Goal: Task Accomplishment & Management: Use online tool/utility

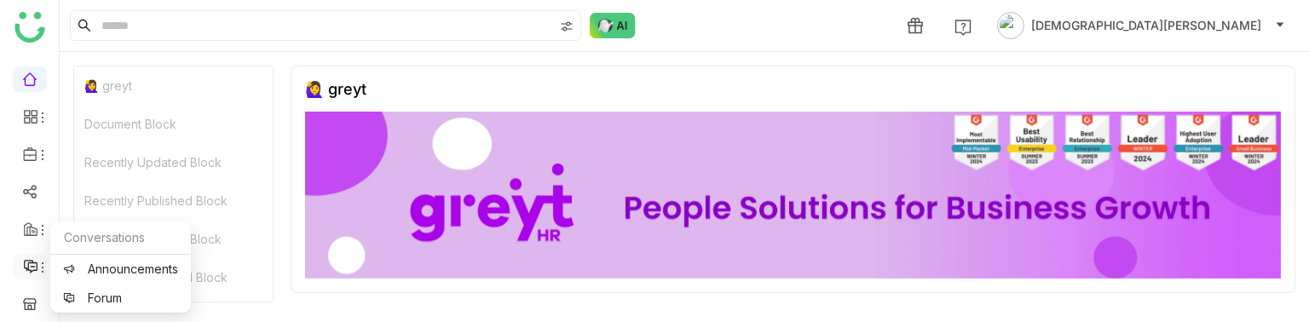
scroll to position [269, 0]
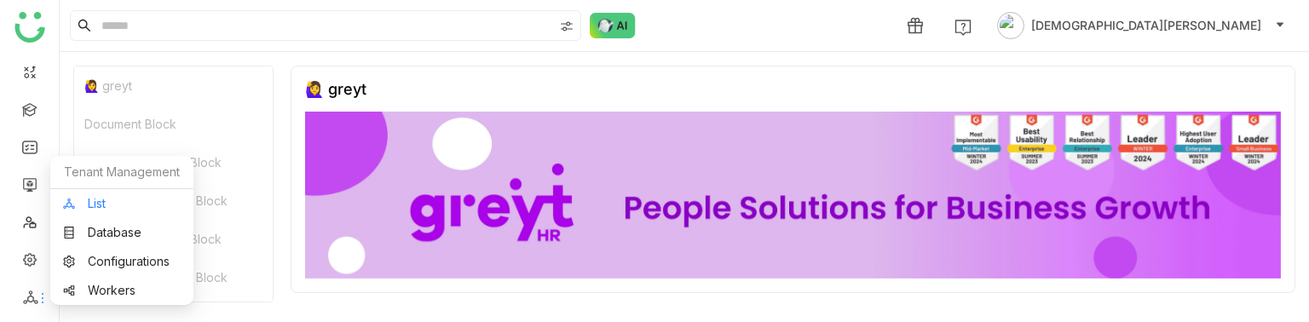
click at [124, 204] on link "List" at bounding box center [122, 204] width 118 height 12
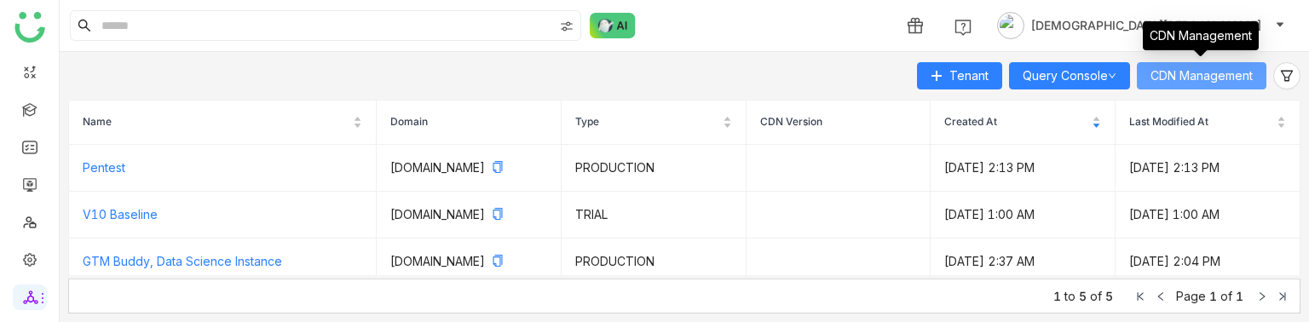
click at [1166, 79] on span "CDN Management" at bounding box center [1201, 75] width 102 height 19
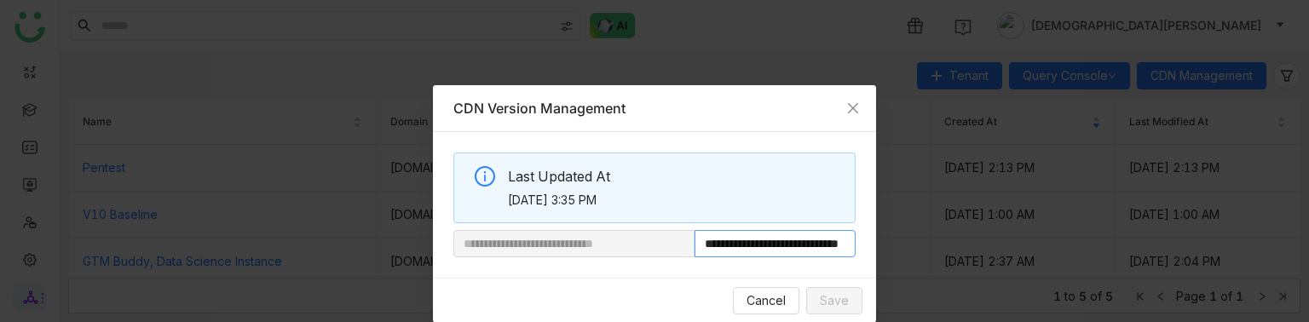
scroll to position [0, 65]
drag, startPoint x: 745, startPoint y: 246, endPoint x: 907, endPoint y: 236, distance: 163.0
click at [907, 236] on nz-modal-container "**********" at bounding box center [654, 161] width 1309 height 322
click at [851, 106] on icon "Close" at bounding box center [853, 108] width 14 height 14
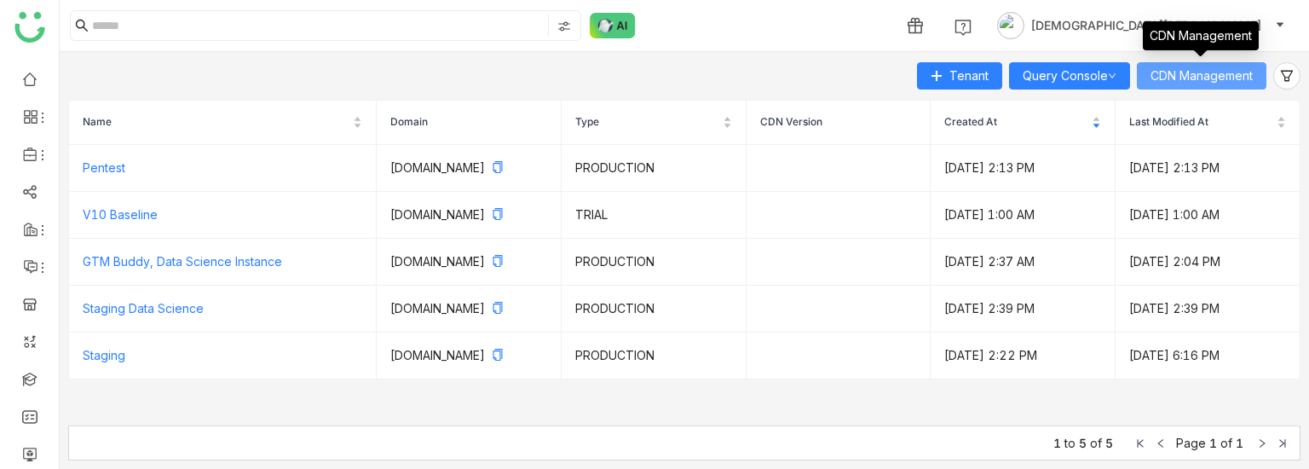
click at [1185, 73] on span "CDN Management" at bounding box center [1201, 75] width 102 height 19
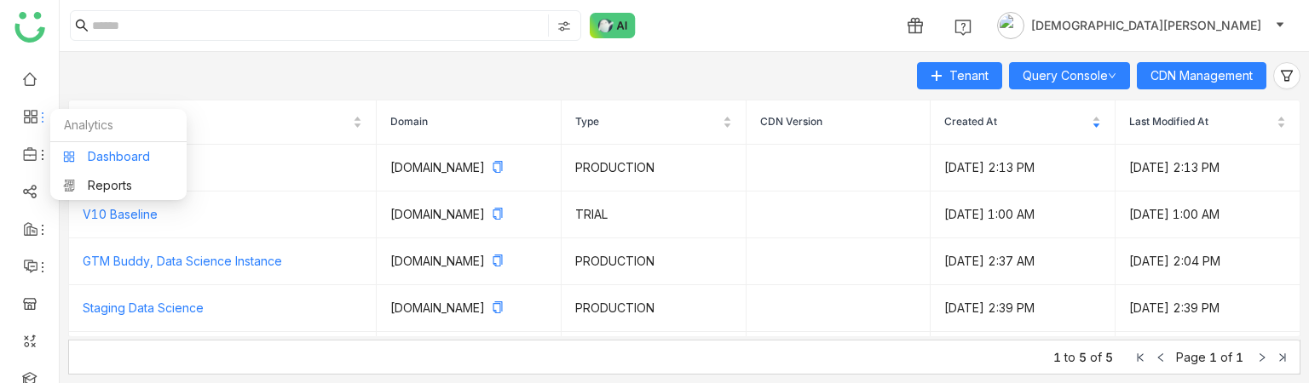
click at [123, 158] on link "Dashboard" at bounding box center [118, 157] width 111 height 12
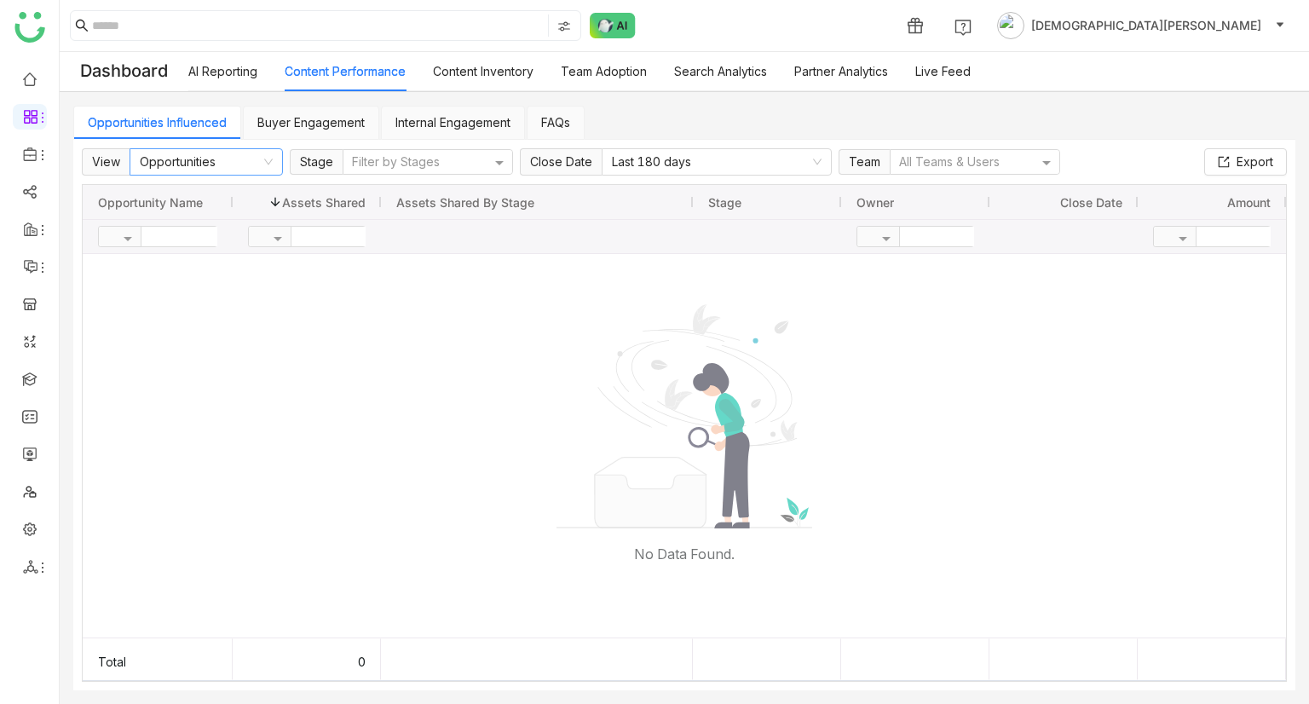
click at [227, 170] on nz-select-item "Opportunities" at bounding box center [206, 162] width 133 height 26
click at [228, 228] on div "Team Content" at bounding box center [205, 222] width 133 height 19
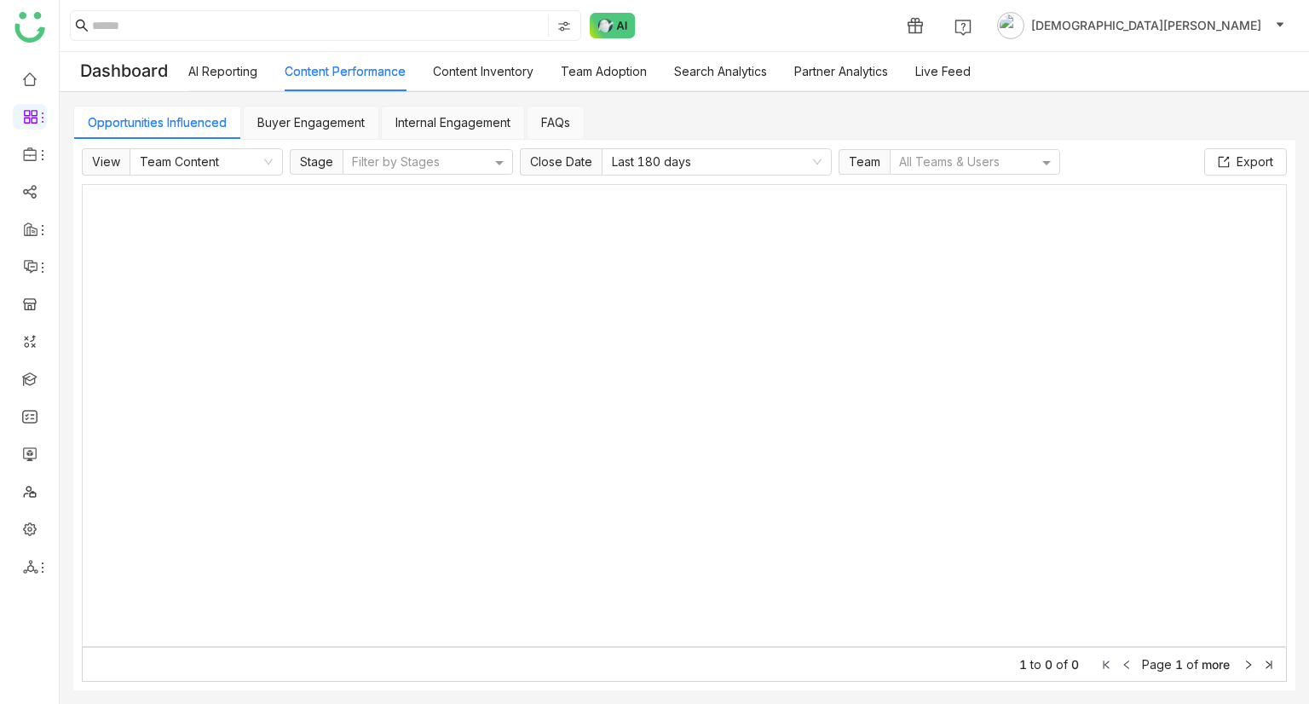
click at [297, 346] on div at bounding box center [684, 415] width 1205 height 463
click at [361, 117] on link "Buyer Engagement" at bounding box center [310, 122] width 107 height 14
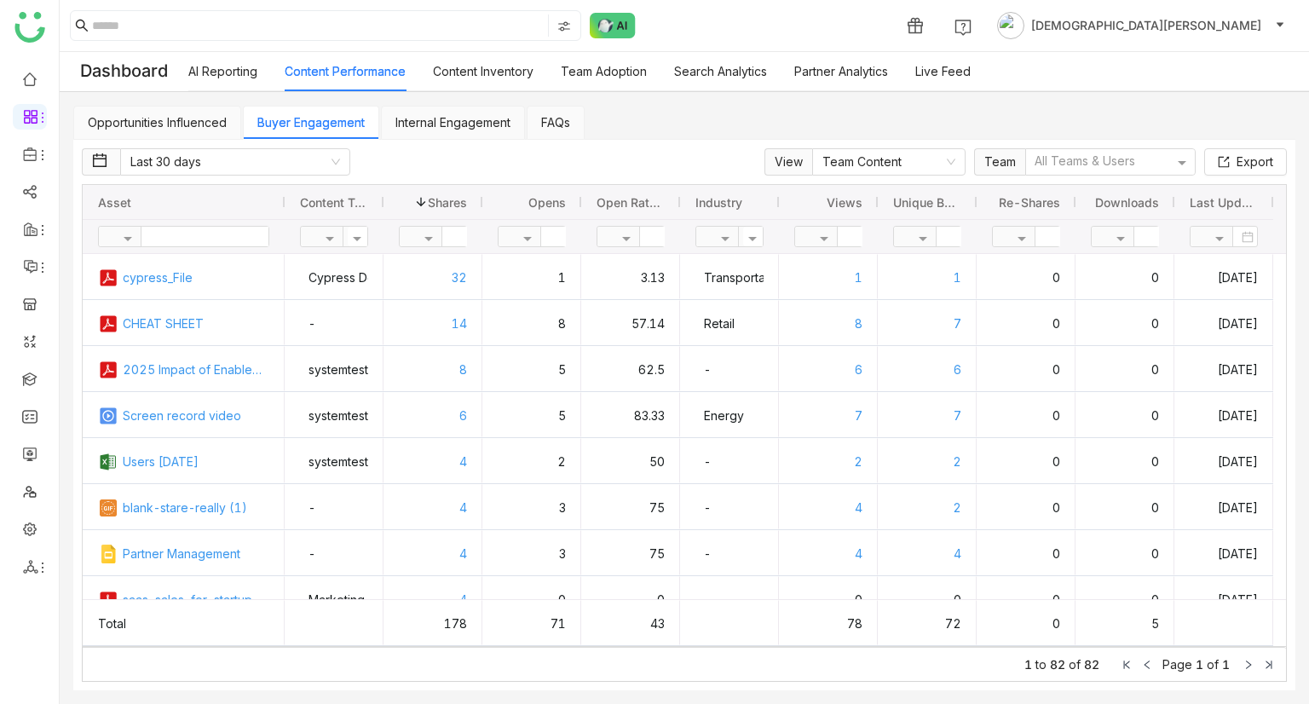
click at [450, 129] on link "Internal Engagement" at bounding box center [452, 122] width 115 height 14
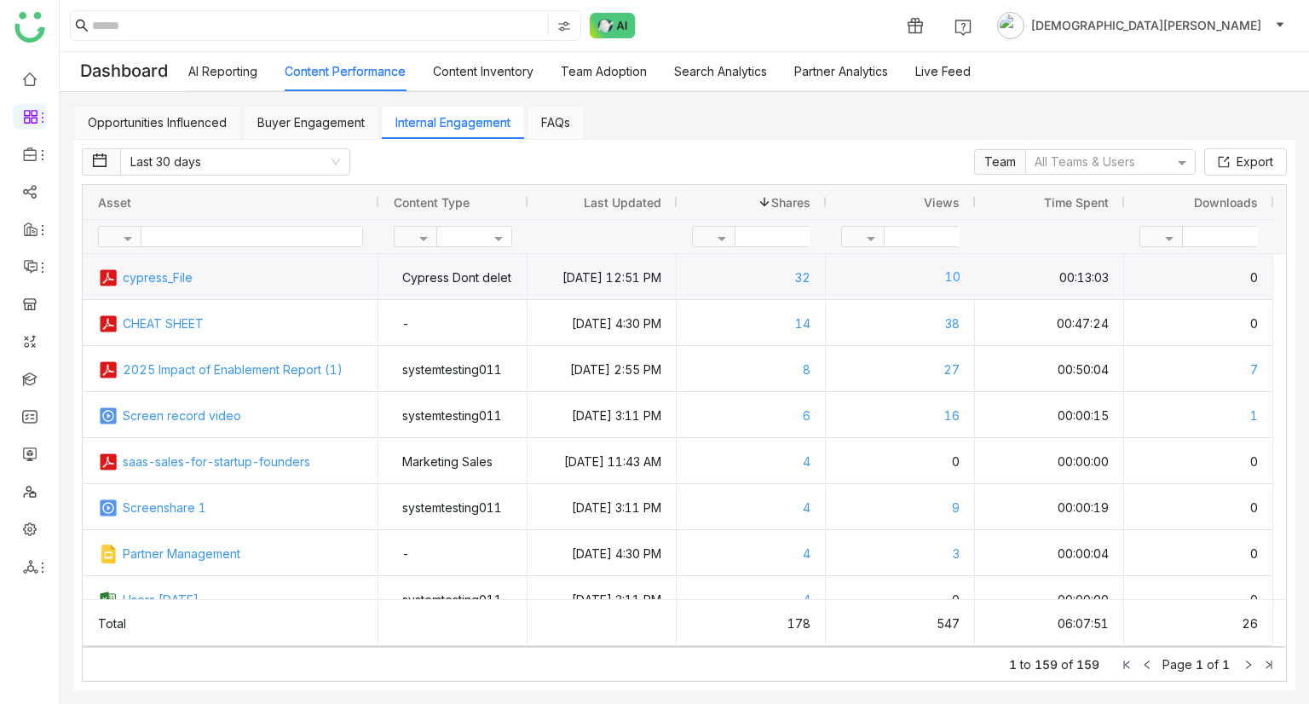
click at [938, 267] on div "10" at bounding box center [900, 276] width 120 height 45
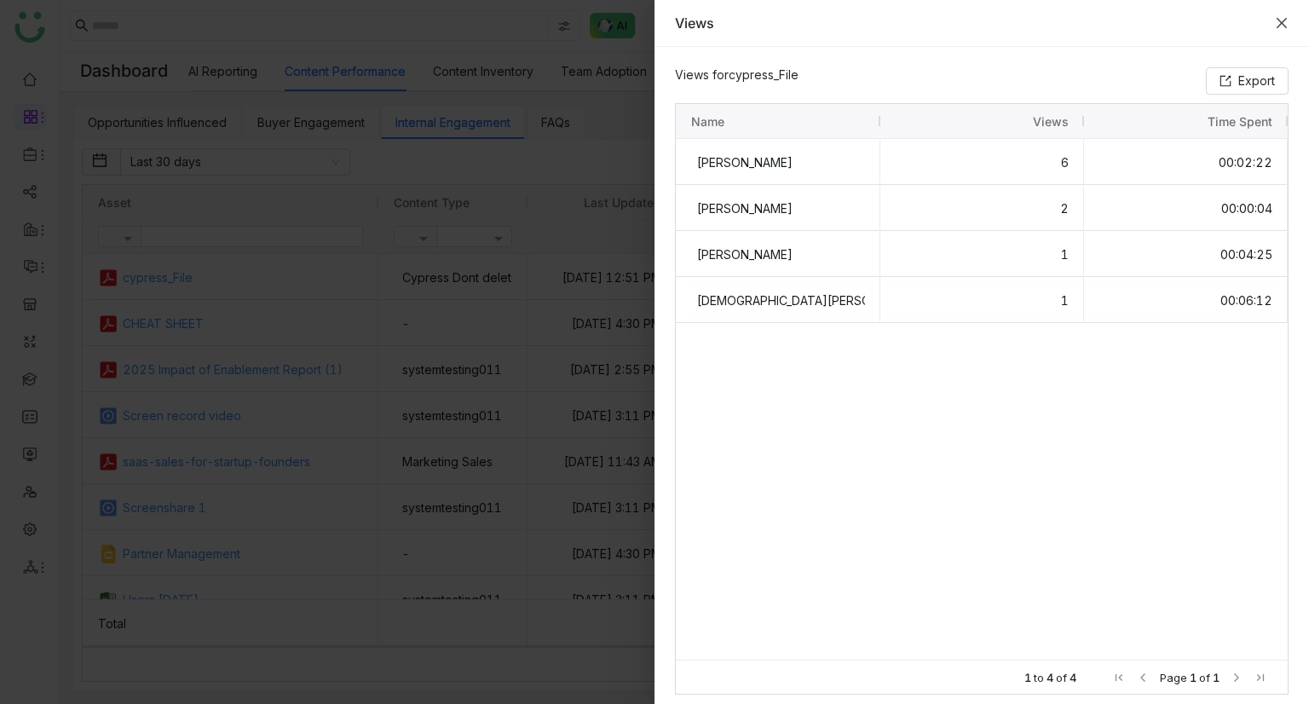
click at [1278, 24] on icon "Close" at bounding box center [1281, 23] width 14 height 14
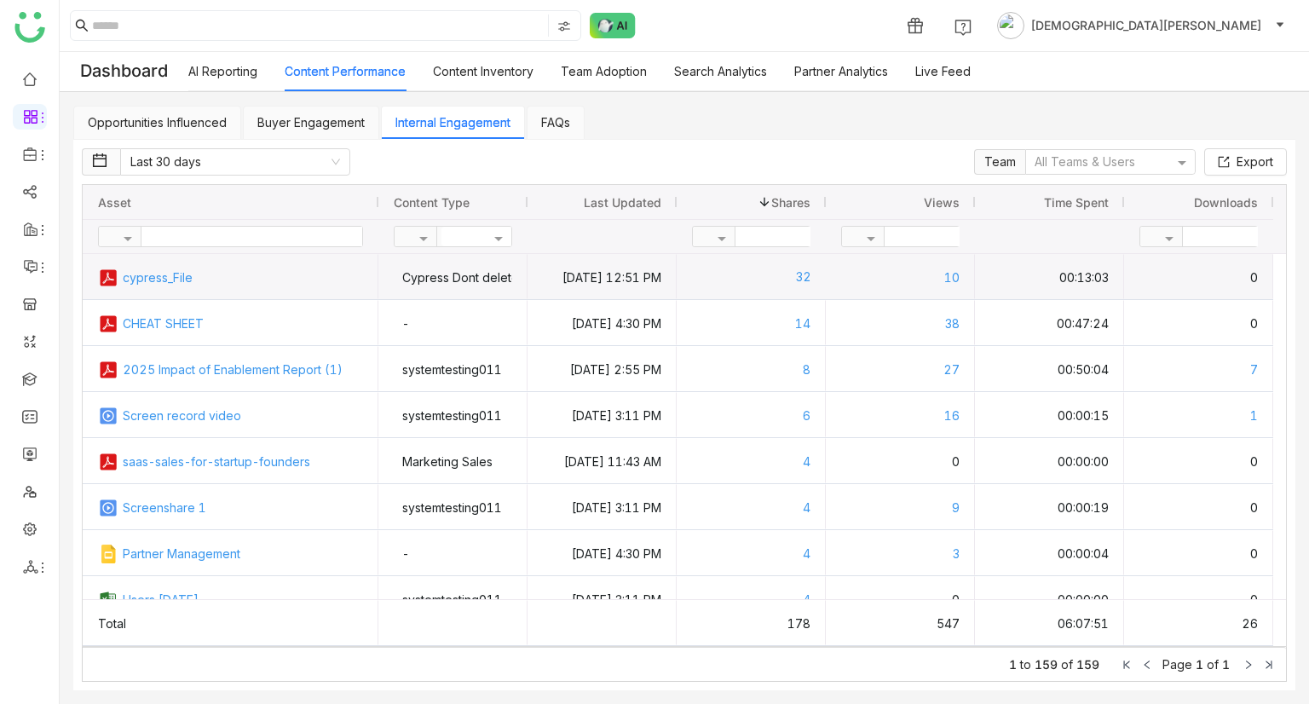
click at [765, 275] on div "32" at bounding box center [751, 276] width 120 height 45
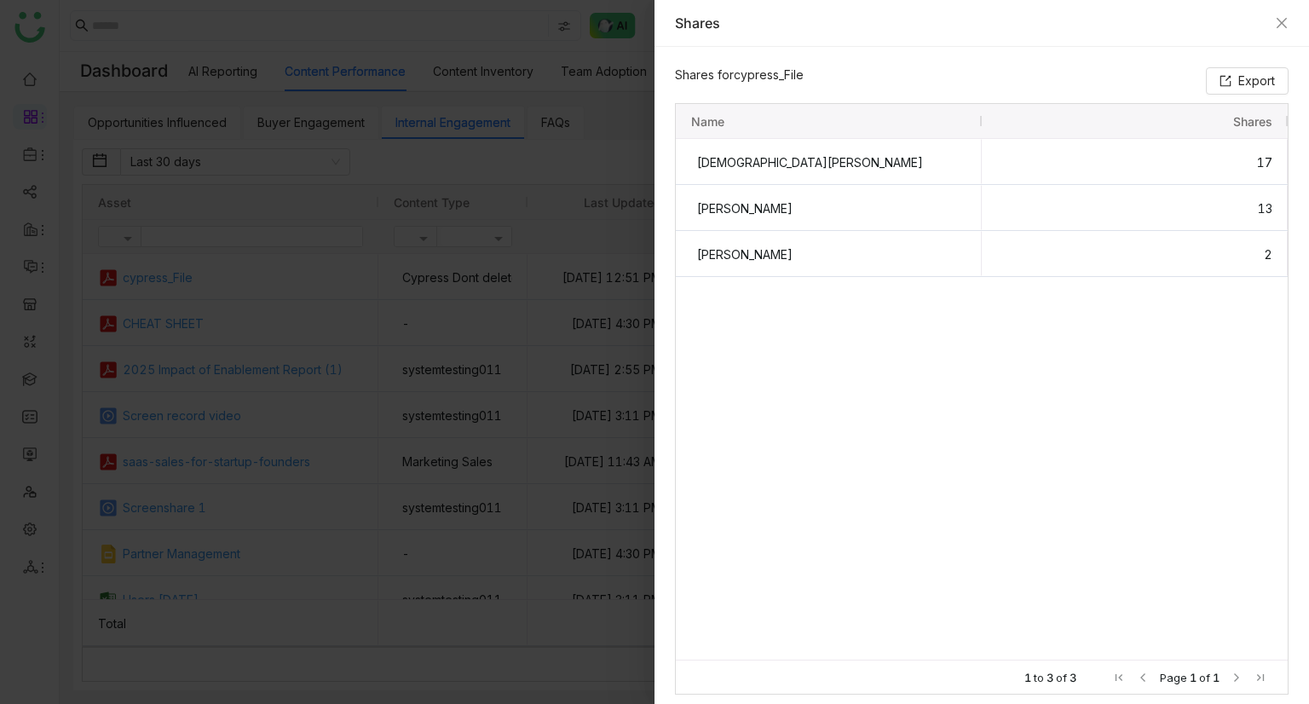
click at [487, 216] on div at bounding box center [654, 352] width 1309 height 704
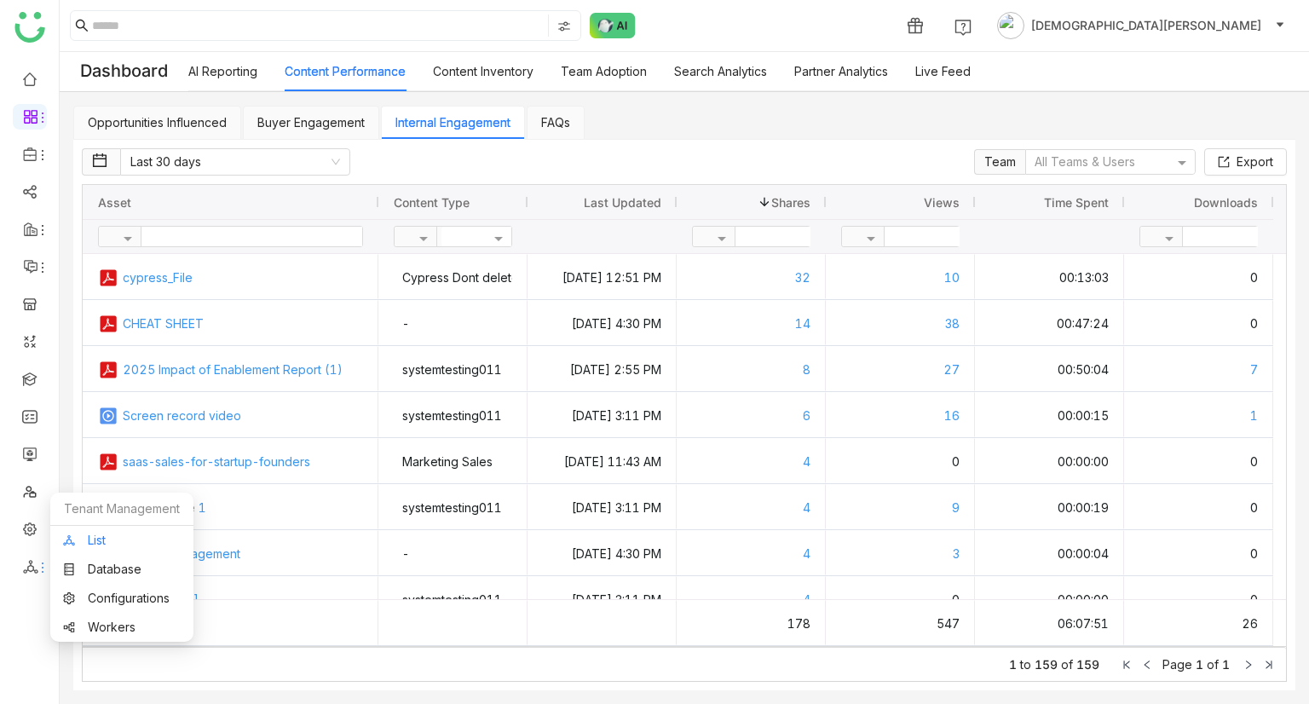
click at [115, 382] on link "List" at bounding box center [122, 540] width 118 height 12
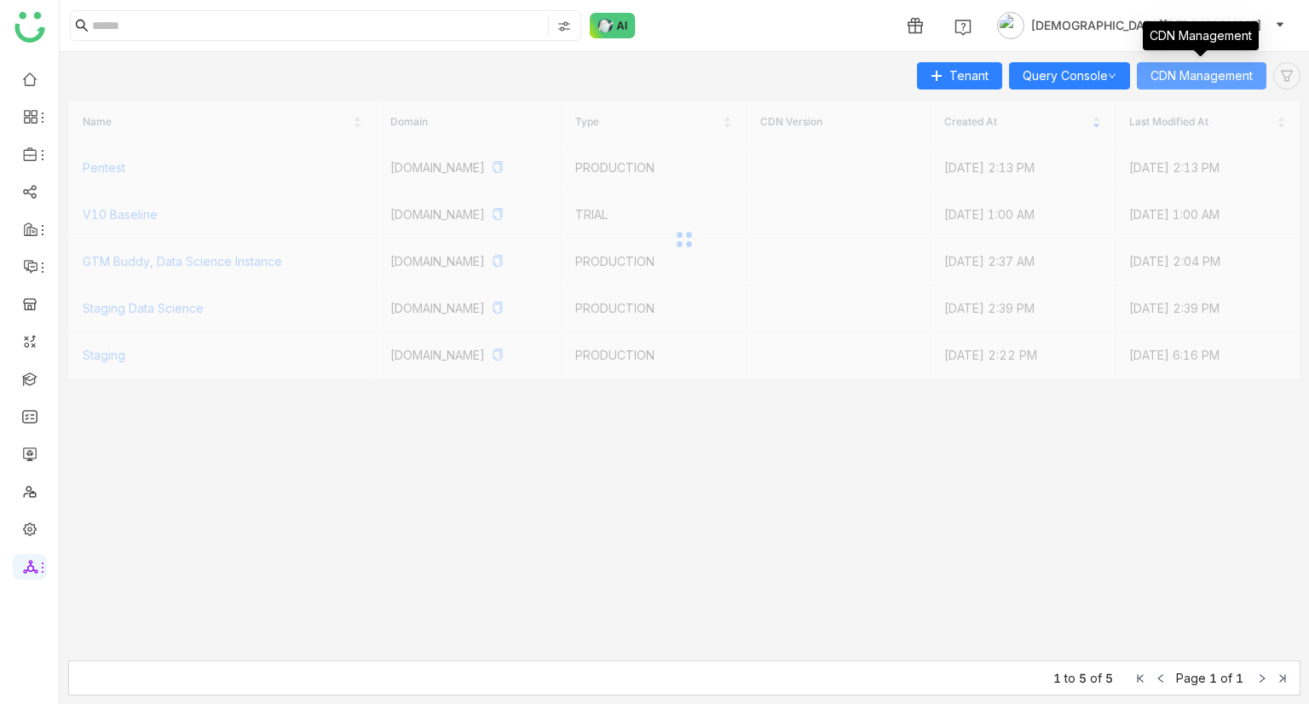
click at [1205, 73] on span "CDN Management" at bounding box center [1201, 75] width 102 height 19
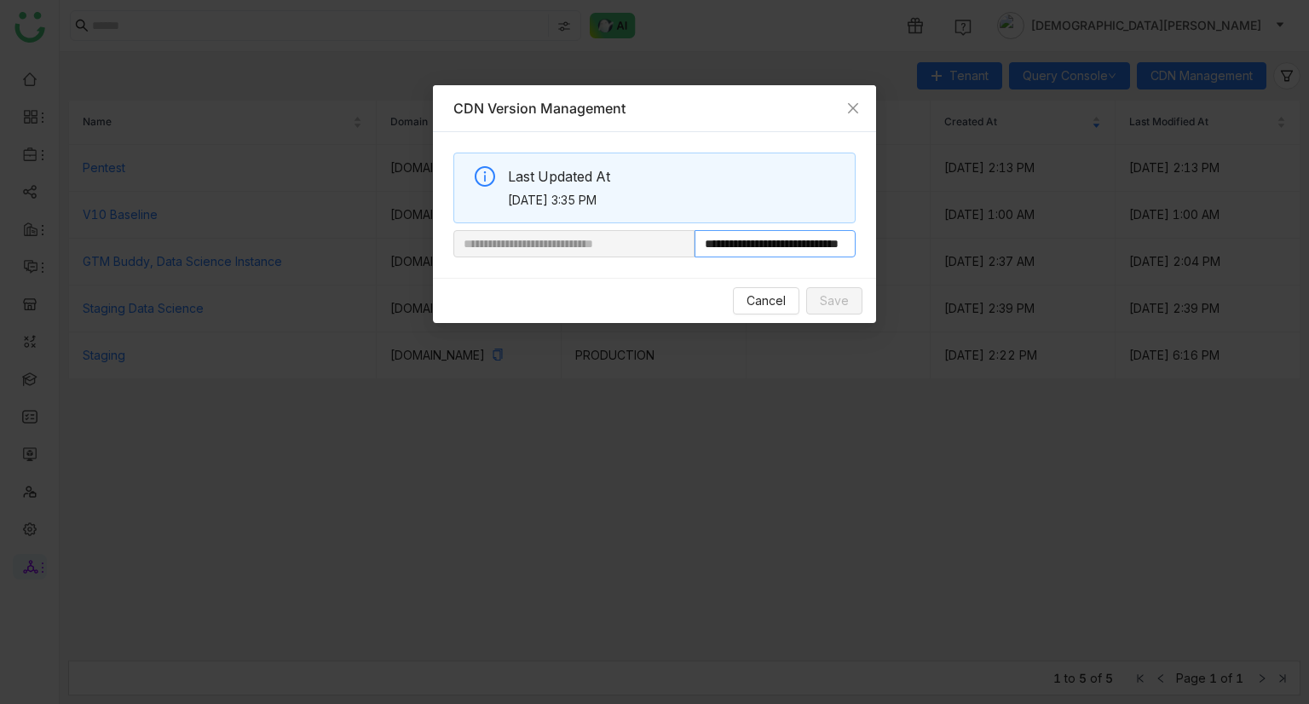
scroll to position [0, 65]
drag, startPoint x: 750, startPoint y: 249, endPoint x: 998, endPoint y: 243, distance: 248.0
click at [998, 243] on nz-modal-container "**********" at bounding box center [654, 352] width 1309 height 704
paste input "text"
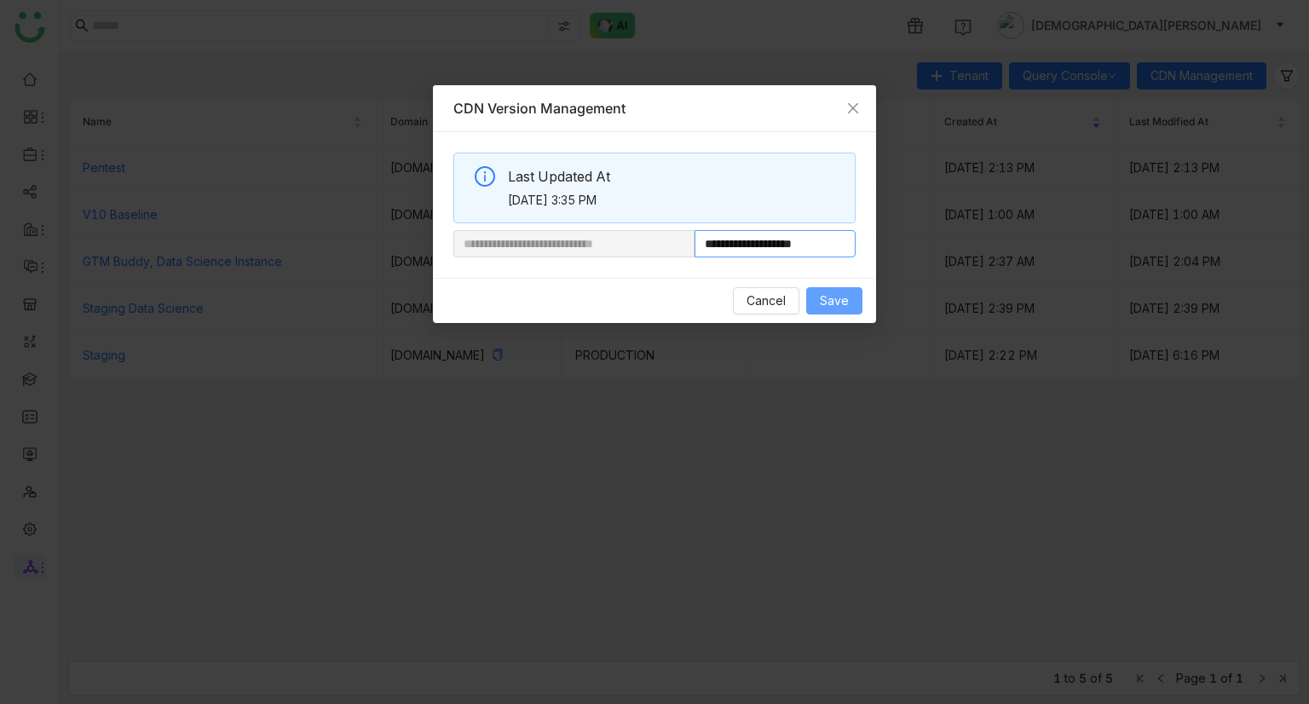
type input "**********"
click at [850, 305] on button "Save" at bounding box center [834, 300] width 56 height 27
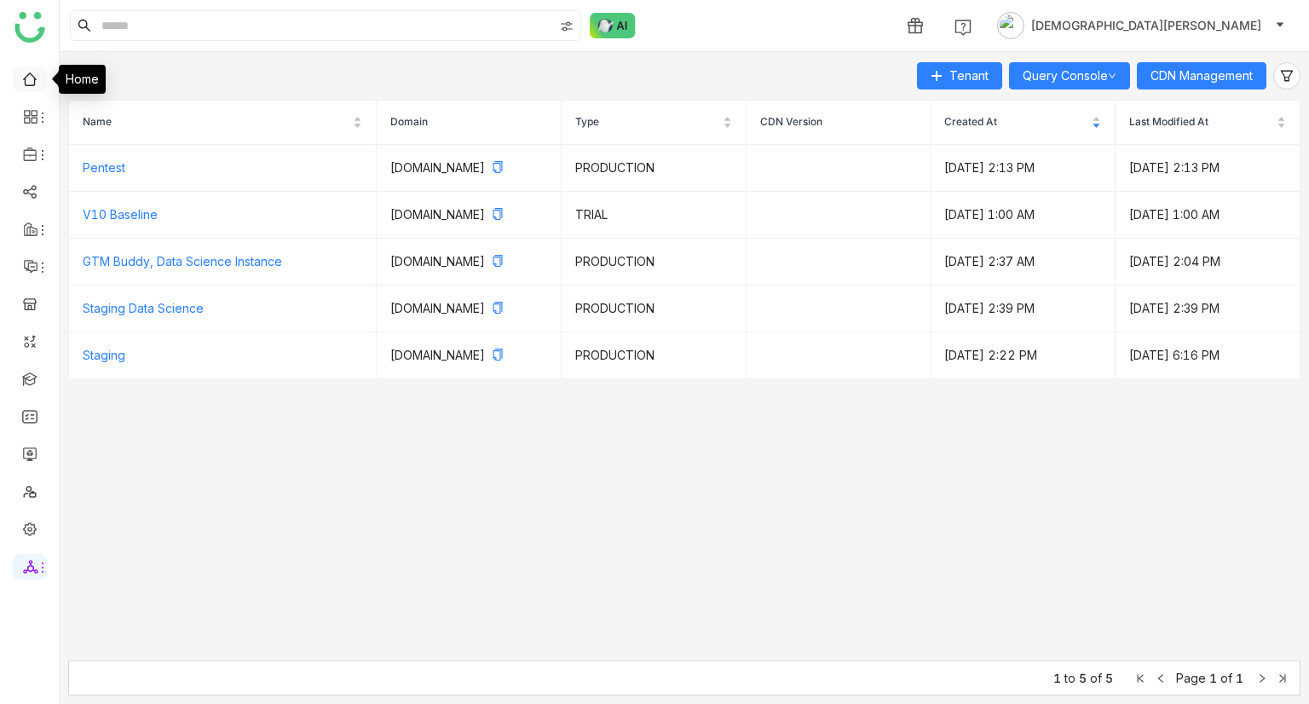
click at [26, 73] on link at bounding box center [29, 78] width 15 height 14
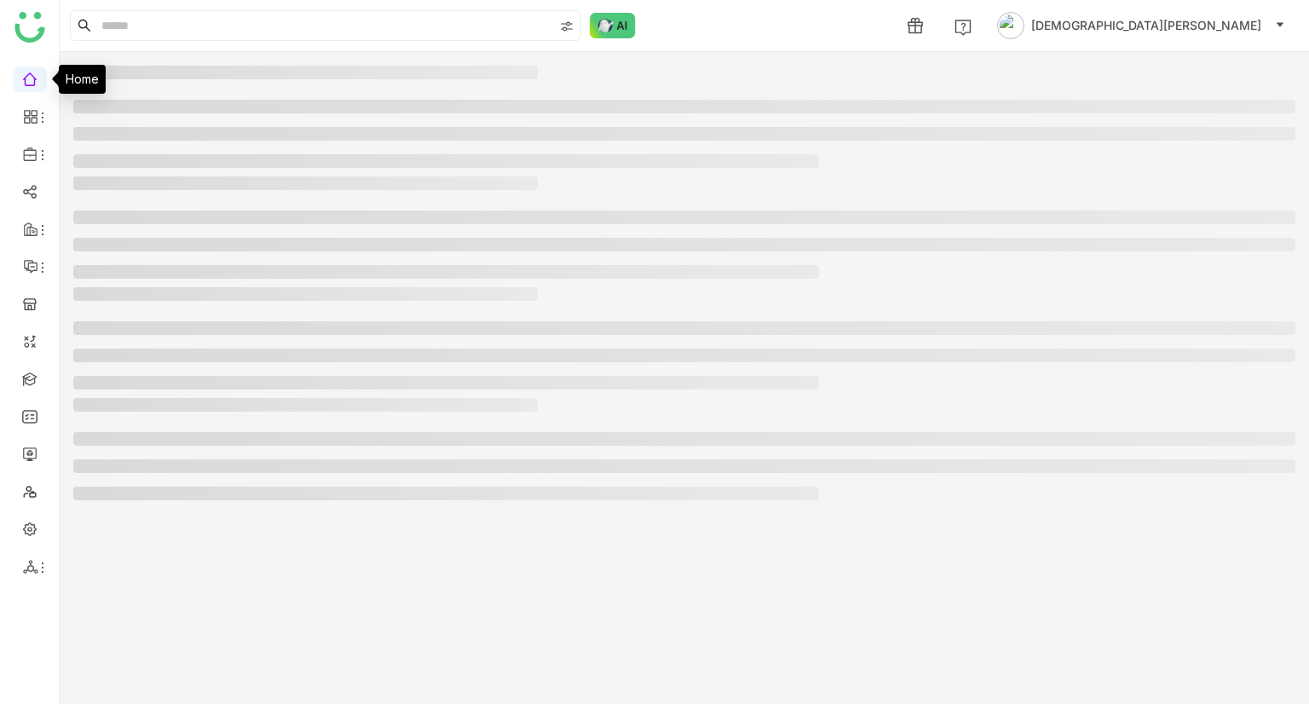
click at [26, 73] on link at bounding box center [29, 78] width 15 height 14
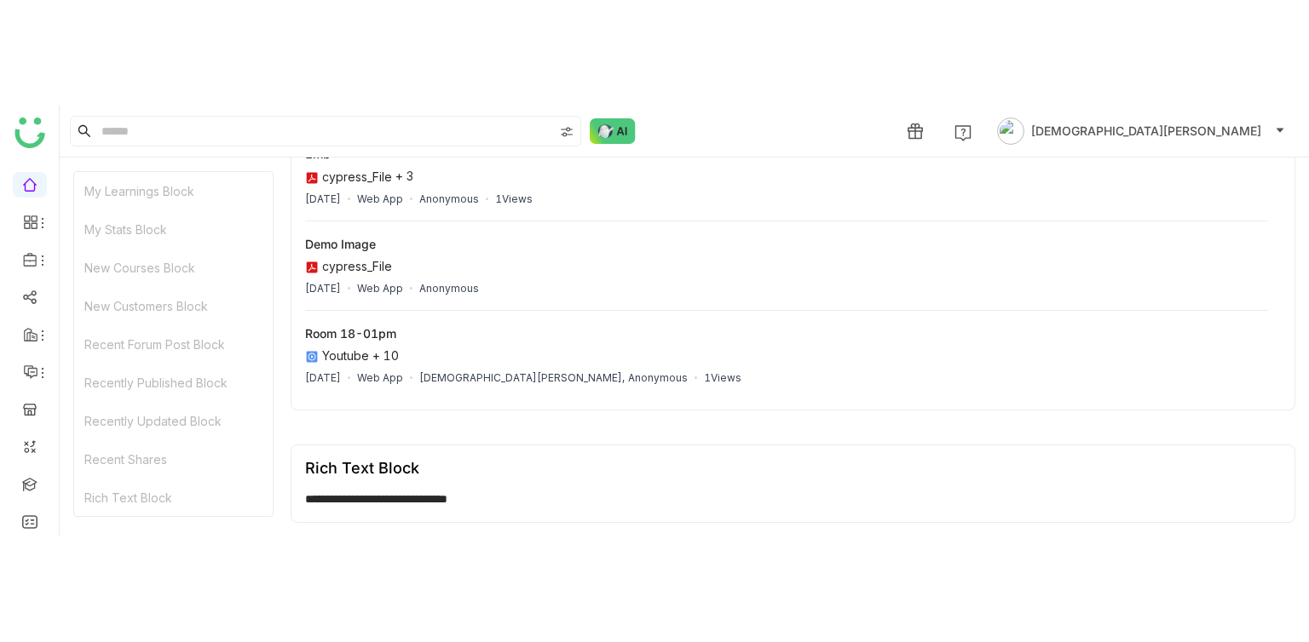
scroll to position [8318, 0]
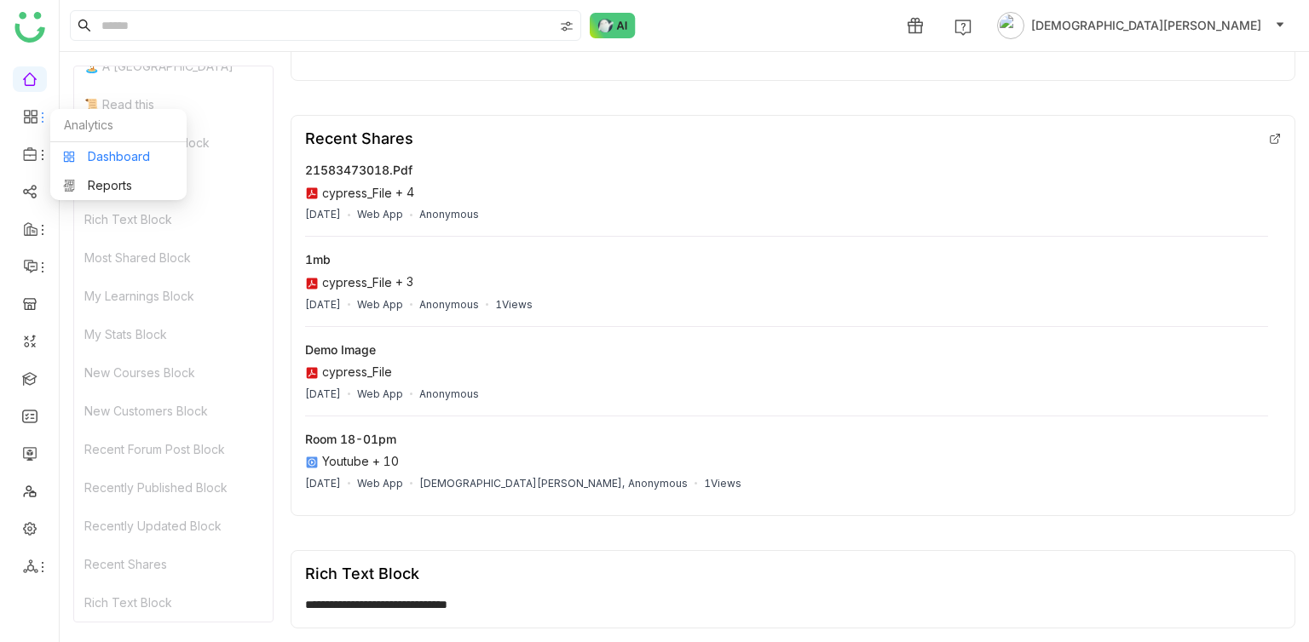
click at [95, 151] on link "Dashboard" at bounding box center [118, 157] width 111 height 12
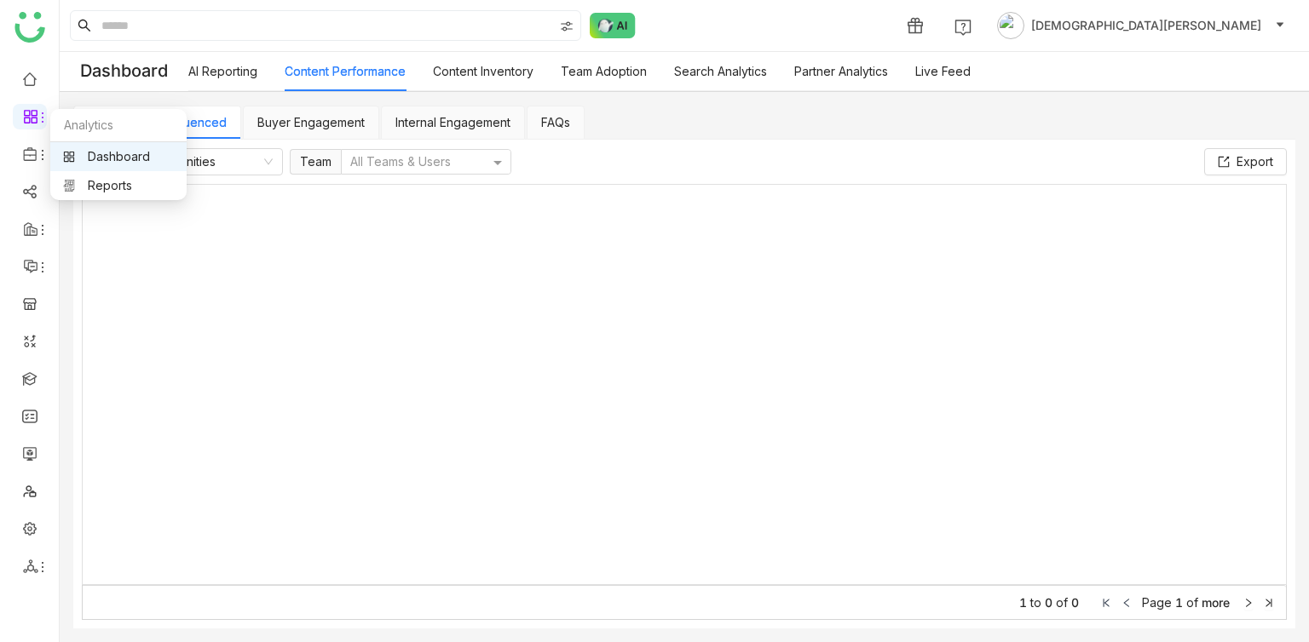
click at [109, 155] on link "Dashboard" at bounding box center [118, 157] width 111 height 12
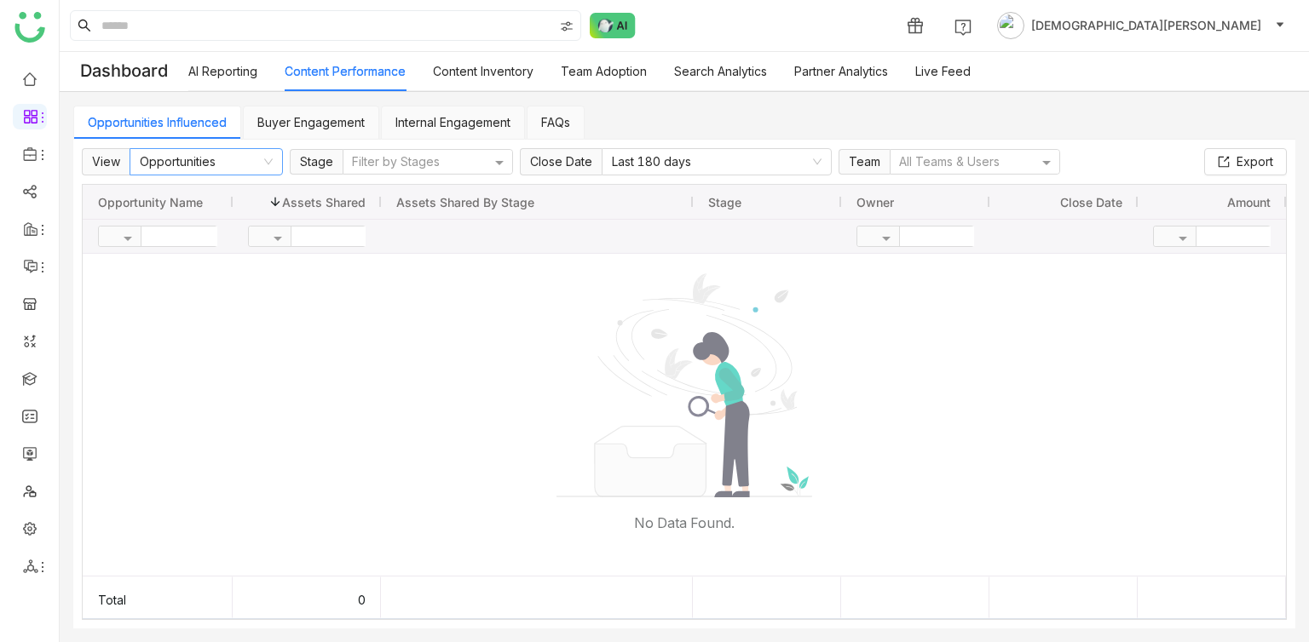
click at [231, 167] on nz-select-item "Opportunities" at bounding box center [206, 162] width 133 height 26
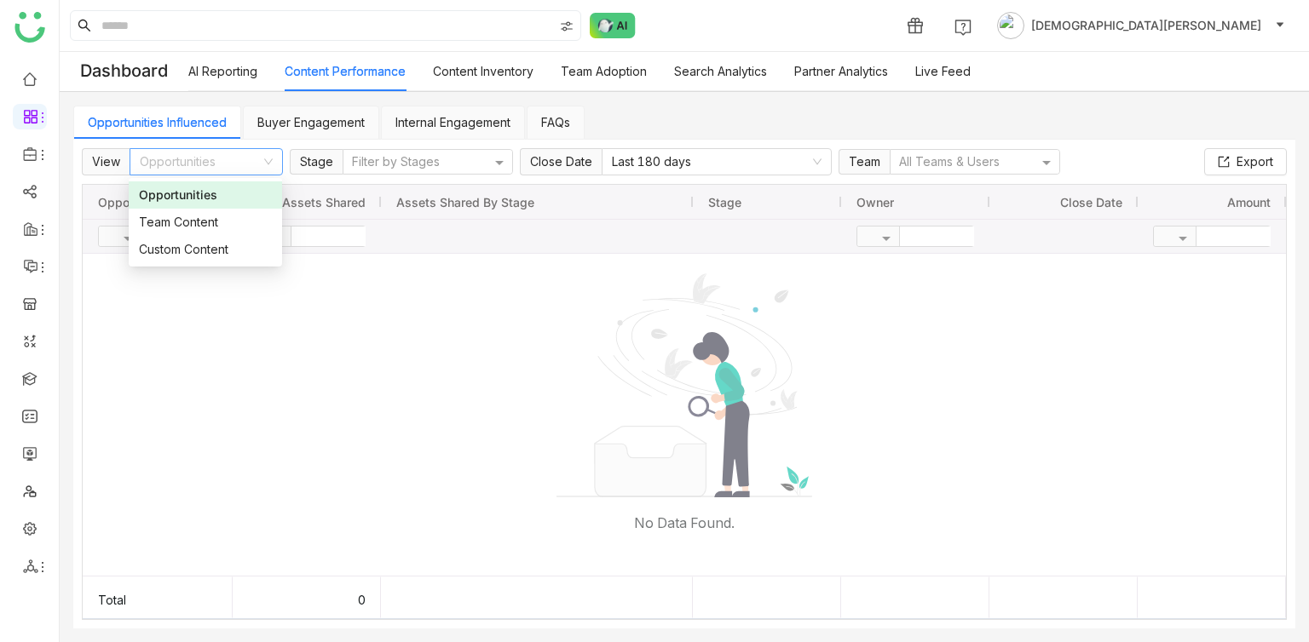
click at [328, 115] on link "Buyer Engagement" at bounding box center [310, 122] width 107 height 14
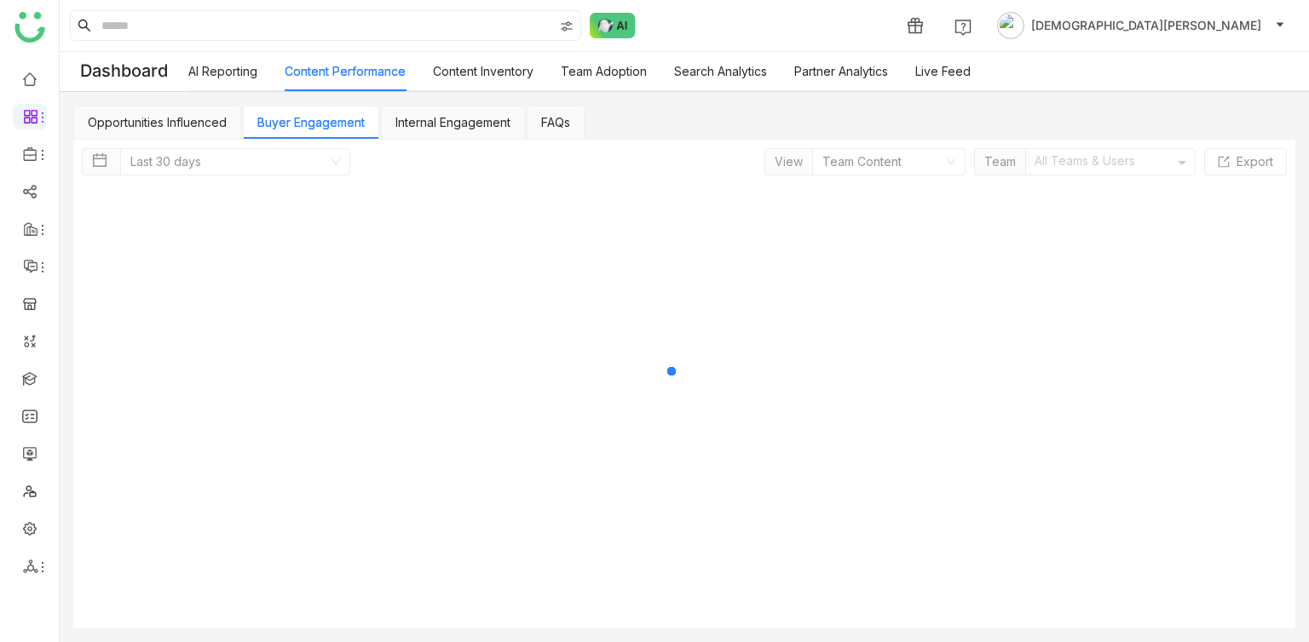
click at [328, 115] on link "Buyer Engagement" at bounding box center [310, 122] width 107 height 14
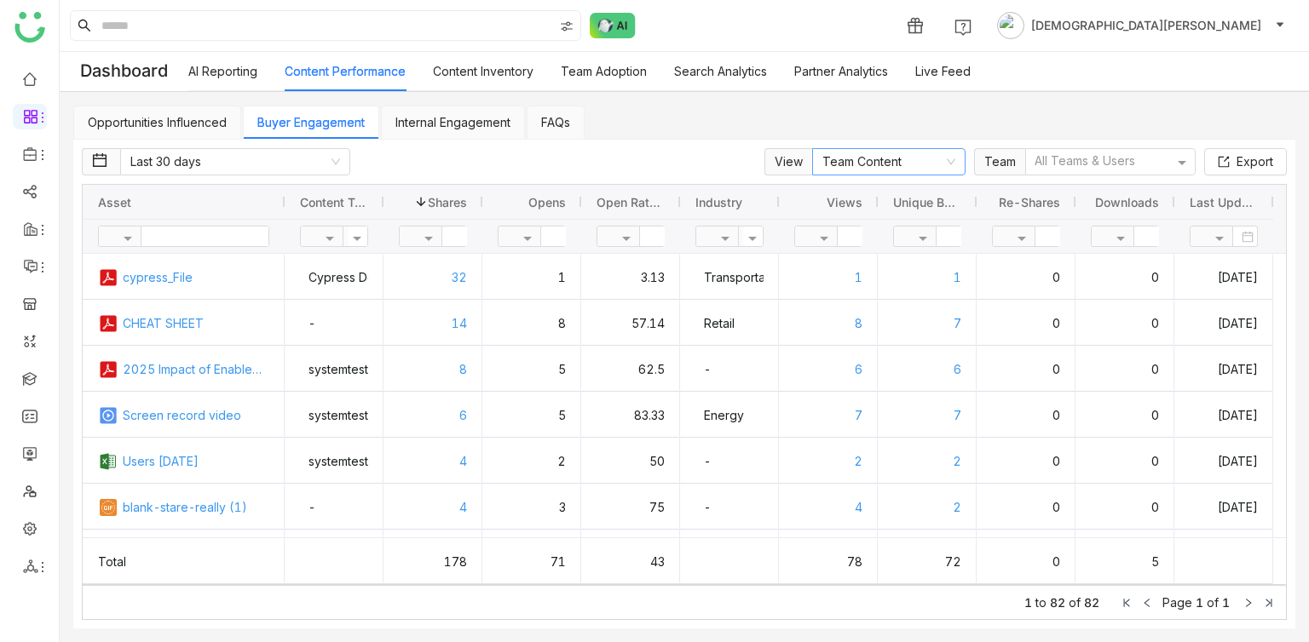
click at [869, 155] on nz-select-item "Team Content" at bounding box center [888, 162] width 133 height 26
click at [863, 219] on div "Custom Content" at bounding box center [889, 222] width 133 height 19
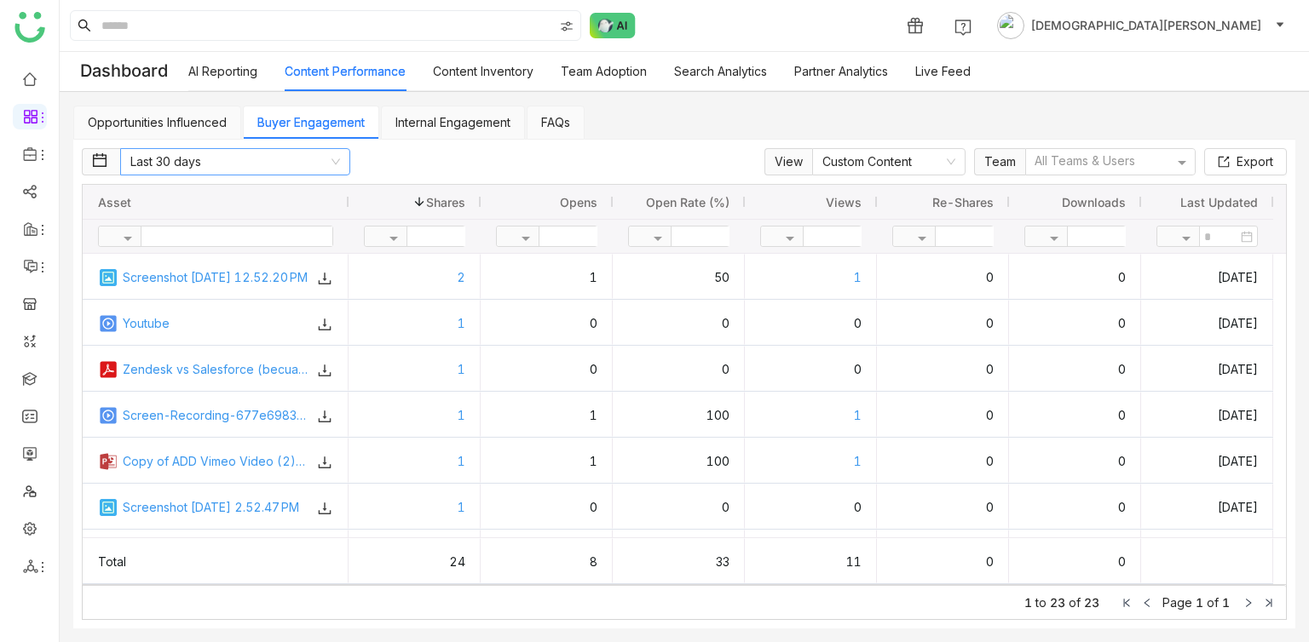
click at [320, 164] on nz-select-item "Last 30 days" at bounding box center [235, 162] width 210 height 26
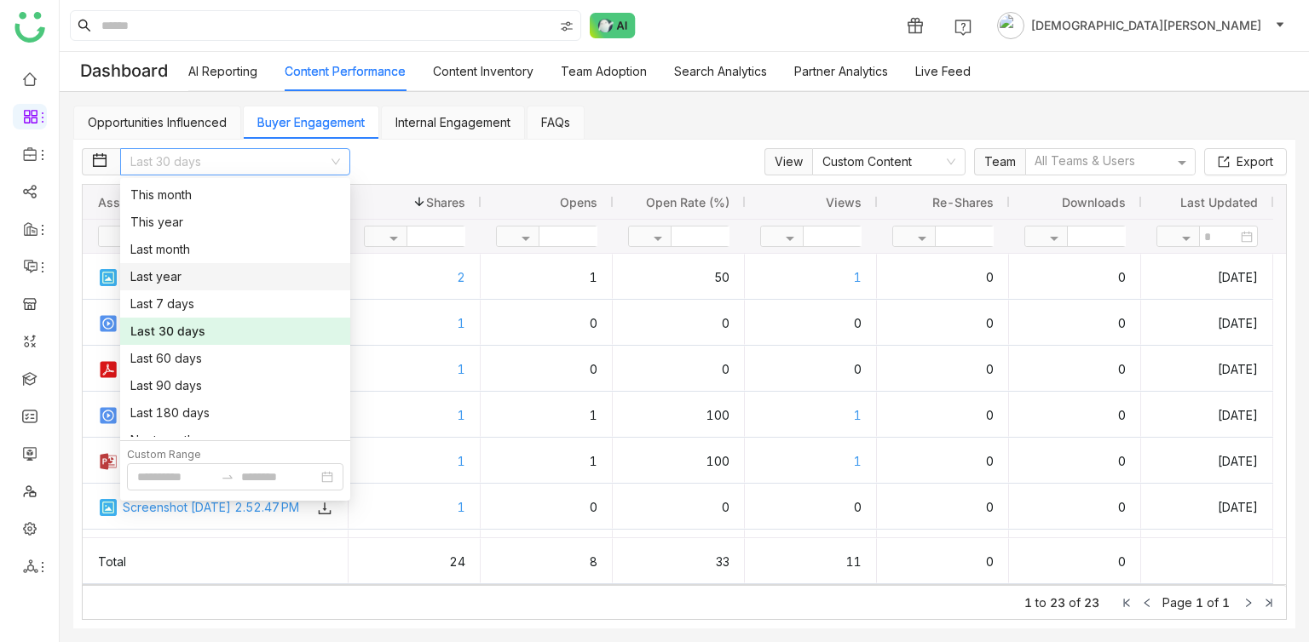
click at [291, 273] on div "Last year" at bounding box center [235, 276] width 210 height 19
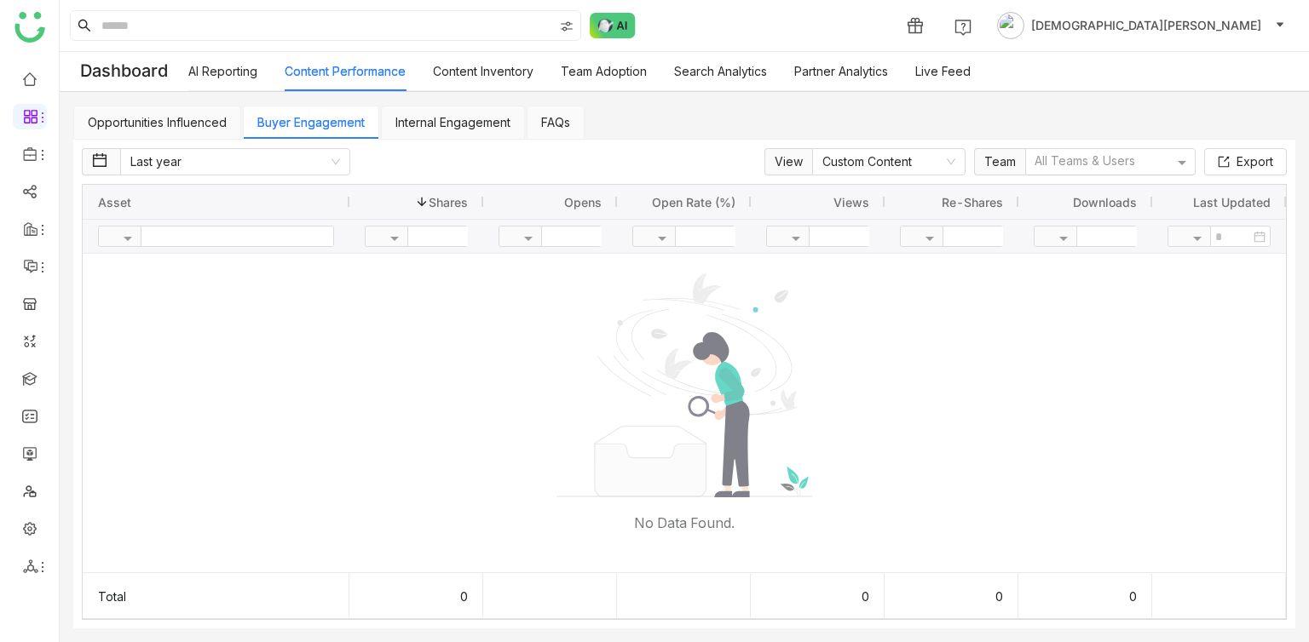
click at [1082, 159] on div at bounding box center [1102, 162] width 141 height 18
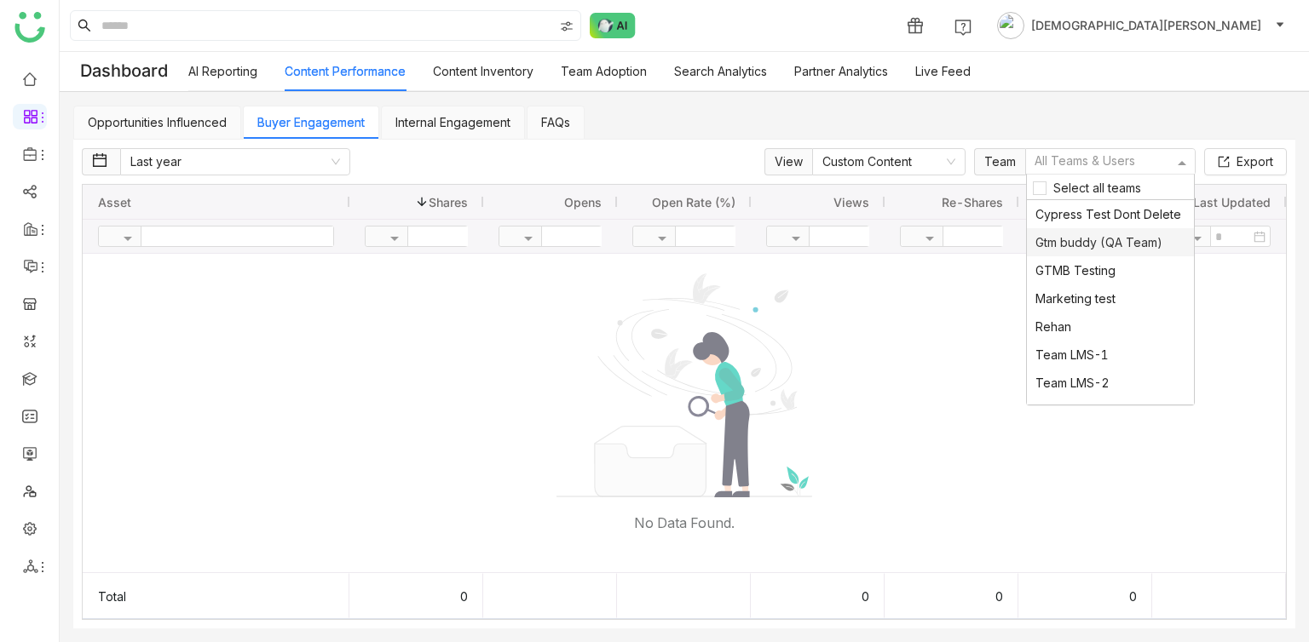
click at [1067, 250] on div "Gtm buddy (QA Team)" at bounding box center [1110, 242] width 167 height 28
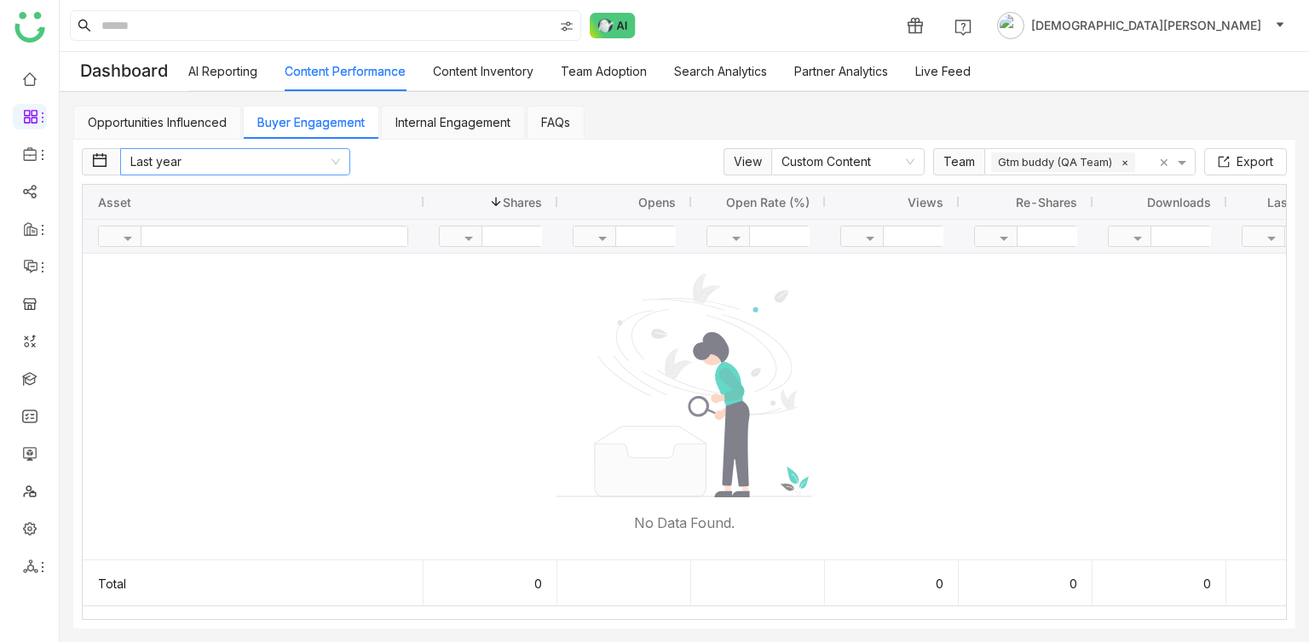
click at [225, 171] on nz-select-item "Last year" at bounding box center [235, 162] width 210 height 26
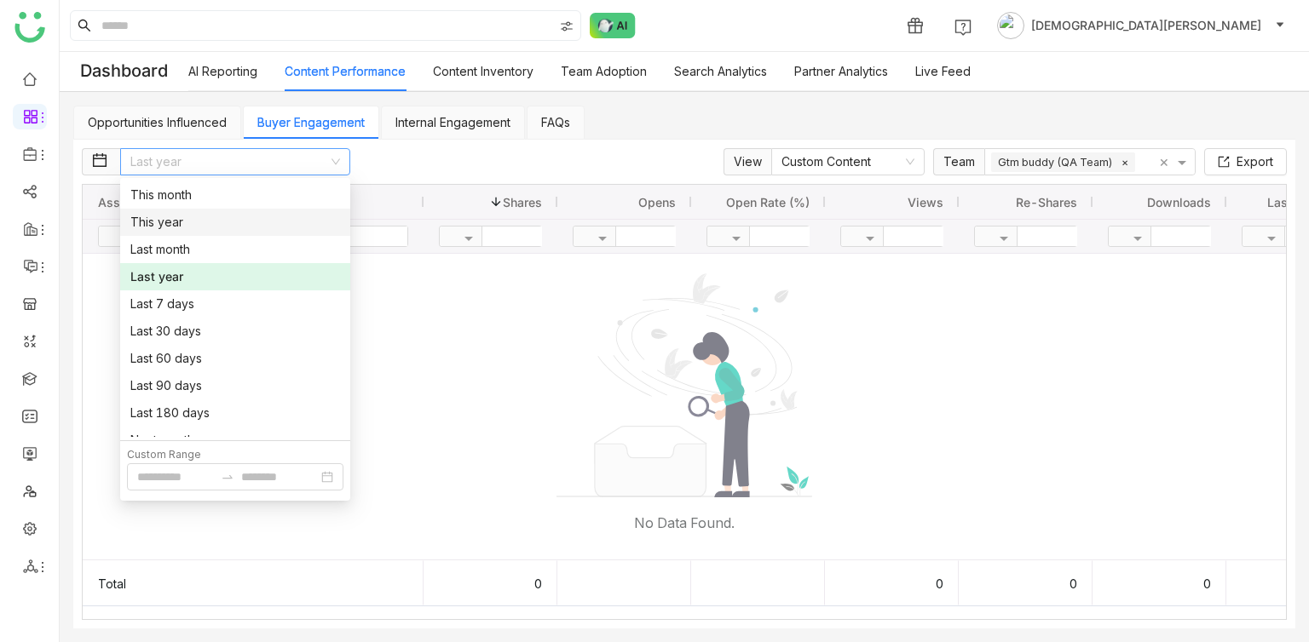
click at [197, 221] on div "This year" at bounding box center [235, 222] width 210 height 19
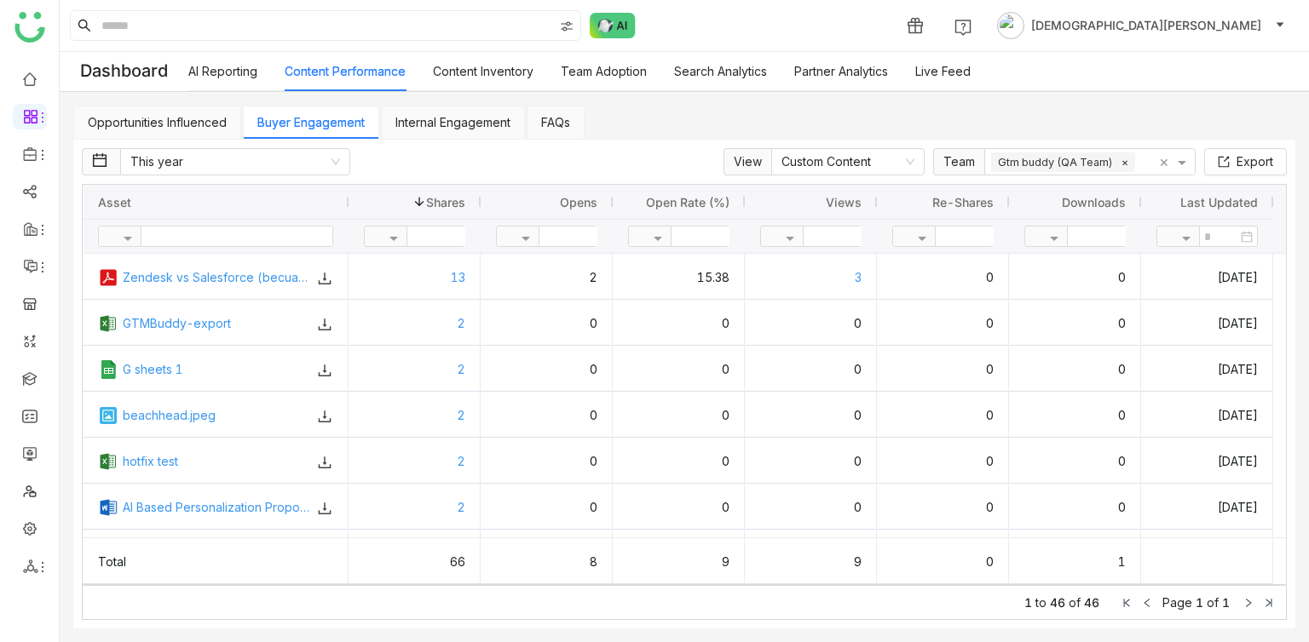
click at [435, 129] on link "Internal Engagement" at bounding box center [452, 122] width 115 height 14
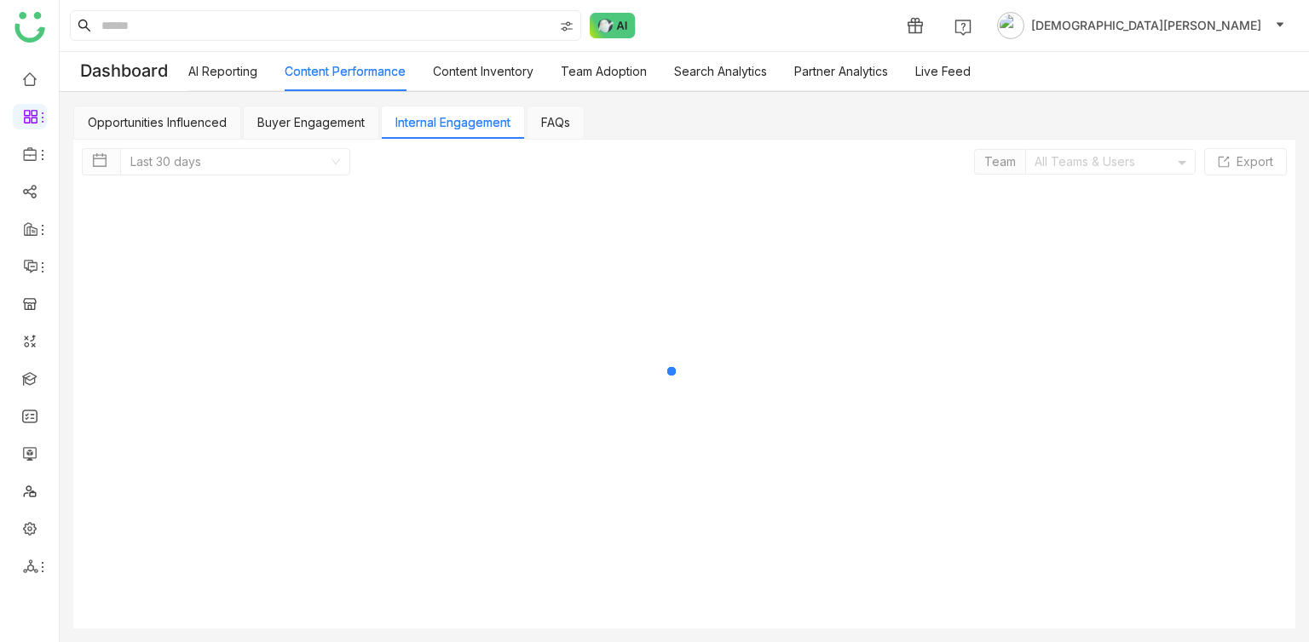
click at [453, 129] on link "Internal Engagement" at bounding box center [452, 122] width 115 height 14
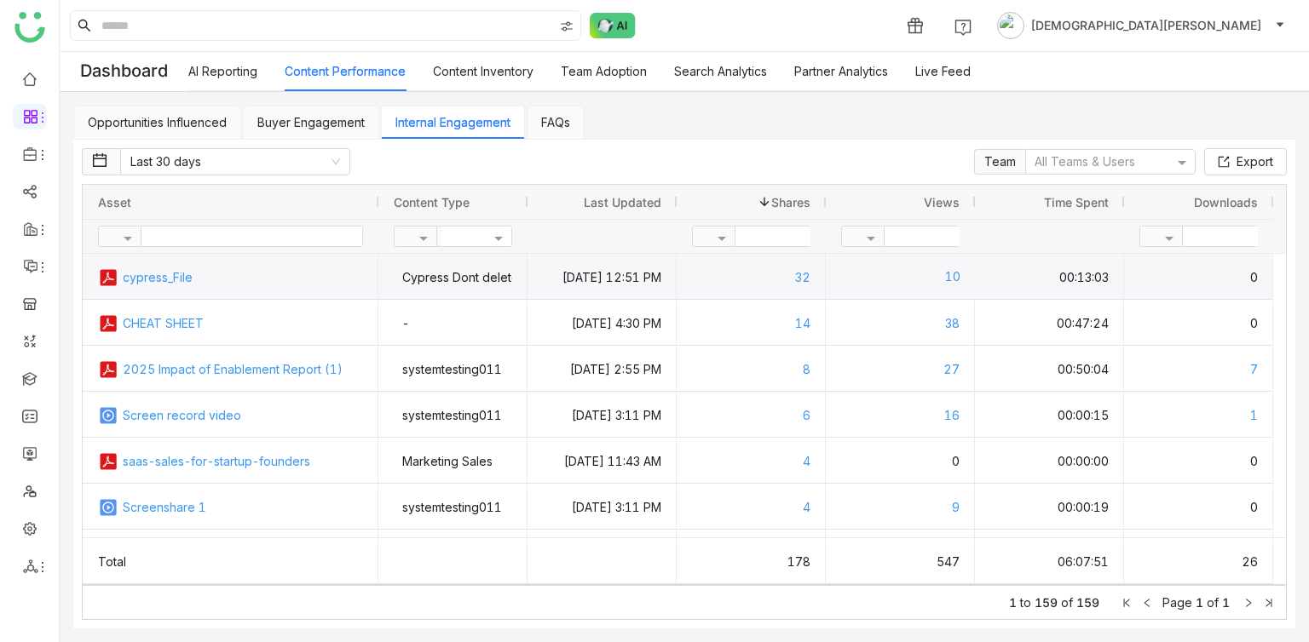
click at [921, 296] on div "10" at bounding box center [900, 276] width 120 height 45
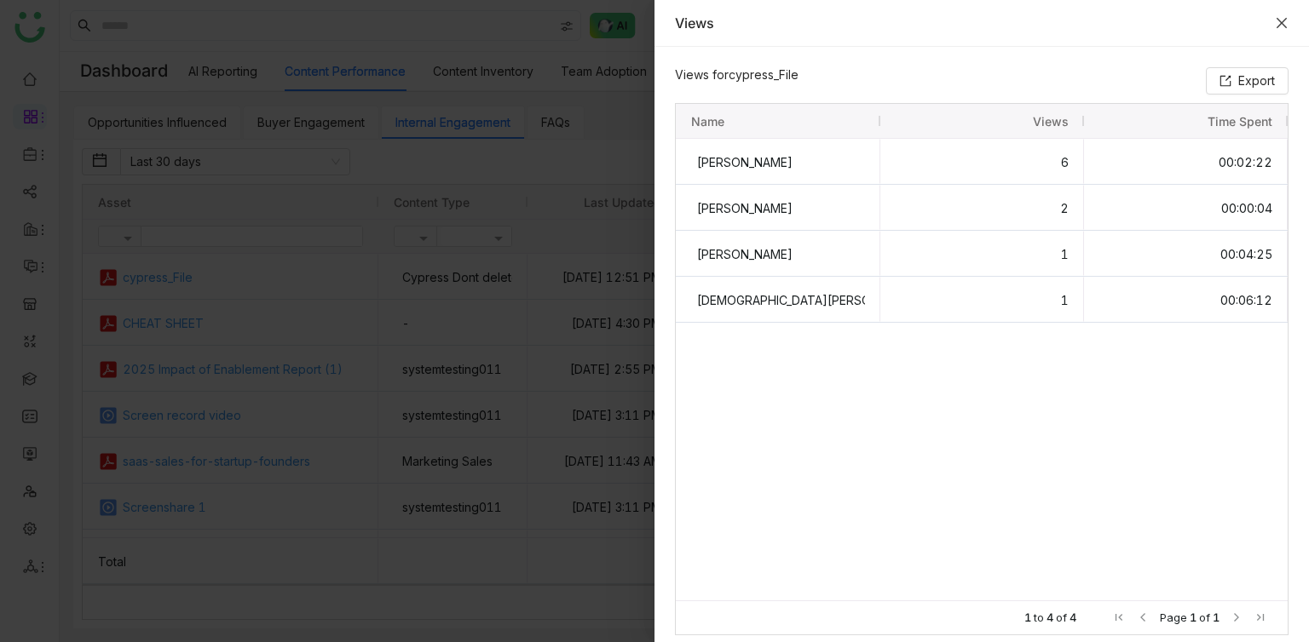
click at [1286, 25] on icon "Close" at bounding box center [1281, 23] width 14 height 14
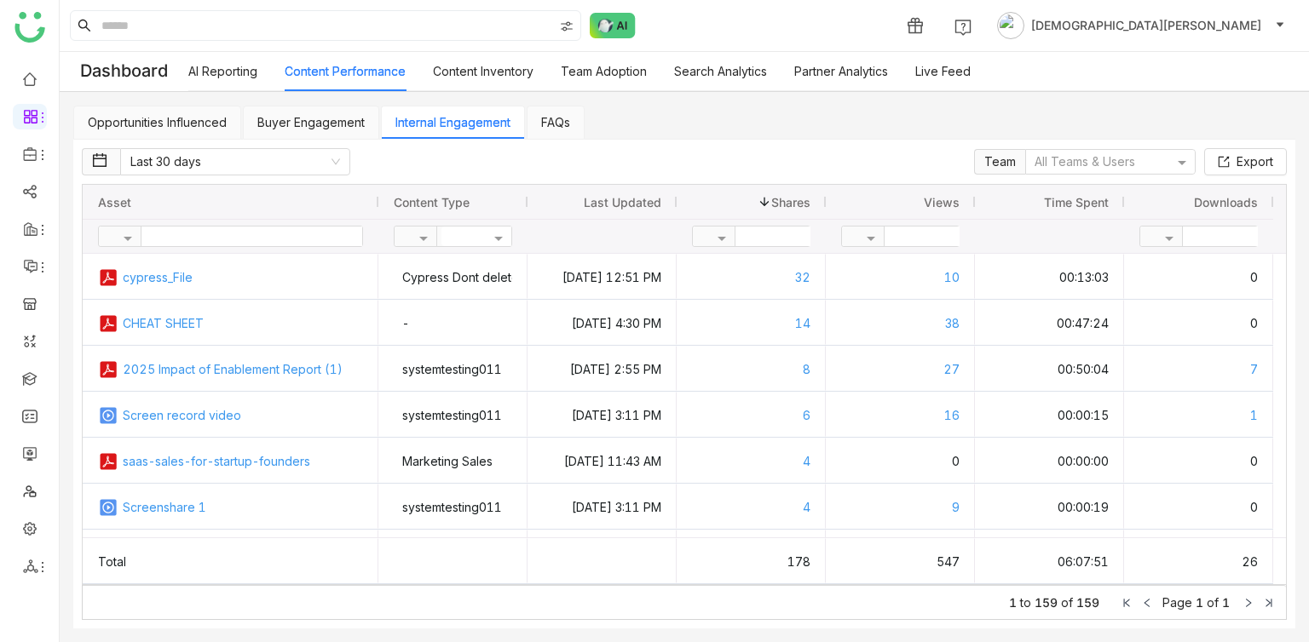
click at [553, 118] on link "FAQs" at bounding box center [555, 122] width 29 height 14
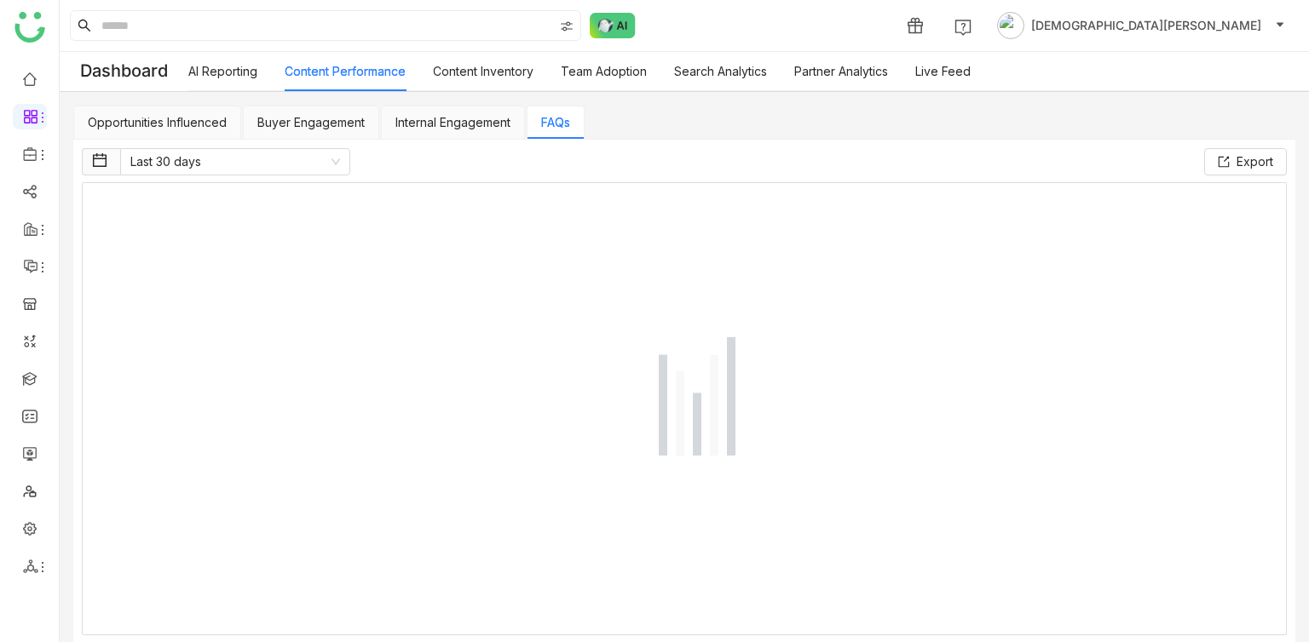
click at [553, 118] on link "FAQs" at bounding box center [555, 122] width 29 height 14
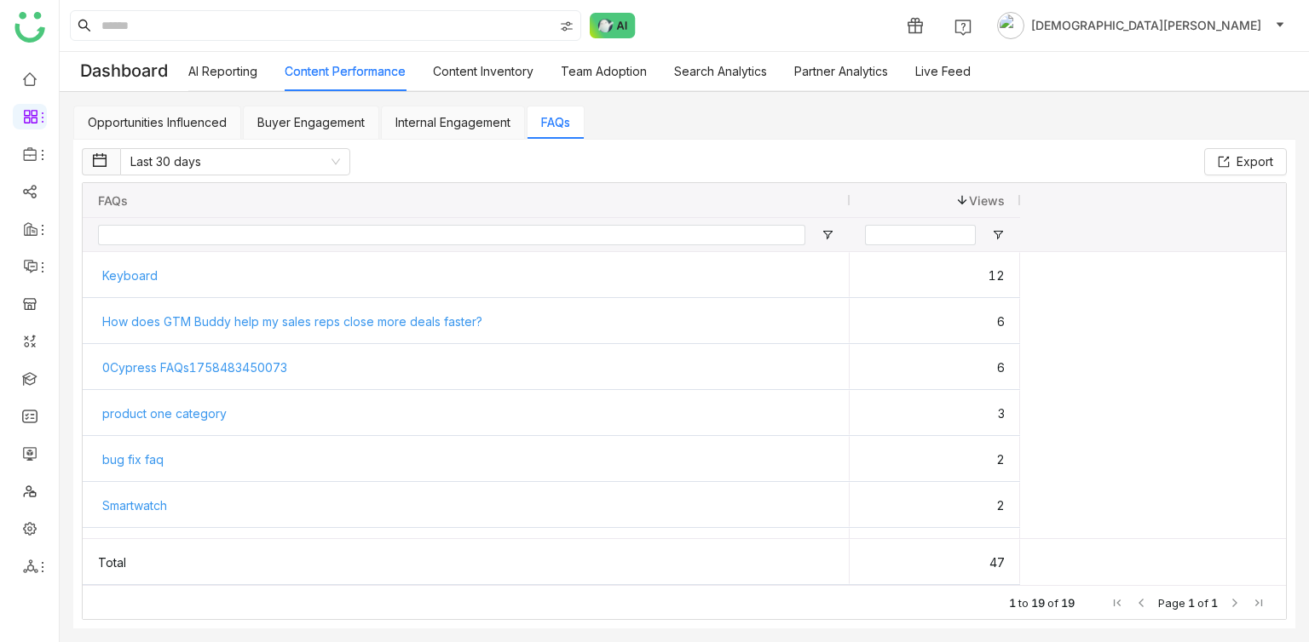
click at [484, 70] on link "Content Inventory" at bounding box center [483, 71] width 101 height 14
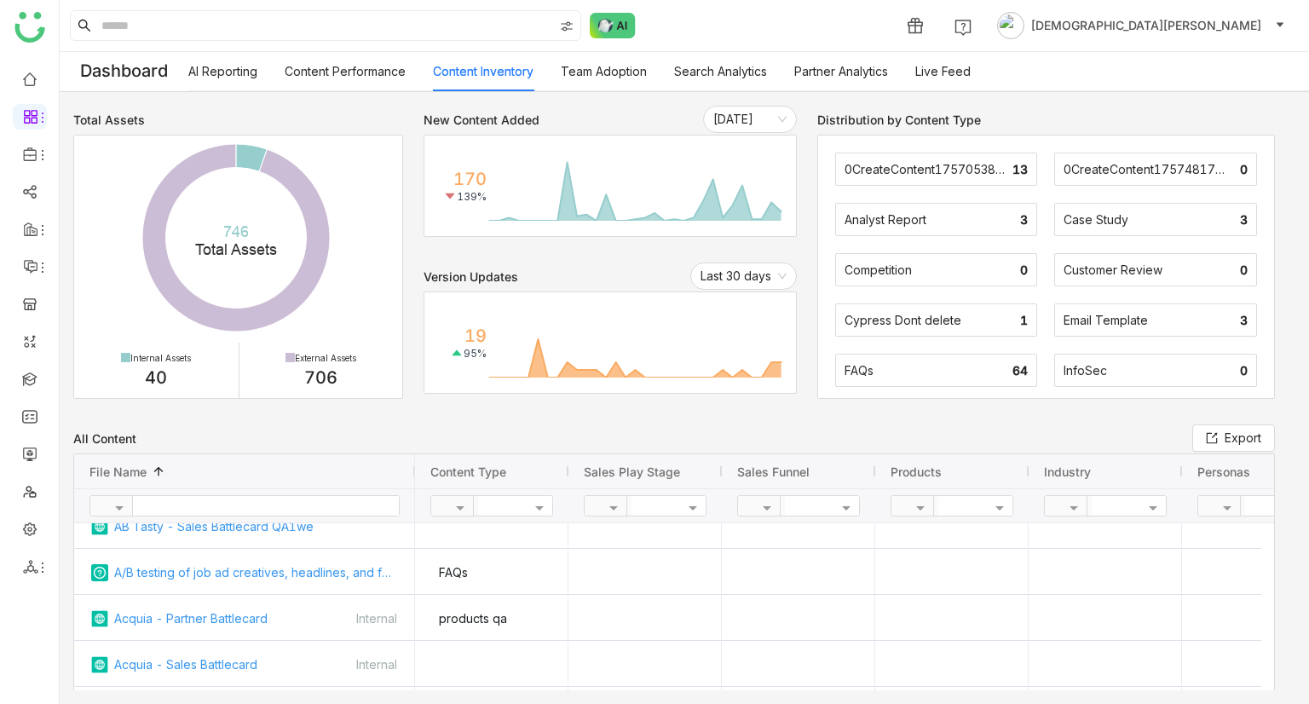
scroll to position [1128, 0]
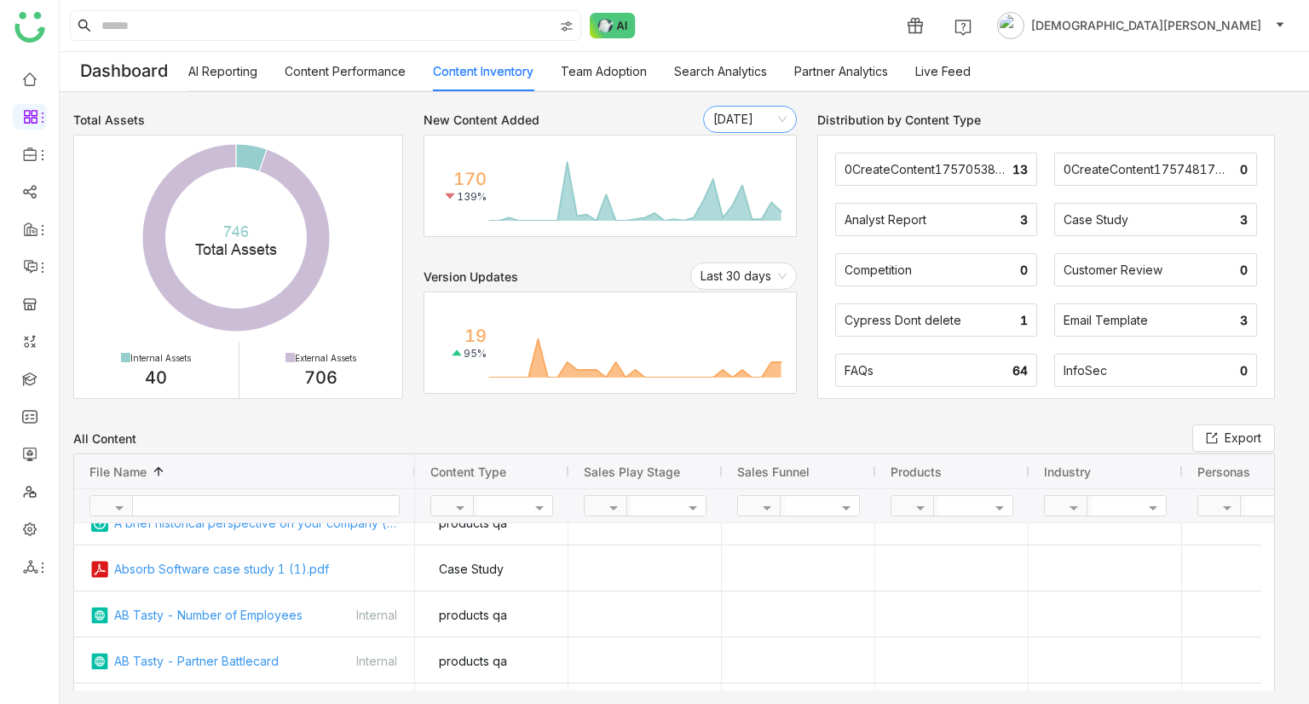
click at [713, 112] on nz-select-item "Yesterday" at bounding box center [749, 119] width 73 height 26
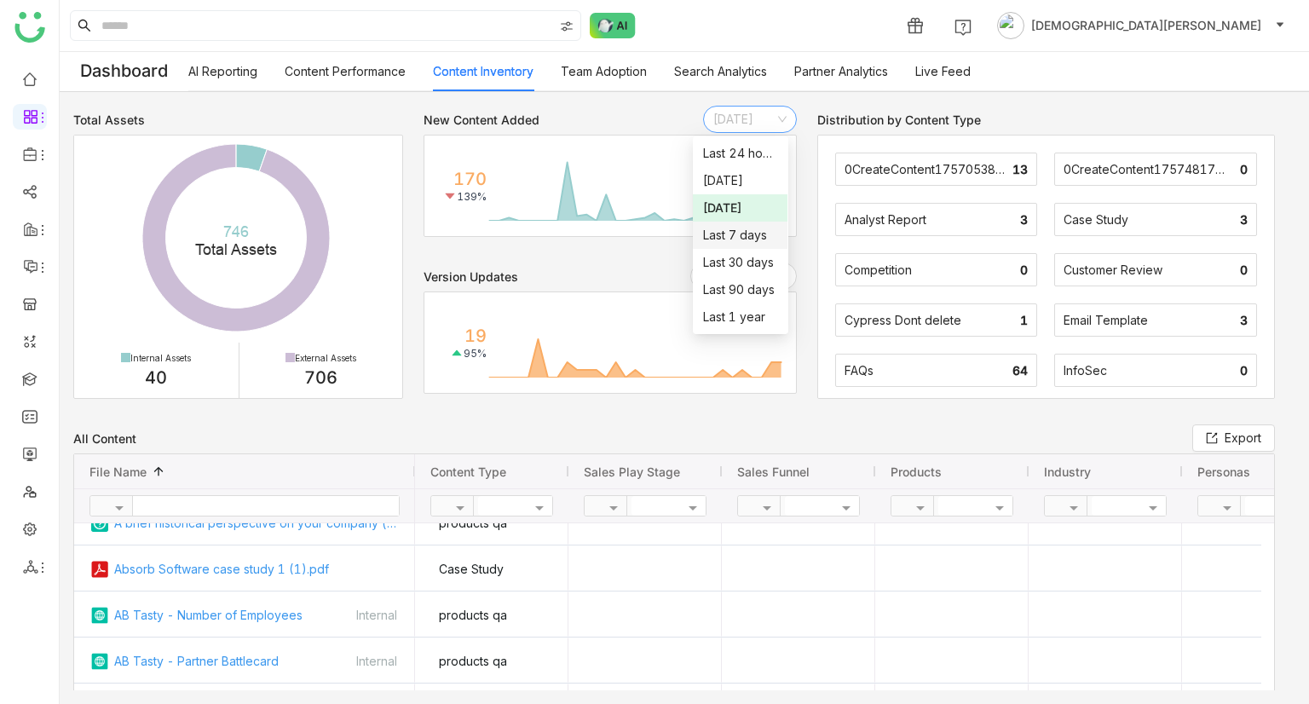
click at [729, 246] on nz-option-item "Last 7 days" at bounding box center [740, 234] width 95 height 27
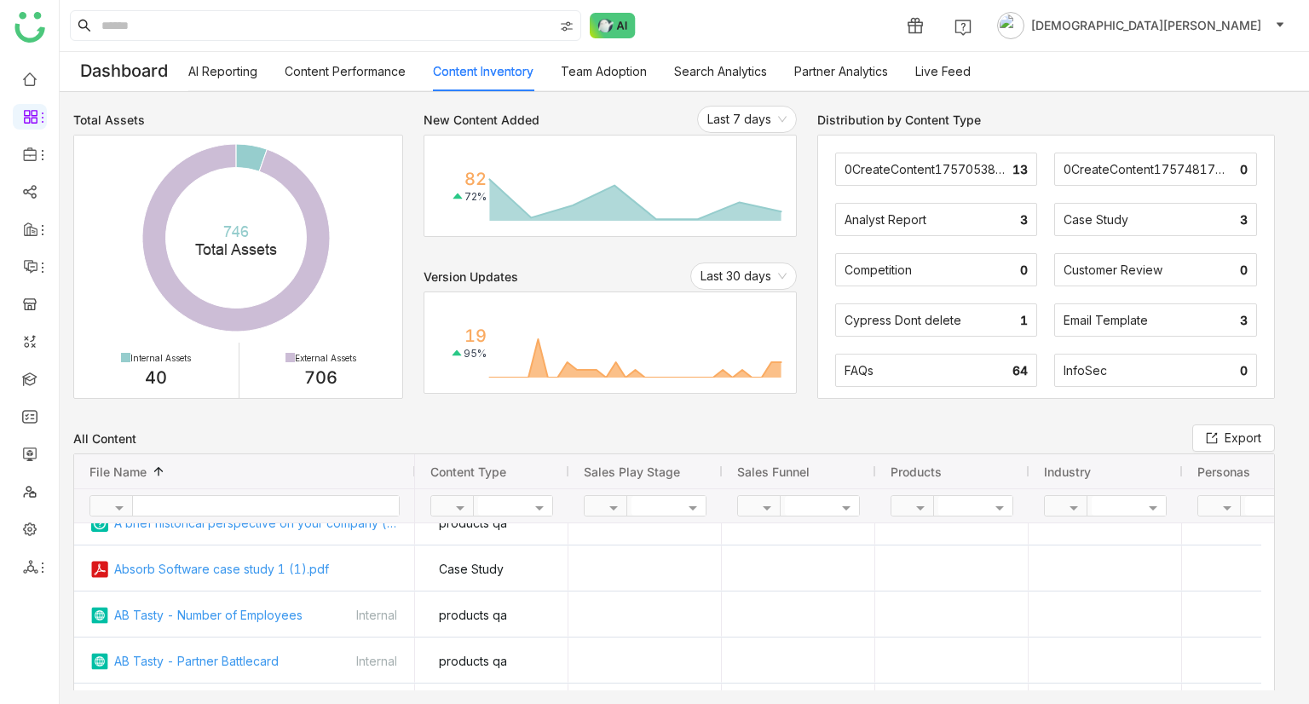
click at [606, 78] on link "Team Adoption" at bounding box center [604, 71] width 86 height 14
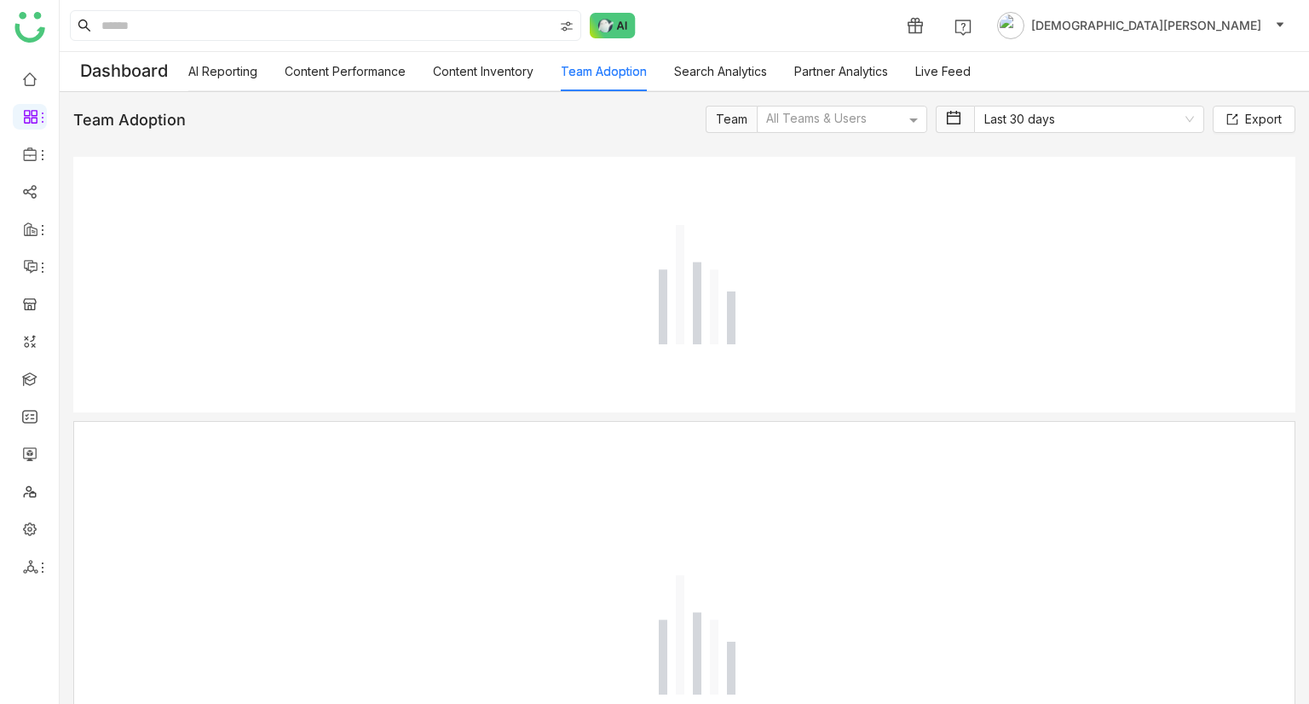
click at [606, 78] on link "Team Adoption" at bounding box center [604, 71] width 86 height 14
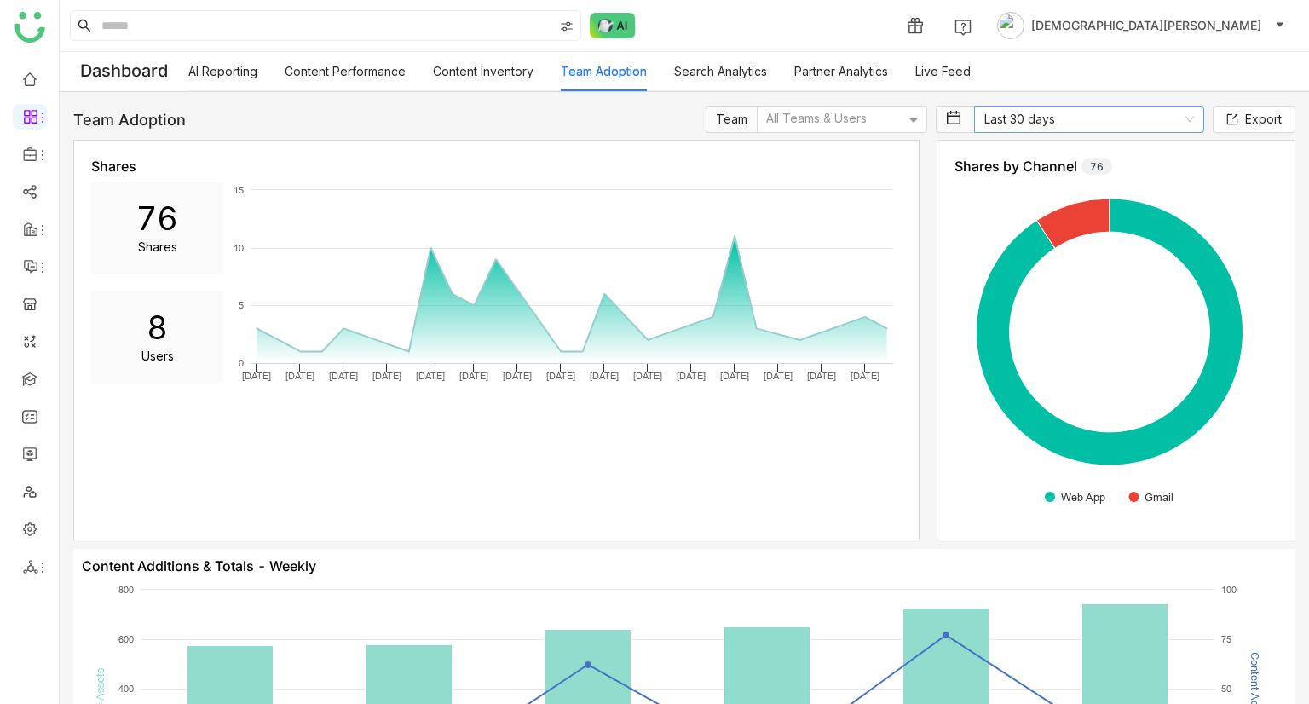
click at [1072, 118] on nz-select-item "Last 30 days" at bounding box center [1089, 119] width 210 height 26
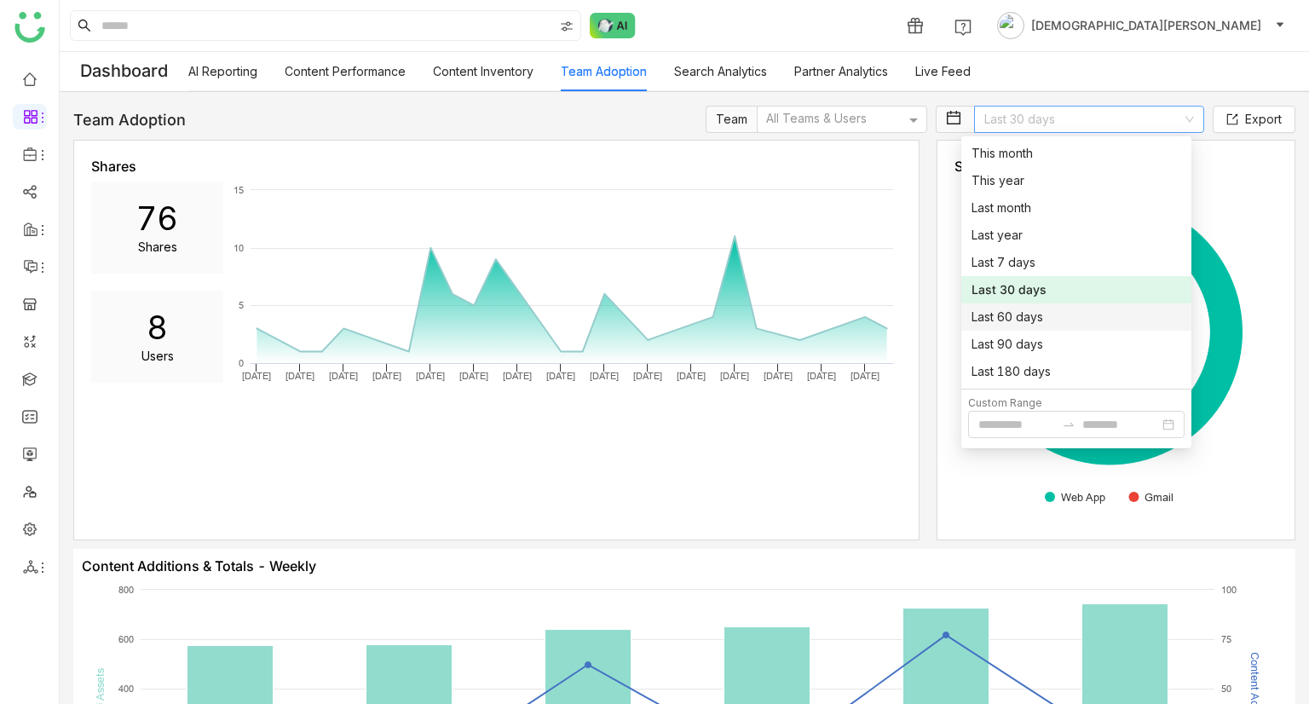
click at [998, 316] on div "Last 60 days" at bounding box center [1076, 317] width 210 height 19
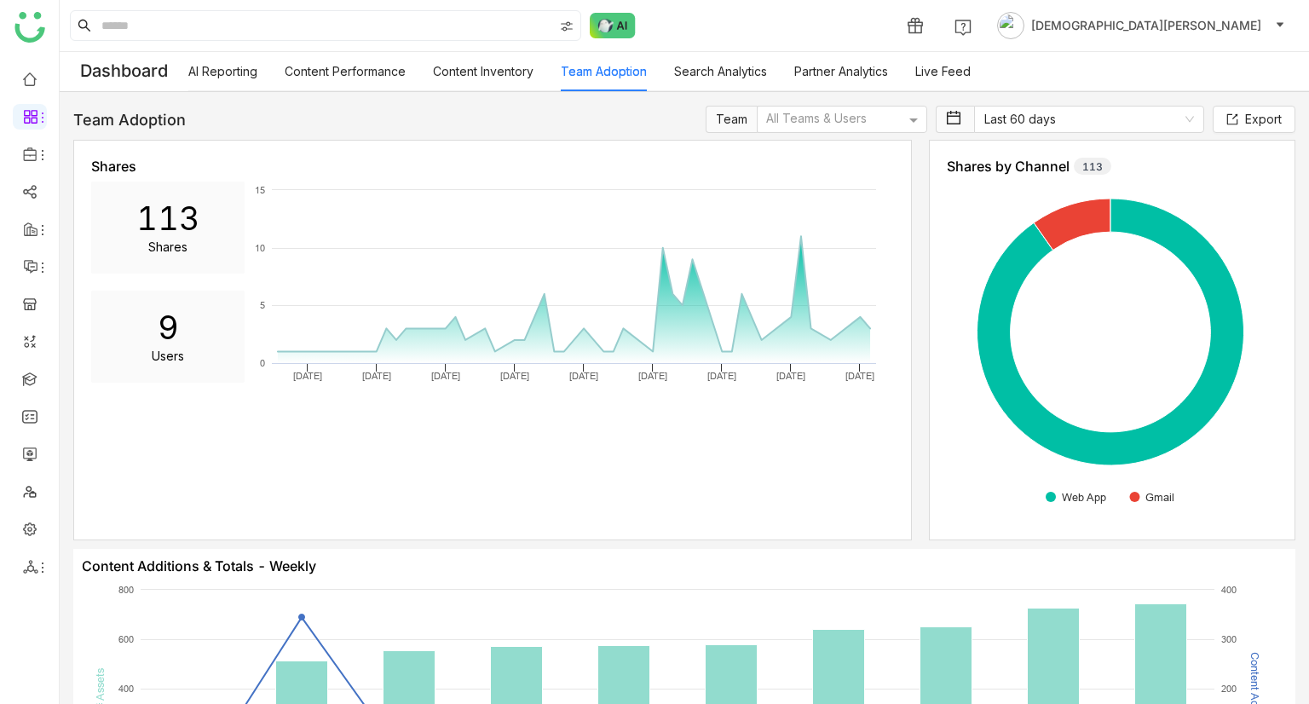
click at [713, 73] on link "Search Analytics" at bounding box center [720, 71] width 93 height 14
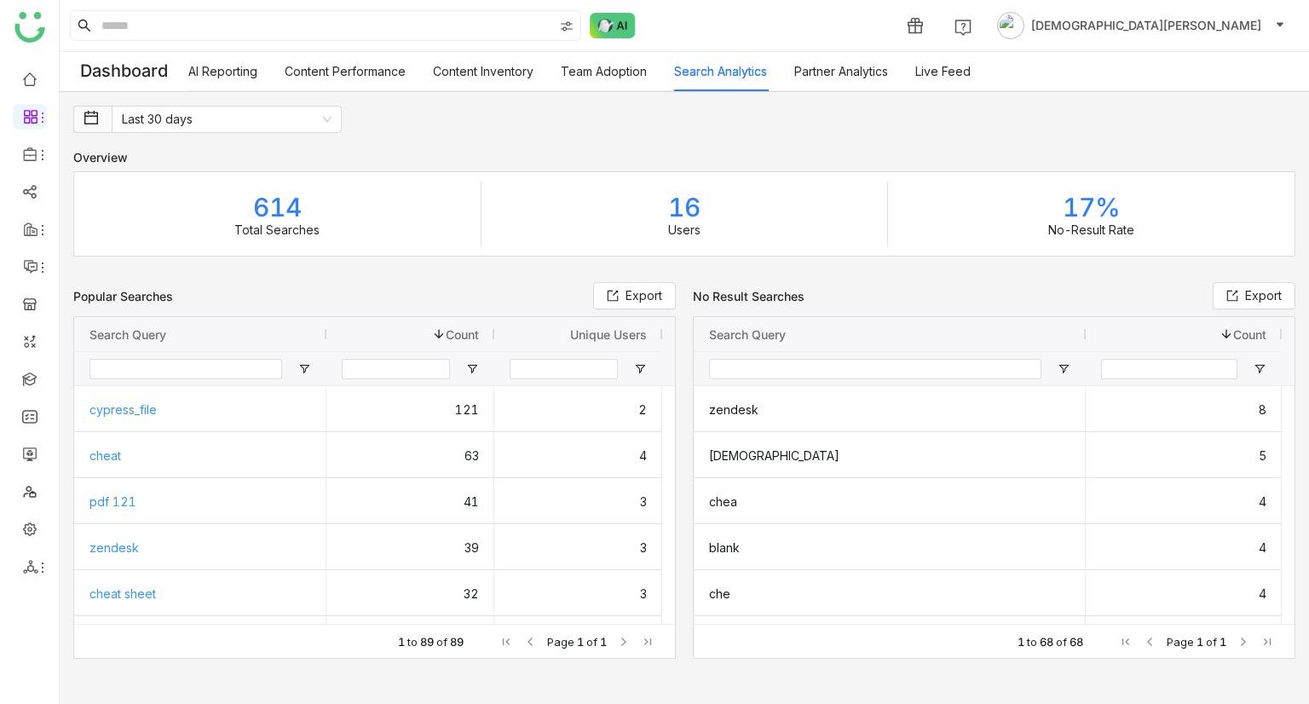
click at [803, 69] on link "Partner Analytics" at bounding box center [841, 71] width 94 height 14
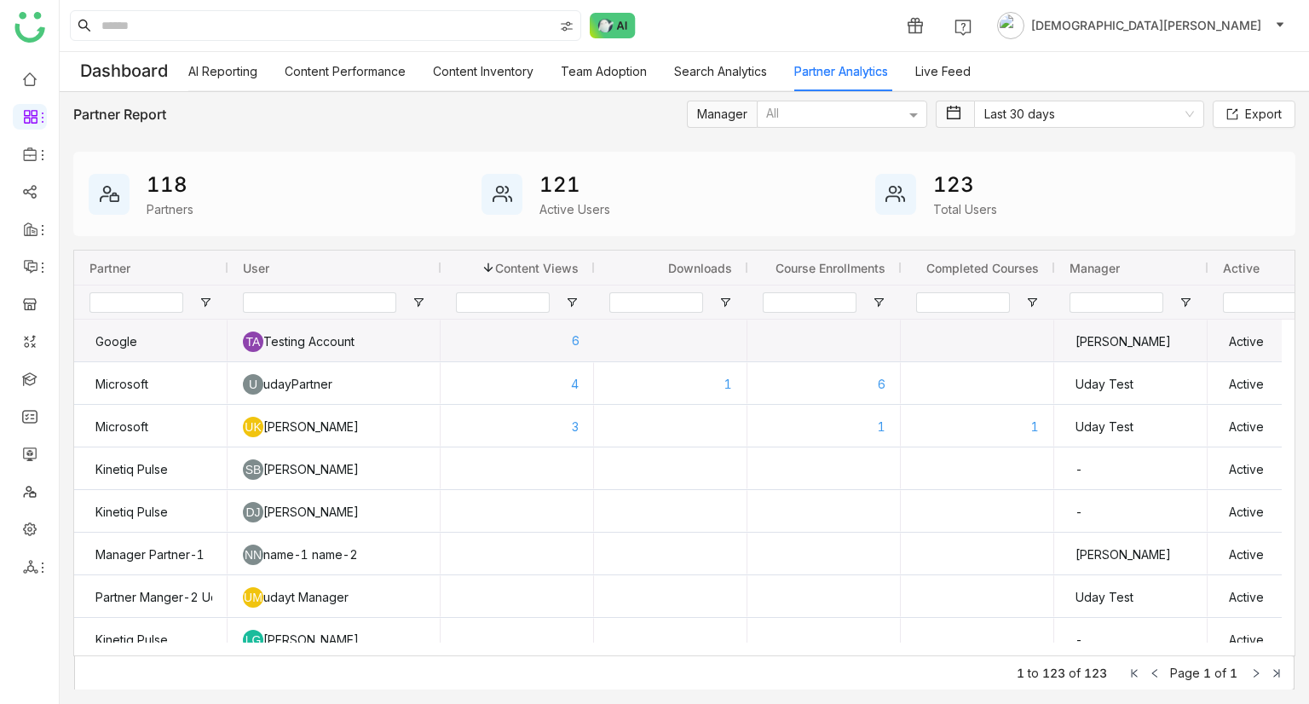
click at [509, 348] on div "6" at bounding box center [517, 340] width 124 height 43
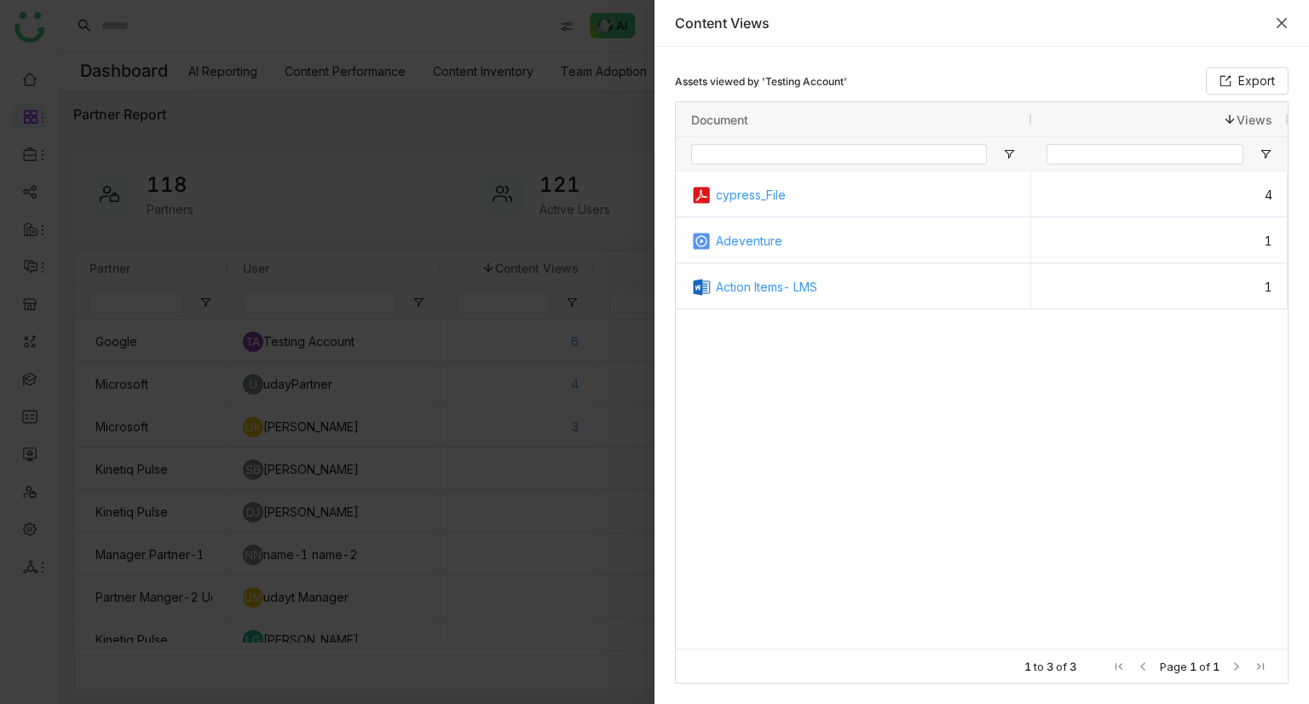
click at [1282, 21] on icon "Close" at bounding box center [1281, 23] width 10 height 10
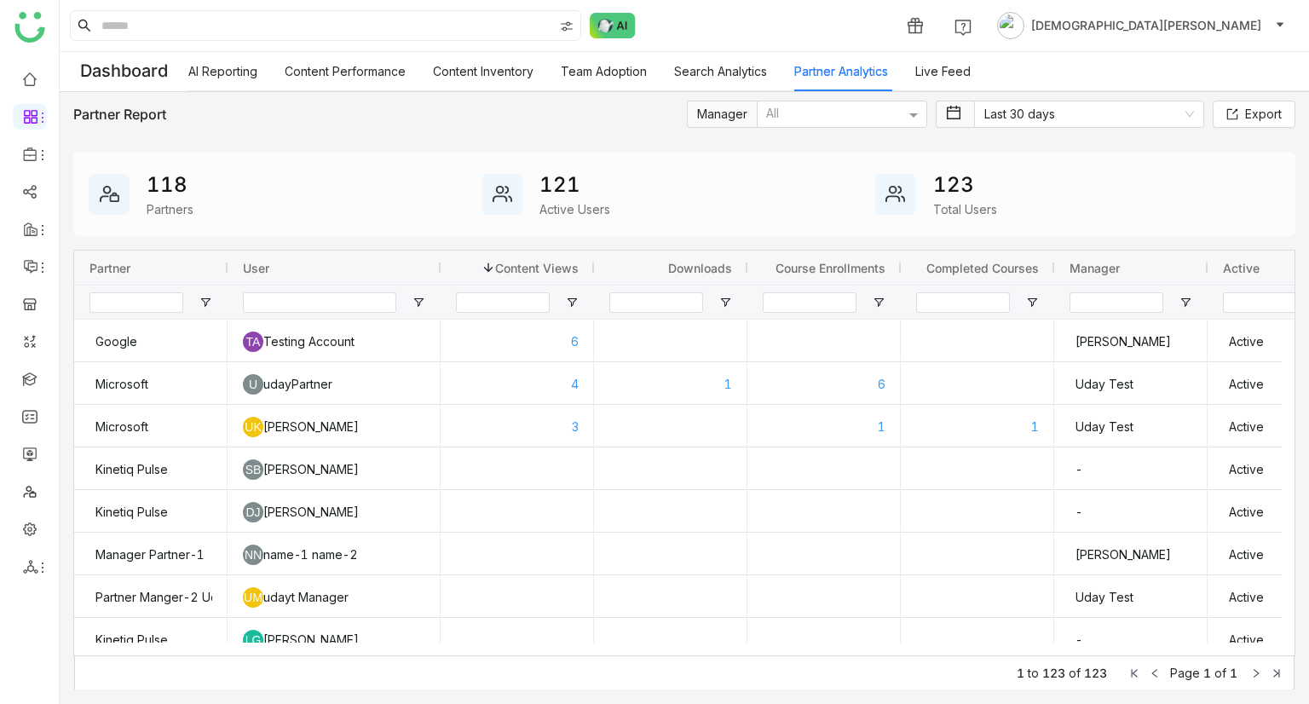
click at [959, 78] on link "Live Feed" at bounding box center [942, 71] width 55 height 14
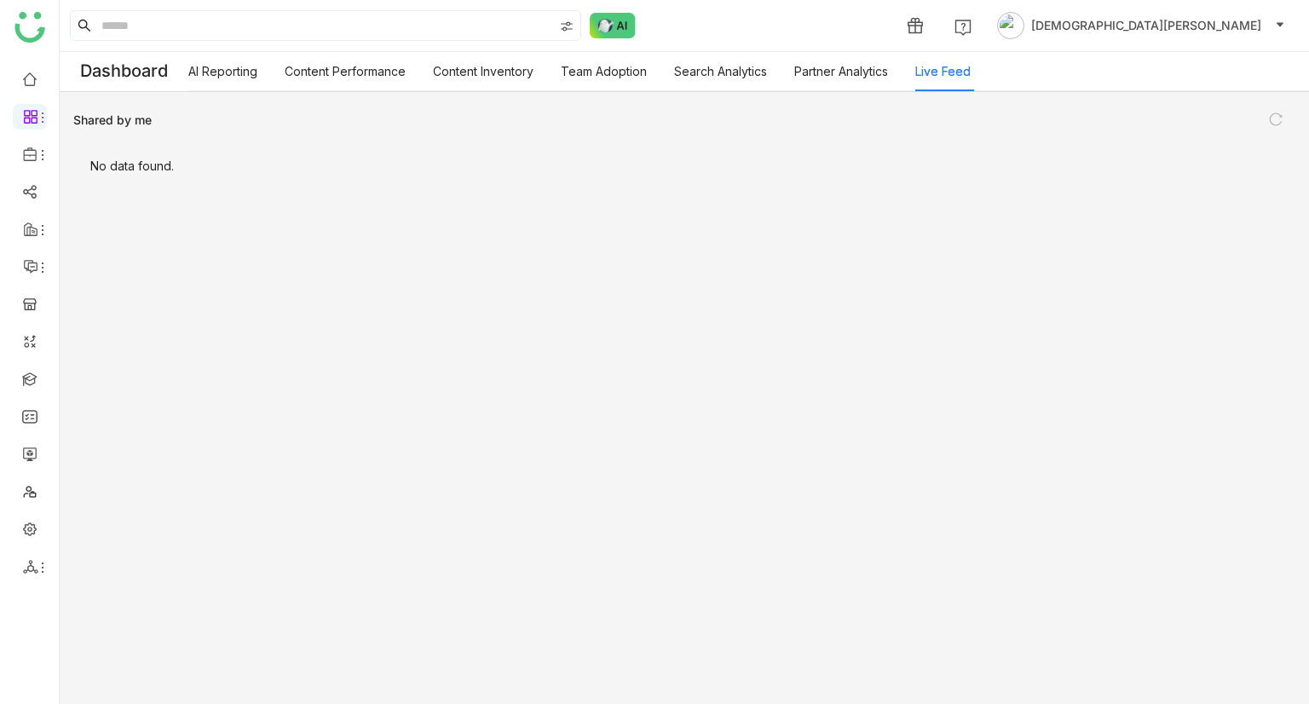
click at [959, 78] on link "Live Feed" at bounding box center [942, 71] width 55 height 14
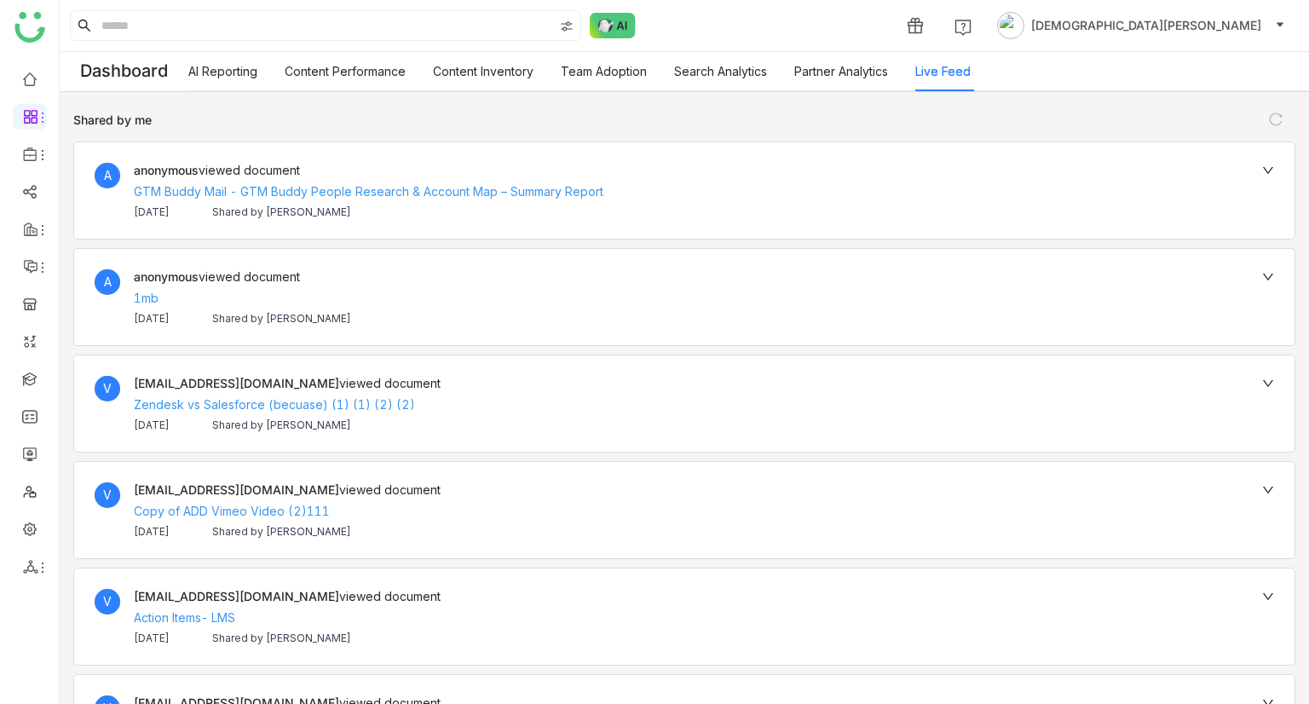
click at [729, 76] on link "Search Analytics" at bounding box center [720, 71] width 93 height 14
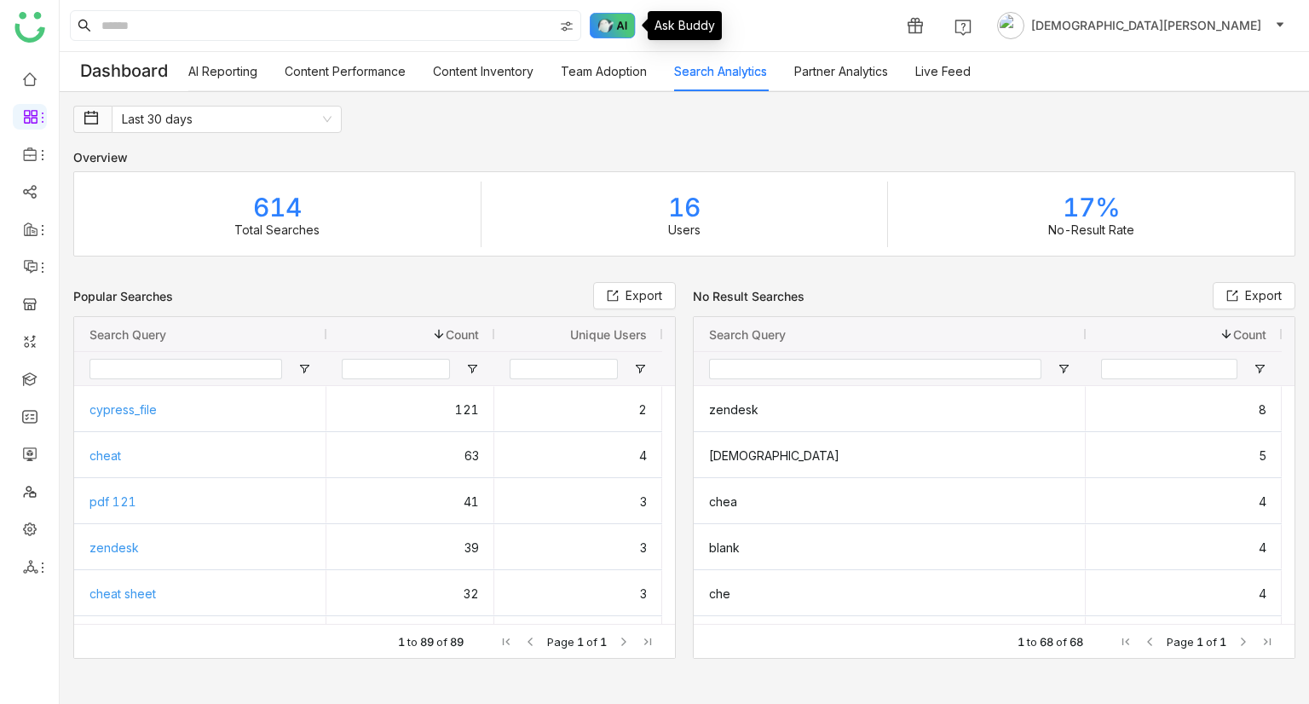
click at [613, 18] on img at bounding box center [613, 26] width 46 height 26
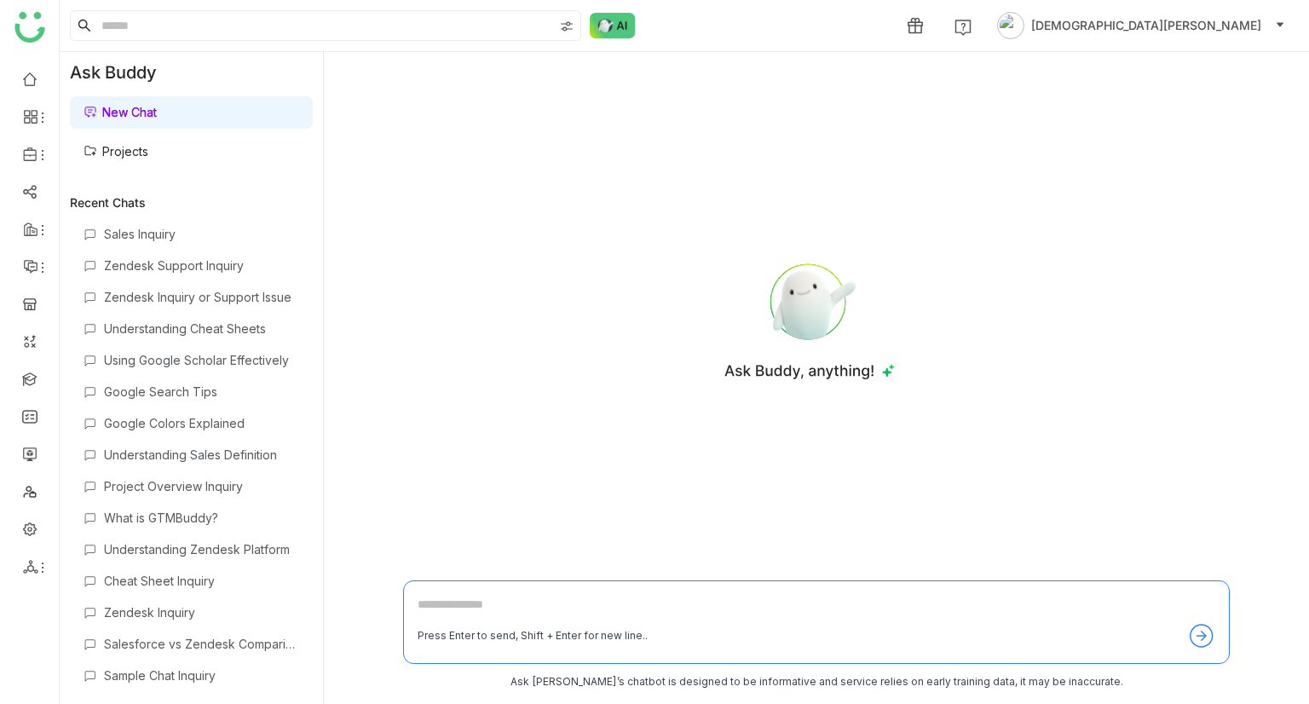
click at [148, 151] on link "Projects" at bounding box center [115, 151] width 65 height 14
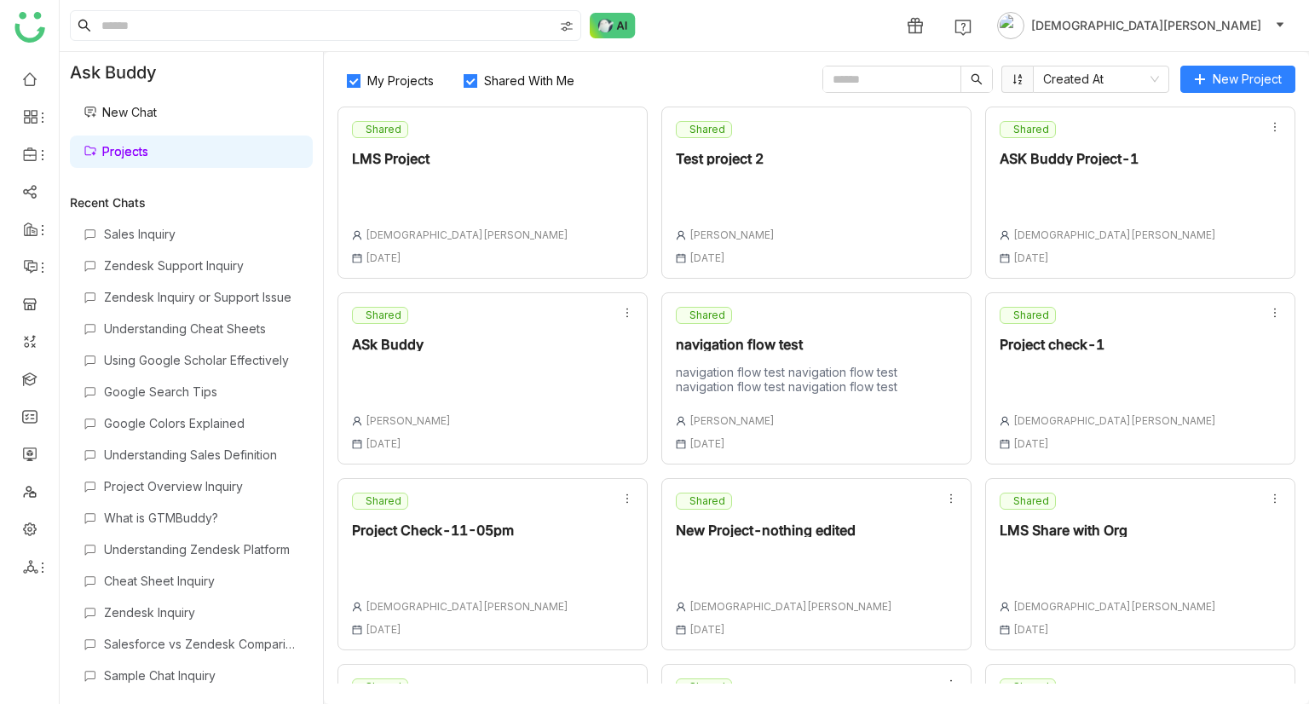
click at [148, 154] on link "Projects" at bounding box center [115, 151] width 65 height 14
click at [1252, 74] on span "New Project" at bounding box center [1246, 79] width 69 height 19
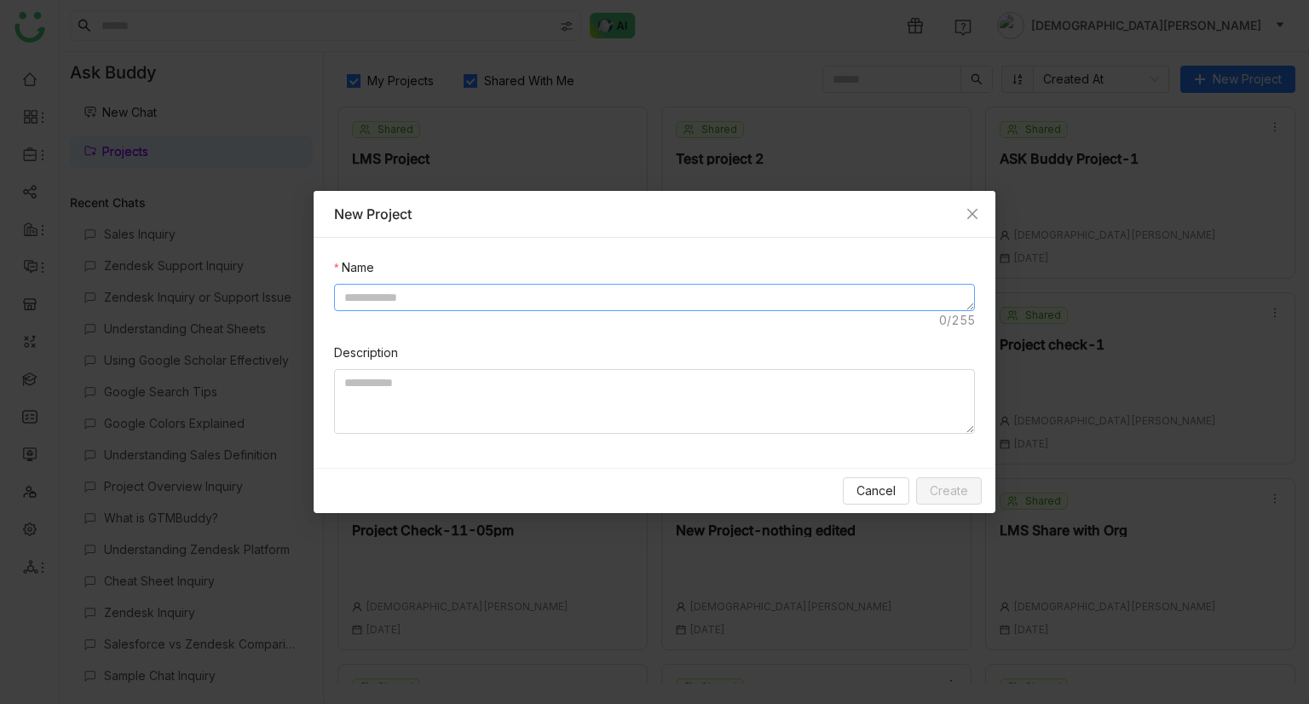
click at [484, 302] on textarea at bounding box center [654, 297] width 641 height 27
type textarea "*"
type textarea "**********"
click at [424, 376] on textarea "To enrich screen reader interactions, please activate Accessibility in Grammarl…" at bounding box center [654, 401] width 641 height 65
type textarea "**********"
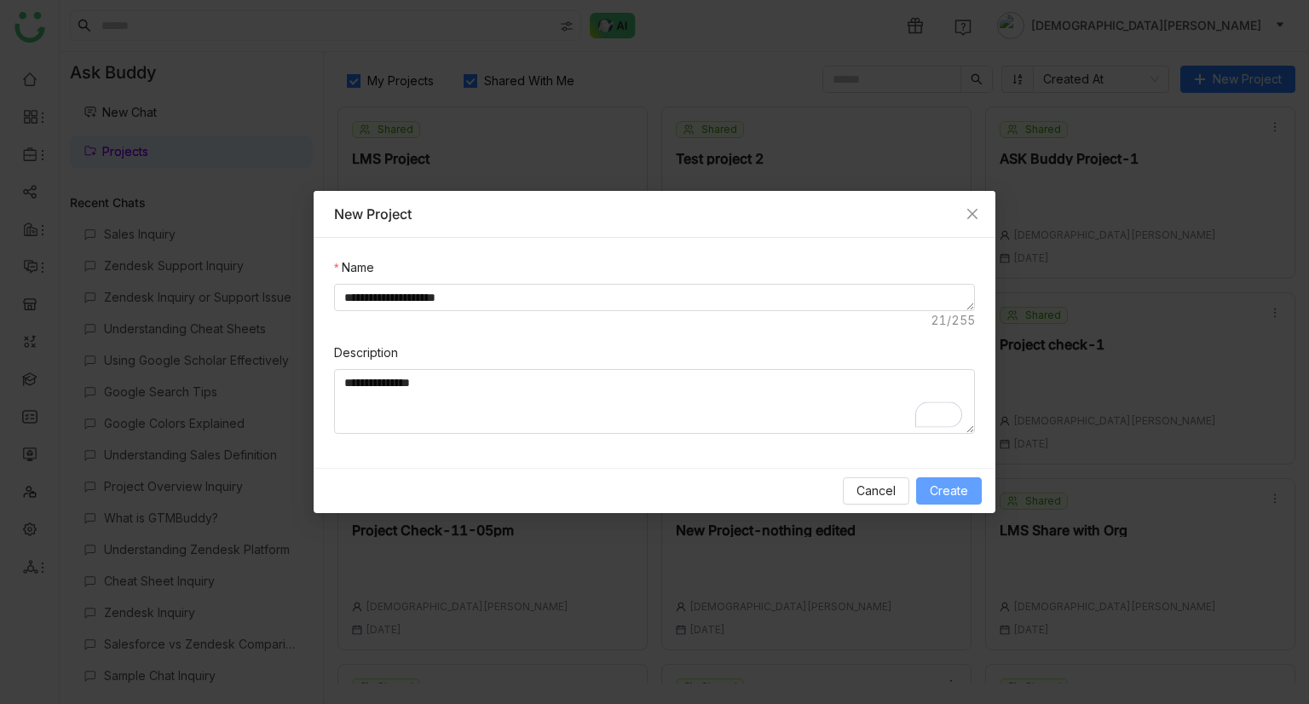
click at [955, 430] on span "Create" at bounding box center [948, 490] width 38 height 19
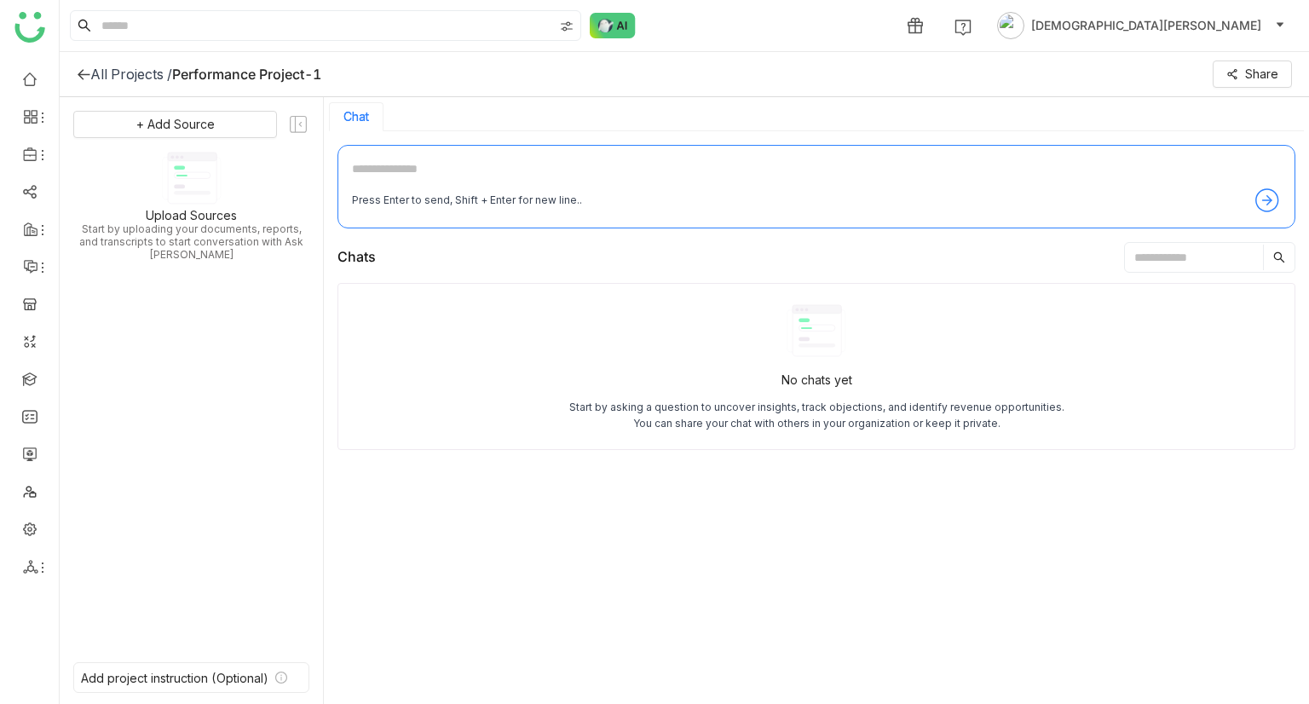
click at [436, 183] on textarea at bounding box center [816, 172] width 929 height 27
type textarea "*"
type textarea "*******"
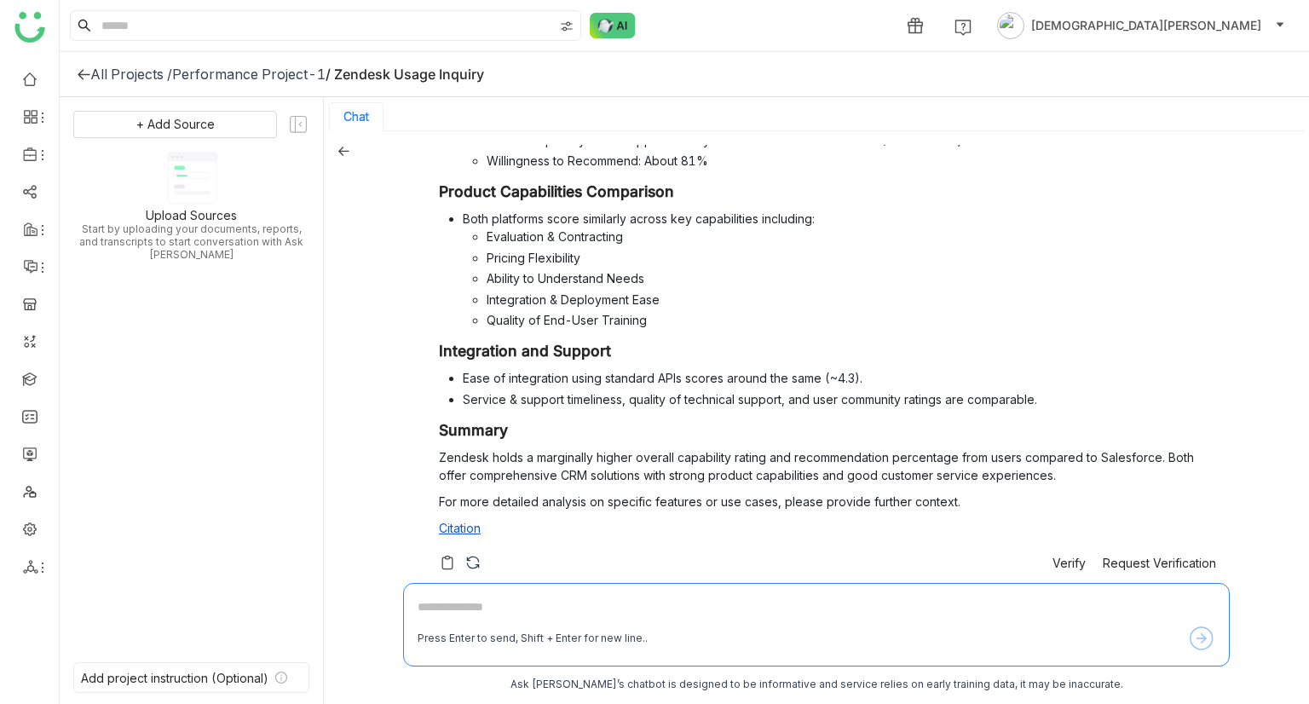
scroll to position [300, 0]
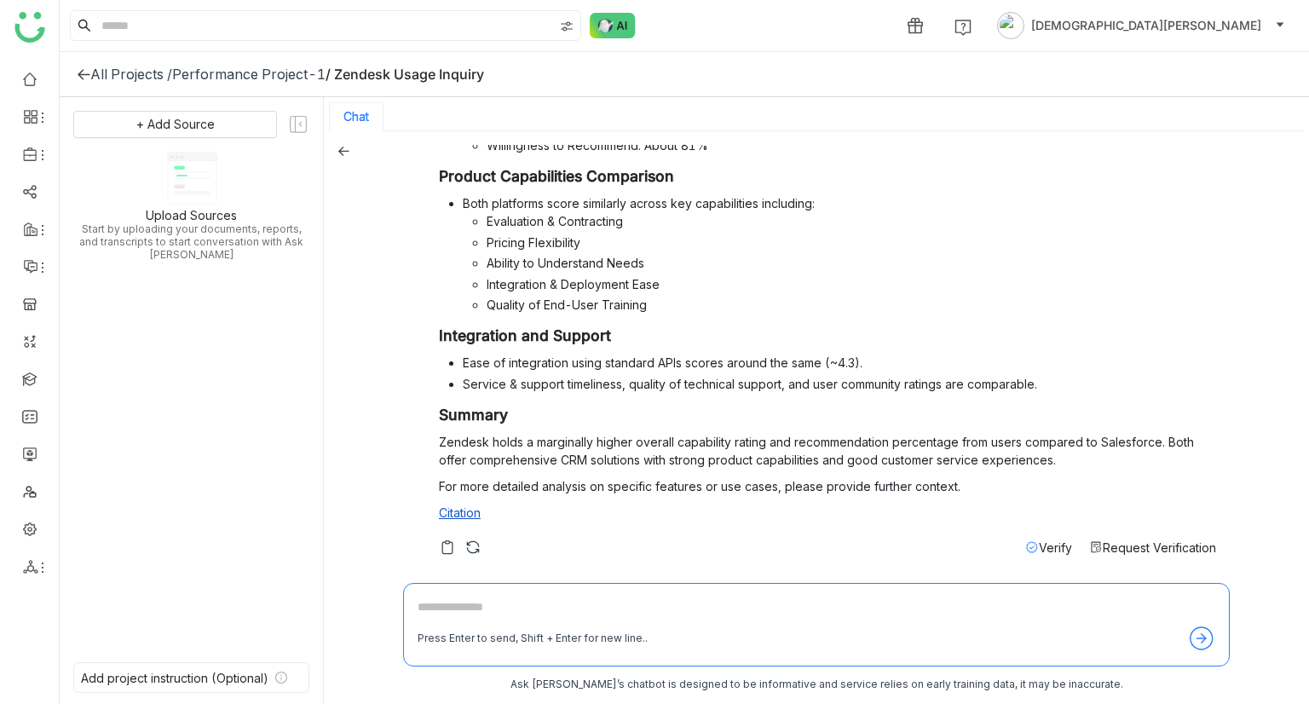
click at [1130, 430] on div "zendesk Zendesk vs Salesforce Overall Ratings and Customer Feedback Zendesk Ove…" at bounding box center [809, 208] width 813 height 711
click at [1128, 430] on span "Request Verification" at bounding box center [1158, 547] width 113 height 14
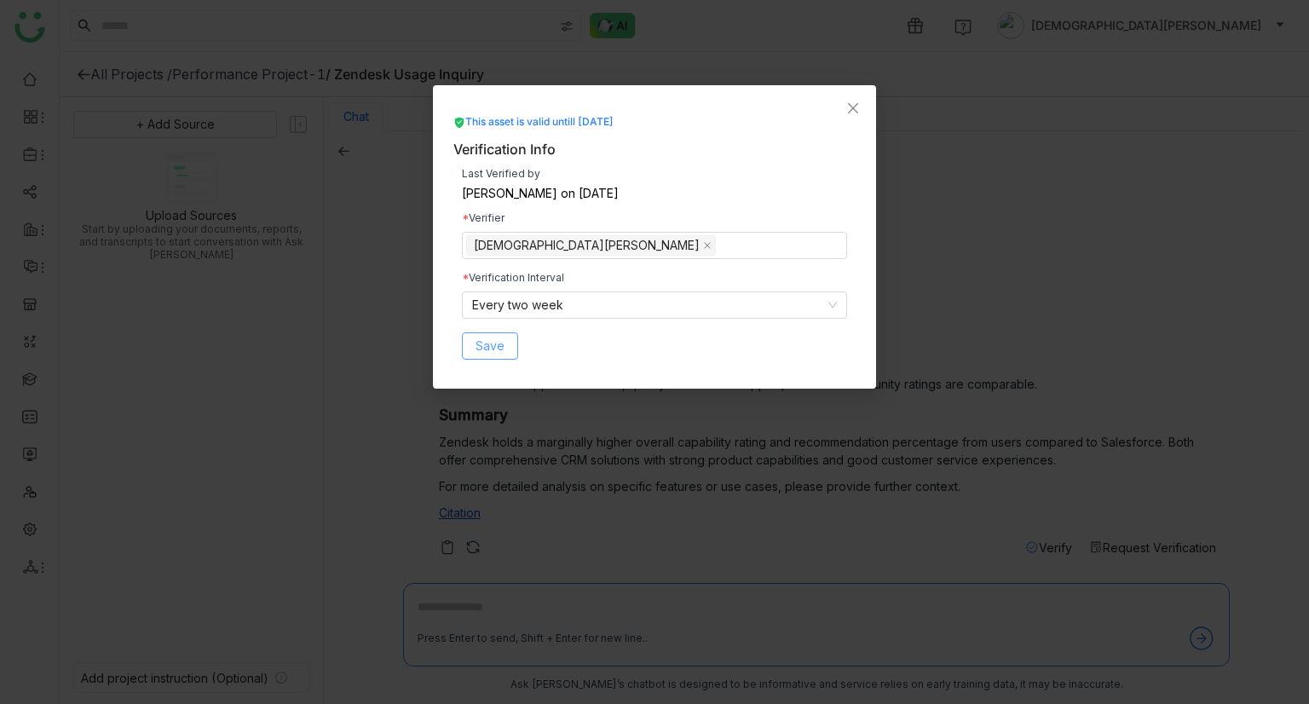
click at [474, 348] on button "Save" at bounding box center [490, 345] width 56 height 27
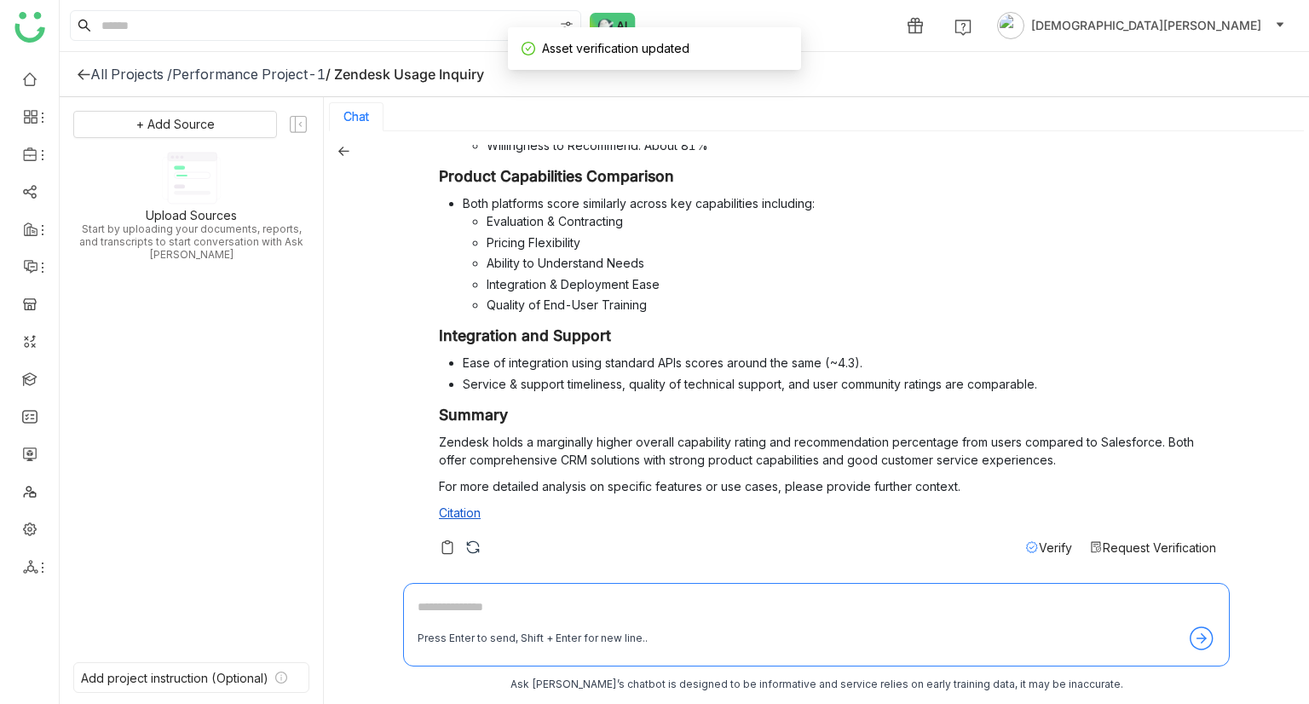
scroll to position [3, 0]
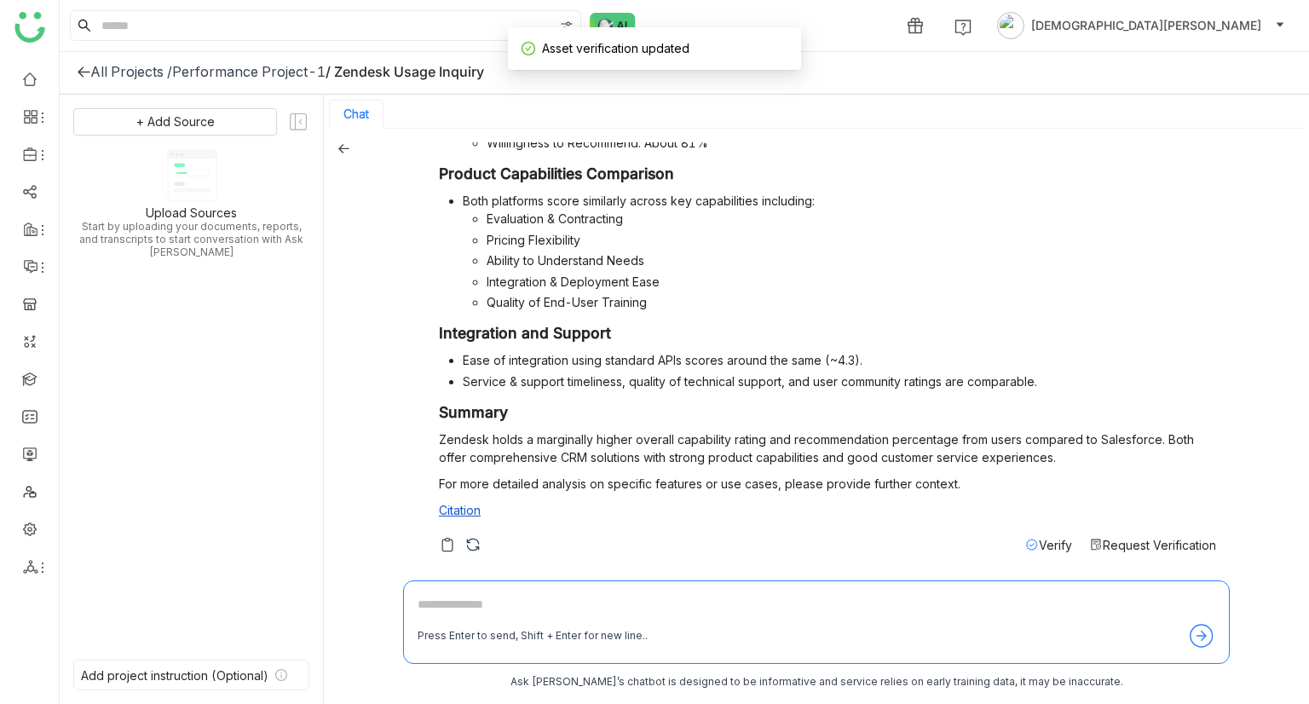
click at [1038, 430] on span "Verify" at bounding box center [1054, 545] width 33 height 14
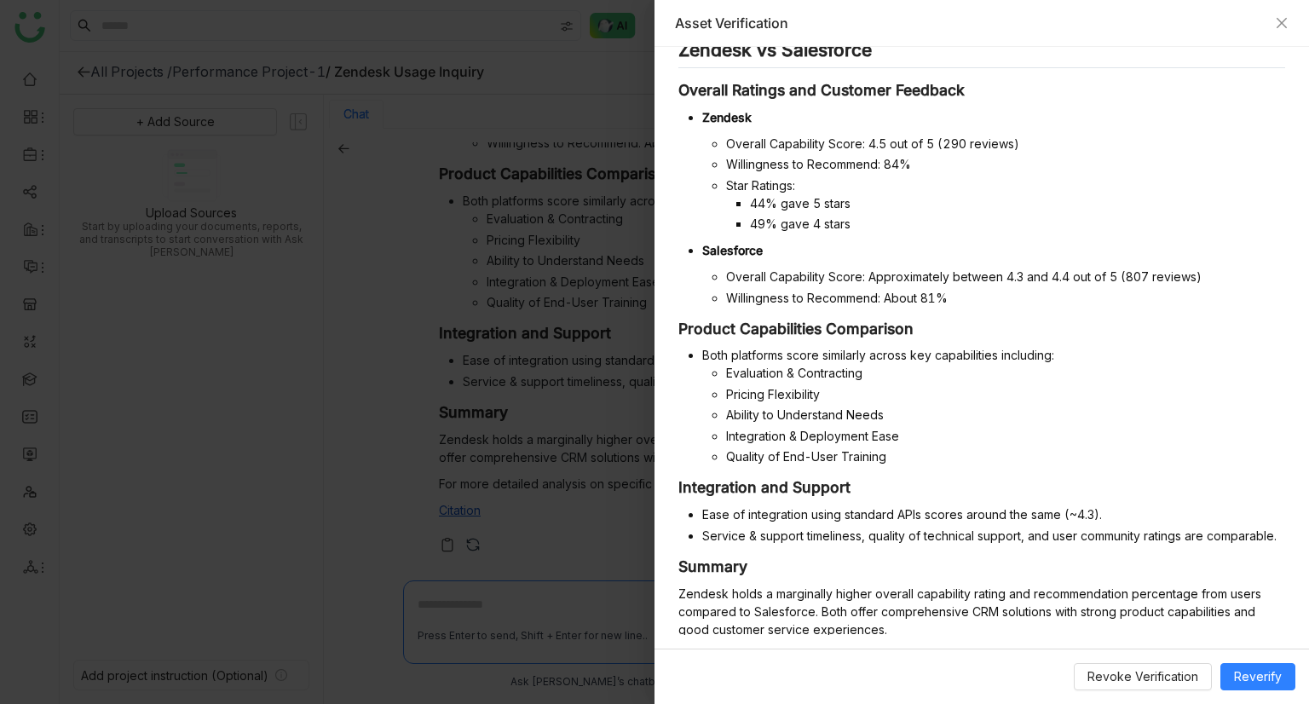
scroll to position [460, 0]
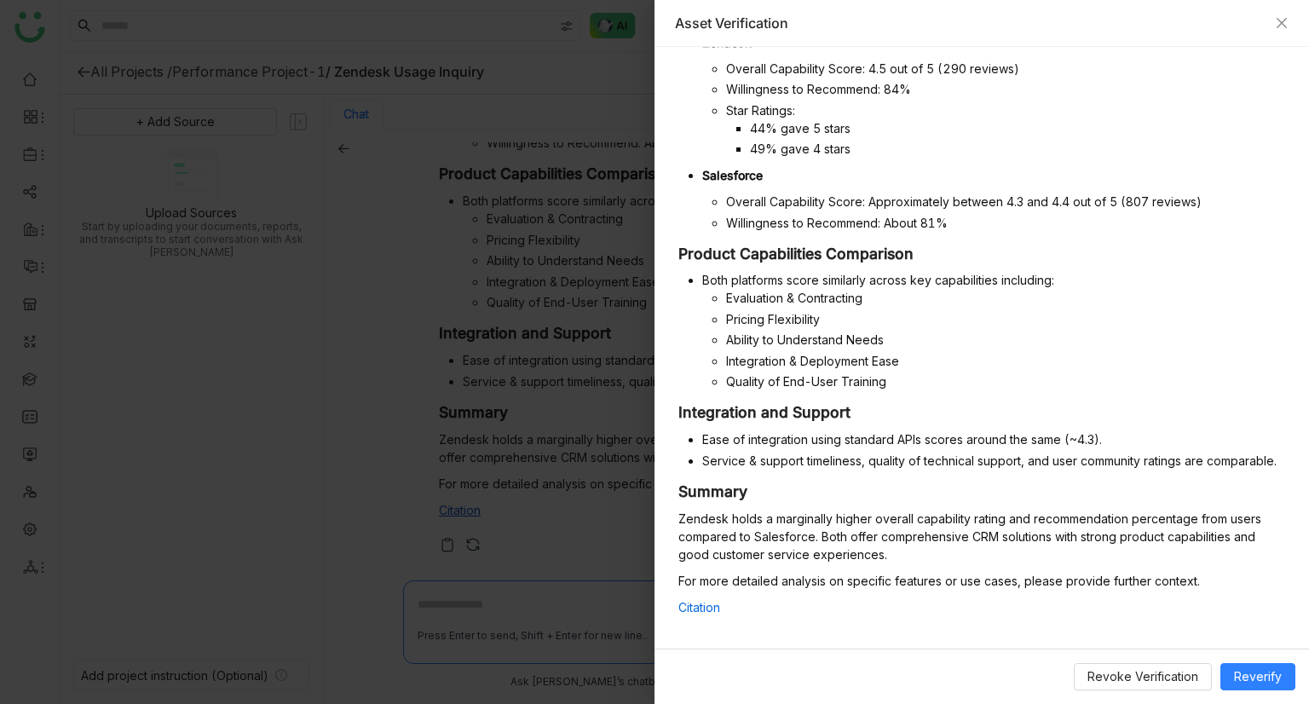
click at [855, 430] on li "Service & support timeliness, quality of technical support, and user community …" at bounding box center [993, 461] width 583 height 18
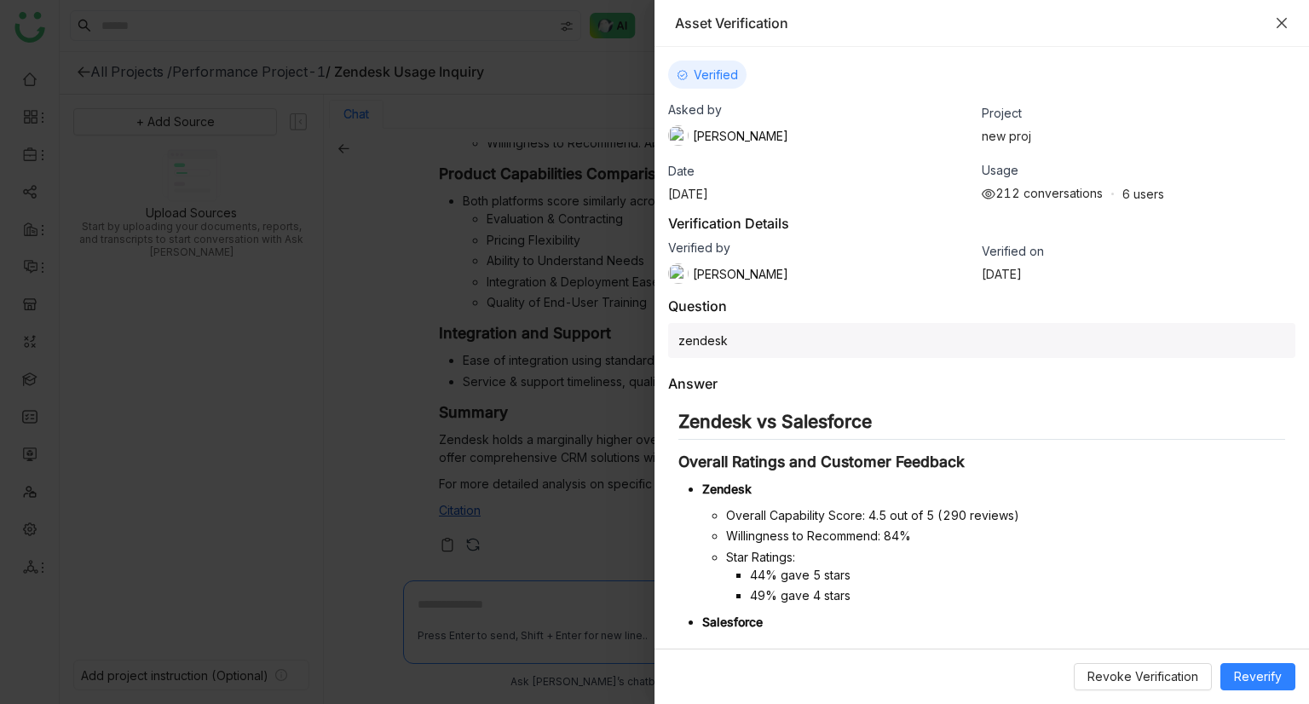
click at [1285, 18] on icon "Close" at bounding box center [1281, 23] width 14 height 14
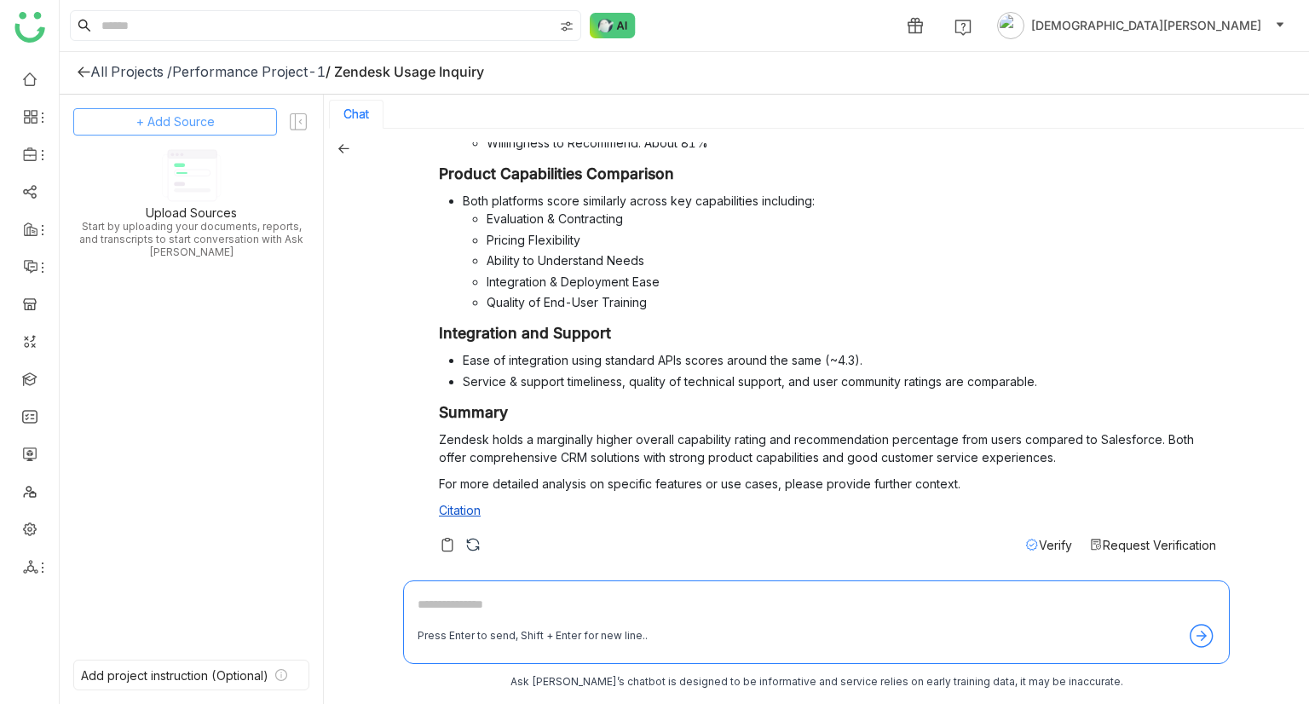
click at [211, 130] on span "+ Add Source" at bounding box center [175, 121] width 78 height 19
click at [222, 158] on div "GTM Buddy Content" at bounding box center [184, 167] width 156 height 37
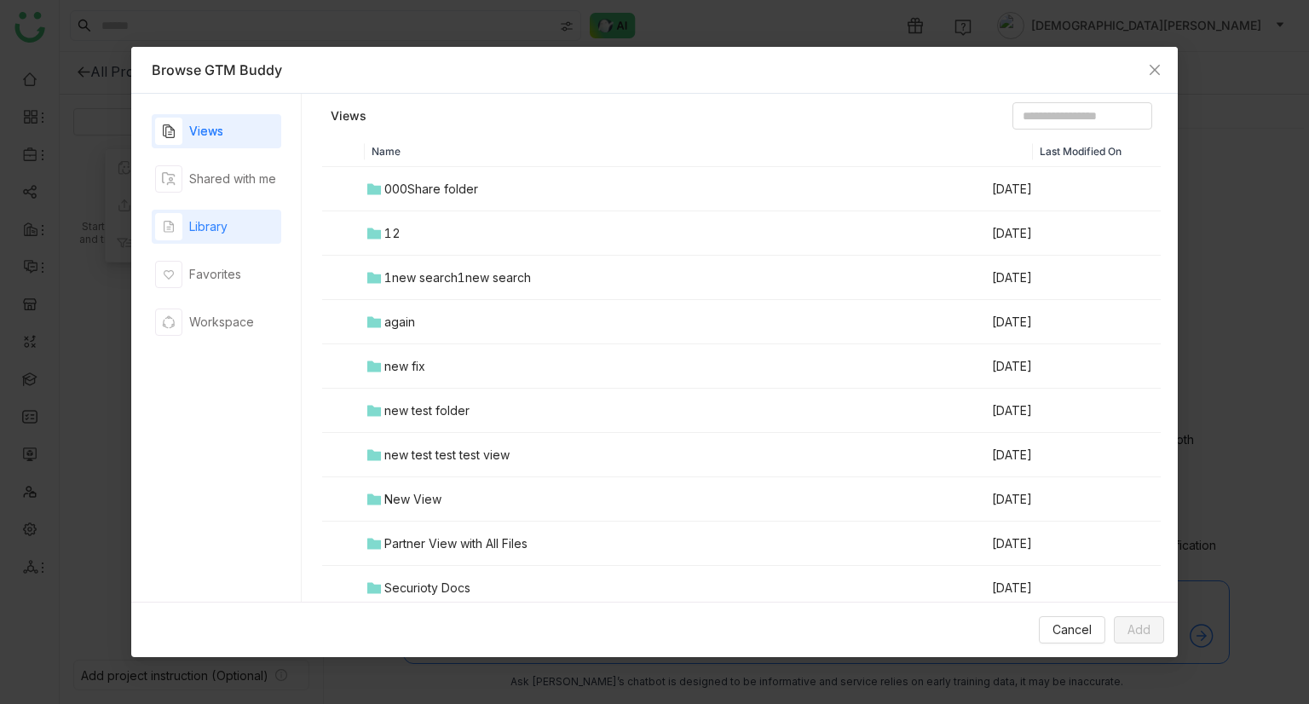
click at [243, 211] on div "Library" at bounding box center [216, 227] width 129 height 34
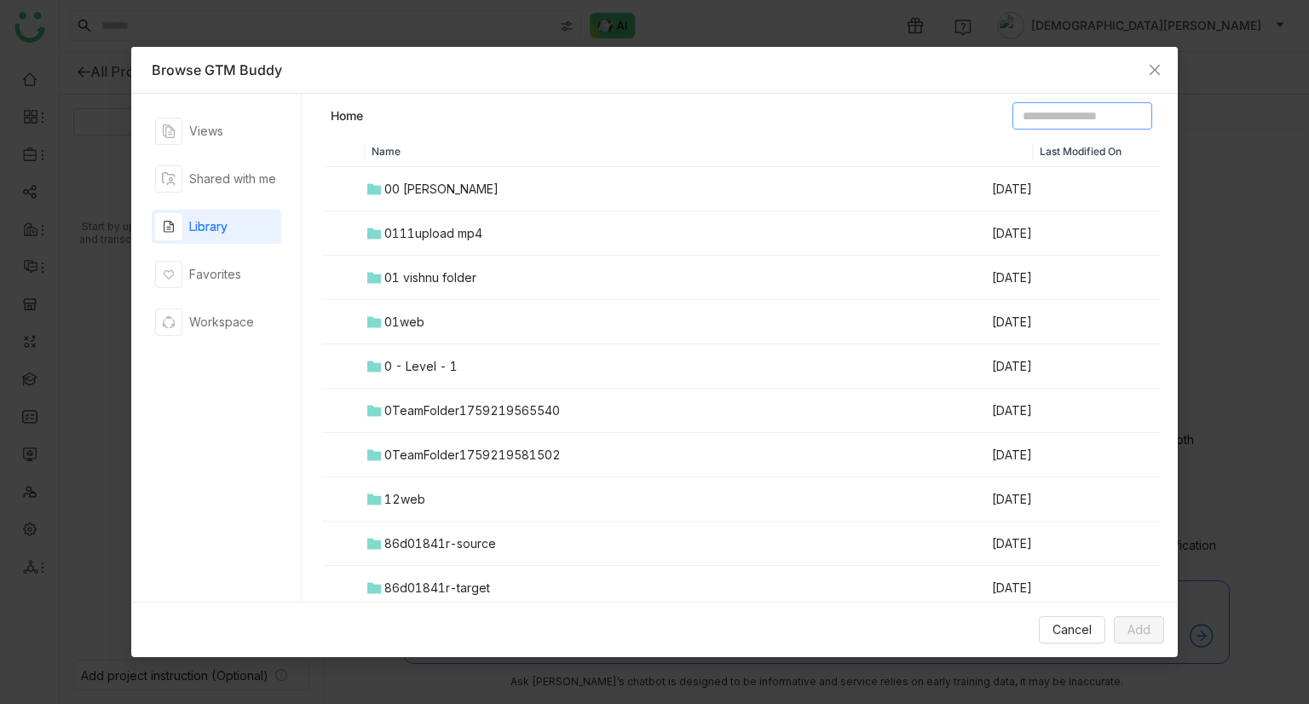
click at [1012, 117] on input at bounding box center [1082, 115] width 140 height 27
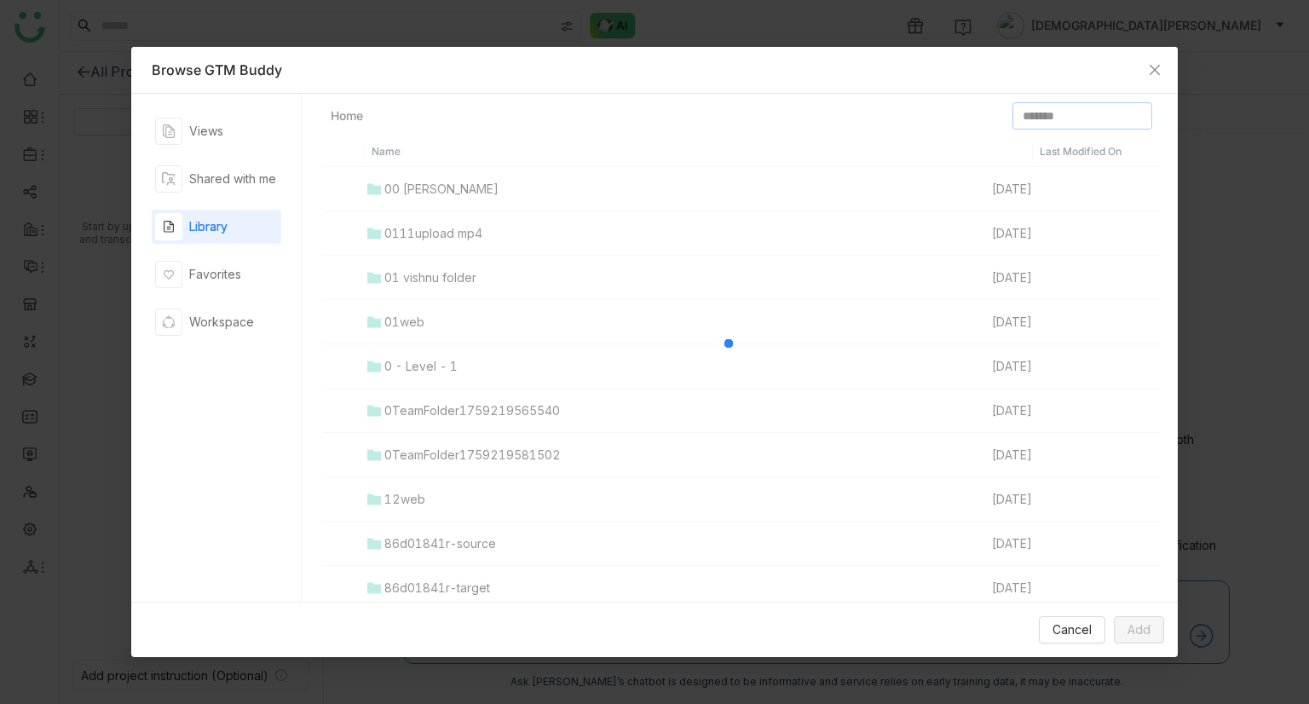
type input "*******"
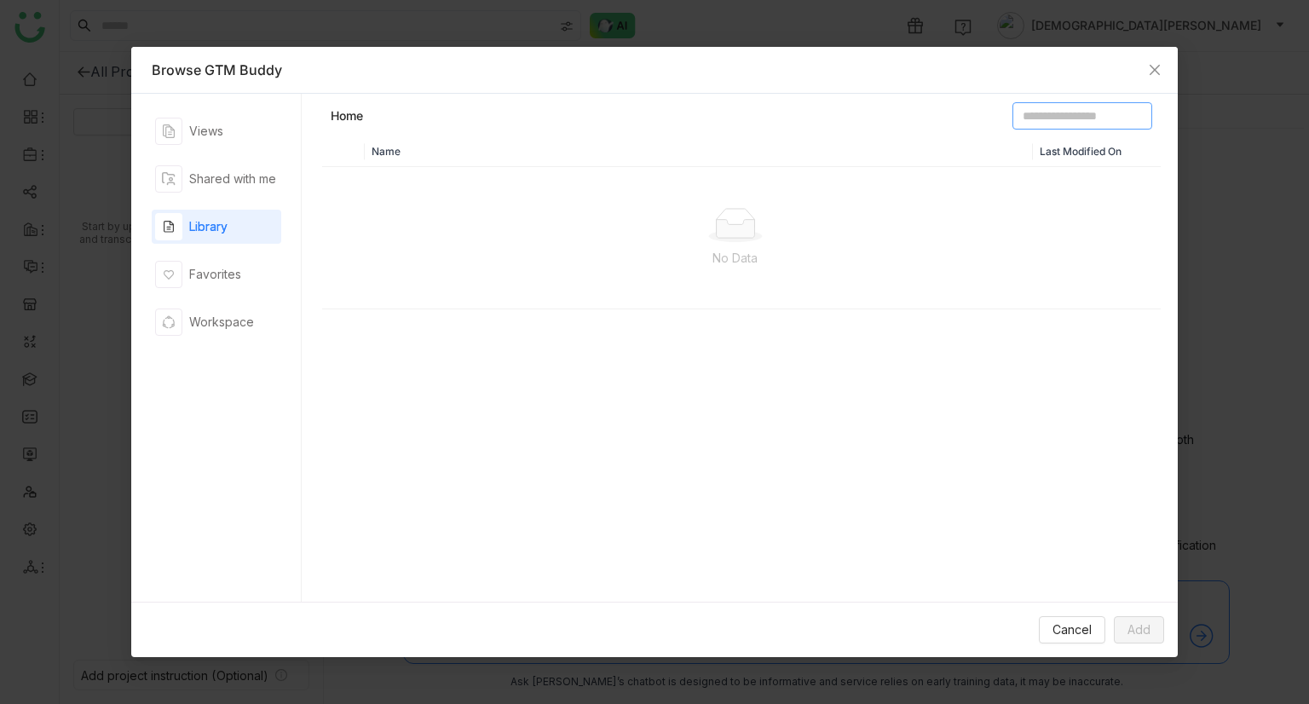
type input "*"
type input "**********"
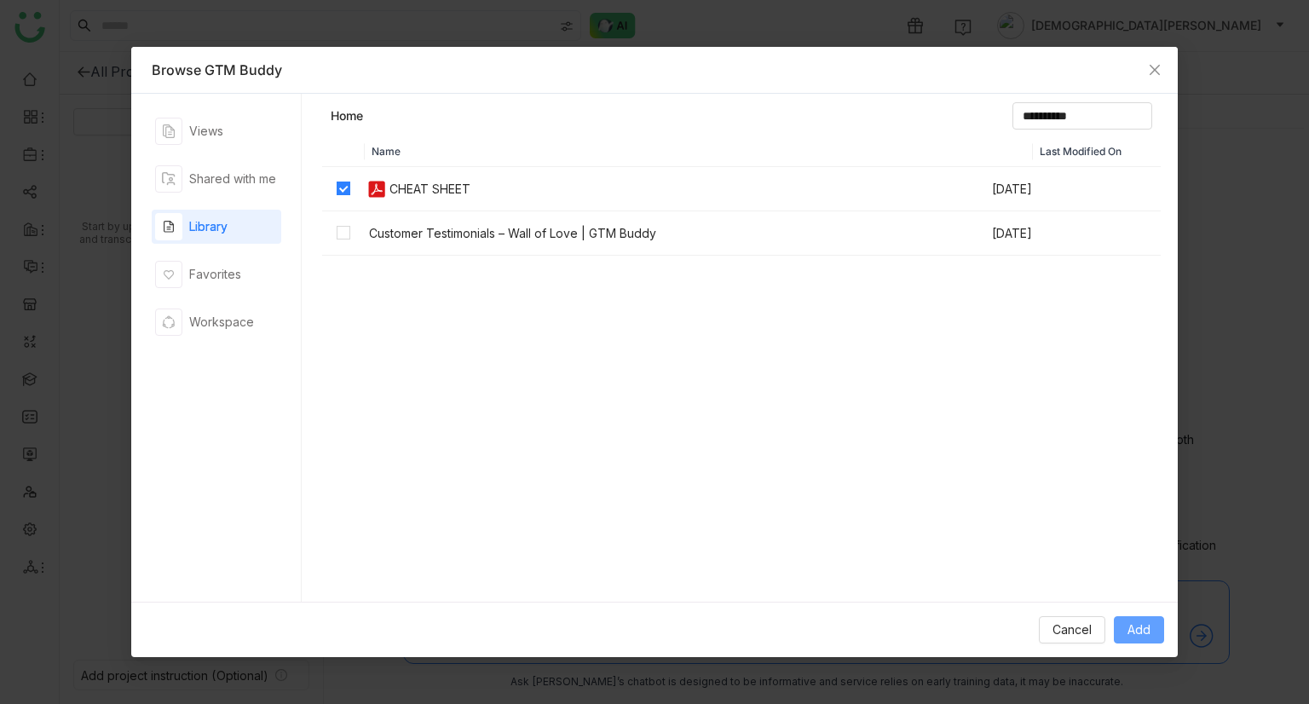
click at [1127, 430] on span "Add" at bounding box center [1138, 629] width 23 height 19
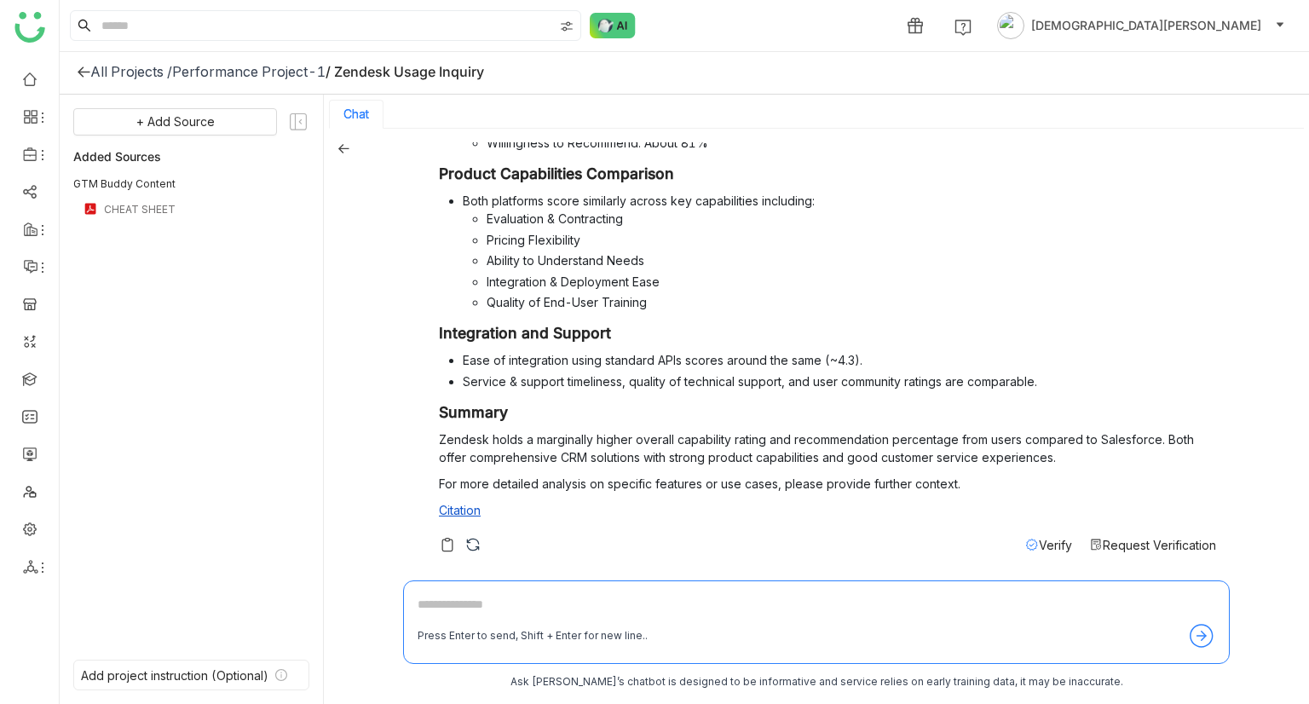
click at [502, 430] on textarea at bounding box center [815, 608] width 797 height 27
type textarea "**********"
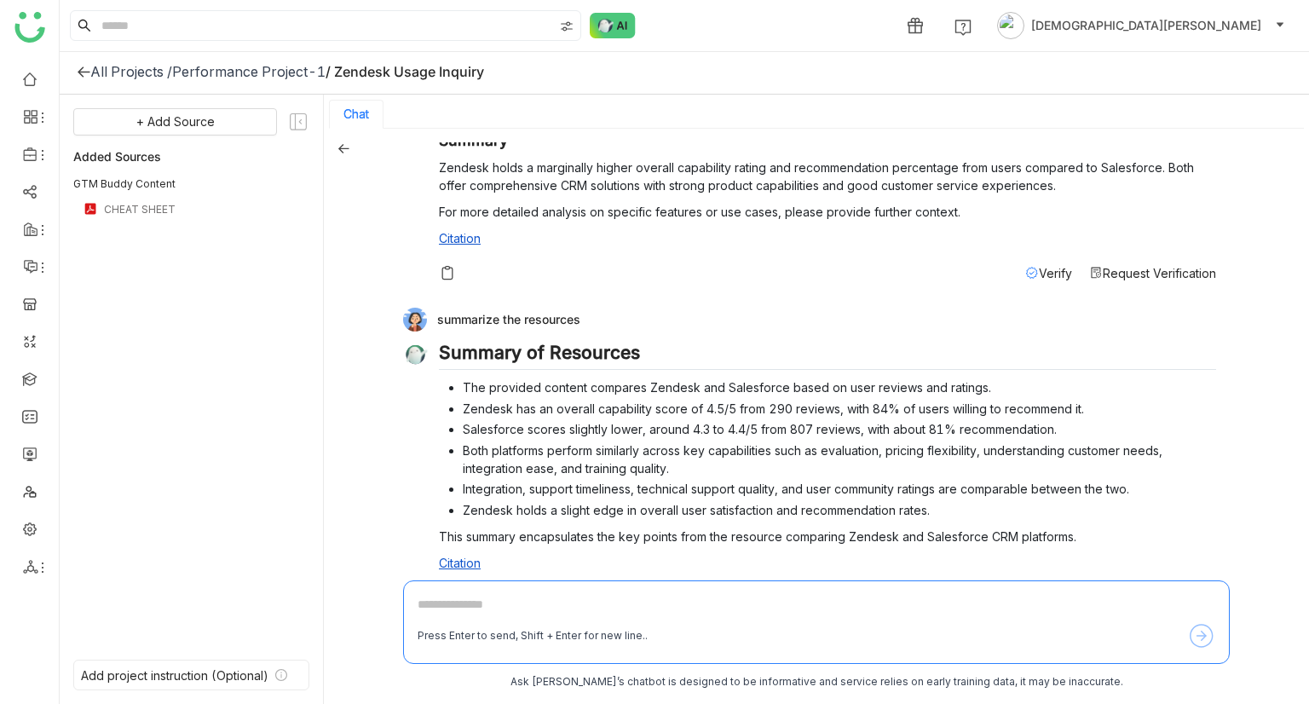
scroll to position [624, 0]
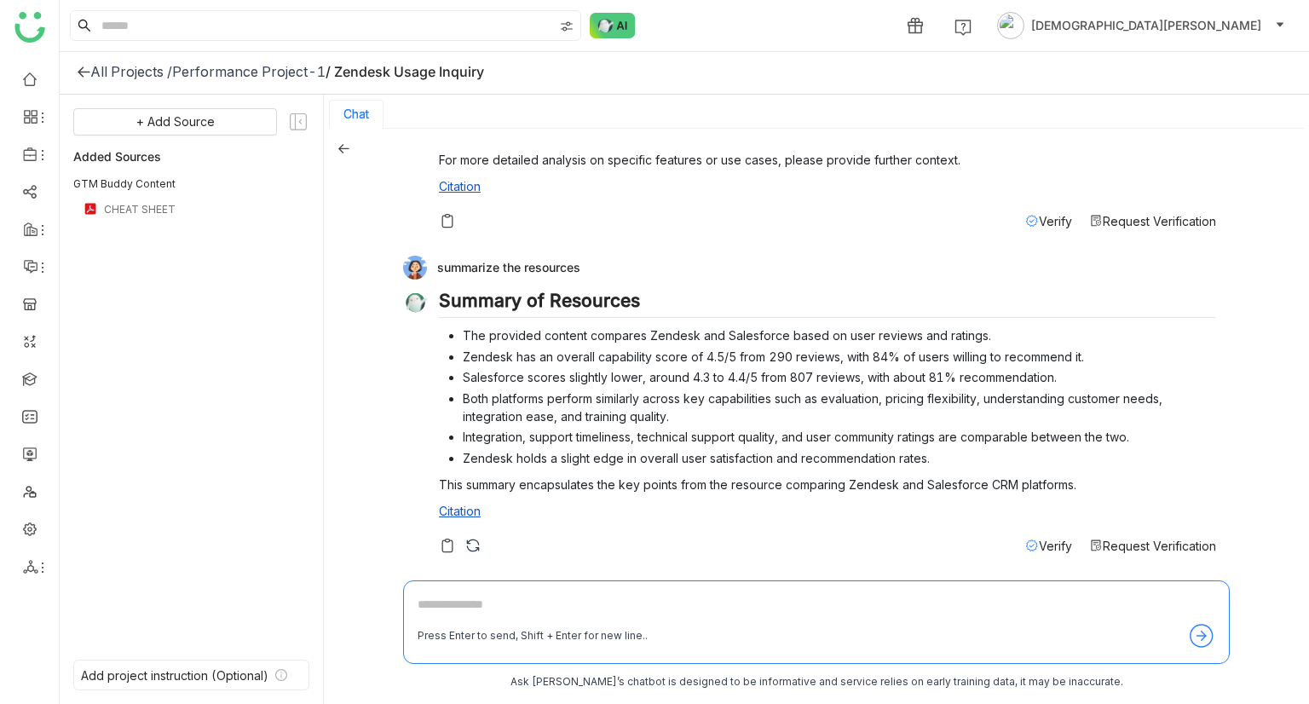
click at [505, 430] on textarea at bounding box center [815, 608] width 797 height 27
type textarea "**********"
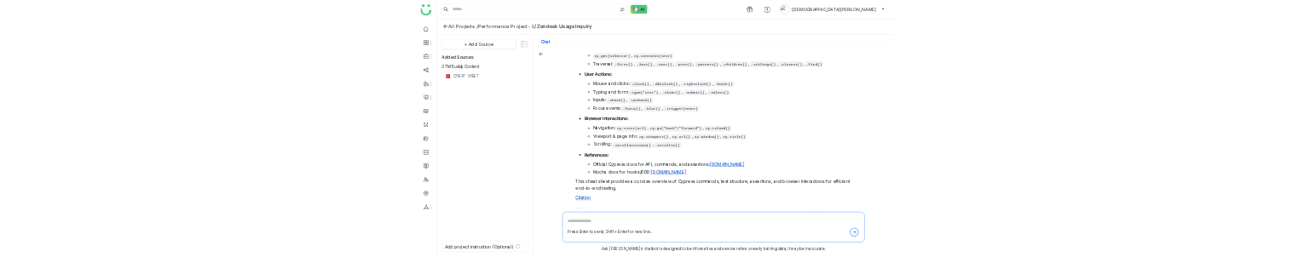
scroll to position [1542, 0]
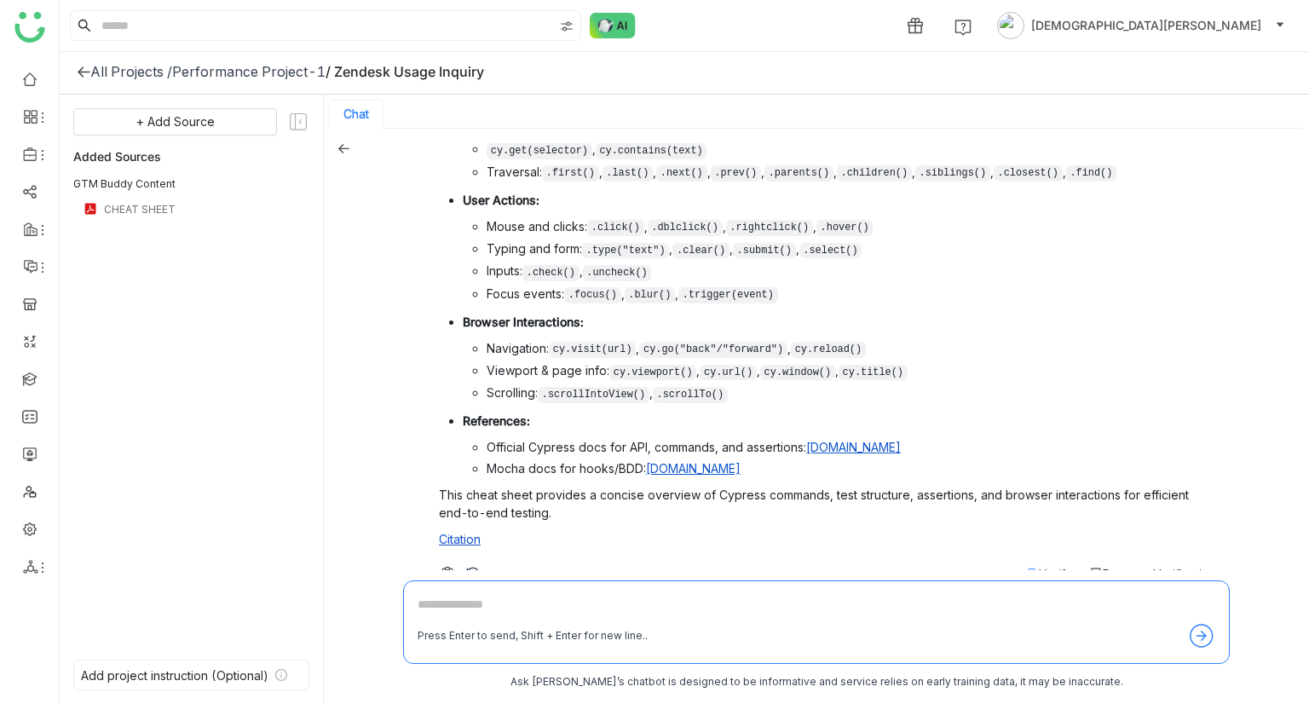
click at [338, 148] on icon at bounding box center [343, 148] width 12 height 12
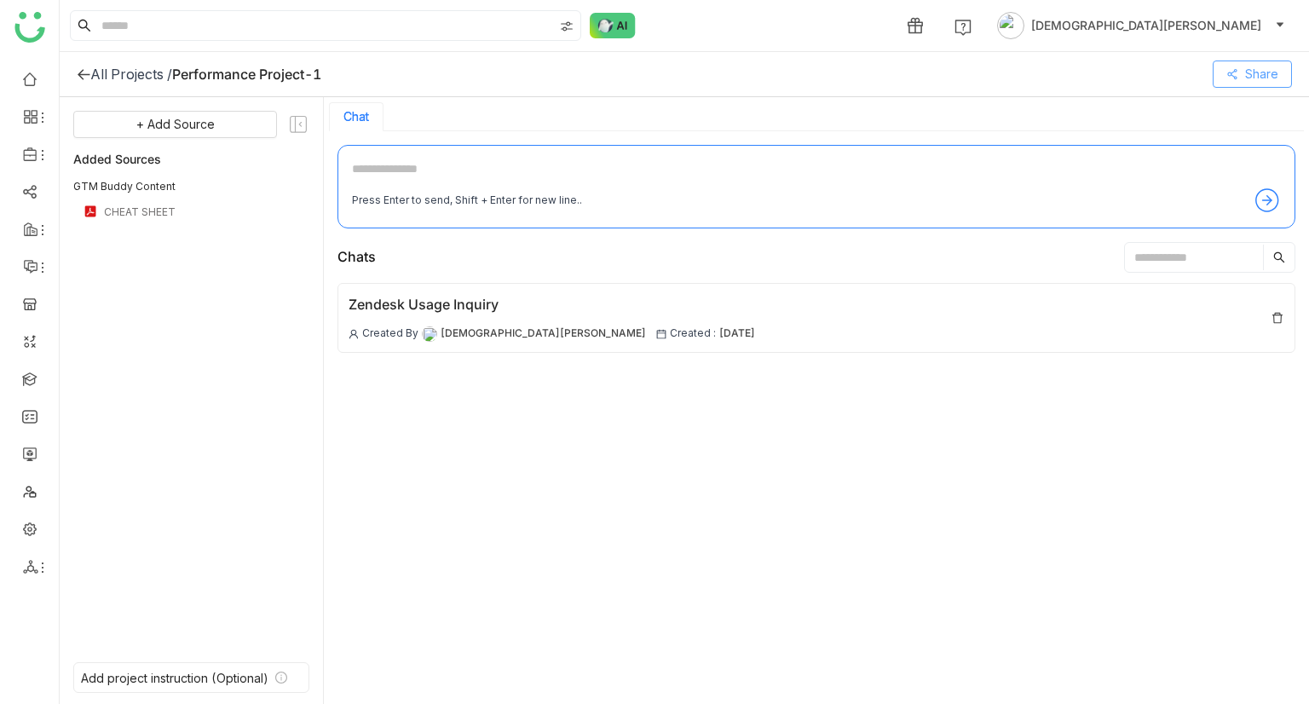
click at [1241, 76] on button "Share" at bounding box center [1251, 73] width 79 height 27
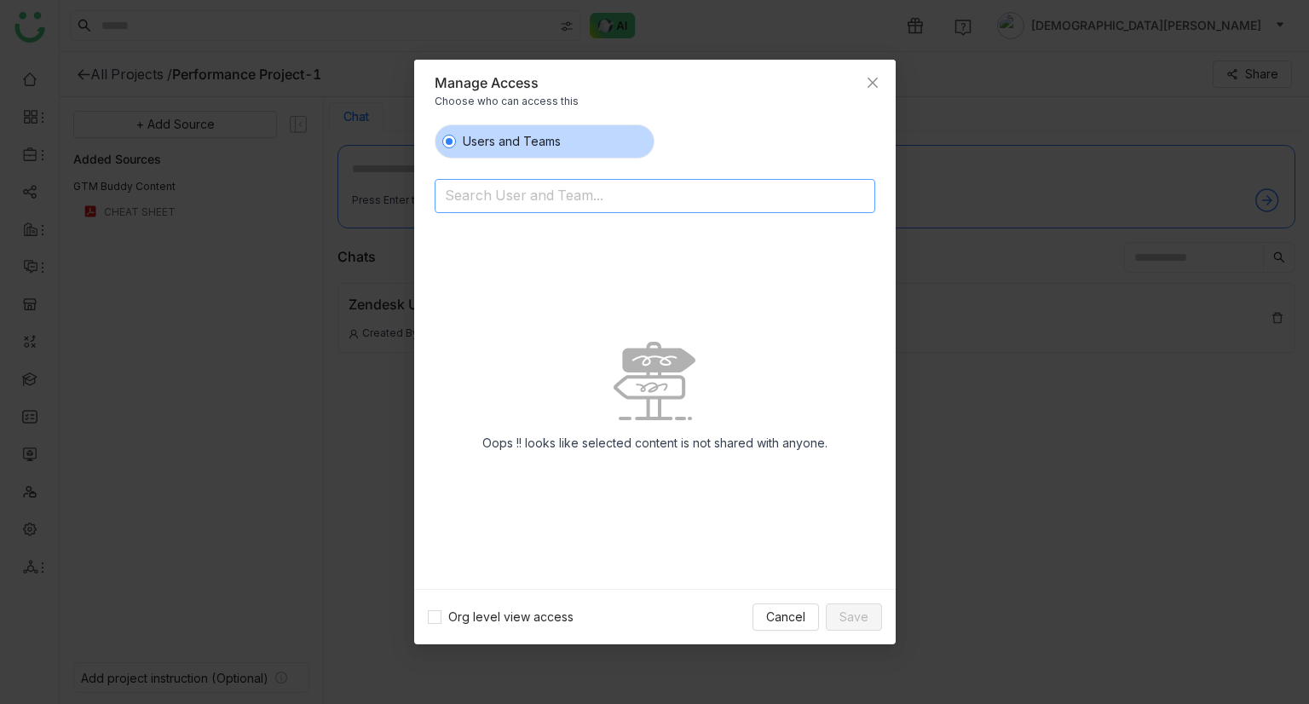
click at [602, 190] on input at bounding box center [611, 197] width 332 height 27
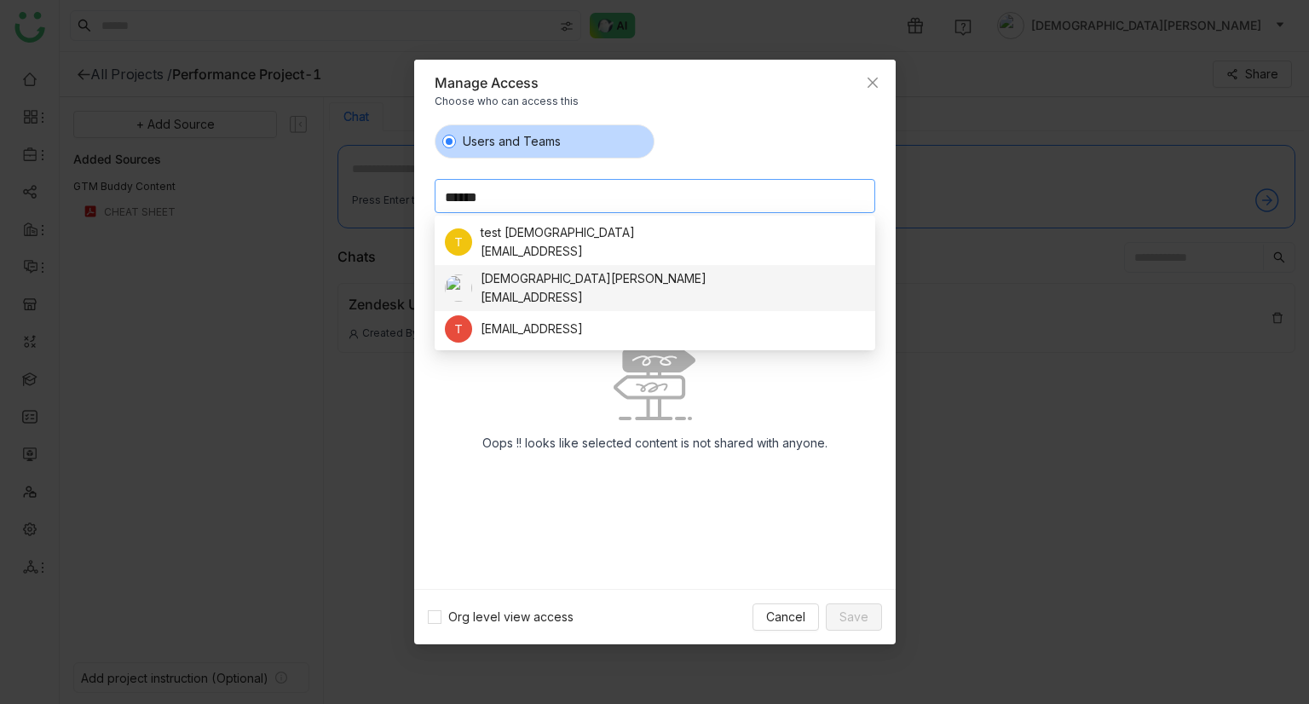
type input "******"
click at [563, 302] on div "vishnuv@gtmbuddy.ai" at bounding box center [593, 297] width 226 height 19
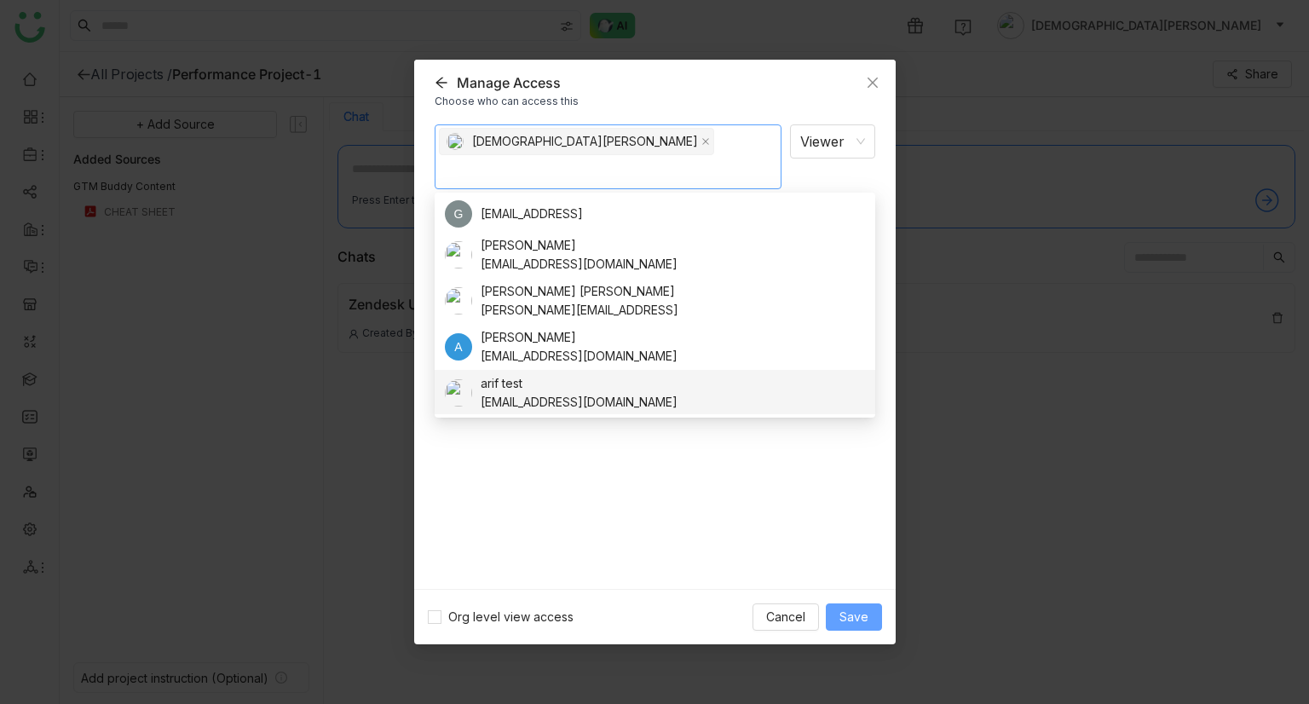
click at [855, 430] on span "Save" at bounding box center [853, 616] width 29 height 19
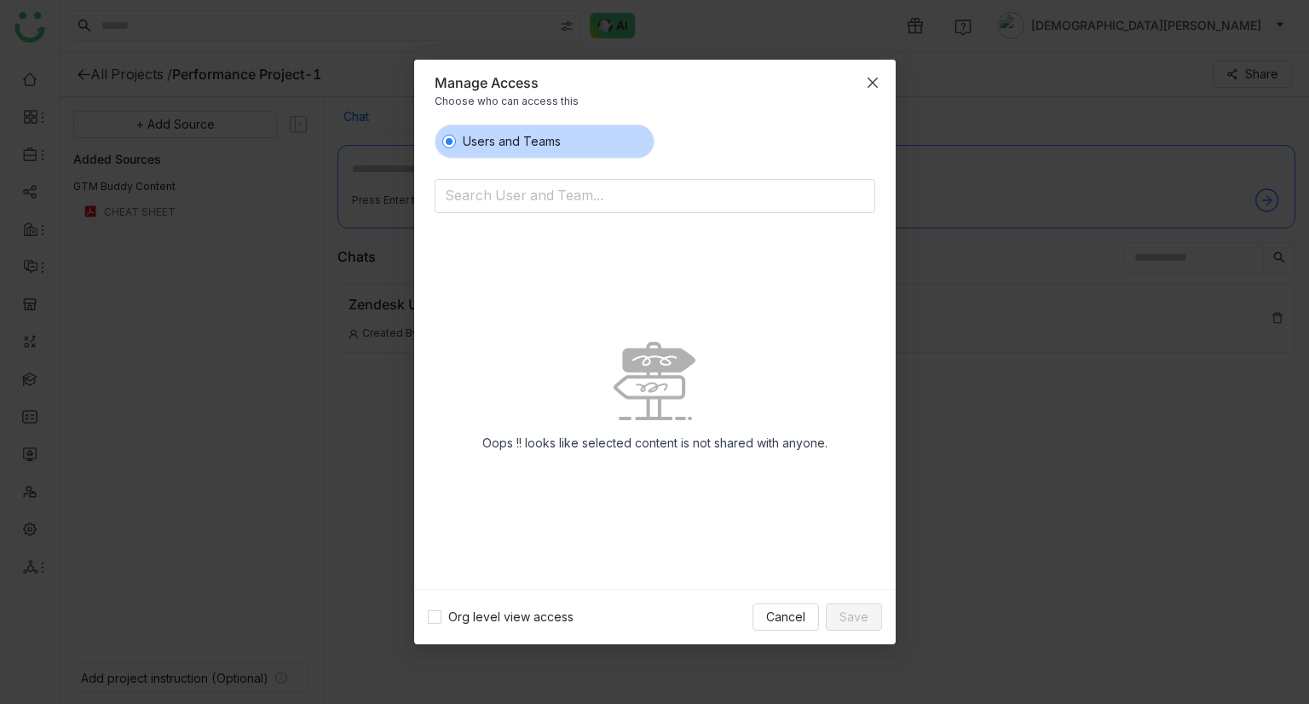
drag, startPoint x: 873, startPoint y: 83, endPoint x: 582, endPoint y: 147, distance: 298.5
click at [582, 147] on div "Manage Access Choose who can access this Users and Teams Search User and Team..…" at bounding box center [654, 352] width 481 height 584
click at [581, 201] on input at bounding box center [611, 197] width 332 height 27
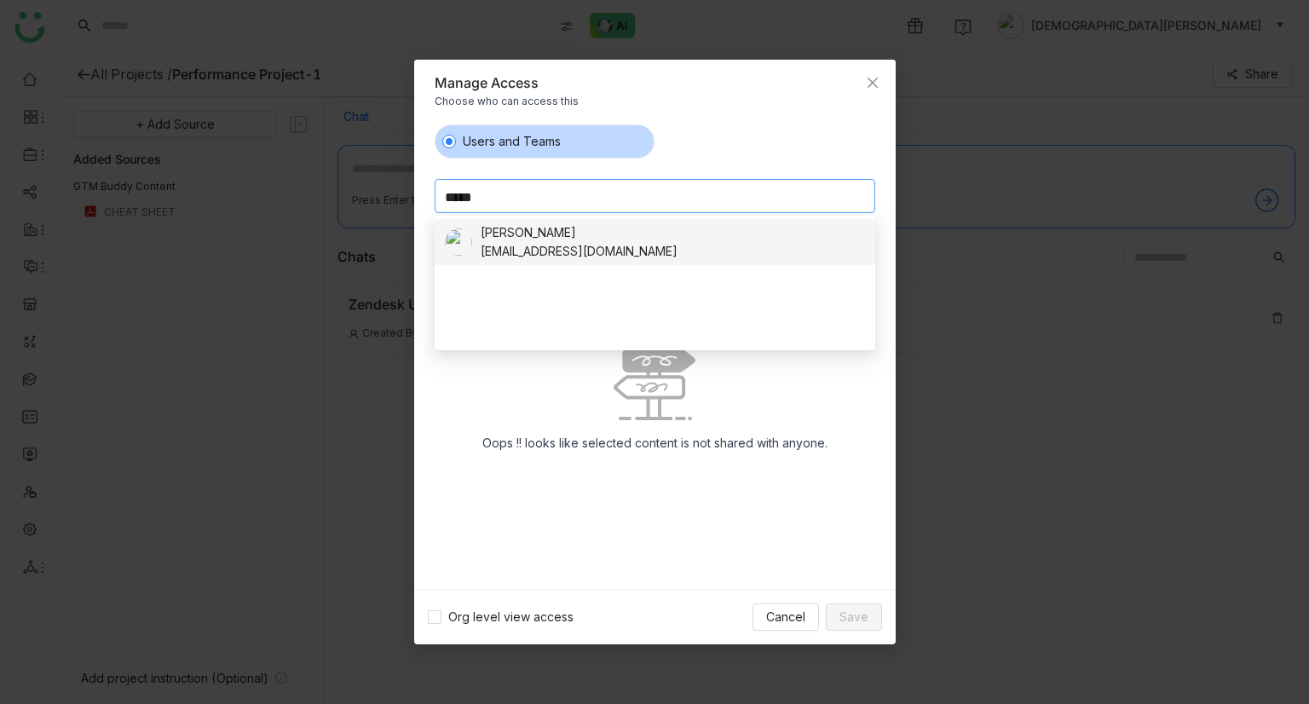
type input "*****"
click at [528, 240] on div "[PERSON_NAME]" at bounding box center [578, 232] width 197 height 19
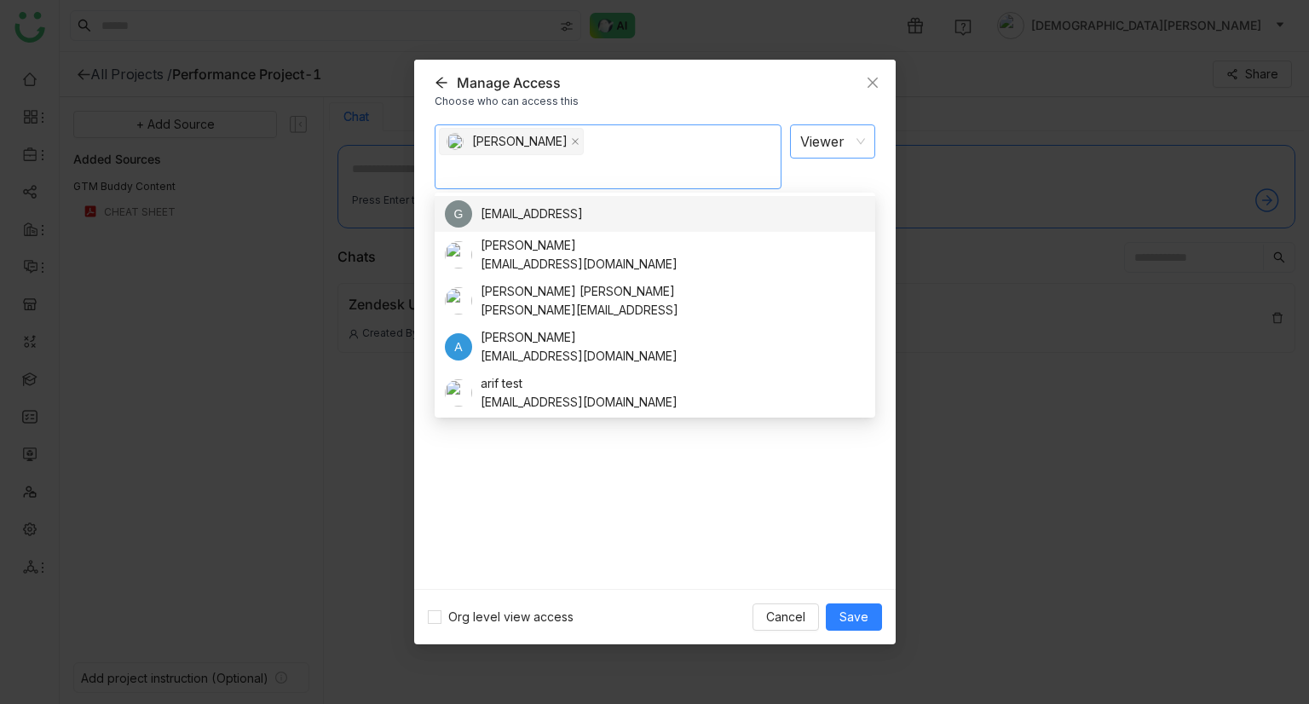
click at [825, 158] on nz-select-item "Viewer" at bounding box center [832, 141] width 65 height 32
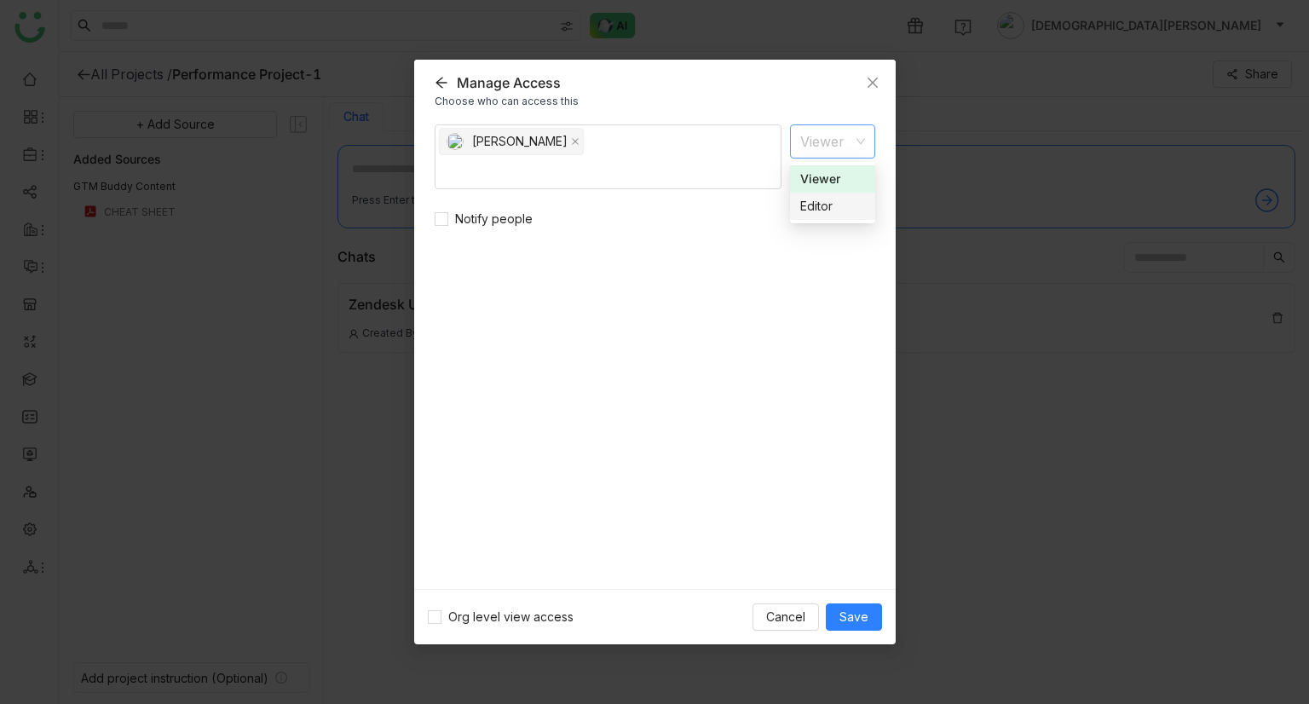
click at [827, 206] on div "Editor" at bounding box center [832, 206] width 65 height 19
click at [859, 430] on span "Save" at bounding box center [853, 616] width 29 height 19
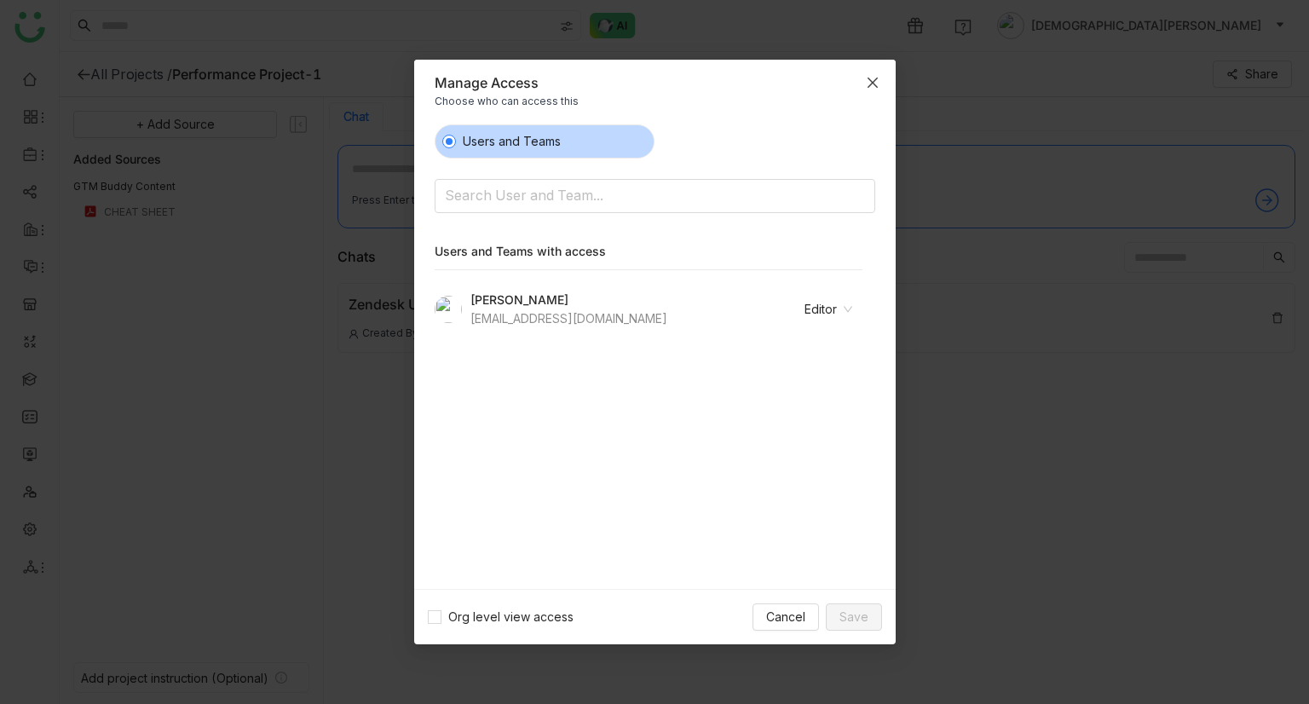
click at [874, 68] on span "Close" at bounding box center [872, 83] width 46 height 46
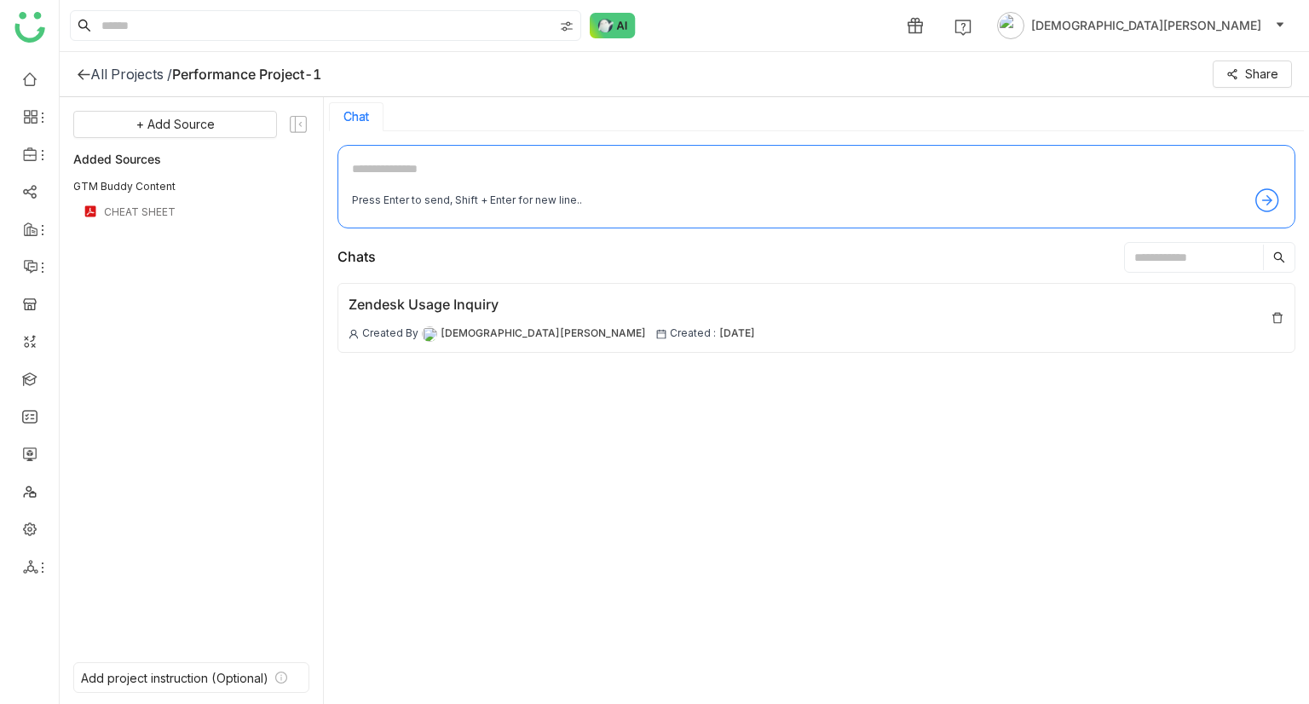
click at [1266, 189] on icon at bounding box center [1266, 200] width 27 height 27
click at [221, 130] on button "+ Add Source" at bounding box center [175, 124] width 204 height 27
click at [179, 214] on span "Upload from Computer" at bounding box center [187, 207] width 112 height 15
click at [199, 137] on div "+ Add Source Added Sources GTM Buddy Content CHEAT SHEET" at bounding box center [191, 376] width 236 height 531
click at [177, 130] on span "+ Add Source" at bounding box center [175, 124] width 78 height 19
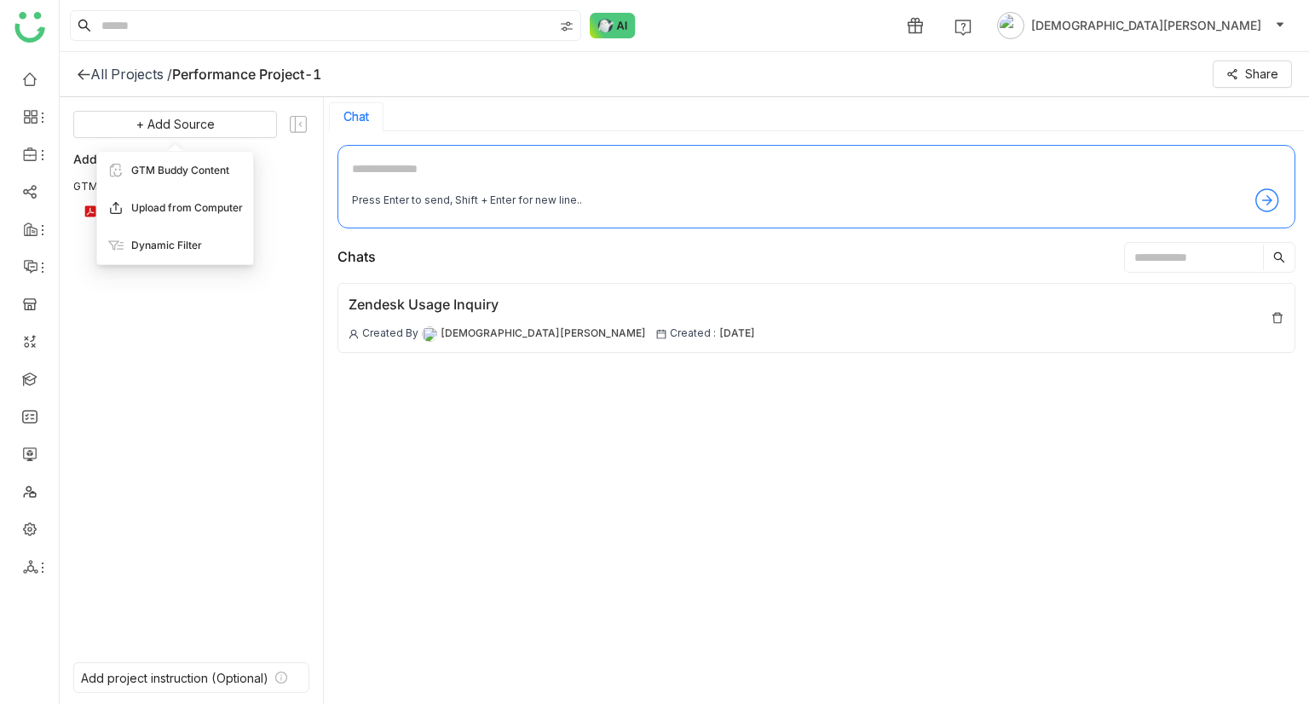
click at [191, 210] on span "Upload from Computer" at bounding box center [187, 207] width 112 height 15
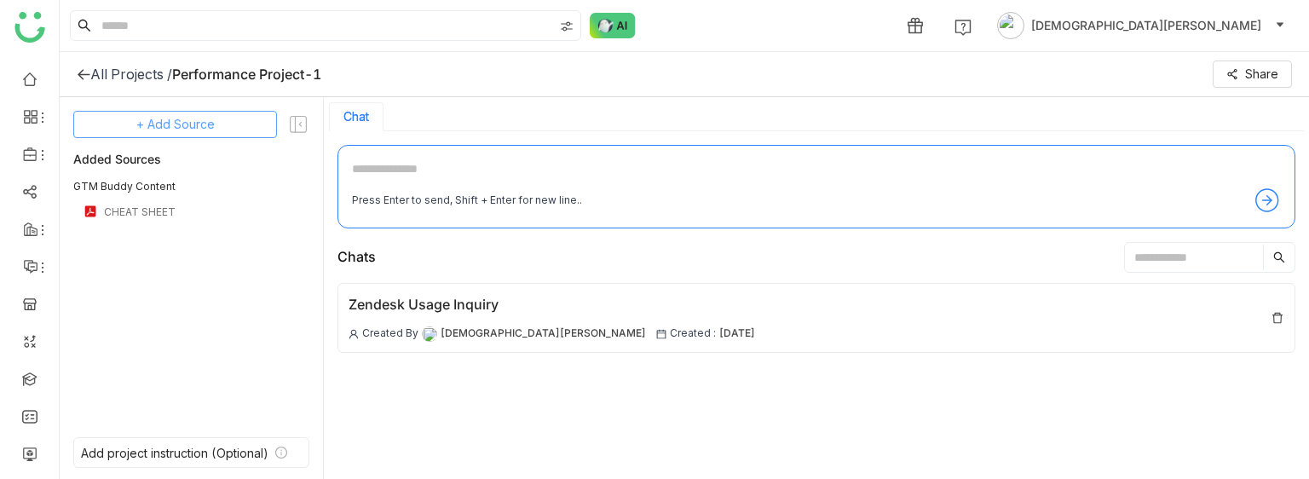
click at [192, 124] on span "+ Add Source" at bounding box center [175, 124] width 78 height 19
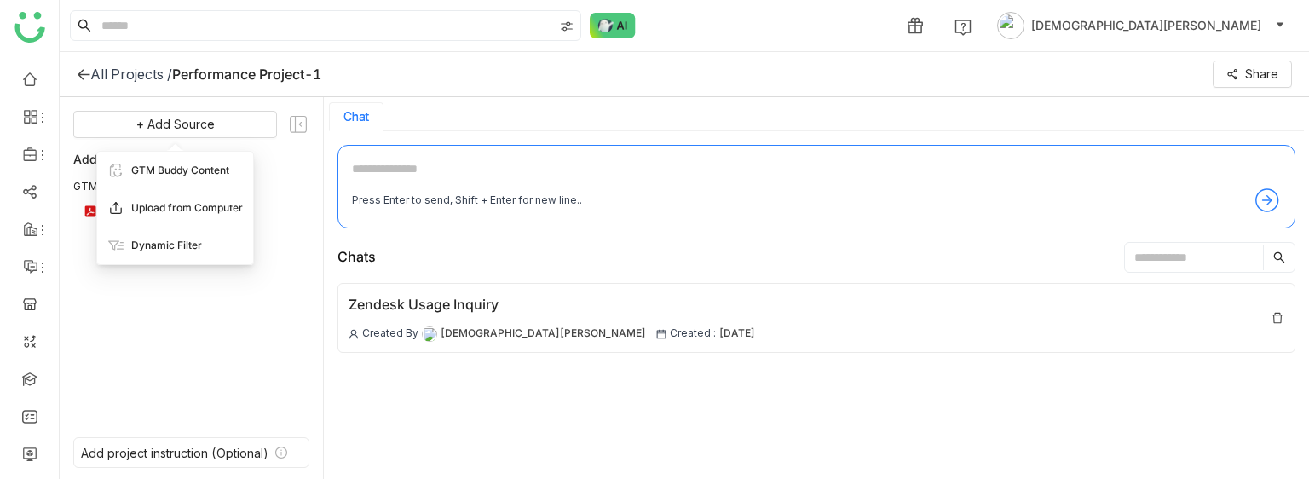
click at [204, 213] on span "Upload from Computer" at bounding box center [187, 207] width 112 height 15
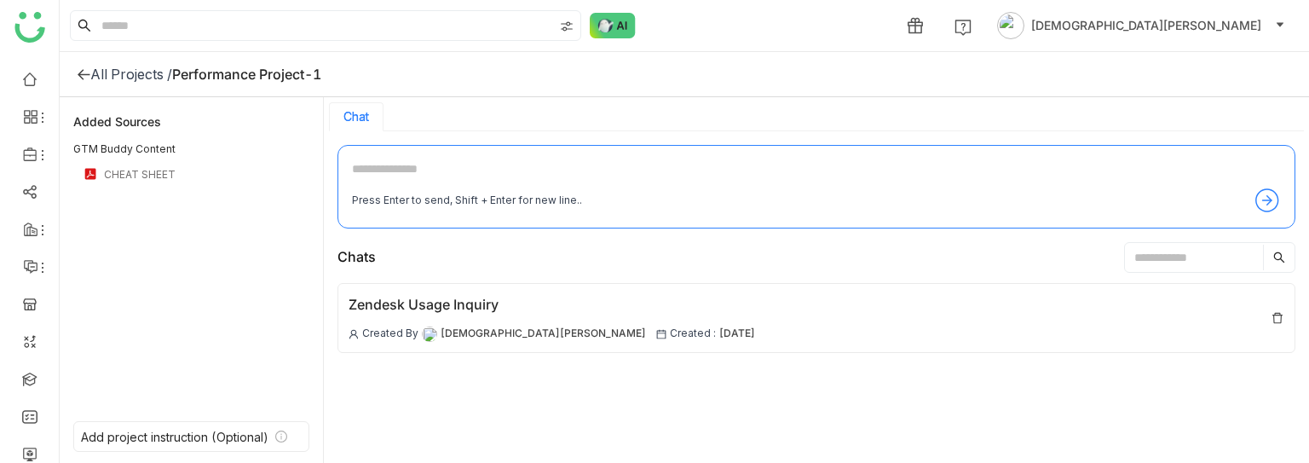
click at [97, 66] on div "All Projects /" at bounding box center [131, 74] width 82 height 17
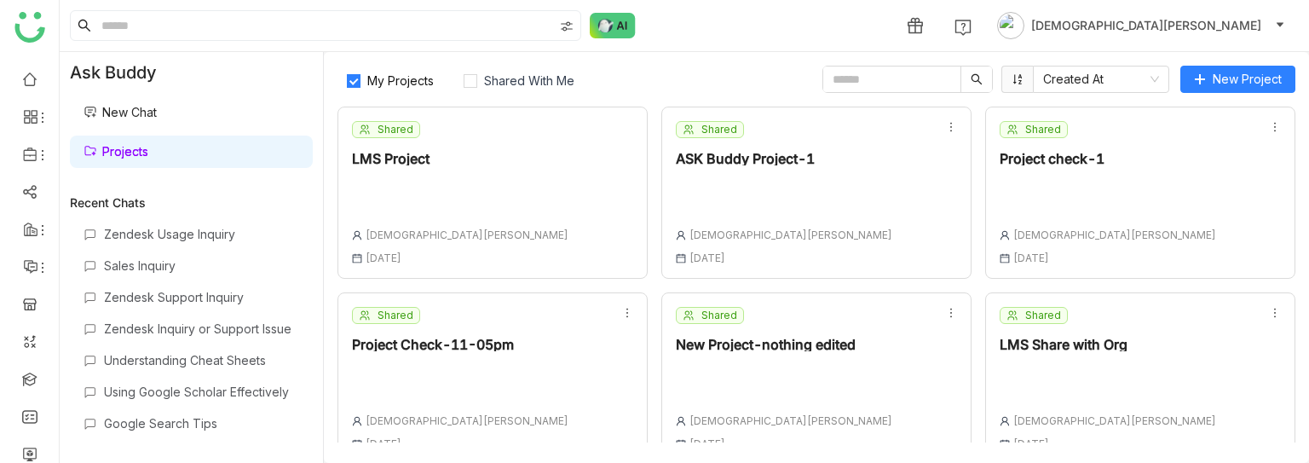
click at [785, 192] on div at bounding box center [784, 191] width 216 height 24
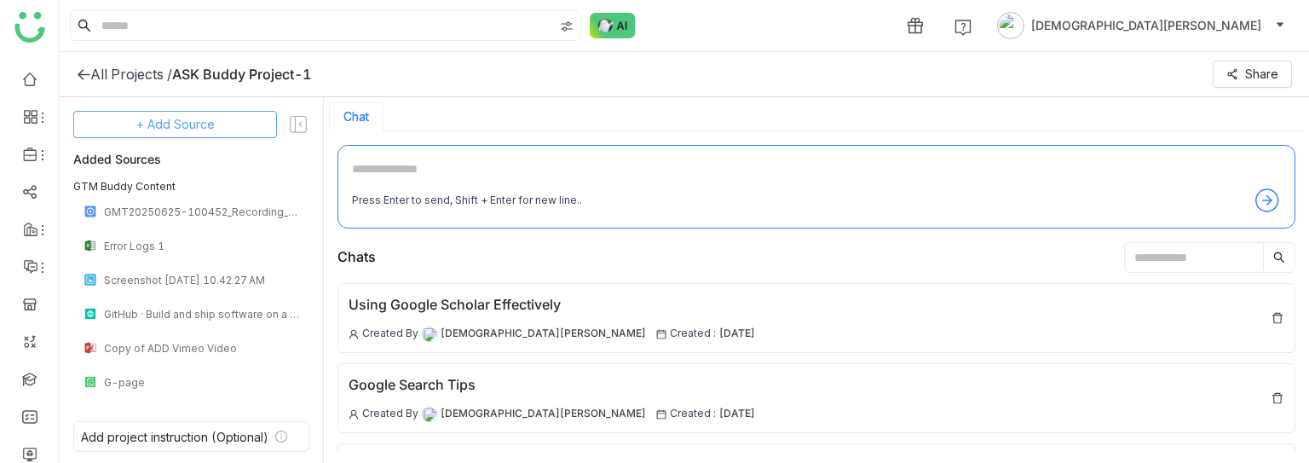
click at [176, 131] on span "+ Add Source" at bounding box center [175, 124] width 78 height 19
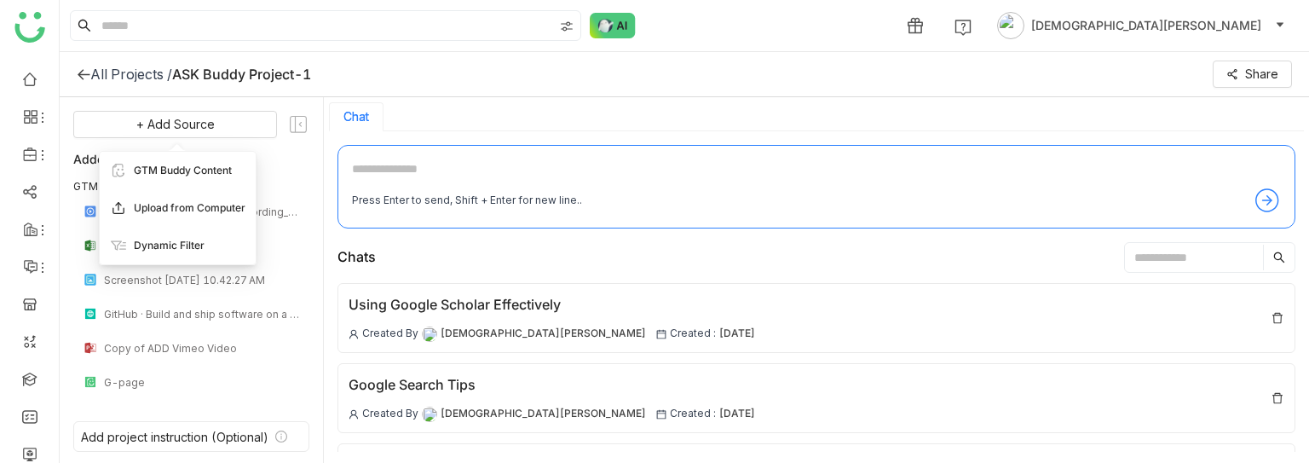
click at [176, 202] on span "Upload from Computer" at bounding box center [190, 207] width 112 height 15
click at [110, 72] on div "All Projects /" at bounding box center [131, 74] width 82 height 17
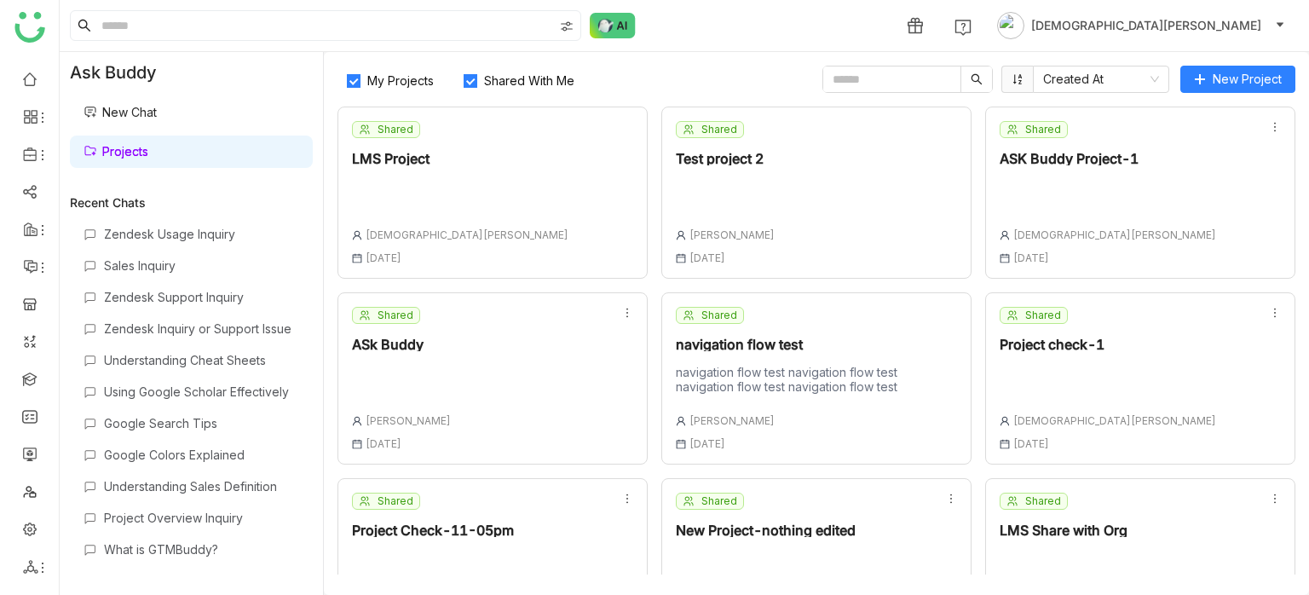
click at [147, 117] on link "New Chat" at bounding box center [119, 112] width 73 height 14
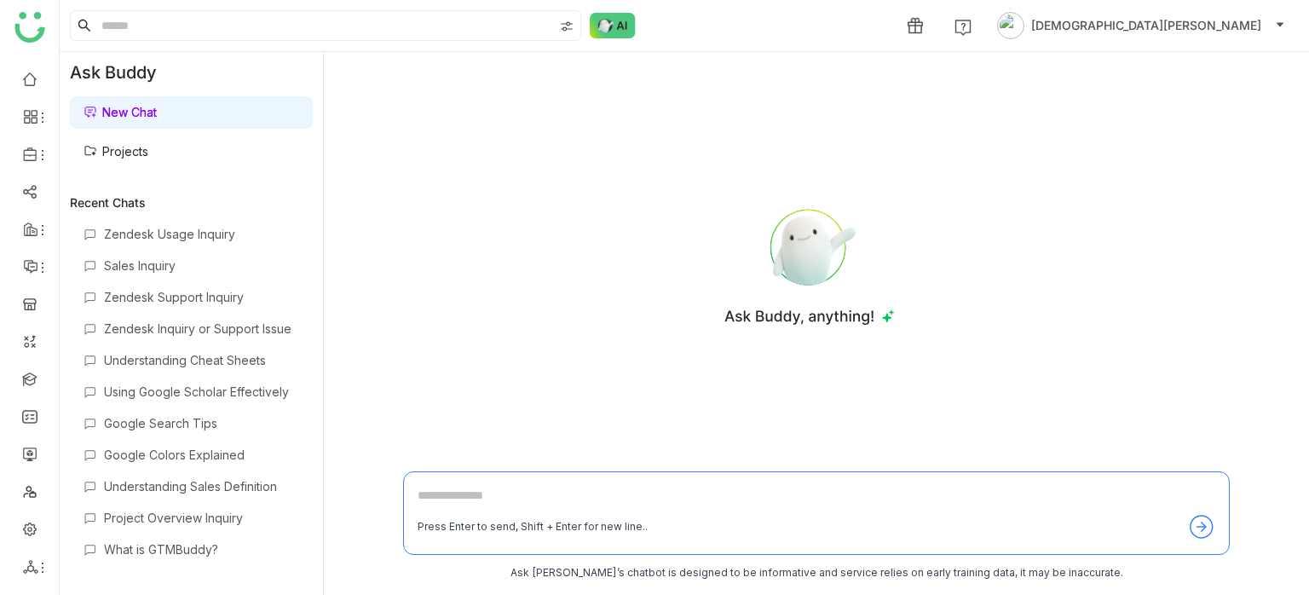
click at [540, 256] on textarea at bounding box center [815, 499] width 797 height 27
type textarea "*"
type textarea "**********"
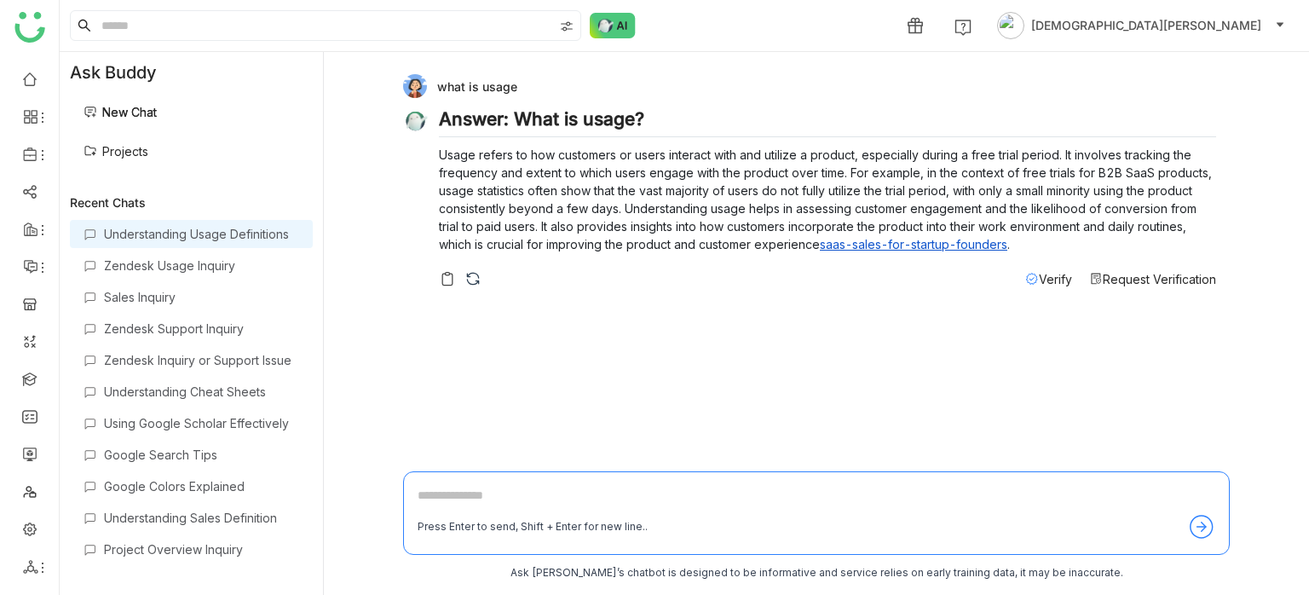
click at [1048, 256] on span "Verify" at bounding box center [1054, 279] width 33 height 14
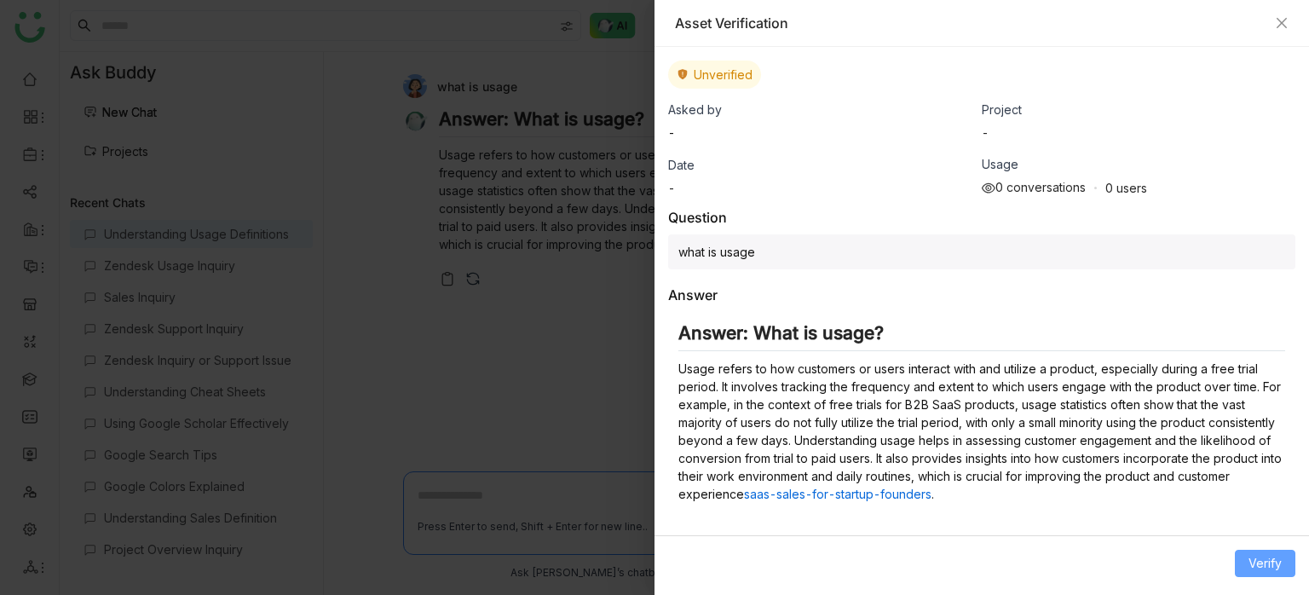
click at [1281, 256] on button "Verify" at bounding box center [1264, 562] width 60 height 27
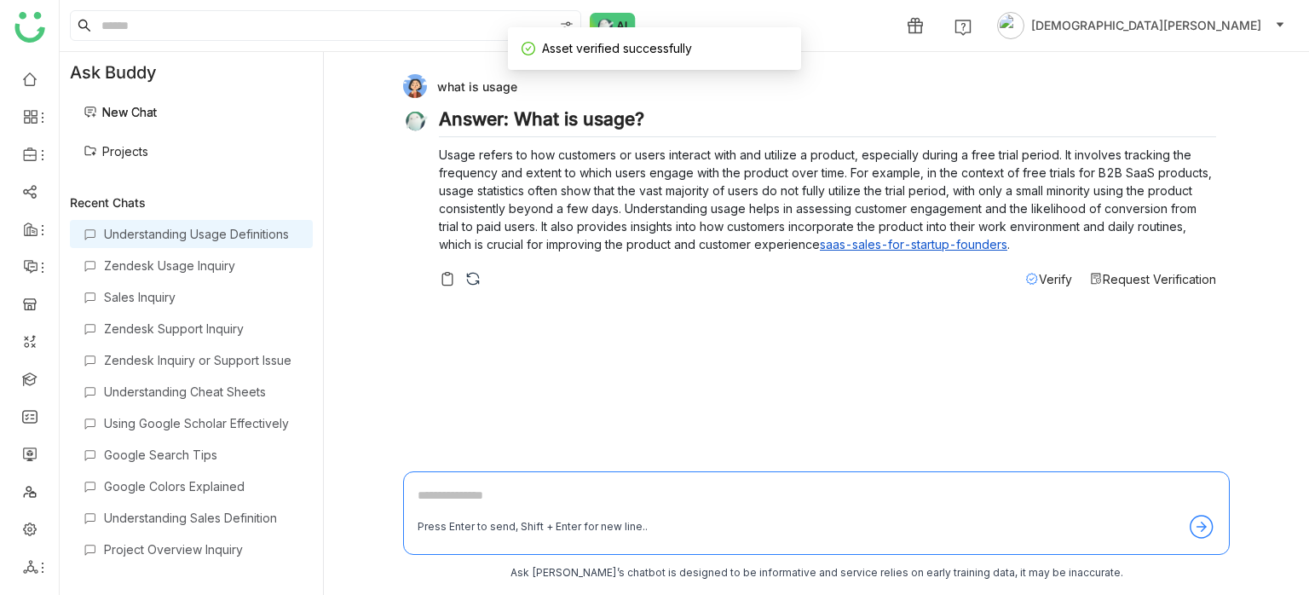
click at [1045, 256] on span "Verify" at bounding box center [1054, 279] width 33 height 14
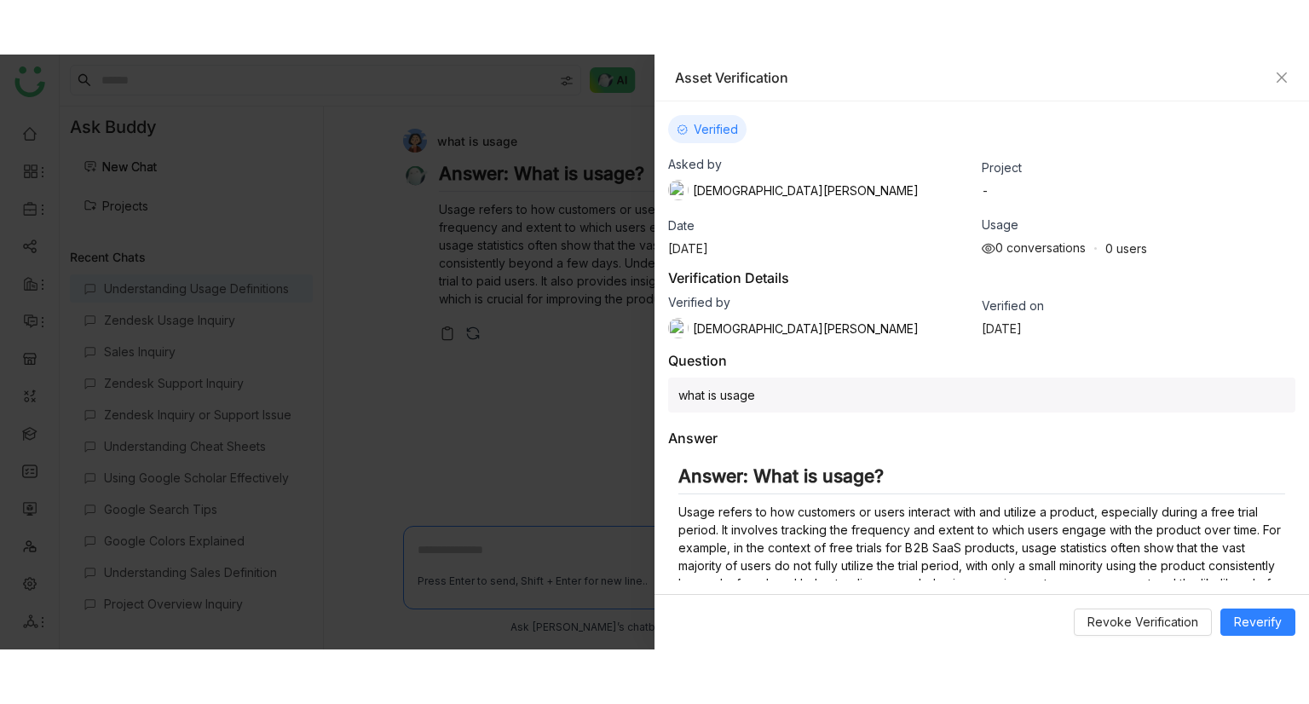
scroll to position [80, 0]
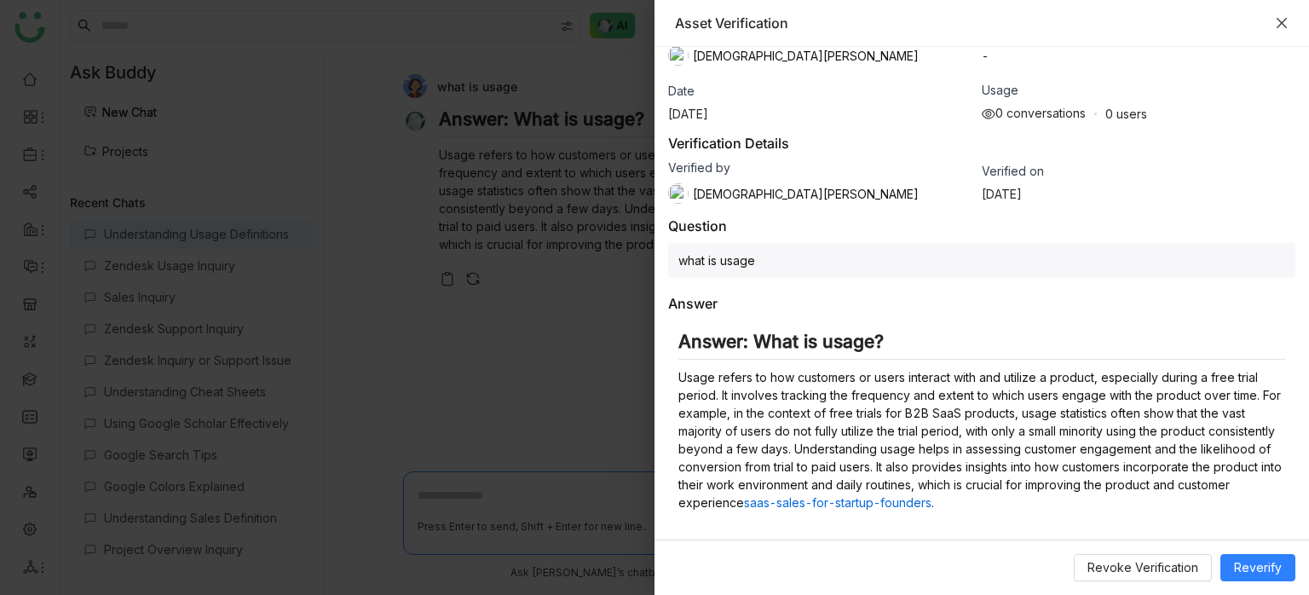
click at [1277, 21] on icon "Close" at bounding box center [1281, 23] width 14 height 14
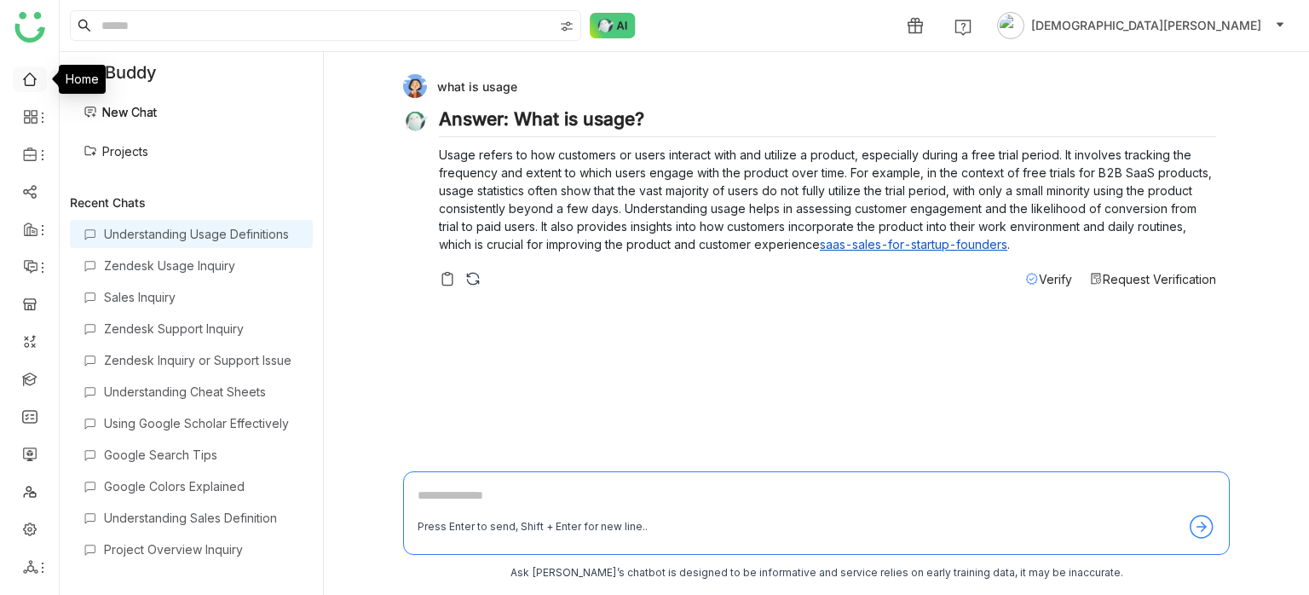
click at [23, 72] on link at bounding box center [29, 78] width 15 height 14
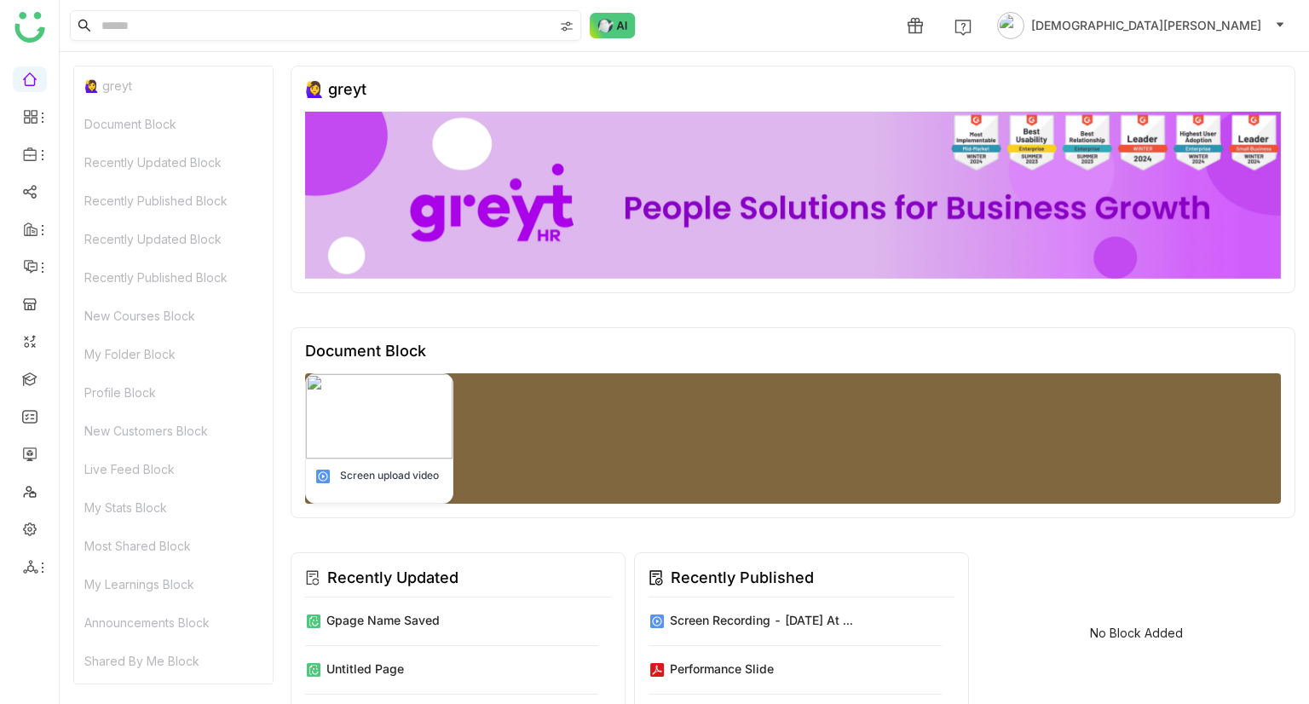
click at [399, 26] on input at bounding box center [325, 25] width 455 height 29
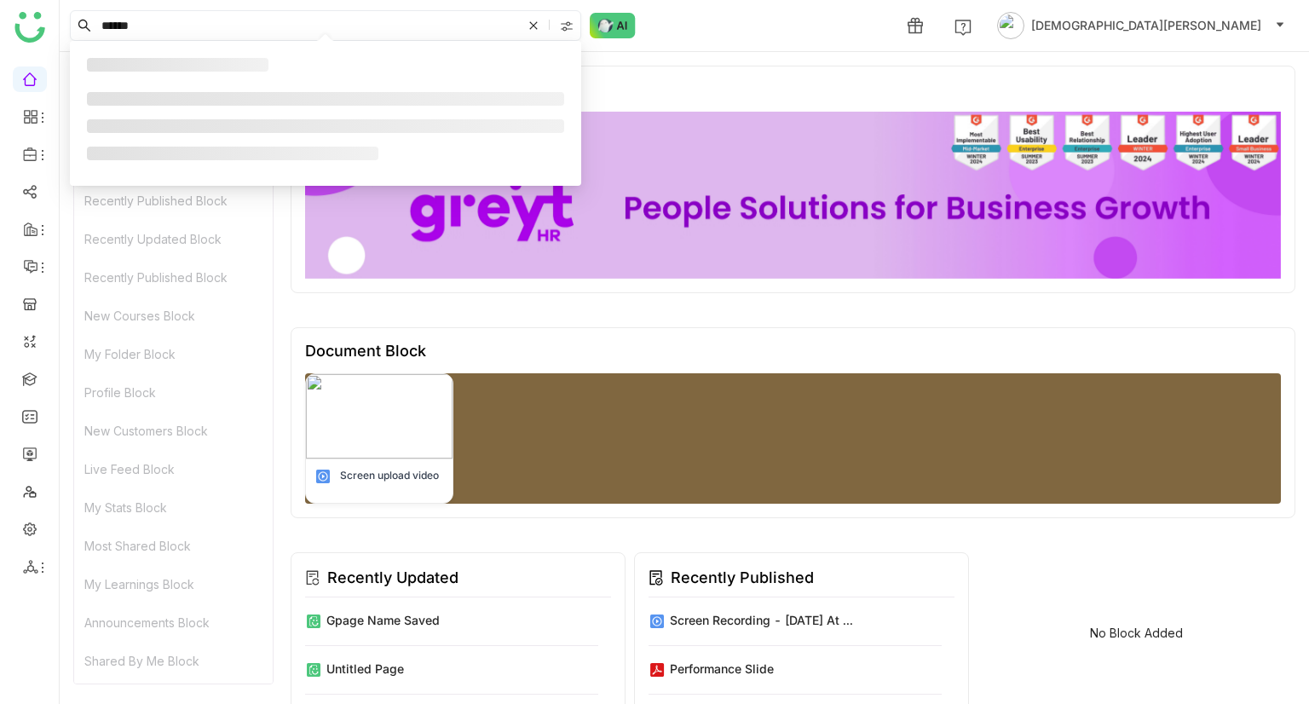
type input "******"
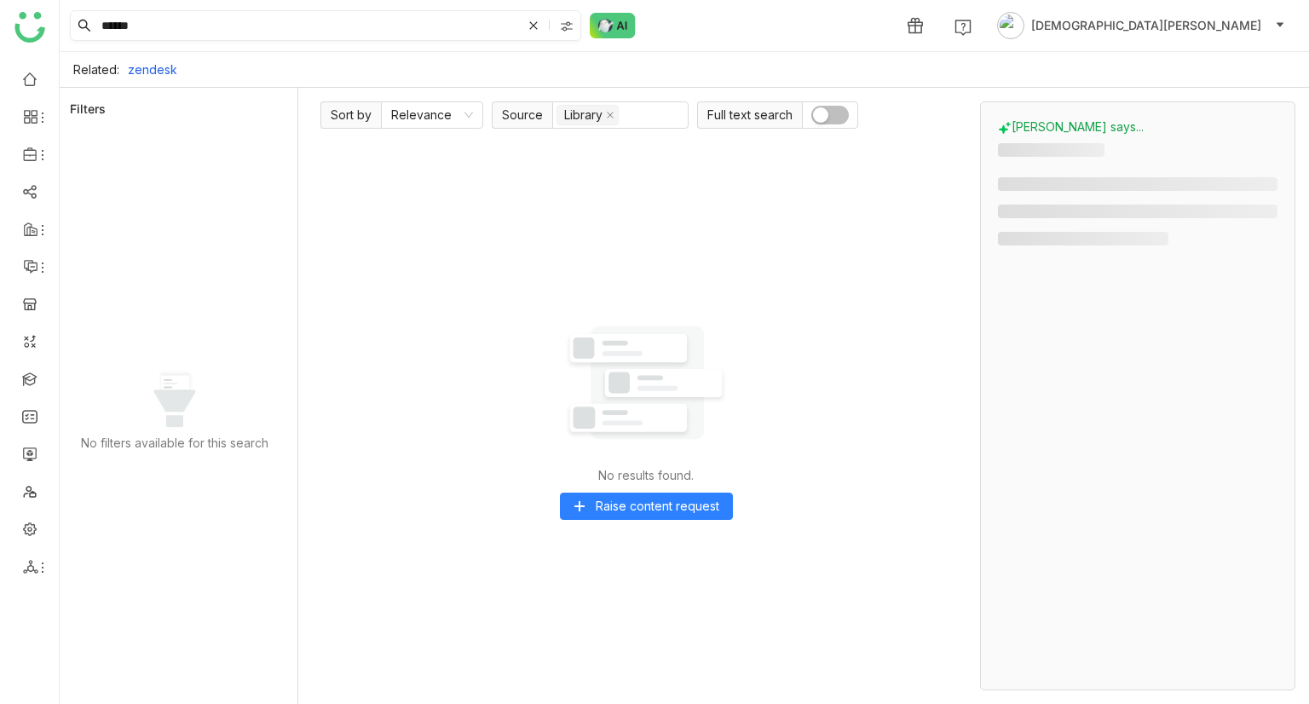
click at [246, 25] on input "******" at bounding box center [309, 25] width 423 height 29
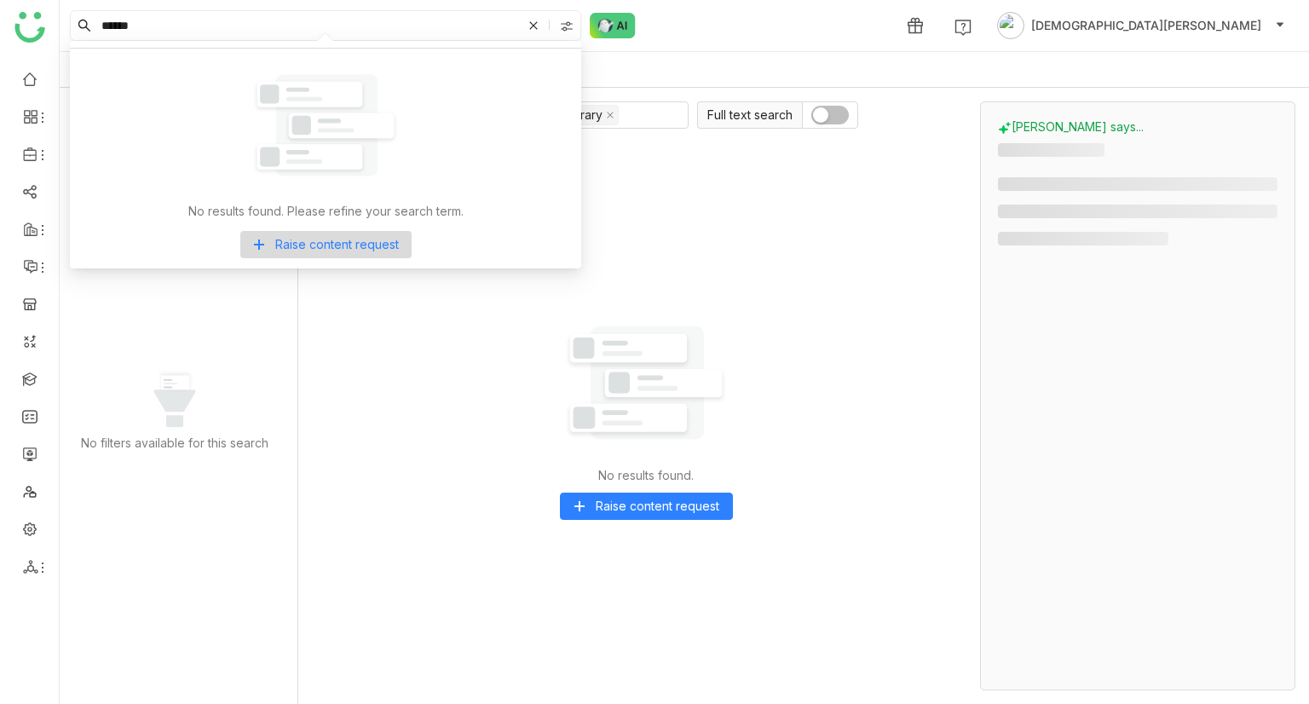
click at [135, 11] on input "******" at bounding box center [309, 25] width 423 height 29
type input "**********"
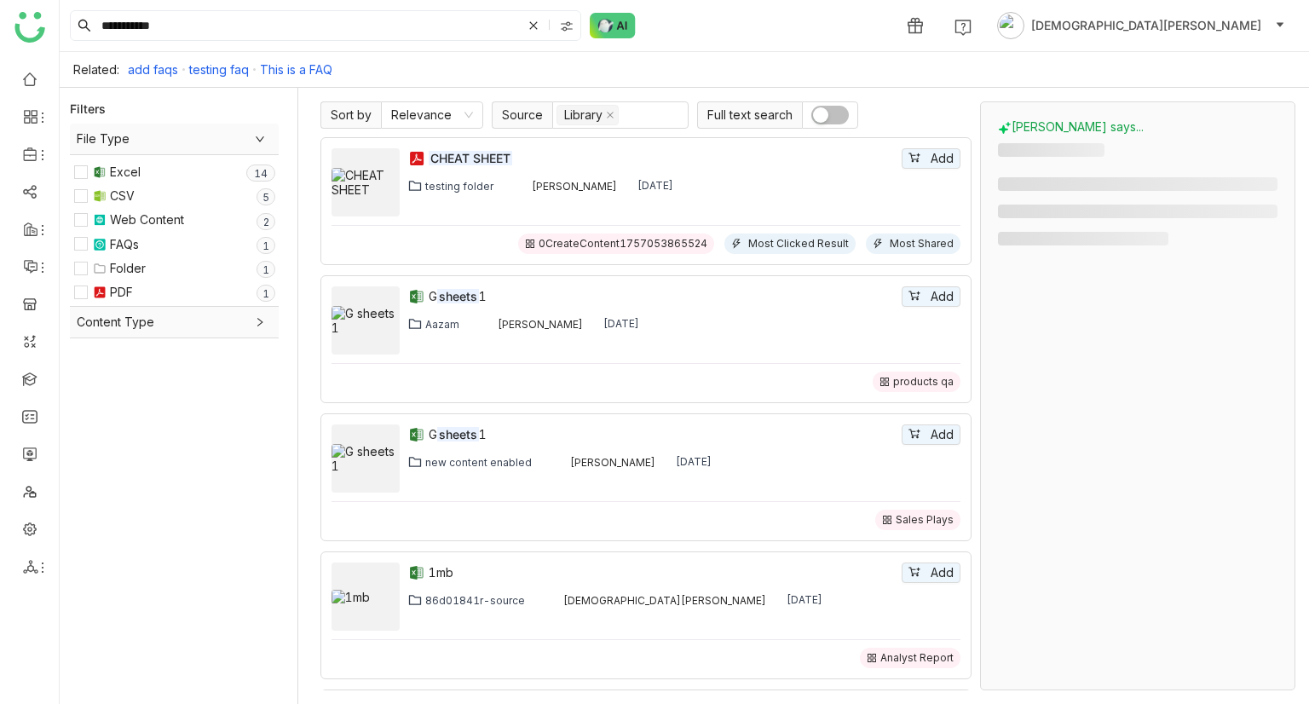
click at [825, 107] on span "button" at bounding box center [820, 114] width 15 height 15
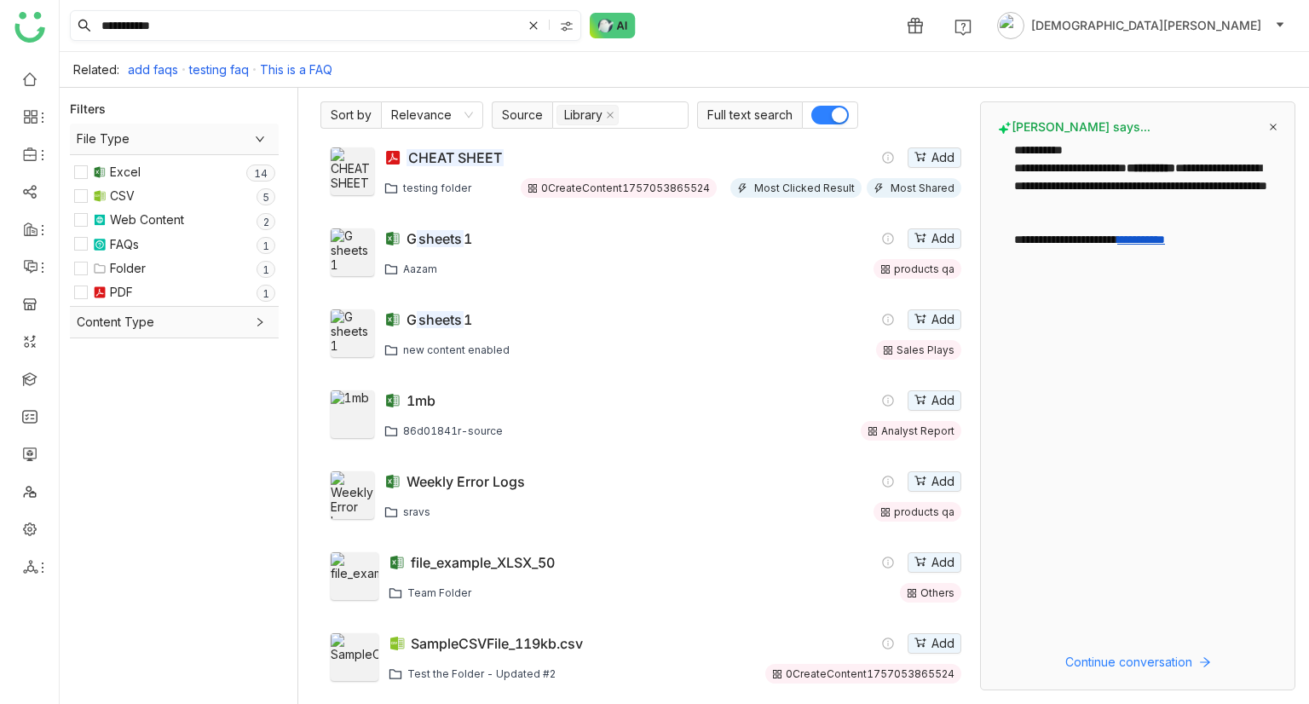
click at [215, 20] on input "**********" at bounding box center [309, 25] width 423 height 29
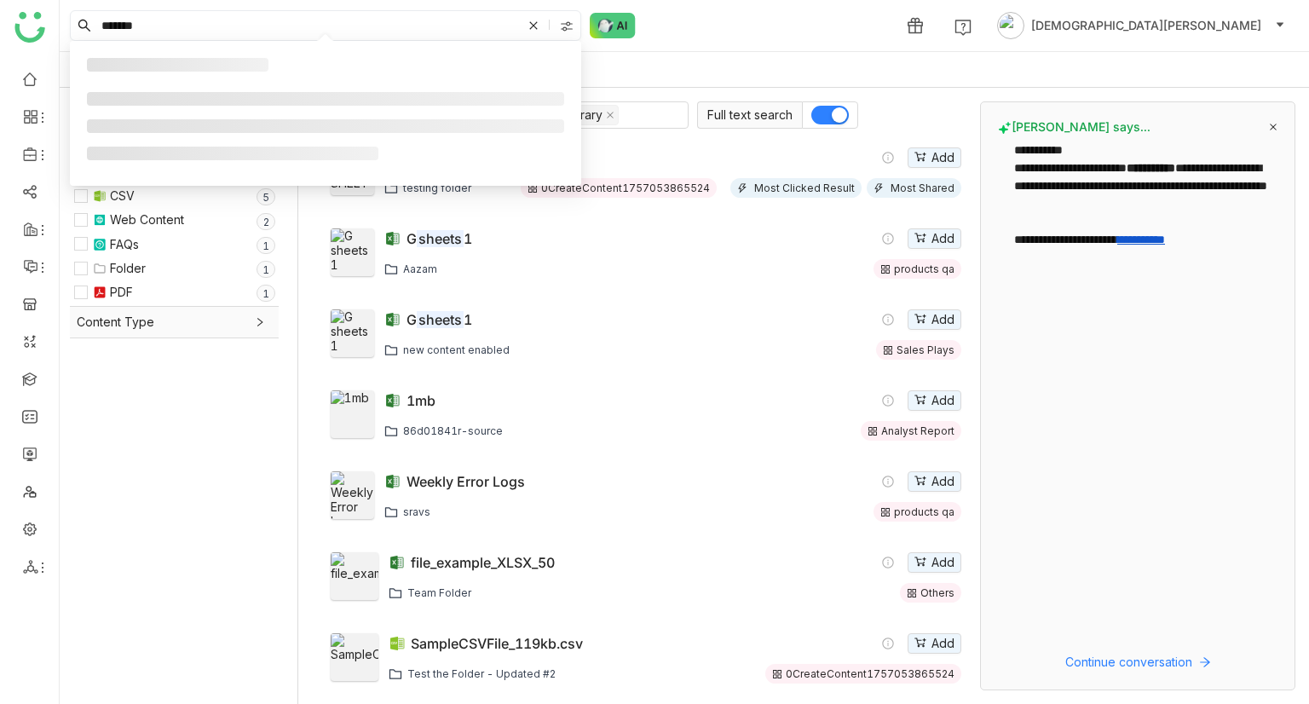
type input "*******"
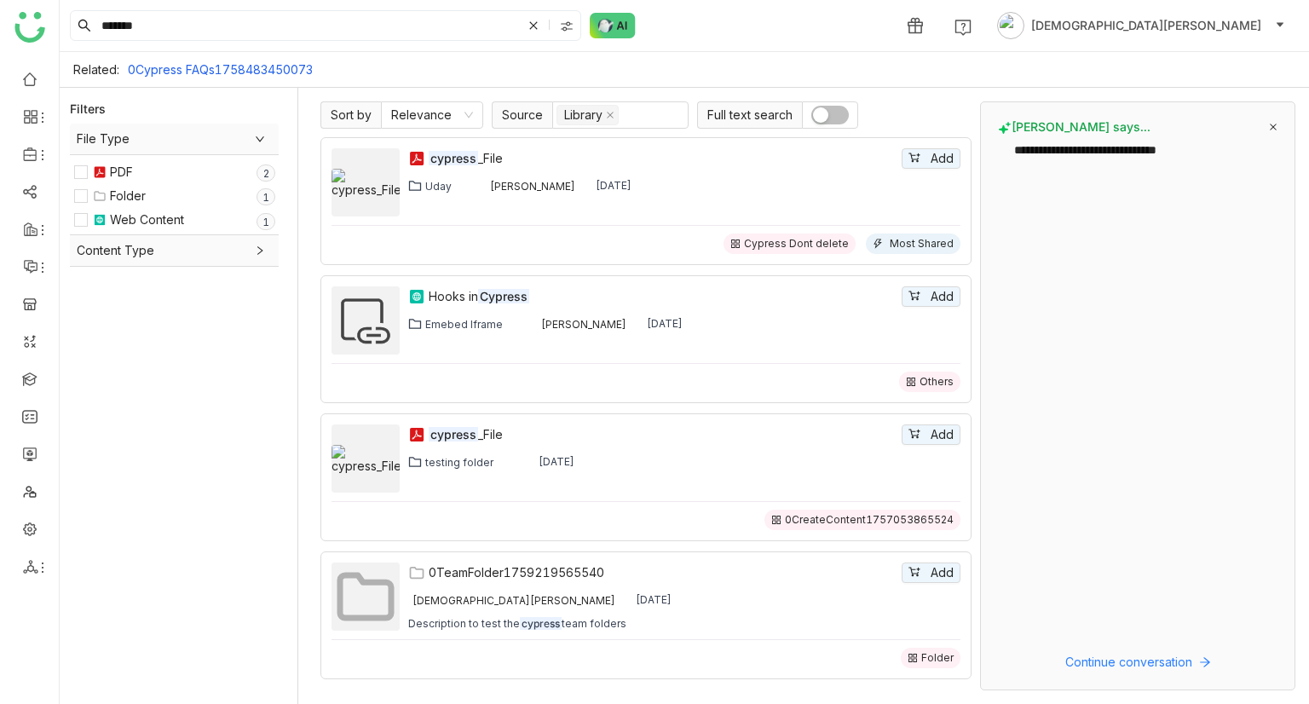
click at [832, 112] on button "button" at bounding box center [829, 115] width 37 height 19
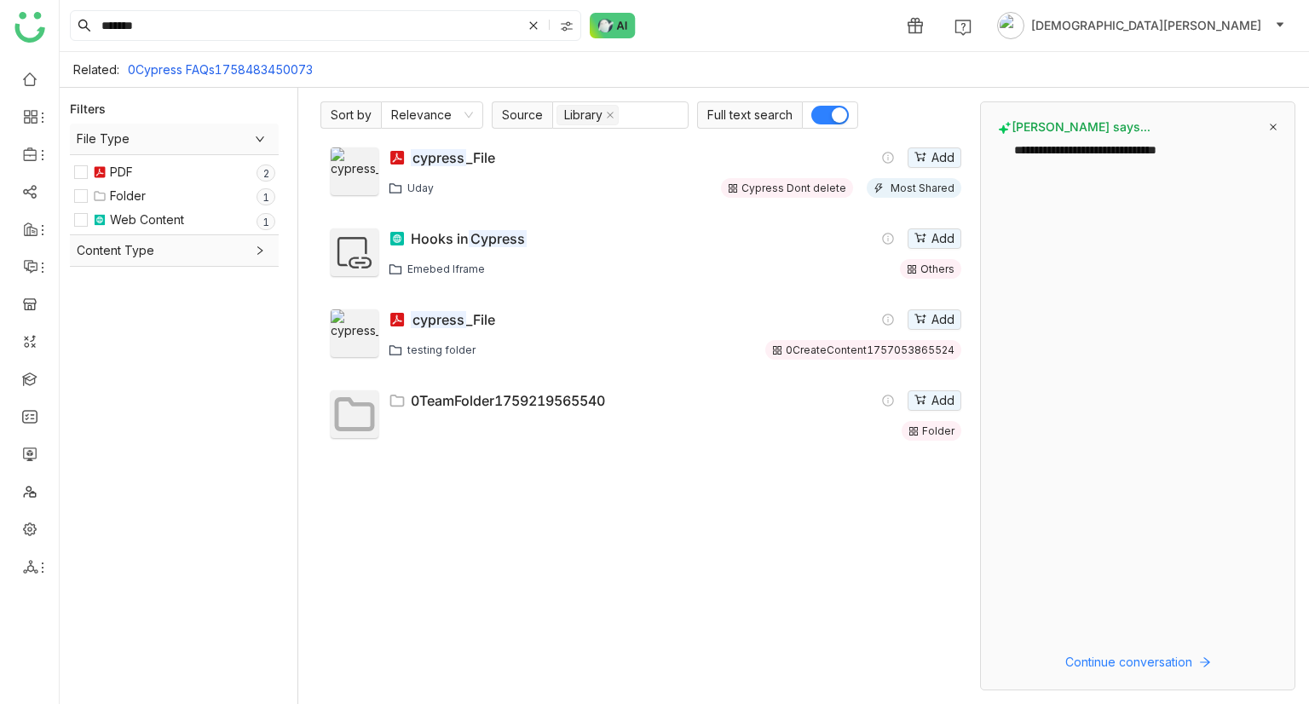
click at [440, 256] on em "cypress" at bounding box center [438, 319] width 55 height 17
click at [160, 26] on input "*******" at bounding box center [309, 25] width 423 height 29
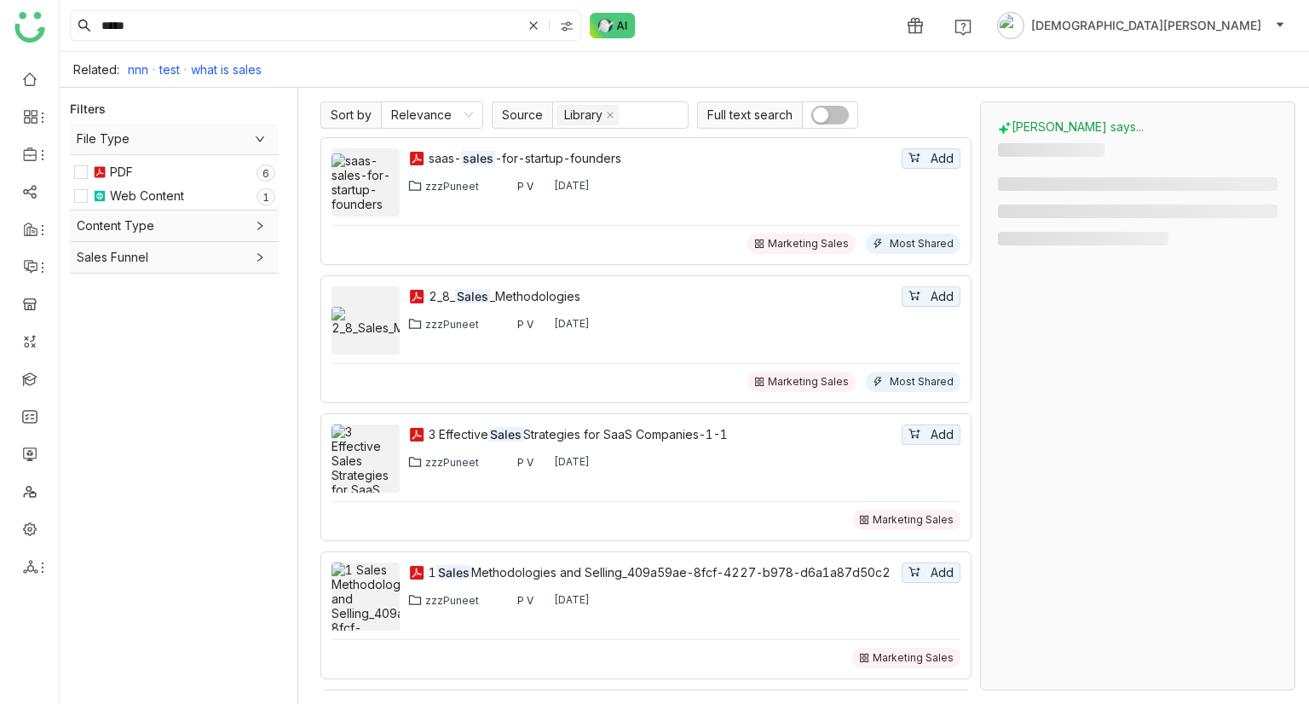
click at [819, 119] on span "button" at bounding box center [820, 114] width 15 height 15
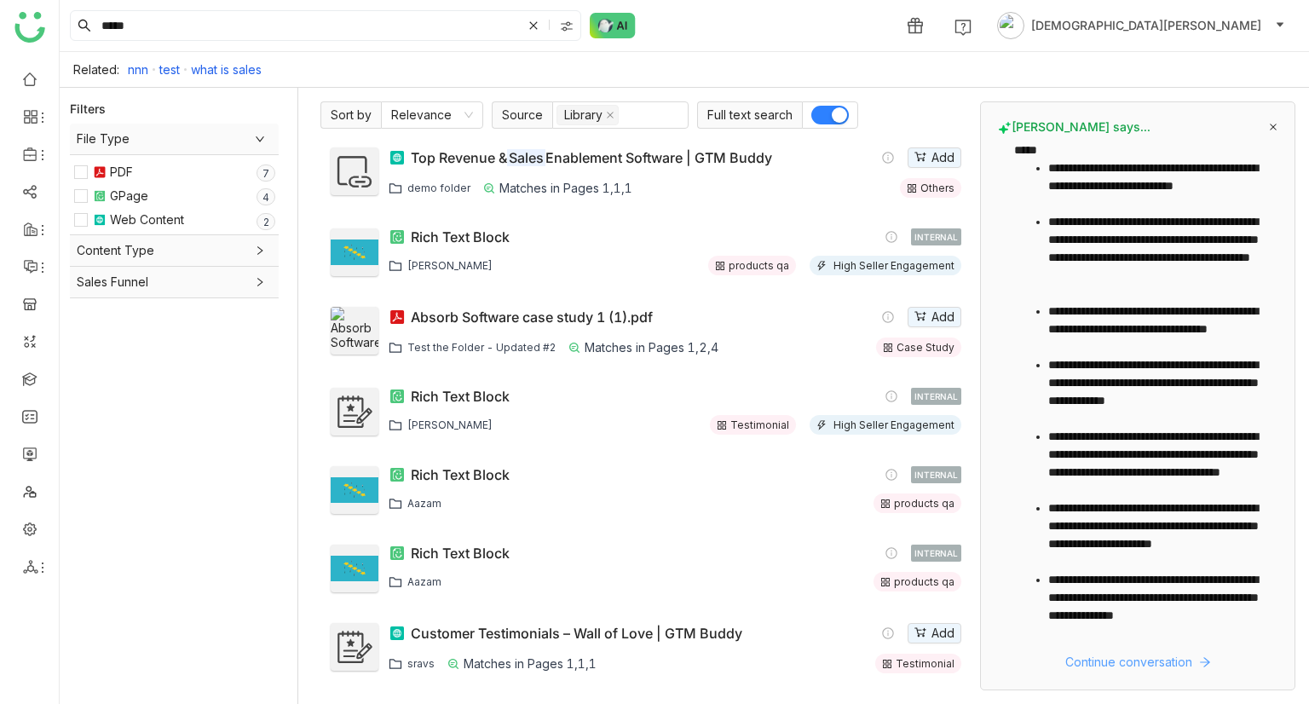
click at [1117, 256] on span "Continue conversation" at bounding box center [1128, 662] width 127 height 19
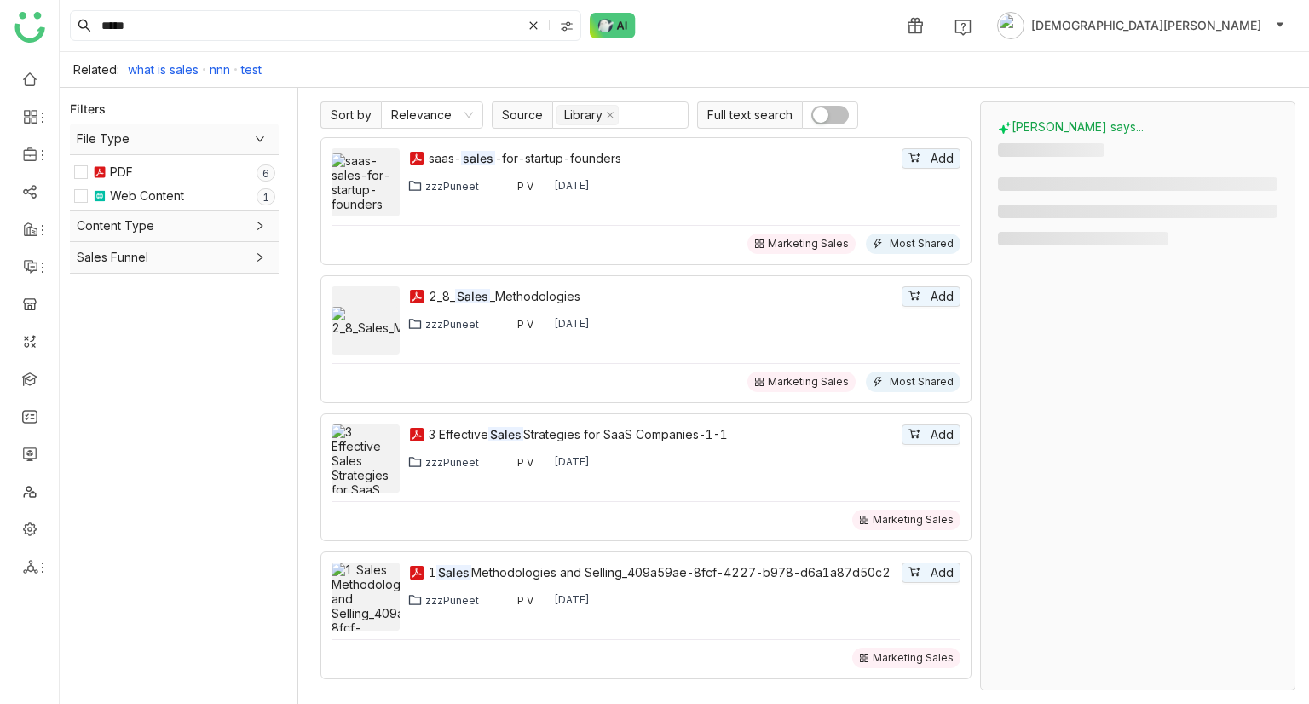
click at [842, 112] on button "button" at bounding box center [829, 115] width 37 height 19
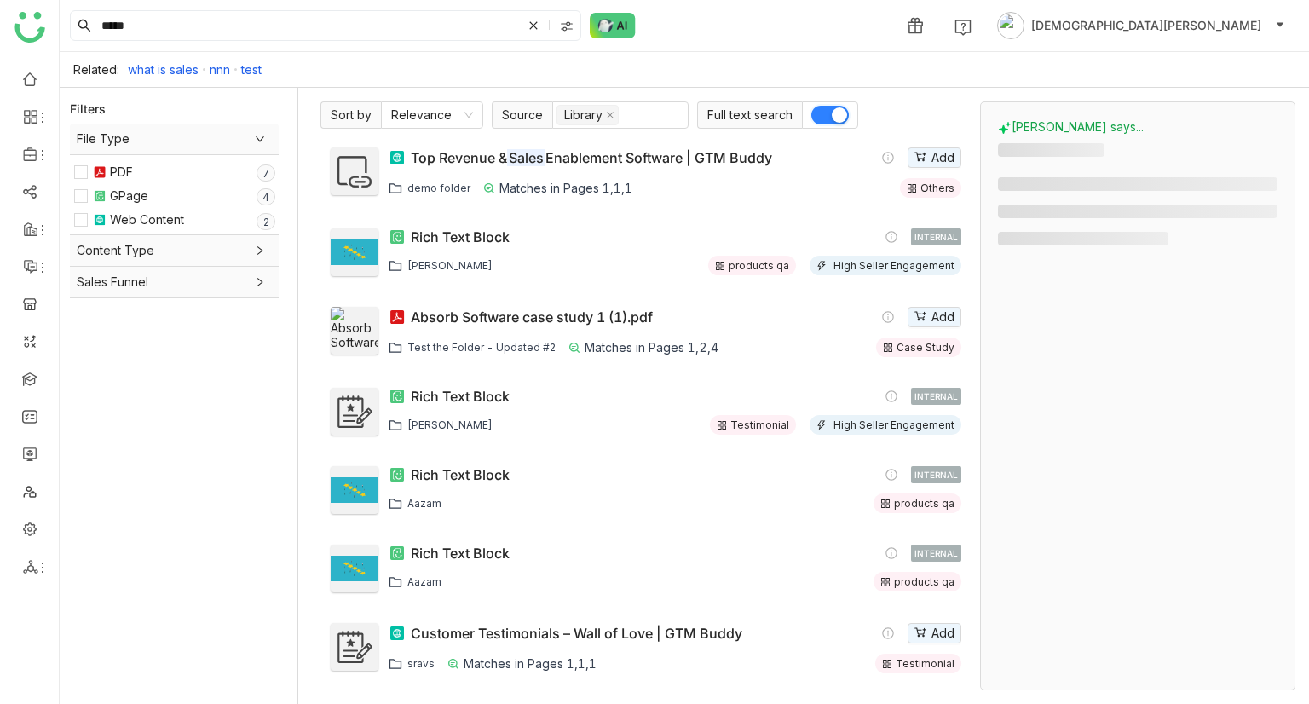
scroll to position [237, 0]
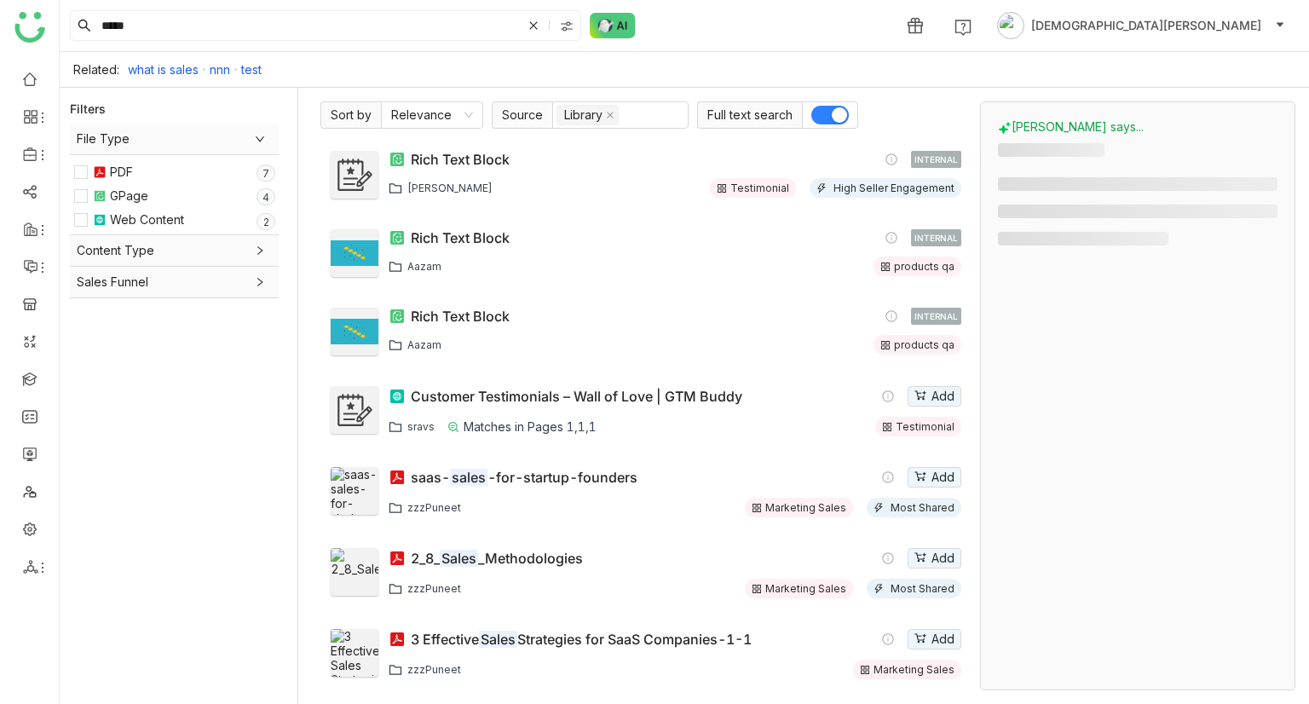
click at [110, 175] on div "PDF" at bounding box center [121, 172] width 23 height 19
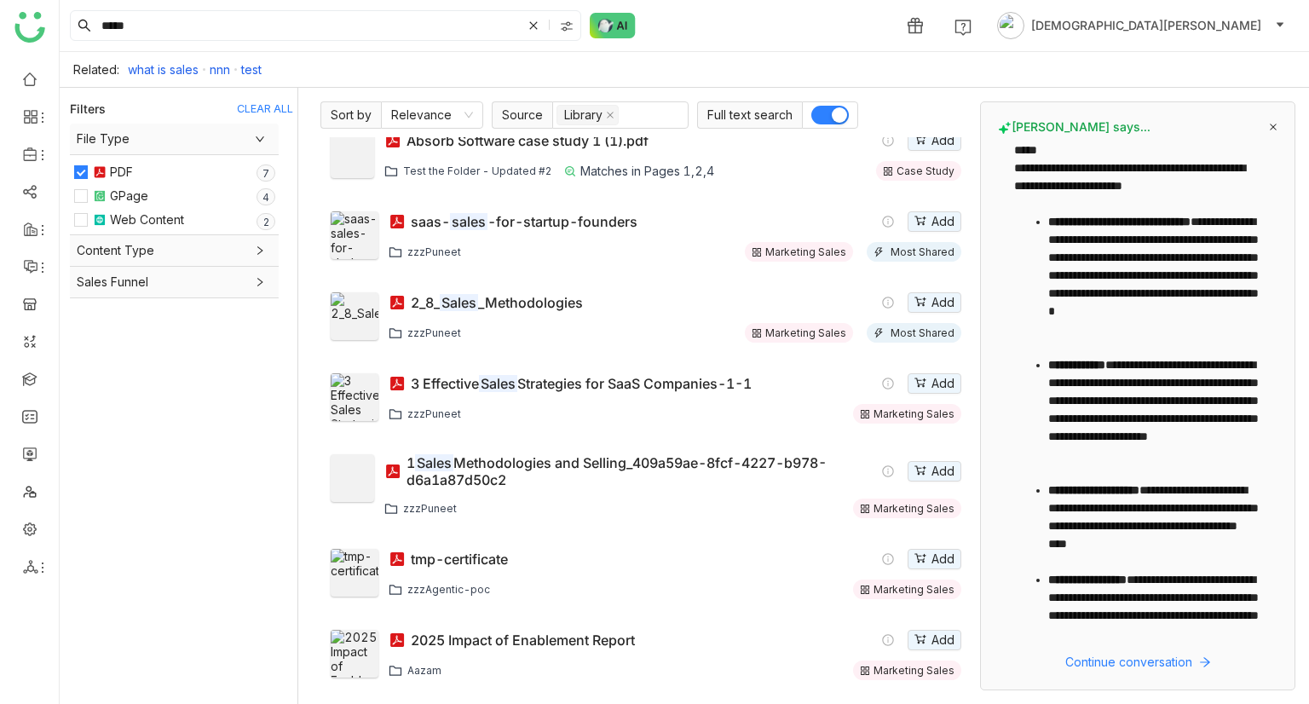
scroll to position [0, 0]
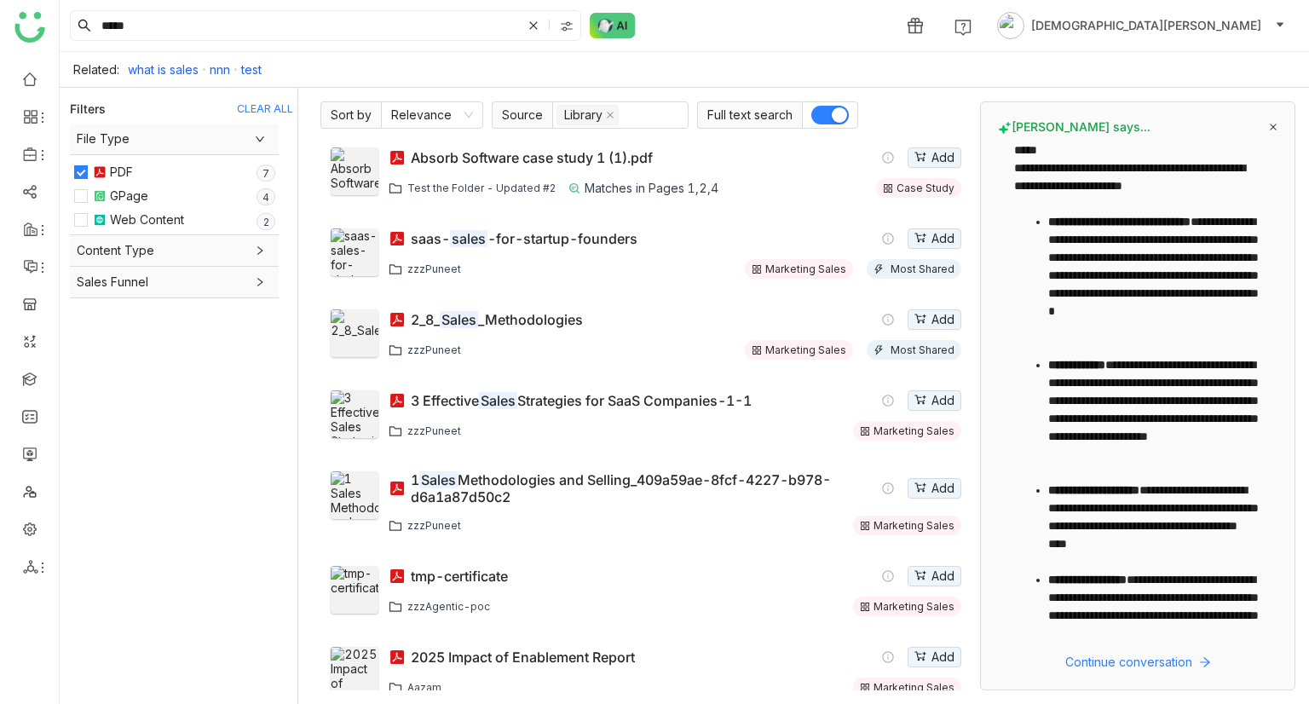
click at [1274, 125] on icon at bounding box center [1272, 127] width 9 height 9
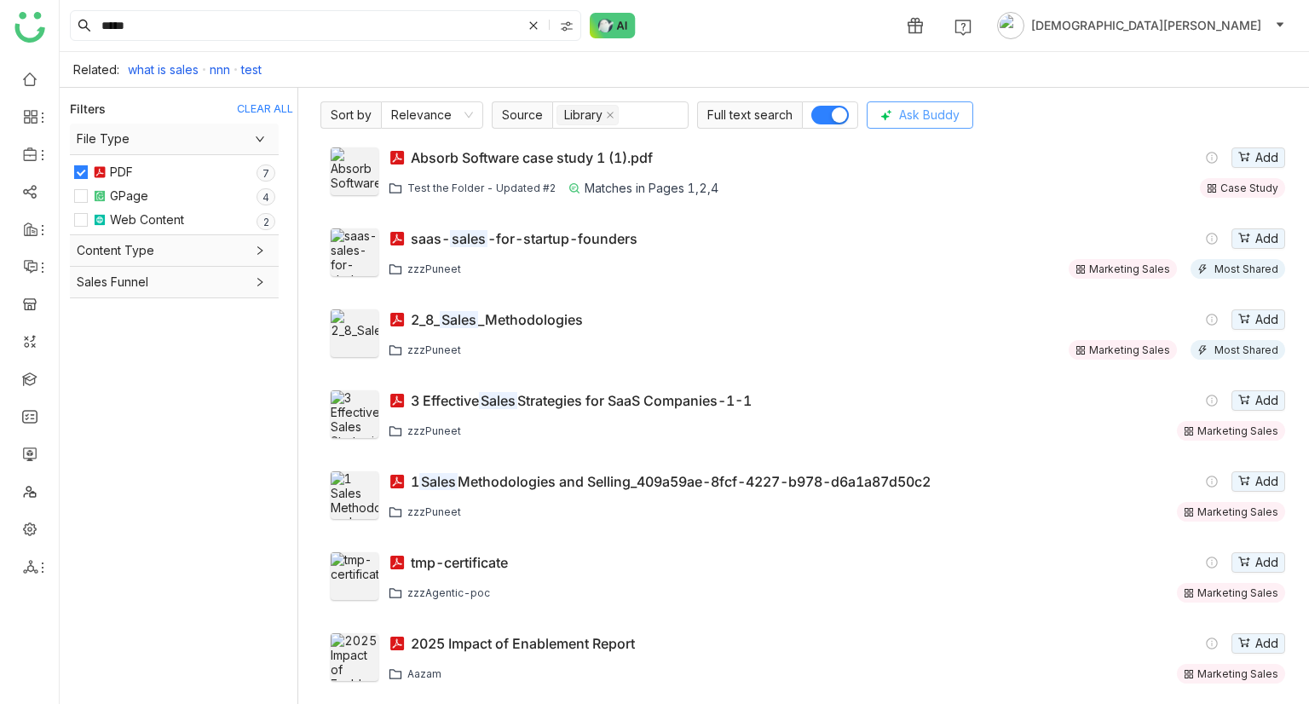
click at [920, 106] on span "Ask Buddy" at bounding box center [929, 115] width 60 height 19
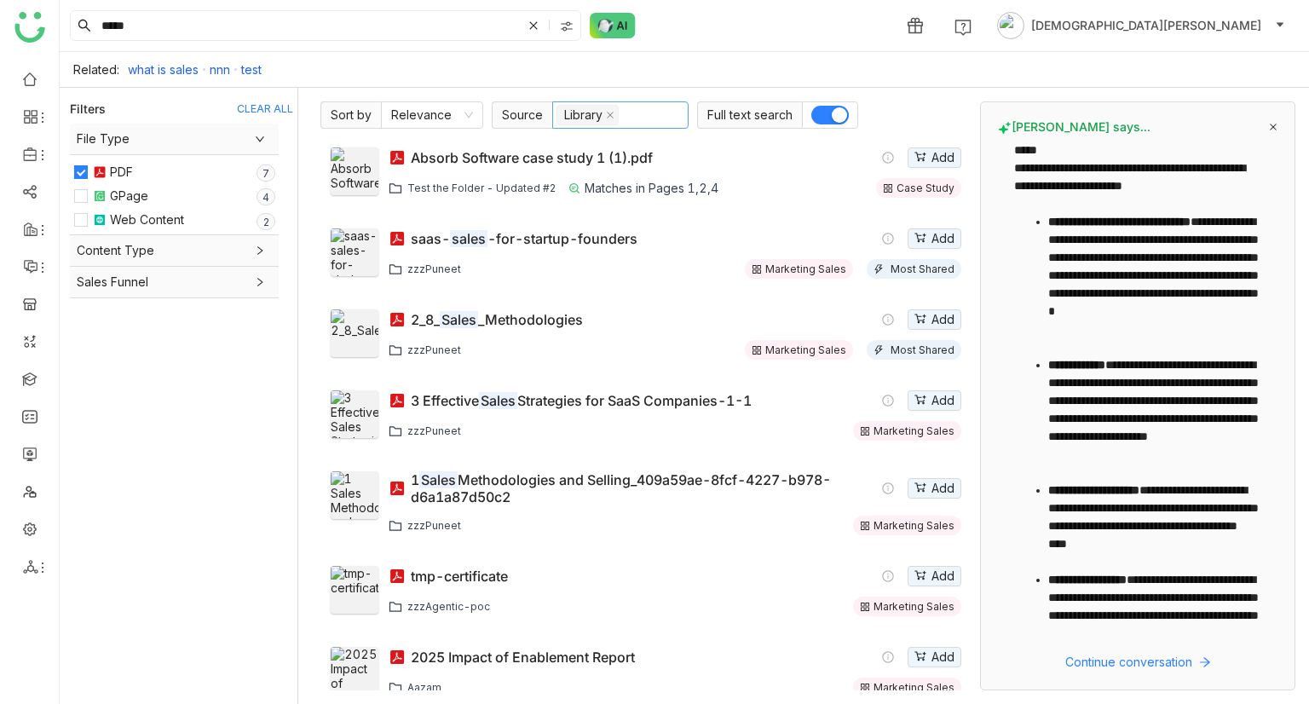
click at [638, 107] on nz-select-top-control "Library" at bounding box center [620, 114] width 136 height 27
click at [601, 198] on div "Workspace" at bounding box center [619, 202] width 116 height 19
click at [630, 149] on div "My Folder" at bounding box center [619, 148] width 116 height 19
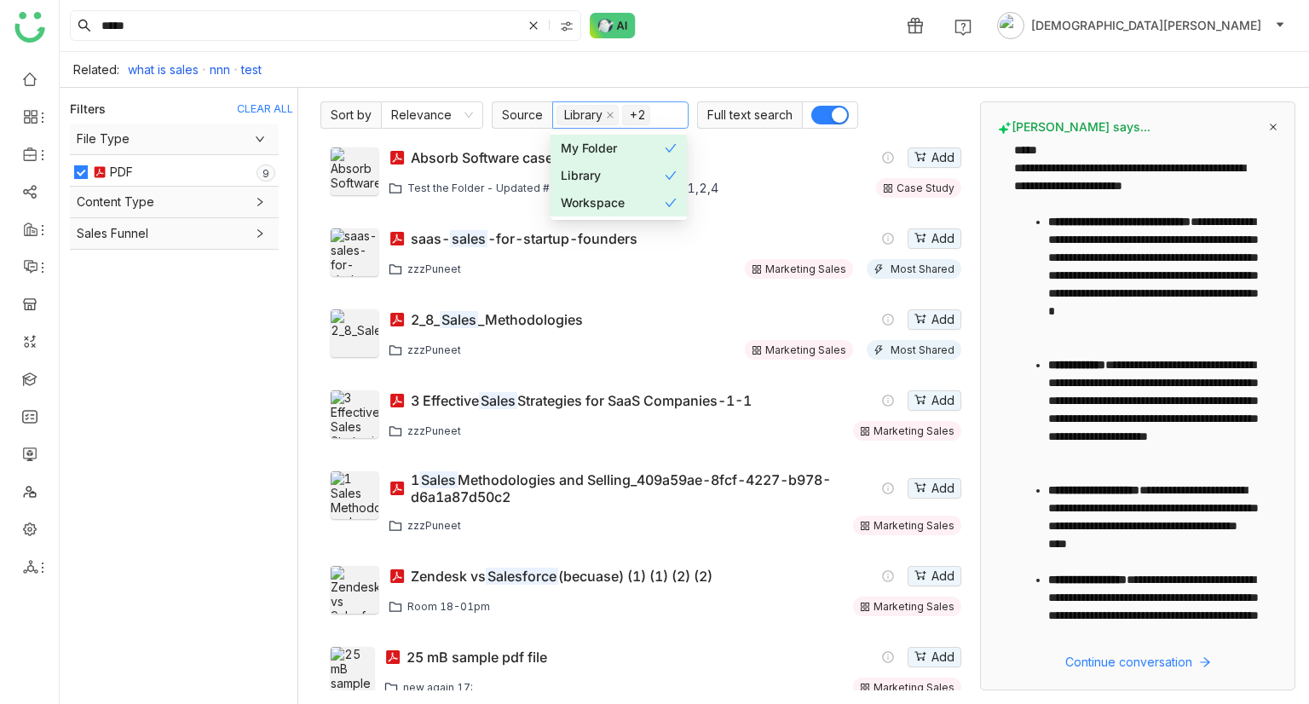
click at [958, 93] on div "**********" at bounding box center [808, 396] width 1002 height 616
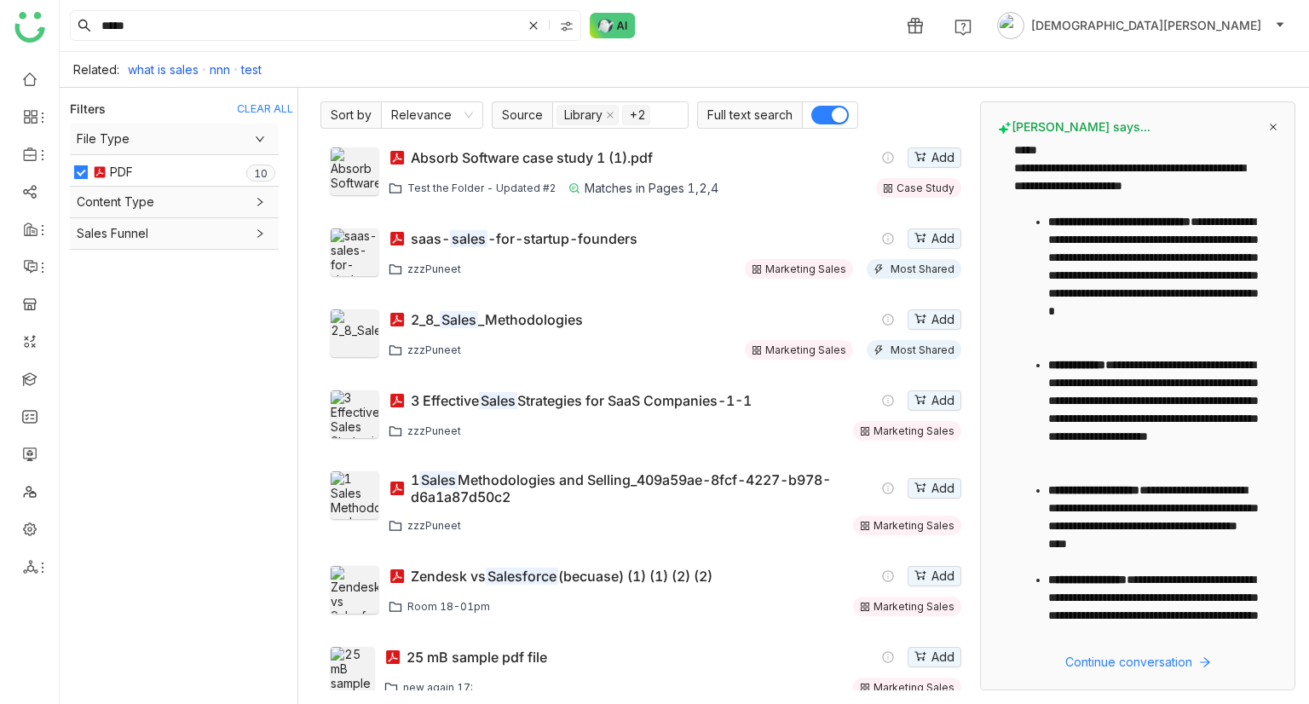
click at [277, 106] on div "CLEAR ALL" at bounding box center [265, 108] width 56 height 13
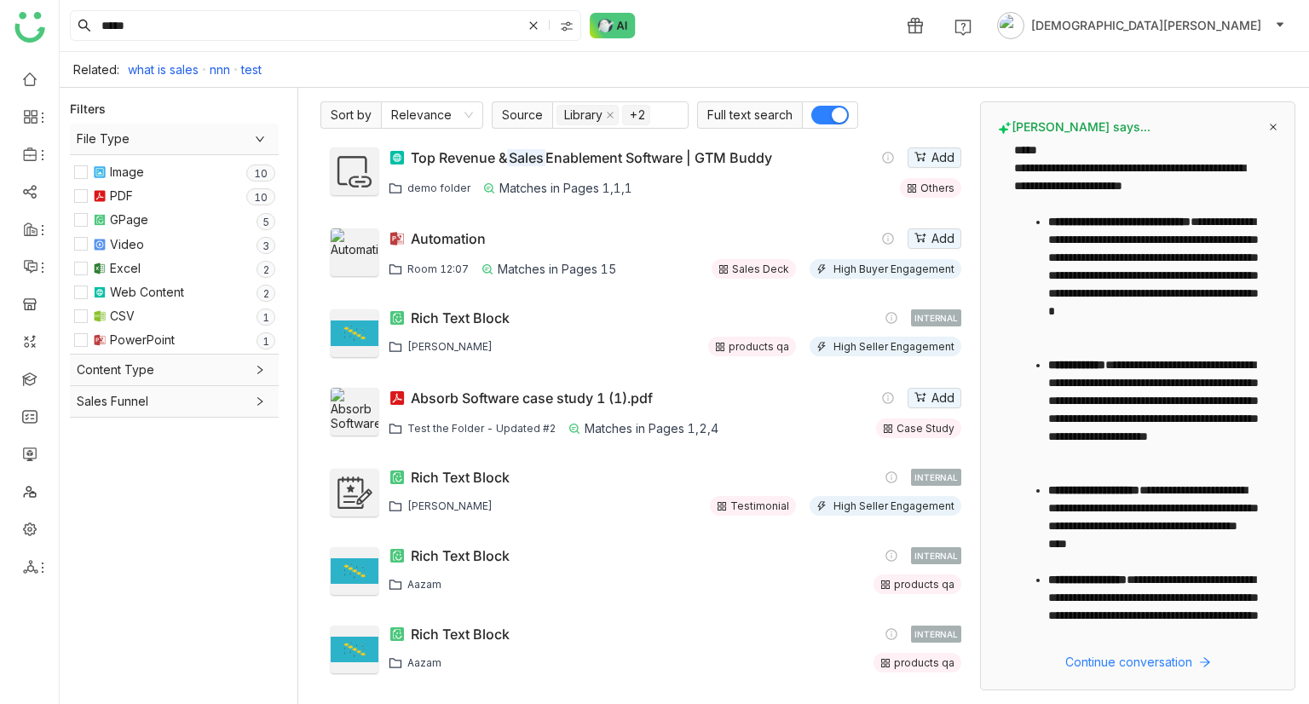
click at [160, 71] on link "what is sales" at bounding box center [163, 69] width 71 height 14
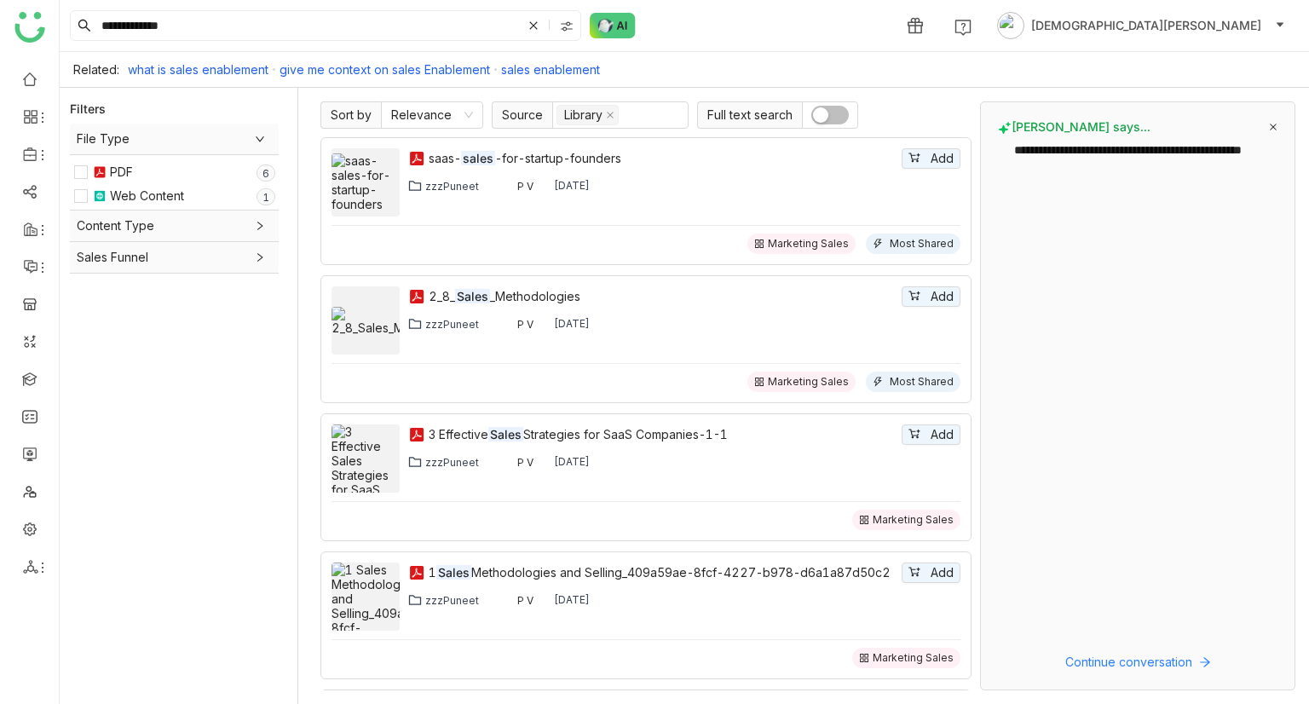
click at [382, 72] on link "give me context on sales Enablement" at bounding box center [384, 69] width 210 height 14
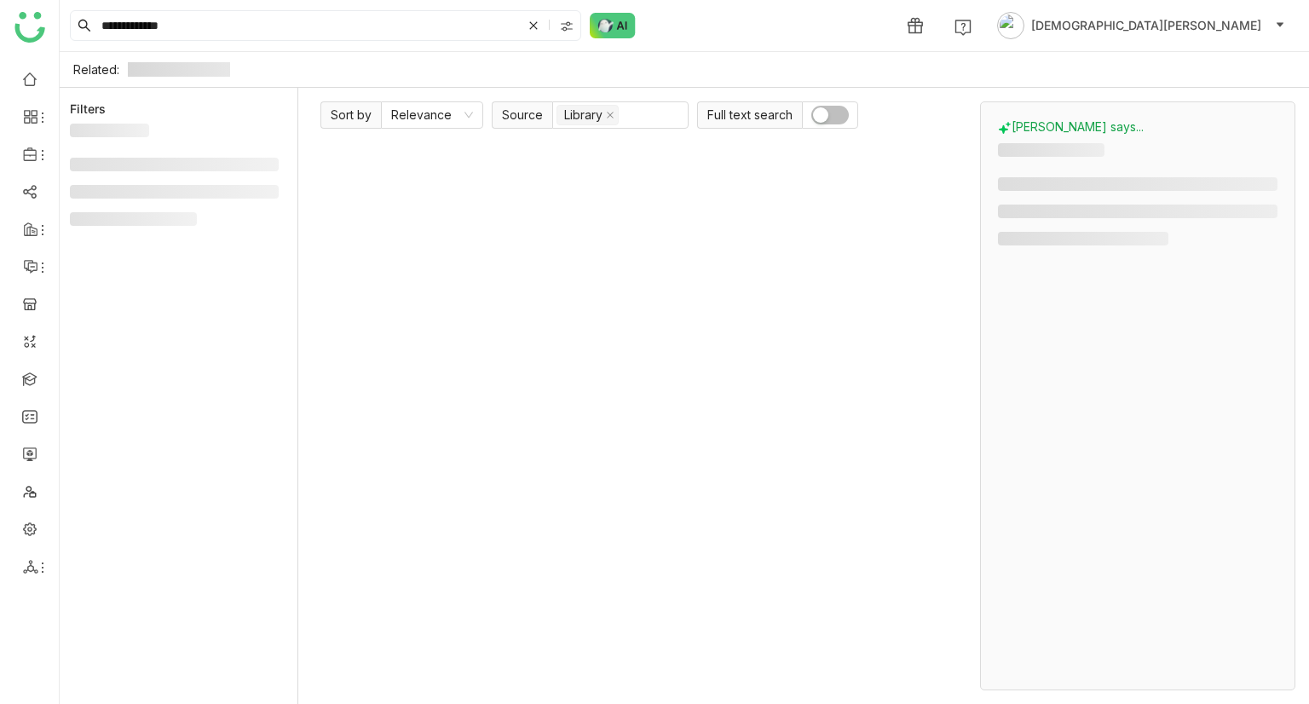
type input "**********"
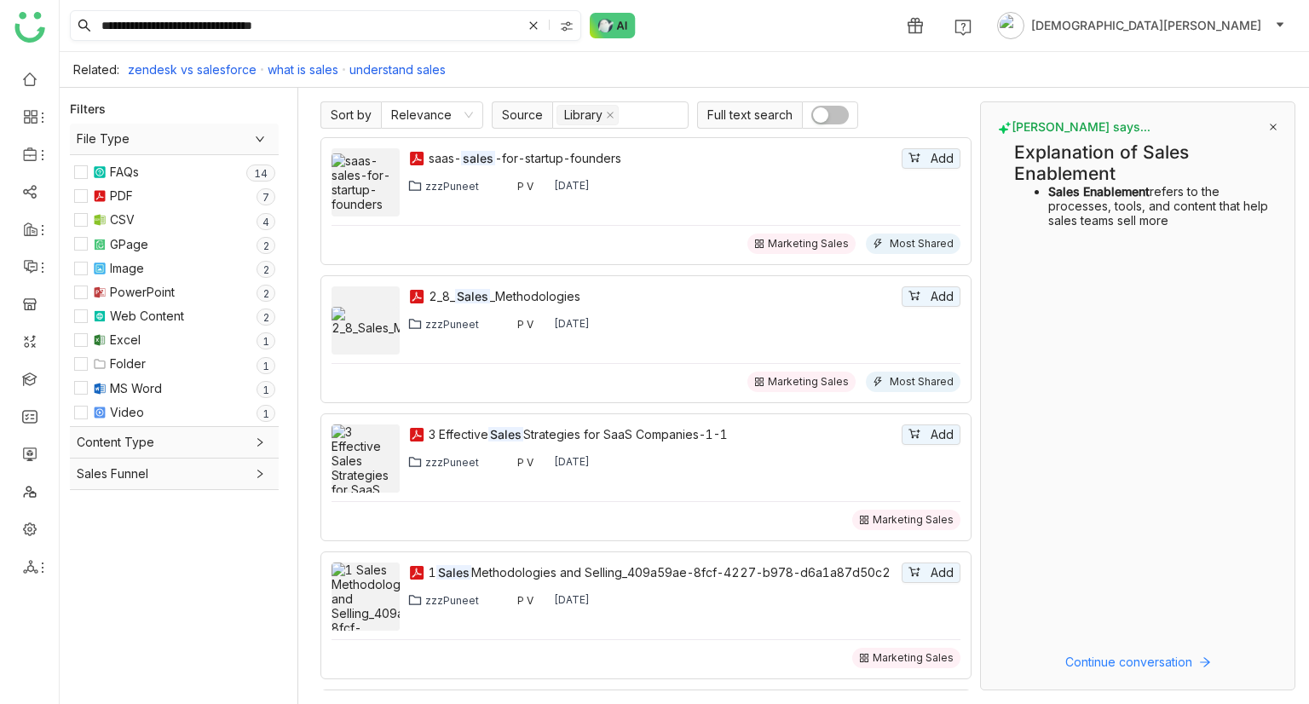
click at [575, 20] on div at bounding box center [568, 26] width 24 height 26
click at [554, 77] on span "My Folder" at bounding box center [570, 74] width 70 height 19
click at [554, 128] on span "Workspace" at bounding box center [574, 125] width 78 height 19
click at [463, 31] on input "**********" at bounding box center [309, 25] width 423 height 29
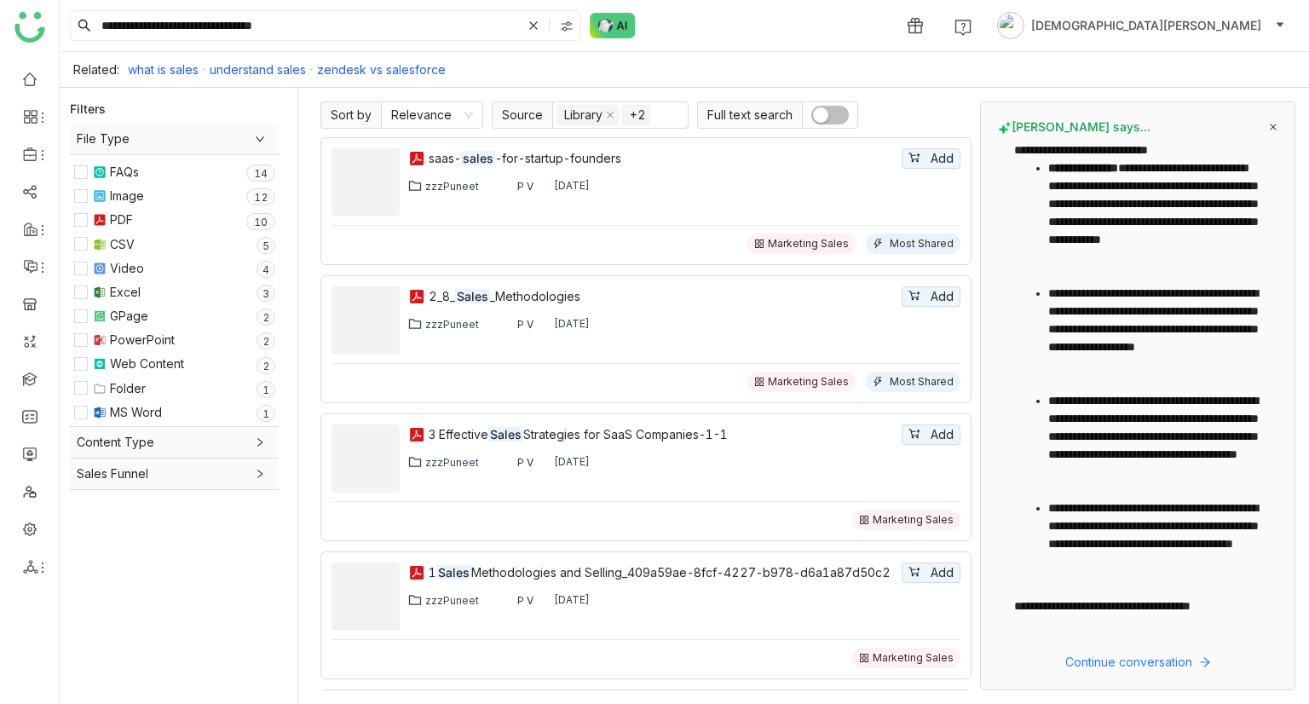
click at [170, 256] on span "Content Type" at bounding box center [174, 442] width 195 height 19
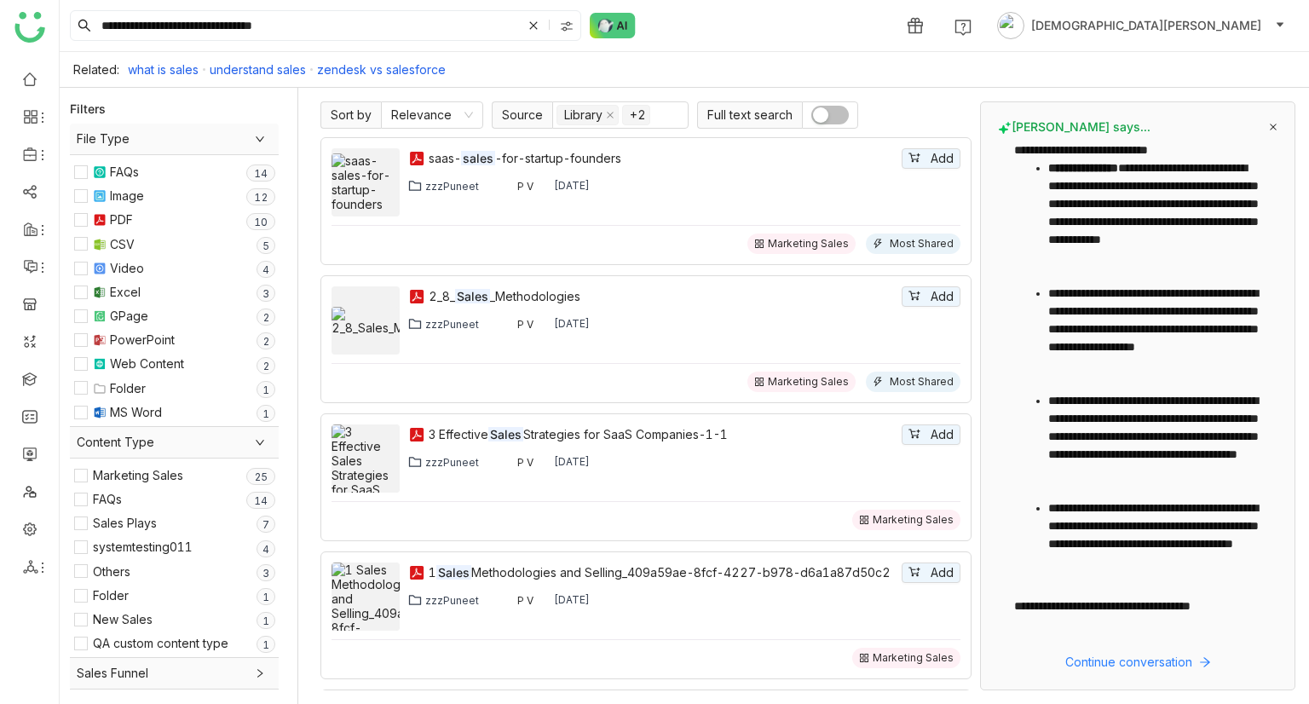
click at [170, 256] on span "Content Type" at bounding box center [174, 442] width 195 height 19
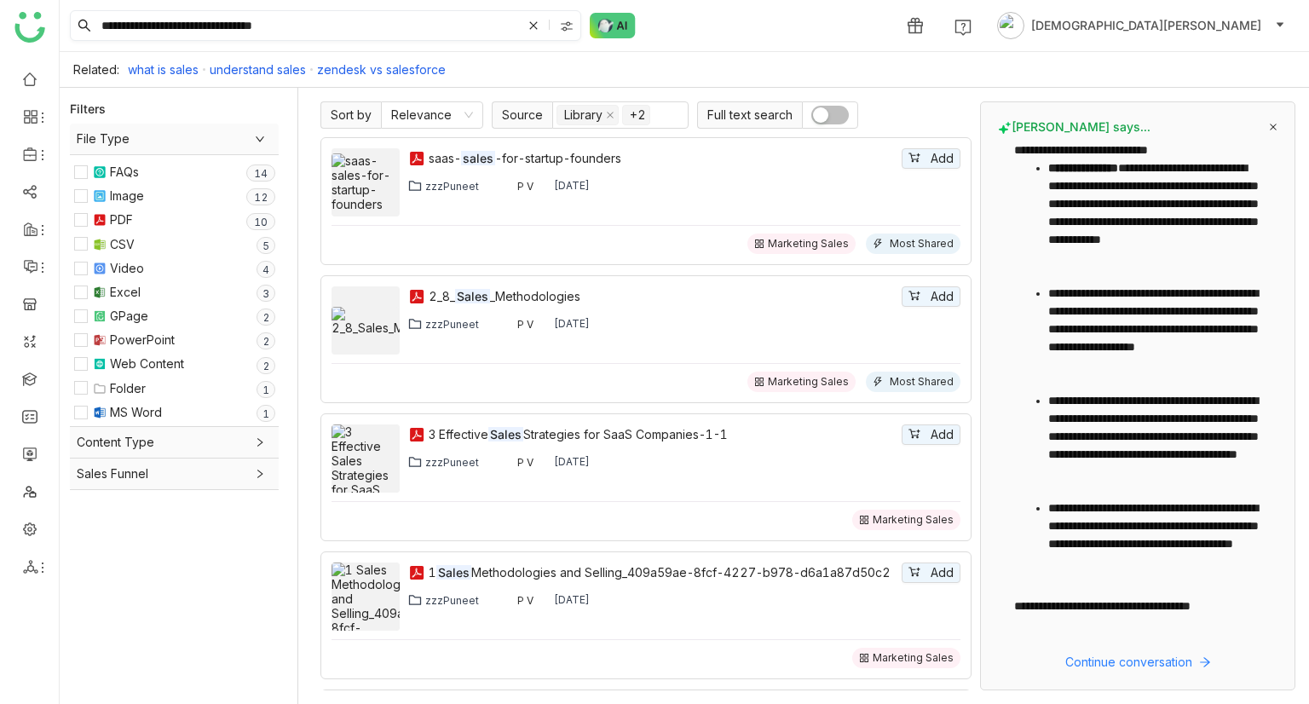
click at [534, 25] on icon at bounding box center [533, 25] width 8 height 8
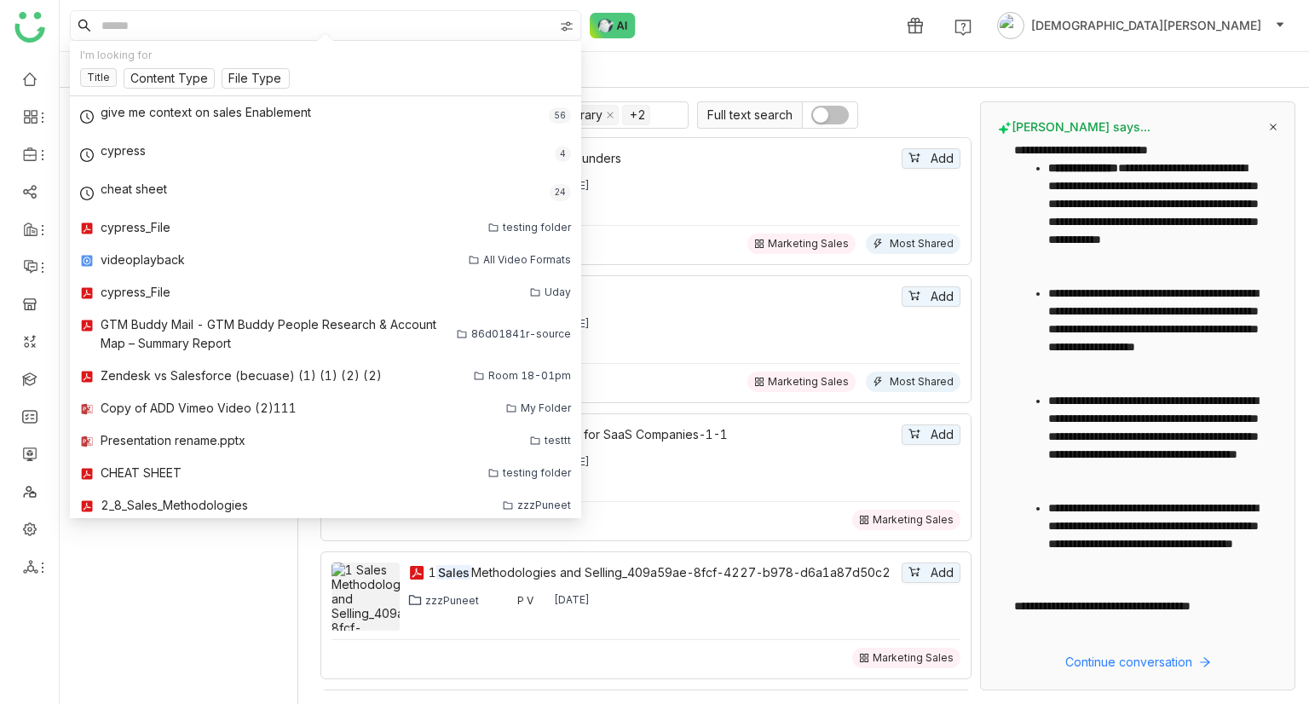
click at [722, 21] on div "1 Vishnu Vardhan" at bounding box center [684, 25] width 1249 height 51
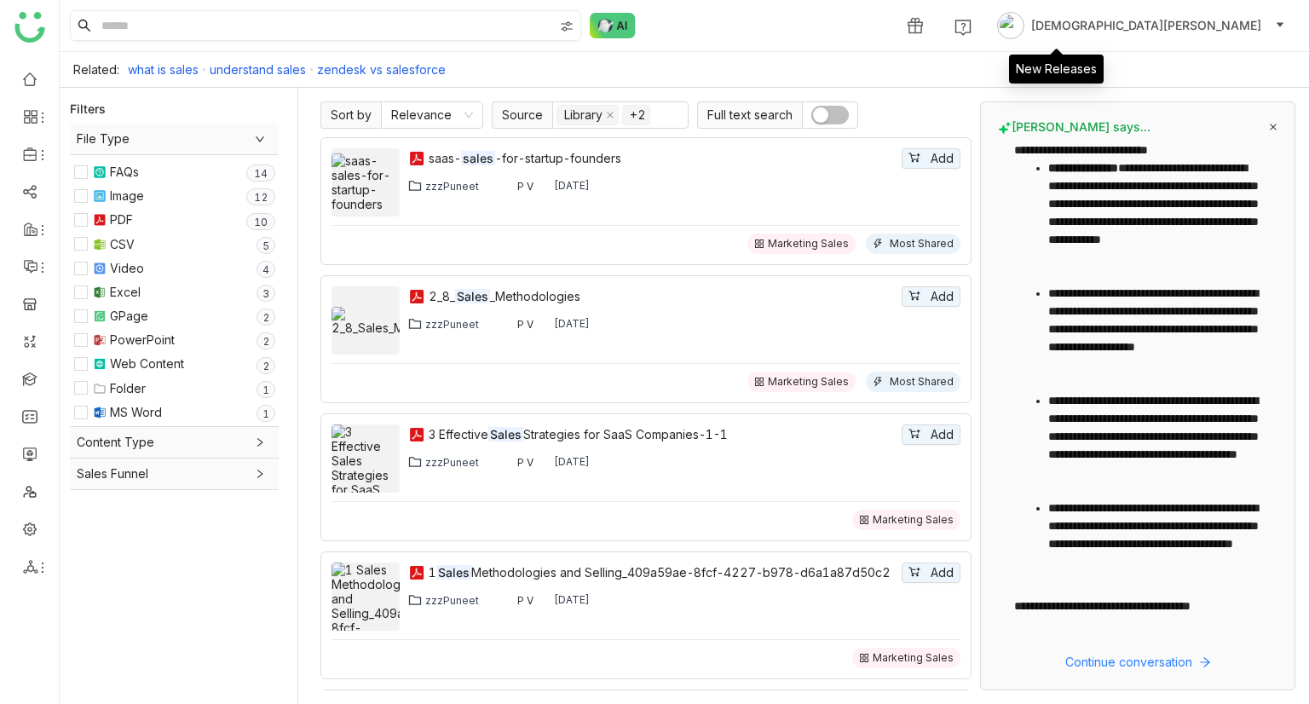
click at [923, 20] on icon at bounding box center [914, 25] width 17 height 17
click at [971, 26] on img at bounding box center [962, 27] width 17 height 17
click at [971, 28] on img at bounding box center [962, 27] width 17 height 17
click at [1213, 24] on span "[DEMOGRAPHIC_DATA][PERSON_NAME]" at bounding box center [1146, 25] width 230 height 19
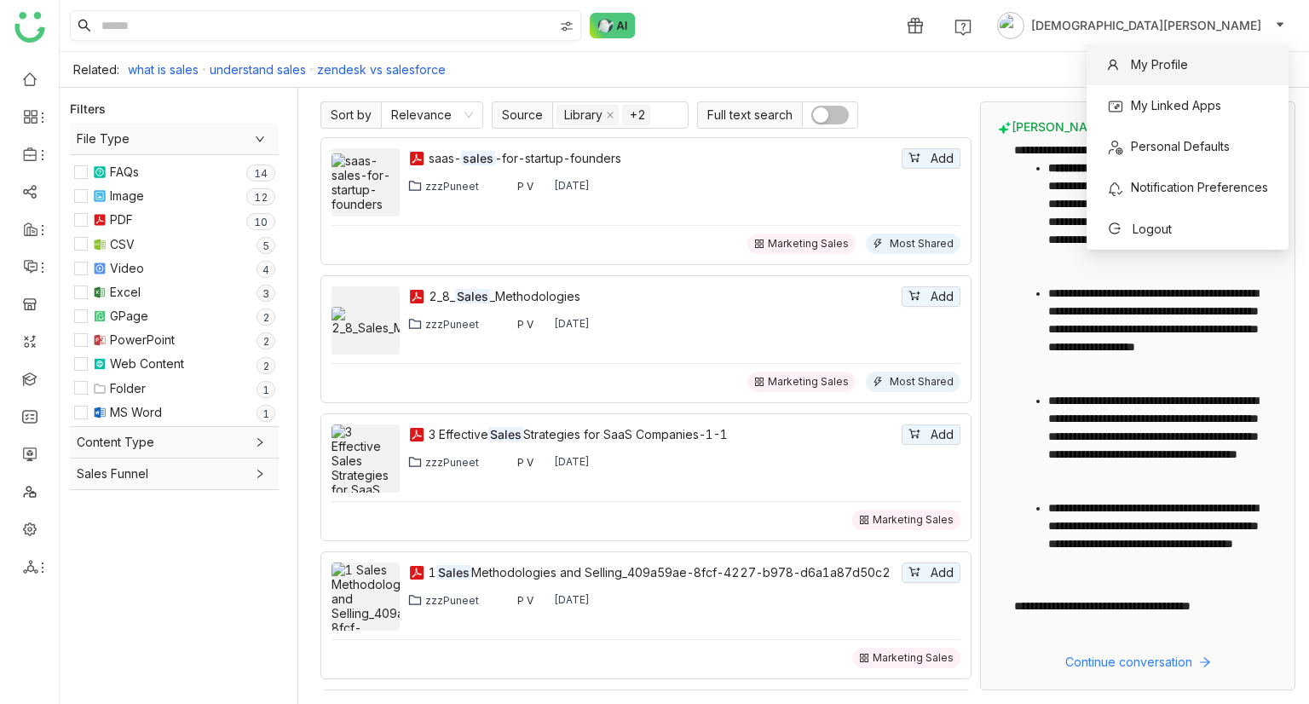
click at [1176, 69] on span "My Profile" at bounding box center [1158, 64] width 57 height 14
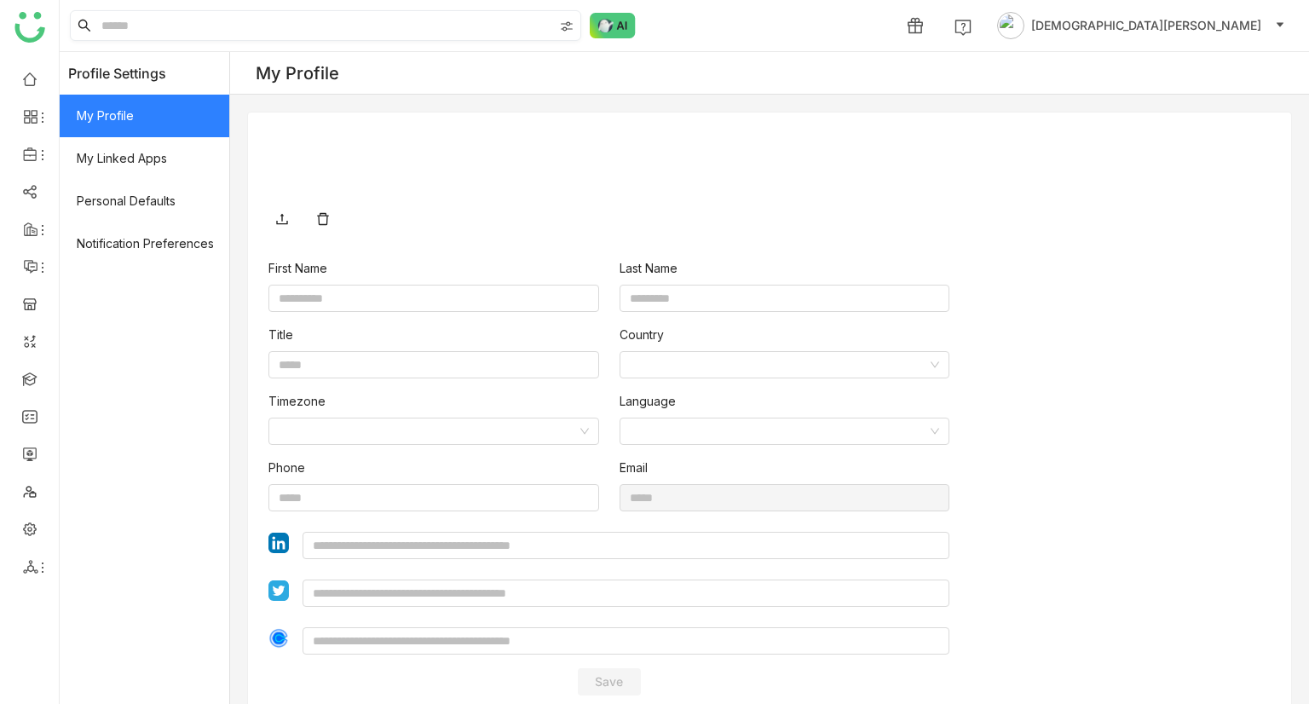
type input "******"
type input "*******"
type input "**********"
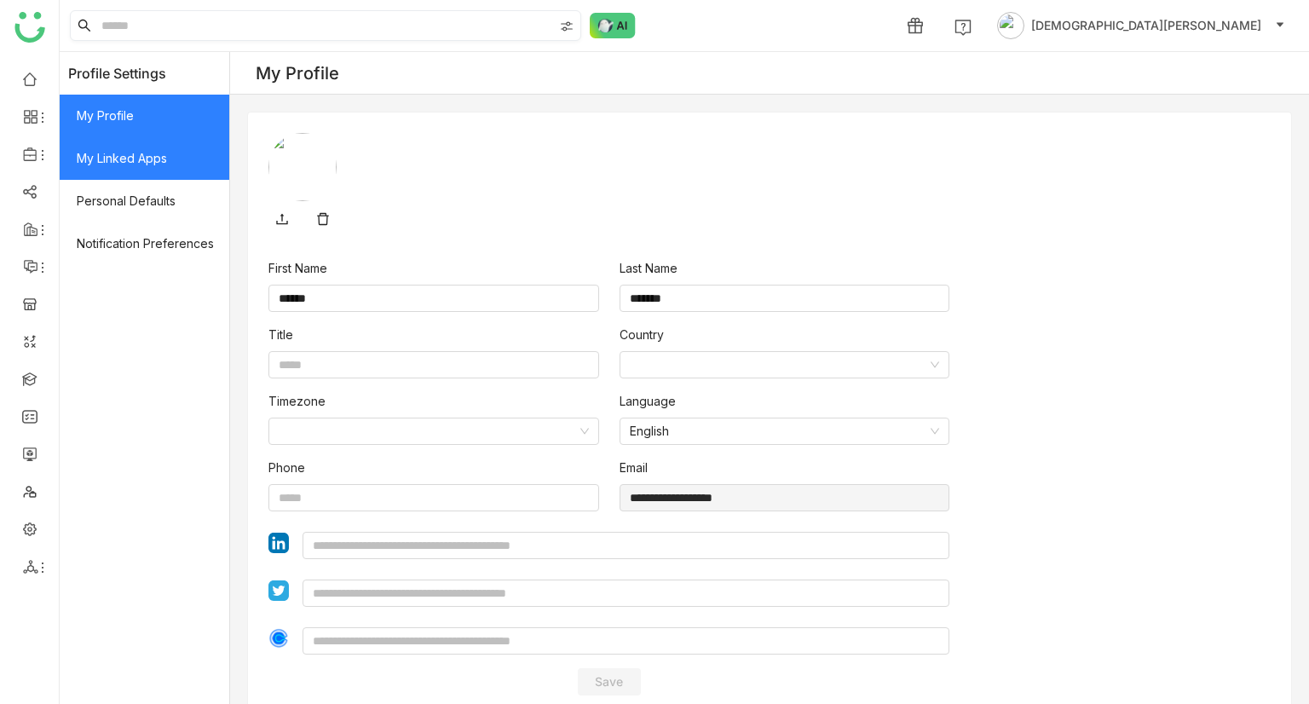
click at [142, 171] on span "My Linked Apps" at bounding box center [145, 158] width 170 height 43
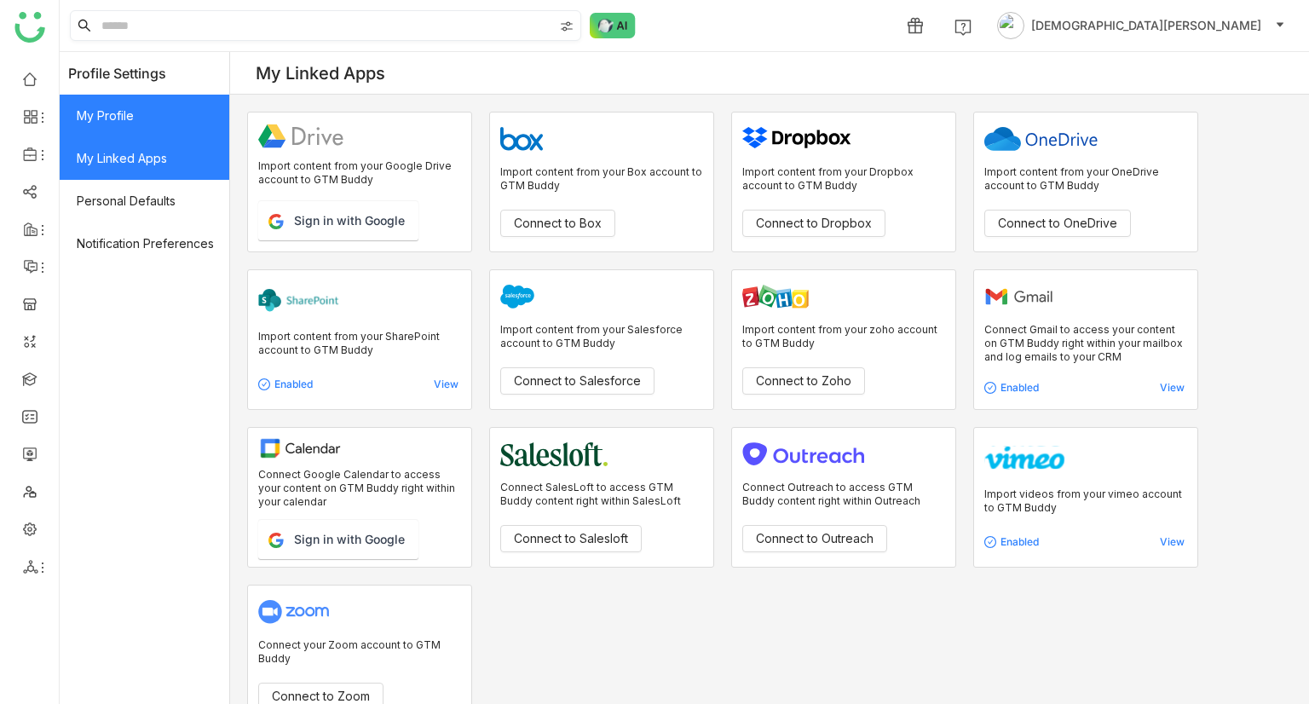
click at [153, 124] on span "My Profile" at bounding box center [145, 116] width 170 height 43
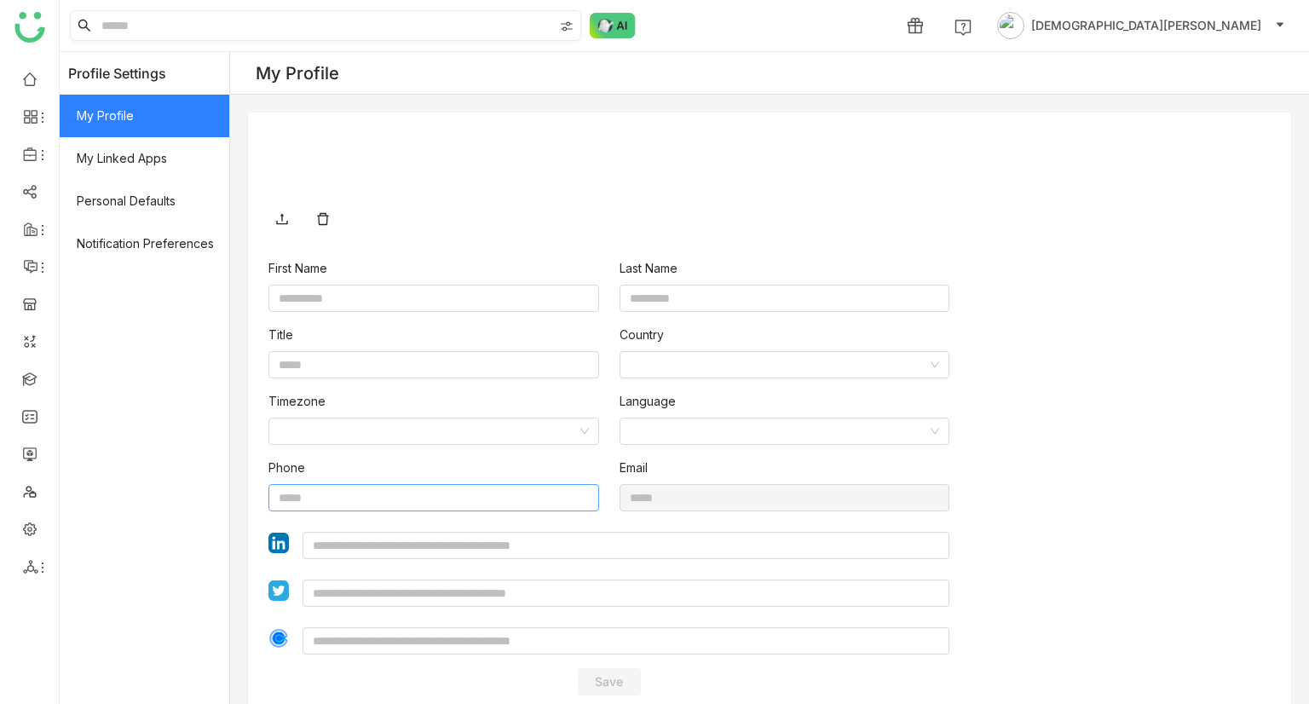
type input "******"
type input "*******"
type input "**********"
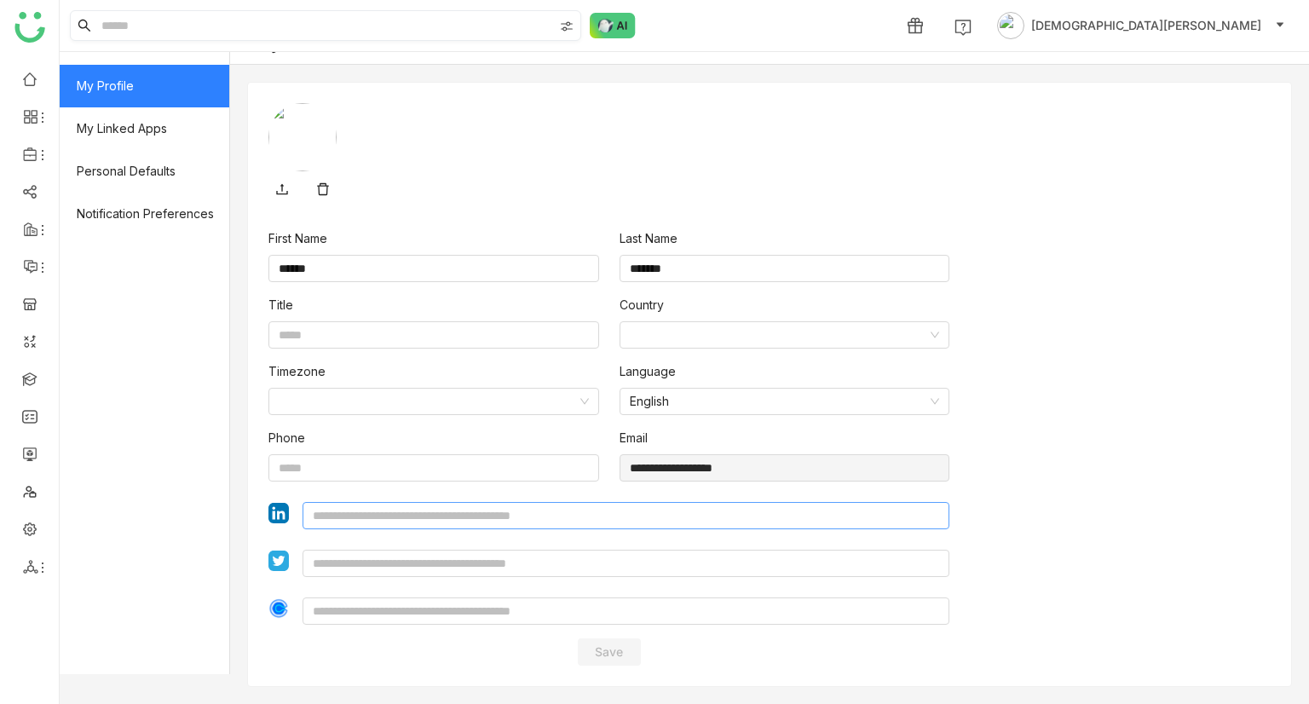
click at [520, 256] on input at bounding box center [625, 515] width 647 height 27
click at [393, 256] on input at bounding box center [433, 334] width 331 height 27
click at [717, 256] on input at bounding box center [779, 335] width 298 height 26
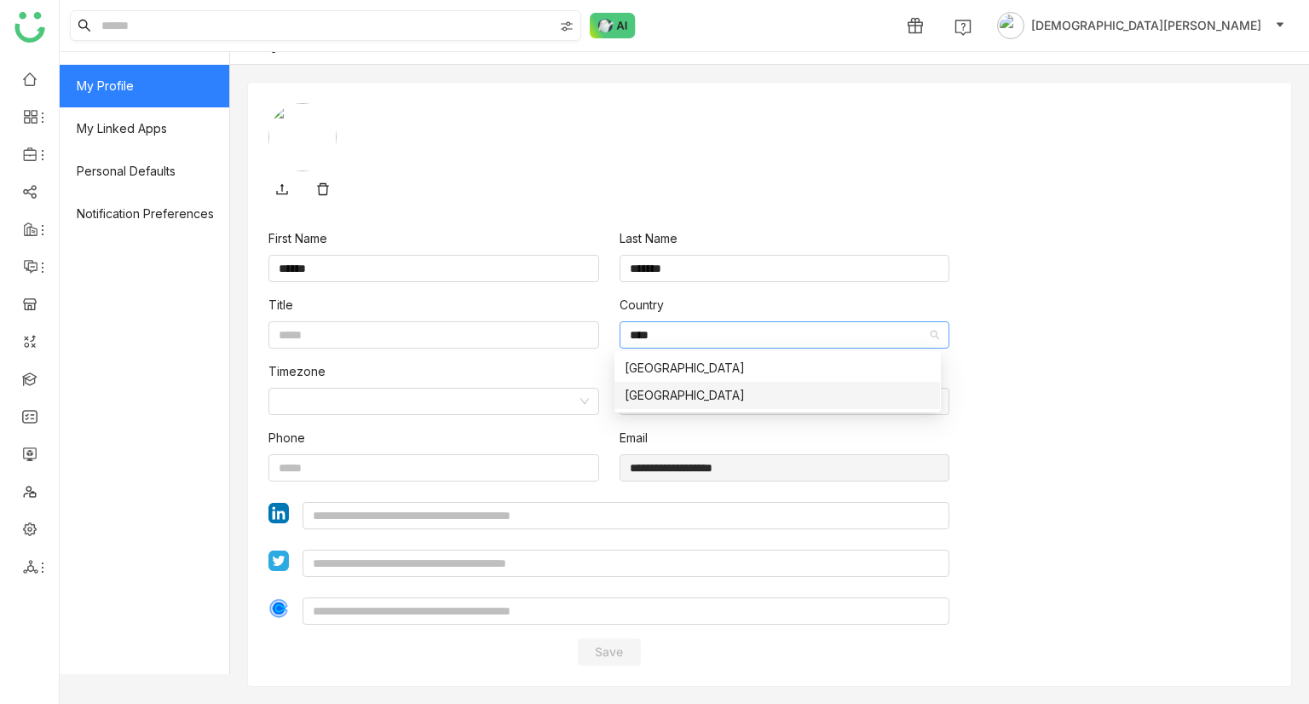
type input "****"
click at [675, 256] on div "India" at bounding box center [776, 395] width 305 height 19
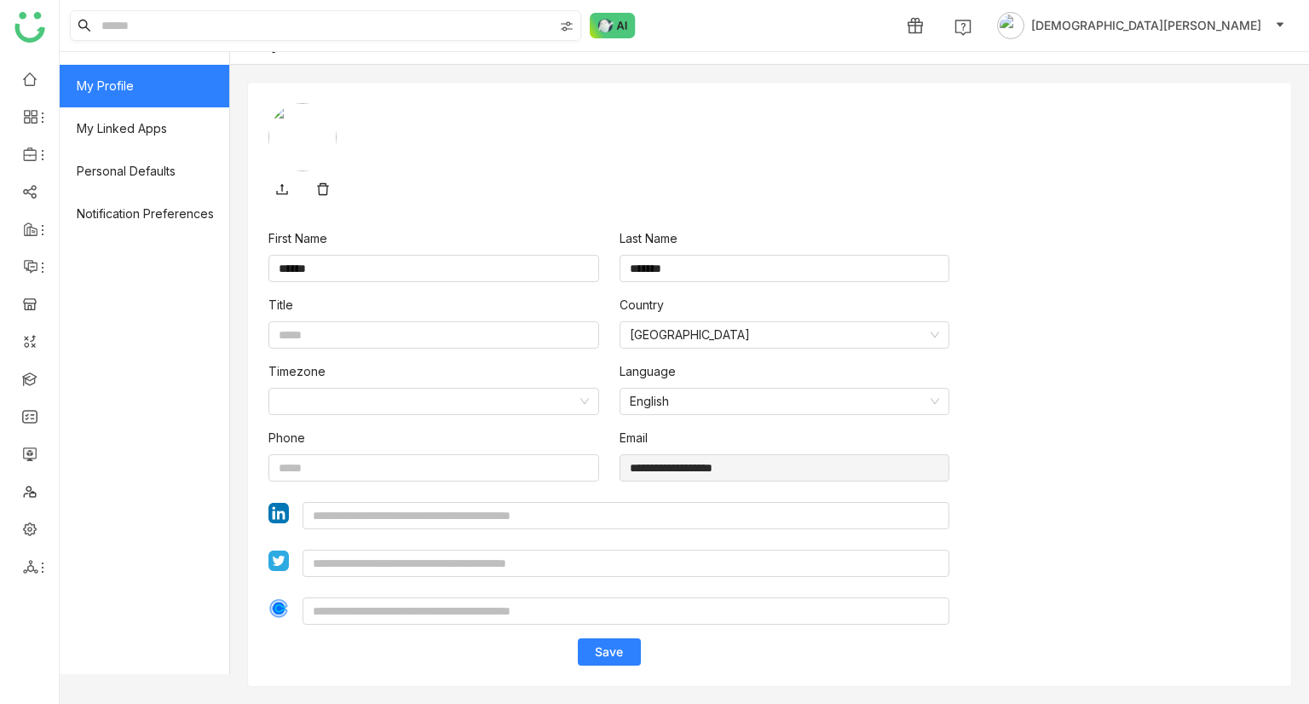
click at [605, 256] on span "Save" at bounding box center [609, 651] width 28 height 17
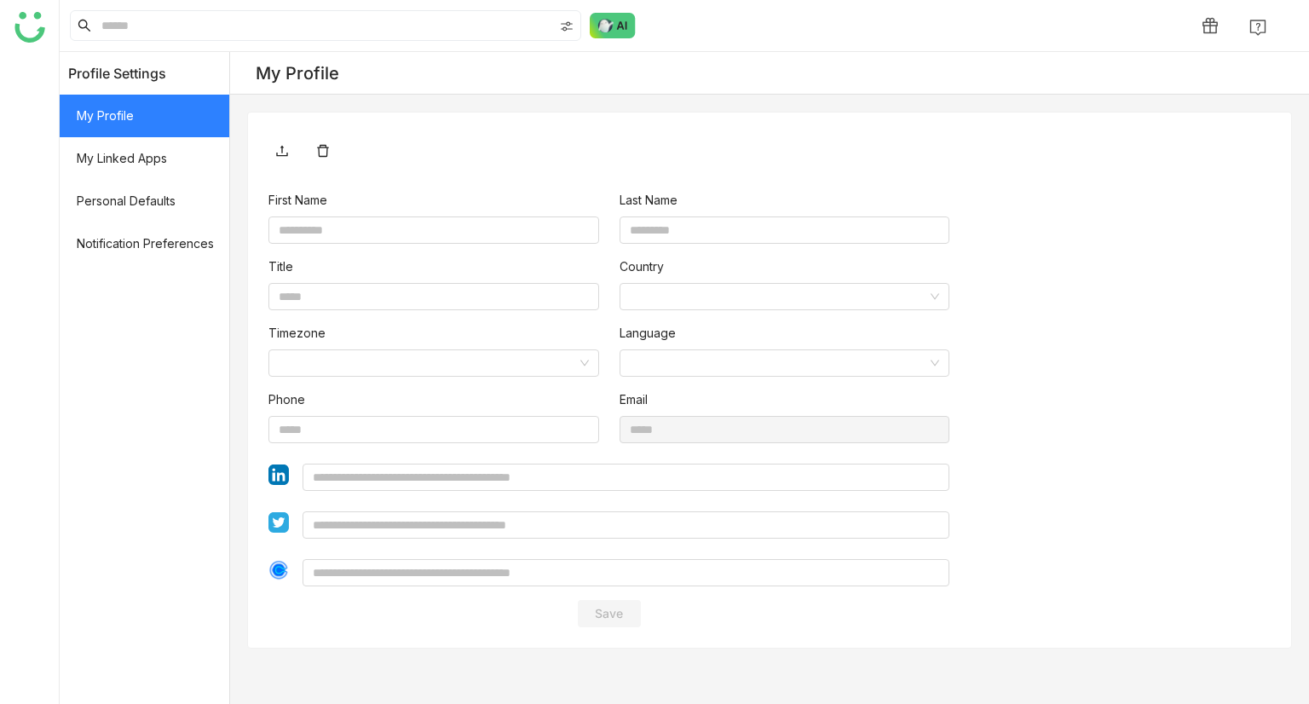
type input "******"
type input "*******"
type input "**********"
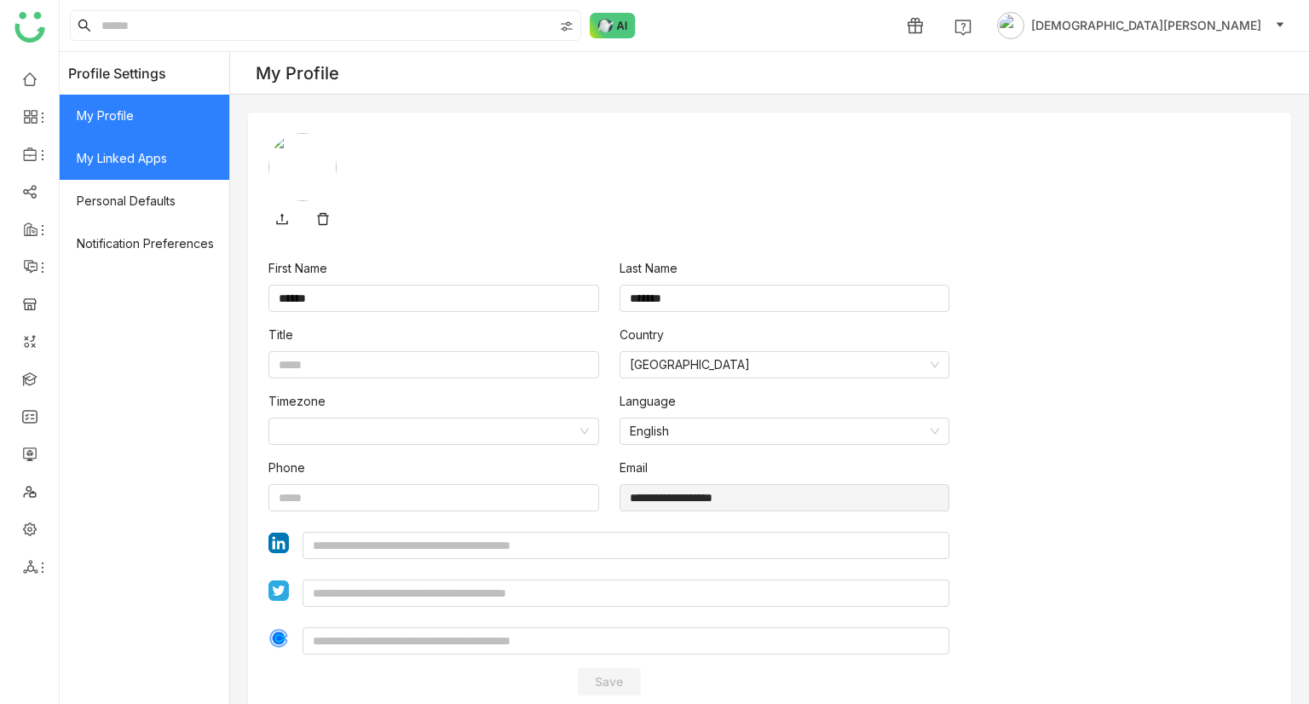
click at [169, 151] on span "My Linked Apps" at bounding box center [145, 158] width 170 height 43
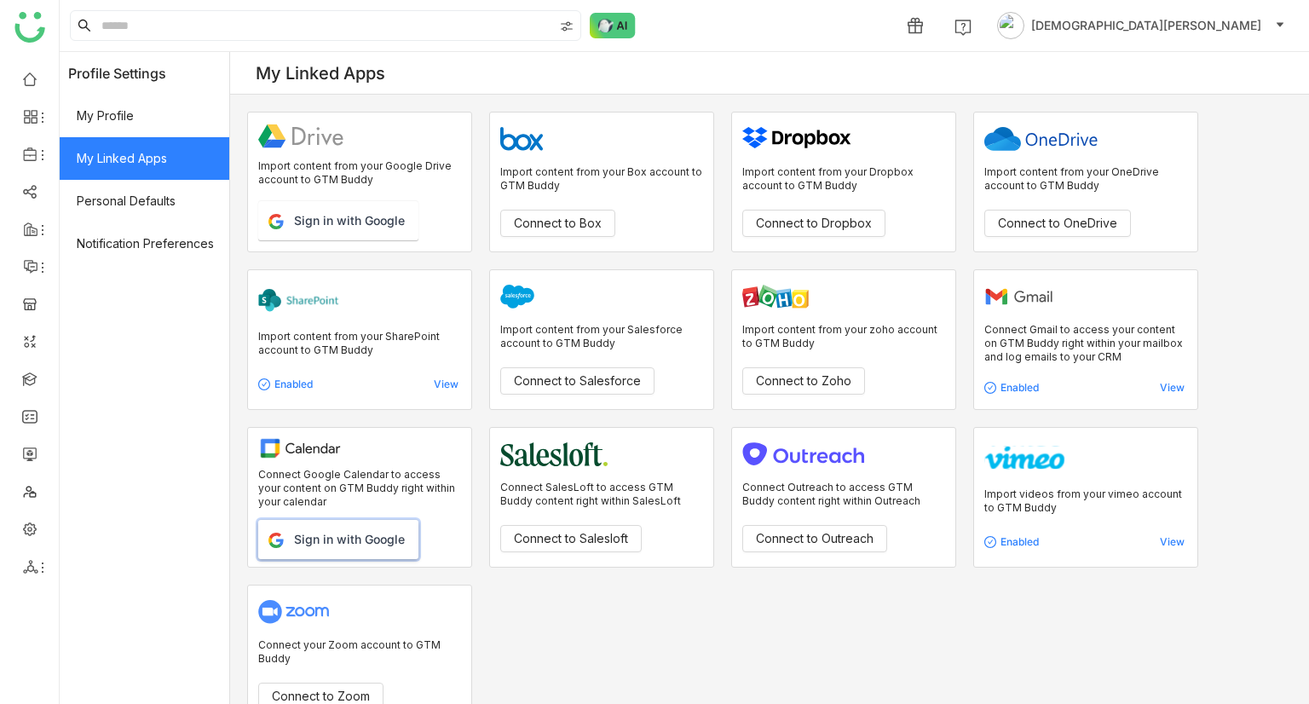
click at [368, 544] on button "Sign in with Google" at bounding box center [338, 539] width 160 height 39
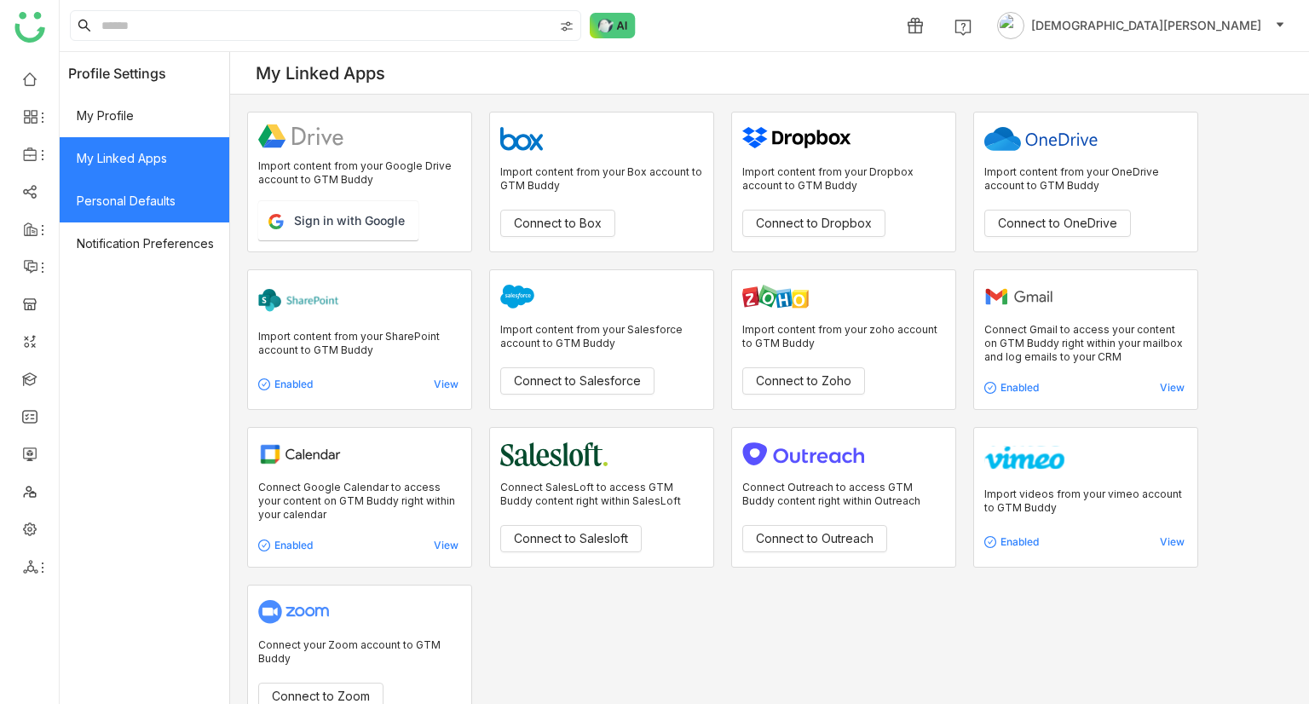
click at [148, 203] on span "Personal Defaults" at bounding box center [145, 201] width 170 height 43
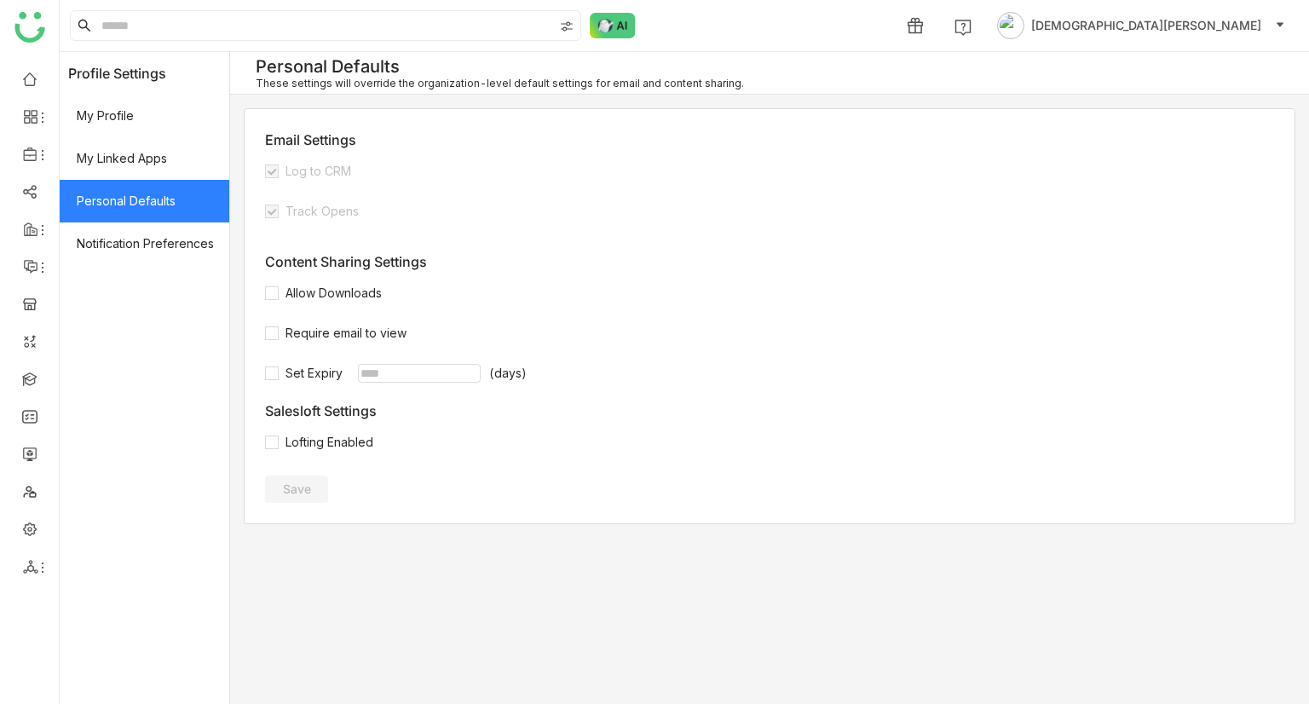
click at [287, 178] on span "Log to CRM" at bounding box center [318, 171] width 79 height 19
click at [296, 289] on span "Allow Downloads" at bounding box center [334, 293] width 110 height 19
click at [288, 478] on button "Save" at bounding box center [296, 488] width 63 height 27
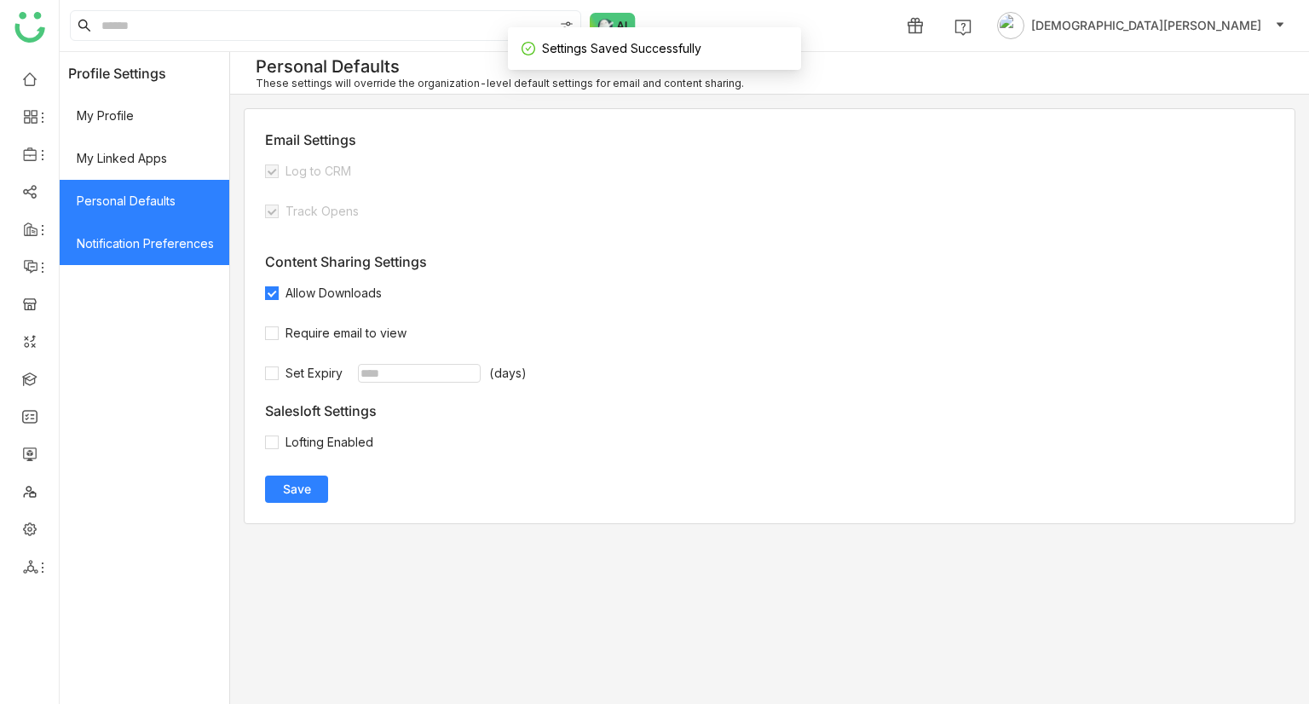
click at [167, 236] on span "Notification Preferences" at bounding box center [145, 243] width 170 height 43
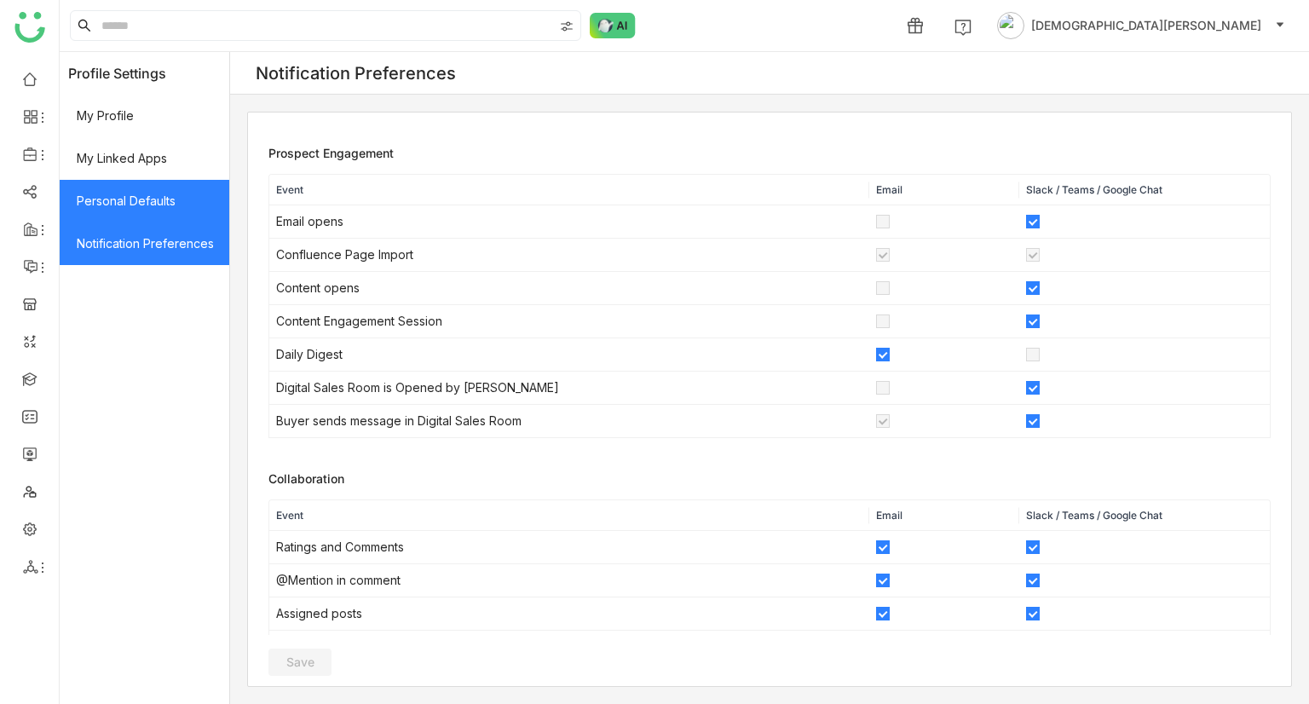
click at [129, 195] on span "Personal Defaults" at bounding box center [145, 201] width 170 height 43
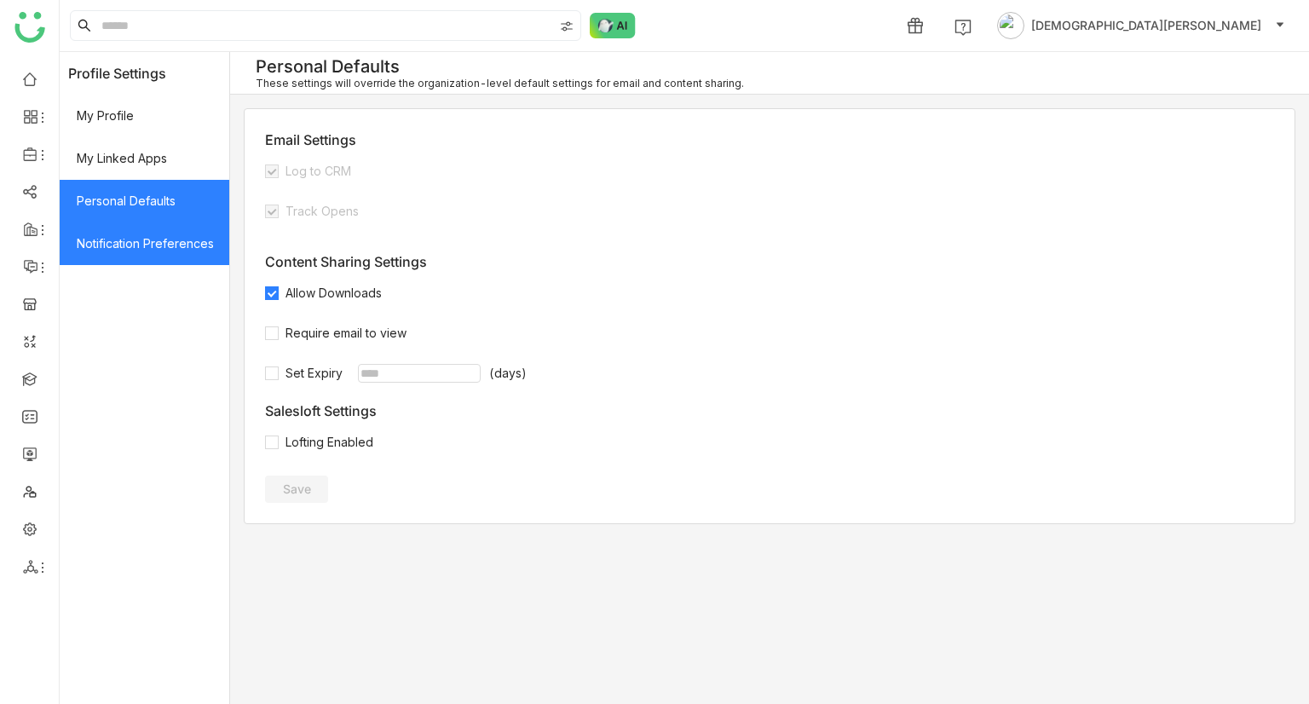
click at [187, 250] on span "Notification Preferences" at bounding box center [145, 243] width 170 height 43
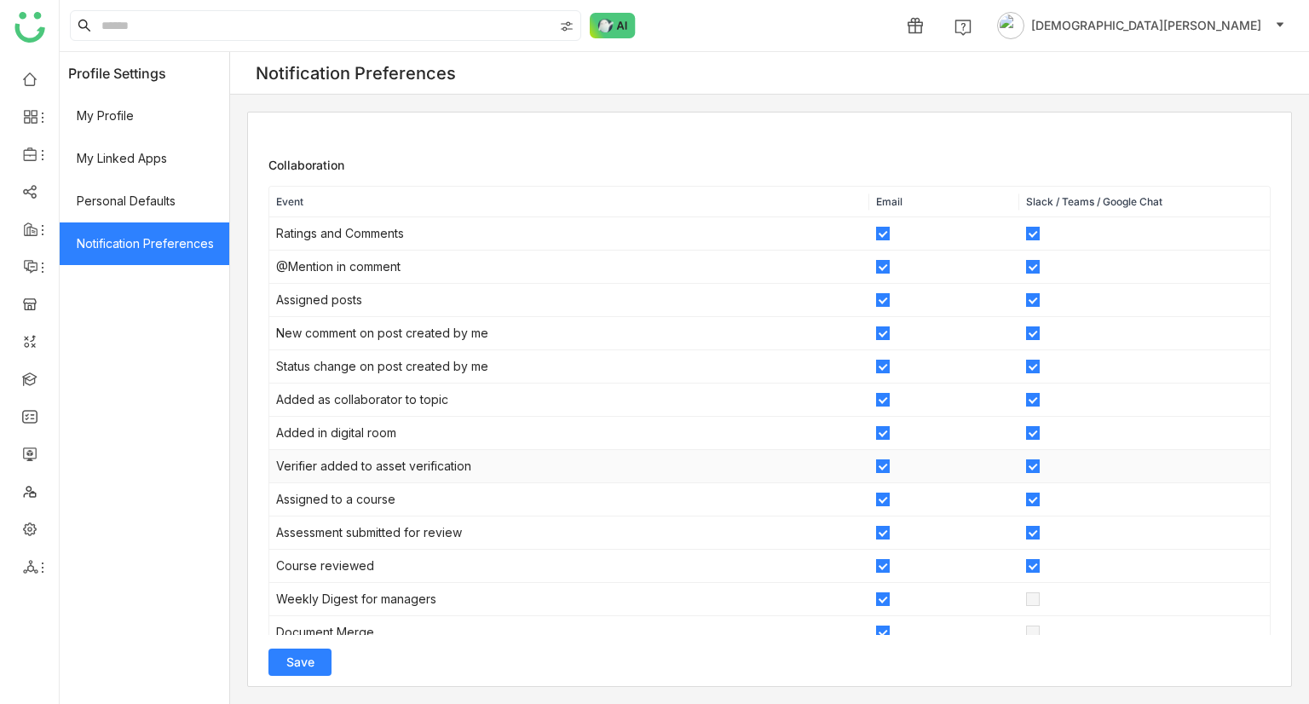
scroll to position [324, 0]
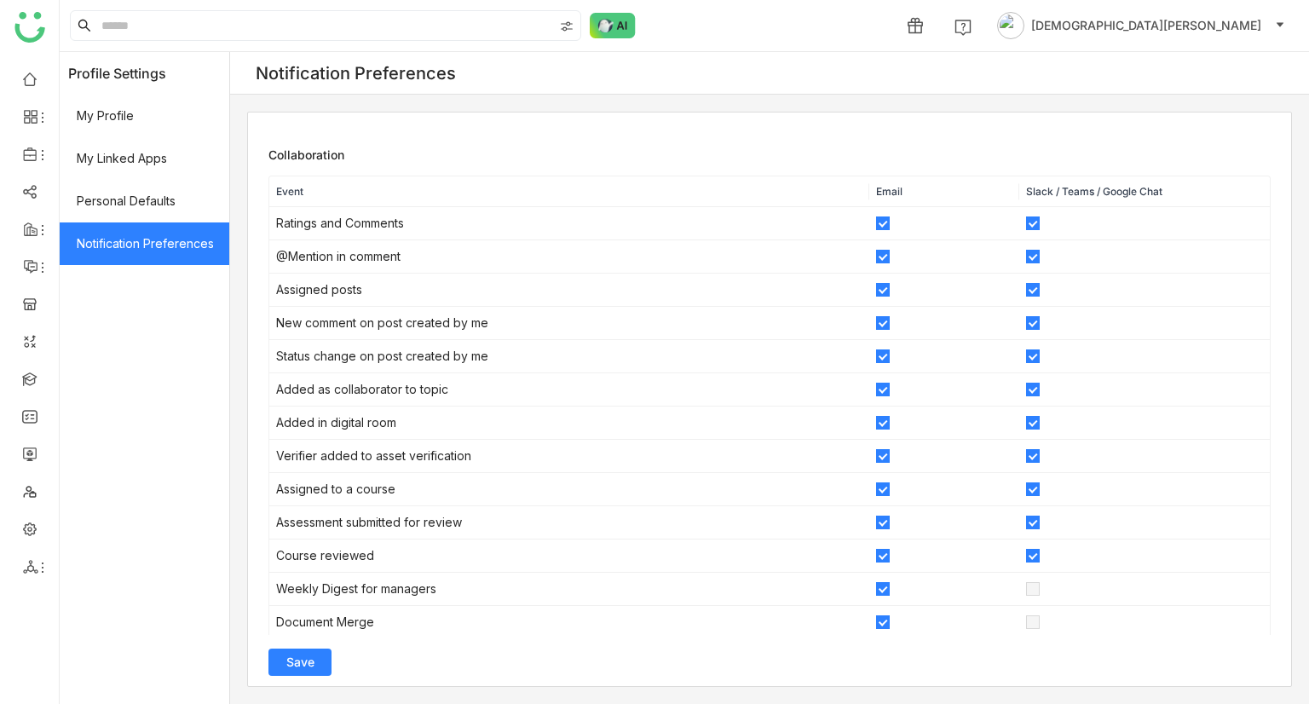
click at [307, 656] on span "Save" at bounding box center [300, 661] width 28 height 17
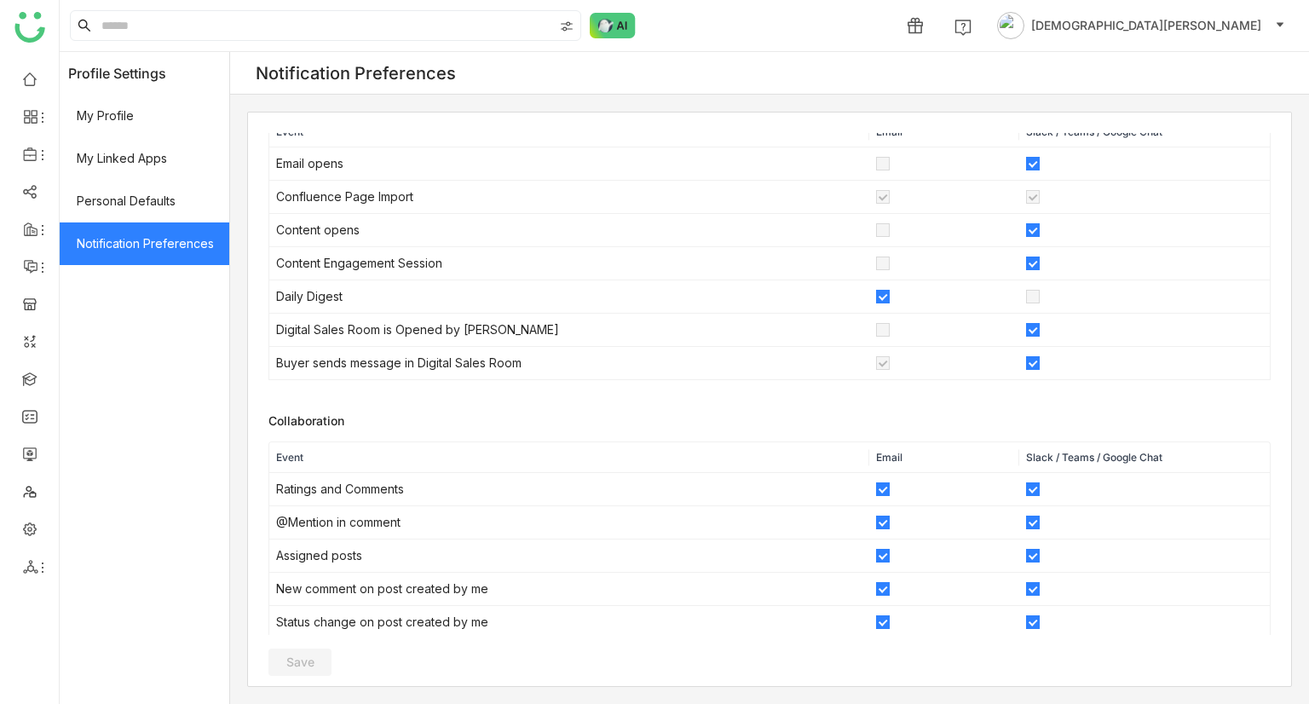
scroll to position [0, 0]
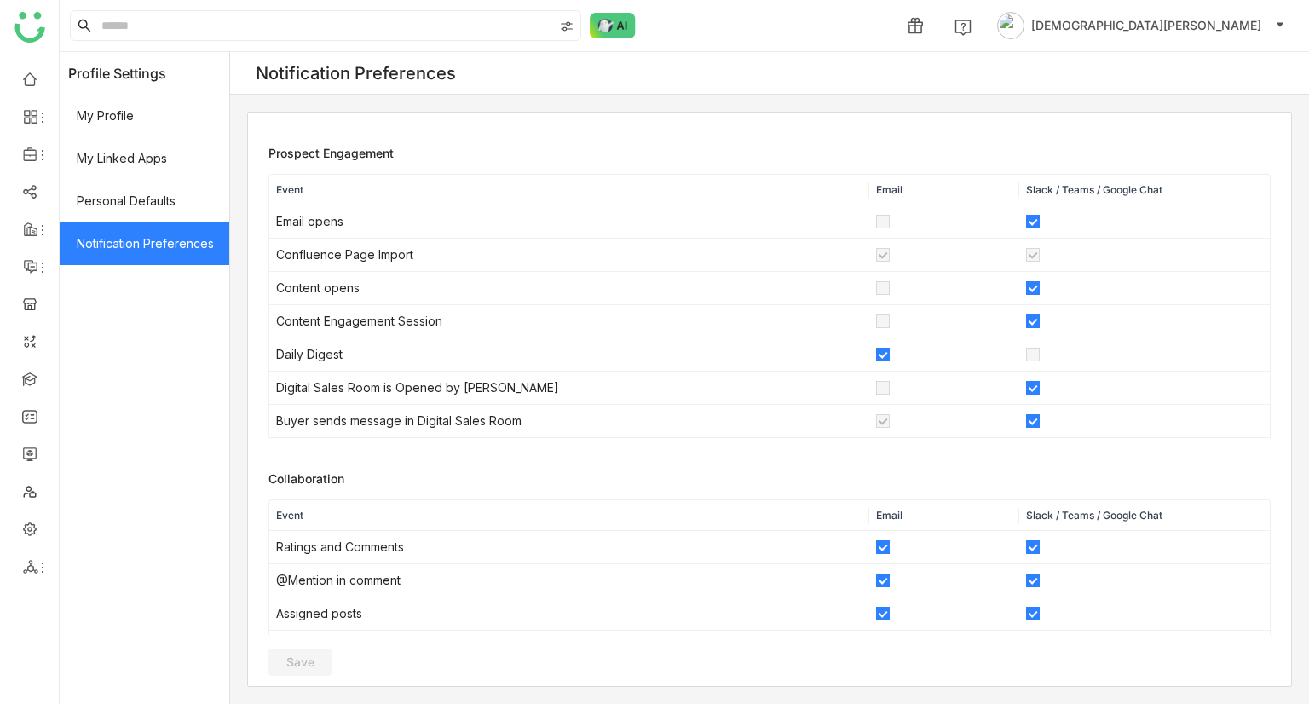
click at [31, 37] on img at bounding box center [29, 27] width 31 height 31
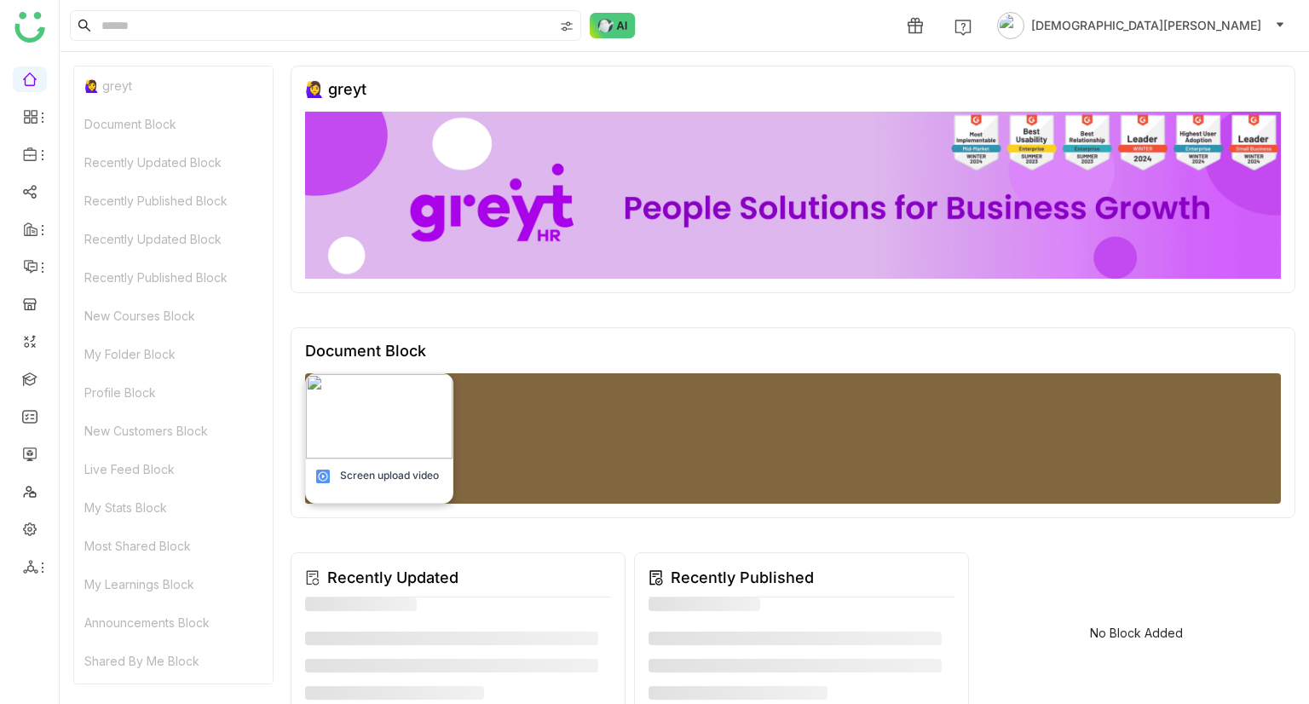
click at [412, 411] on img at bounding box center [379, 416] width 147 height 84
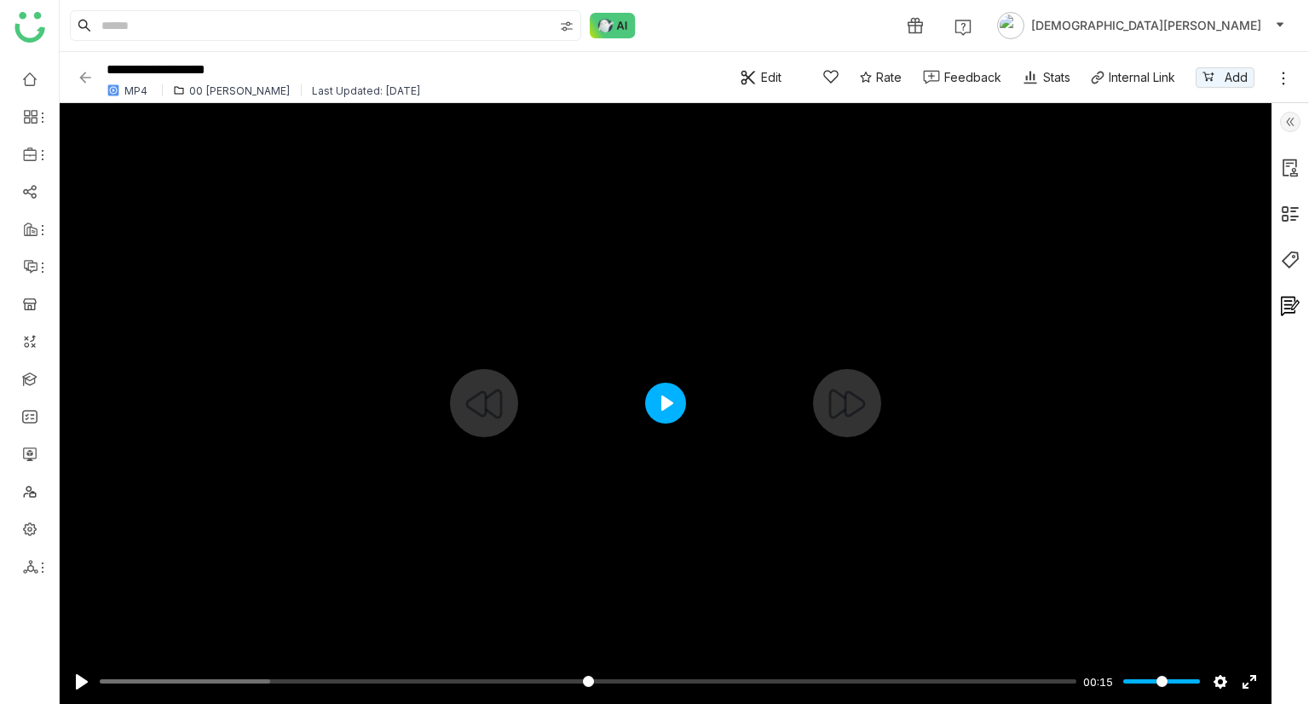
click at [666, 414] on button "Play" at bounding box center [665, 402] width 41 height 41
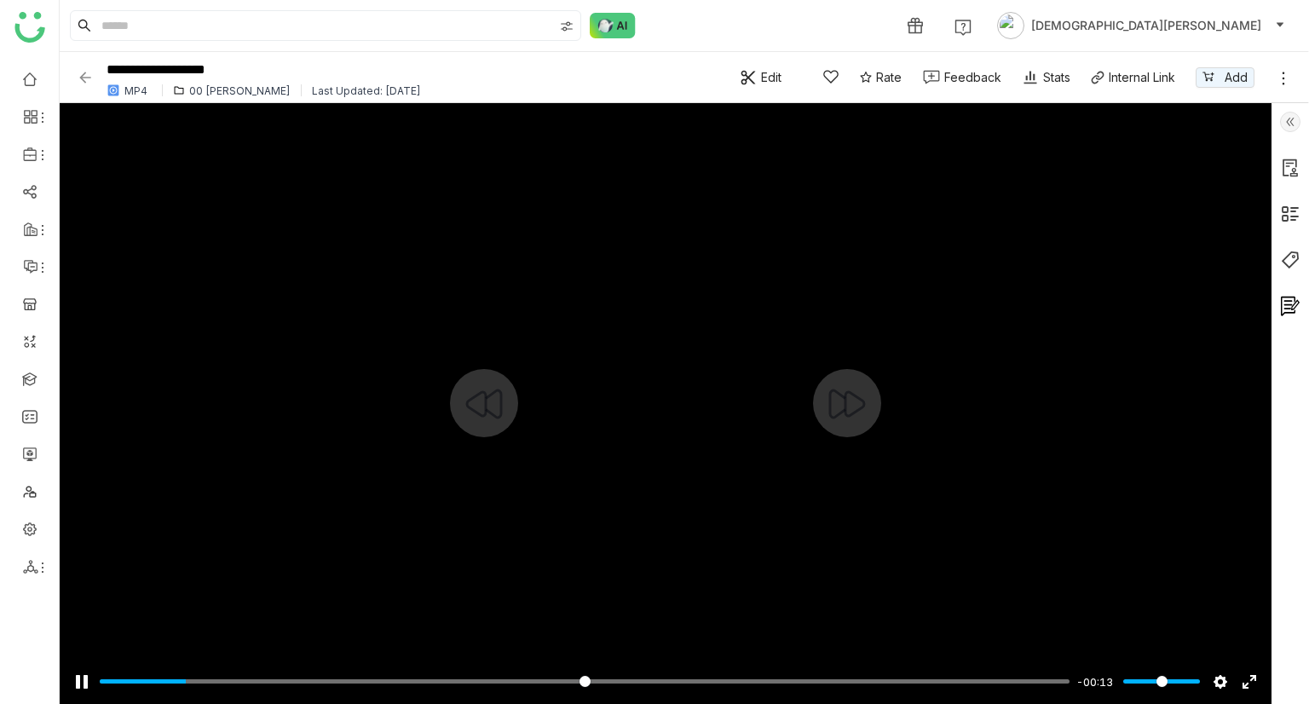
click at [696, 382] on div at bounding box center [665, 403] width 1211 height 601
click at [1281, 68] on link at bounding box center [1282, 77] width 17 height 25
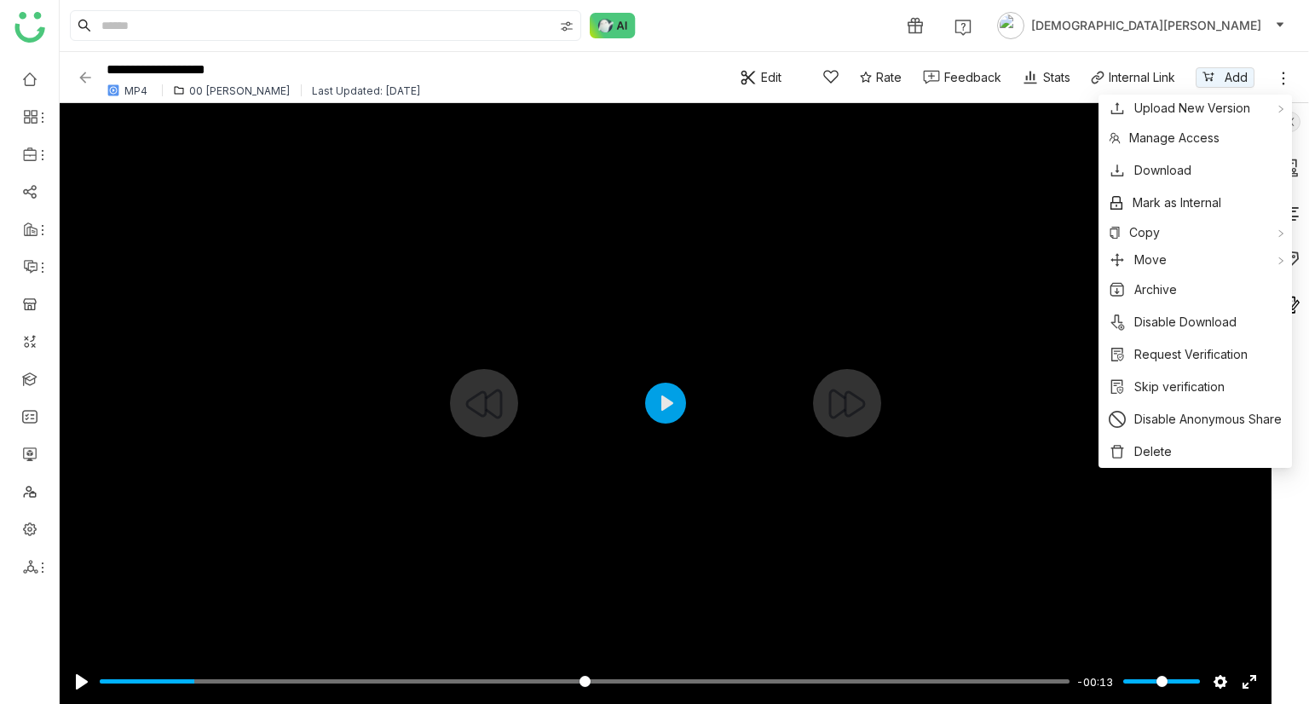
click at [954, 457] on div at bounding box center [665, 403] width 1211 height 601
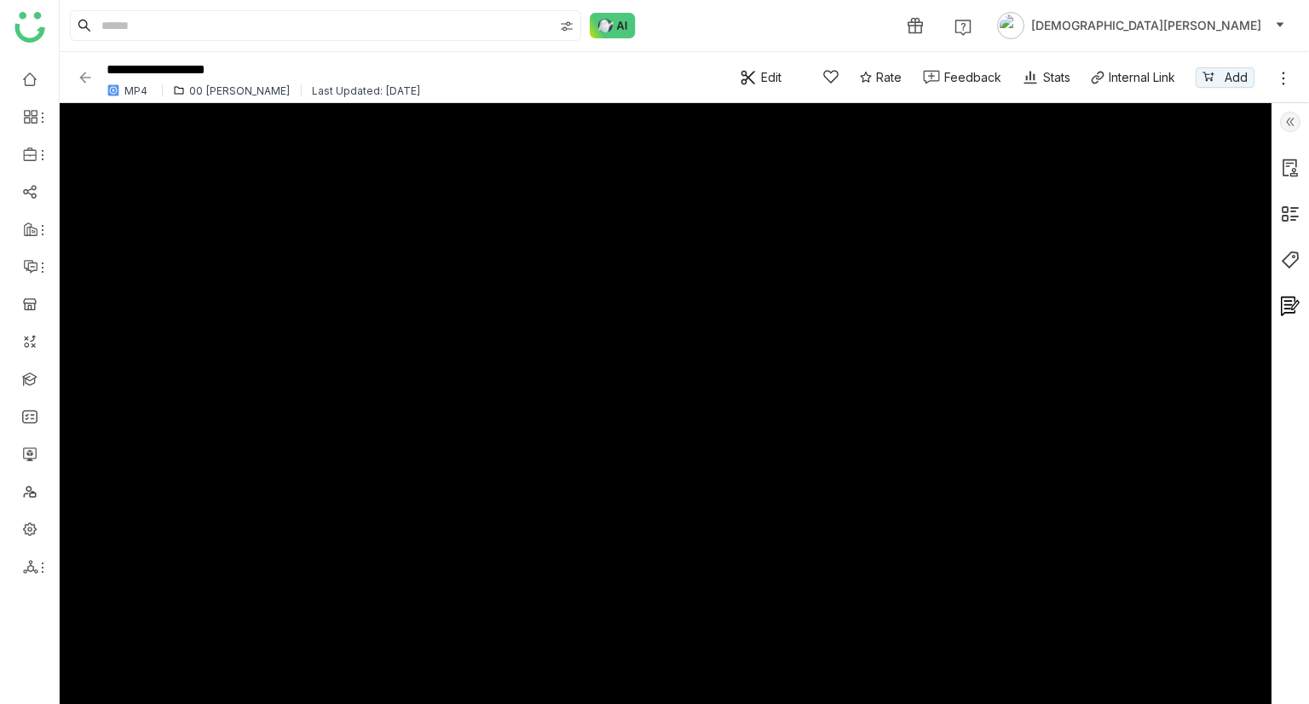
click at [1290, 122] on img at bounding box center [1290, 122] width 20 height 20
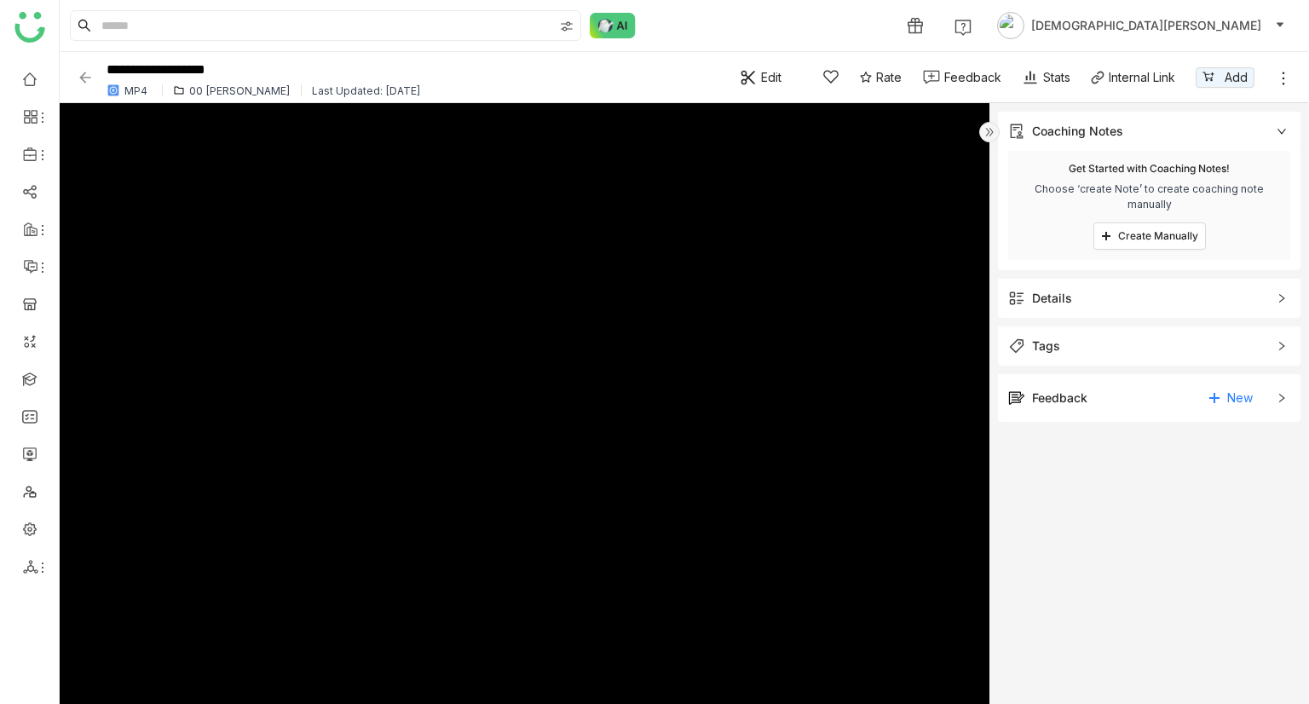
click at [75, 73] on div "**********" at bounding box center [684, 77] width 1249 height 51
click at [85, 76] on img at bounding box center [85, 77] width 17 height 17
click at [218, 89] on div "00 [PERSON_NAME]" at bounding box center [239, 90] width 101 height 13
type input "****"
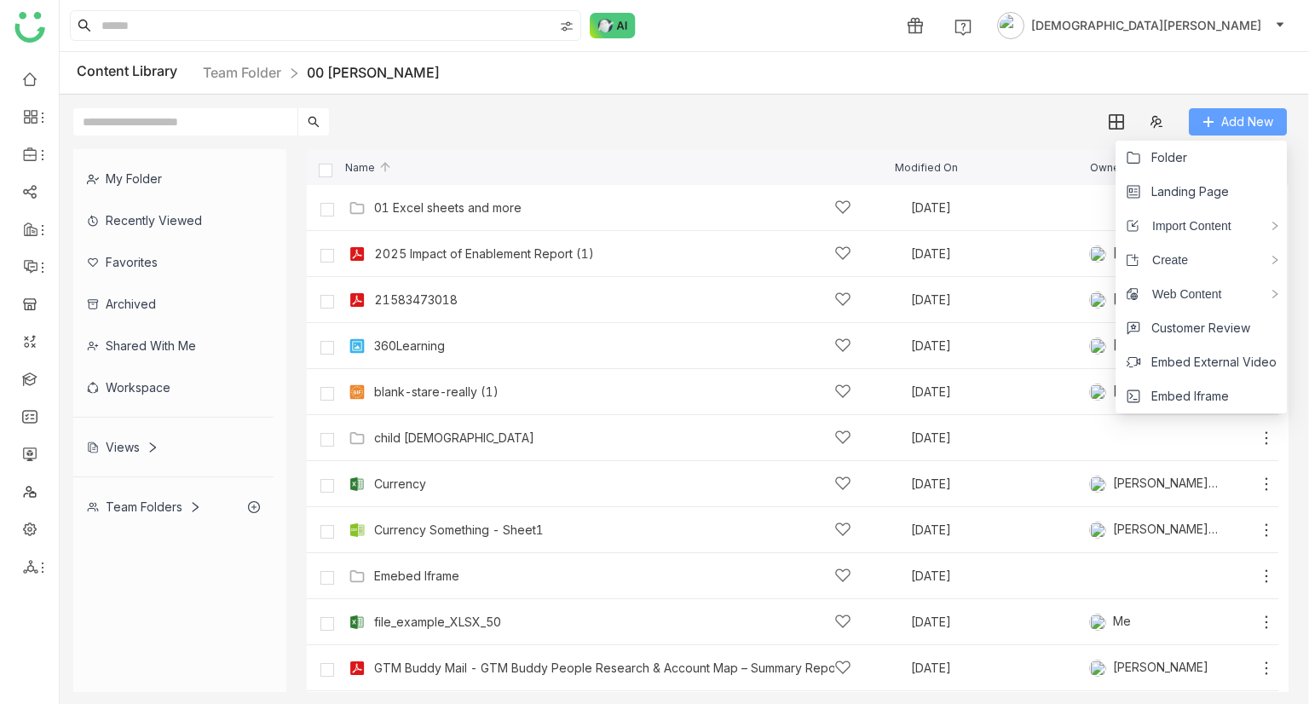
click at [1236, 120] on span "Add New" at bounding box center [1247, 121] width 52 height 19
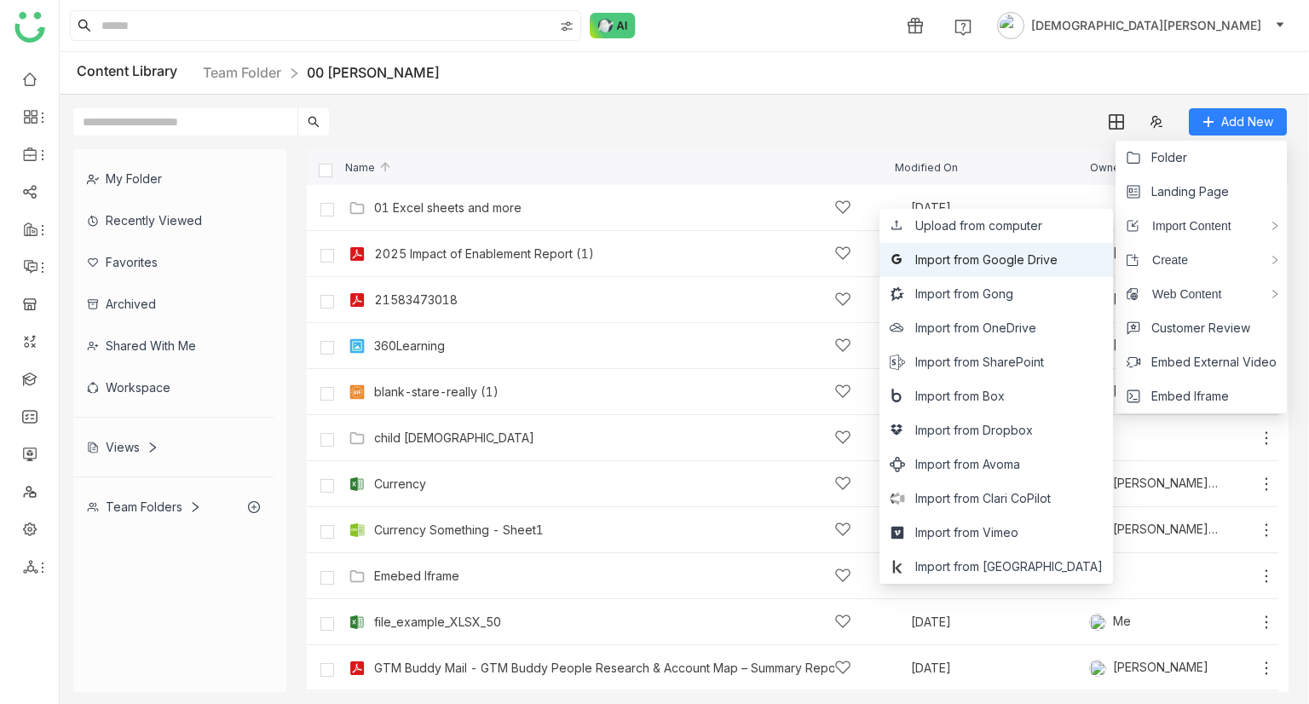
click at [1050, 250] on span "Import from Google Drive" at bounding box center [986, 259] width 142 height 19
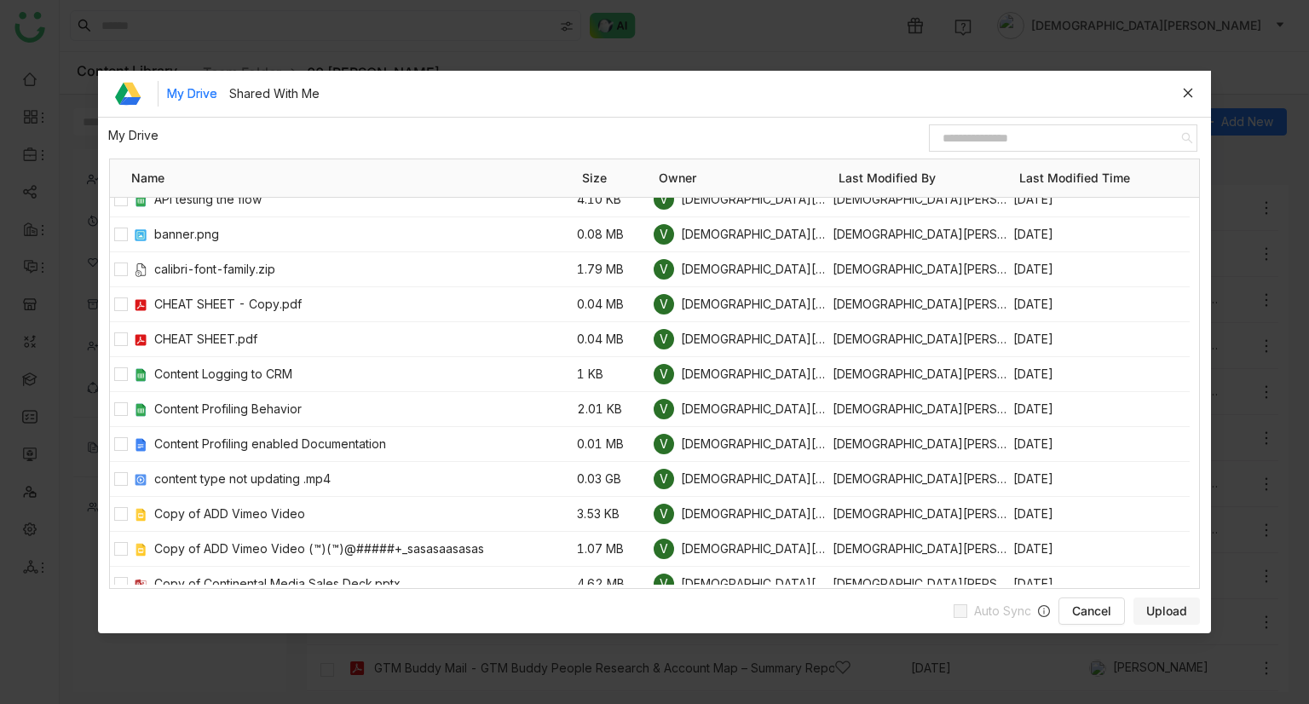
scroll to position [411, 0]
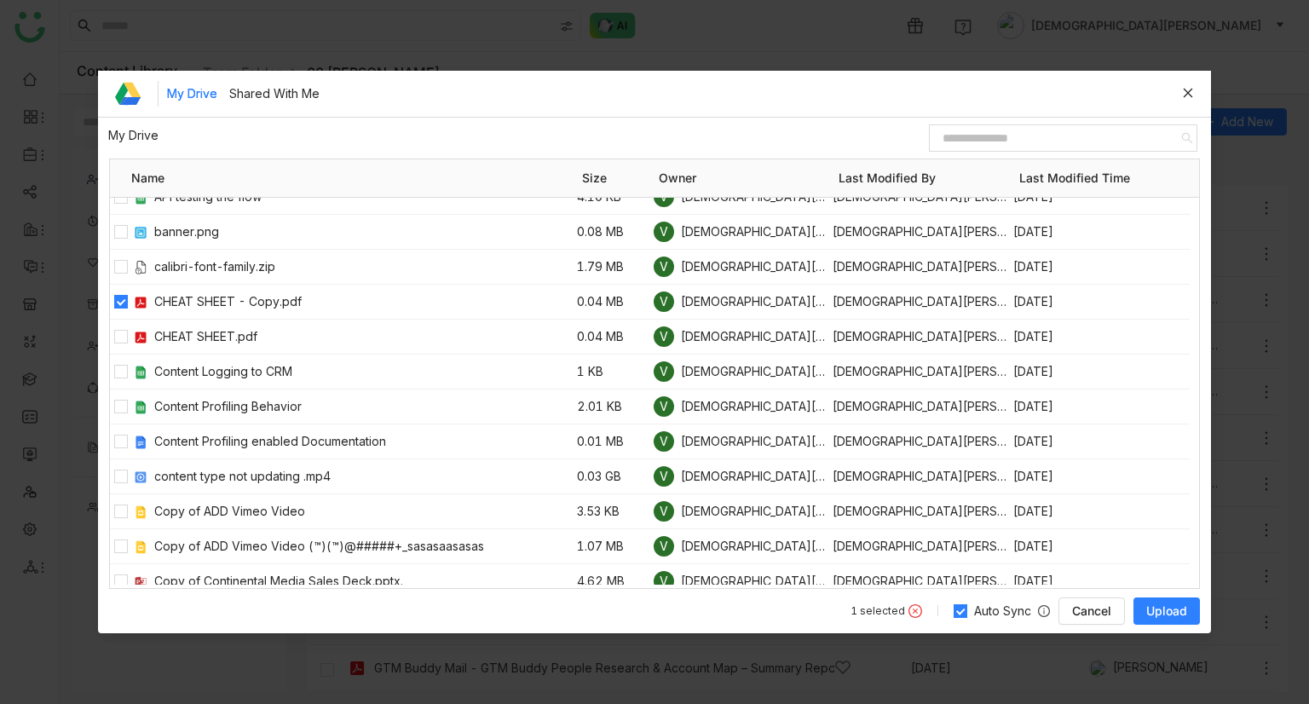
click at [1162, 604] on span "Upload" at bounding box center [1166, 610] width 41 height 17
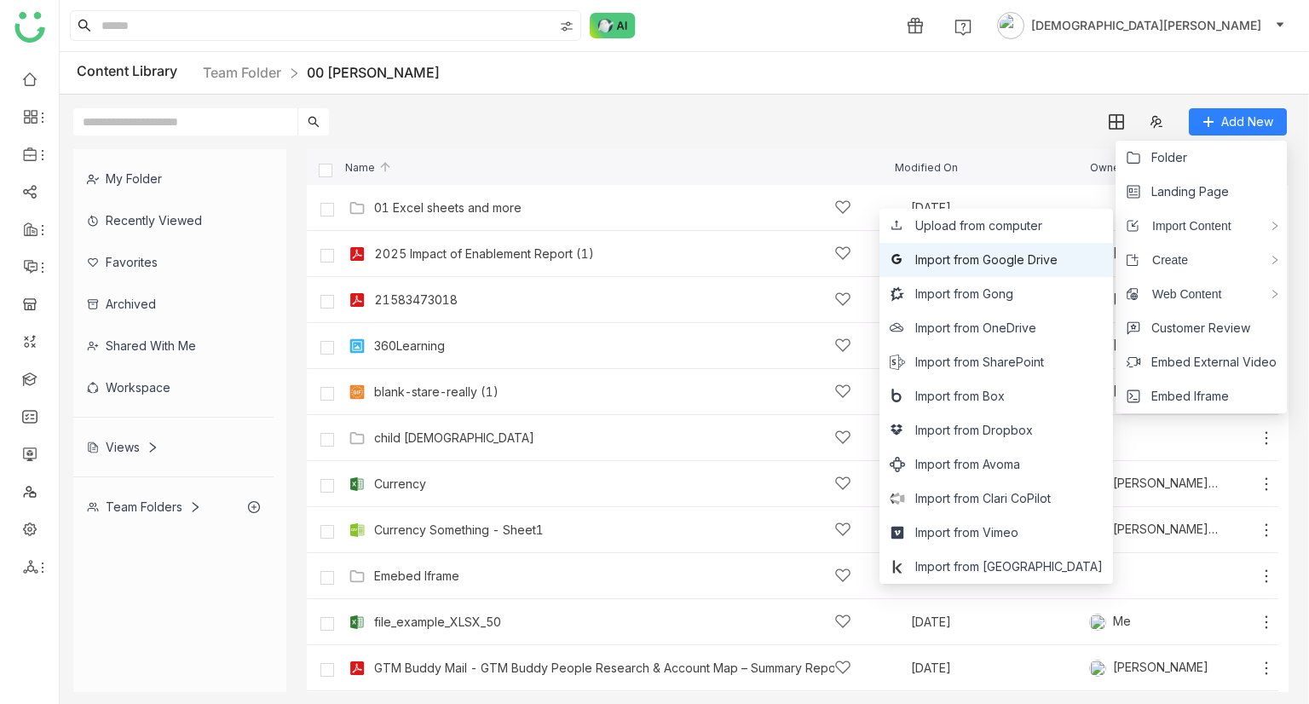
click at [1032, 253] on span "Import from Google Drive" at bounding box center [986, 259] width 142 height 19
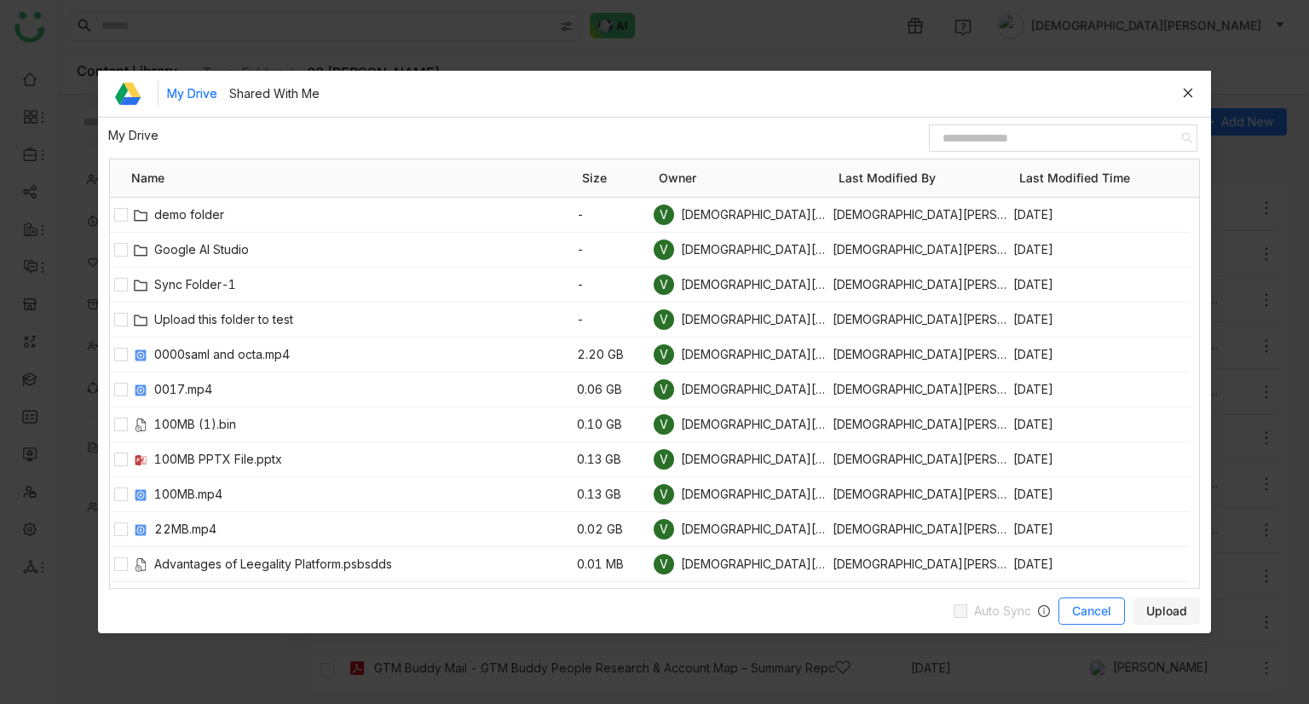
click at [1100, 603] on span "Cancel" at bounding box center [1091, 610] width 39 height 17
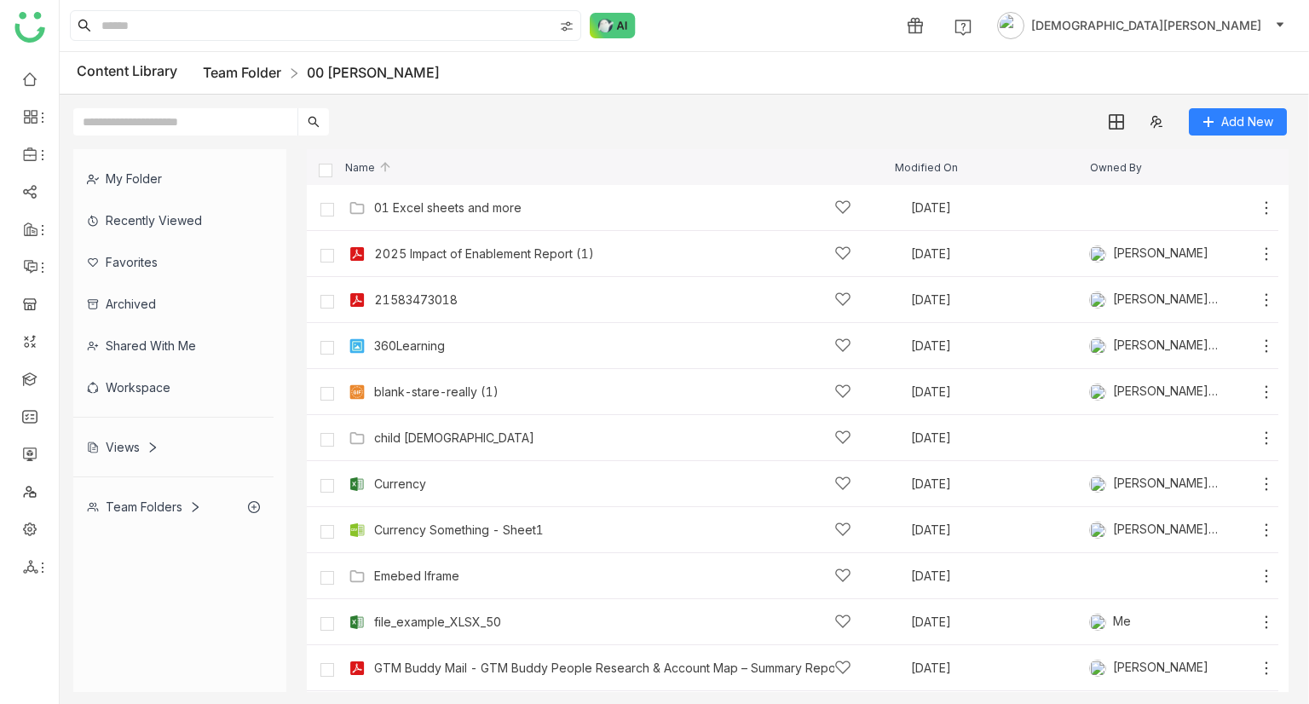
click at [239, 70] on link "Team Folder" at bounding box center [242, 72] width 78 height 17
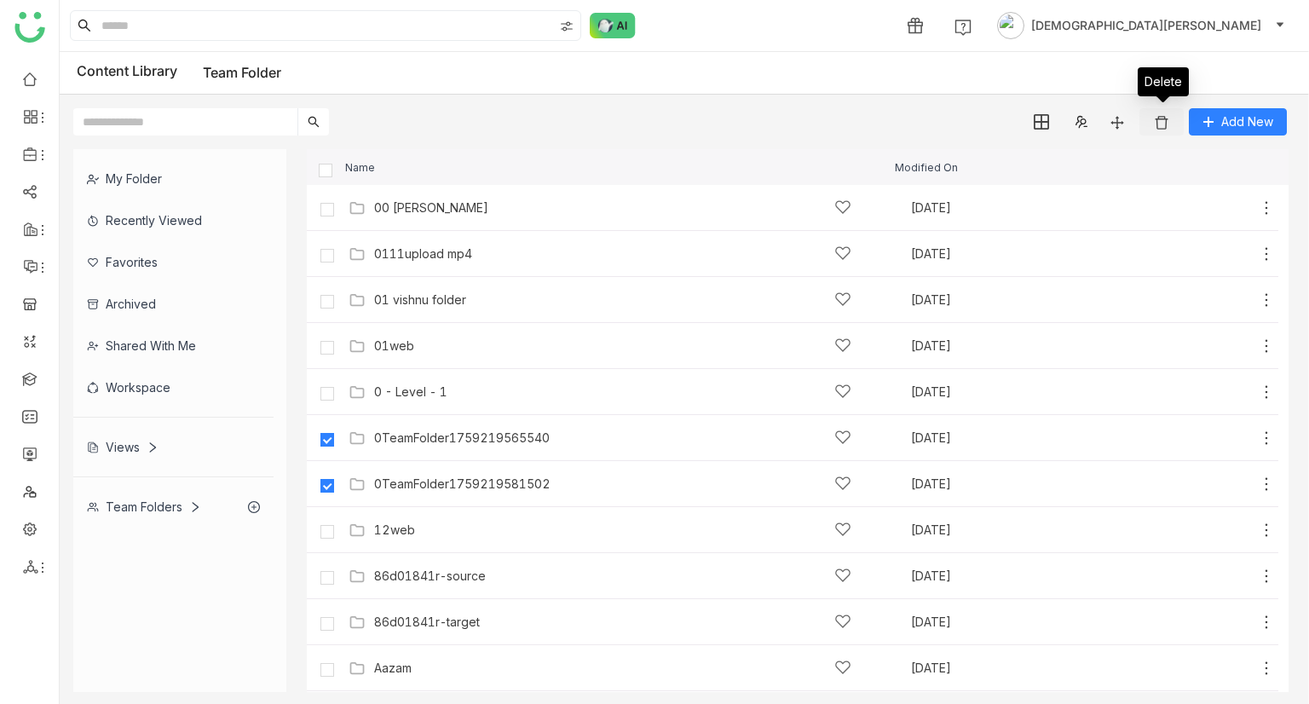
click at [1169, 118] on img at bounding box center [1161, 122] width 17 height 17
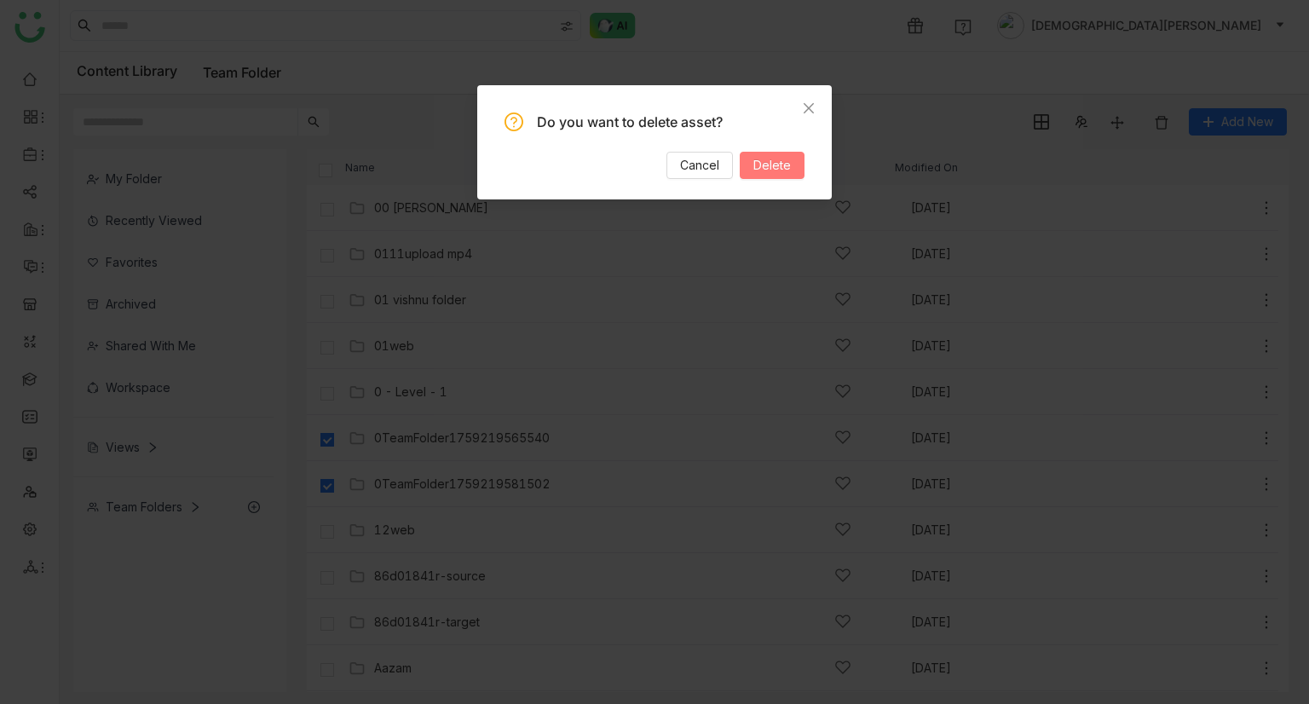
click at [757, 168] on span "Delete" at bounding box center [771, 165] width 37 height 19
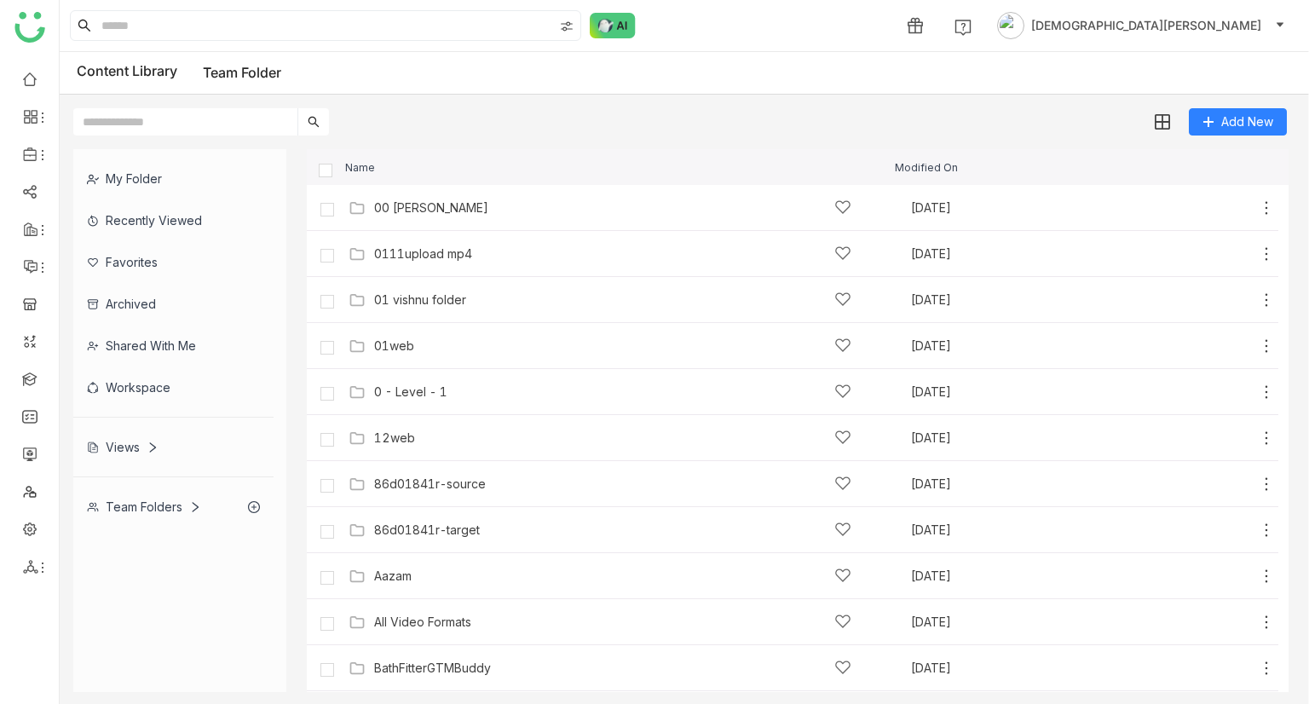
click at [186, 106] on div "Add New" at bounding box center [680, 115] width 1240 height 41
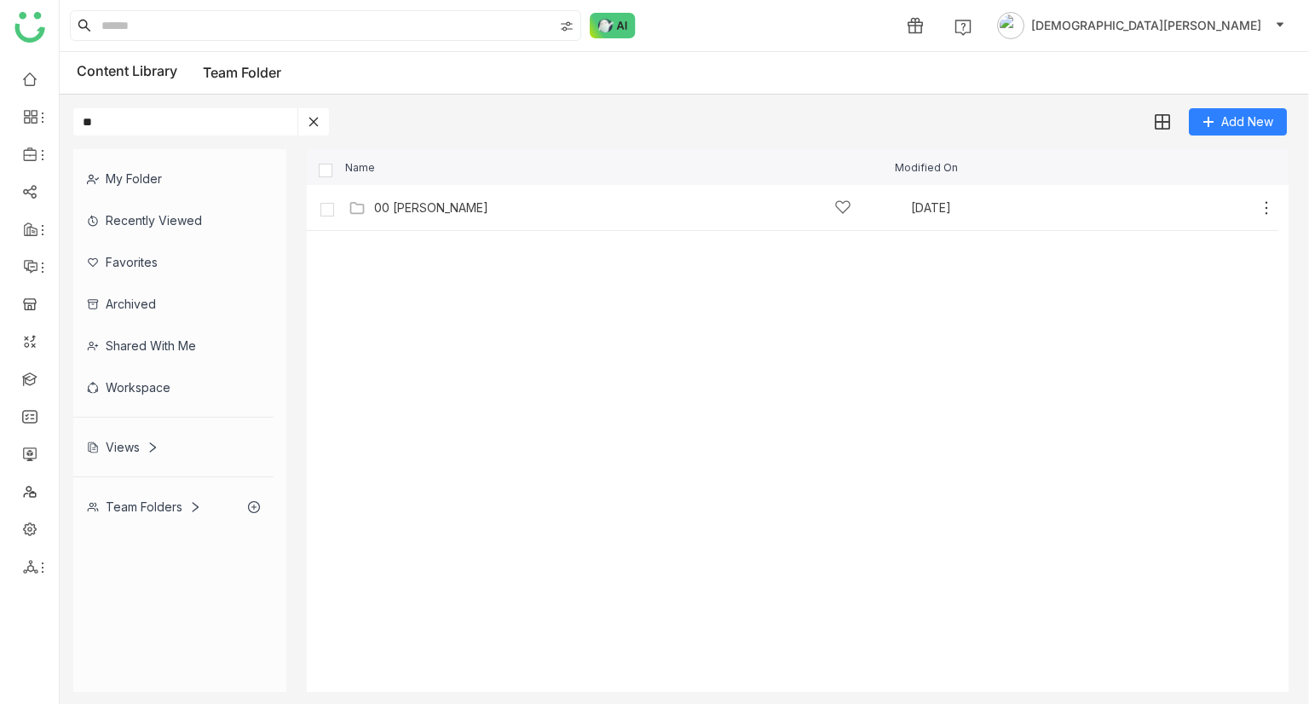
type input "*"
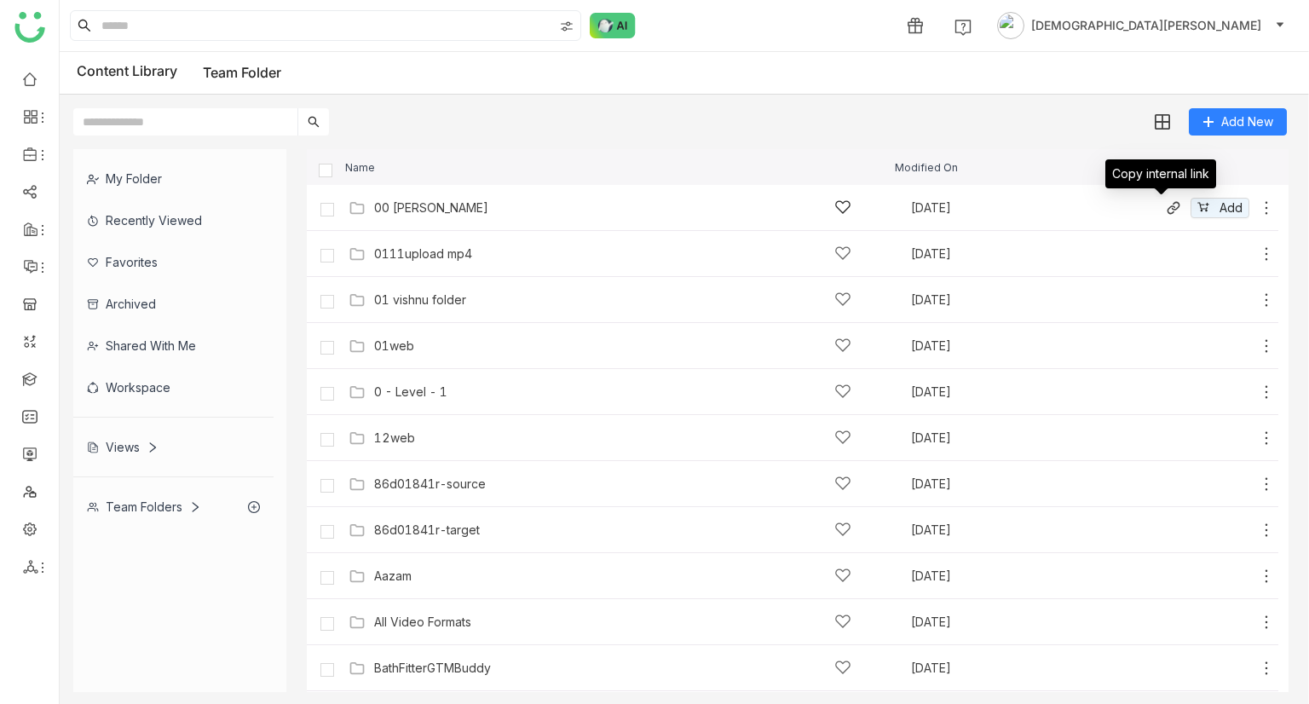
click at [1171, 208] on icon at bounding box center [1175, 205] width 9 height 9
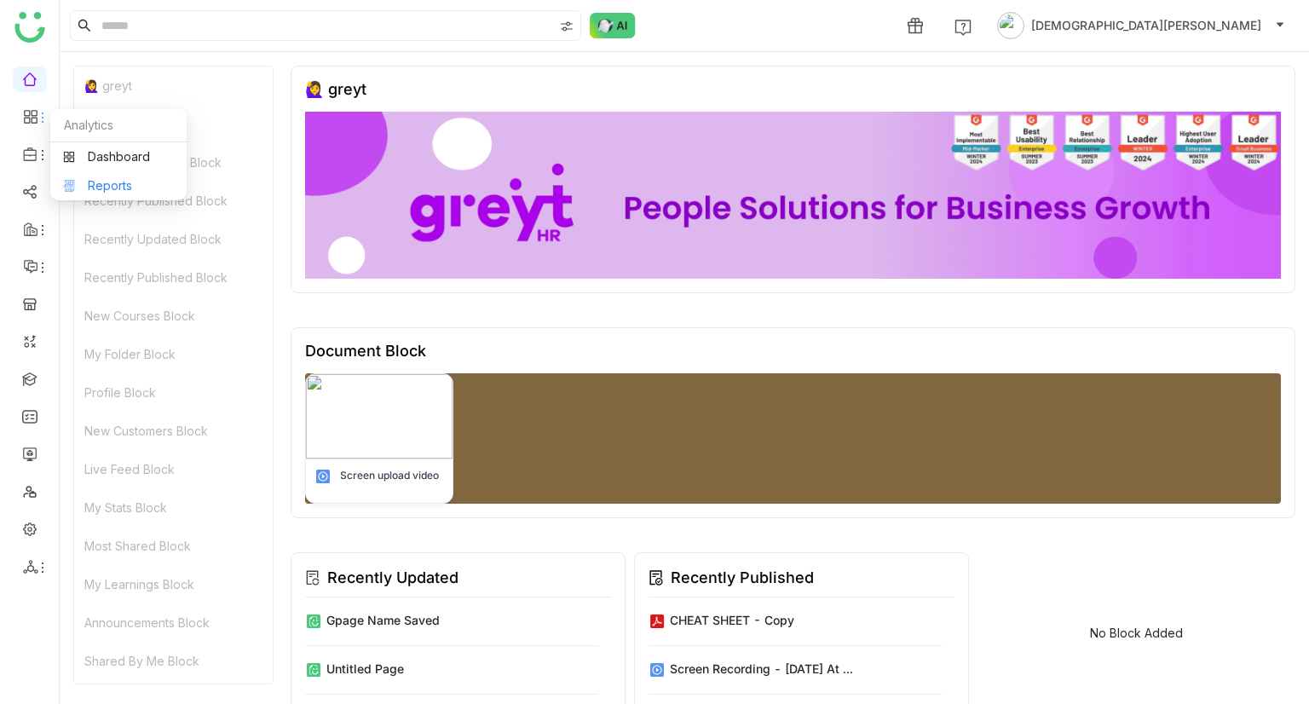
click at [102, 181] on link "Reports" at bounding box center [118, 186] width 111 height 12
click at [110, 180] on link "Reports" at bounding box center [118, 186] width 111 height 12
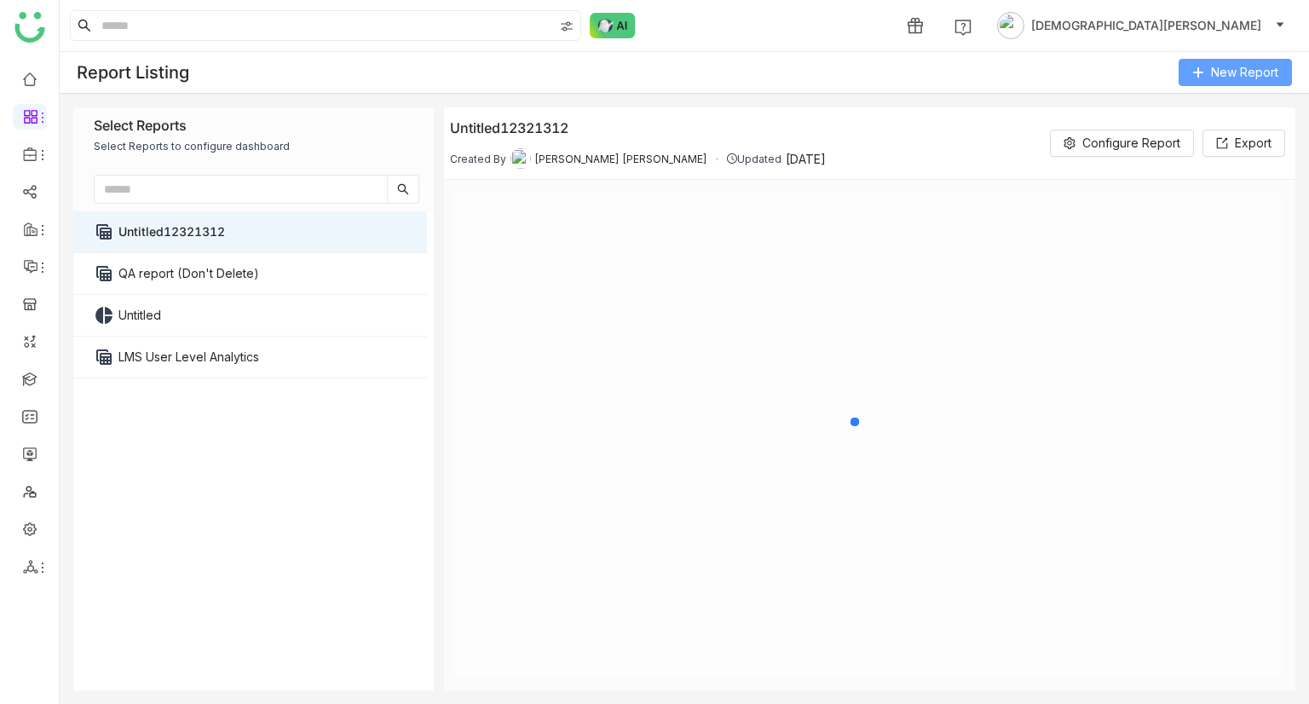
click at [1212, 72] on span "New Report" at bounding box center [1244, 72] width 67 height 19
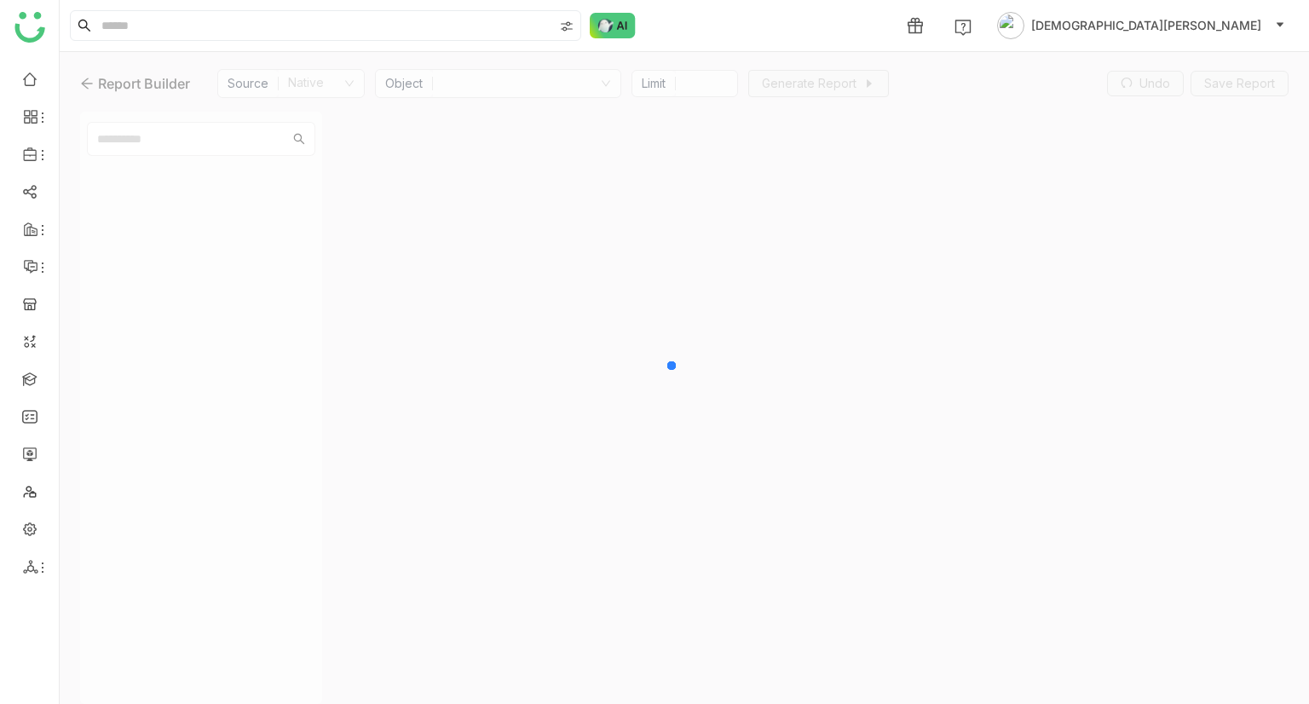
type input "***"
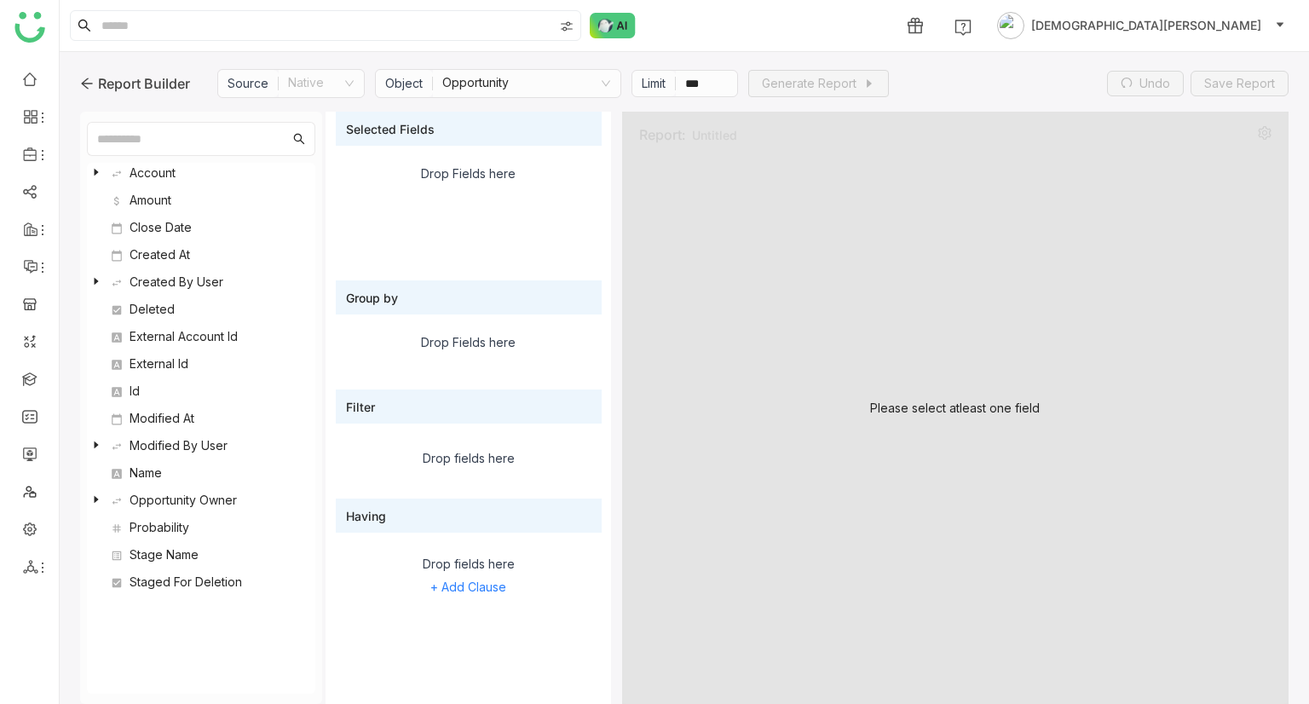
click at [151, 210] on nz-tree-node "Amount" at bounding box center [197, 203] width 220 height 27
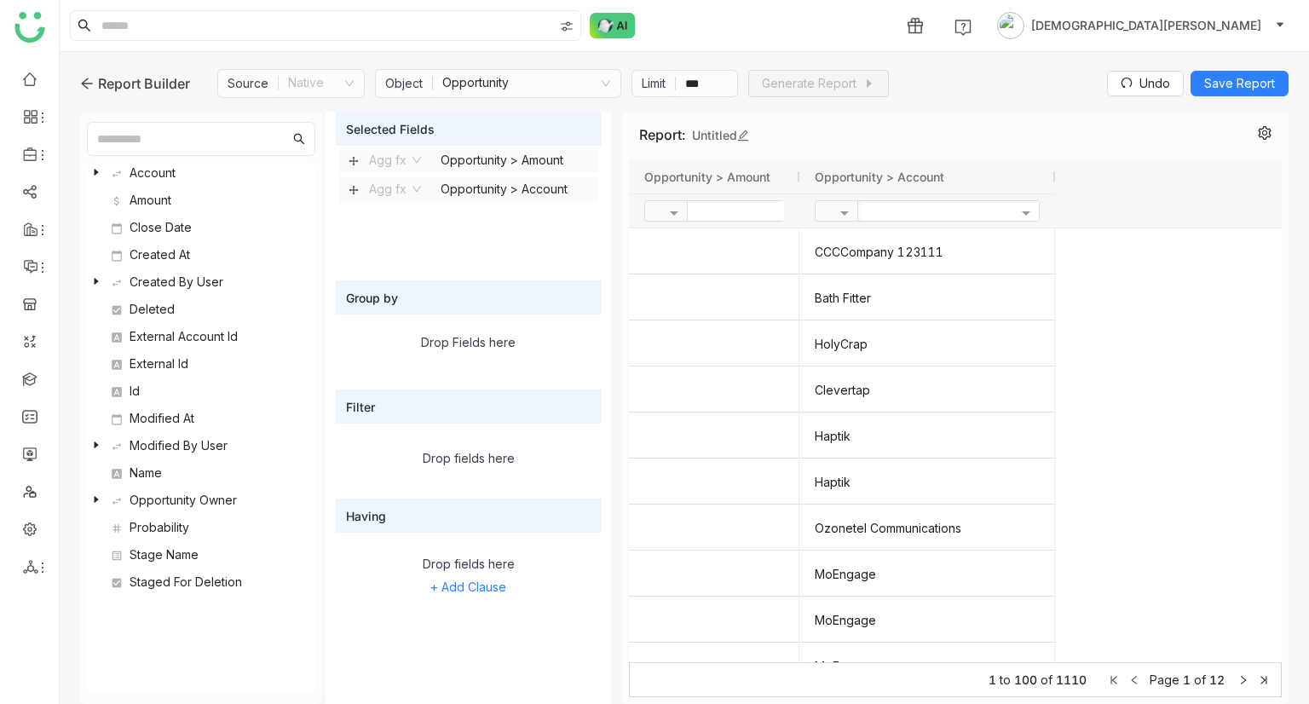
click at [749, 134] on icon at bounding box center [743, 135] width 12 height 12
type input "*********"
type input "**********"
click at [1182, 137] on div "**********" at bounding box center [955, 136] width 653 height 48
click at [1255, 85] on span "Save Report" at bounding box center [1239, 83] width 71 height 19
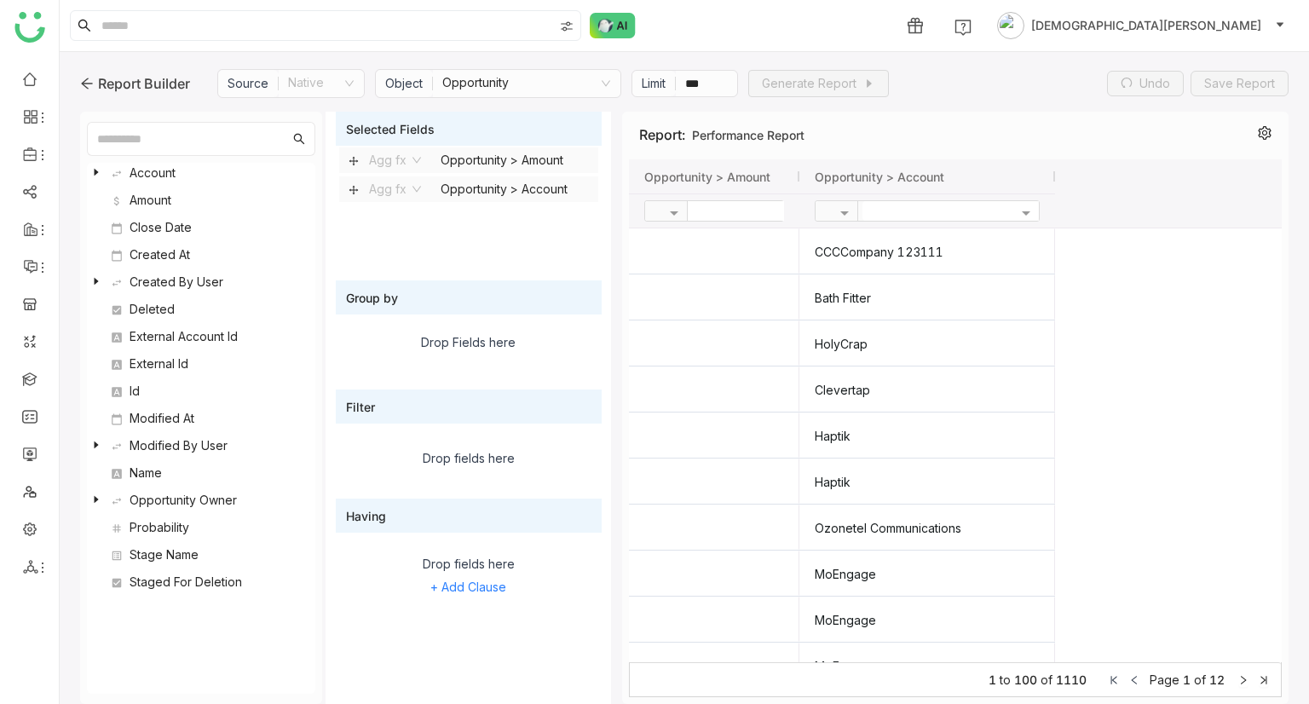
click at [95, 78] on div "Report Builder" at bounding box center [135, 83] width 110 height 20
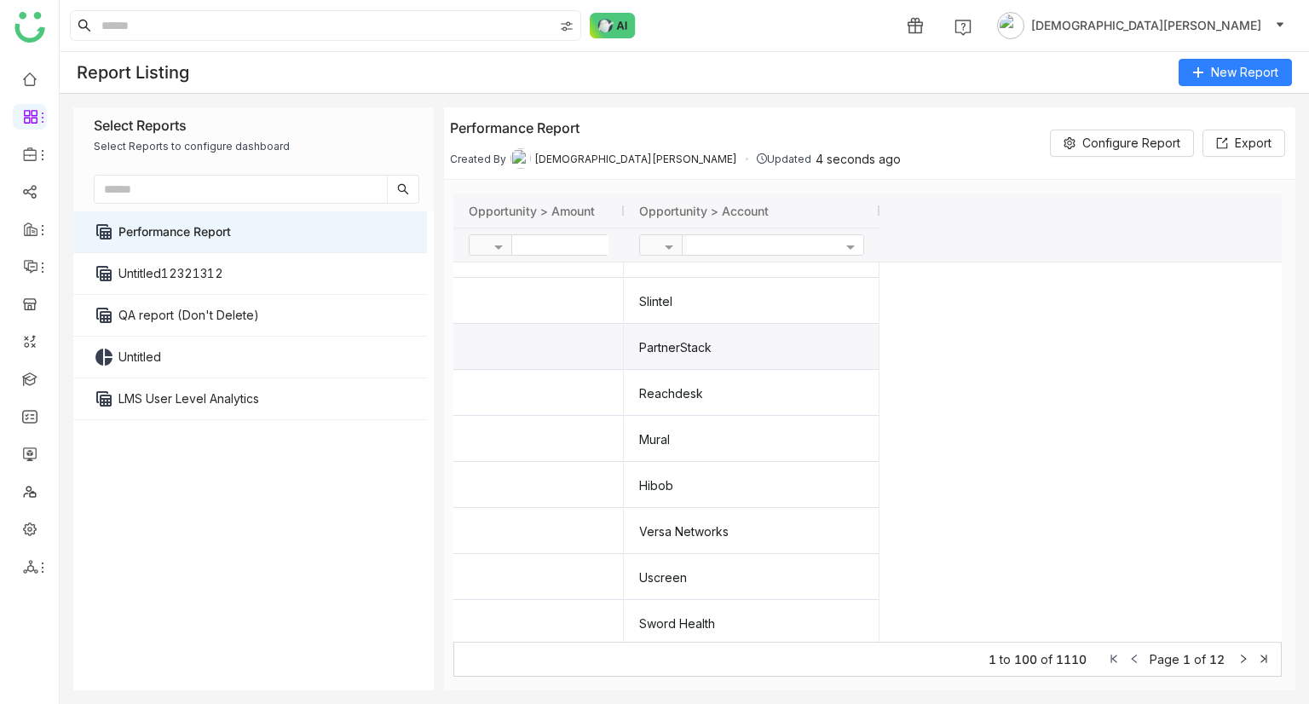
scroll to position [767, 0]
click at [1111, 148] on span "Configure Report" at bounding box center [1131, 143] width 98 height 26
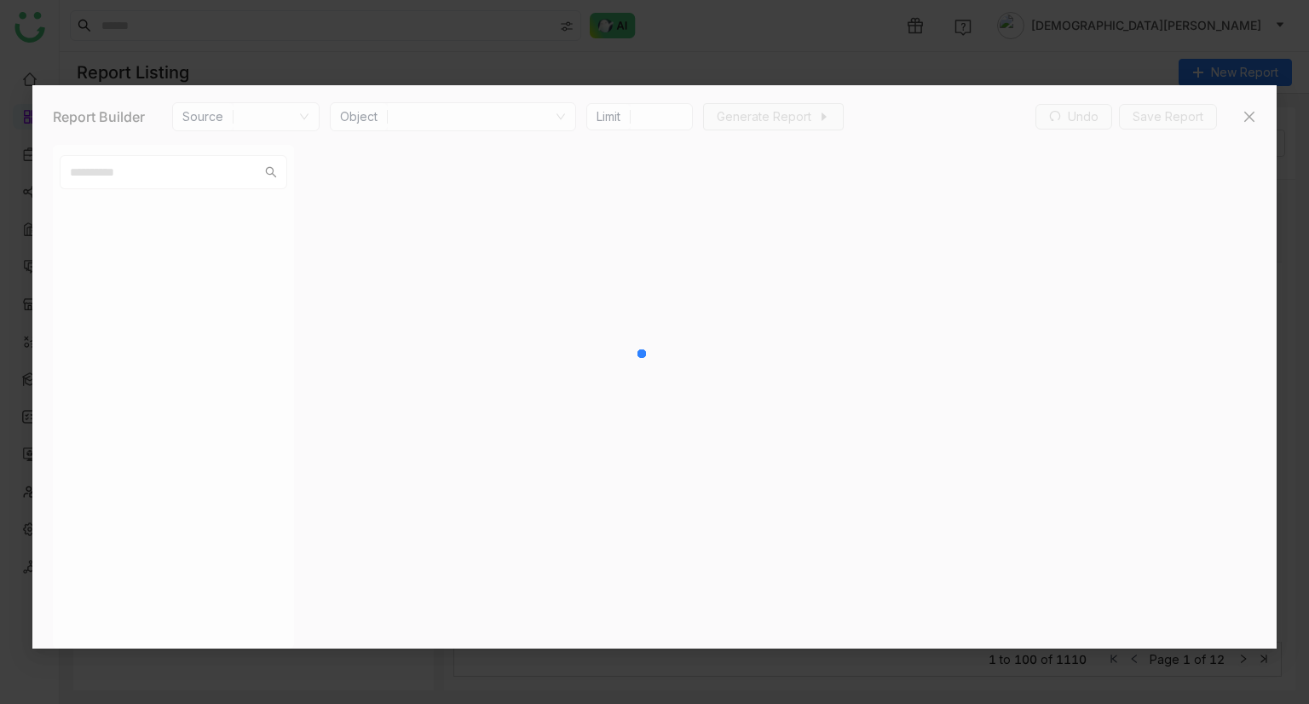
type input "***"
click at [1251, 118] on div at bounding box center [653, 366] width 1243 height 563
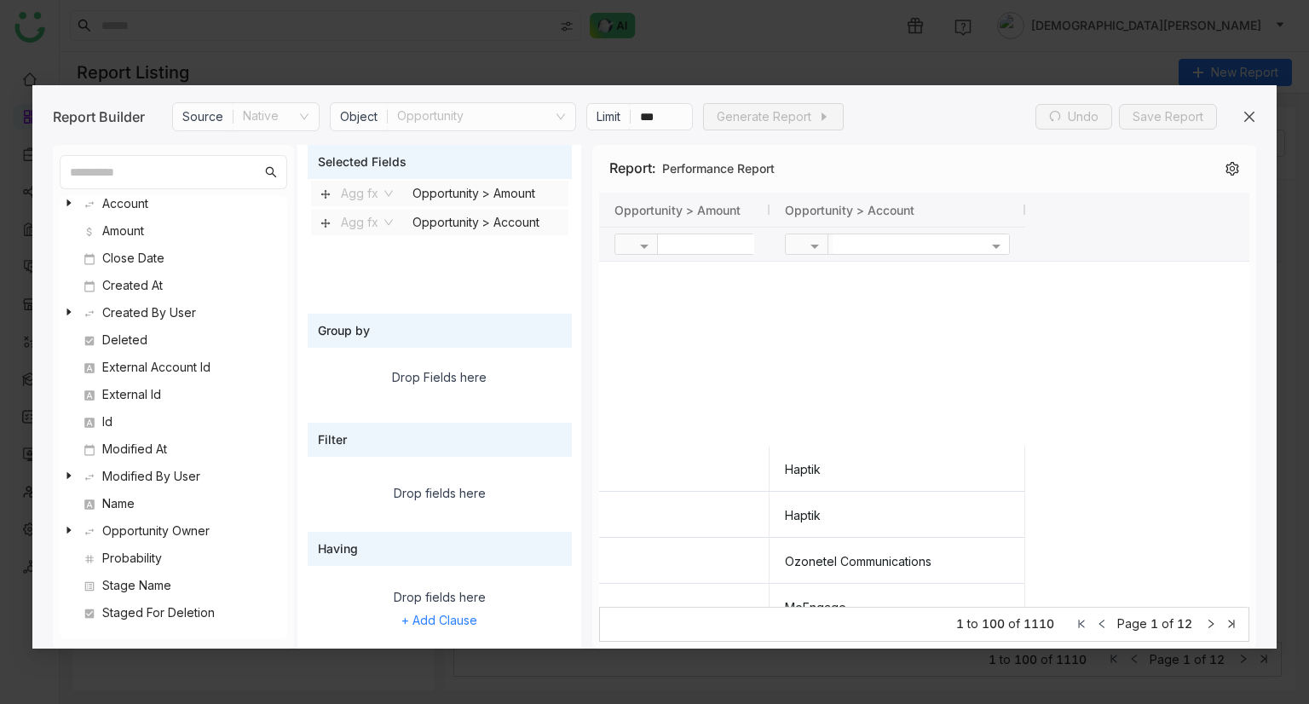
scroll to position [682, 0]
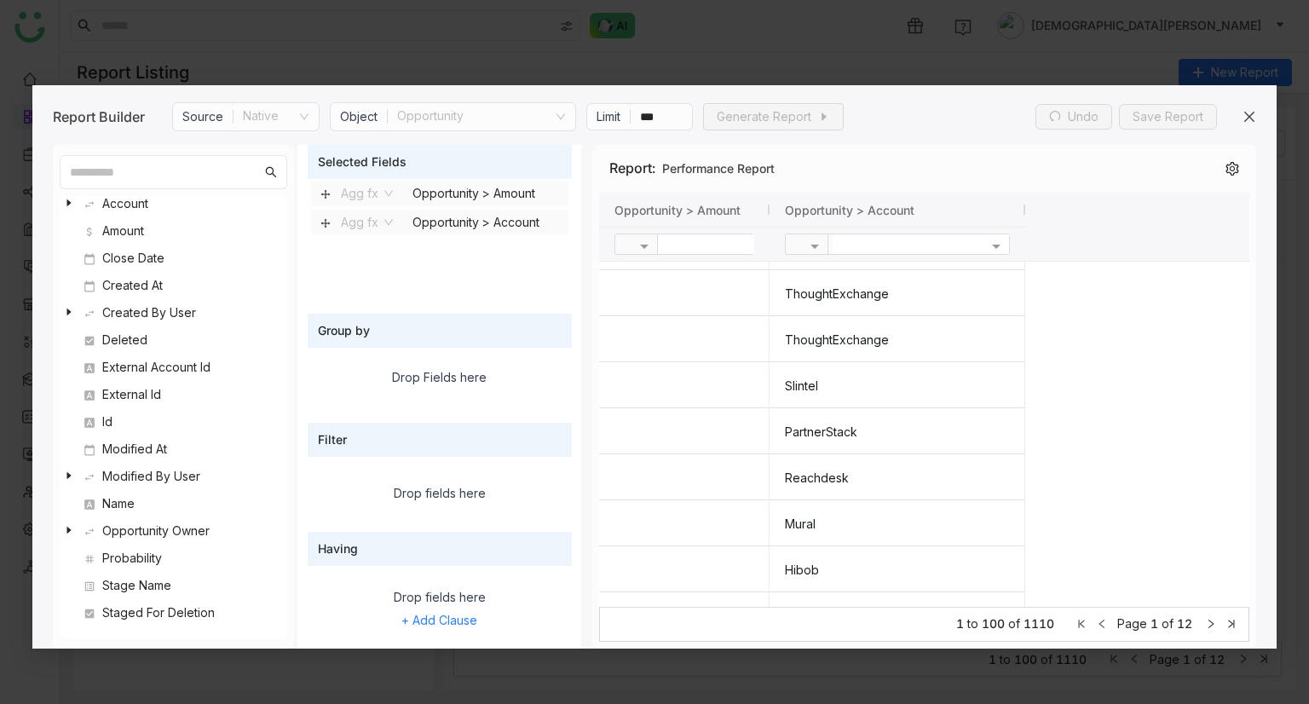
click at [1245, 116] on icon at bounding box center [1249, 117] width 14 height 14
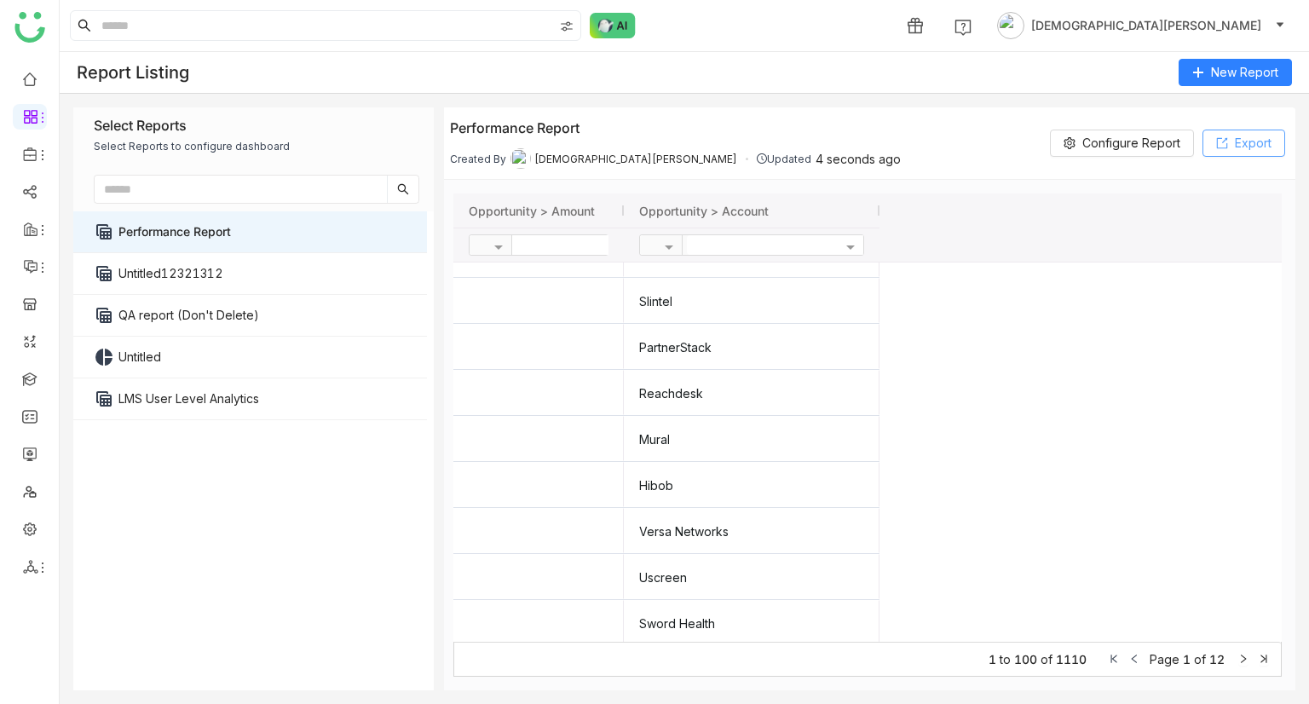
click at [1221, 135] on button "Export" at bounding box center [1243, 142] width 83 height 27
click at [883, 64] on div "Report Listing New Report" at bounding box center [684, 73] width 1249 height 42
click at [102, 194] on link "FAQs" at bounding box center [118, 194] width 111 height 12
click at [109, 194] on link "FAQs" at bounding box center [118, 194] width 111 height 12
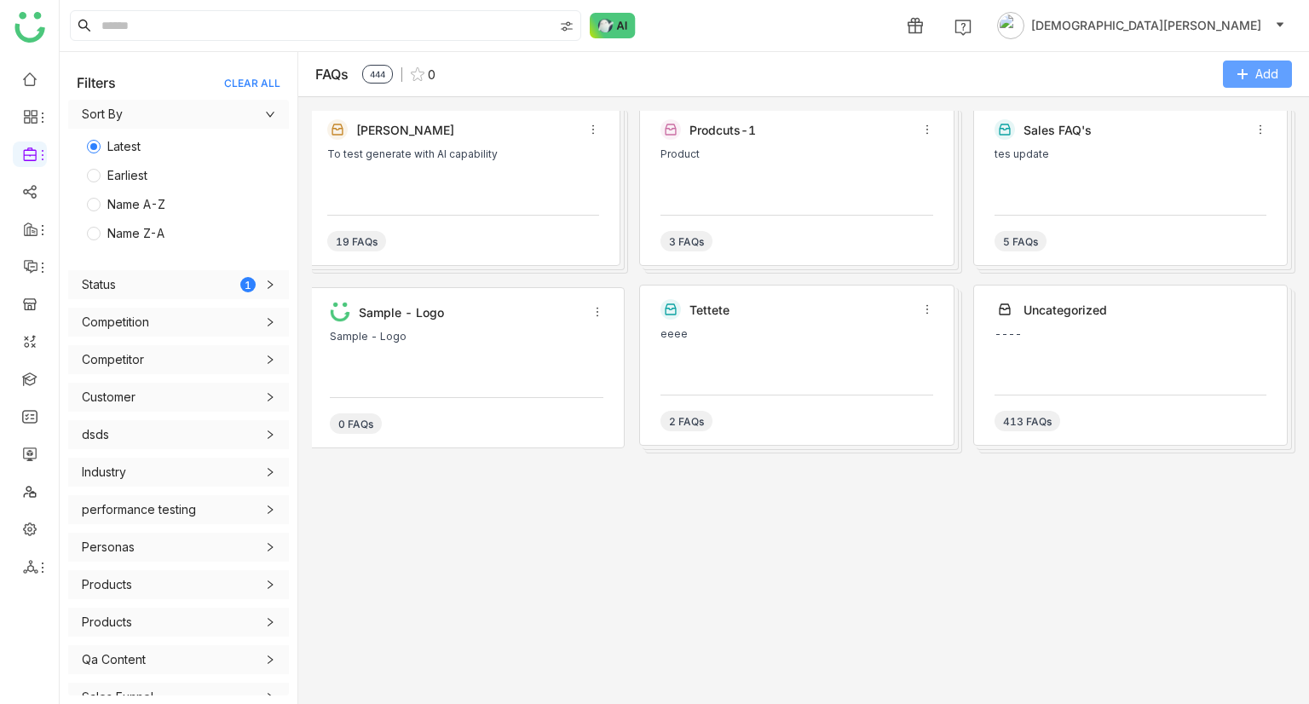
click at [1257, 63] on button "Add" at bounding box center [1256, 73] width 69 height 27
click at [1205, 107] on Category "Add Category" at bounding box center [1222, 110] width 79 height 19
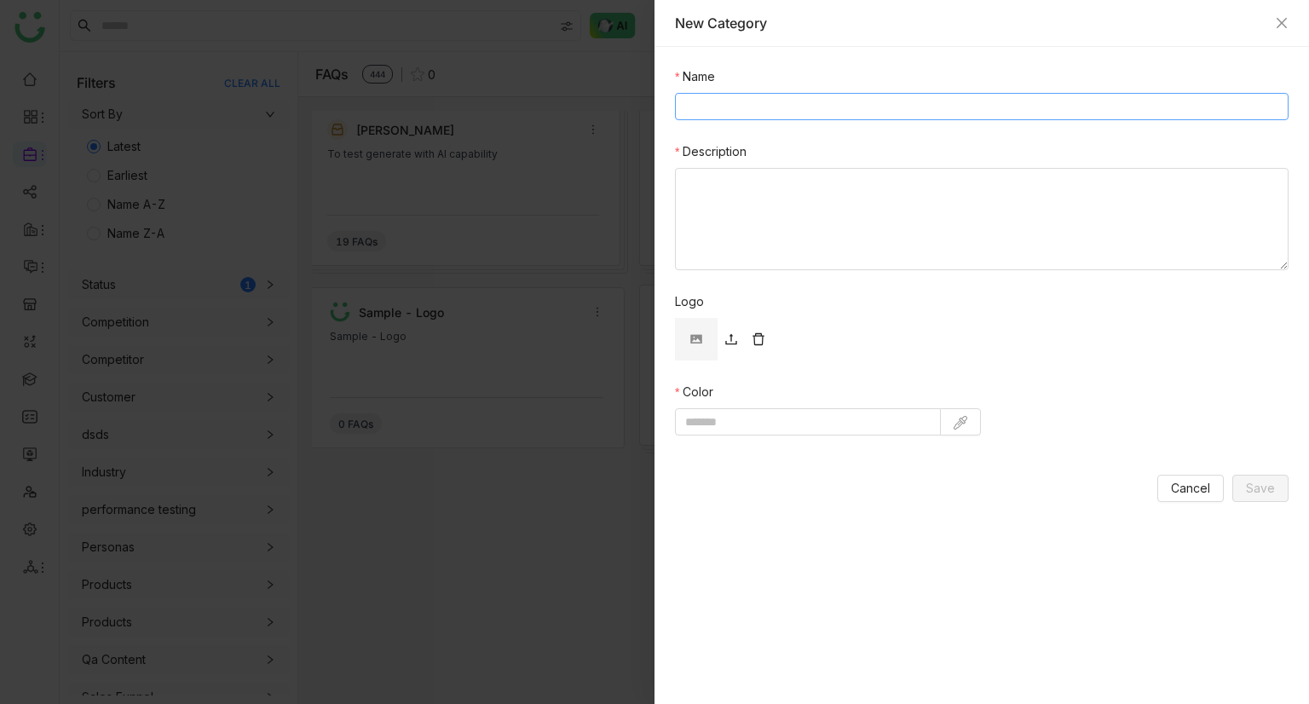
drag, startPoint x: 843, startPoint y: 100, endPoint x: 857, endPoint y: 107, distance: 16.4
click at [843, 100] on input "Name" at bounding box center [981, 106] width 613 height 27
type input "*"
type input "**********"
click at [960, 423] on img at bounding box center [960, 423] width 14 height 14
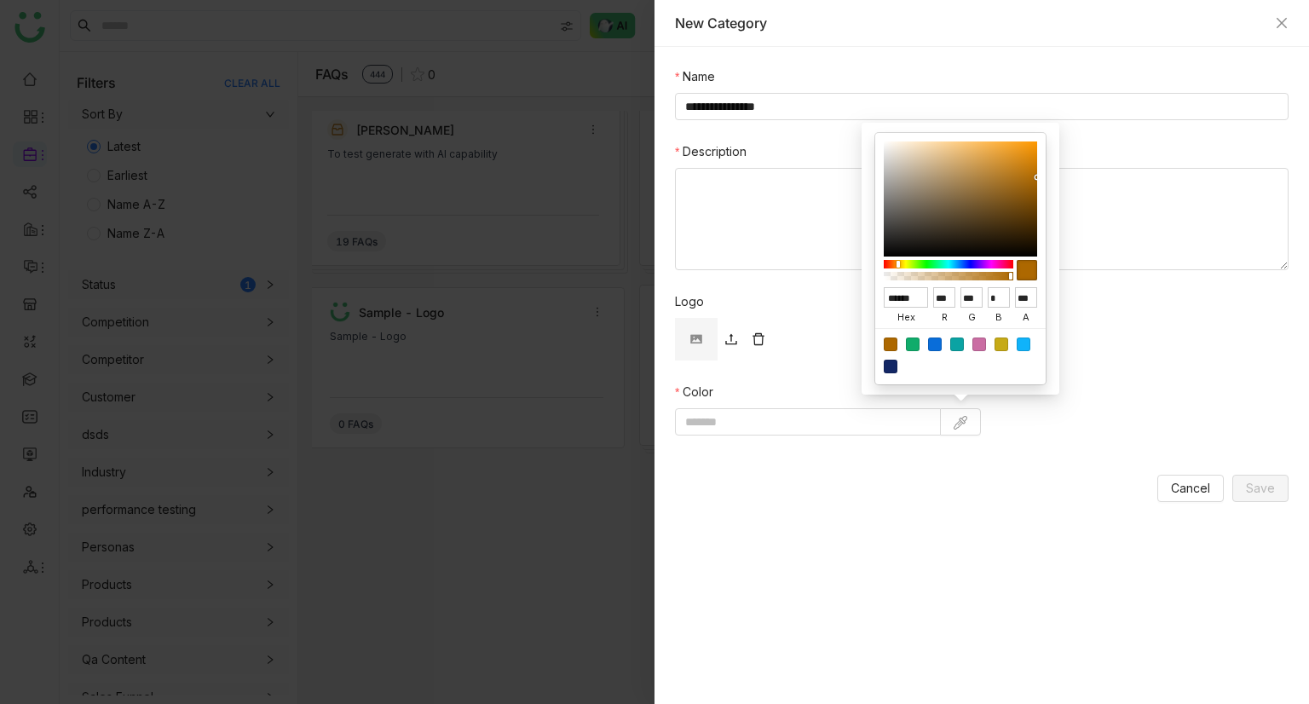
click at [951, 342] on div at bounding box center [957, 344] width 14 height 14
type input "******"
type input "**"
type input "***"
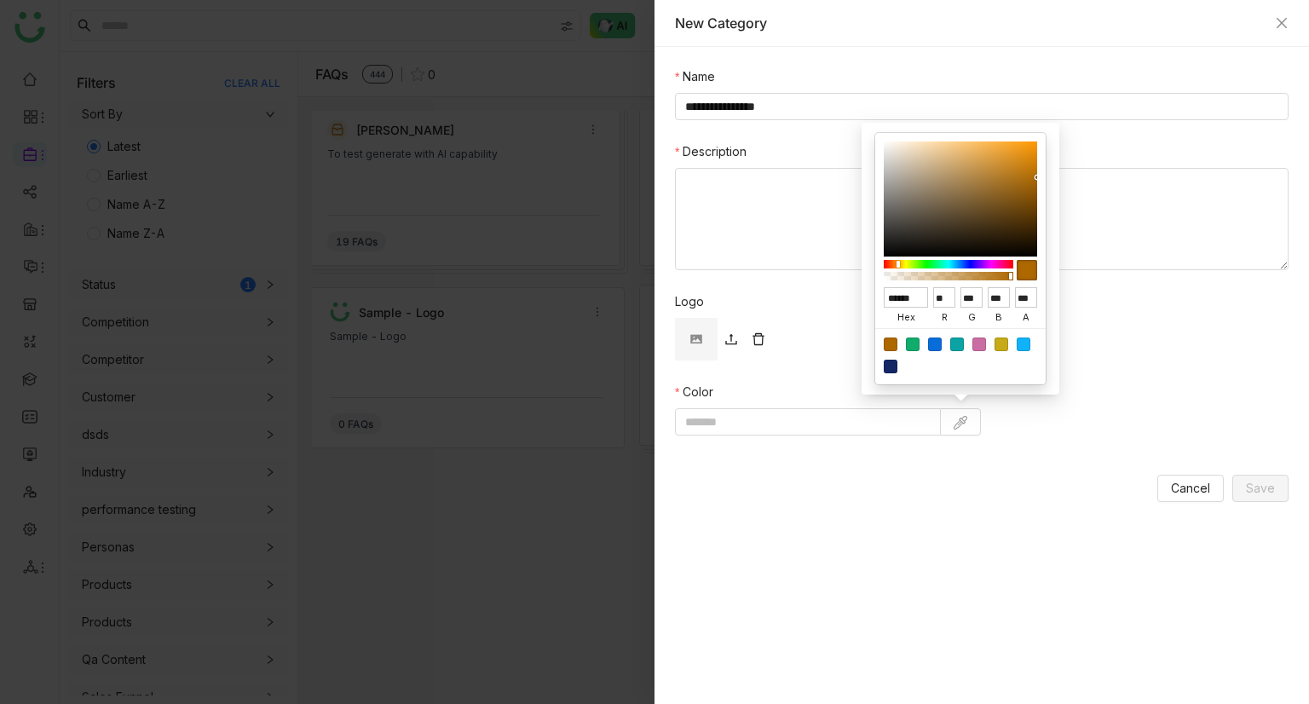
type input "*******"
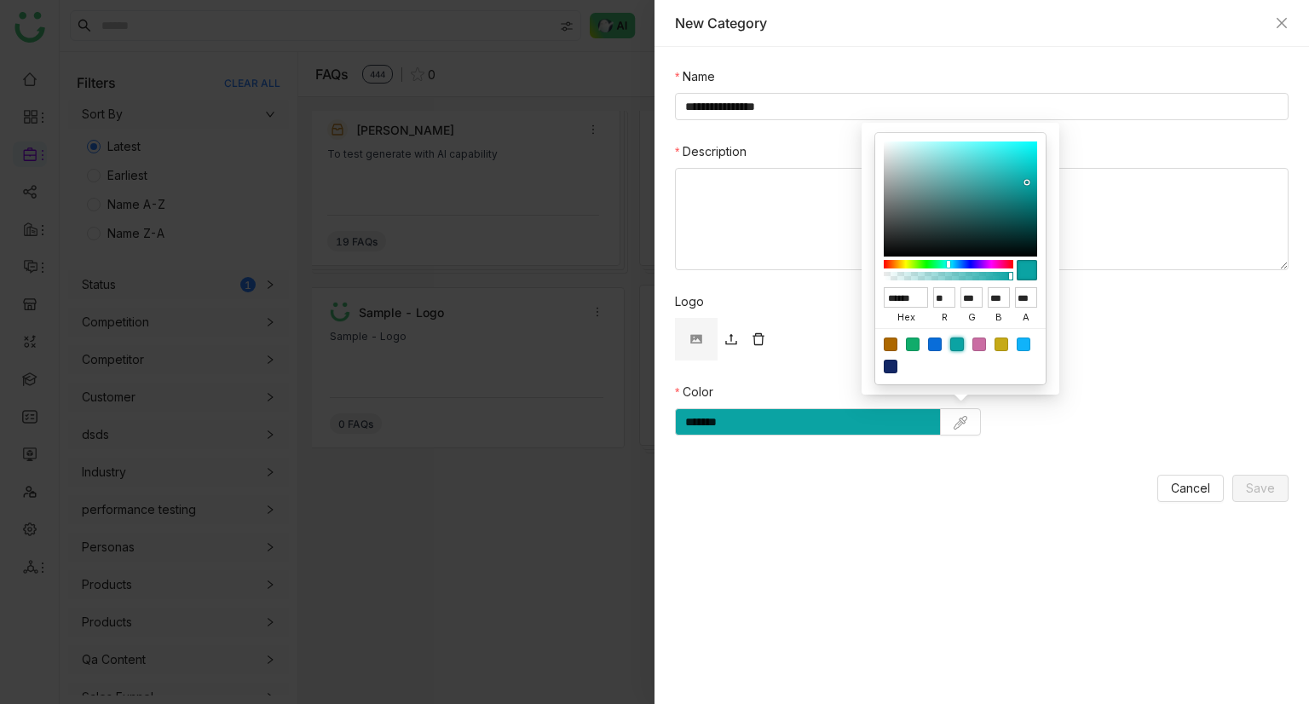
click at [1177, 437] on form "**********" at bounding box center [981, 284] width 613 height 434
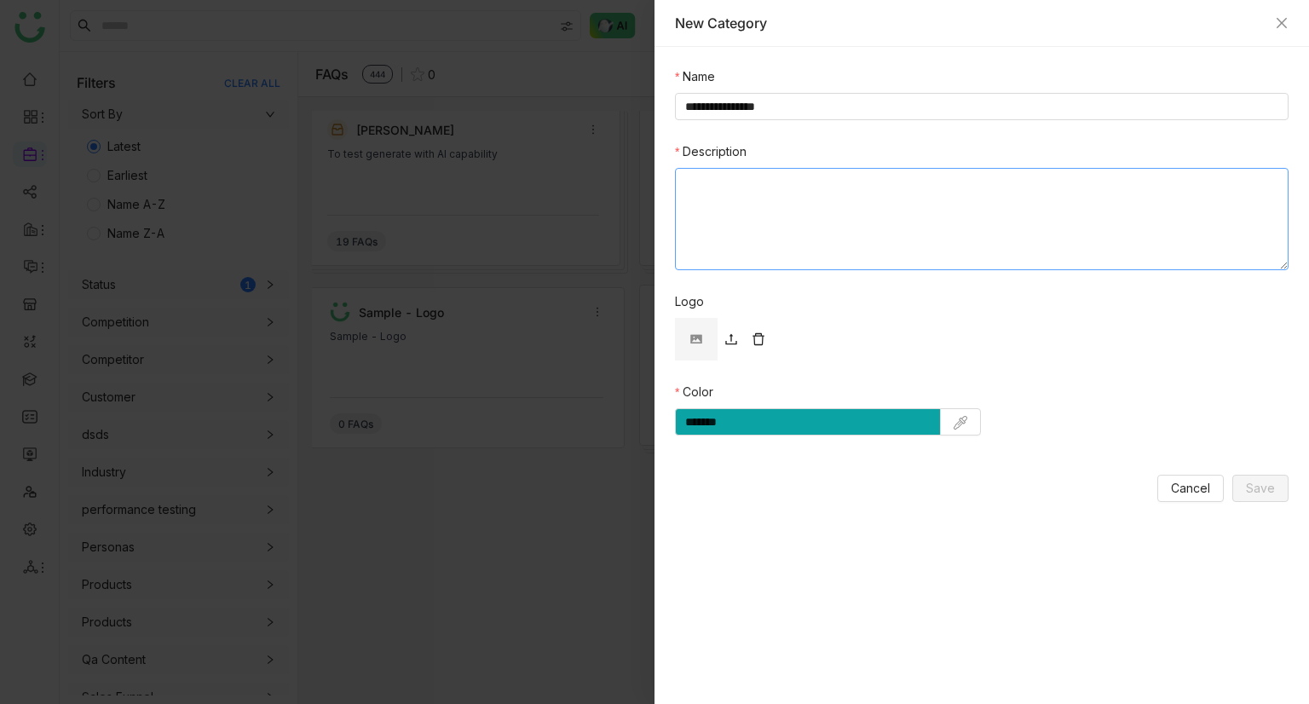
click at [751, 201] on textarea "Description" at bounding box center [981, 219] width 613 height 102
click at [744, 105] on input "**********" at bounding box center [981, 106] width 613 height 27
click at [763, 202] on textarea "Description" at bounding box center [981, 219] width 613 height 102
paste textarea "**********"
type textarea "**********"
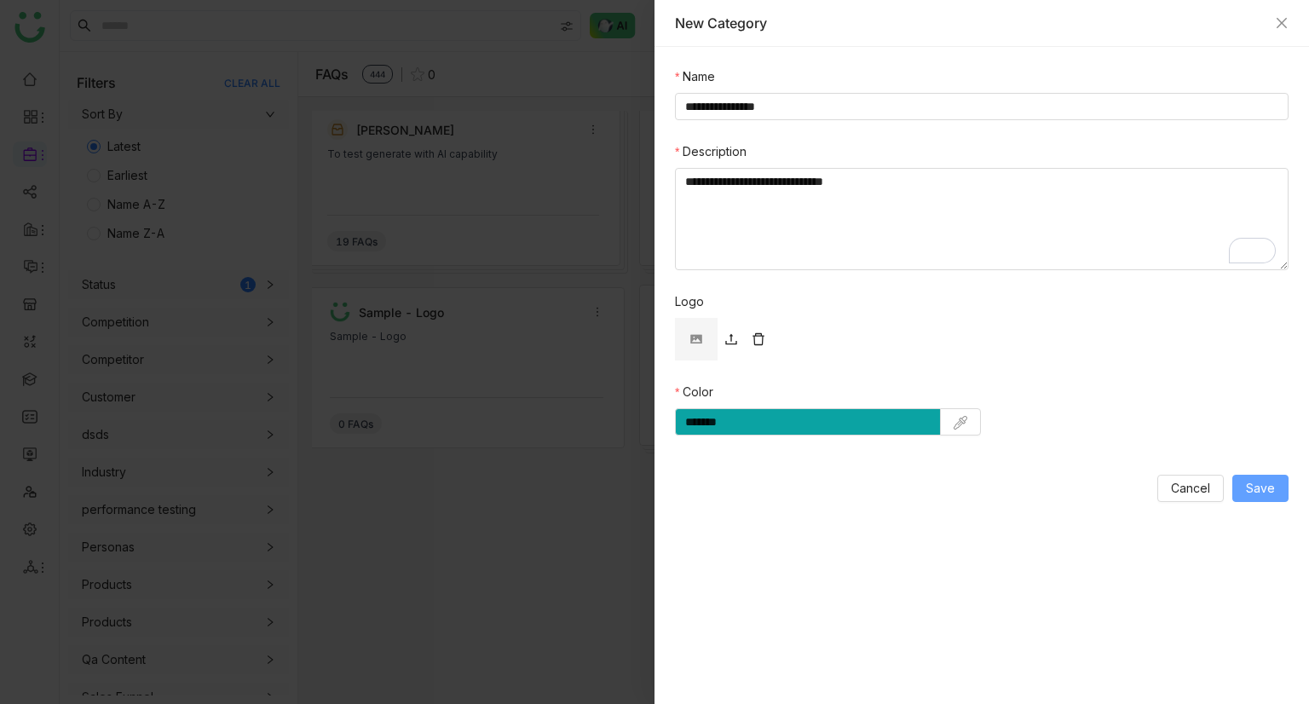
click at [1268, 492] on span "Save" at bounding box center [1259, 488] width 29 height 19
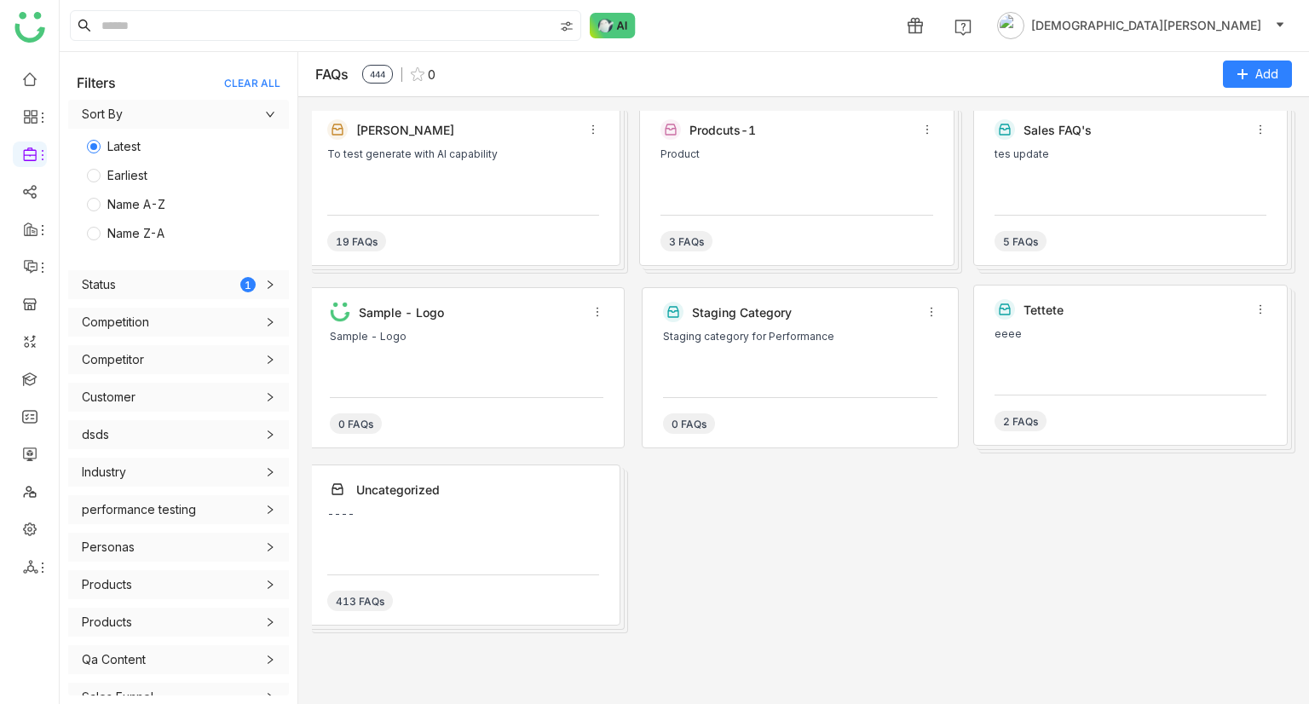
click at [750, 352] on div "Staging category for Performance" at bounding box center [799, 356] width 273 height 51
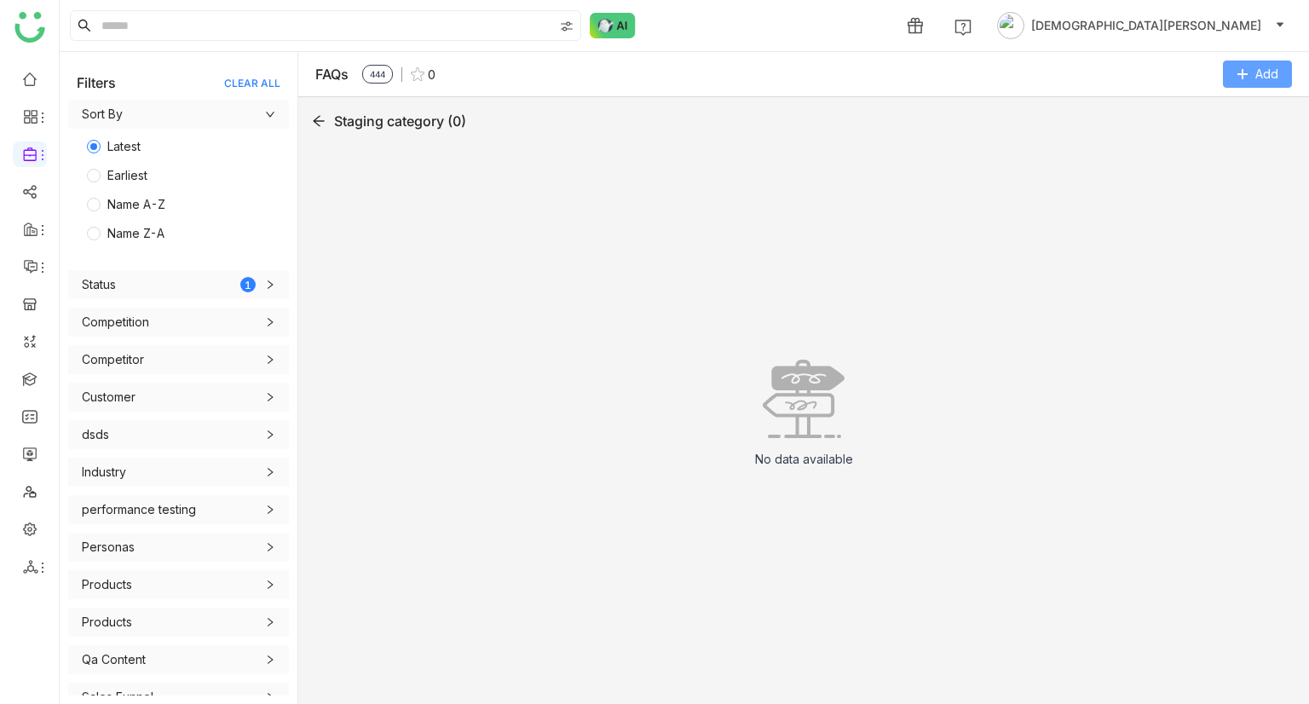
click at [1243, 75] on icon at bounding box center [1242, 74] width 12 height 12
click at [1223, 140] on FAQ "Add FAQ" at bounding box center [1207, 144] width 49 height 19
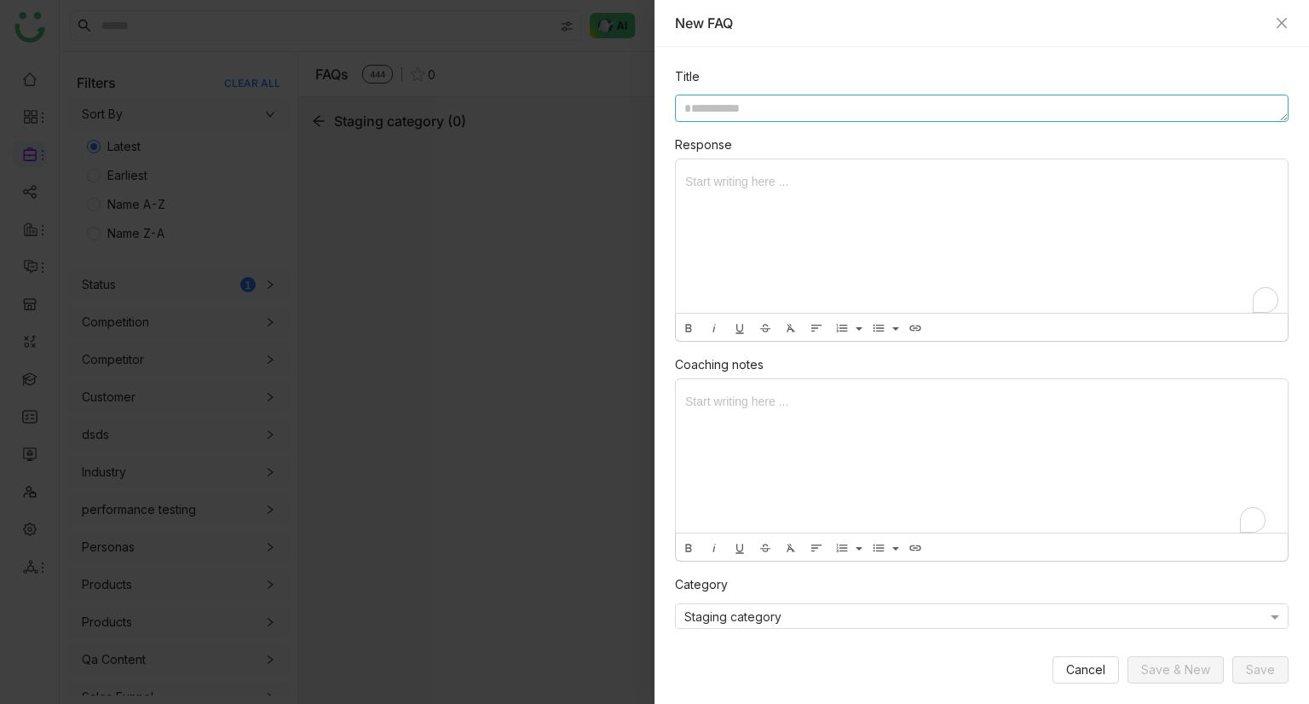
click at [856, 112] on textarea at bounding box center [981, 108] width 613 height 27
type textarea "*****"
click at [735, 224] on div "To enrich screen reader interactions, please activate Accessibility in Grammarl…" at bounding box center [982, 235] width 612 height 153
click at [797, 413] on div "To enrich screen reader interactions, please activate Accessibility in Grammarl…" at bounding box center [982, 455] width 612 height 153
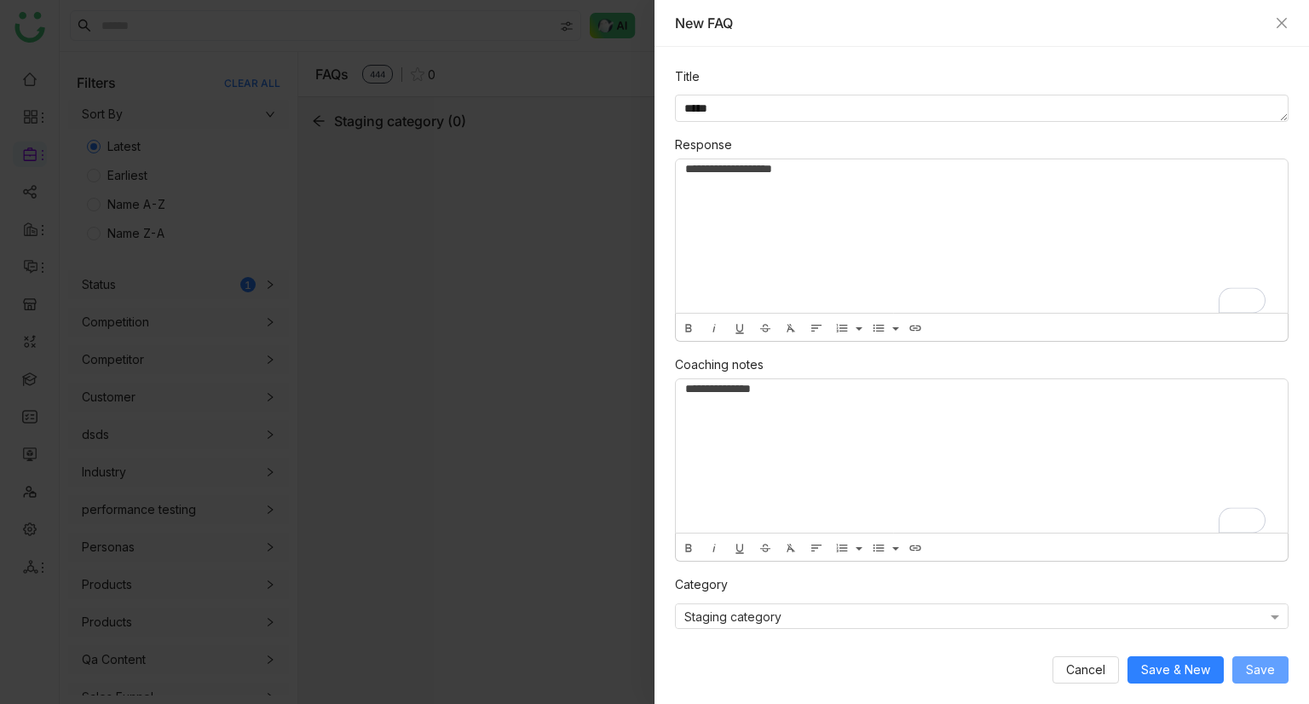
click at [1257, 676] on span "Save" at bounding box center [1259, 669] width 29 height 19
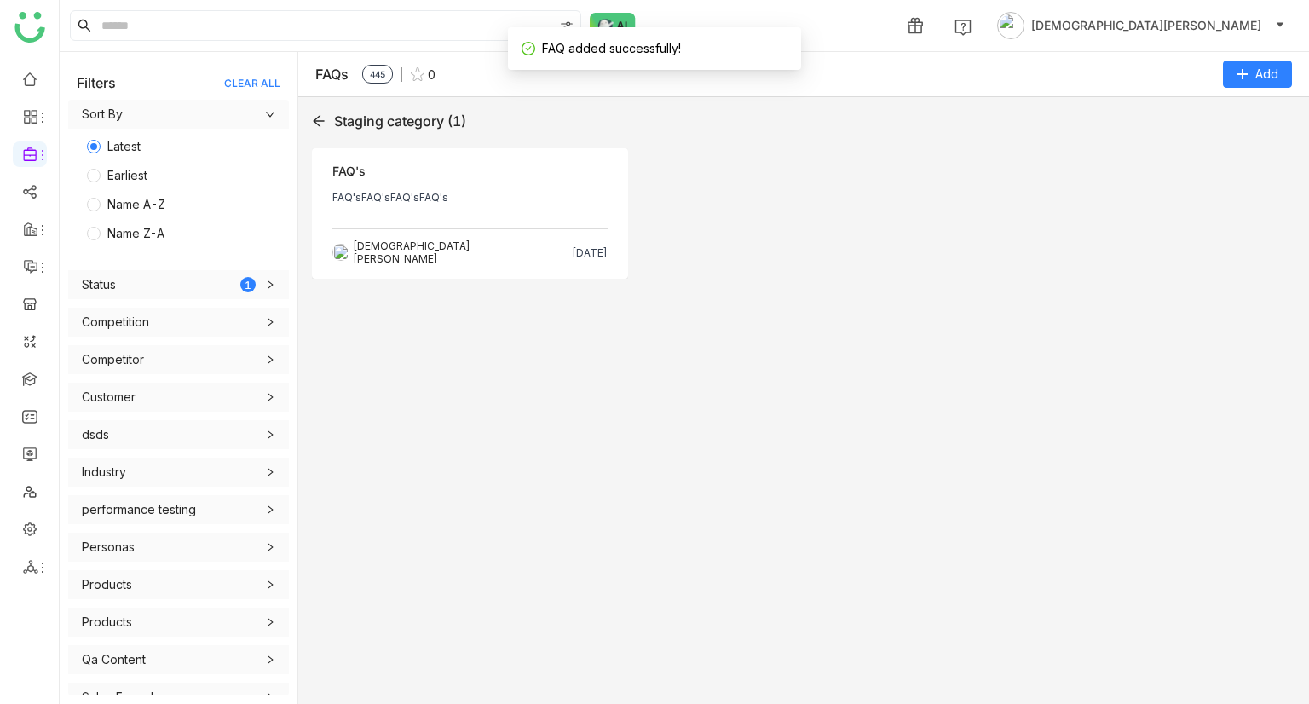
click at [475, 195] on div "FAQ'sFAQ'sFAQ'sFAQ's" at bounding box center [469, 198] width 275 height 14
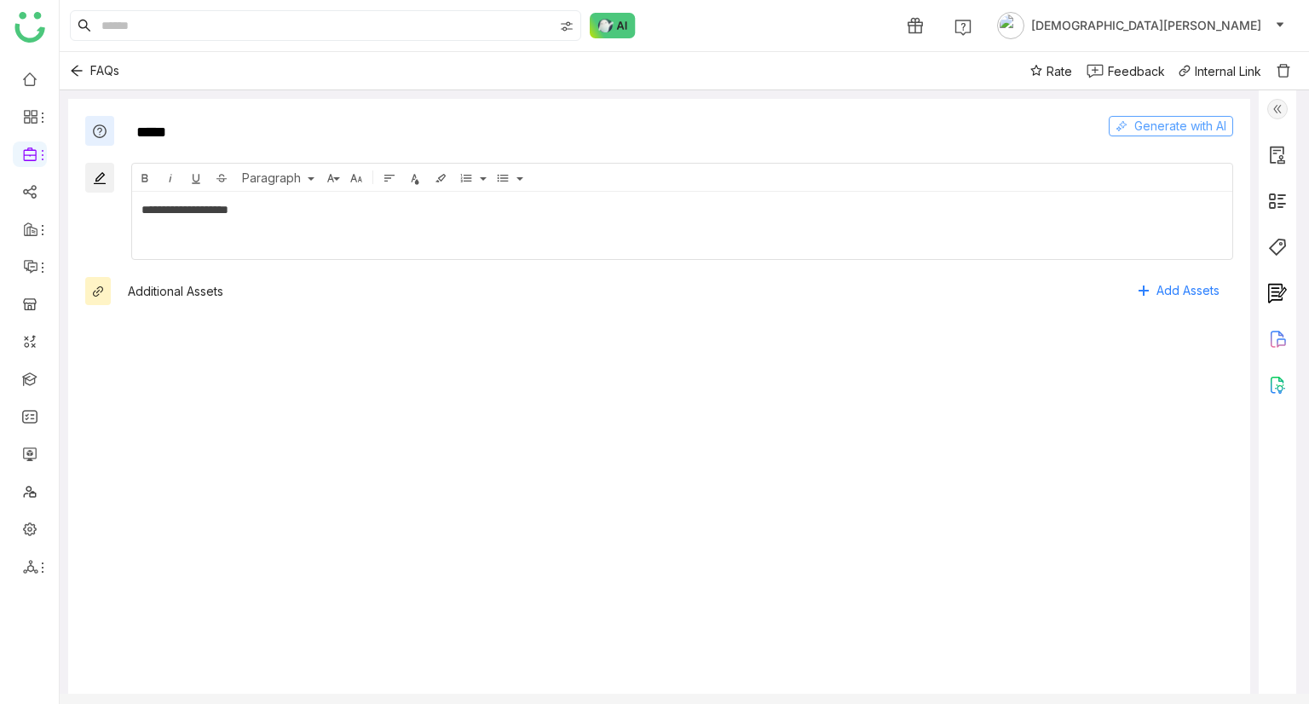
click at [1152, 127] on span "Generate with AI" at bounding box center [1180, 126] width 92 height 19
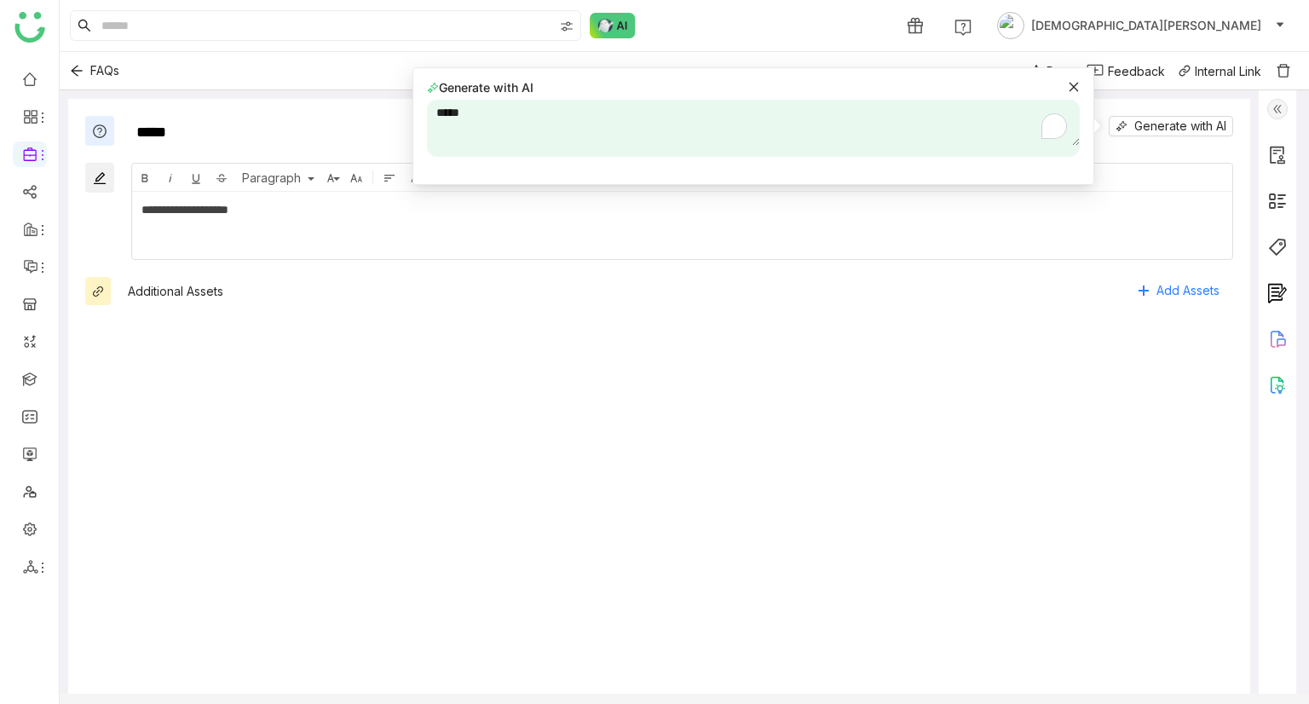
click at [593, 107] on textarea "*****" at bounding box center [753, 123] width 653 height 46
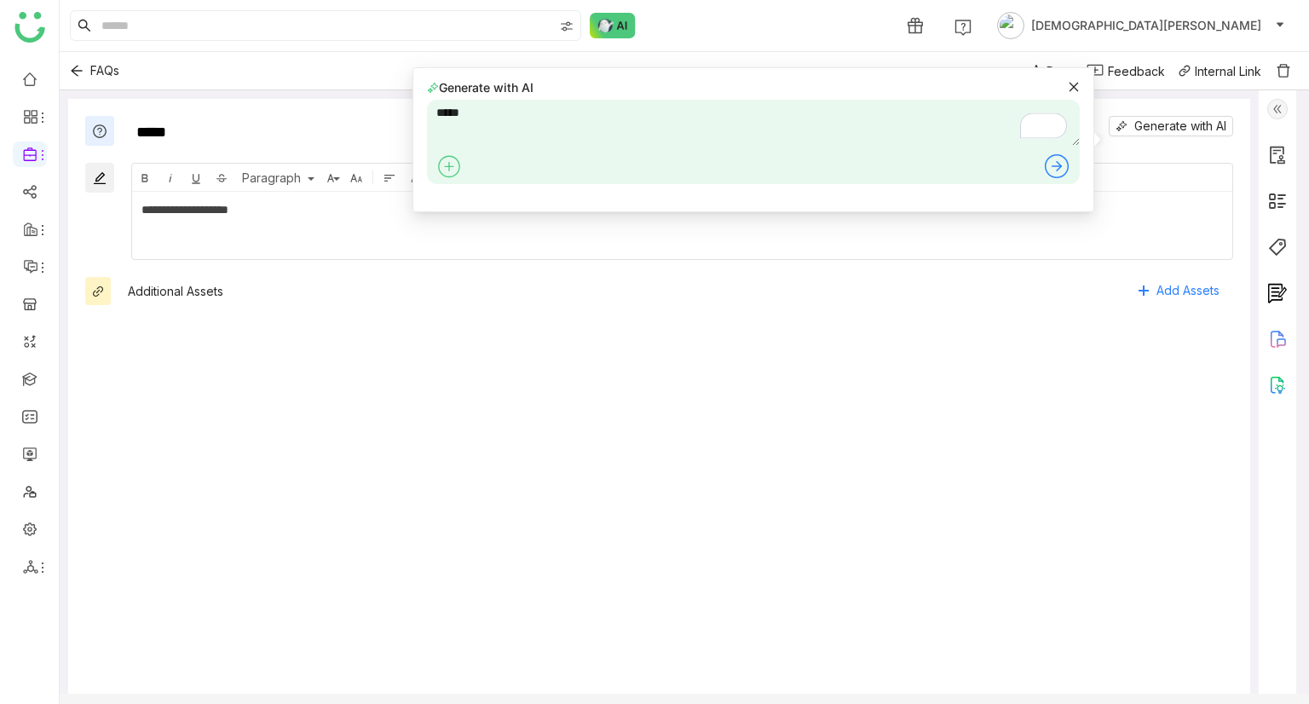
type textarea "*****"
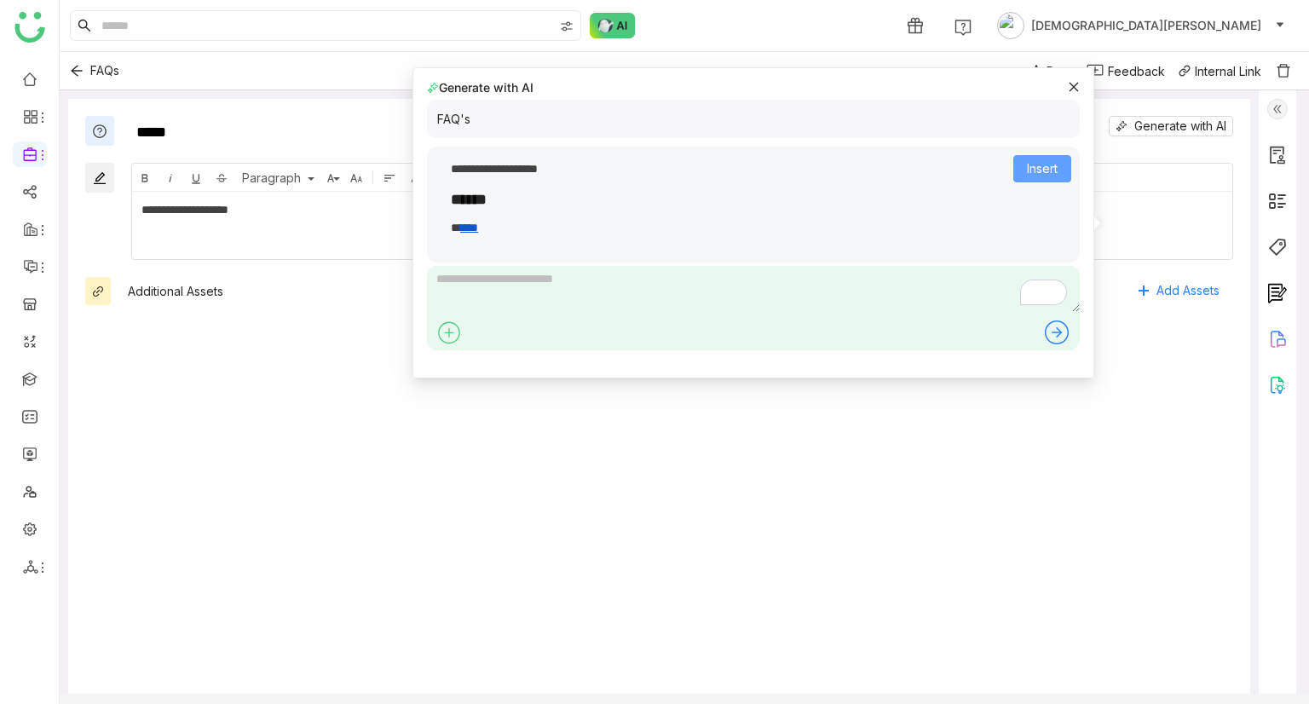
click at [1060, 164] on button "Insert" at bounding box center [1042, 168] width 58 height 27
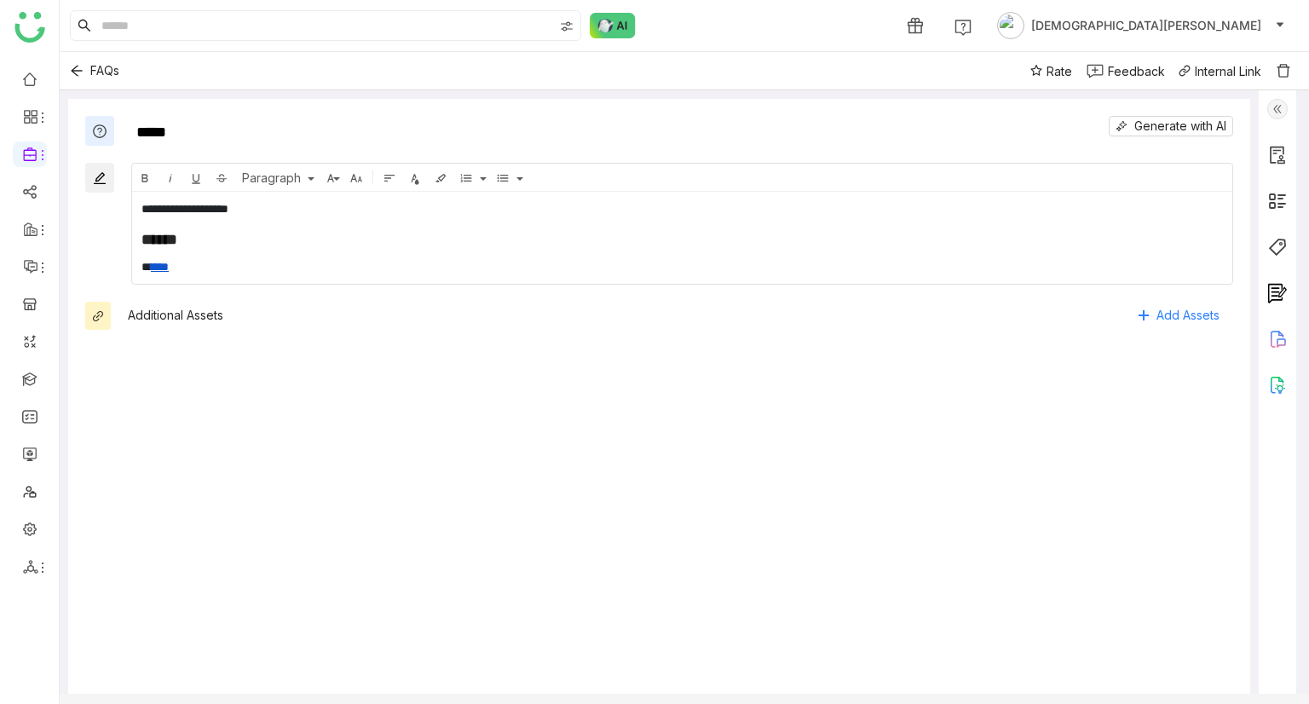
click at [1278, 117] on img at bounding box center [1277, 109] width 20 height 20
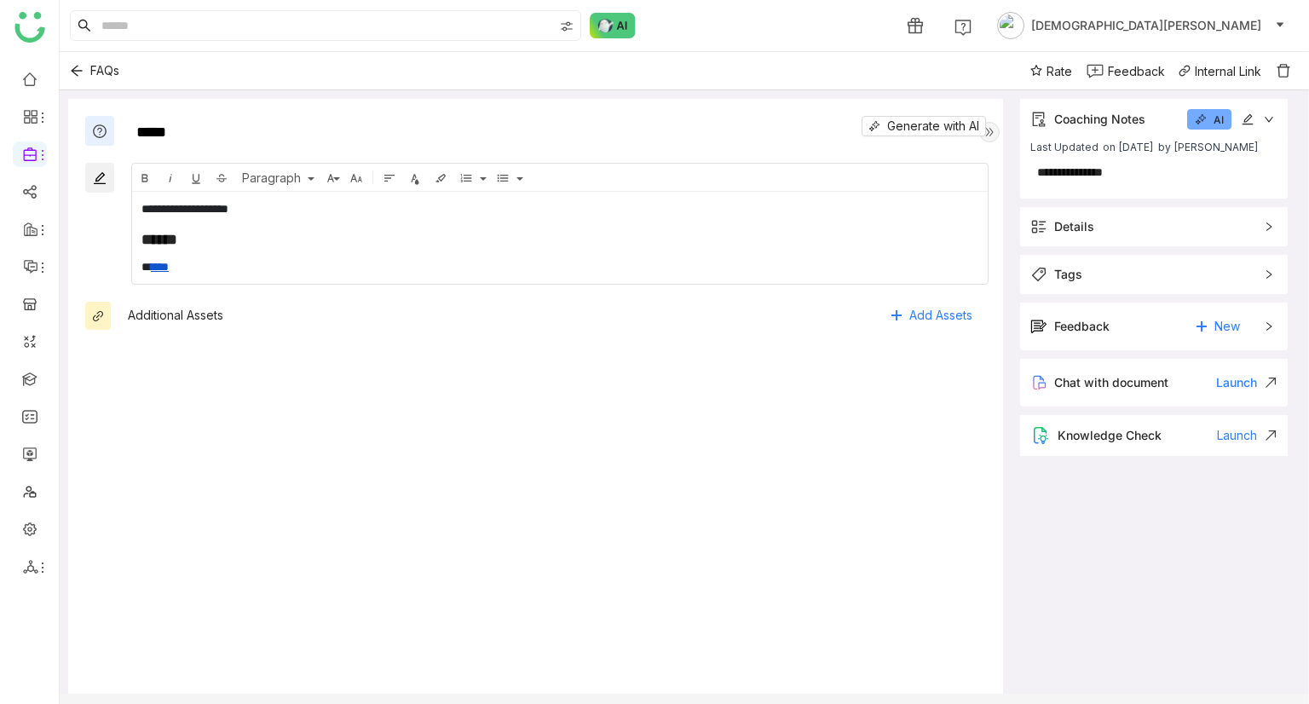
click at [1121, 231] on span "Details" at bounding box center [1141, 226] width 223 height 19
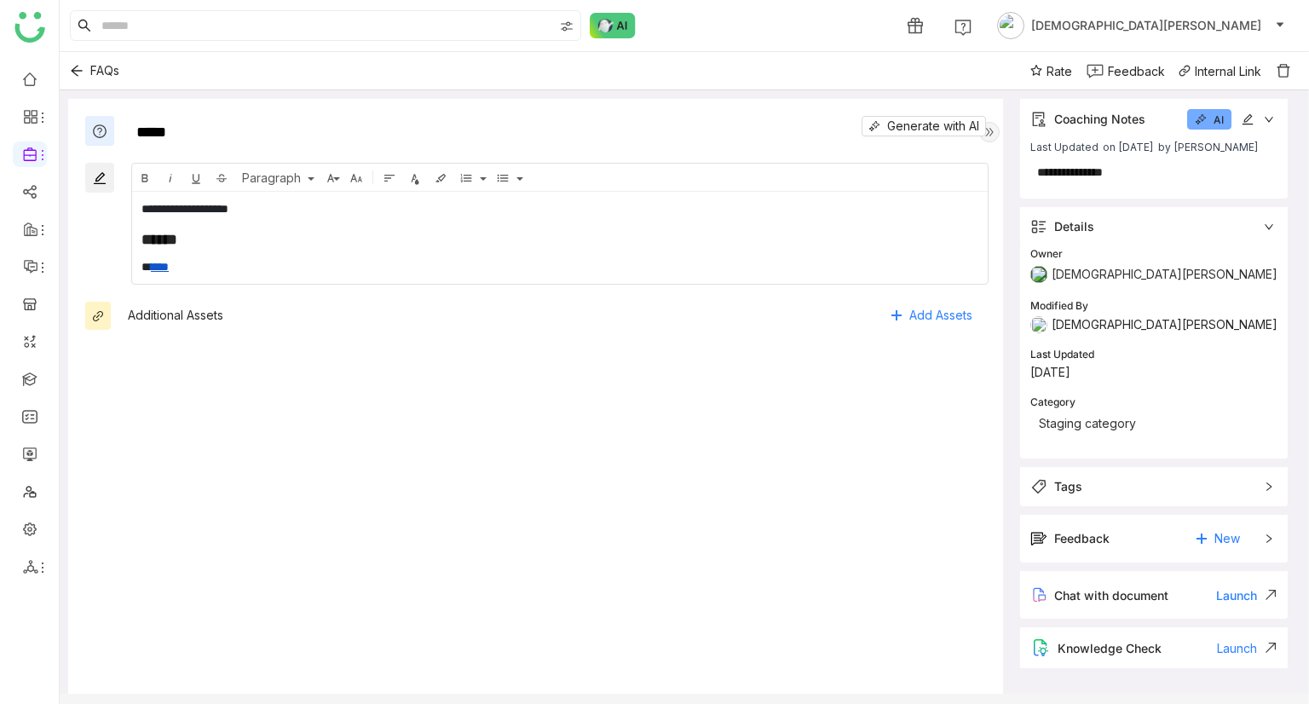
click at [1136, 233] on span "Details" at bounding box center [1141, 226] width 223 height 19
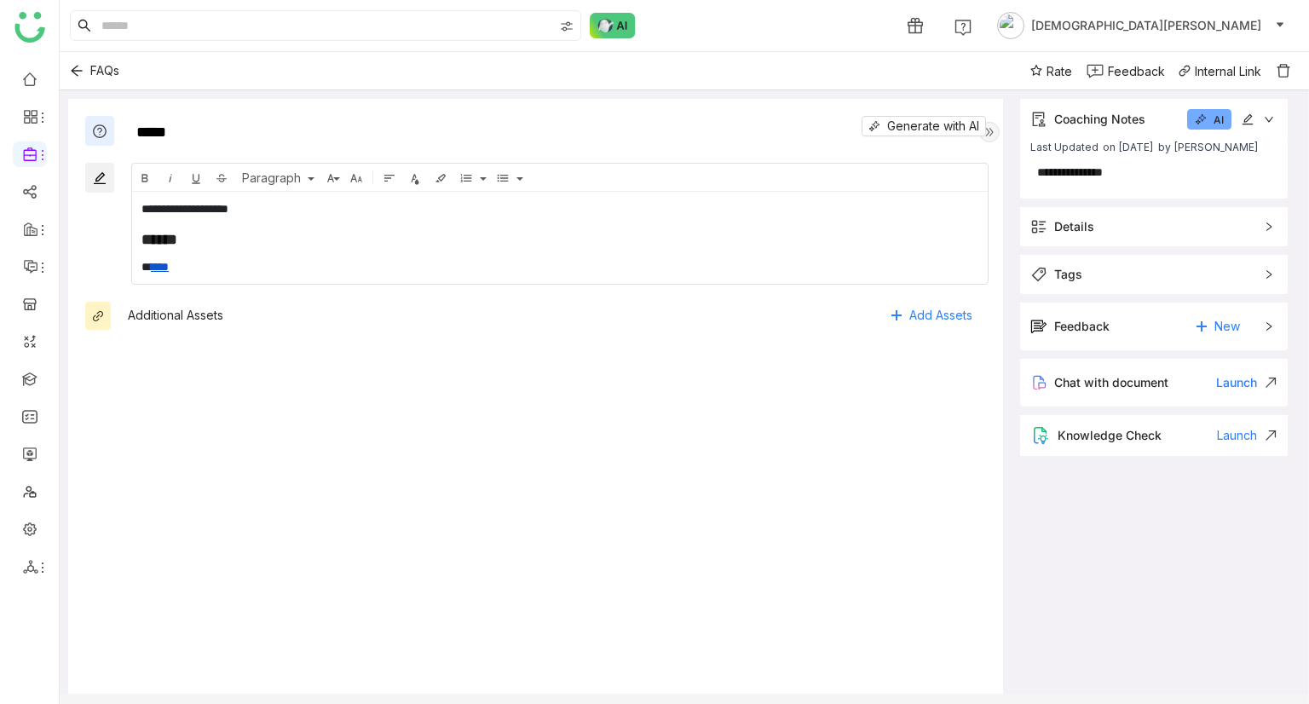
click at [1107, 270] on span "Tags" at bounding box center [1141, 274] width 223 height 19
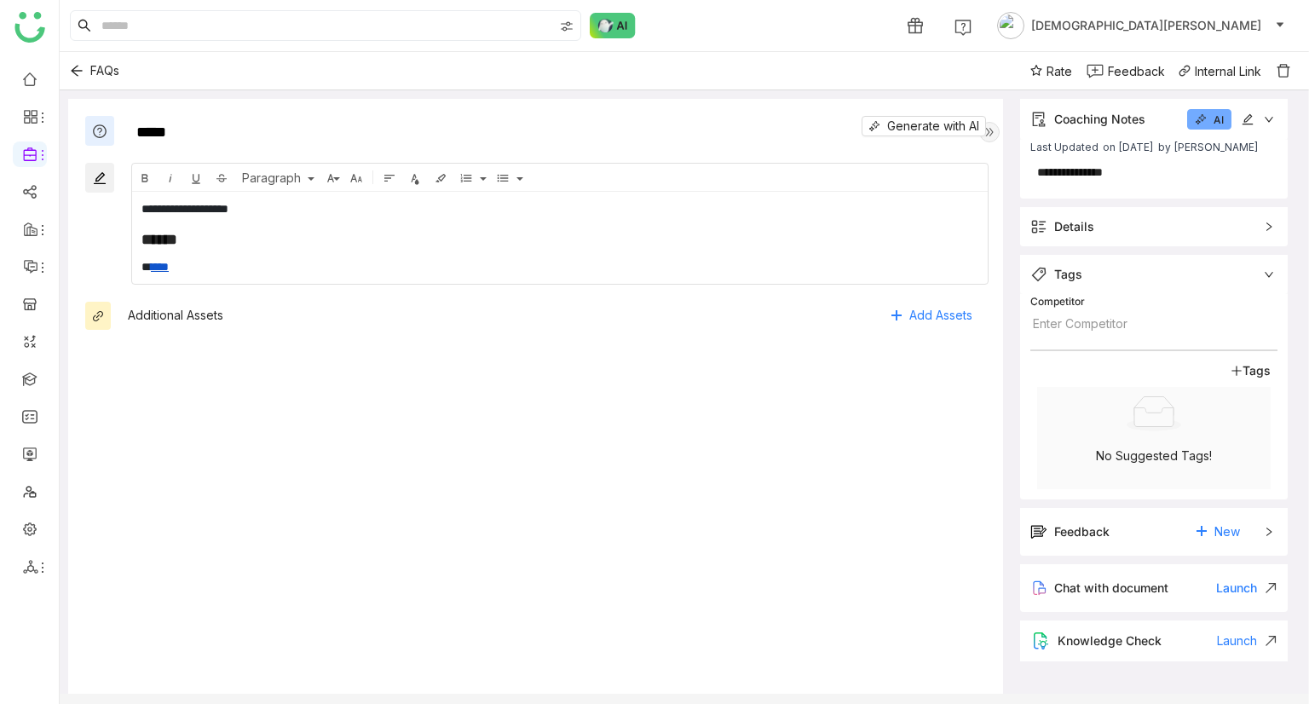
click at [1103, 274] on span "Tags" at bounding box center [1141, 274] width 223 height 19
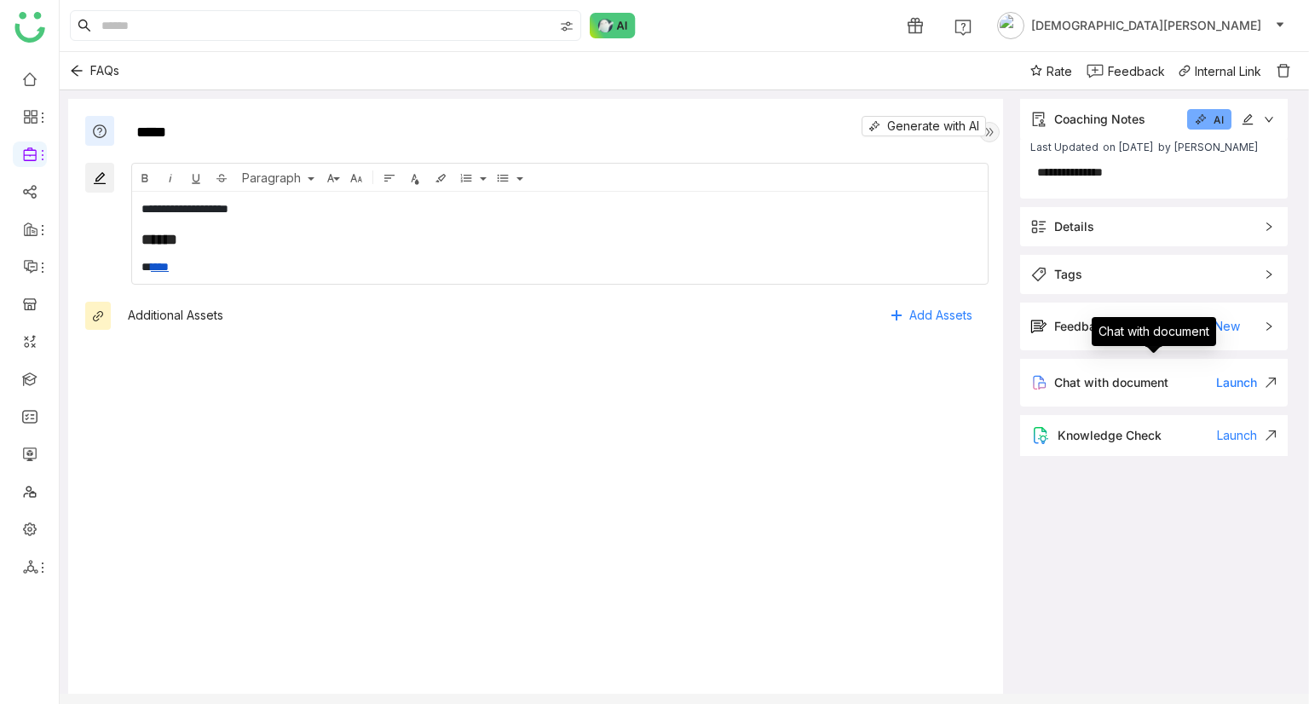
click at [1107, 335] on div "Chat with document" at bounding box center [1153, 331] width 124 height 29
click at [1111, 274] on span "Tags" at bounding box center [1141, 274] width 223 height 19
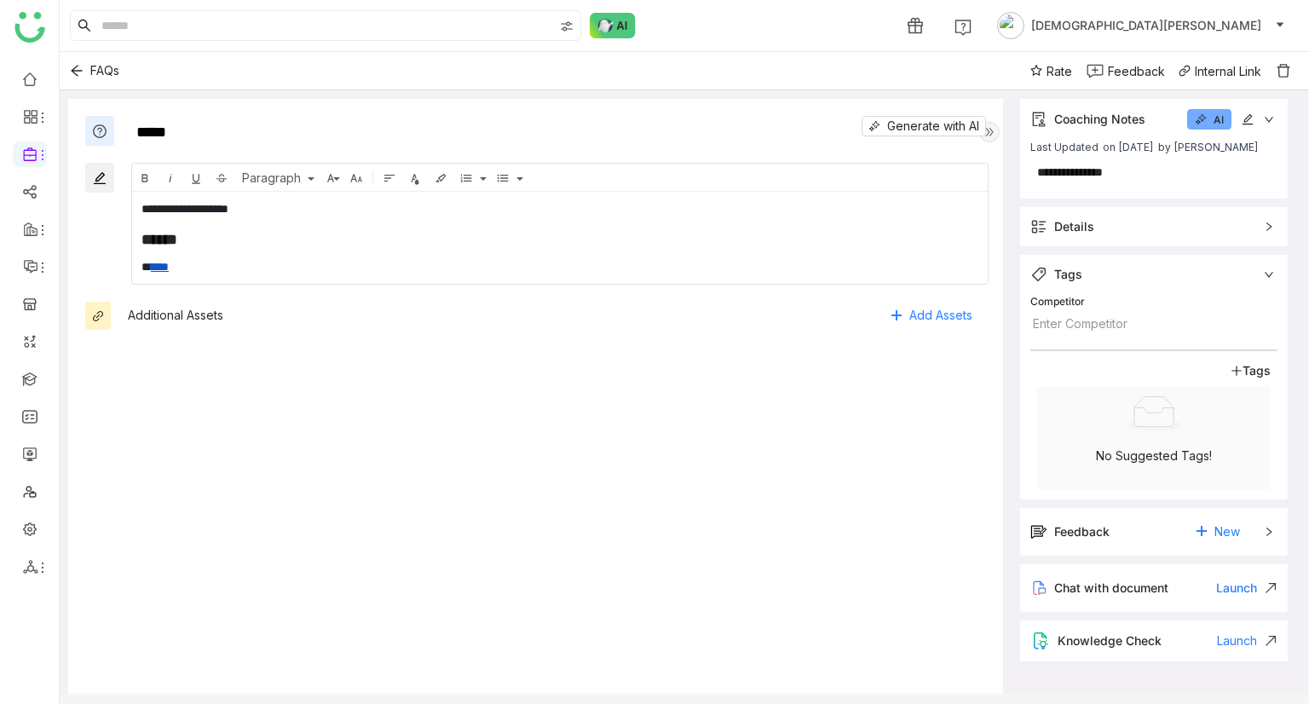
click at [1245, 361] on div "Tags" at bounding box center [1153, 370] width 233 height 19
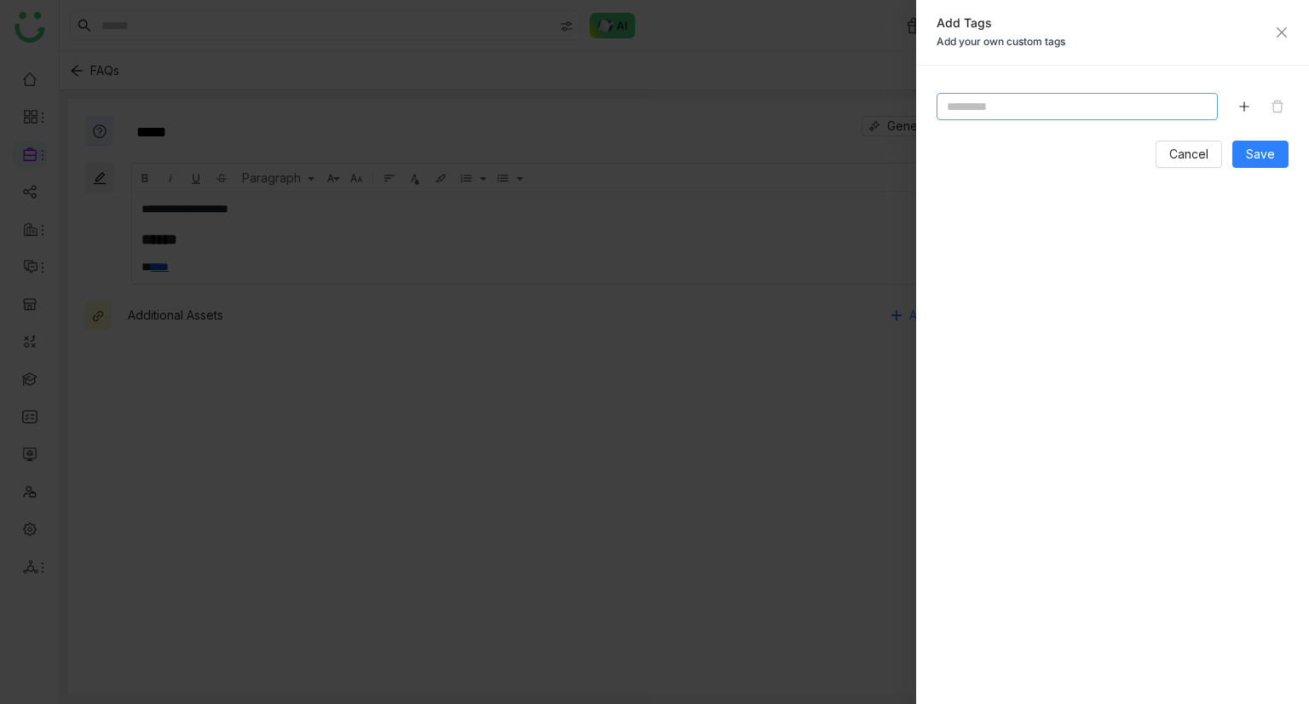
click at [1015, 113] on input at bounding box center [1076, 106] width 281 height 27
type input "*"
click at [1233, 147] on div "Cancel Save" at bounding box center [1112, 154] width 352 height 27
click at [1254, 151] on span "Save" at bounding box center [1259, 154] width 29 height 19
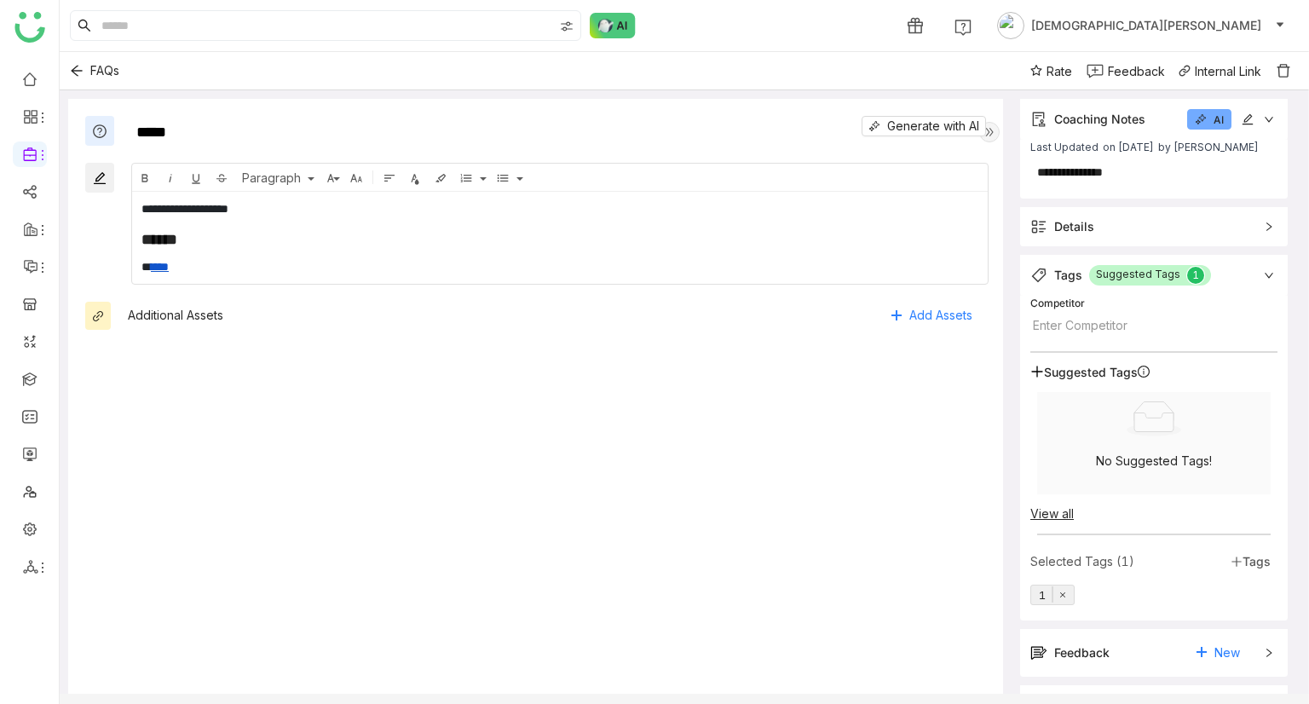
click at [1208, 122] on button "AI" at bounding box center [1209, 119] width 44 height 20
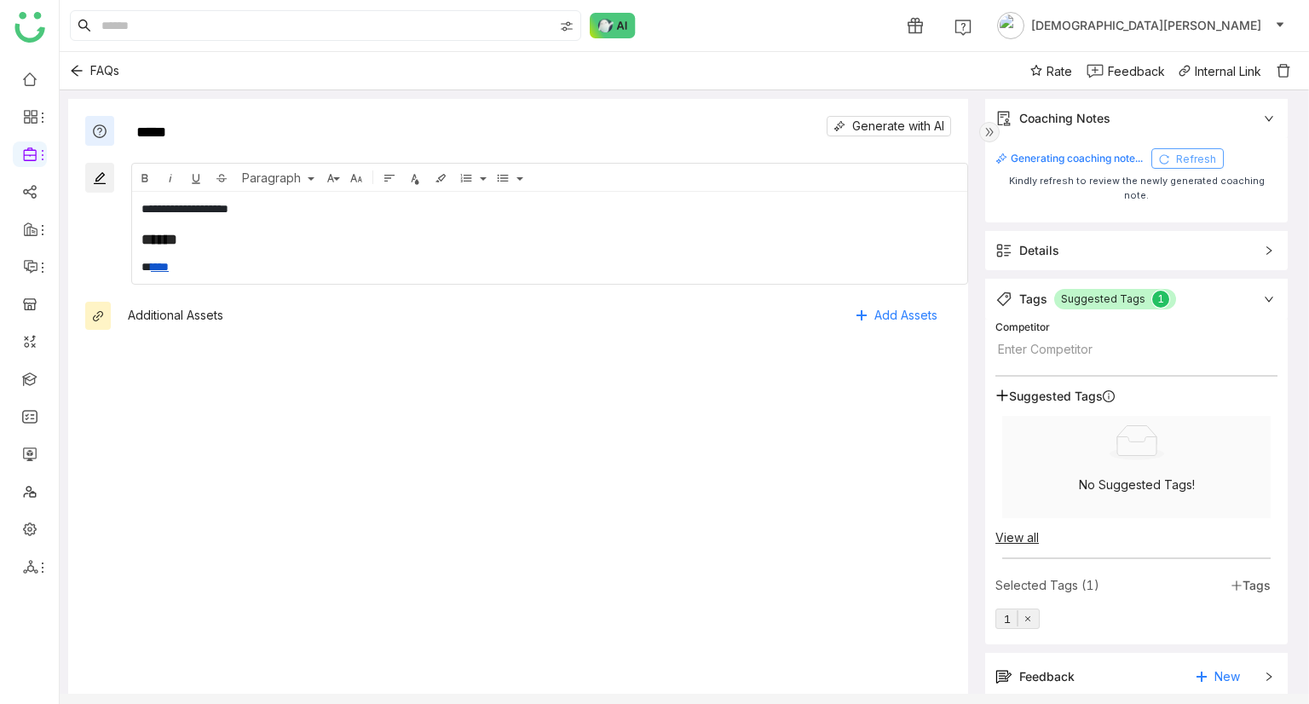
click at [1197, 160] on span "Refresh" at bounding box center [1196, 159] width 40 height 14
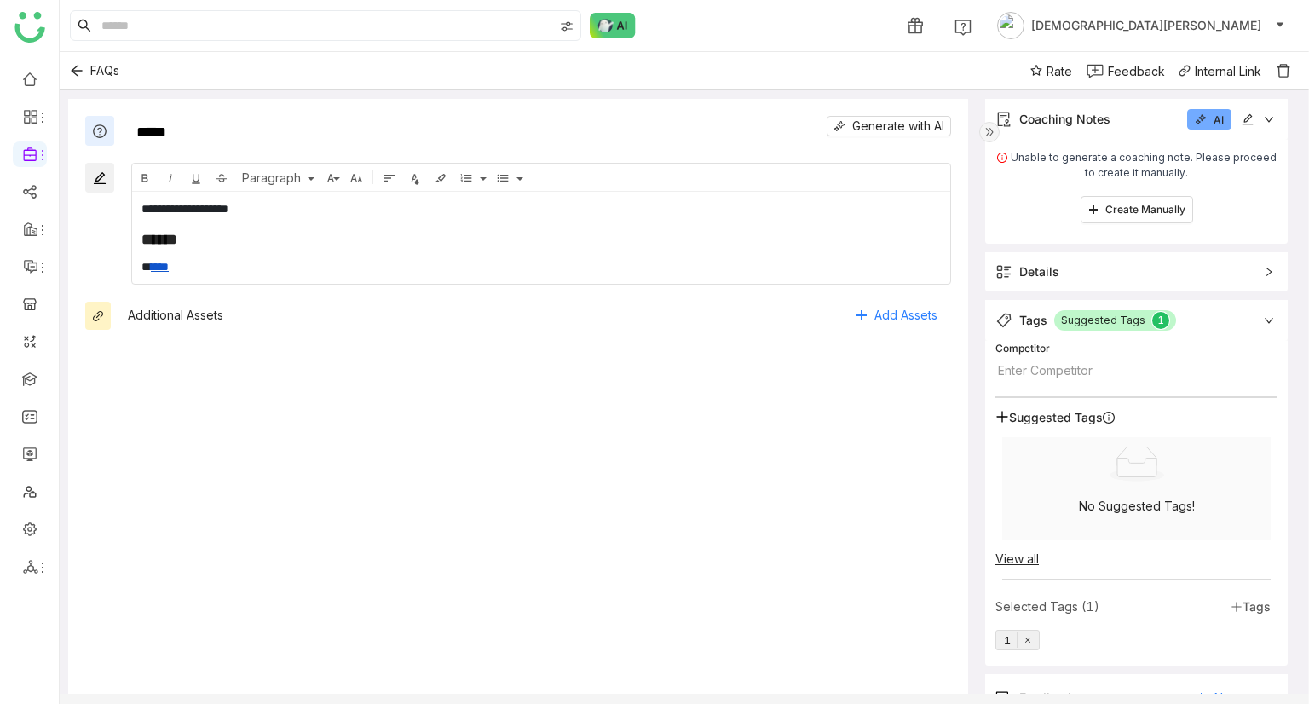
click at [1210, 127] on button "AI" at bounding box center [1209, 119] width 44 height 20
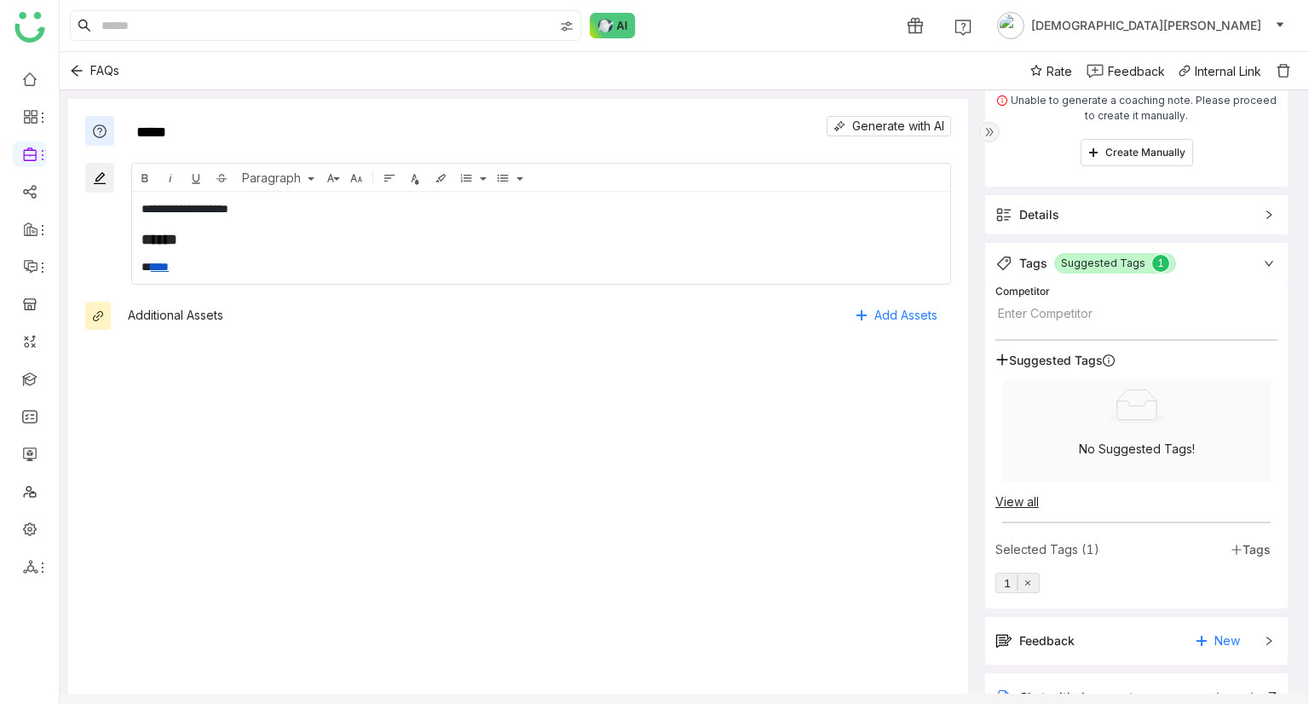
scroll to position [123, 0]
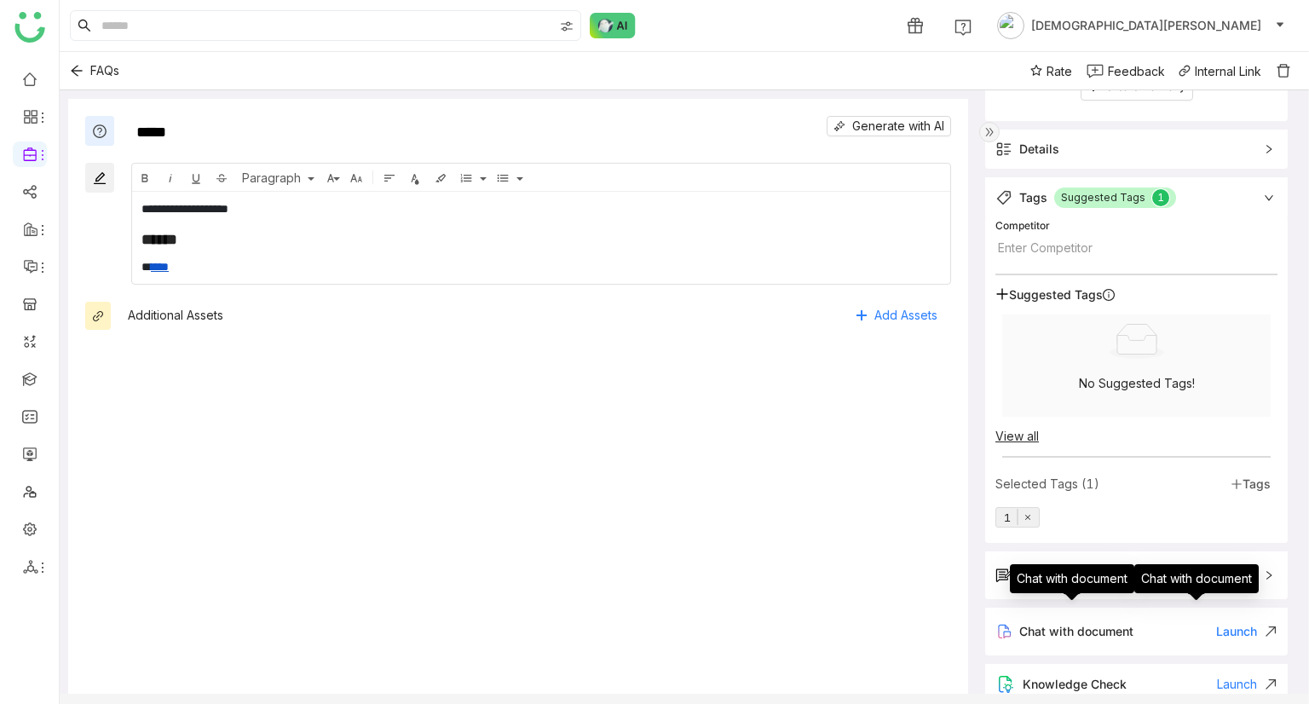
click at [1224, 630] on div "Launch" at bounding box center [1246, 631] width 61 height 14
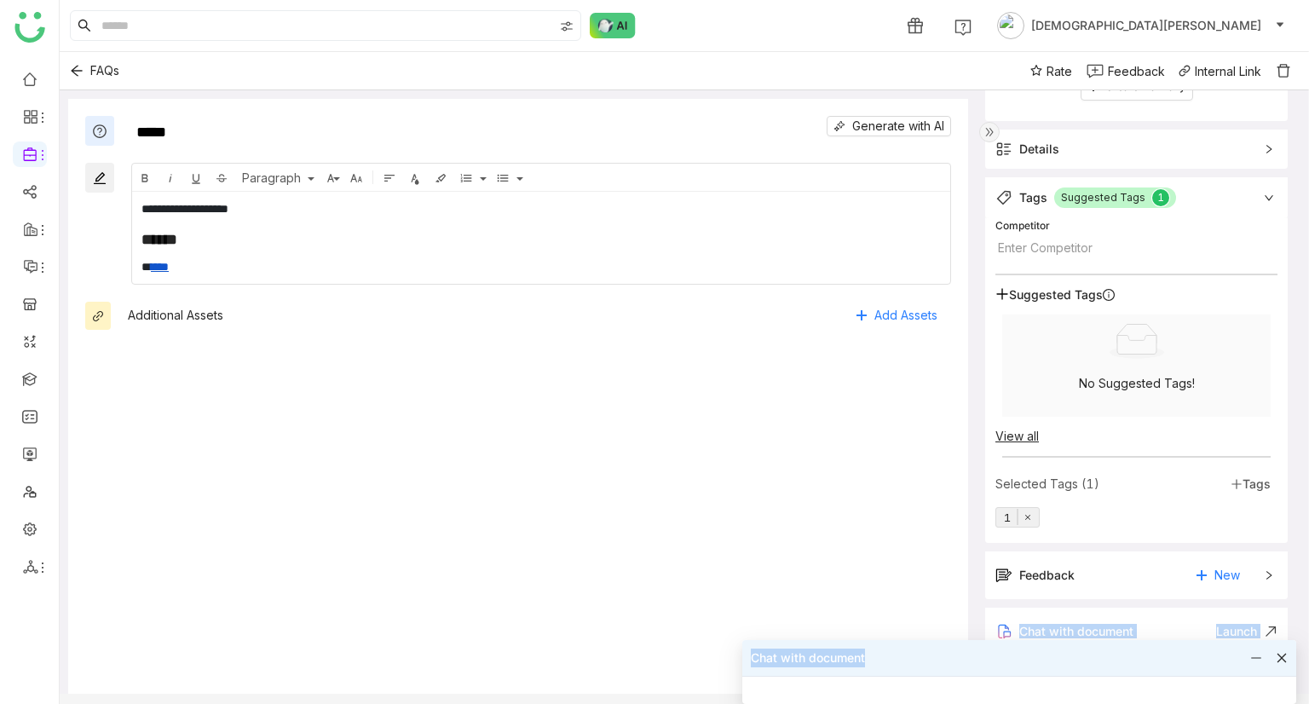
drag, startPoint x: 1119, startPoint y: 648, endPoint x: 1103, endPoint y: 567, distance: 83.2
click at [1103, 567] on body "**********" at bounding box center [654, 352] width 1309 height 704
click at [709, 578] on div "**********" at bounding box center [518, 406] width 900 height 614
click at [1278, 656] on icon at bounding box center [1281, 658] width 12 height 12
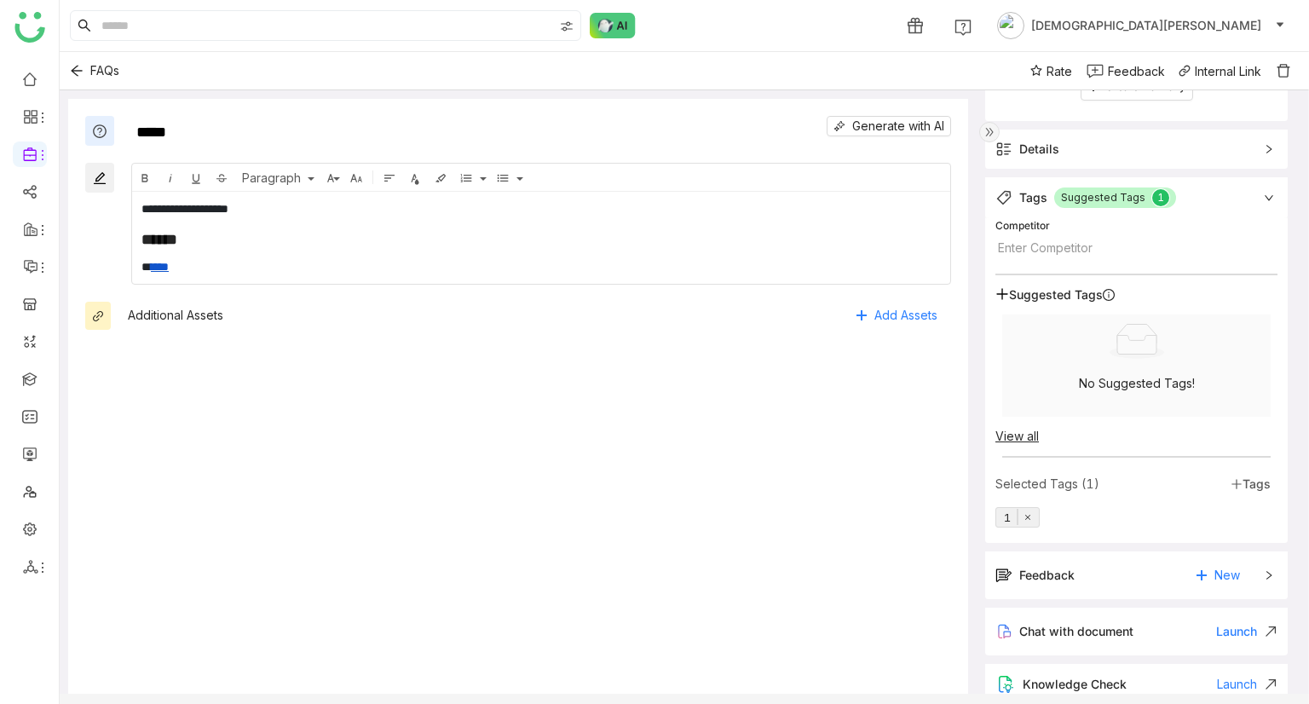
click at [1231, 670] on div "Knowledge Check Launch" at bounding box center [1136, 684] width 302 height 41
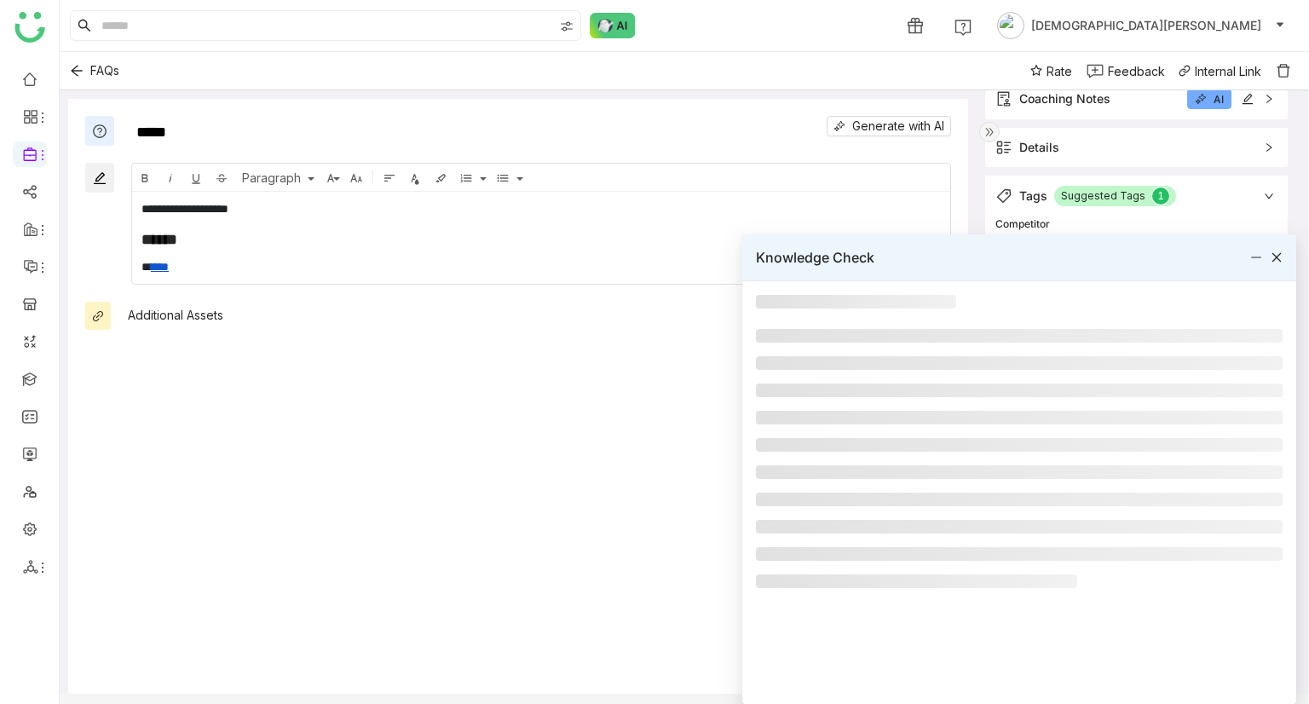
scroll to position [20, 0]
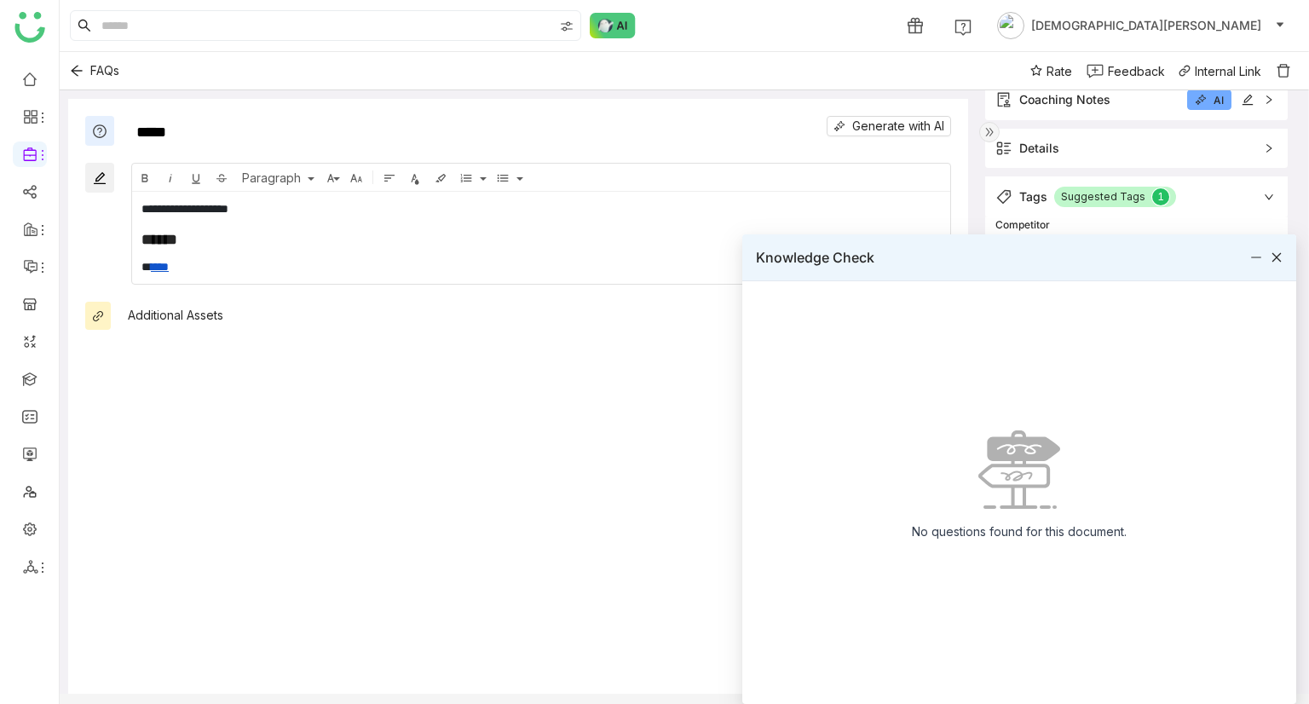
click at [1271, 258] on icon at bounding box center [1276, 257] width 12 height 12
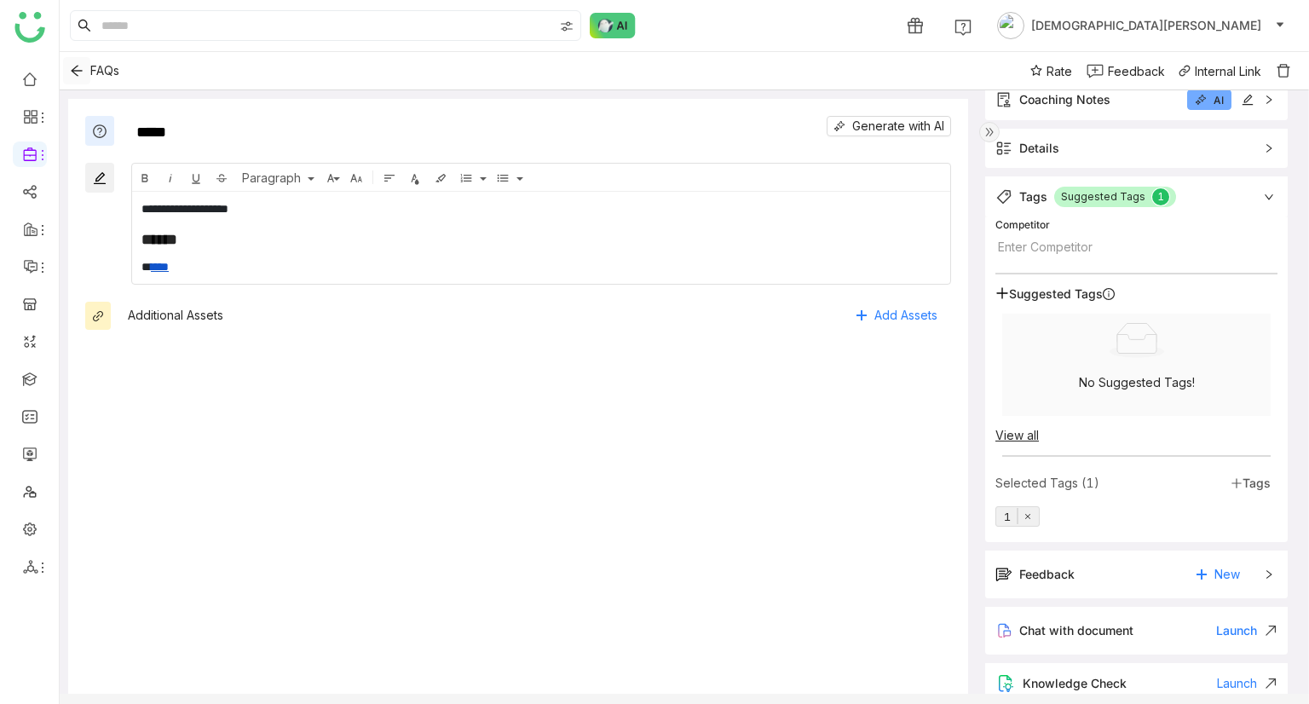
click at [73, 72] on icon "Back" at bounding box center [76, 71] width 11 height 11
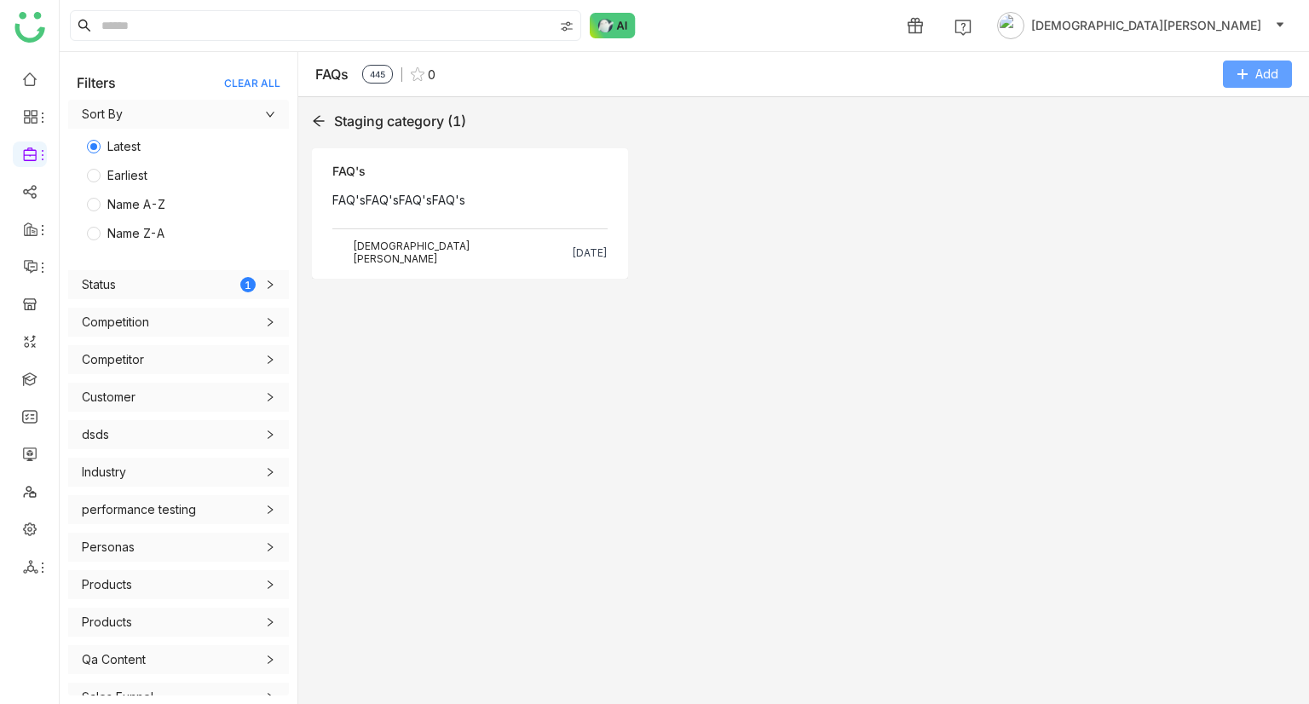
click at [1237, 78] on icon at bounding box center [1242, 74] width 12 height 12
click at [774, 231] on div "Objection FAQ's FAQ'sFAQ'sFAQ'sFAQ's Source - FAQ's Vishnu Vardhan Sep 30, 2025" at bounding box center [803, 217] width 983 height 139
click at [317, 120] on icon at bounding box center [318, 121] width 11 height 11
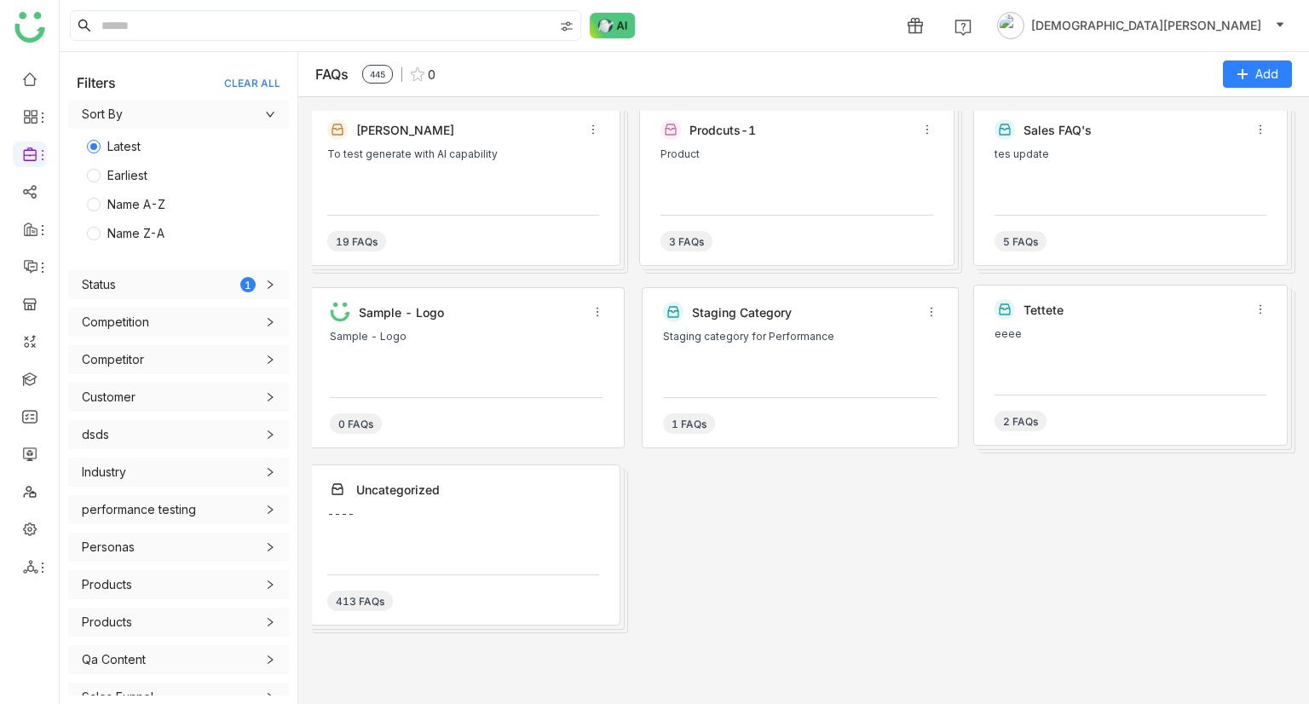
drag, startPoint x: 402, startPoint y: 76, endPoint x: 417, endPoint y: 72, distance: 14.9
click at [404, 76] on div "0" at bounding box center [418, 74] width 34 height 14
click at [417, 72] on img at bounding box center [418, 74] width 14 height 14
click at [464, 206] on div "Karthick To test generate with AI capability 0 FAQs" at bounding box center [466, 187] width 316 height 161
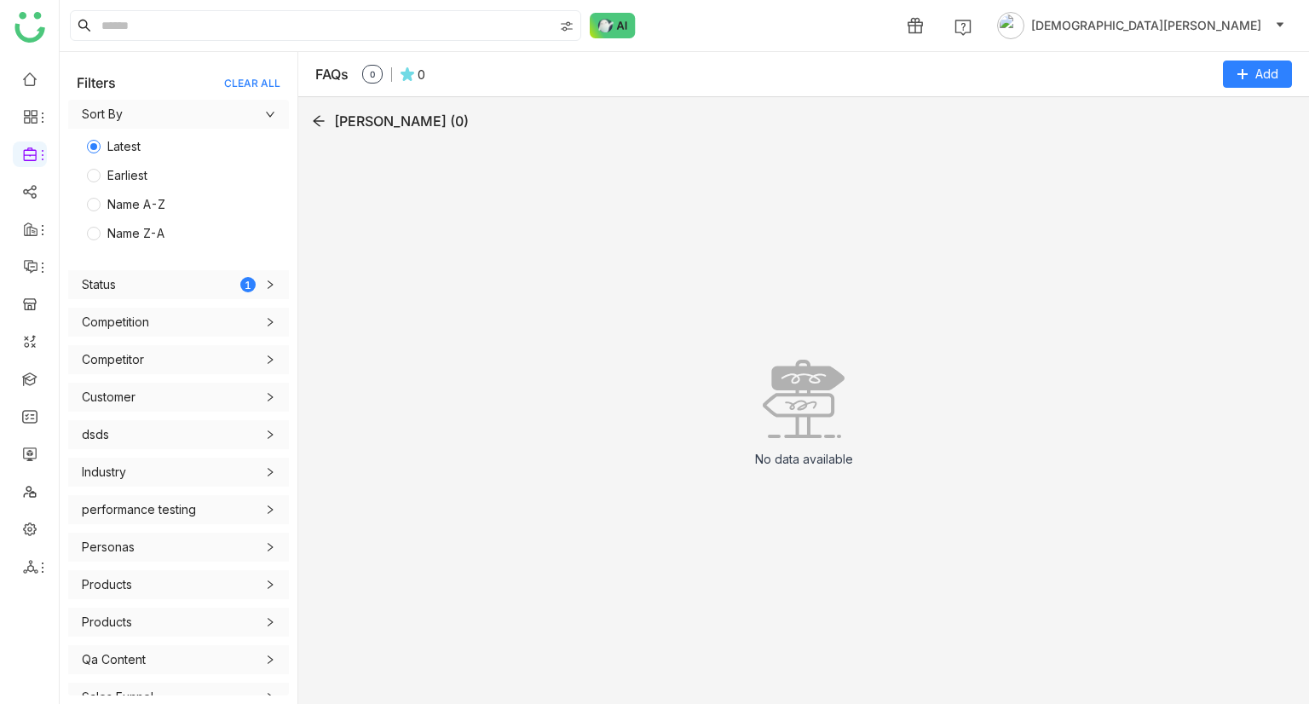
click at [312, 124] on icon at bounding box center [319, 121] width 14 height 14
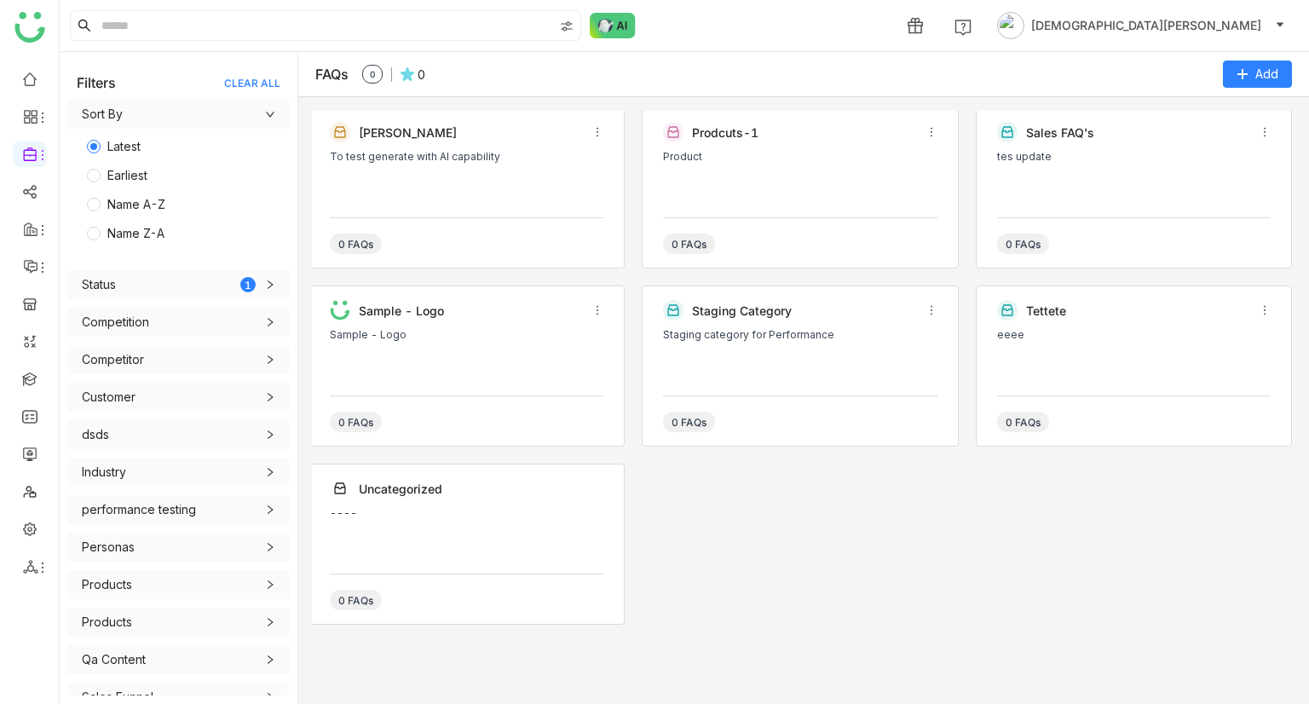
click at [314, 124] on div "Karthick To test generate with AI capability 0 FAQs" at bounding box center [466, 187] width 316 height 161
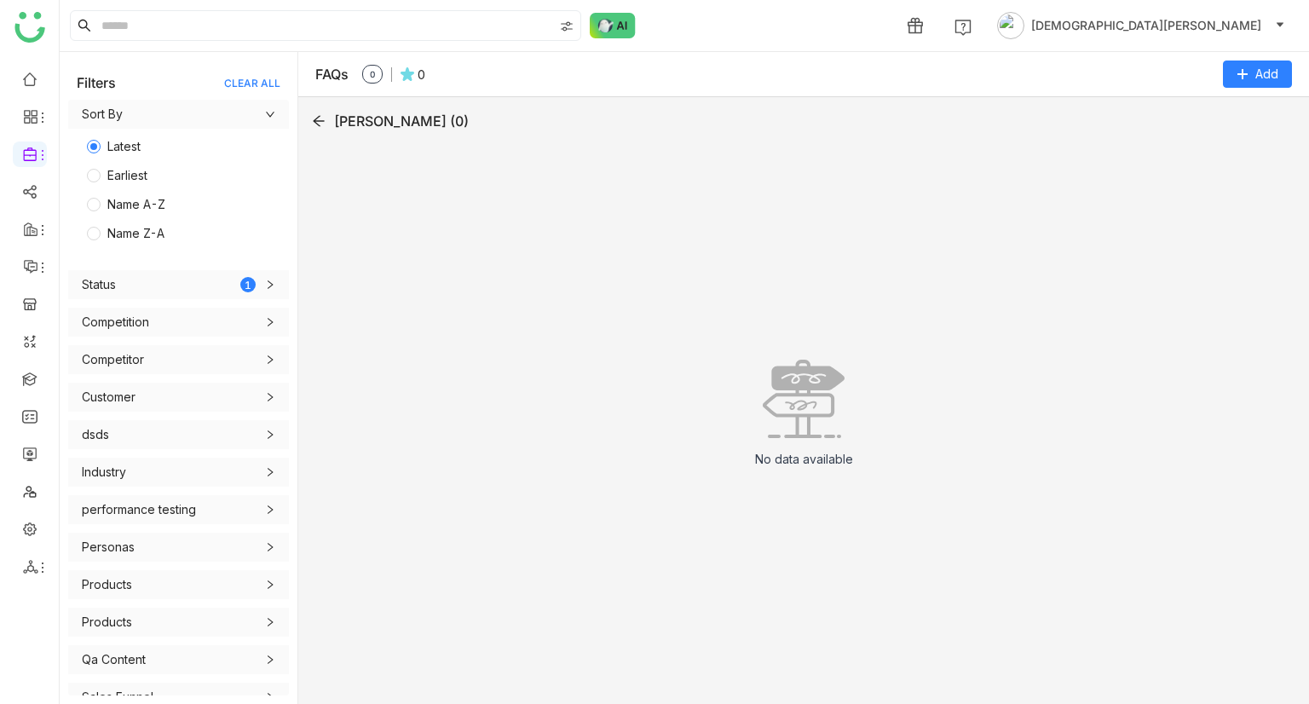
click at [317, 114] on icon at bounding box center [319, 121] width 14 height 14
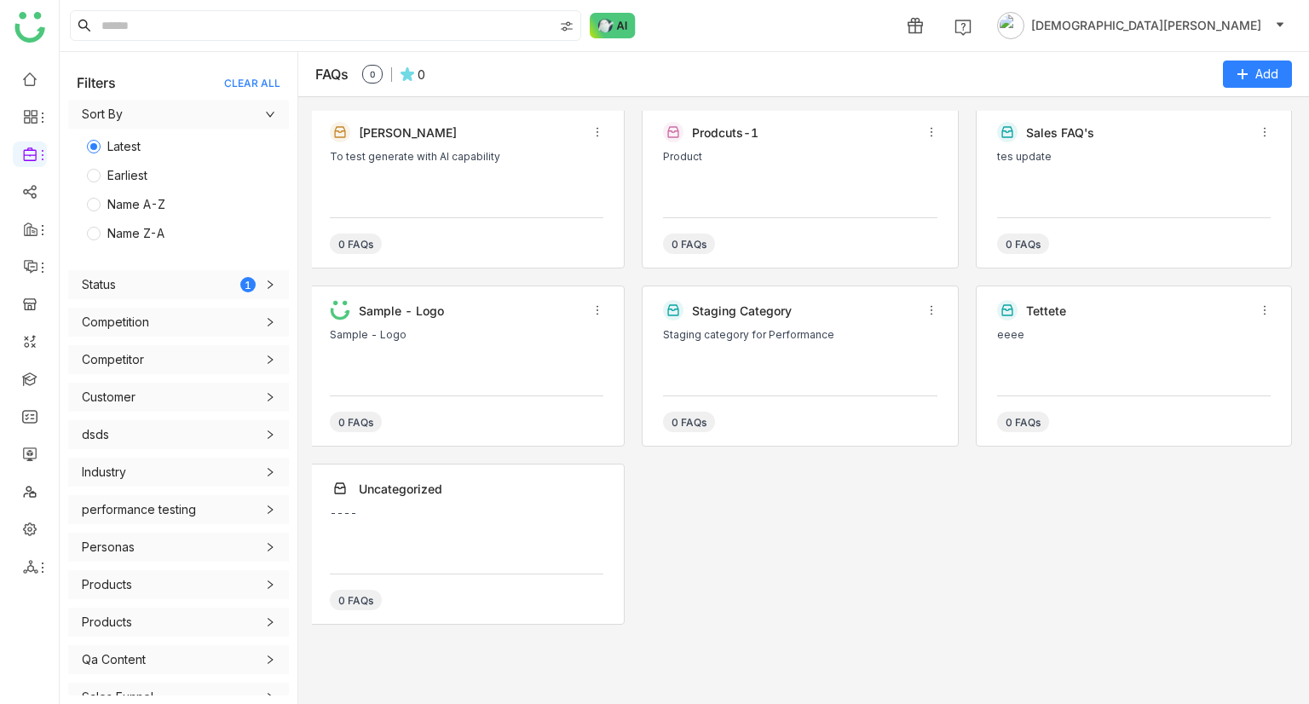
click at [414, 79] on img at bounding box center [407, 74] width 14 height 14
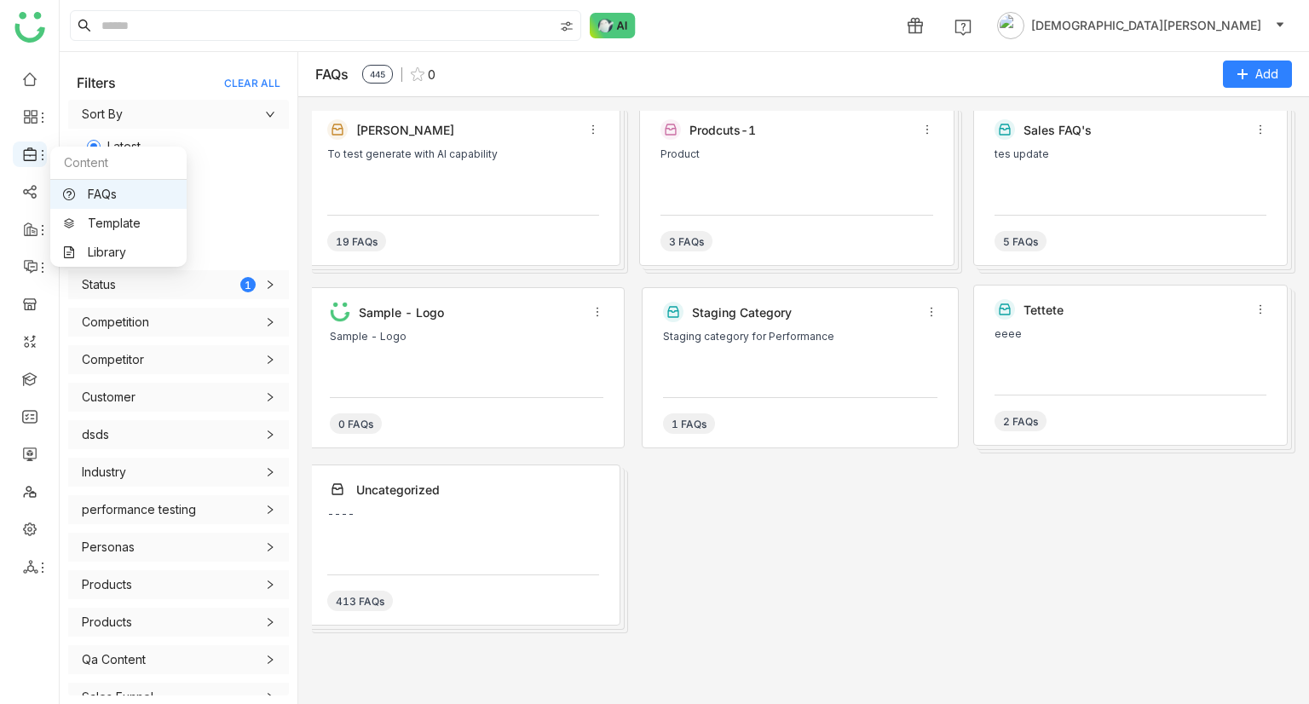
click at [32, 152] on icon at bounding box center [30, 154] width 15 height 15
click at [89, 217] on link "Template" at bounding box center [118, 223] width 111 height 12
click at [105, 222] on link "Template" at bounding box center [118, 223] width 111 height 12
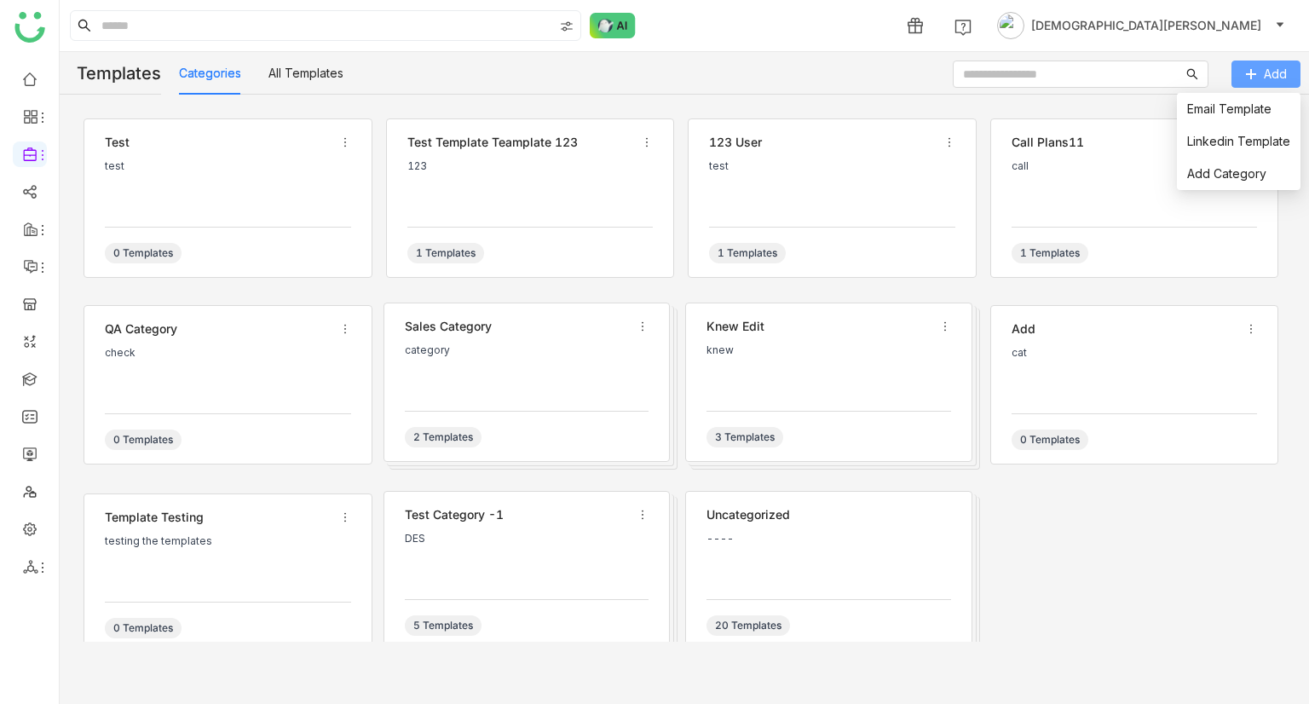
click at [1279, 68] on span "Add" at bounding box center [1274, 74] width 23 height 19
click at [1214, 164] on span "Add Category" at bounding box center [1226, 173] width 79 height 19
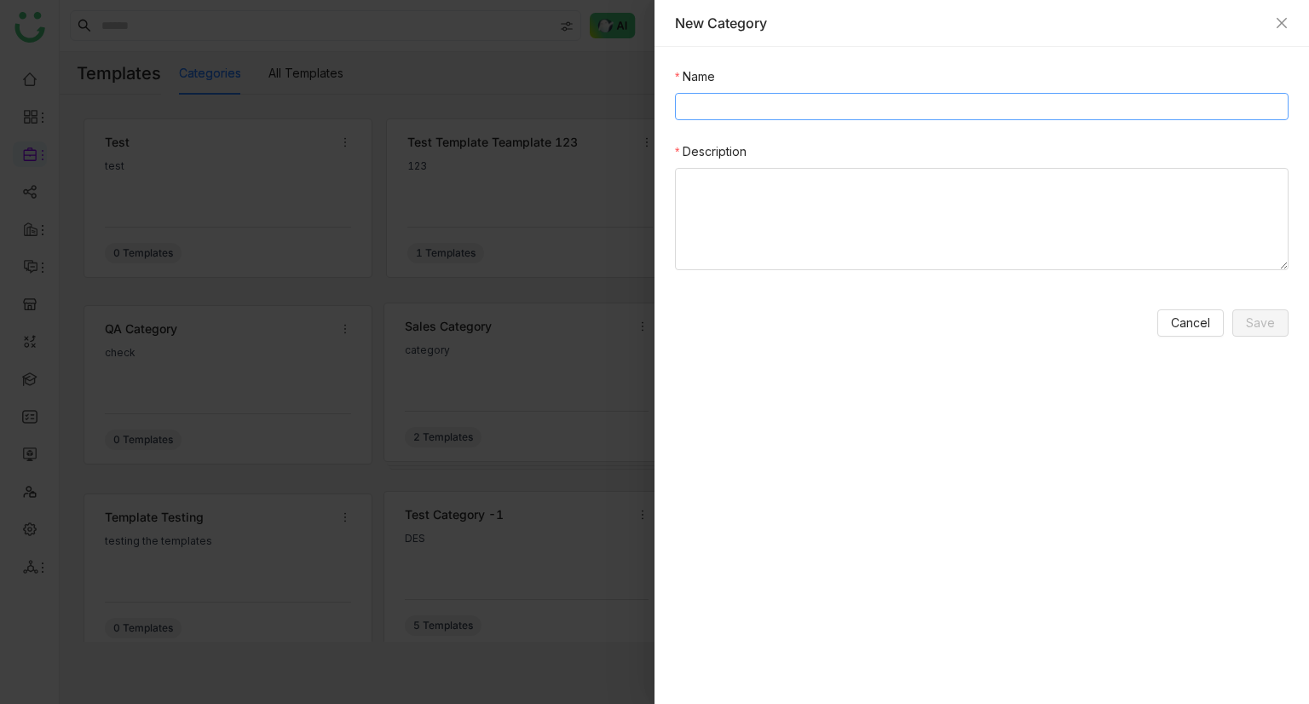
click at [811, 96] on input "Name" at bounding box center [981, 106] width 613 height 27
type input "**********"
click at [813, 257] on textarea "Description" at bounding box center [981, 219] width 613 height 102
paste textarea "**********"
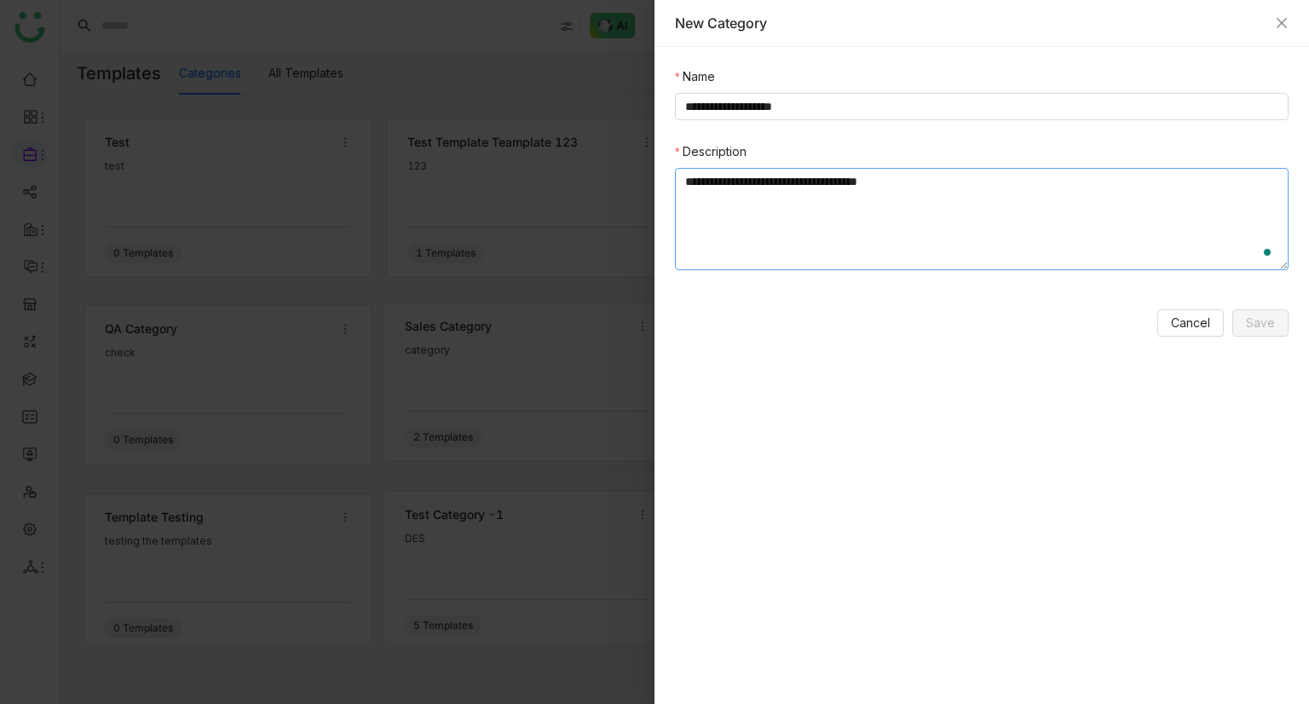
paste textarea "**********"
type textarea "**********"
click at [1291, 325] on div "**********" at bounding box center [981, 375] width 654 height 657
click at [1268, 326] on span "Save" at bounding box center [1259, 322] width 29 height 19
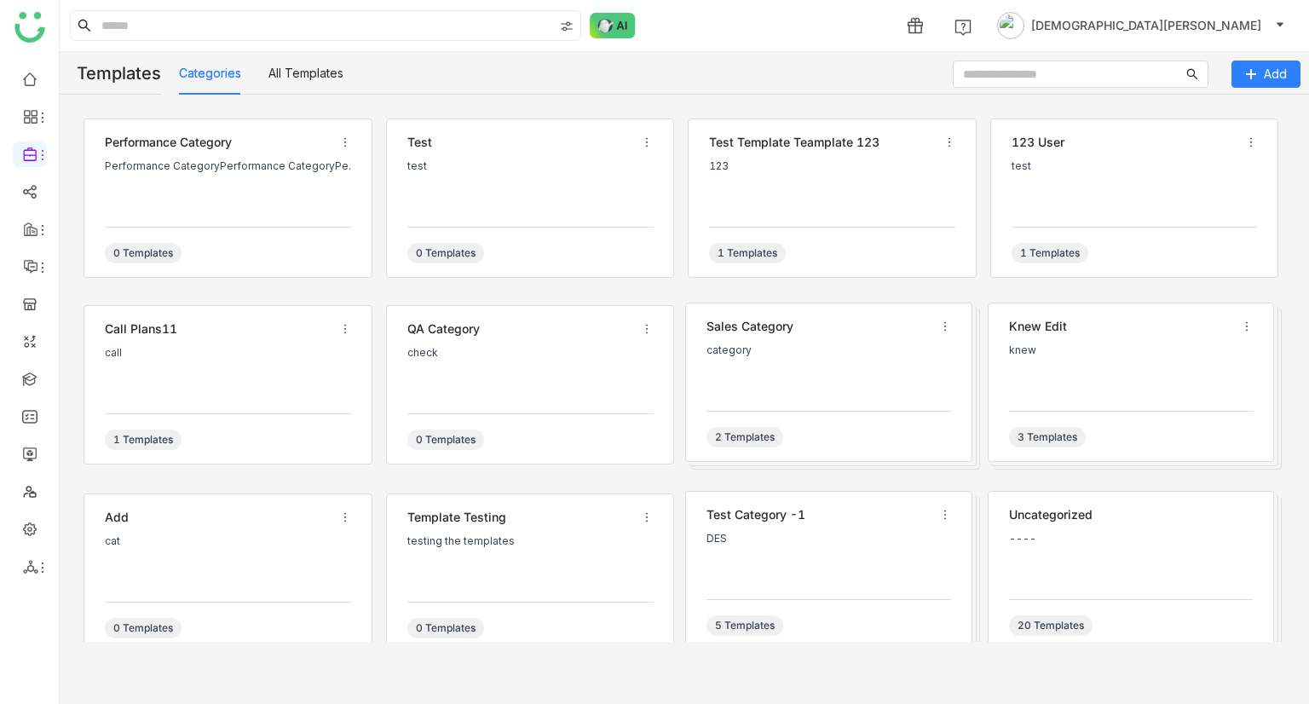
click at [266, 222] on div "Performance Category Performance CategoryPerformance CategoryPe... 0 Templates" at bounding box center [227, 197] width 289 height 159
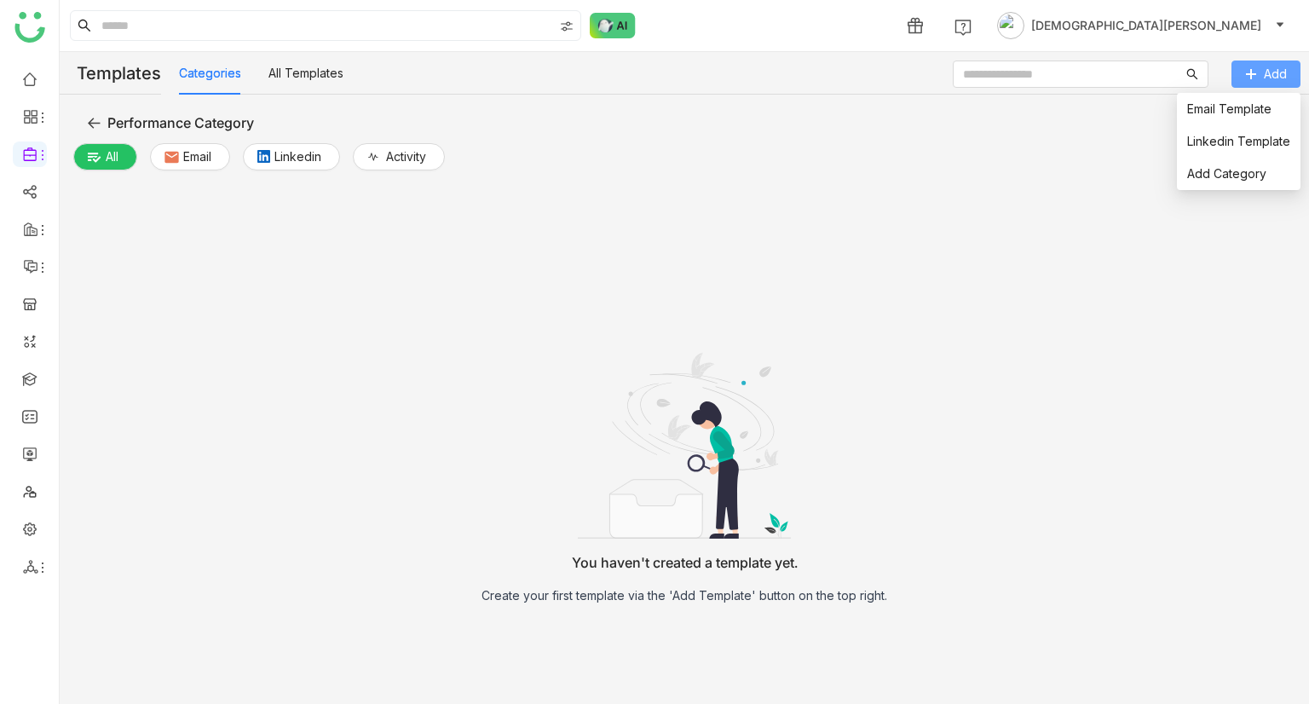
click at [1265, 73] on span "Add" at bounding box center [1274, 74] width 23 height 19
click at [1250, 113] on link "Email Template" at bounding box center [1229, 108] width 84 height 14
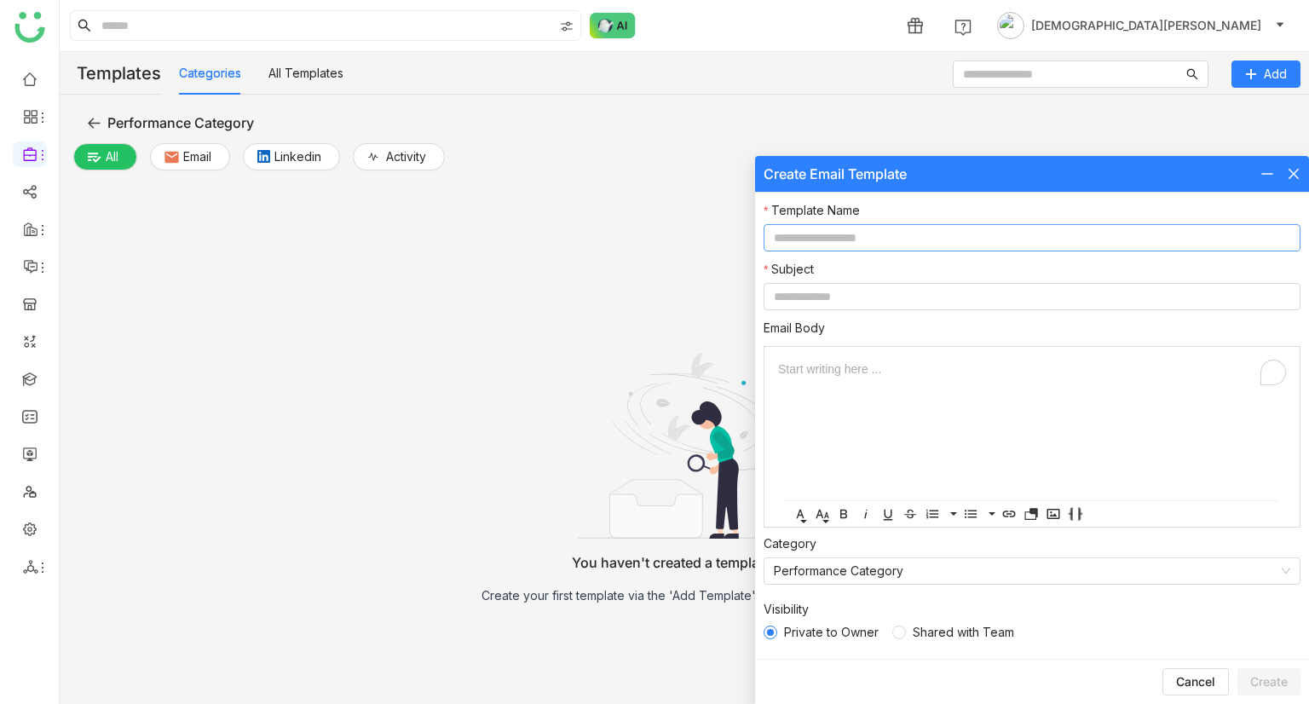
click at [853, 246] on input at bounding box center [1031, 237] width 537 height 27
type input "**********"
click at [838, 288] on input at bounding box center [1031, 296] width 537 height 27
click at [848, 308] on input at bounding box center [1031, 296] width 537 height 27
type input "****"
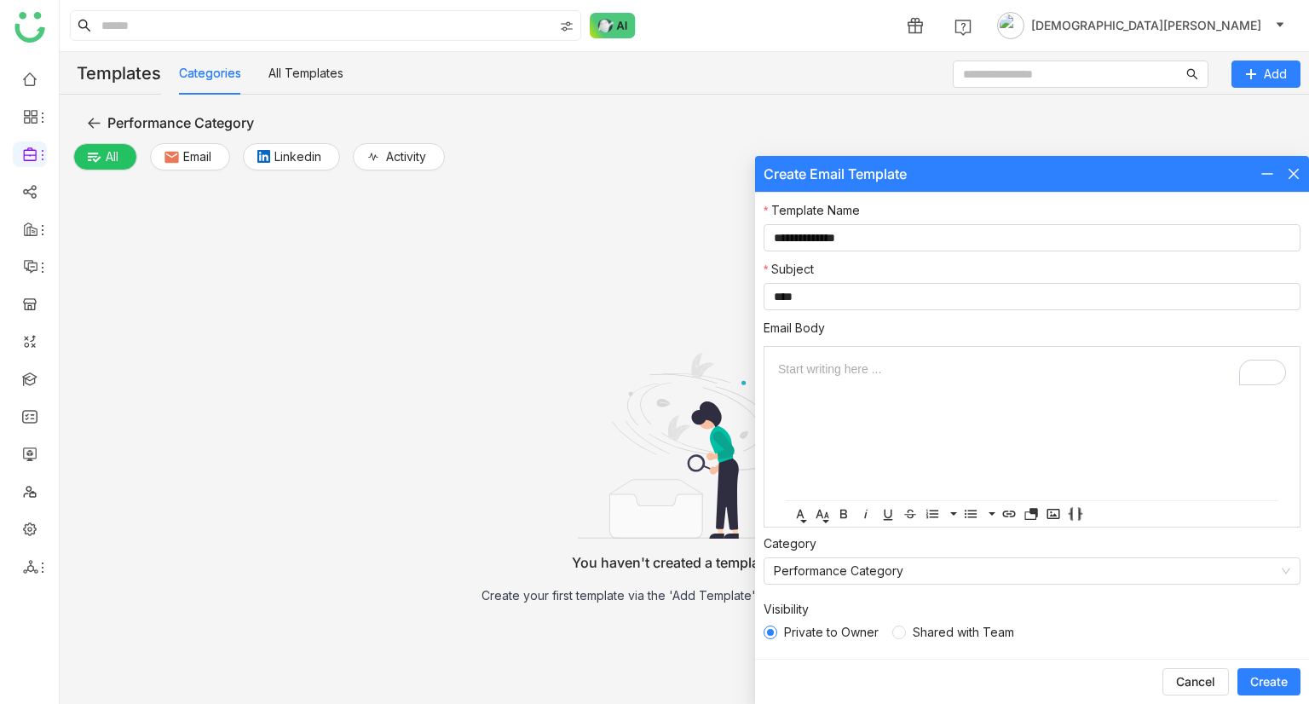
click at [1275, 675] on span "Create" at bounding box center [1268, 681] width 37 height 17
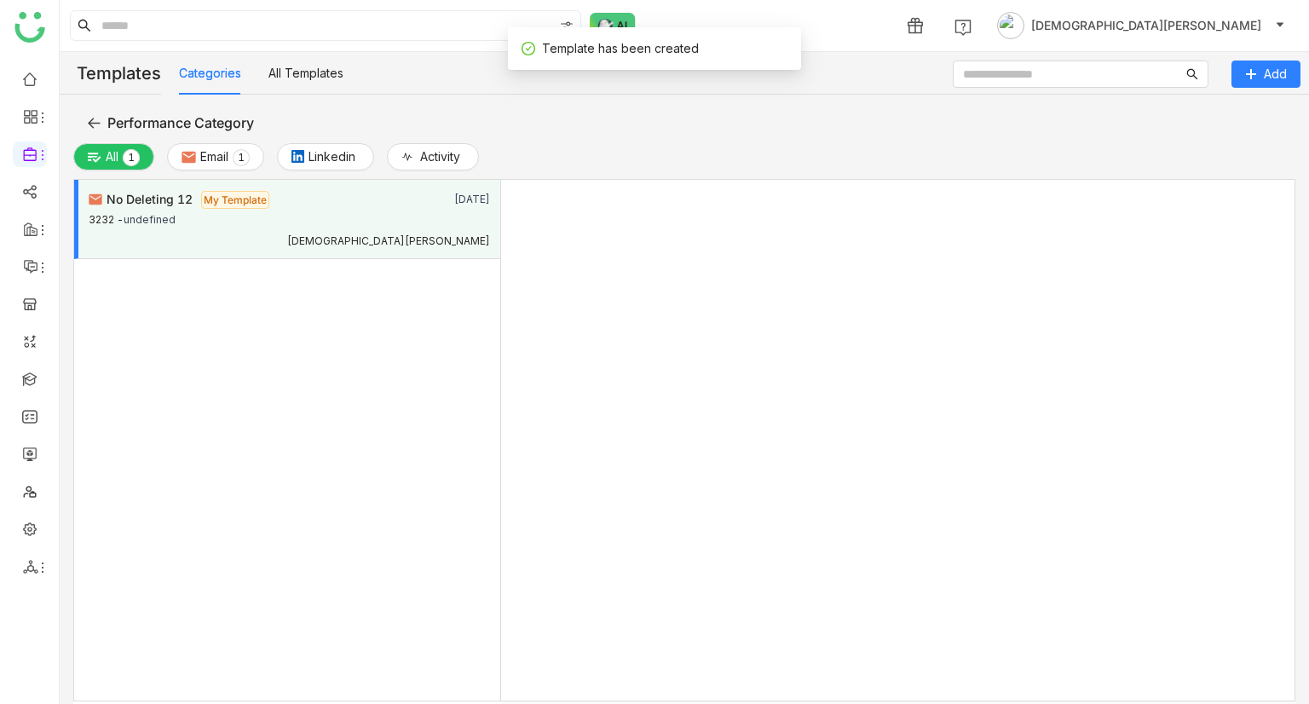
click at [256, 194] on span "My Template" at bounding box center [235, 200] width 68 height 18
click at [281, 249] on gtmb-email-template-list-item "No Deleting 12 My Template Sep 30, 2025 3232 - undefined Vishnu Vardhan" at bounding box center [287, 219] width 426 height 79
click at [278, 249] on gtmb-email-template-list-item "No Deleting 12 My Template Sep 30, 2025 3232 - undefined Vishnu Vardhan" at bounding box center [287, 219] width 427 height 79
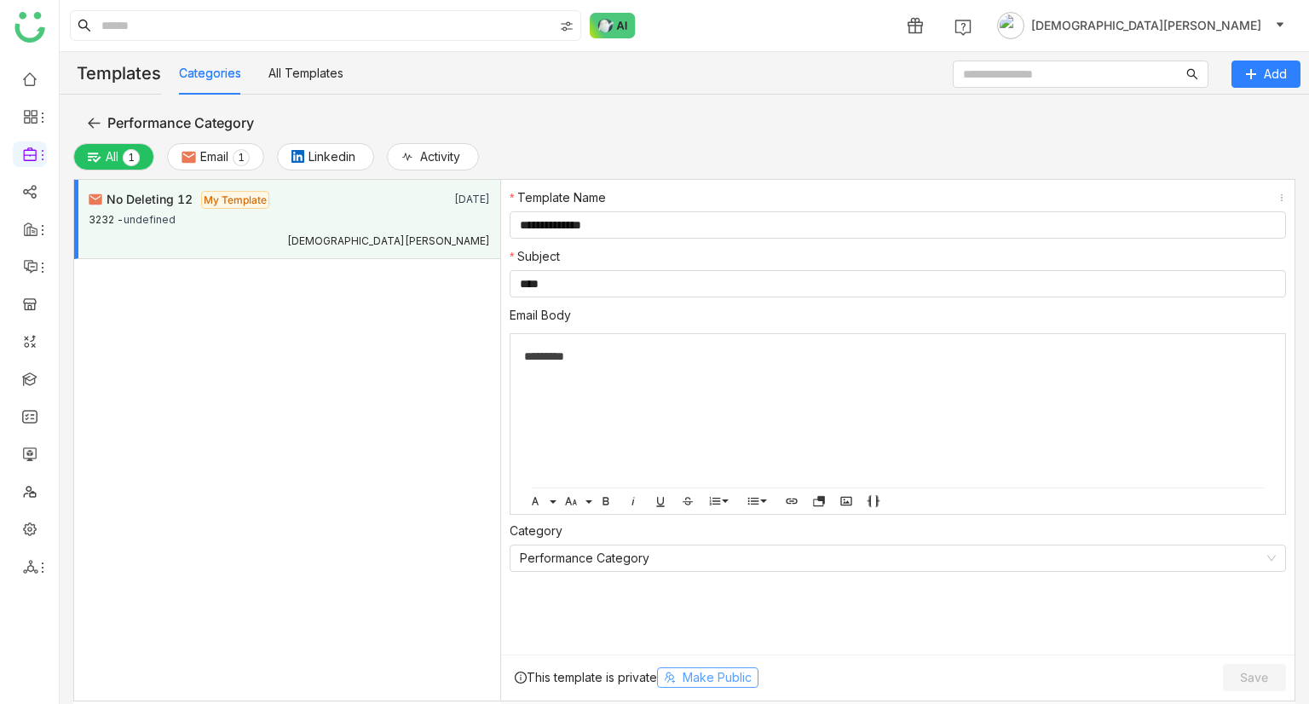
click at [676, 678] on icon at bounding box center [670, 677] width 12 height 12
click at [261, 209] on div "3232 - undefined" at bounding box center [289, 219] width 401 height 21
click at [170, 125] on span "Performance Category" at bounding box center [180, 122] width 147 height 20
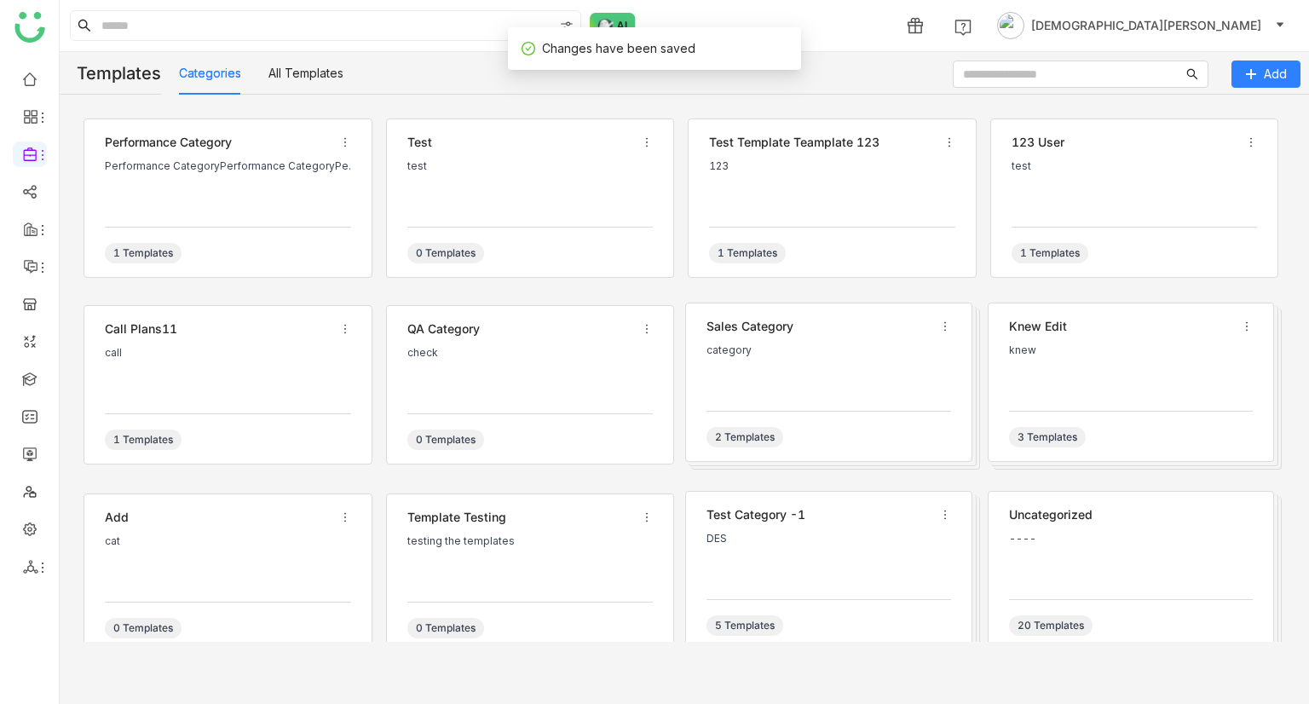
click at [158, 175] on div "Performance CategoryPerformance CategoryPe..." at bounding box center [228, 185] width 246 height 51
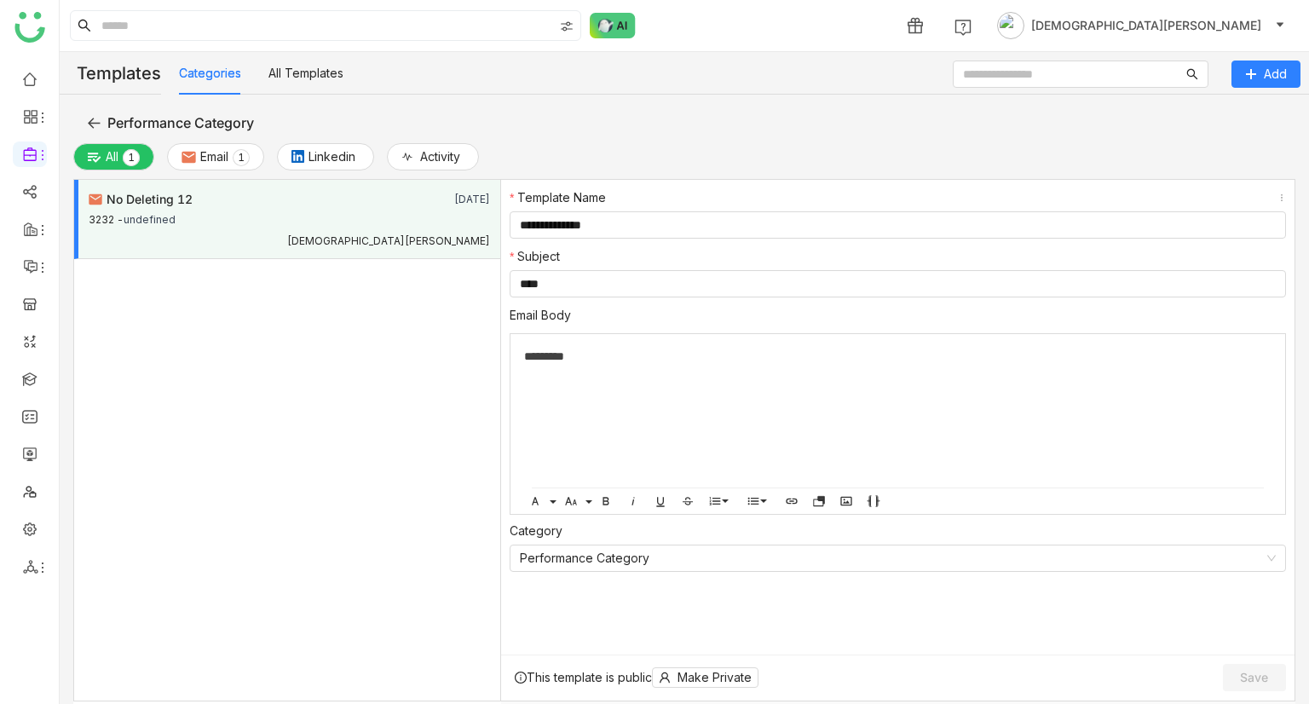
click at [220, 200] on div "No Deleting 12" at bounding box center [249, 199] width 321 height 19
click at [204, 108] on button "Performance Category" at bounding box center [170, 121] width 194 height 27
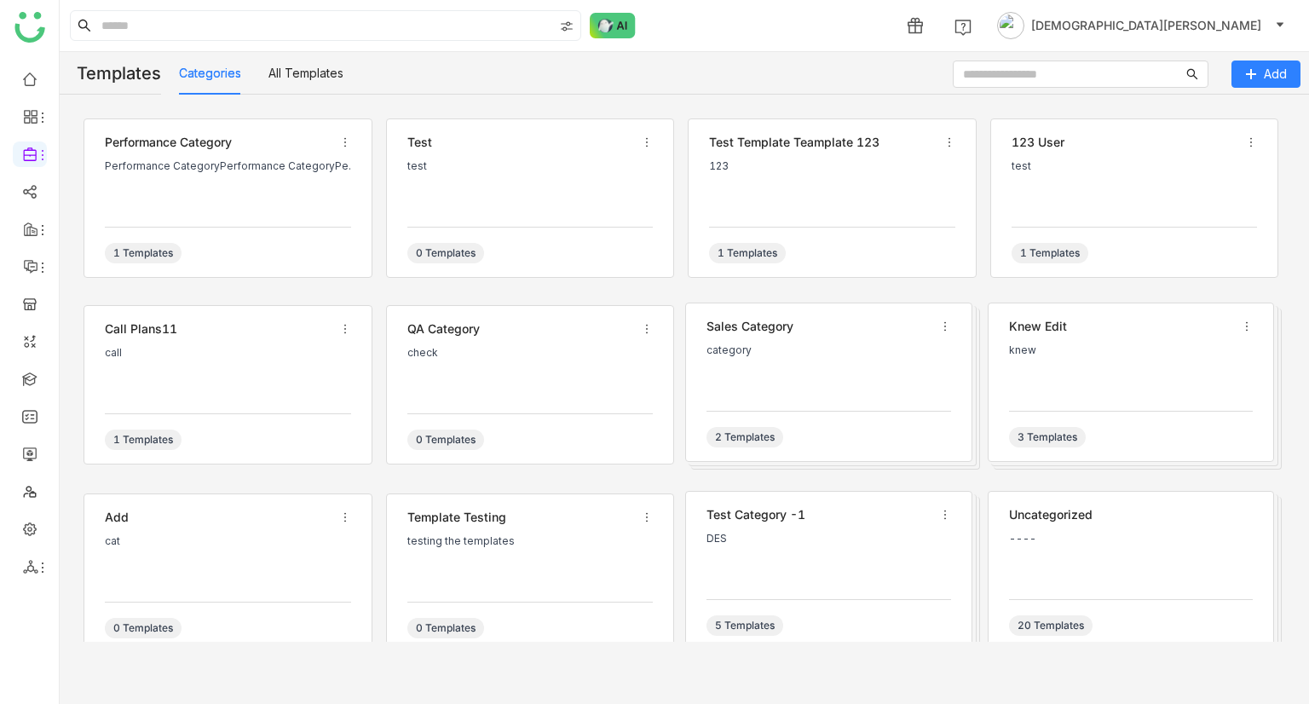
click at [197, 115] on div "Performance Category Performance CategoryPerformance CategoryPe... 1 Templates …" at bounding box center [684, 374] width 1222 height 533
click at [335, 90] on div "All Templates" at bounding box center [305, 73] width 75 height 43
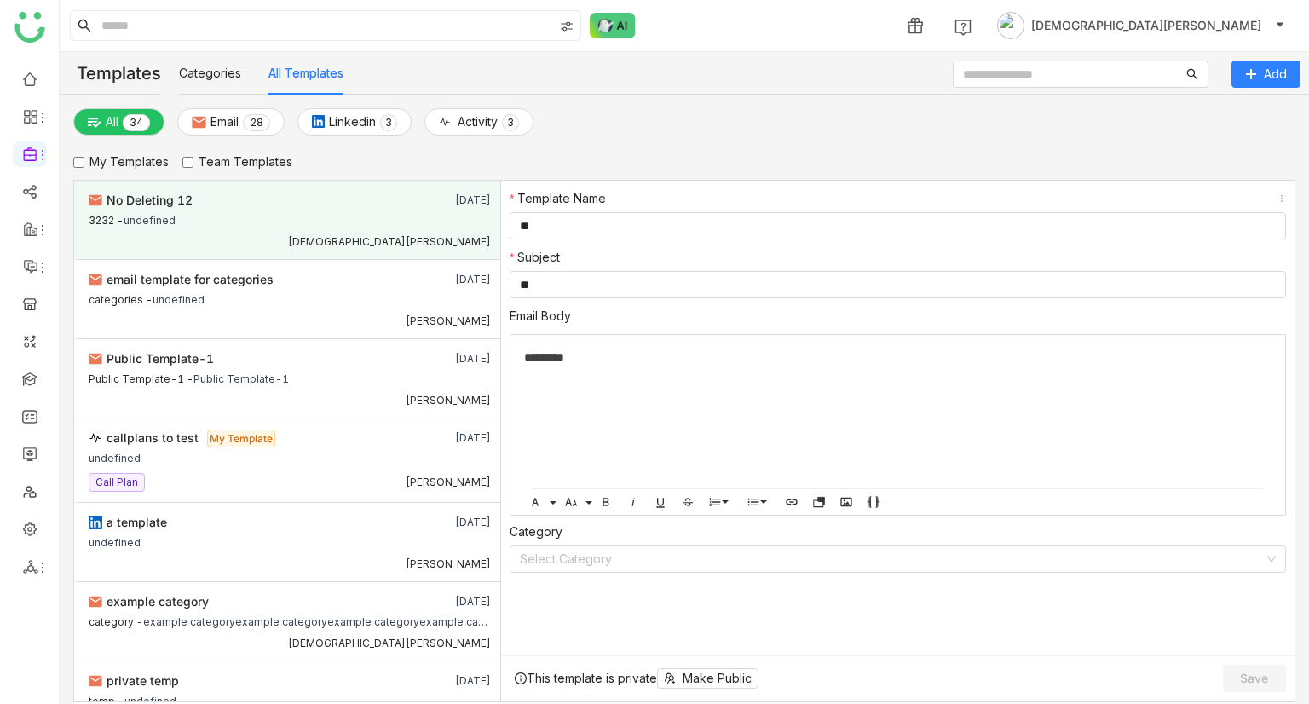
click at [267, 231] on div "[DEMOGRAPHIC_DATA][PERSON_NAME]" at bounding box center [290, 240] width 402 height 18
click at [232, 154] on label "Team Templates" at bounding box center [237, 161] width 110 height 19
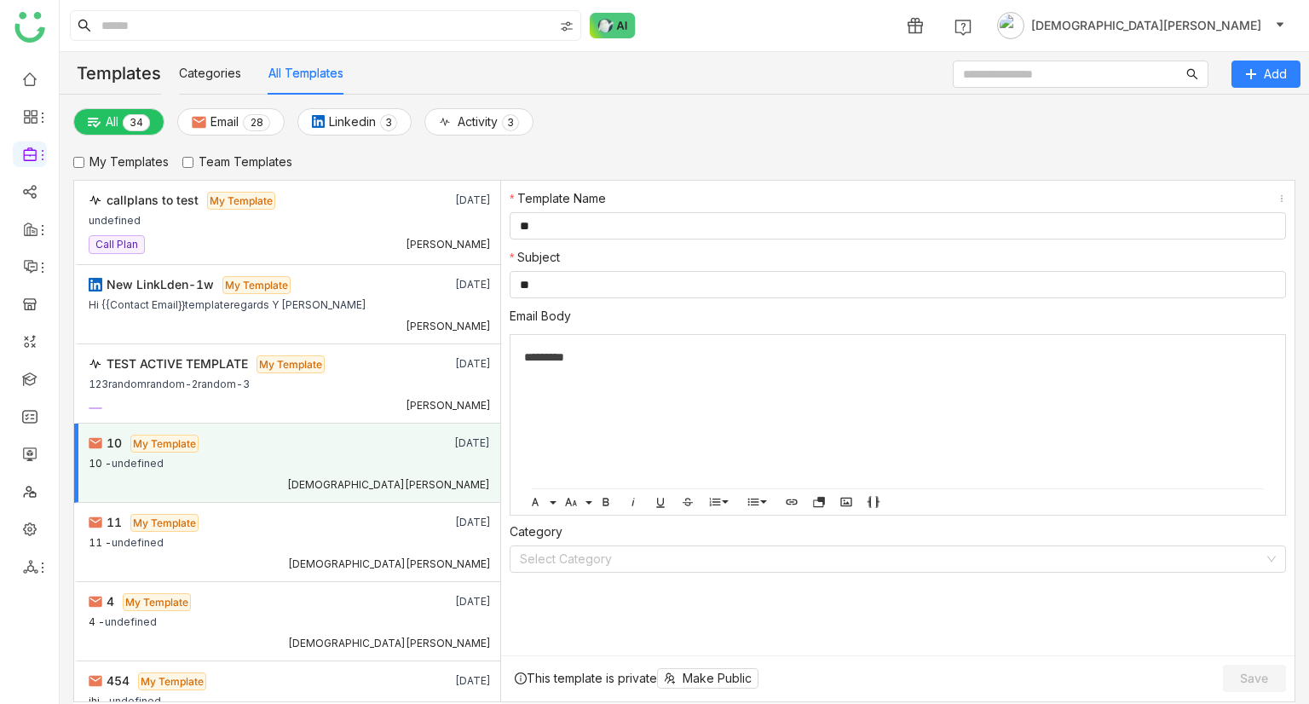
click at [204, 153] on label "Team Templates" at bounding box center [237, 161] width 110 height 19
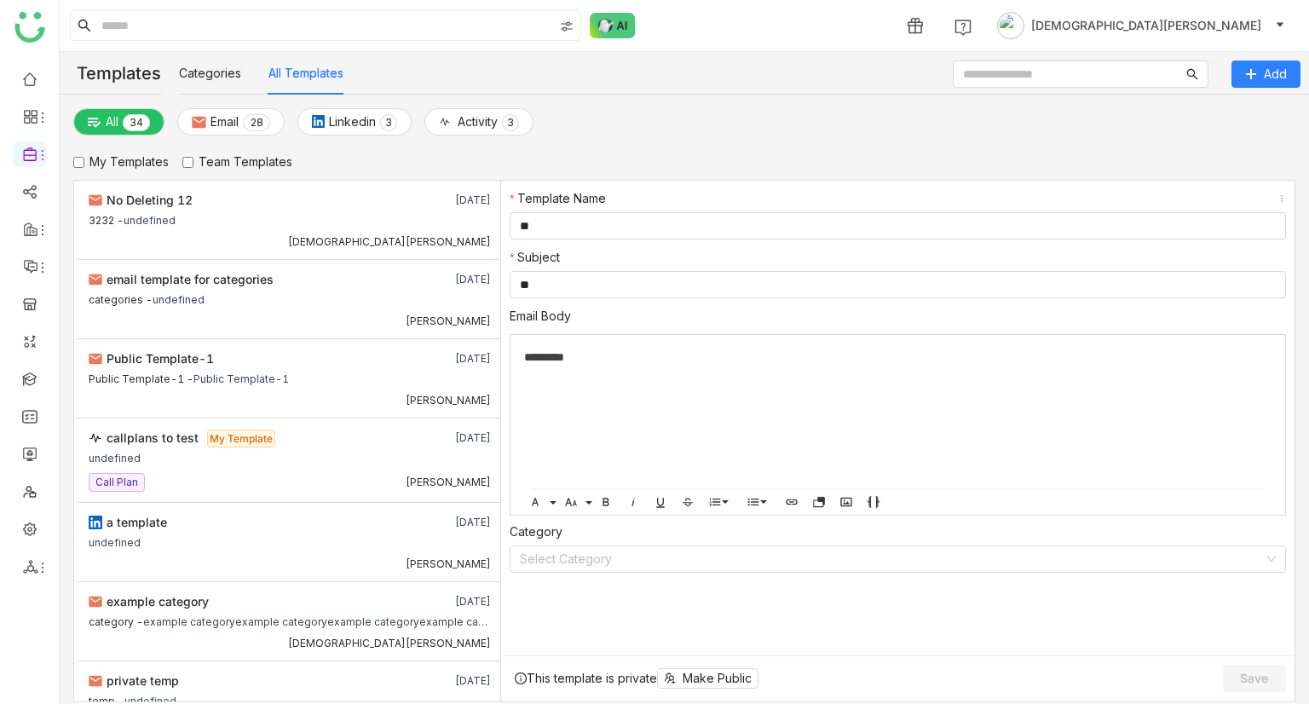
click at [130, 156] on label "My Templates" at bounding box center [120, 161] width 95 height 19
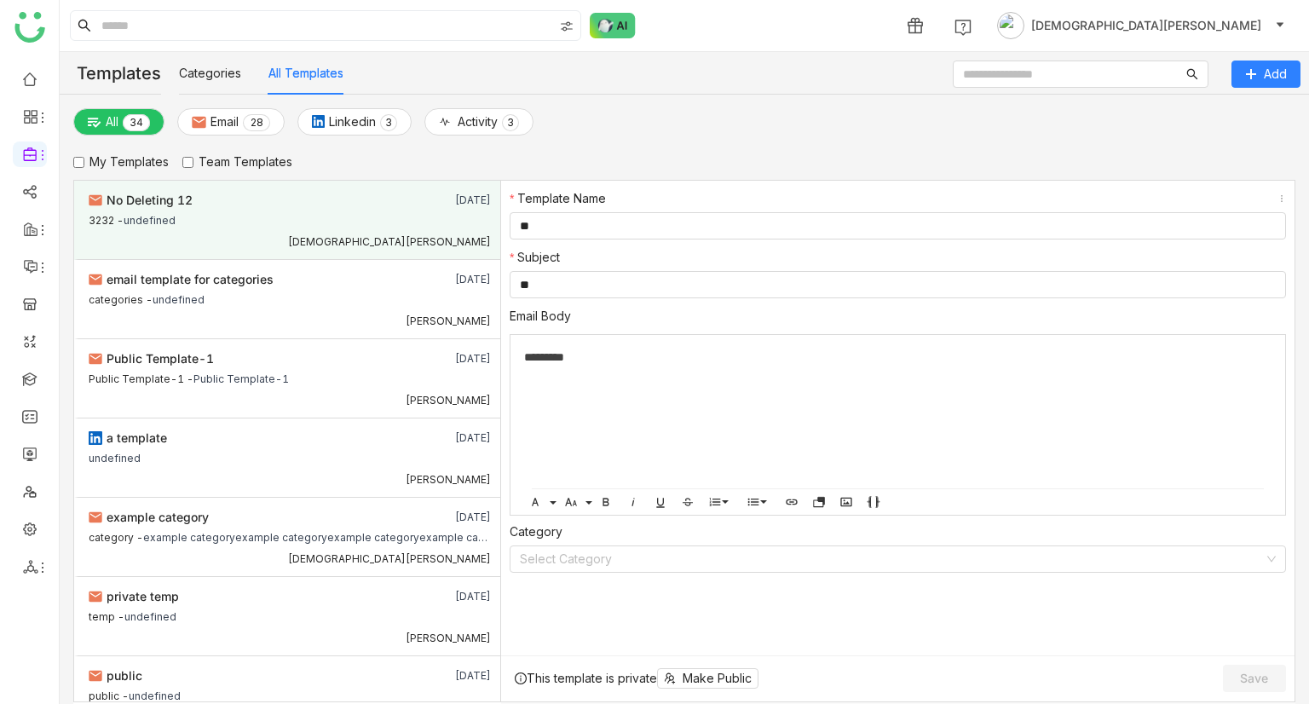
click at [326, 231] on div "[DEMOGRAPHIC_DATA][PERSON_NAME]" at bounding box center [290, 240] width 402 height 18
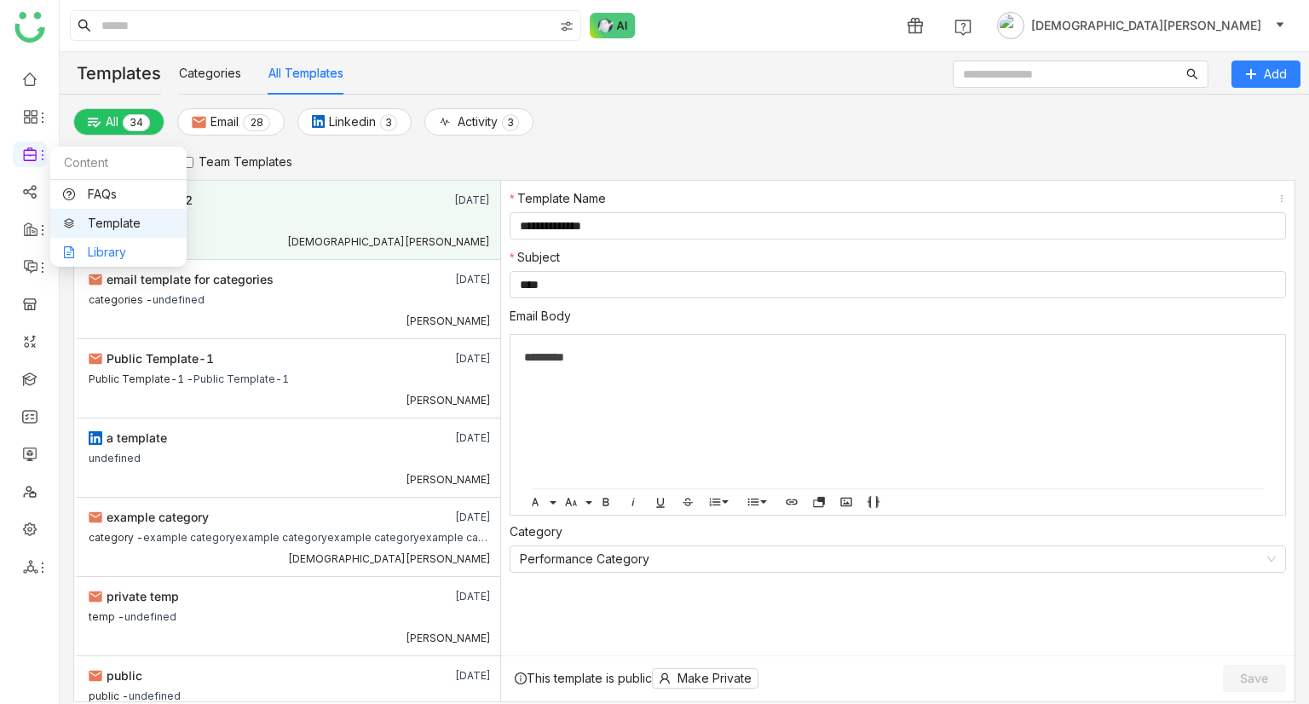
click at [132, 249] on link "Library" at bounding box center [118, 252] width 111 height 12
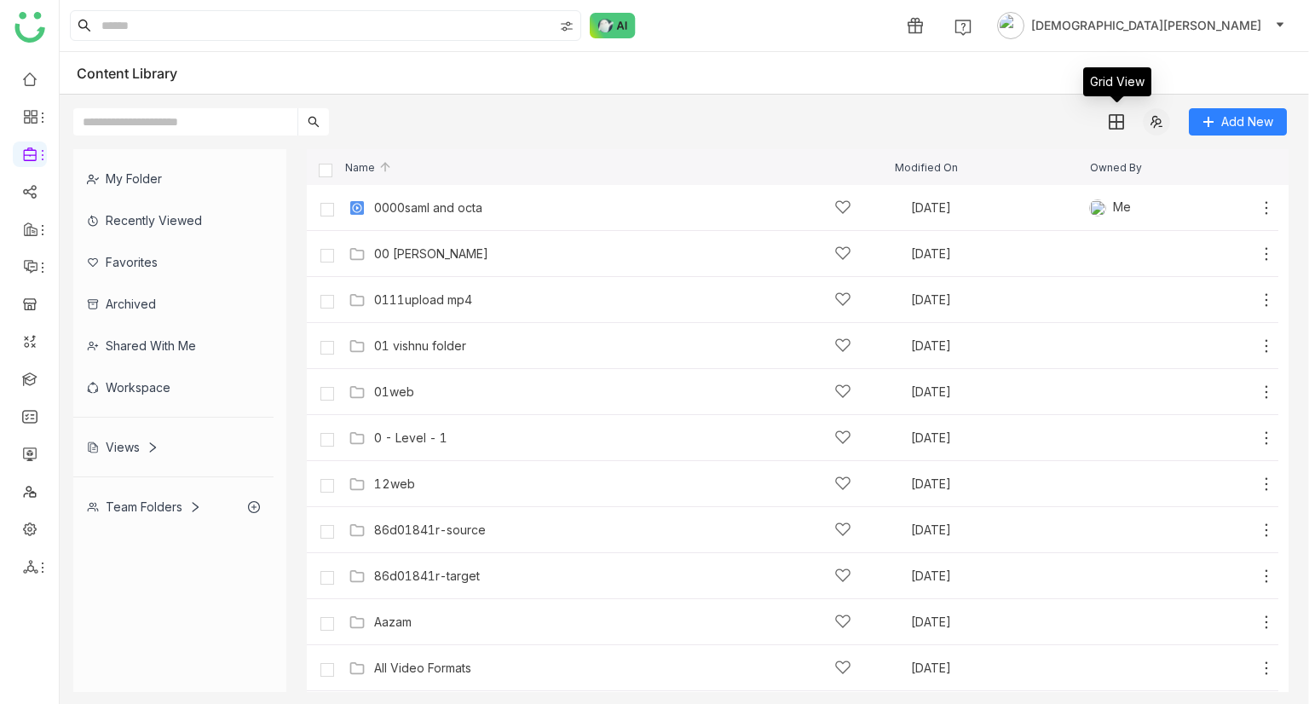
click at [1154, 120] on icon at bounding box center [1156, 122] width 14 height 14
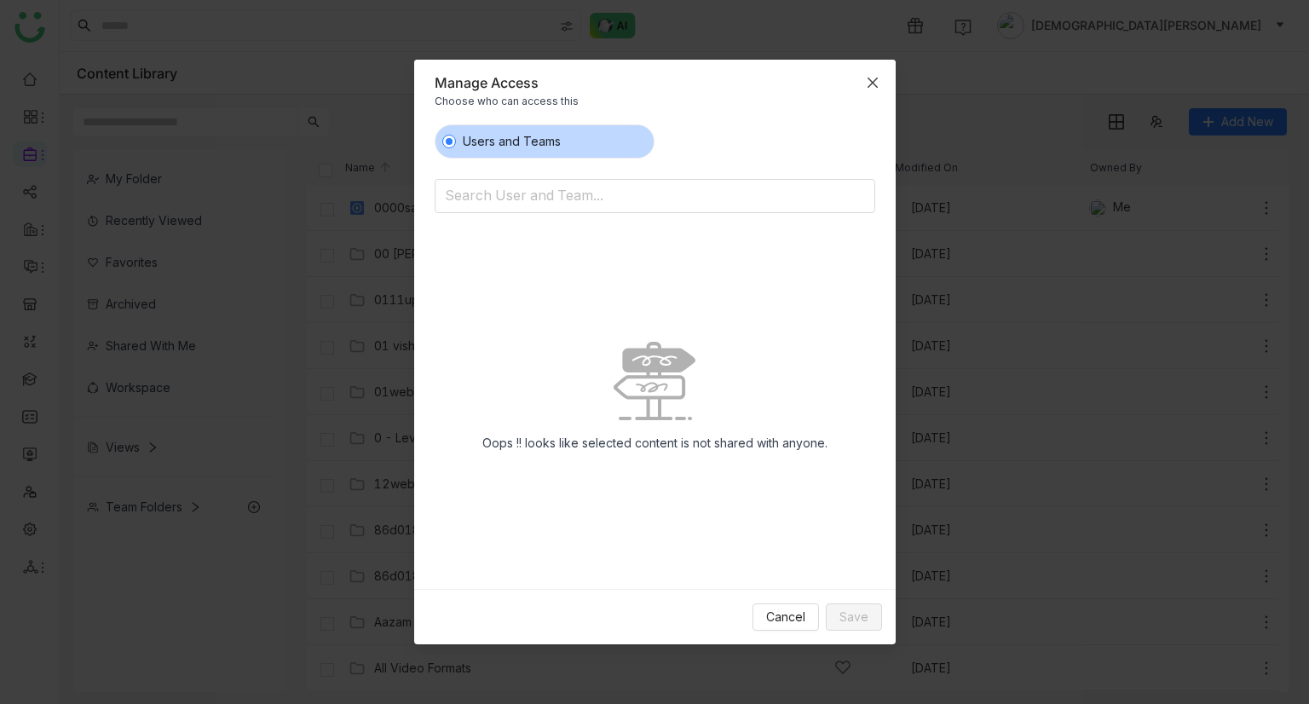
click at [859, 89] on span "Close" at bounding box center [872, 83] width 46 height 46
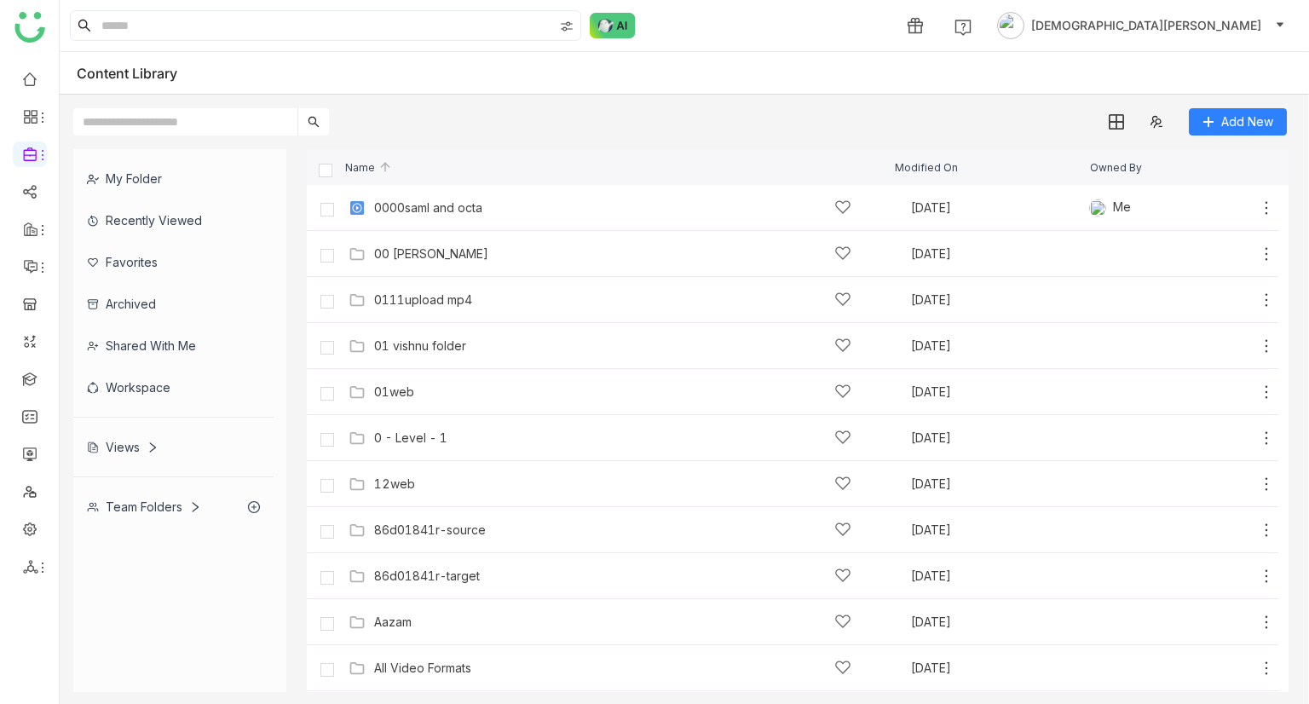
click at [109, 158] on div "My Folder" at bounding box center [173, 179] width 200 height 42
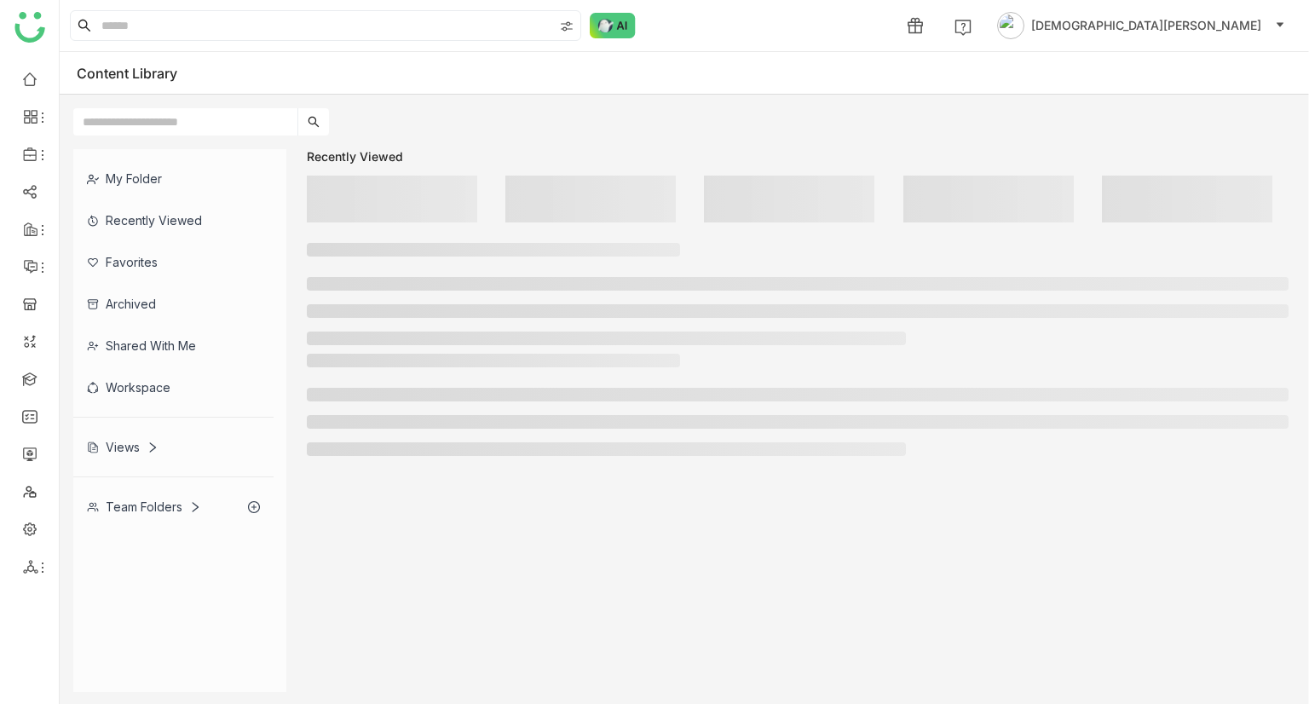
click at [162, 173] on div "My Folder" at bounding box center [173, 179] width 200 height 42
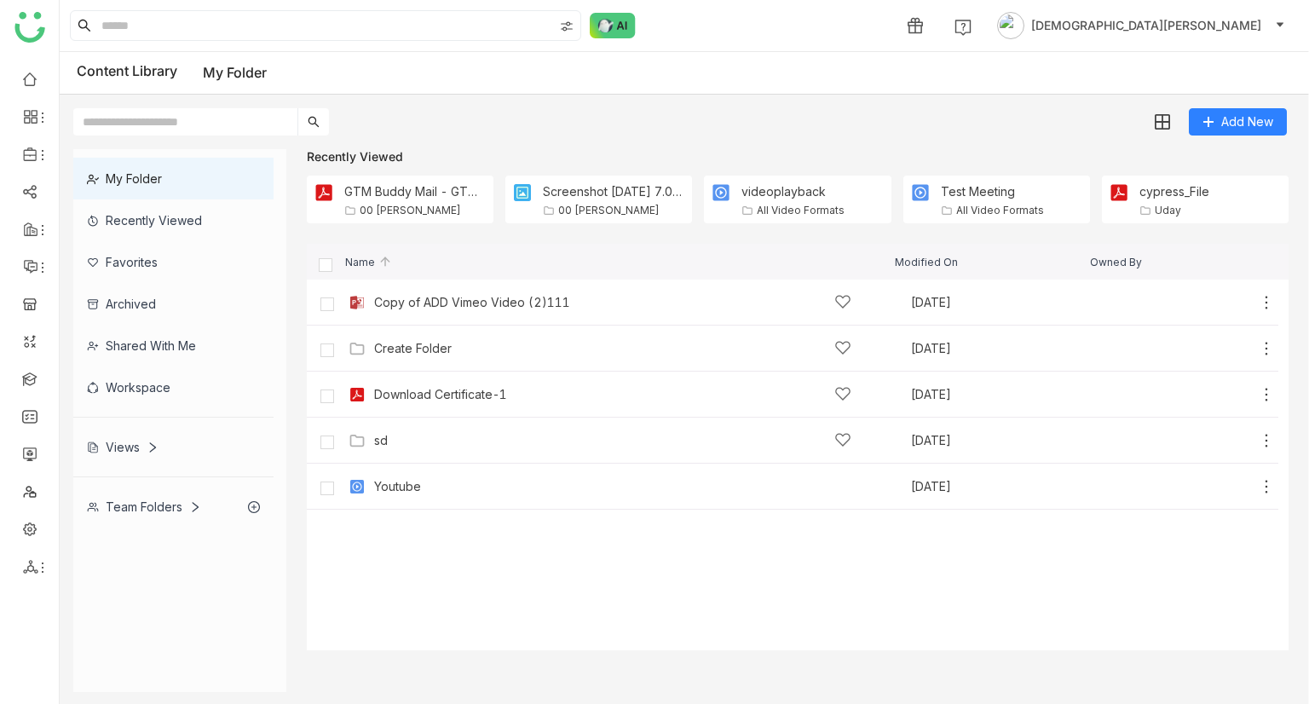
click at [179, 212] on div "Recently Viewed" at bounding box center [173, 220] width 200 height 42
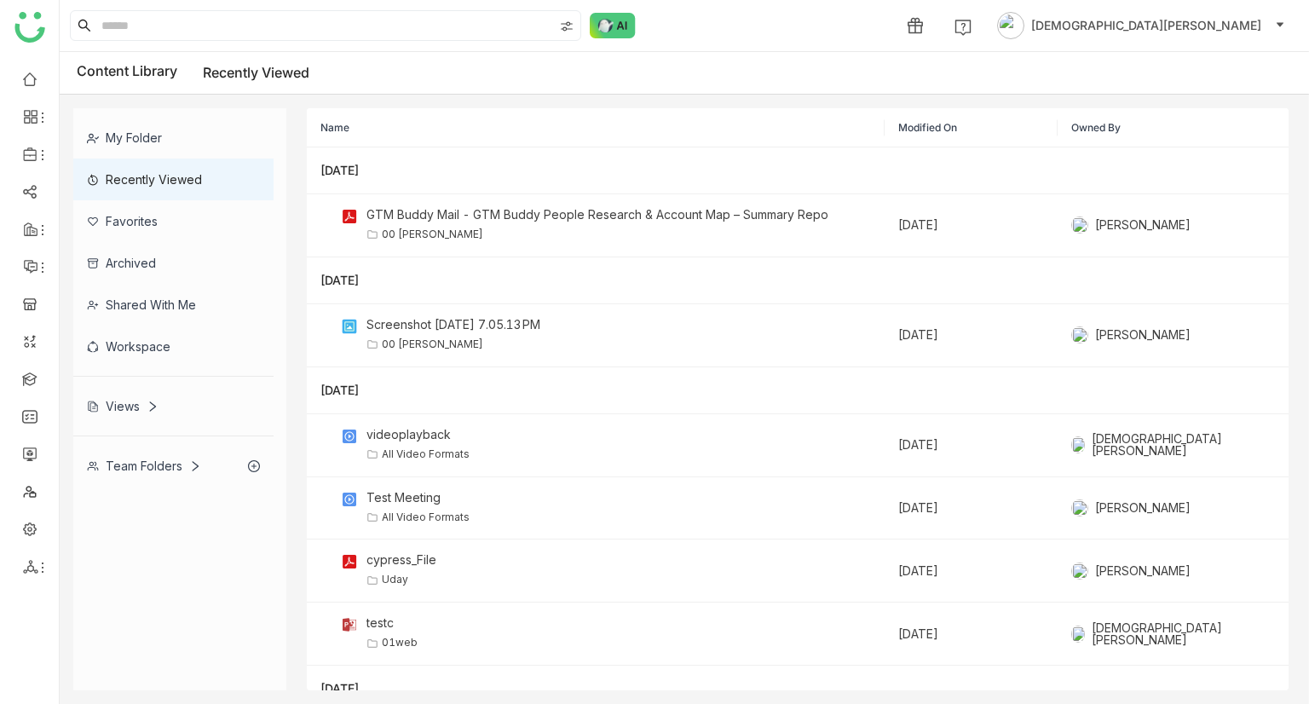
click at [171, 135] on div "My Folder" at bounding box center [173, 138] width 200 height 42
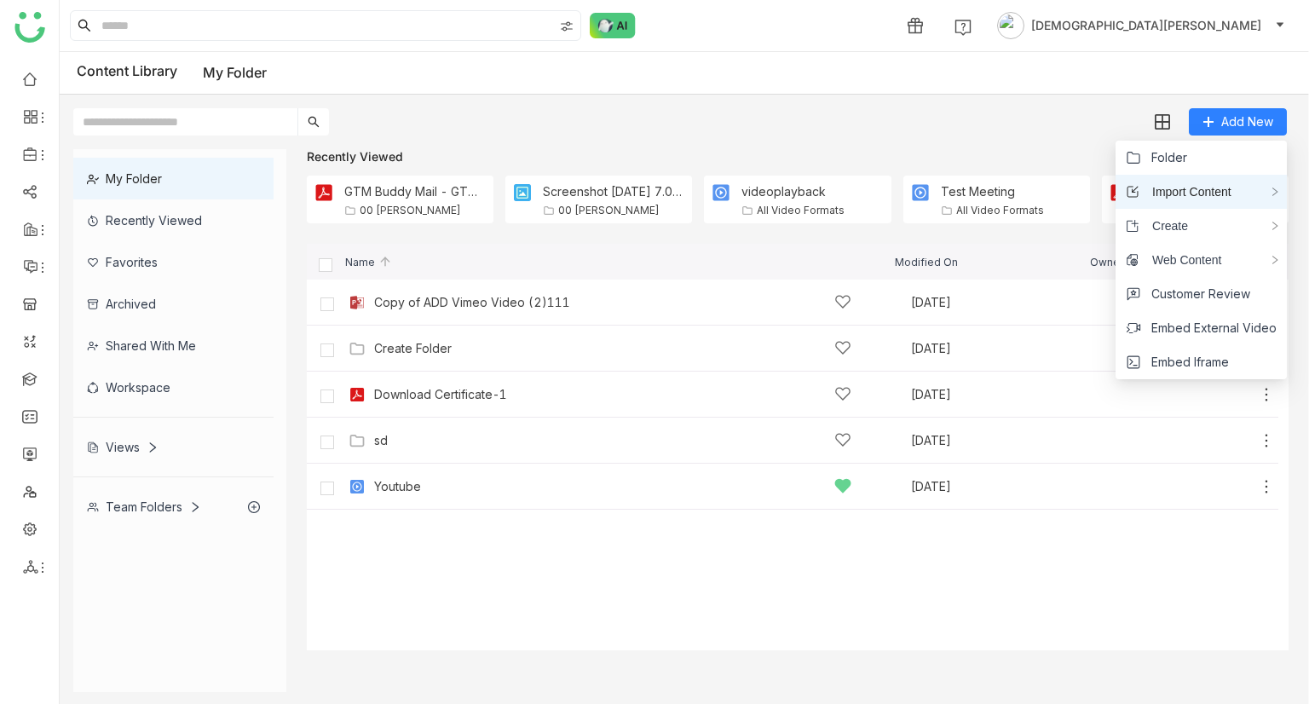
click at [1211, 179] on div "Import Content" at bounding box center [1200, 192] width 171 height 34
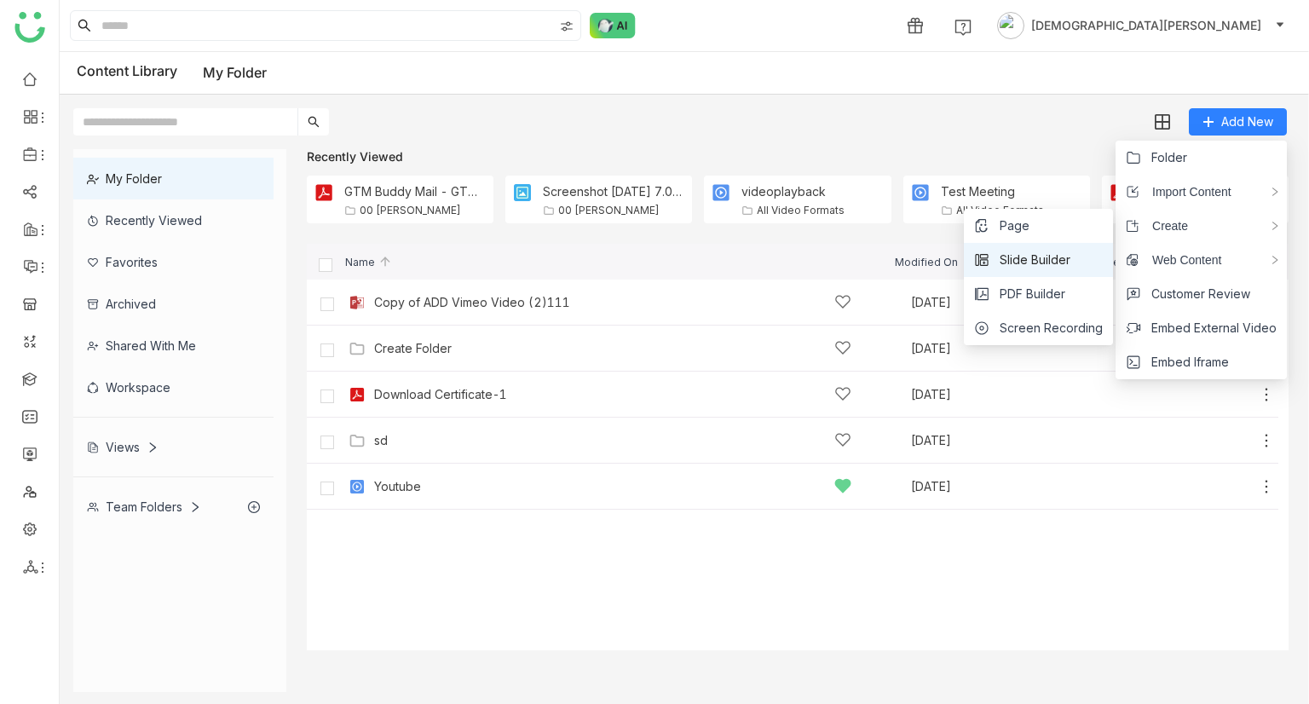
click at [1033, 257] on span "Slide Builder" at bounding box center [1034, 259] width 71 height 19
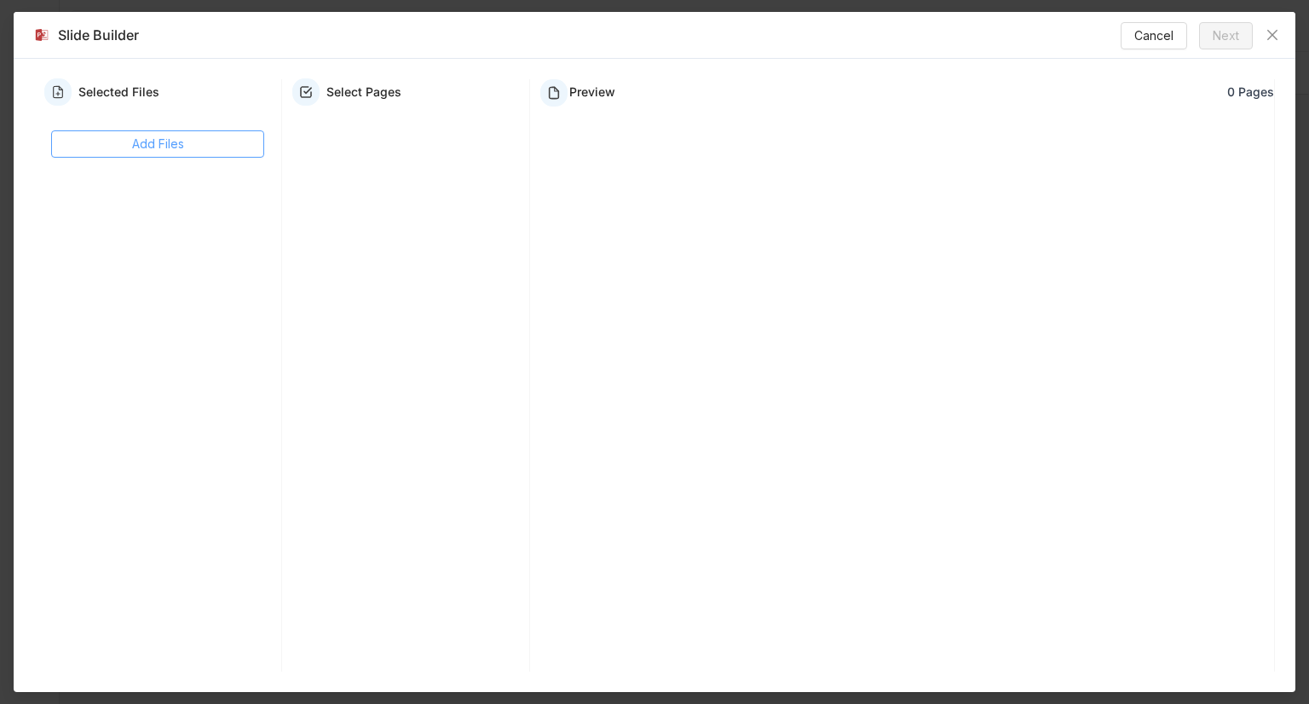
click at [170, 138] on span "Add Files" at bounding box center [158, 144] width 52 height 19
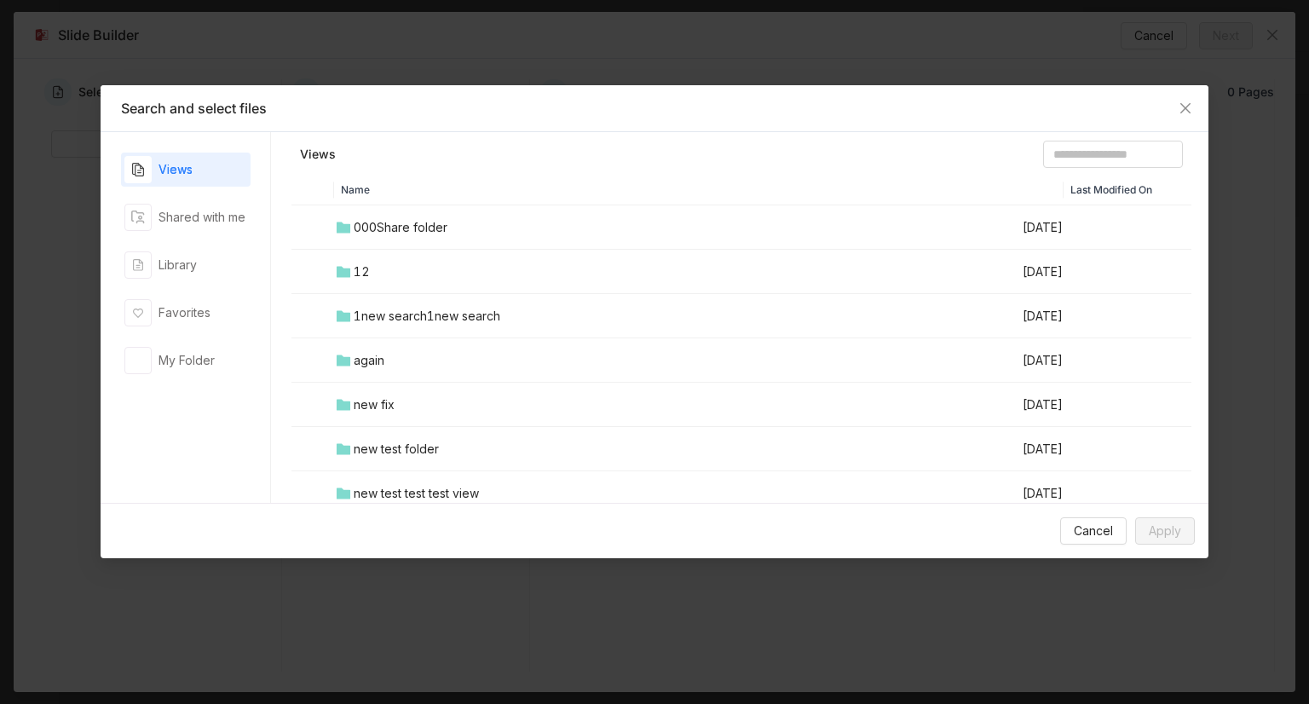
click at [370, 308] on div "1new search1new search" at bounding box center [427, 316] width 147 height 19
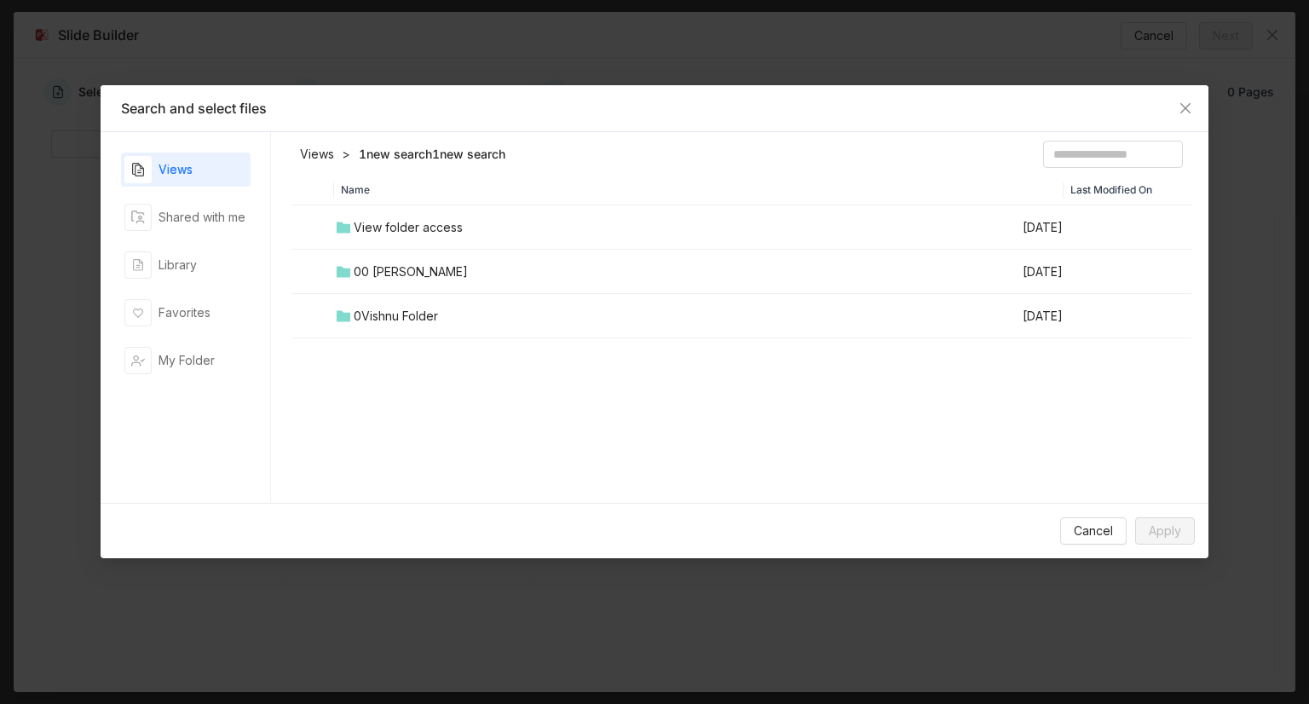
click at [393, 255] on td "00 Arif Folder" at bounding box center [677, 272] width 687 height 44
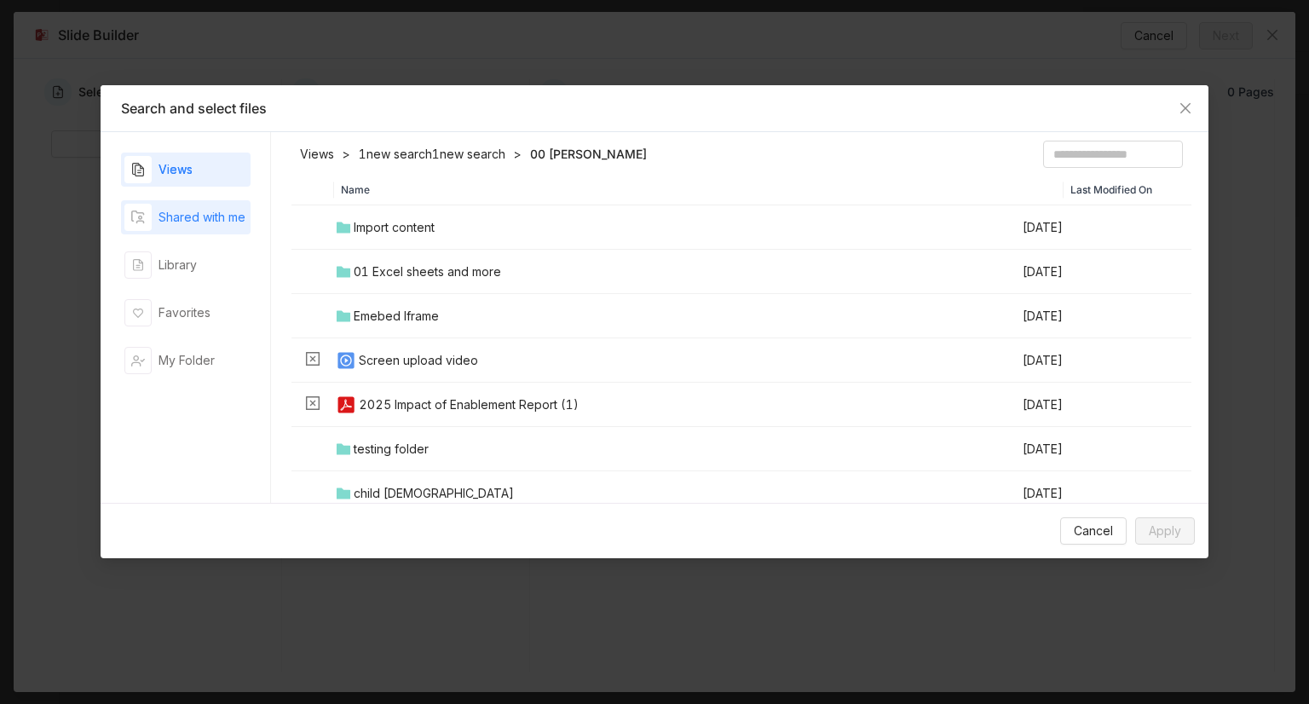
click at [164, 222] on div "Shared with me" at bounding box center [201, 217] width 87 height 19
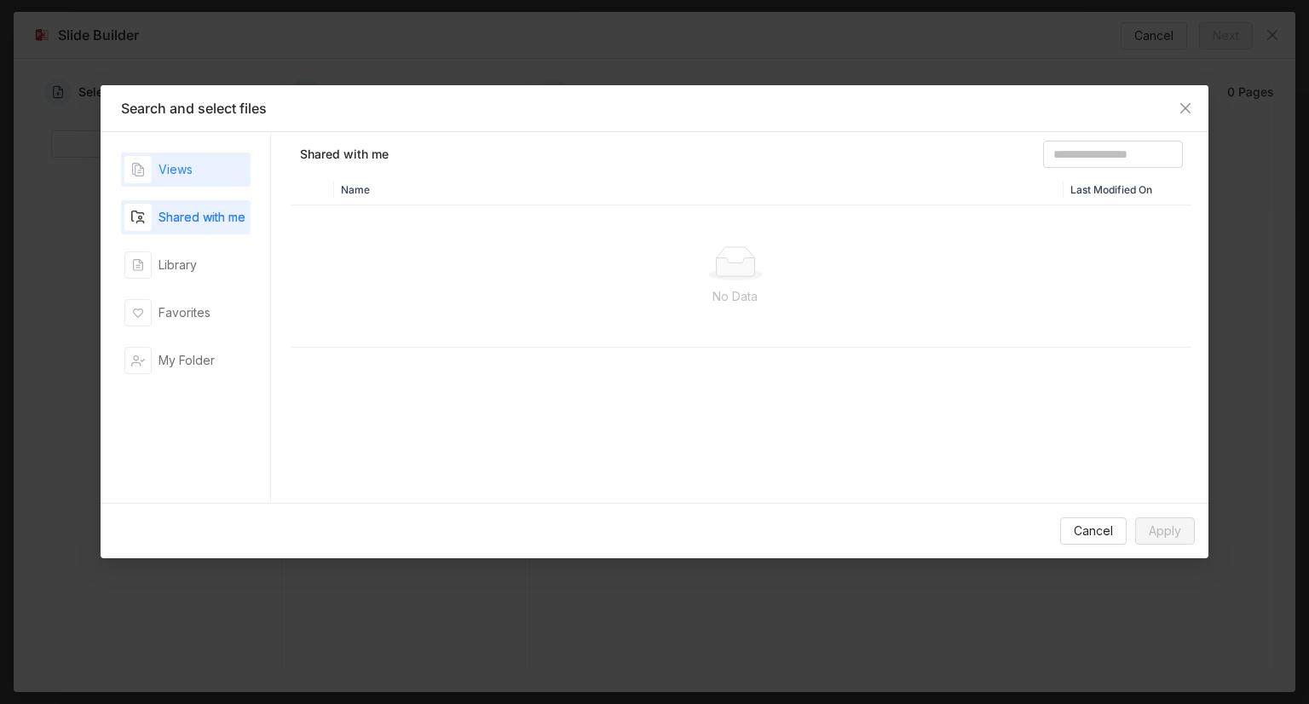
click at [167, 175] on div "Views" at bounding box center [175, 169] width 34 height 19
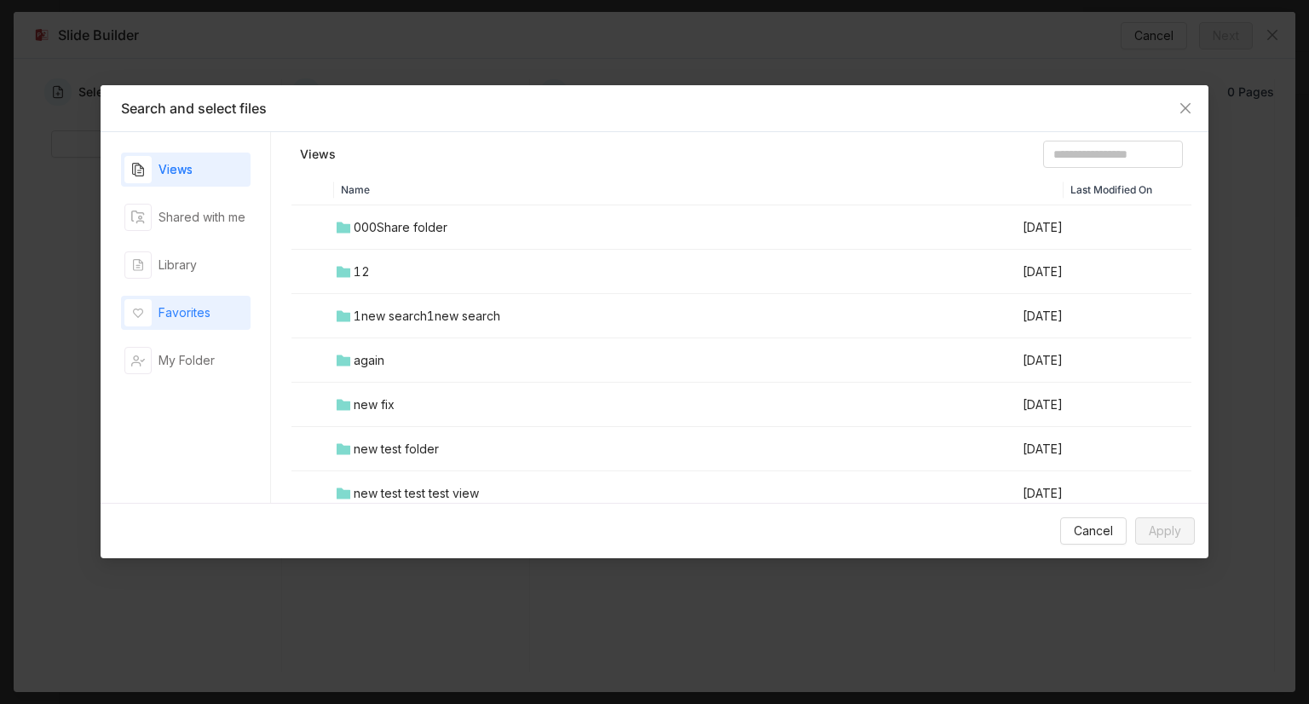
click at [141, 297] on div "Favorites" at bounding box center [185, 313] width 129 height 34
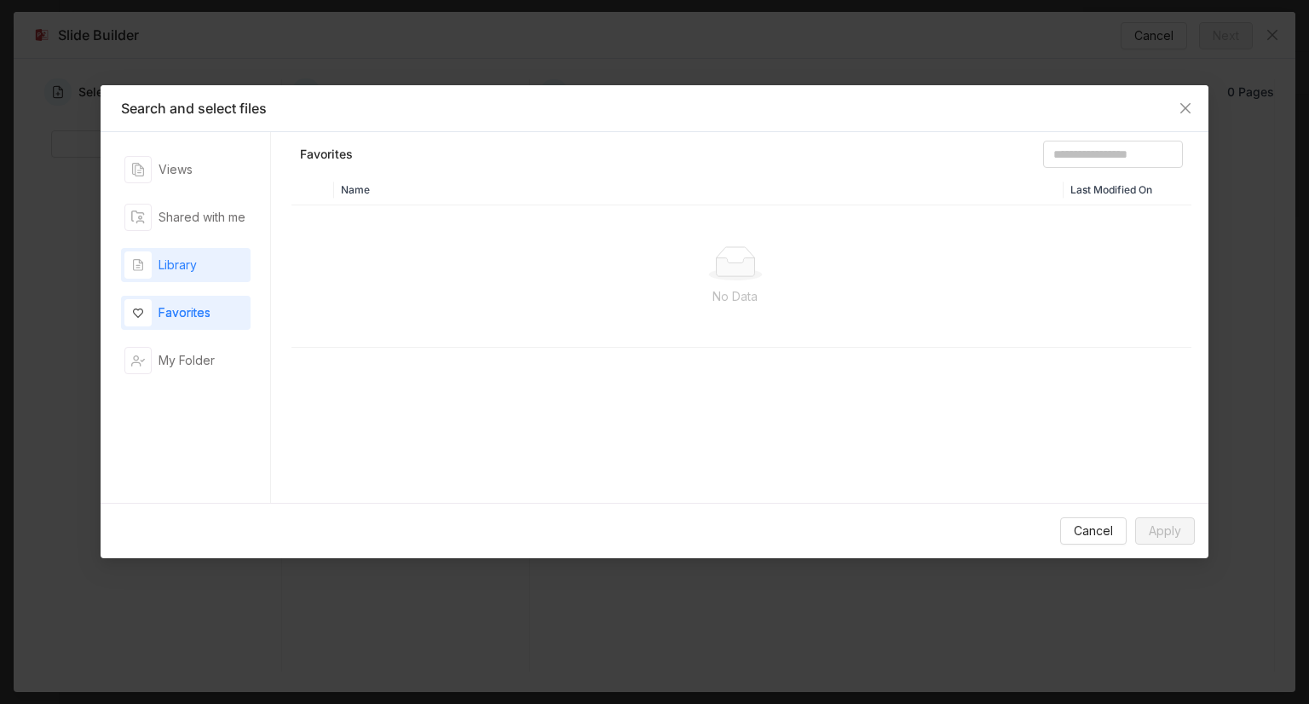
click at [181, 262] on div "Library" at bounding box center [177, 265] width 38 height 19
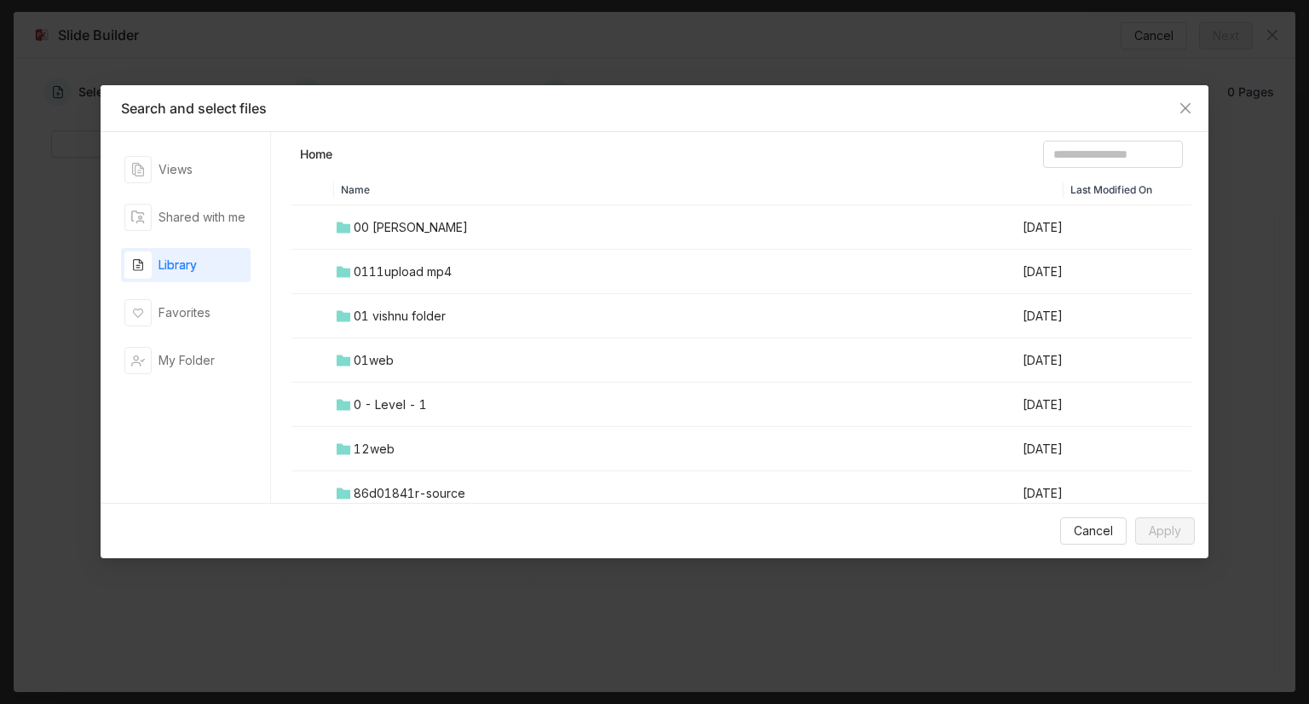
click at [382, 239] on td "00 Arif Folder" at bounding box center [677, 227] width 687 height 44
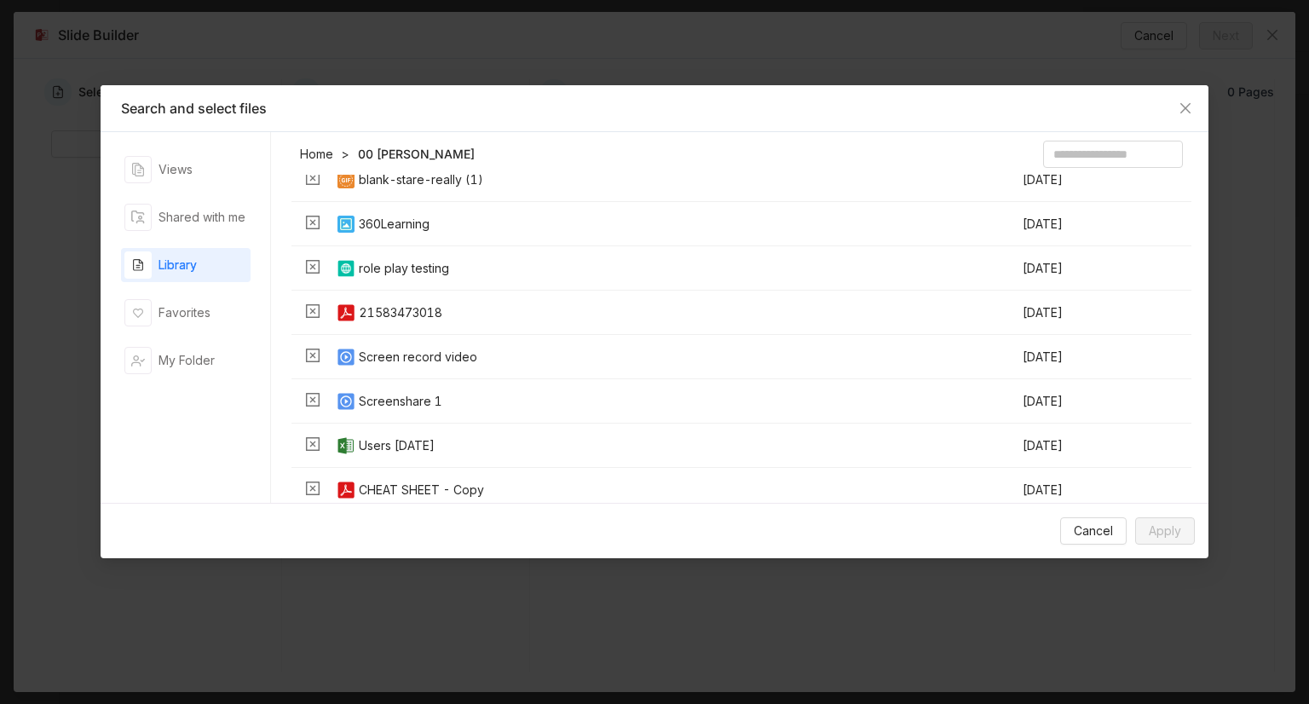
scroll to position [112, 0]
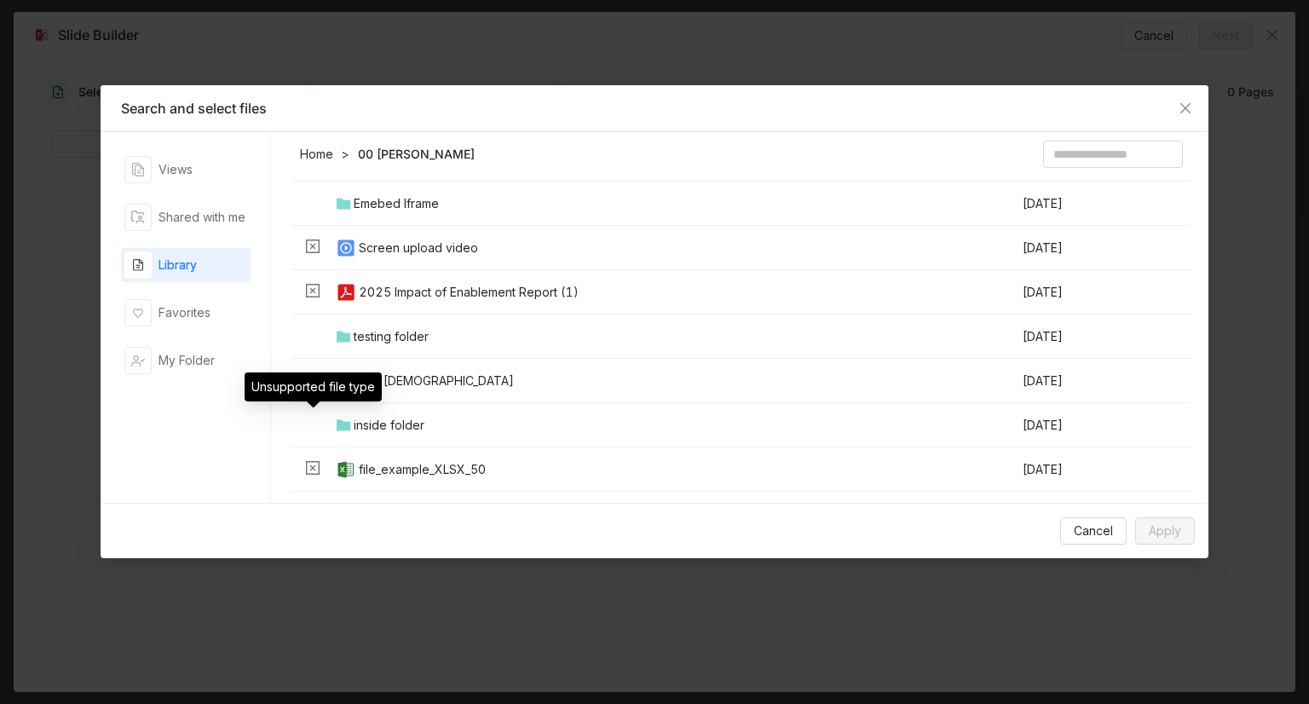
click at [310, 146] on link "Home" at bounding box center [316, 154] width 33 height 17
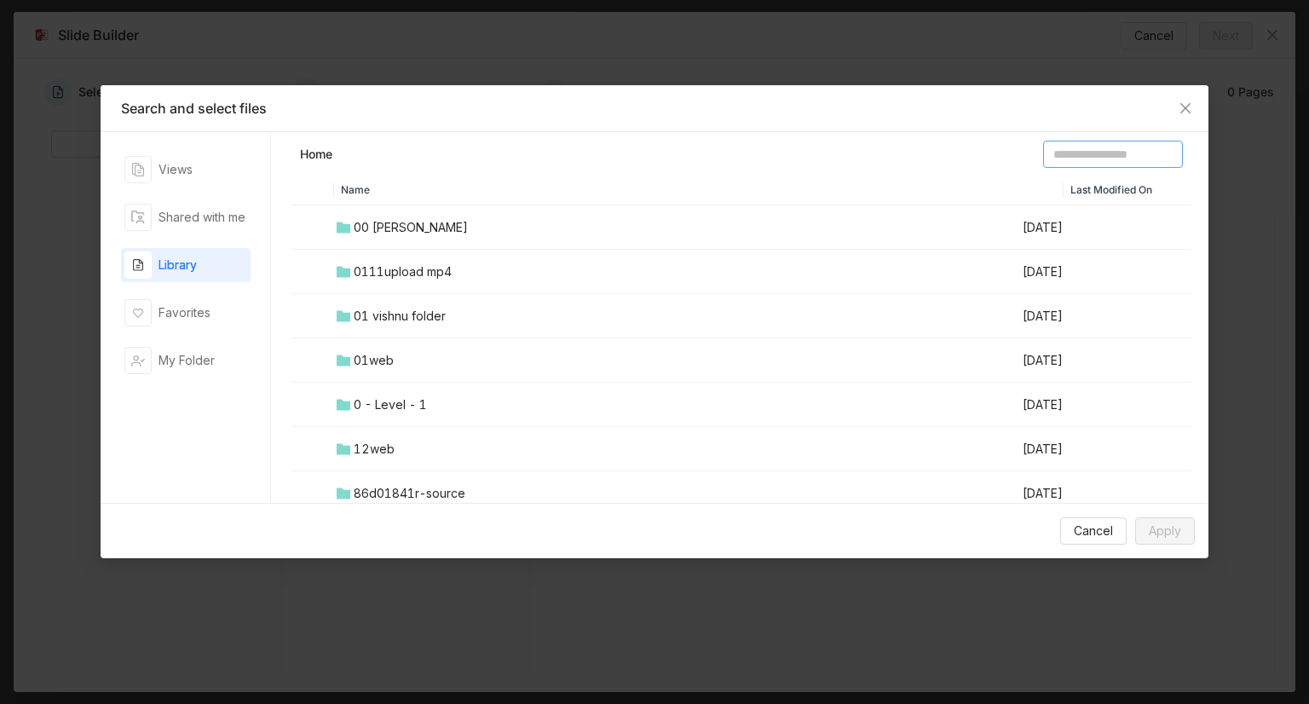
click at [1043, 147] on input at bounding box center [1113, 154] width 140 height 27
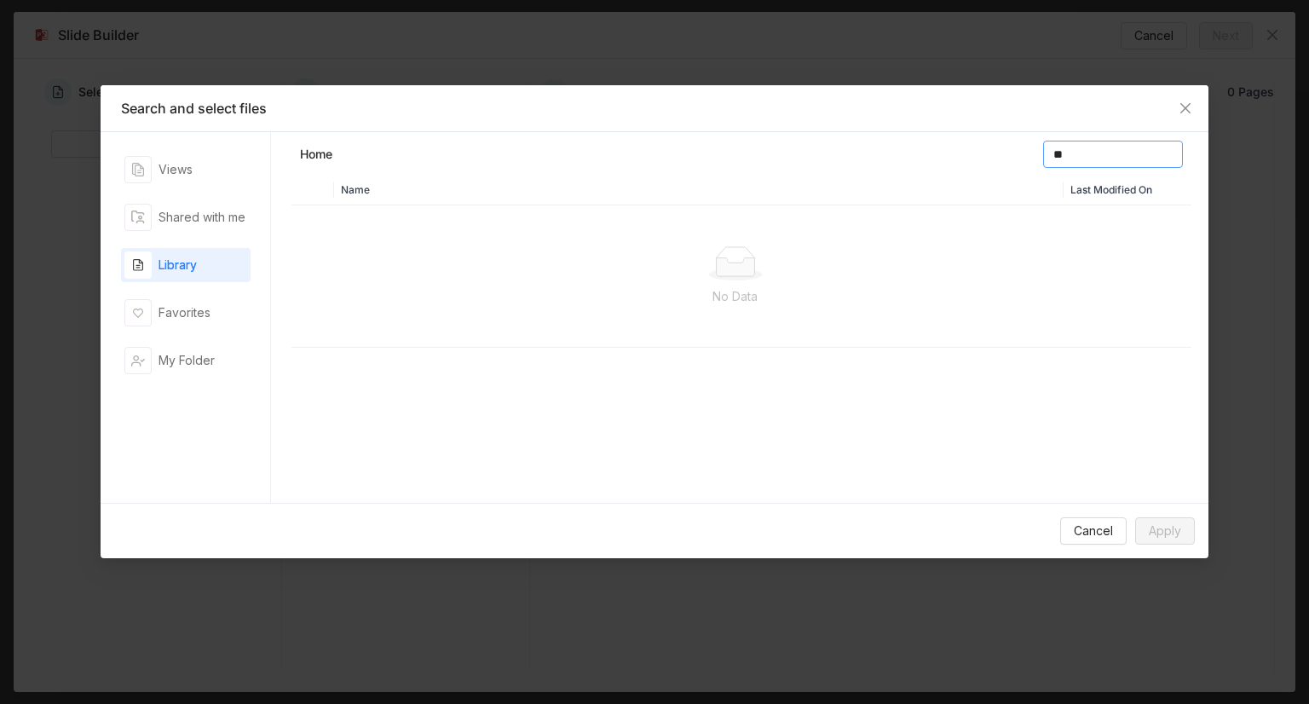
type input "*"
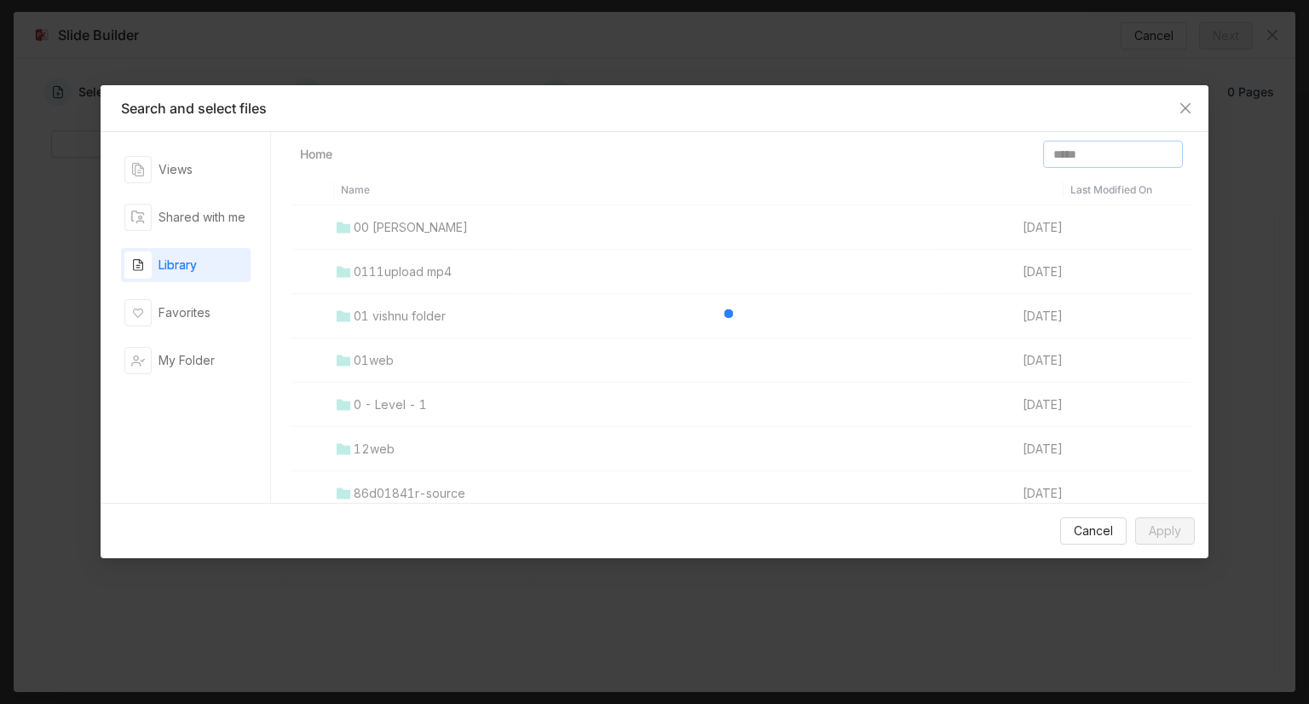
type input "*****"
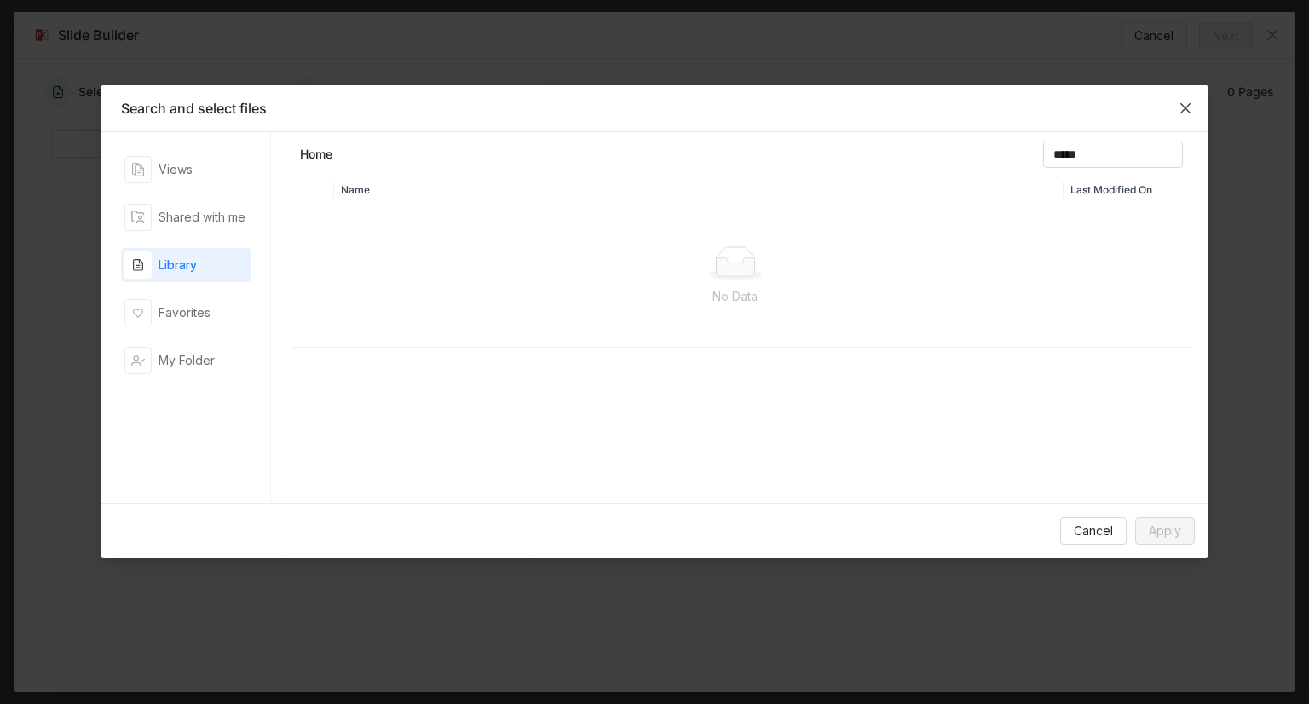
click at [1187, 112] on icon "Close" at bounding box center [1185, 108] width 14 height 14
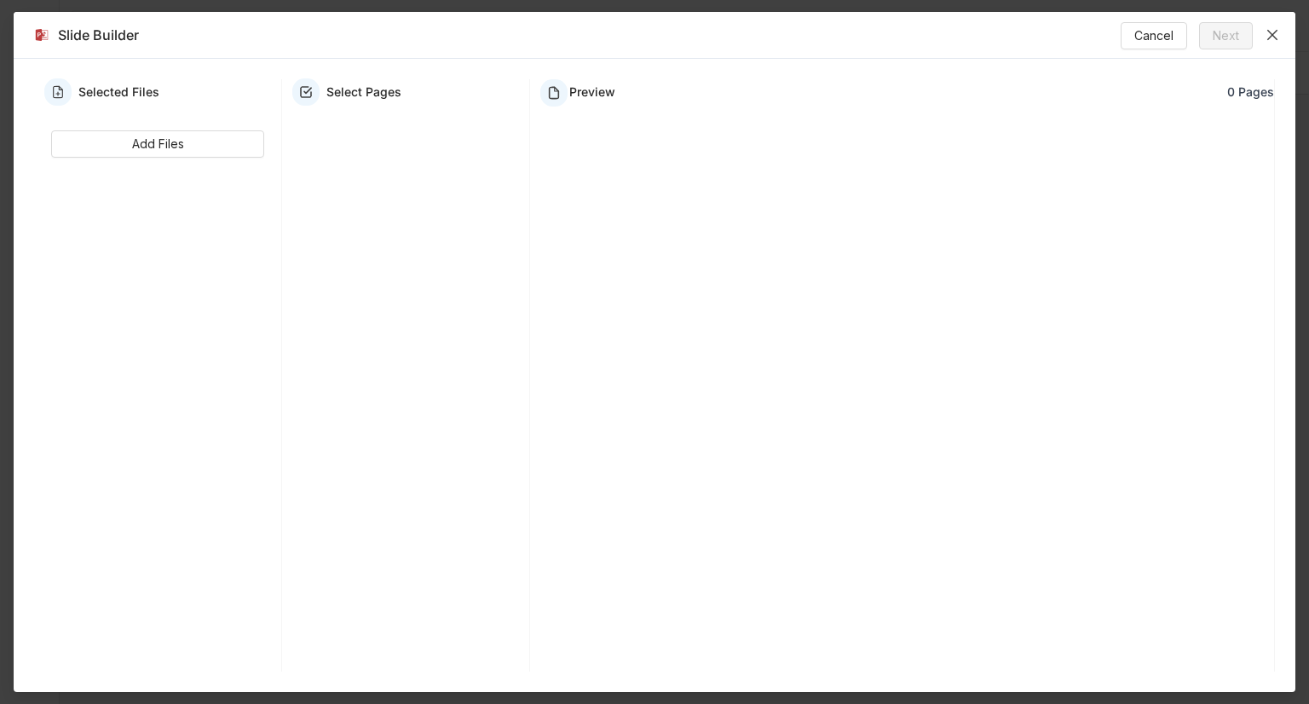
click at [1285, 32] on span "Close" at bounding box center [1272, 35] width 46 height 46
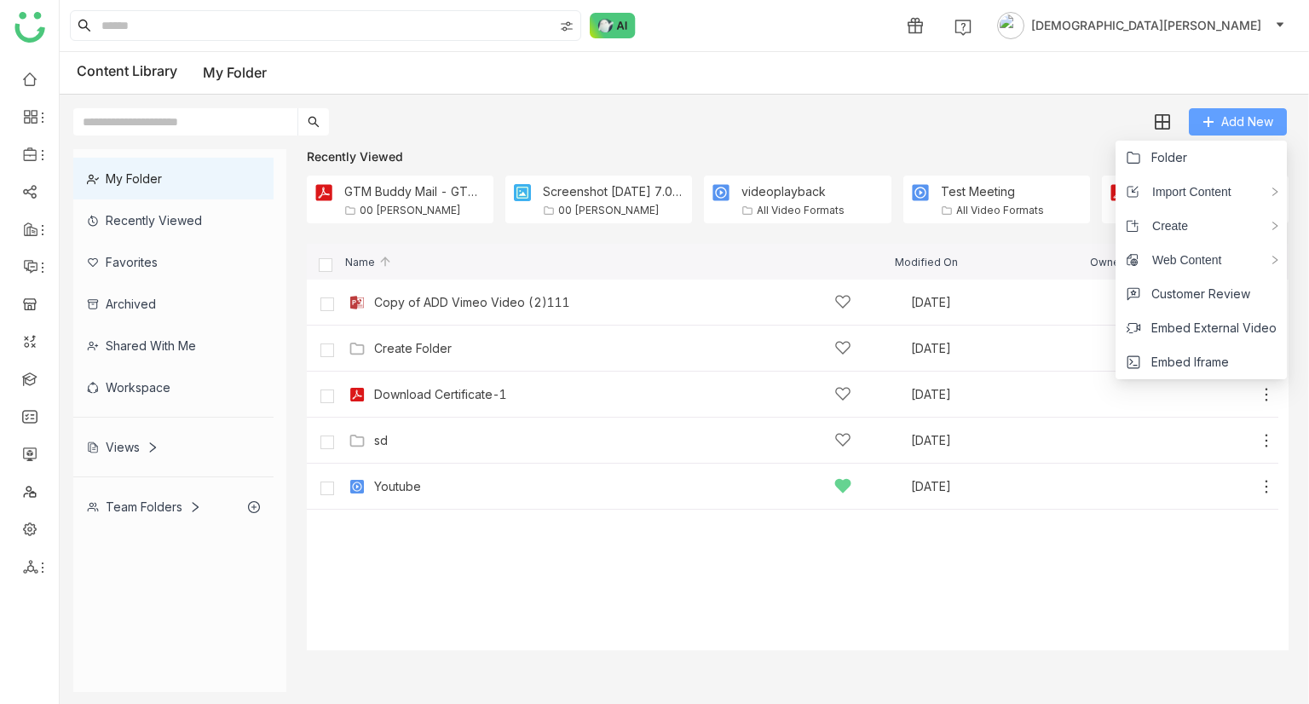
click at [1240, 114] on span "Add New" at bounding box center [1247, 121] width 52 height 19
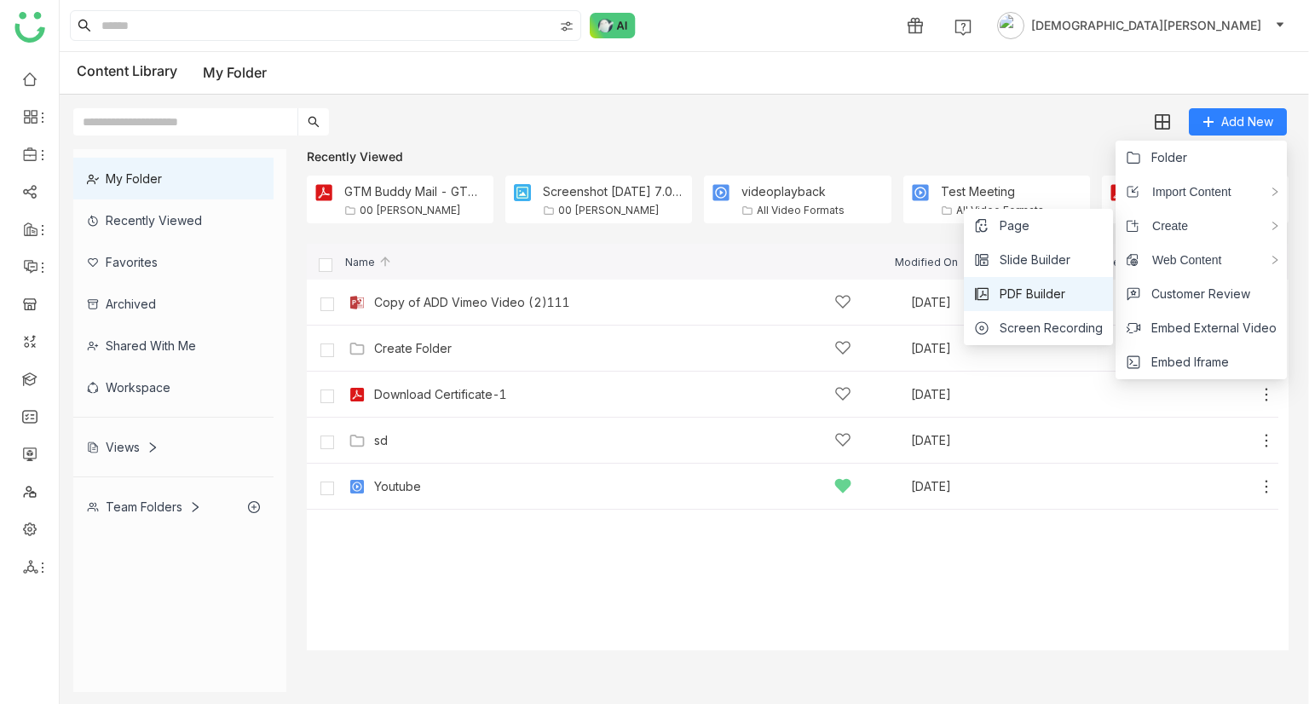
click at [1045, 279] on li "PDF Builder" at bounding box center [1037, 294] width 149 height 34
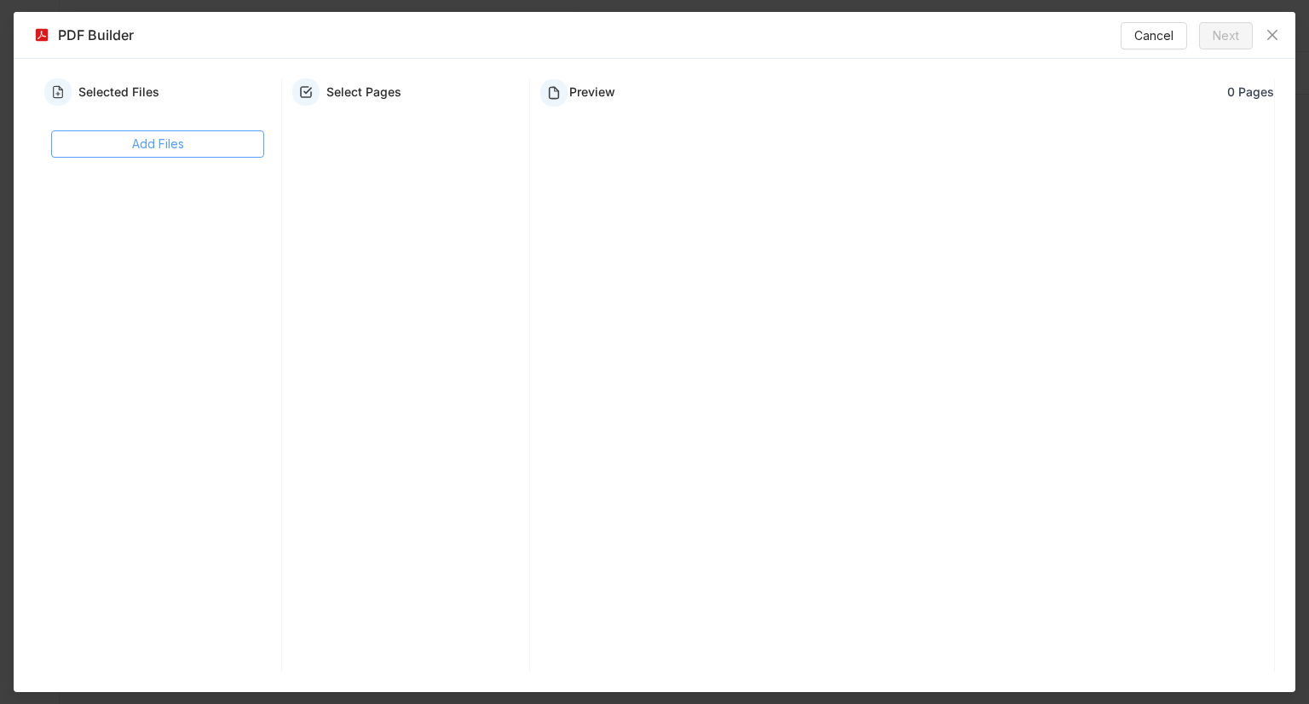
click at [175, 135] on span "Add Files" at bounding box center [158, 144] width 52 height 19
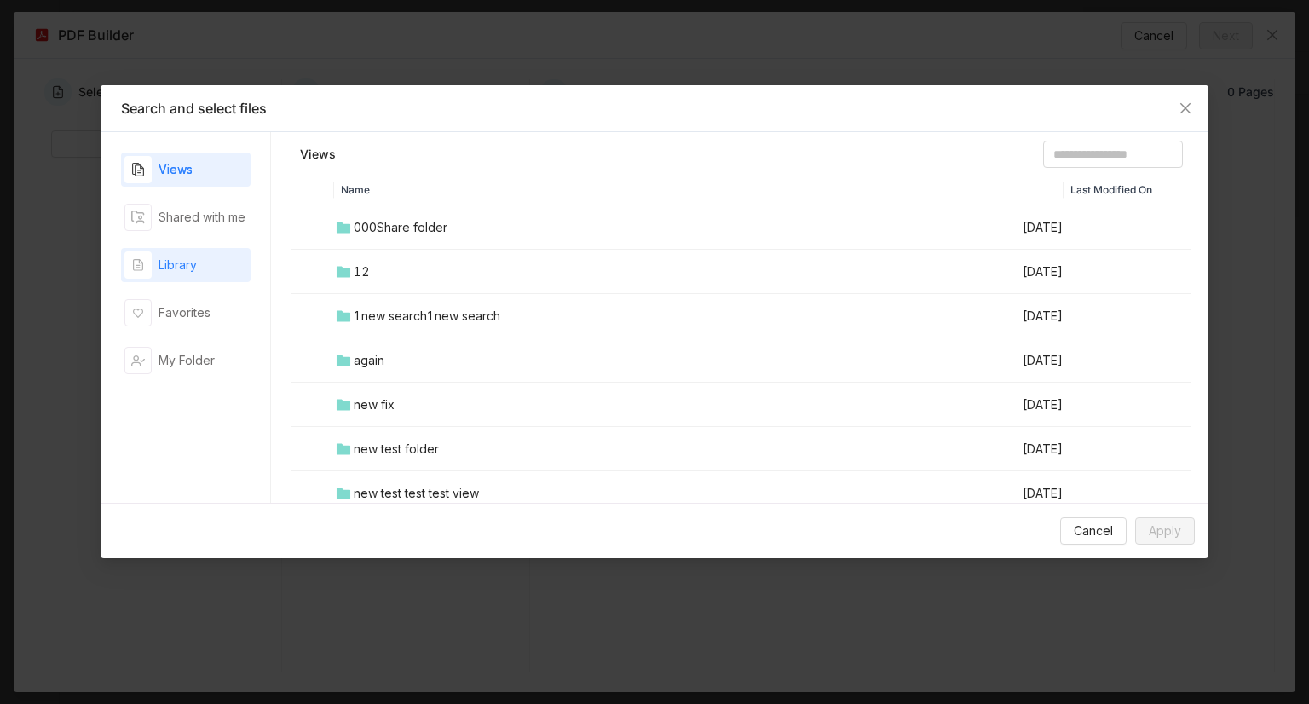
click at [188, 264] on div "Library" at bounding box center [177, 265] width 38 height 19
click at [401, 311] on div "01 vishnu folder" at bounding box center [400, 316] width 92 height 19
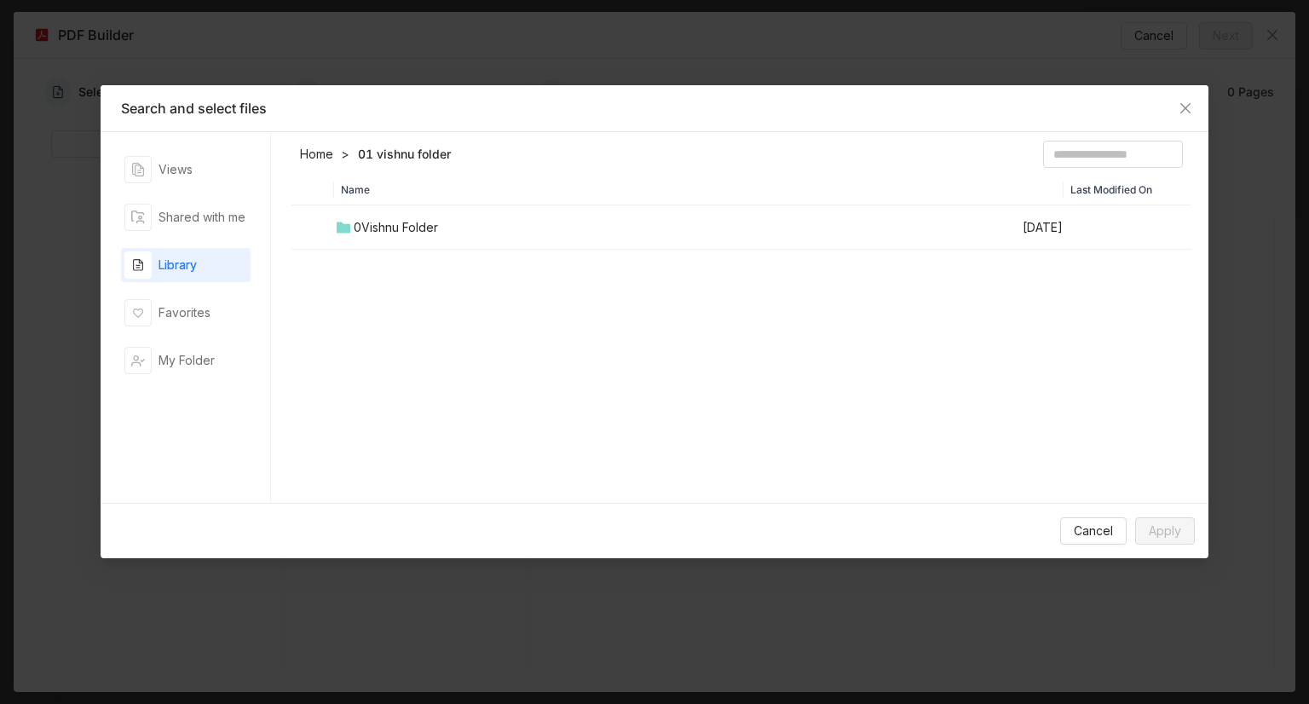
click at [423, 221] on div "0Vishnu Folder" at bounding box center [396, 227] width 84 height 19
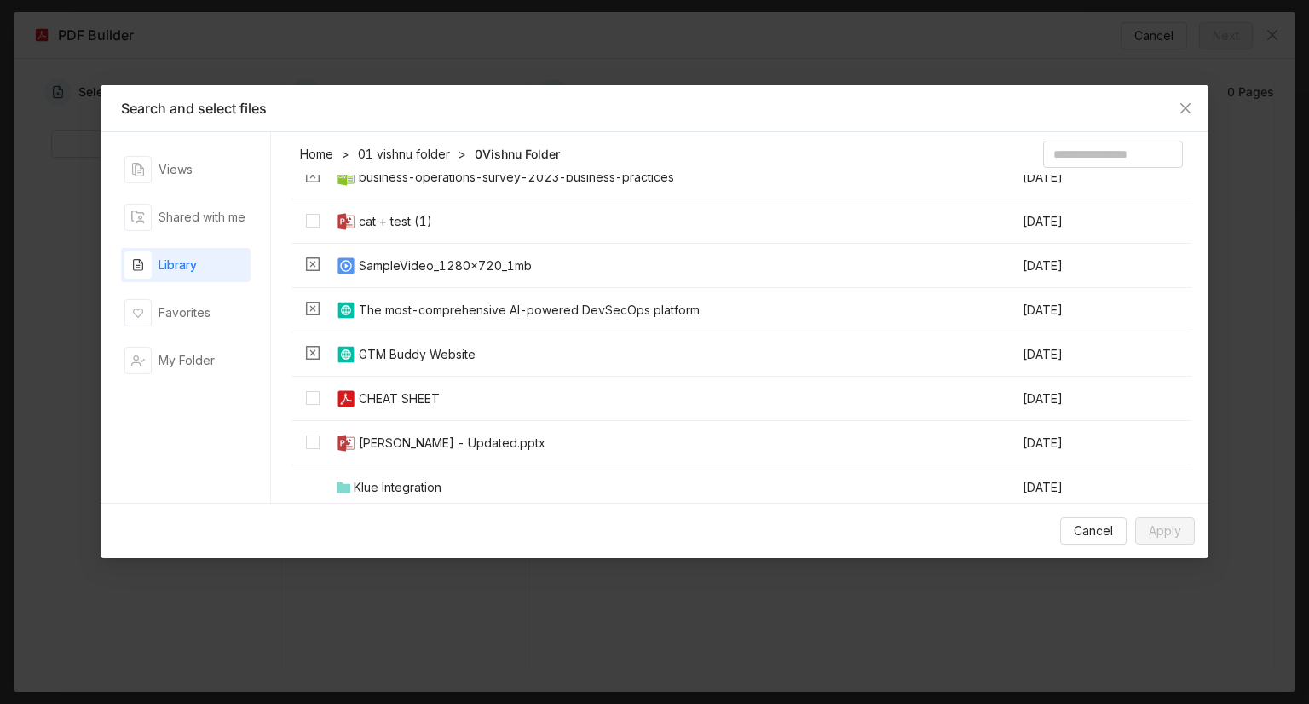
scroll to position [170, 0]
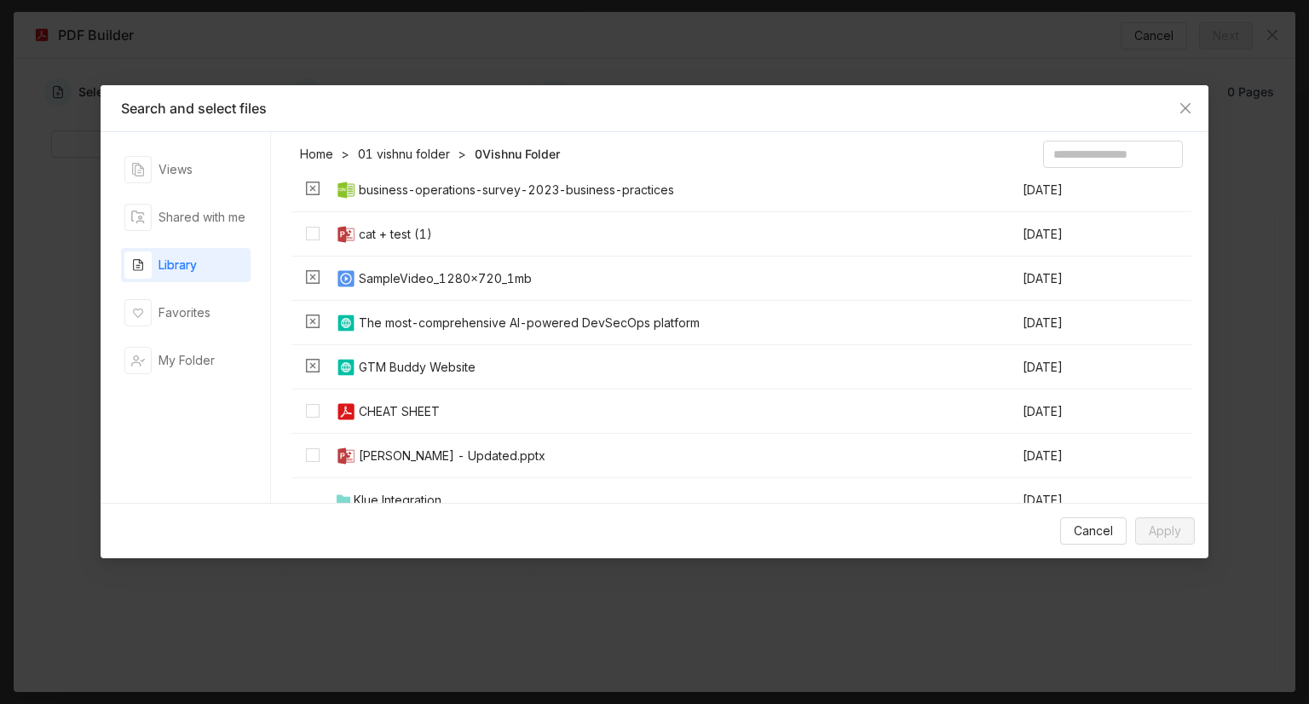
click at [339, 407] on img at bounding box center [346, 411] width 20 height 20
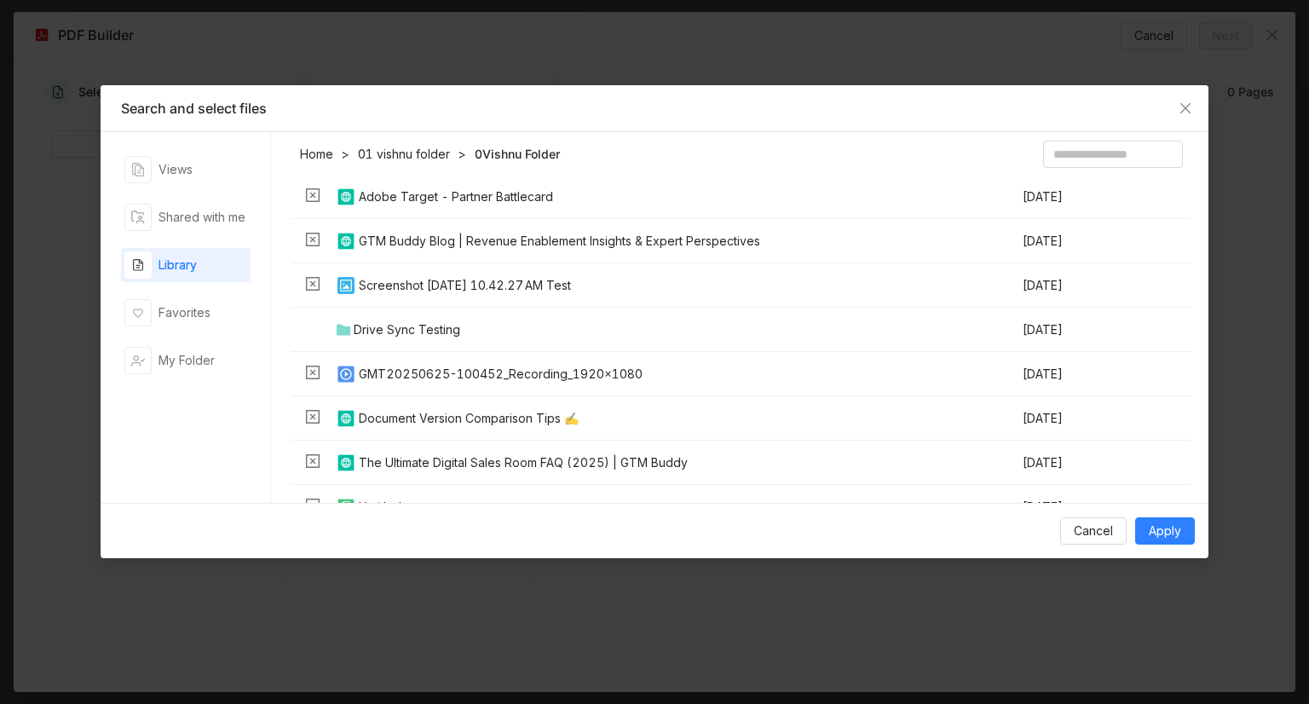
scroll to position [1363, 0]
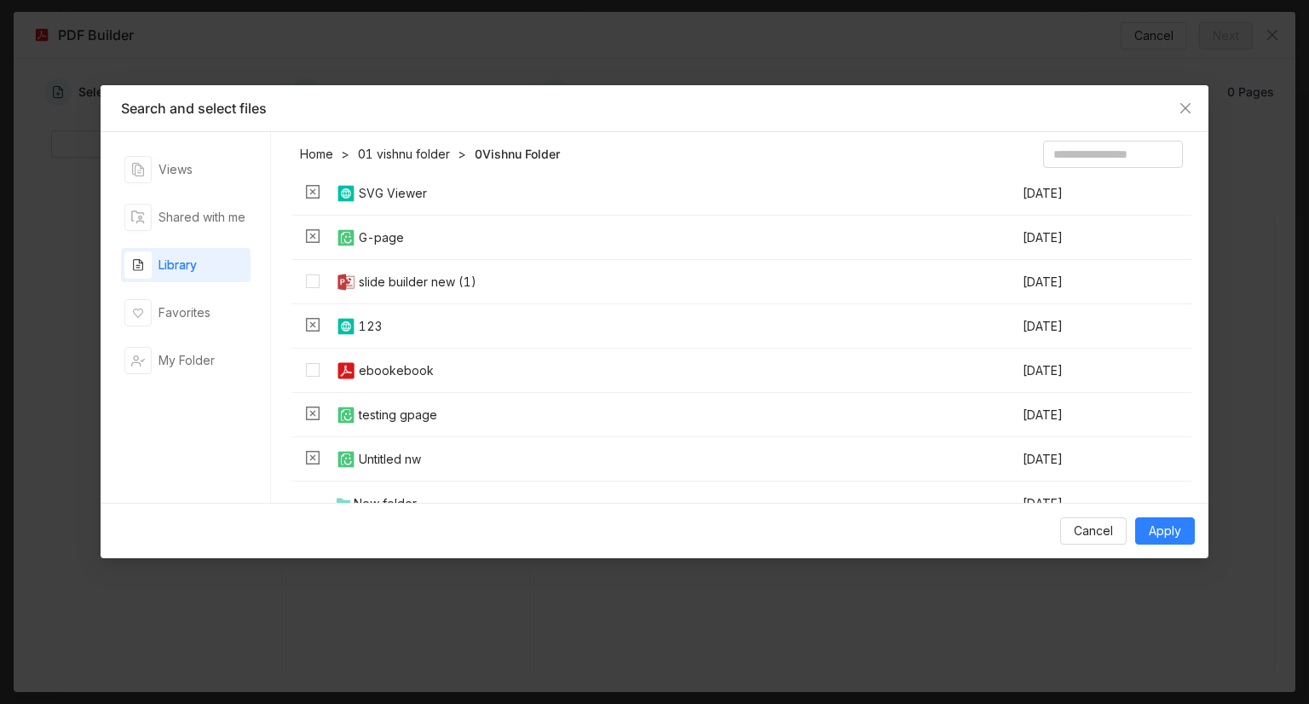
click at [354, 381] on td "ebookebook" at bounding box center [677, 370] width 687 height 44
click at [1165, 522] on span "Apply" at bounding box center [1164, 530] width 32 height 19
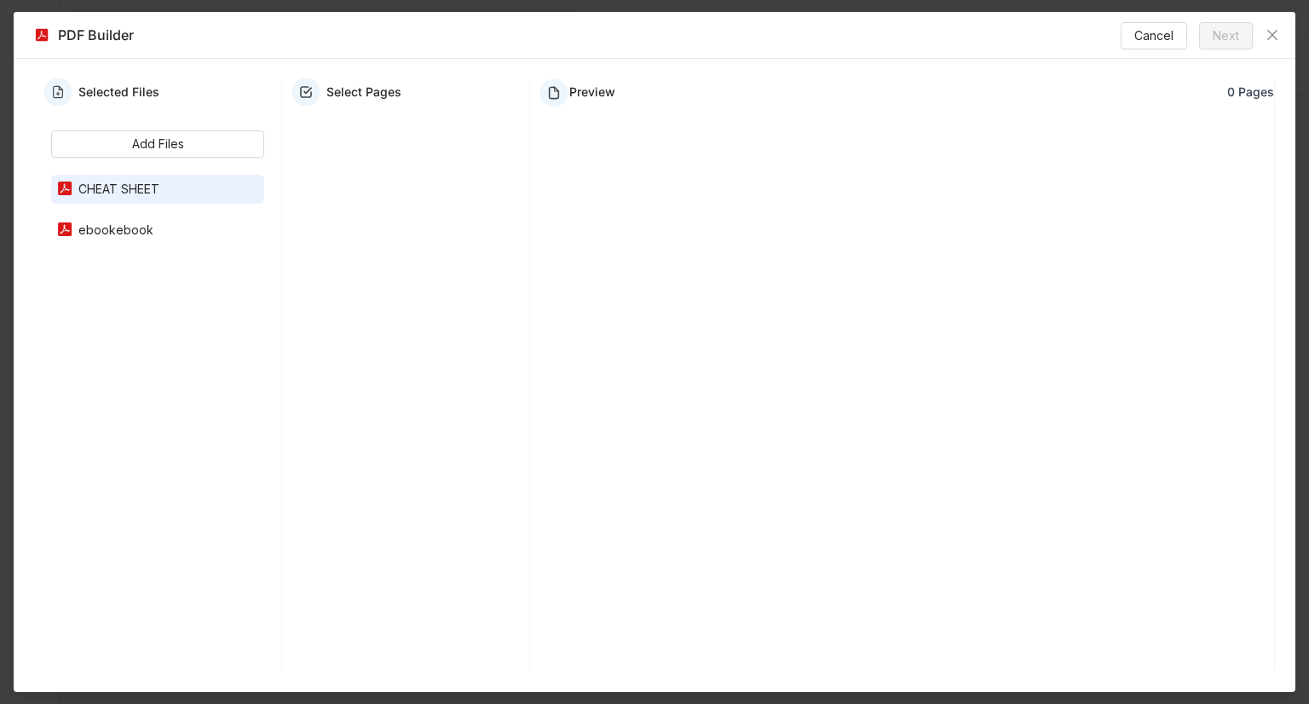
click at [137, 181] on div "CHEAT SHEET" at bounding box center [166, 189] width 186 height 19
click at [167, 199] on div "CHEAT SHEET" at bounding box center [157, 189] width 213 height 29
click at [109, 228] on div "ebookebook" at bounding box center [166, 230] width 186 height 19
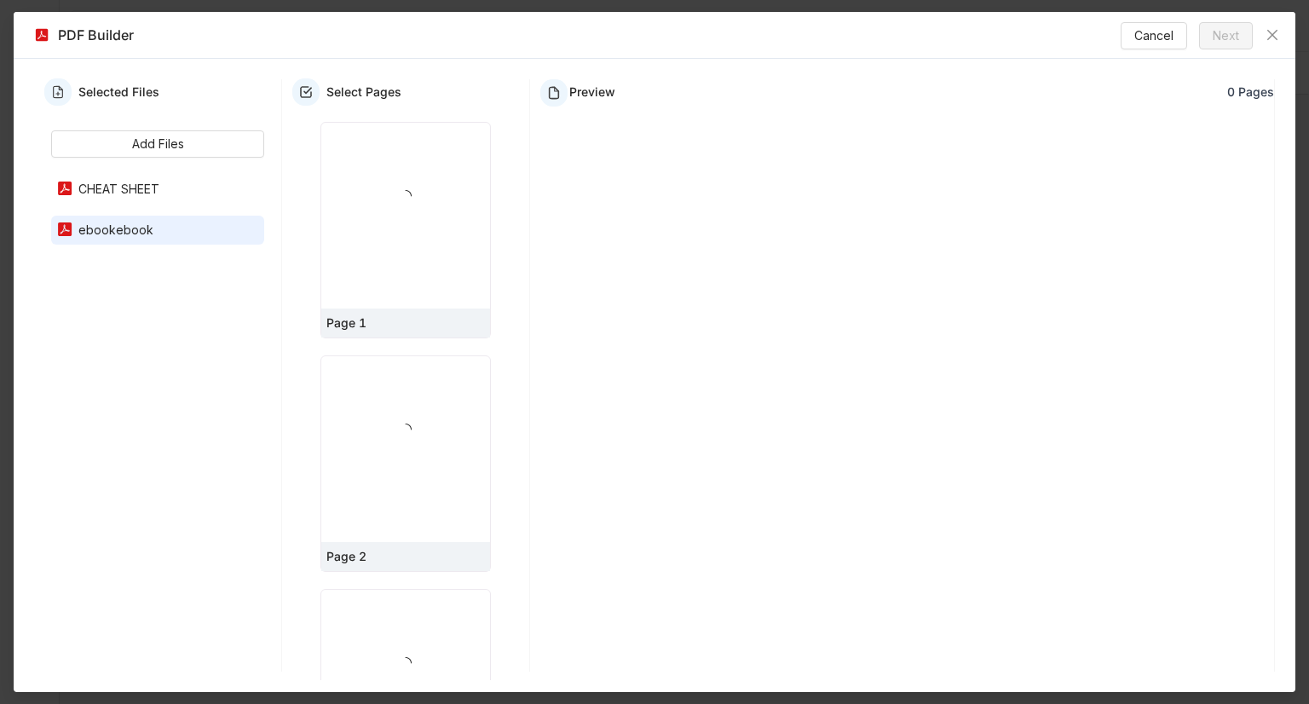
click at [160, 193] on div "CHEAT SHEET" at bounding box center [166, 189] width 186 height 19
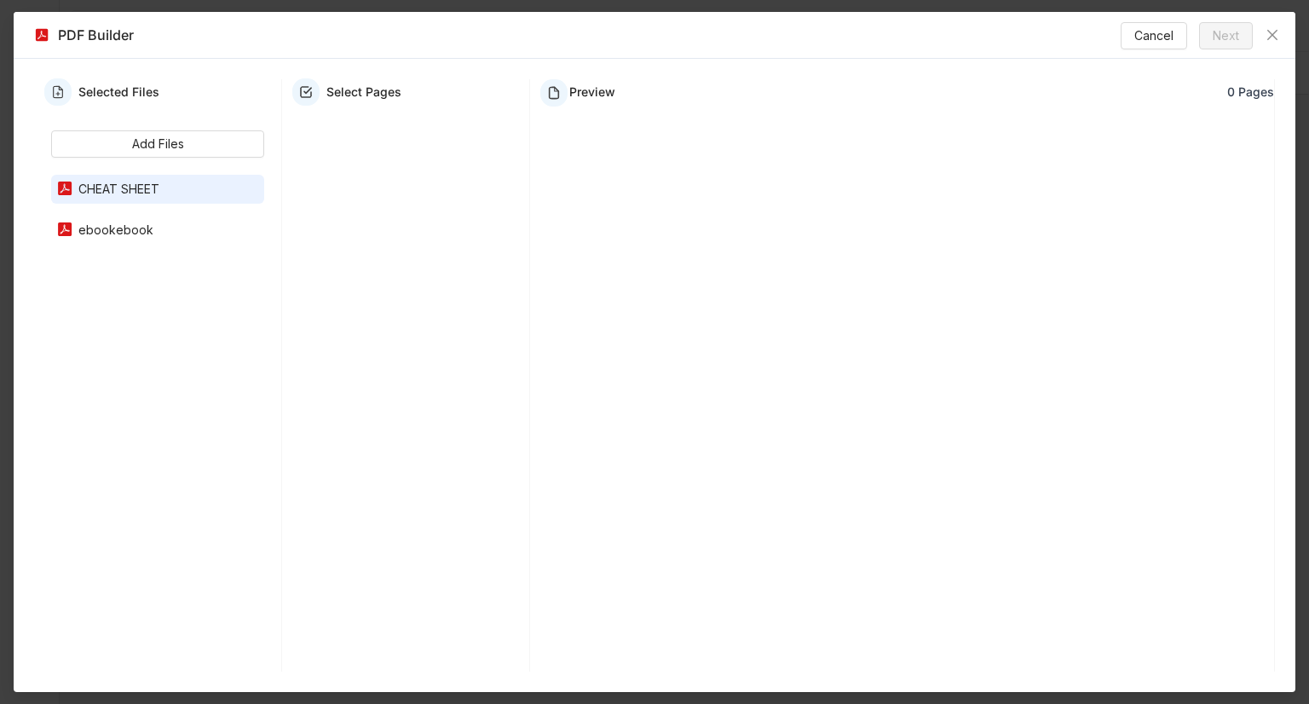
click at [176, 178] on div "CHEAT SHEET" at bounding box center [157, 189] width 213 height 29
click at [155, 222] on div "ebookebook" at bounding box center [166, 230] width 186 height 19
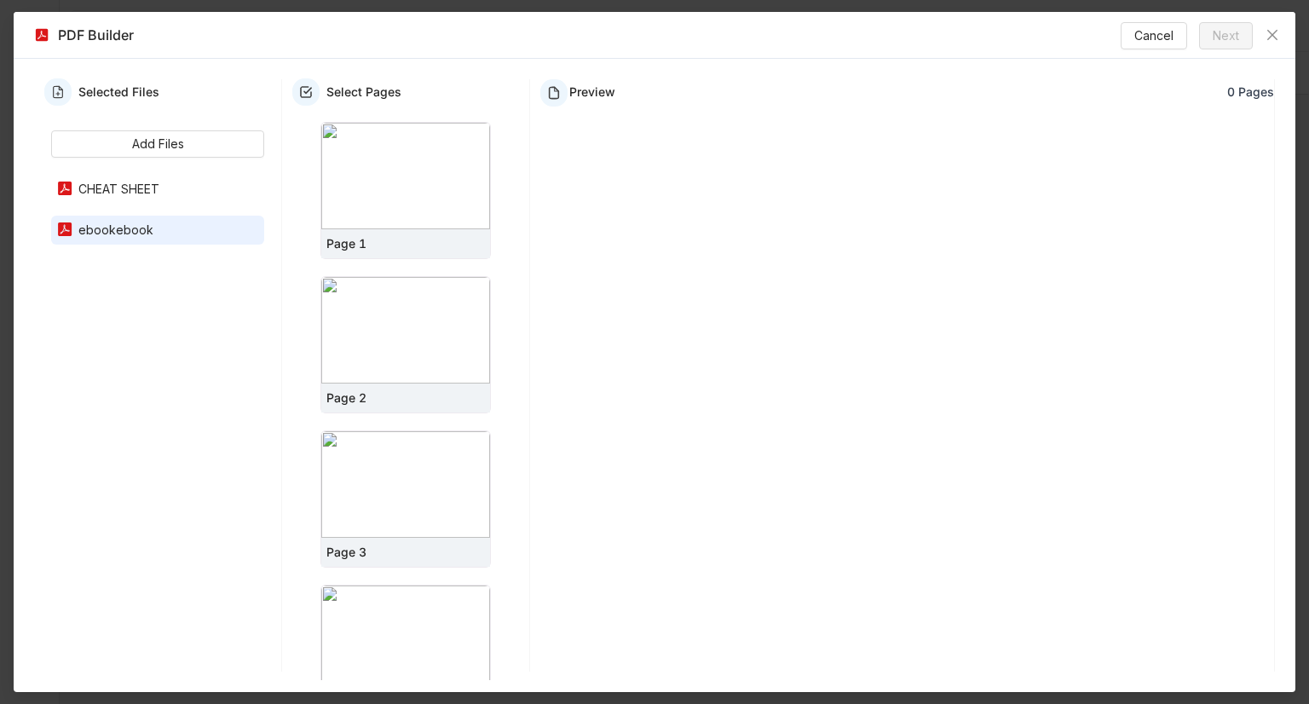
click at [175, 180] on div "CHEAT SHEET" at bounding box center [166, 189] width 186 height 19
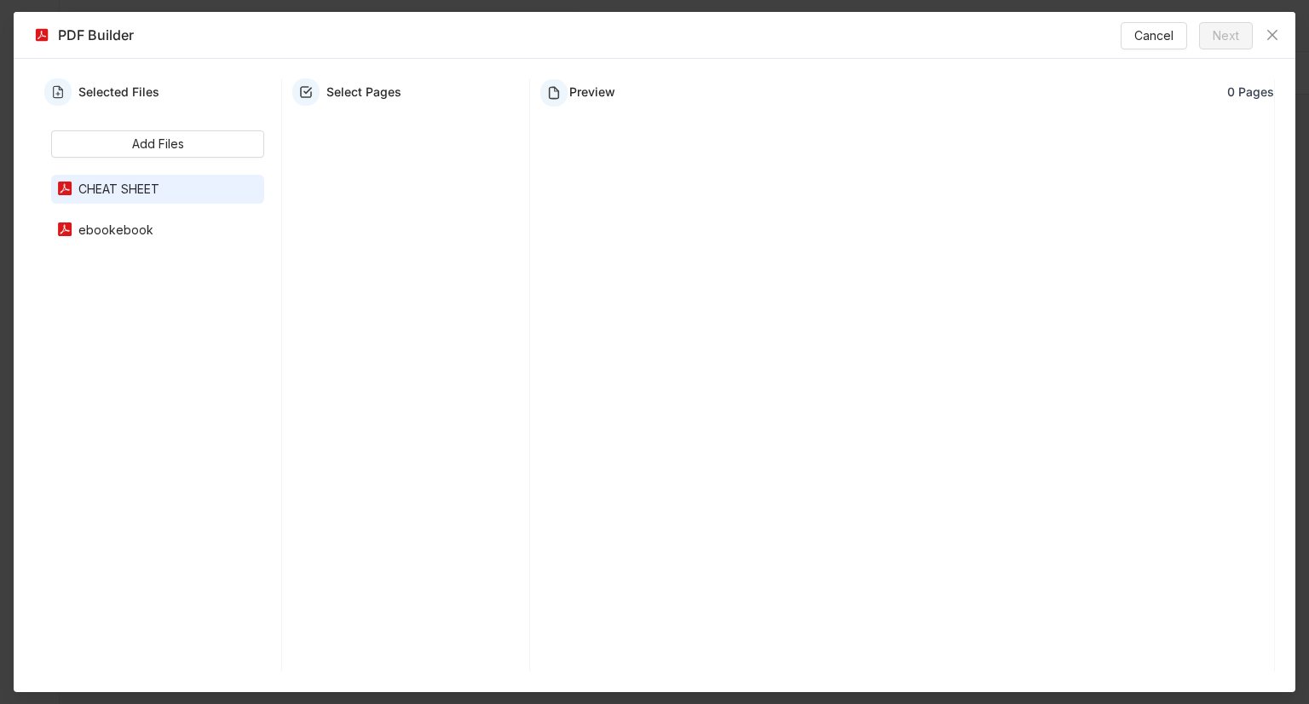
click at [361, 171] on div at bounding box center [405, 396] width 247 height 567
click at [387, 205] on div at bounding box center [405, 396] width 247 height 567
click at [244, 184] on div "CHEAT SHEET" at bounding box center [166, 189] width 186 height 19
click at [246, 188] on div "CHEAT SHEET" at bounding box center [166, 189] width 186 height 19
click at [152, 223] on div "ebookebook" at bounding box center [166, 230] width 186 height 19
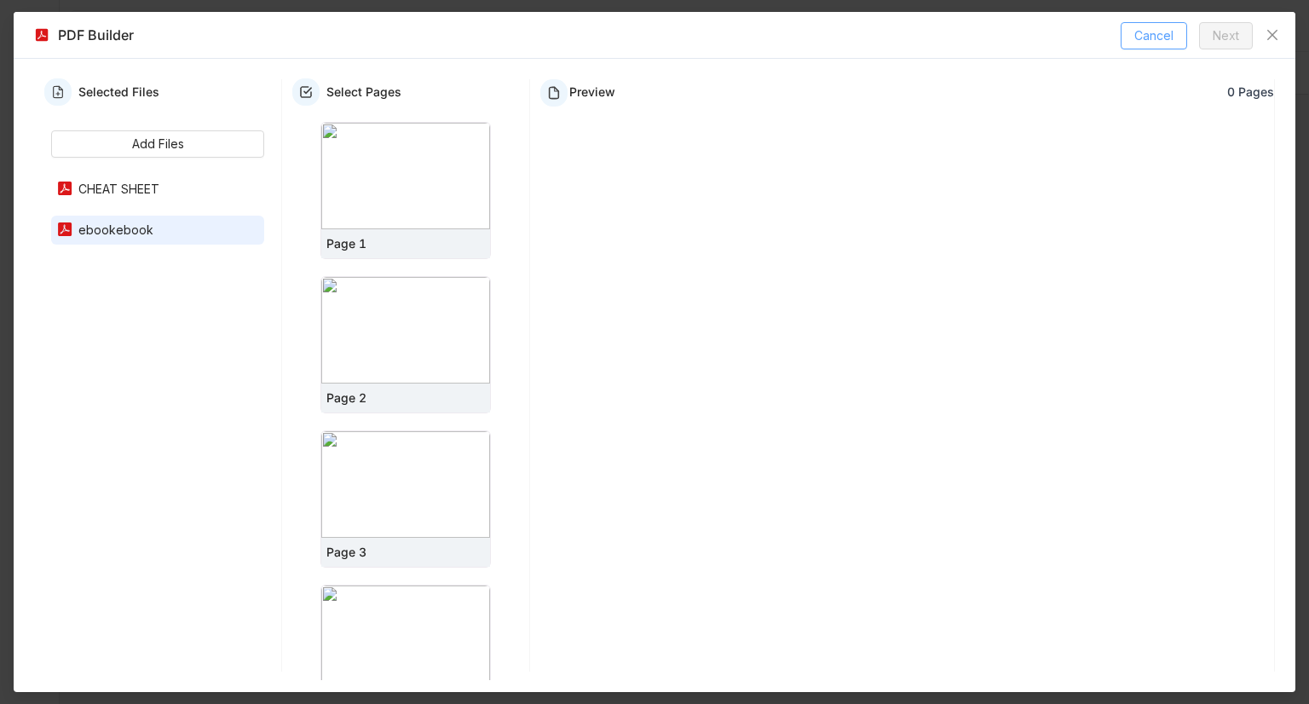
click at [1137, 42] on span "Cancel" at bounding box center [1153, 35] width 39 height 19
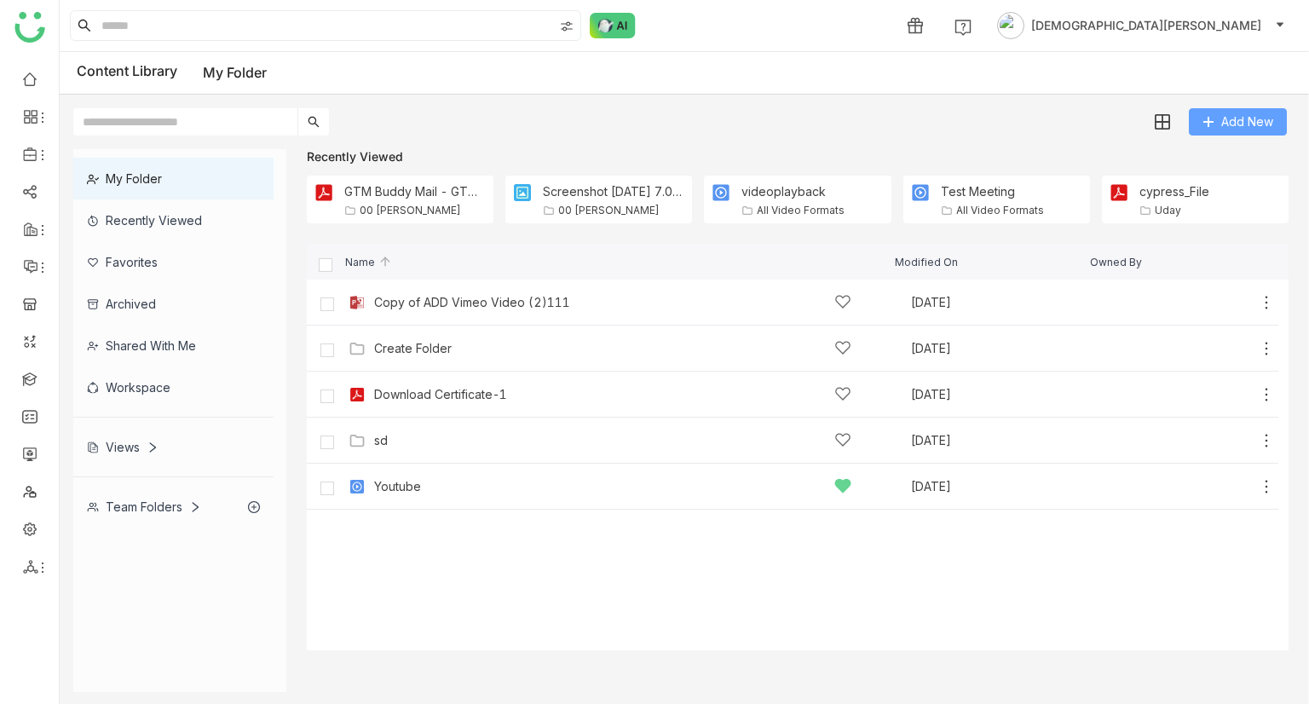
click at [1227, 116] on span "Add New" at bounding box center [1247, 121] width 52 height 19
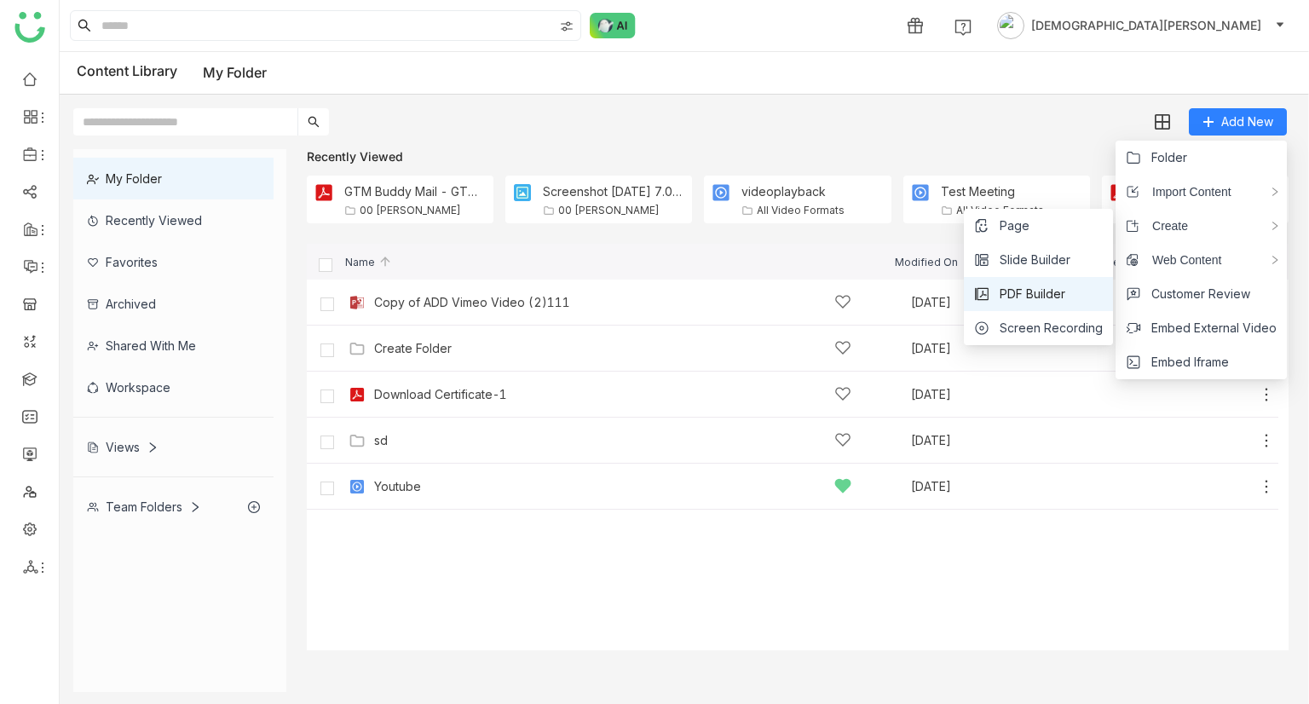
click at [1038, 292] on span "PDF Builder" at bounding box center [1032, 294] width 66 height 19
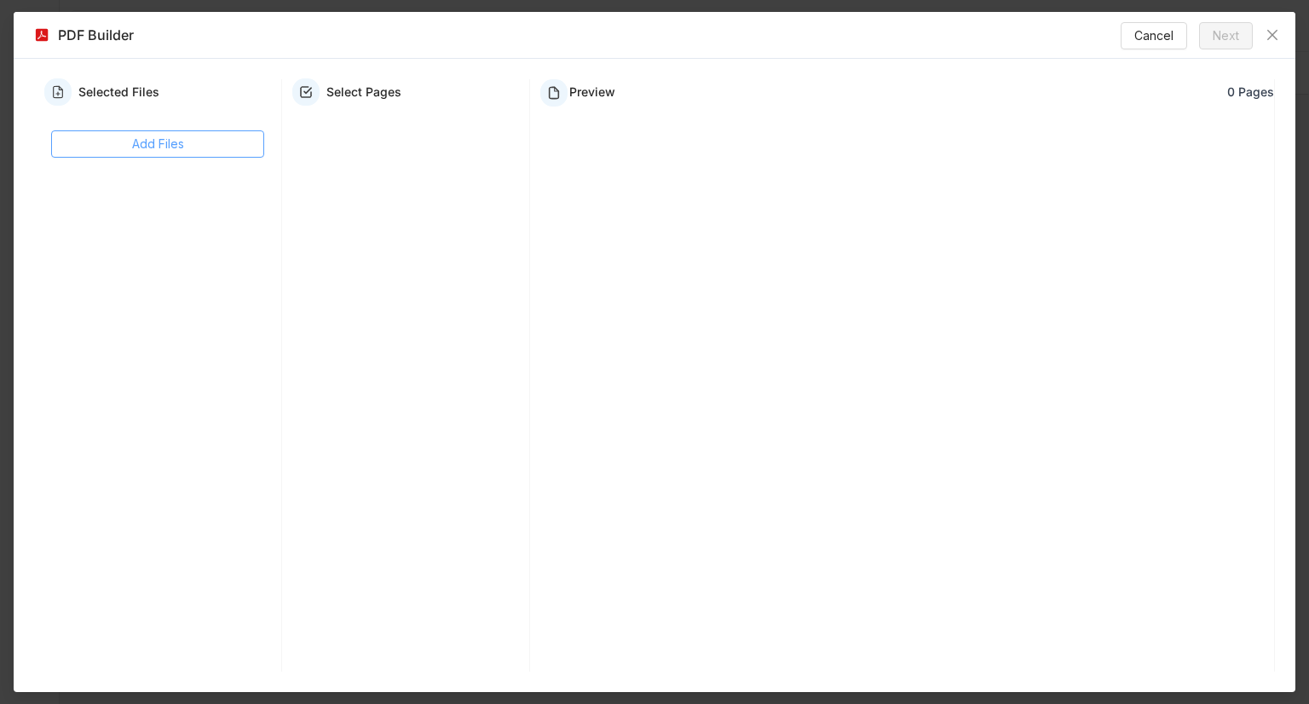
drag, startPoint x: 256, startPoint y: 156, endPoint x: 245, endPoint y: 156, distance: 10.2
click at [245, 156] on button "Add Files" at bounding box center [157, 143] width 213 height 27
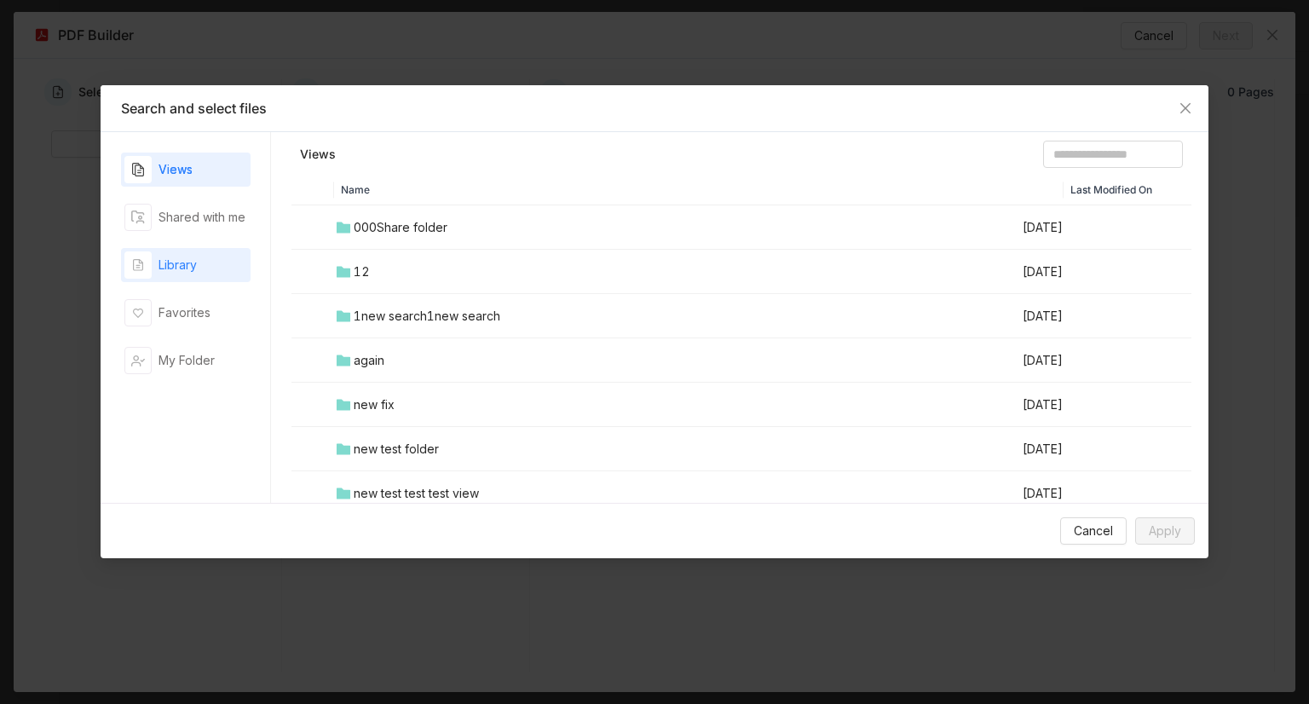
click at [191, 279] on div "Library" at bounding box center [185, 265] width 129 height 34
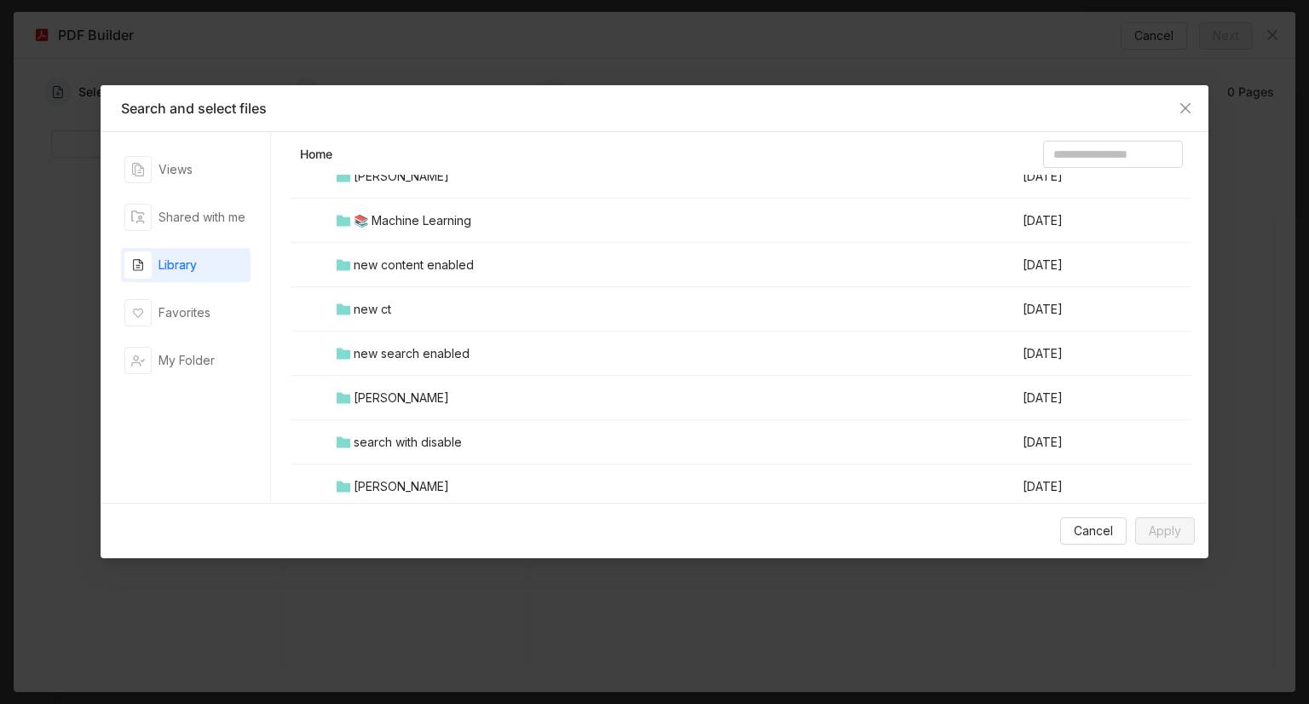
scroll to position [1107, 0]
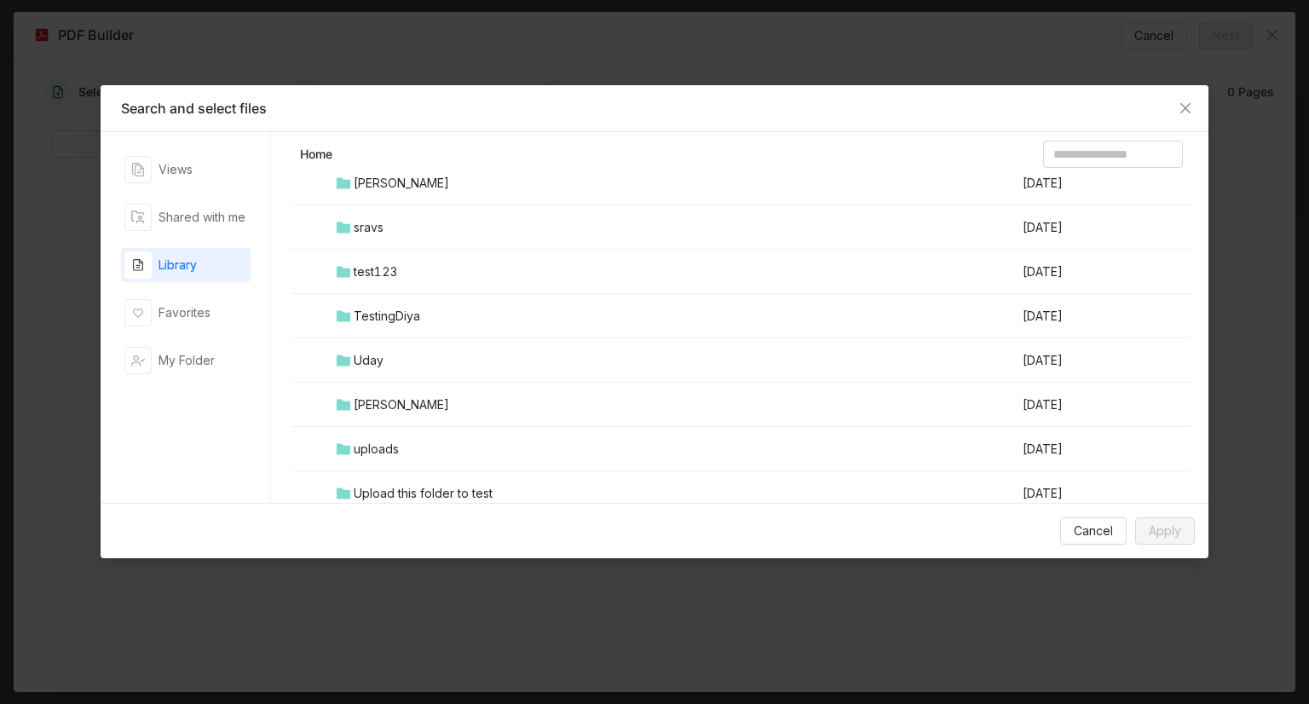
click at [378, 307] on div "TestingDiya" at bounding box center [387, 316] width 66 height 19
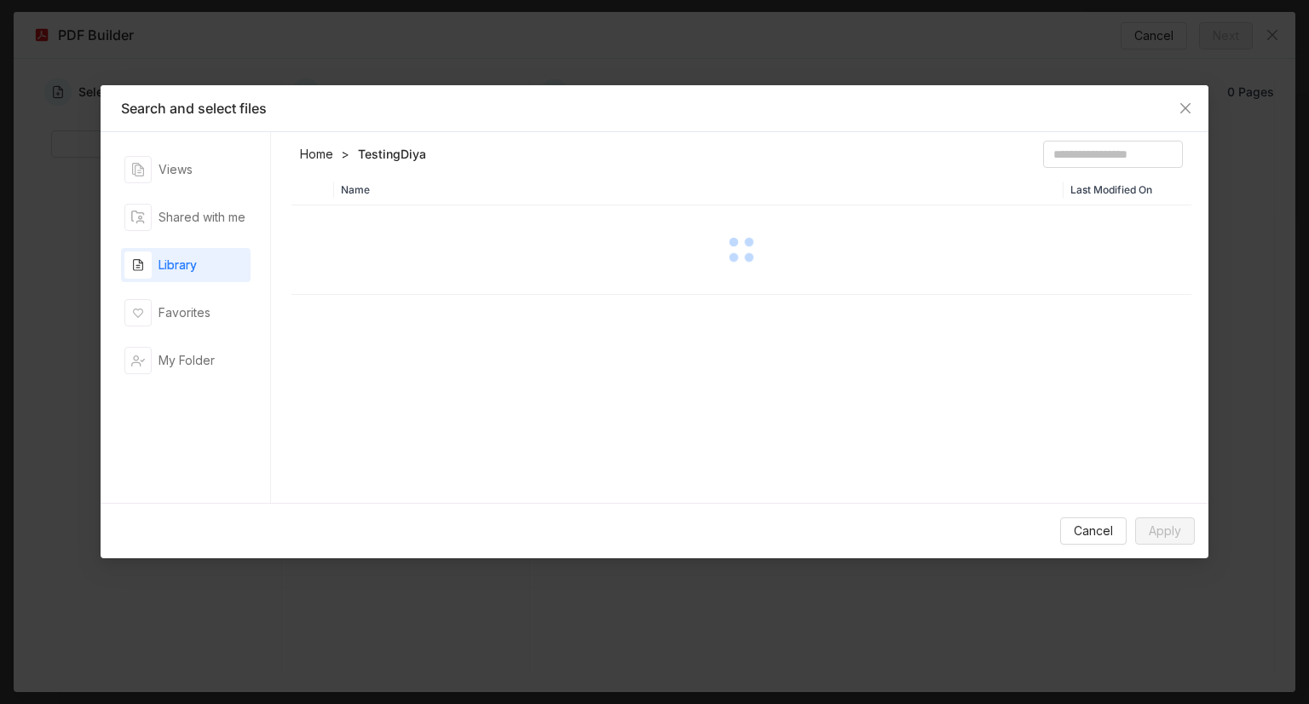
scroll to position [0, 0]
click at [359, 240] on td "Documents" at bounding box center [677, 227] width 687 height 44
click at [405, 221] on div "Test the Folder - Updated #2" at bounding box center [438, 227] width 168 height 19
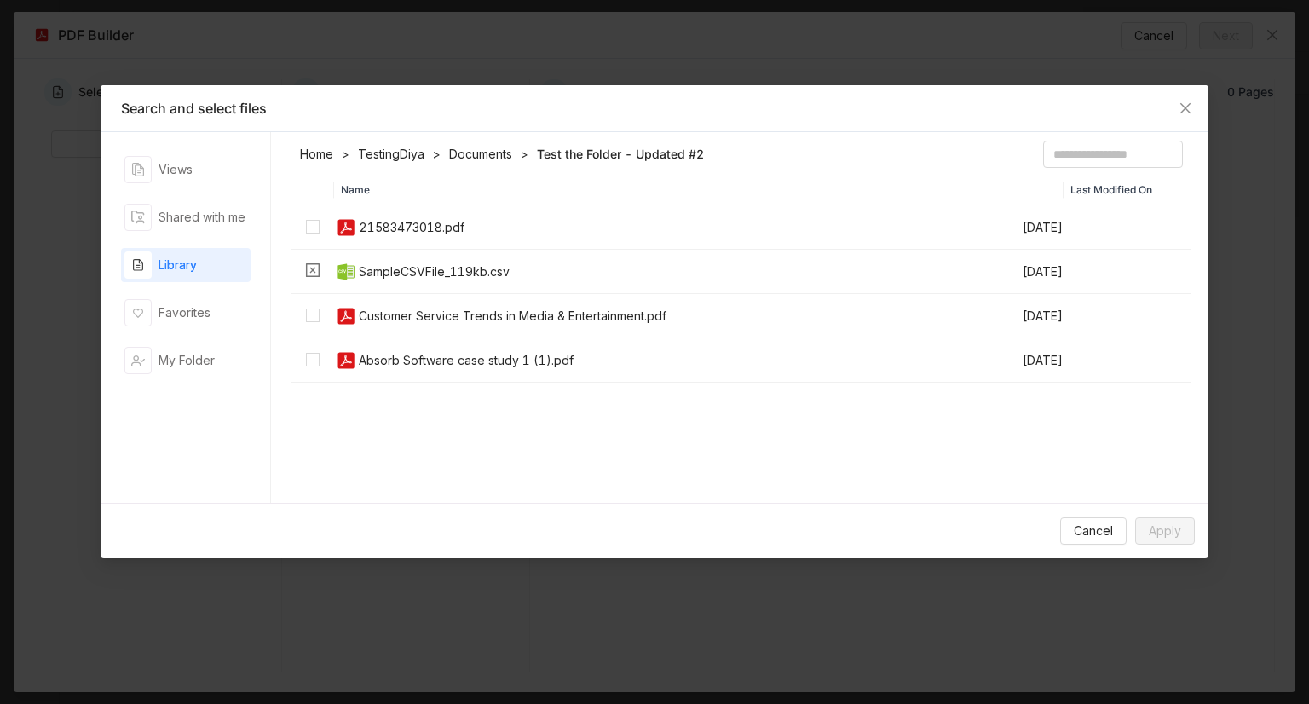
click at [341, 226] on img at bounding box center [346, 227] width 20 height 20
click at [395, 222] on div "21583473018.pdf" at bounding box center [412, 227] width 106 height 19
click at [380, 329] on td "Customer Service Trends in Media & Entertainment.pdf" at bounding box center [677, 316] width 687 height 44
click at [1152, 538] on span "Apply" at bounding box center [1164, 530] width 32 height 19
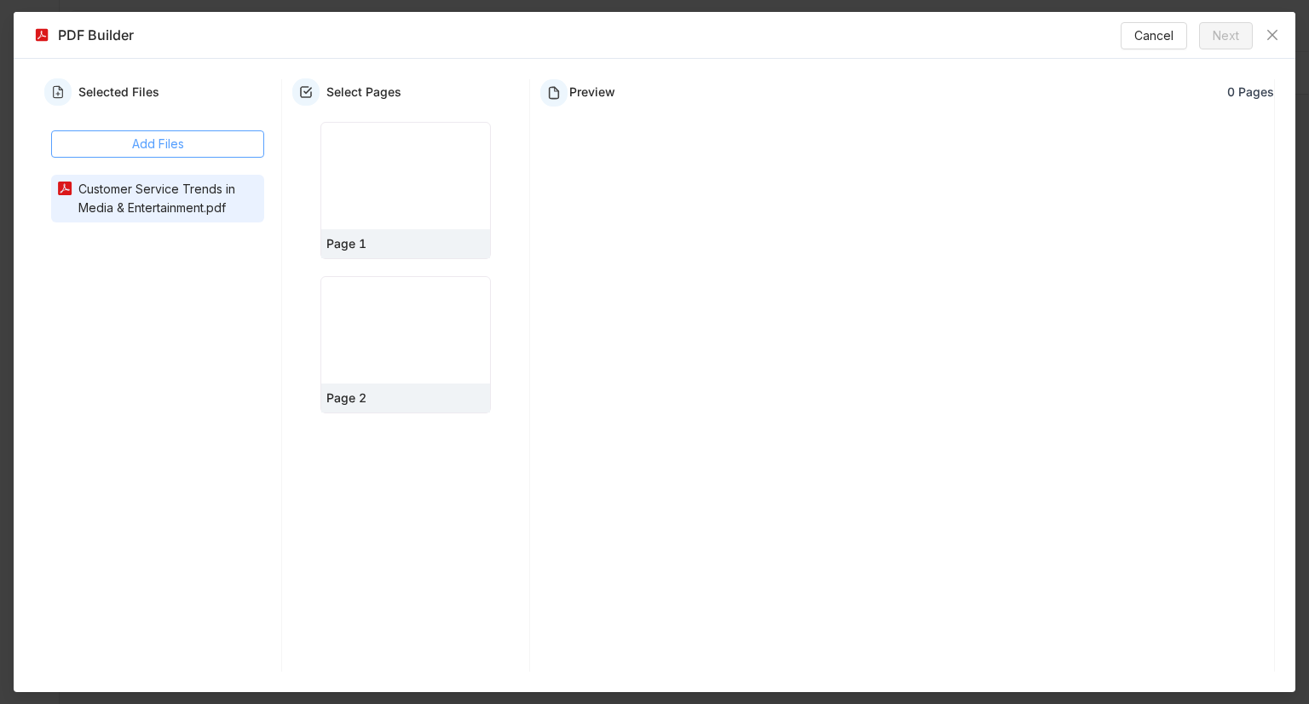
click at [193, 142] on button "Add Files" at bounding box center [157, 143] width 213 height 27
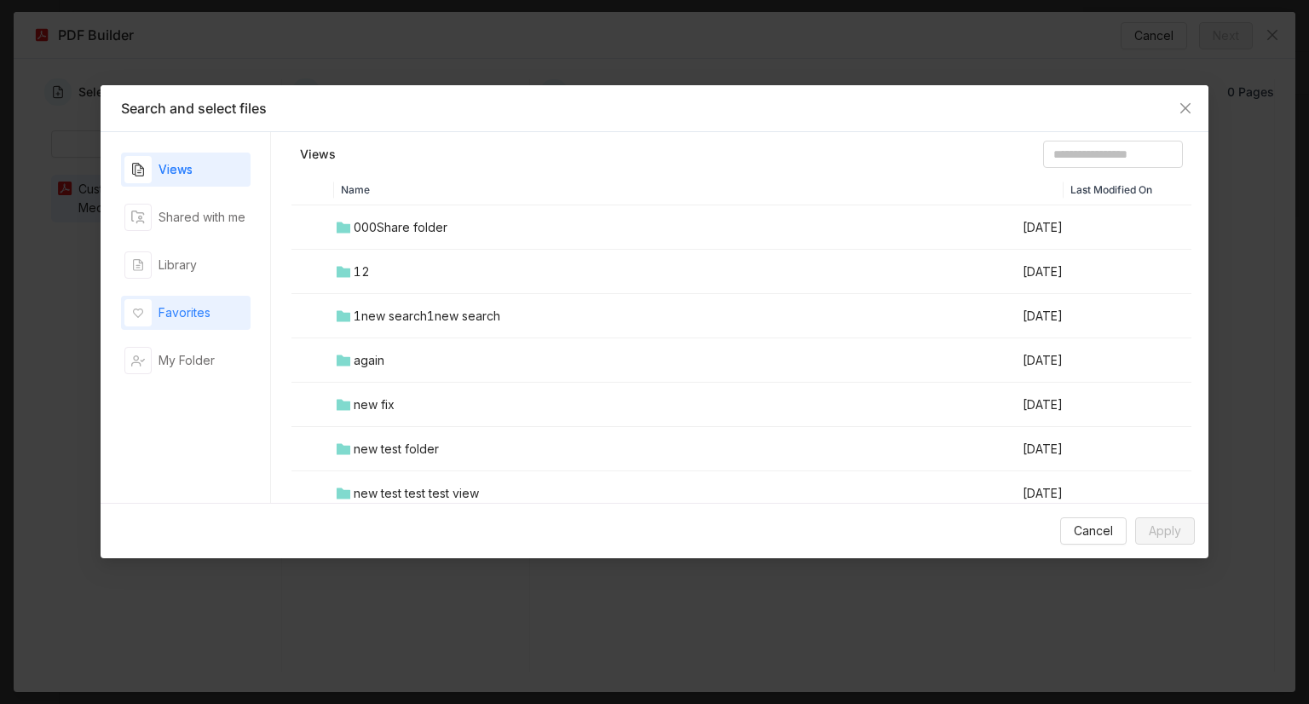
click at [187, 316] on div "Favorites" at bounding box center [184, 312] width 52 height 19
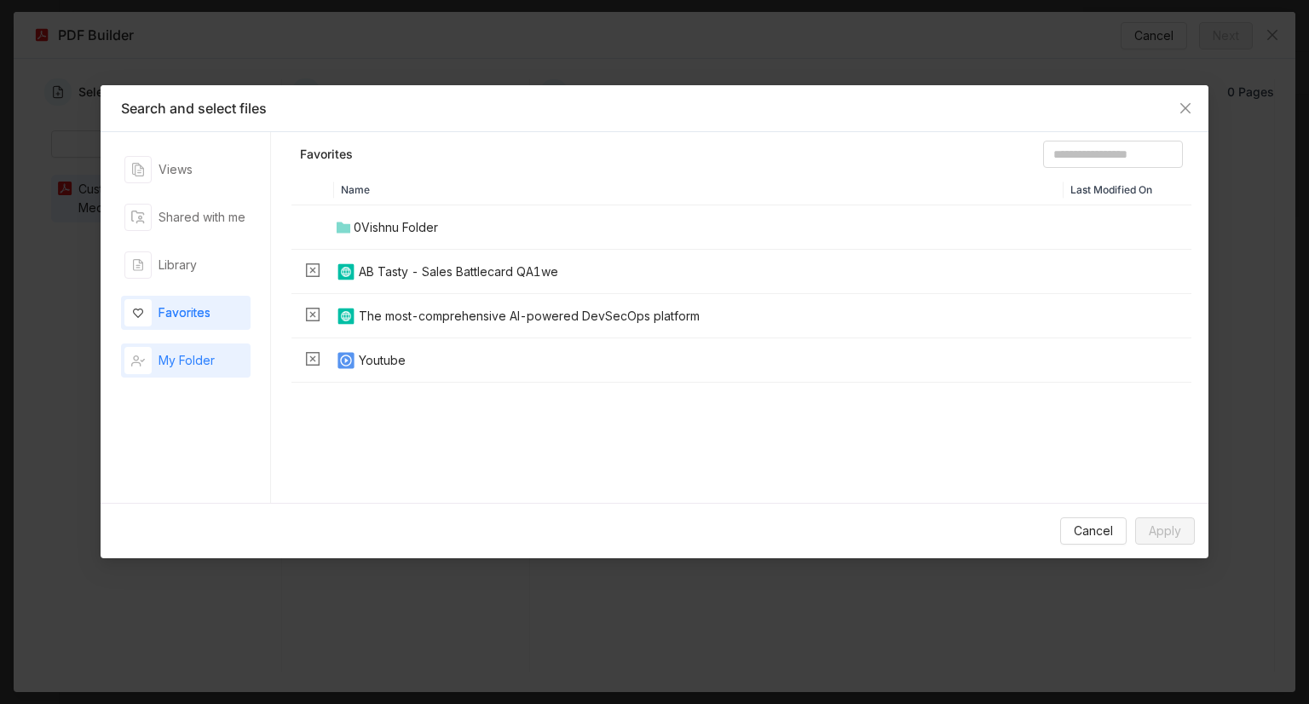
click at [193, 362] on div "My Folder" at bounding box center [186, 360] width 56 height 19
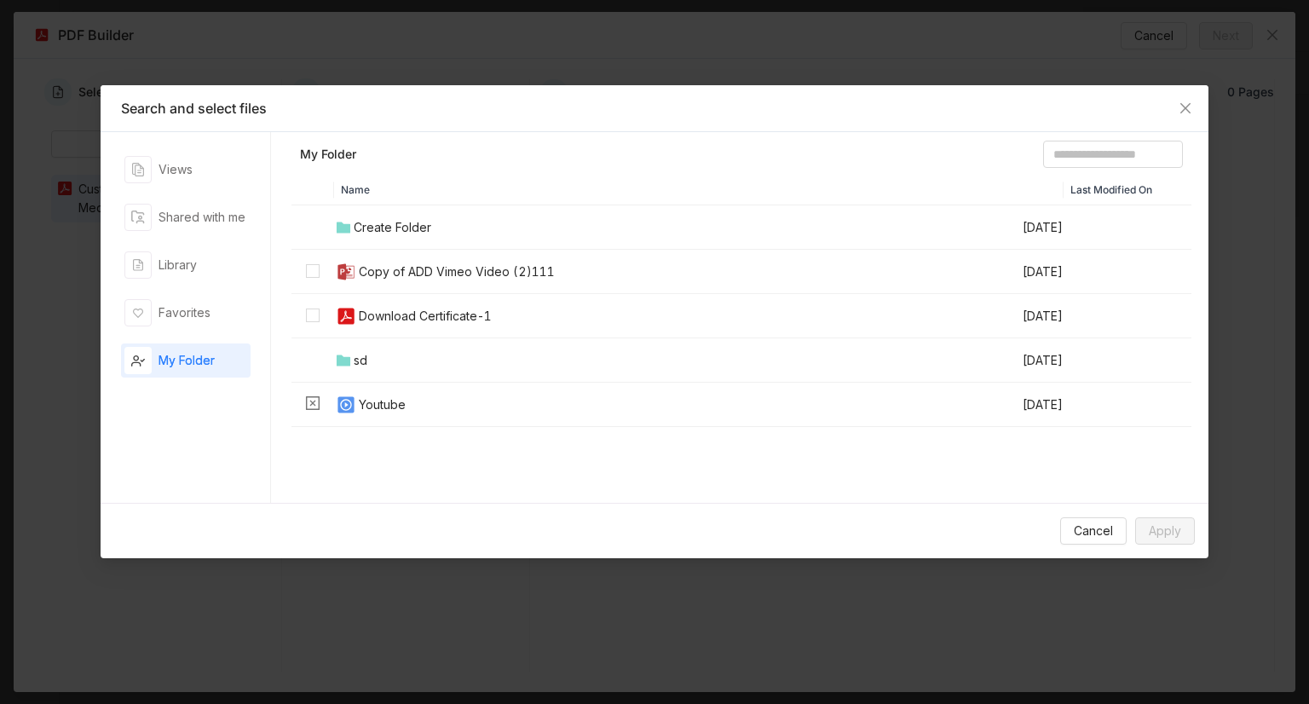
click at [427, 277] on div "Copy of ADD Vimeo Video (2)111" at bounding box center [457, 271] width 196 height 19
click at [412, 317] on div "Download Certificate-1" at bounding box center [425, 316] width 133 height 19
click at [1176, 522] on span "Apply" at bounding box center [1164, 530] width 32 height 19
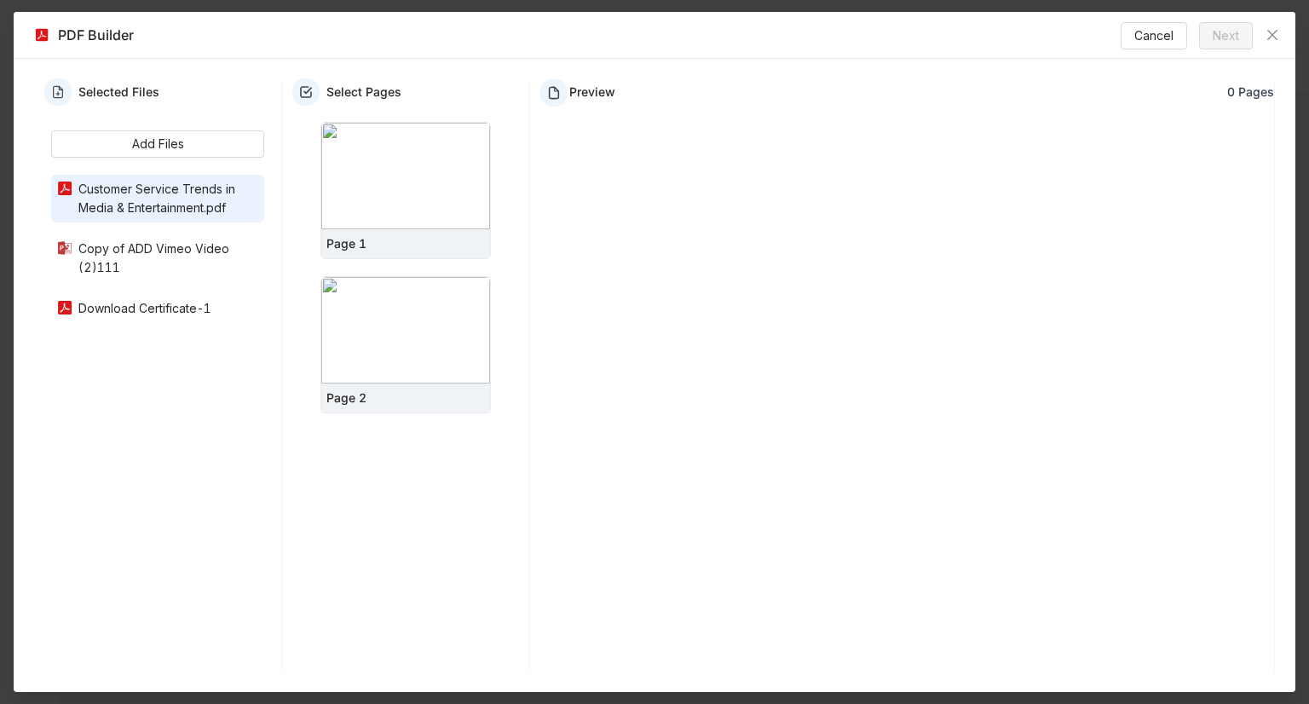
click at [140, 264] on div "Copy of ADD Vimeo Video (2)111" at bounding box center [166, 257] width 186 height 37
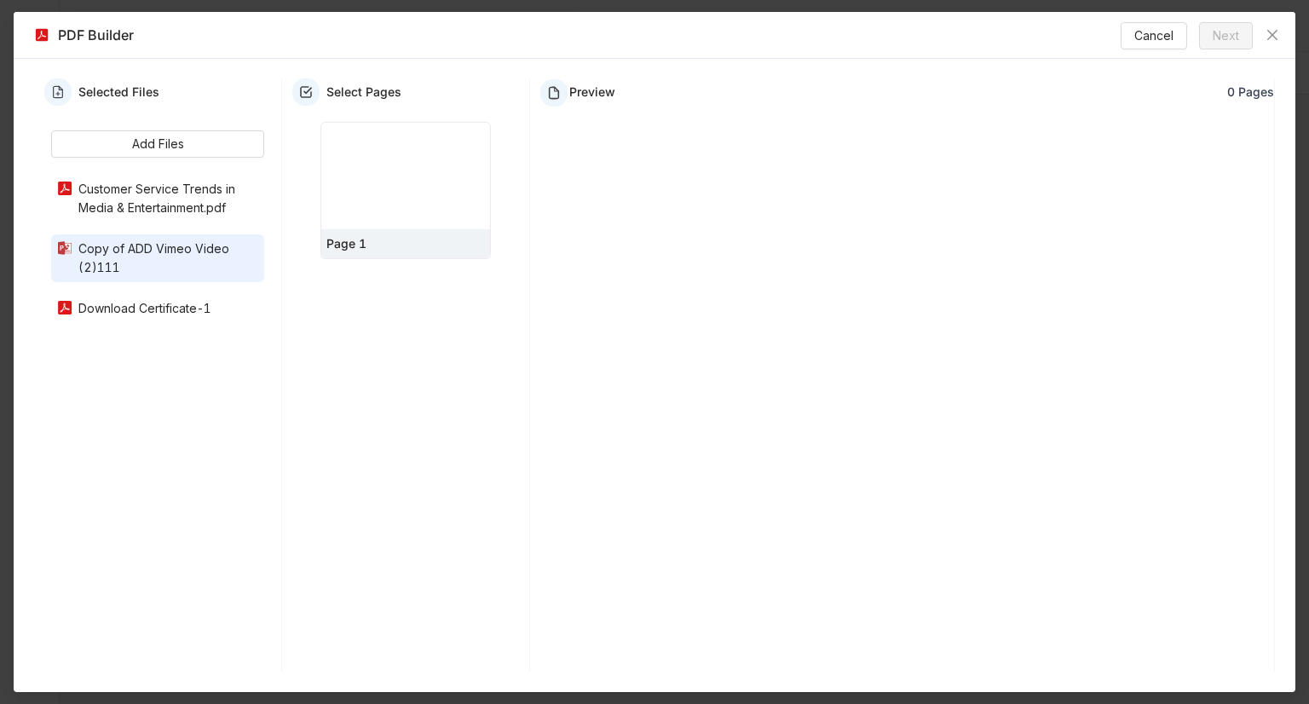
click at [89, 302] on div "Download Certificate-1" at bounding box center [166, 308] width 186 height 19
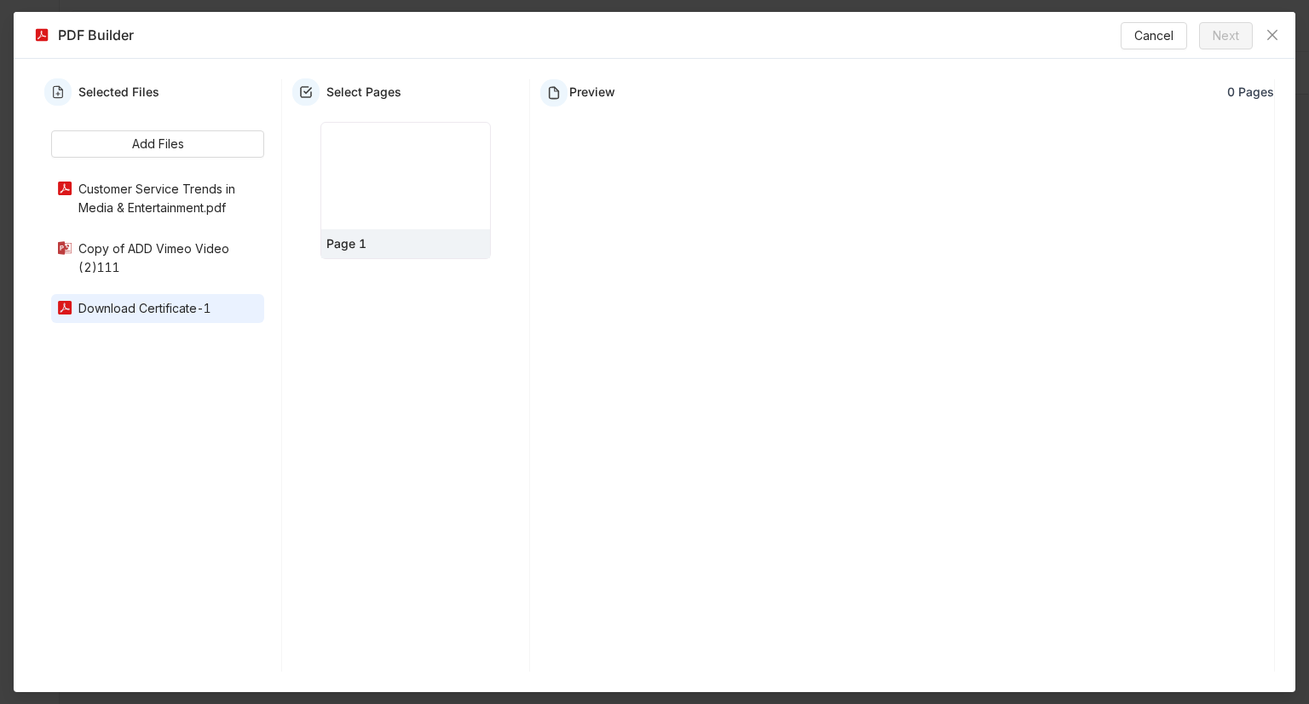
click at [147, 205] on div "Customer Service Trends in Media & Entertainment.pdf" at bounding box center [166, 198] width 186 height 37
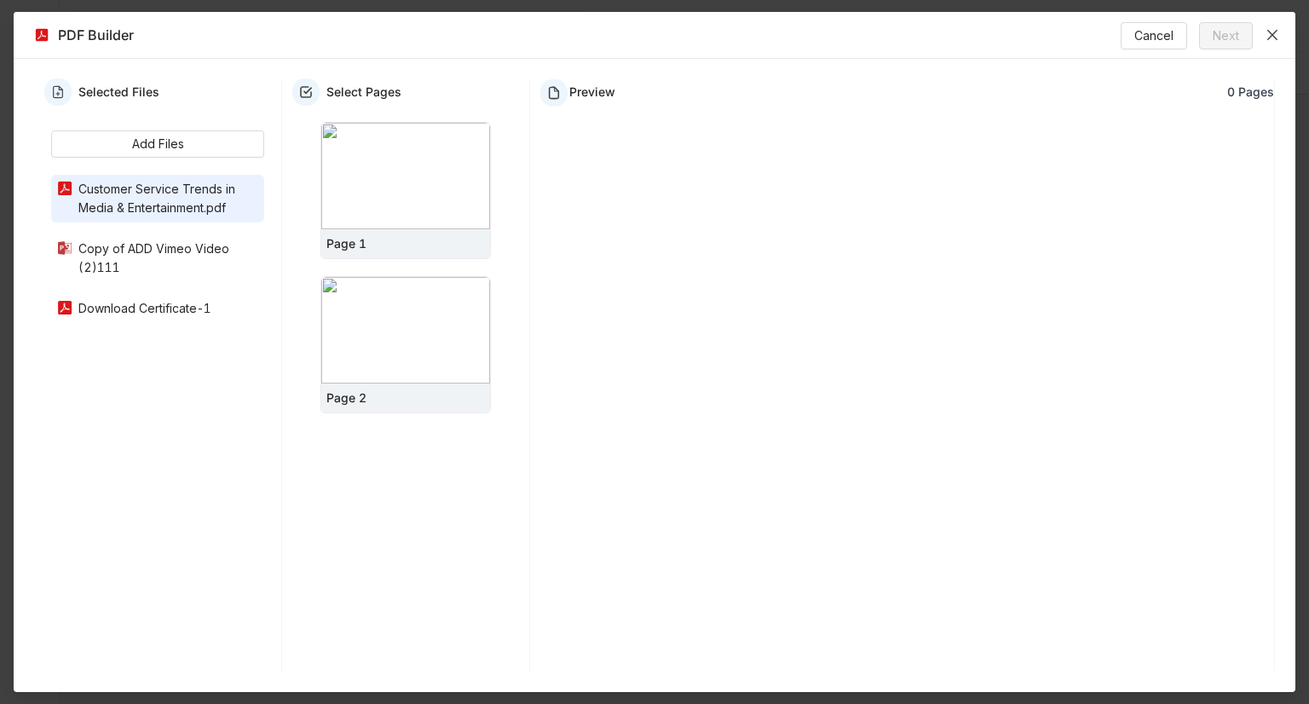
click at [1274, 38] on icon "Close" at bounding box center [1272, 35] width 14 height 14
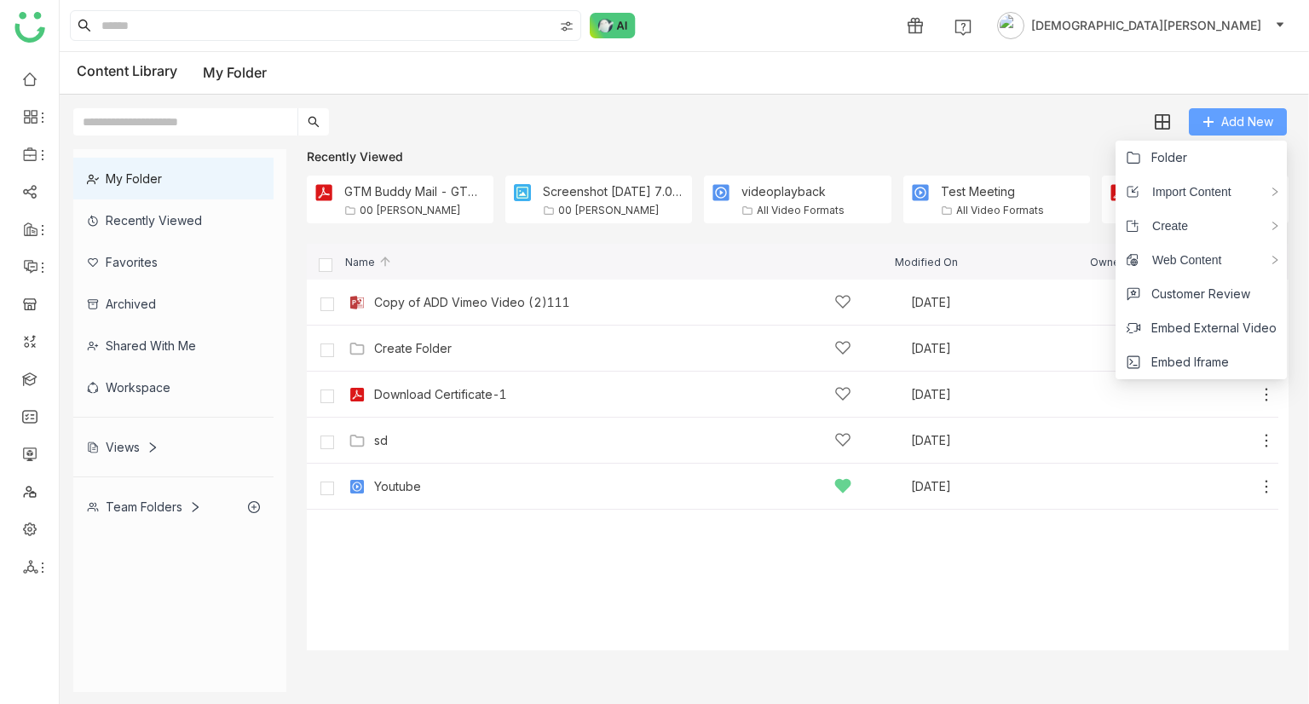
click at [1245, 124] on span "Add New" at bounding box center [1247, 121] width 52 height 19
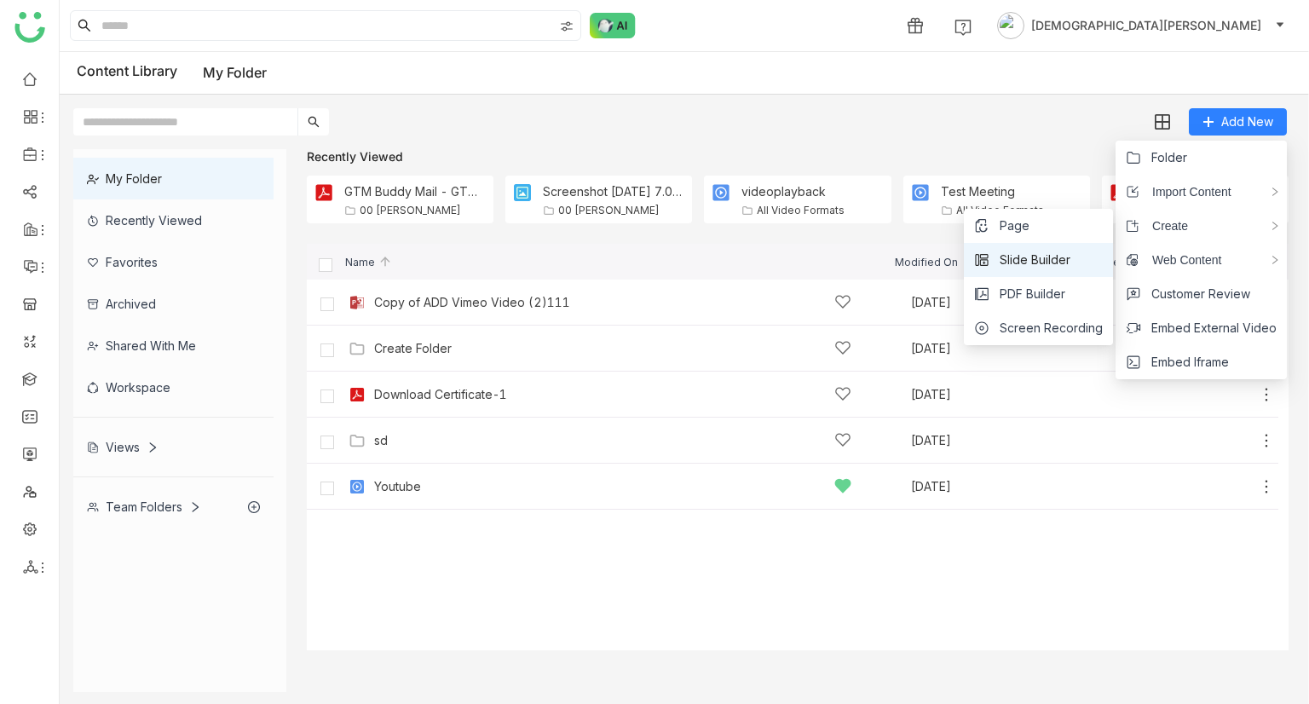
click at [1029, 261] on span "Slide Builder" at bounding box center [1034, 259] width 71 height 19
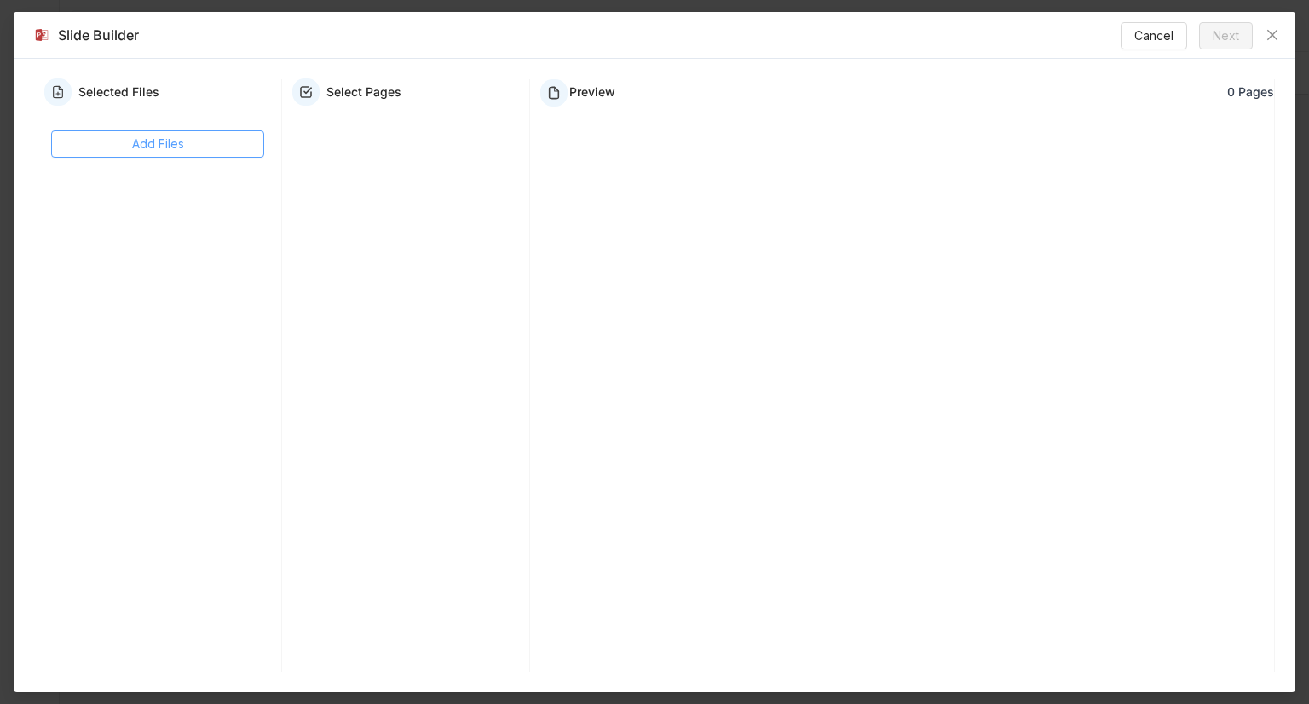
click at [227, 147] on button "Add Files" at bounding box center [157, 143] width 213 height 27
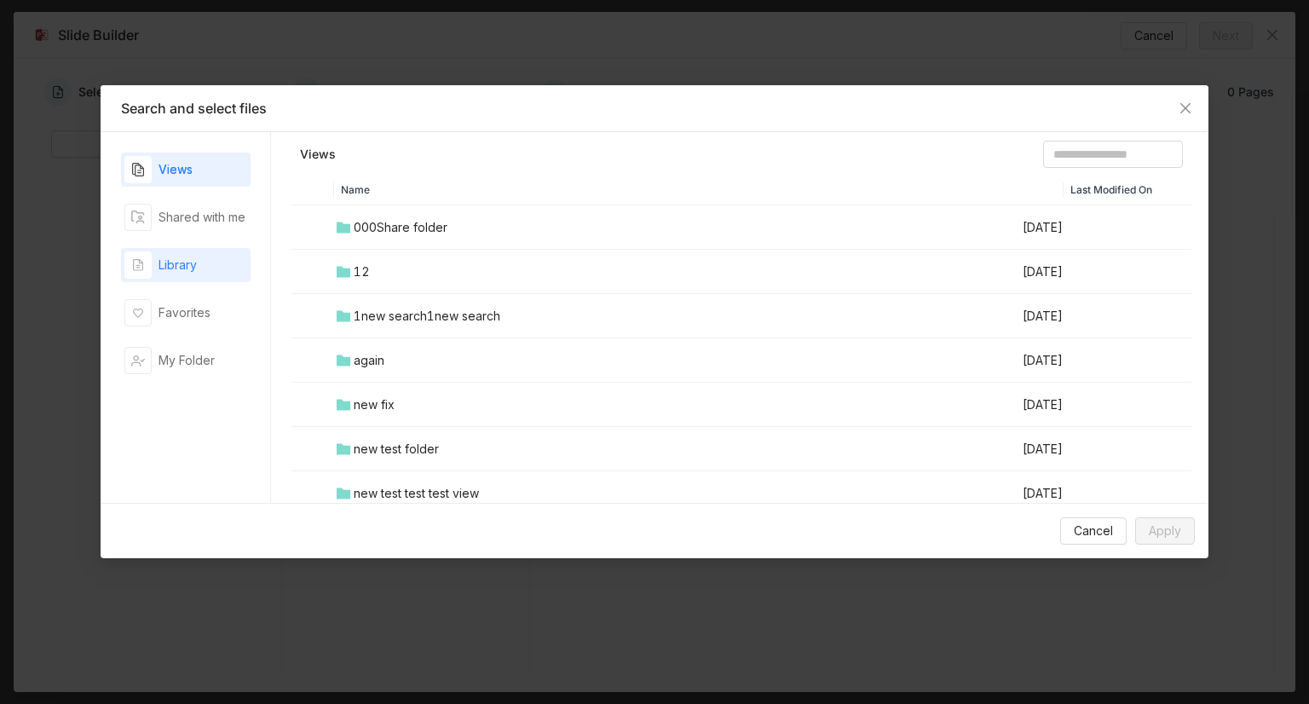
click at [190, 269] on div "Library" at bounding box center [177, 265] width 38 height 19
click at [1066, 154] on input at bounding box center [1113, 154] width 140 height 27
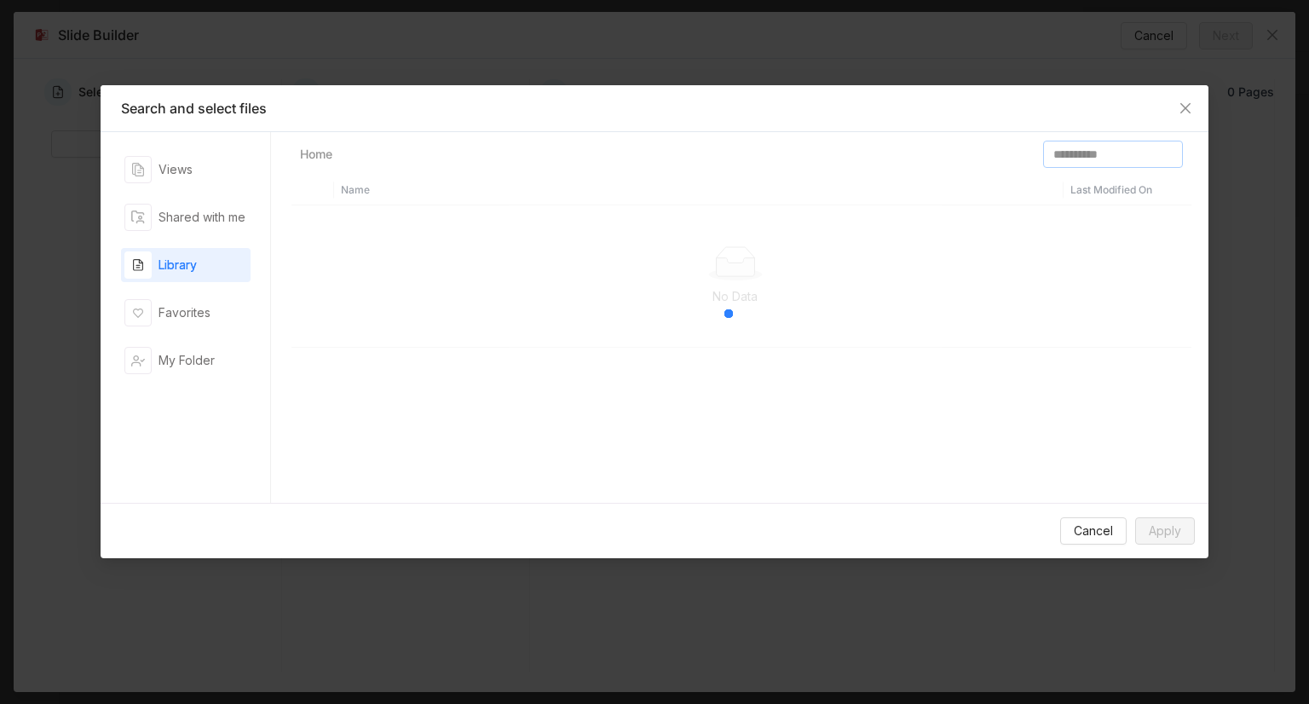
type input "**********"
type input "*"
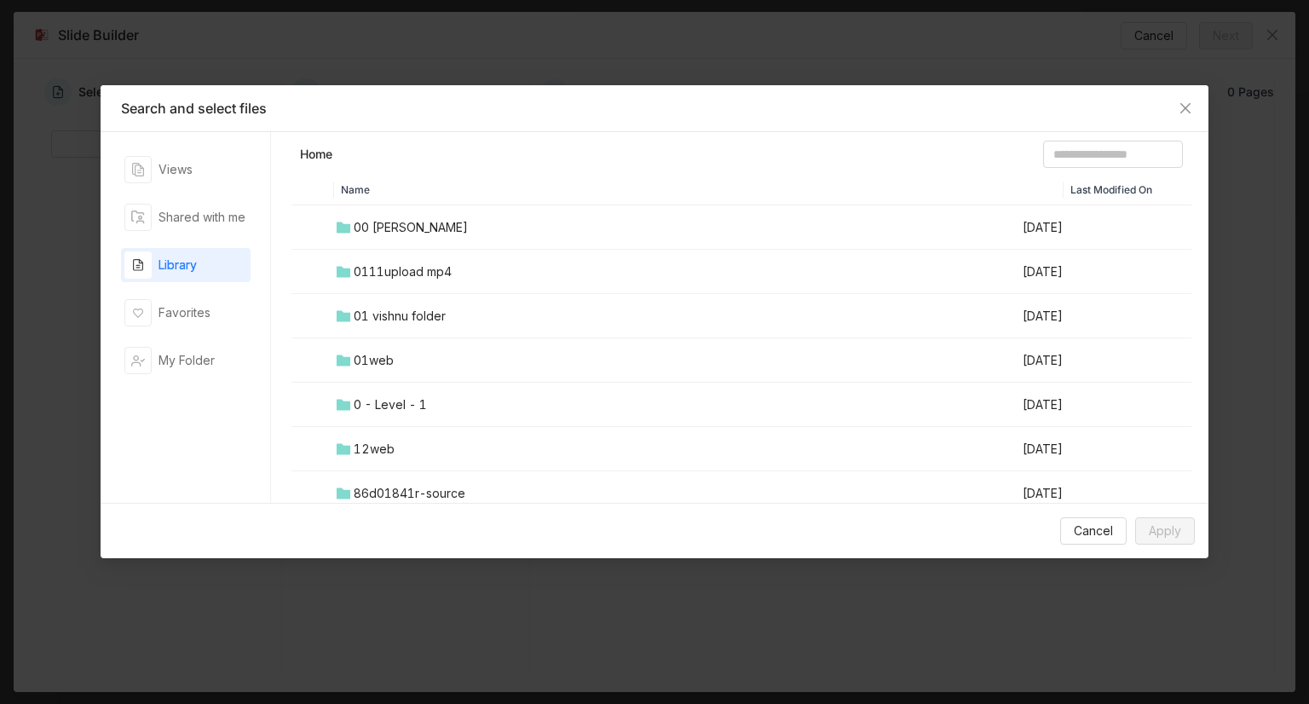
click at [416, 237] on td "00 Arif Folder" at bounding box center [677, 227] width 687 height 44
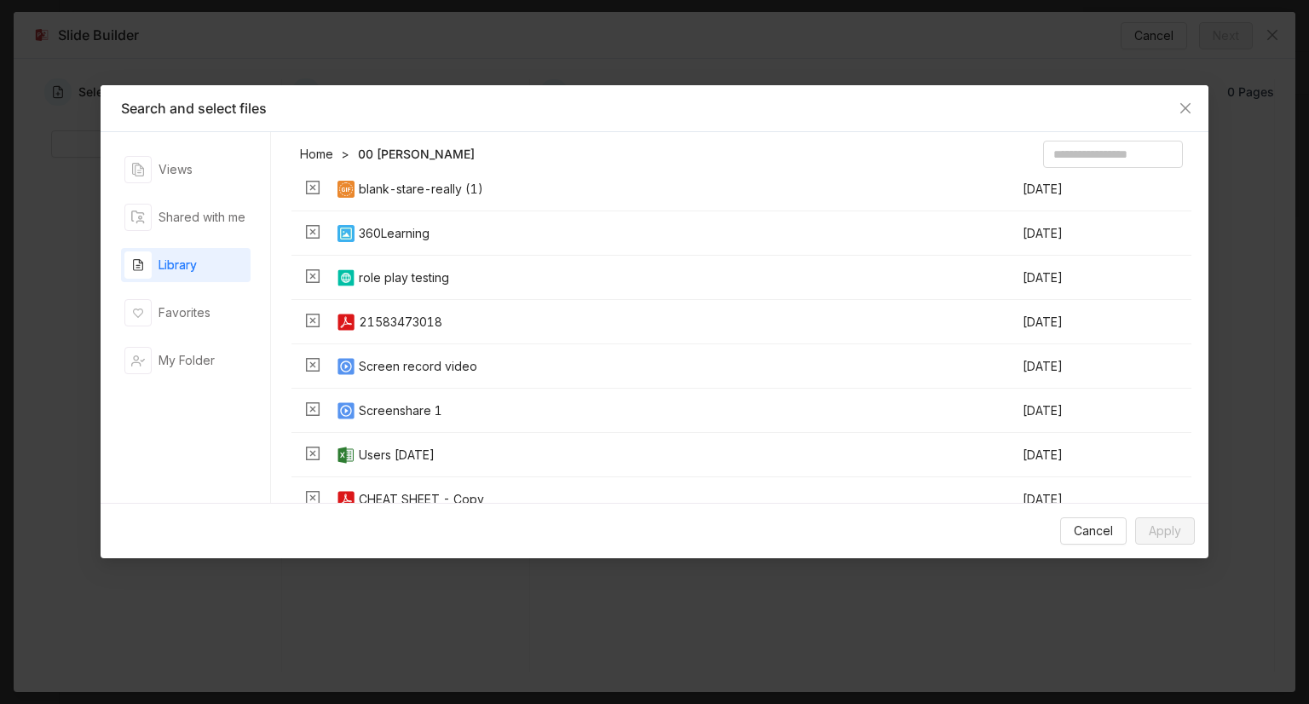
scroll to position [624, 0]
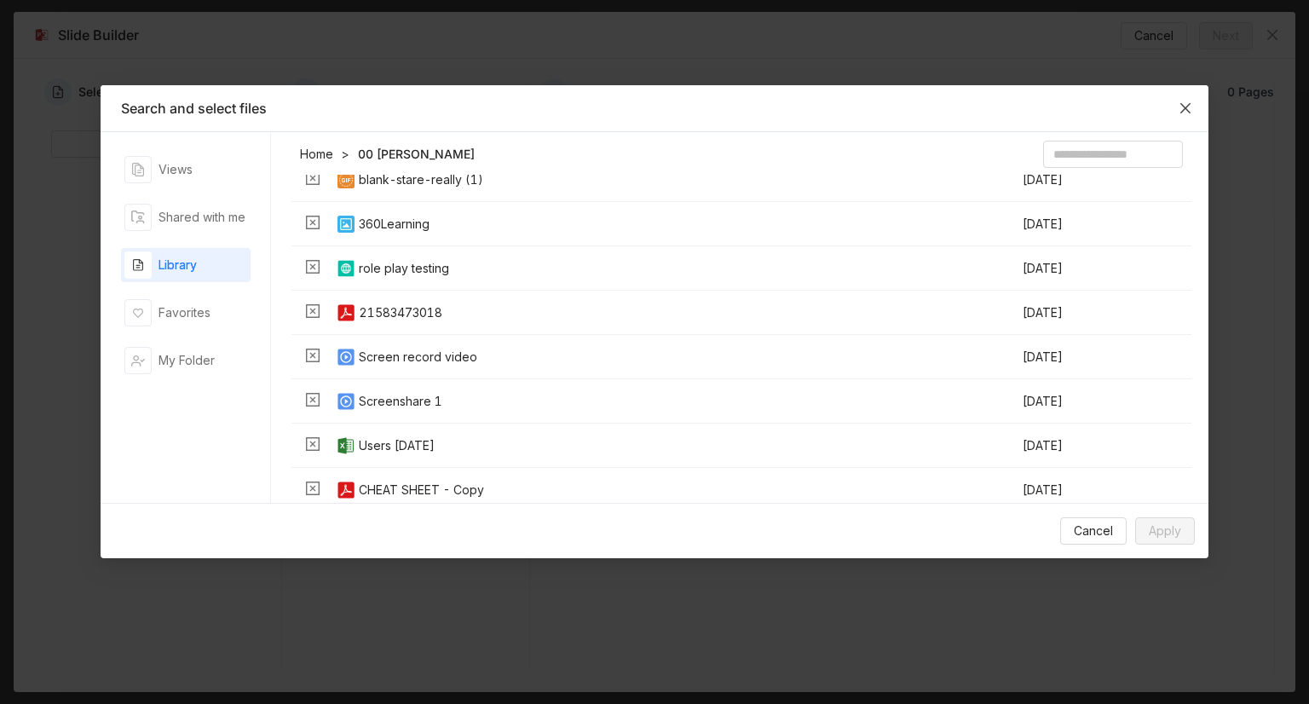
click at [1193, 110] on span "Close" at bounding box center [1185, 108] width 46 height 46
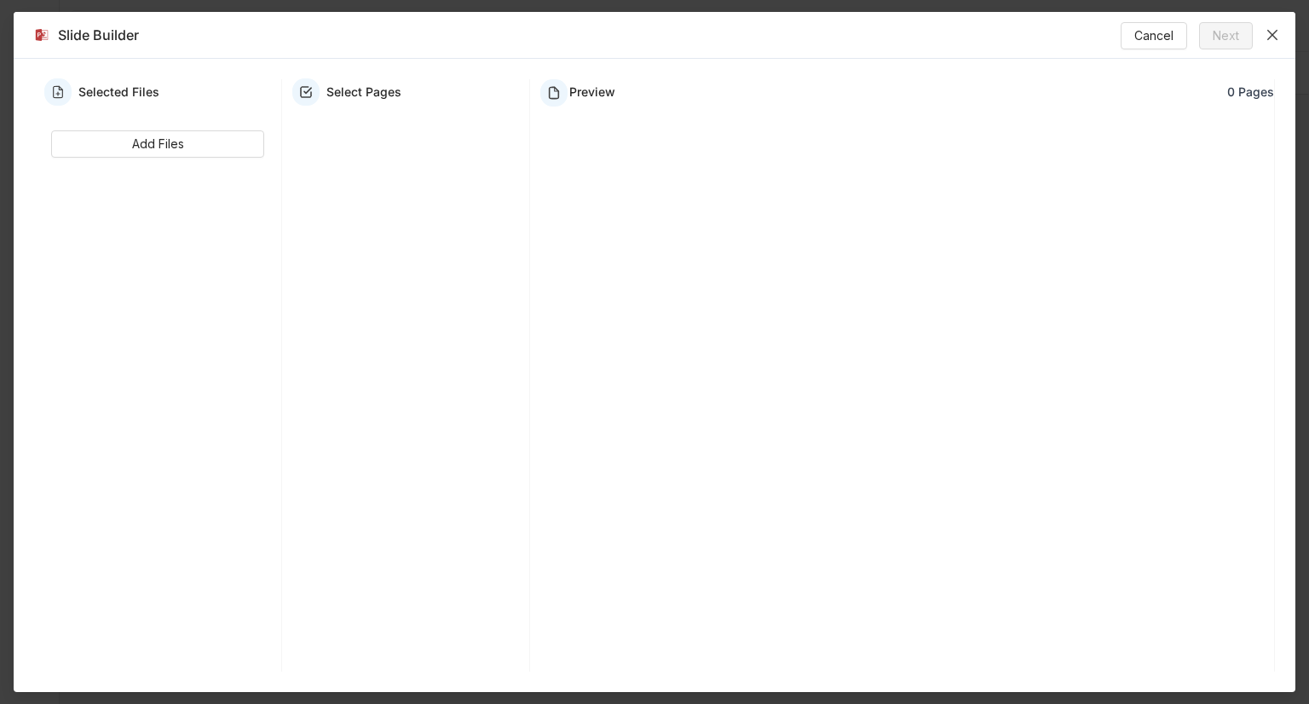
click at [1278, 35] on icon "Close" at bounding box center [1272, 35] width 14 height 14
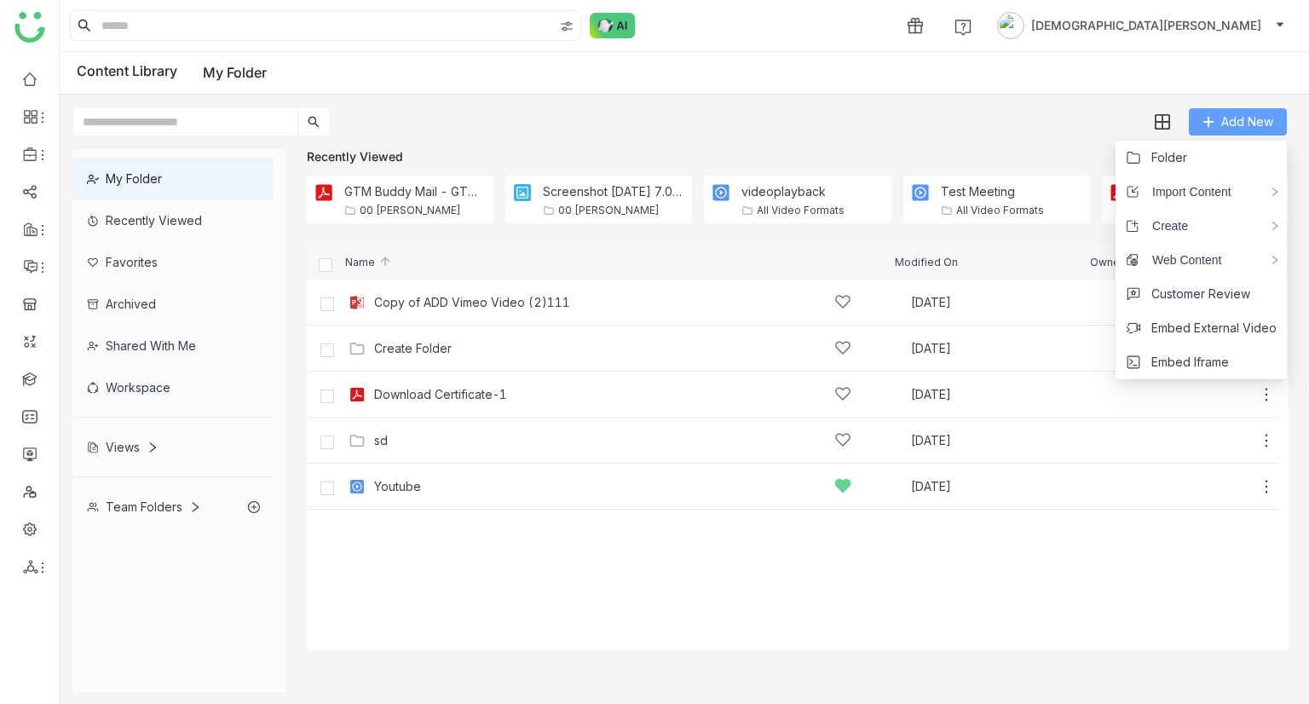
click at [1242, 125] on span "Add New" at bounding box center [1247, 121] width 52 height 19
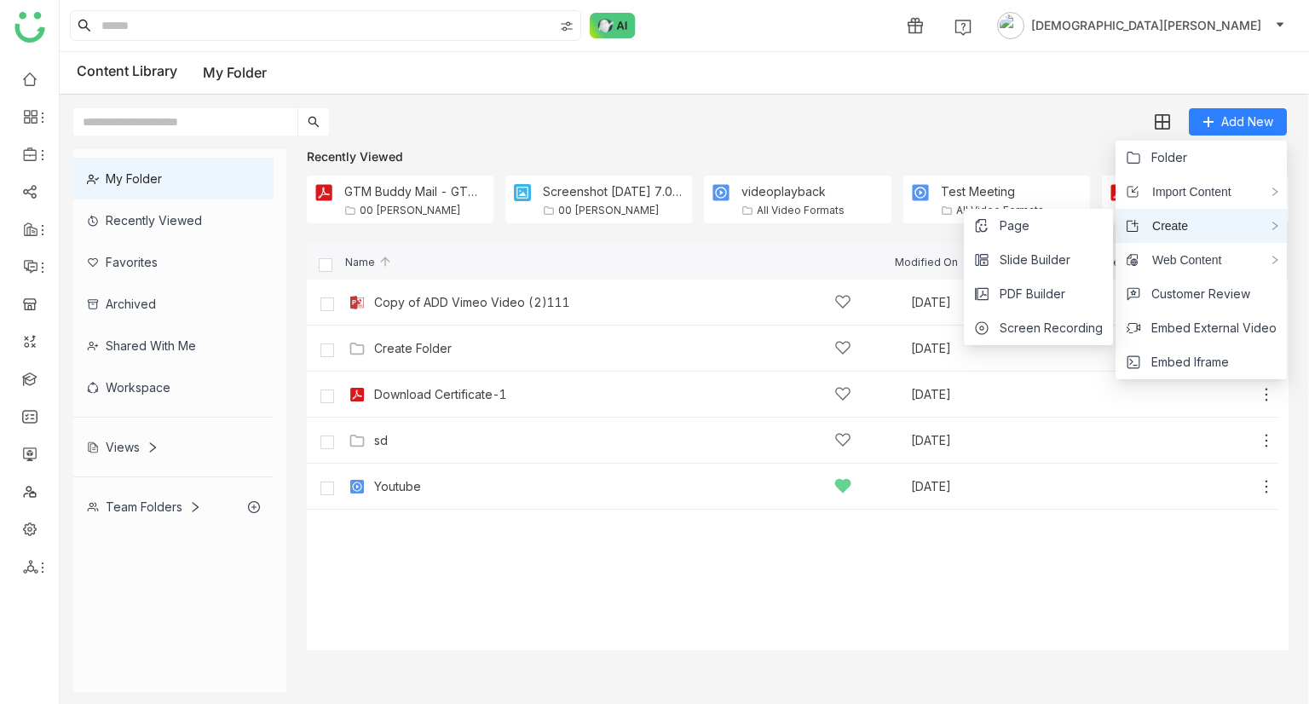
click at [1188, 233] on span "Create" at bounding box center [1163, 225] width 49 height 19
click at [1026, 294] on span "PDF Builder" at bounding box center [1032, 294] width 66 height 19
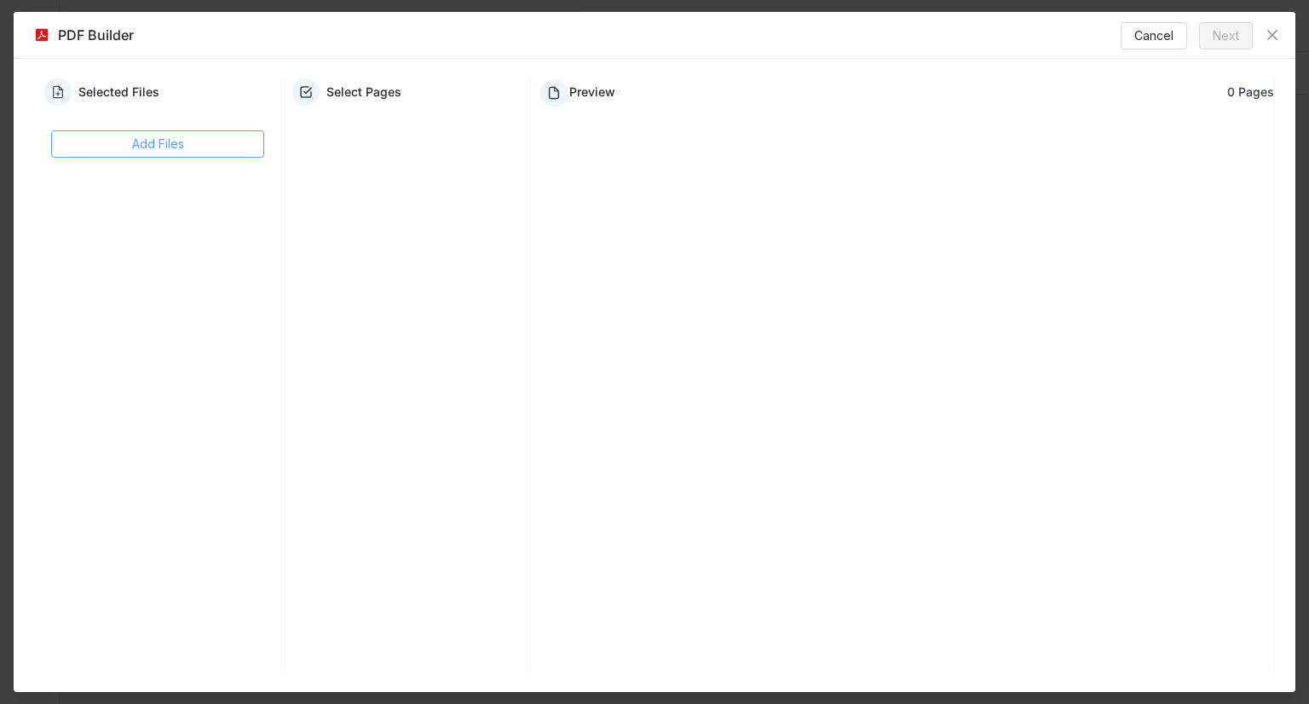
click at [235, 139] on button "Add Files" at bounding box center [157, 143] width 213 height 27
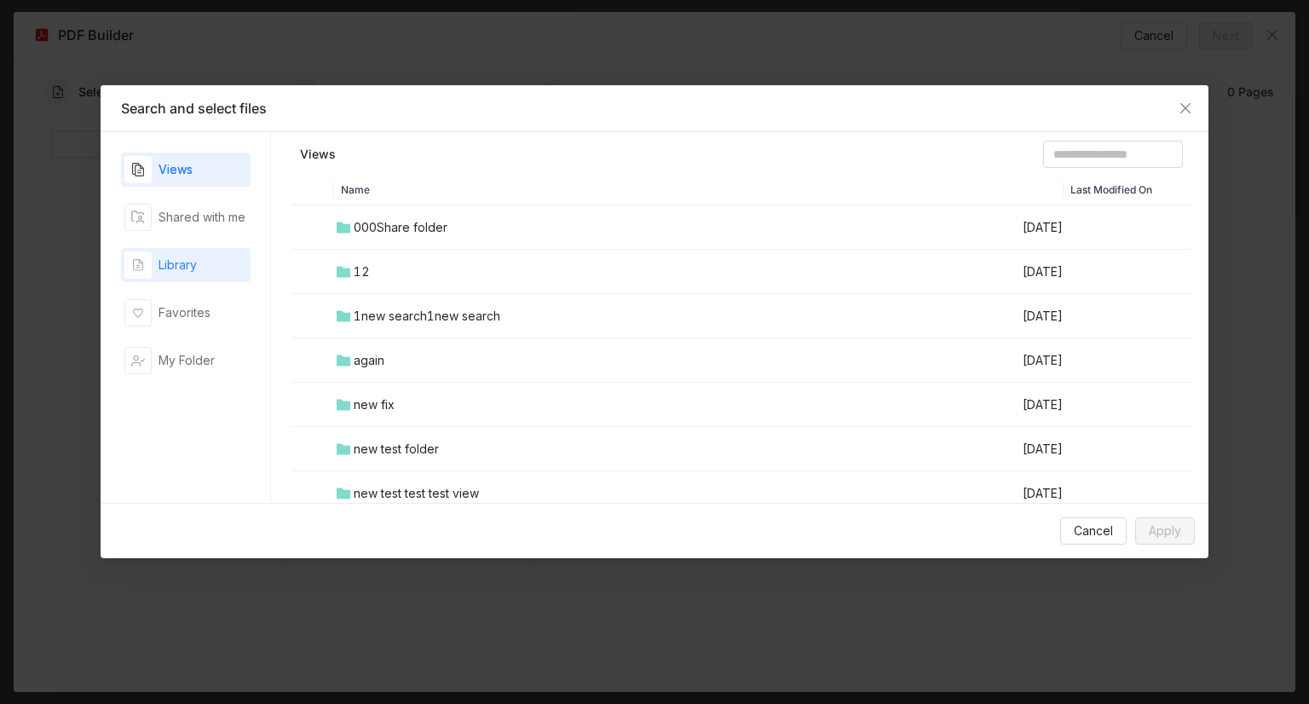
click at [188, 273] on div "Library" at bounding box center [160, 264] width 72 height 27
click at [1077, 151] on input at bounding box center [1113, 154] width 140 height 27
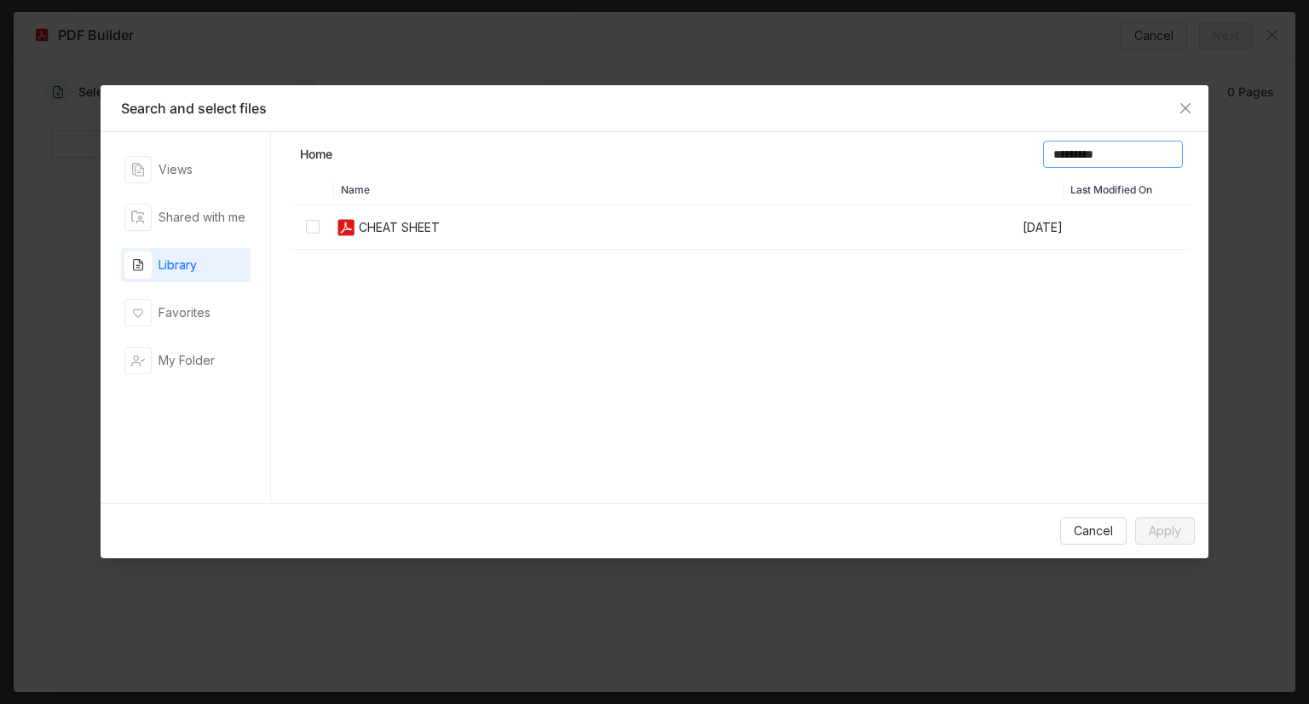
type input "*********"
click at [307, 237] on td at bounding box center [312, 227] width 43 height 44
click at [317, 216] on td at bounding box center [312, 227] width 43 height 44
click at [1150, 526] on span "Apply" at bounding box center [1164, 530] width 32 height 19
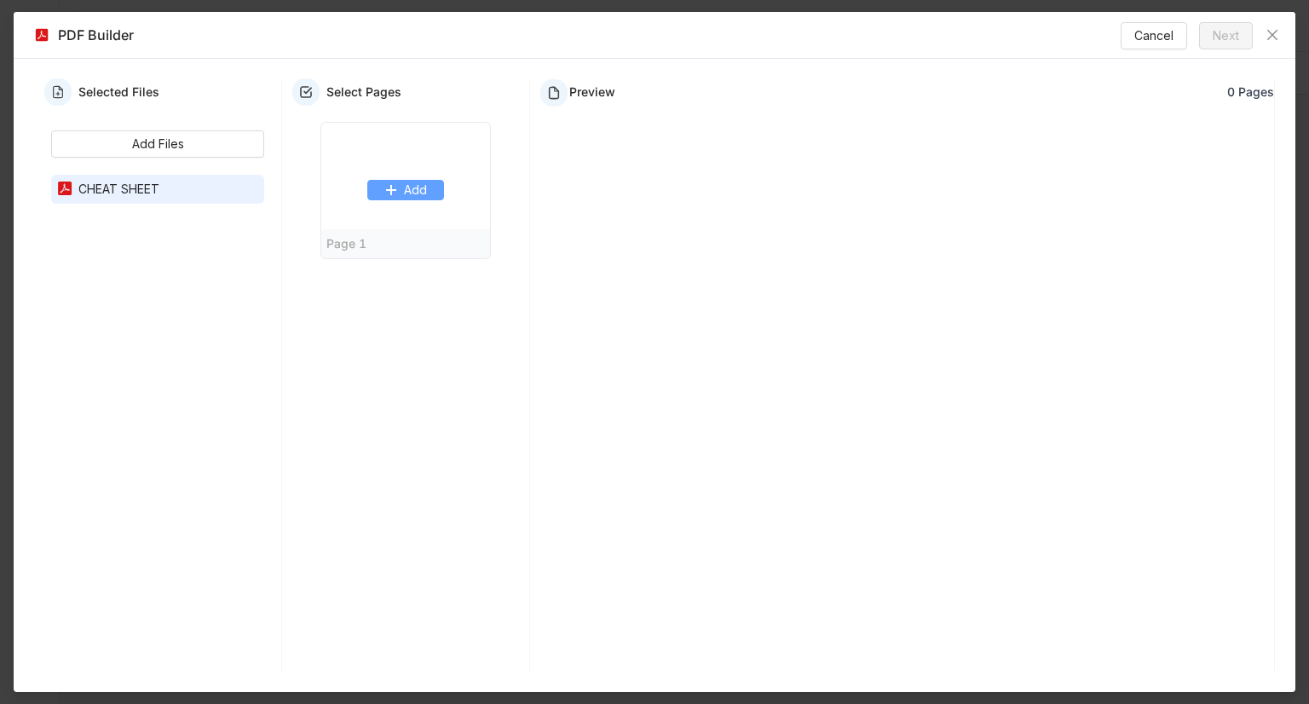
click at [424, 199] on span "Add" at bounding box center [415, 190] width 23 height 19
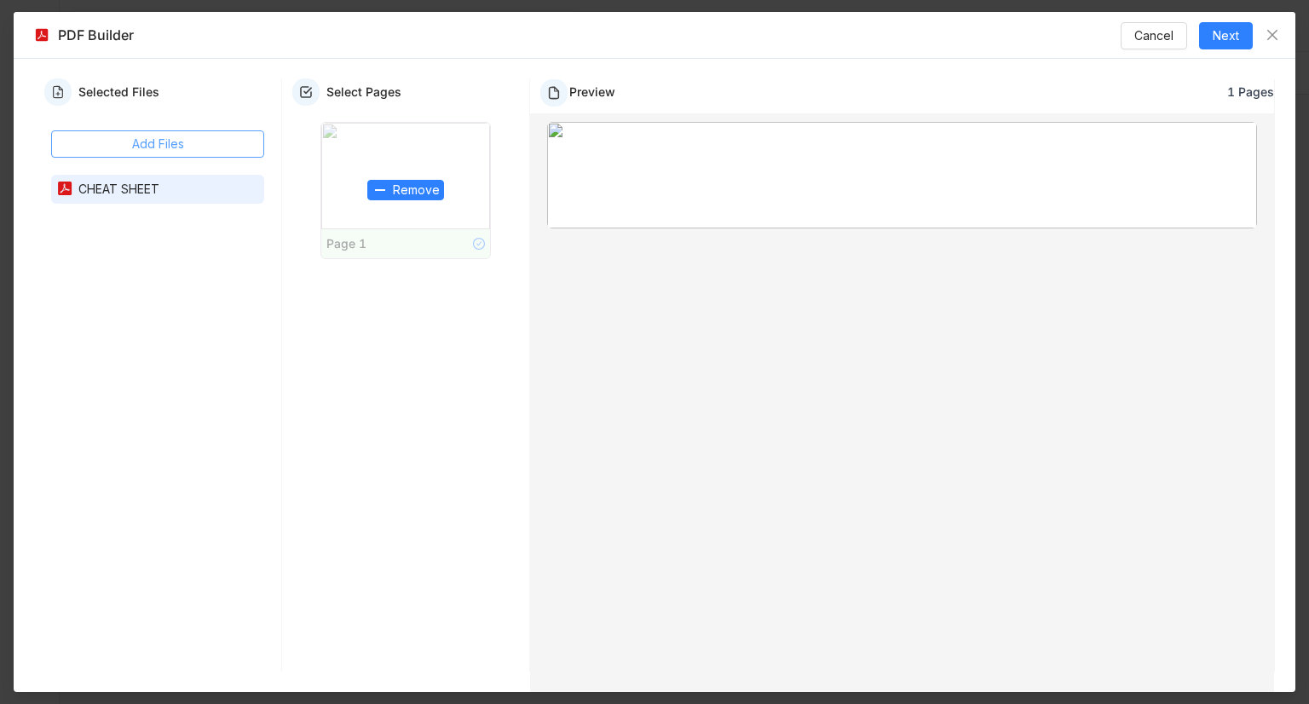
click at [134, 147] on span "Add Files" at bounding box center [158, 144] width 52 height 19
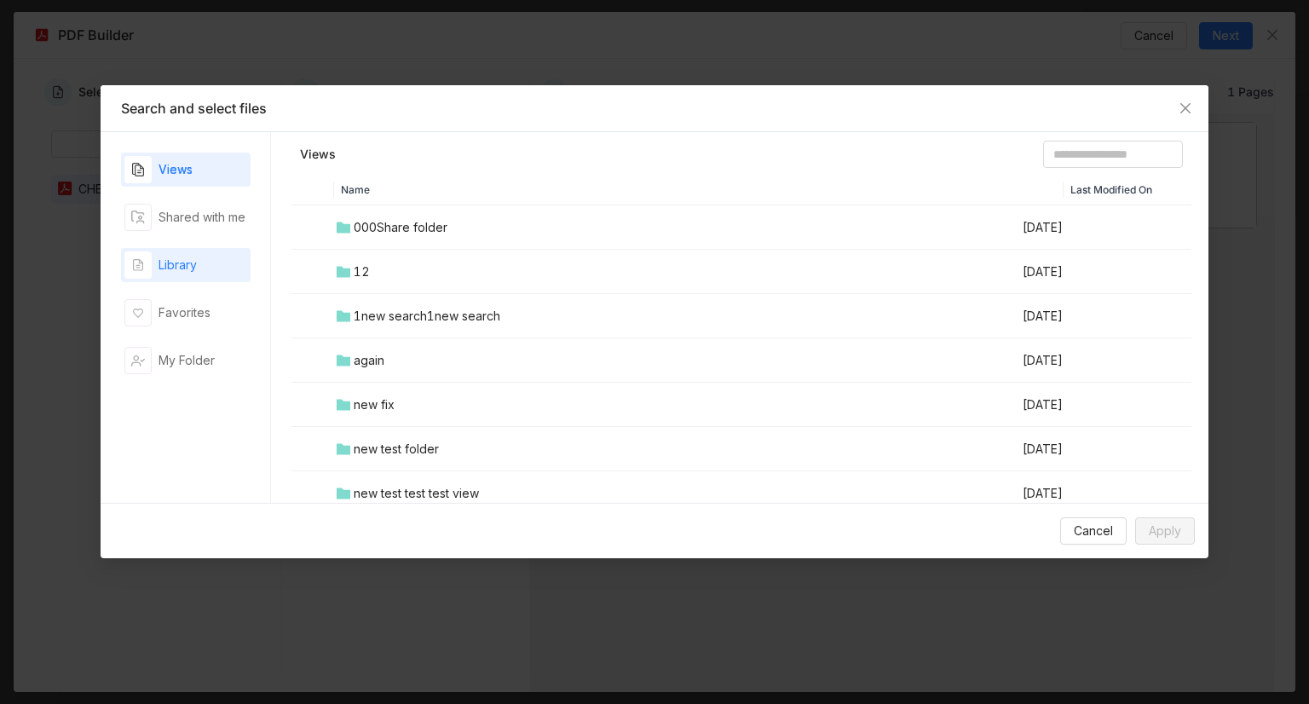
click at [194, 267] on div "Library" at bounding box center [177, 265] width 38 height 19
click at [402, 262] on div "0111upload mp4" at bounding box center [403, 271] width 98 height 19
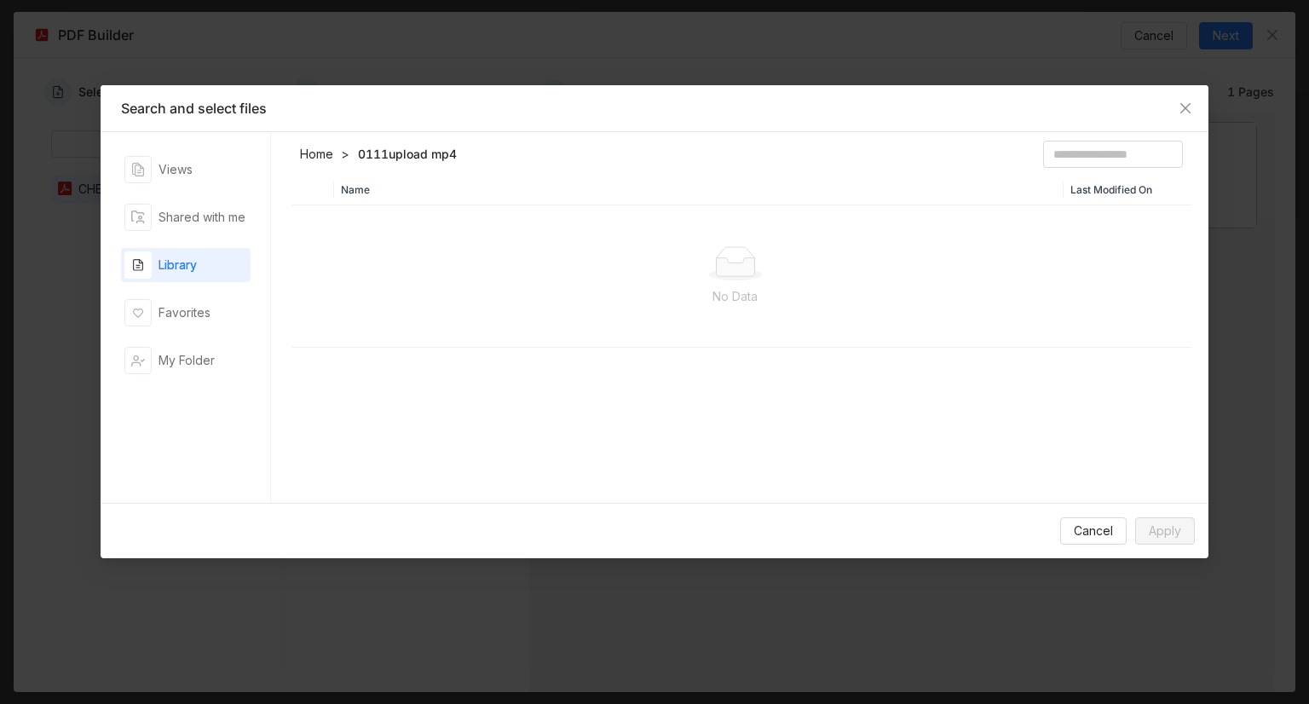
click at [325, 146] on link "Home" at bounding box center [316, 154] width 33 height 17
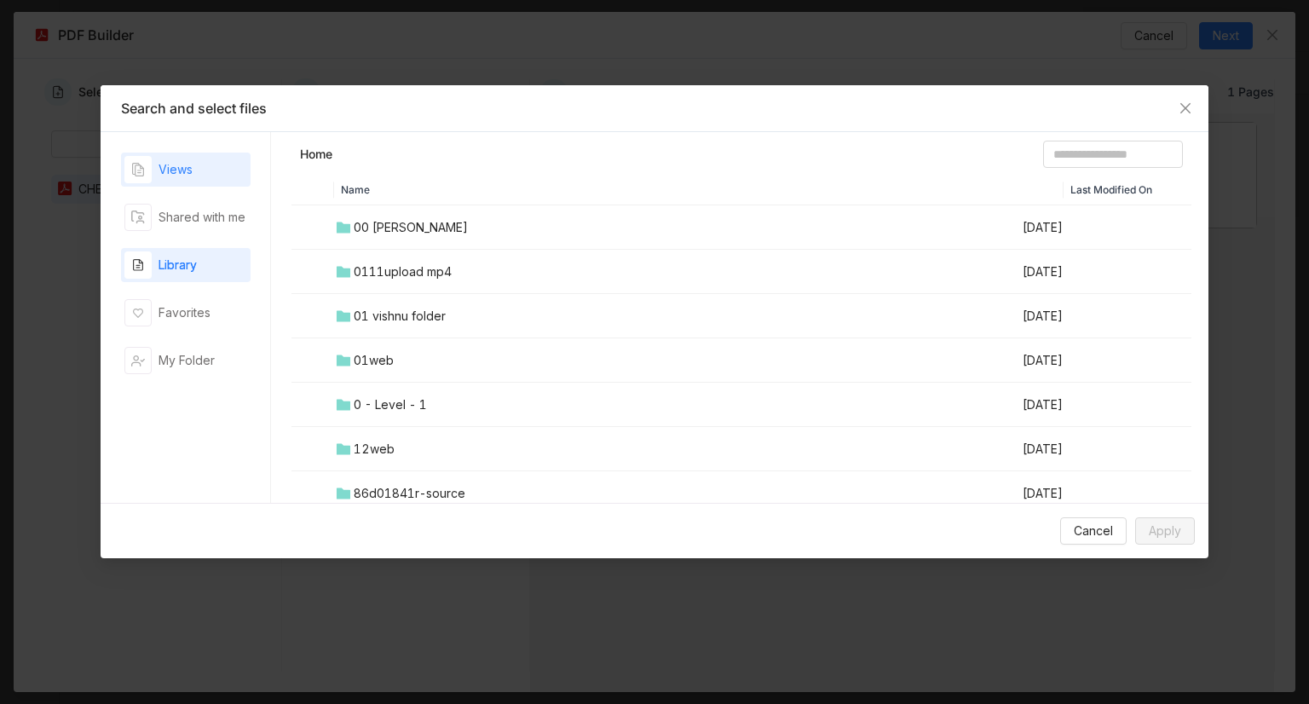
click at [220, 160] on div "Views" at bounding box center [185, 169] width 129 height 34
click at [195, 254] on div "Library" at bounding box center [160, 264] width 72 height 27
click at [1070, 155] on input at bounding box center [1113, 154] width 140 height 27
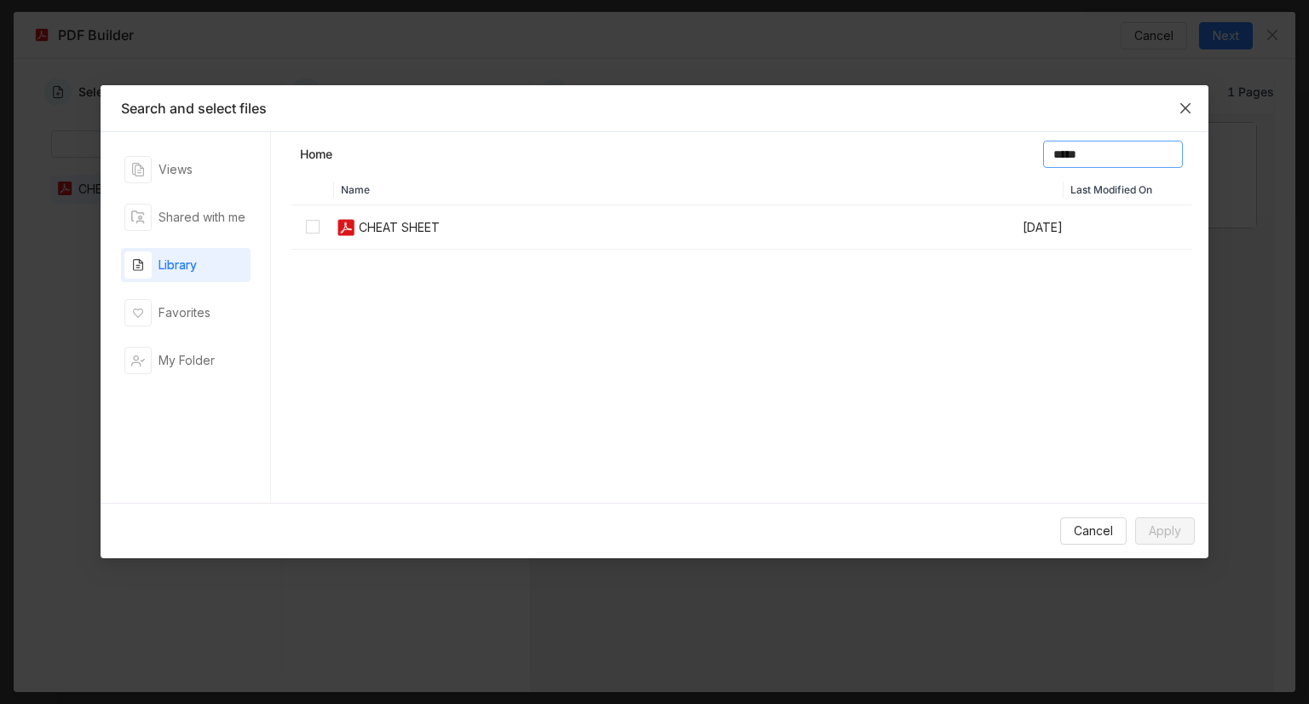
type input "*****"
click at [1193, 111] on span "Close" at bounding box center [1185, 108] width 46 height 46
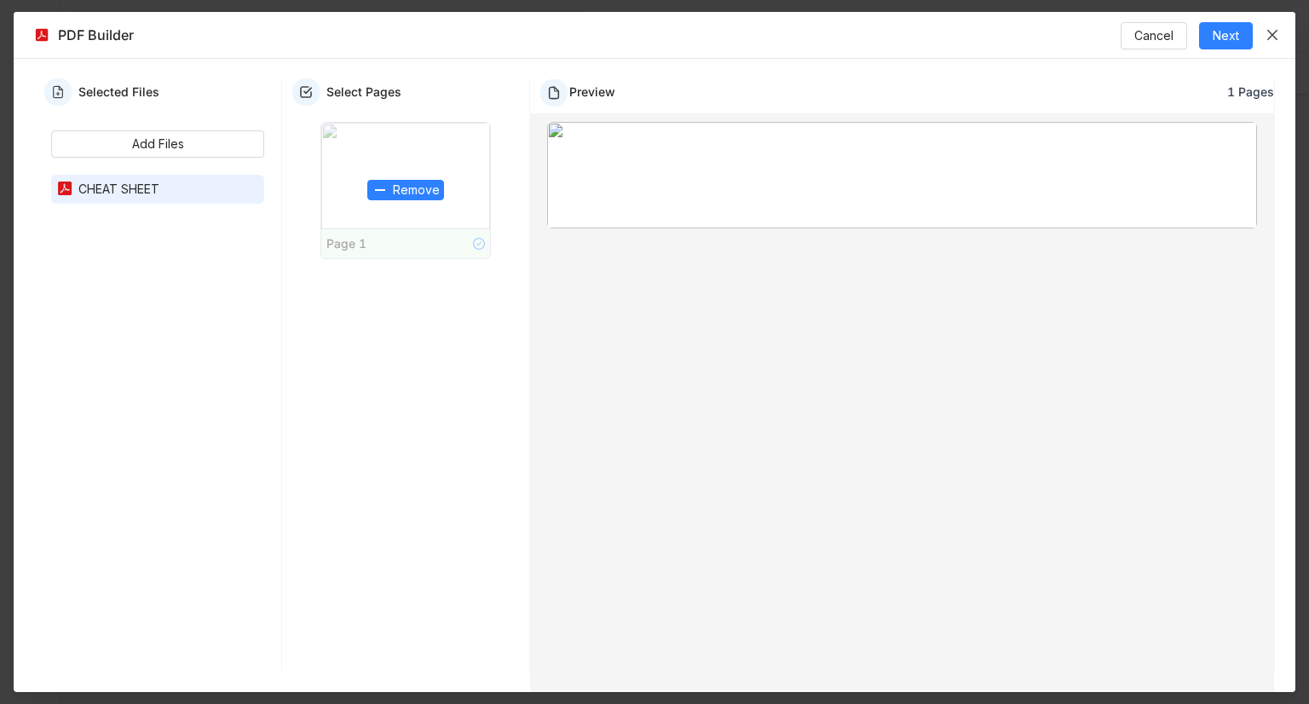
click at [1266, 35] on icon "Close" at bounding box center [1272, 35] width 14 height 14
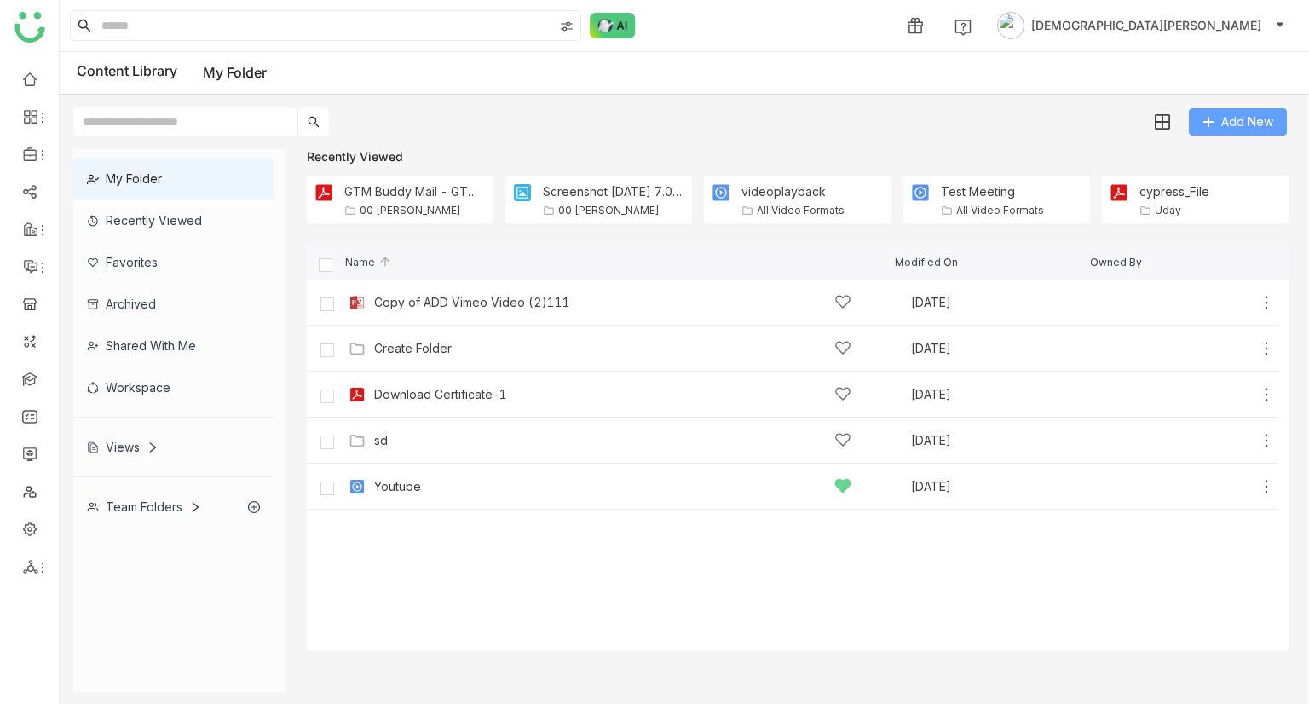
click at [1214, 110] on button "Add New" at bounding box center [1237, 121] width 98 height 27
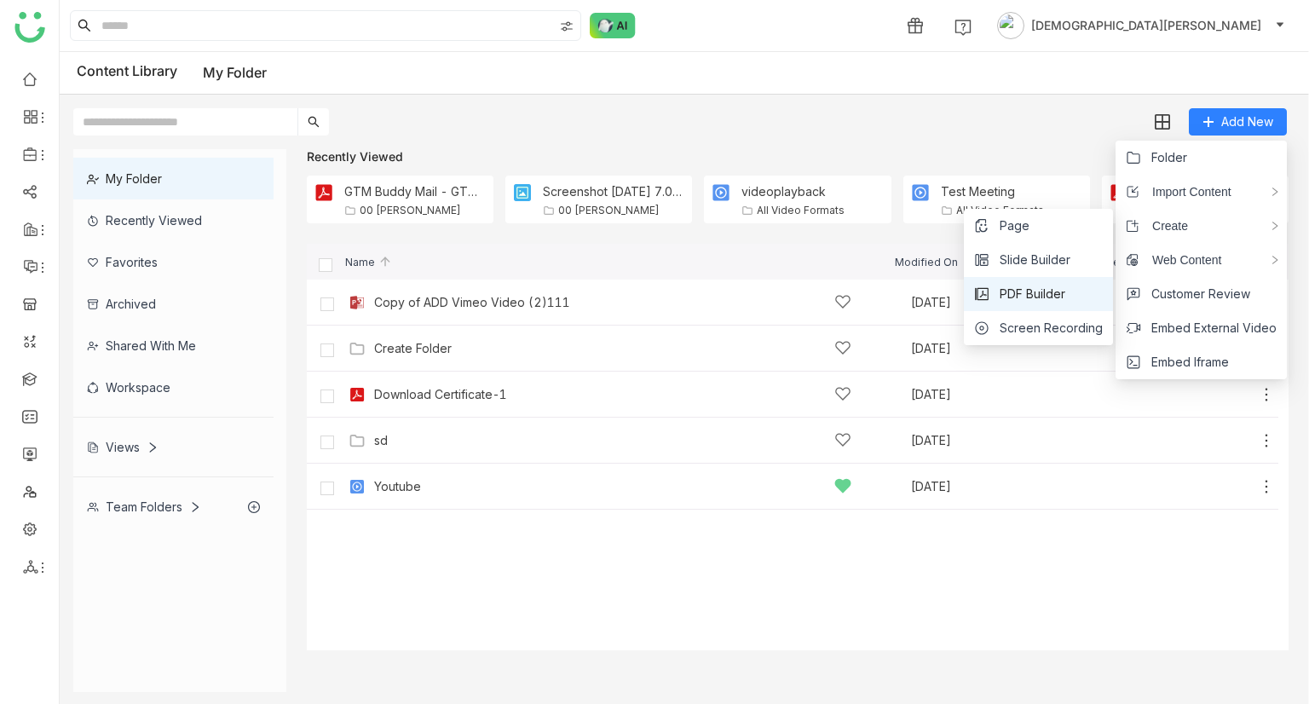
click at [1021, 294] on span "PDF Builder" at bounding box center [1032, 294] width 66 height 19
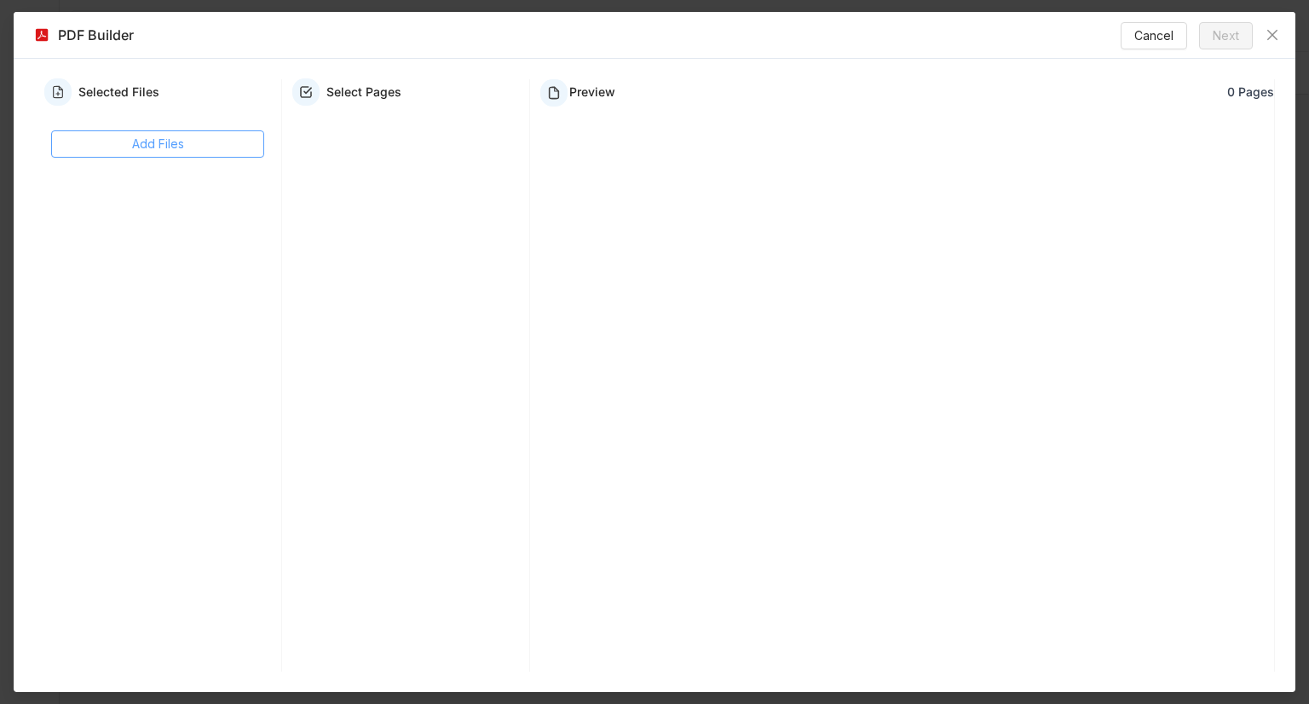
click at [165, 141] on span "Add Files" at bounding box center [158, 144] width 52 height 19
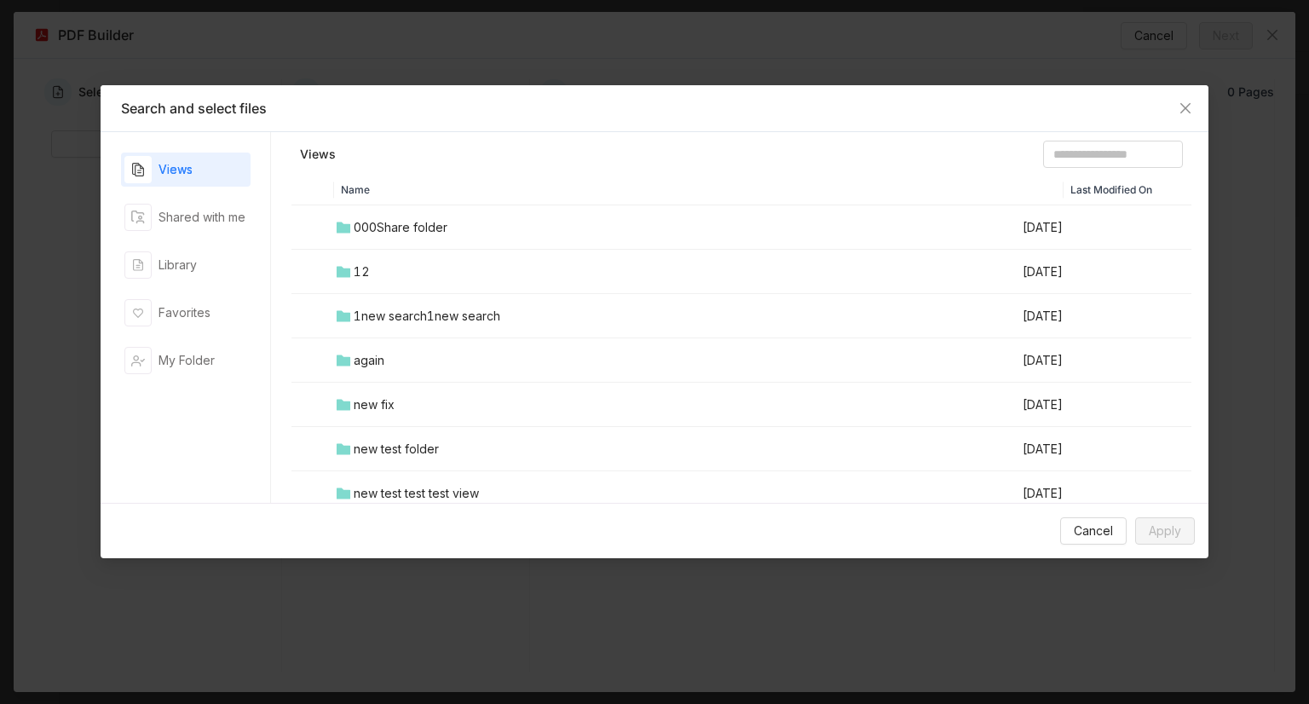
click at [164, 285] on div "Views Shared with me Library Favorites My Folder" at bounding box center [185, 317] width 129 height 330
click at [215, 269] on div "Library" at bounding box center [185, 265] width 129 height 34
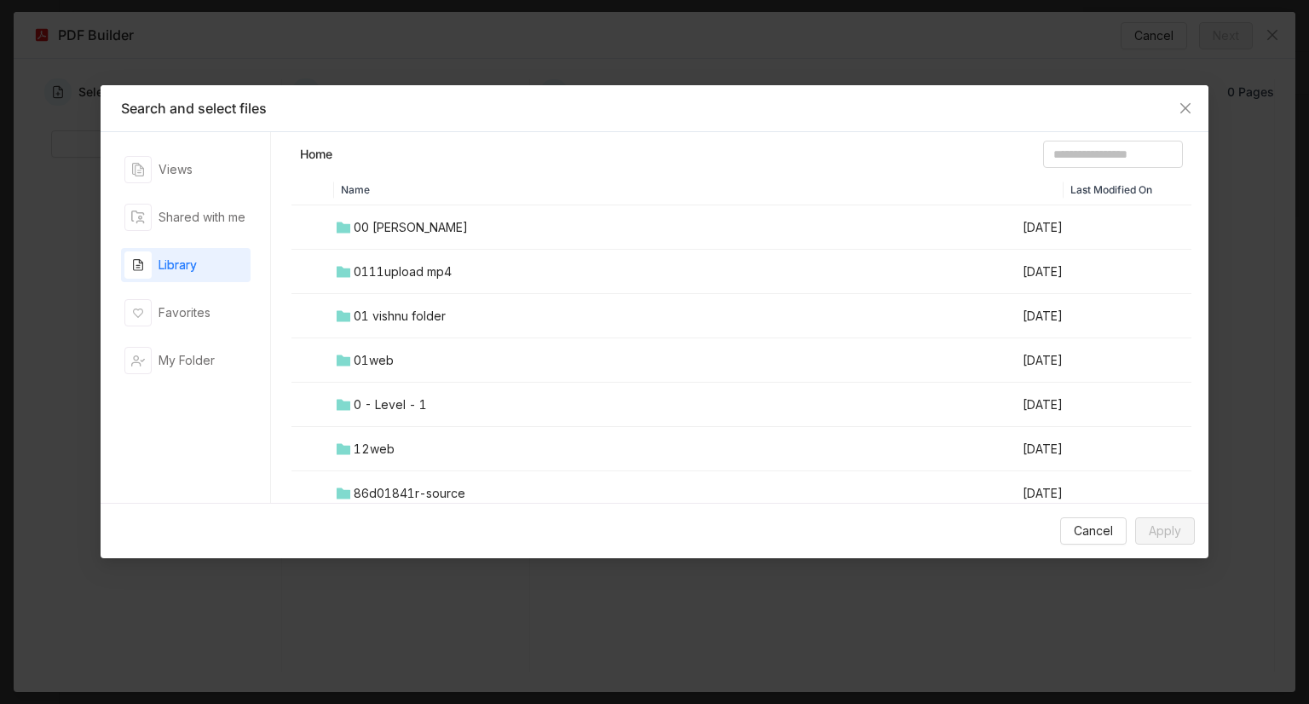
click at [388, 280] on td "0111upload mp4" at bounding box center [677, 272] width 687 height 44
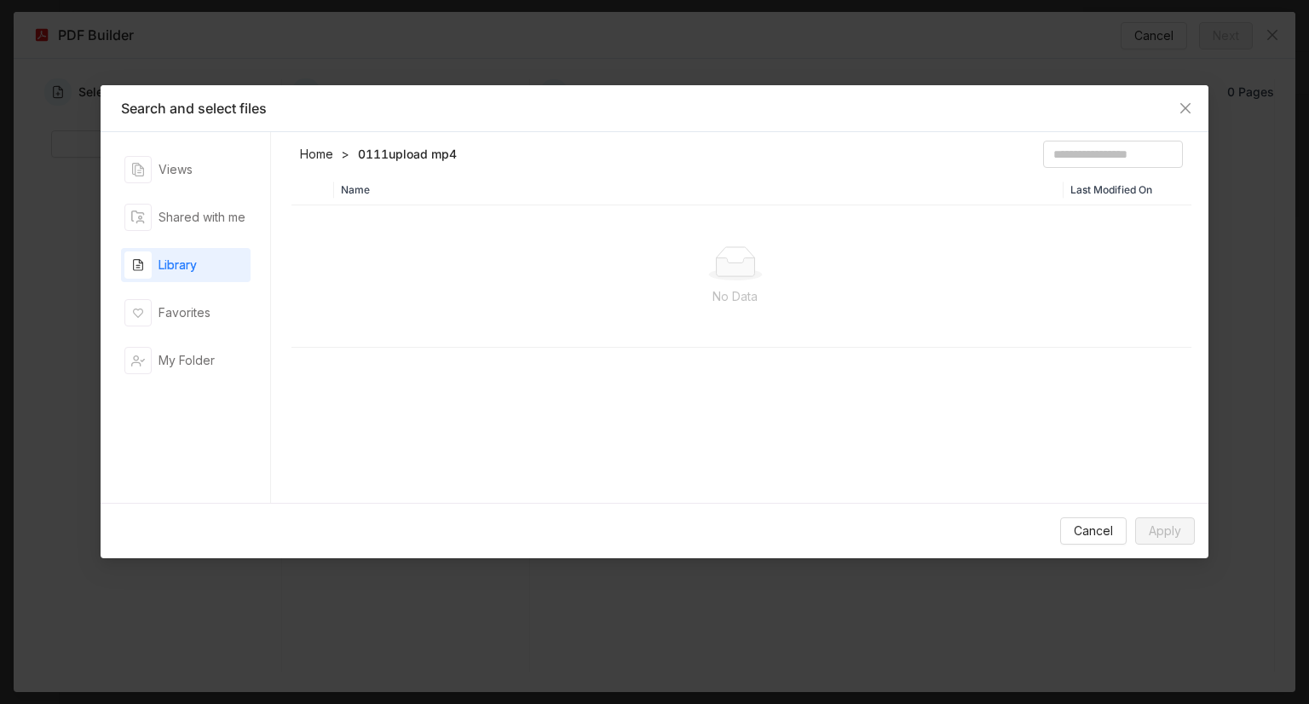
click at [325, 146] on link "Home" at bounding box center [316, 154] width 33 height 17
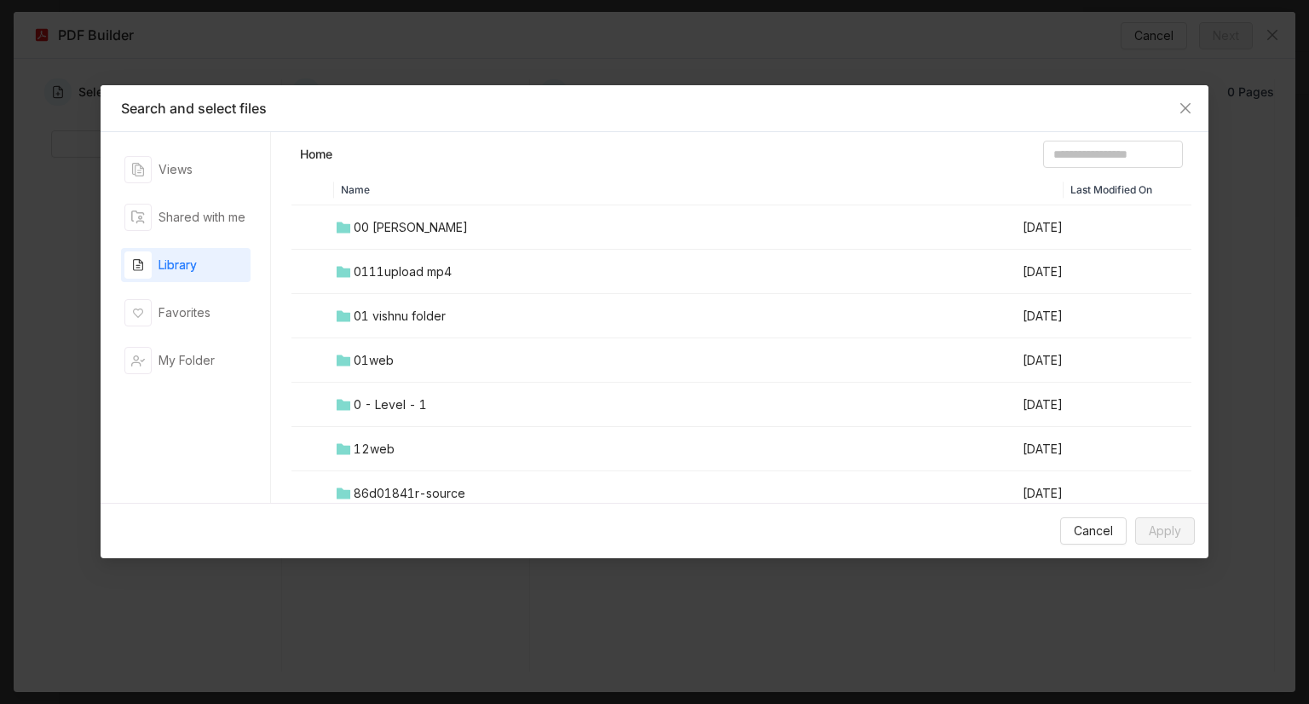
click at [392, 218] on div "00 [PERSON_NAME]" at bounding box center [411, 227] width 114 height 19
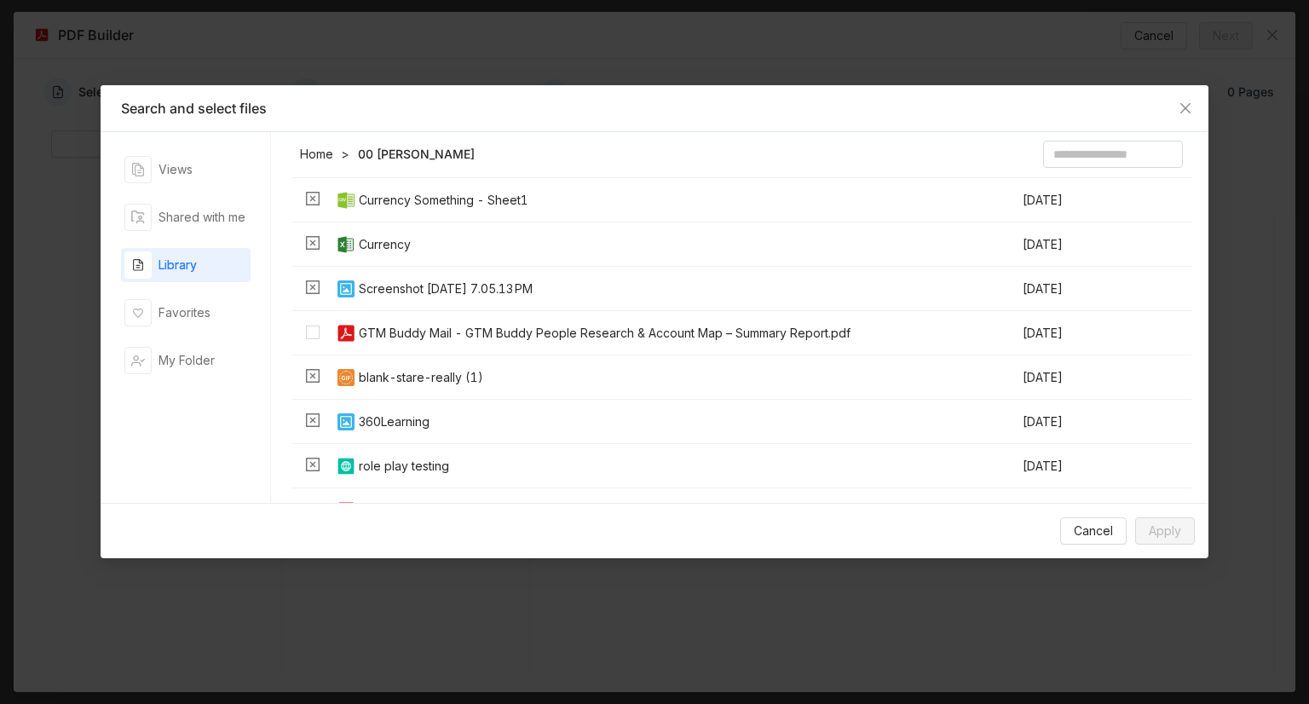
click at [389, 340] on div "GTM Buddy Mail - GTM Buddy People Research & Account Map – Summary Report.pdf" at bounding box center [605, 333] width 492 height 19
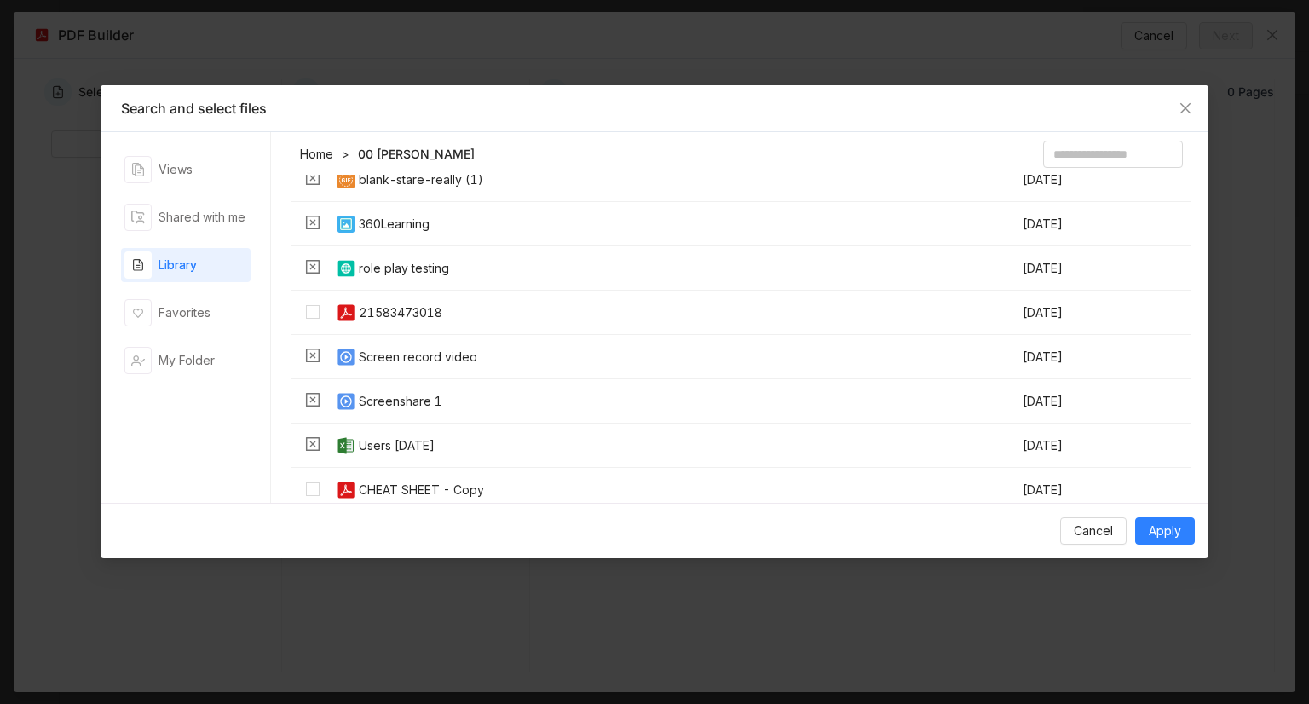
click at [385, 314] on div "21583473018" at bounding box center [400, 312] width 83 height 19
click at [1159, 522] on span "Apply" at bounding box center [1164, 530] width 32 height 19
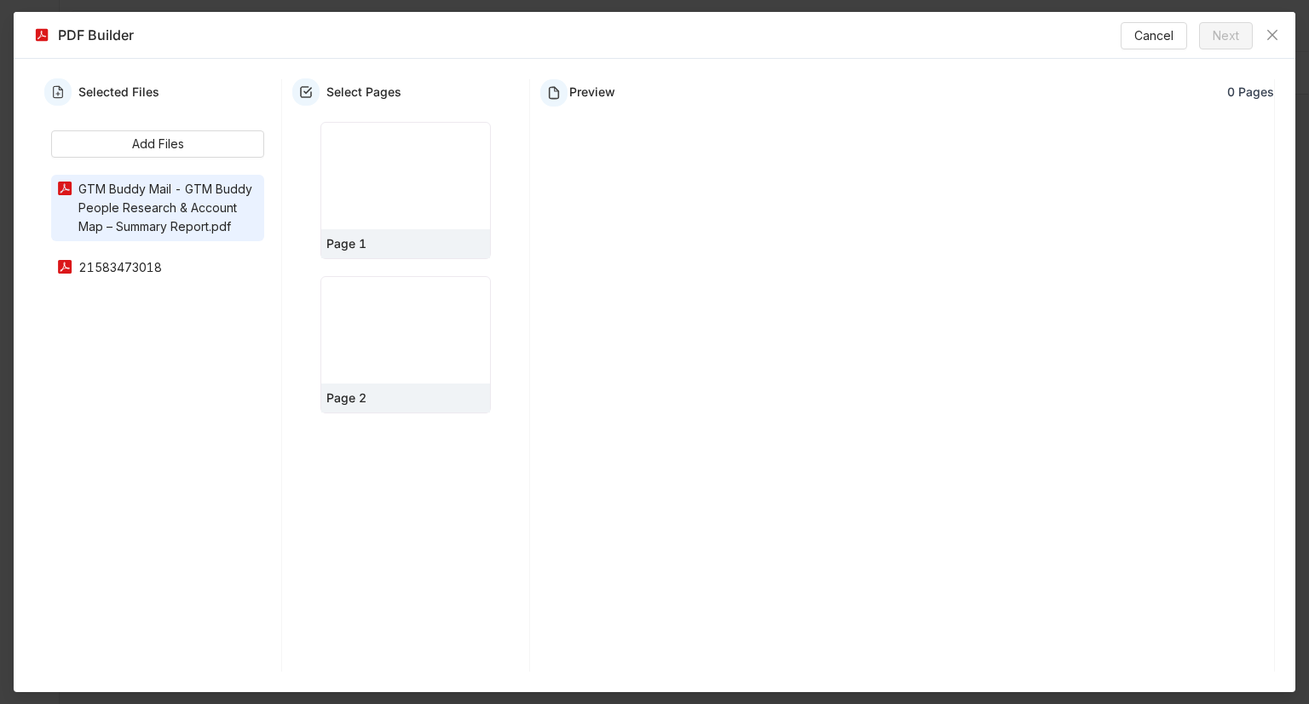
click at [137, 262] on div "21583473018" at bounding box center [166, 267] width 186 height 19
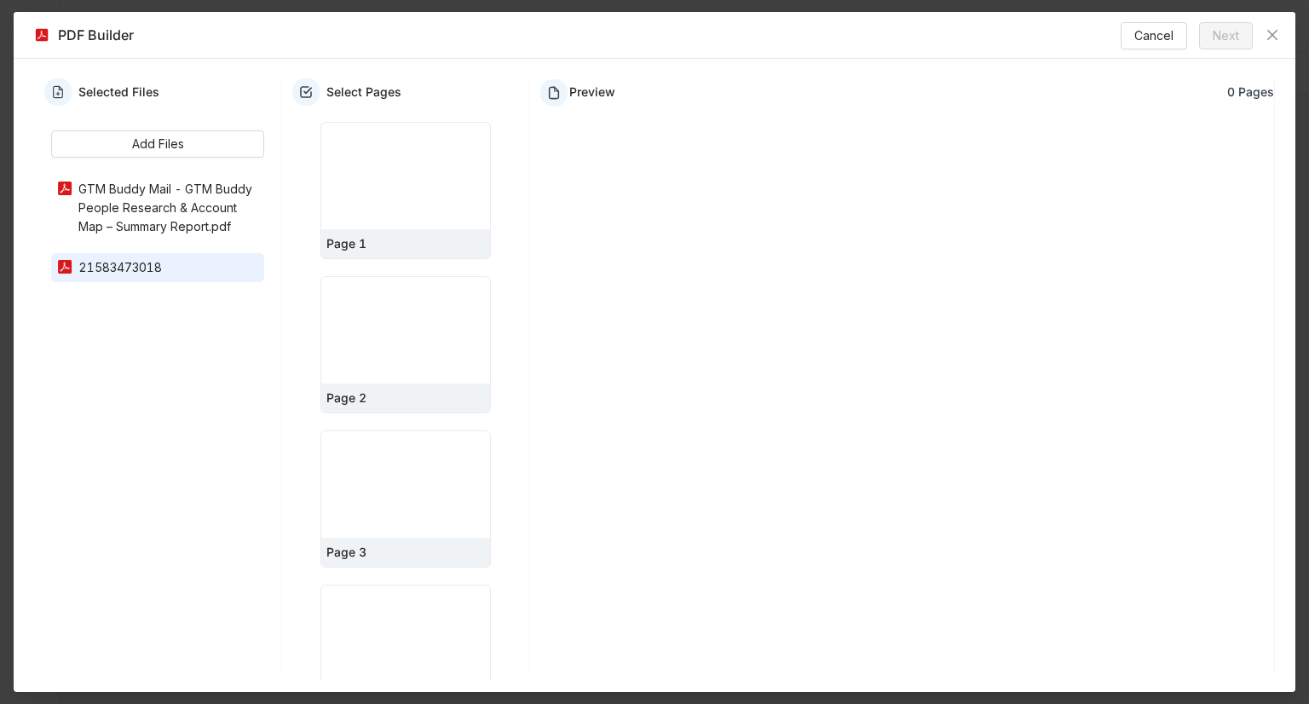
click at [141, 221] on div "GTM Buddy Mail - GTM Buddy People Research & Account Map – Summary Report.pdf" at bounding box center [166, 208] width 186 height 56
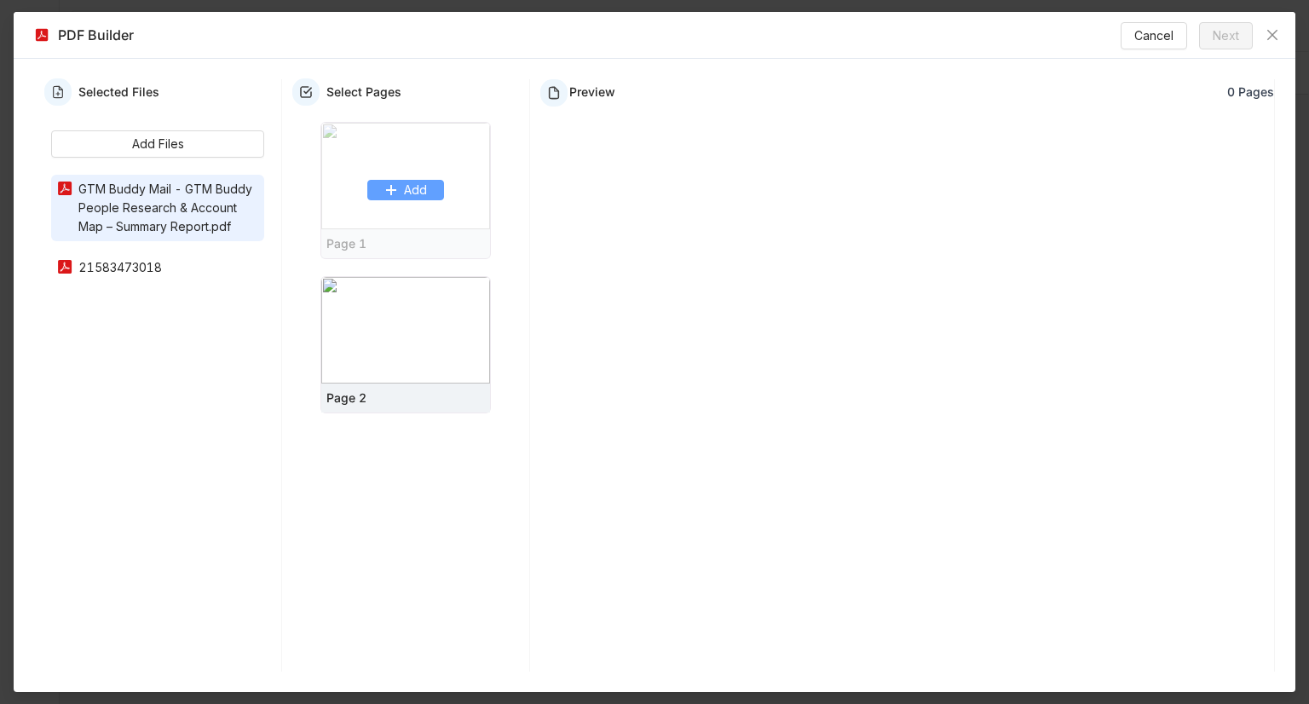
click at [393, 200] on button "Add" at bounding box center [405, 190] width 77 height 20
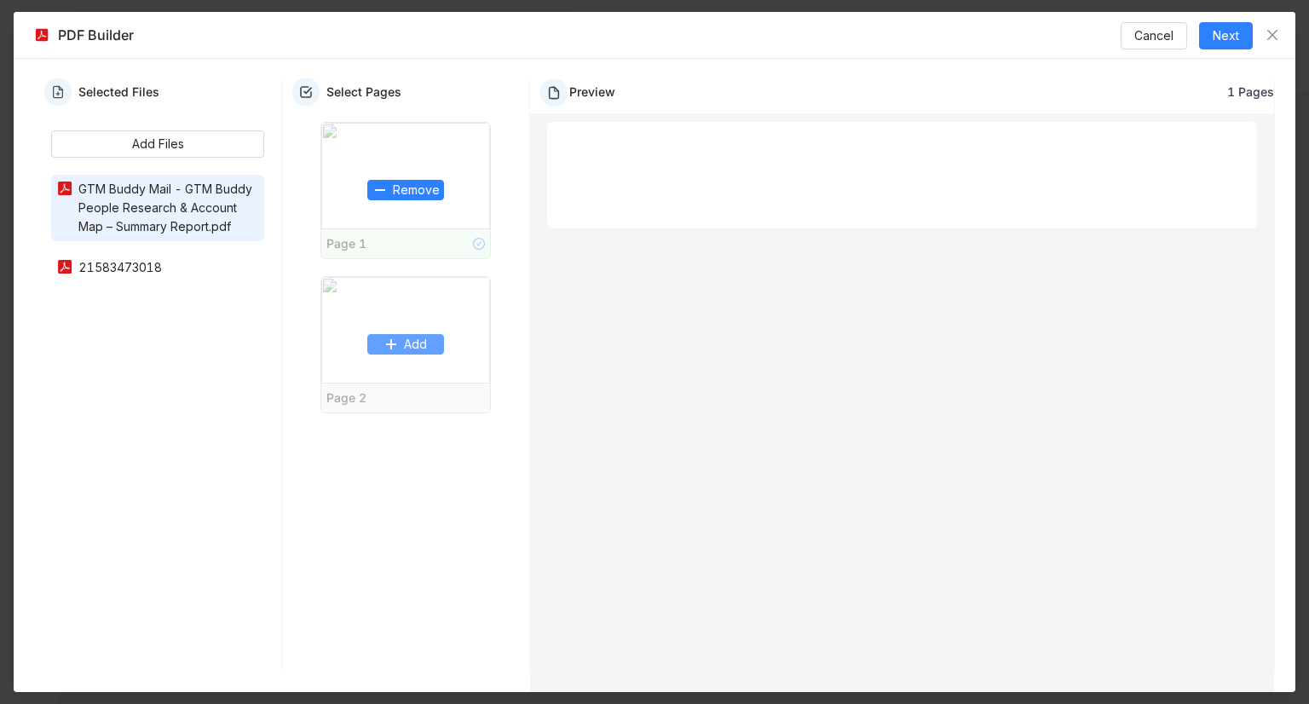
click at [414, 354] on span "Add" at bounding box center [415, 344] width 23 height 19
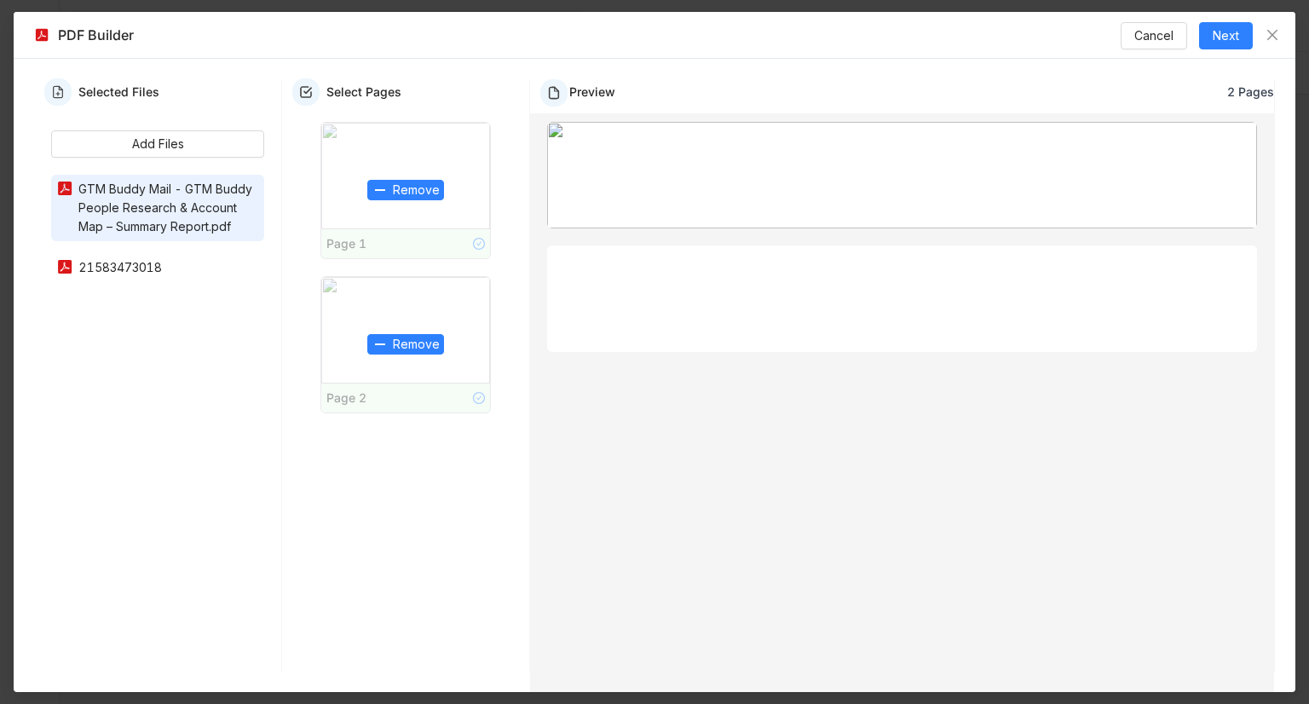
click at [216, 290] on div "Selected Files Add Files GTM Buddy Mail - GTM Buddy People Research & Account M…" at bounding box center [158, 375] width 248 height 592
click at [187, 277] on div "21583473018" at bounding box center [157, 267] width 213 height 29
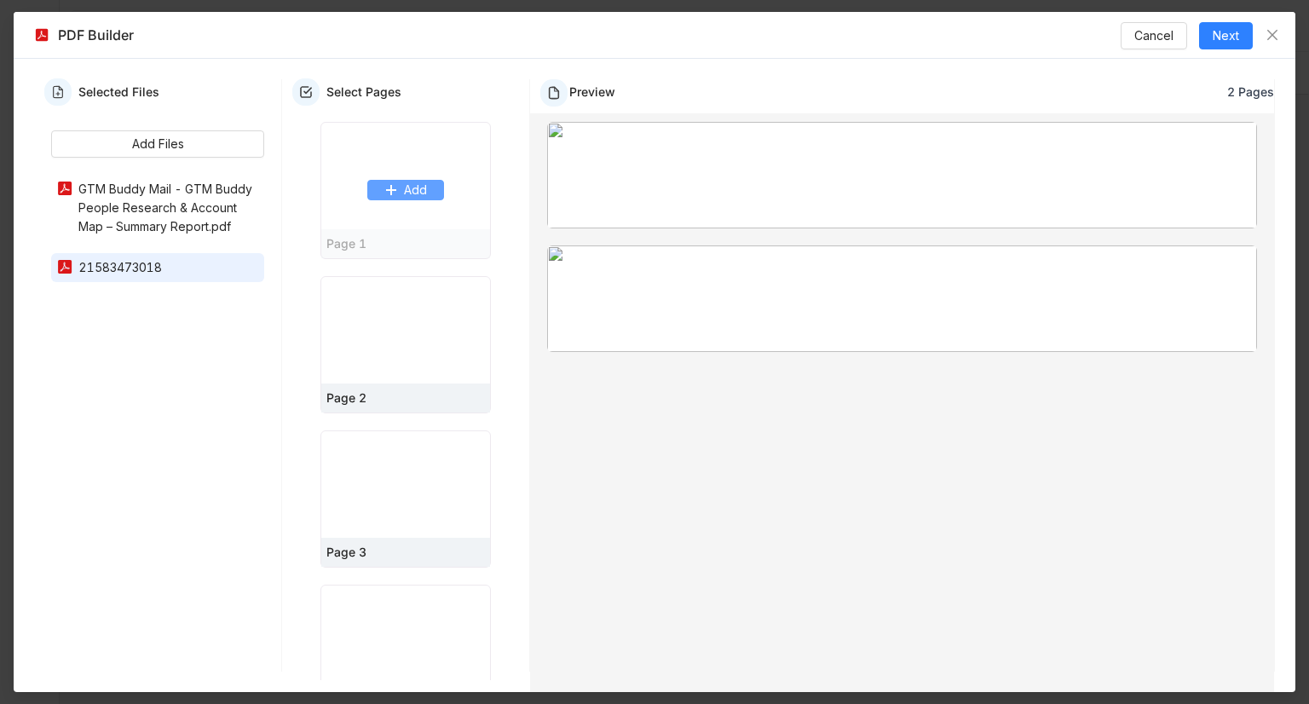
click at [385, 196] on icon at bounding box center [391, 190] width 12 height 12
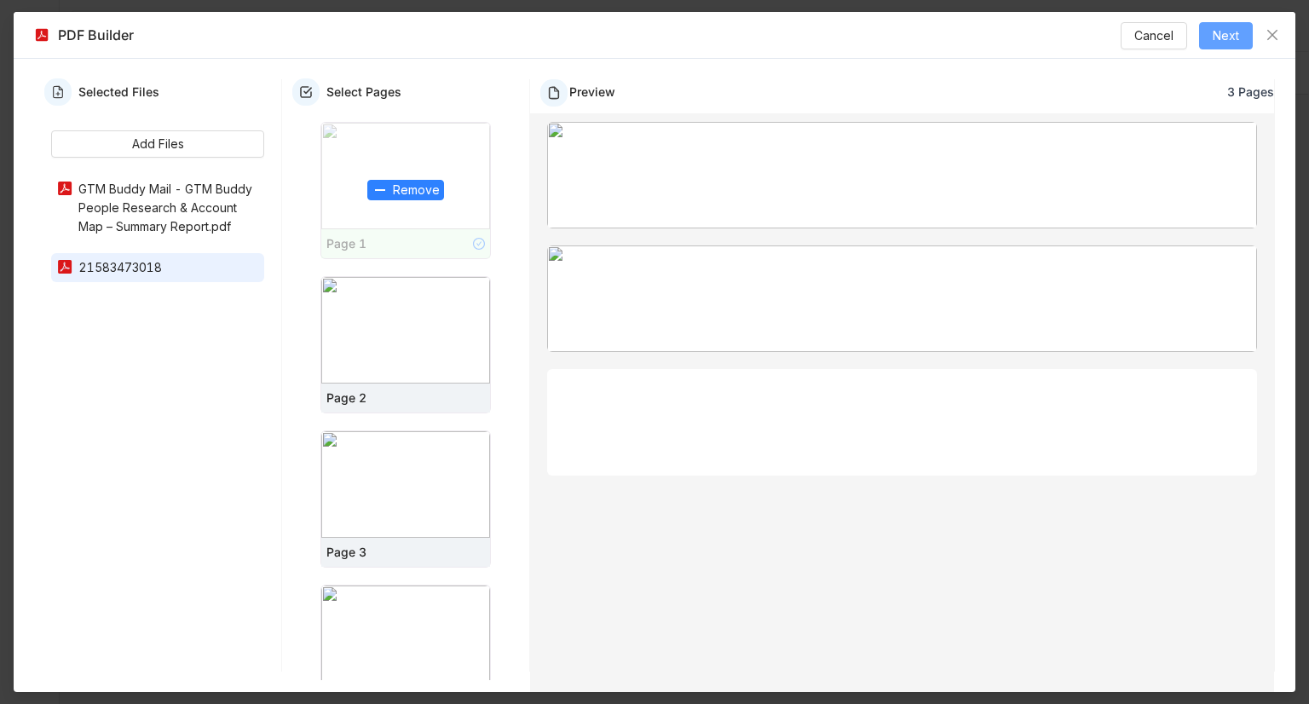
click at [1205, 32] on button "Next" at bounding box center [1226, 35] width 54 height 27
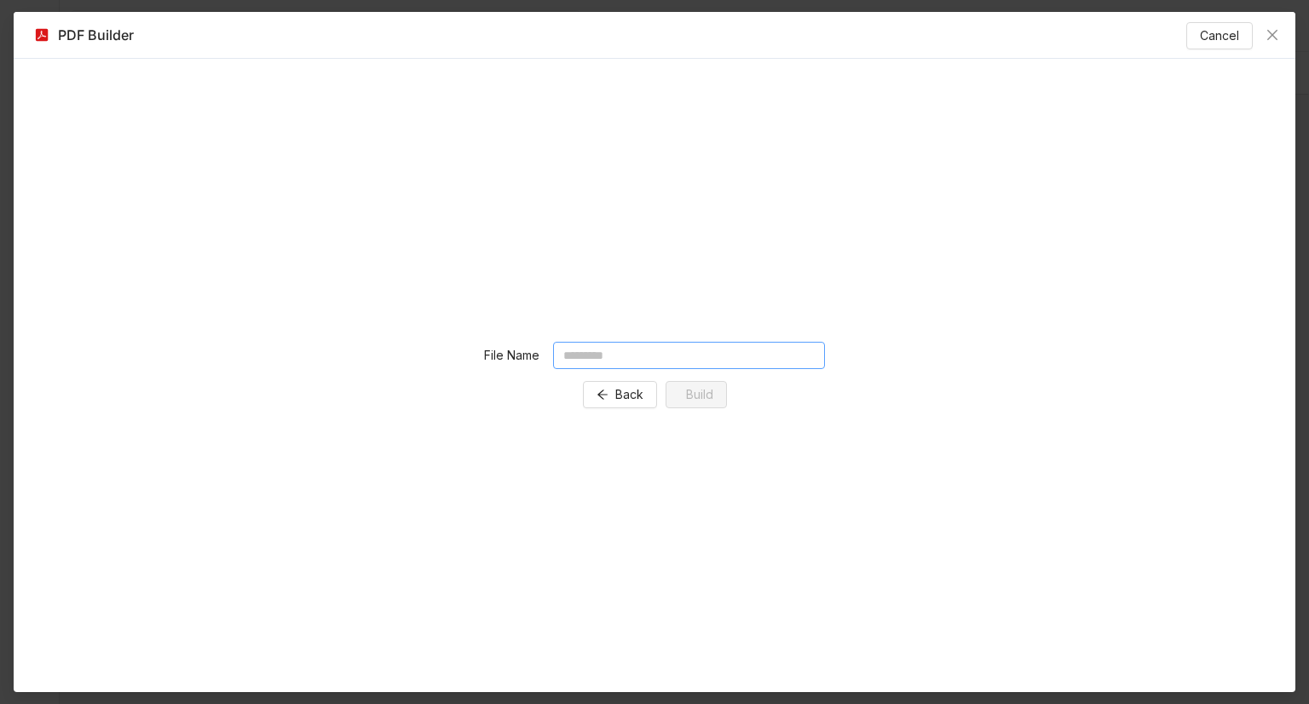
click at [624, 354] on input "text" at bounding box center [689, 355] width 272 height 27
type input "*******"
click at [710, 387] on span "Build" at bounding box center [705, 394] width 27 height 19
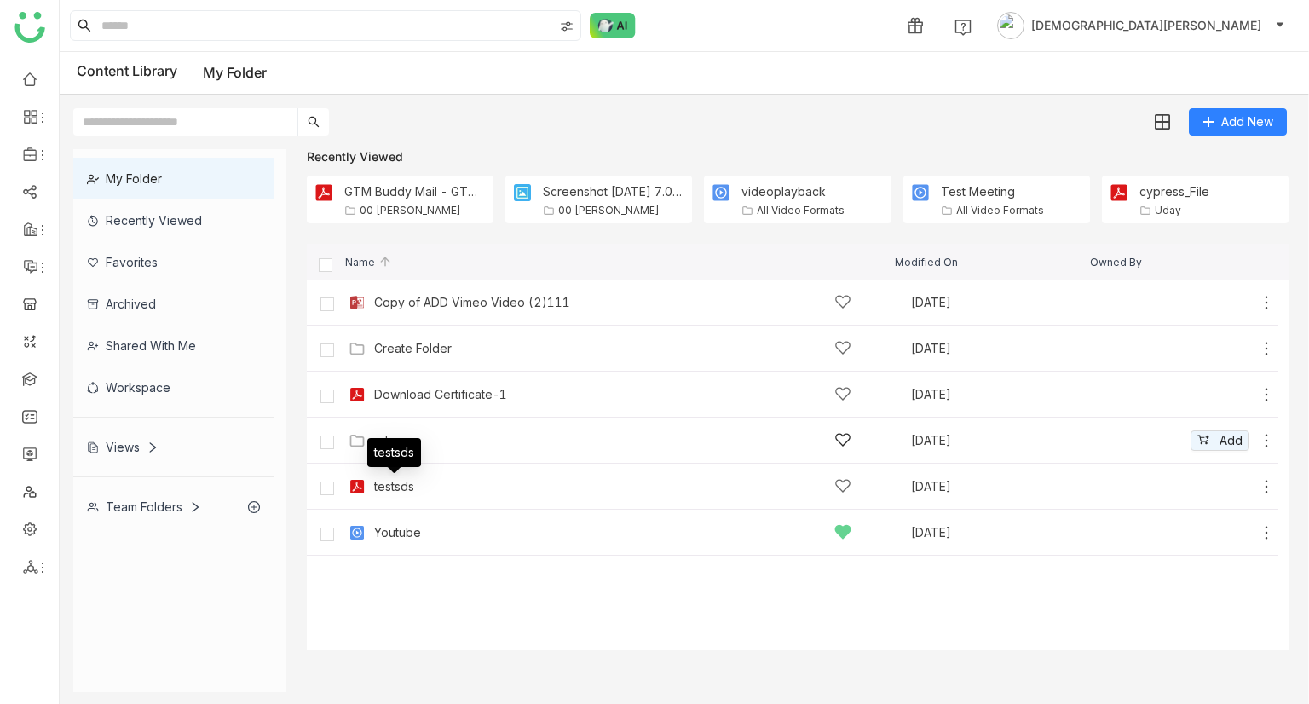
click at [387, 449] on div "sd [DATE] Add" at bounding box center [809, 440] width 930 height 26
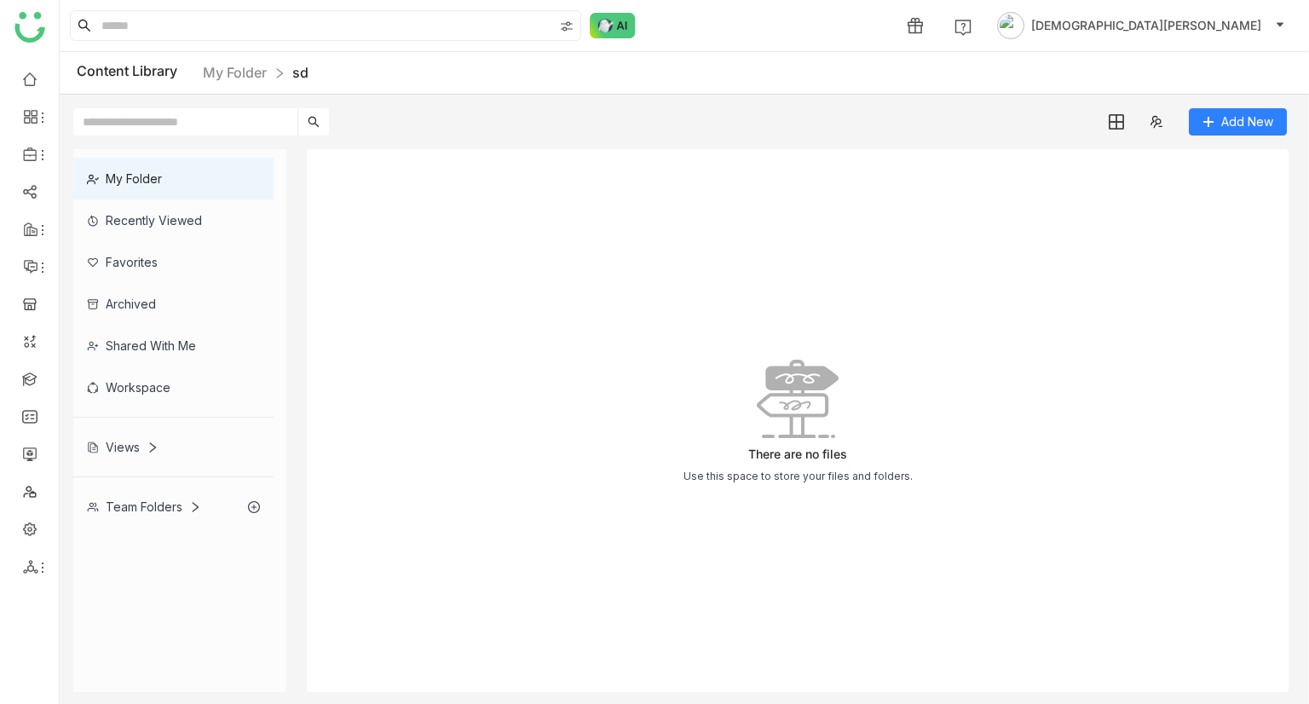
click at [187, 216] on div "Recently Viewed" at bounding box center [173, 220] width 200 height 42
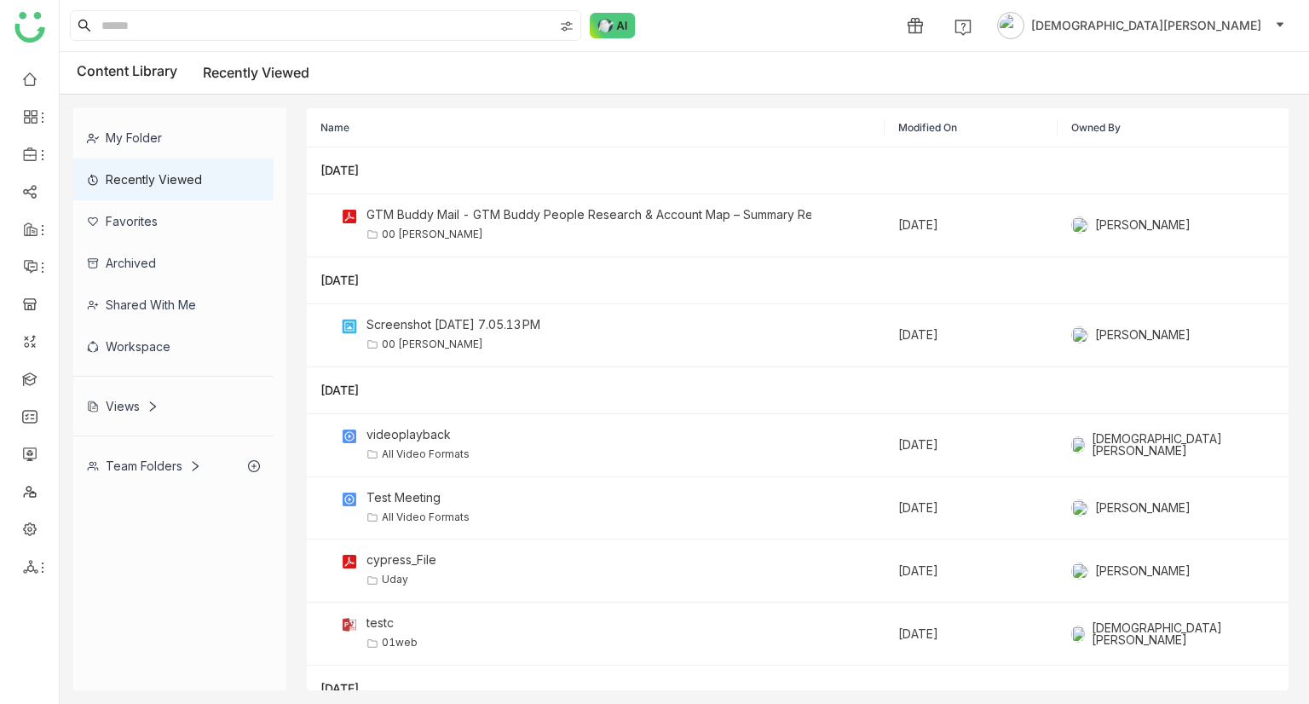
click at [158, 147] on div "My Folder" at bounding box center [173, 138] width 200 height 42
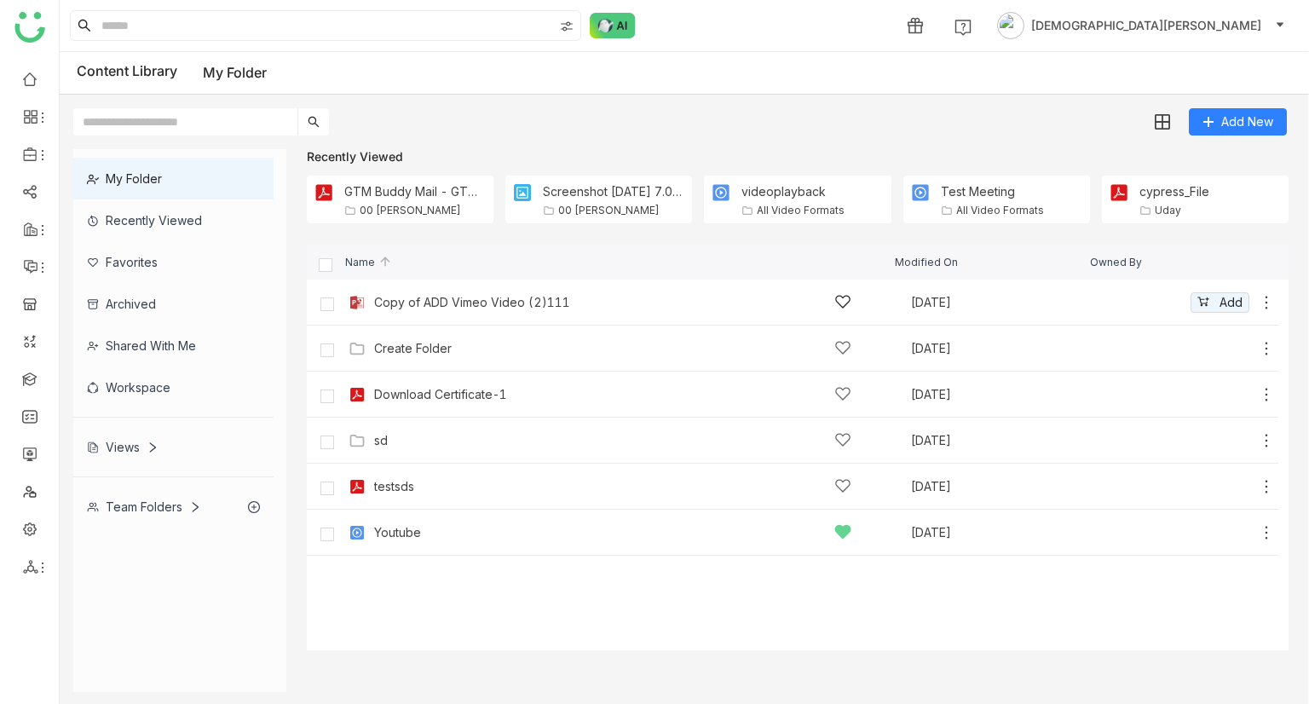
click at [1264, 298] on icon at bounding box center [1265, 302] width 17 height 17
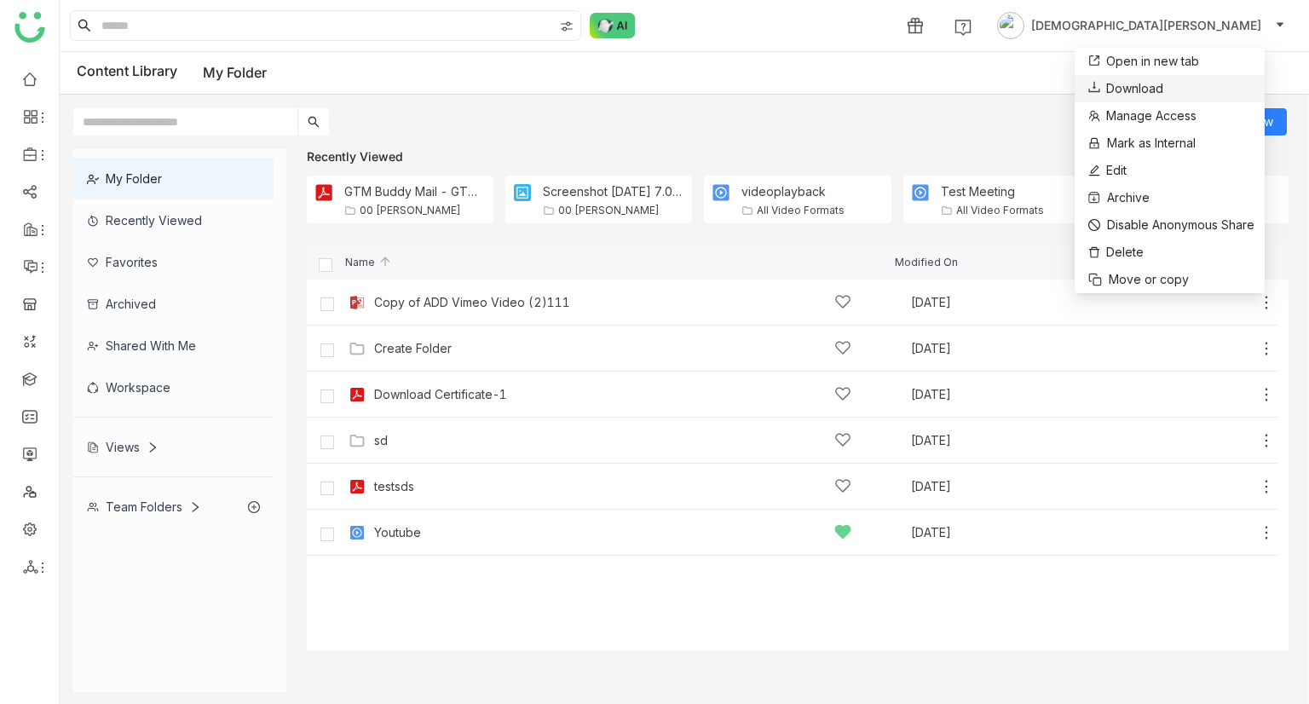
click at [1170, 86] on li "Download" at bounding box center [1169, 88] width 190 height 27
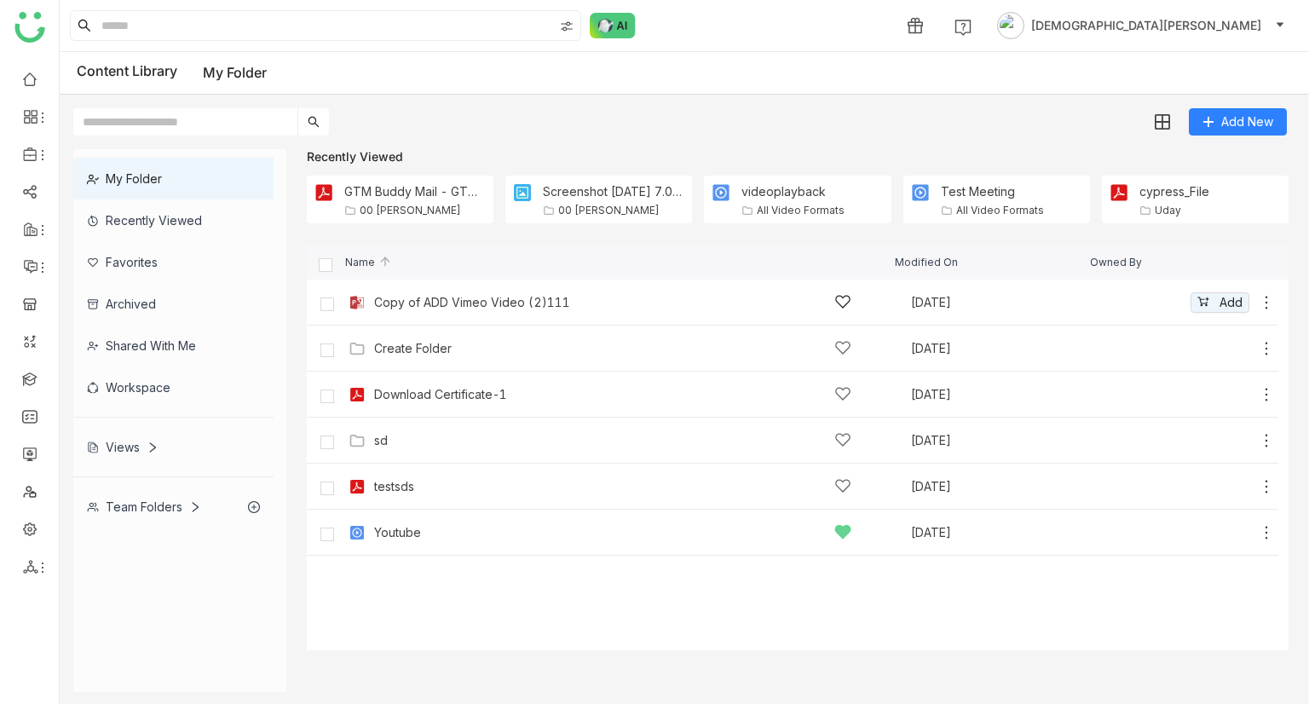
click at [1274, 305] on div "Copy of ADD Vimeo Video (2)111 [DATE] Add" at bounding box center [792, 302] width 971 height 46
click at [1261, 294] on icon at bounding box center [1265, 302] width 17 height 17
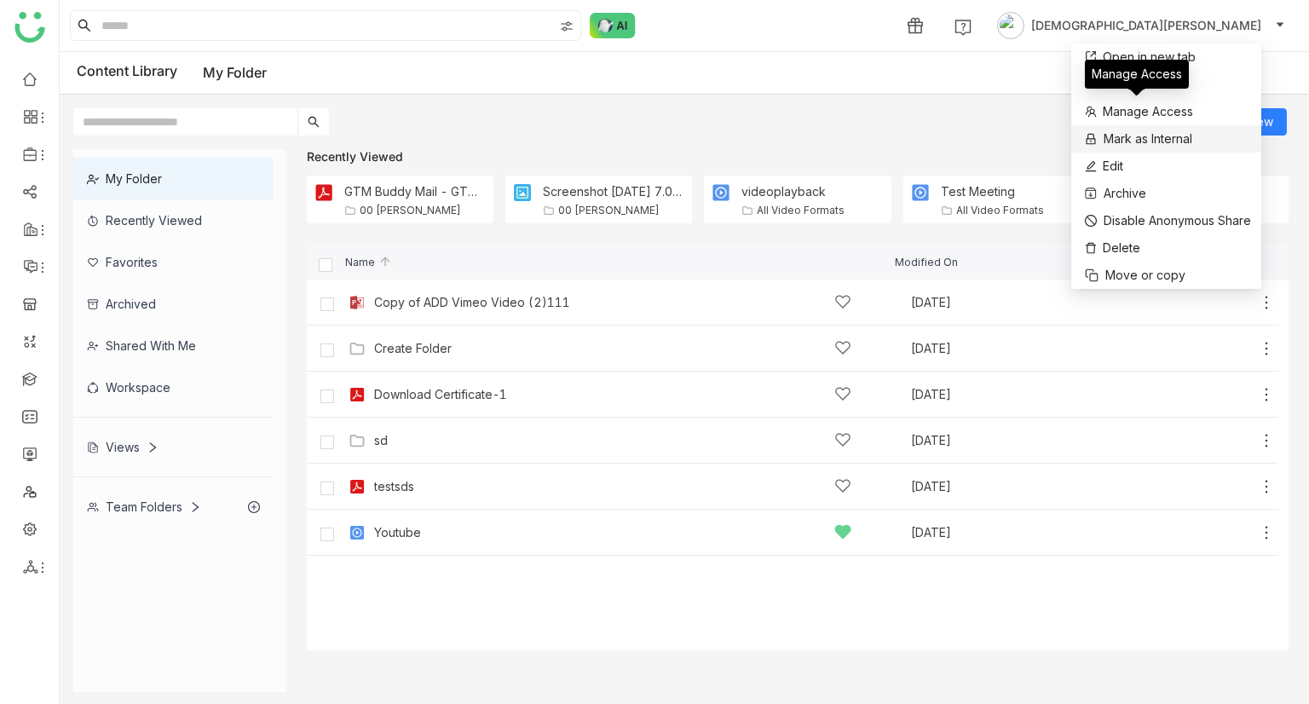
click at [1135, 141] on span "Mark as Internal" at bounding box center [1147, 138] width 89 height 19
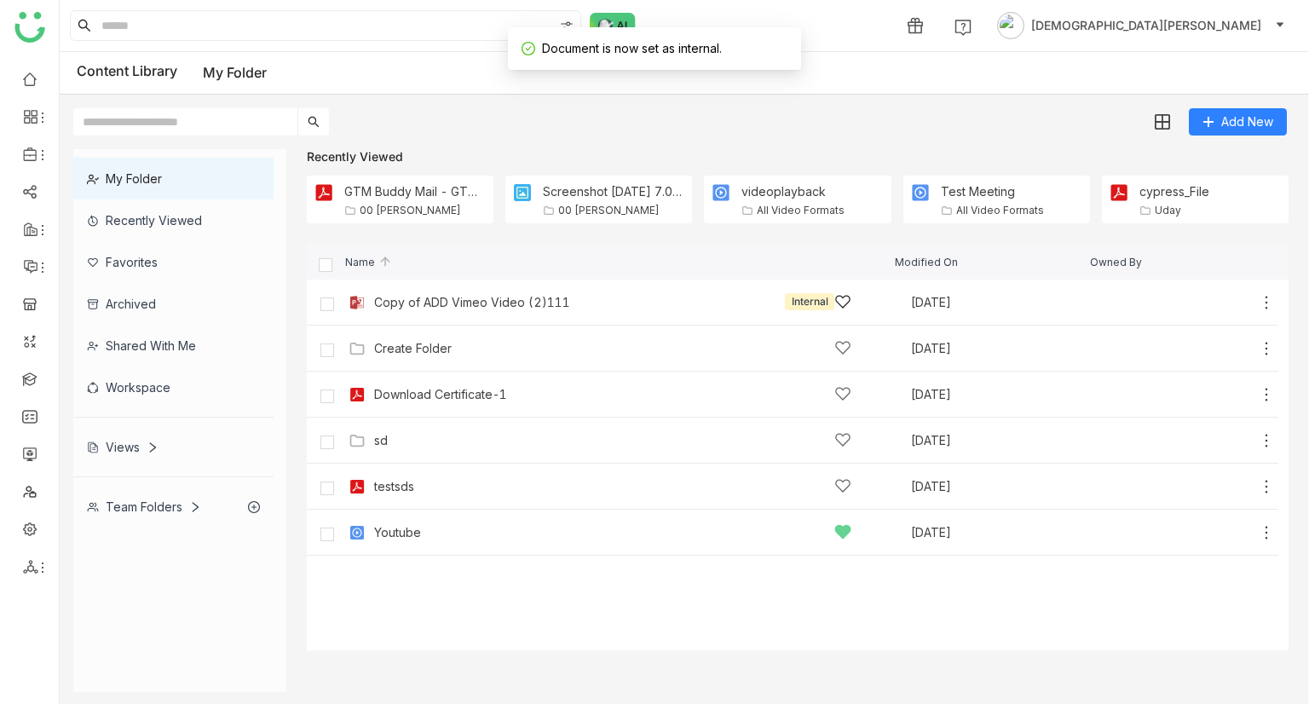
click at [1268, 301] on icon at bounding box center [1265, 302] width 17 height 17
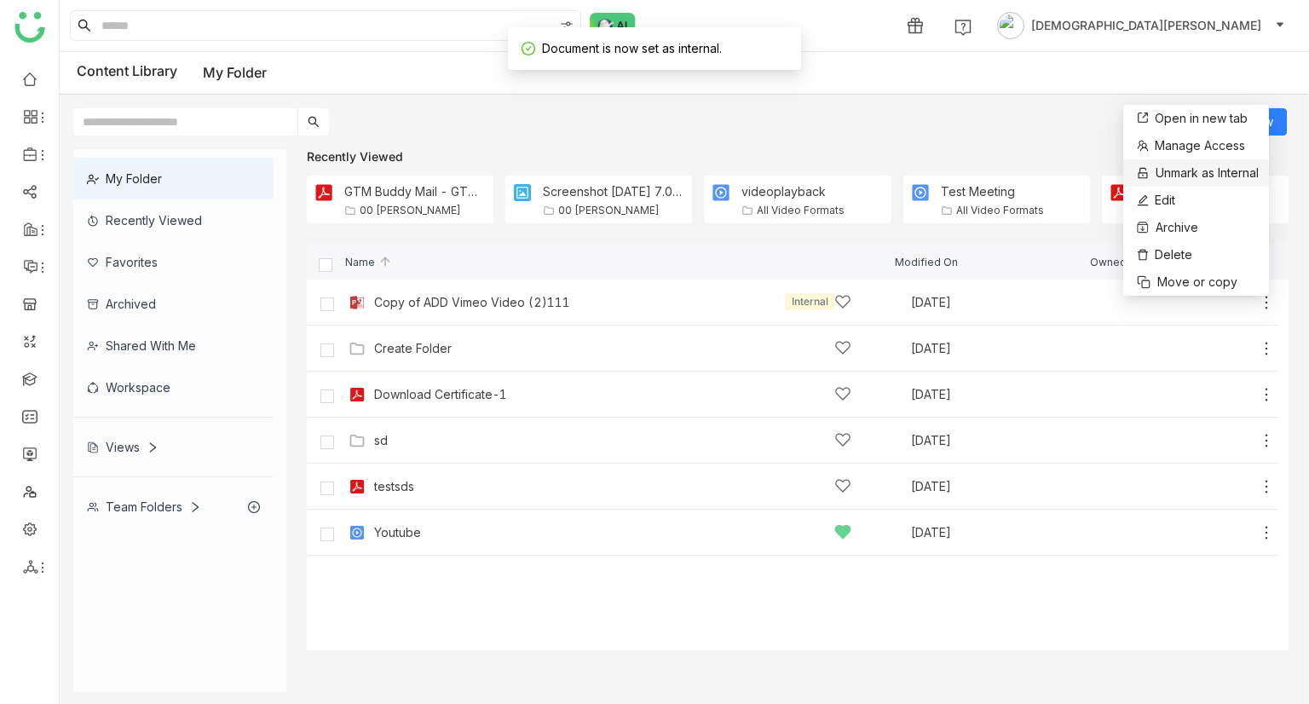
click at [1217, 175] on span "Unmark as Internal" at bounding box center [1206, 173] width 103 height 19
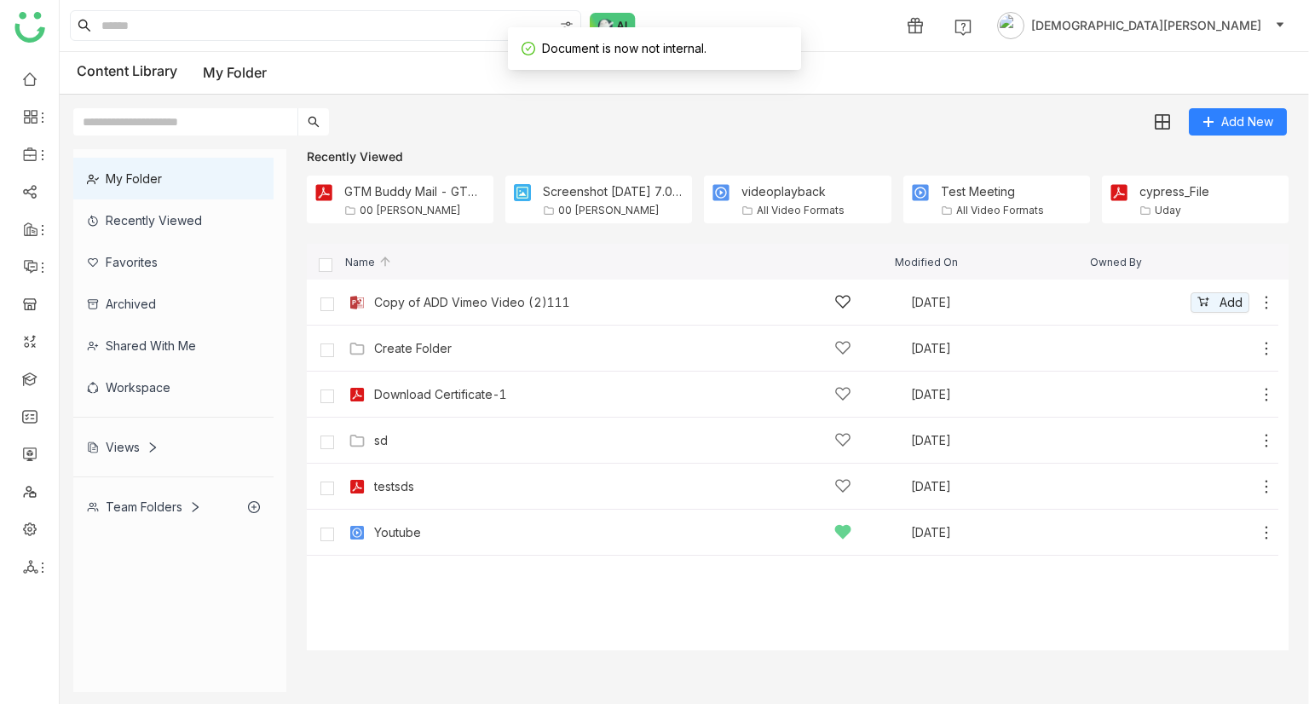
click at [1261, 308] on icon at bounding box center [1265, 302] width 17 height 17
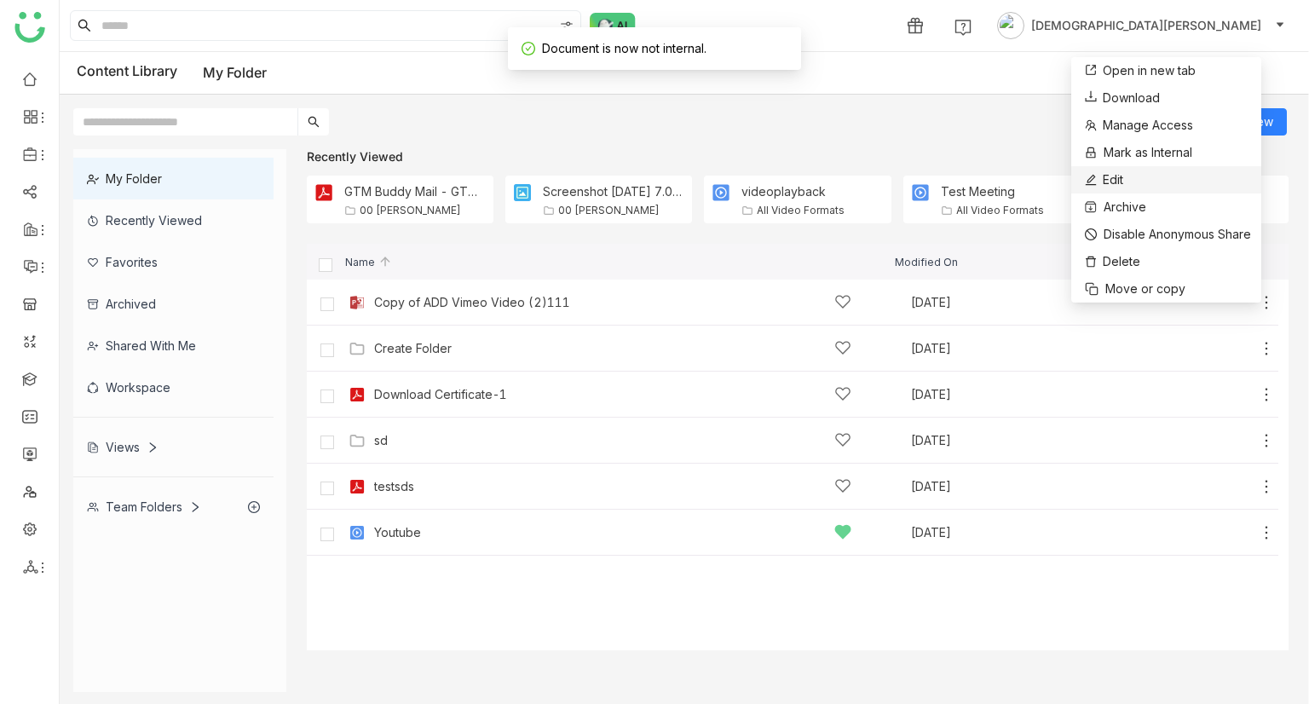
click at [1121, 170] on button "Edit" at bounding box center [1102, 180] width 42 height 20
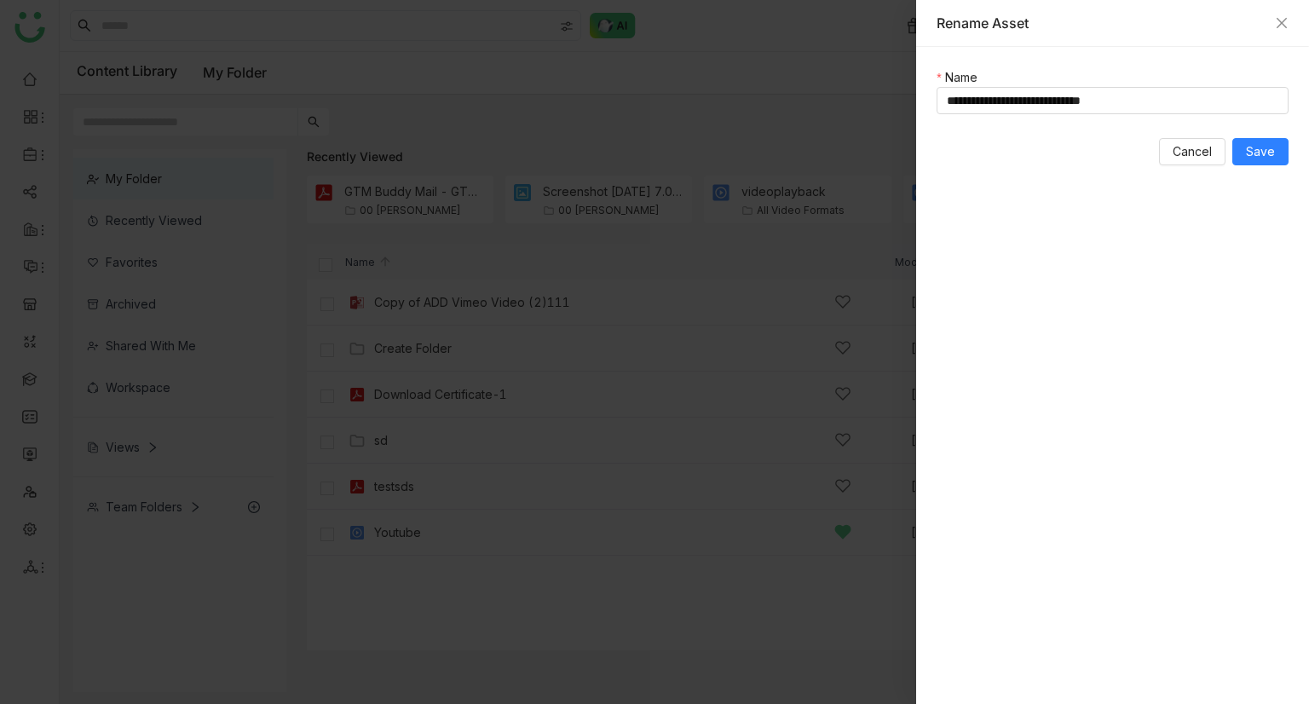
click at [1163, 115] on div "**********" at bounding box center [1112, 375] width 393 height 657
click at [1164, 113] on input "**********" at bounding box center [1112, 100] width 352 height 27
click at [1165, 109] on input "**********" at bounding box center [1112, 100] width 352 height 27
type input "**********"
click at [1254, 152] on span "Save" at bounding box center [1259, 151] width 29 height 19
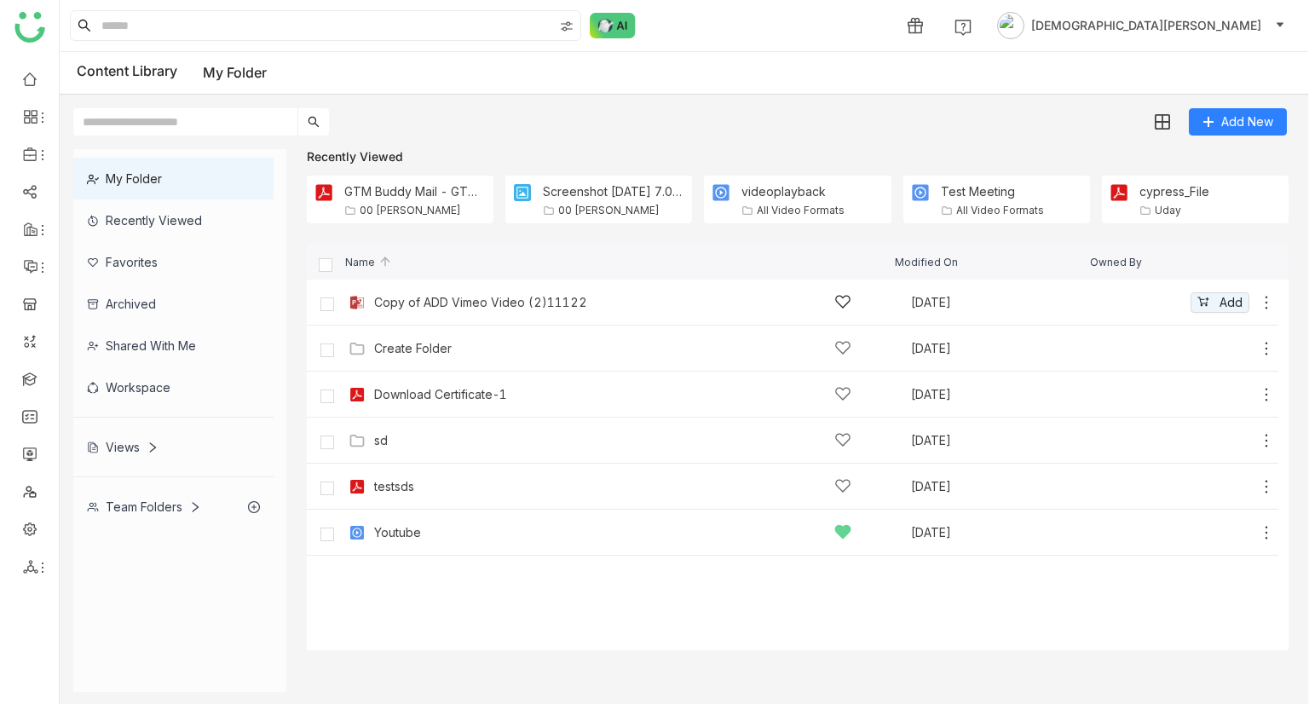
click at [1268, 303] on icon at bounding box center [1265, 302] width 17 height 17
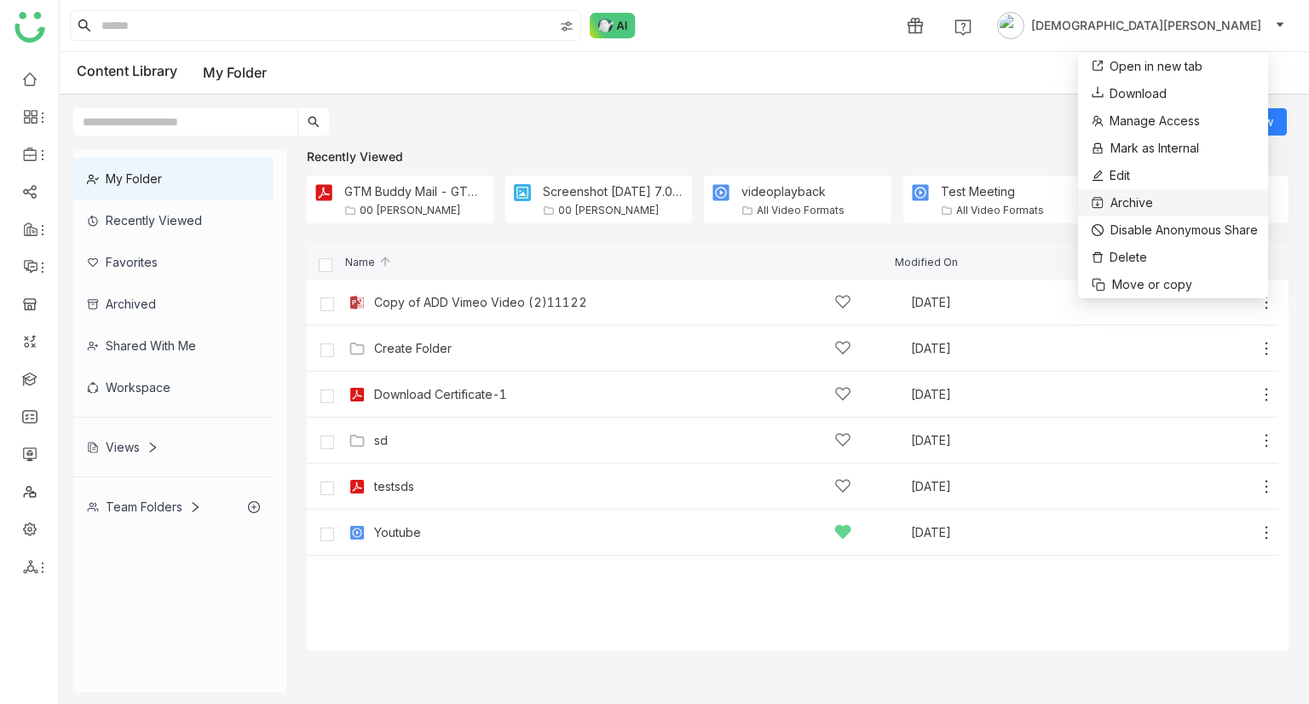
click at [1121, 207] on span "Archive" at bounding box center [1131, 202] width 43 height 19
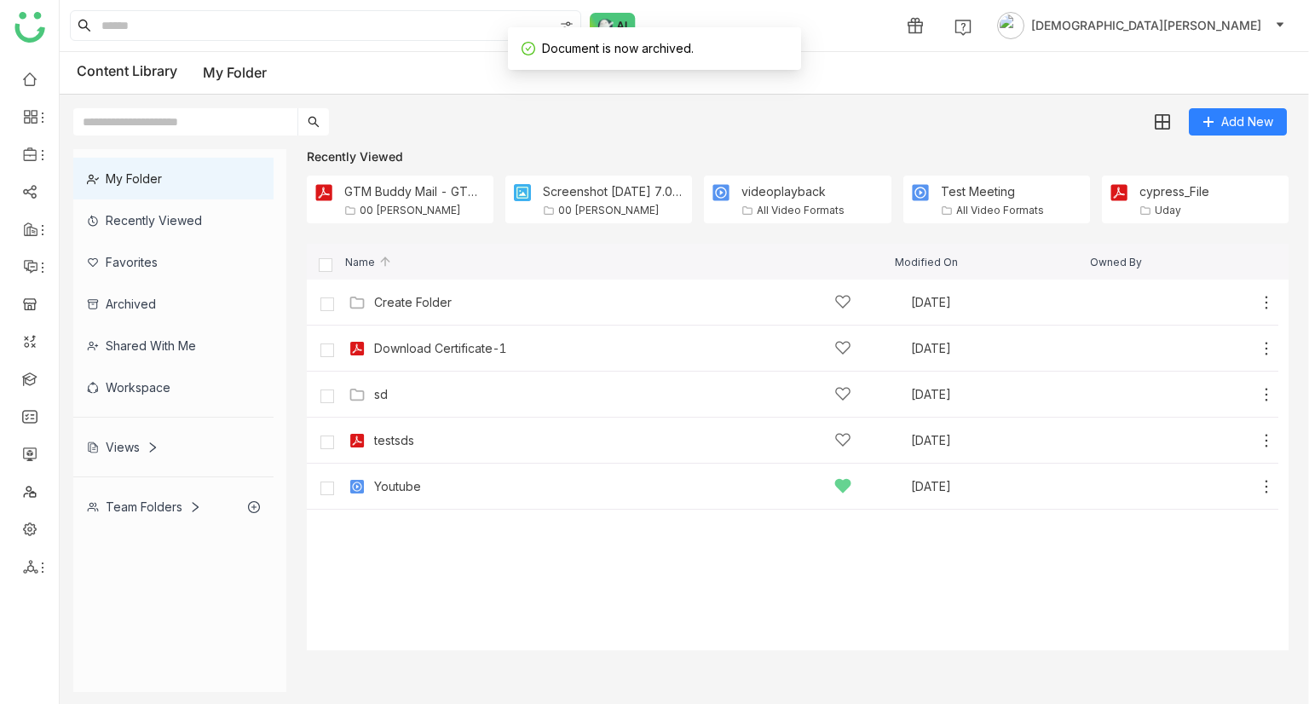
drag, startPoint x: 146, startPoint y: 302, endPoint x: 157, endPoint y: 301, distance: 11.2
click at [146, 302] on div "Archived" at bounding box center [173, 304] width 200 height 42
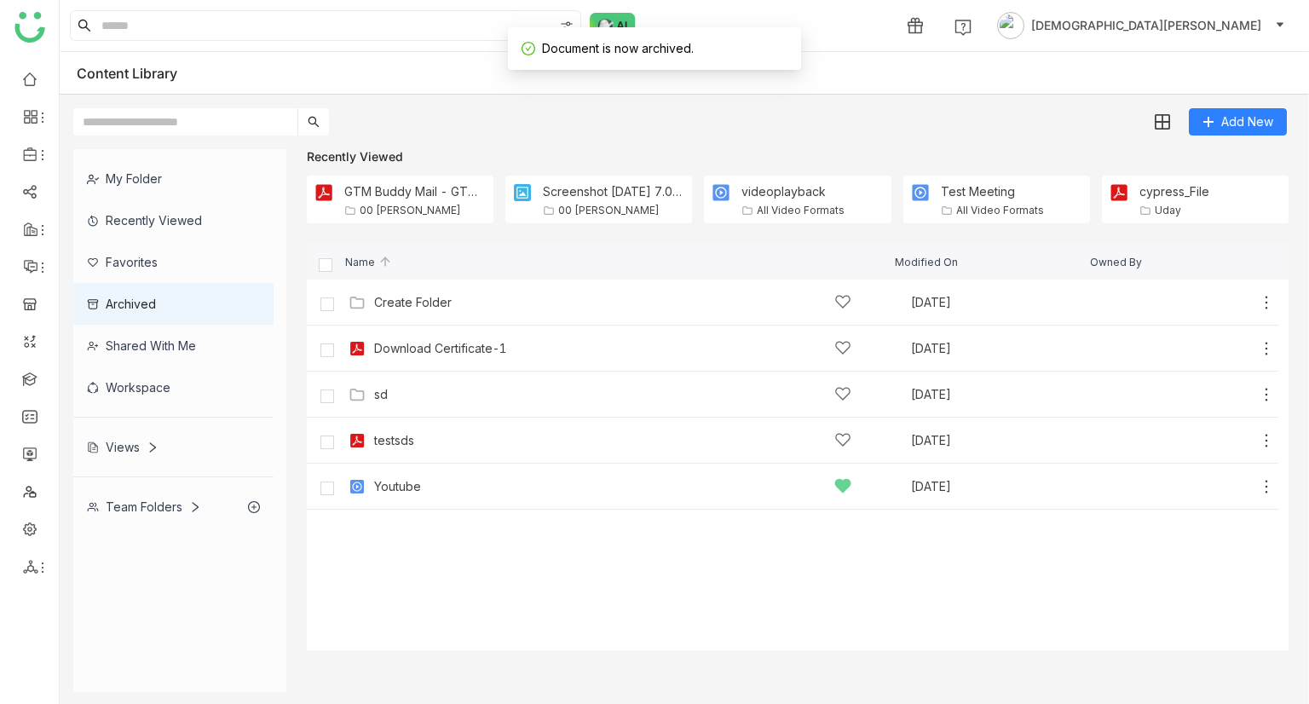
click at [184, 298] on div "Archived" at bounding box center [173, 304] width 200 height 42
click at [184, 297] on div "Archived" at bounding box center [173, 304] width 200 height 42
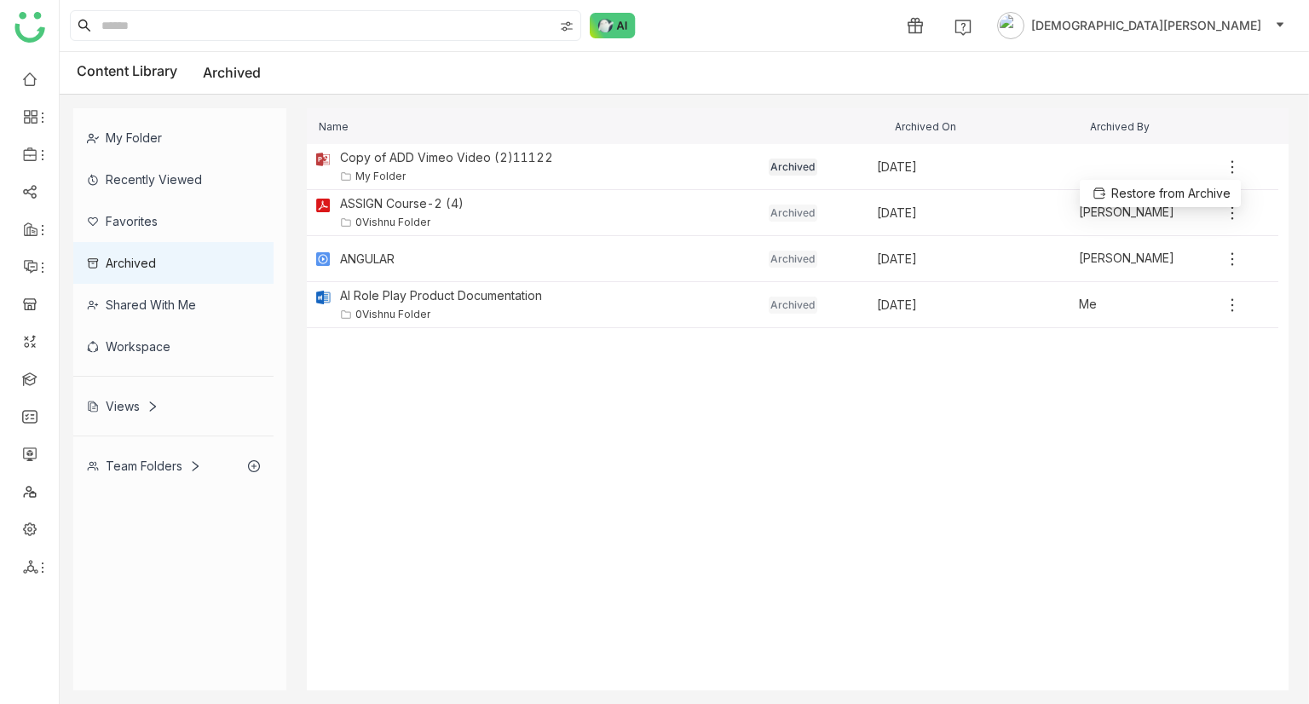
click at [1236, 168] on icon at bounding box center [1231, 166] width 17 height 17
click at [1193, 197] on span "Restore from Archive" at bounding box center [1170, 193] width 119 height 19
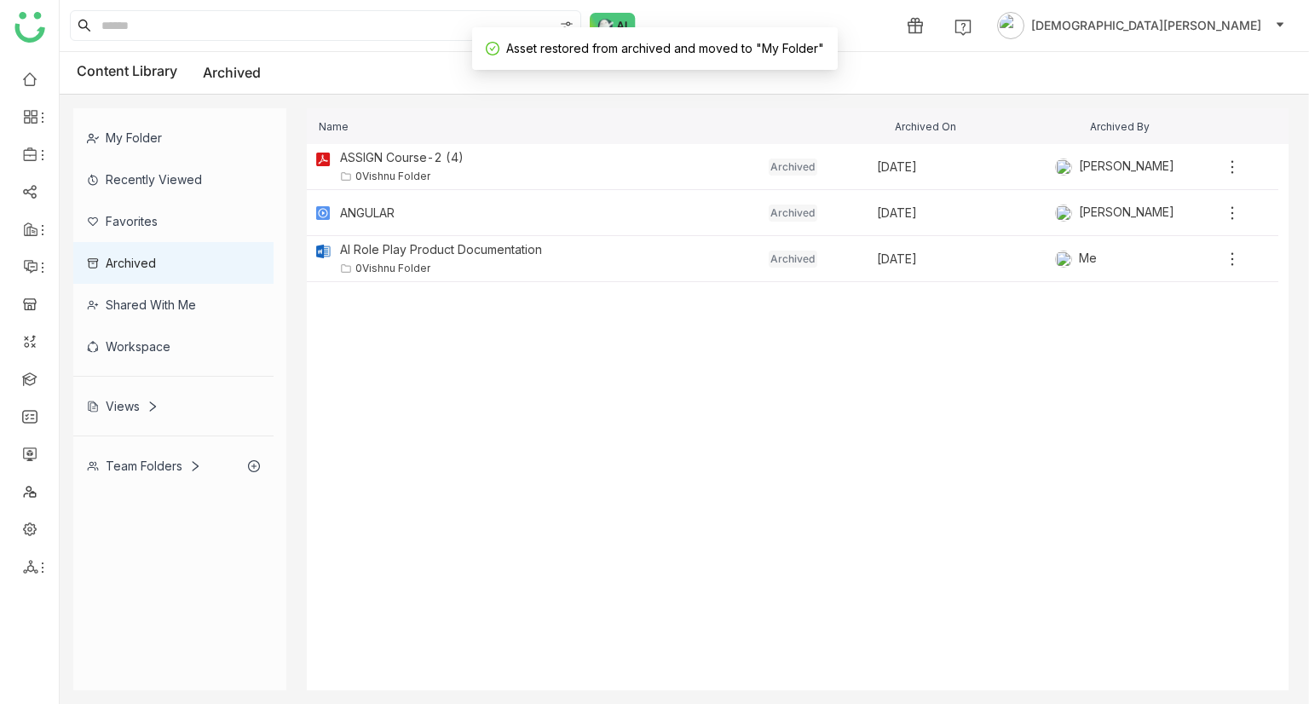
click at [151, 129] on div "My Folder" at bounding box center [173, 138] width 200 height 42
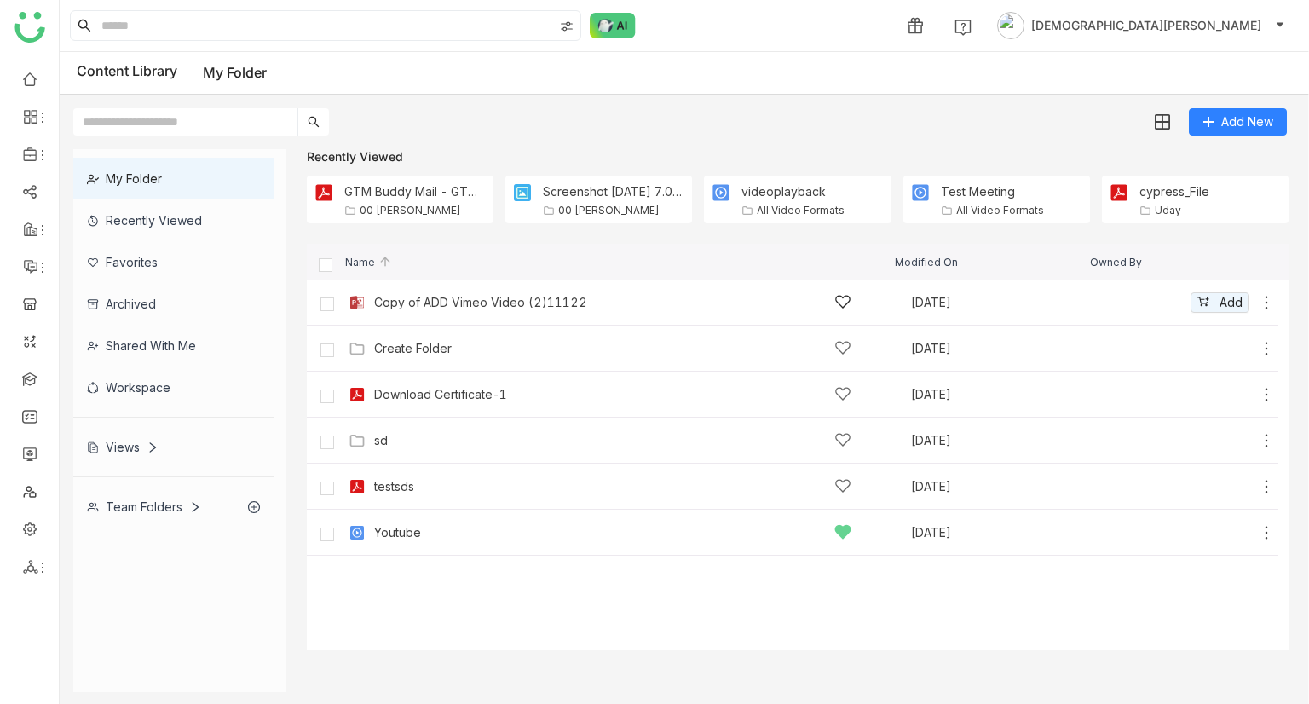
click at [1265, 305] on icon at bounding box center [1265, 302] width 17 height 17
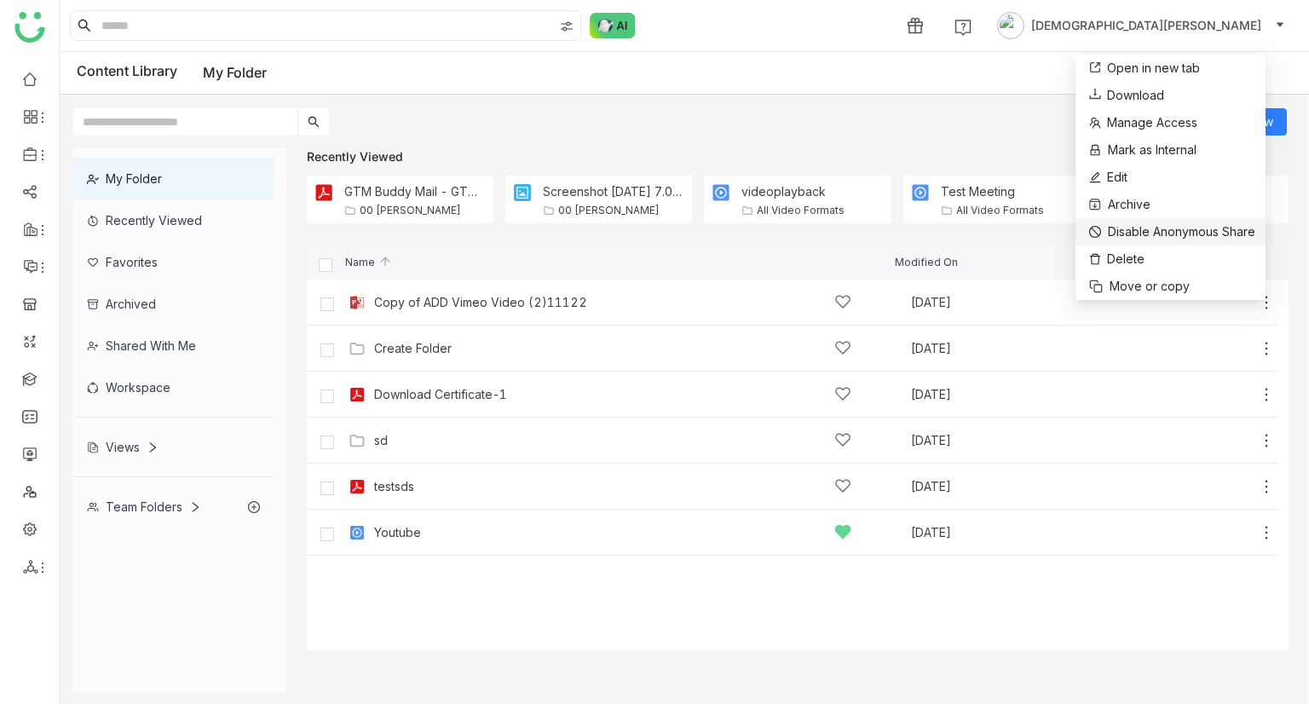
click at [1145, 228] on span "Disable Anonymous Share" at bounding box center [1180, 231] width 147 height 19
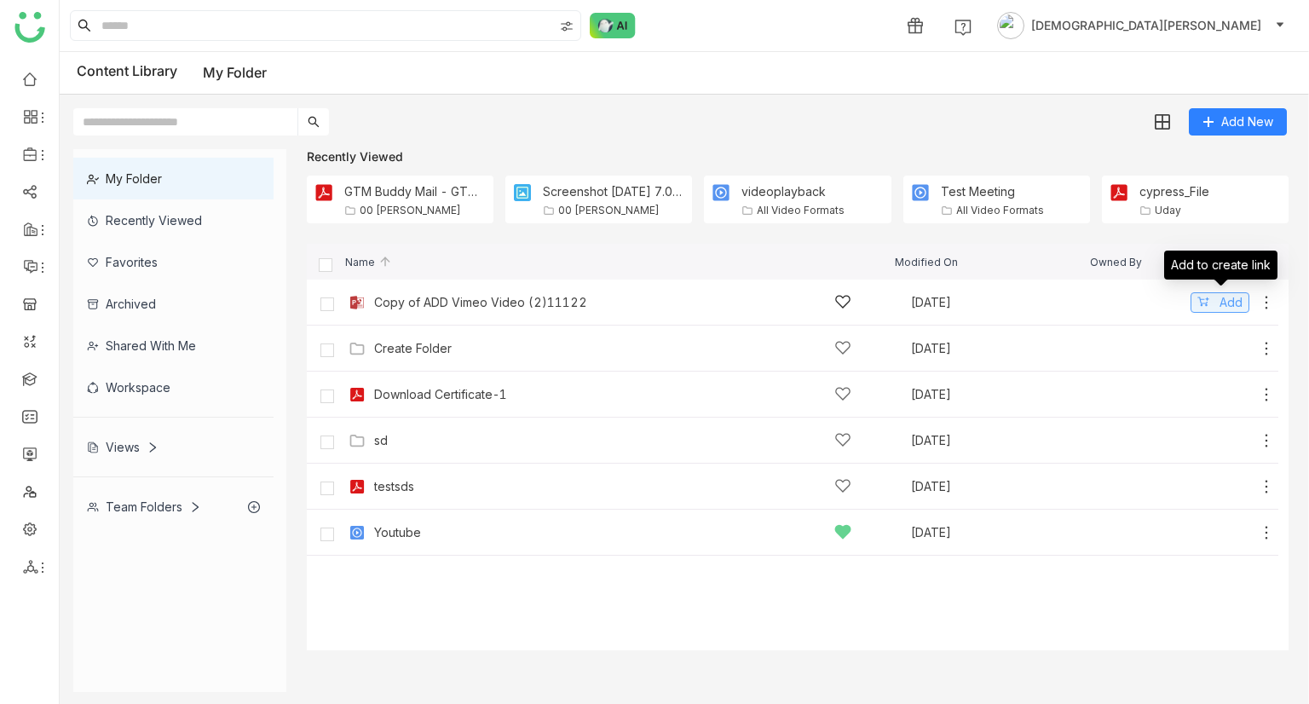
click at [1213, 298] on button "Add" at bounding box center [1219, 302] width 59 height 20
click at [845, 31] on div "Share" at bounding box center [828, 25] width 33 height 18
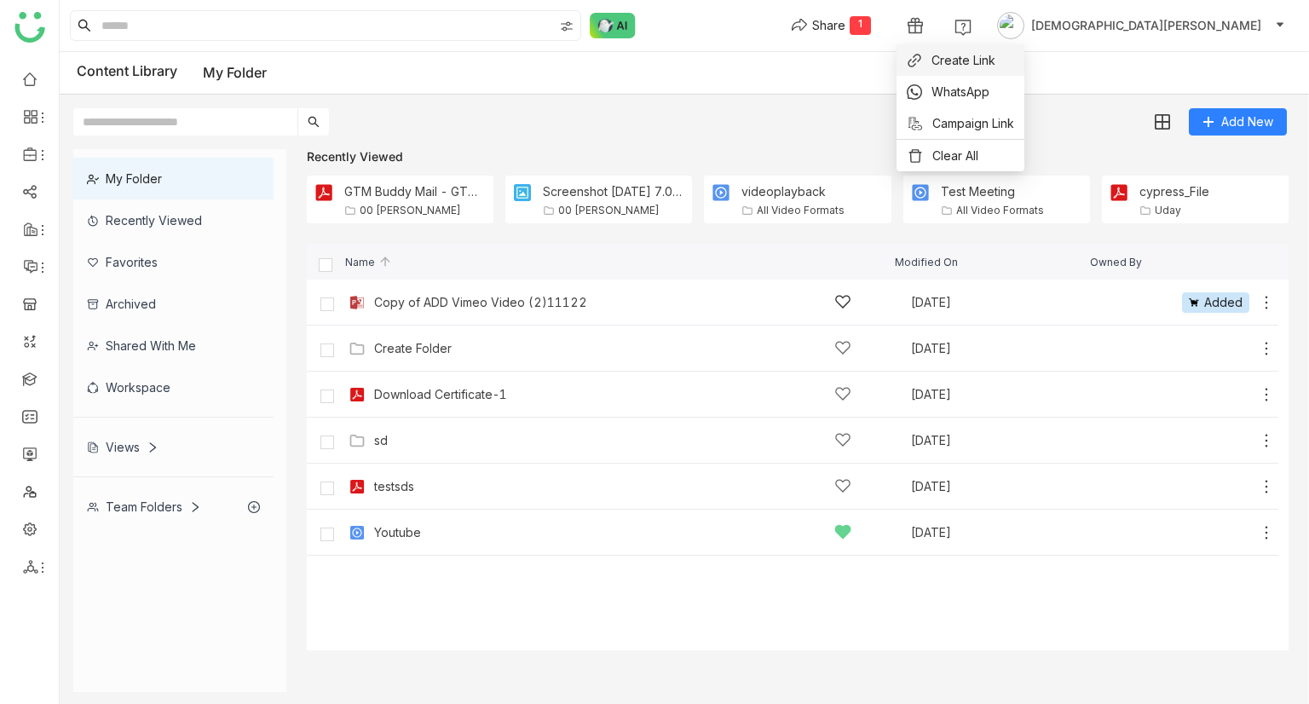
click at [960, 62] on span "Create Link" at bounding box center [963, 60] width 64 height 18
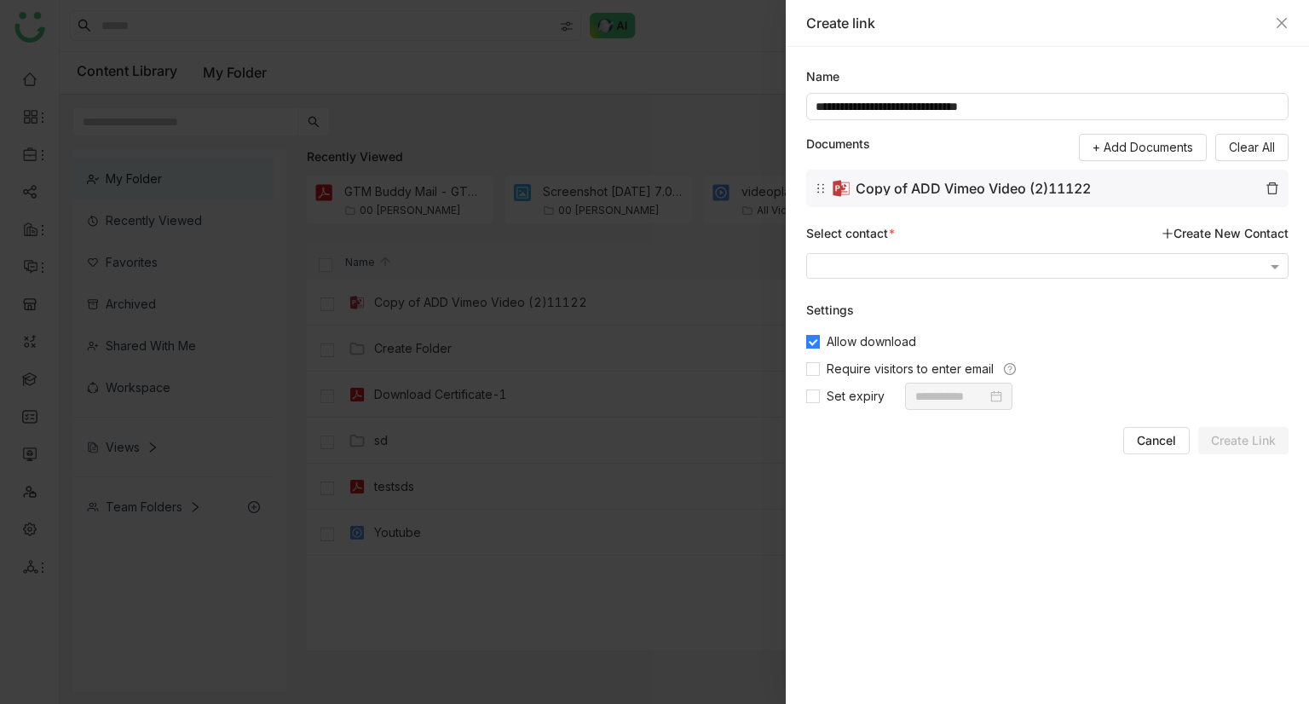
click at [1277, 14] on div "Create link" at bounding box center [1047, 23] width 482 height 19
click at [1285, 26] on icon "Close" at bounding box center [1281, 23] width 10 height 10
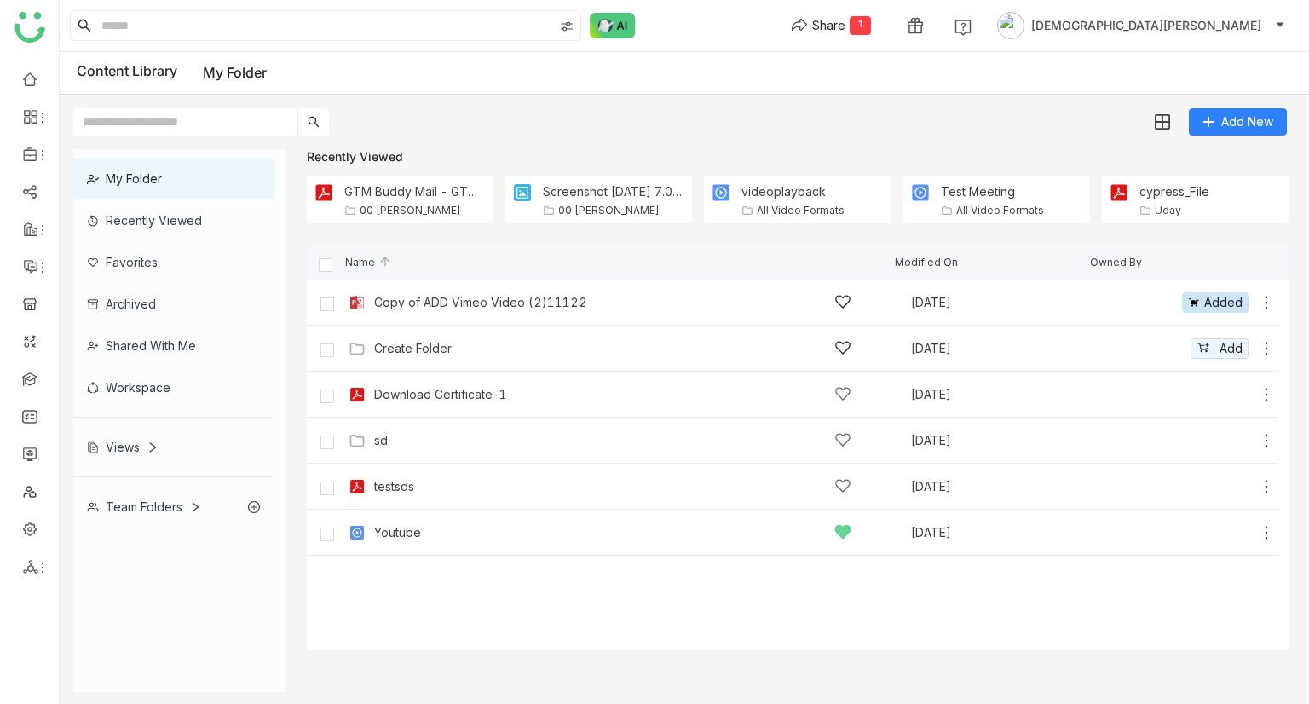
click at [1238, 336] on div "Create Folder [DATE] Add" at bounding box center [809, 348] width 930 height 26
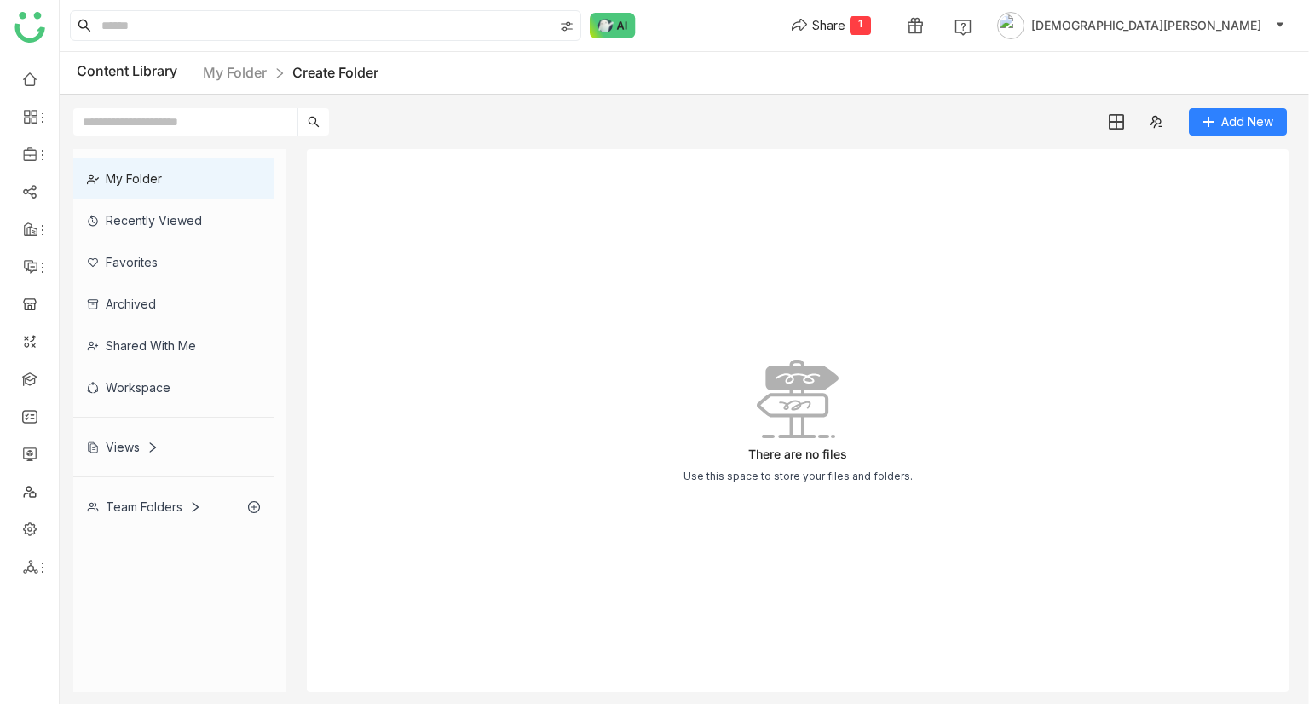
click at [256, 62] on nz-breadcrumb "My Folder Create Folder" at bounding box center [290, 72] width 175 height 21
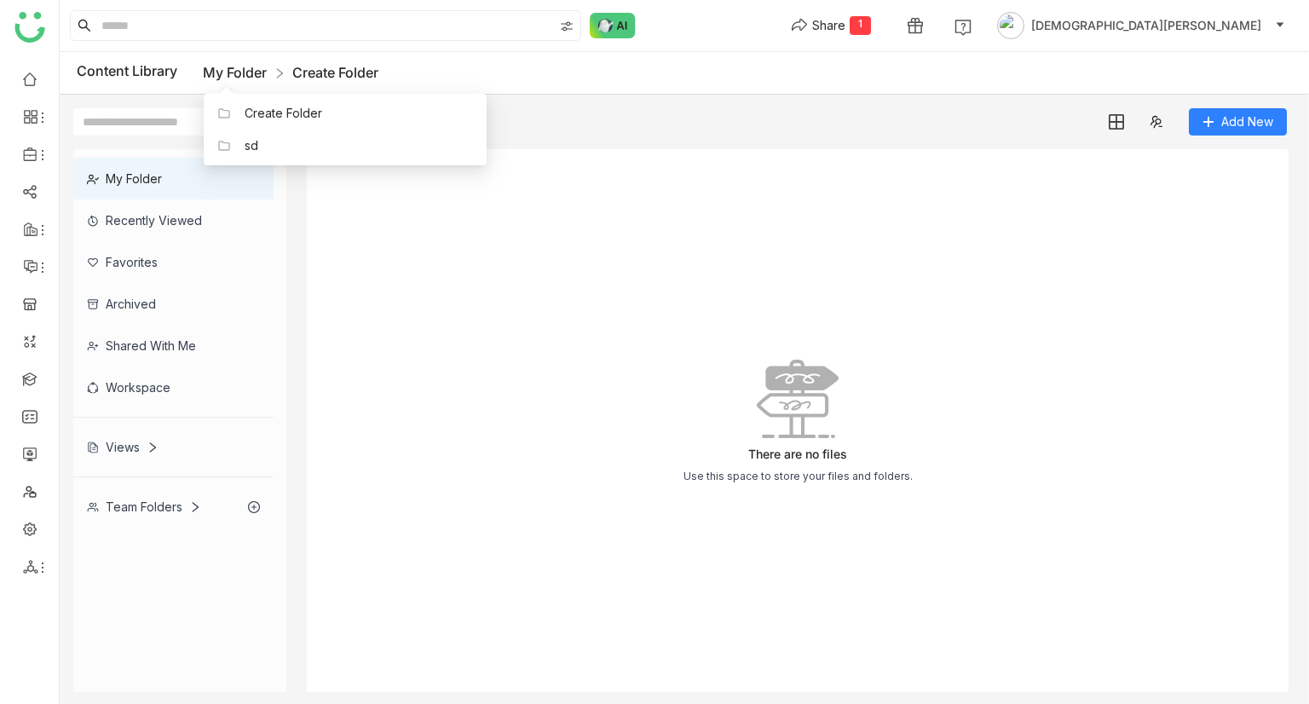
click at [256, 64] on link "My Folder" at bounding box center [235, 72] width 64 height 17
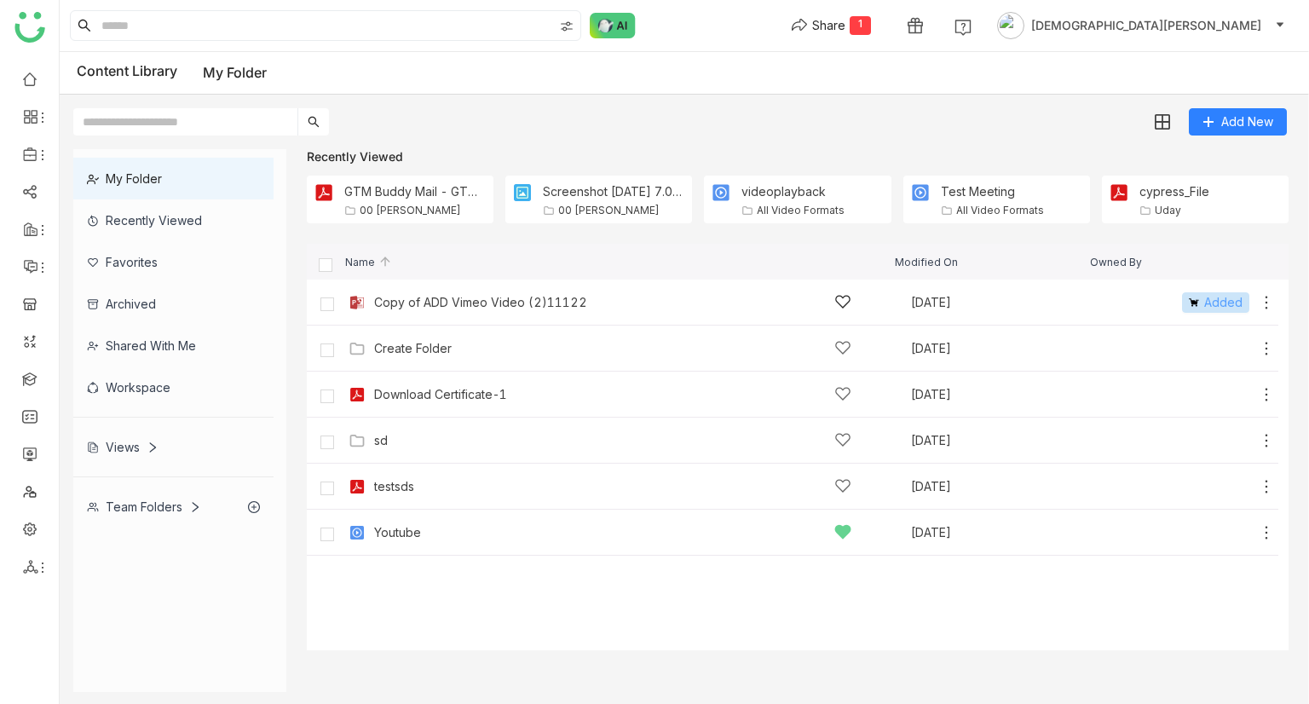
click at [1198, 305] on img at bounding box center [1193, 302] width 10 height 10
click at [1222, 393] on span "Add" at bounding box center [1230, 394] width 23 height 19
click at [845, 18] on div "Share" at bounding box center [828, 25] width 33 height 18
click at [964, 118] on span "Campaign Link" at bounding box center [973, 123] width 82 height 18
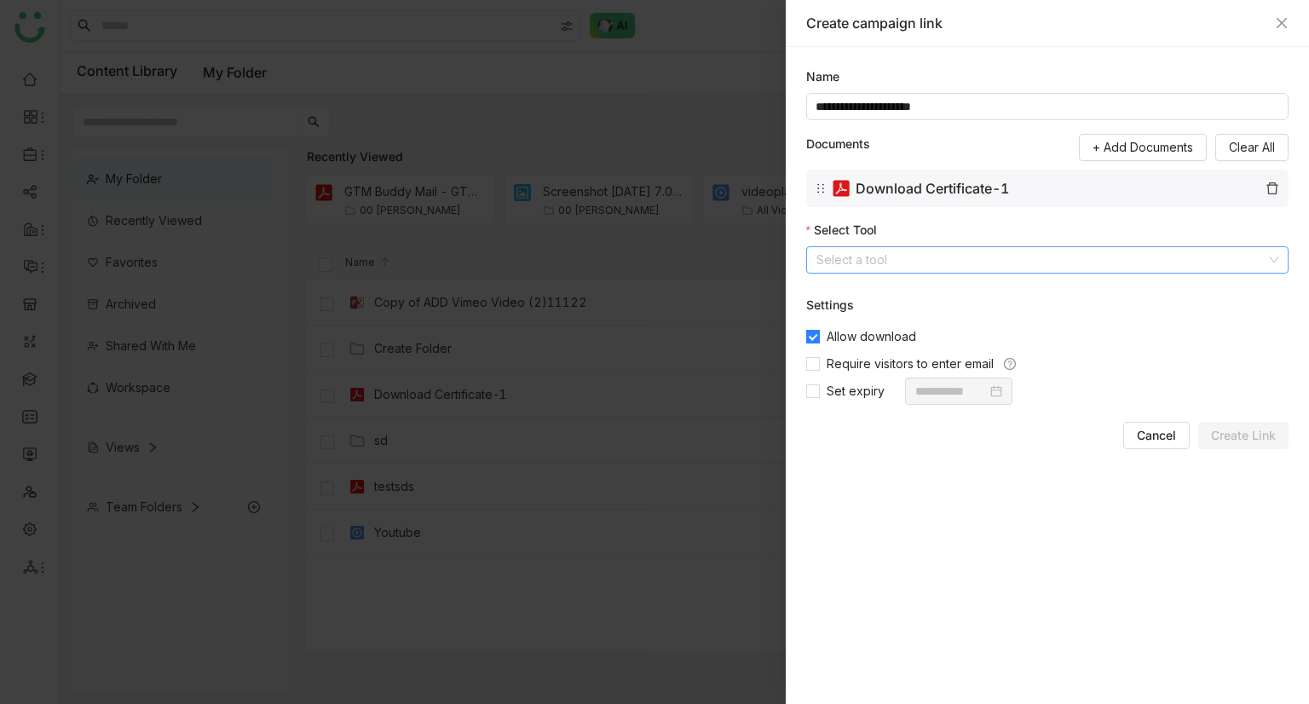
click at [904, 260] on input at bounding box center [1041, 260] width 450 height 26
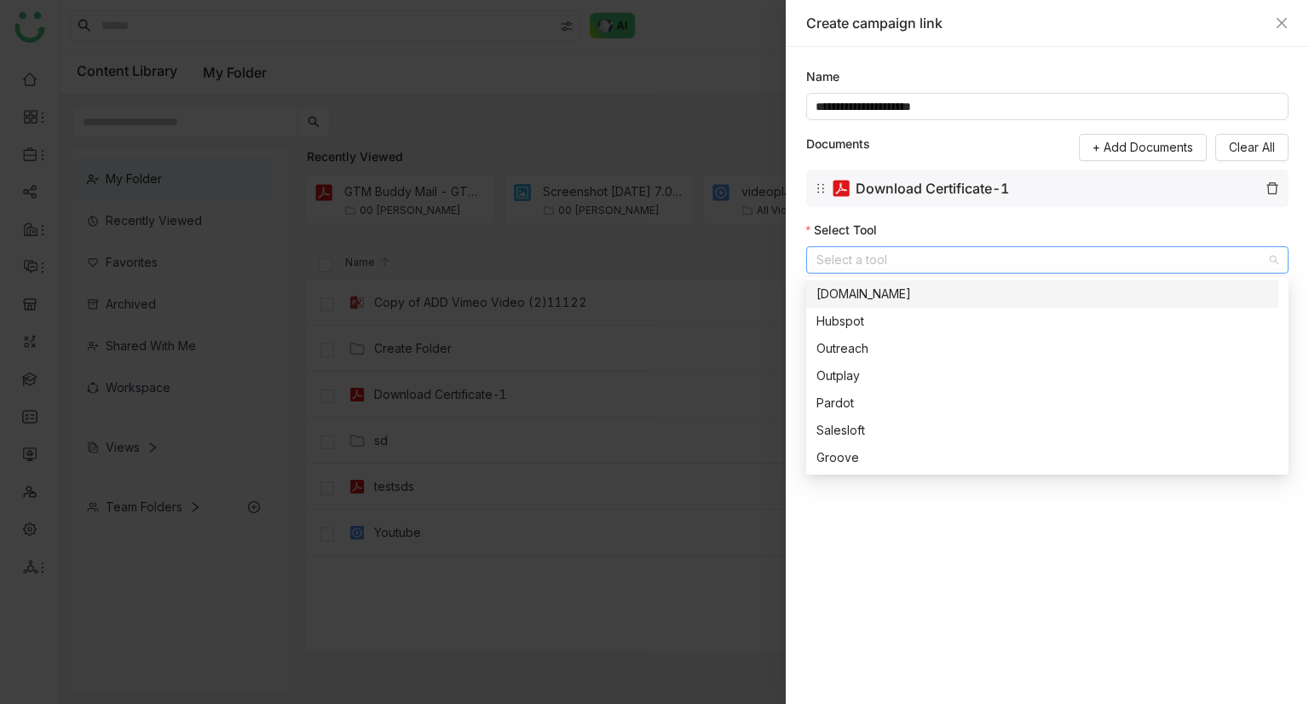
click at [893, 298] on div "[DOMAIN_NAME]" at bounding box center [1042, 294] width 452 height 19
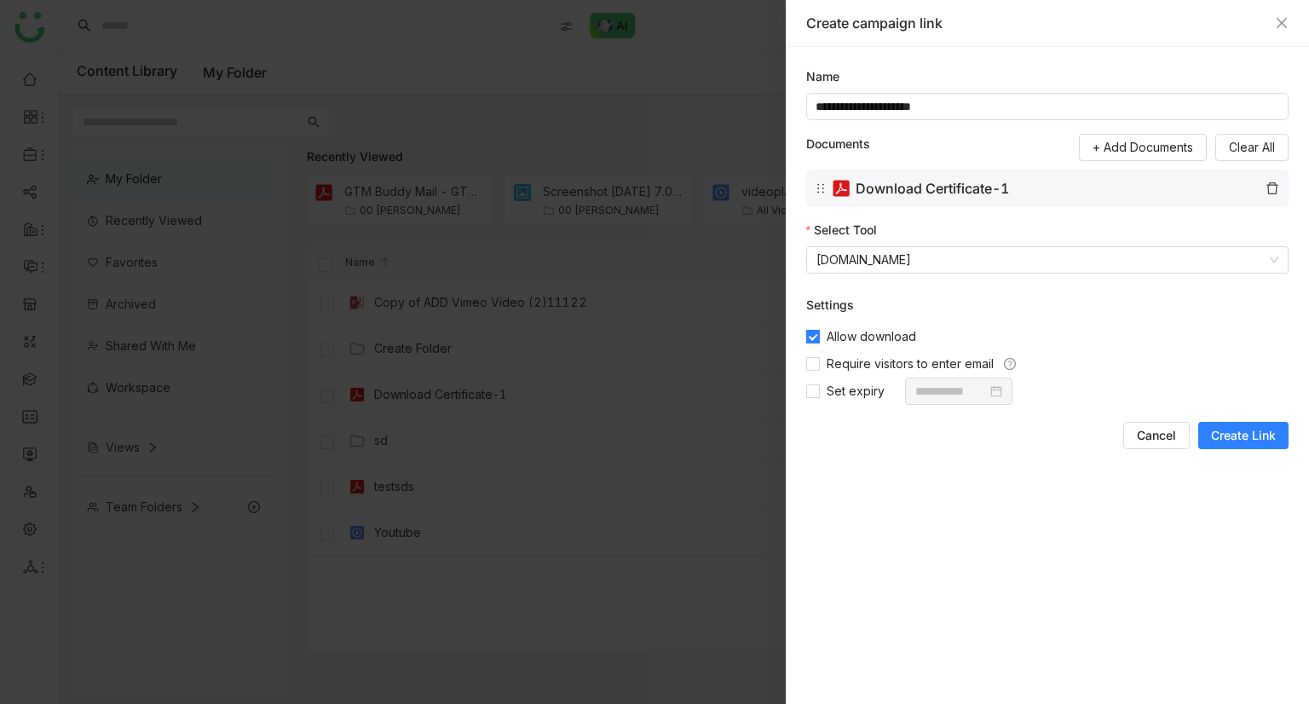
click at [1263, 454] on gtmb-share-asset "**********" at bounding box center [1047, 375] width 482 height 616
drag, startPoint x: 1246, startPoint y: 435, endPoint x: 1256, endPoint y: 428, distance: 12.1
click at [1245, 435] on span "Create Link" at bounding box center [1243, 435] width 65 height 17
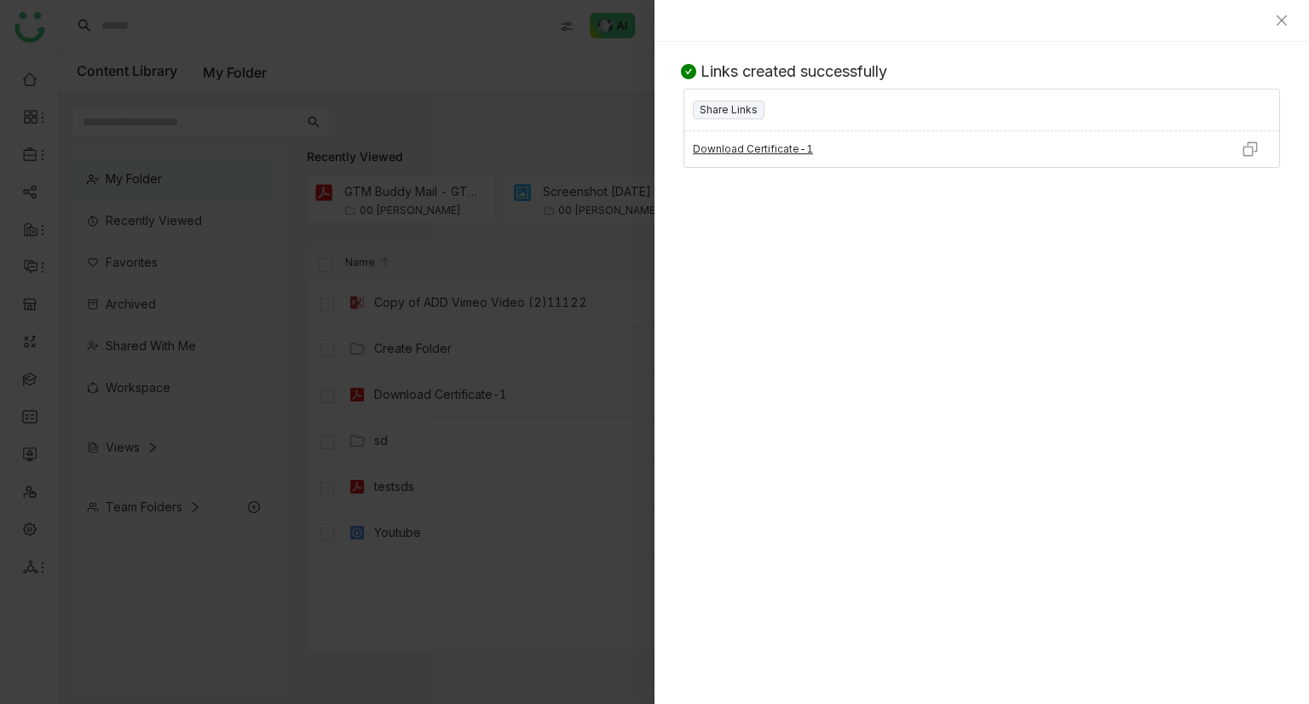
drag, startPoint x: 1251, startPoint y: 149, endPoint x: 1154, endPoint y: 28, distance: 155.1
click at [1251, 147] on img at bounding box center [1249, 149] width 17 height 17
click at [1278, 19] on icon "Close" at bounding box center [1281, 21] width 14 height 14
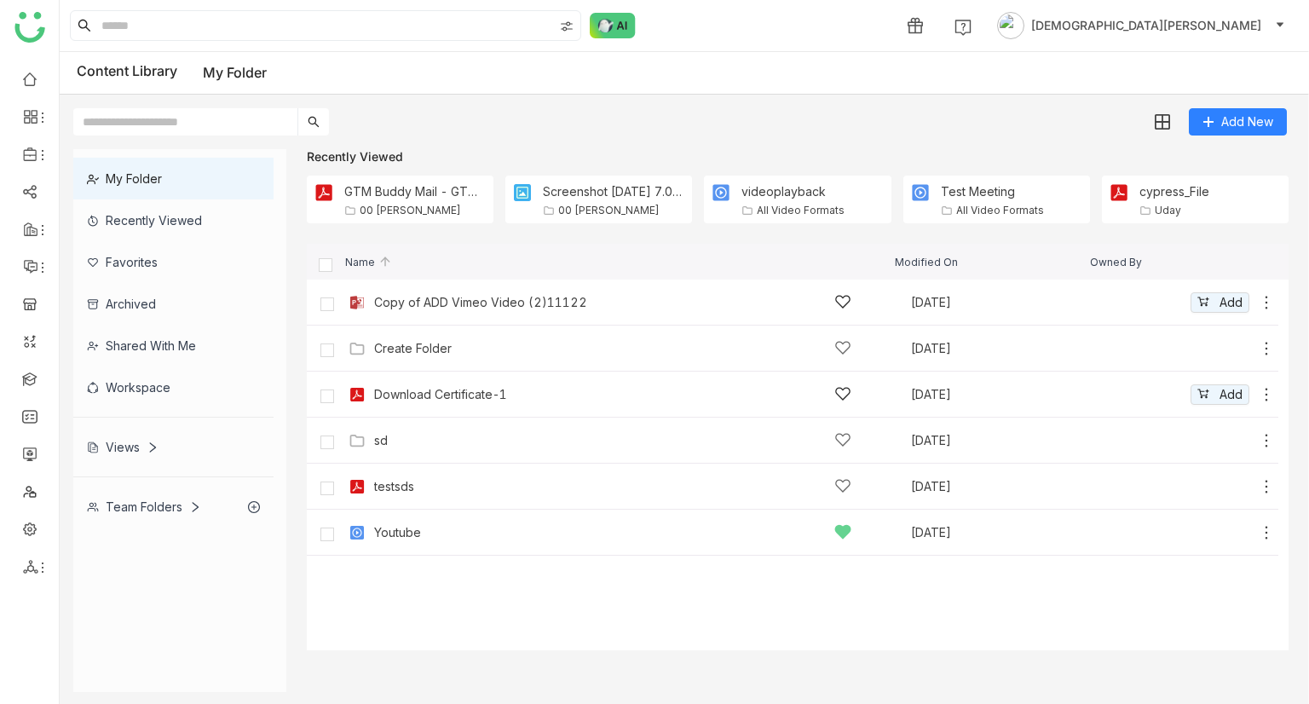
click at [1268, 297] on icon at bounding box center [1265, 302] width 17 height 17
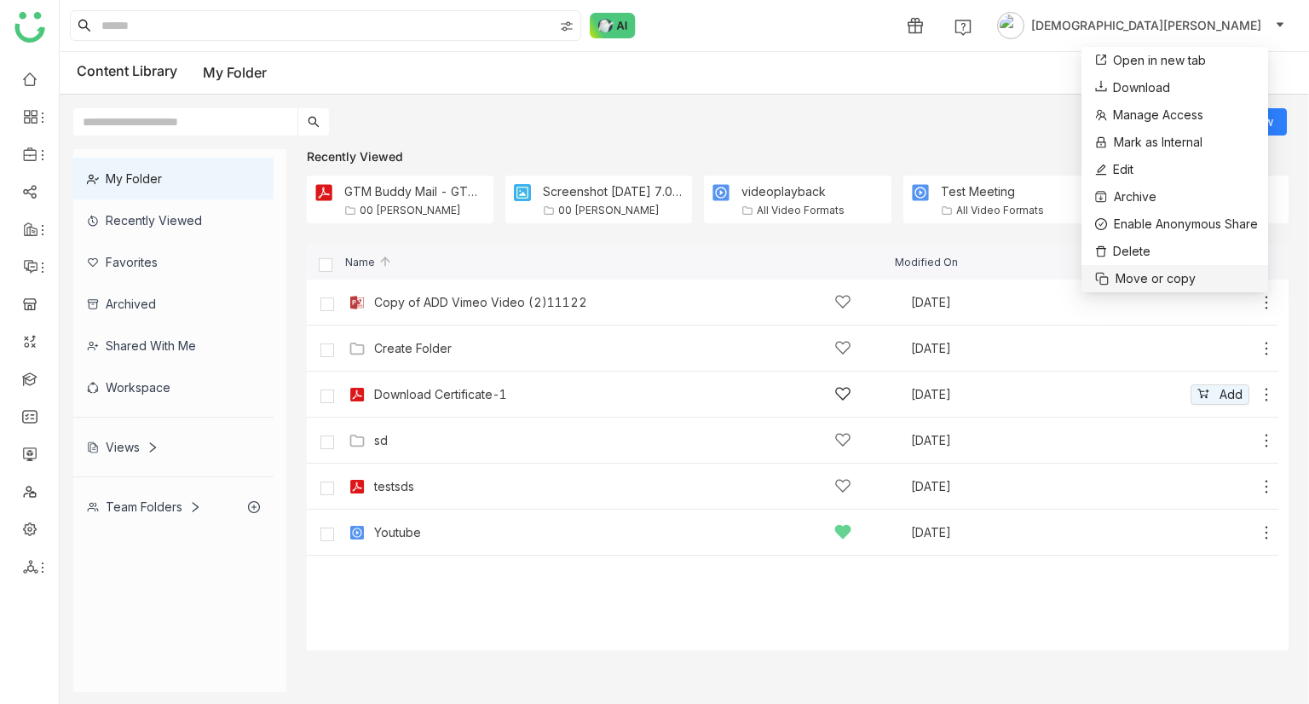
click at [1142, 275] on span "Move or copy" at bounding box center [1155, 278] width 80 height 19
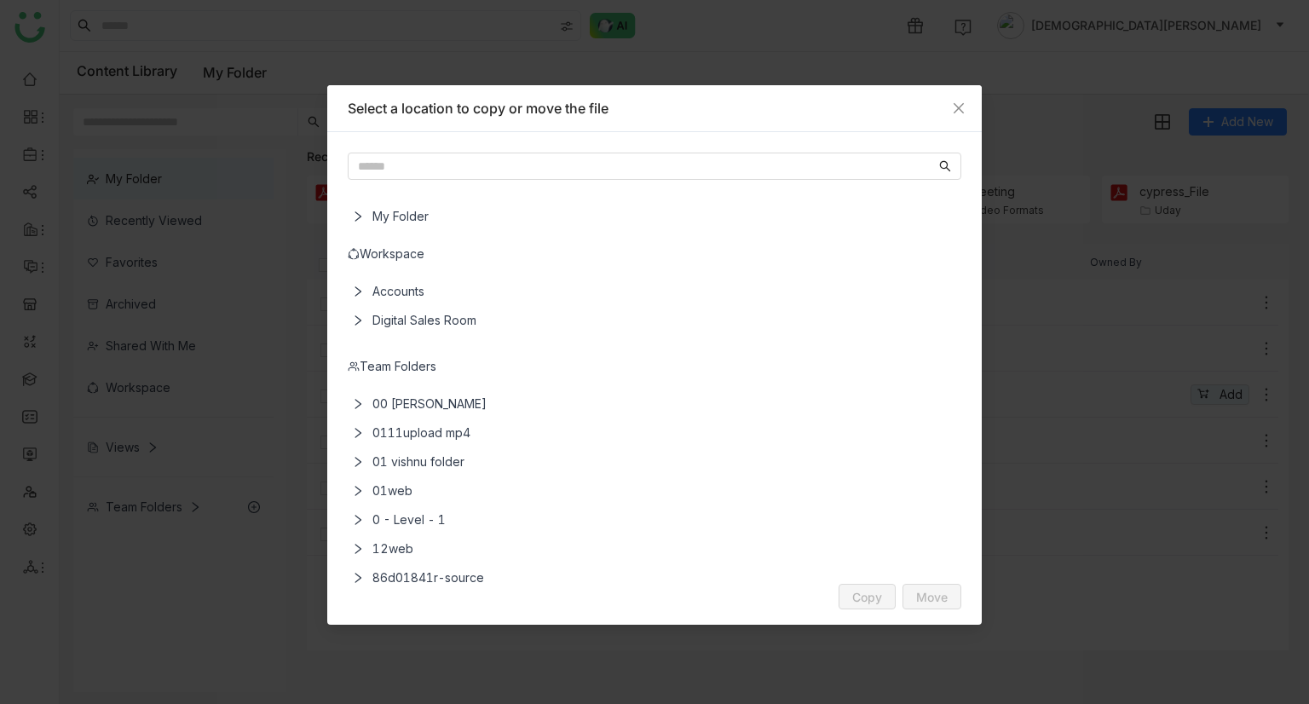
click at [402, 316] on span "Digital Sales Room" at bounding box center [657, 320] width 584 height 29
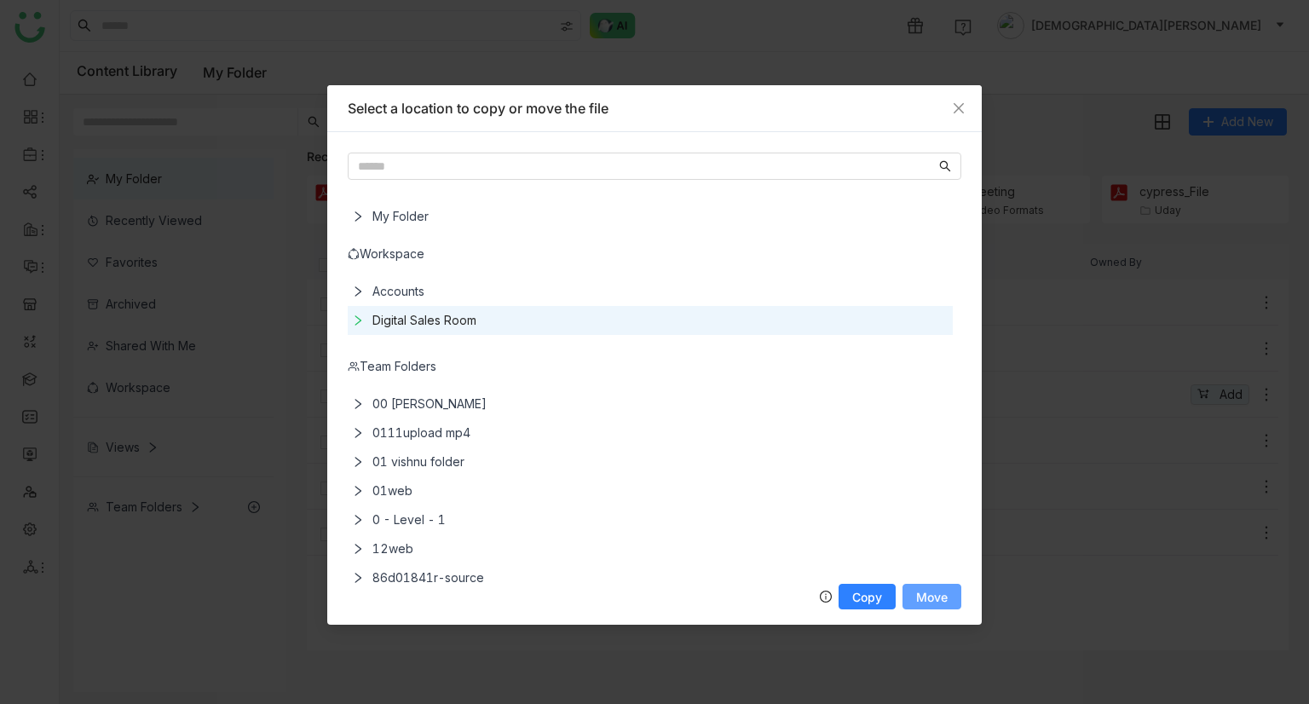
click at [935, 594] on span "Move" at bounding box center [932, 596] width 32 height 13
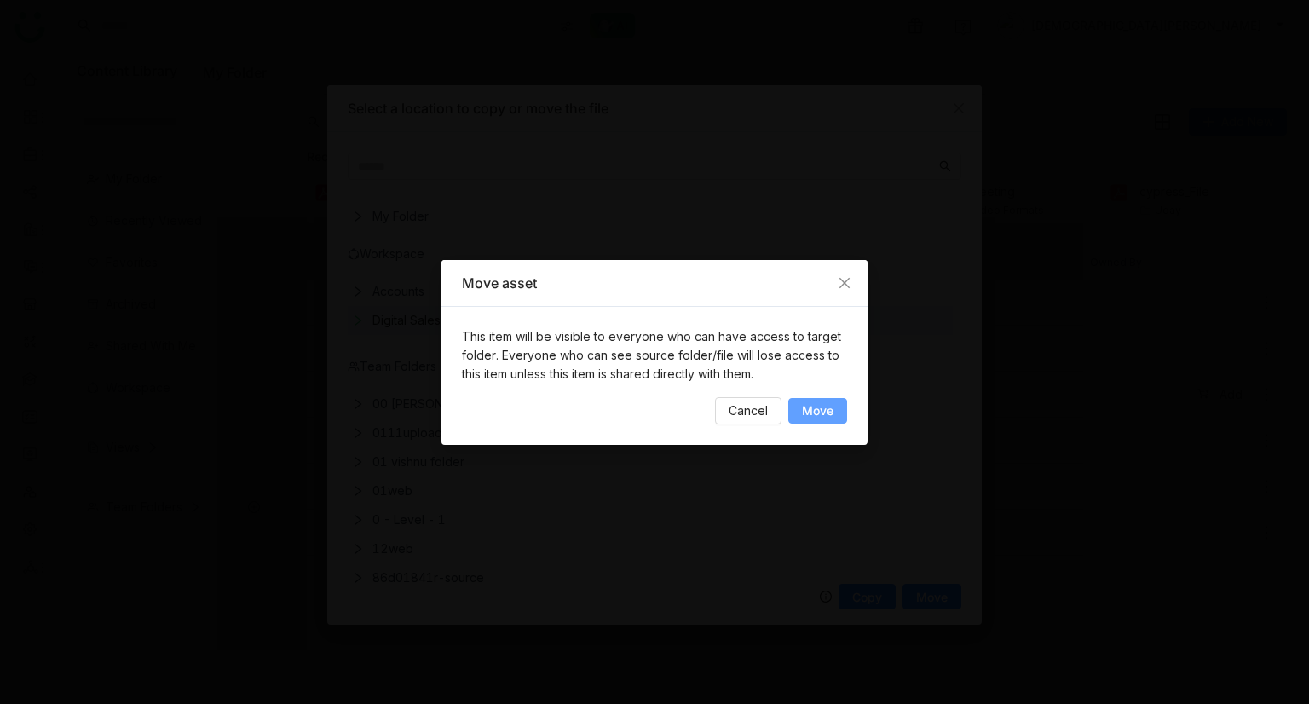
click at [825, 404] on span "Move" at bounding box center [818, 410] width 32 height 13
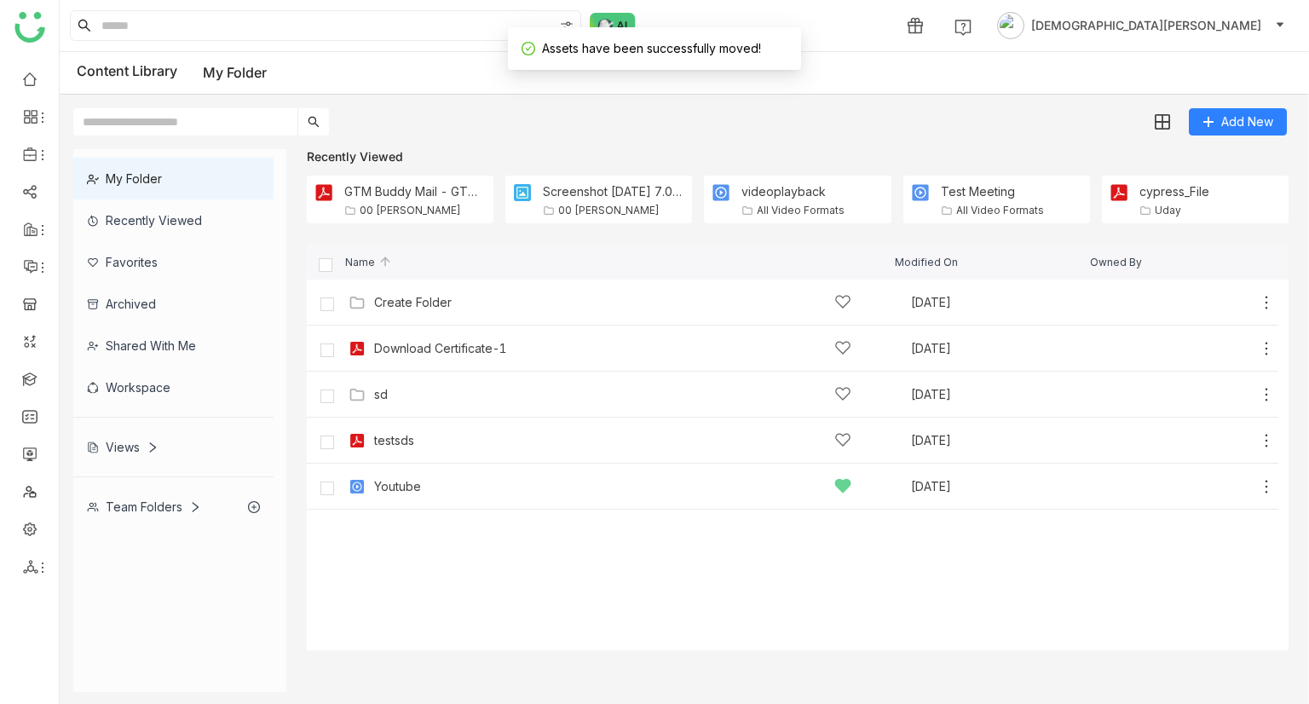
click at [143, 376] on div "Workspace" at bounding box center [173, 387] width 200 height 42
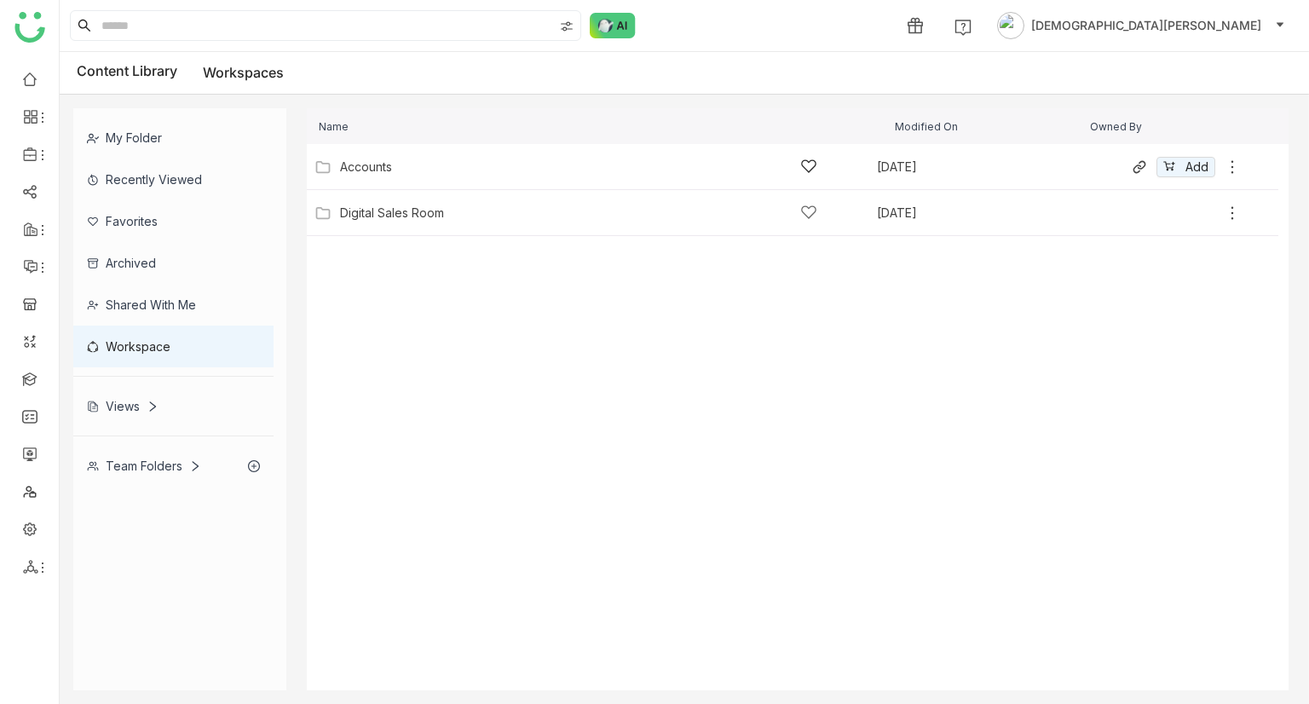
click at [466, 175] on div "Accounts" at bounding box center [578, 167] width 477 height 18
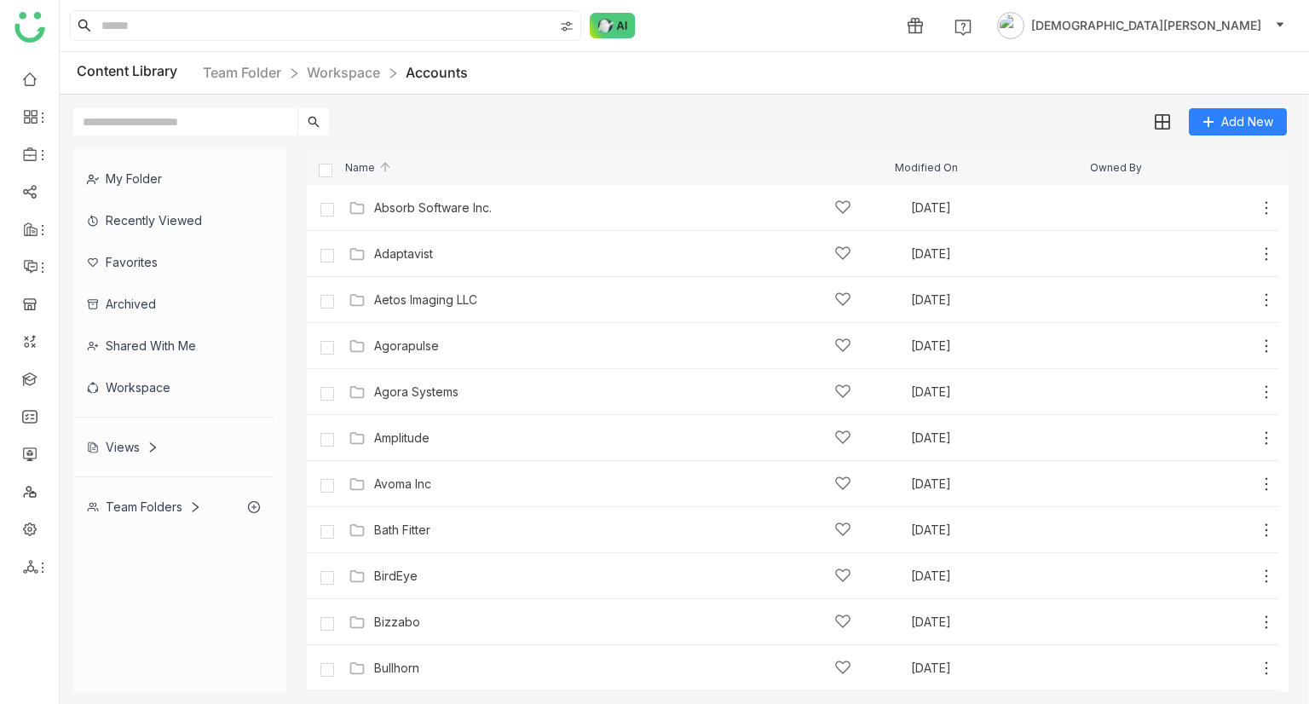
click at [158, 350] on div "Shared with me" at bounding box center [173, 346] width 200 height 42
click at [150, 389] on div "Workspace" at bounding box center [173, 387] width 200 height 42
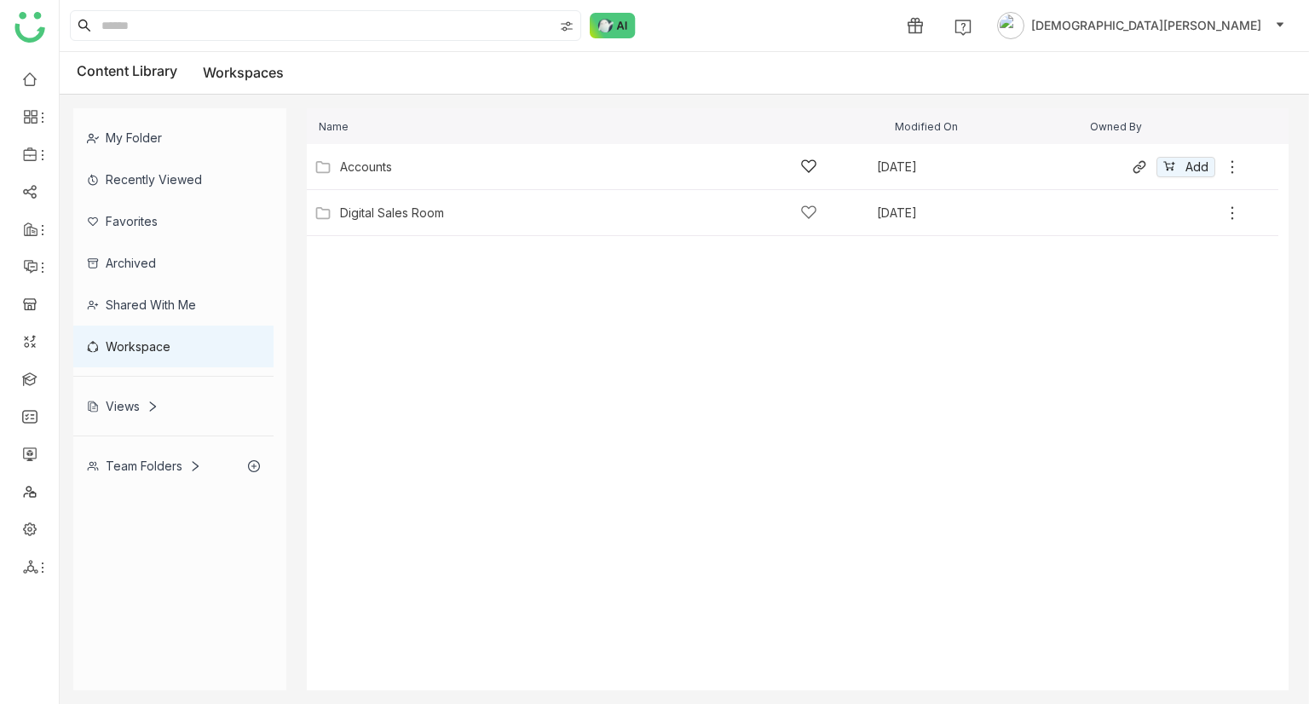
click at [365, 178] on div "Accounts [DATE] Add" at bounding box center [775, 166] width 930 height 26
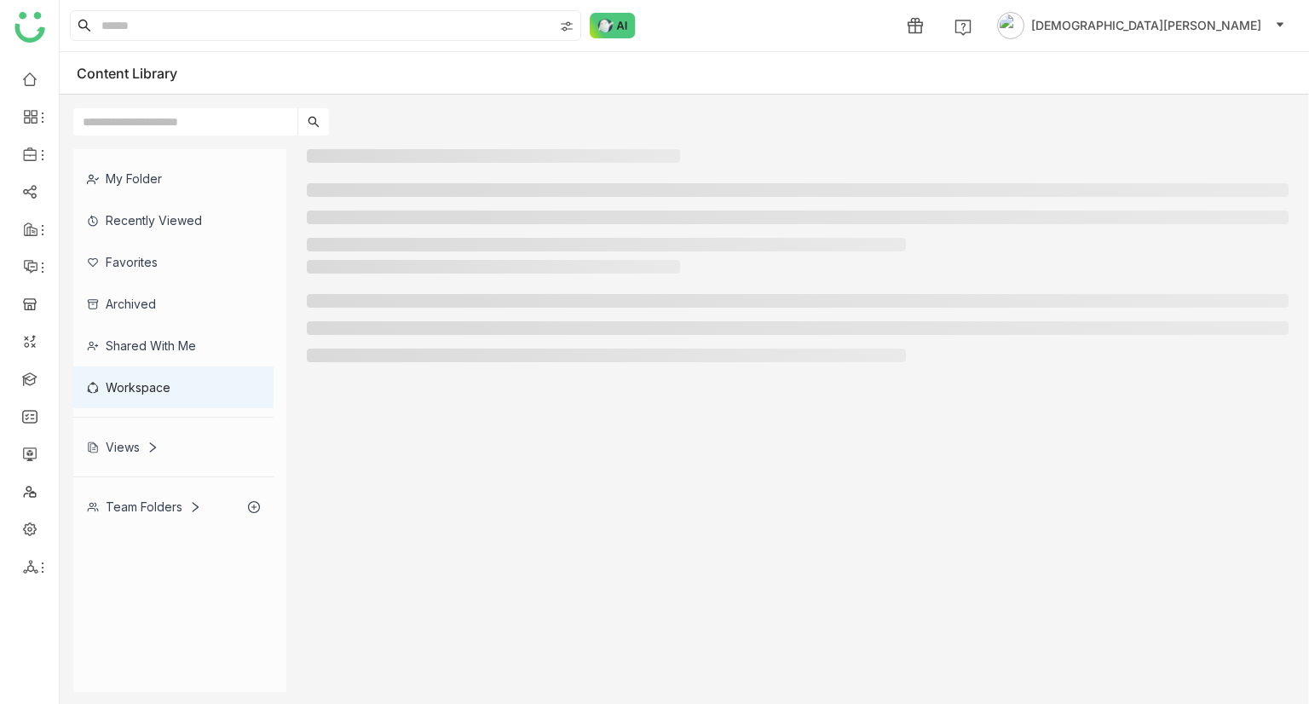
click at [151, 171] on div "My Folder" at bounding box center [173, 179] width 200 height 42
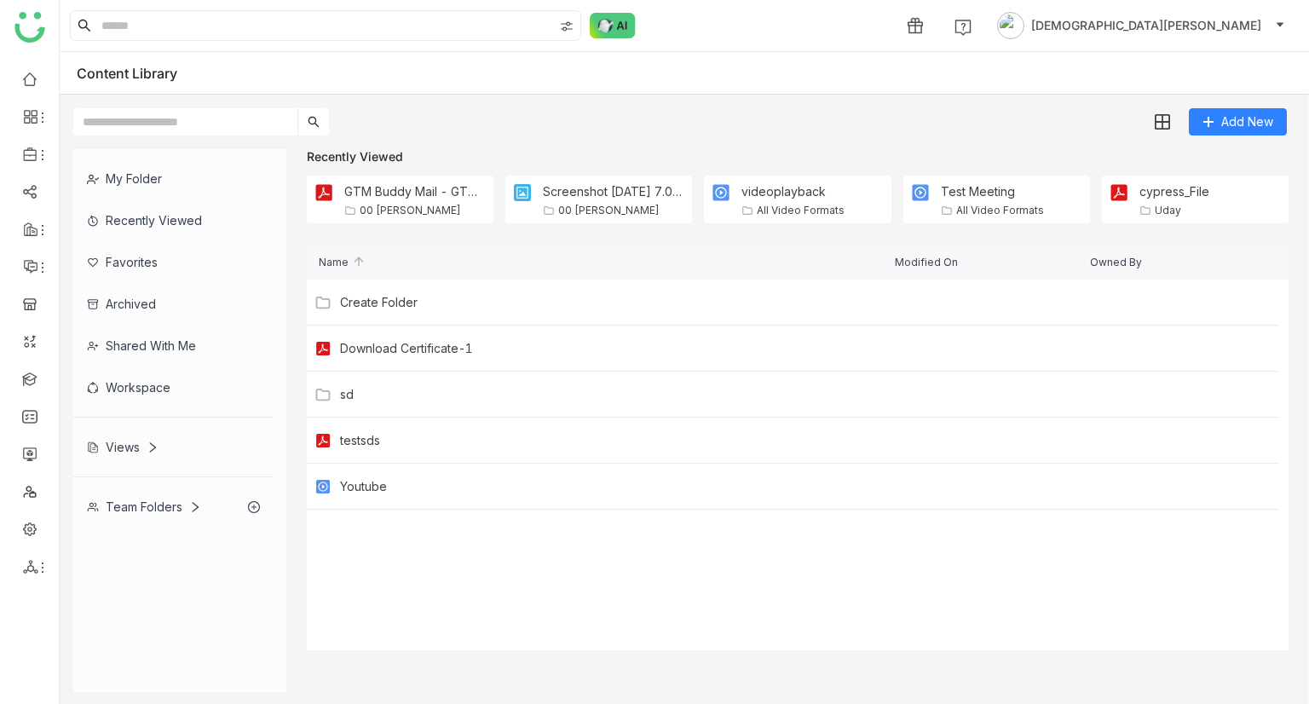
click at [141, 167] on div "My Folder" at bounding box center [173, 179] width 200 height 42
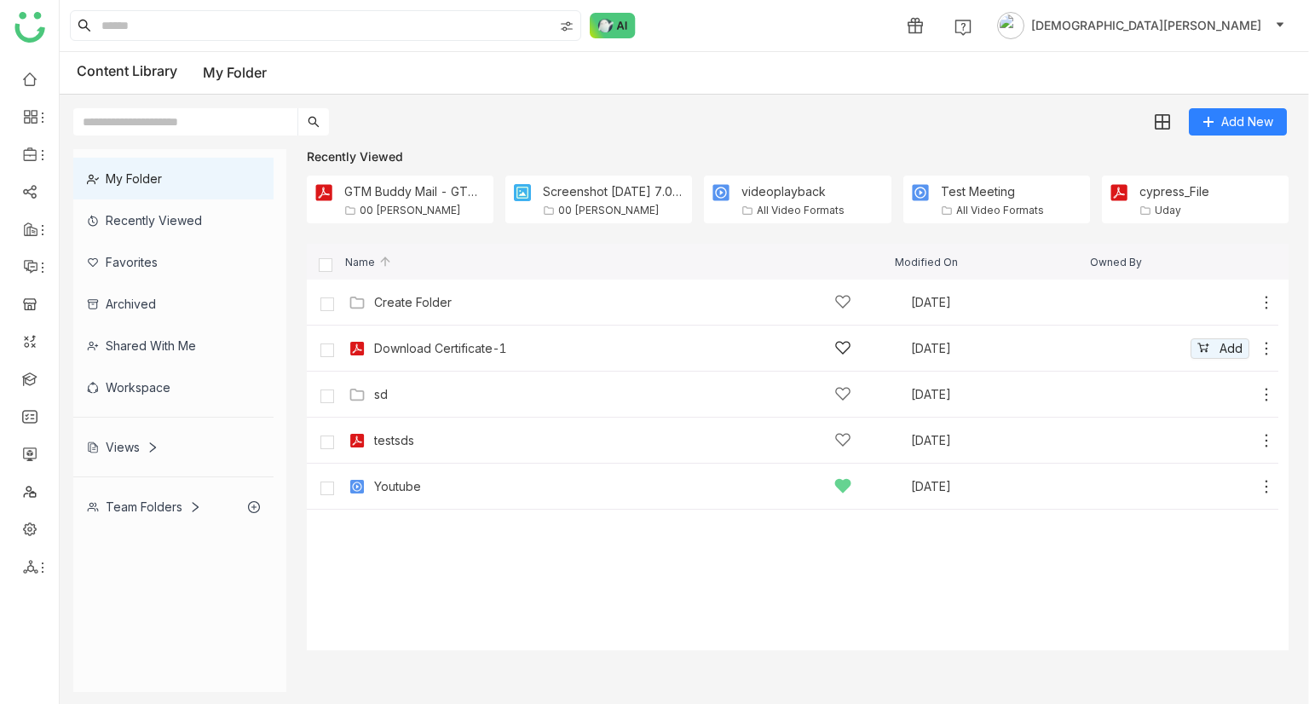
click at [1266, 352] on icon at bounding box center [1265, 348] width 17 height 17
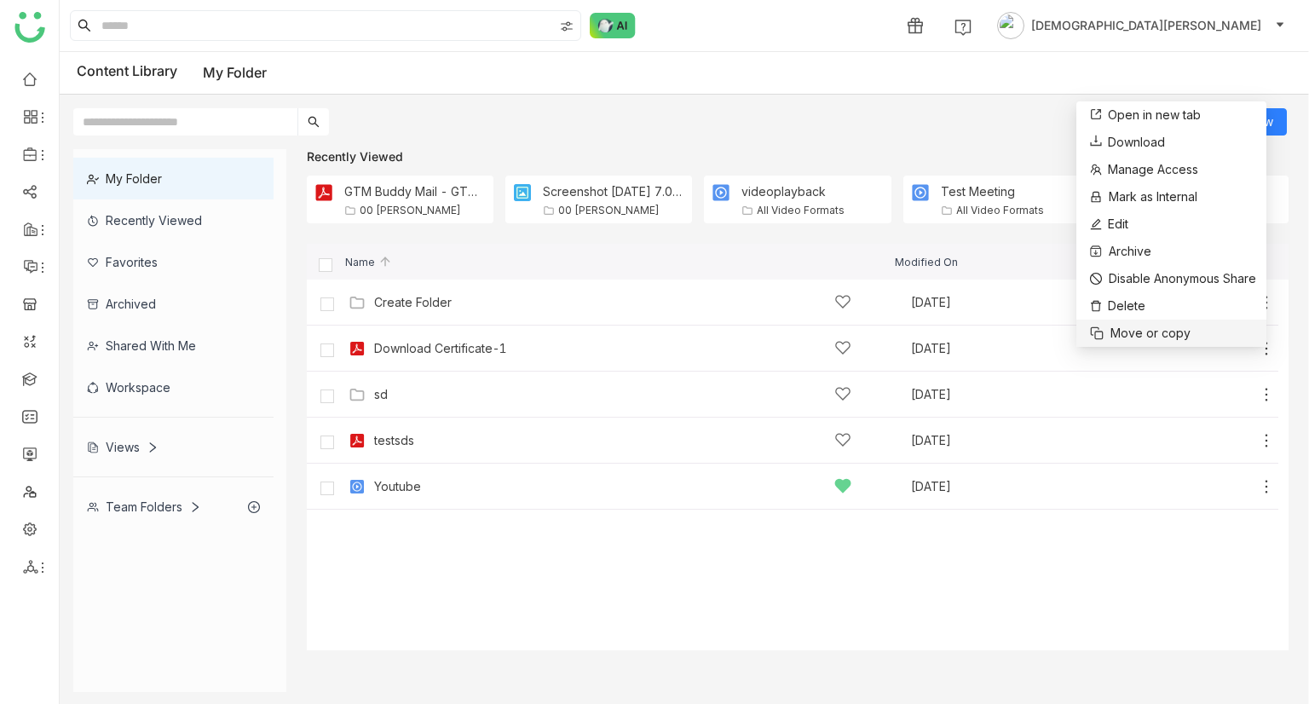
click at [1156, 330] on span "Move or copy" at bounding box center [1150, 333] width 80 height 19
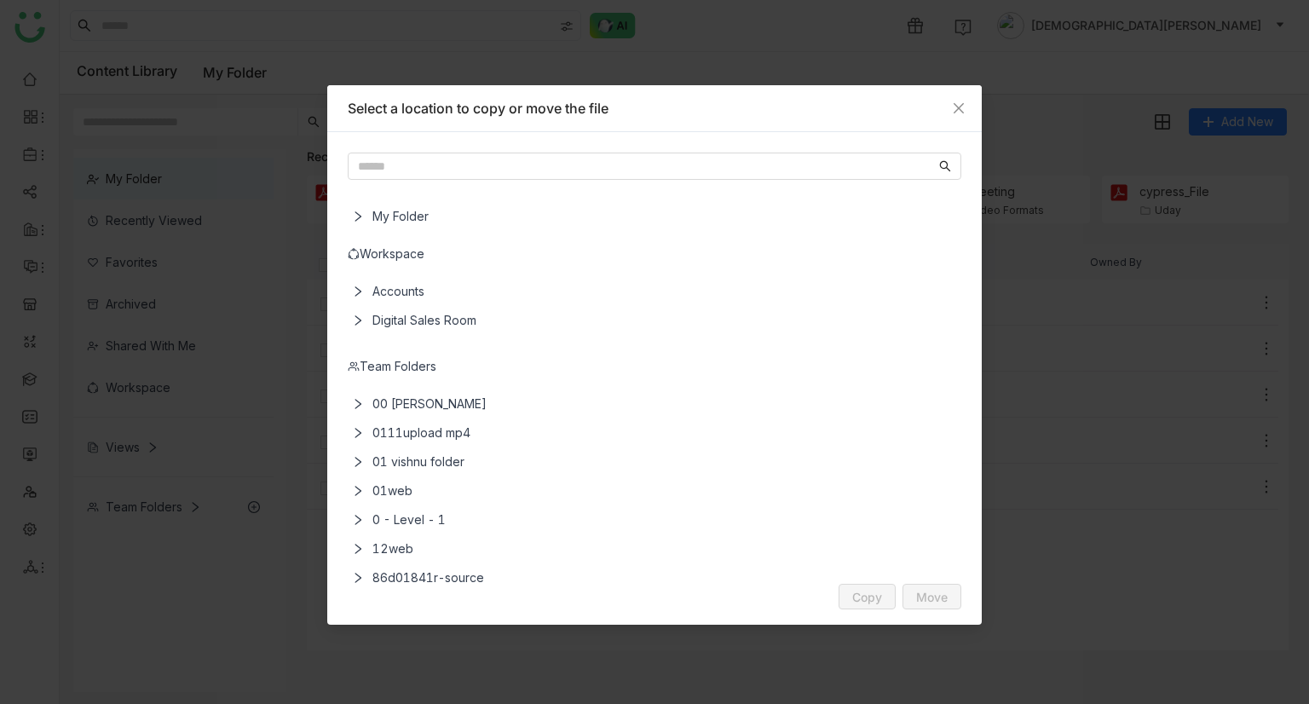
click at [403, 286] on span "Accounts" at bounding box center [657, 291] width 584 height 29
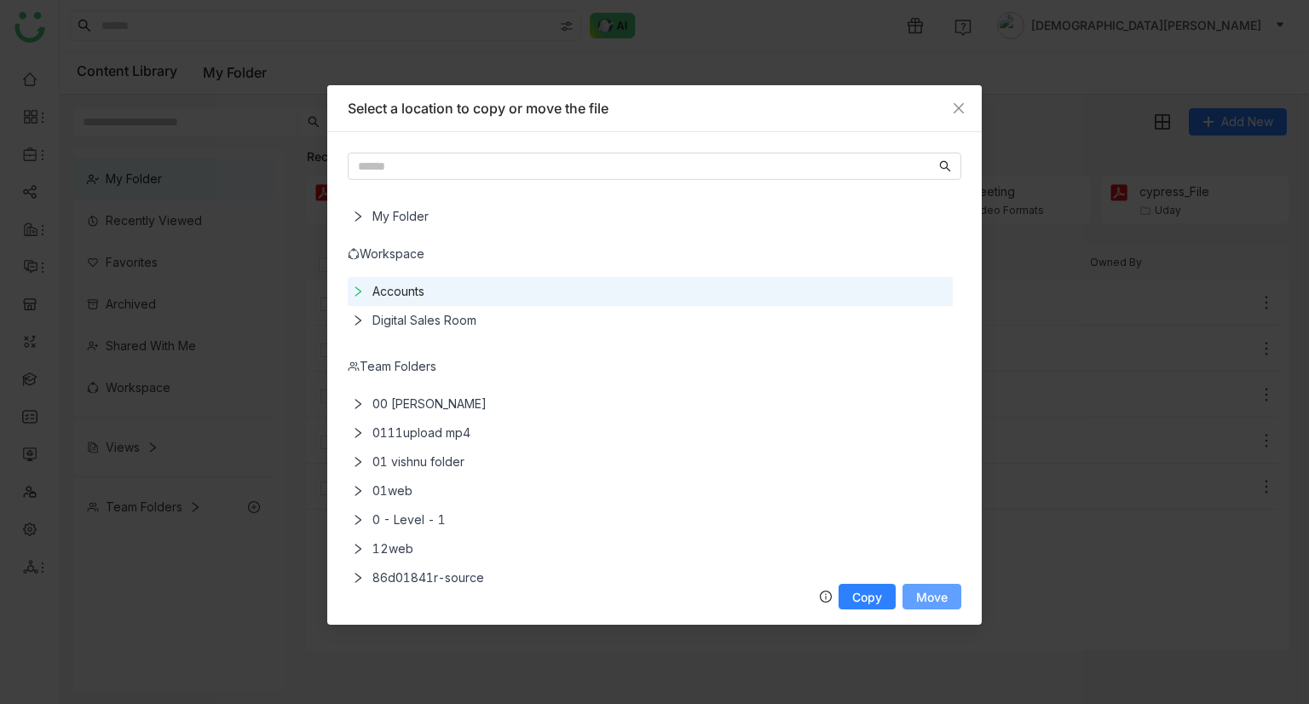
click at [926, 590] on span "Move" at bounding box center [932, 596] width 32 height 13
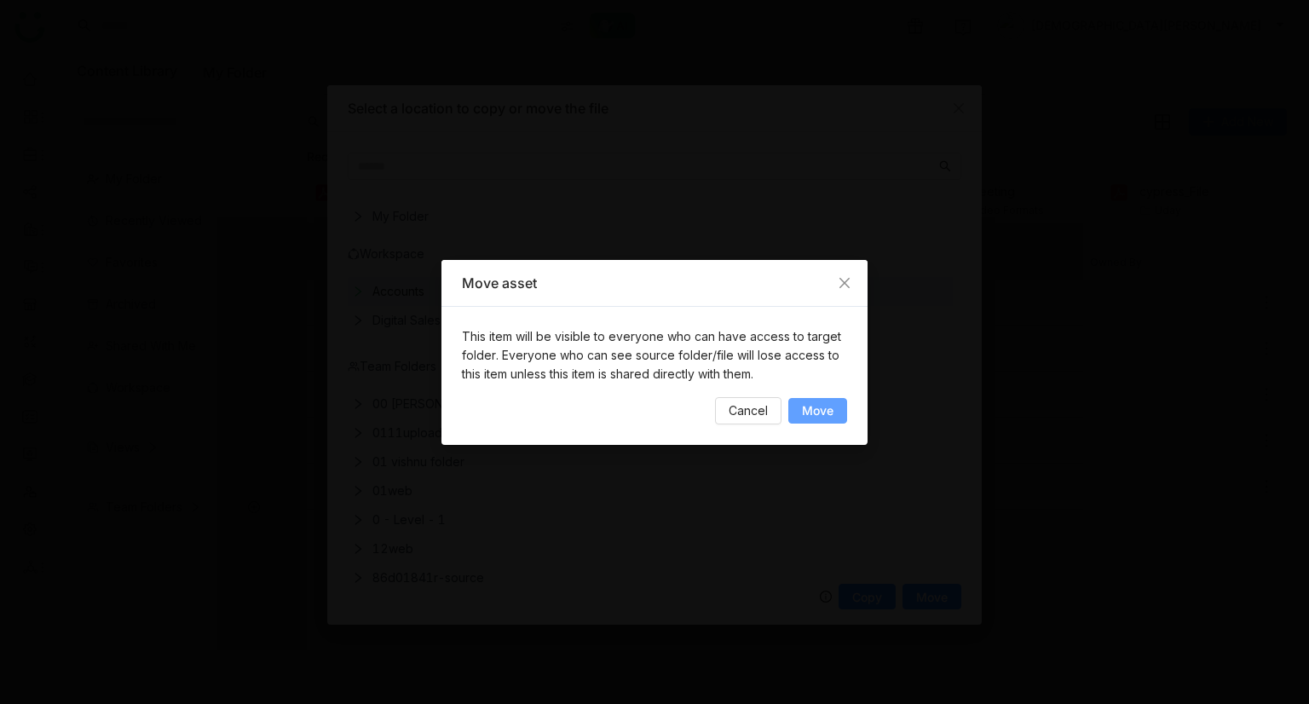
click at [829, 409] on span "Move" at bounding box center [818, 410] width 32 height 13
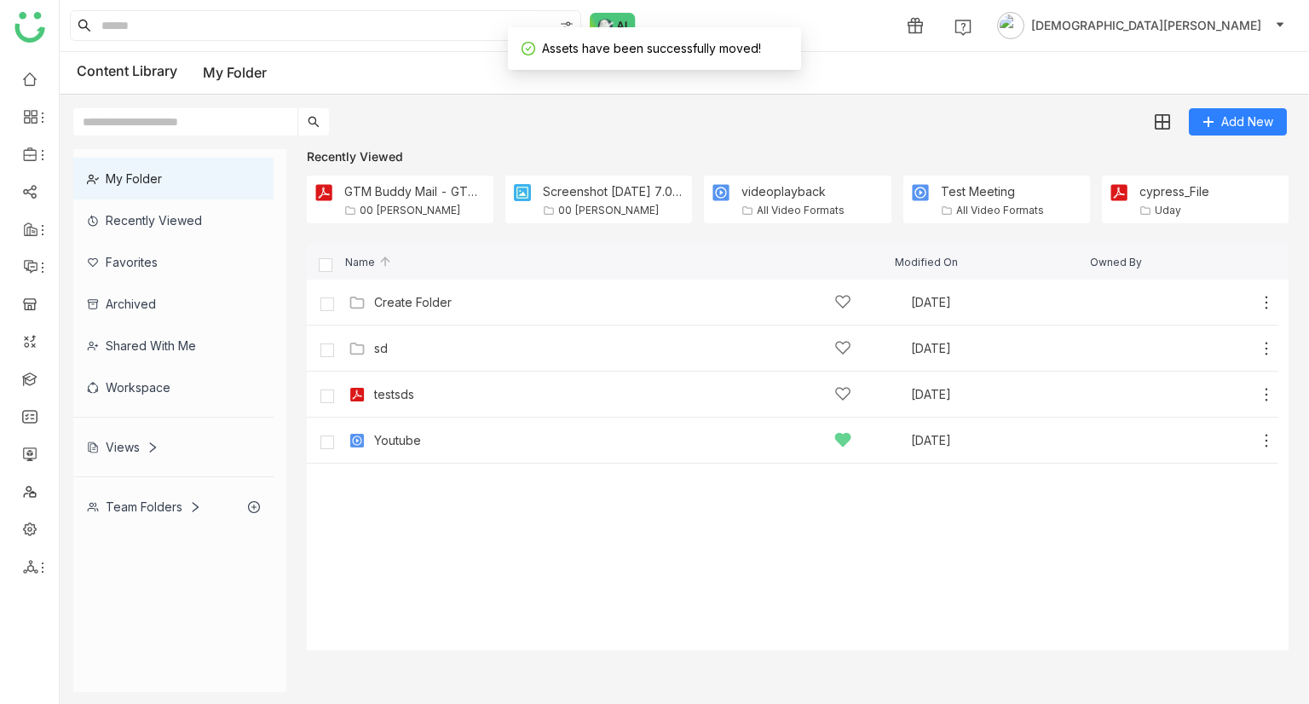
click at [150, 337] on div "Shared with me" at bounding box center [173, 346] width 200 height 42
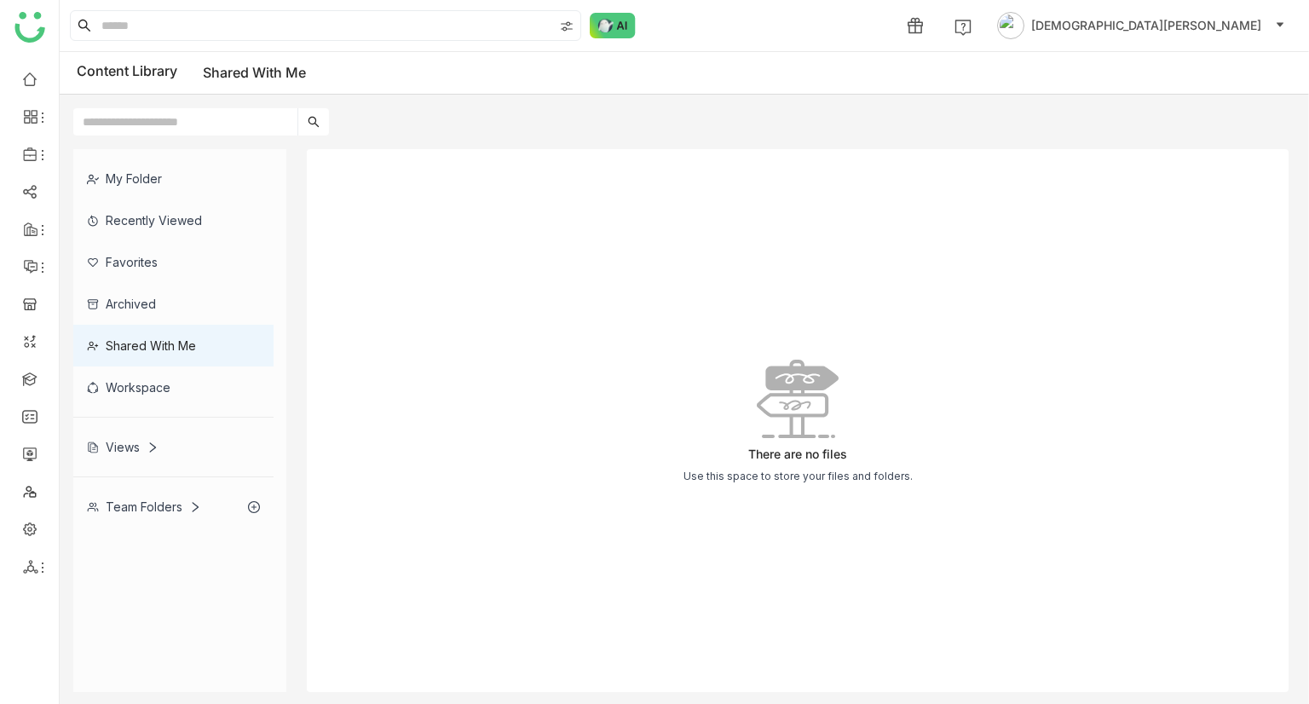
click at [156, 312] on div "Archived" at bounding box center [173, 304] width 200 height 42
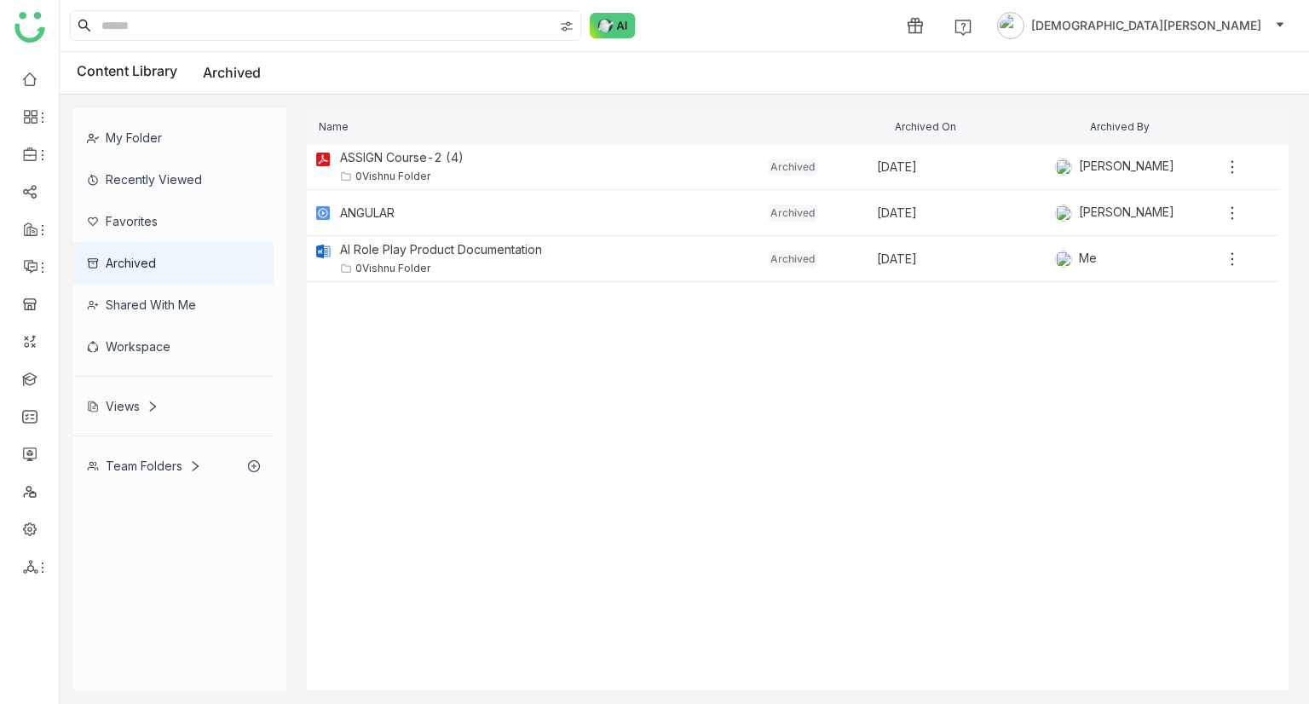
click at [136, 337] on div "Workspace" at bounding box center [173, 346] width 200 height 42
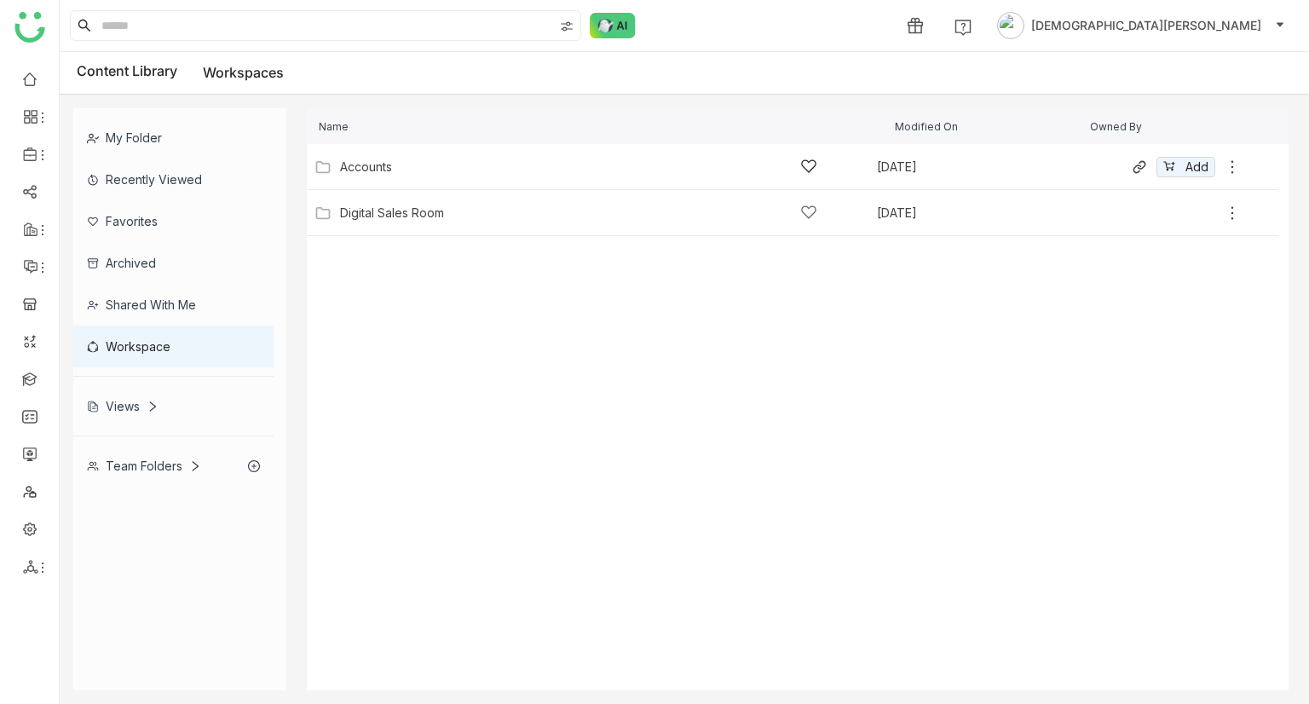
click at [426, 177] on div "Accounts Aug 16, 2025 Add" at bounding box center [775, 166] width 930 height 26
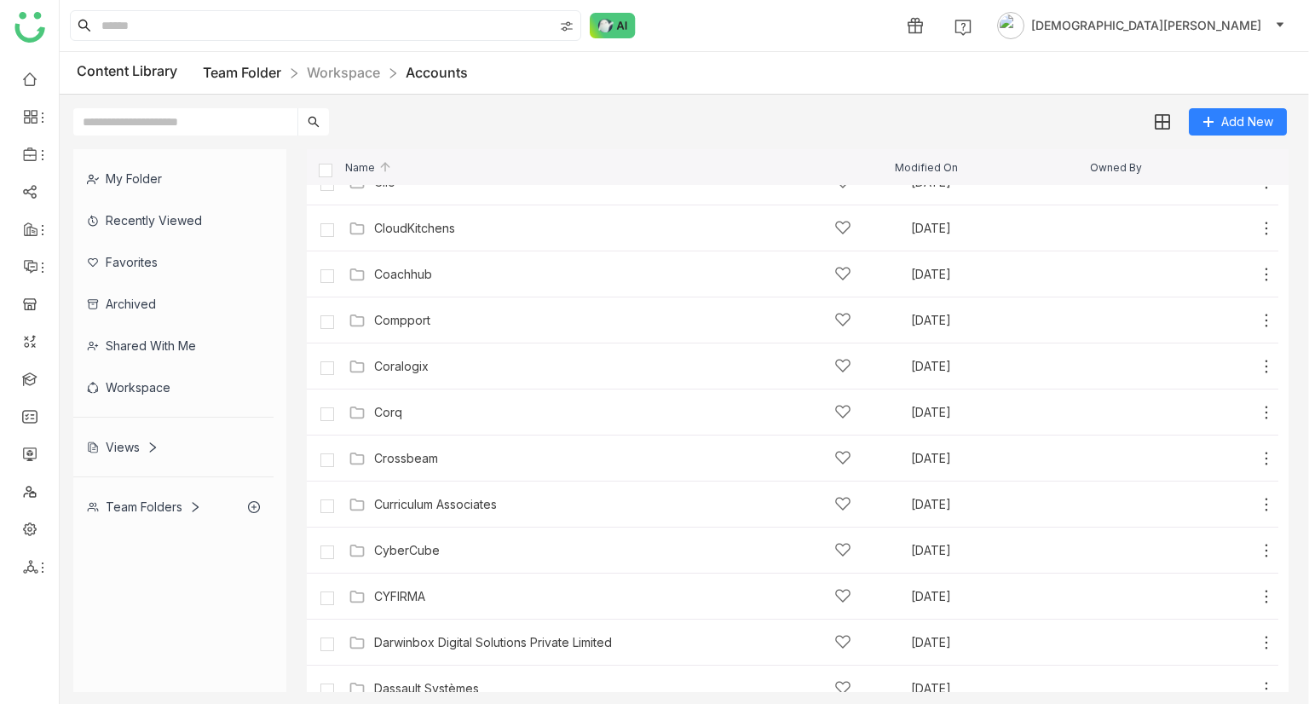
scroll to position [1278, 0]
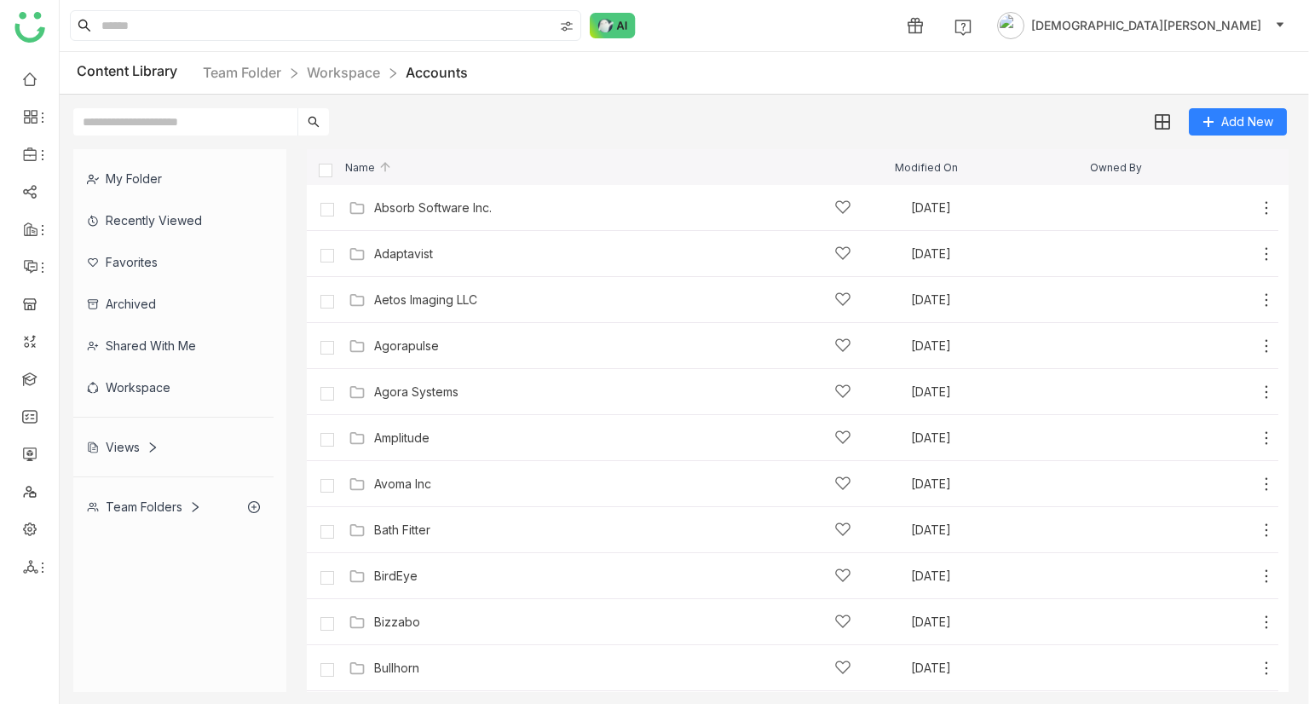
click at [141, 442] on div "Views" at bounding box center [123, 447] width 72 height 14
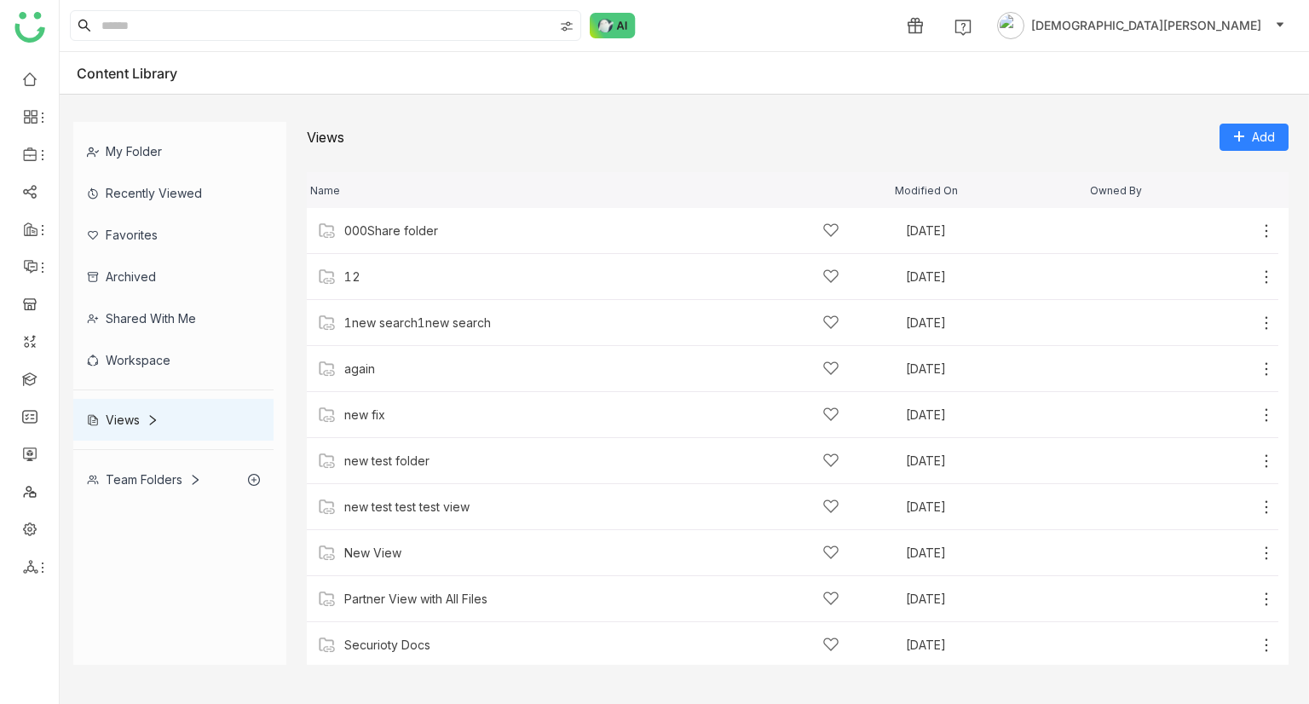
click at [181, 149] on div "My Folder" at bounding box center [173, 151] width 200 height 42
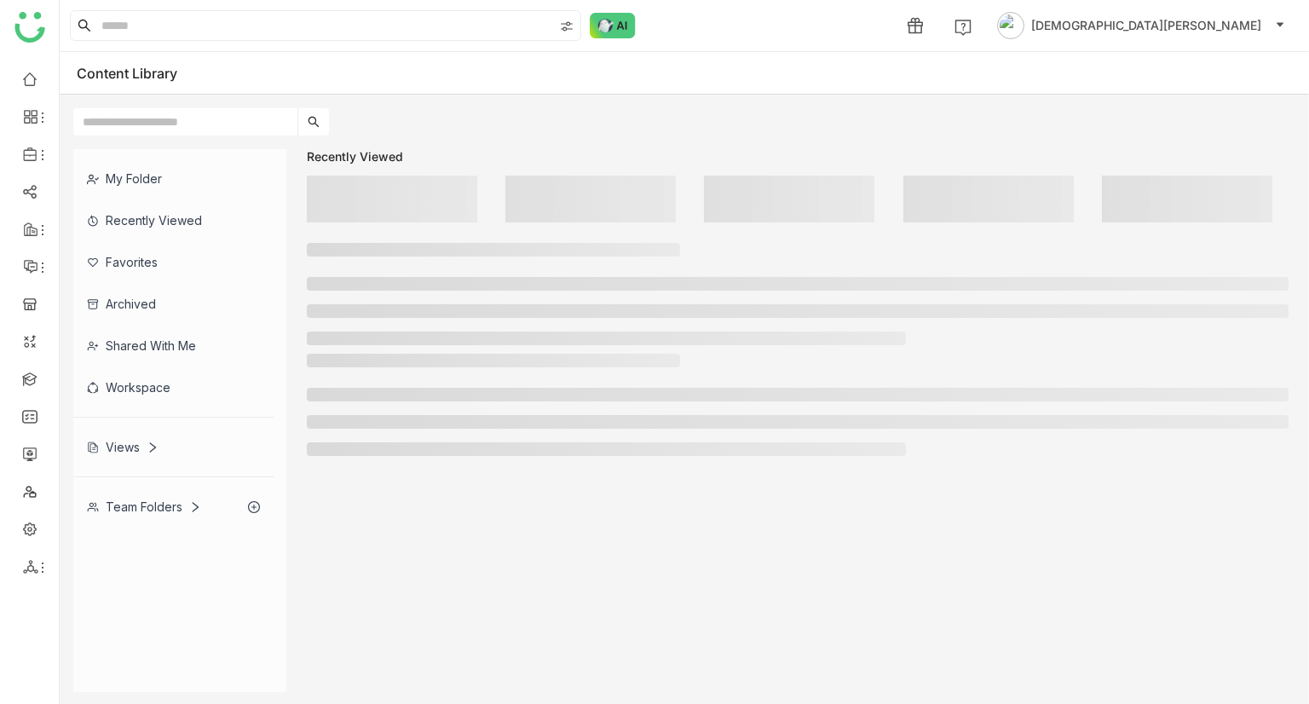
click at [182, 184] on div "My Folder" at bounding box center [173, 179] width 200 height 42
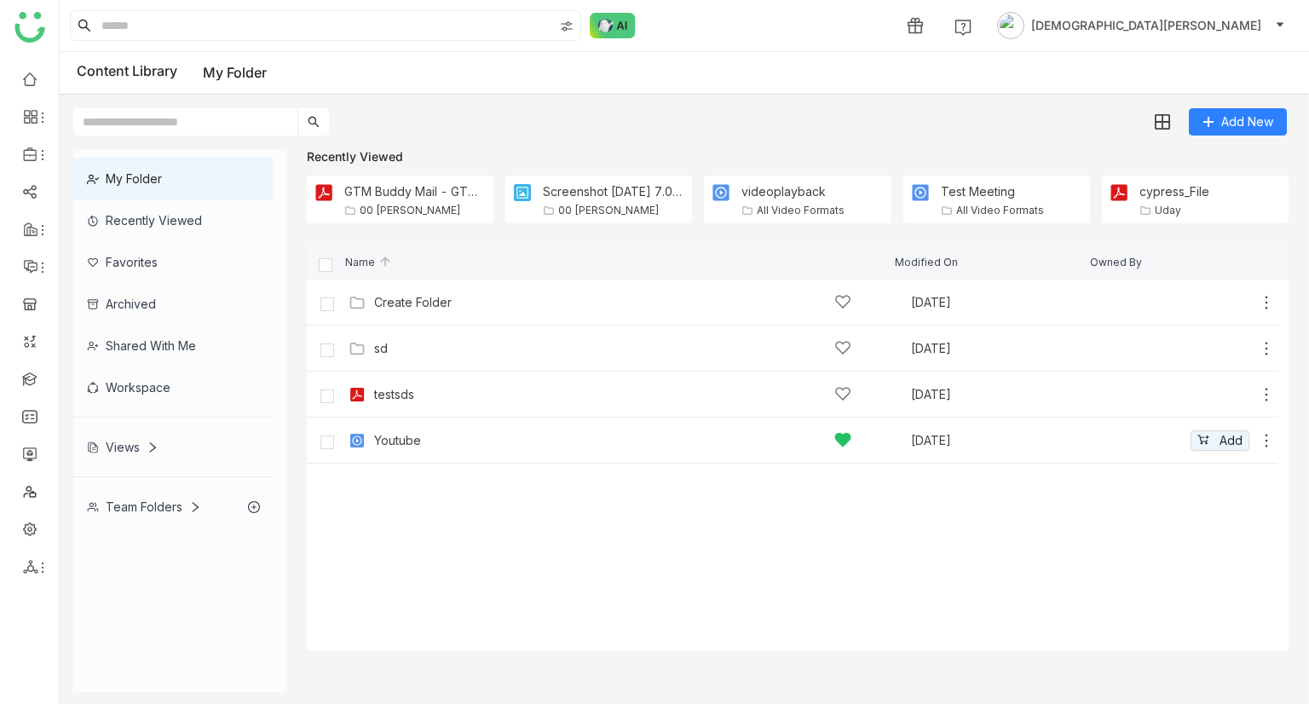
click at [1270, 445] on icon at bounding box center [1265, 440] width 17 height 17
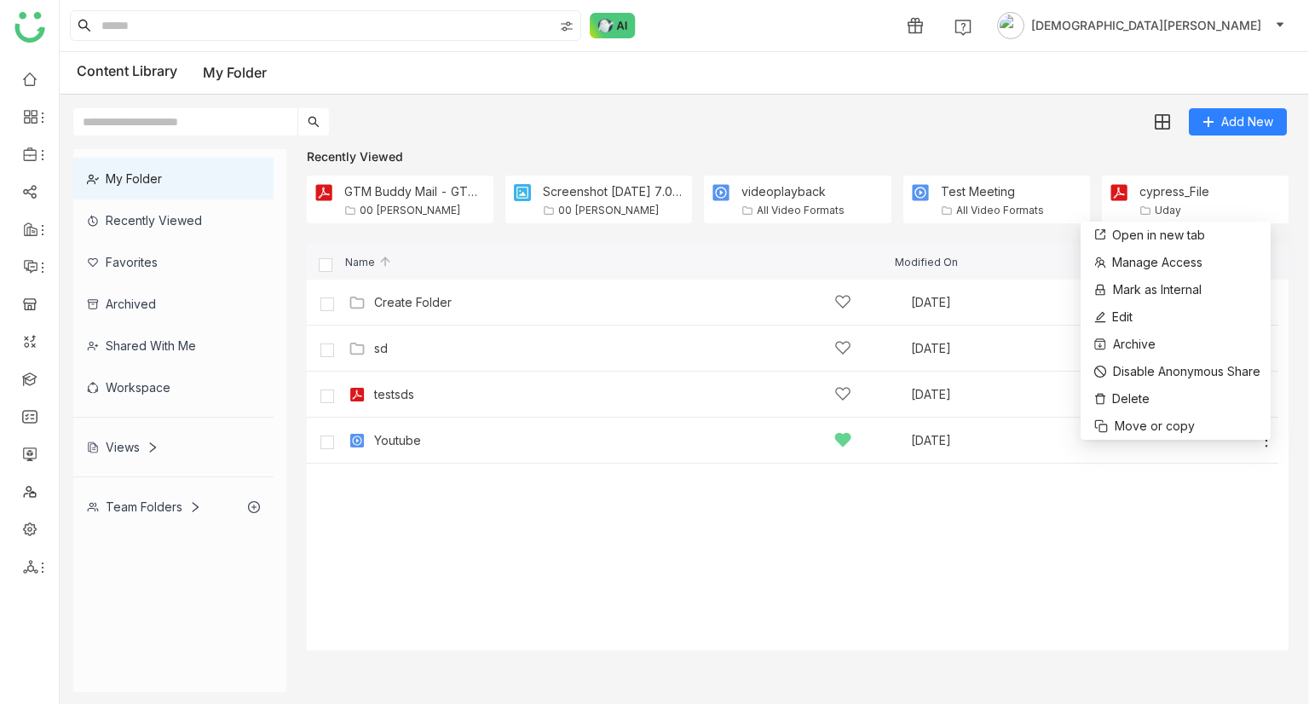
click at [1004, 236] on div "Recently Viewed GTM Buddy Mail - GTM Buddy People Research & Account Map – Summ…" at bounding box center [797, 196] width 981 height 95
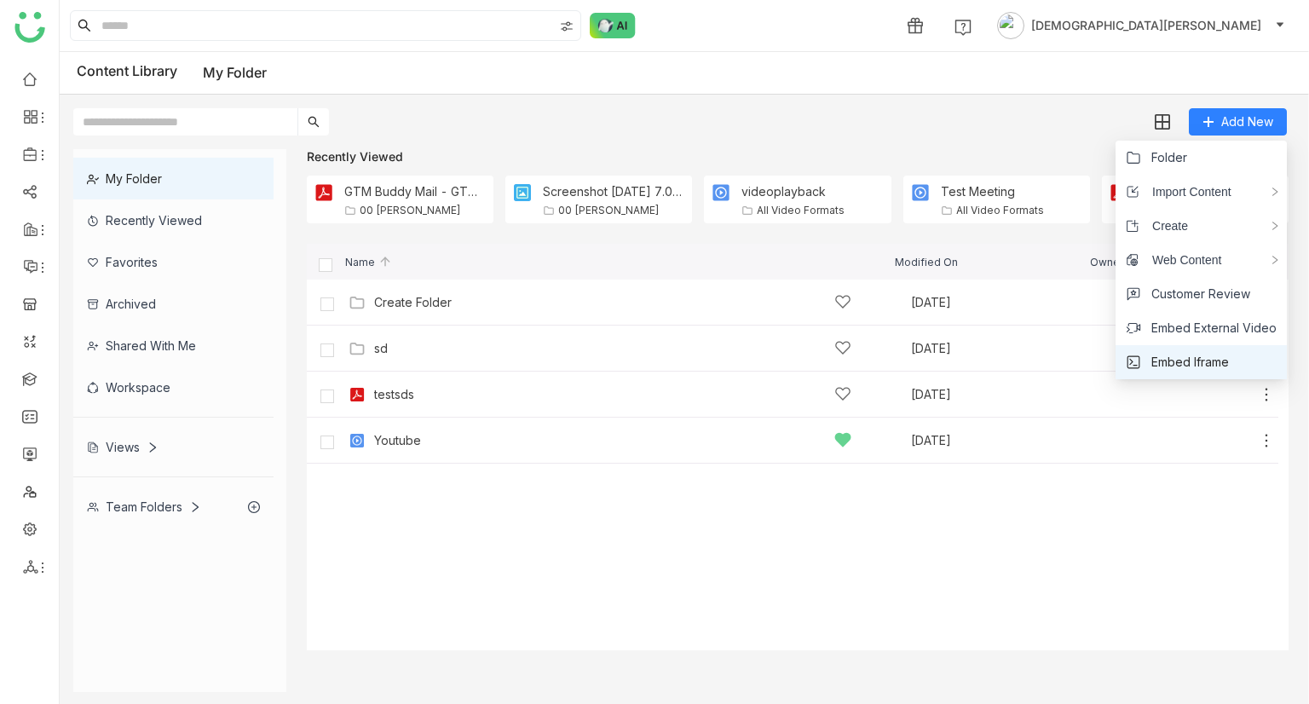
click at [1199, 365] on span "Embed Iframe" at bounding box center [1190, 362] width 78 height 19
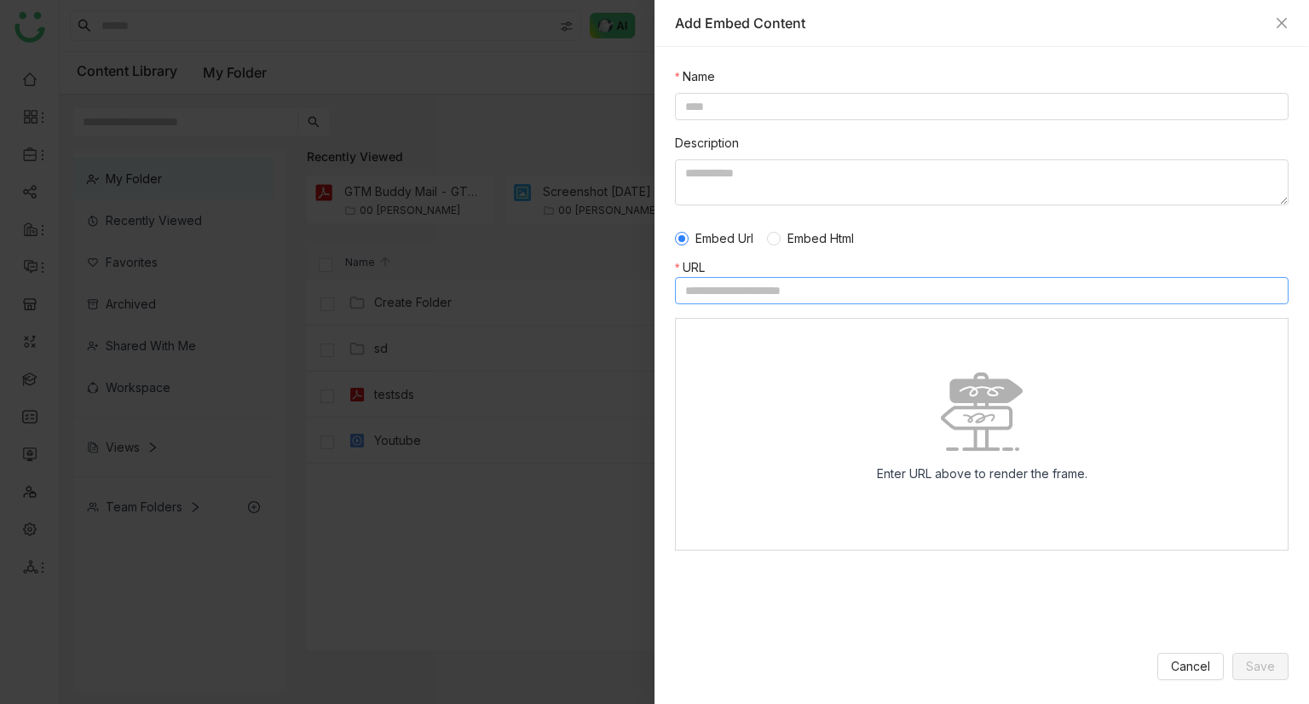
click at [819, 289] on input at bounding box center [981, 290] width 613 height 27
click at [1277, 21] on icon "Close" at bounding box center [1281, 23] width 14 height 14
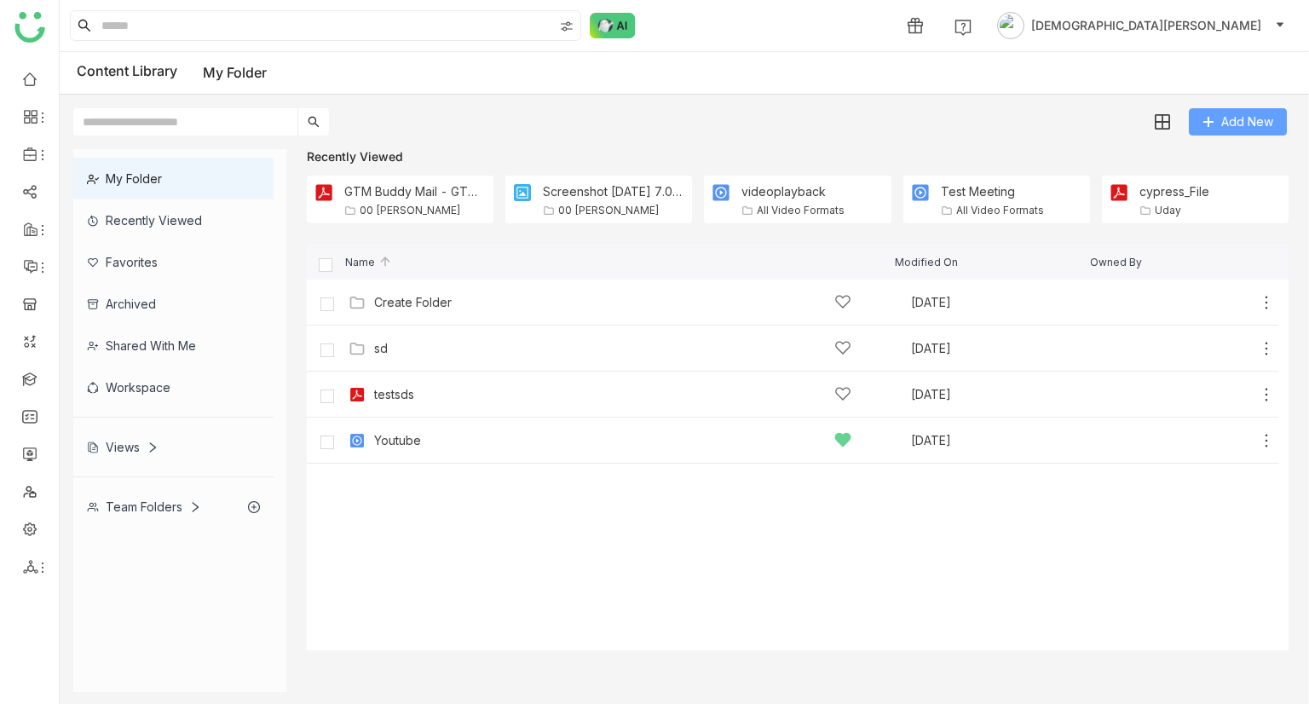
click at [1273, 132] on button "Add New" at bounding box center [1237, 121] width 98 height 27
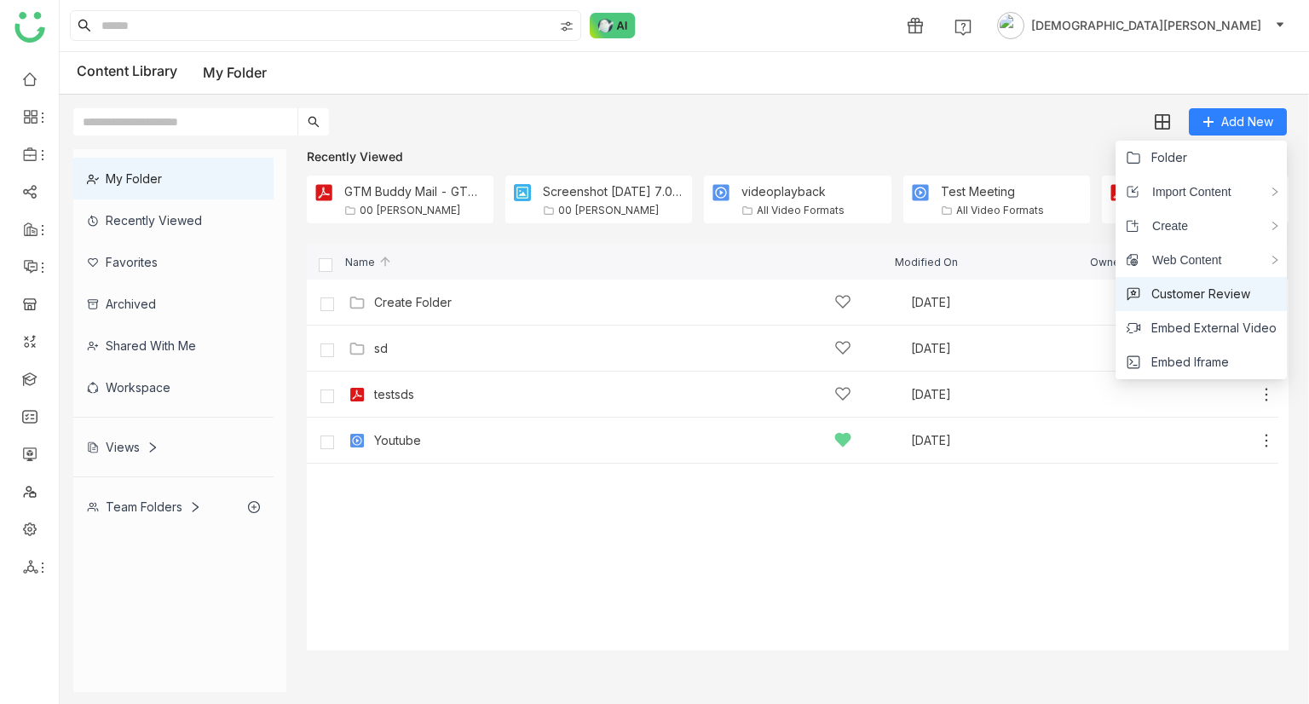
click at [1178, 296] on span "Customer Review" at bounding box center [1200, 294] width 99 height 19
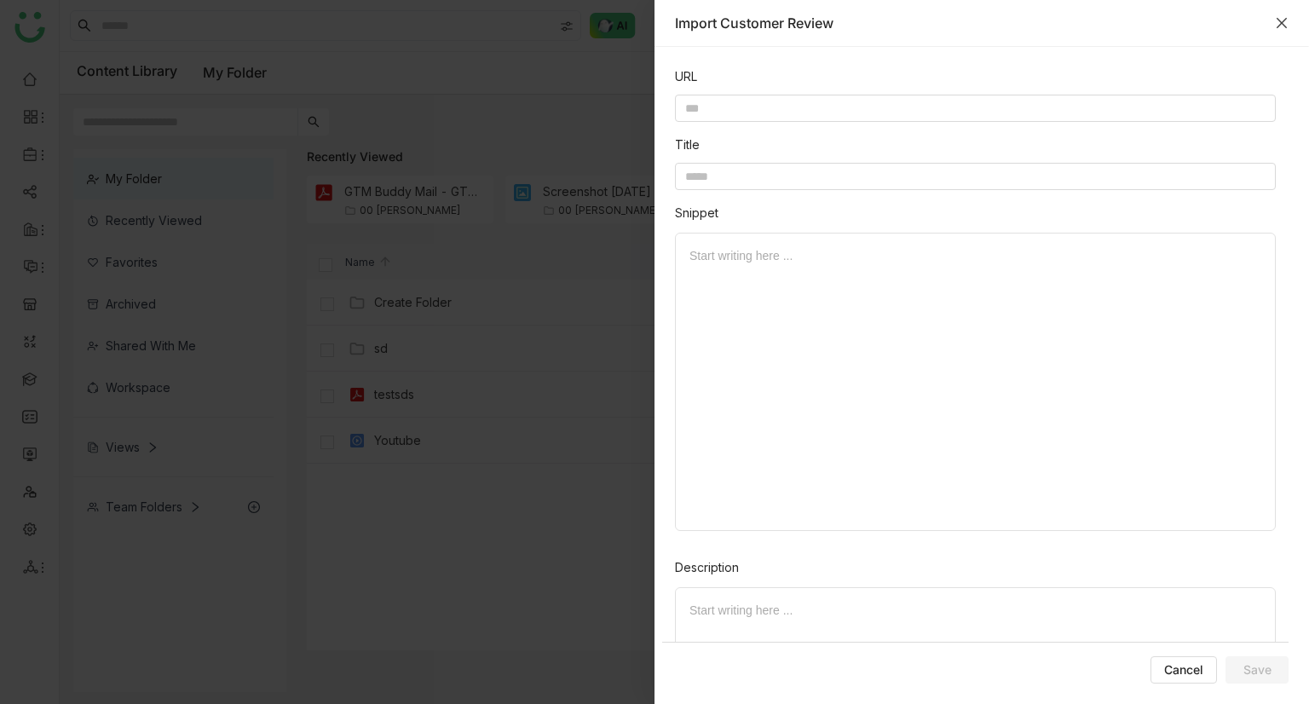
click at [1280, 18] on icon "Close" at bounding box center [1281, 23] width 14 height 14
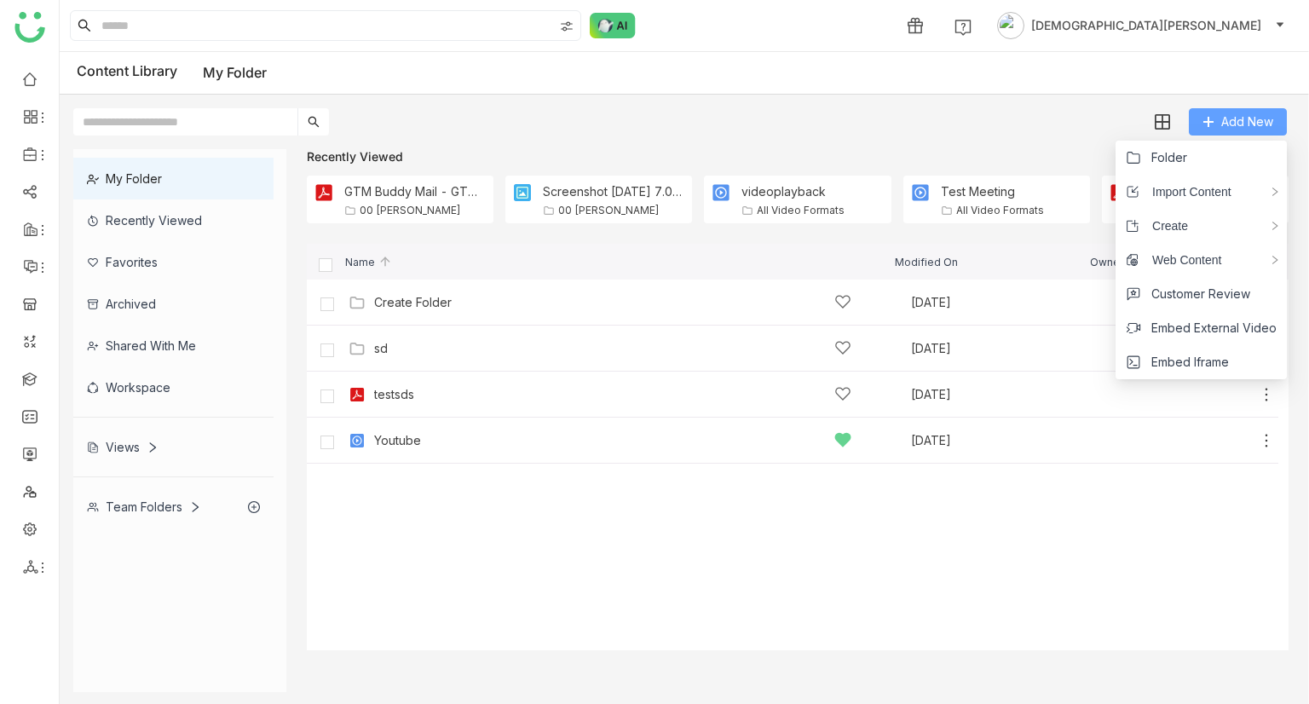
click at [1245, 110] on button "Add New" at bounding box center [1237, 121] width 98 height 27
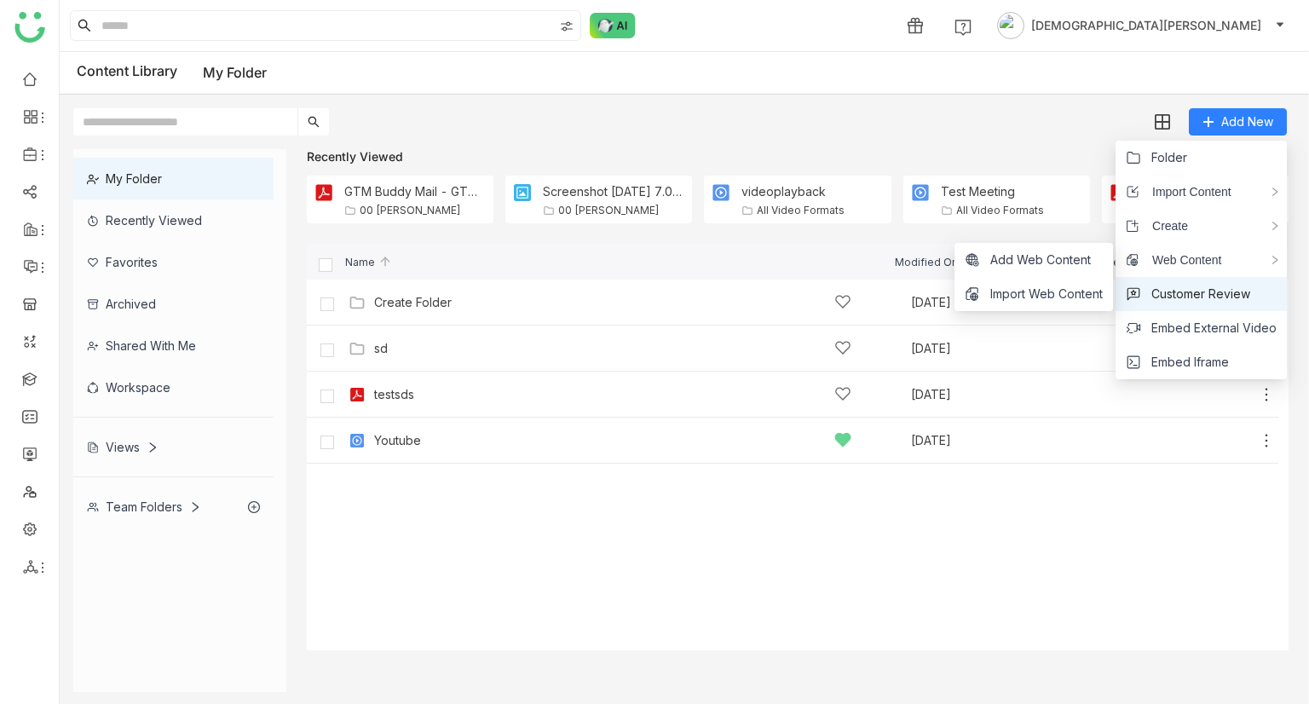
click at [1169, 290] on span "Customer Review" at bounding box center [1200, 294] width 99 height 19
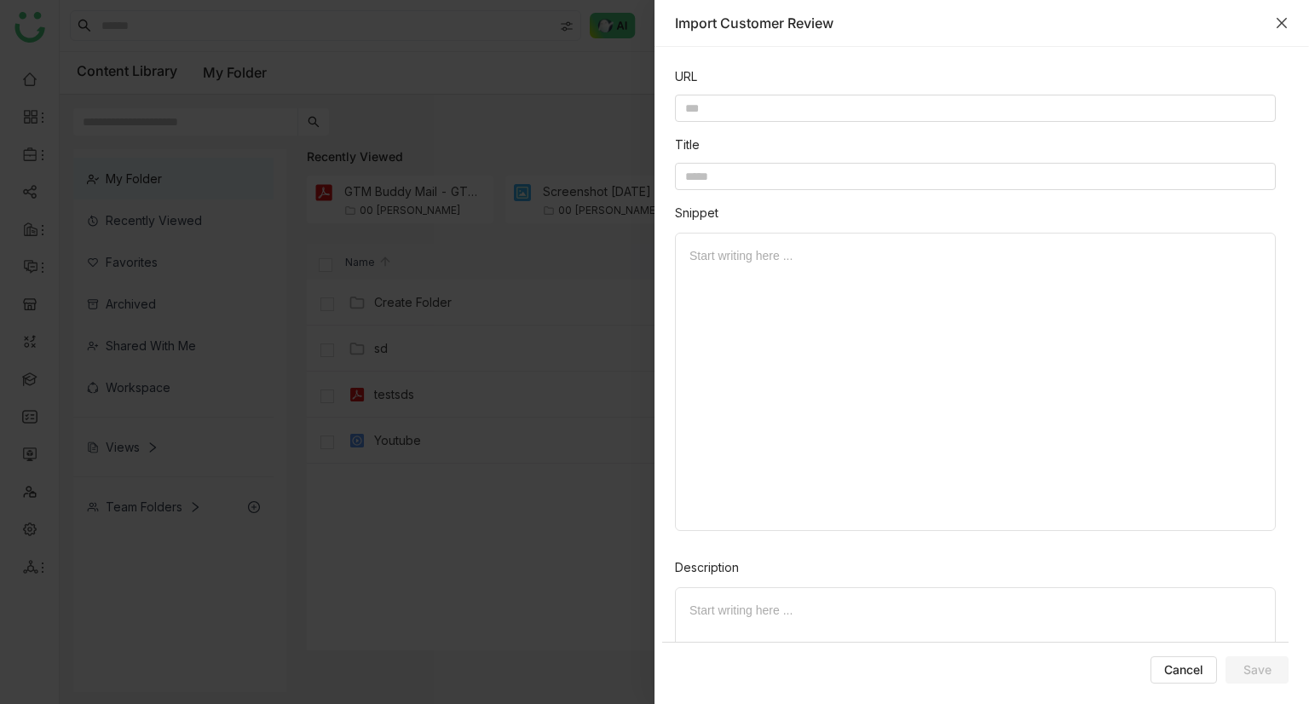
click at [1276, 24] on icon "Close" at bounding box center [1281, 23] width 14 height 14
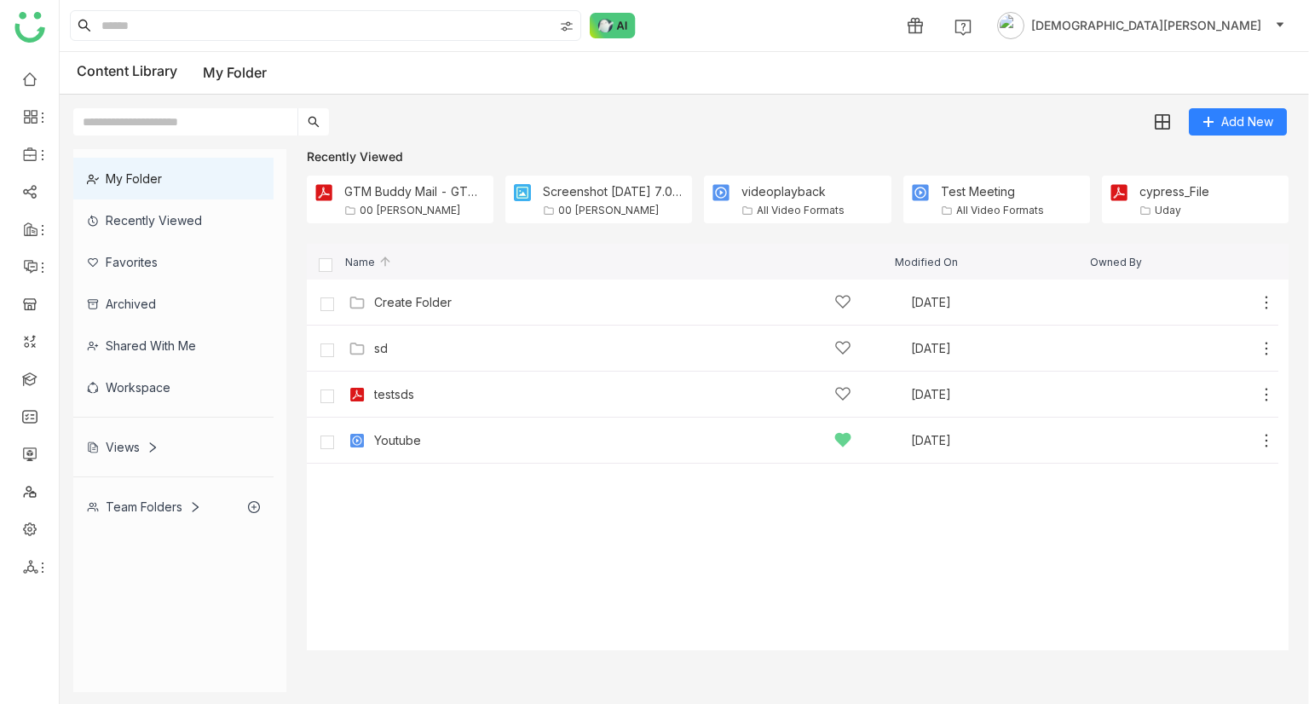
click at [174, 209] on div "Recently Viewed" at bounding box center [173, 220] width 200 height 42
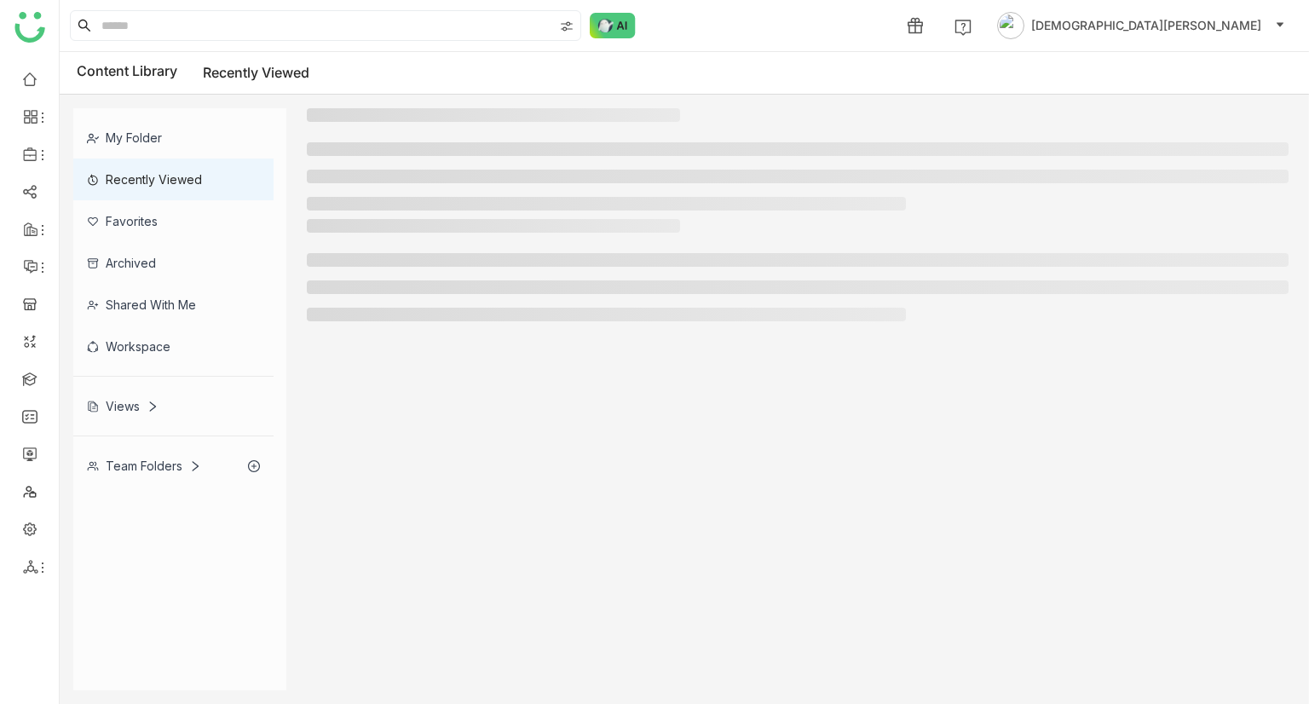
click at [165, 219] on div "Favorites" at bounding box center [173, 221] width 200 height 42
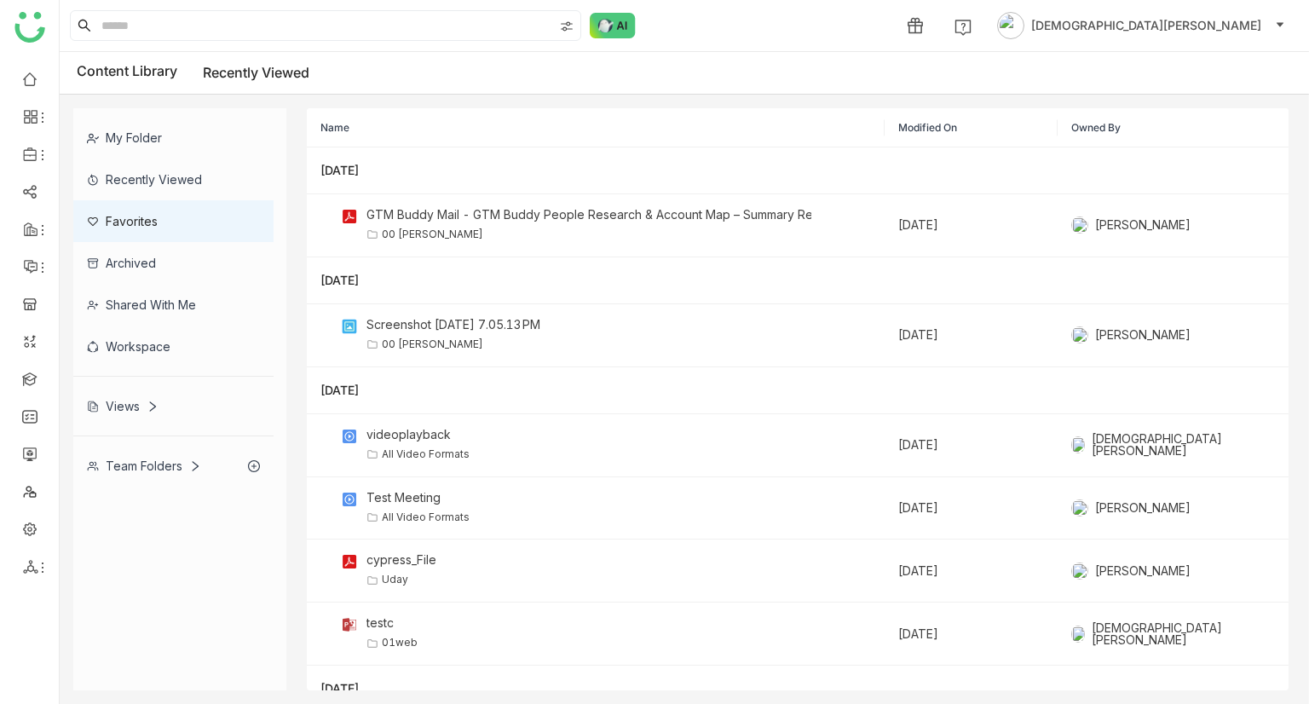
click at [130, 414] on div "Views" at bounding box center [173, 406] width 200 height 42
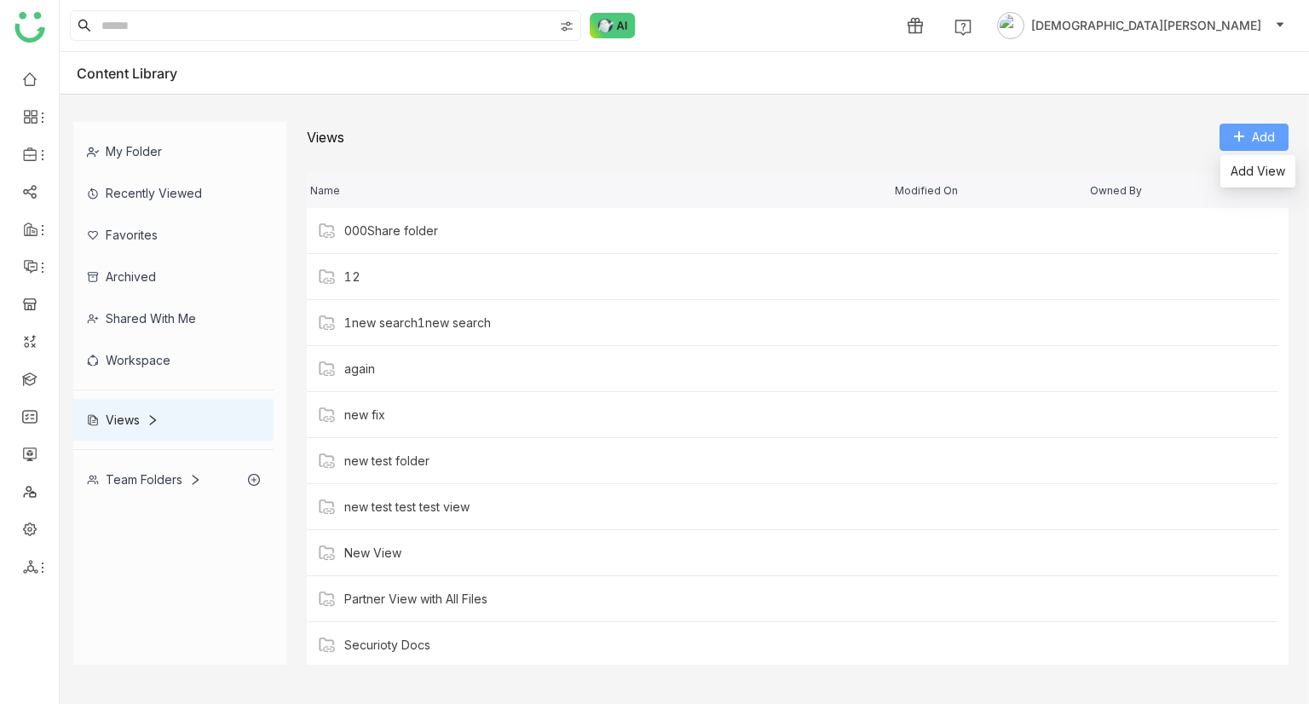
click at [1275, 135] on button "Add" at bounding box center [1253, 137] width 69 height 27
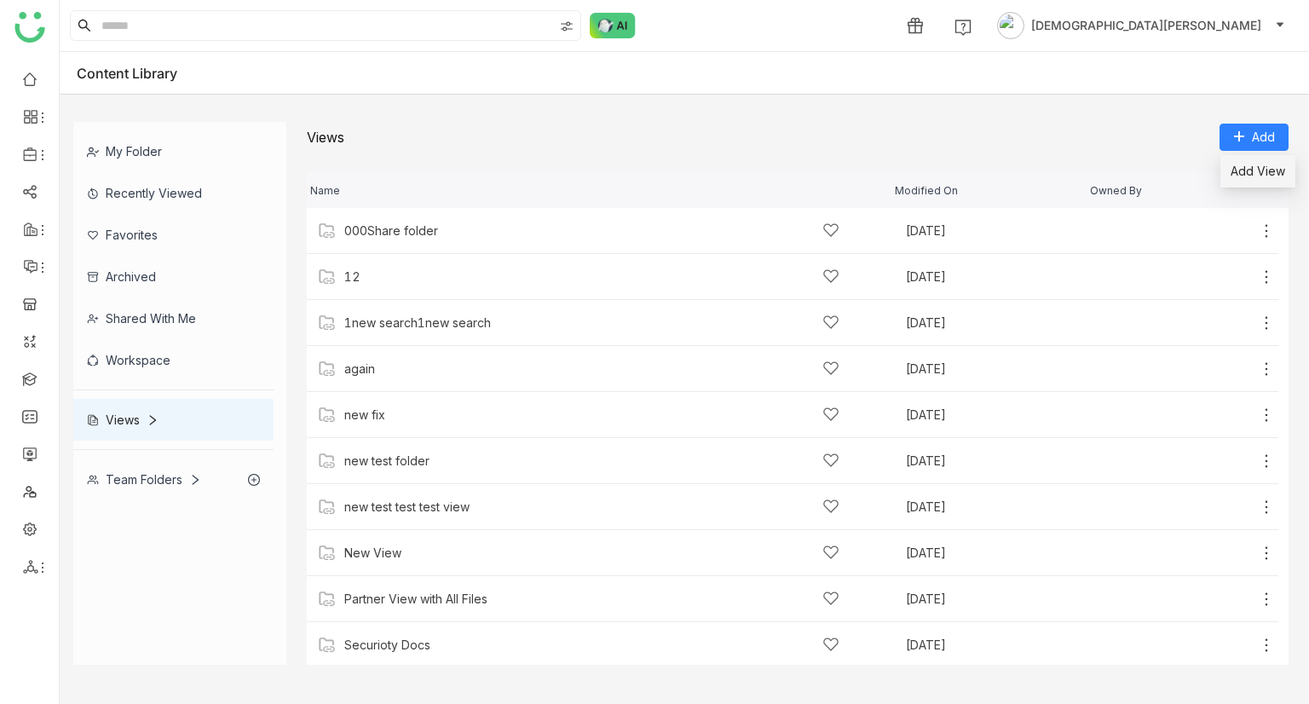
click at [1245, 164] on span "Add View" at bounding box center [1257, 171] width 55 height 19
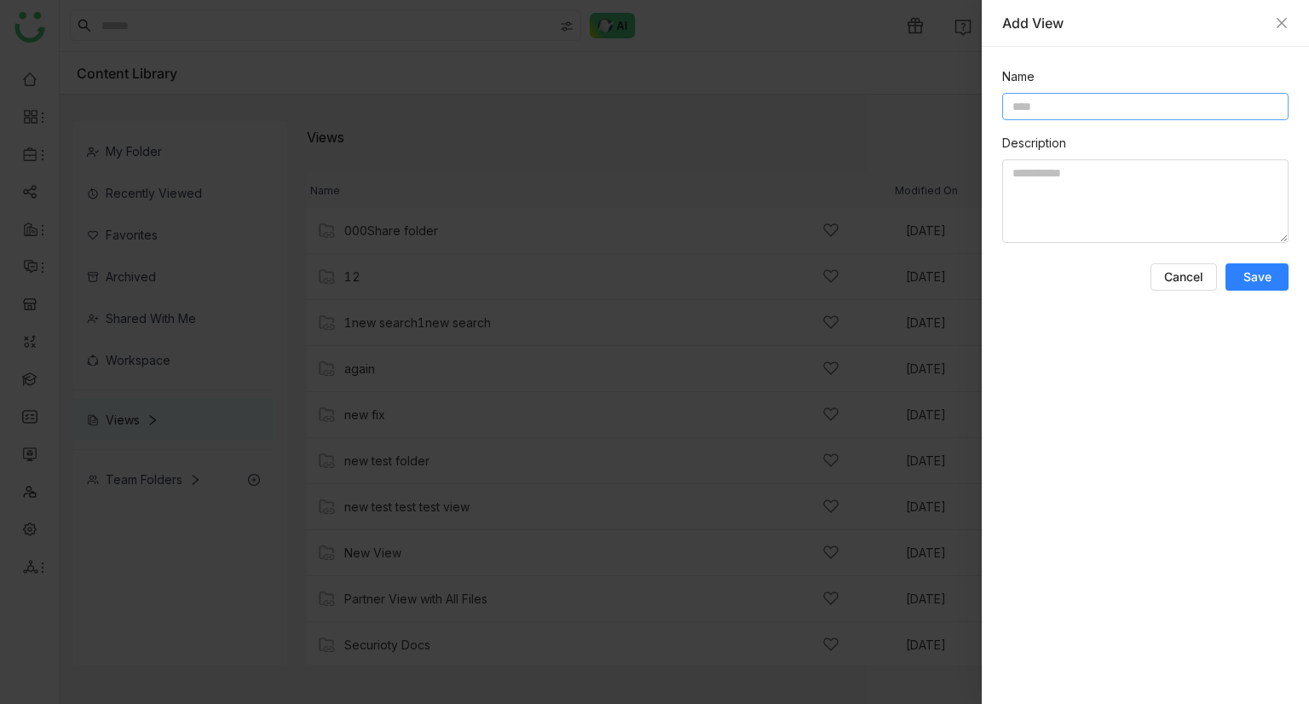
click at [1098, 111] on input at bounding box center [1145, 106] width 286 height 27
type input "**"
drag, startPoint x: 1249, startPoint y: 256, endPoint x: 1257, endPoint y: 287, distance: 31.8
click at [1249, 258] on form "Name ** Description Cancel Save" at bounding box center [1145, 178] width 286 height 223
click at [1257, 287] on button "Save" at bounding box center [1256, 276] width 63 height 27
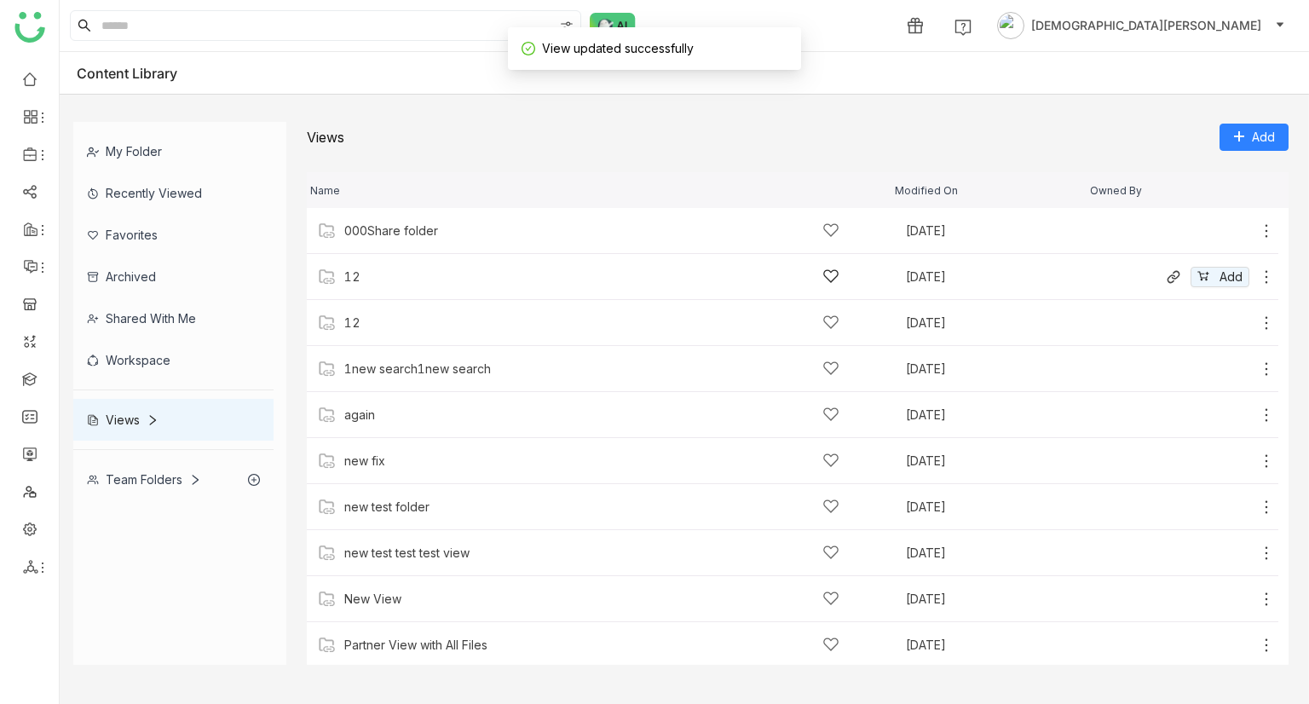
click at [315, 286] on div "12 Aug 13, 2025 Add" at bounding box center [792, 277] width 971 height 46
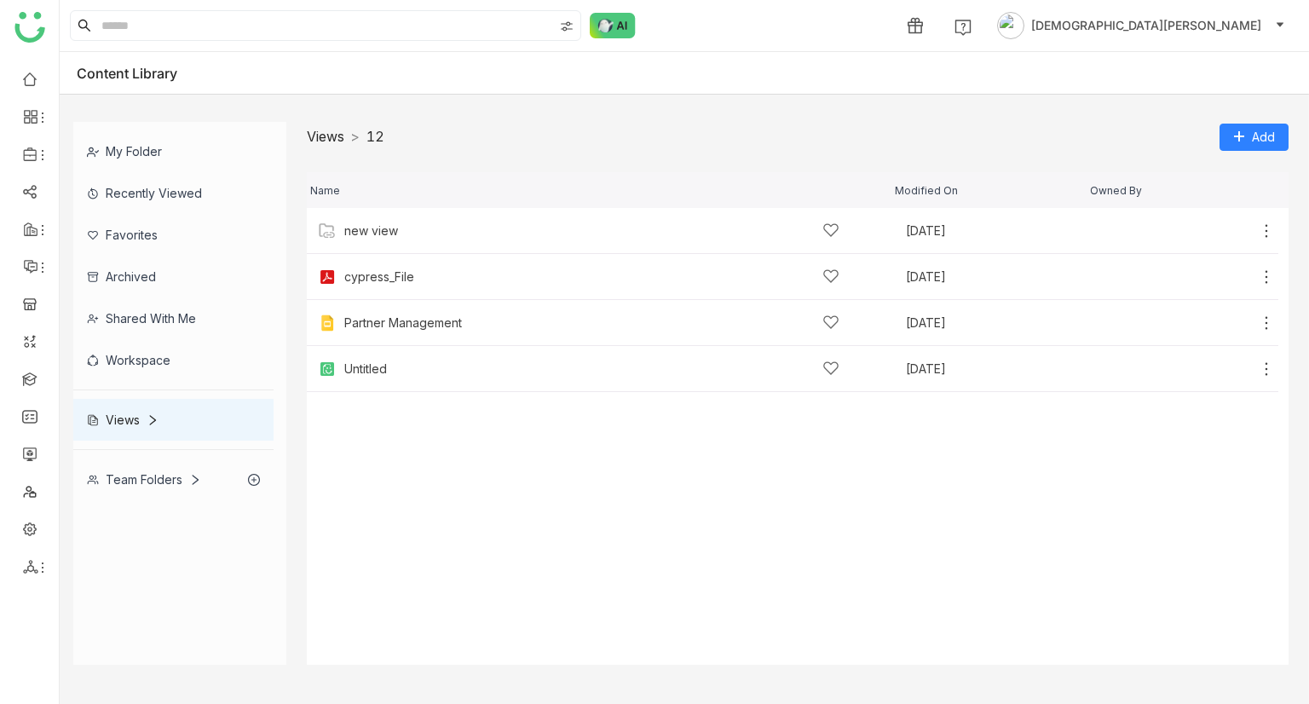
click at [316, 132] on link "Views" at bounding box center [325, 136] width 37 height 17
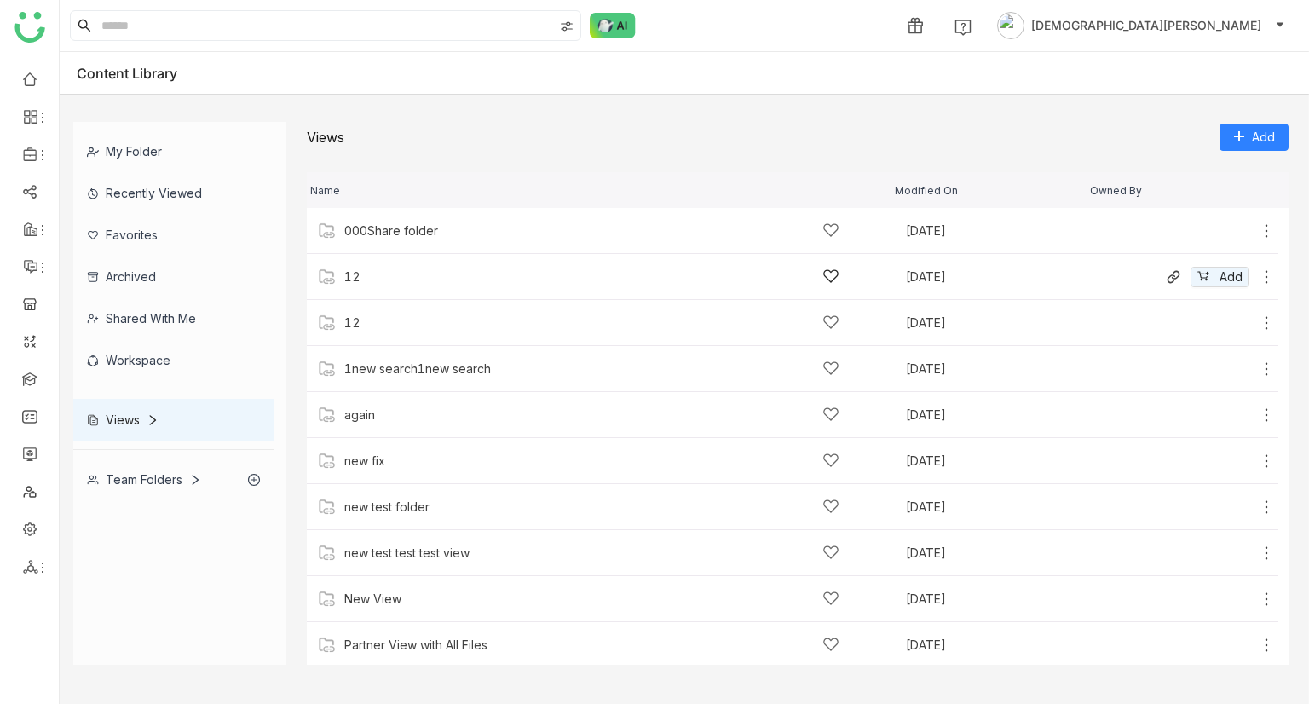
click at [1263, 274] on div "12 Aug 13, 2025 Add" at bounding box center [792, 277] width 971 height 46
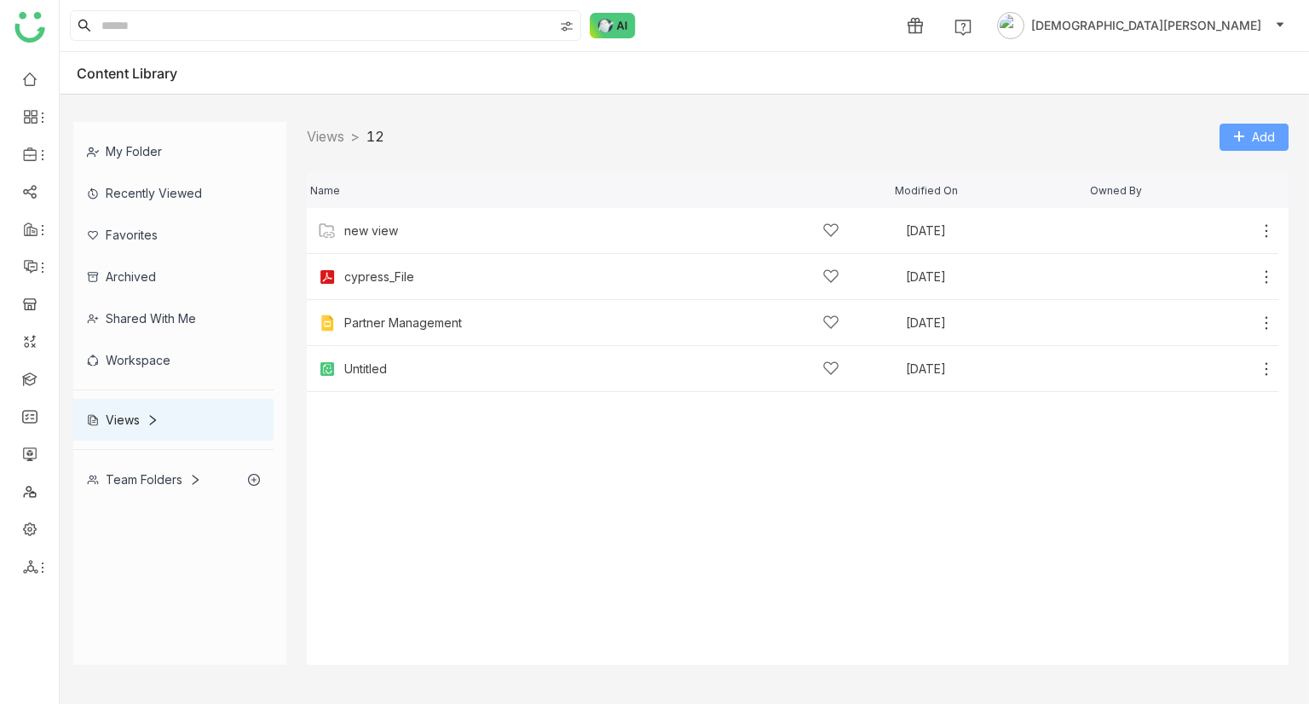
click at [1252, 141] on span "Add" at bounding box center [1262, 137] width 23 height 19
click at [1234, 191] on li "Add Content" at bounding box center [1242, 203] width 91 height 32
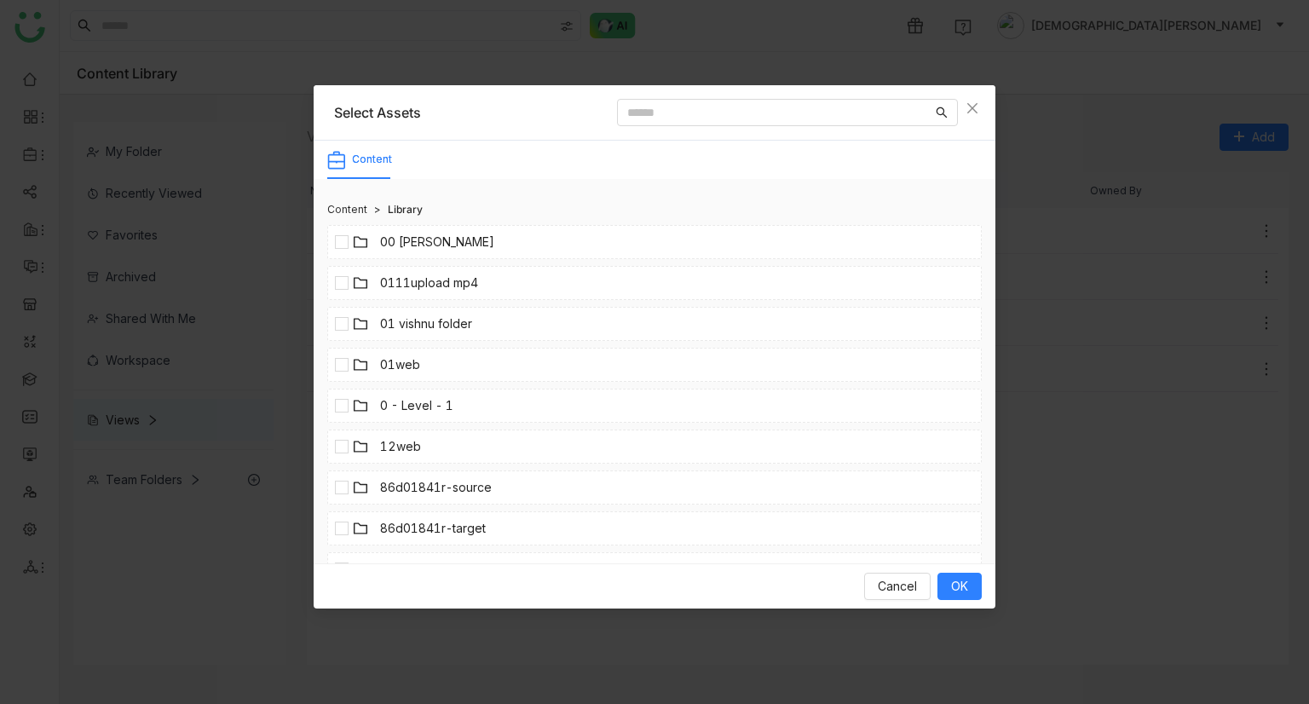
click at [400, 242] on link "00 Arif Folder" at bounding box center [437, 242] width 114 height 19
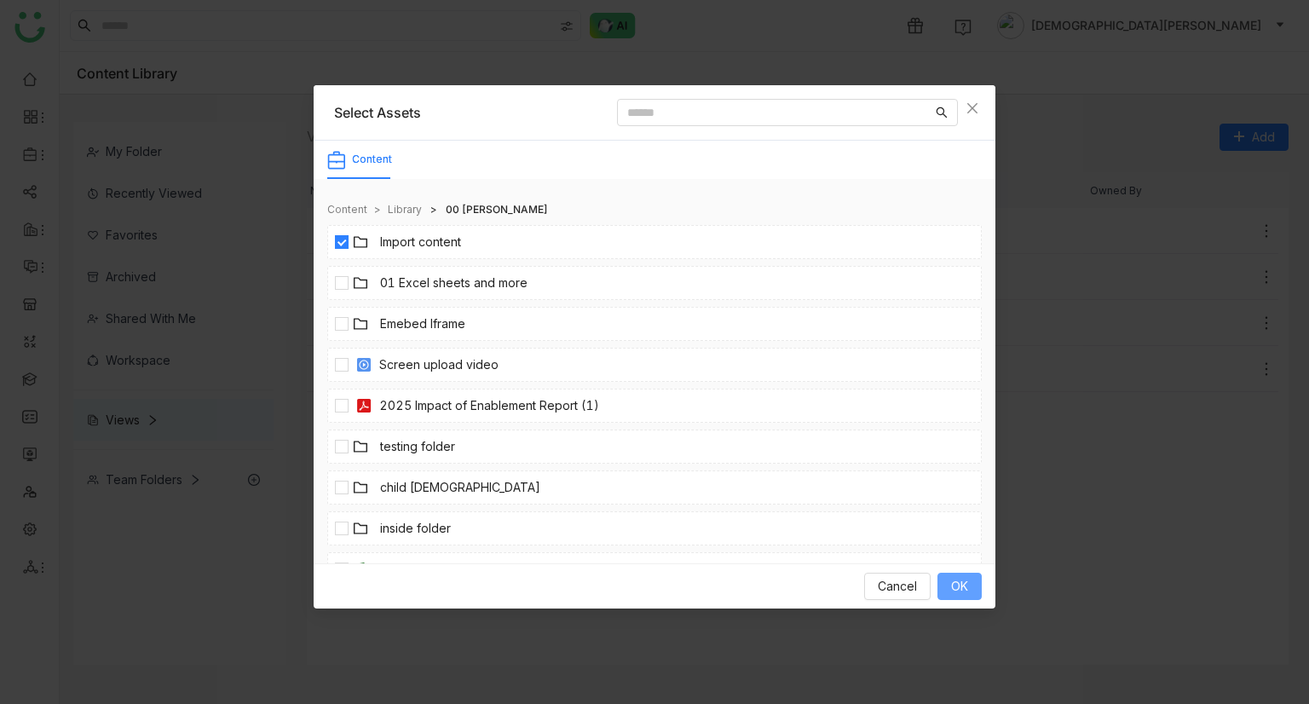
click at [937, 574] on button "OK" at bounding box center [959, 585] width 44 height 27
click at [963, 579] on span "OK" at bounding box center [959, 586] width 17 height 19
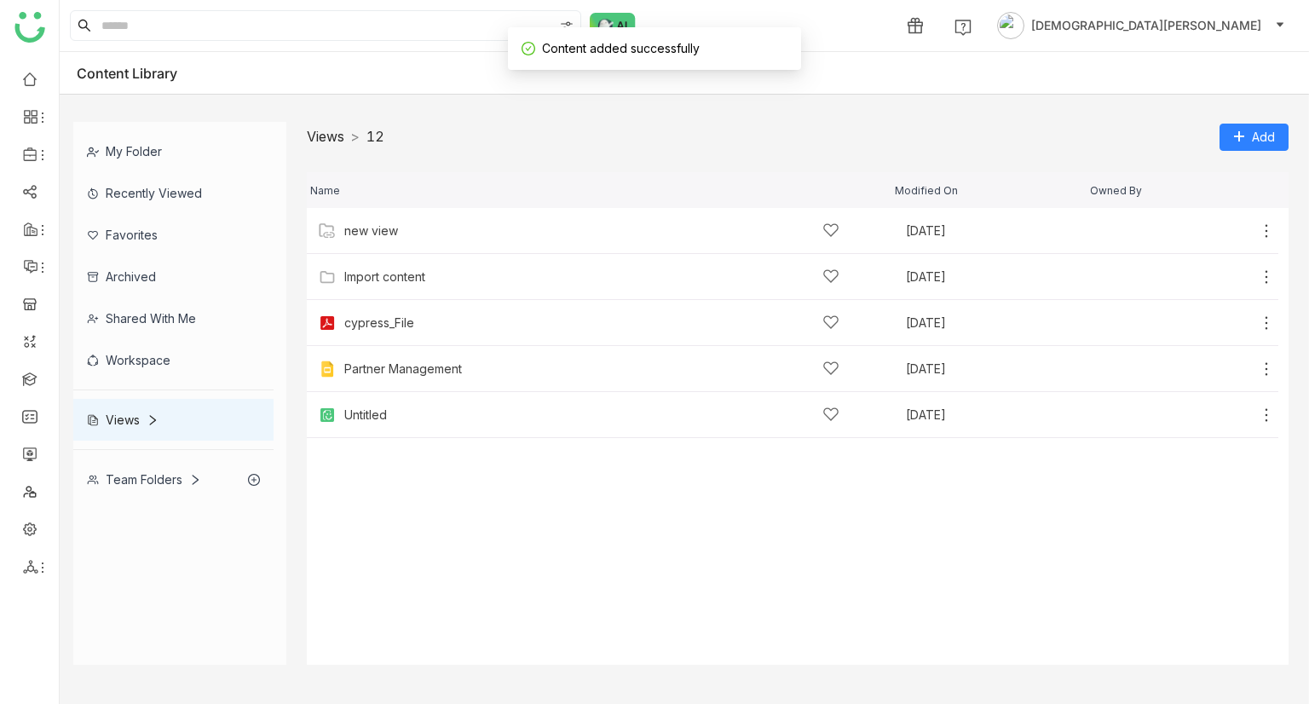
click at [339, 135] on link "Views" at bounding box center [325, 136] width 37 height 17
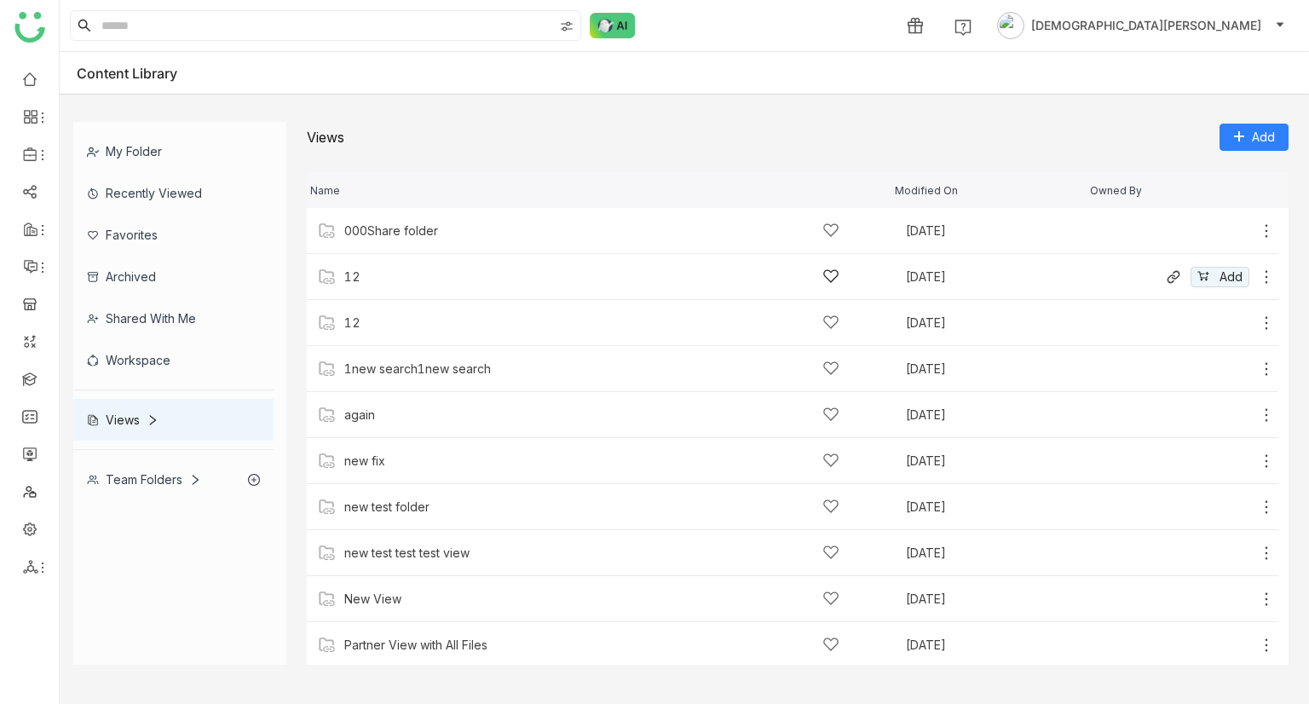
click at [1265, 277] on icon at bounding box center [1266, 276] width 3 height 13
click at [1182, 260] on span "Delete" at bounding box center [1169, 258] width 37 height 19
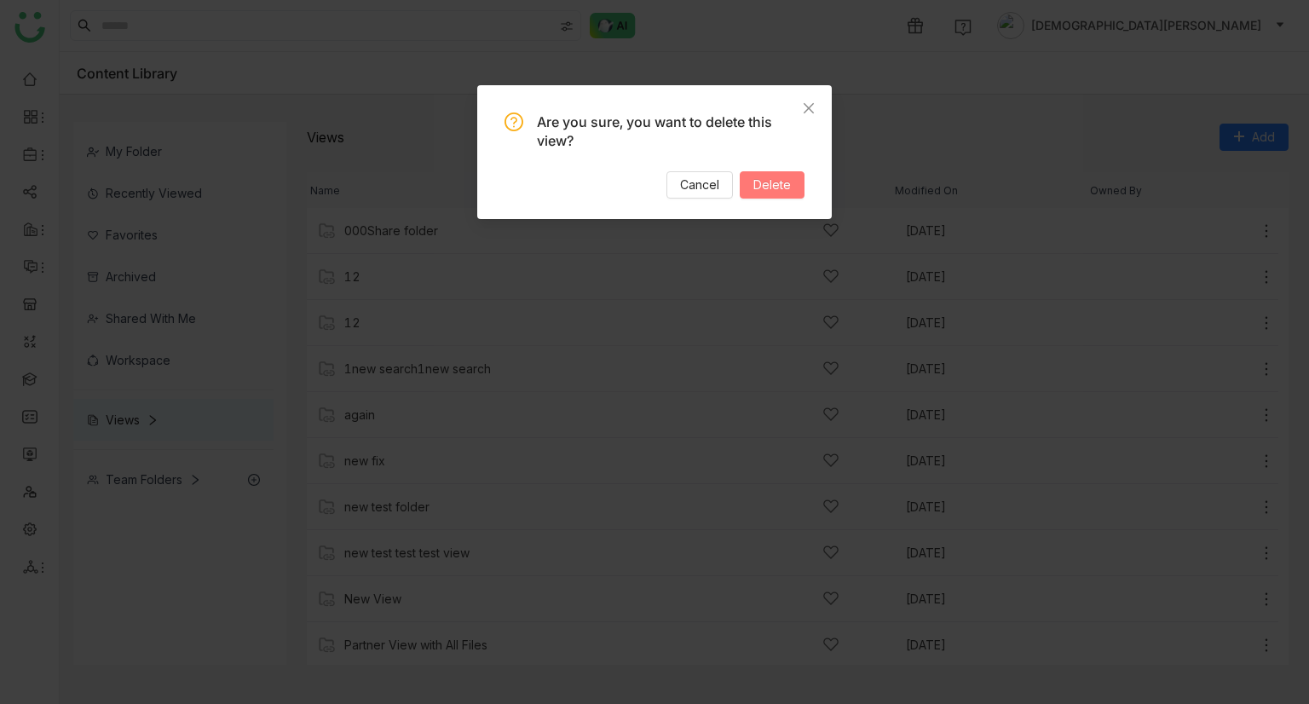
click at [780, 178] on span "Delete" at bounding box center [771, 184] width 37 height 19
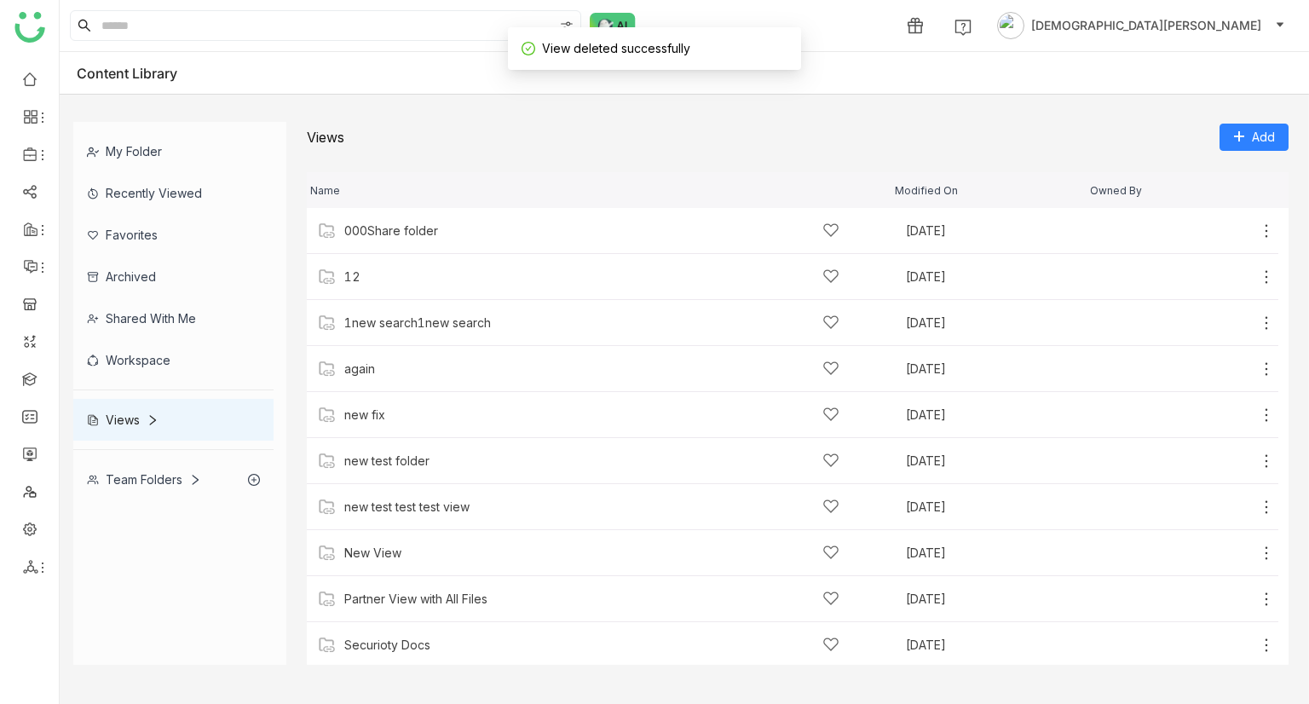
click at [143, 463] on div "Team Folders" at bounding box center [173, 479] width 200 height 42
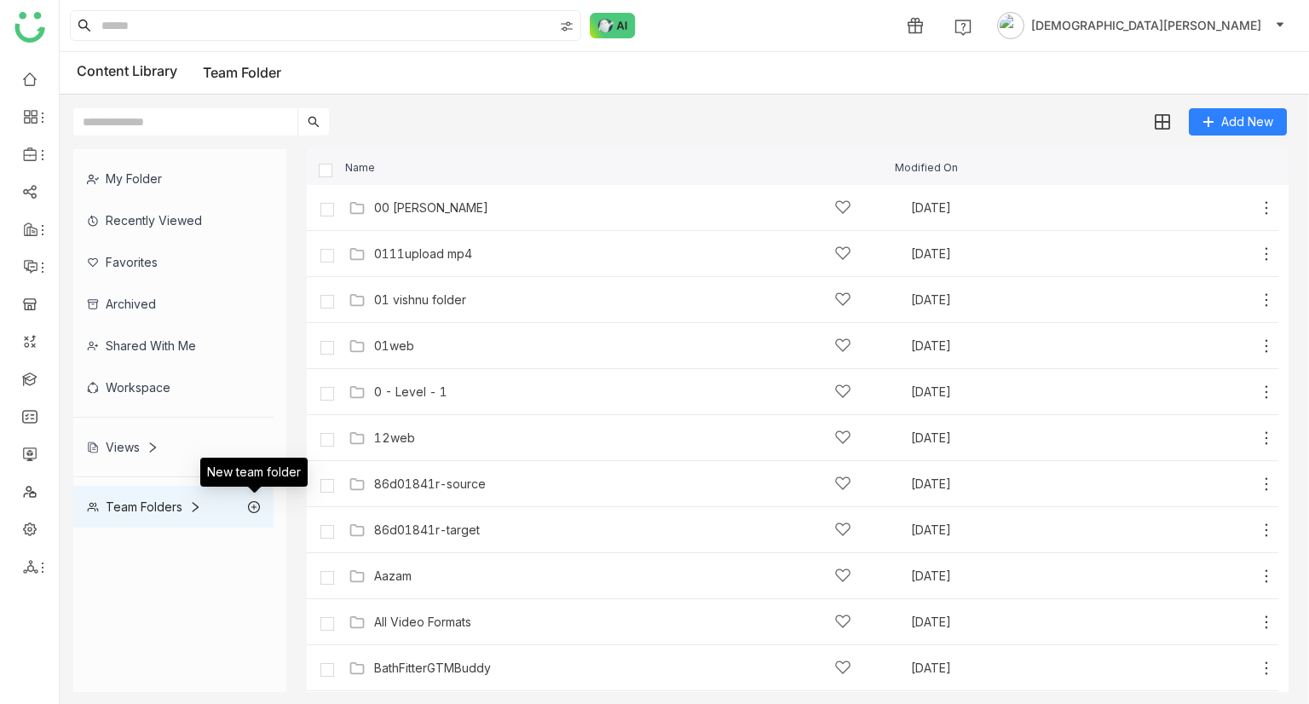
click at [256, 508] on icon at bounding box center [254, 507] width 12 height 12
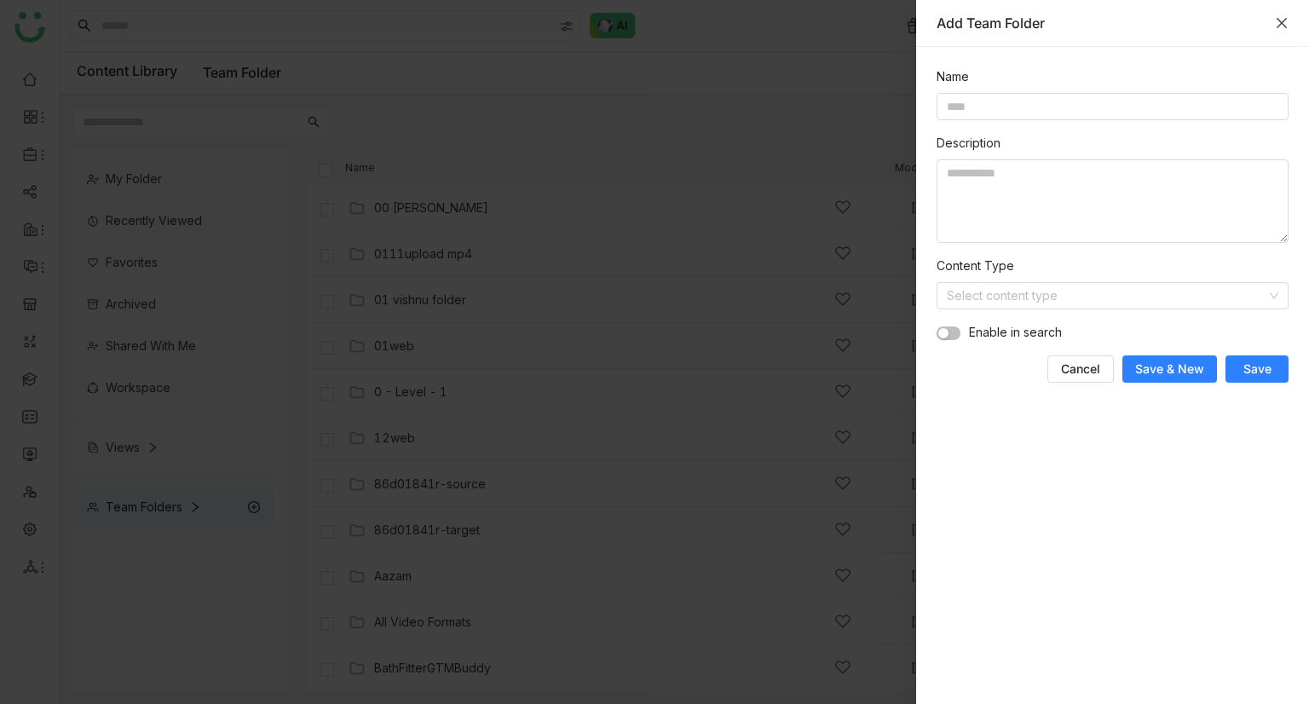
click at [1286, 21] on icon "Close" at bounding box center [1281, 23] width 14 height 14
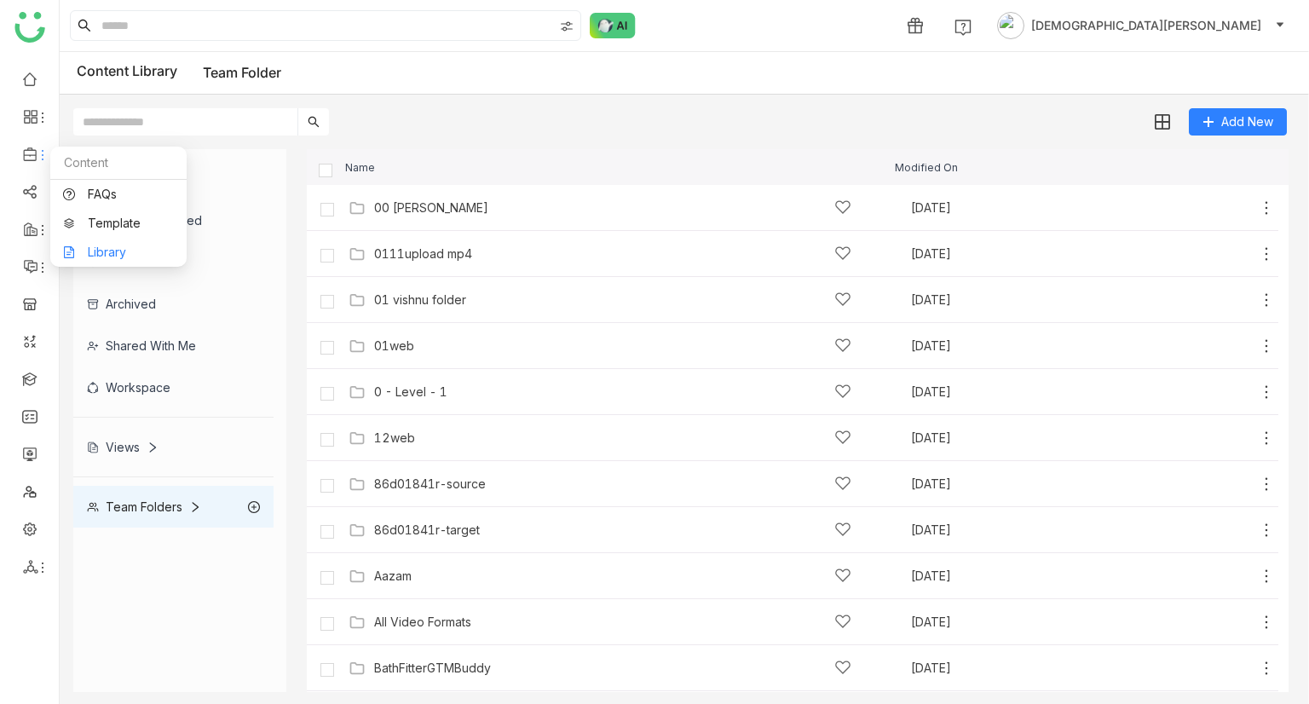
click at [116, 255] on link "Library" at bounding box center [118, 252] width 111 height 12
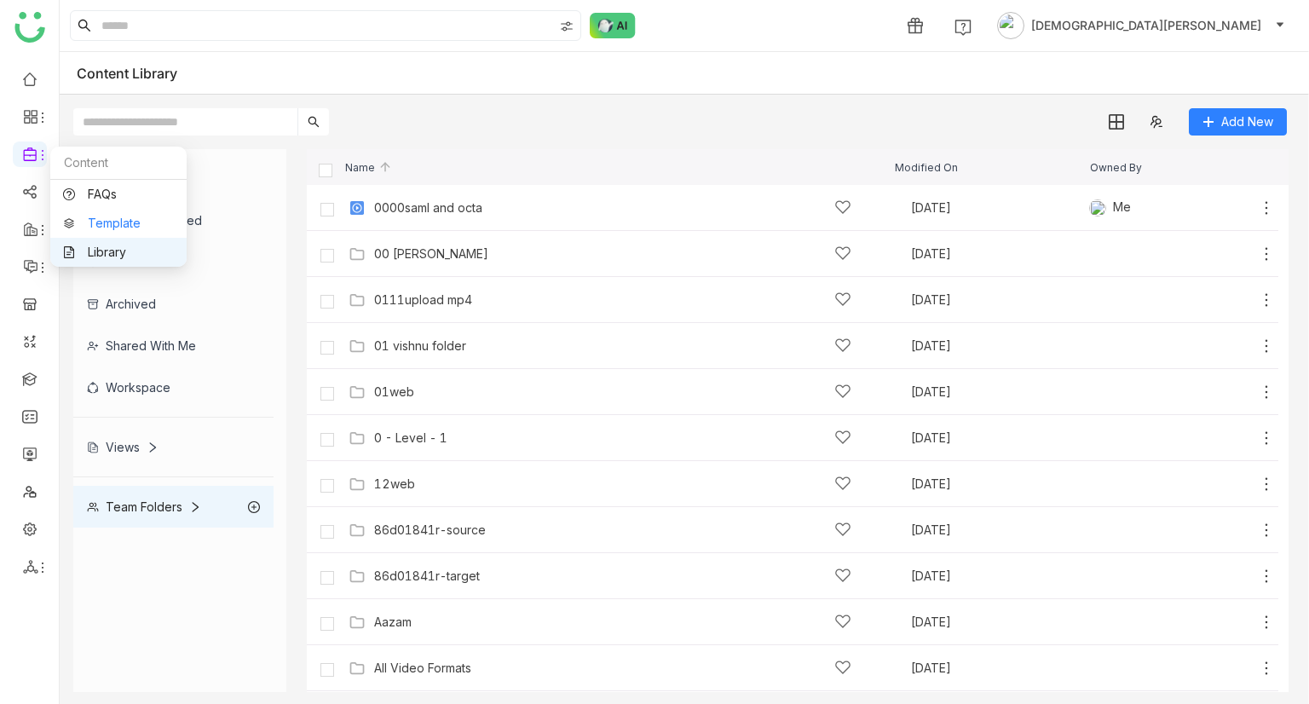
click at [102, 217] on link "Template" at bounding box center [118, 223] width 111 height 12
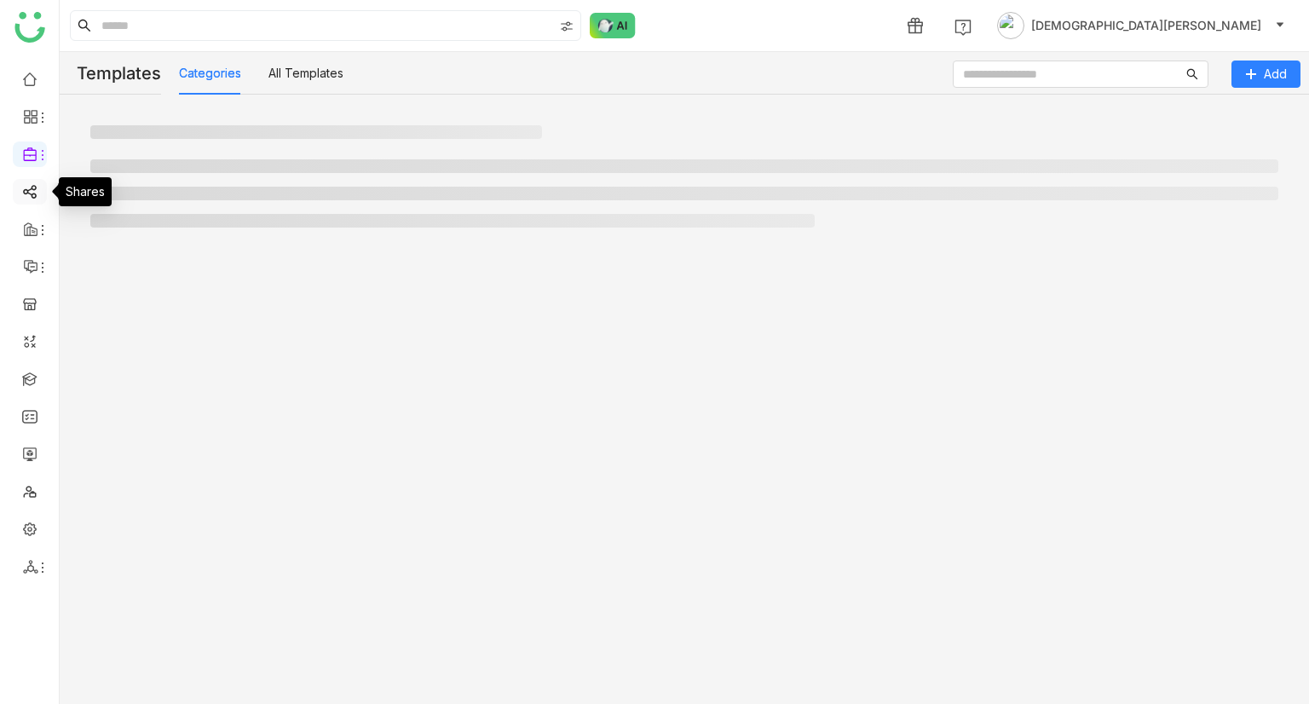
click at [34, 184] on link at bounding box center [29, 190] width 15 height 14
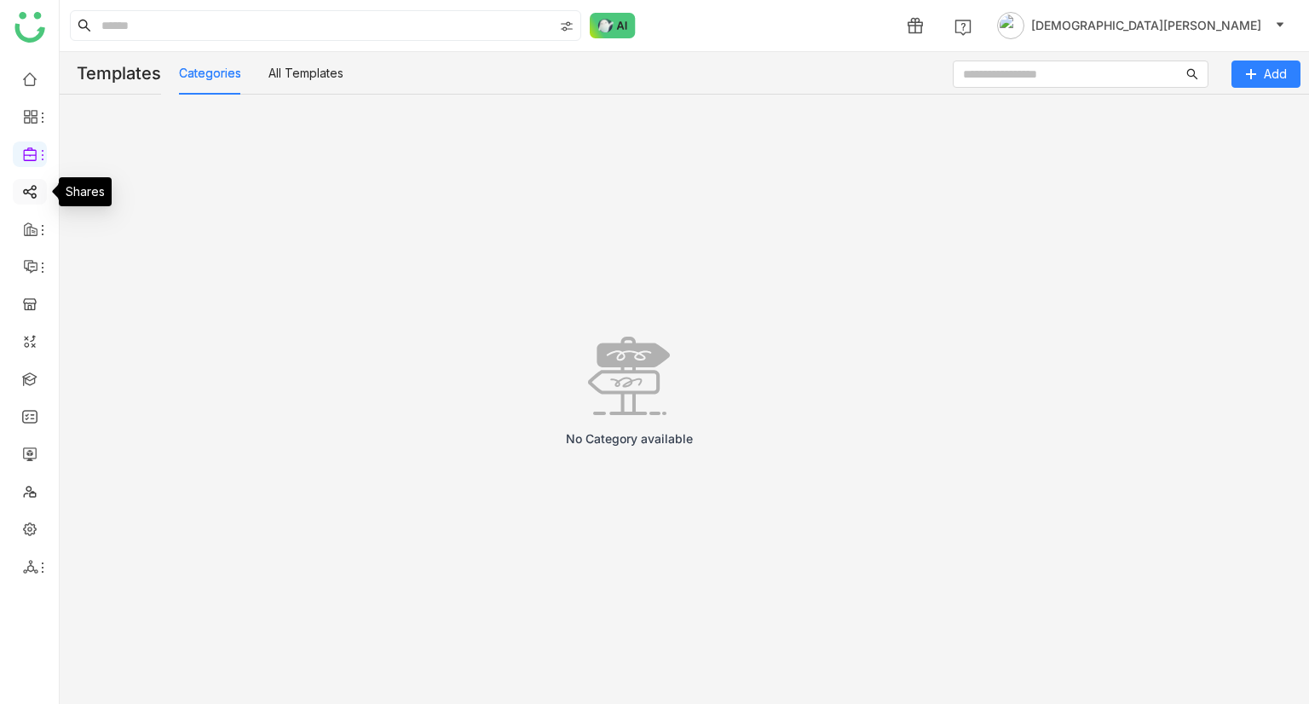
click at [27, 194] on link at bounding box center [29, 190] width 15 height 14
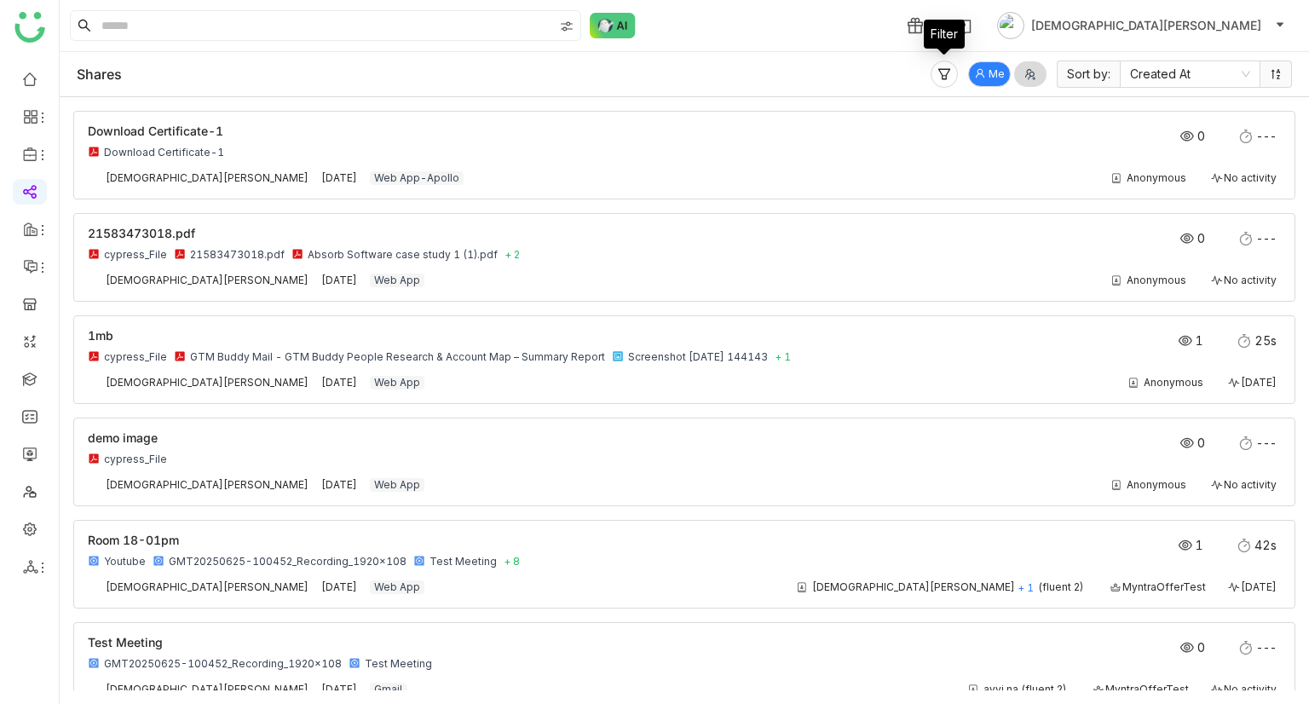
click at [994, 66] on span "Me" at bounding box center [996, 74] width 16 height 16
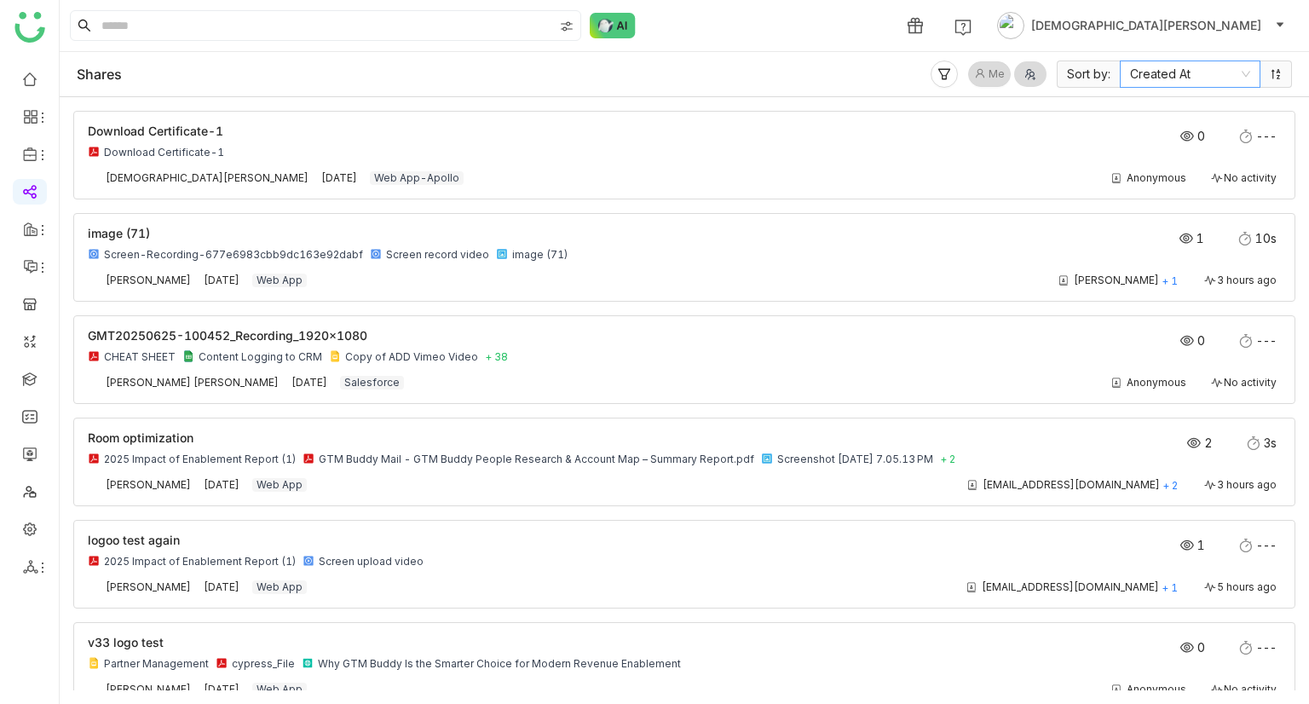
click at [1152, 80] on nz-select-item "Created At" at bounding box center [1190, 74] width 120 height 26
click at [1170, 141] on div "Last Activity Time" at bounding box center [1190, 135] width 120 height 19
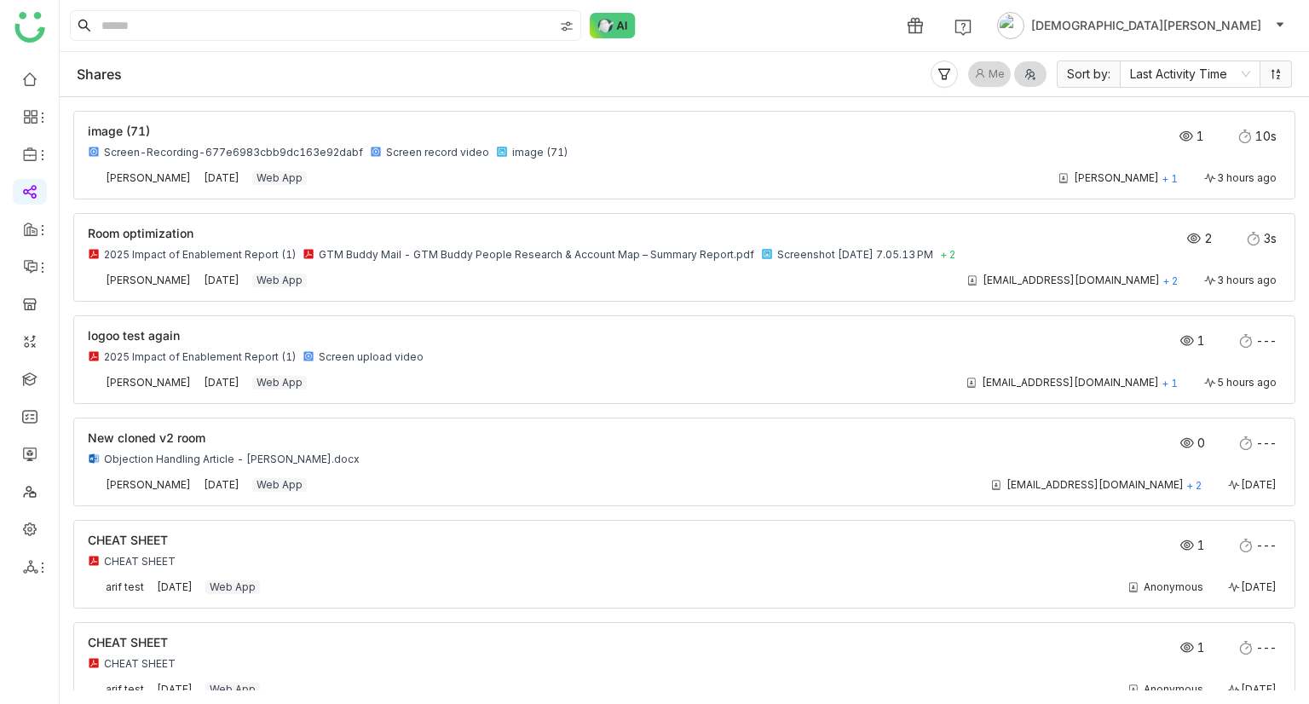
click at [992, 82] on span "Me" at bounding box center [996, 74] width 16 height 16
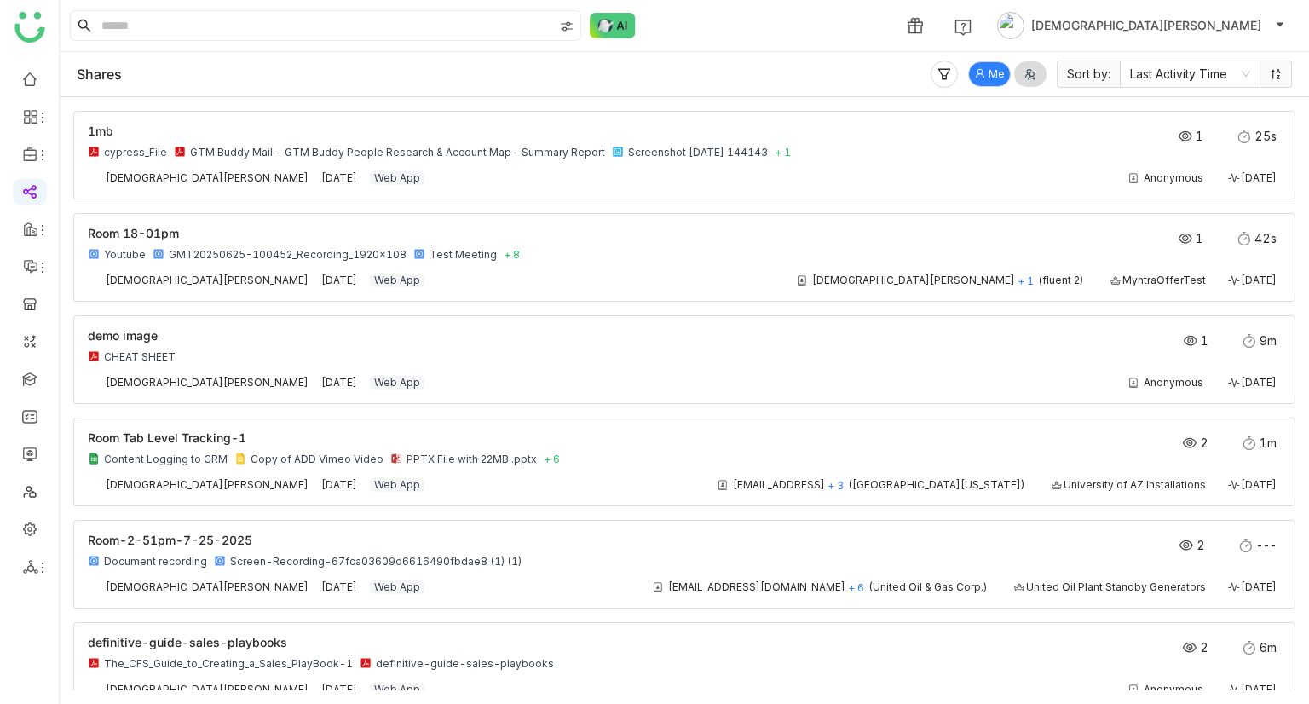
click at [938, 69] on icon at bounding box center [944, 74] width 12 height 11
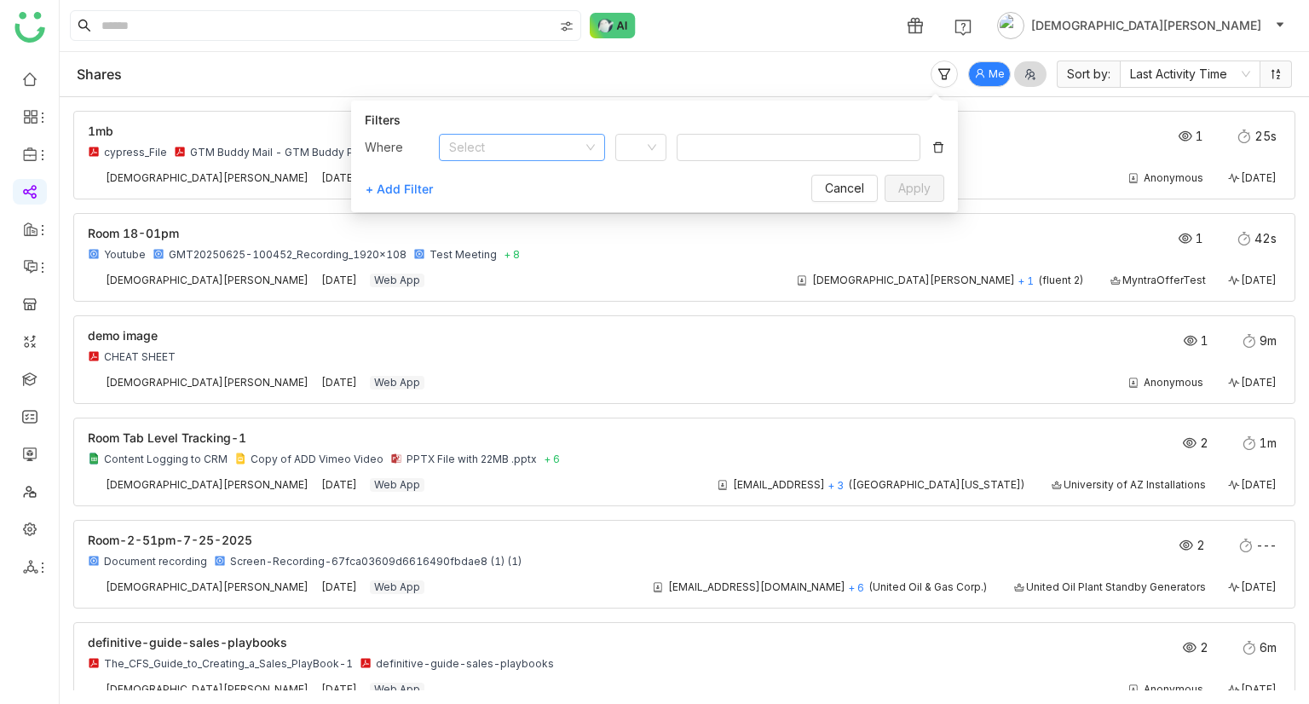
click at [493, 146] on input at bounding box center [516, 148] width 134 height 26
click at [503, 198] on nz-option-item "Contact" at bounding box center [522, 208] width 166 height 27
click at [728, 149] on div at bounding box center [790, 148] width 215 height 18
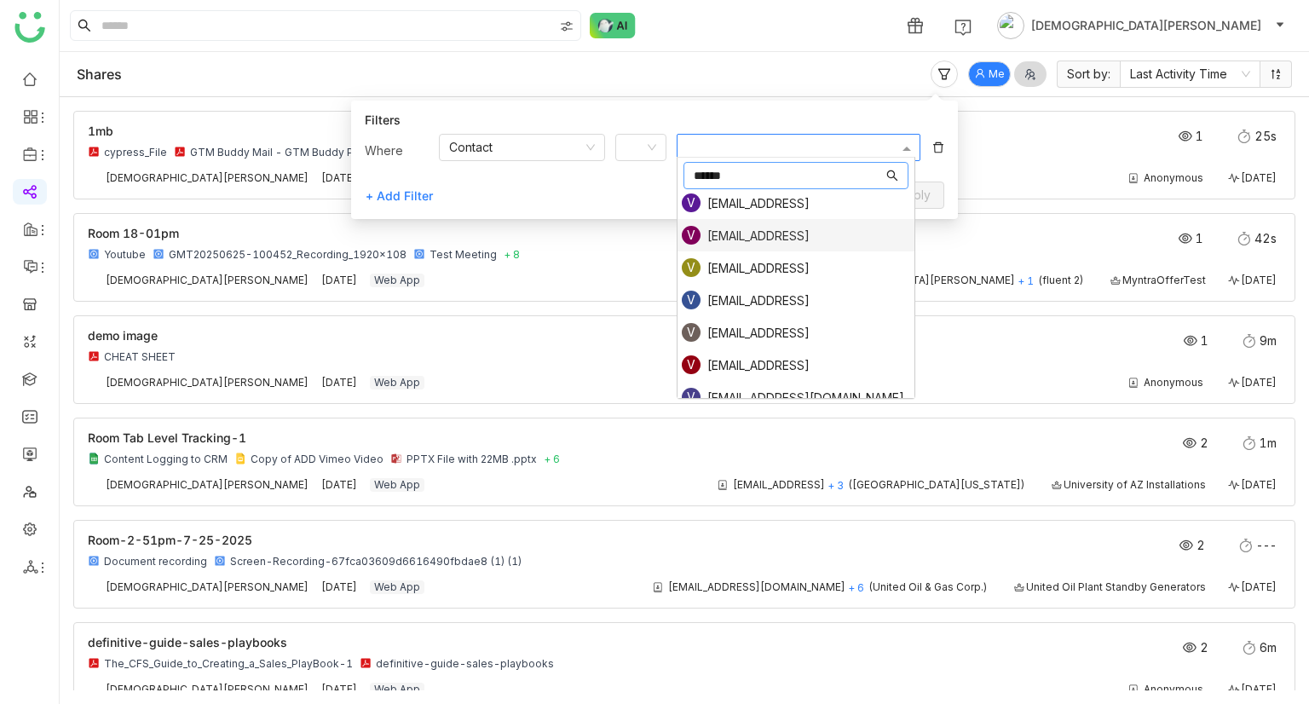
scroll to position [682, 0]
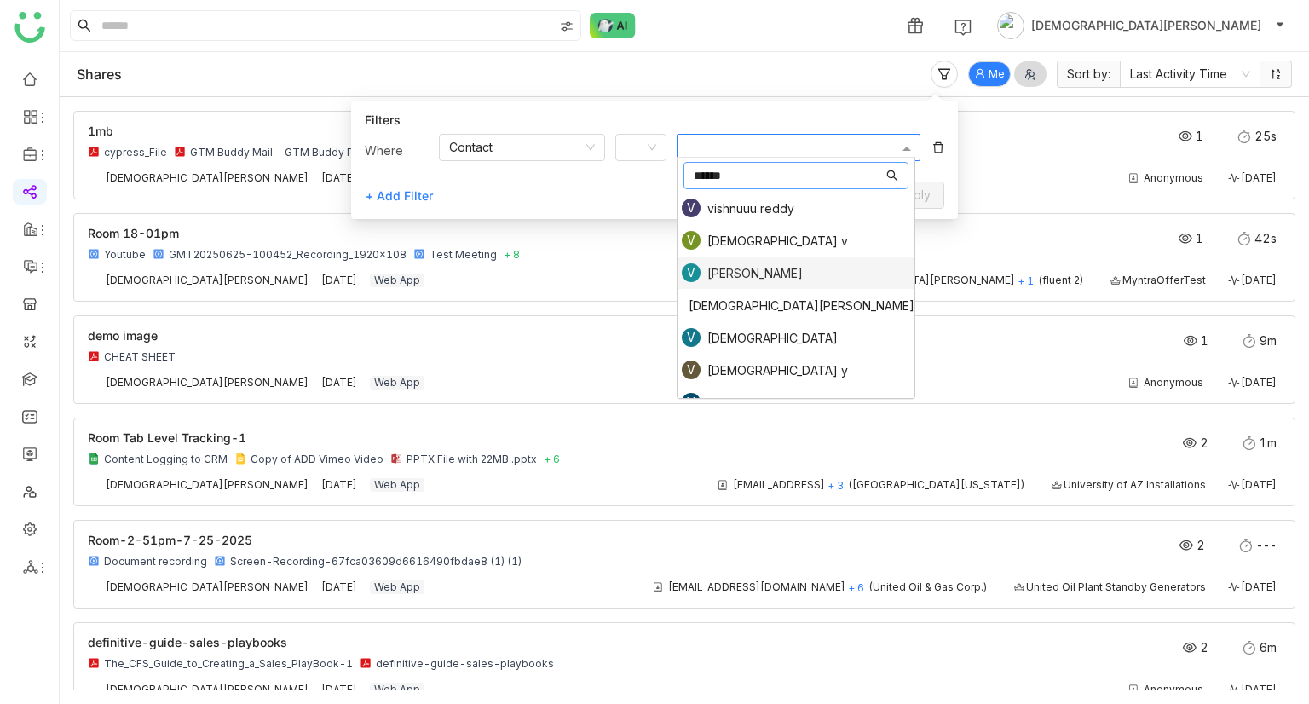
click at [762, 274] on div "vishnu Vardhan" at bounding box center [754, 273] width 95 height 14
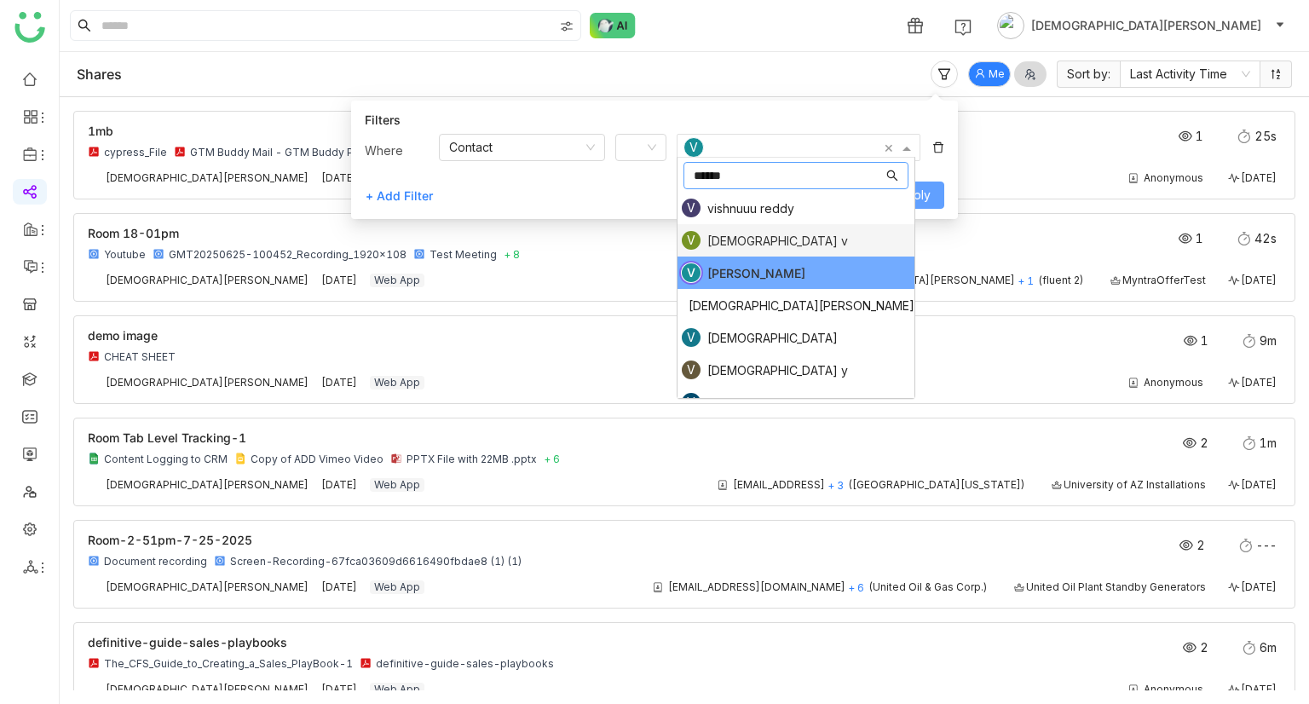
type input "******"
click at [924, 194] on span "Apply" at bounding box center [914, 195] width 32 height 19
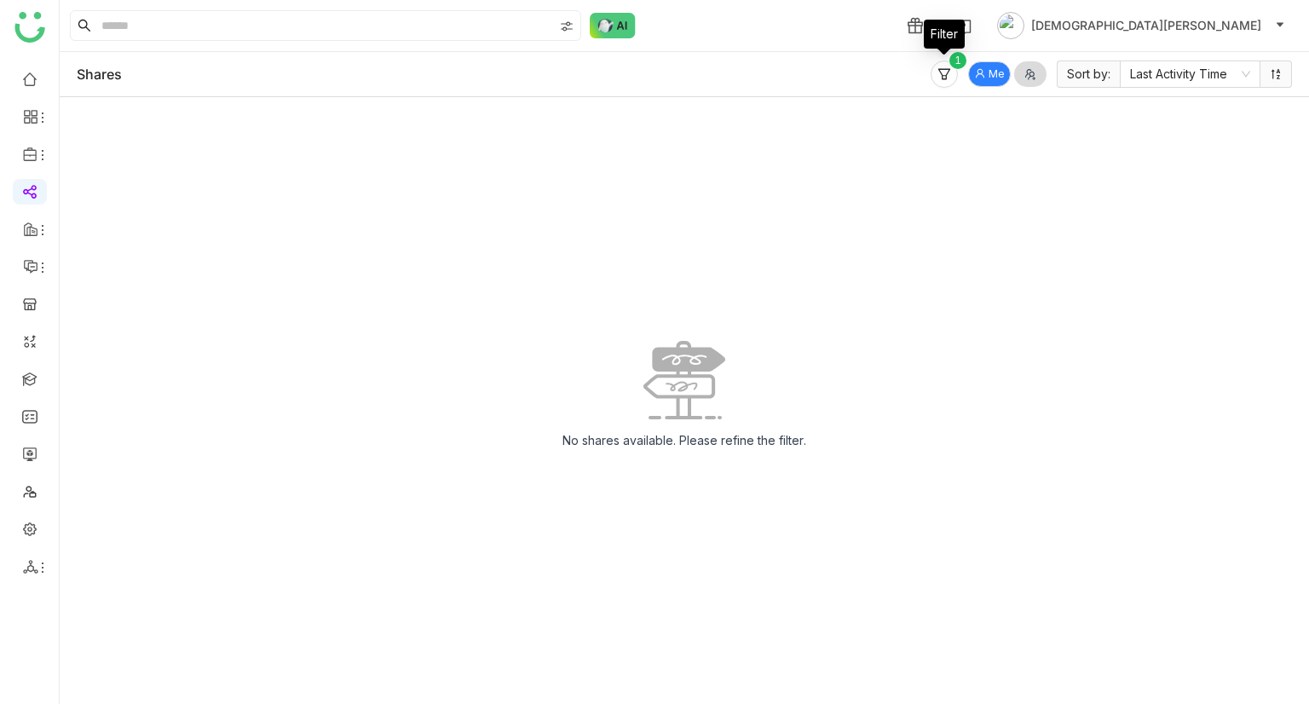
click at [951, 73] on icon at bounding box center [944, 74] width 14 height 14
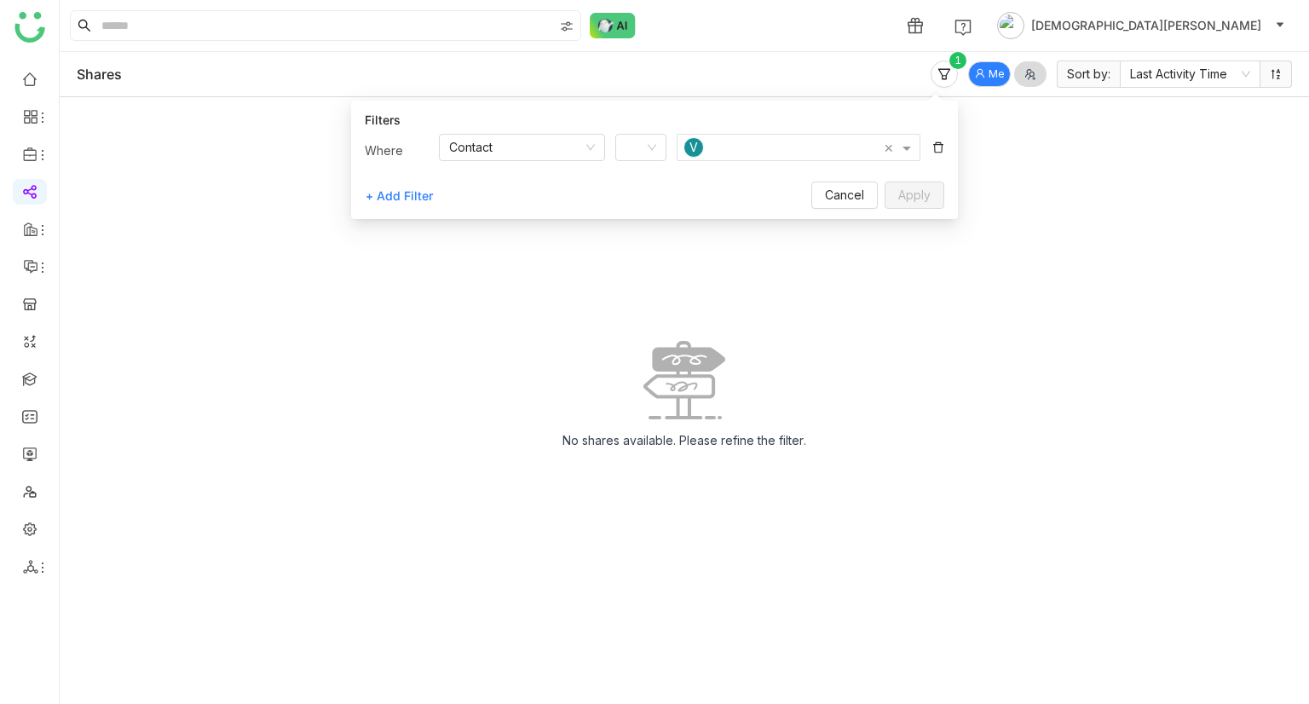
click at [940, 144] on icon at bounding box center [938, 147] width 10 height 11
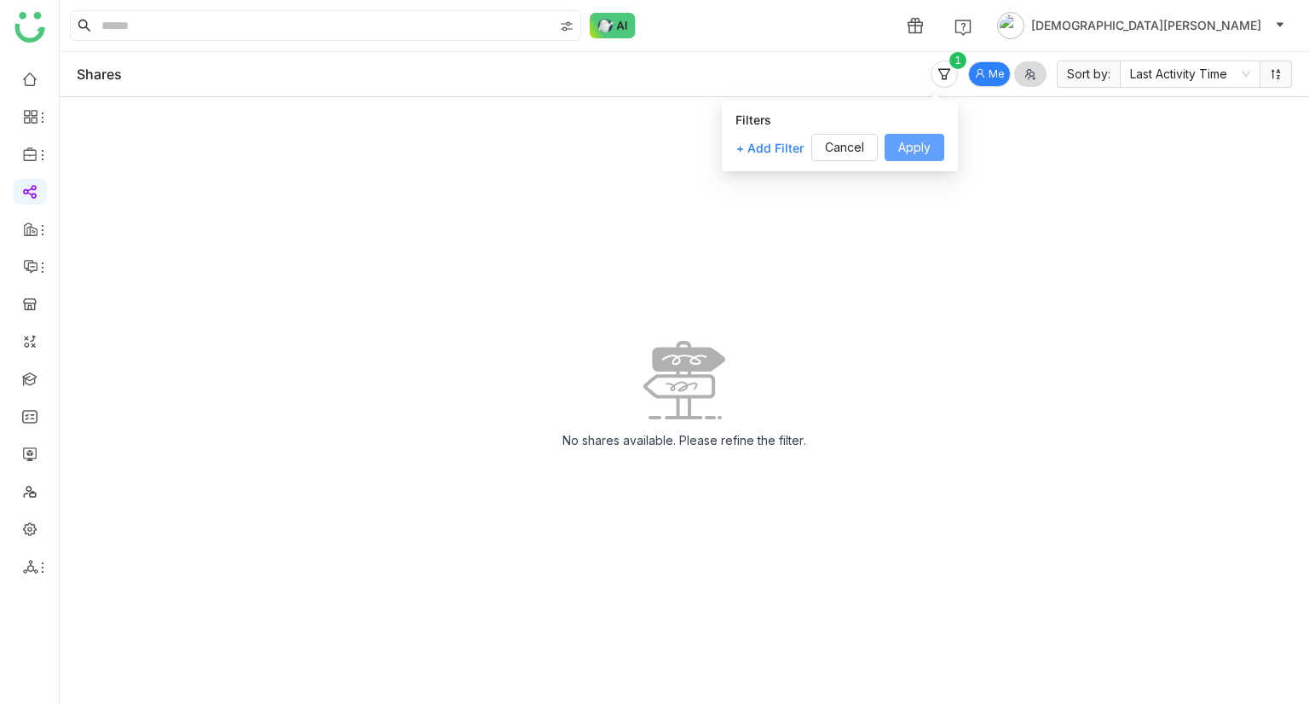
click at [924, 148] on span "Apply" at bounding box center [914, 147] width 32 height 19
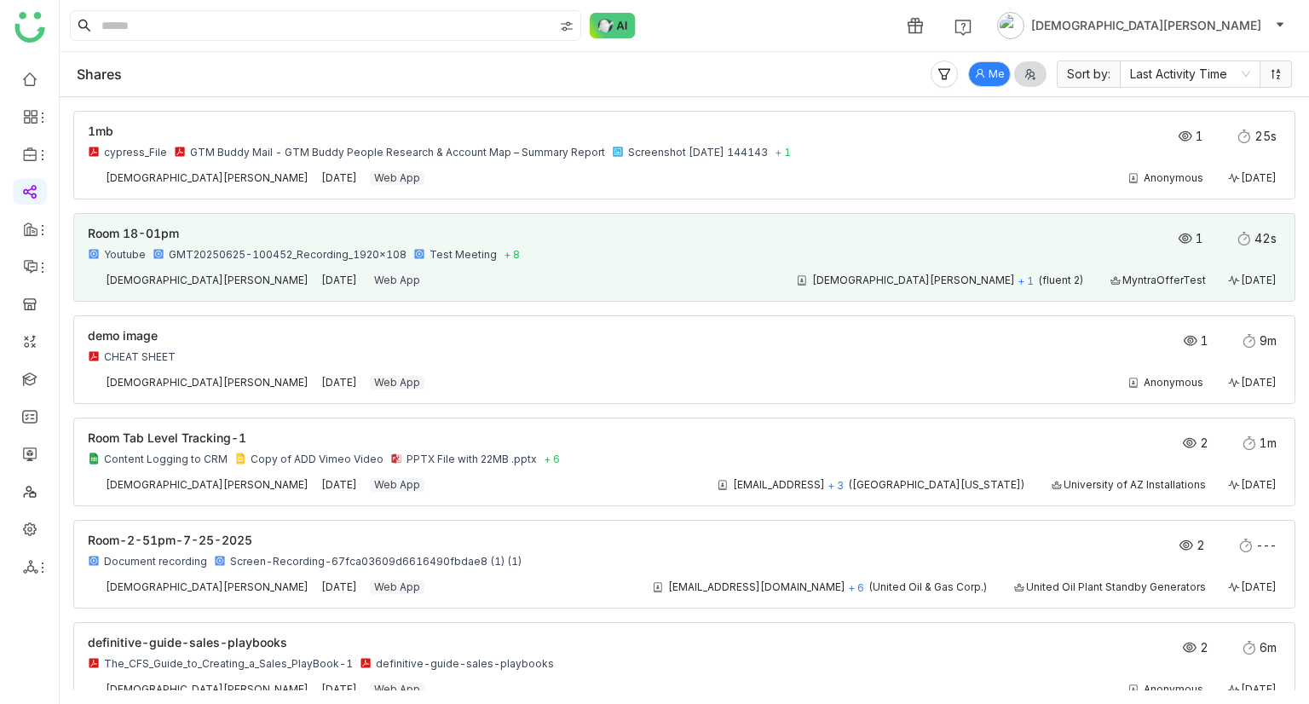
click at [566, 252] on div "Youtube GMT20250625-100452_Recording_1920x108 Test Meeting + 8" at bounding box center [565, 255] width 954 height 14
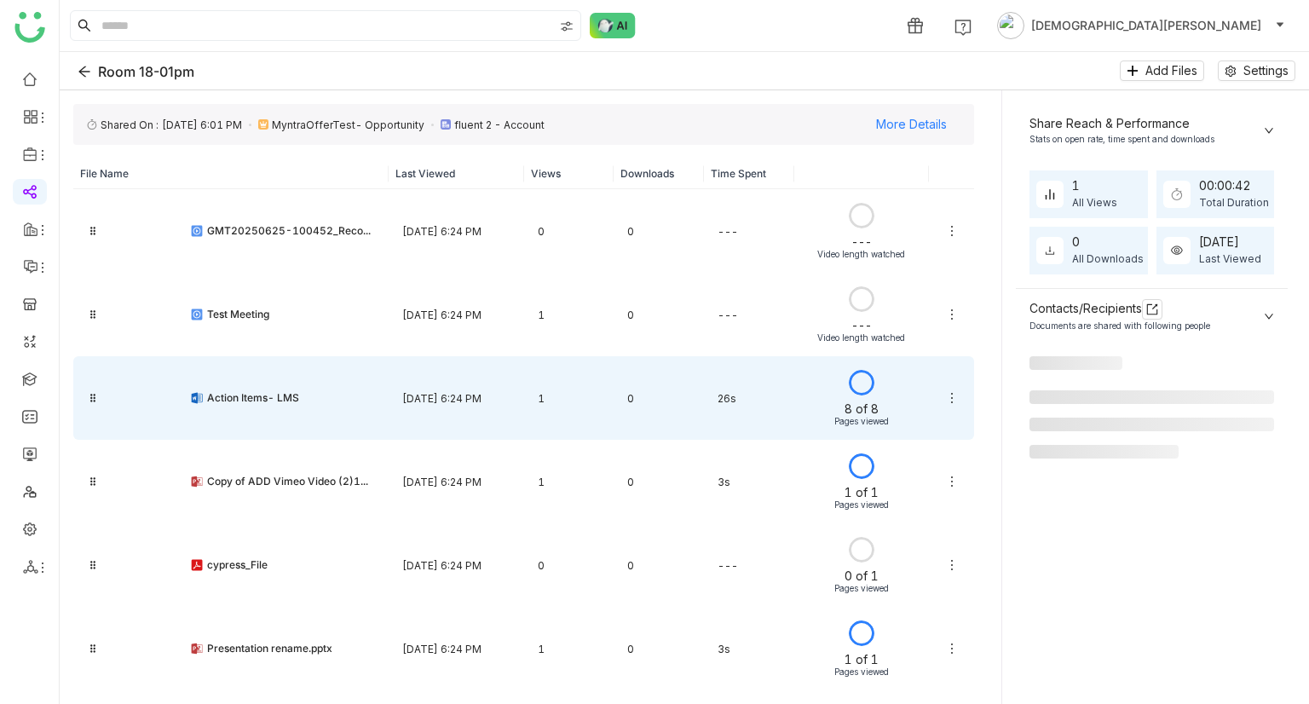
click at [572, 387] on div "1" at bounding box center [569, 398] width 90 height 40
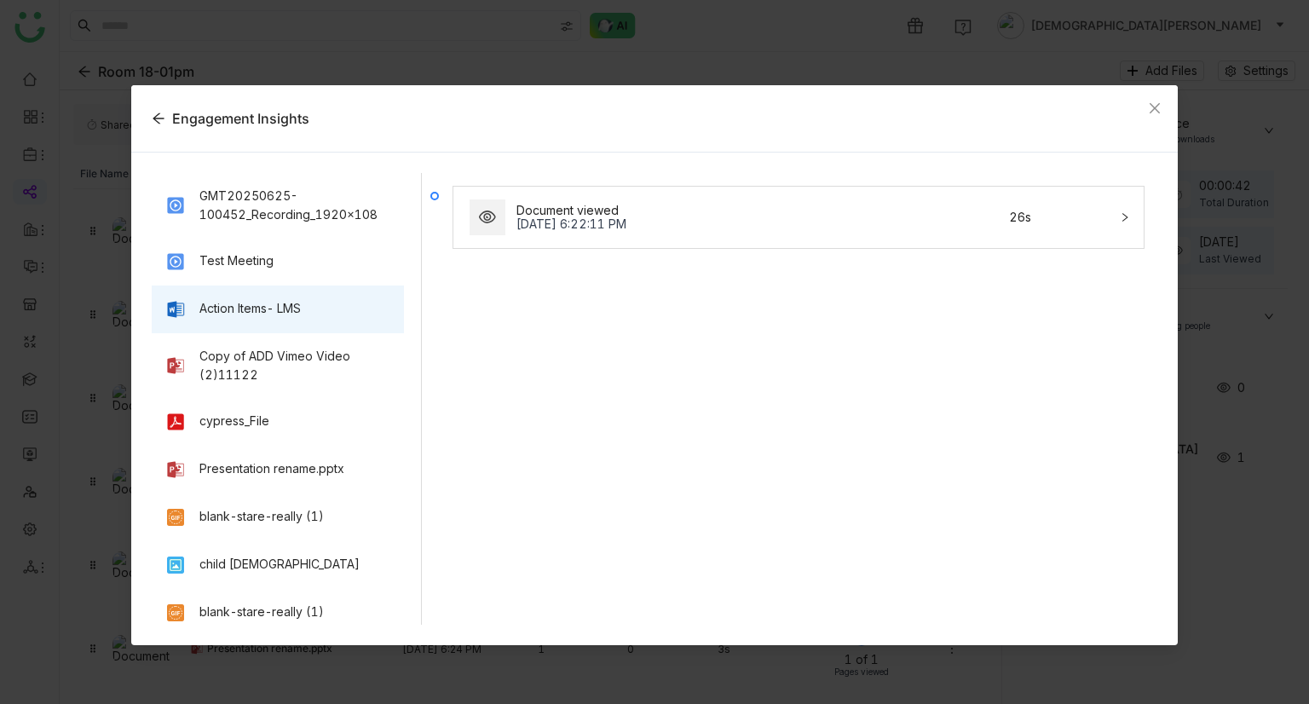
click at [784, 236] on div "Document viewed Sep 12, 2025, 6:22:11 PM 26s" at bounding box center [788, 217] width 642 height 41
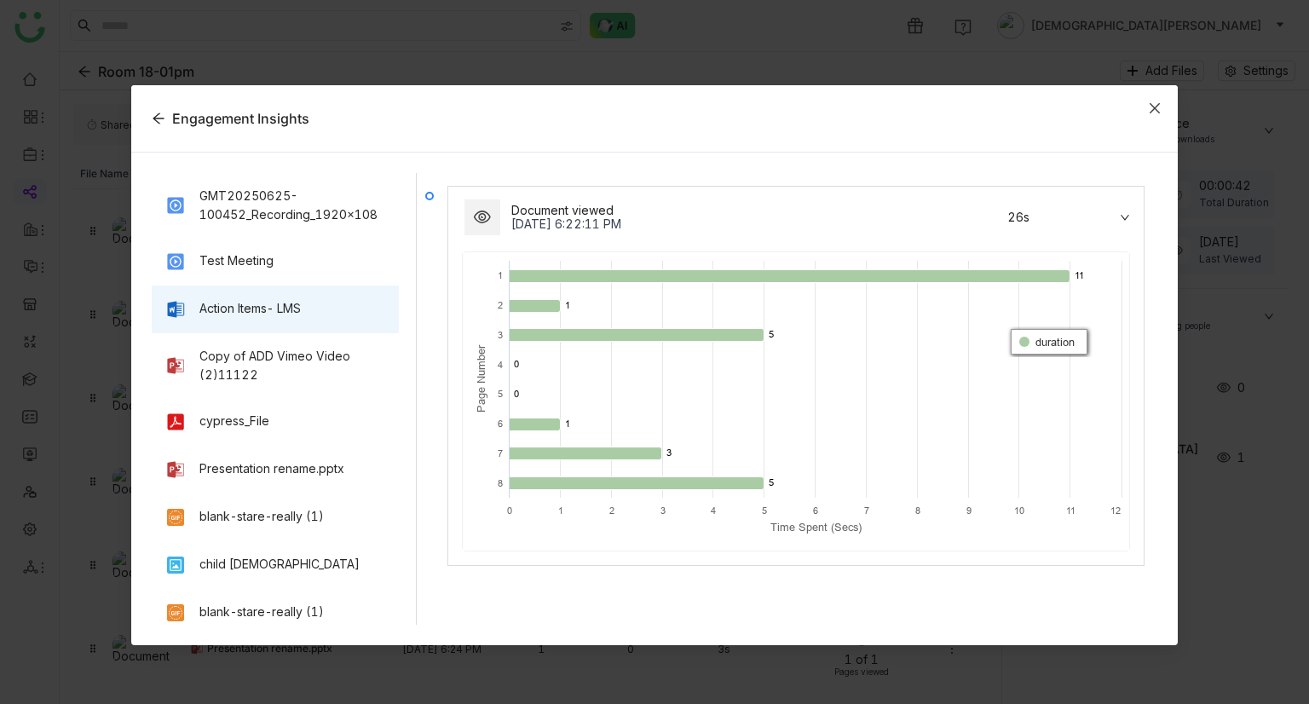
click at [1146, 100] on span "Close" at bounding box center [1154, 108] width 46 height 46
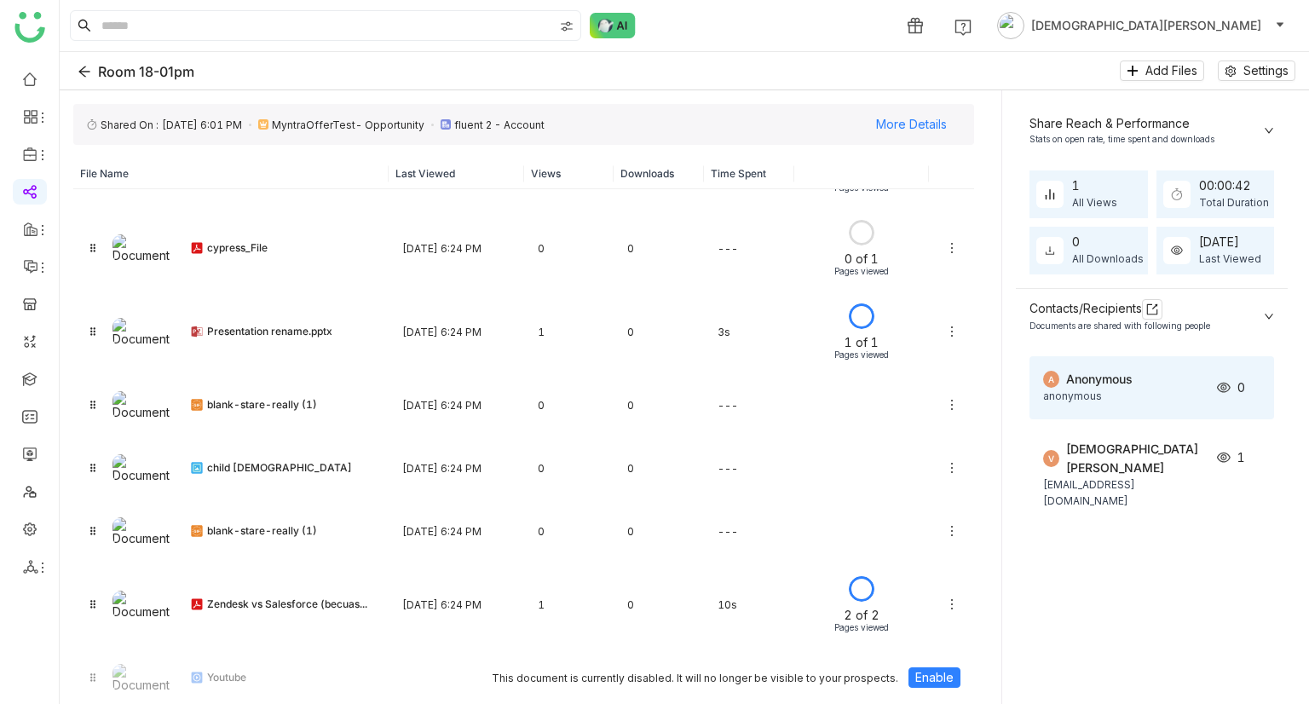
scroll to position [322, 0]
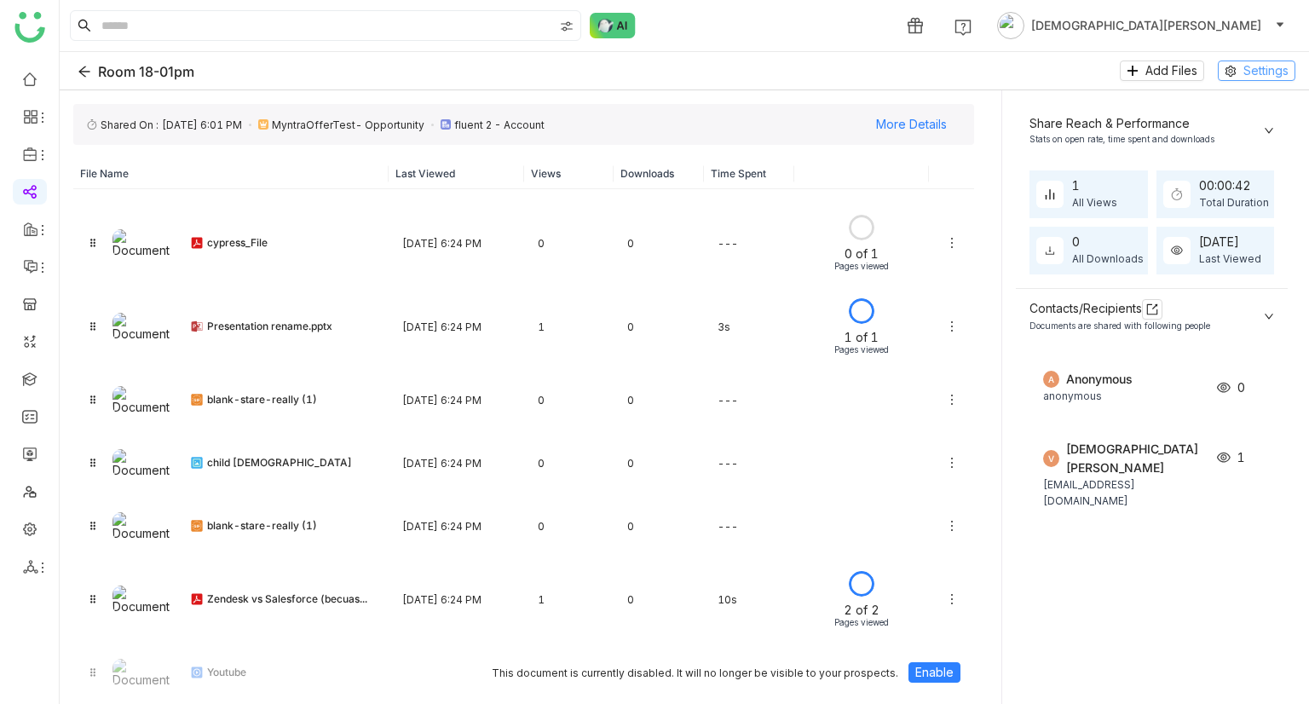
click at [1255, 73] on span "Settings" at bounding box center [1265, 70] width 45 height 19
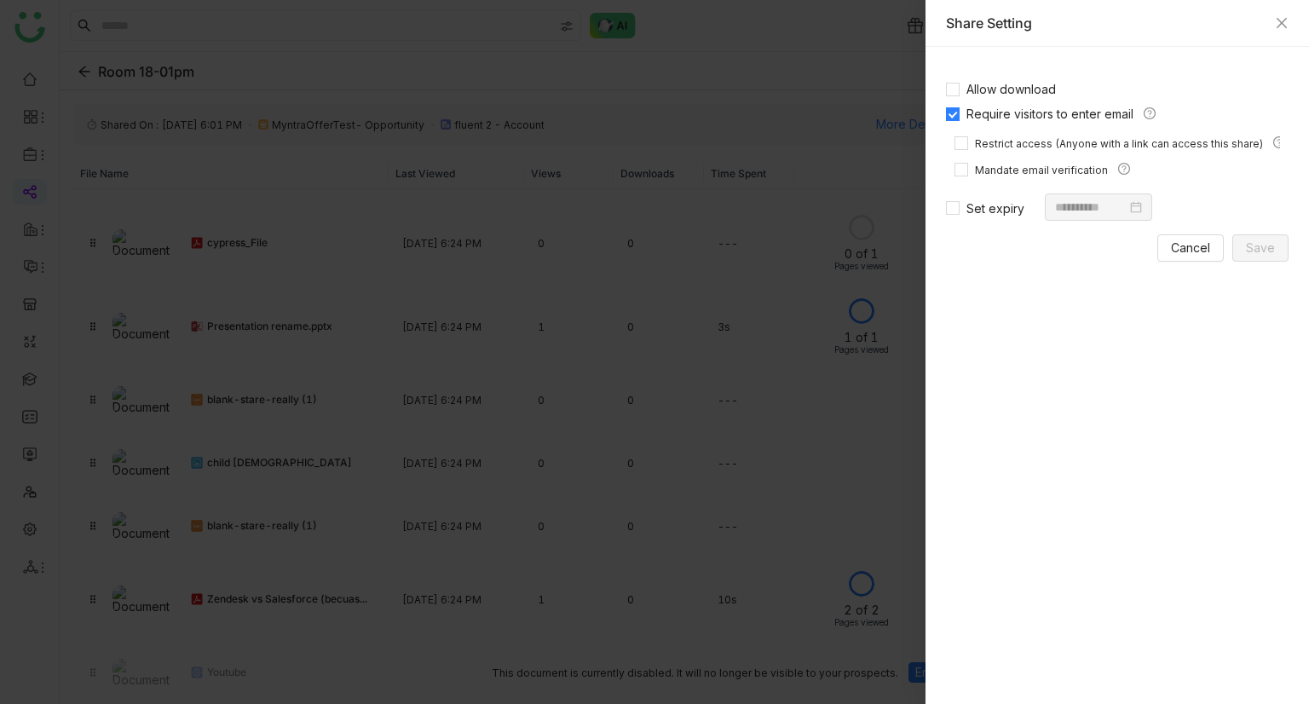
click at [1291, 24] on div "Share Setting" at bounding box center [1116, 23] width 383 height 47
click at [1278, 26] on icon "Close" at bounding box center [1281, 23] width 10 height 10
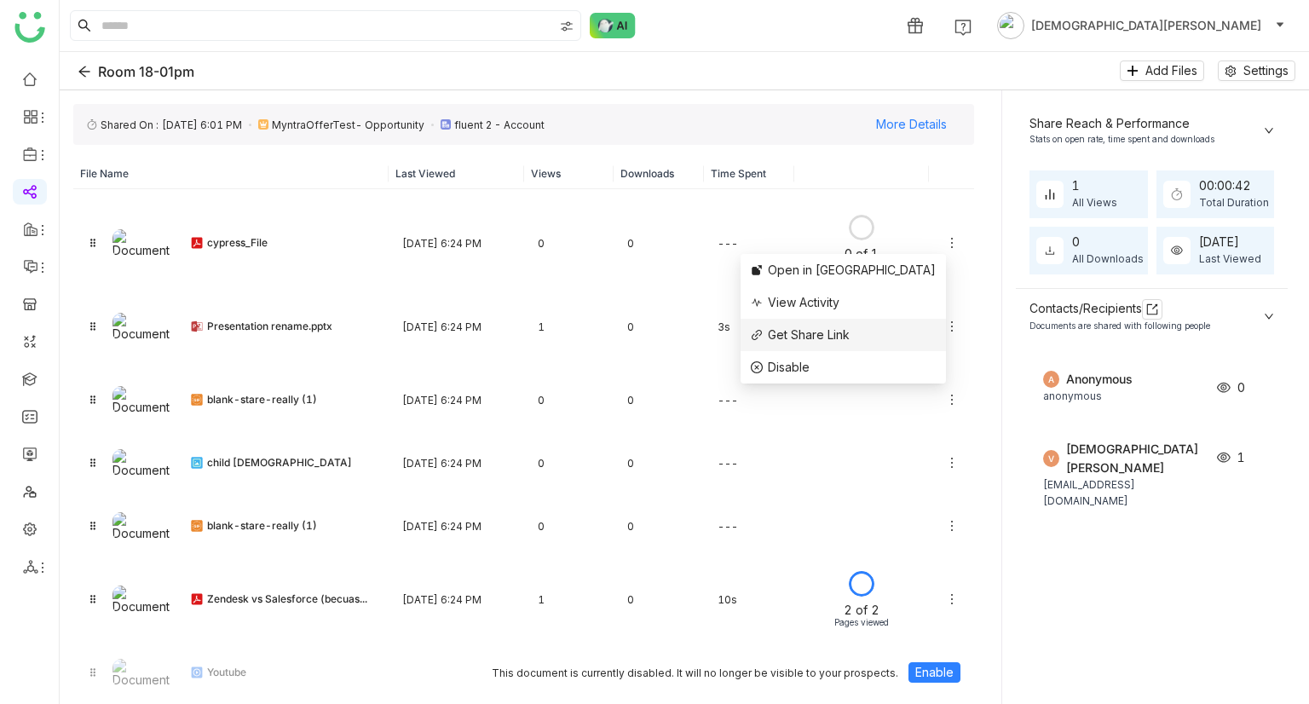
click at [849, 336] on span "Get Share Link" at bounding box center [809, 334] width 82 height 14
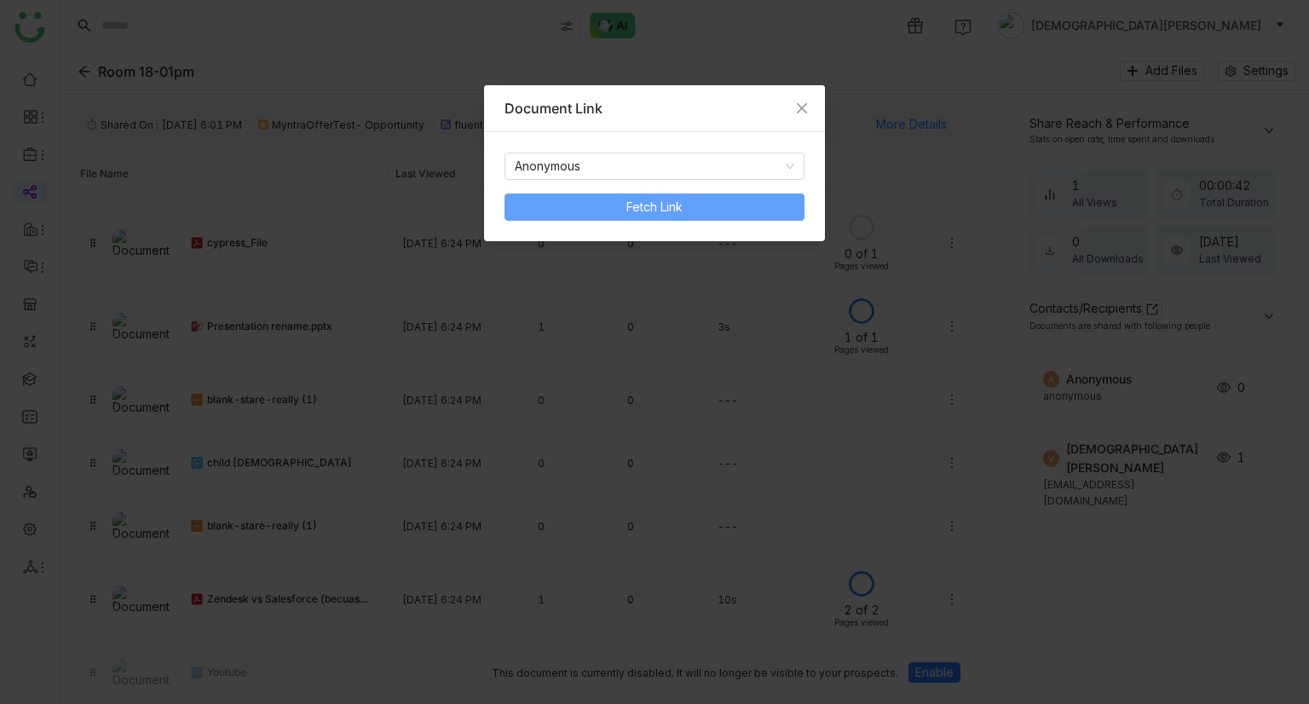
click at [721, 205] on button "Fetch Link" at bounding box center [654, 206] width 300 height 27
click at [731, 209] on span "Preview" at bounding box center [741, 207] width 46 height 19
click at [569, 204] on span "Copy Link" at bounding box center [586, 207] width 56 height 19
click at [794, 96] on span "Close" at bounding box center [802, 108] width 46 height 46
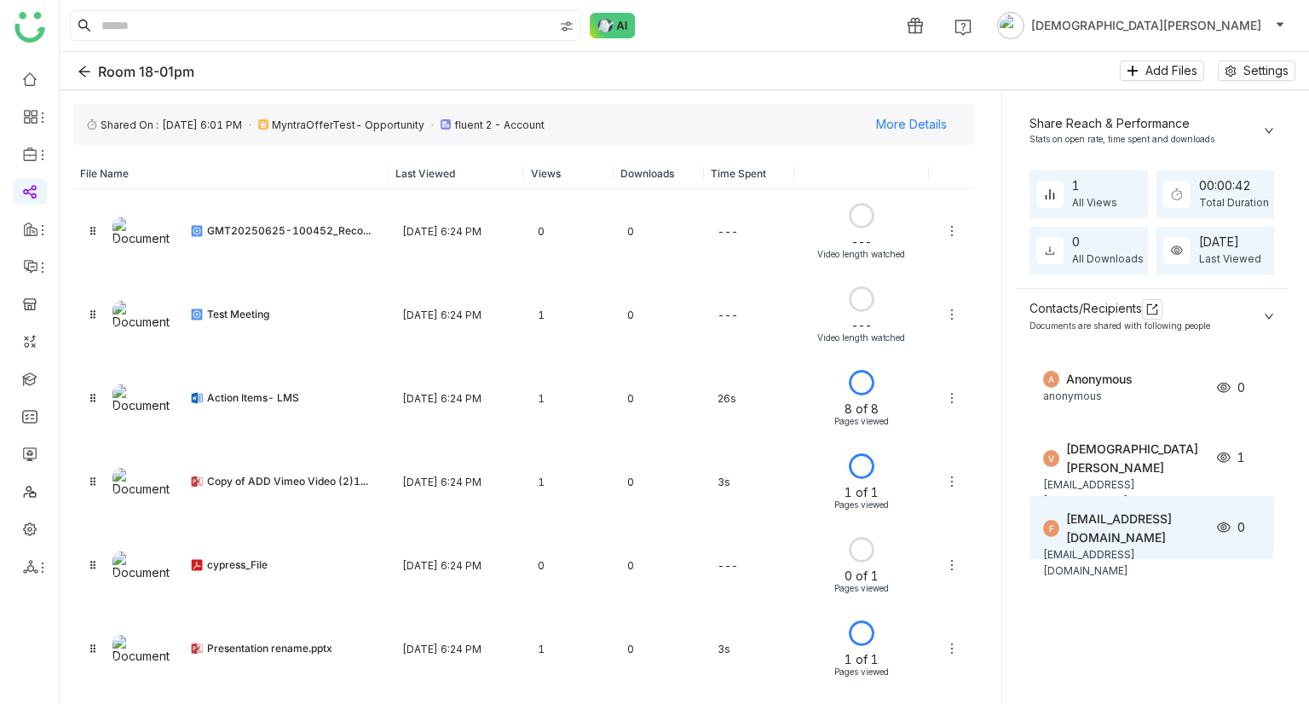
click at [1107, 510] on div "[EMAIL_ADDRESS][DOMAIN_NAME]" at bounding box center [1136, 527] width 140 height 37
click at [1147, 547] on div "fdfddf@gmailc.om" at bounding box center [1124, 563] width 163 height 32
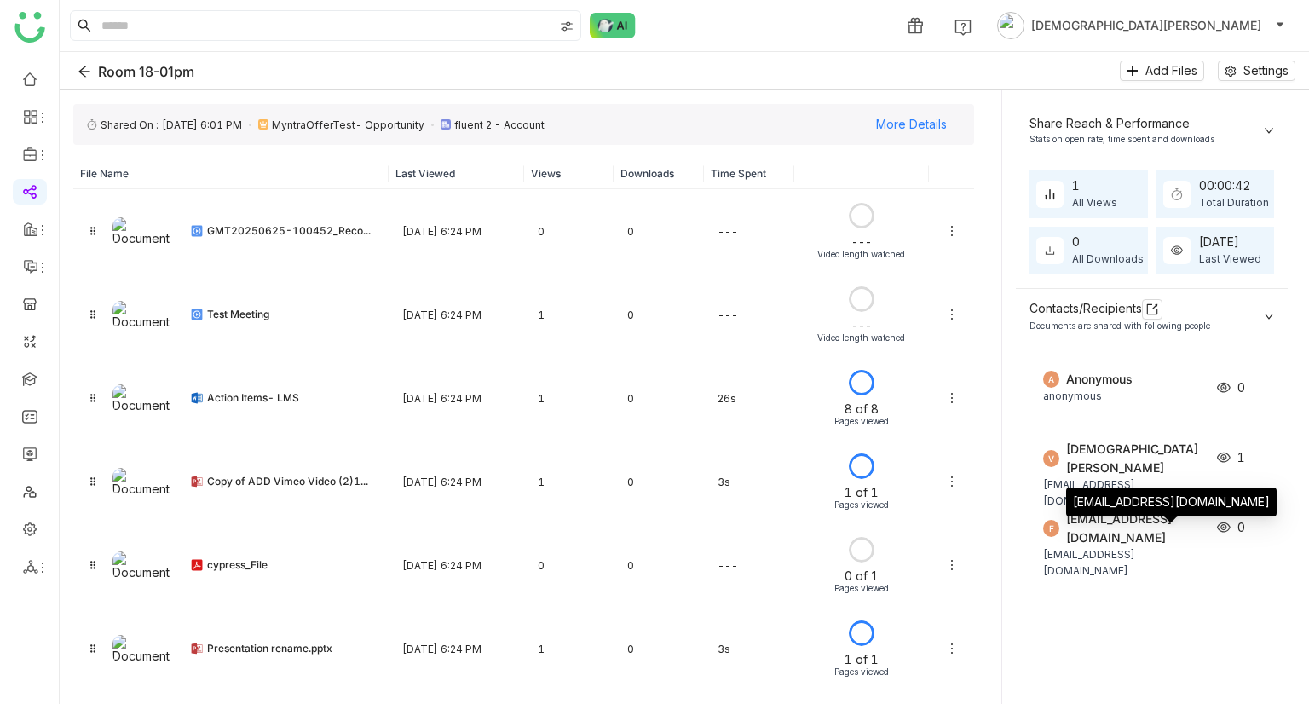
click at [1097, 509] on div "fdfddf@gmailc.om" at bounding box center [1171, 501] width 210 height 29
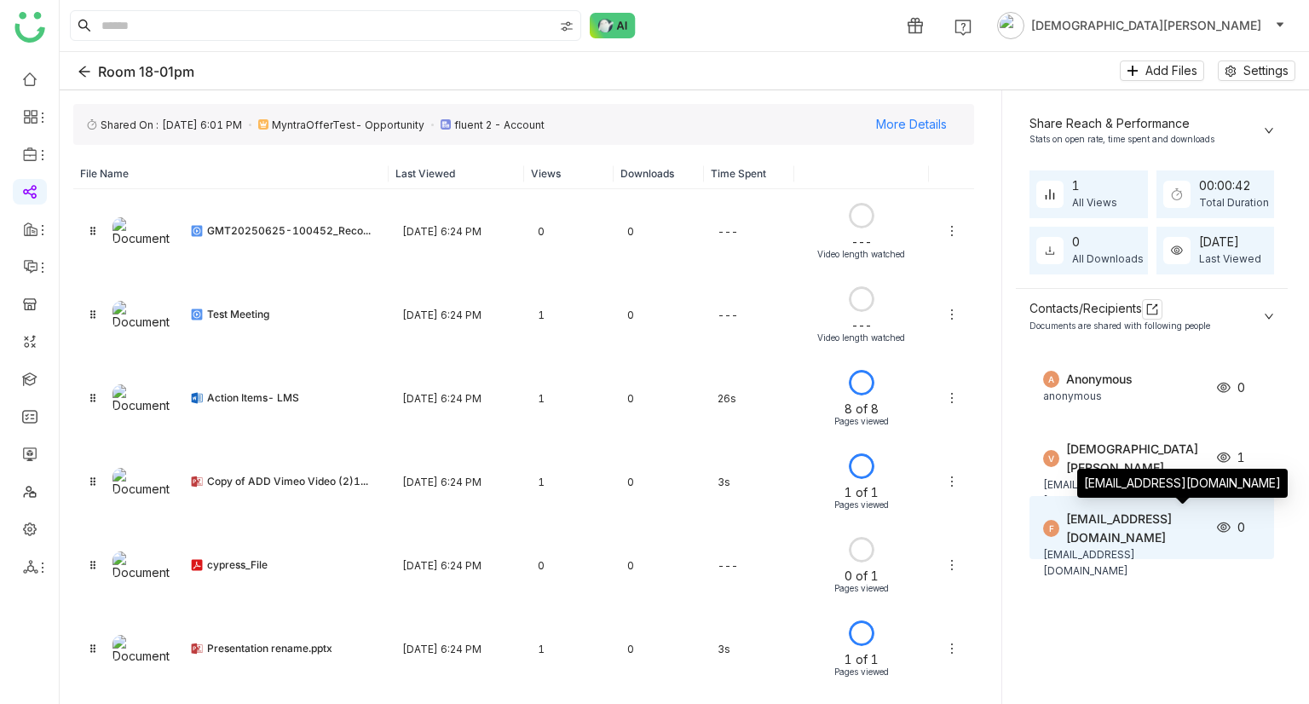
click at [1090, 523] on div "fdfddf@gmailc.om" at bounding box center [1136, 527] width 140 height 37
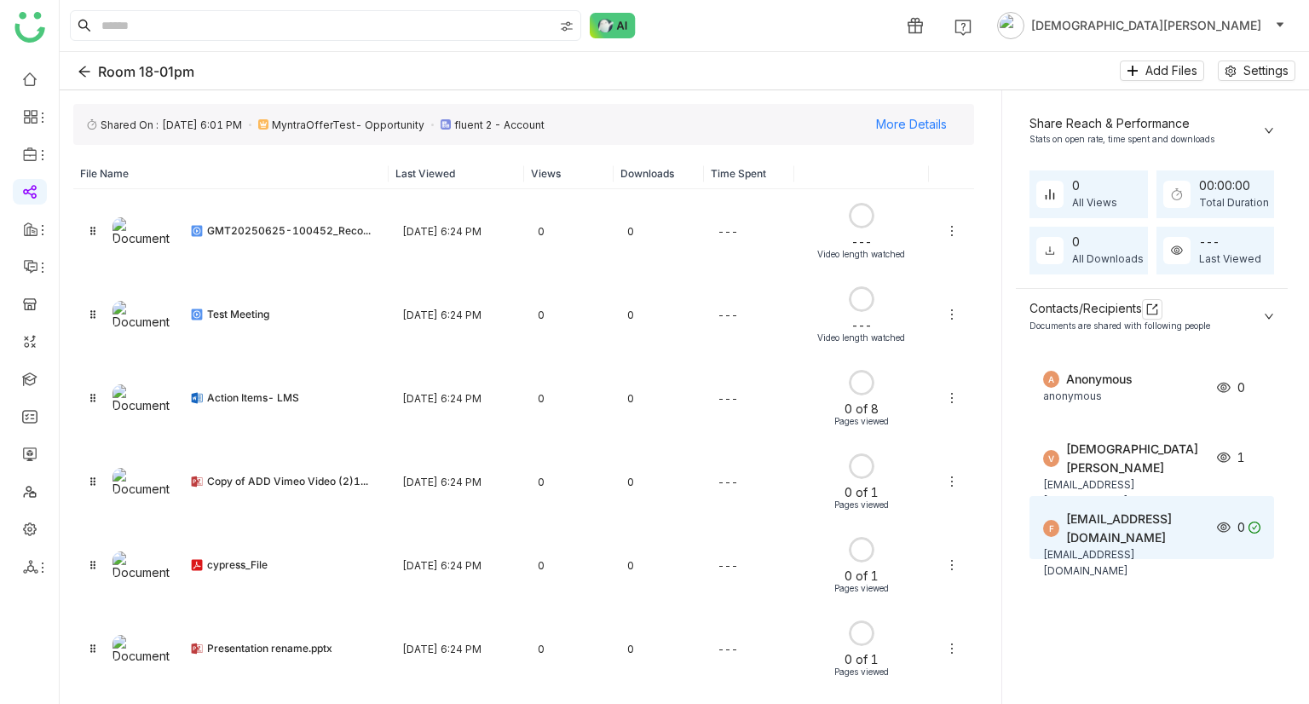
click at [1257, 526] on icon at bounding box center [1254, 527] width 12 height 12
click at [1242, 531] on span "0" at bounding box center [1241, 527] width 8 height 19
click at [1145, 547] on div "fdfddf@gmailc.om" at bounding box center [1124, 563] width 163 height 32
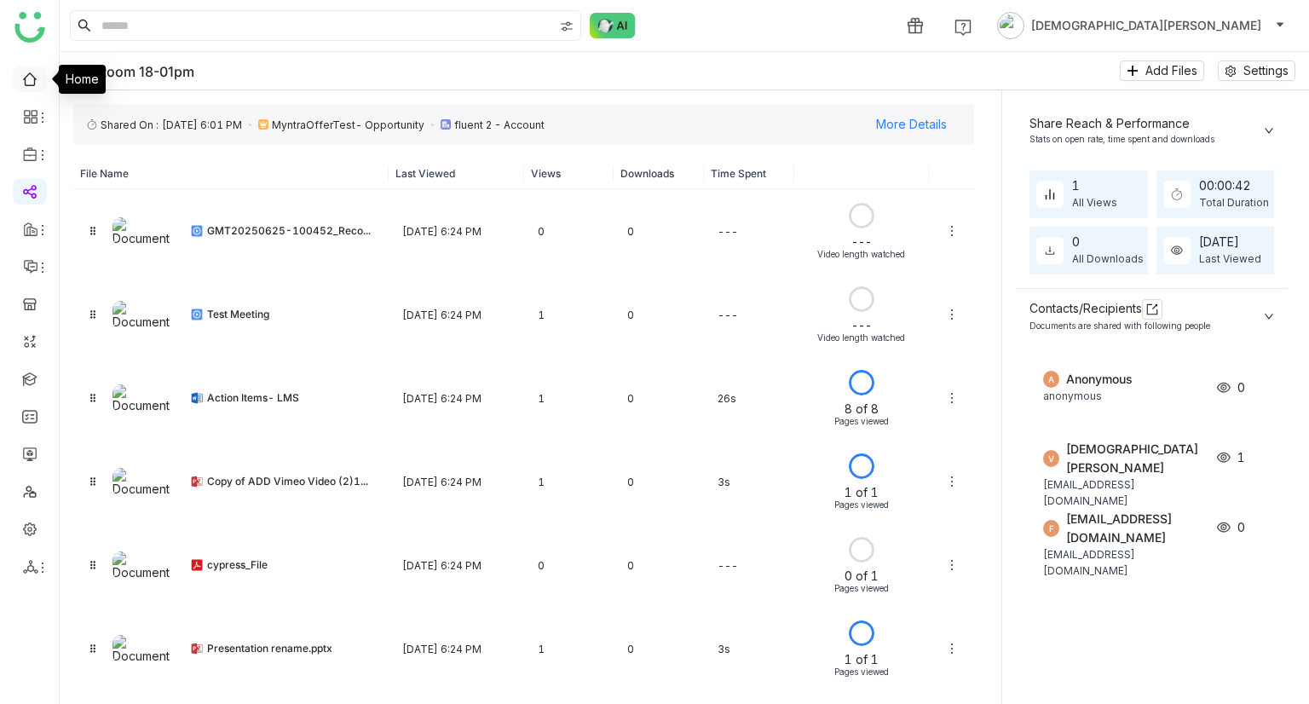
click at [37, 83] on link at bounding box center [29, 78] width 15 height 14
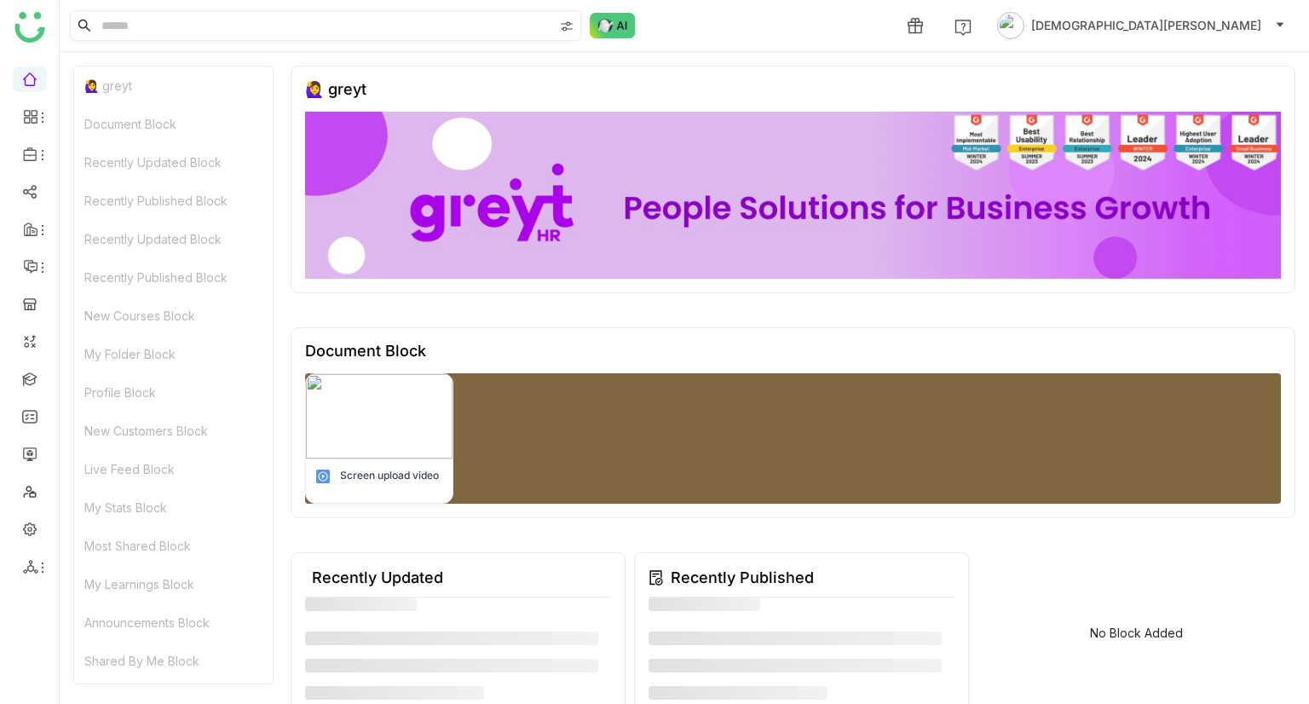
click at [118, 23] on input at bounding box center [325, 25] width 455 height 29
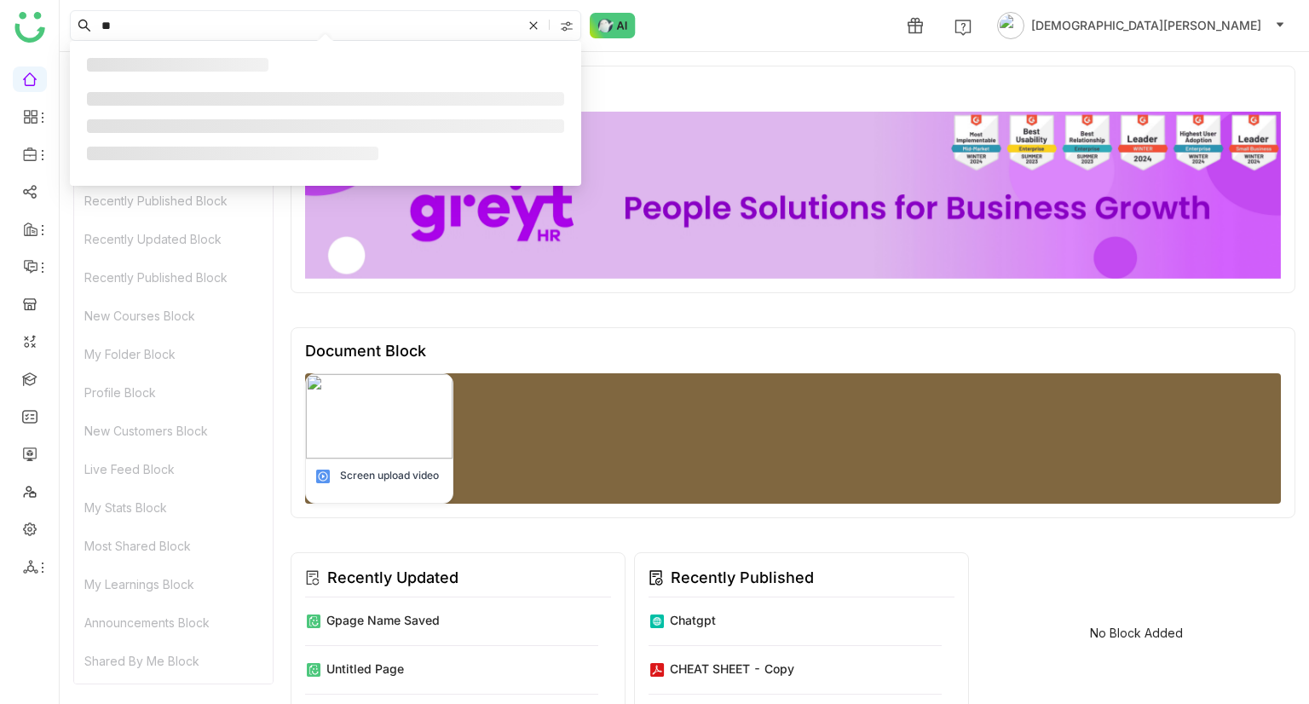
type input "*"
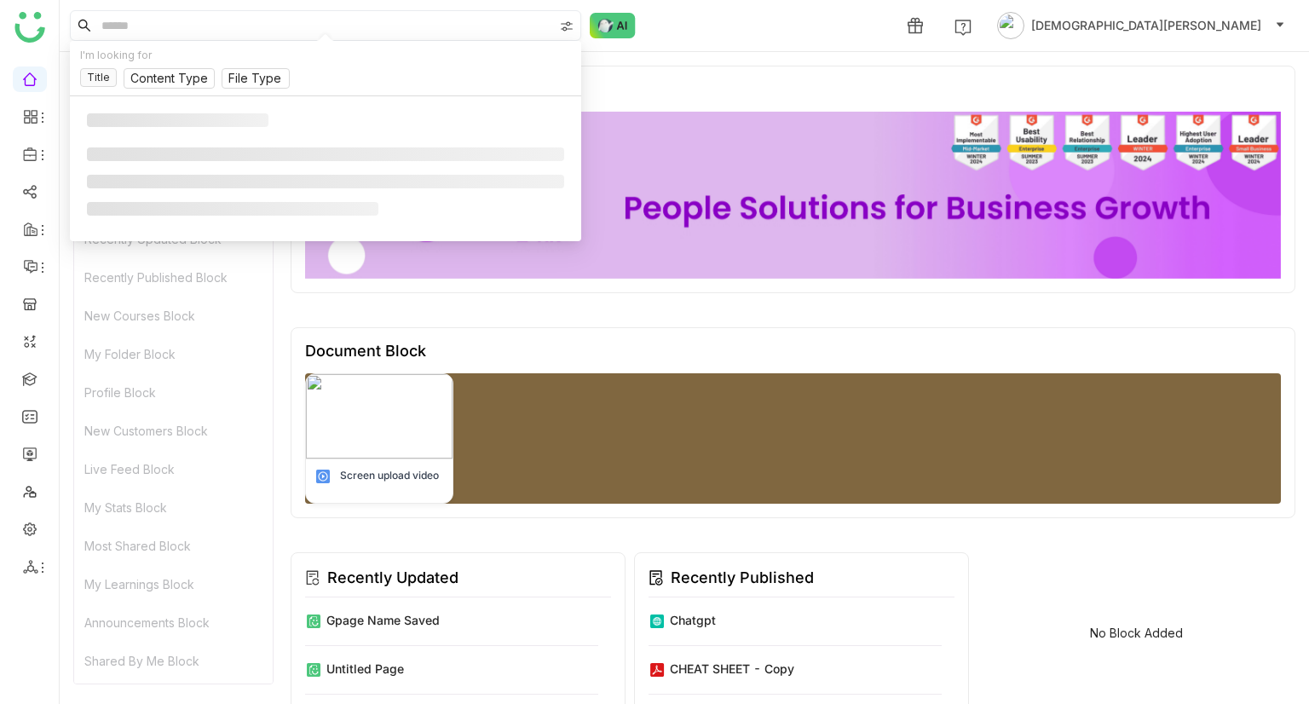
type input "*"
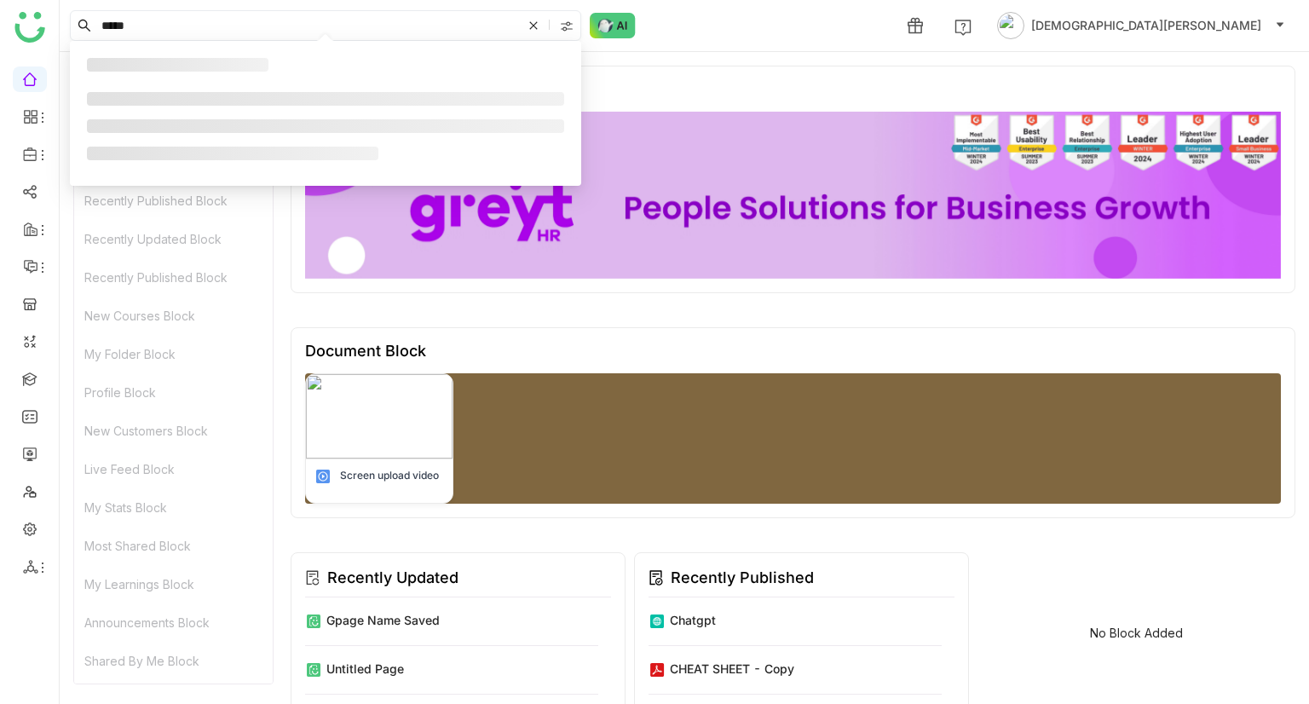
type input "*****"
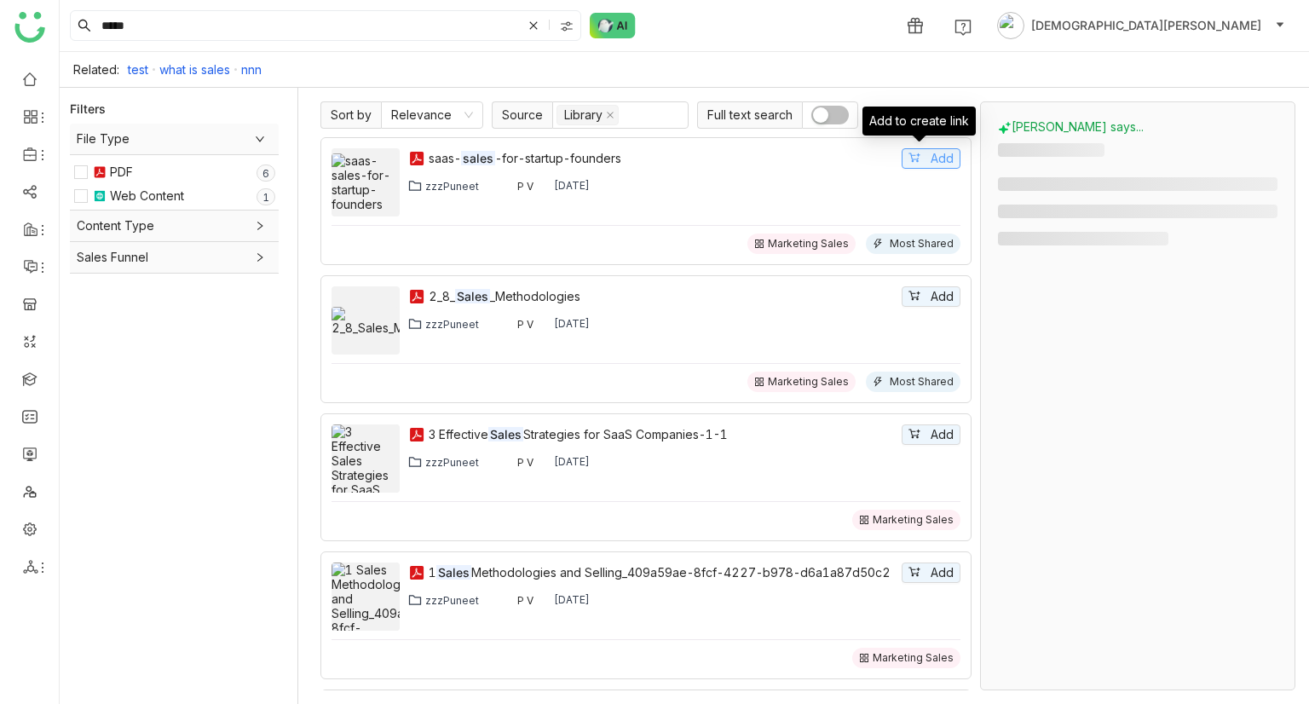
click at [930, 153] on span "Add" at bounding box center [941, 158] width 23 height 19
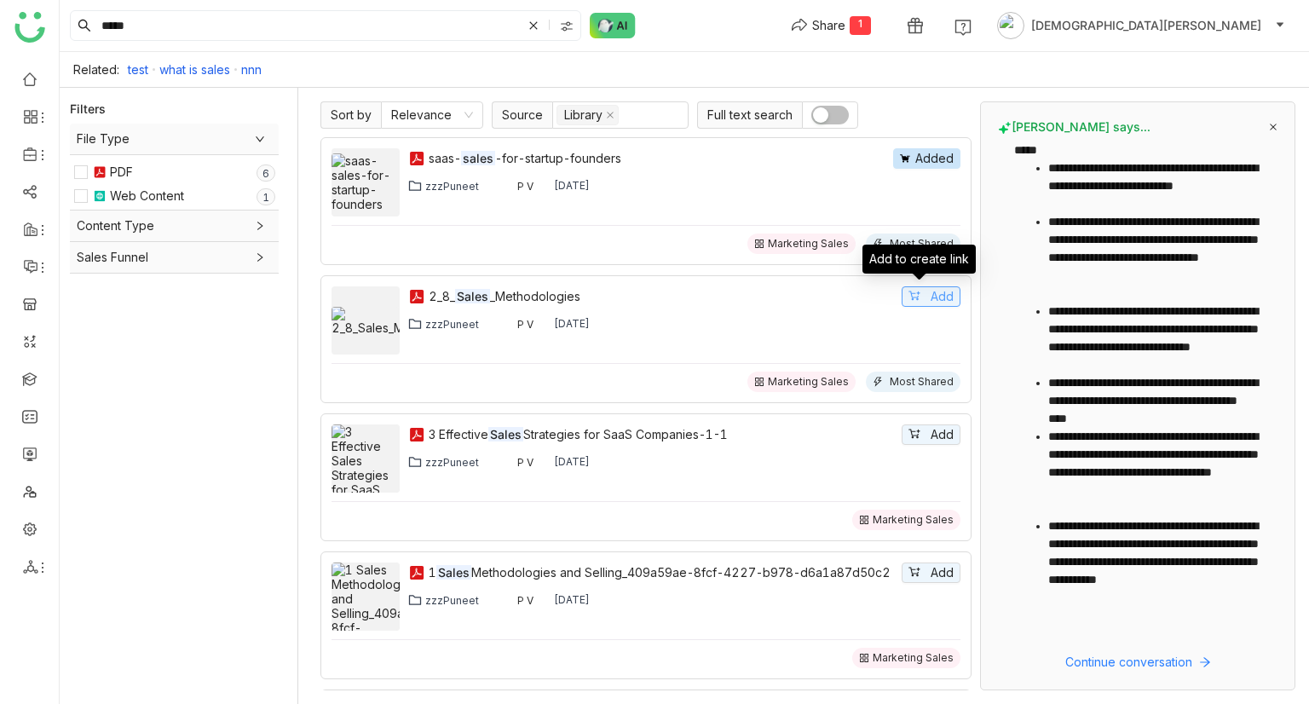
click at [930, 290] on span "Add" at bounding box center [941, 296] width 23 height 19
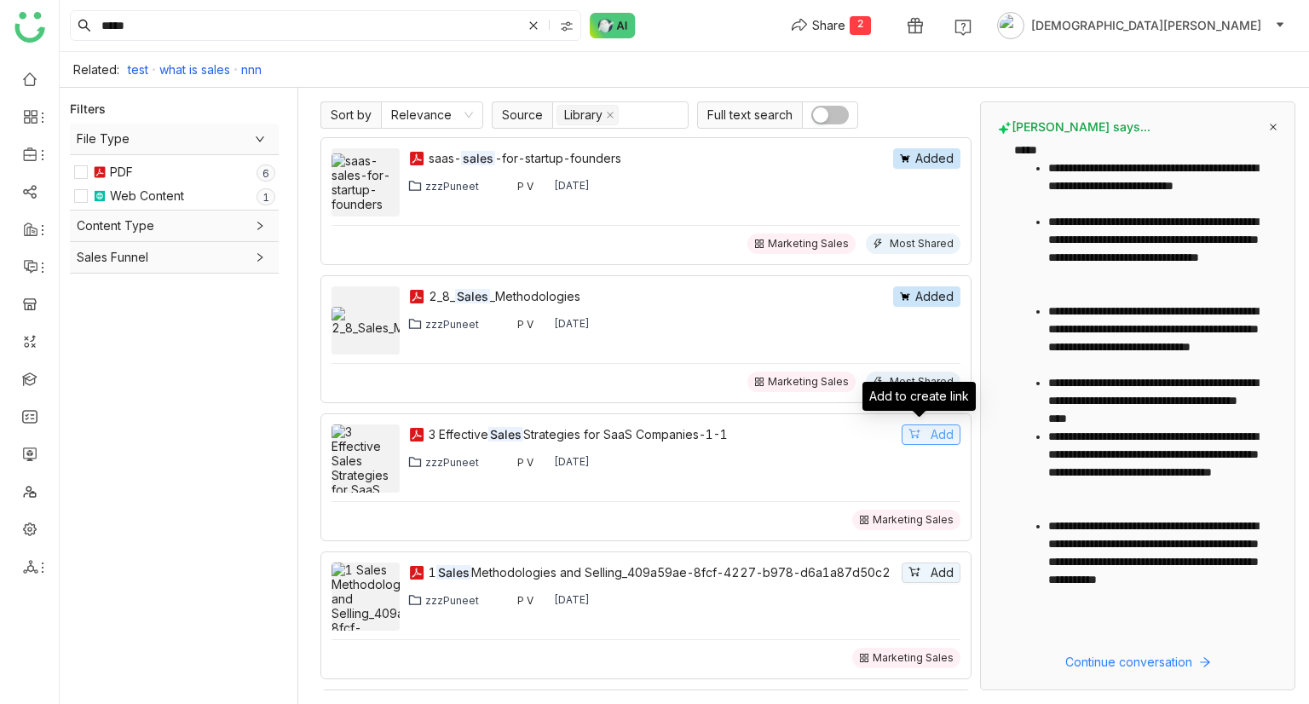
click at [930, 434] on span "Add" at bounding box center [941, 434] width 23 height 19
click at [930, 567] on span "Add" at bounding box center [941, 572] width 23 height 19
click at [845, 30] on div "Share" at bounding box center [828, 25] width 33 height 18
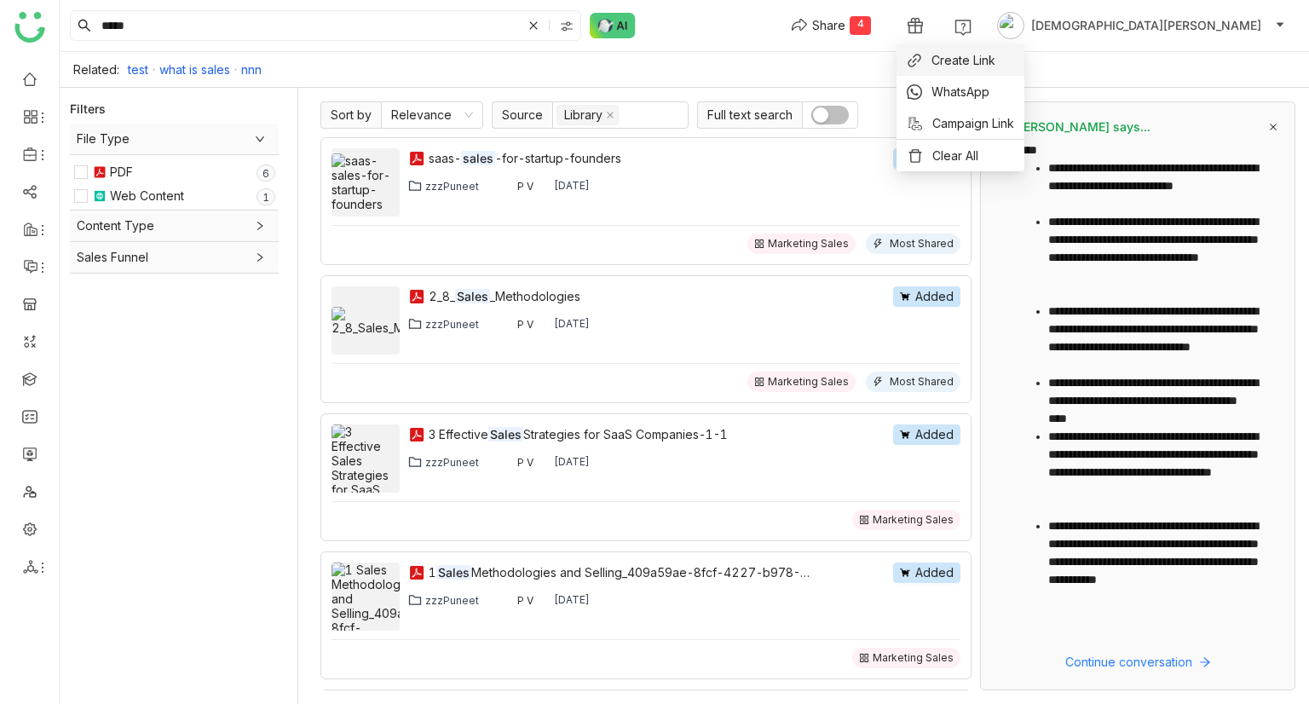
click at [953, 66] on span "Create Link" at bounding box center [963, 60] width 64 height 18
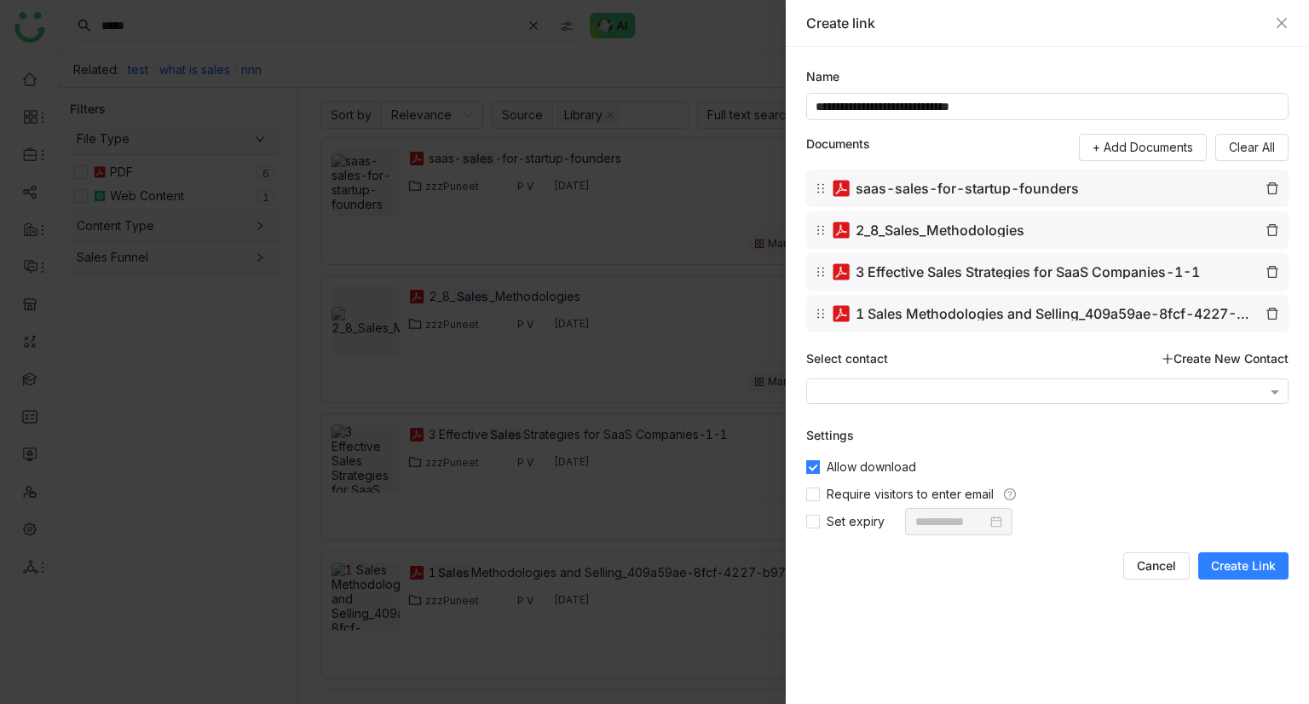
click at [1237, 558] on span "Create Link" at bounding box center [1243, 565] width 65 height 17
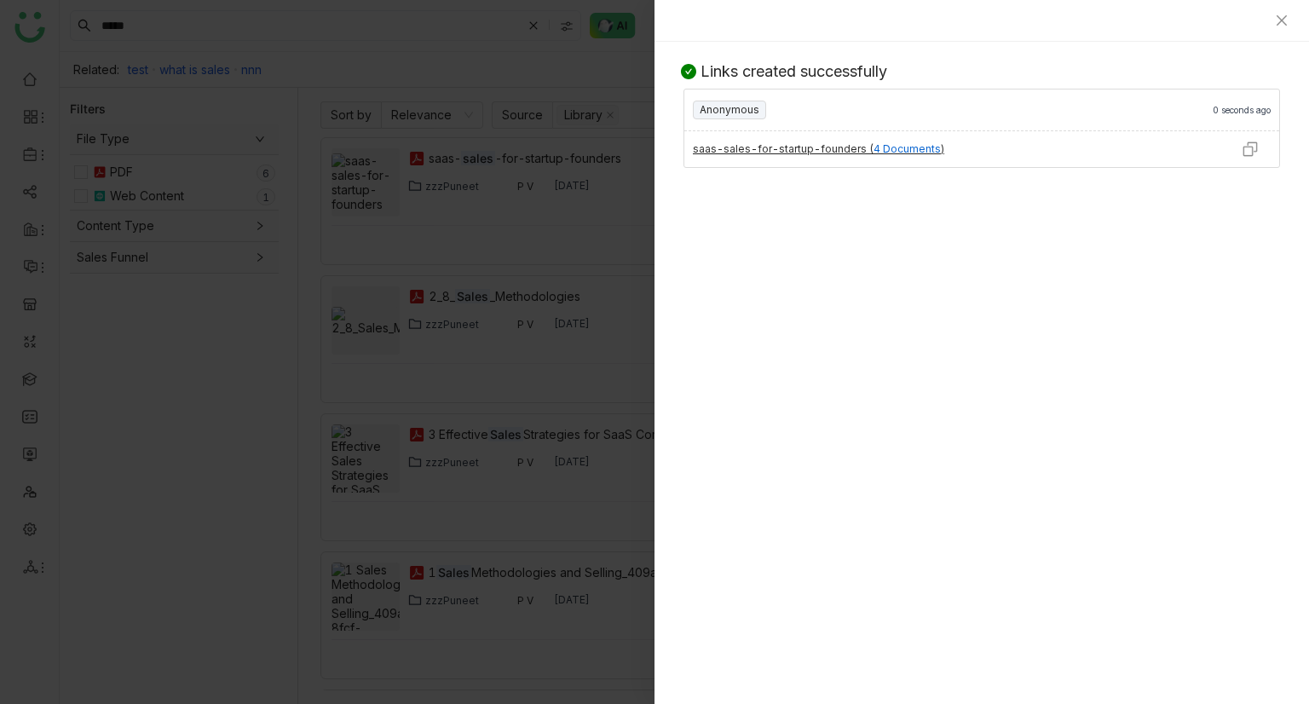
click at [1242, 149] on img at bounding box center [1249, 149] width 17 height 17
click at [547, 169] on div at bounding box center [654, 352] width 1309 height 704
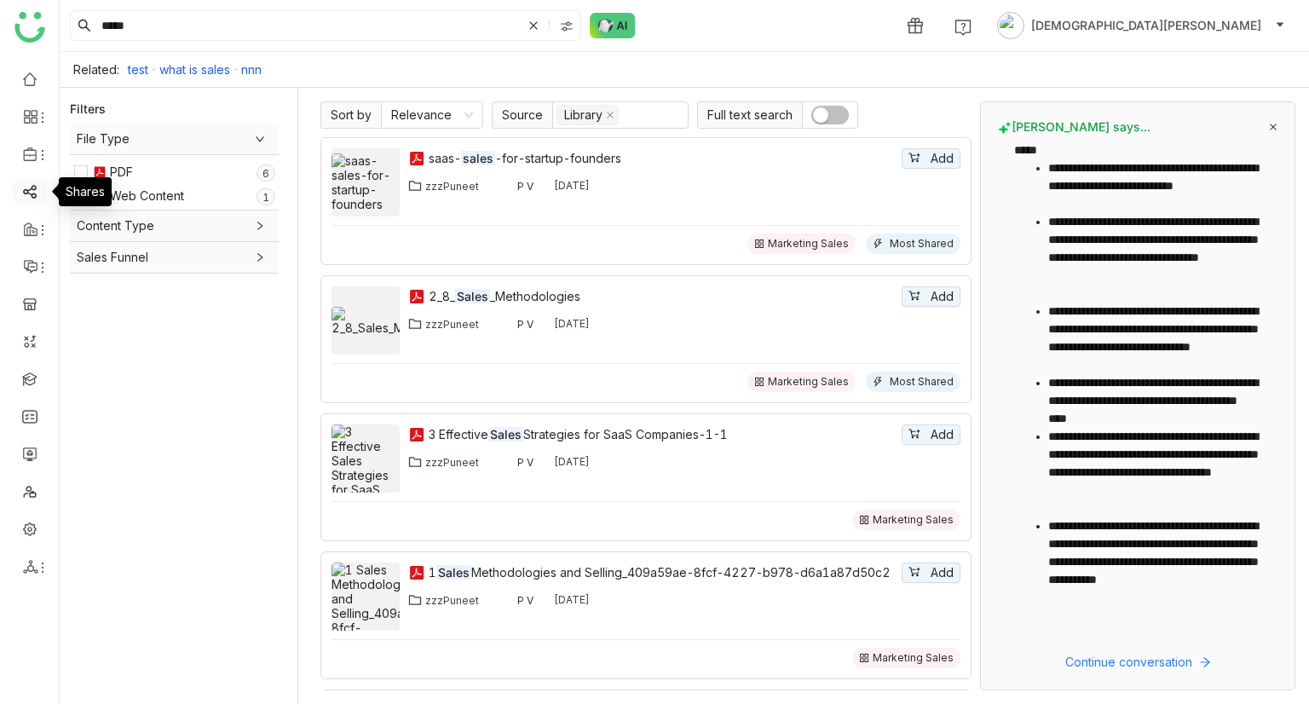
click at [27, 197] on link at bounding box center [29, 190] width 15 height 14
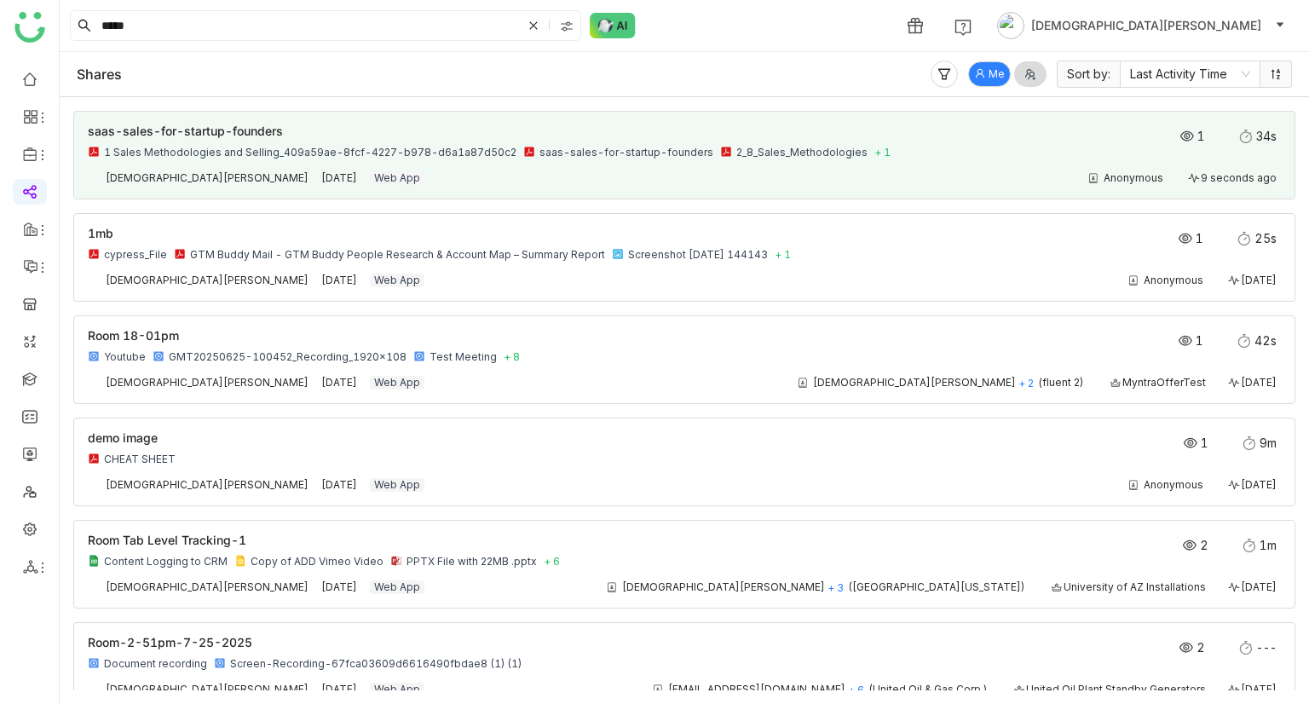
click at [968, 168] on div "saas-sales-for-startup-founders 1 Sales Methodologies and Selling_409a59ae-8fcf…" at bounding box center [684, 155] width 1193 height 60
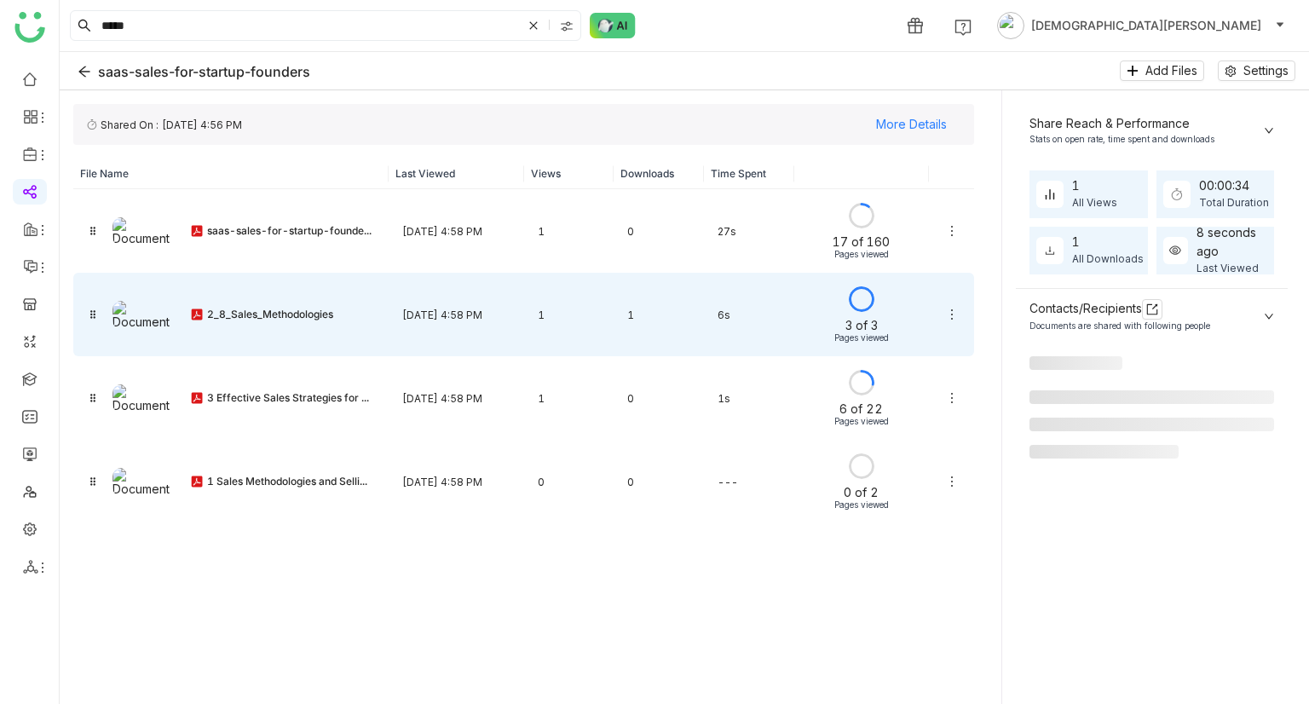
click at [786, 308] on div "6s" at bounding box center [749, 315] width 90 height 40
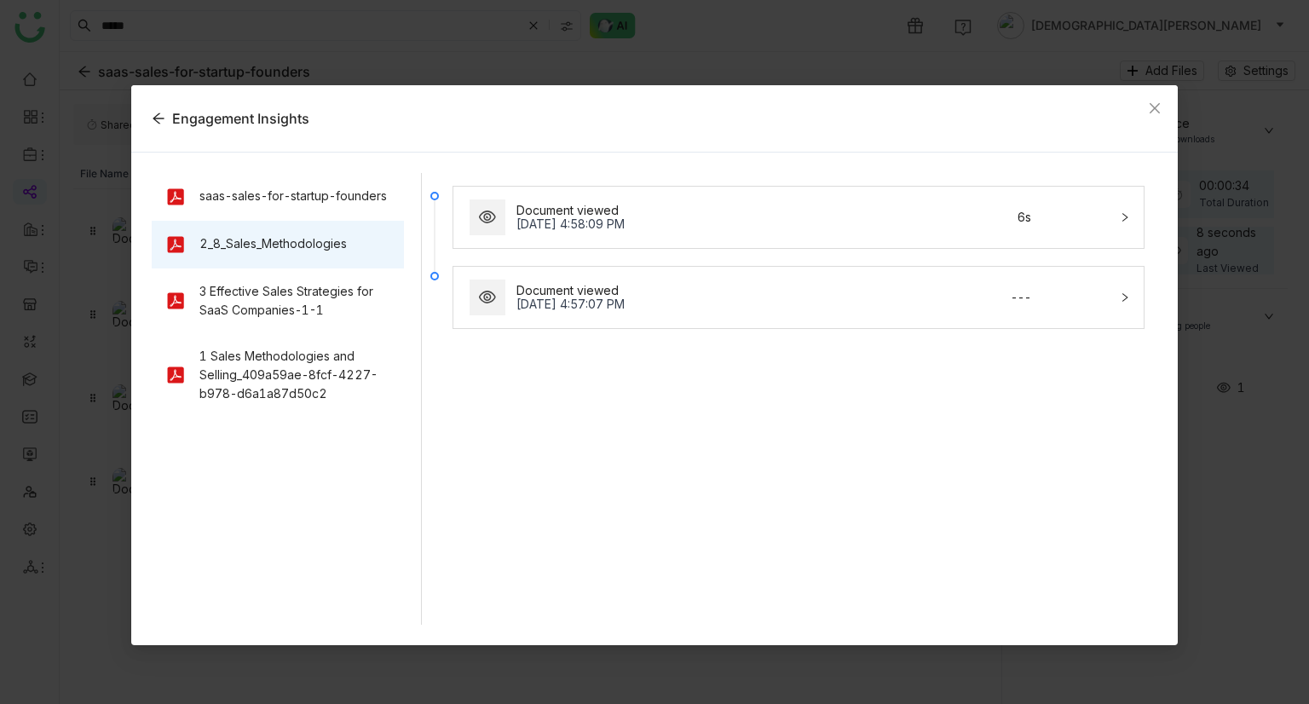
drag, startPoint x: 872, startPoint y: 282, endPoint x: 892, endPoint y: 277, distance: 20.2
click at [871, 282] on div "Document viewed Sep 30, 2025, 4:57:07 PM ---" at bounding box center [788, 297] width 642 height 41
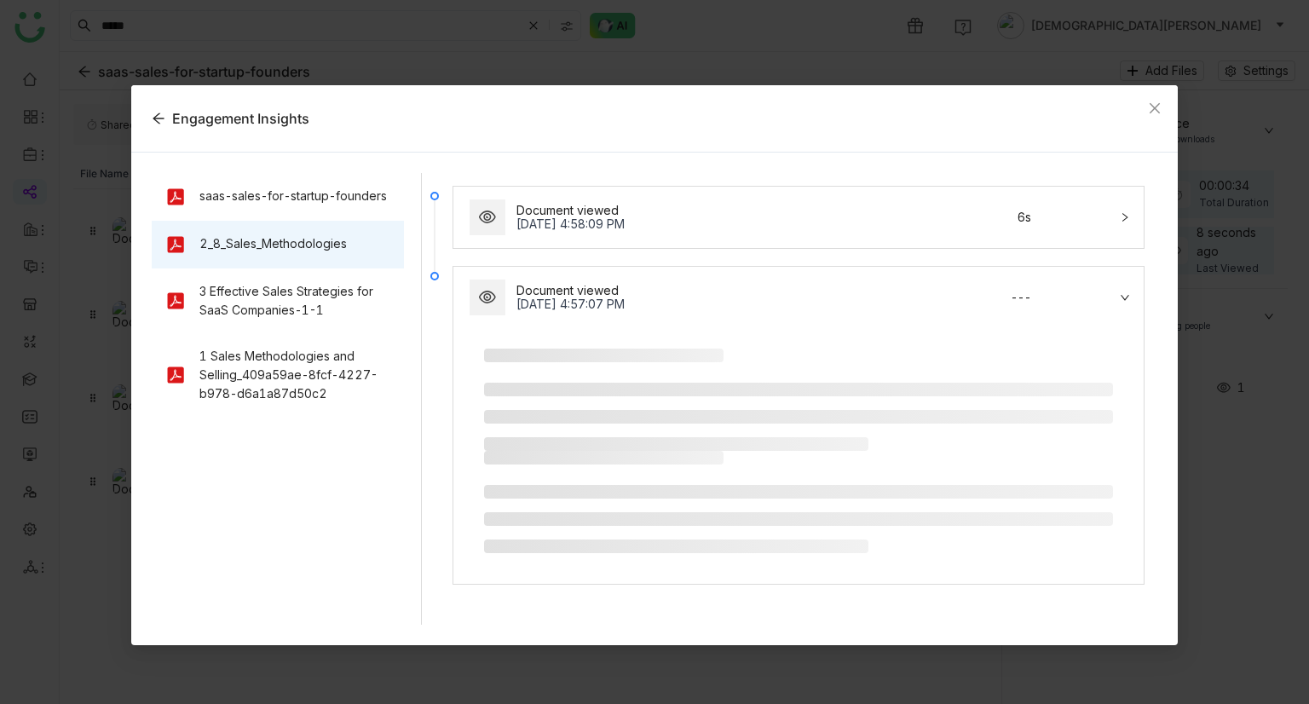
click at [845, 214] on div "Document viewed" at bounding box center [708, 211] width 385 height 14
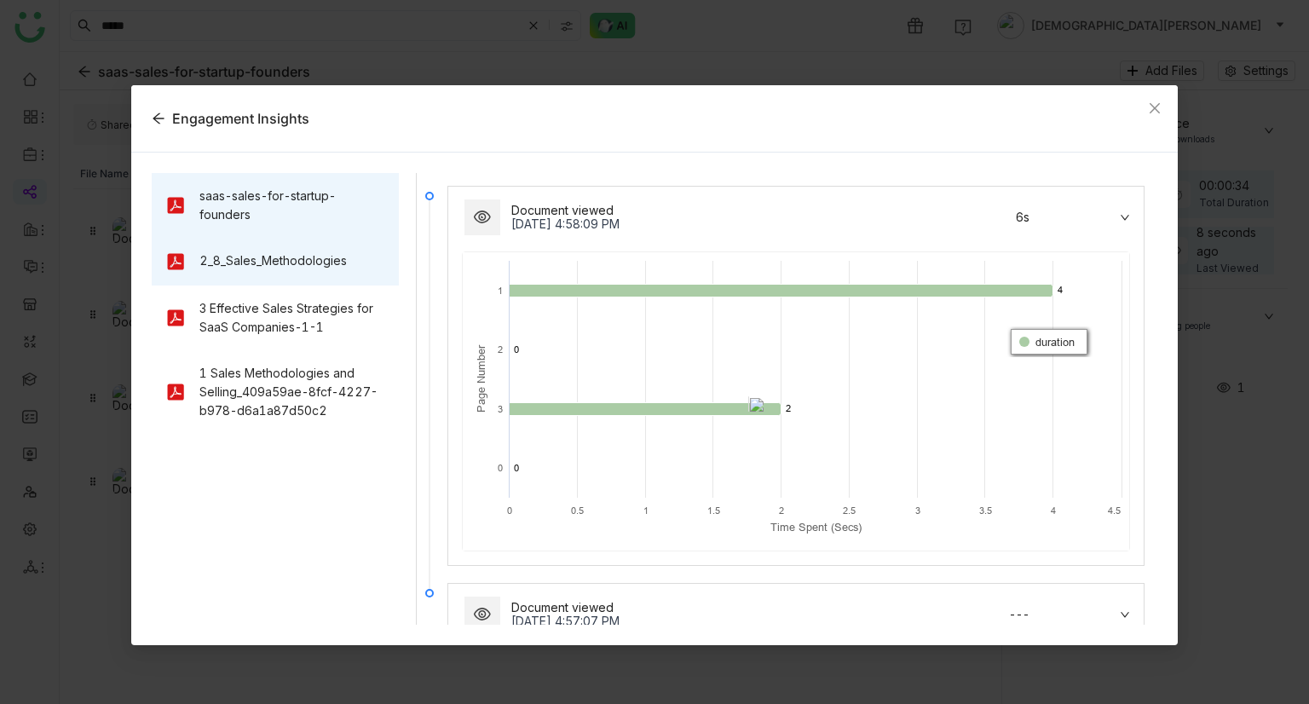
click at [265, 210] on div "saas-sales-for-startup-founders" at bounding box center [292, 205] width 186 height 37
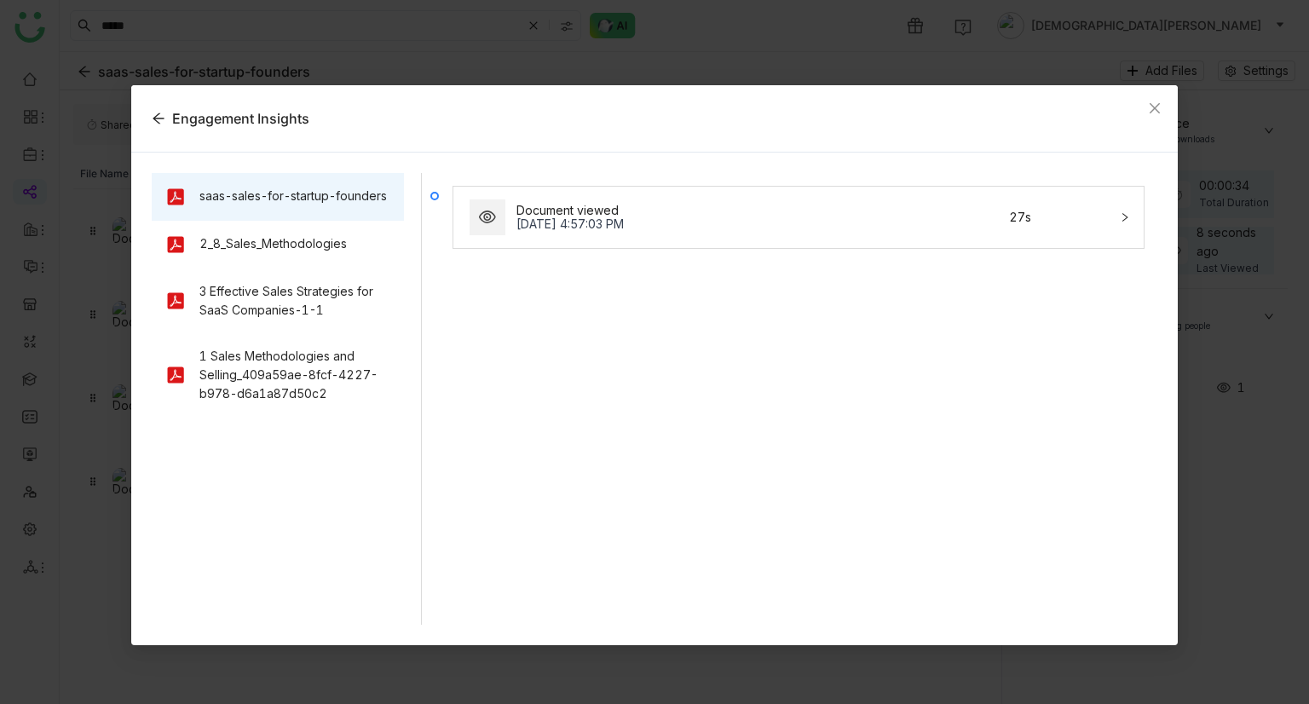
click at [688, 220] on div "Sep 30, 2025, 4:57:03 PM" at bounding box center [708, 224] width 385 height 14
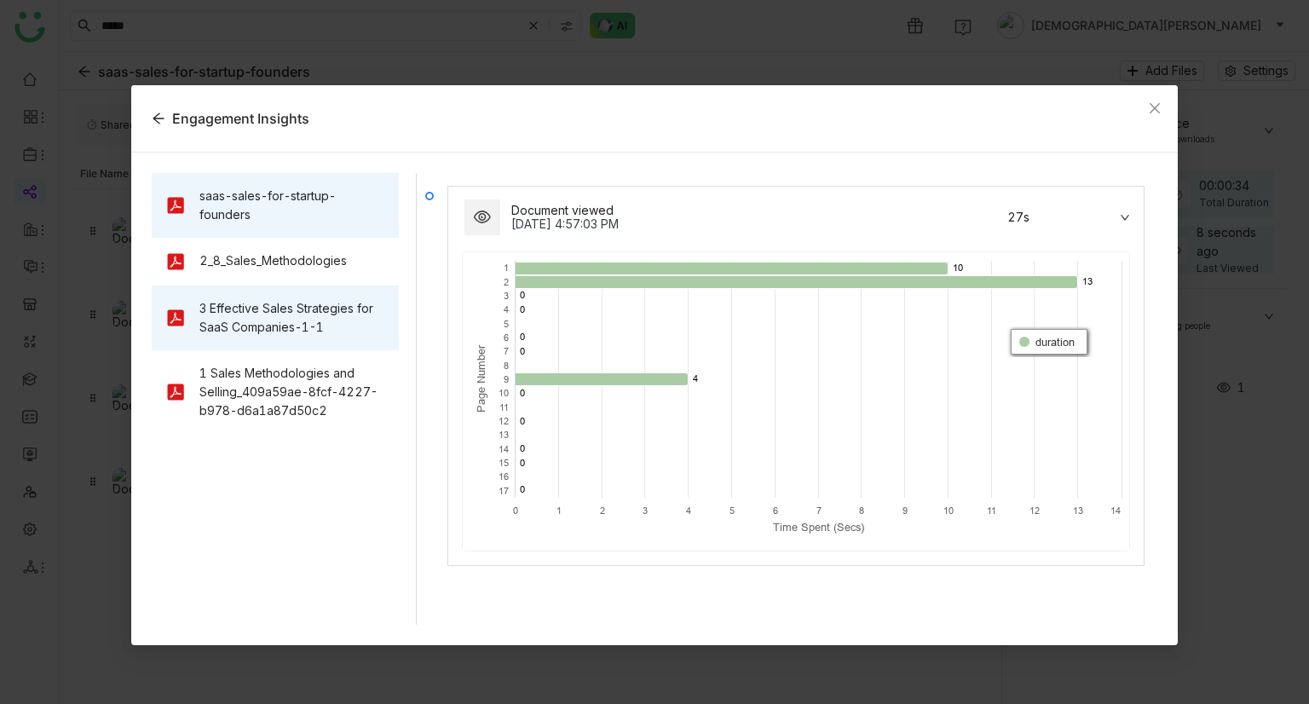
click at [292, 327] on div "3 Effective Sales Strategies for SaaS Companies-1-1" at bounding box center [292, 317] width 186 height 37
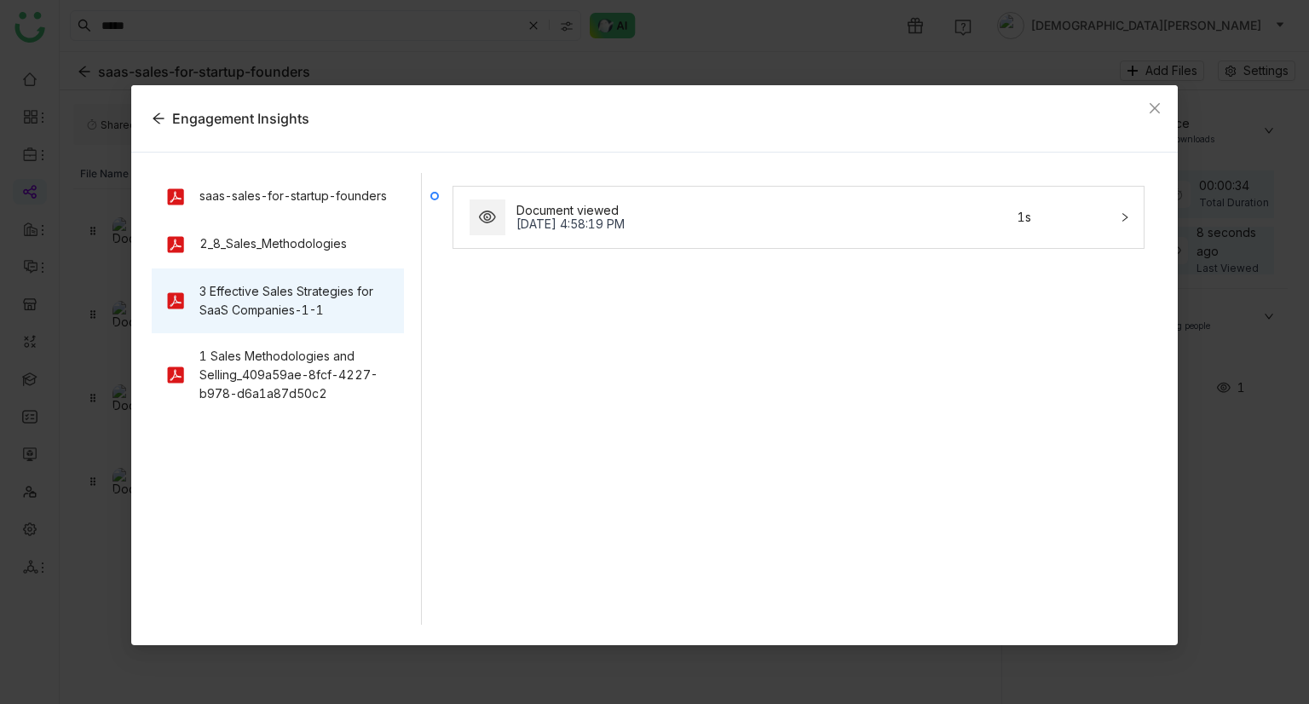
click at [757, 207] on div "Document viewed" at bounding box center [708, 211] width 385 height 14
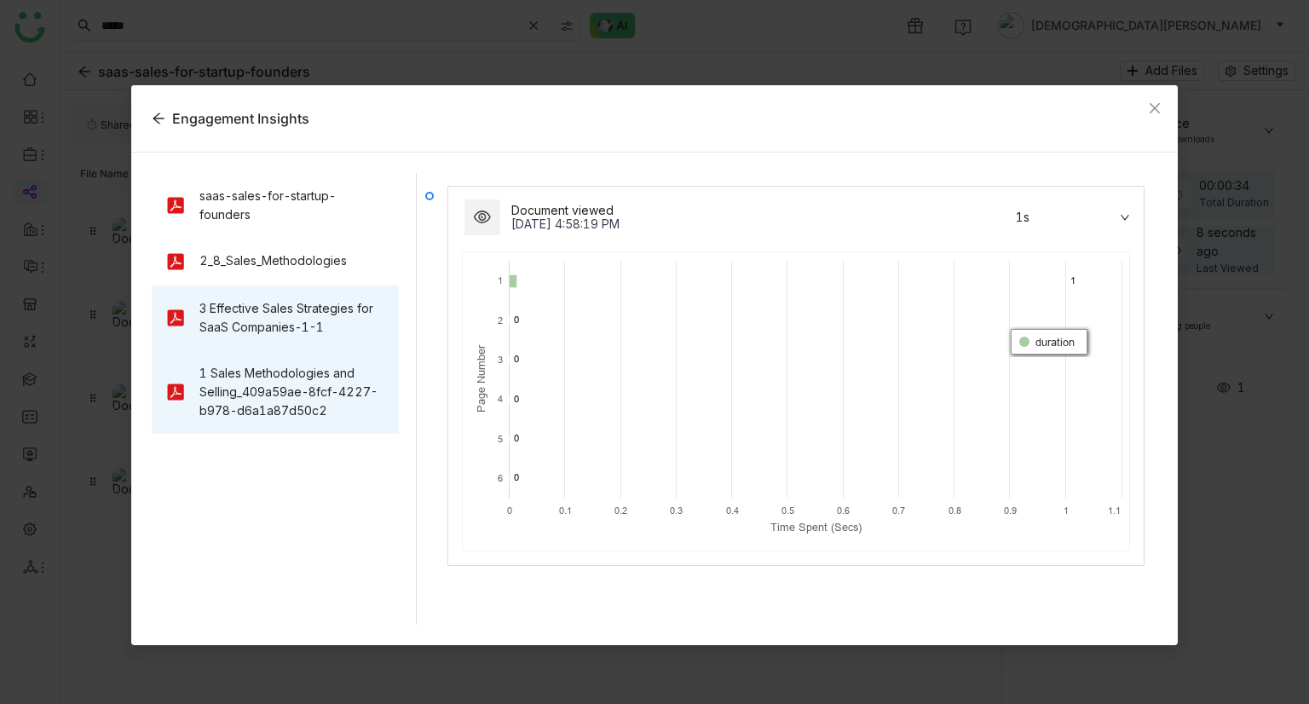
click at [221, 389] on div "1 Sales Methodologies and Selling_409a59ae-8fcf-4227-b978-d6a1a87d50c2" at bounding box center [292, 392] width 186 height 56
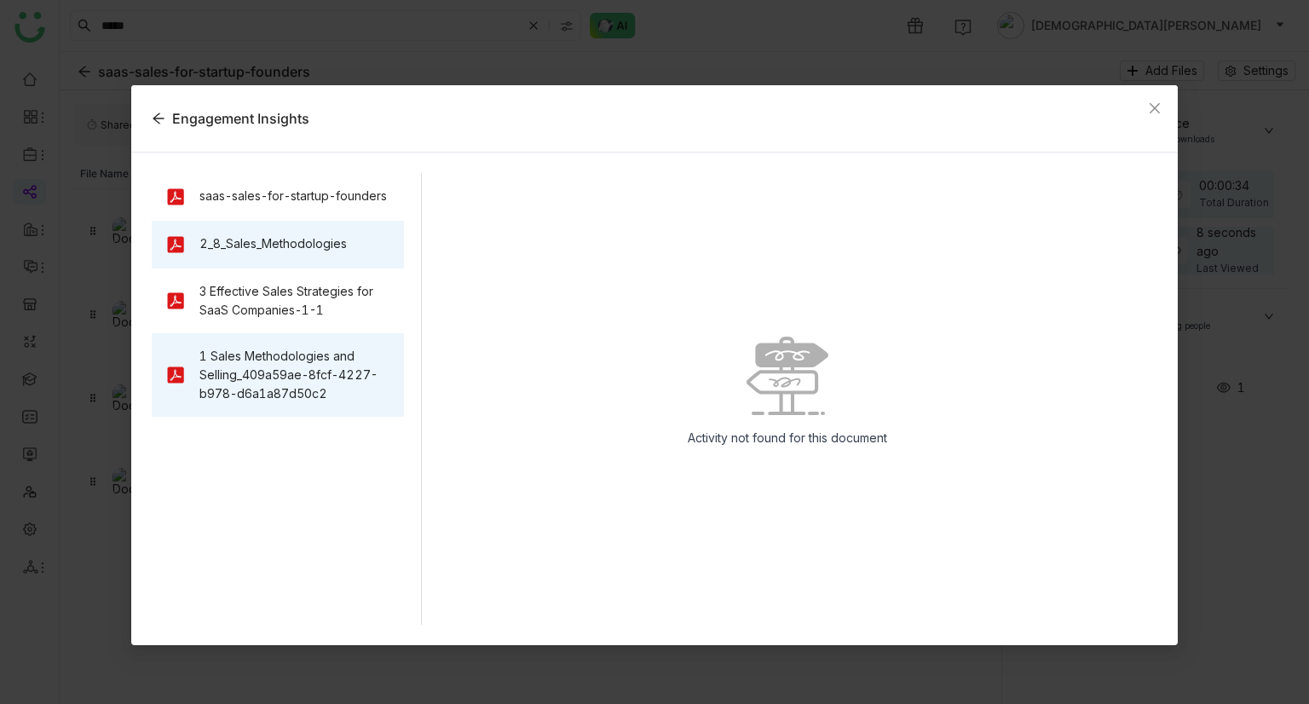
click at [237, 249] on div "2_8_Sales_Methodologies" at bounding box center [278, 245] width 253 height 48
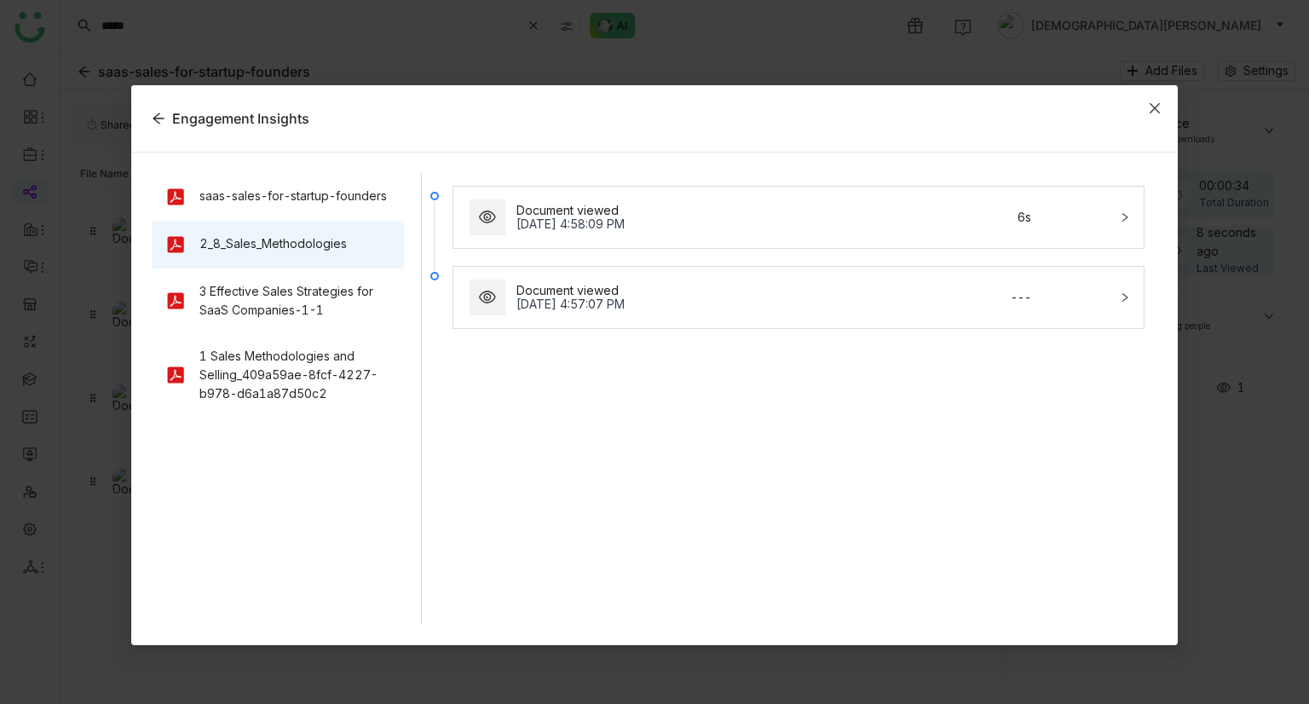
click at [1158, 118] on span "Close" at bounding box center [1154, 108] width 46 height 46
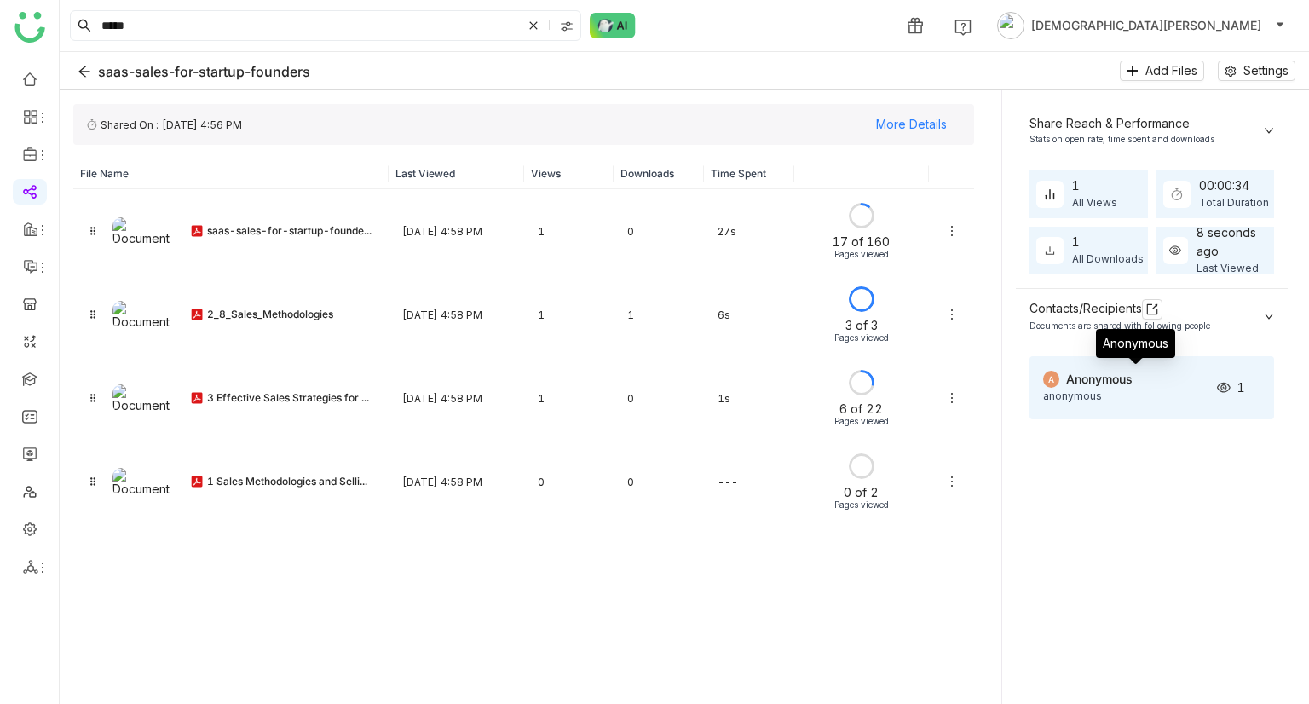
click at [1113, 388] on div "Anonymous" at bounding box center [1136, 379] width 140 height 19
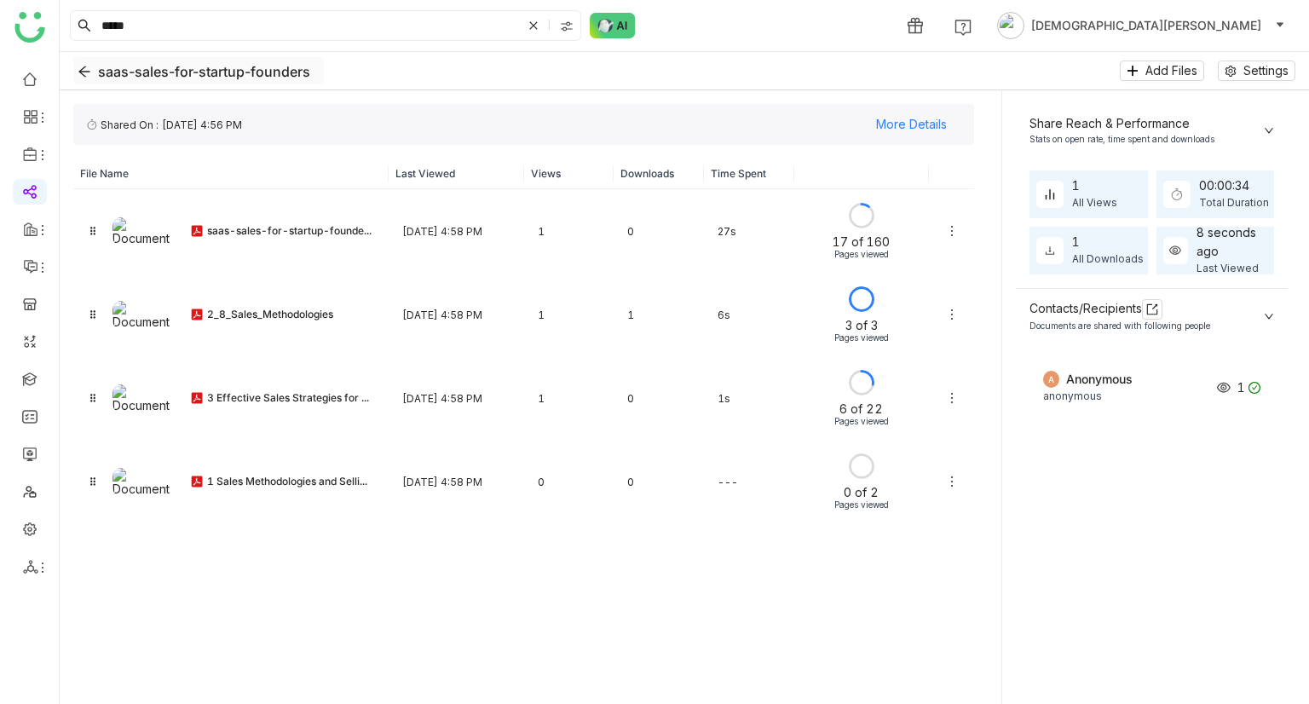
click at [89, 68] on icon "Back" at bounding box center [85, 72] width 14 height 14
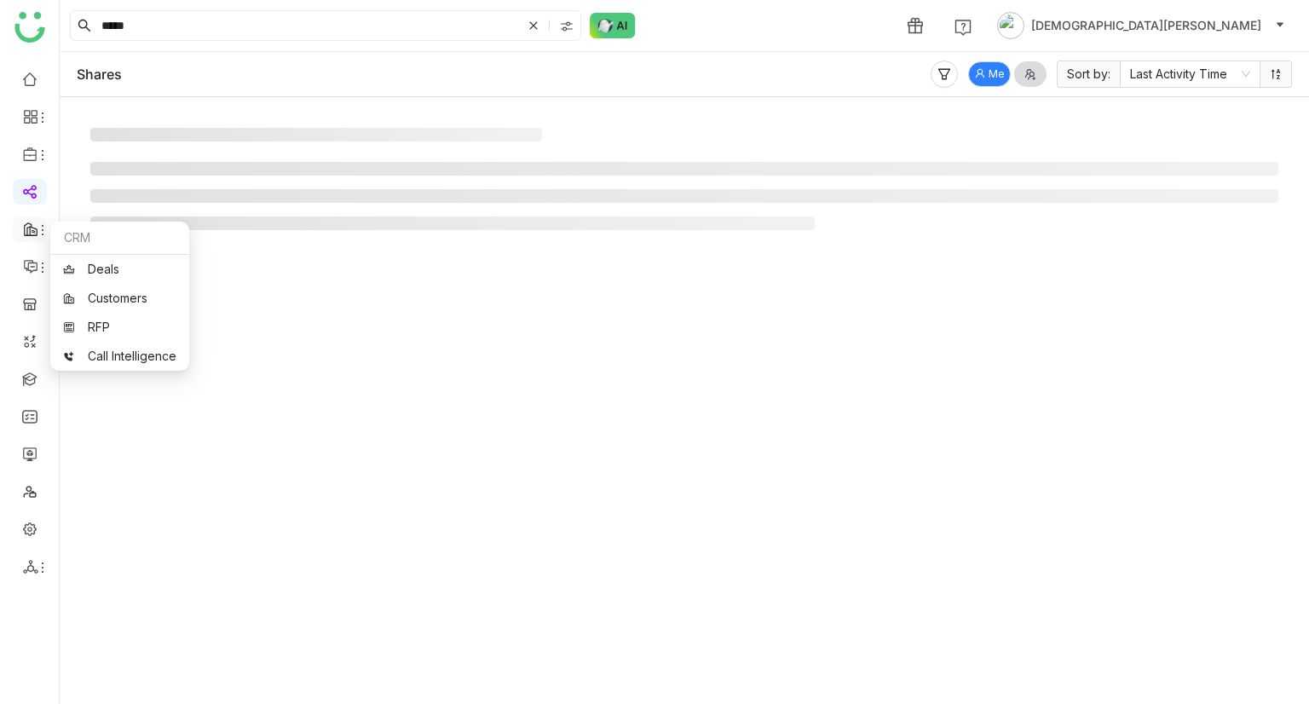
click at [26, 229] on span at bounding box center [29, 229] width 9 height 0
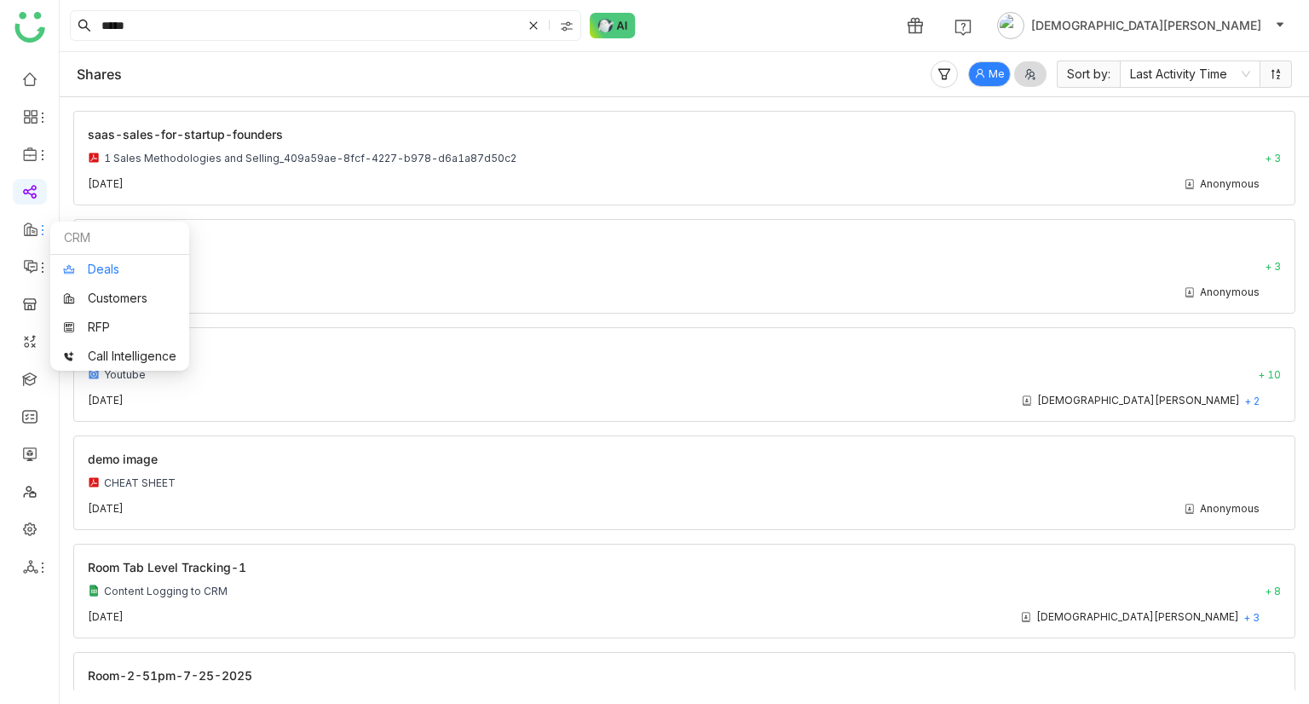
click at [86, 263] on link "Deals" at bounding box center [119, 269] width 113 height 12
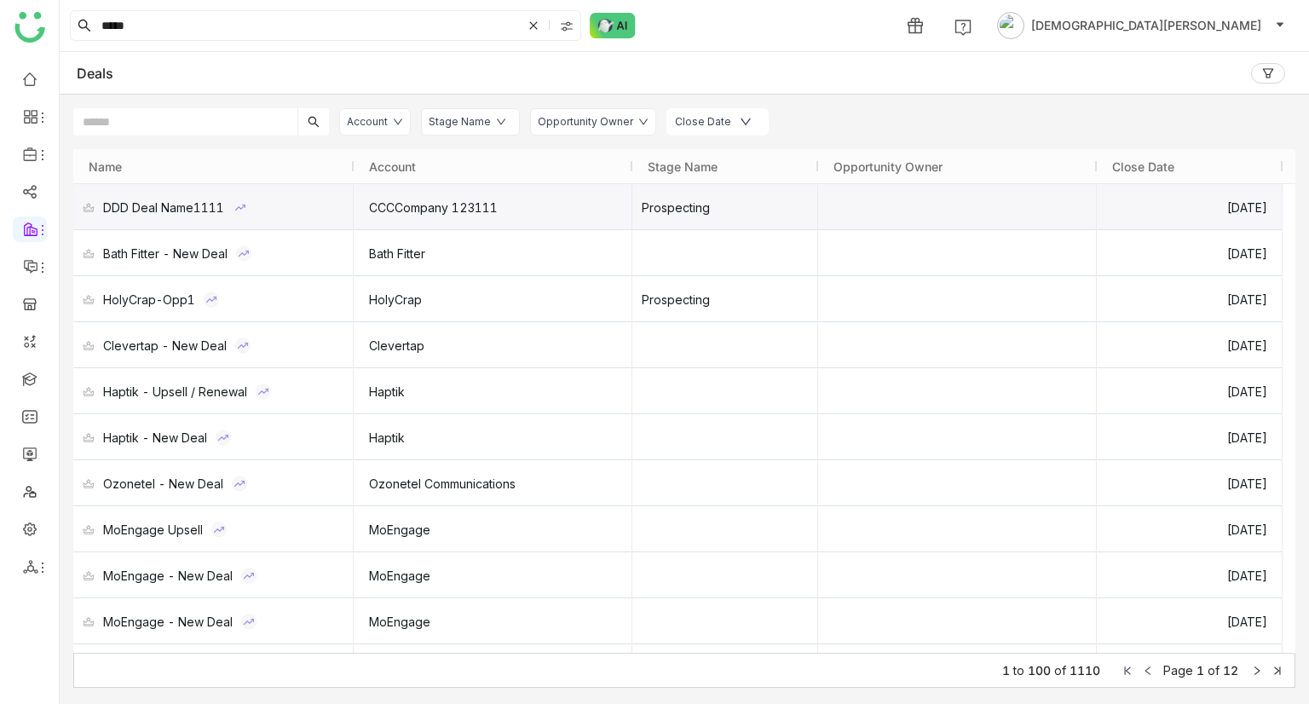
click at [166, 218] on div "DDD Deal Name1111" at bounding box center [163, 207] width 121 height 45
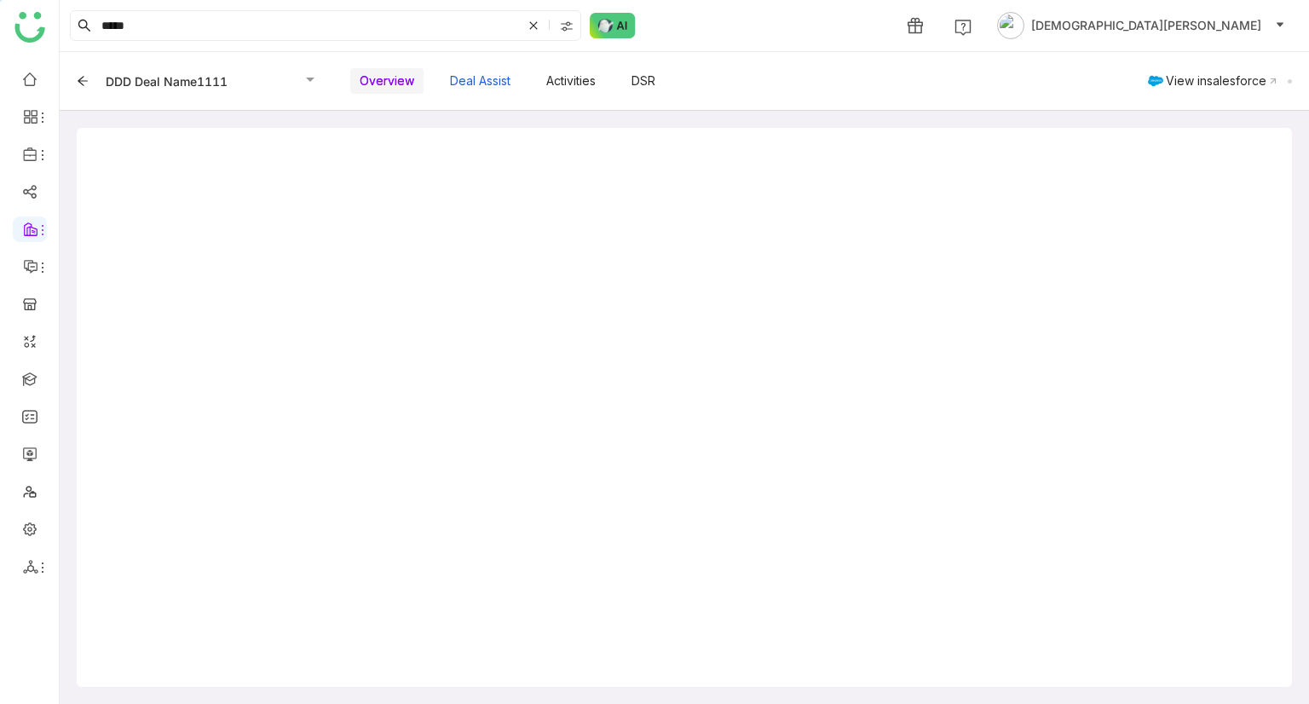
click at [484, 84] on button "Deal Assist" at bounding box center [479, 80] width 79 height 29
click at [586, 96] on div "Activities" at bounding box center [571, 80] width 68 height 41
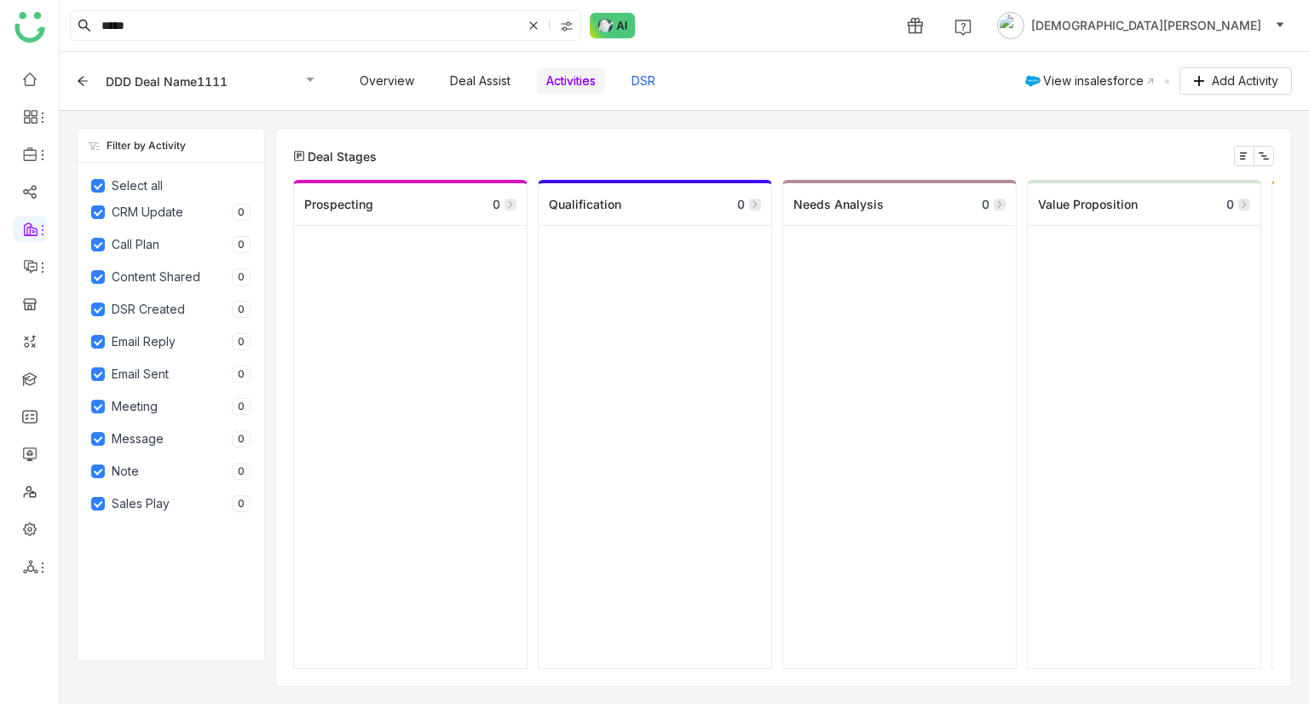
click at [636, 79] on button "DSR" at bounding box center [643, 80] width 43 height 29
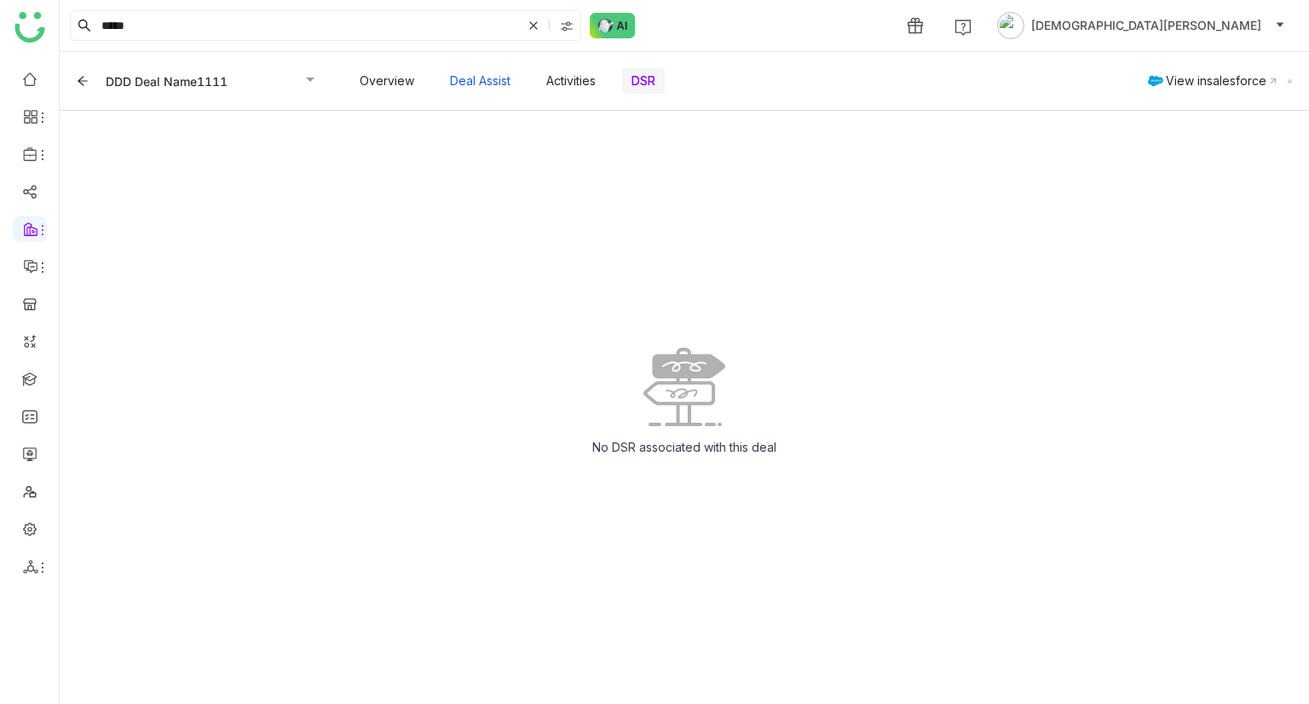
click at [509, 72] on button "Deal Assist" at bounding box center [479, 80] width 79 height 29
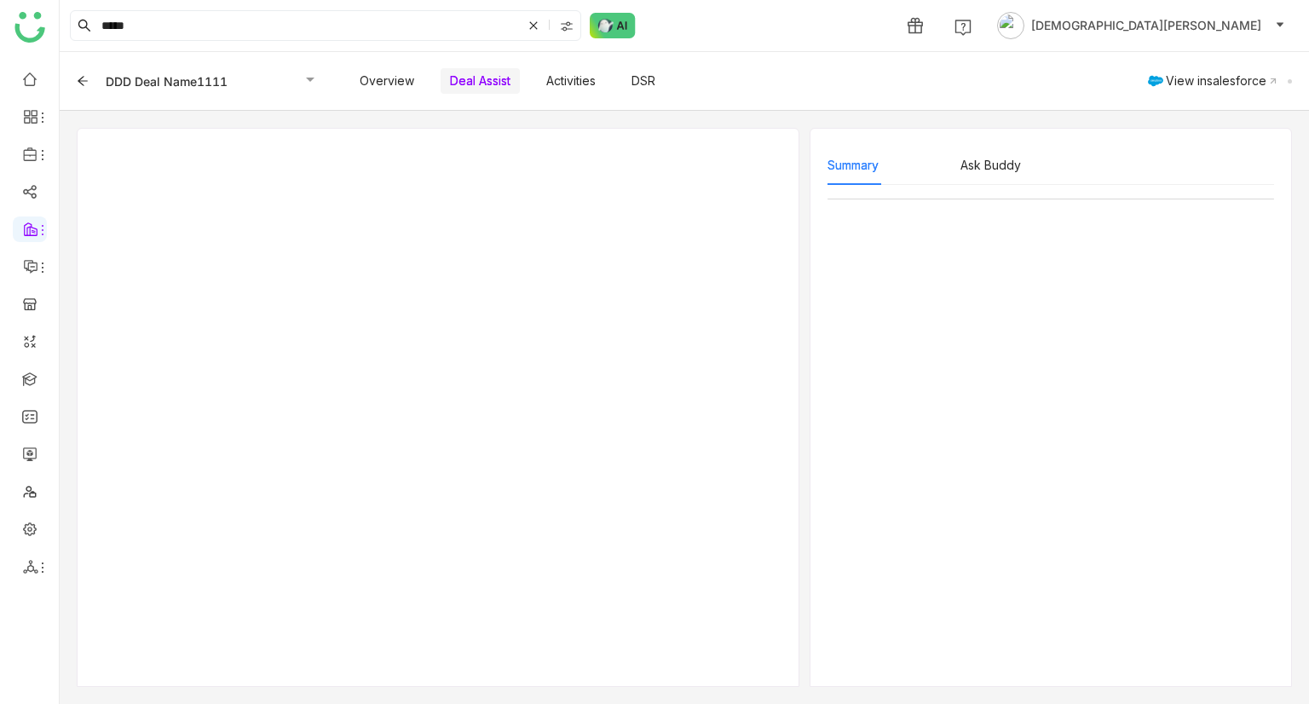
click at [80, 85] on icon at bounding box center [83, 81] width 12 height 12
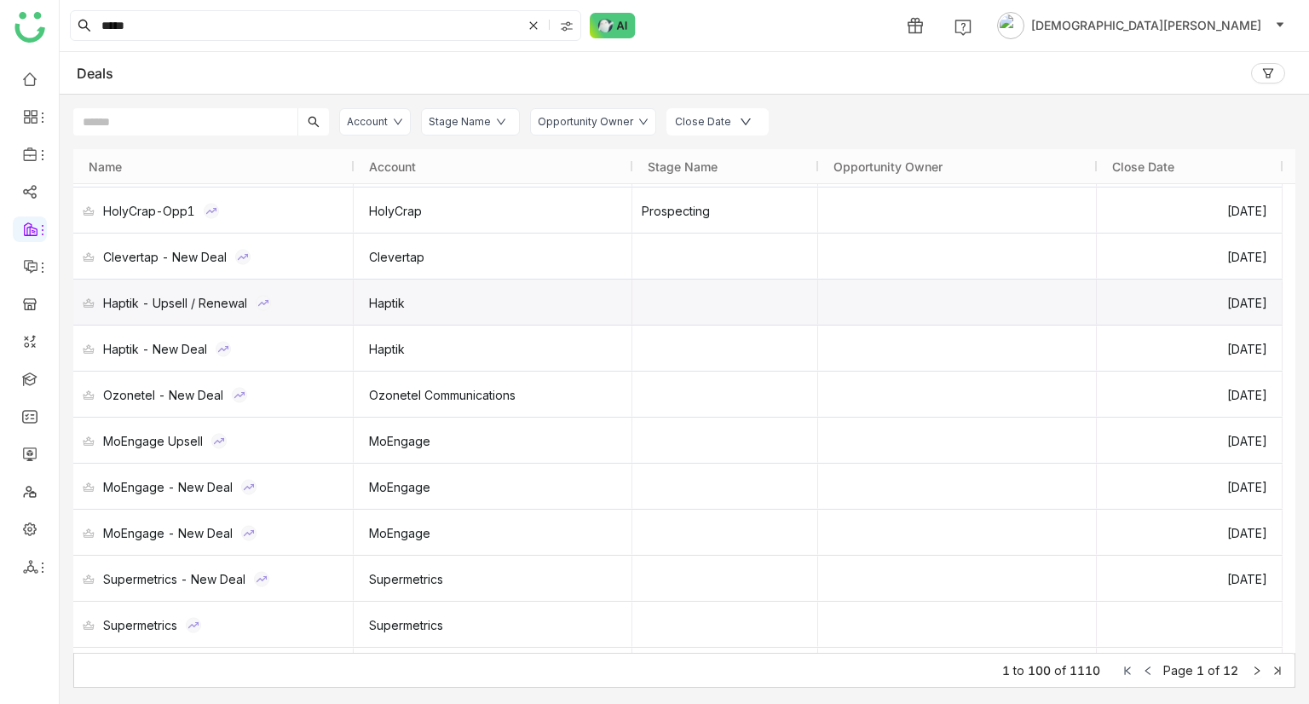
scroll to position [85, 0]
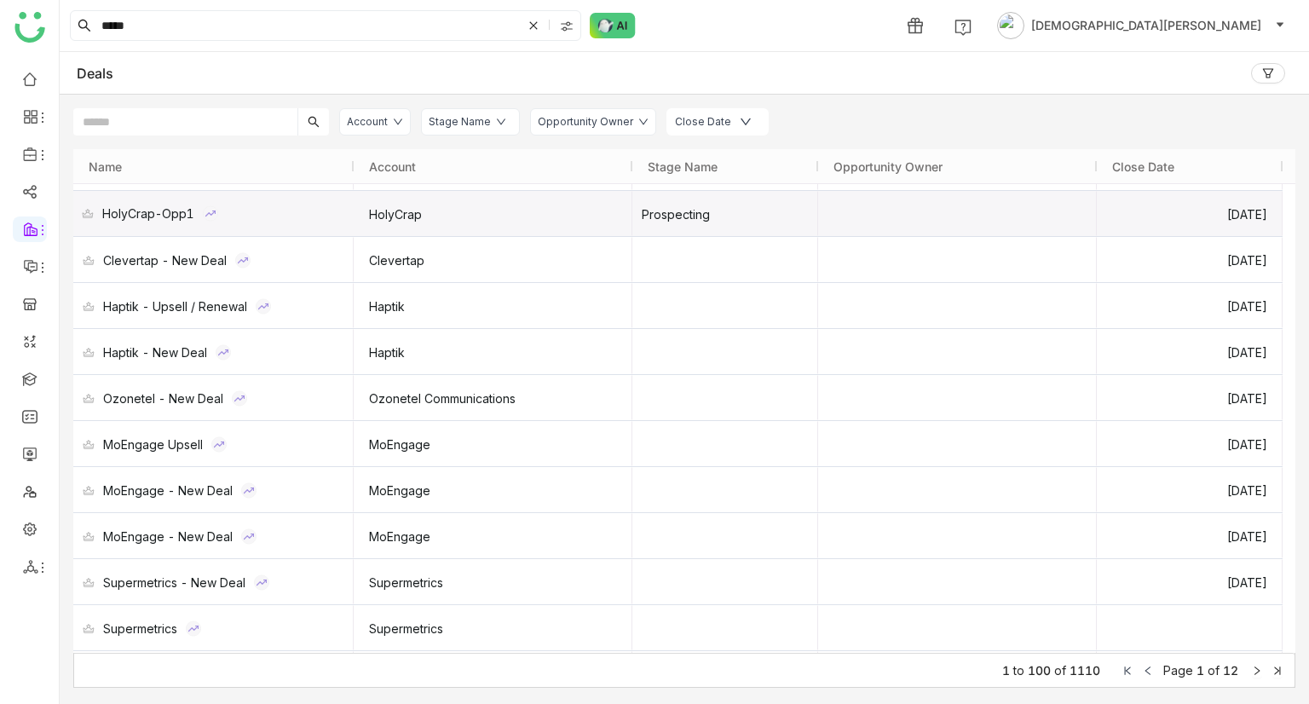
click at [182, 210] on div "HolyCrap-Opp1" at bounding box center [148, 213] width 92 height 45
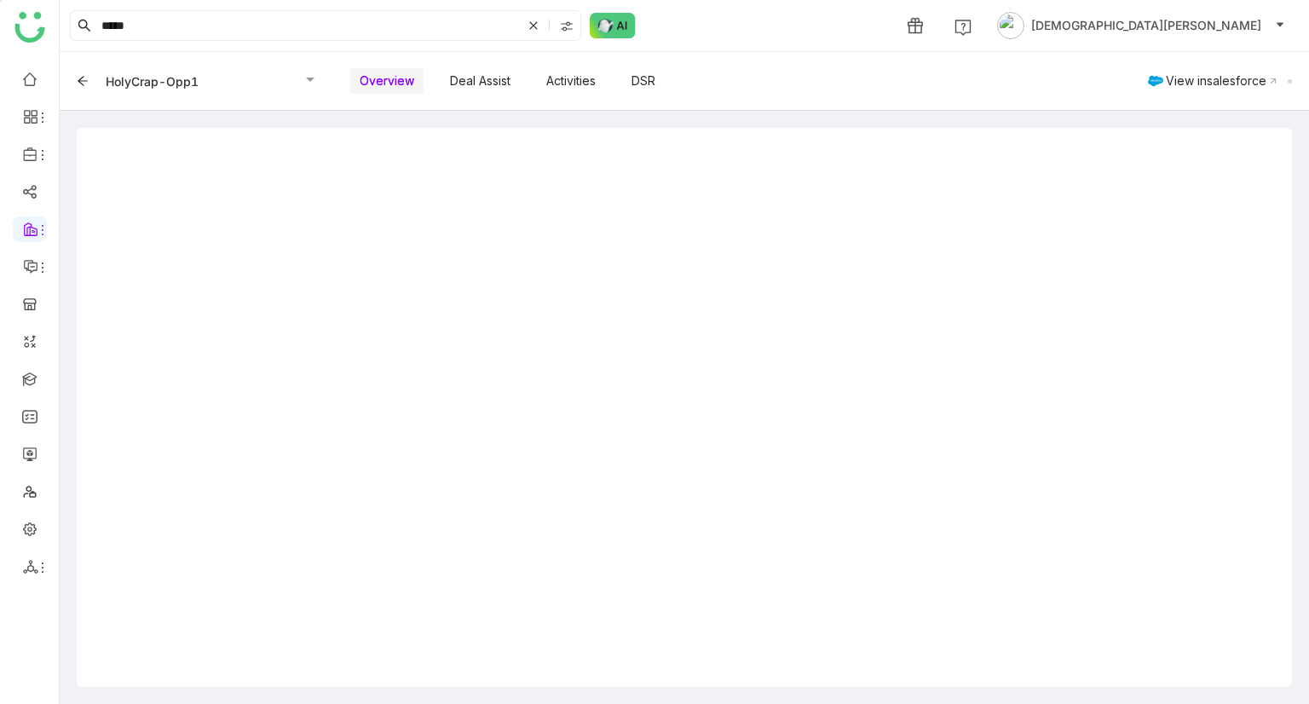
click at [87, 83] on icon at bounding box center [83, 81] width 12 height 12
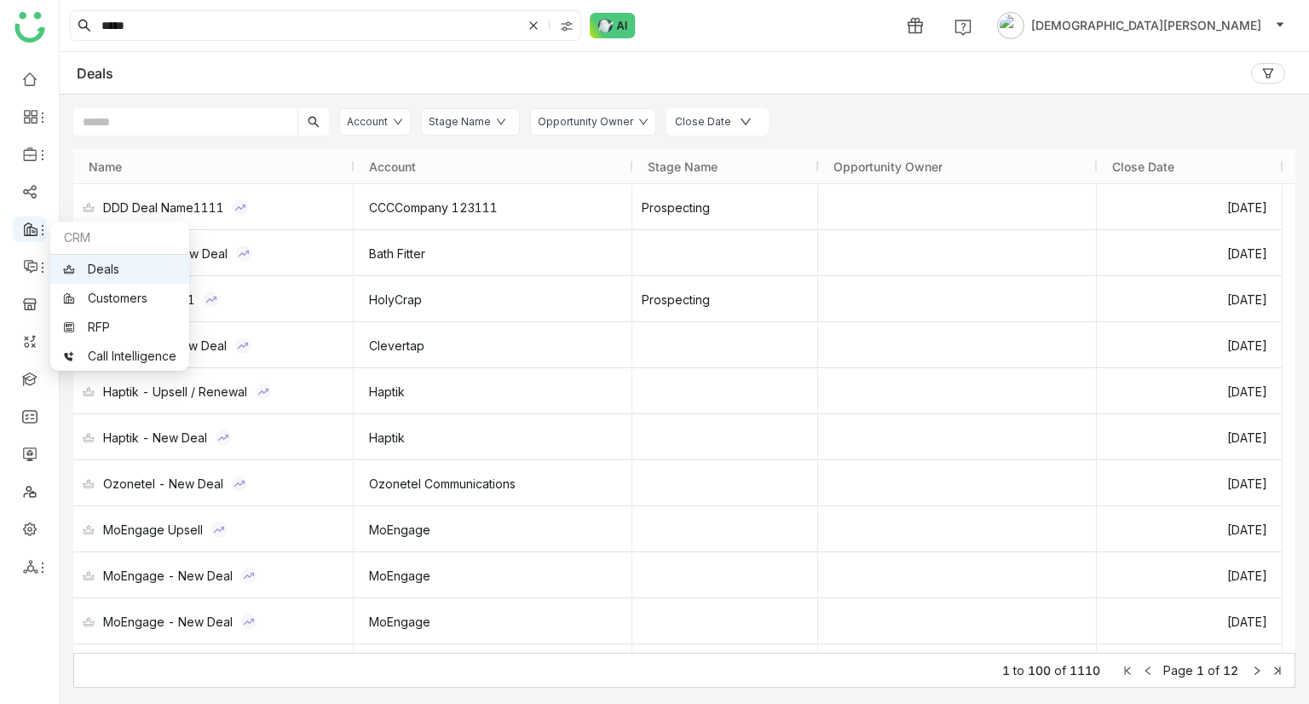
click at [36, 233] on icon at bounding box center [43, 230] width 14 height 14
click at [113, 304] on link "Customers" at bounding box center [119, 298] width 113 height 12
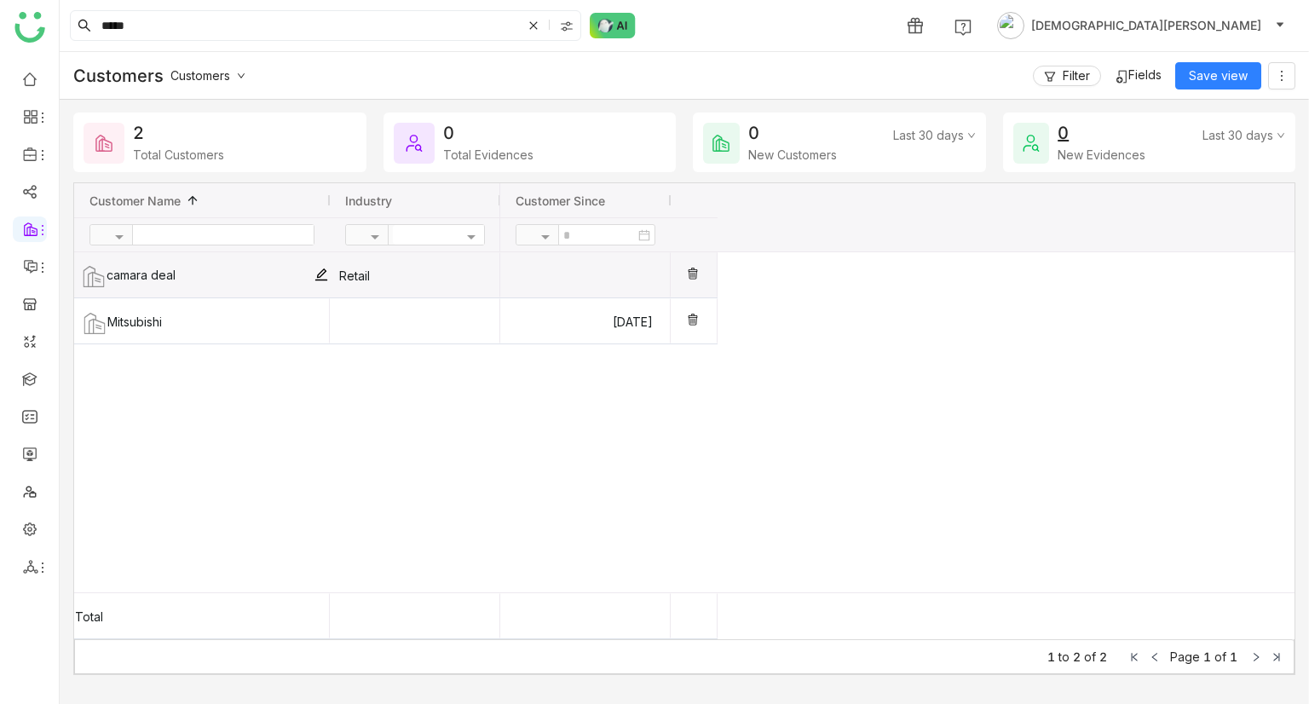
click at [321, 270] on div "camara deal" at bounding box center [202, 274] width 256 height 45
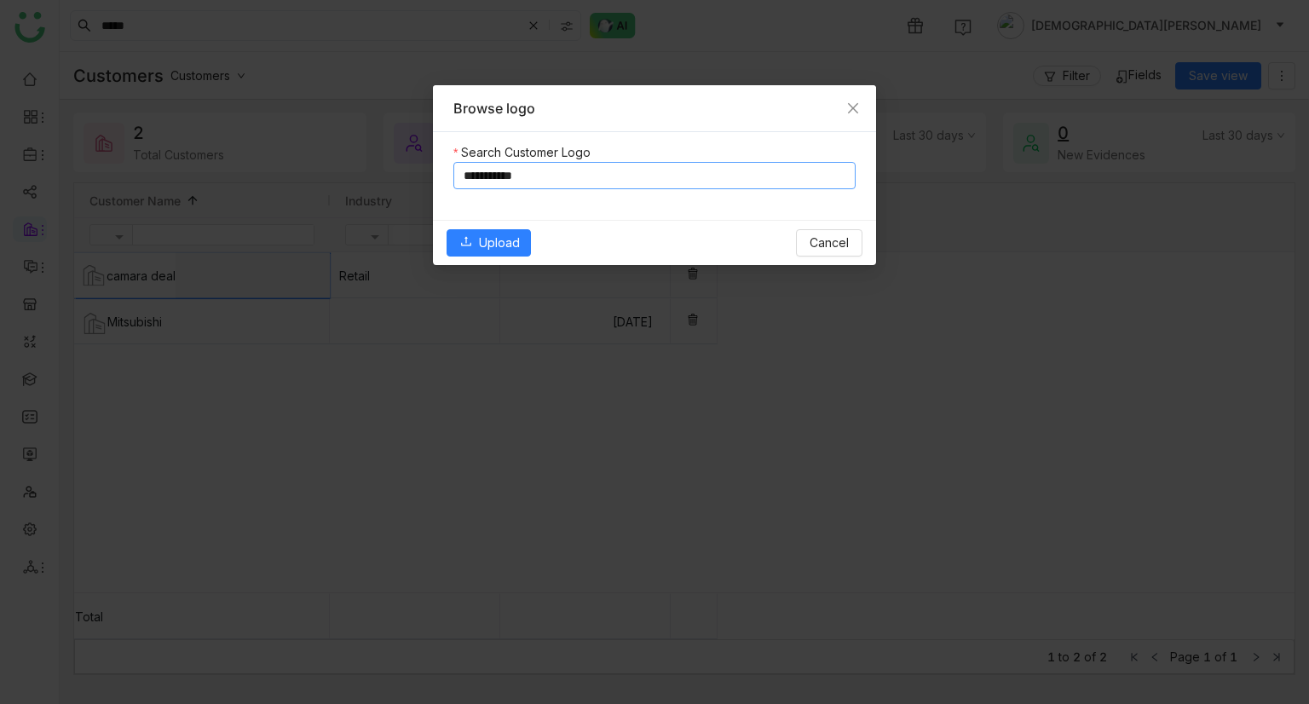
click at [596, 179] on input "**********" at bounding box center [654, 175] width 402 height 27
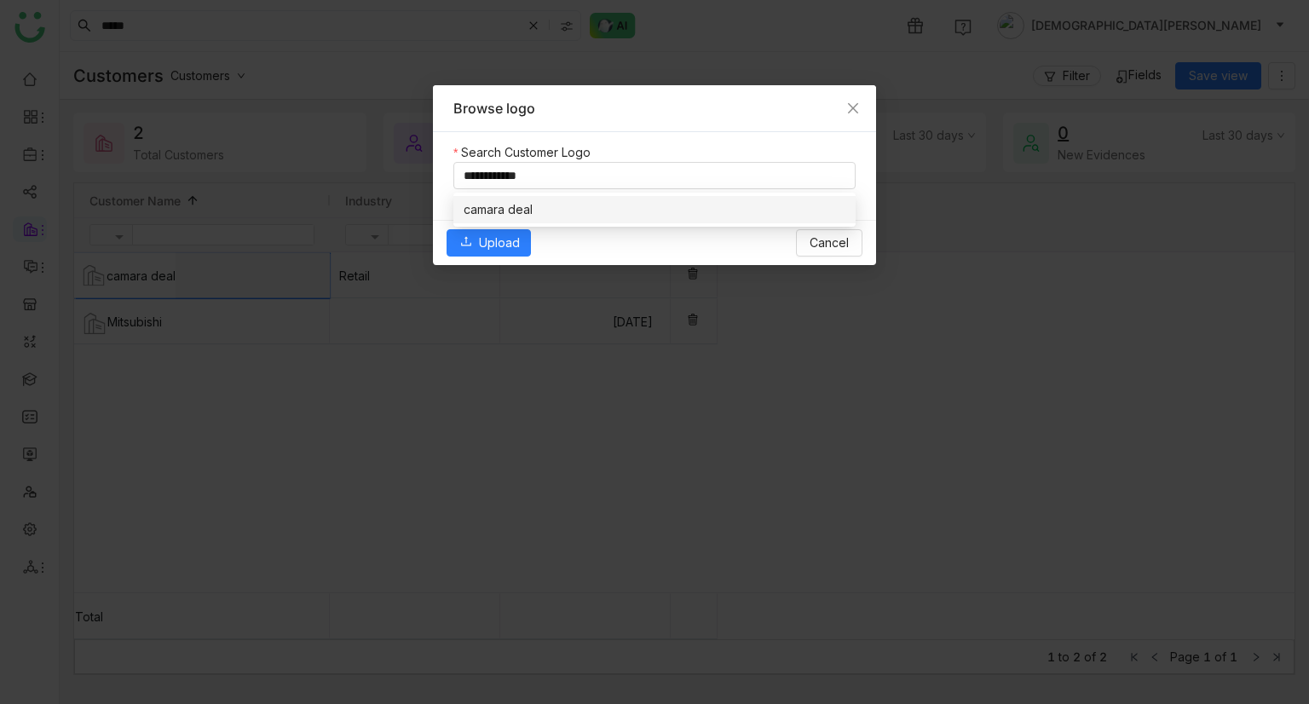
click at [590, 222] on div "camara deal" at bounding box center [654, 210] width 402 height 34
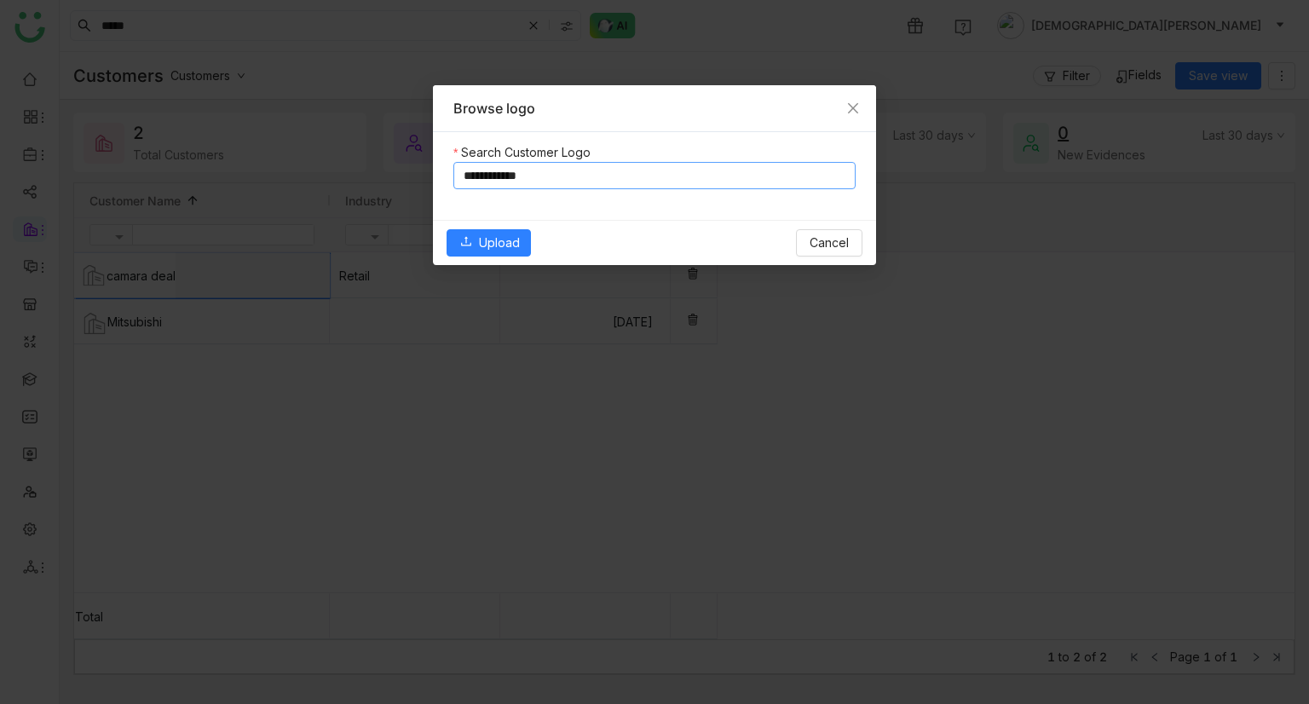
type input "**********"
click at [504, 234] on span "Upload" at bounding box center [499, 241] width 41 height 22
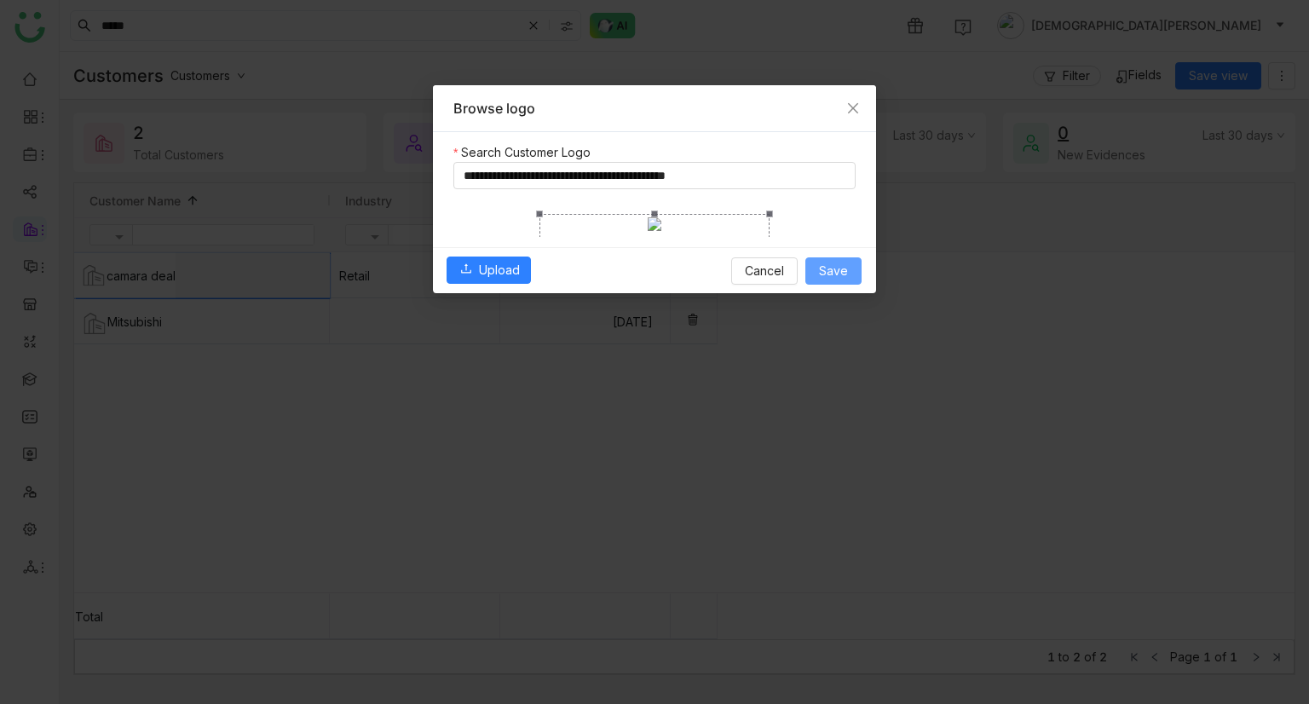
click at [825, 280] on span "Save" at bounding box center [833, 271] width 29 height 19
click at [841, 481] on div "Jul 24, 2025" at bounding box center [897, 422] width 794 height 340
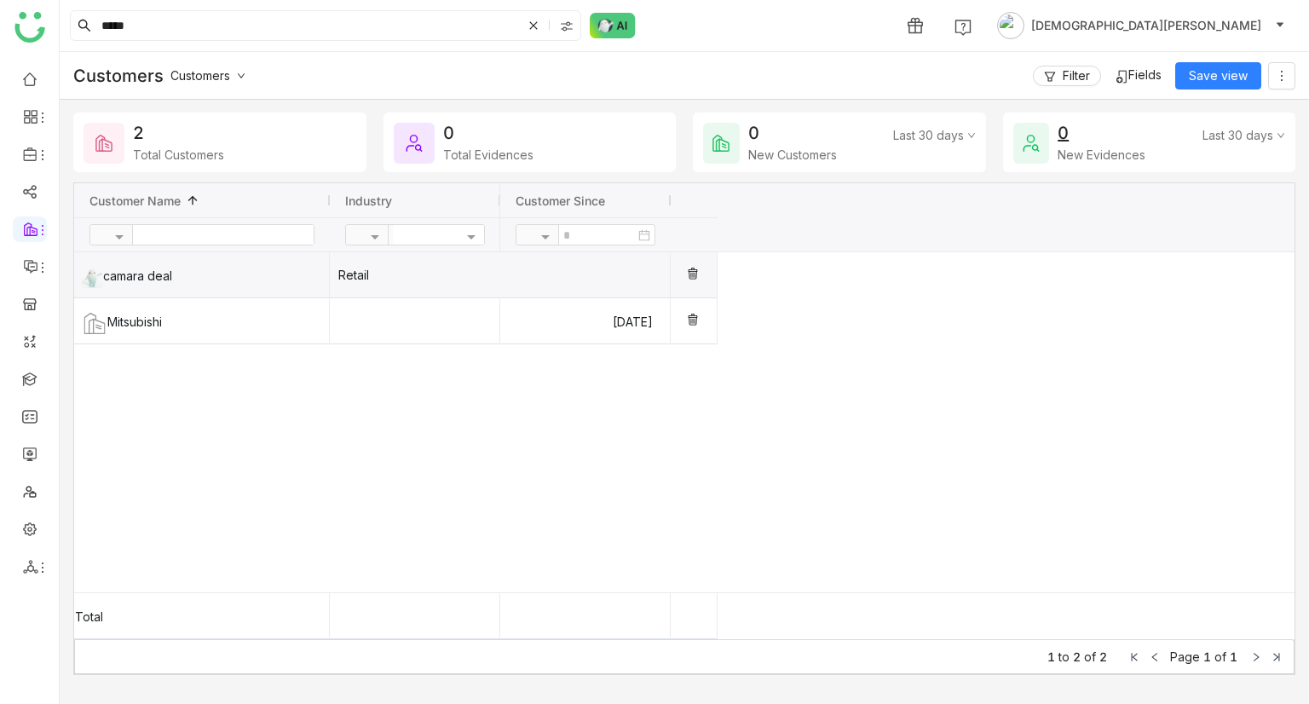
click at [413, 263] on div "Retail" at bounding box center [423, 274] width 170 height 45
click at [658, 270] on div at bounding box center [585, 274] width 170 height 45
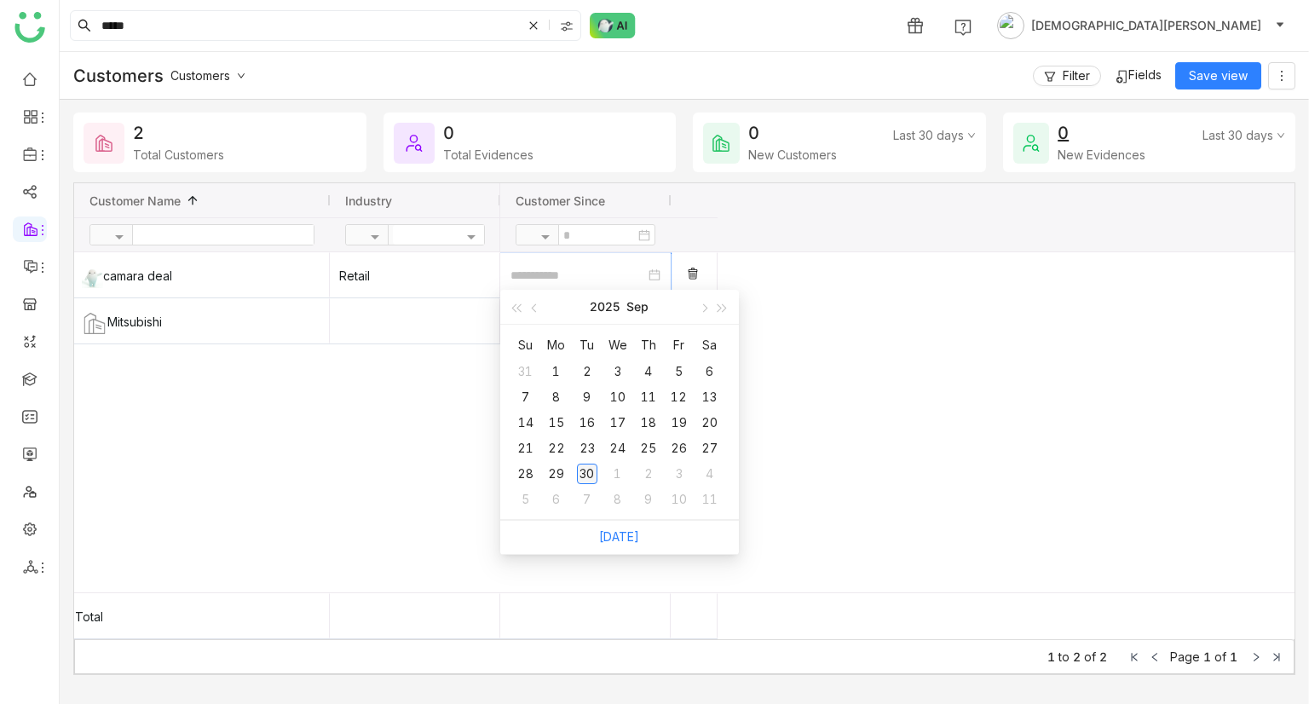
click at [582, 469] on div "30" at bounding box center [587, 473] width 20 height 20
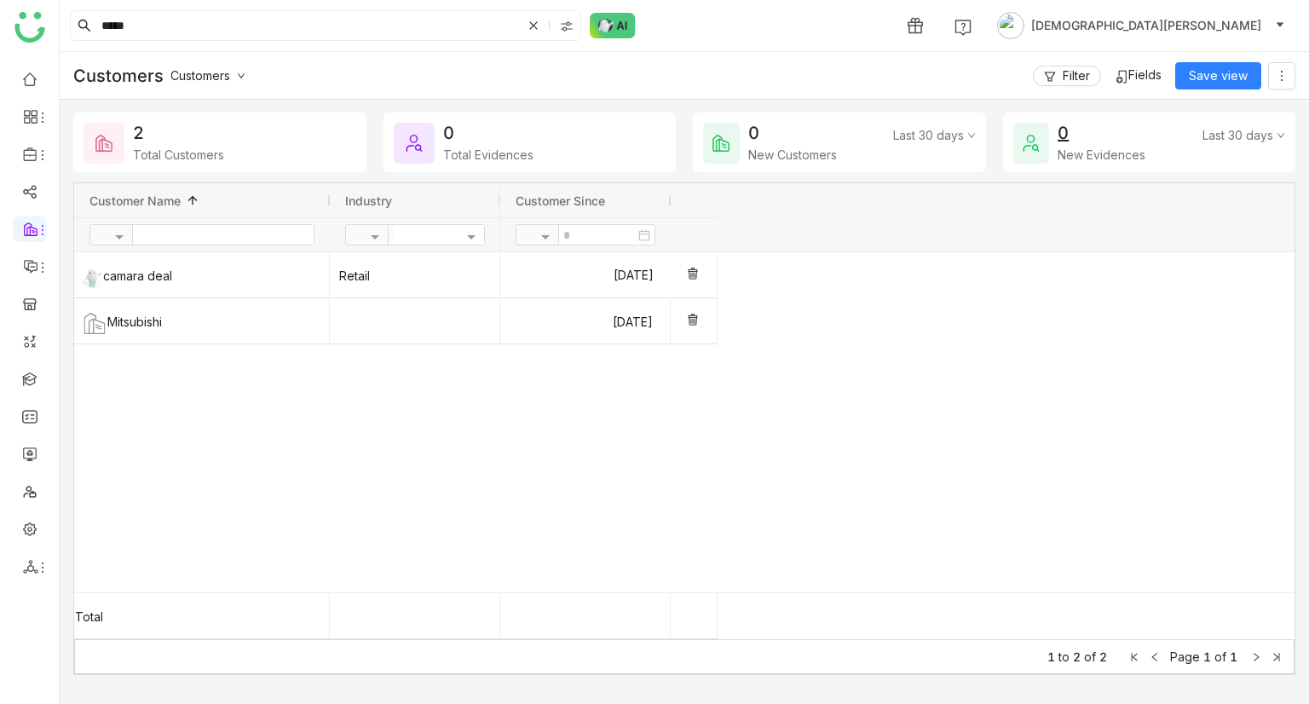
click at [485, 147] on div "Total Evidences" at bounding box center [488, 154] width 90 height 14
click at [1008, 253] on div "Sep 30, 2025 Jul 24, 2025" at bounding box center [897, 422] width 794 height 340
click at [1130, 81] on span "Fields" at bounding box center [1144, 74] width 33 height 14
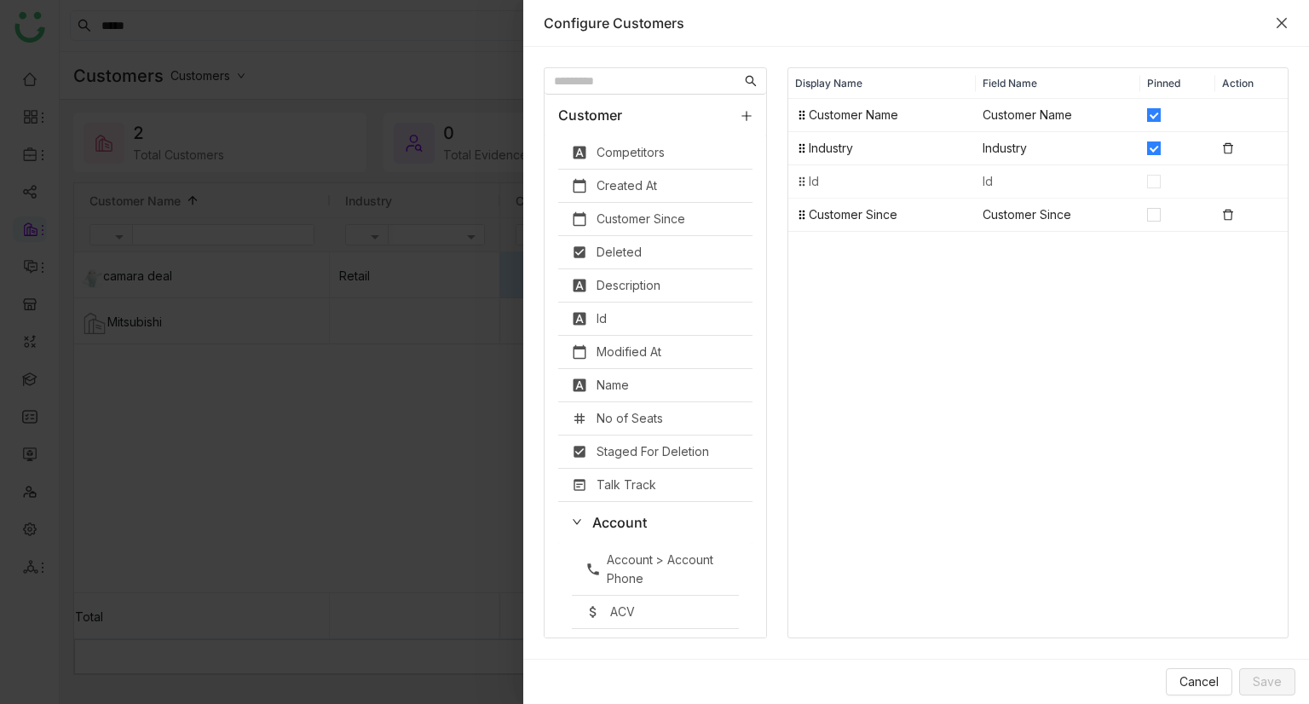
click at [1280, 22] on icon "Close" at bounding box center [1281, 23] width 10 height 10
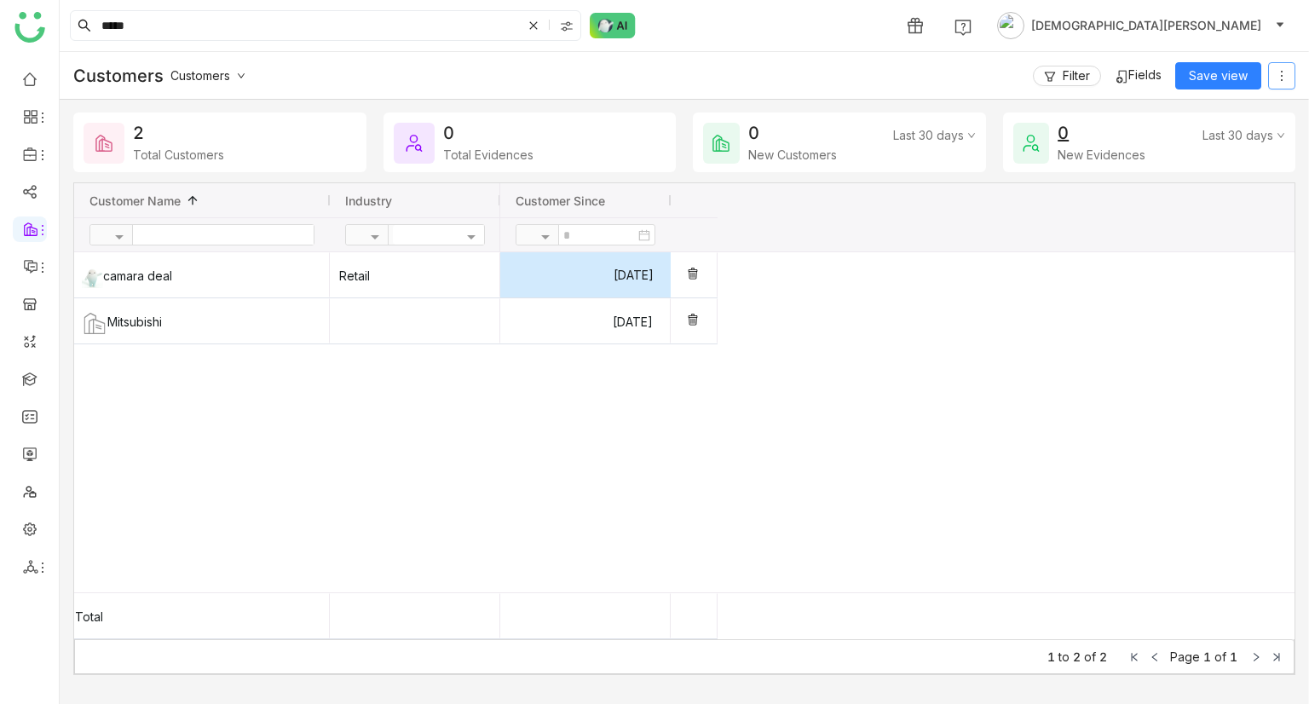
click at [1273, 71] on span at bounding box center [1281, 76] width 26 height 14
click at [1227, 142] on span "Save as" at bounding box center [1214, 142] width 71 height 19
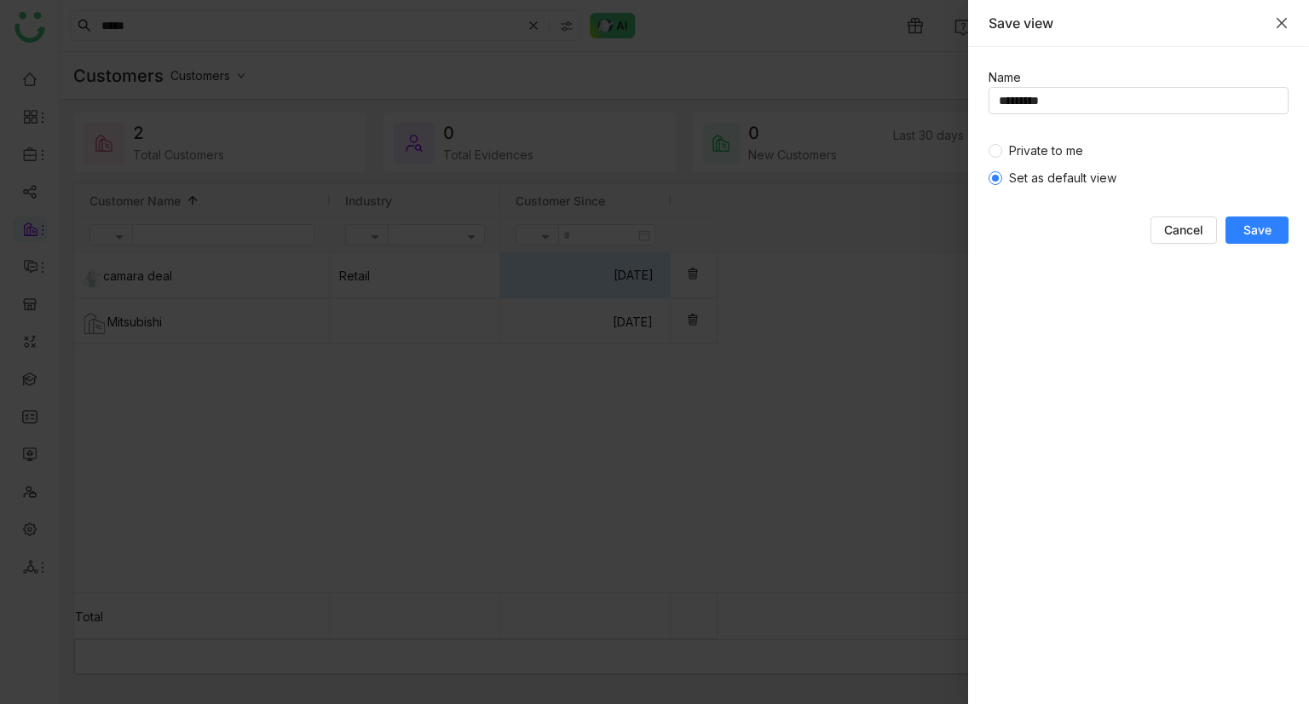
click at [1286, 17] on icon "Close" at bounding box center [1281, 23] width 14 height 14
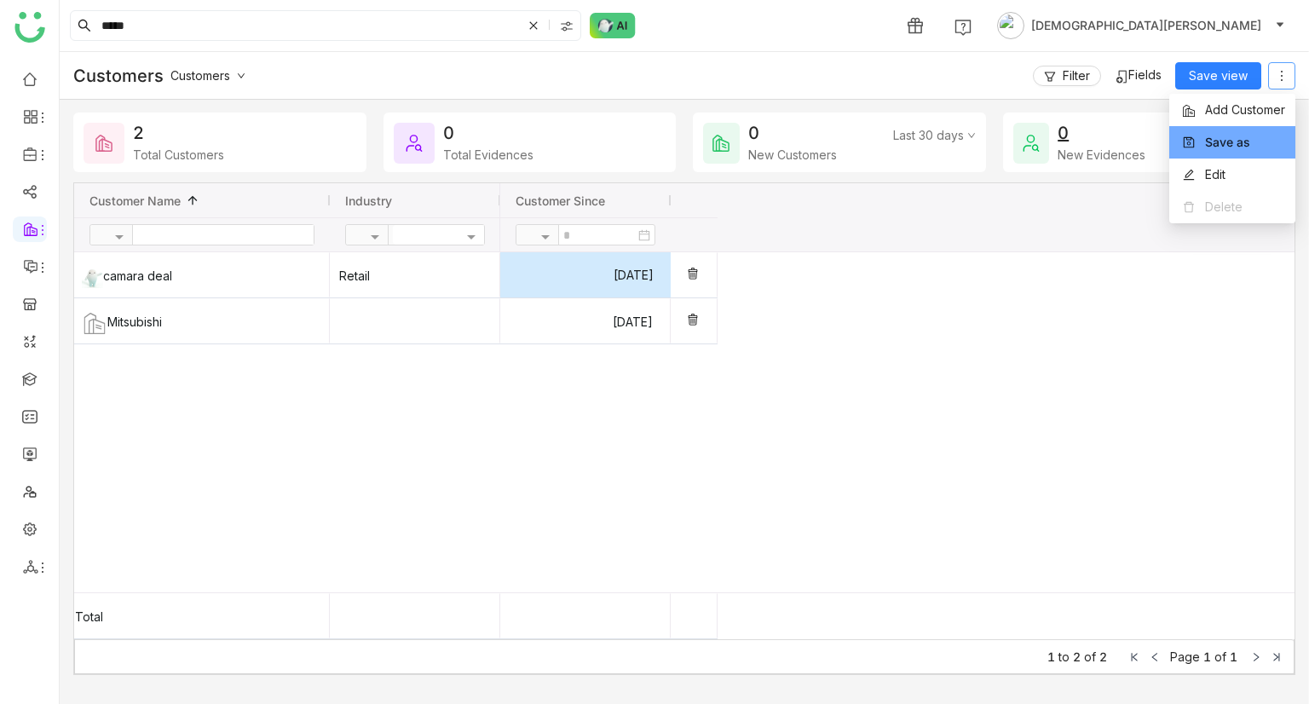
click at [1286, 73] on icon at bounding box center [1281, 76] width 14 height 14
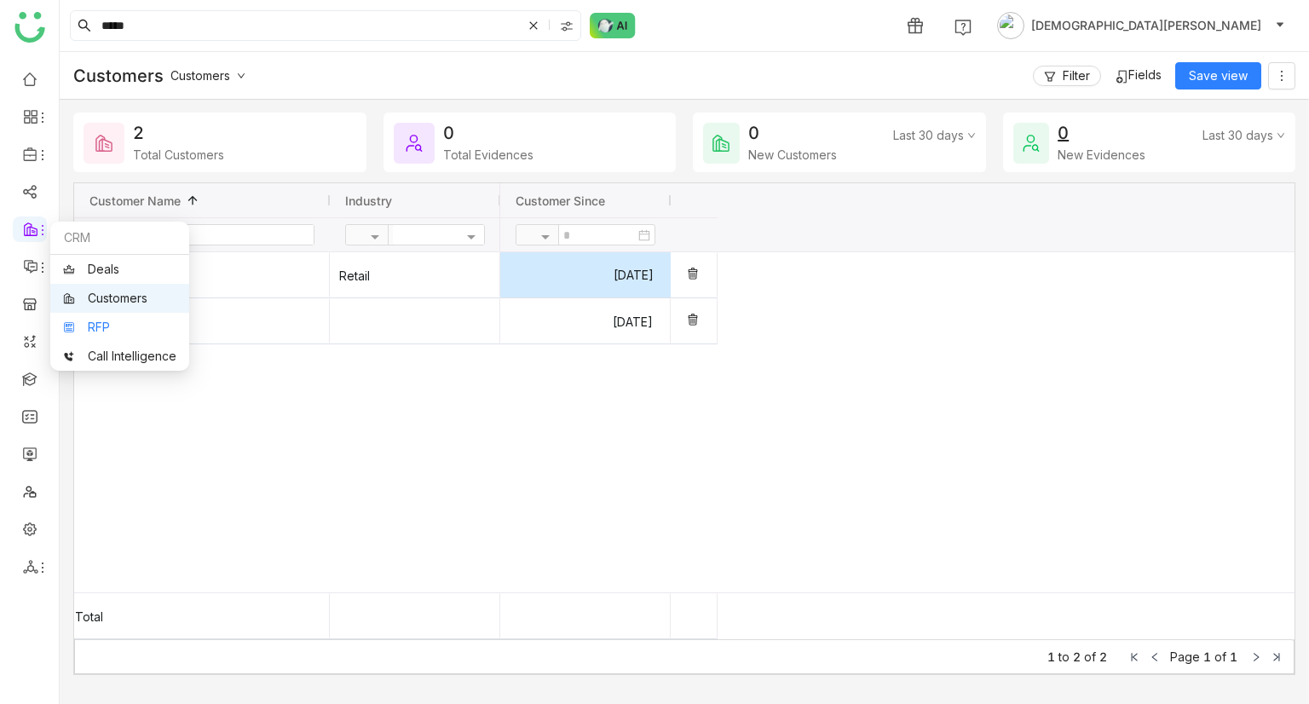
click at [106, 325] on link "RFP" at bounding box center [119, 327] width 113 height 12
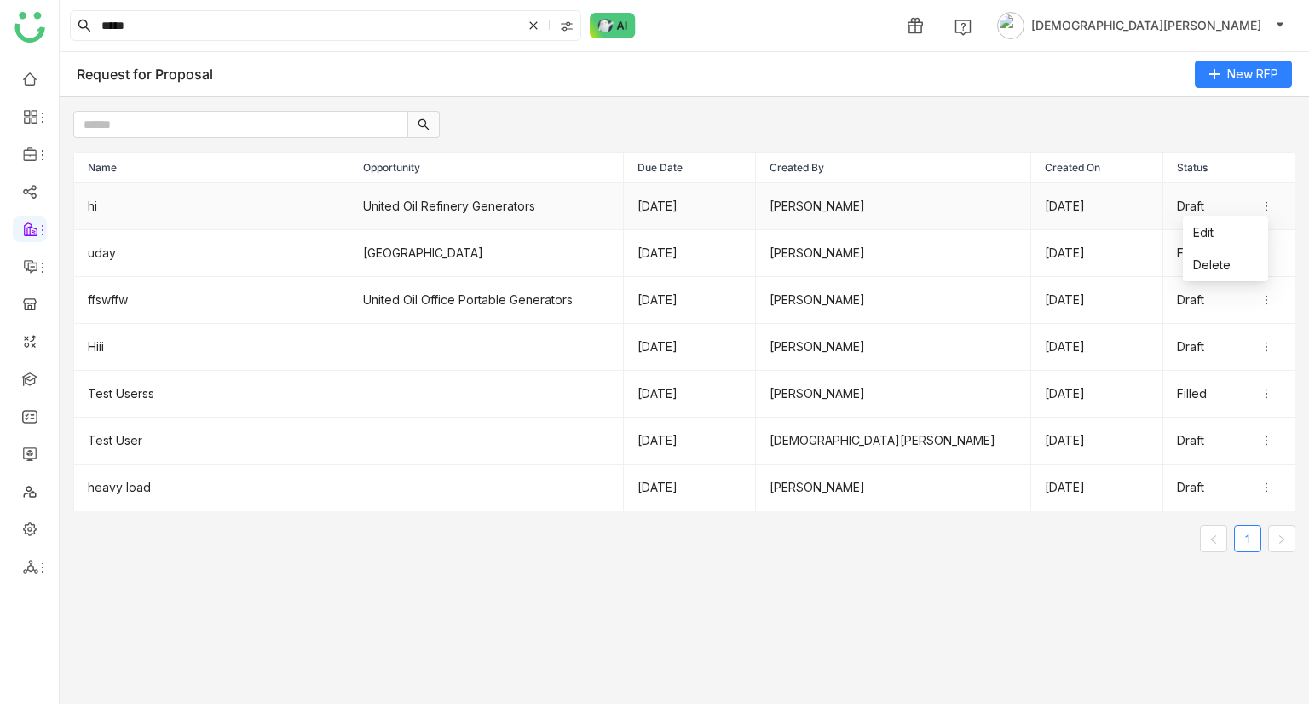
click at [1260, 206] on icon at bounding box center [1266, 206] width 12 height 12
click at [1204, 233] on span "Edit" at bounding box center [1203, 232] width 20 height 19
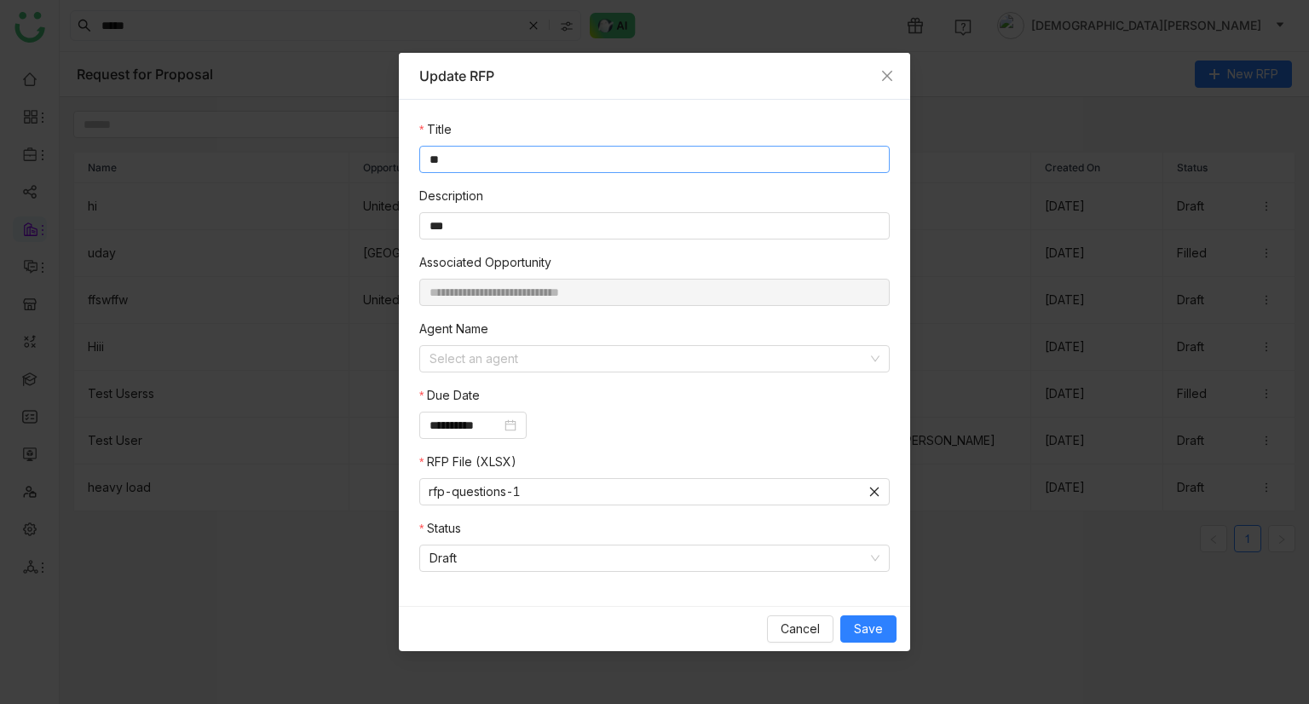
click at [515, 161] on input "**" at bounding box center [654, 159] width 470 height 27
type input "***"
drag, startPoint x: 854, startPoint y: 630, endPoint x: 900, endPoint y: 621, distance: 46.1
click at [854, 629] on span "Save" at bounding box center [868, 628] width 29 height 19
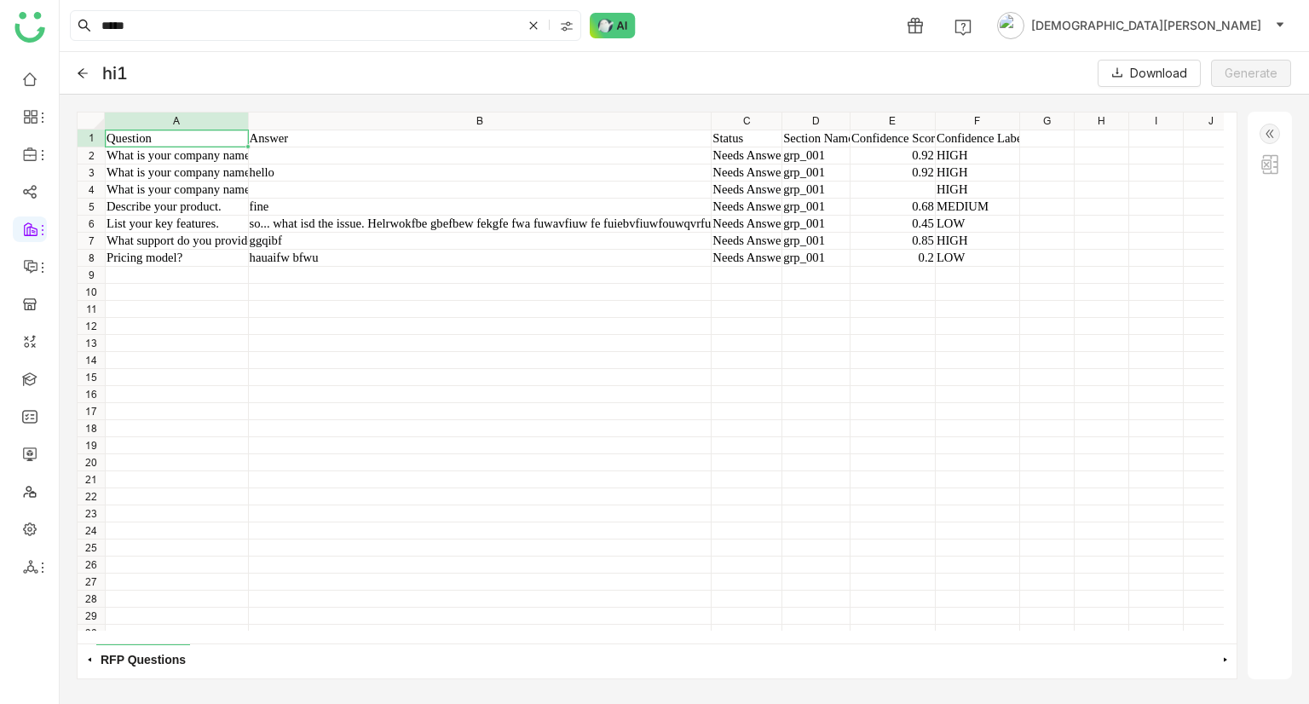
click at [89, 74] on div "hi1 Download Generate" at bounding box center [684, 73] width 1249 height 43
click at [82, 75] on icon at bounding box center [83, 73] width 12 height 12
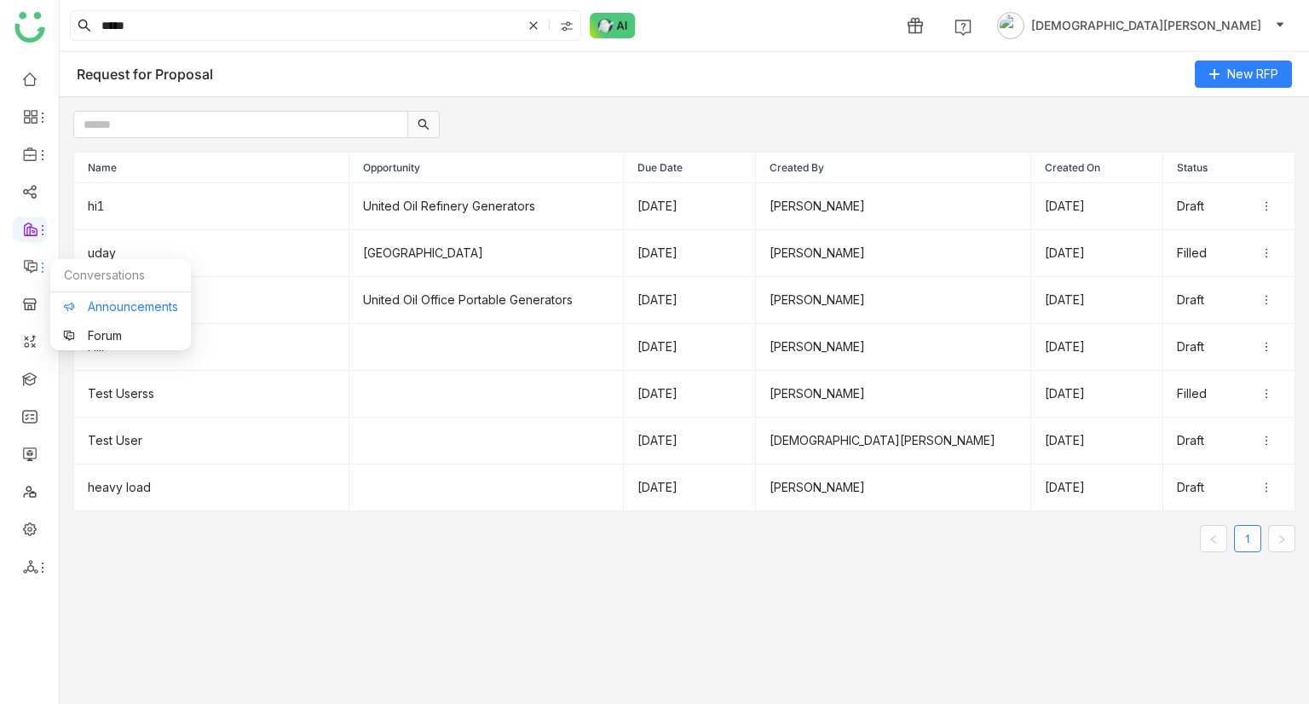
click at [131, 301] on link "Announcements" at bounding box center [120, 307] width 115 height 12
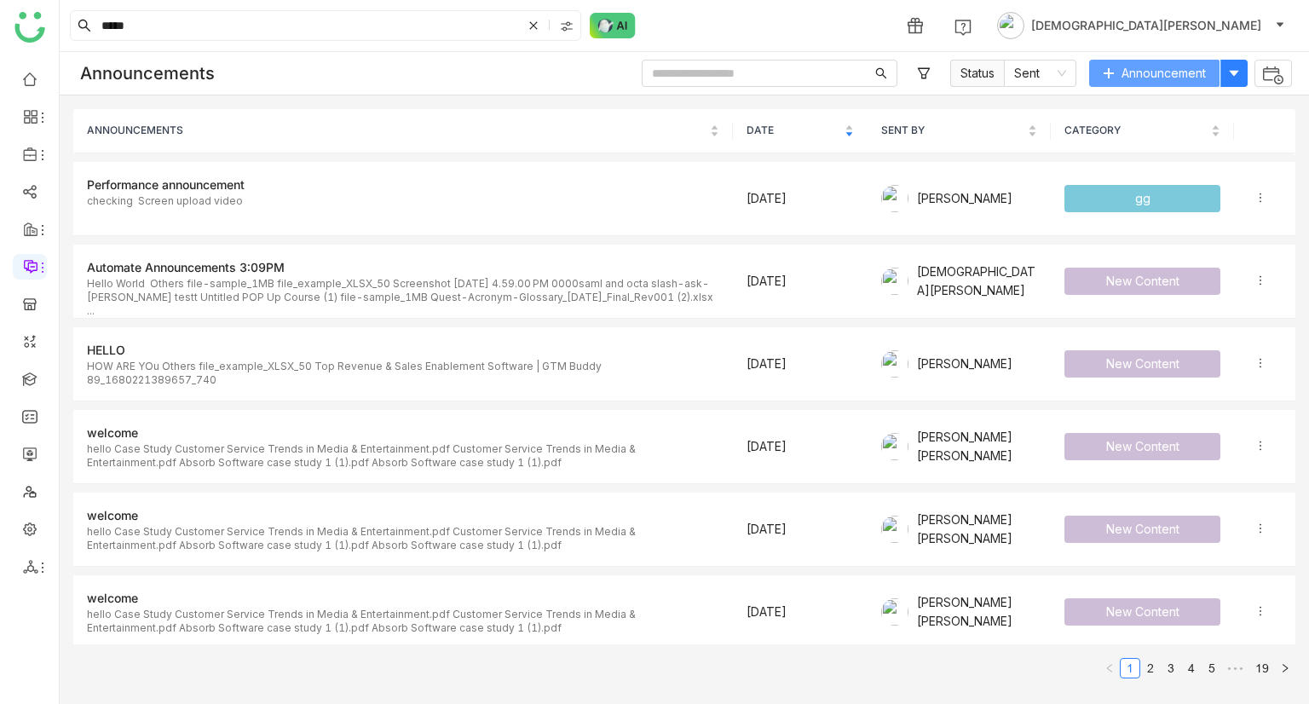
click at [1160, 72] on span "Announcement" at bounding box center [1163, 73] width 84 height 19
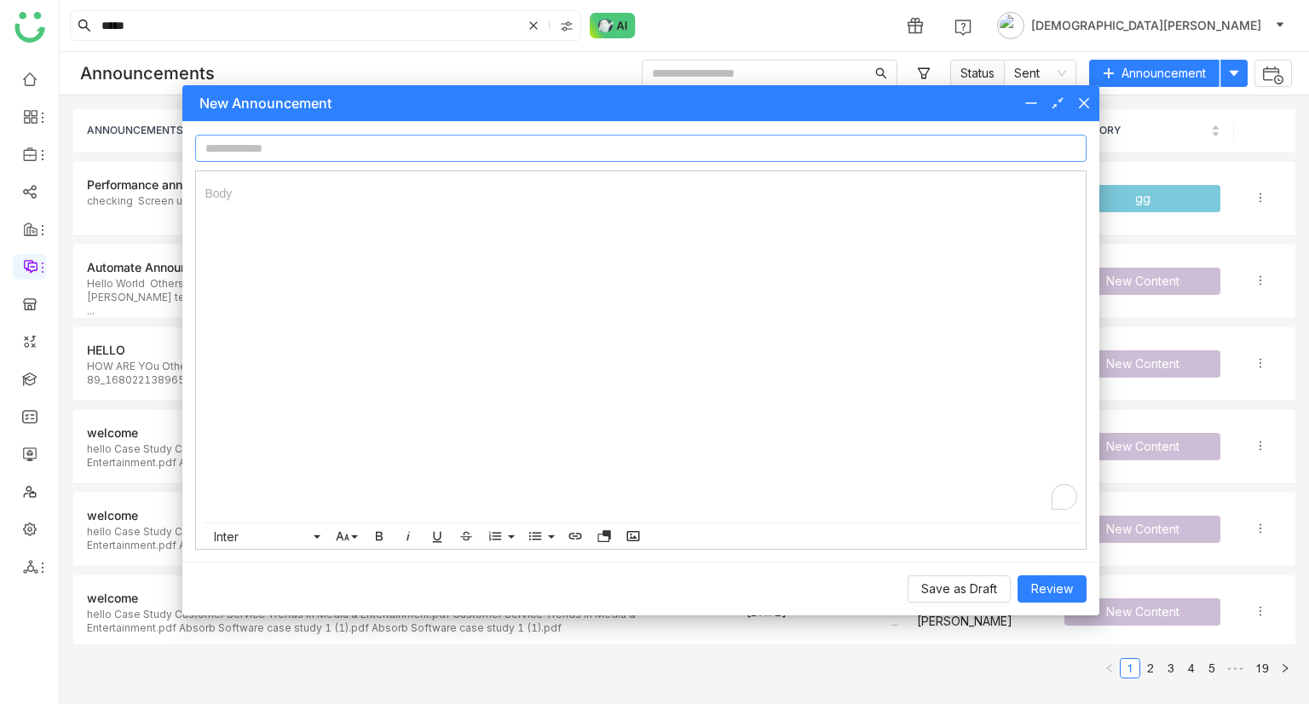
click at [497, 158] on input at bounding box center [640, 148] width 890 height 27
type input "**********"
click at [383, 207] on div "To enrich screen reader interactions, please activate Accessibility in Grammarl…" at bounding box center [640, 346] width 889 height 351
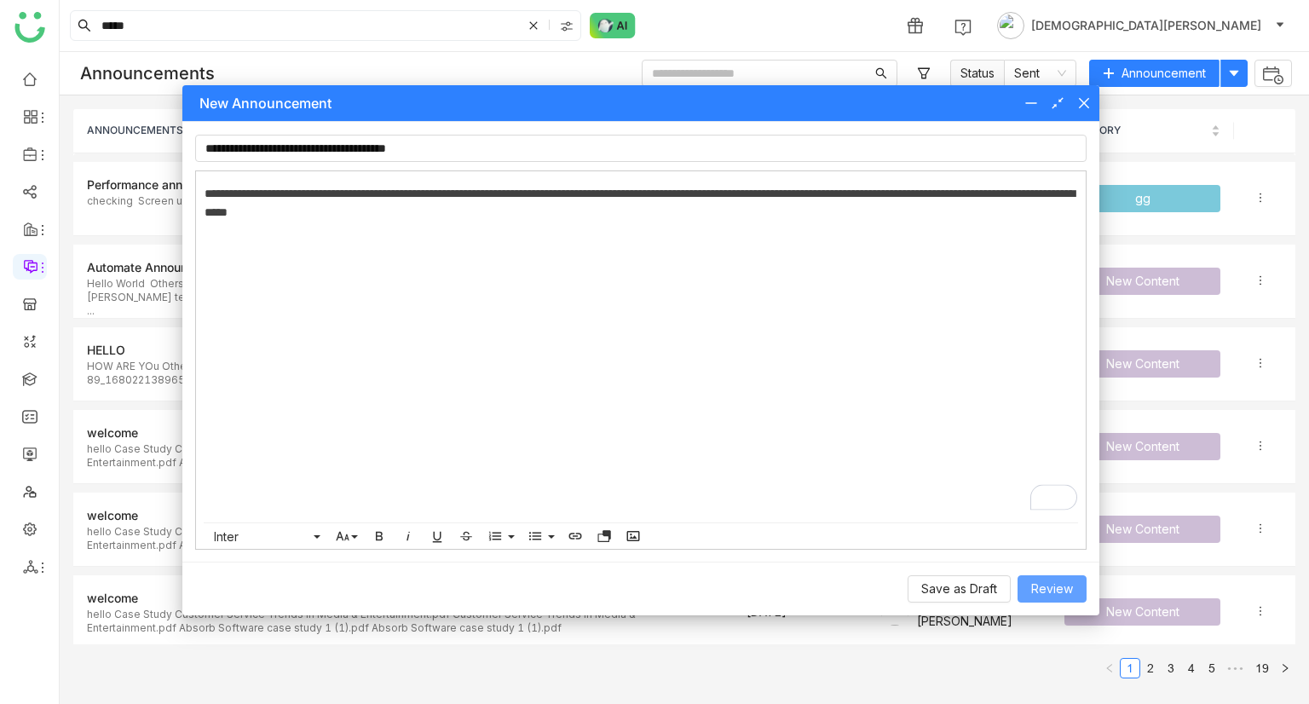
click at [1055, 579] on span "Review" at bounding box center [1052, 588] width 42 height 19
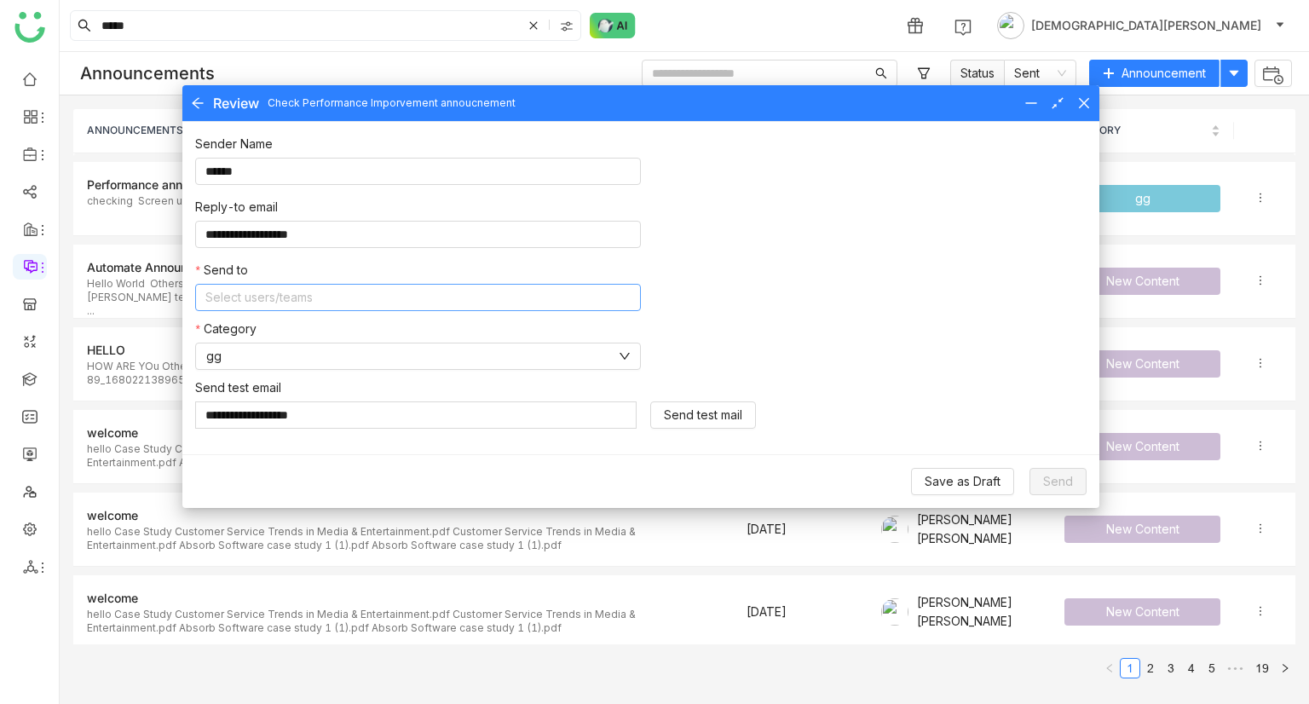
click at [313, 303] on nz-select-top-control "Select users/teams" at bounding box center [418, 297] width 446 height 27
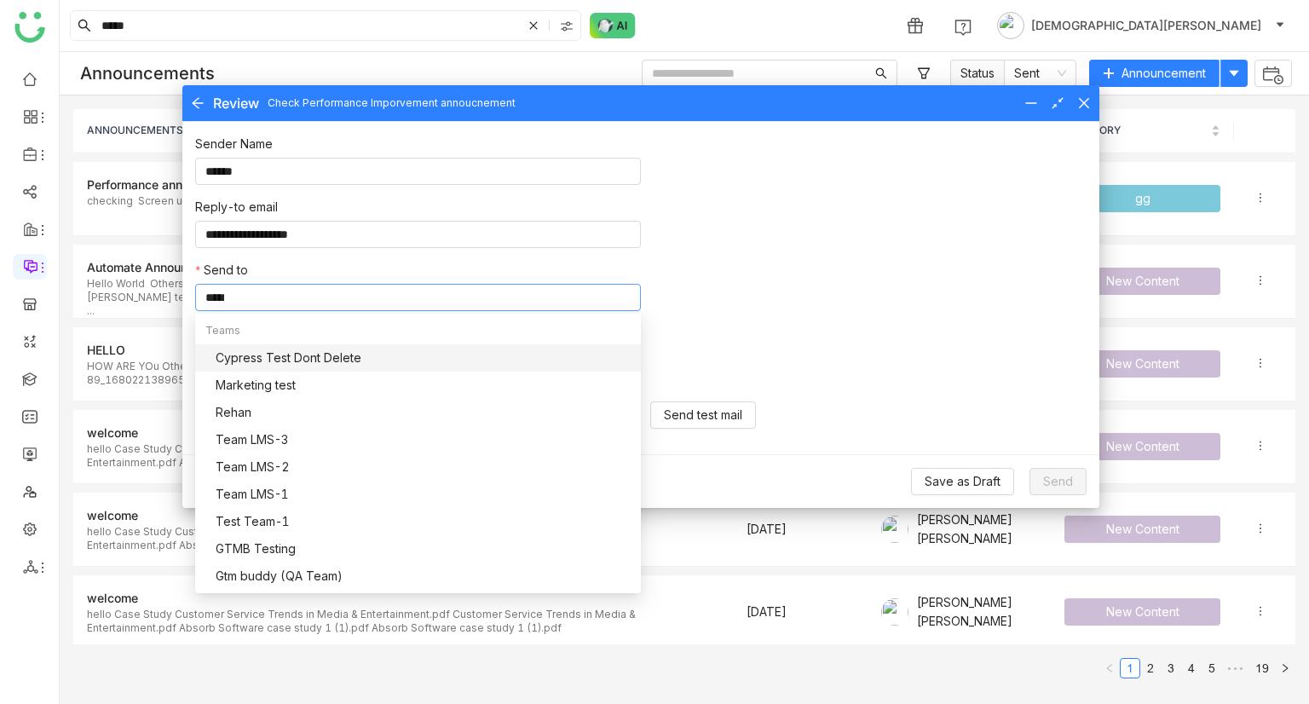
scroll to position [0, 0]
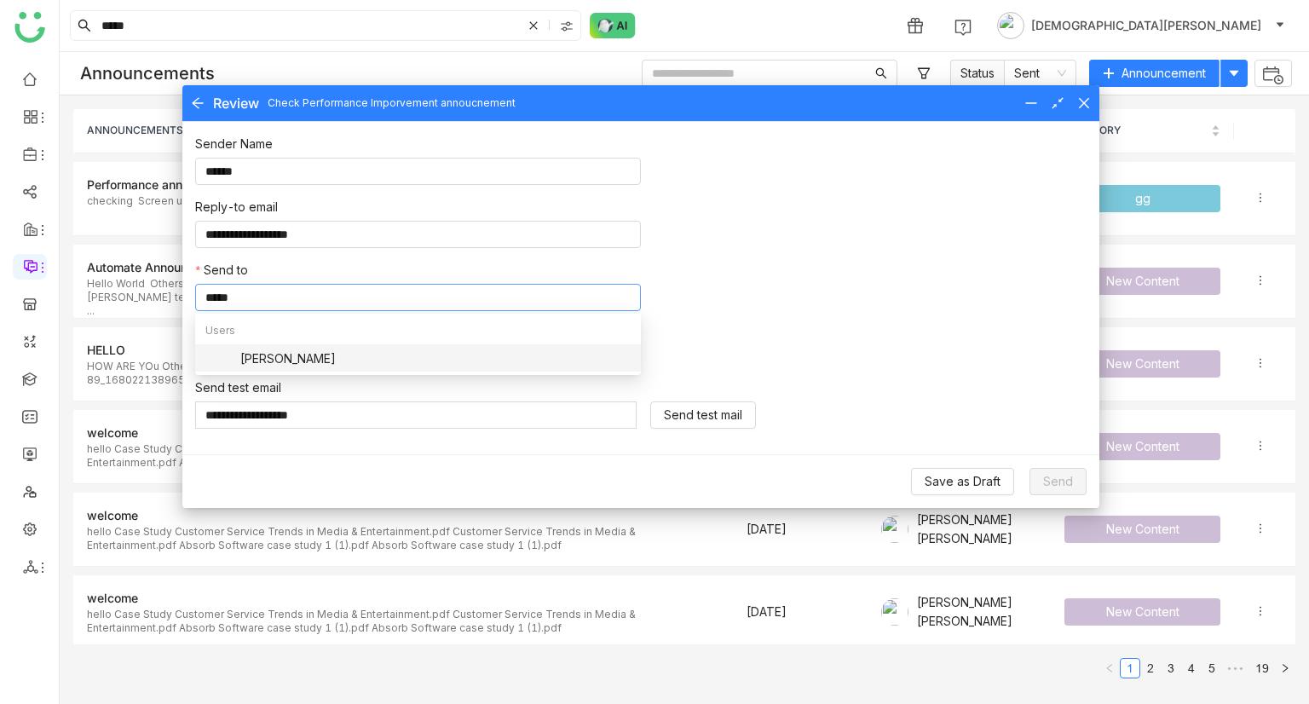
type input "*****"
click at [272, 362] on div "chiru balaya" at bounding box center [423, 358] width 415 height 20
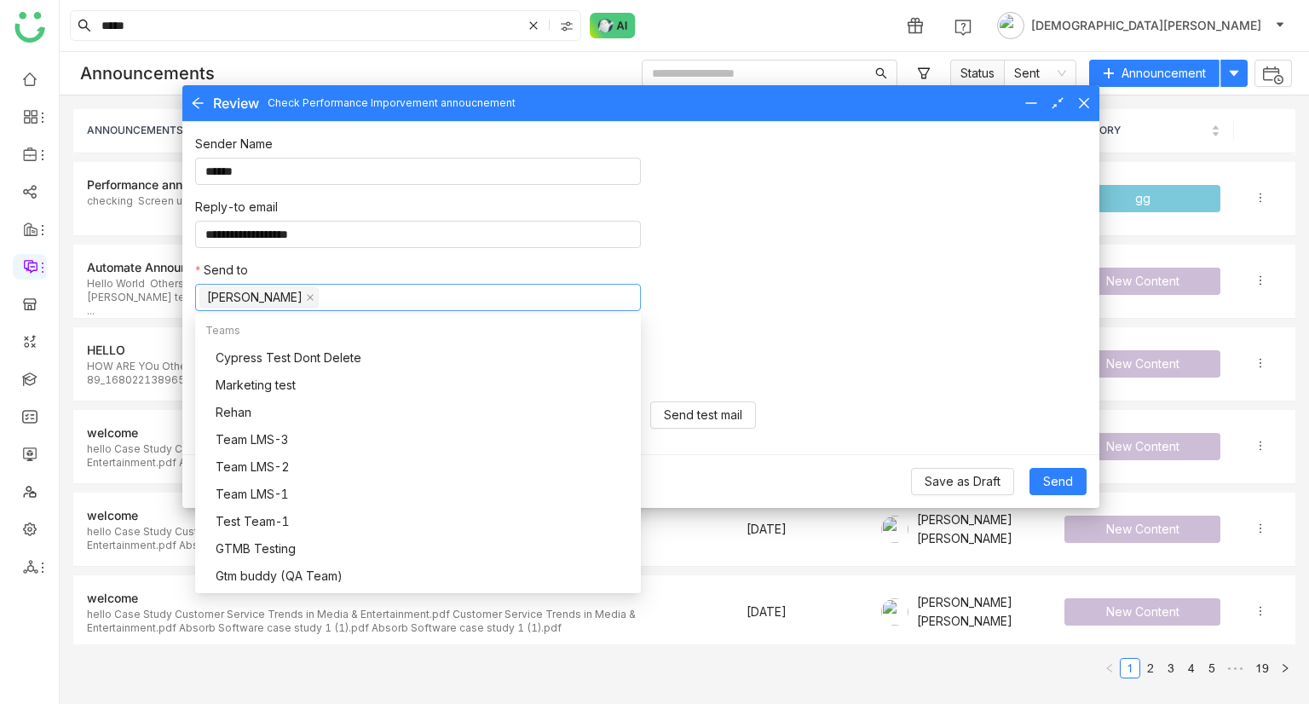
click at [719, 284] on div "**********" at bounding box center [640, 223] width 890 height 176
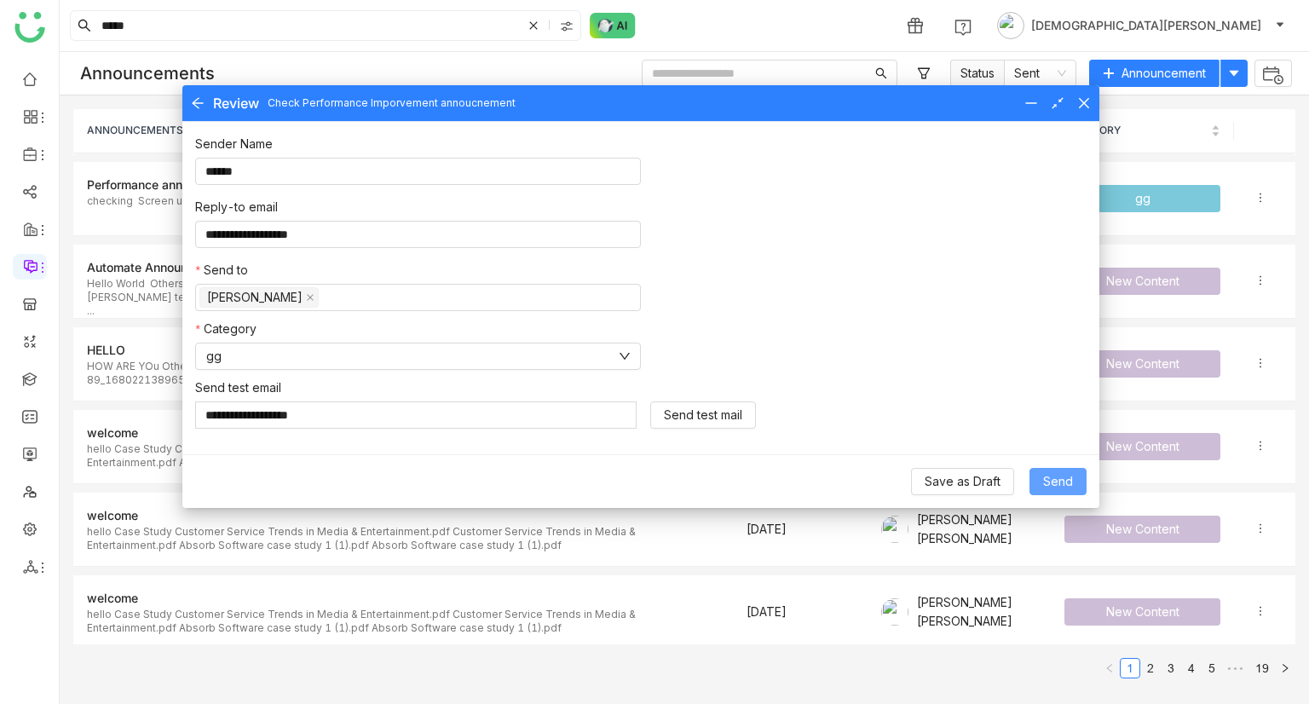
click at [1057, 479] on span "Send" at bounding box center [1058, 481] width 30 height 19
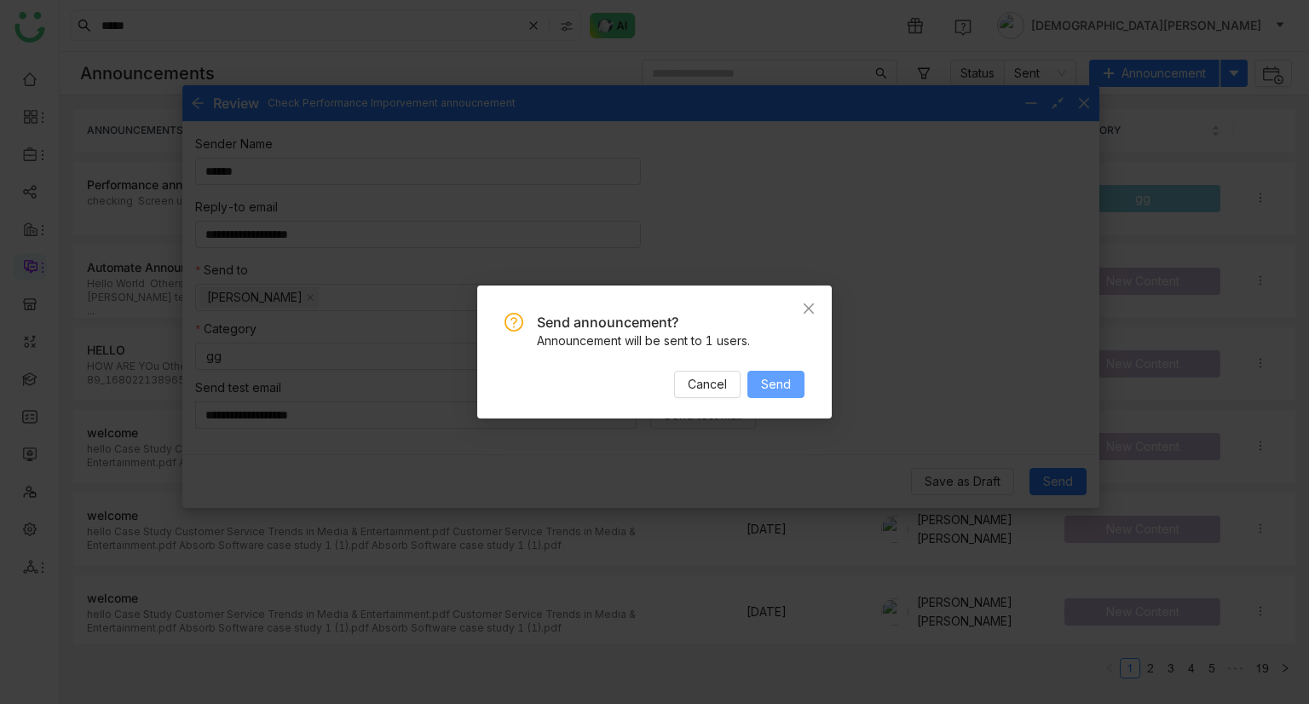
click at [787, 379] on span "Send" at bounding box center [776, 384] width 30 height 19
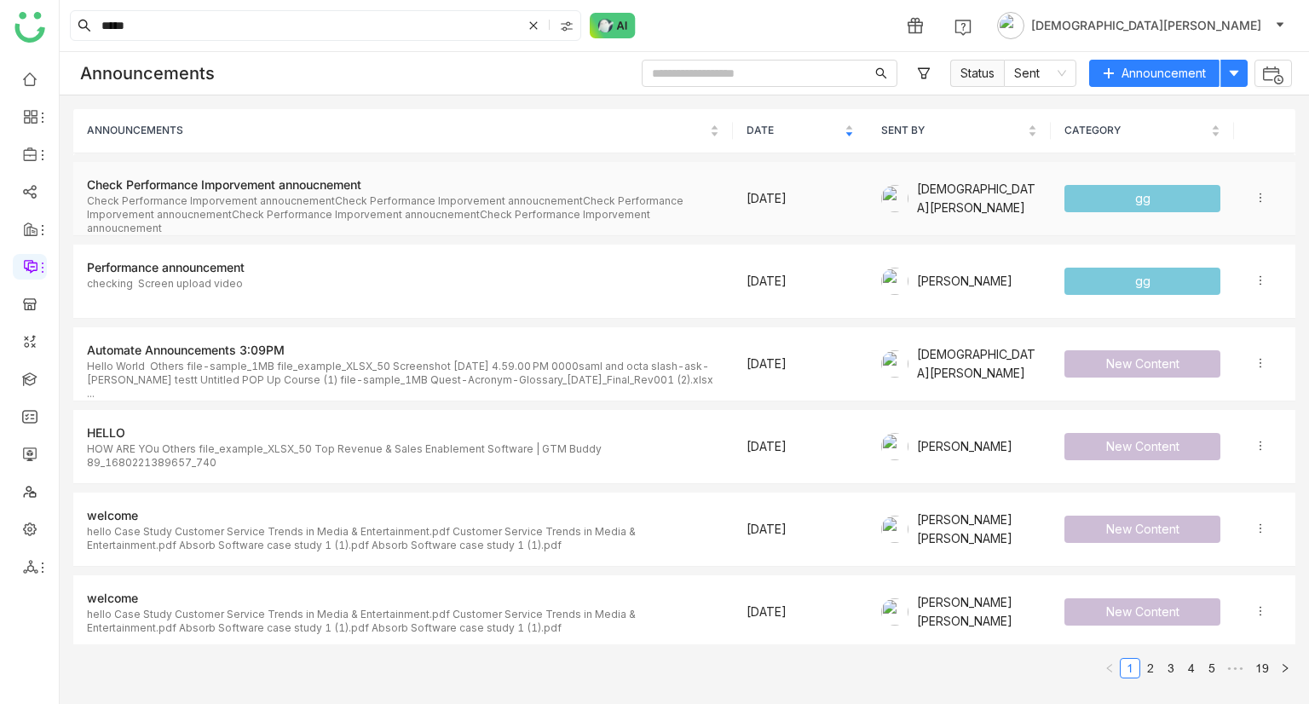
click at [345, 187] on div "Check Performance Imporvement annoucnement" at bounding box center [403, 184] width 632 height 19
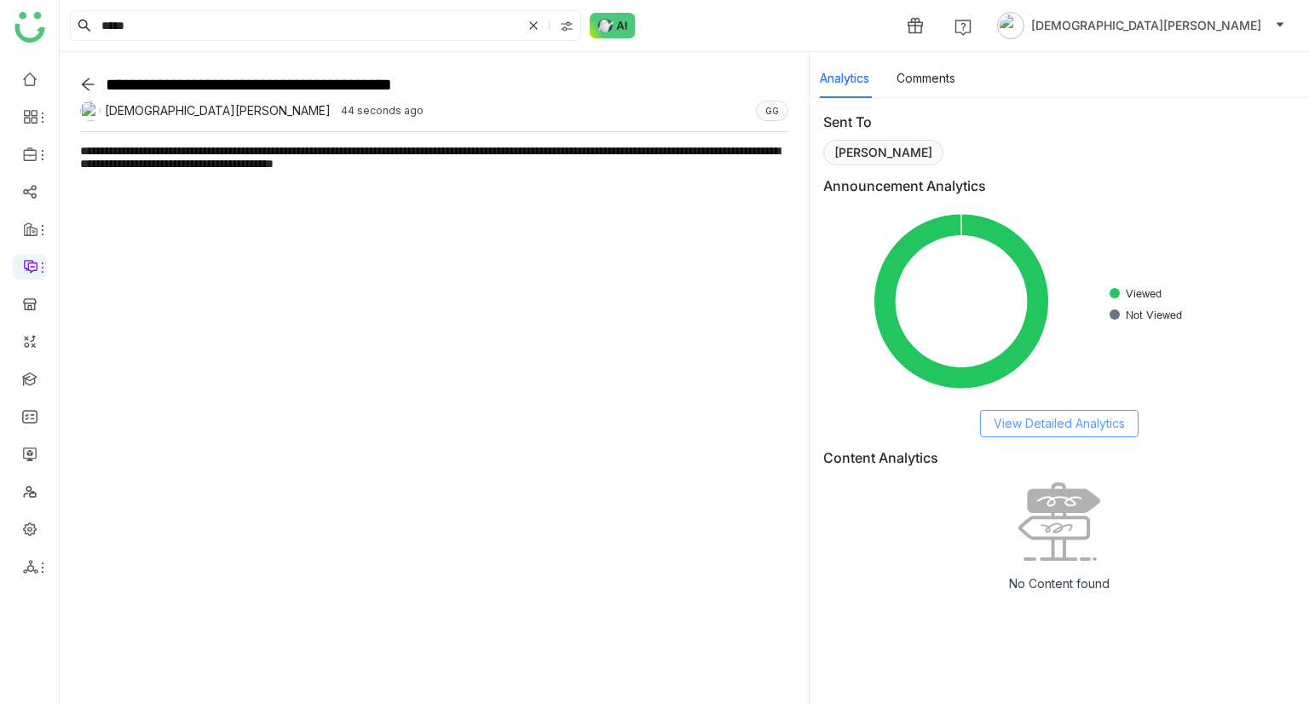
click at [1027, 409] on div "Announcement Analytics Created with Highcharts 11.2.0 Viewed Not Viewed View De…" at bounding box center [1059, 306] width 472 height 262
click at [1028, 417] on span "View Detailed Analytics" at bounding box center [1058, 423] width 131 height 19
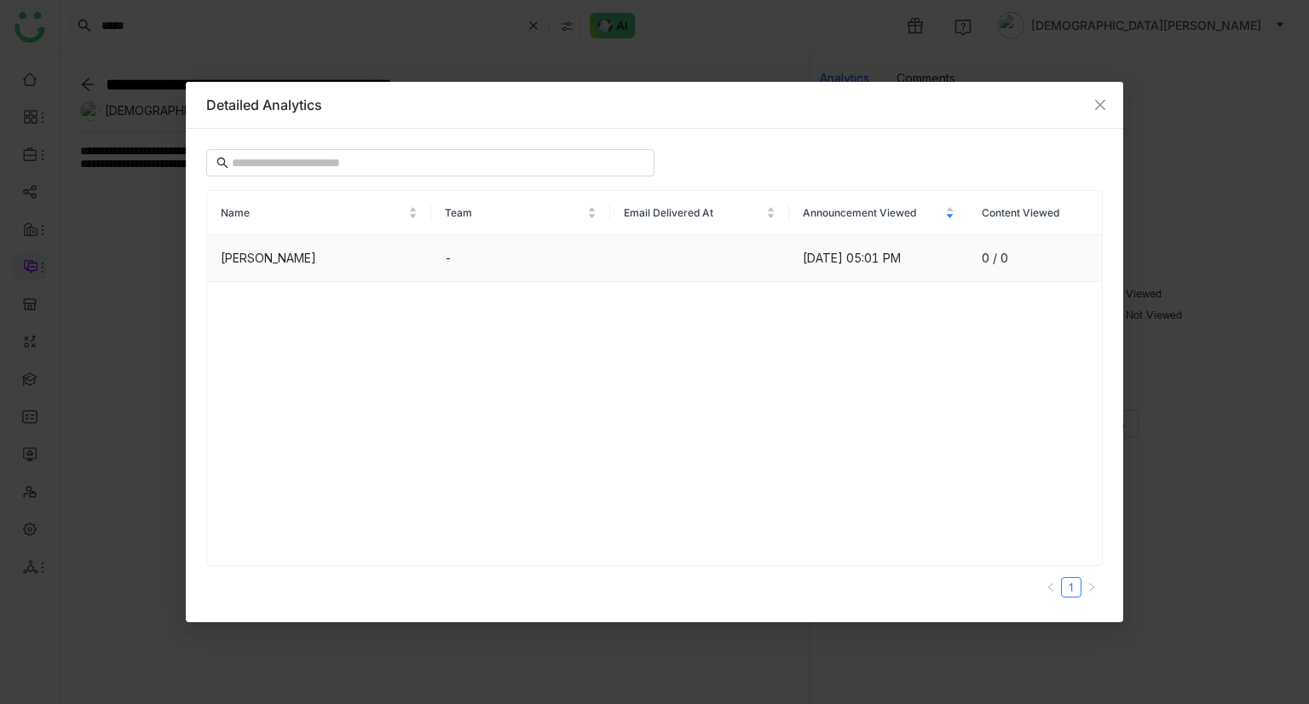
click at [664, 250] on td at bounding box center [699, 258] width 179 height 47
click at [1088, 112] on span "Close" at bounding box center [1100, 105] width 46 height 46
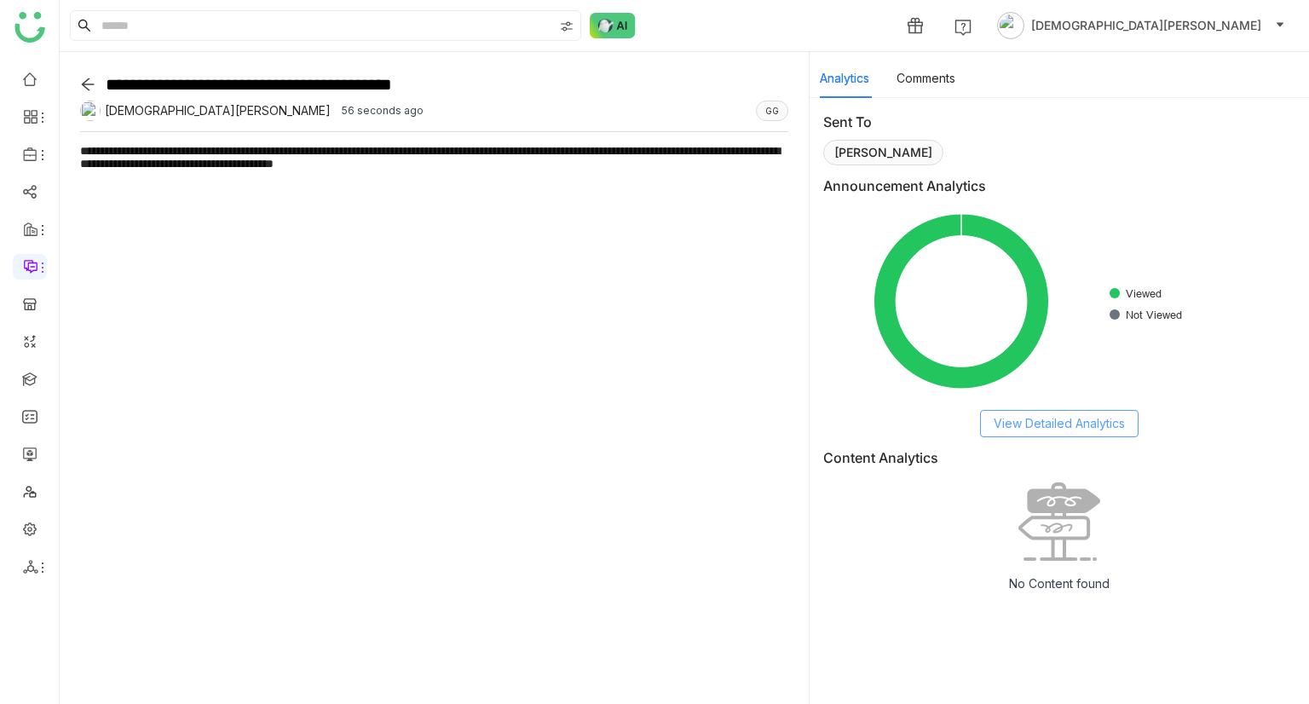
click at [1050, 417] on span "View Detailed Analytics" at bounding box center [1058, 423] width 131 height 19
click at [1090, 423] on span "View Detailed Analytics" at bounding box center [1058, 423] width 131 height 19
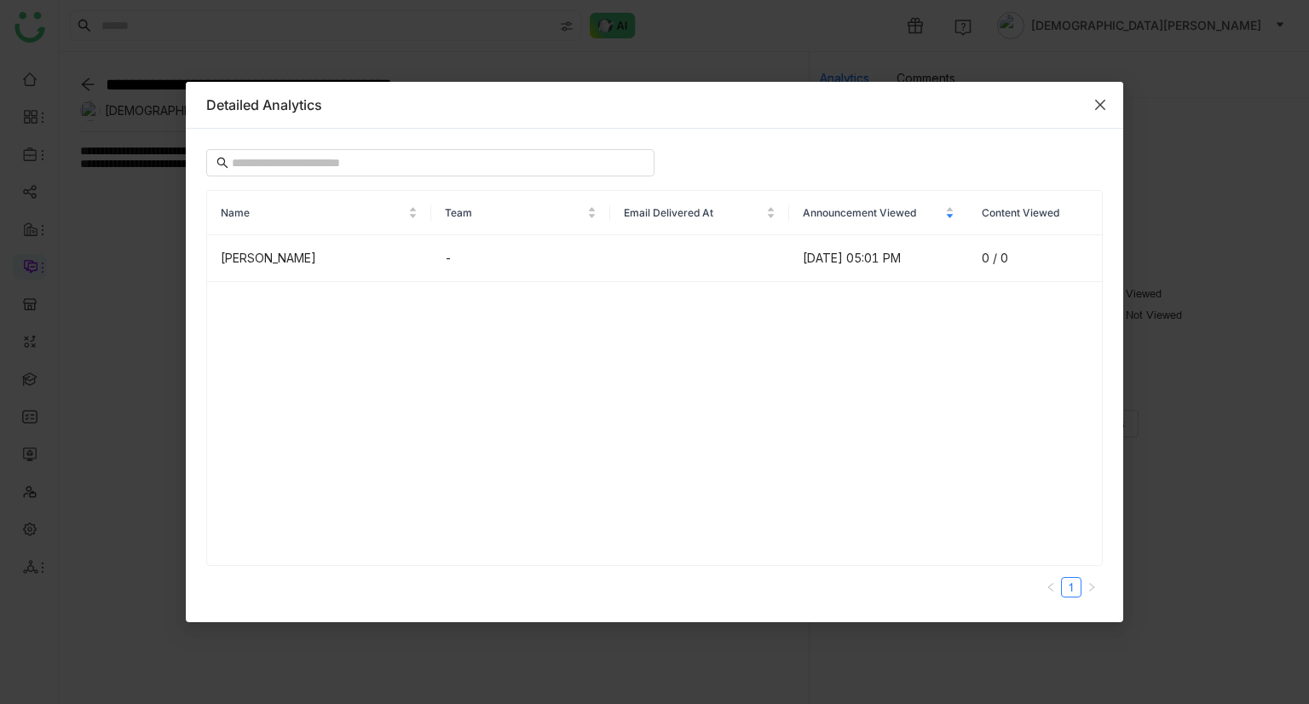
click at [1090, 100] on span "Close" at bounding box center [1100, 105] width 46 height 46
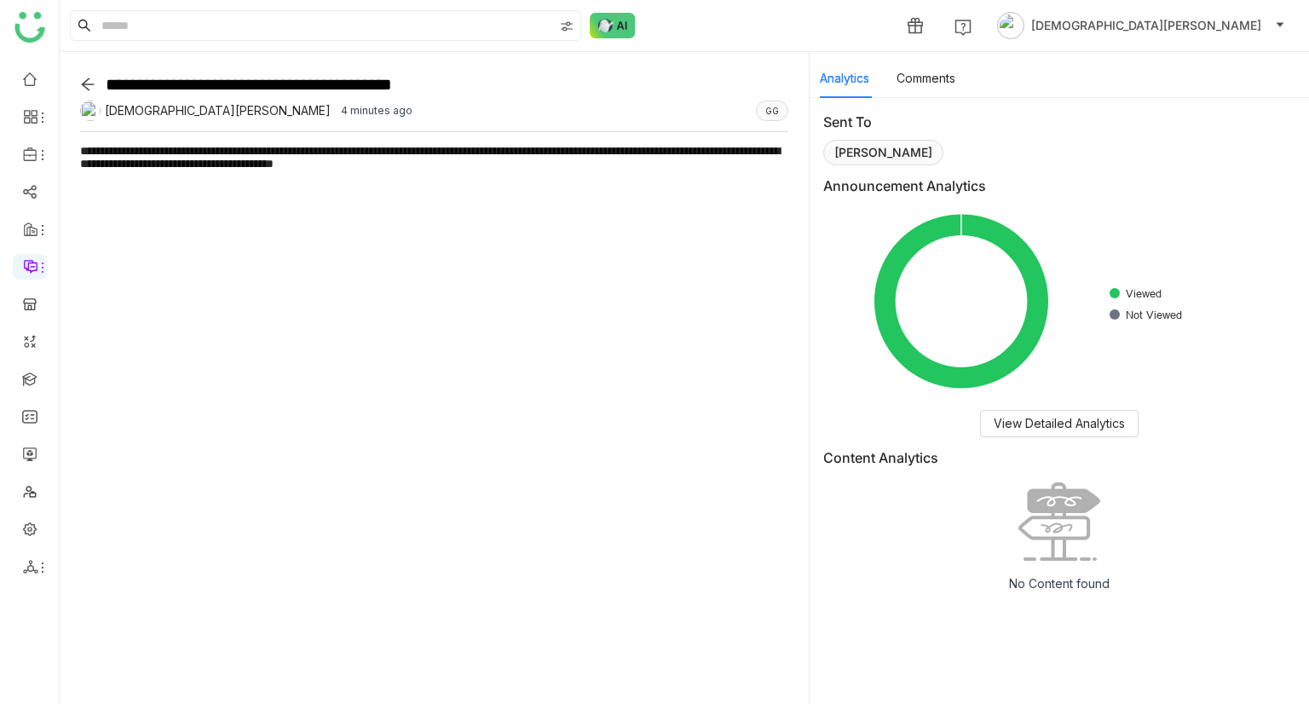
click at [88, 86] on icon at bounding box center [87, 84] width 15 height 15
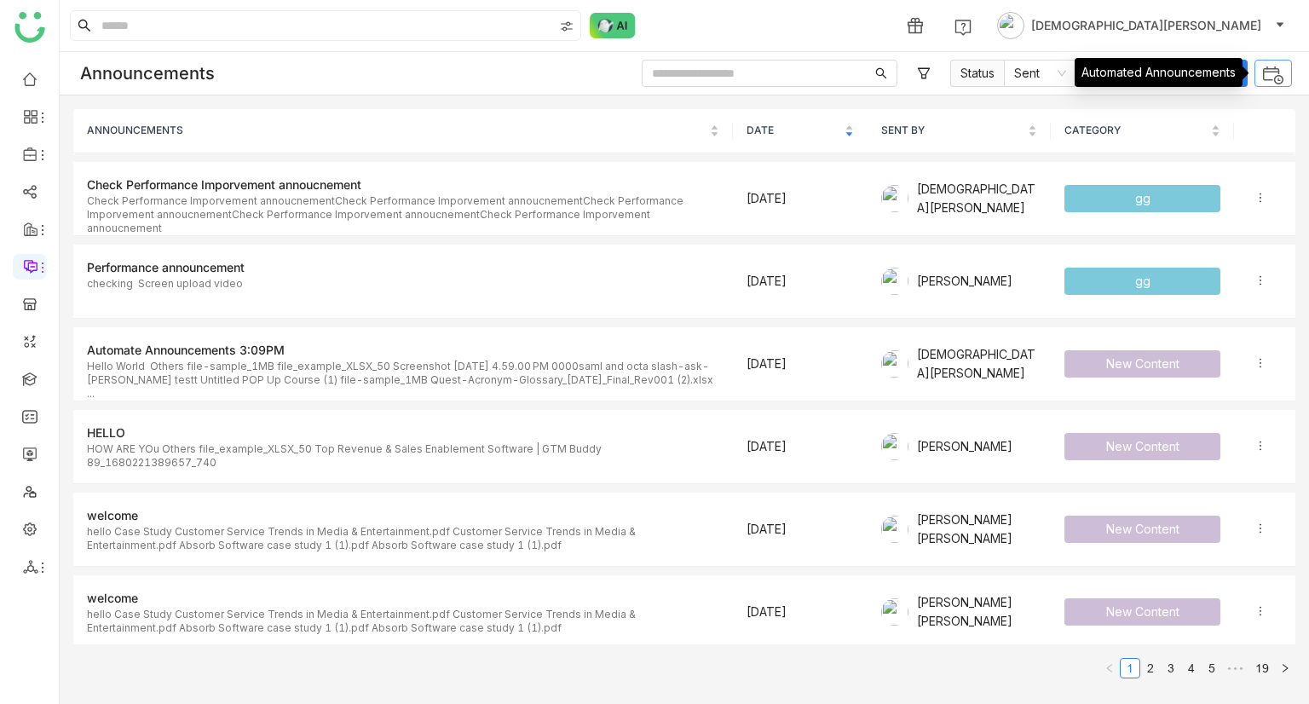
click at [1262, 82] on img at bounding box center [1273, 75] width 22 height 22
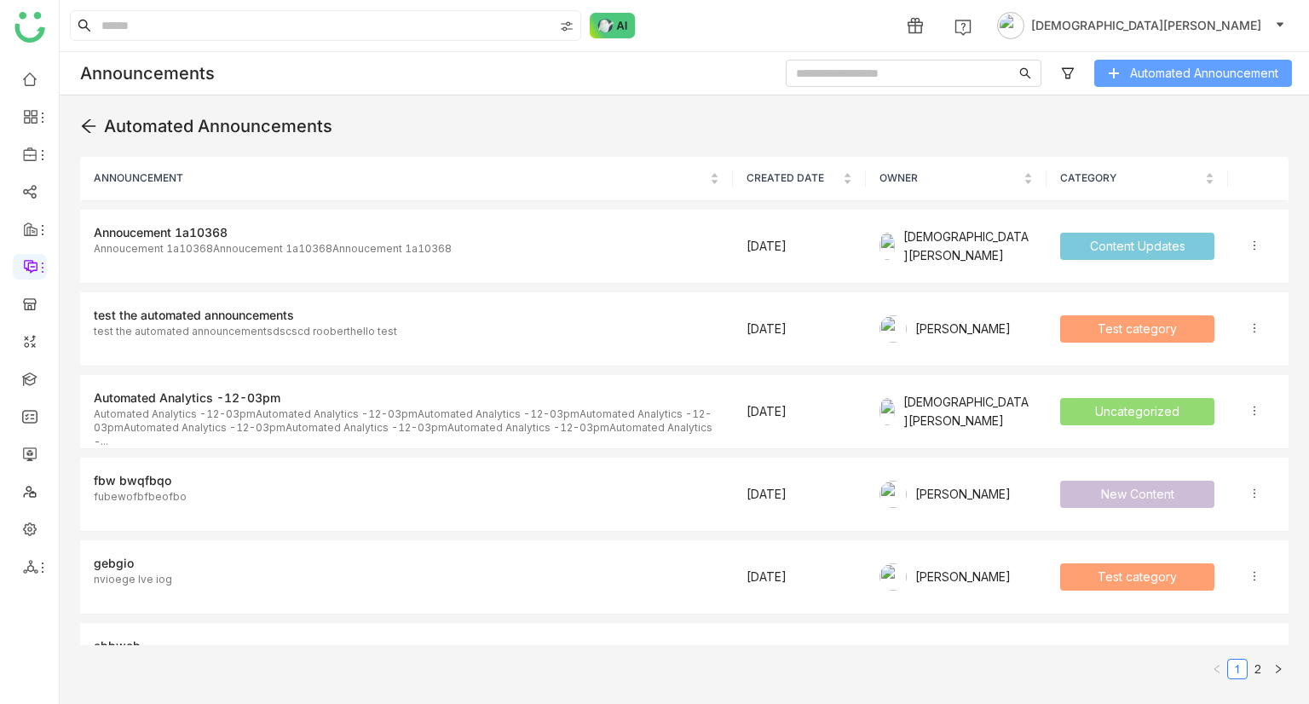
click at [1221, 72] on span "Automated Announcement" at bounding box center [1204, 73] width 148 height 19
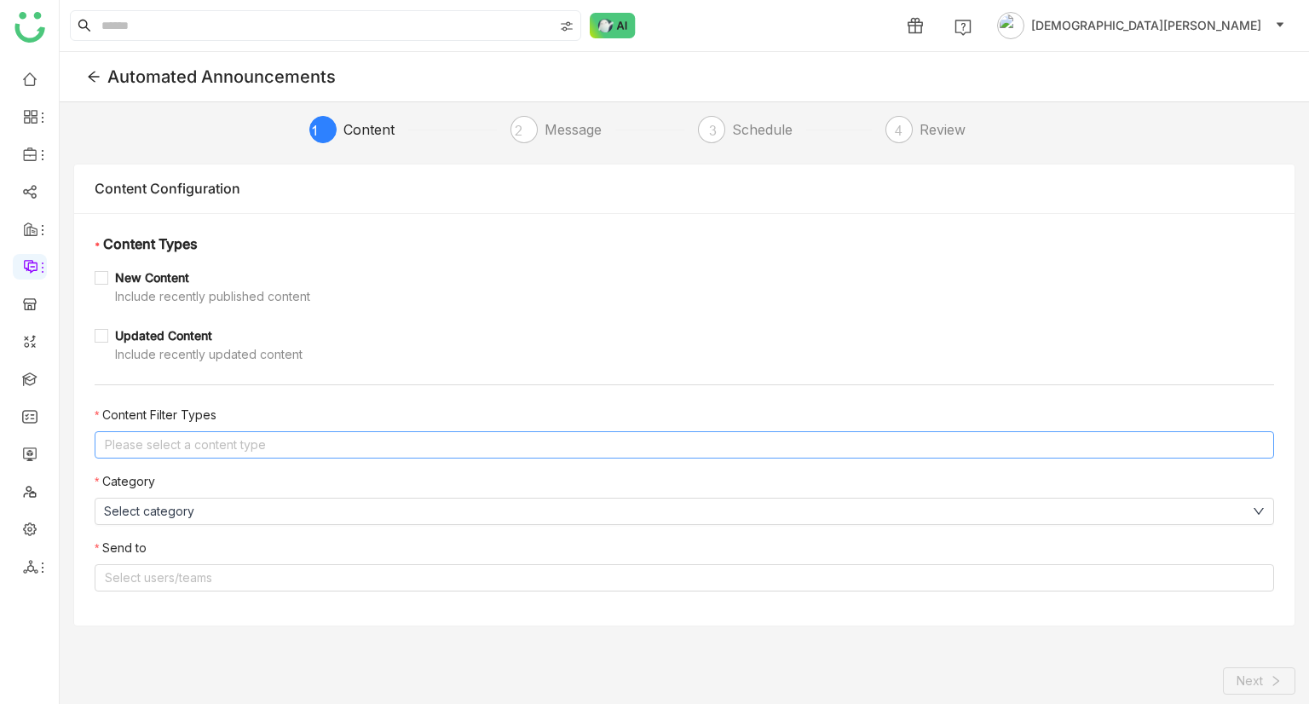
click at [147, 444] on nz-select-top-control "Please select a content type" at bounding box center [684, 444] width 1179 height 27
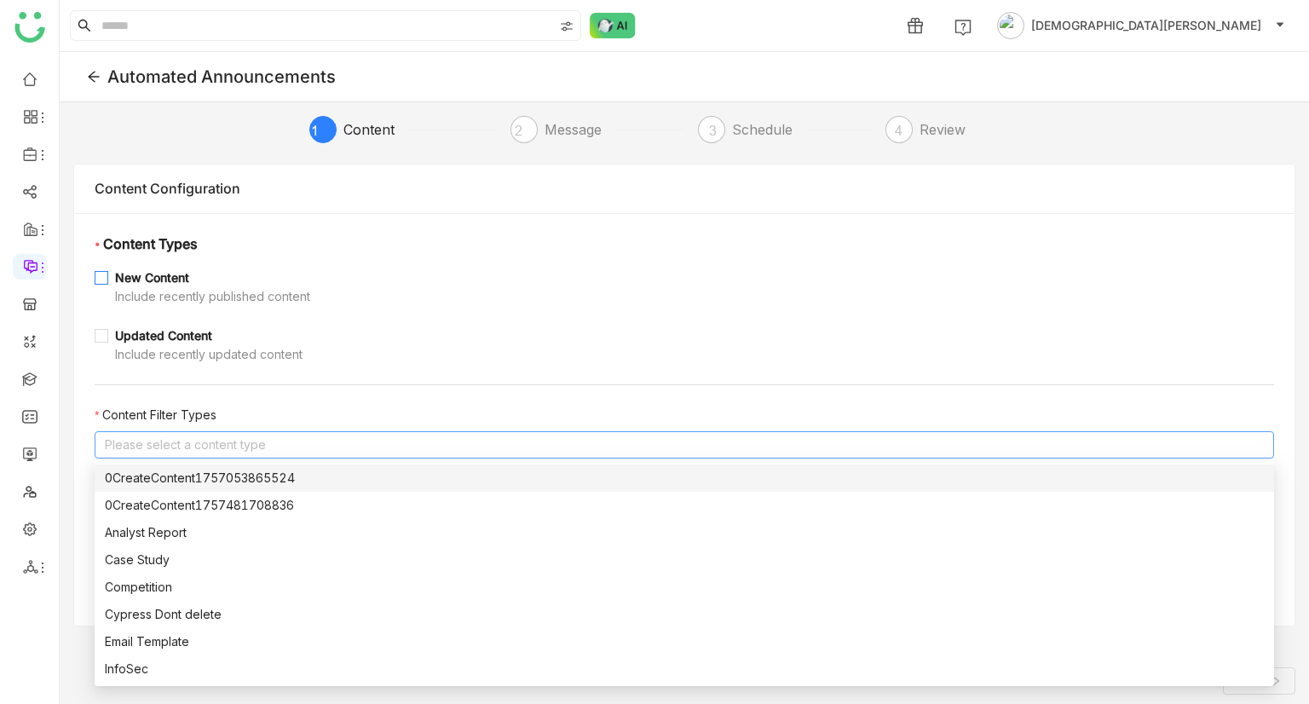
click at [150, 268] on div "New Content" at bounding box center [212, 277] width 195 height 19
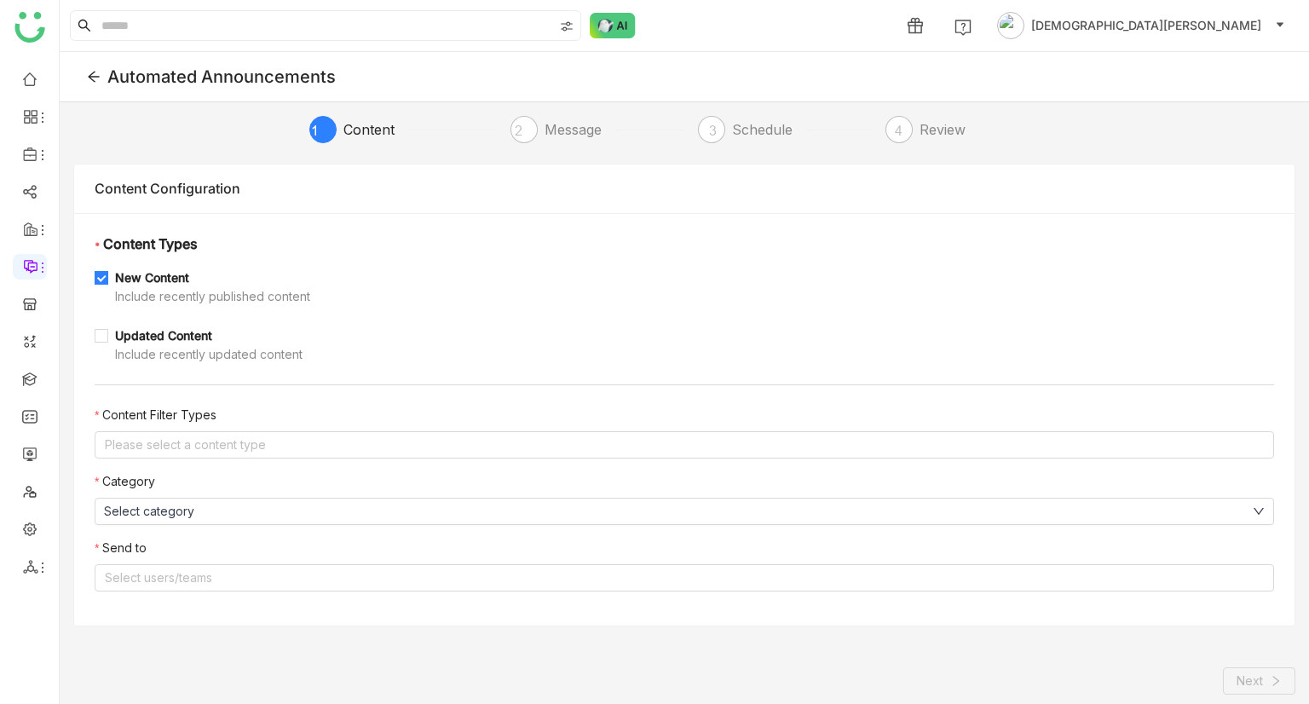
click at [142, 317] on div "New Content Include recently published content Updated Content Include recently…" at bounding box center [684, 315] width 1179 height 95
click at [151, 331] on div "Updated Content" at bounding box center [208, 335] width 187 height 19
click at [183, 444] on nz-select-top-control "Please select a content type" at bounding box center [684, 444] width 1179 height 27
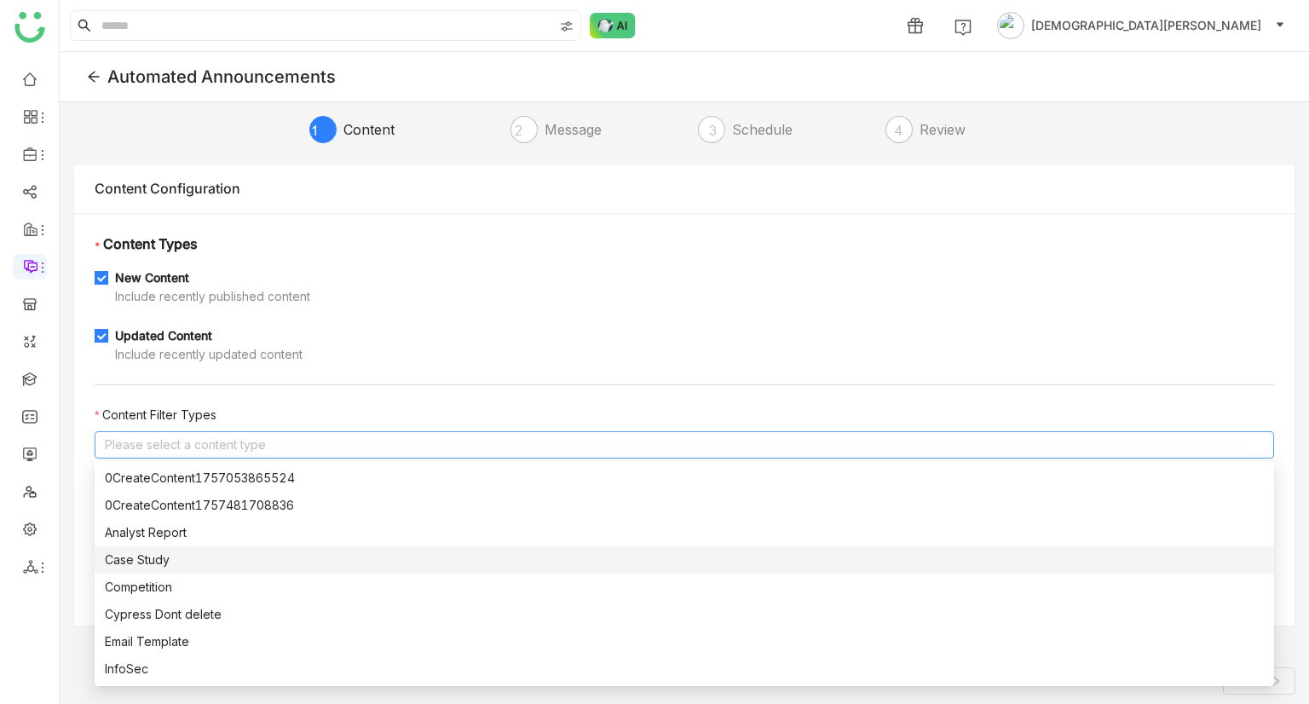
click at [157, 552] on div "Case Study" at bounding box center [684, 559] width 1159 height 19
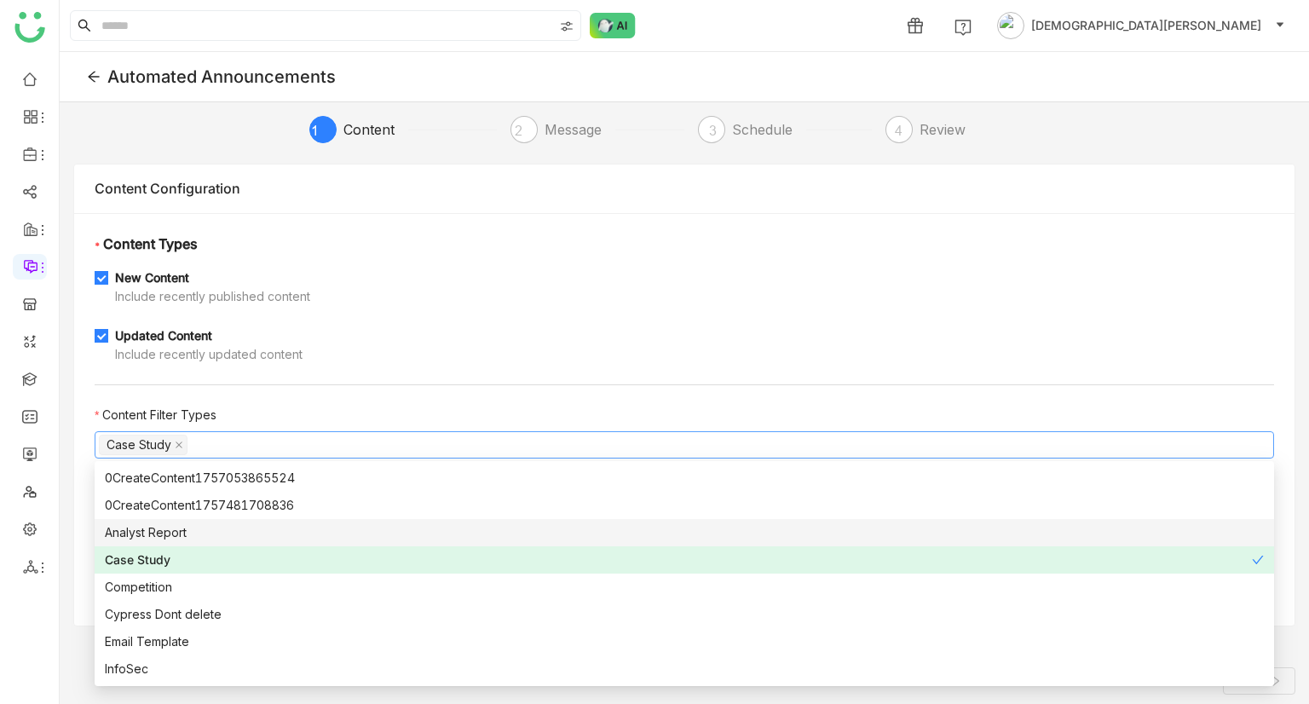
click at [175, 536] on div "Analyst Report" at bounding box center [684, 532] width 1159 height 19
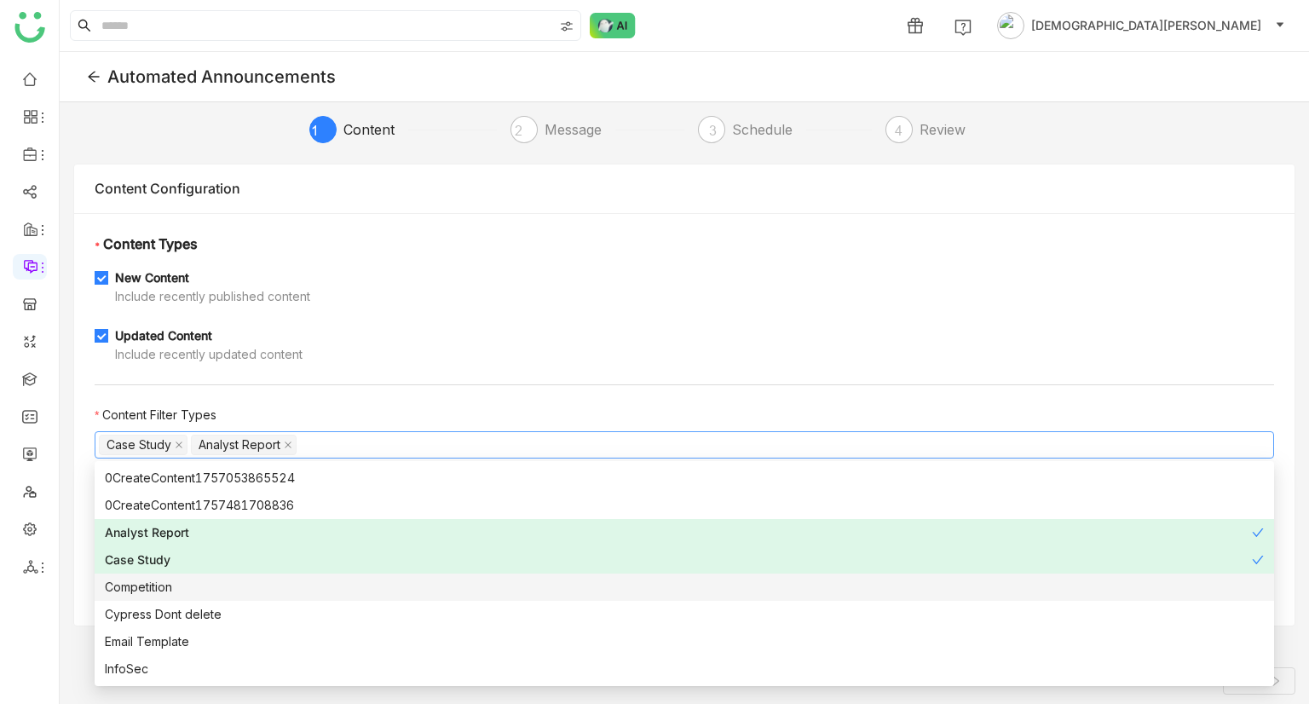
drag, startPoint x: 150, startPoint y: 601, endPoint x: 150, endPoint y: 570, distance: 30.7
click at [150, 601] on nz-option-item "Cypress Dont delete" at bounding box center [684, 614] width 1179 height 27
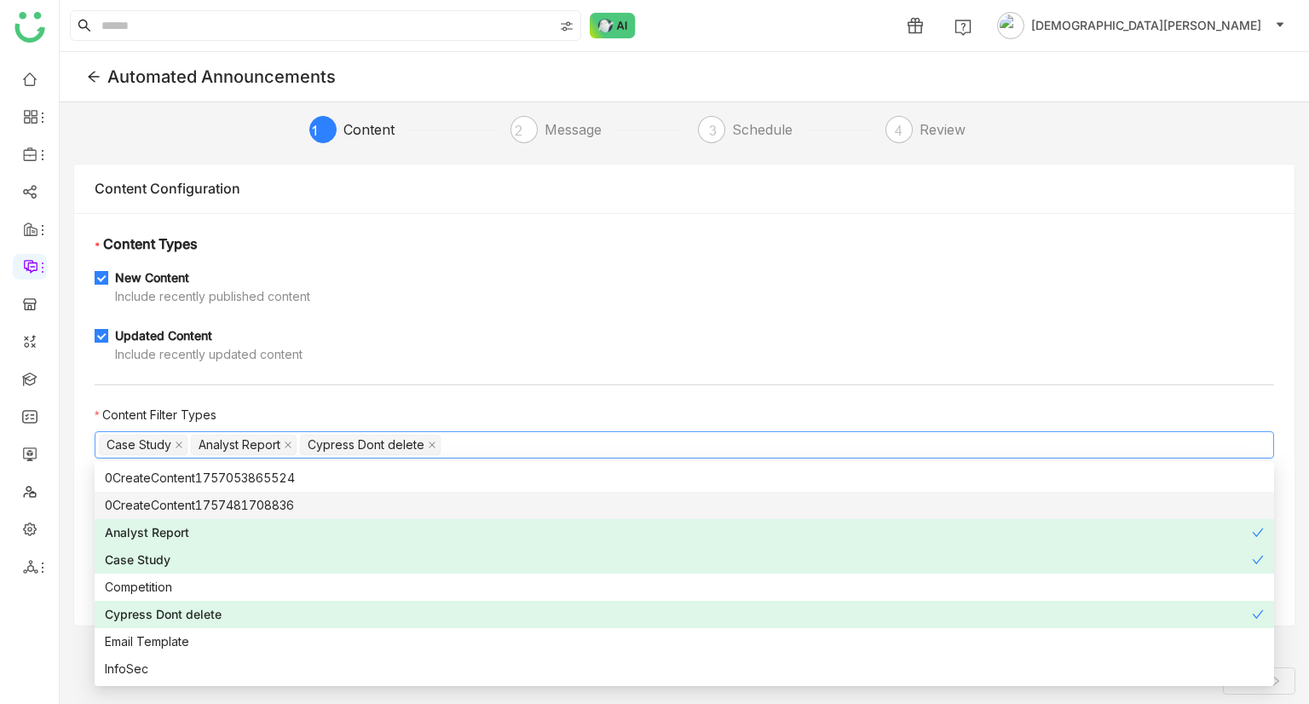
click at [170, 503] on div "0CreateContent1757481708836" at bounding box center [684, 505] width 1159 height 19
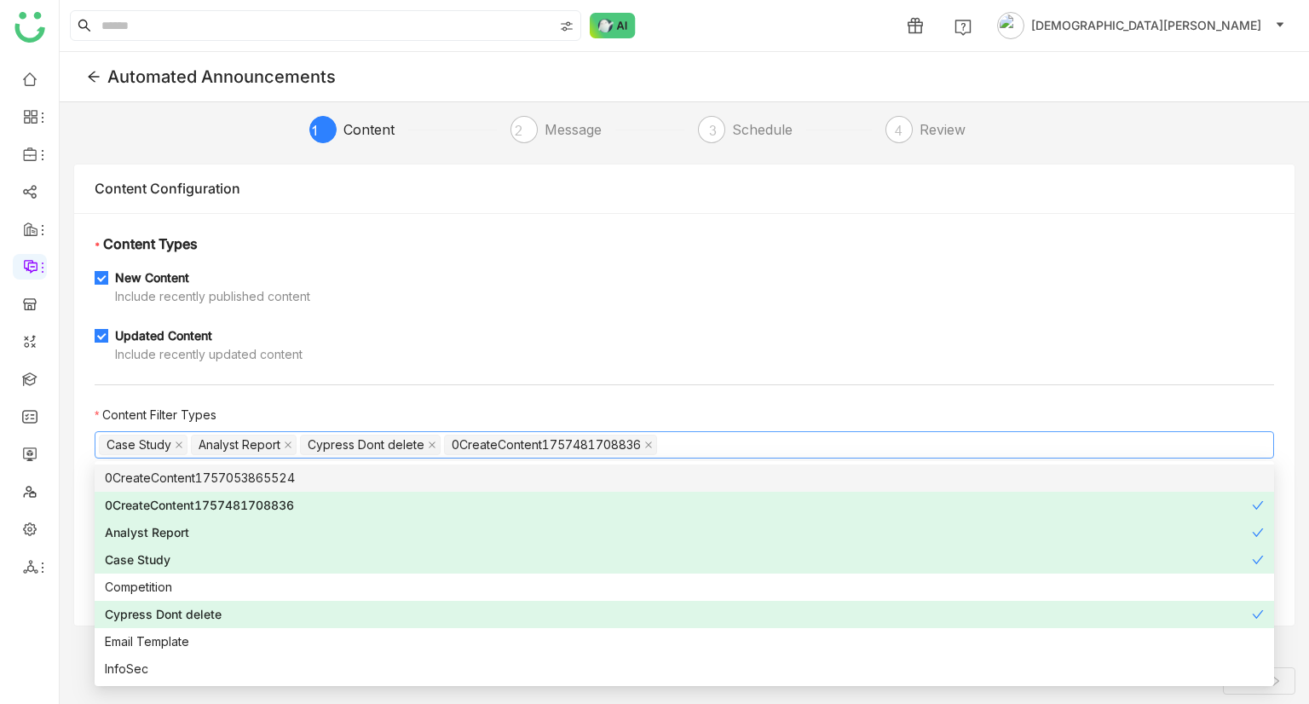
click at [180, 466] on nz-option-item "0CreateContent1757053865524" at bounding box center [684, 477] width 1179 height 27
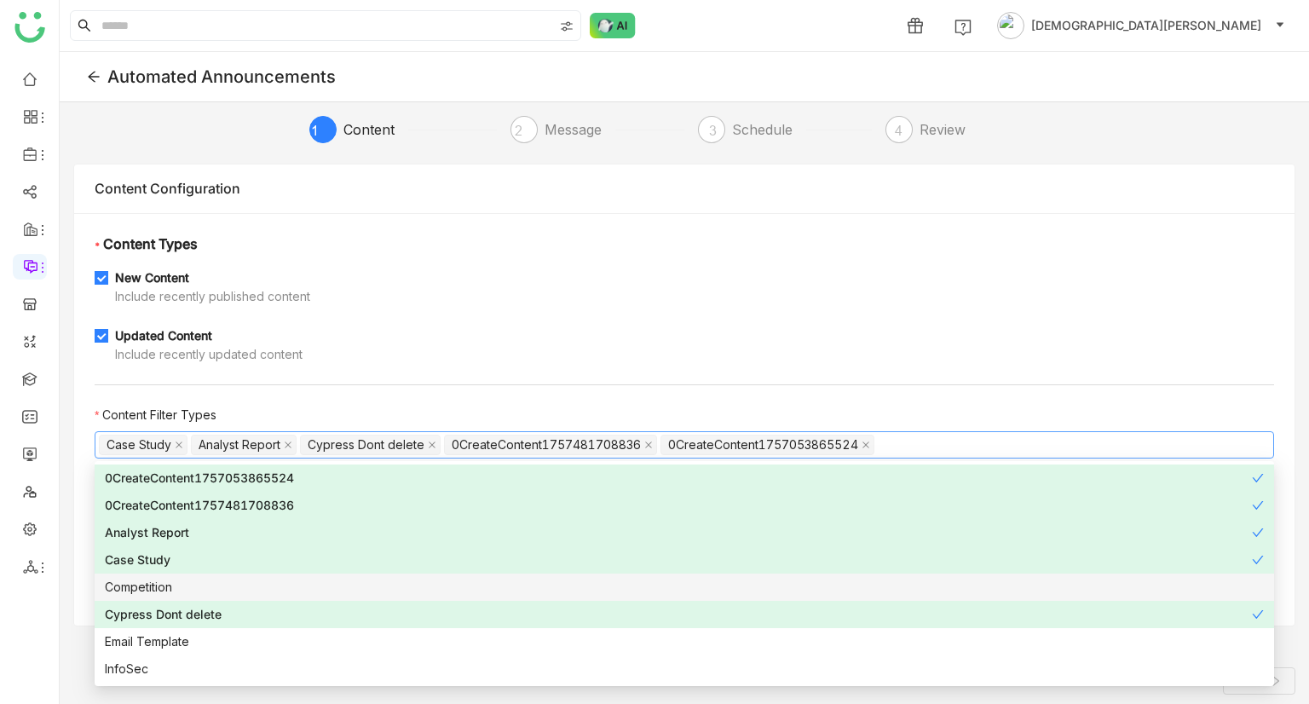
click at [140, 598] on nz-option-item "Competition" at bounding box center [684, 586] width 1179 height 27
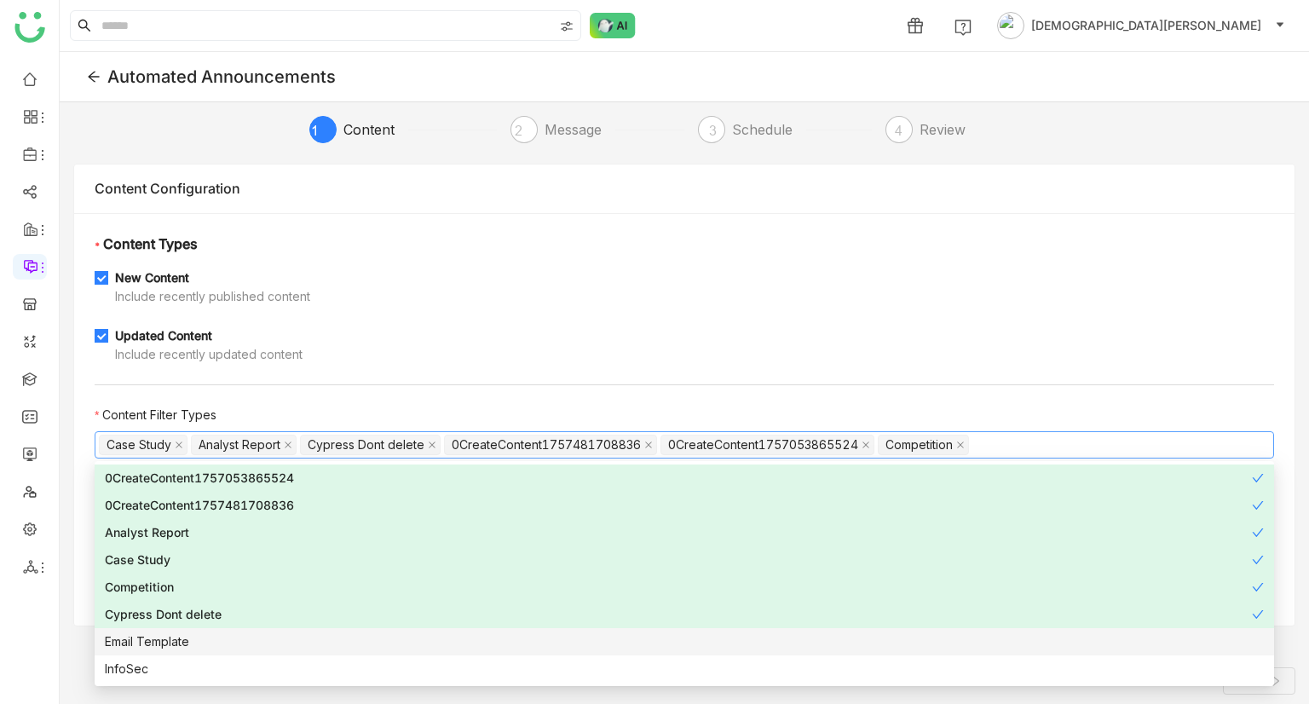
click at [162, 648] on div "Email Template" at bounding box center [684, 641] width 1159 height 19
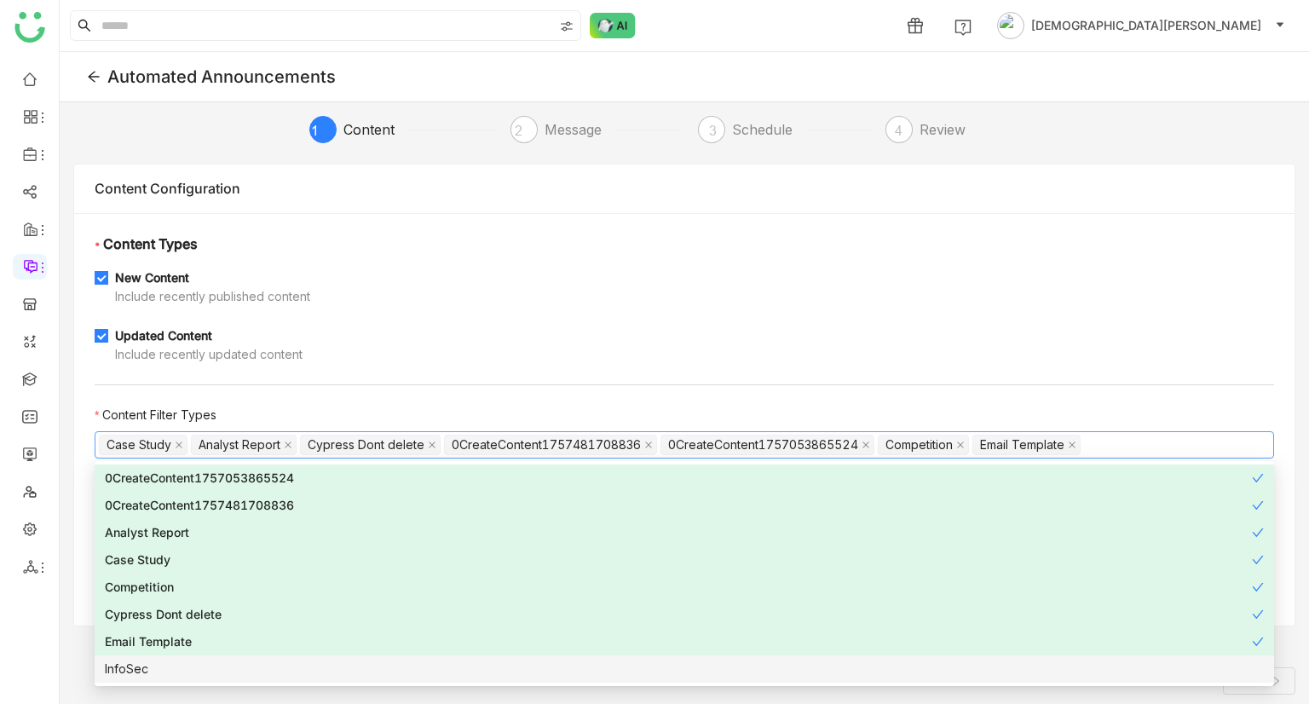
click at [143, 669] on div "InfoSec" at bounding box center [684, 668] width 1159 height 19
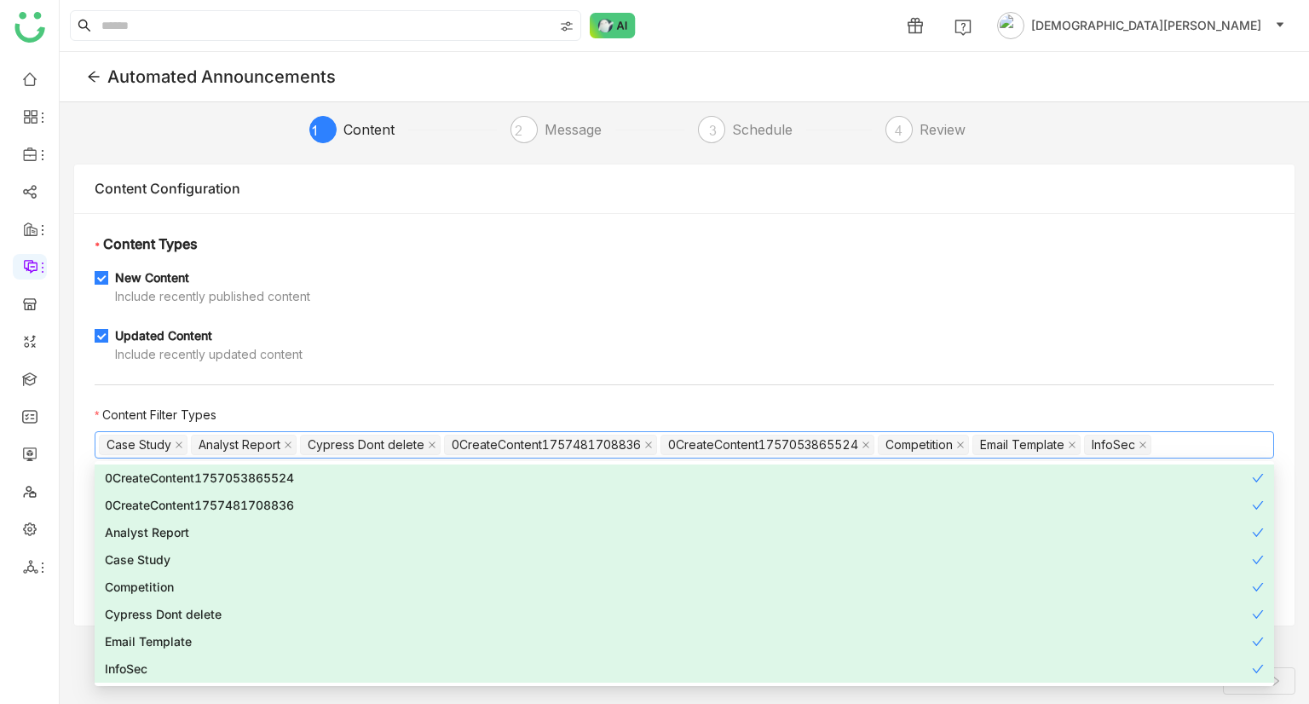
scroll to position [409, 0]
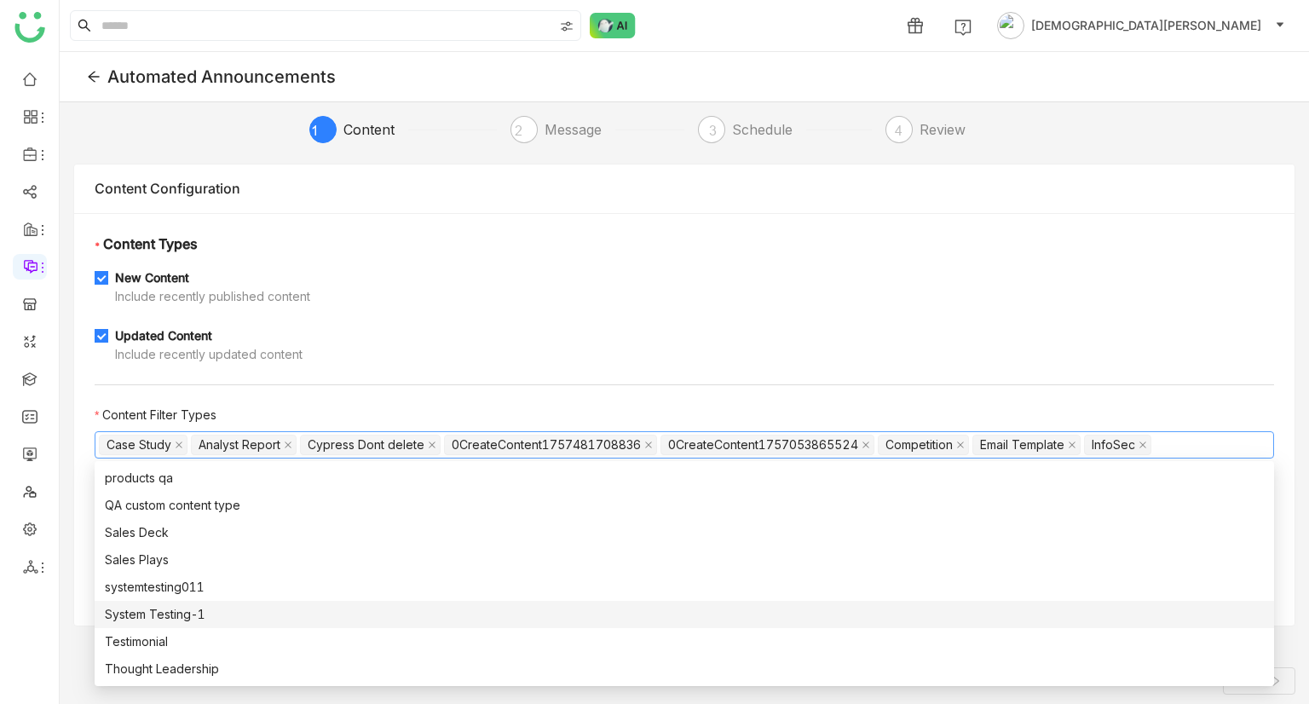
click at [162, 607] on div "System Testing-1" at bounding box center [684, 614] width 1159 height 19
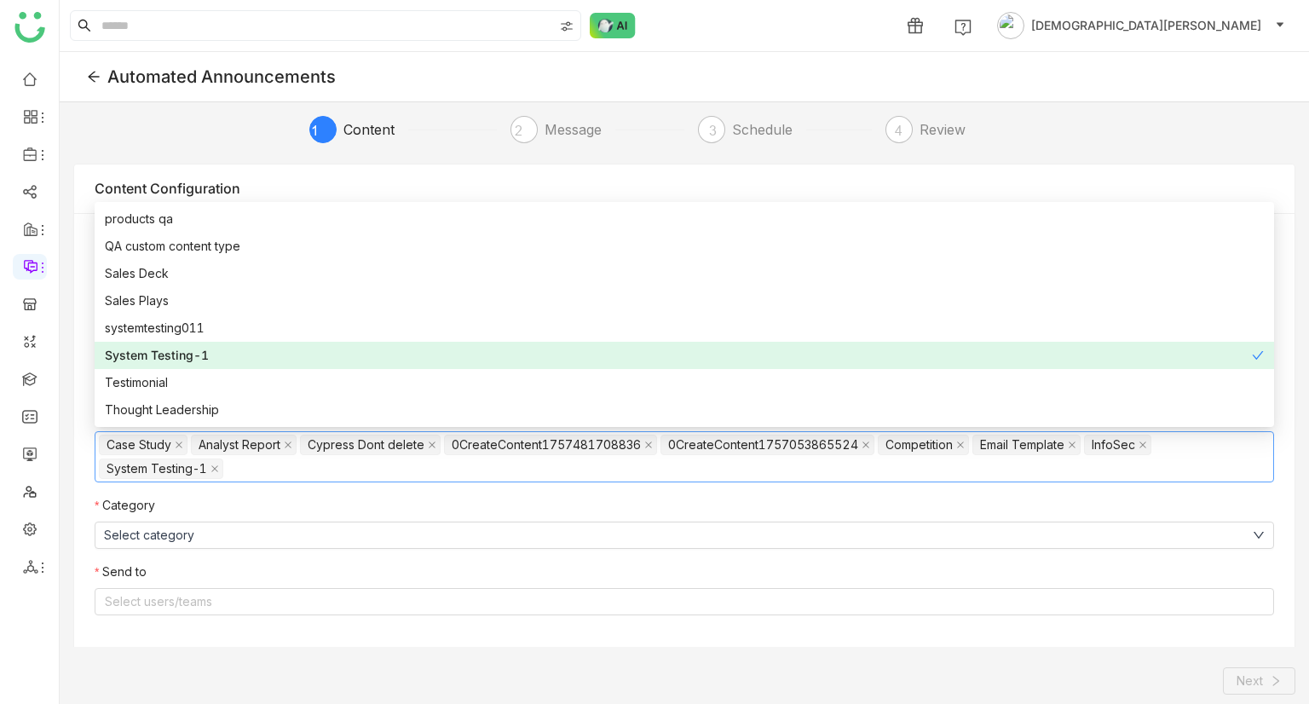
click at [159, 570] on nz-form-label "Send to" at bounding box center [684, 575] width 1179 height 26
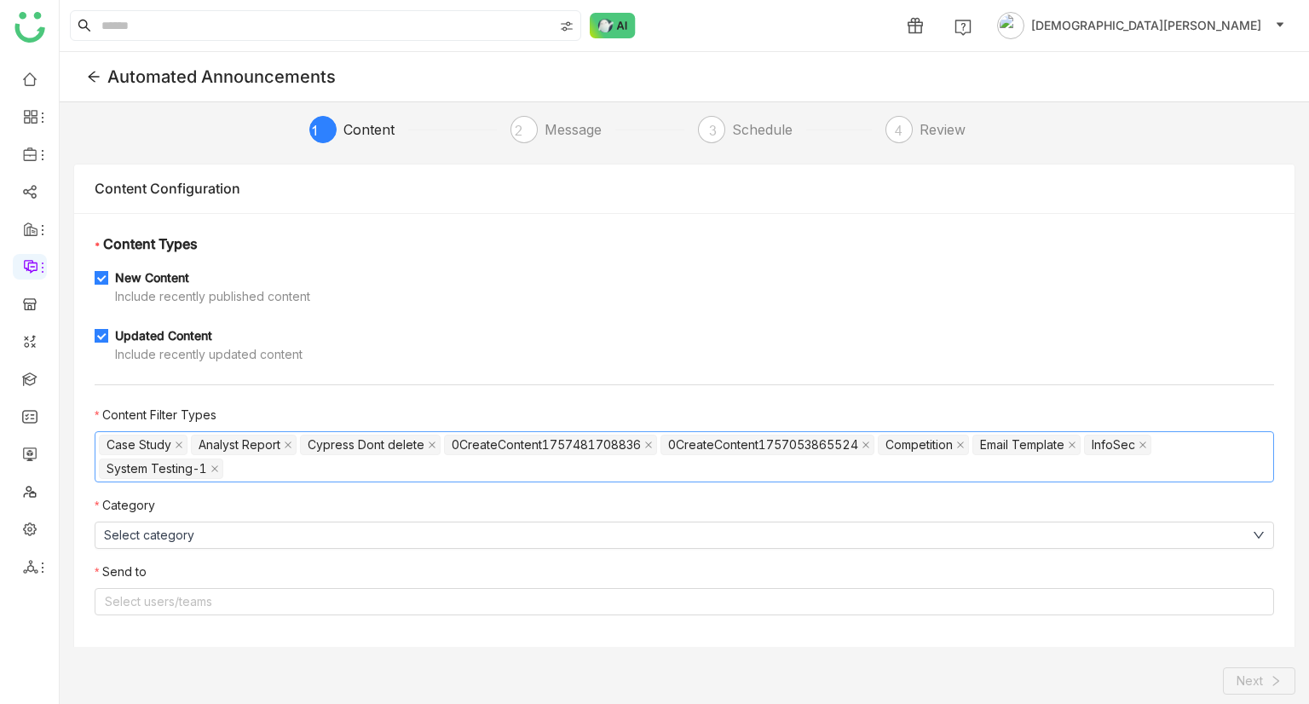
click at [320, 470] on nz-select-top-control "Case Study Analyst Report Cypress Dont delete 0CreateContent1757481708836 0Crea…" at bounding box center [684, 456] width 1179 height 51
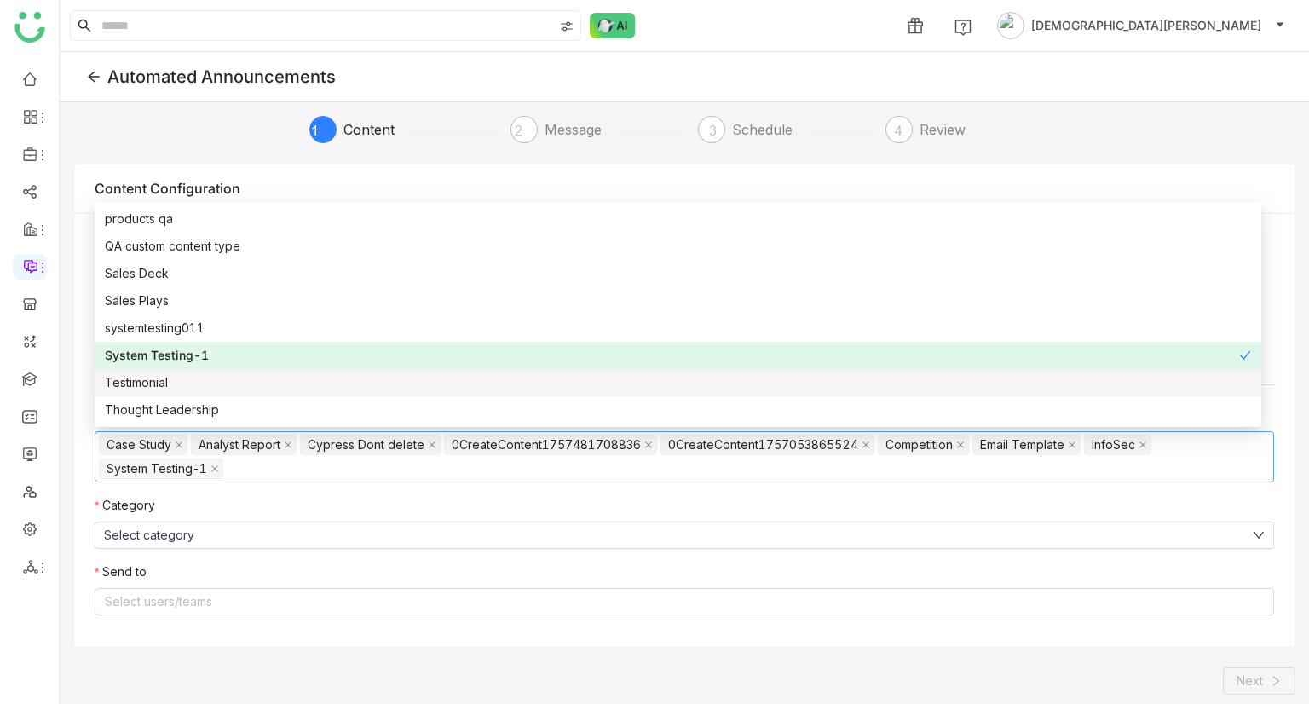
click at [193, 382] on div "Testimonial" at bounding box center [678, 382] width 1146 height 19
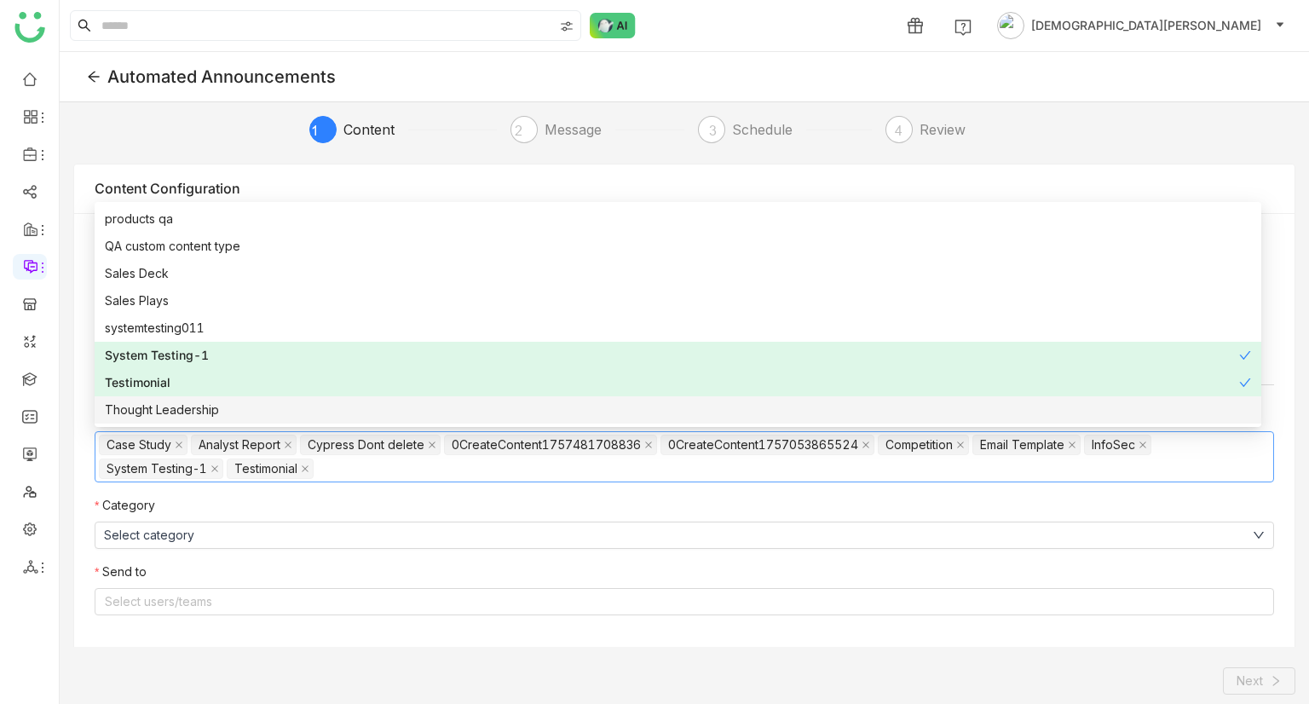
click at [139, 407] on div "Thought Leadership" at bounding box center [678, 409] width 1146 height 19
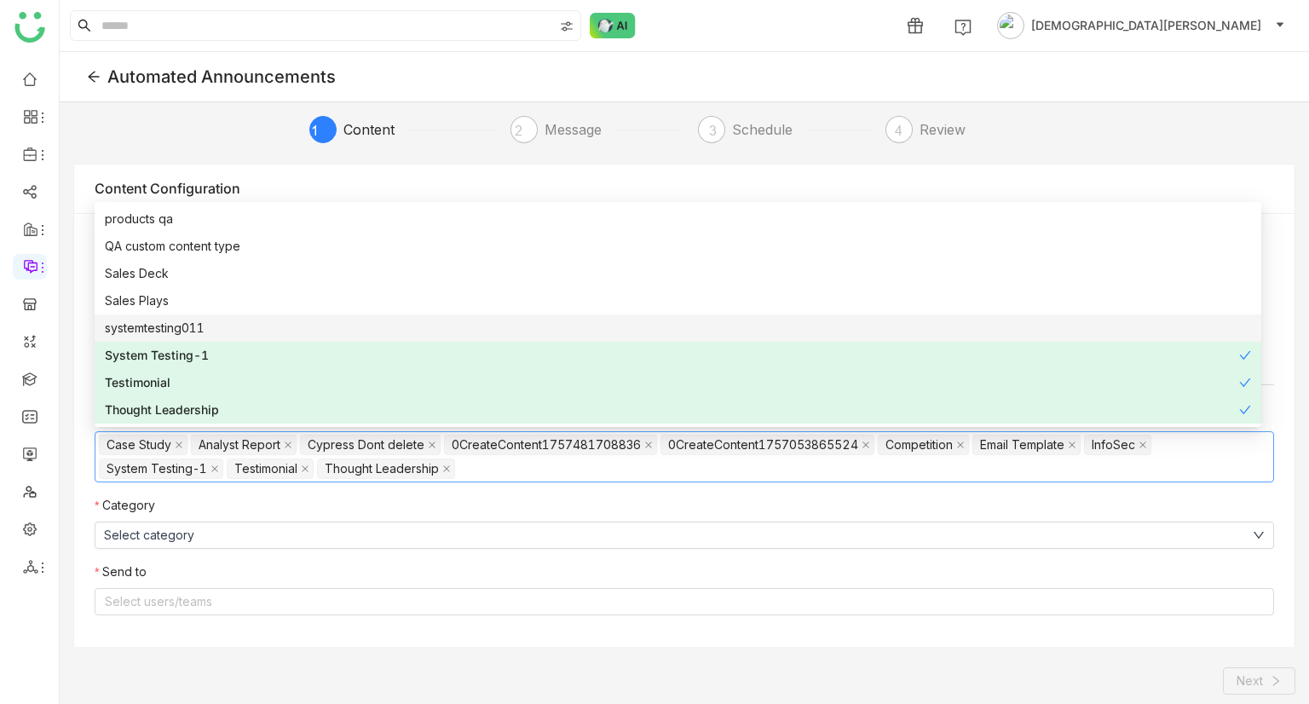
click at [143, 320] on div "systemtesting011" at bounding box center [678, 328] width 1146 height 19
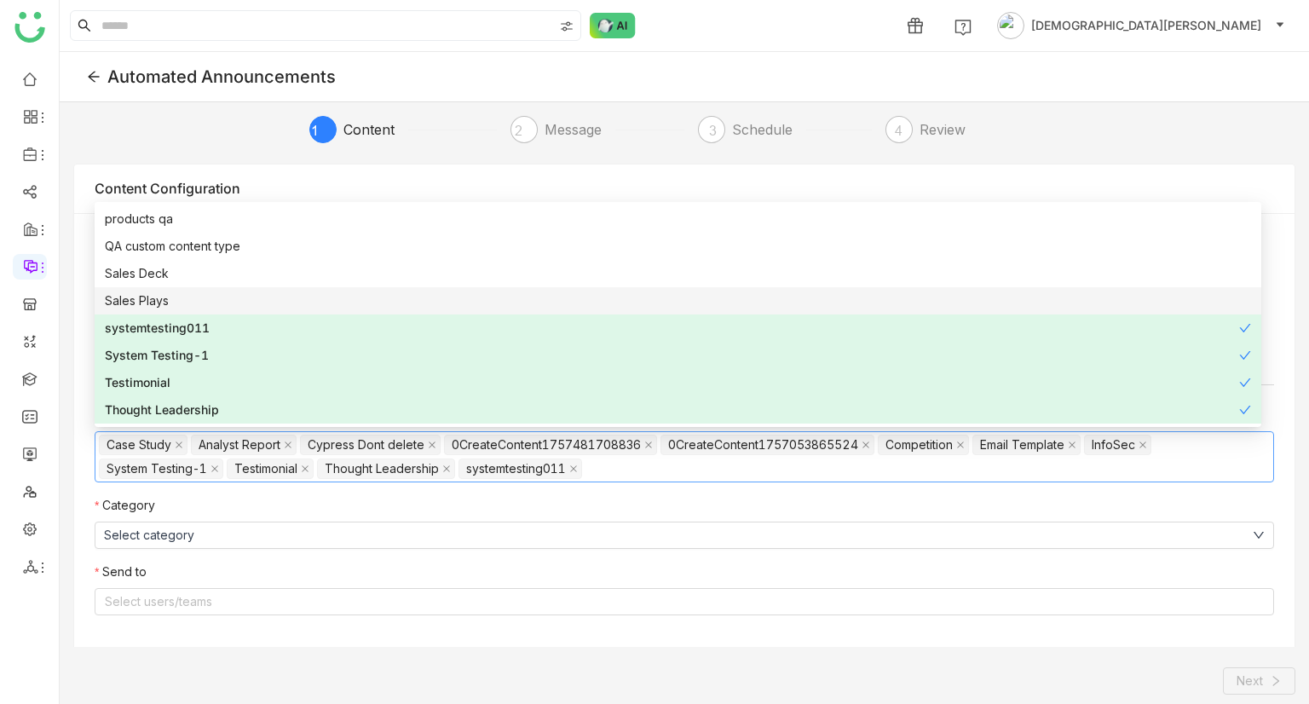
click at [140, 290] on nz-option-item "Sales Plays" at bounding box center [678, 300] width 1166 height 27
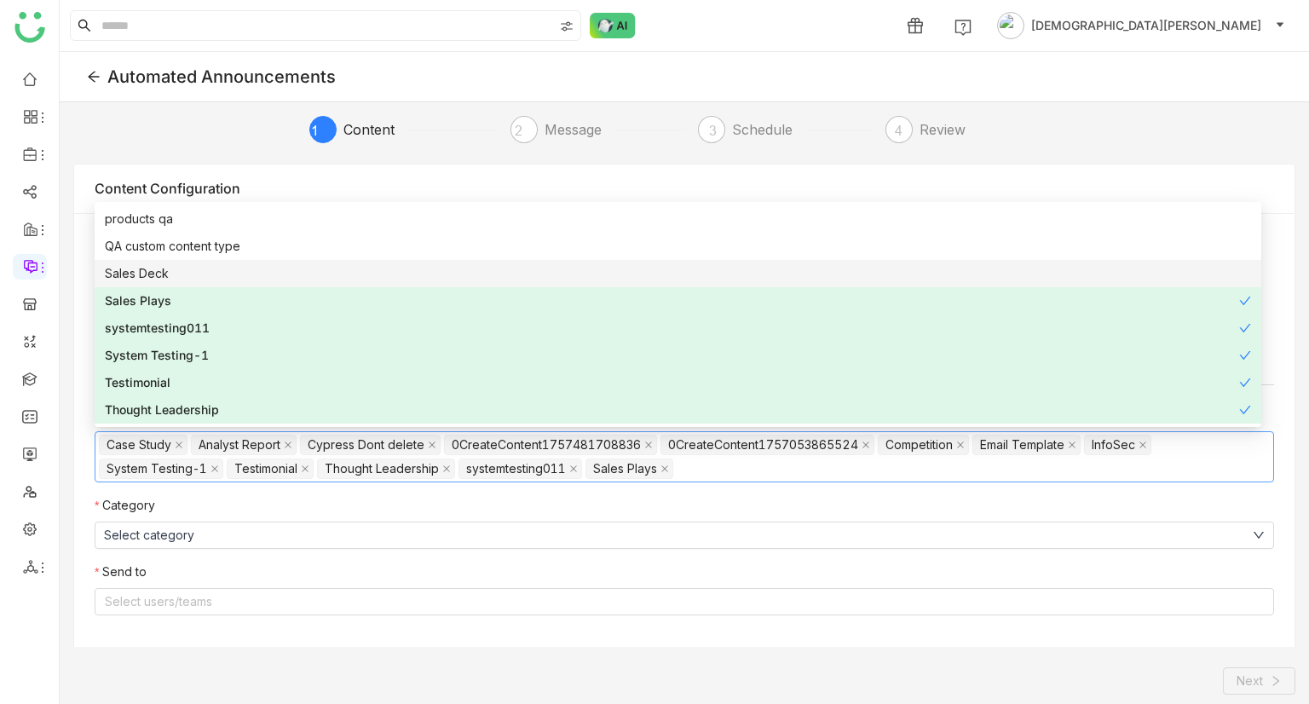
click at [146, 262] on nz-option-item "Sales Deck" at bounding box center [678, 273] width 1166 height 27
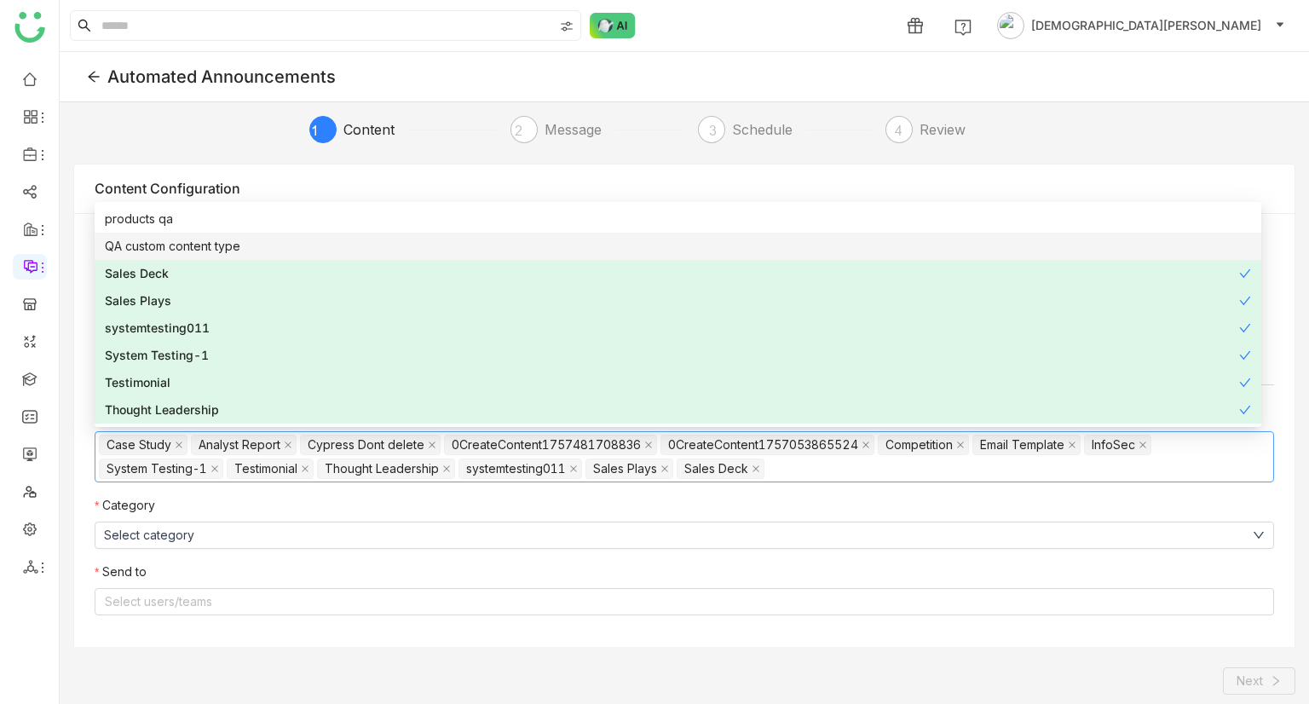
click at [155, 256] on nz-option-item "QA custom content type" at bounding box center [678, 246] width 1166 height 27
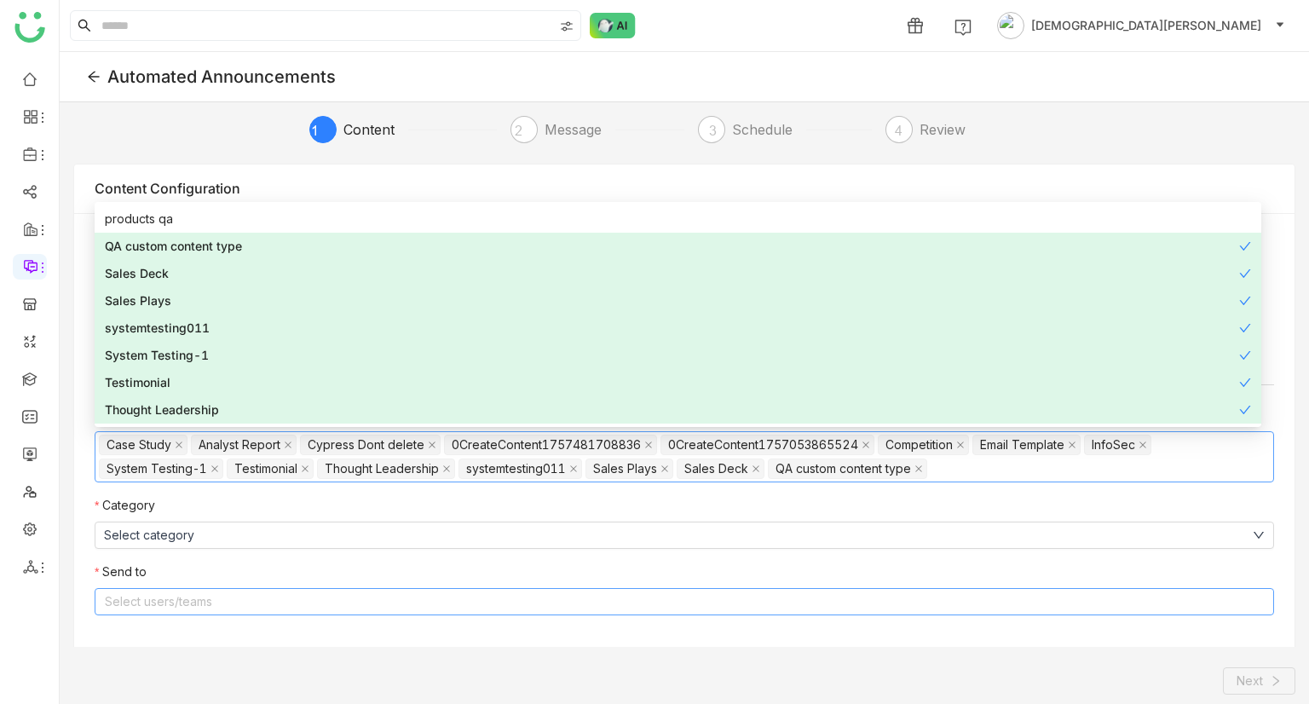
click at [160, 591] on nz-select-top-control "Select users/teams" at bounding box center [684, 601] width 1179 height 27
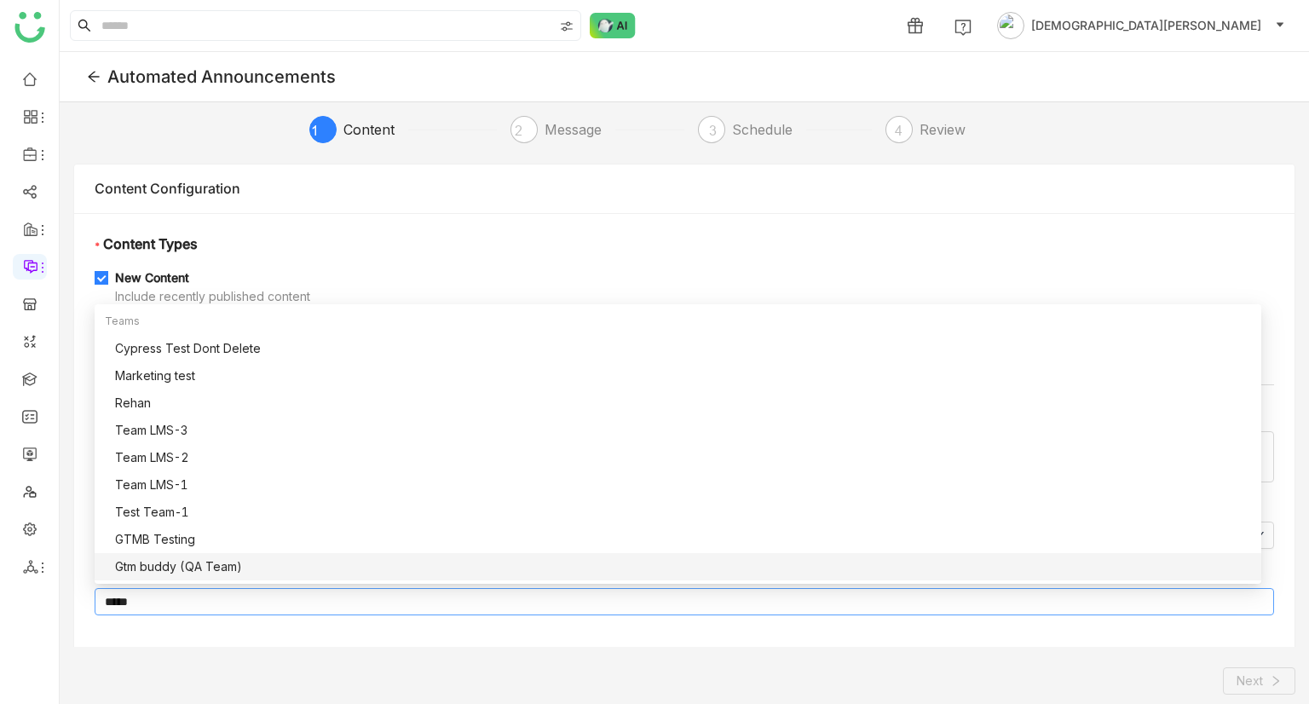
scroll to position [0, 0]
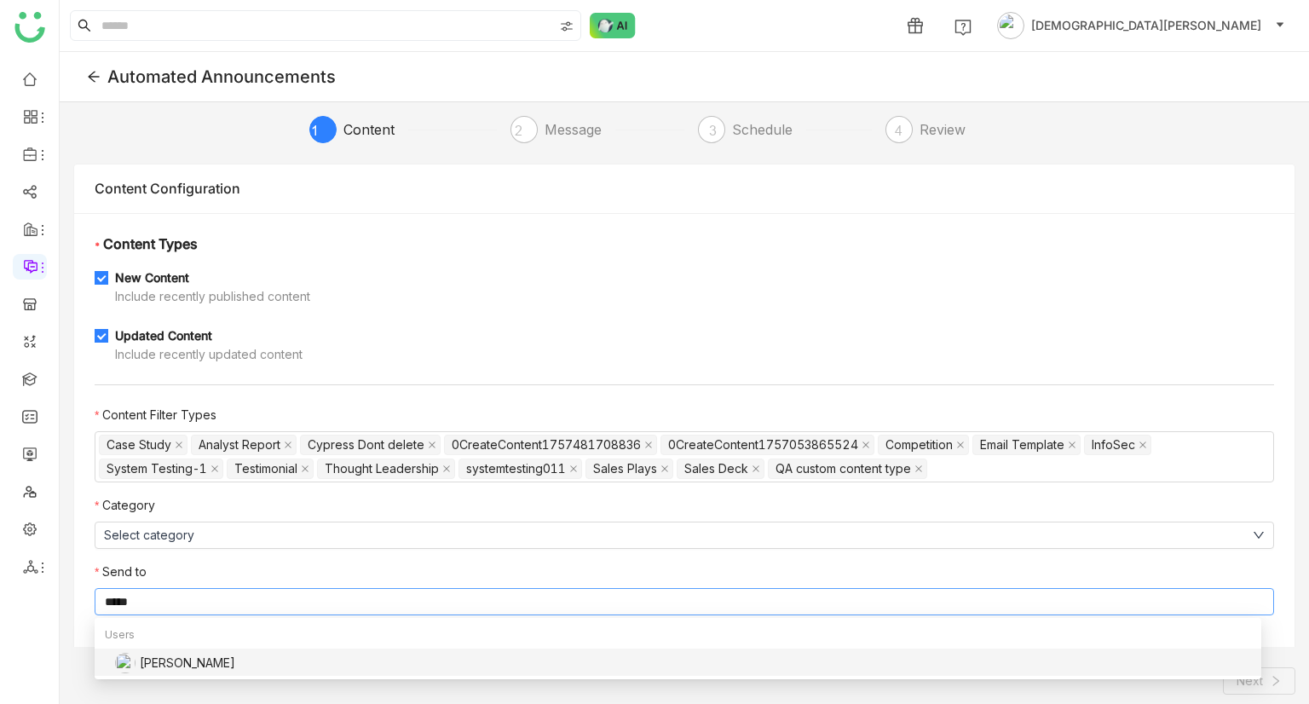
type input "*****"
click at [163, 665] on div "[PERSON_NAME]" at bounding box center [683, 663] width 1136 height 20
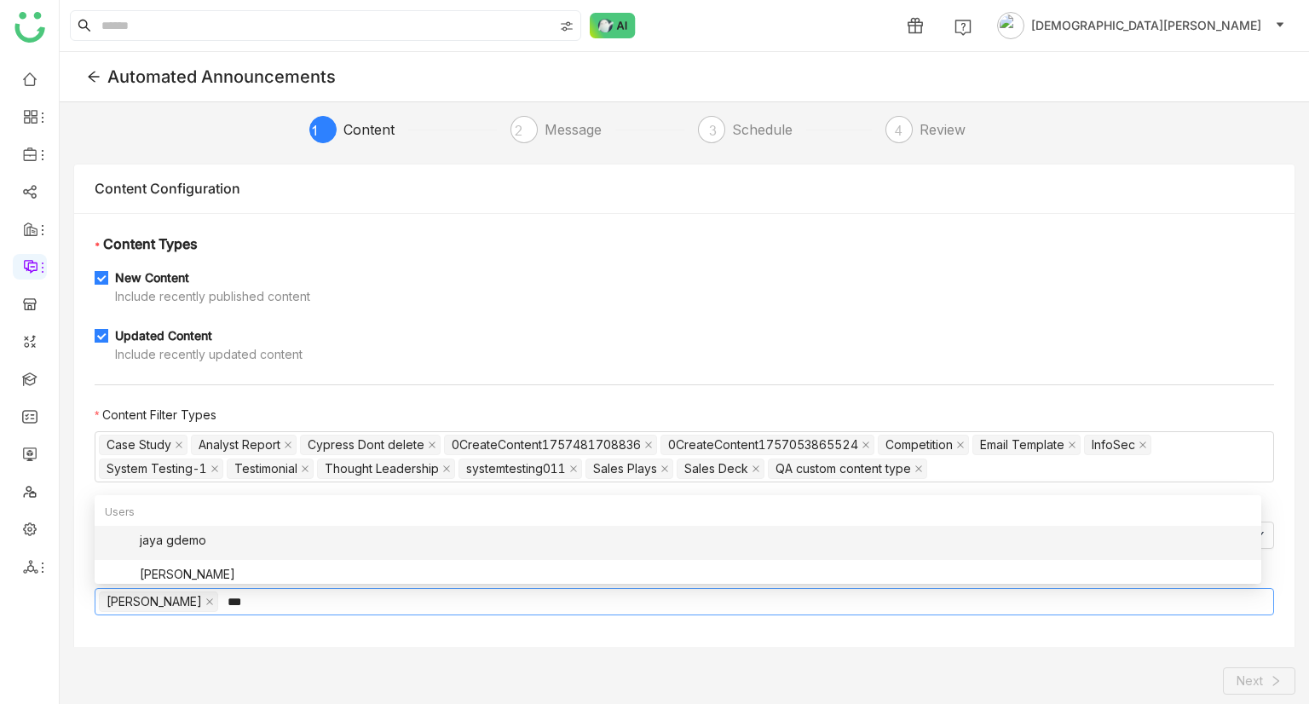
type input "***"
click at [193, 543] on div "jaya gdemo" at bounding box center [683, 540] width 1136 height 20
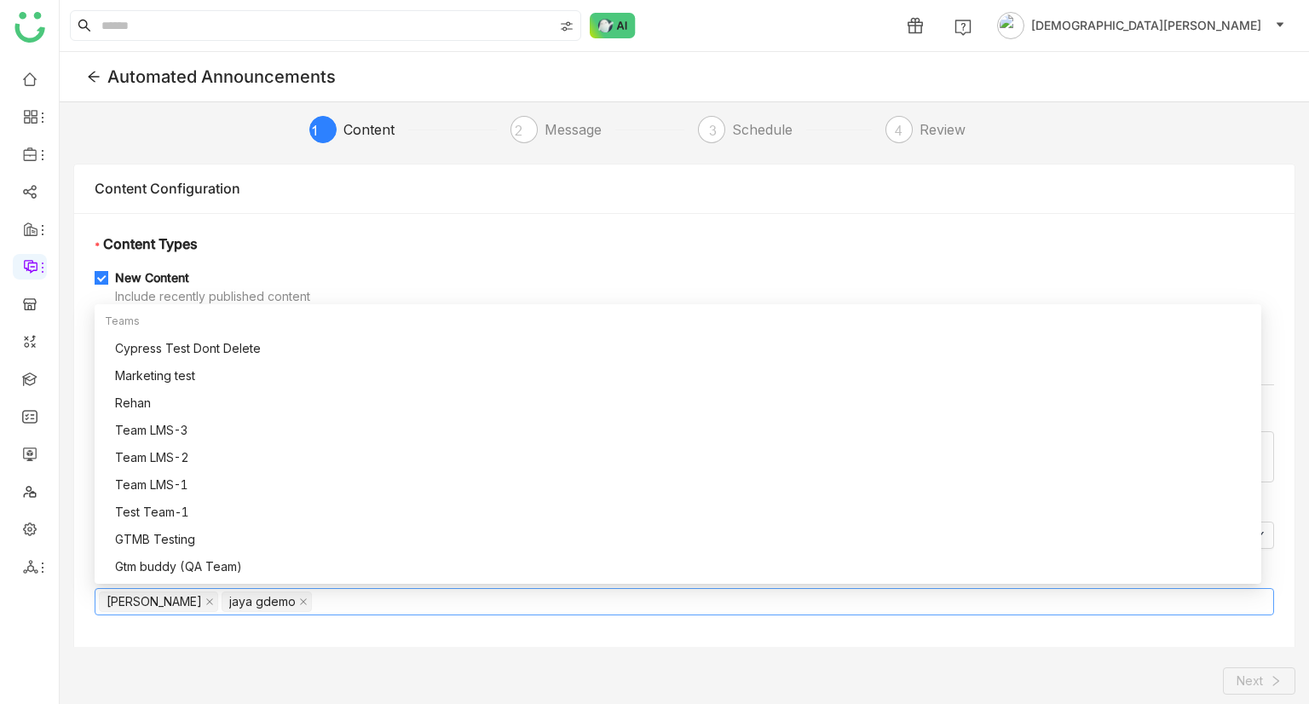
click at [1060, 657] on div "1 Content 2 Message 3 Schedule 4 Review Content Configuration * Content Types N…" at bounding box center [684, 428] width 1249 height 652
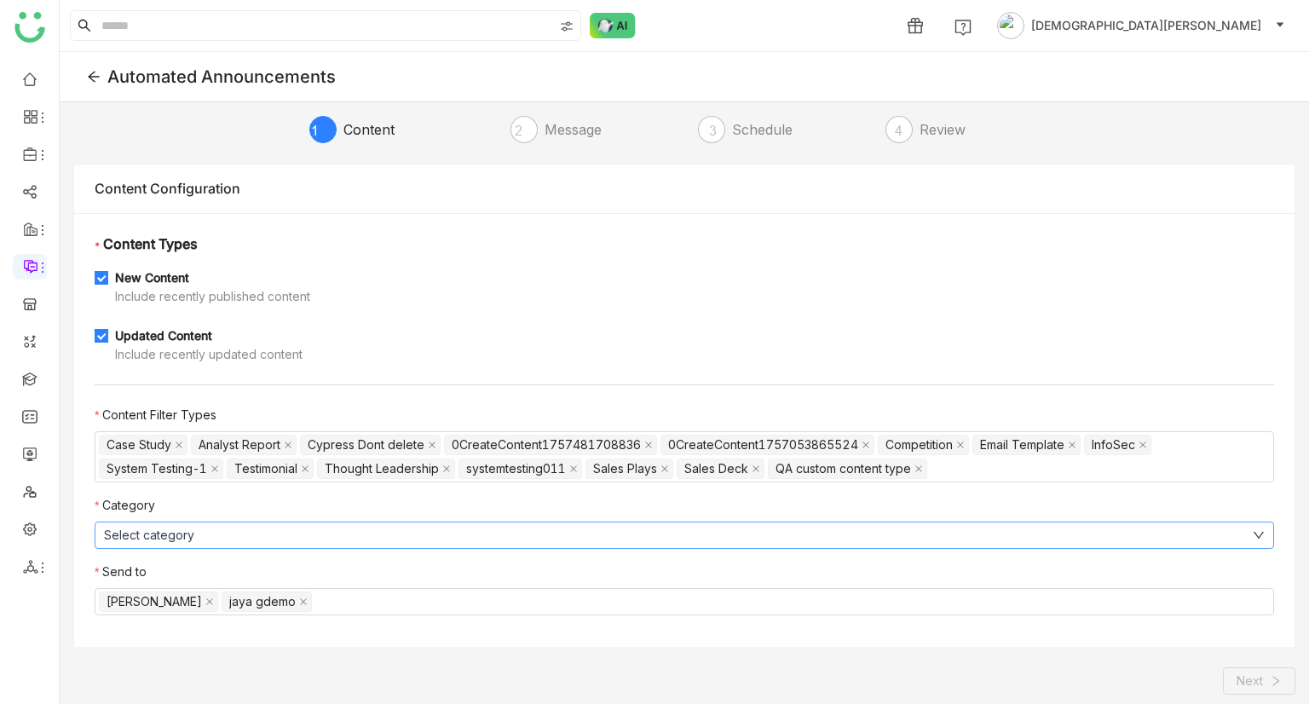
scroll to position [3, 0]
click at [337, 533] on button "Select category" at bounding box center [684, 532] width 1179 height 27
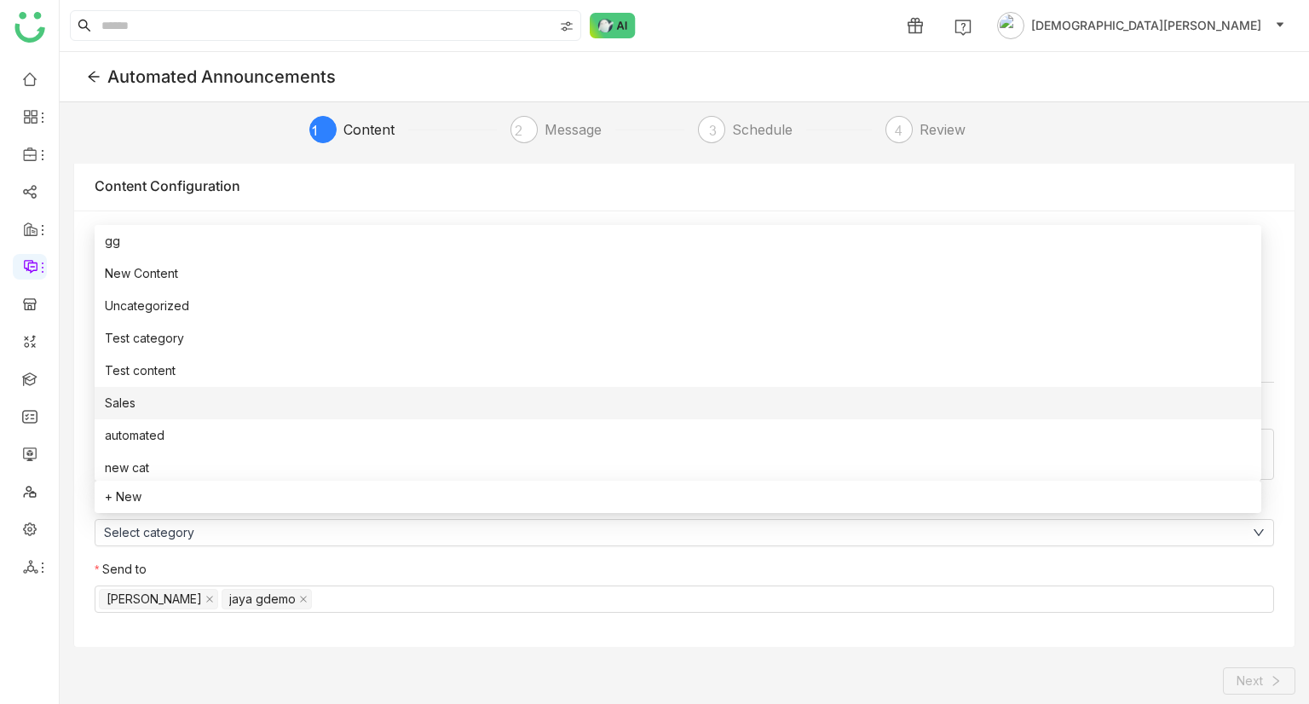
click at [155, 399] on li "Sales" at bounding box center [678, 403] width 1166 height 32
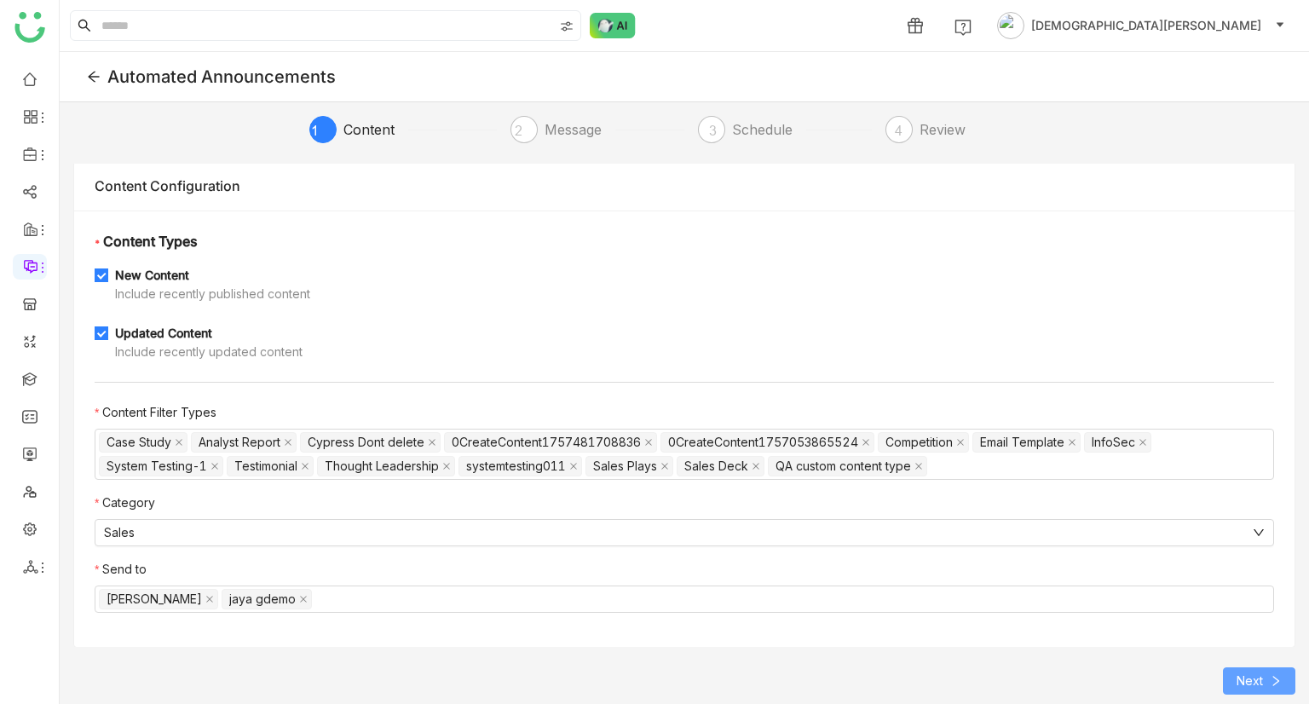
click at [1240, 670] on button "Next" at bounding box center [1258, 680] width 72 height 27
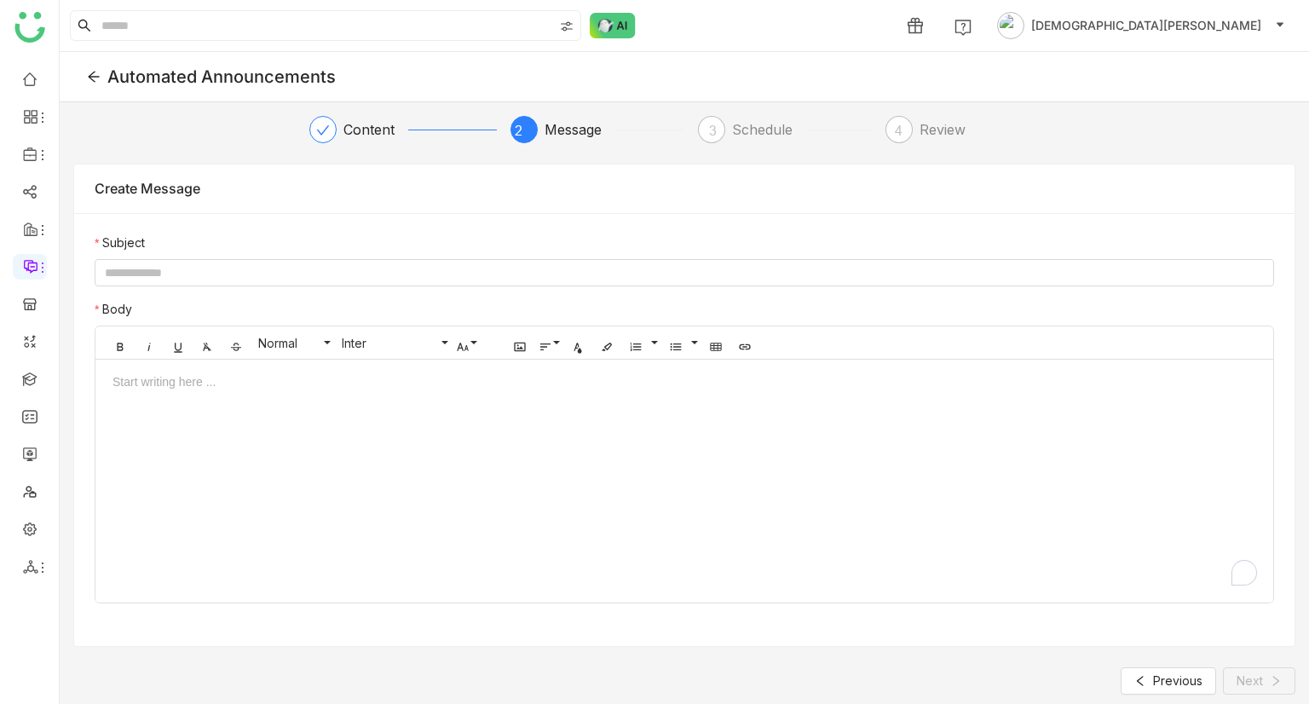
scroll to position [0, 0]
click at [148, 256] on nz-form-label "Subject" at bounding box center [684, 246] width 1179 height 26
click at [152, 263] on div at bounding box center [684, 272] width 1179 height 27
click at [152, 263] on input at bounding box center [684, 272] width 1179 height 27
type input "**********"
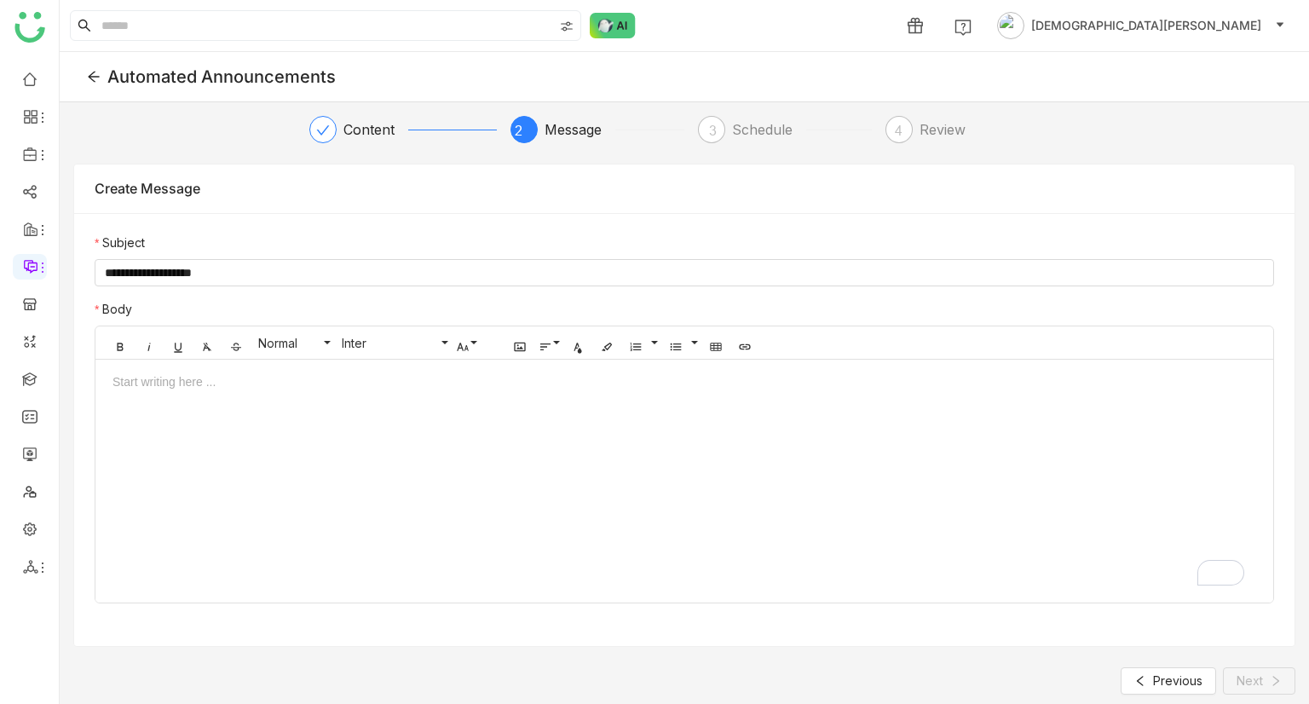
click at [198, 374] on div "To enrich screen reader interactions, please activate Accessibility in Grammarl…" at bounding box center [683, 381] width 1143 height 19
click at [1258, 679] on span "Next" at bounding box center [1249, 680] width 26 height 19
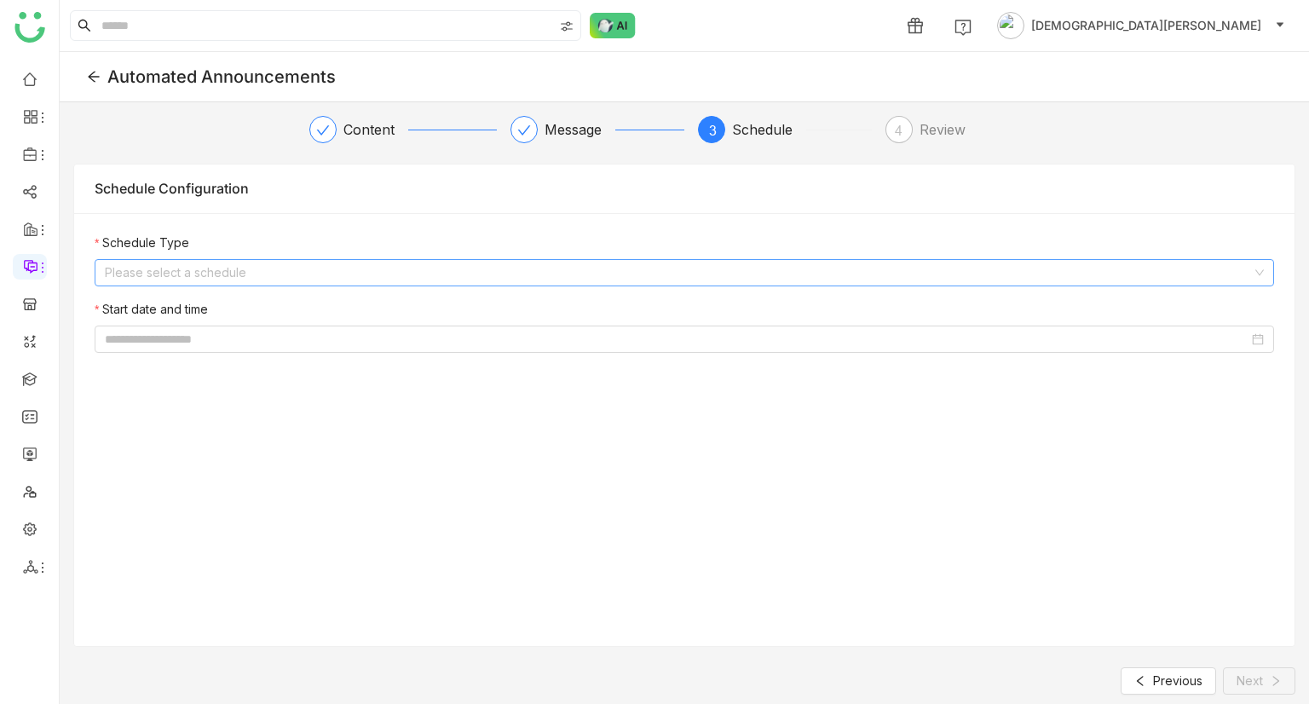
click at [137, 265] on input at bounding box center [678, 273] width 1147 height 26
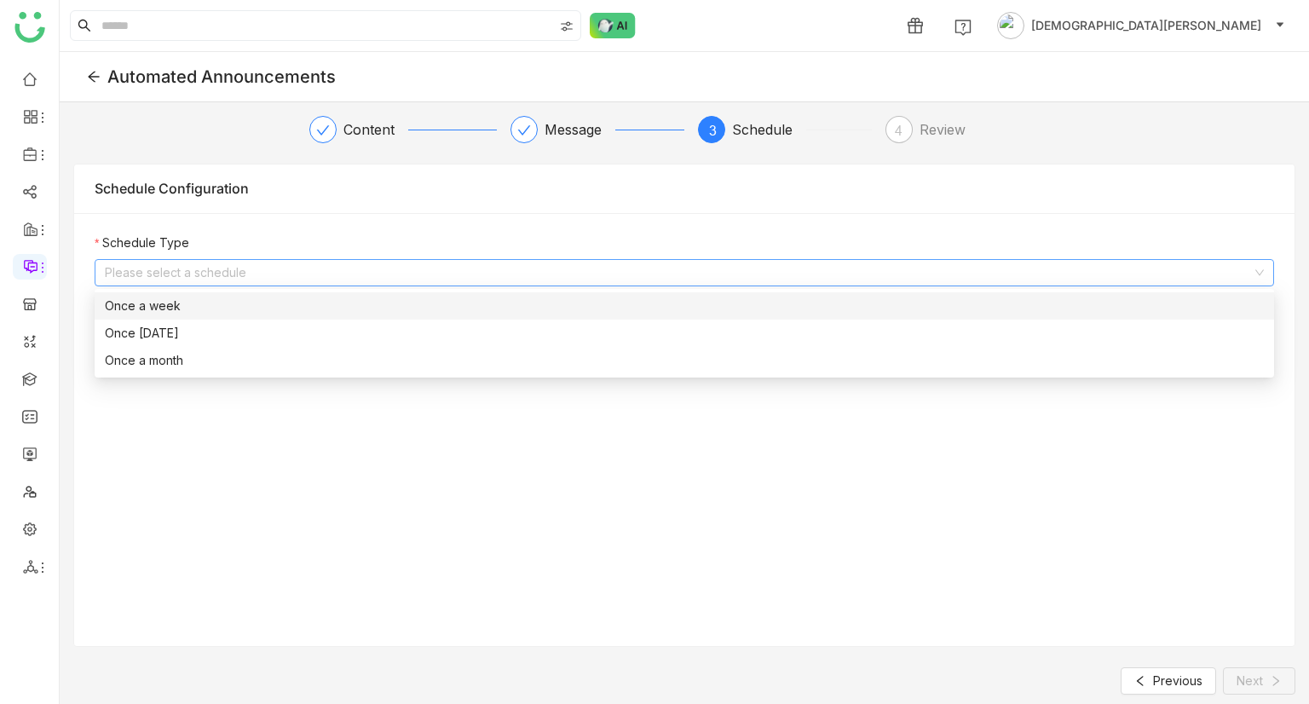
click at [187, 306] on div "Once a week" at bounding box center [684, 305] width 1159 height 19
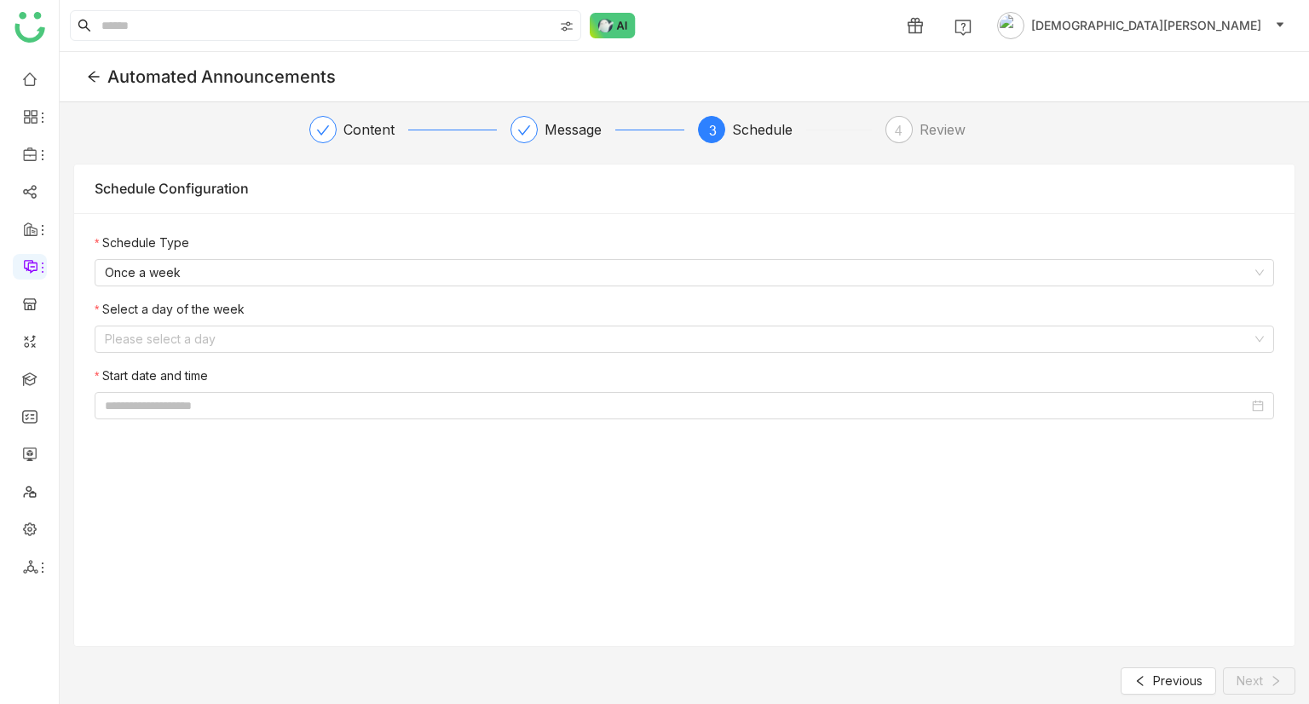
click at [144, 324] on nz-form-label "Select a day of the week" at bounding box center [684, 313] width 1179 height 26
click at [160, 341] on input at bounding box center [678, 339] width 1147 height 26
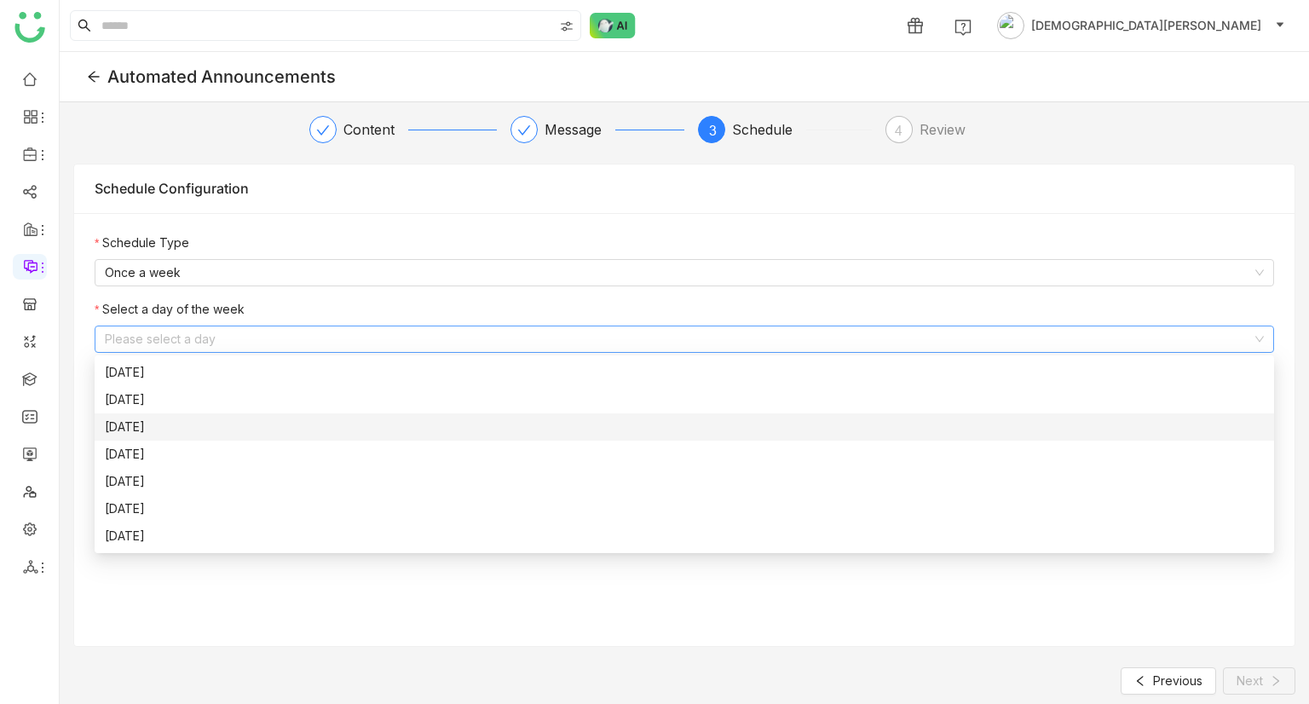
click at [148, 421] on div "Tuesday" at bounding box center [684, 426] width 1159 height 19
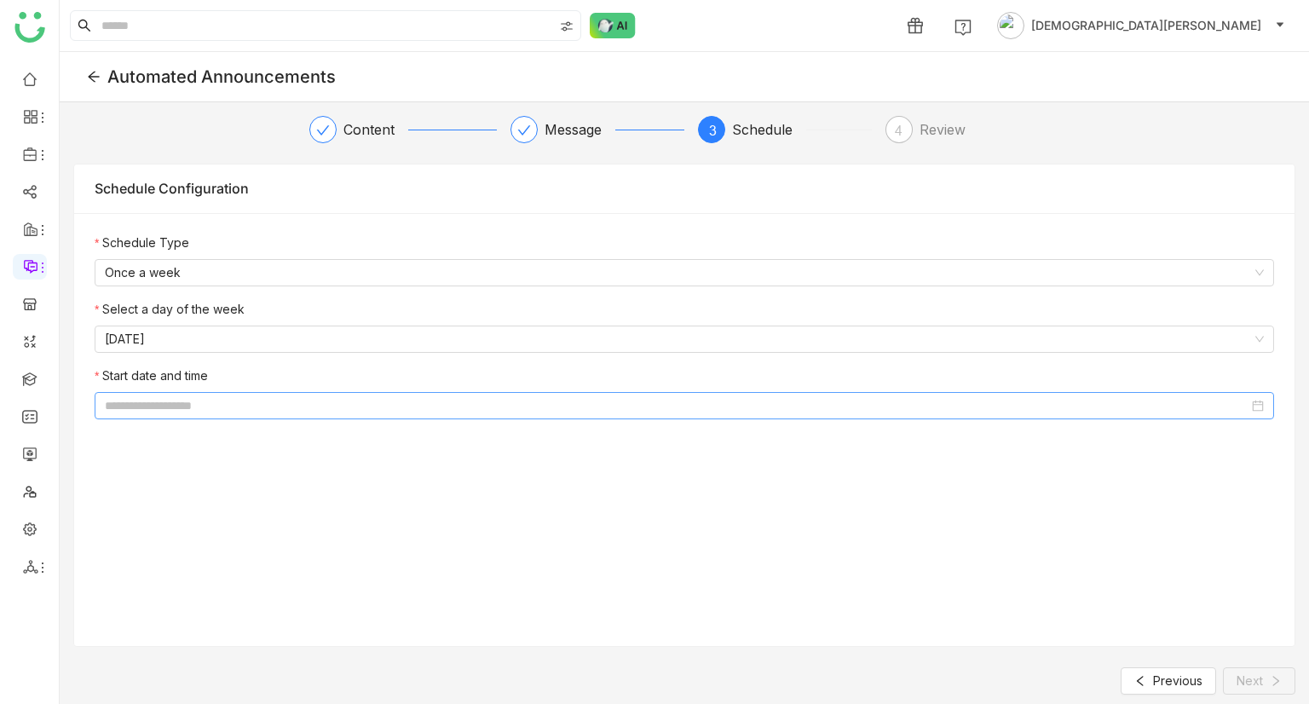
click at [172, 396] on input at bounding box center [676, 405] width 1143 height 19
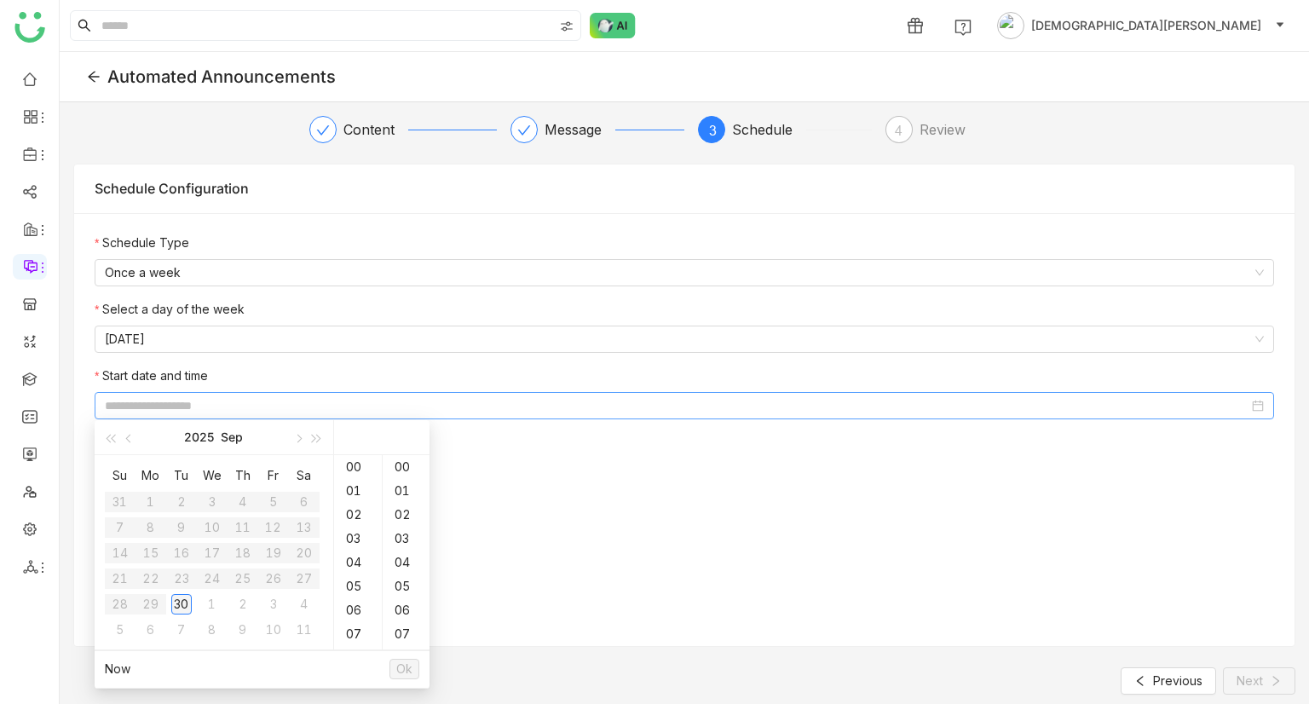
click at [174, 607] on div "30" at bounding box center [181, 604] width 20 height 20
click at [399, 505] on div "07" at bounding box center [405, 515] width 47 height 24
type input "**********"
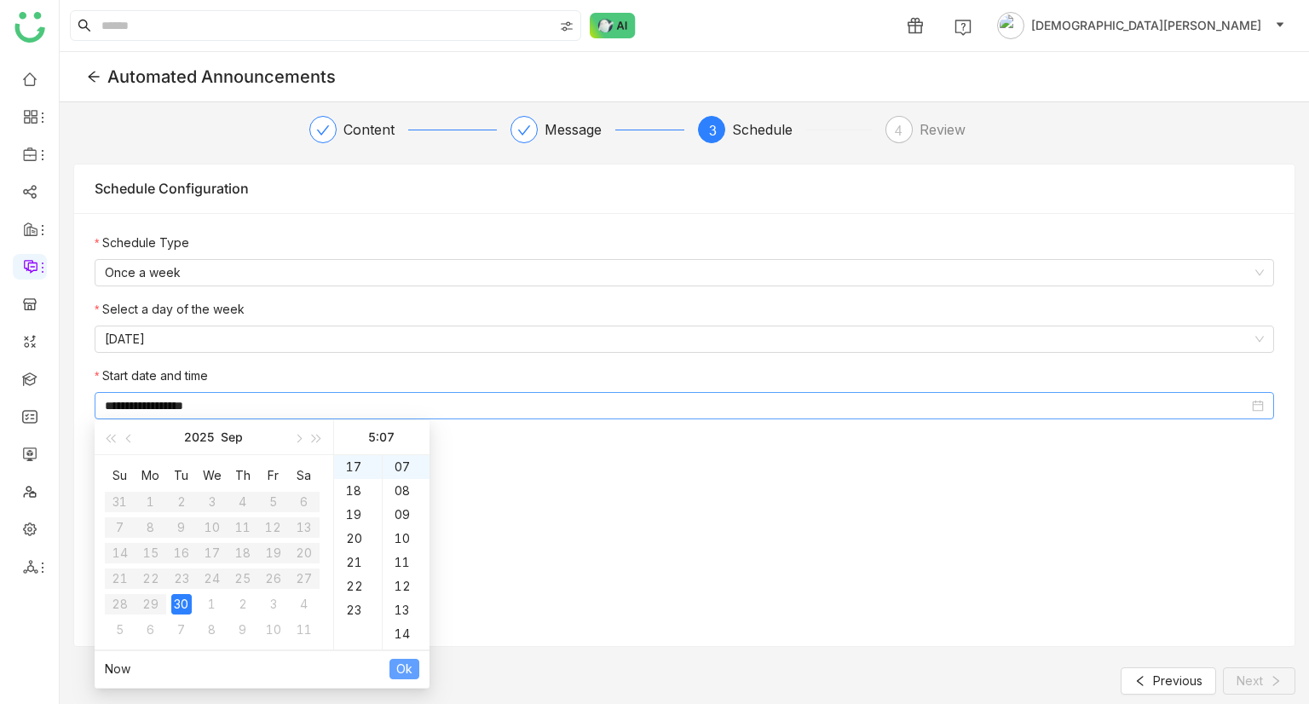
click at [406, 667] on span "Ok" at bounding box center [404, 668] width 16 height 19
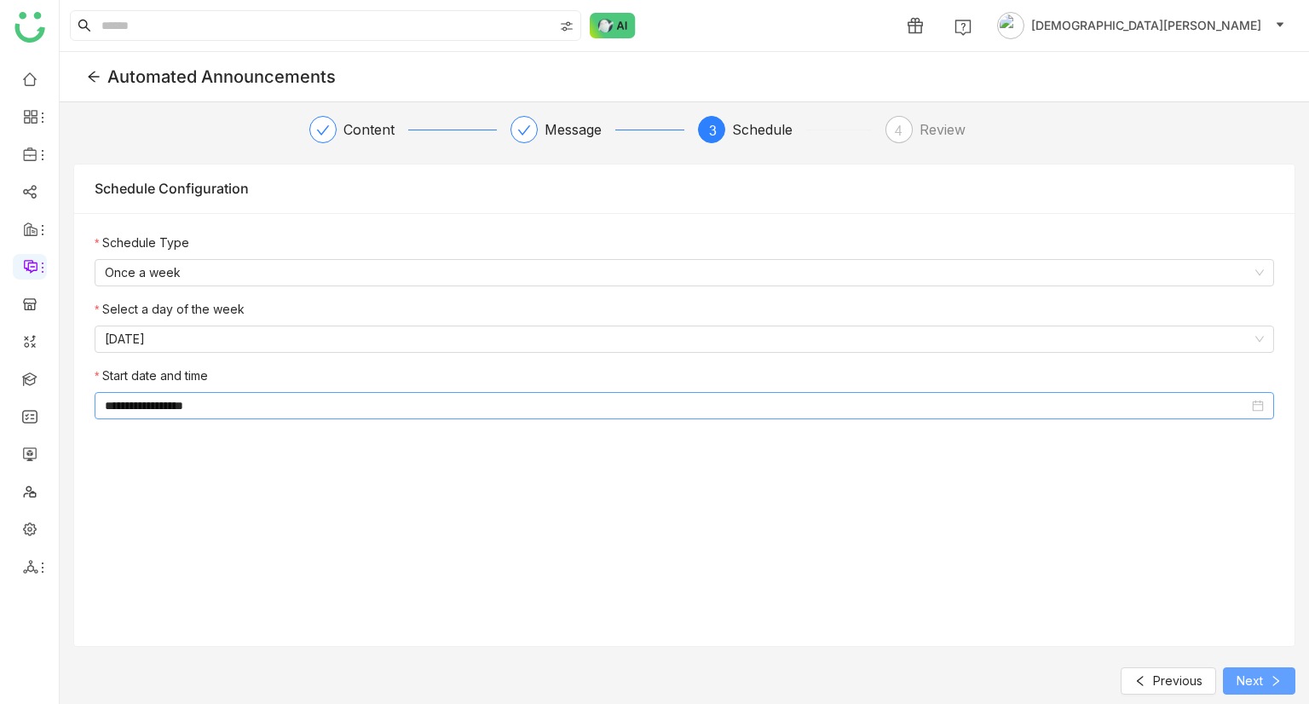
click at [1246, 672] on span "Next" at bounding box center [1249, 680] width 26 height 19
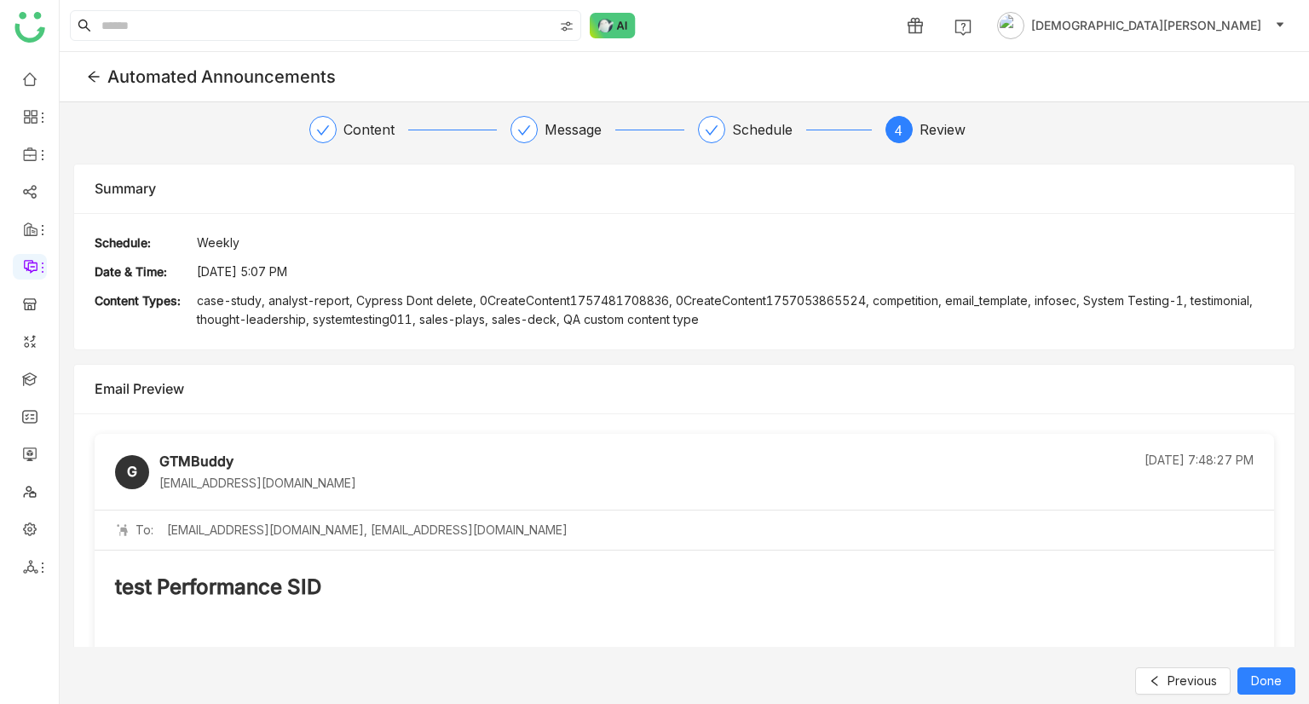
scroll to position [252, 0]
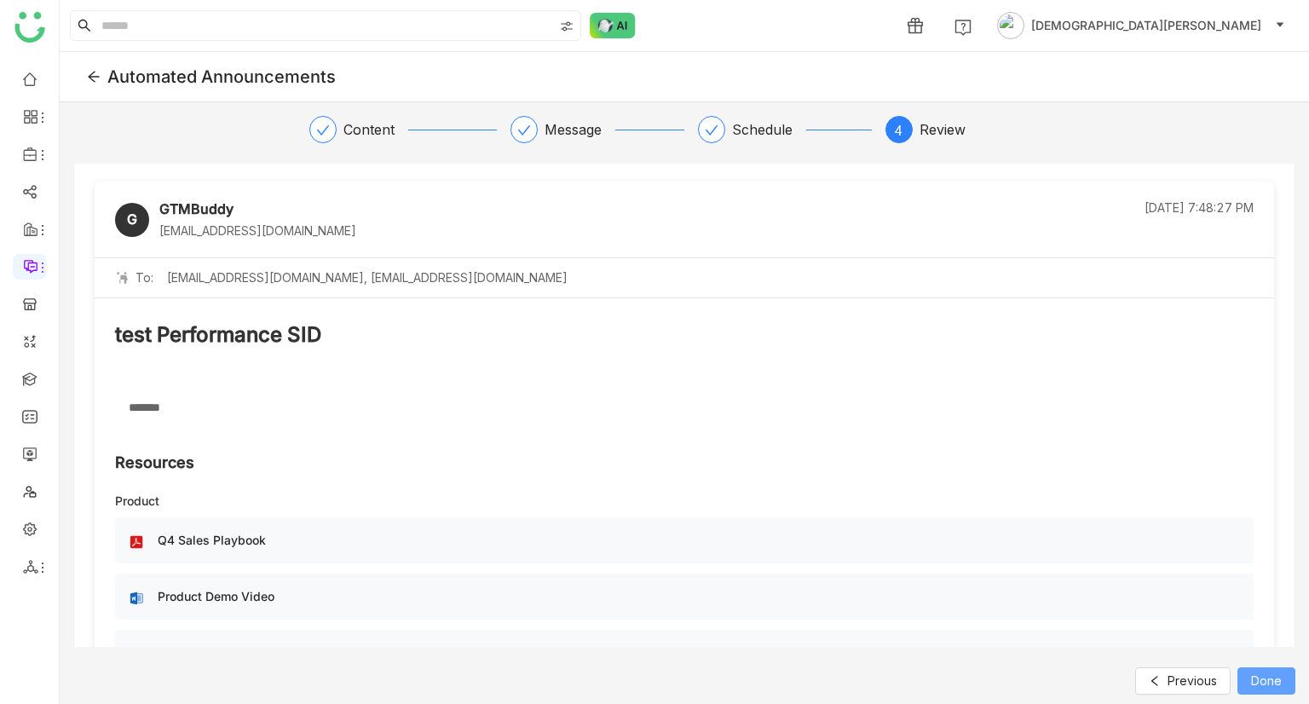
click at [1280, 671] on span "Done" at bounding box center [1266, 680] width 31 height 19
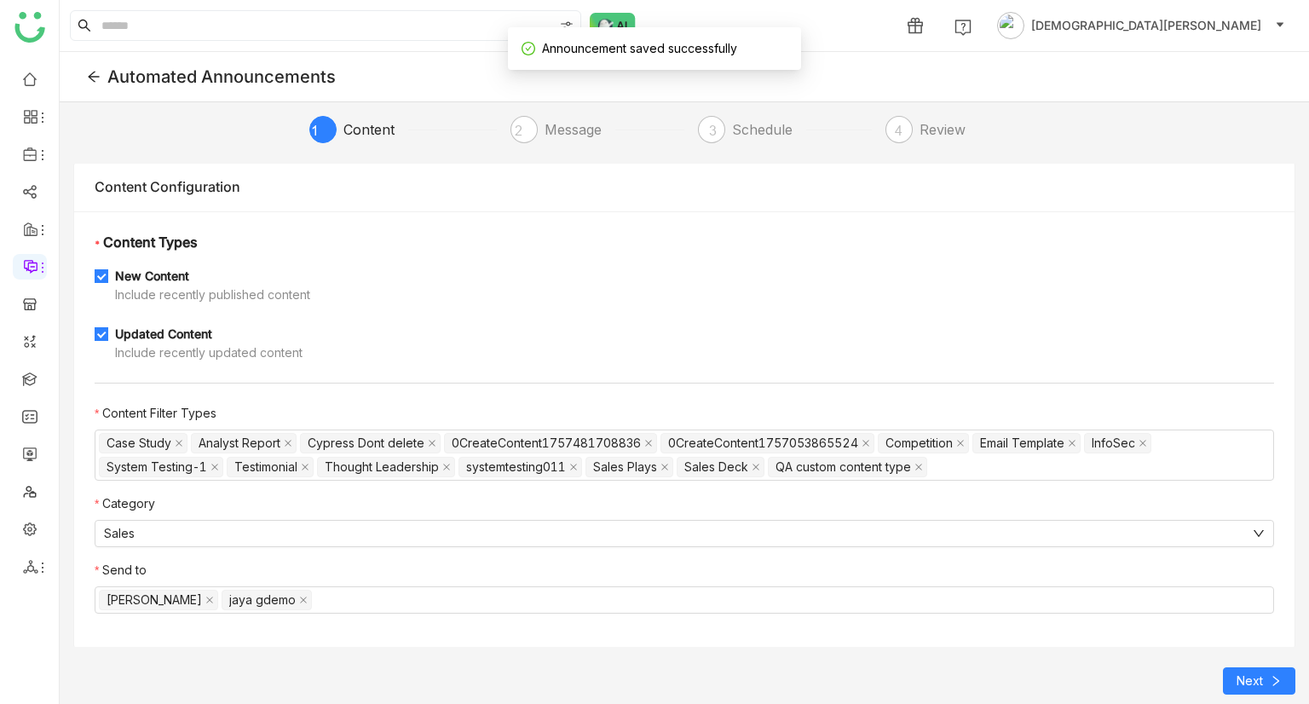
scroll to position [3, 0]
click at [89, 80] on icon at bounding box center [94, 77] width 14 height 14
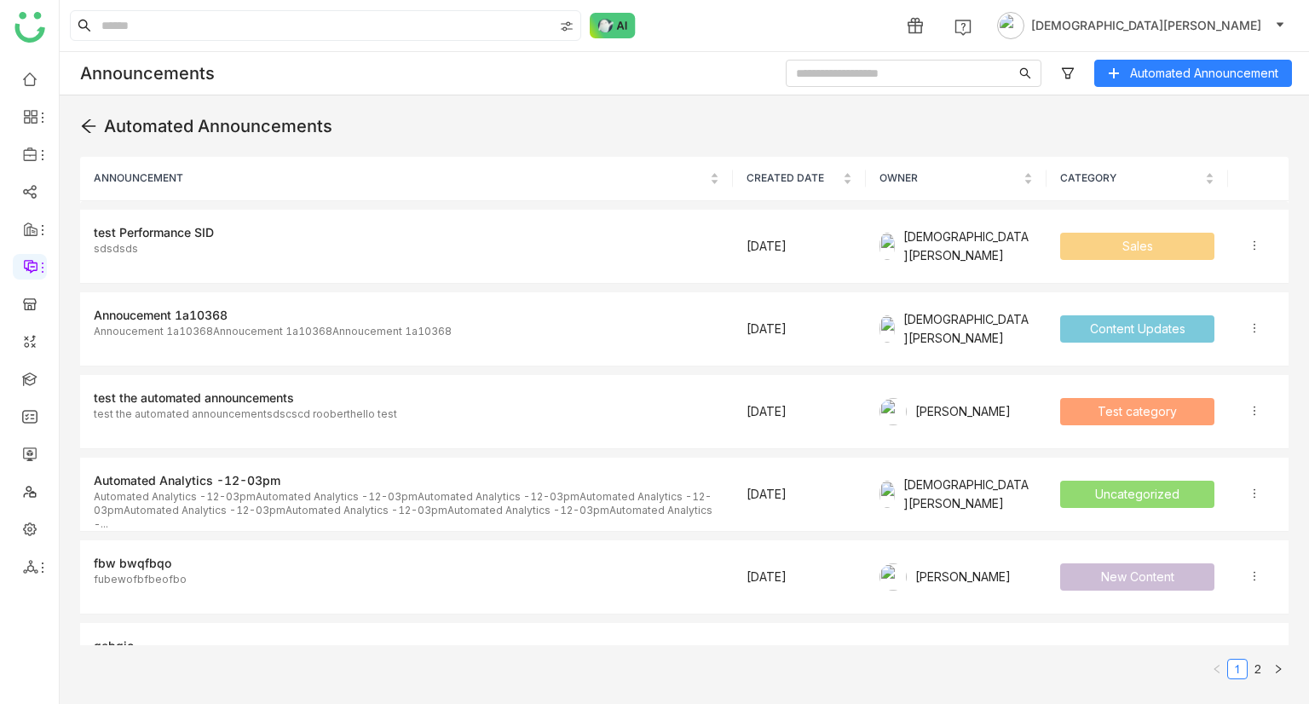
click at [86, 126] on icon at bounding box center [89, 126] width 14 height 14
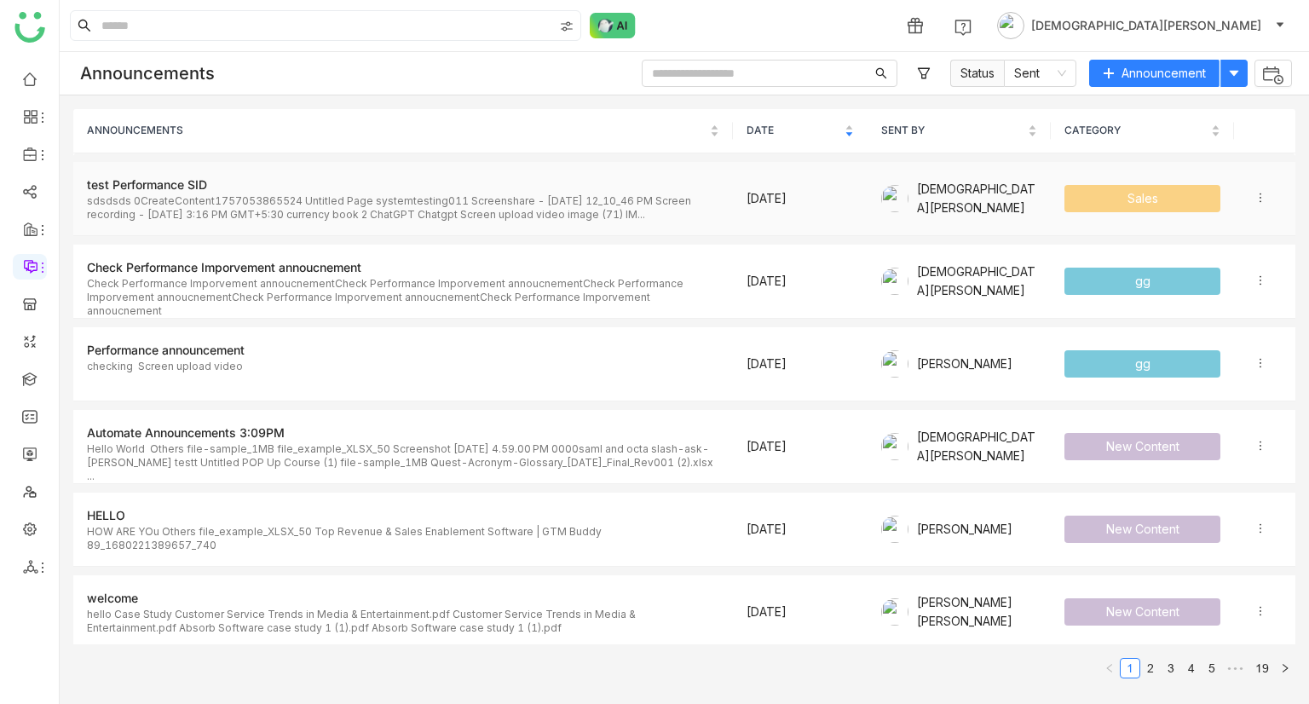
click at [376, 201] on div "sdsdsds 0CreateContent1757053865524 Untitled Page systemtesting011 Screenshare …" at bounding box center [403, 207] width 632 height 27
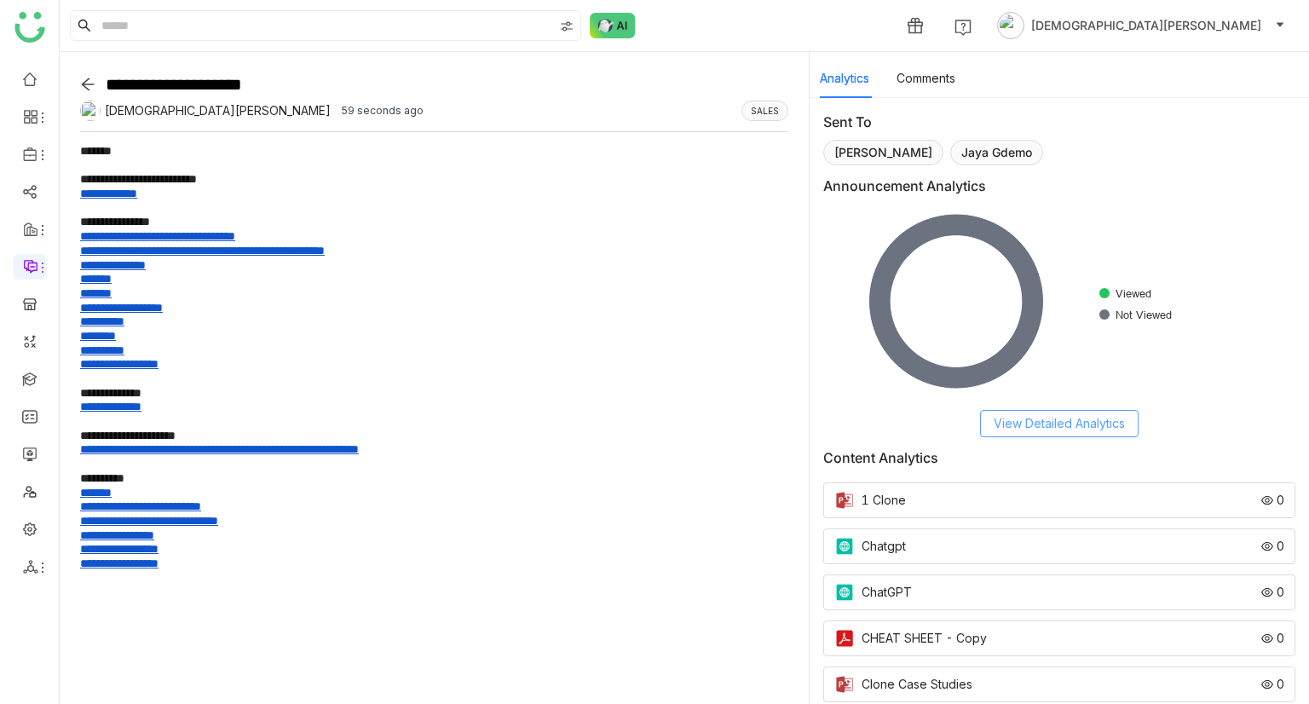
click at [1082, 426] on span "View Detailed Analytics" at bounding box center [1058, 423] width 131 height 19
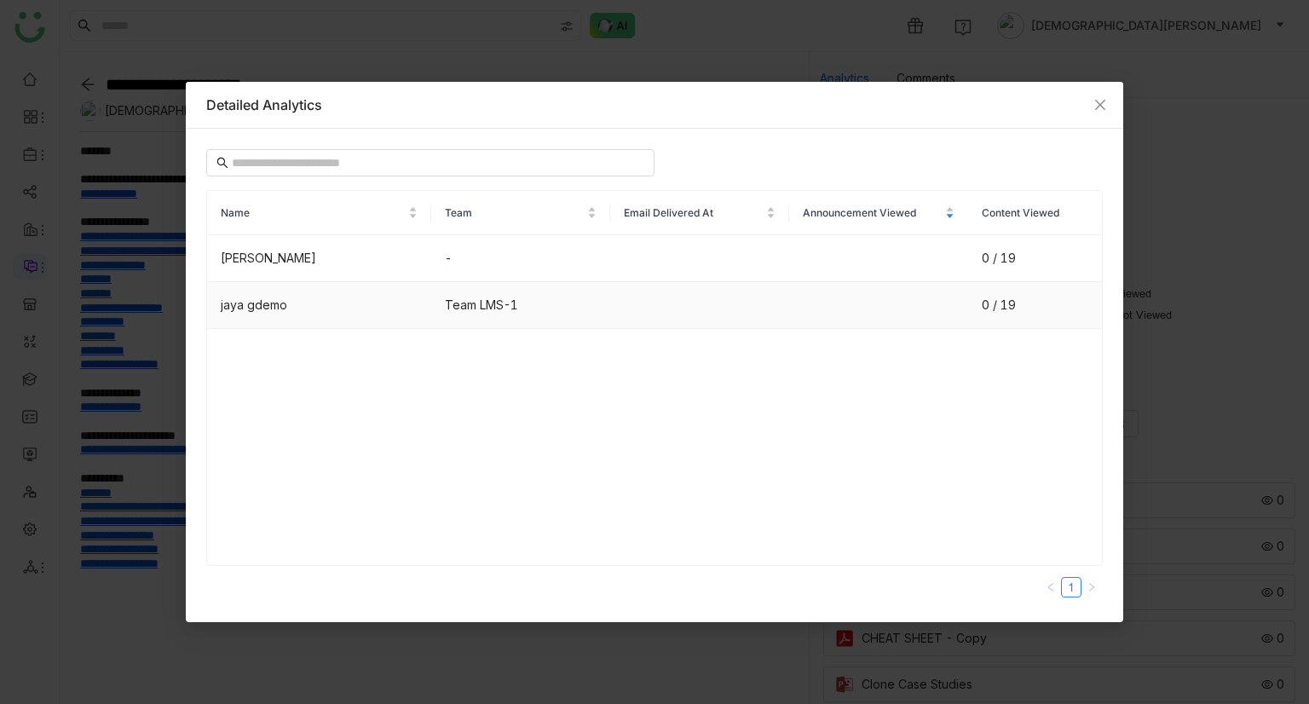
click at [453, 307] on div "Team LMS-1" at bounding box center [521, 305] width 152 height 19
click at [1106, 109] on icon "Close" at bounding box center [1100, 105] width 14 height 14
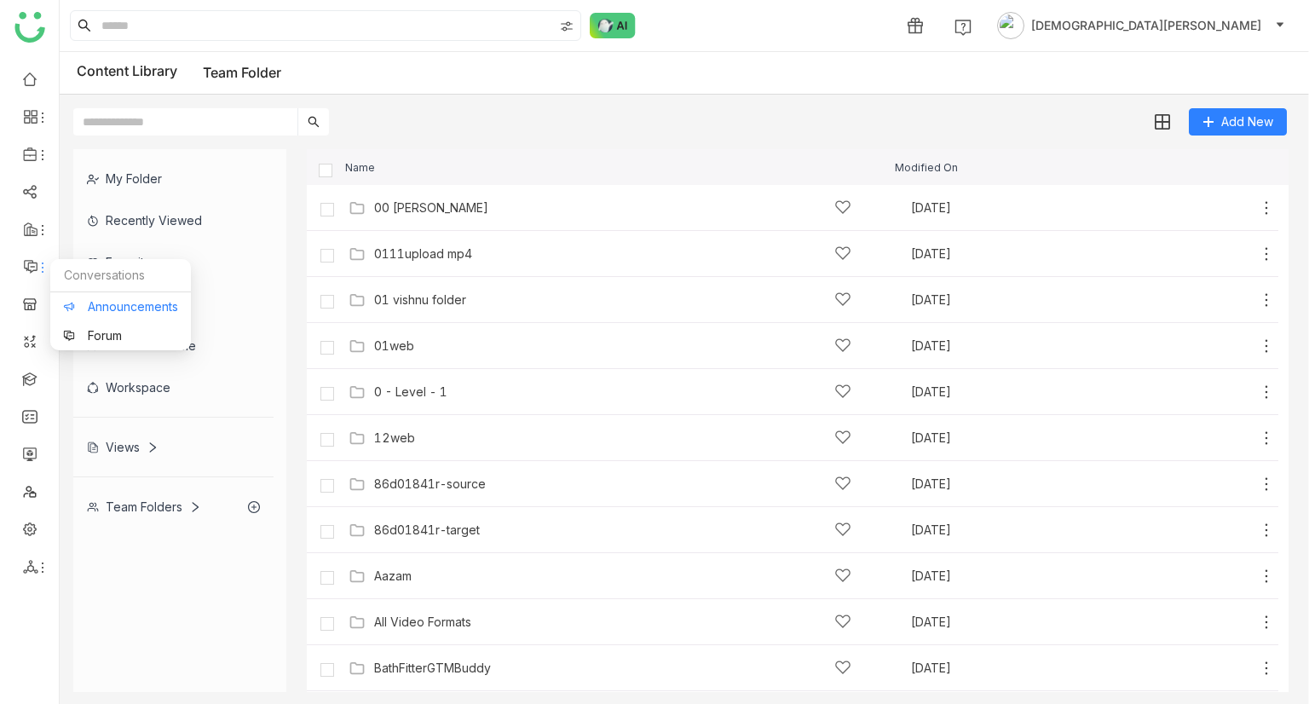
click at [117, 301] on link "Announcements" at bounding box center [120, 307] width 115 height 12
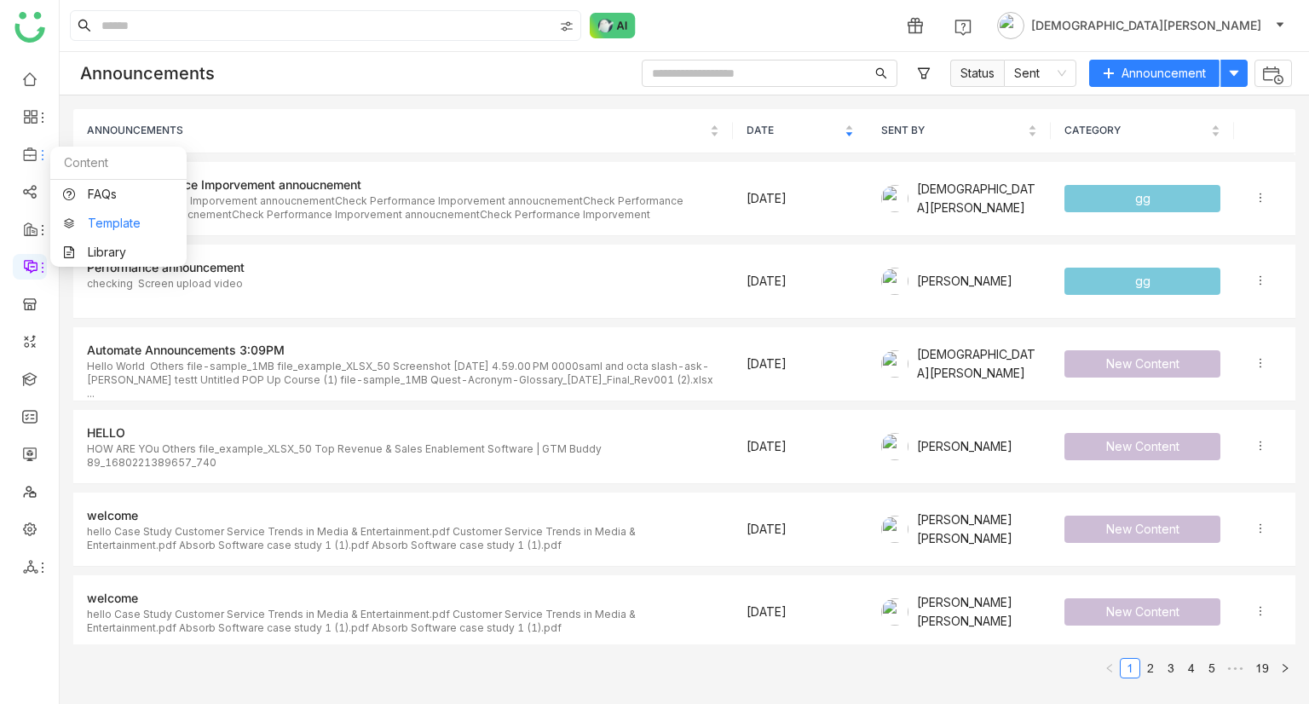
click at [112, 229] on link "Template" at bounding box center [118, 223] width 111 height 12
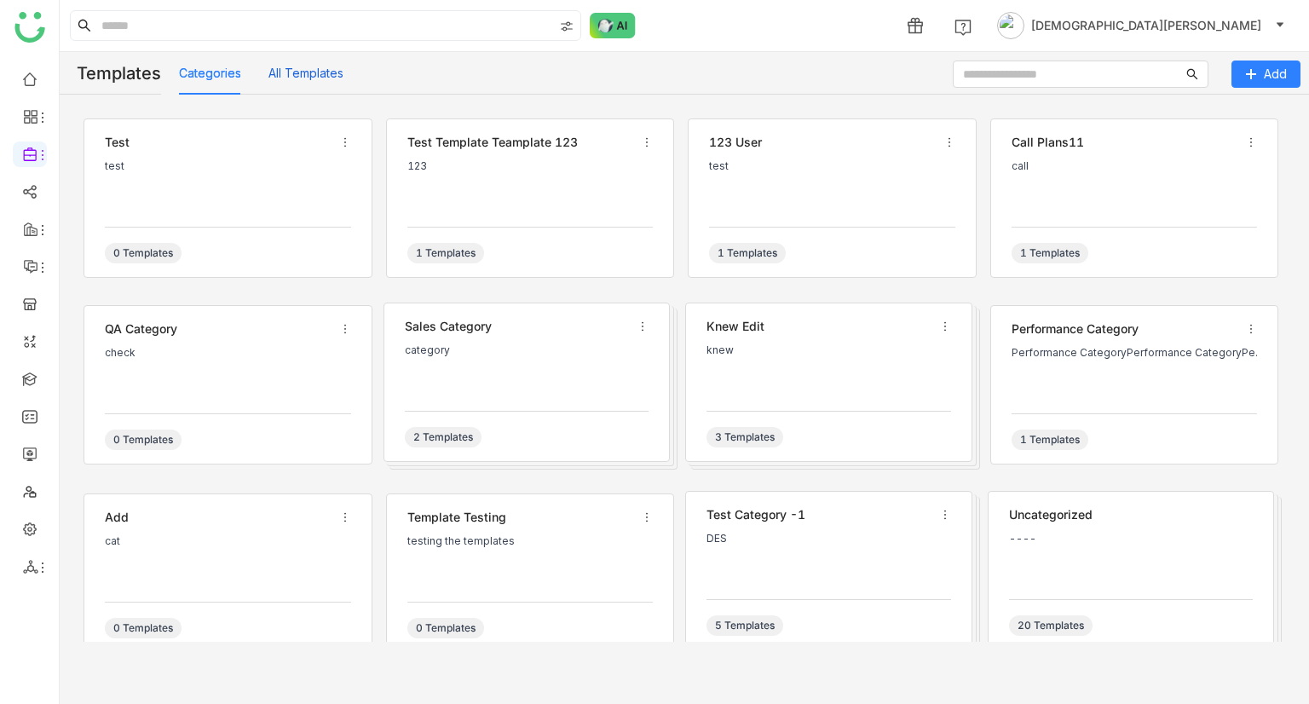
click at [292, 66] on button "All Templates" at bounding box center [305, 73] width 75 height 19
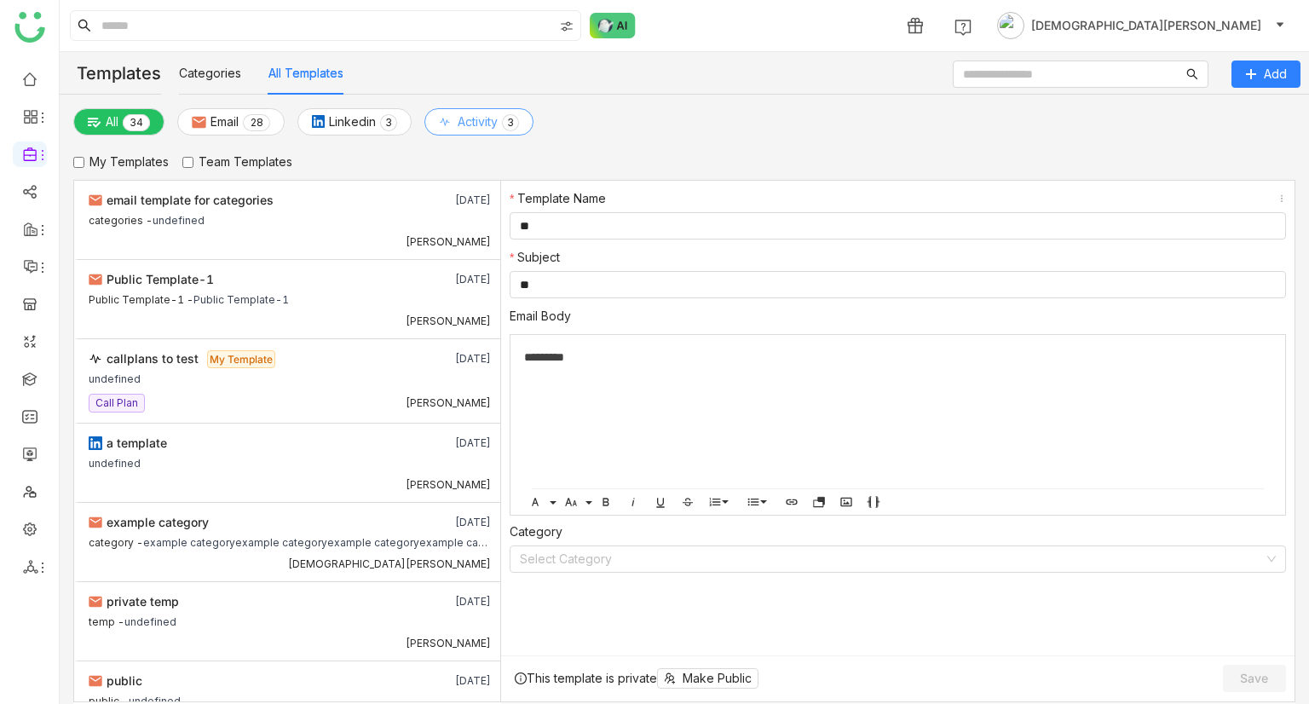
click at [485, 120] on span "Activity" at bounding box center [477, 121] width 40 height 19
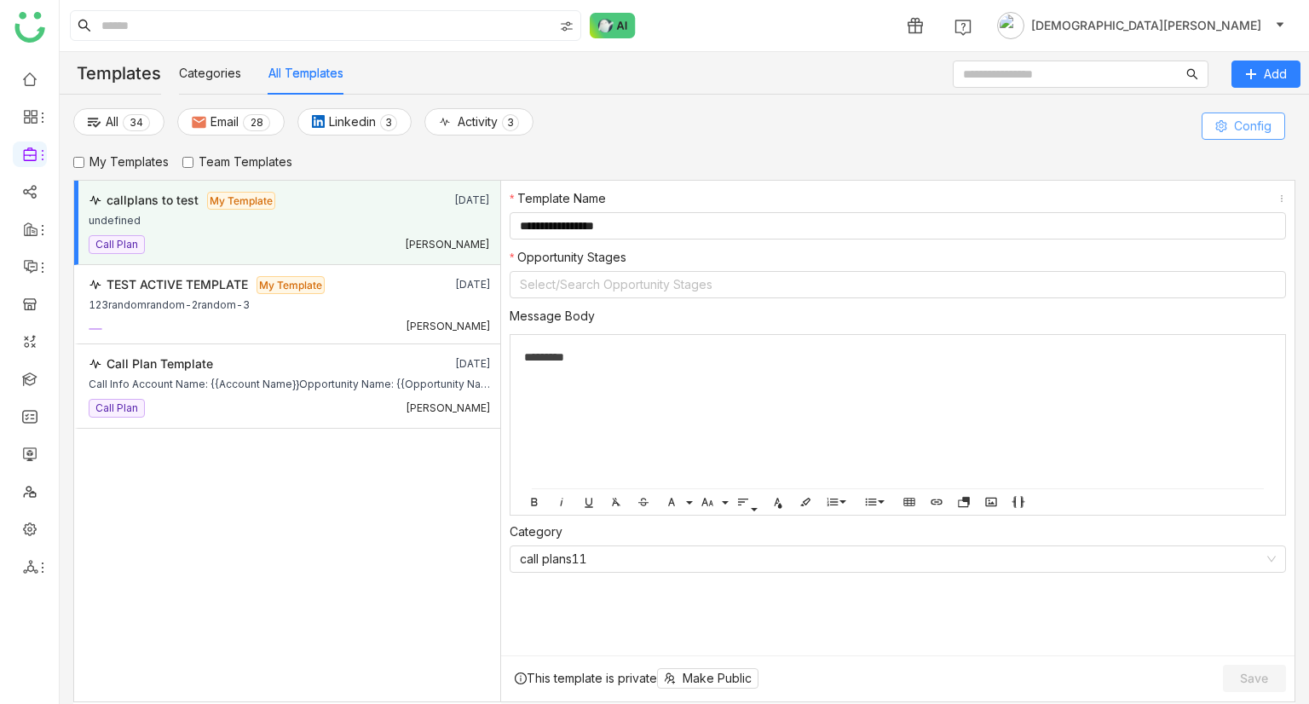
click at [1235, 128] on span "Config" at bounding box center [1252, 126] width 37 height 19
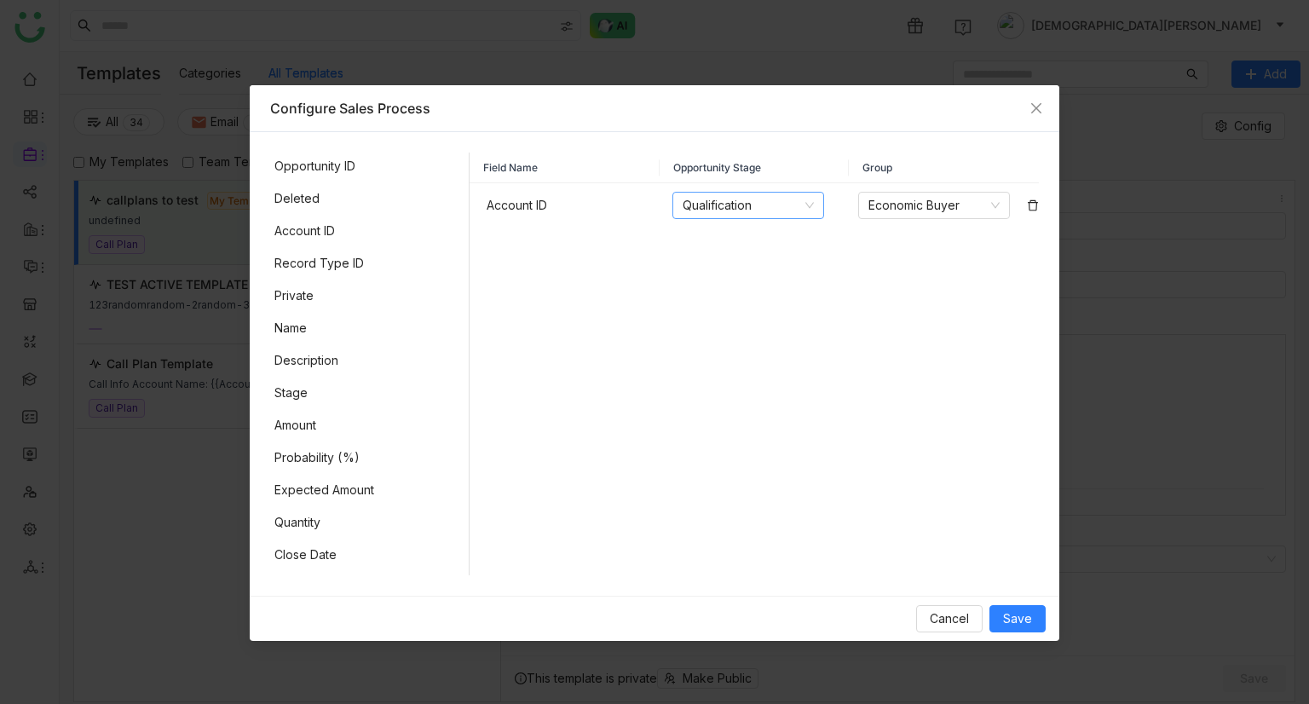
click at [761, 206] on nz-select-item "Qualification" at bounding box center [747, 206] width 131 height 26
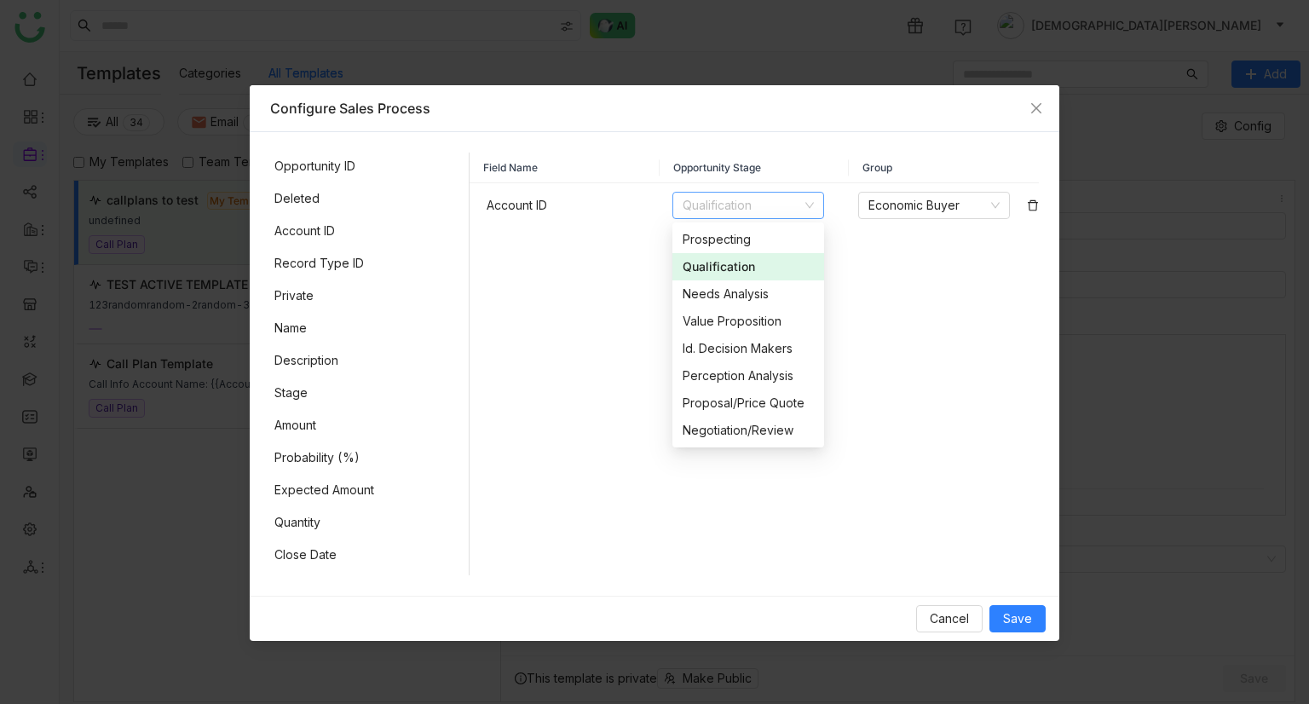
click at [416, 274] on div "Record Type ID" at bounding box center [369, 263] width 198 height 27
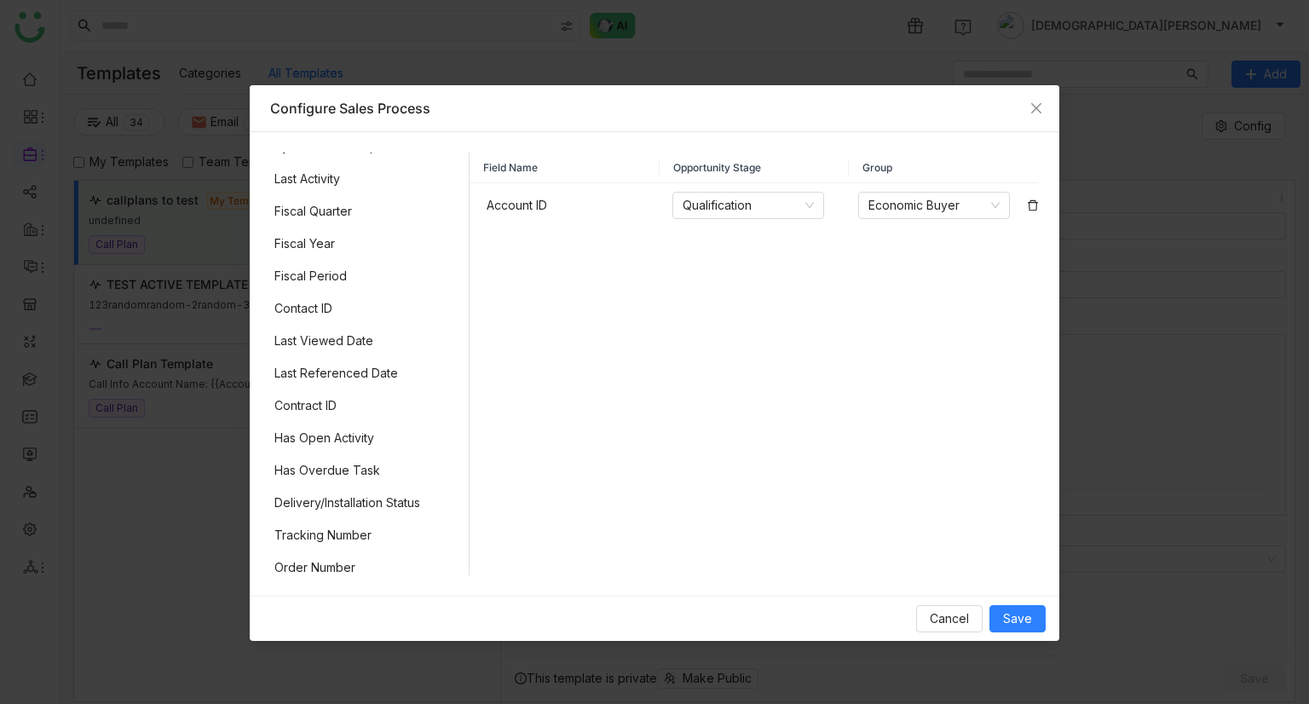
scroll to position [1278, 0]
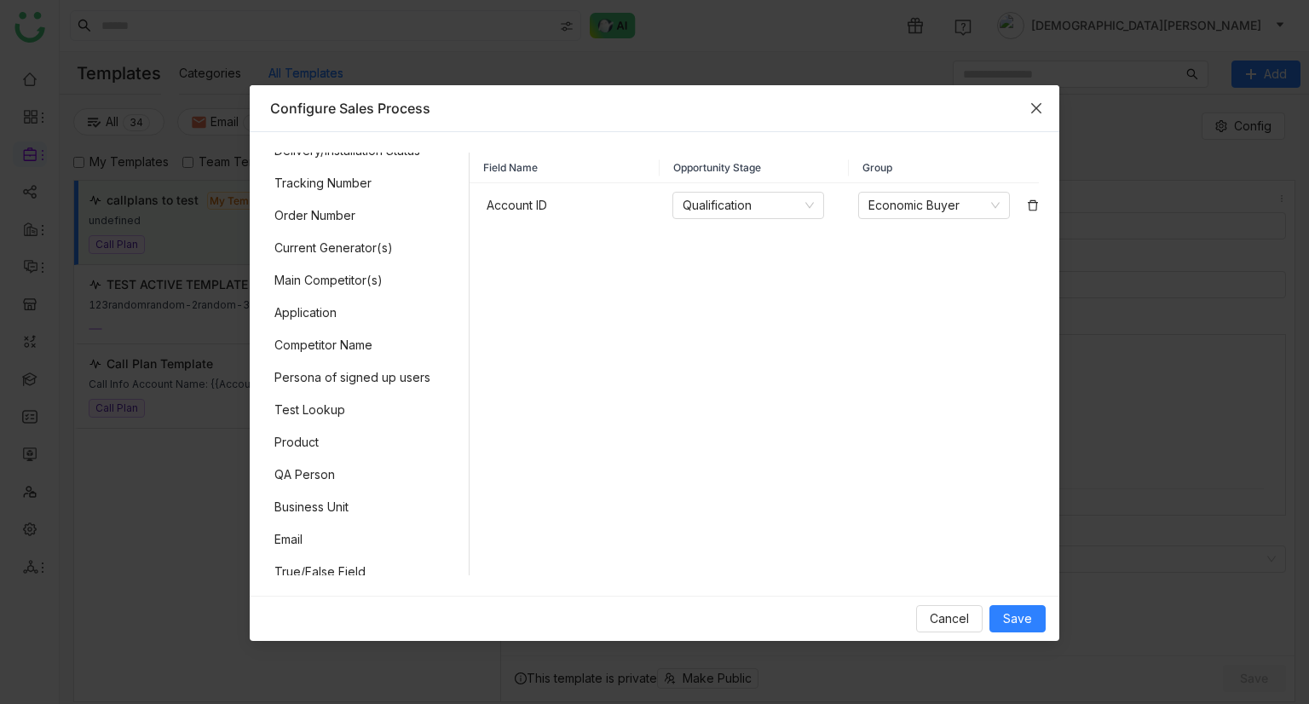
click at [1023, 106] on span "Close" at bounding box center [1036, 108] width 46 height 46
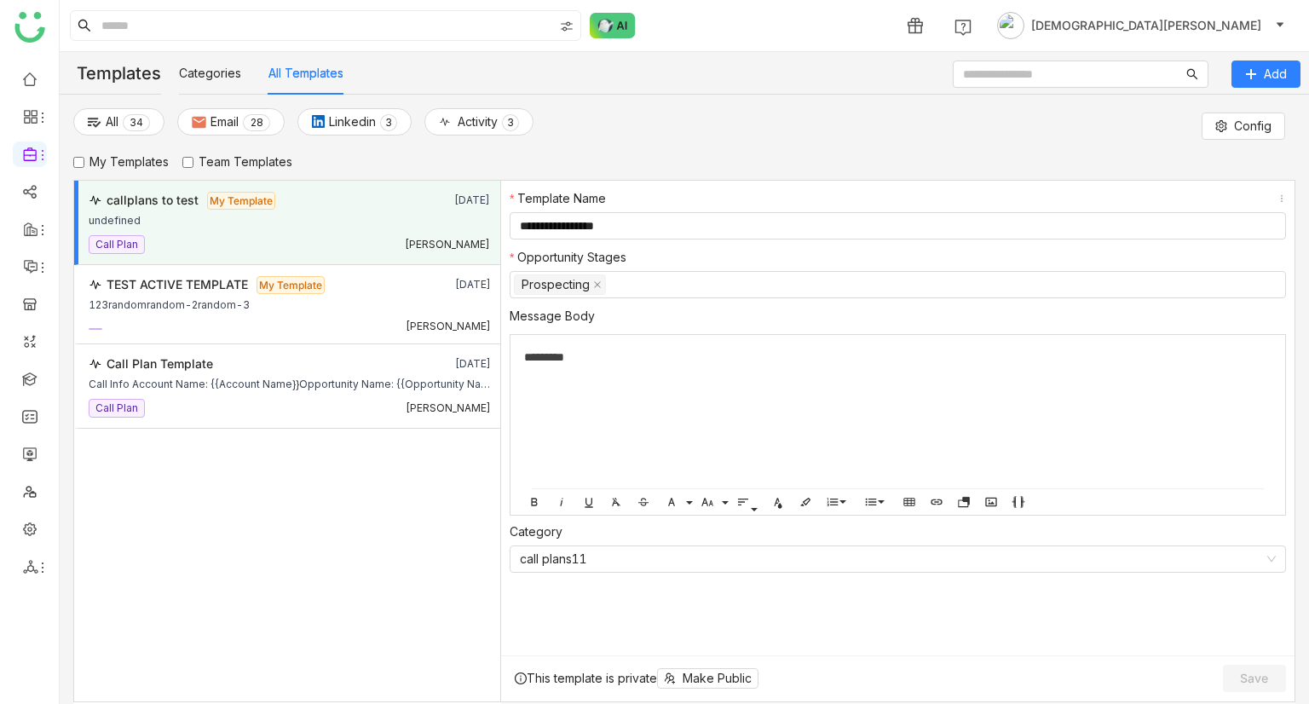
click at [26, 509] on ul at bounding box center [29, 323] width 59 height 537
click at [26, 521] on link at bounding box center [29, 528] width 15 height 14
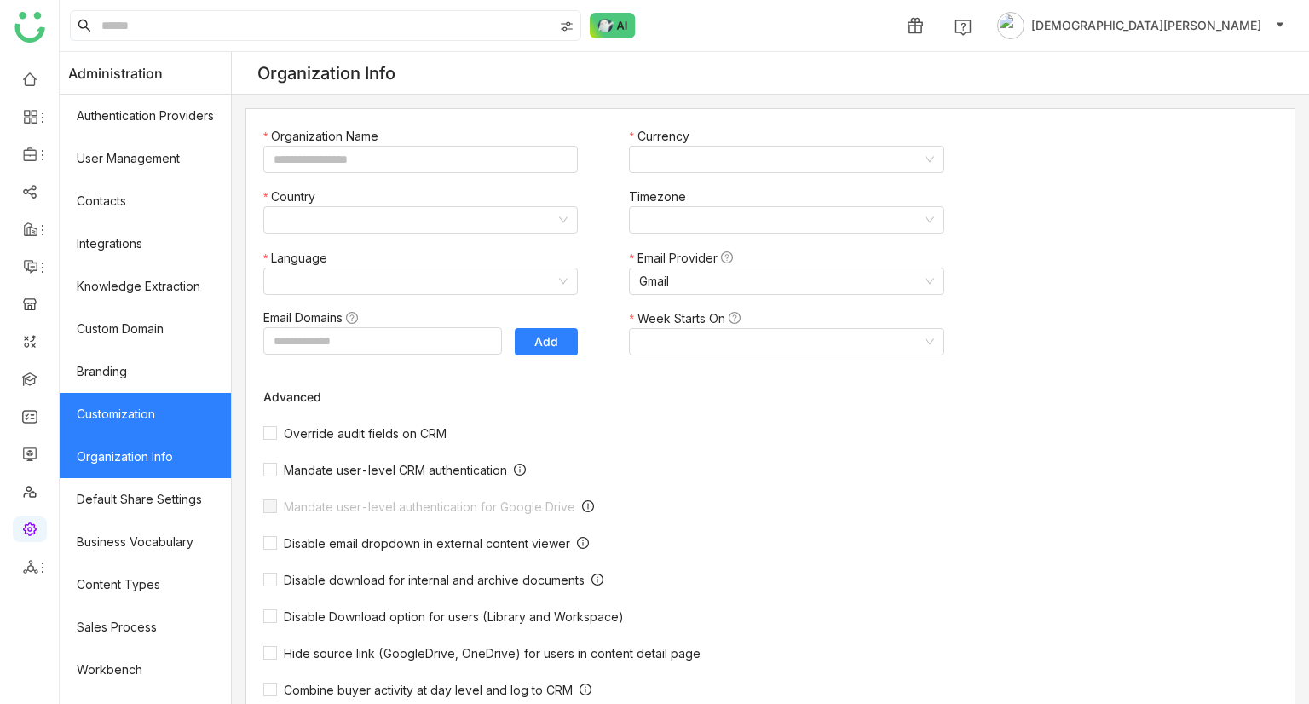
type input "*******"
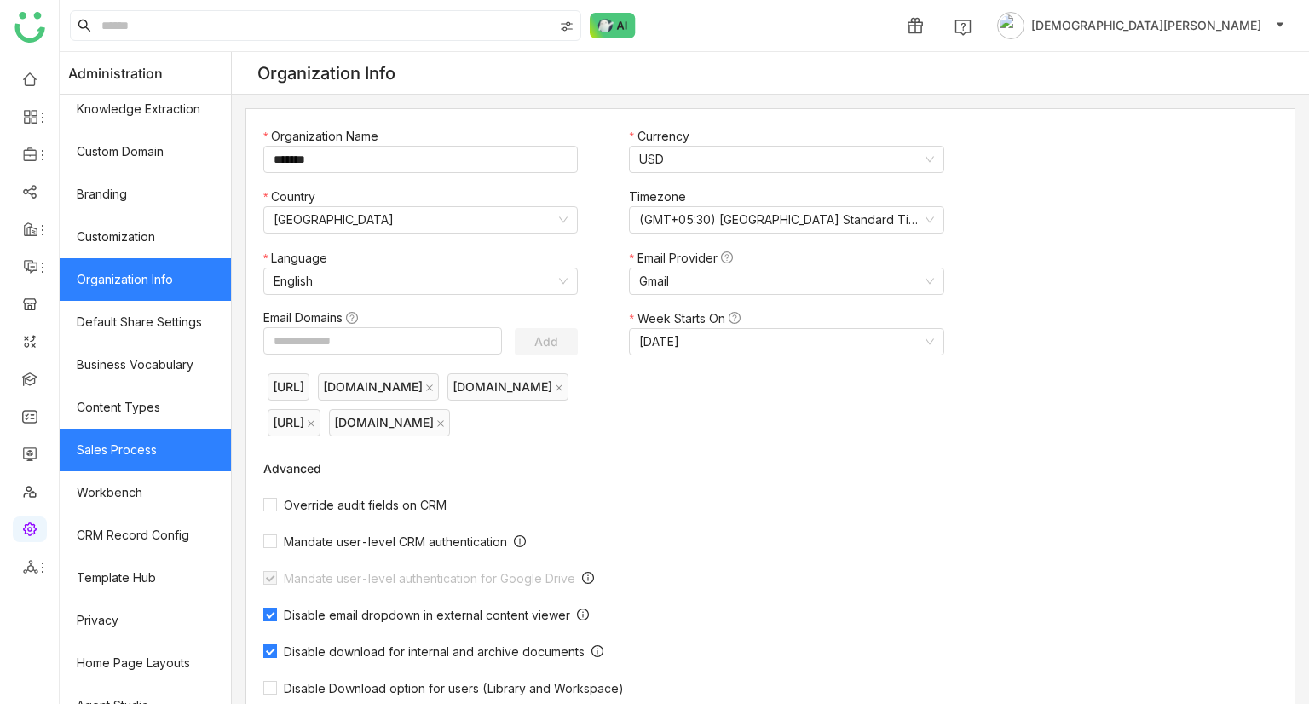
scroll to position [200, 0]
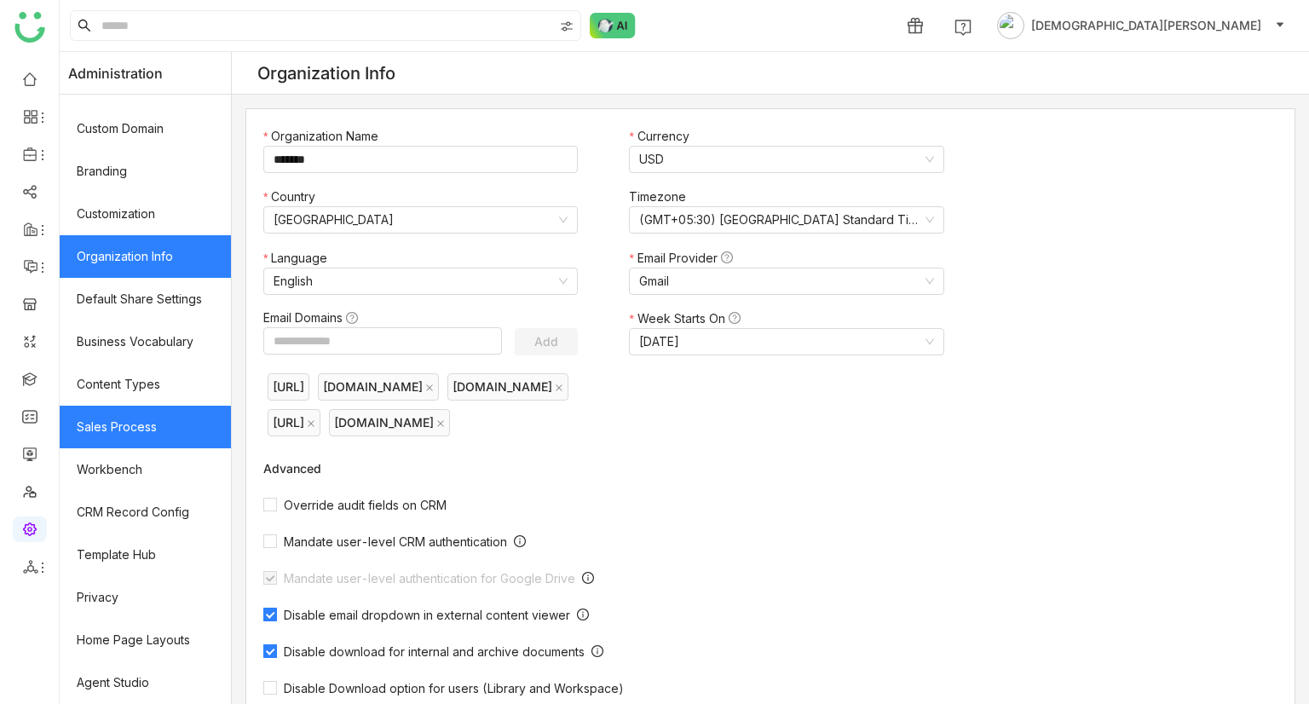
click at [147, 420] on link "Sales Process" at bounding box center [145, 427] width 171 height 43
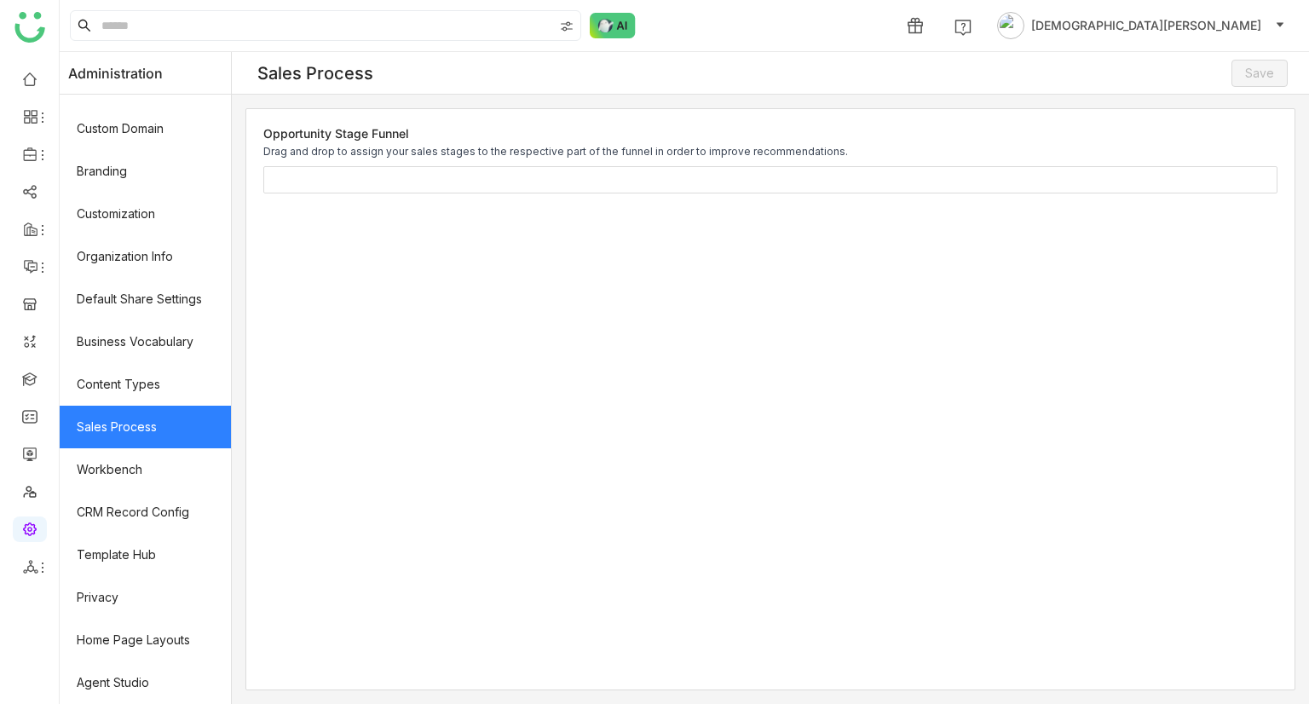
click at [83, 432] on link "Sales Process" at bounding box center [145, 427] width 171 height 43
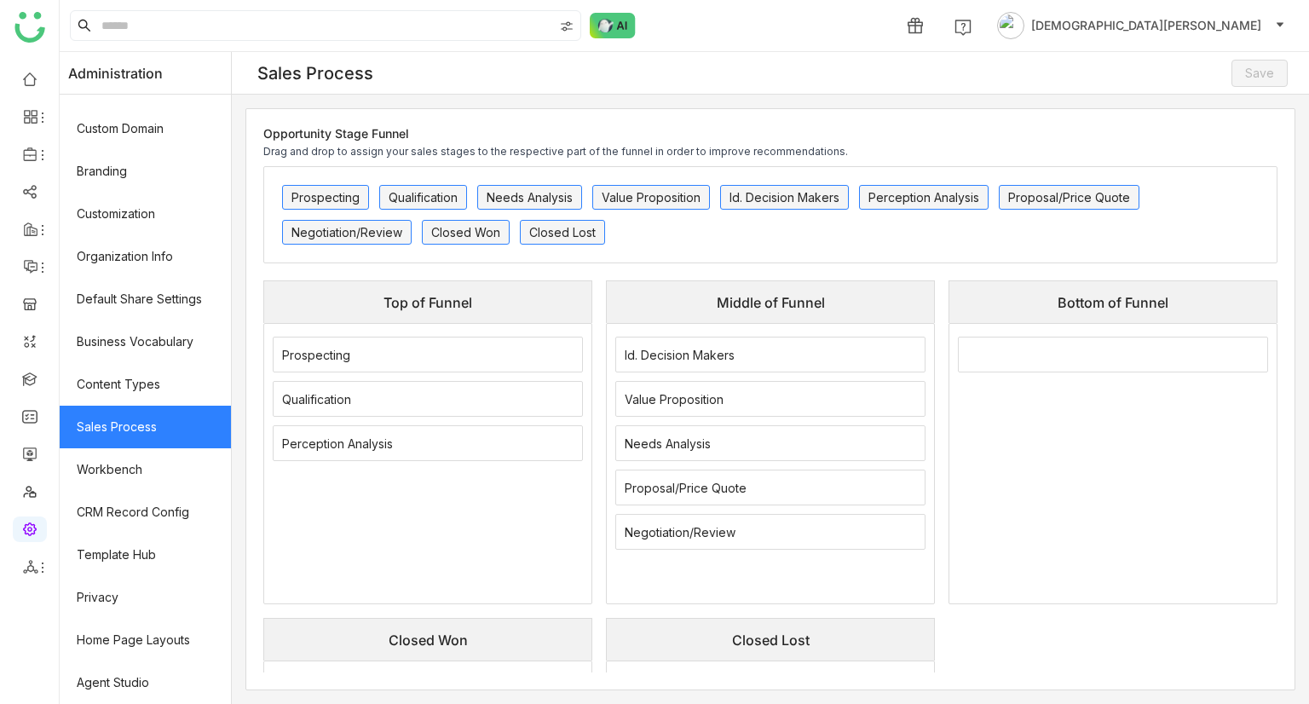
scroll to position [267, 0]
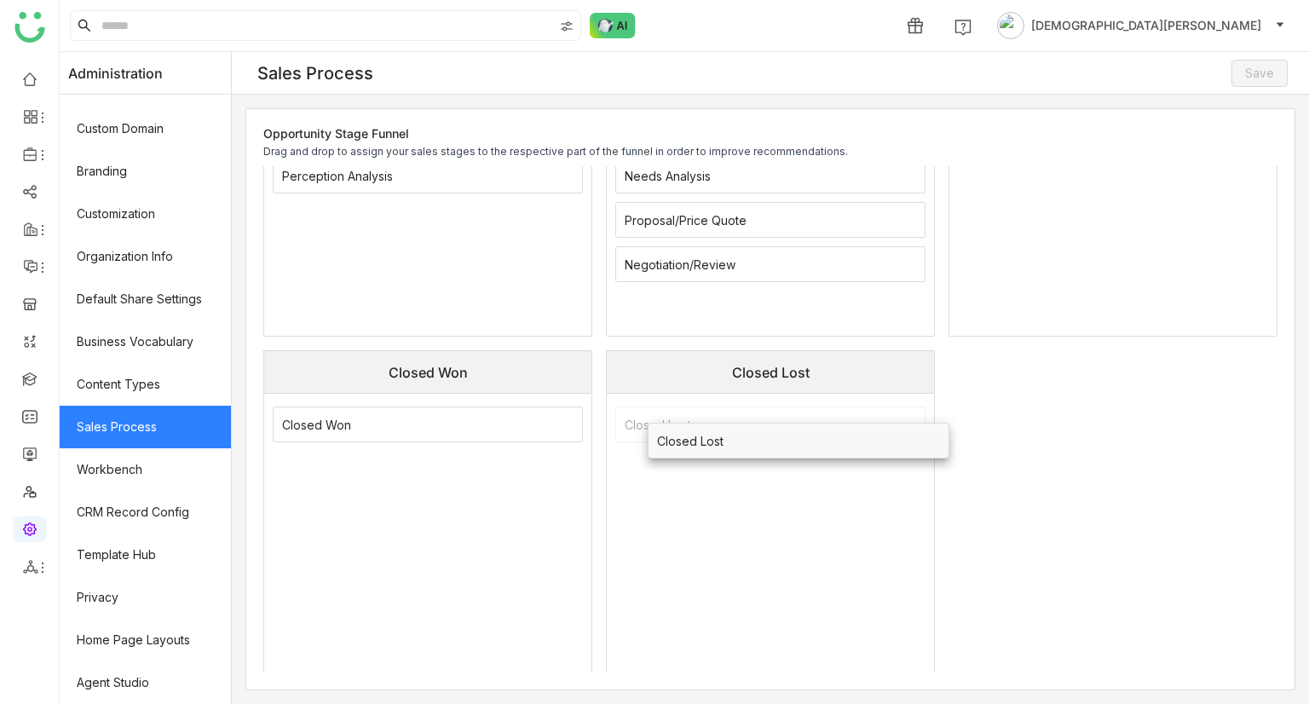
drag, startPoint x: 726, startPoint y: 427, endPoint x: 751, endPoint y: 446, distance: 31.0
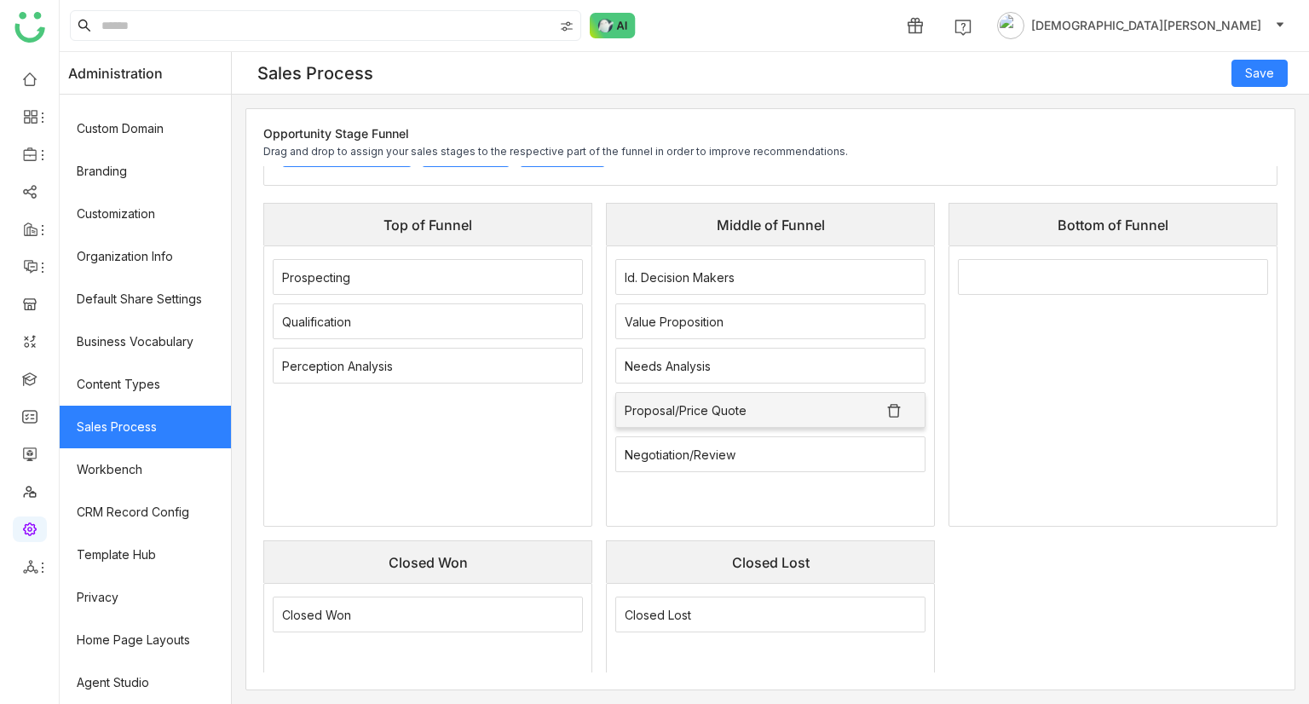
scroll to position [0, 0]
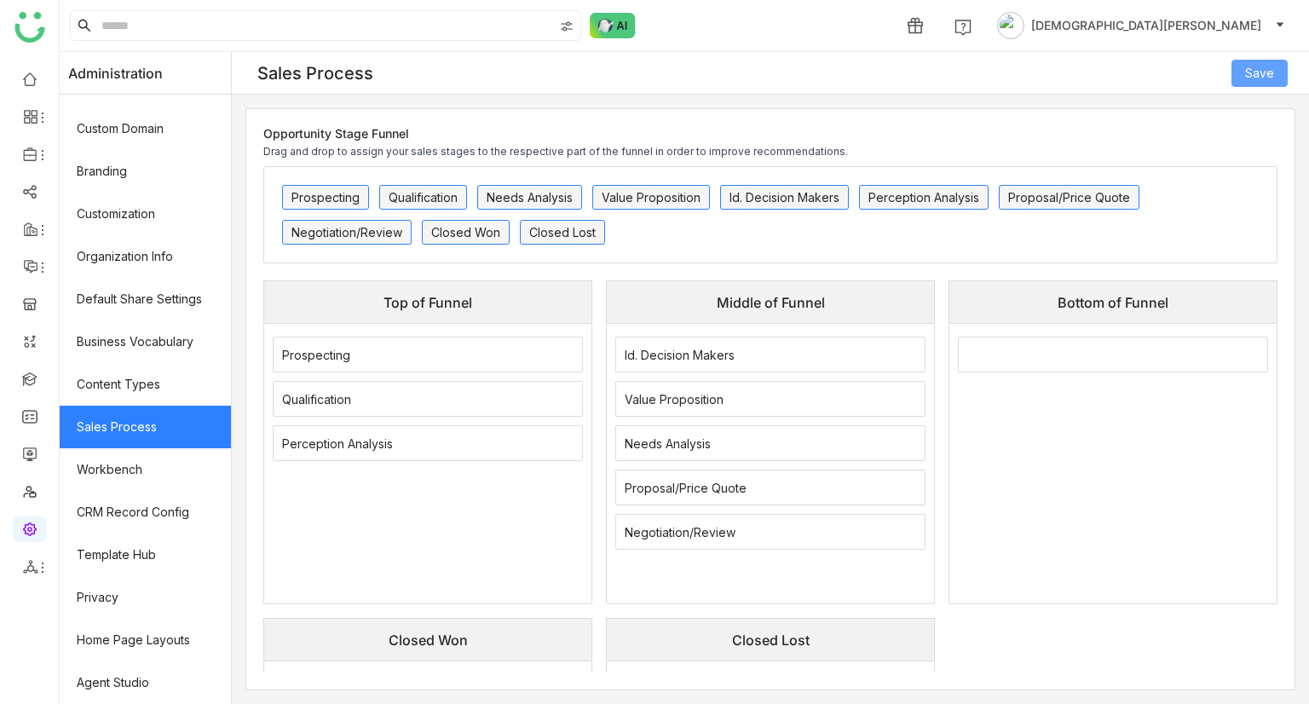
click at [1278, 69] on button "Save" at bounding box center [1259, 73] width 56 height 27
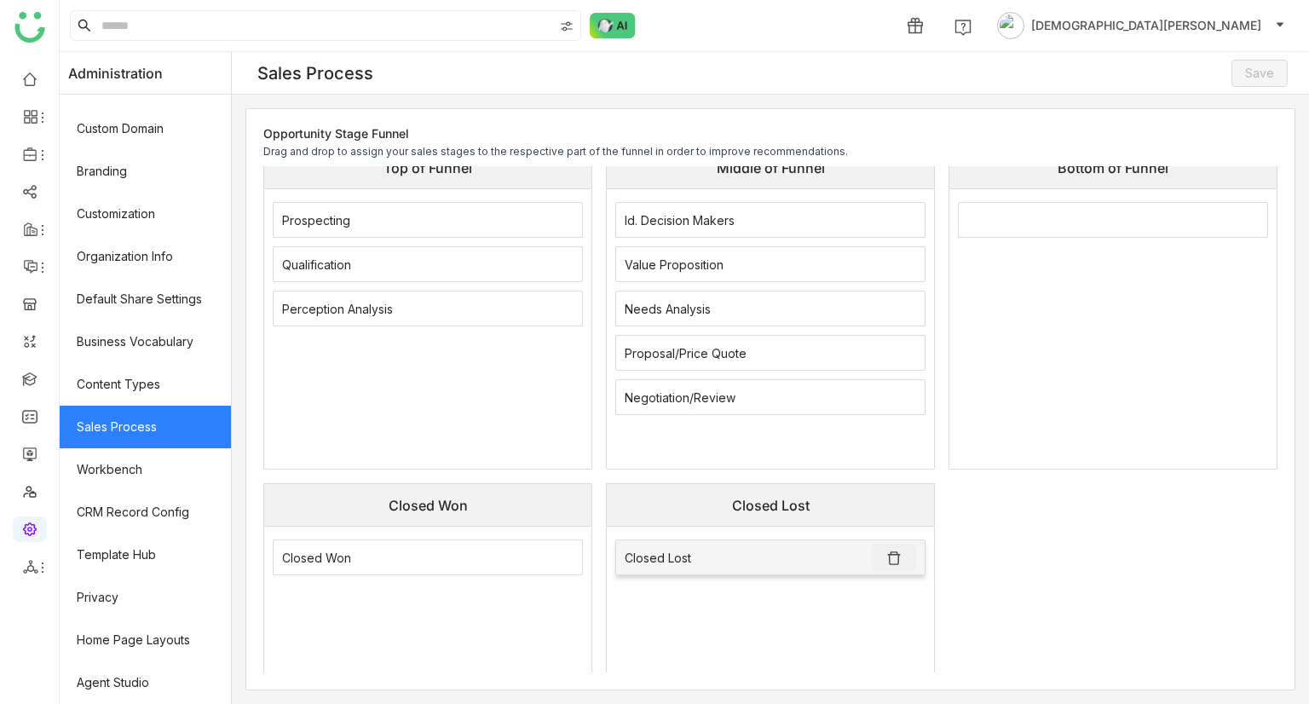
scroll to position [267, 0]
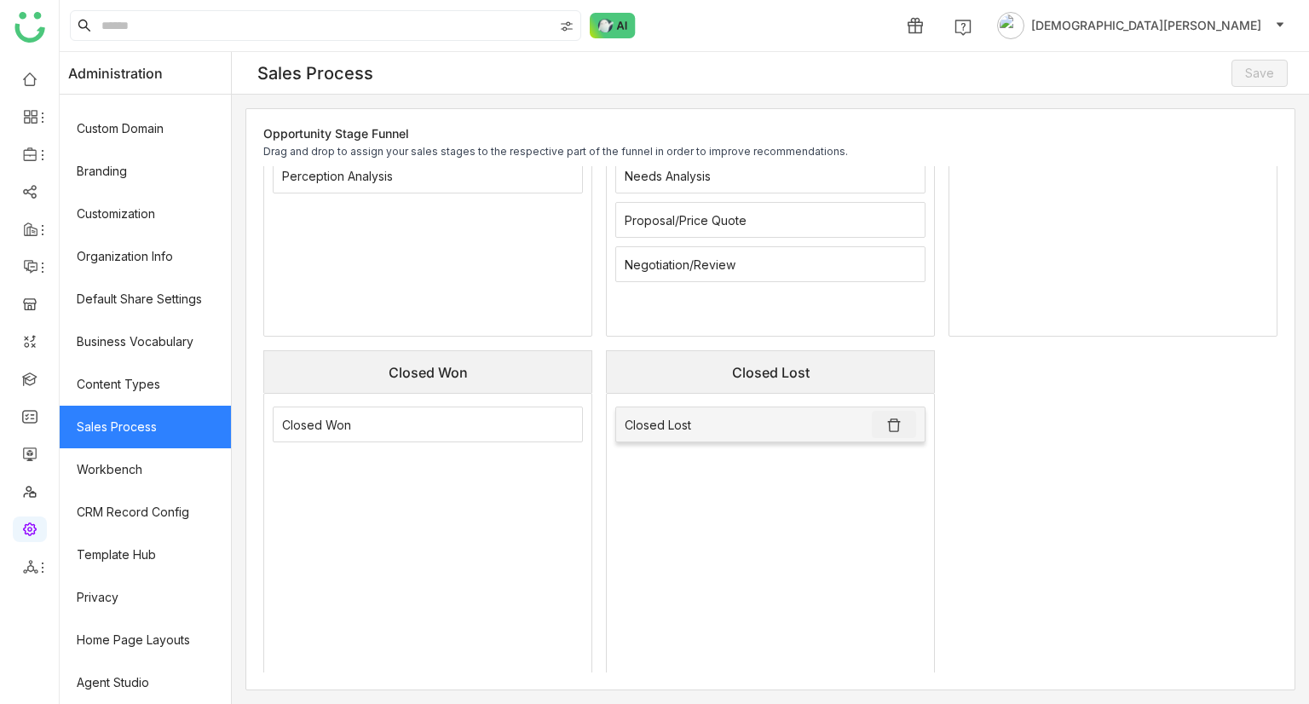
click at [894, 424] on img at bounding box center [893, 425] width 17 height 17
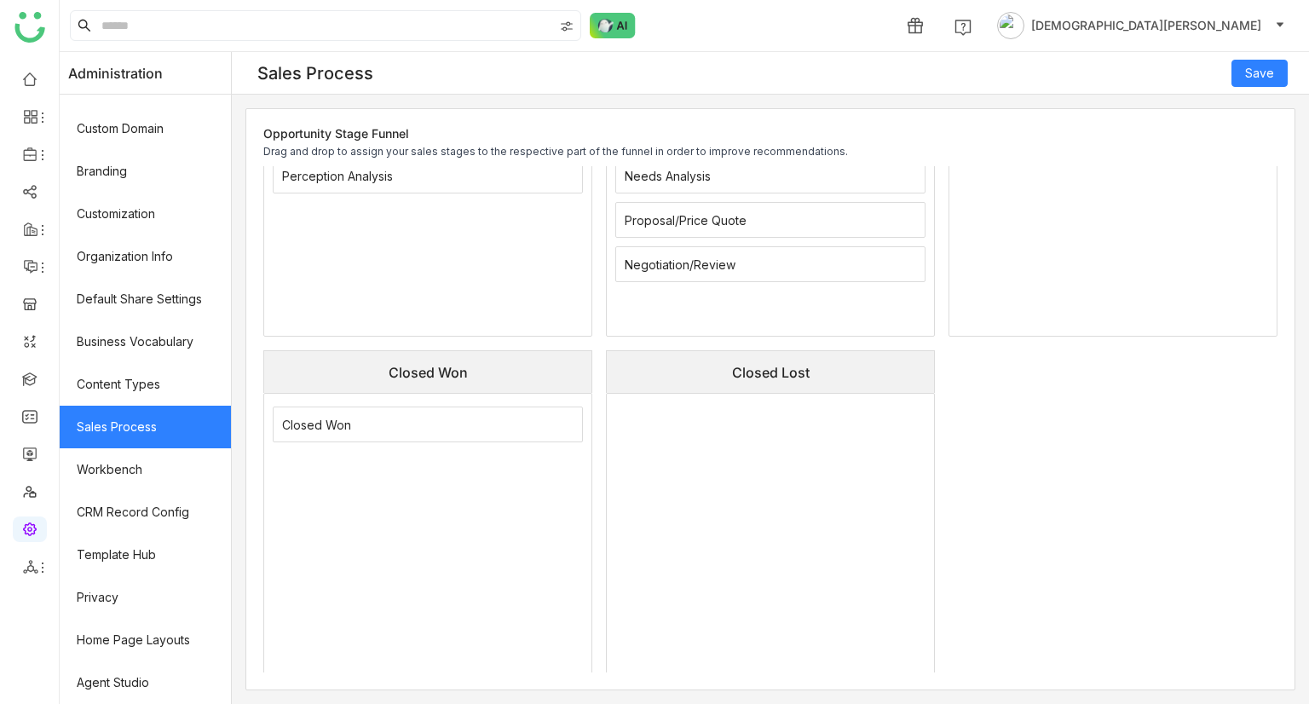
click at [0, 0] on img at bounding box center [0, 0] width 0 height 0
click at [1273, 72] on span "Save" at bounding box center [1259, 73] width 29 height 19
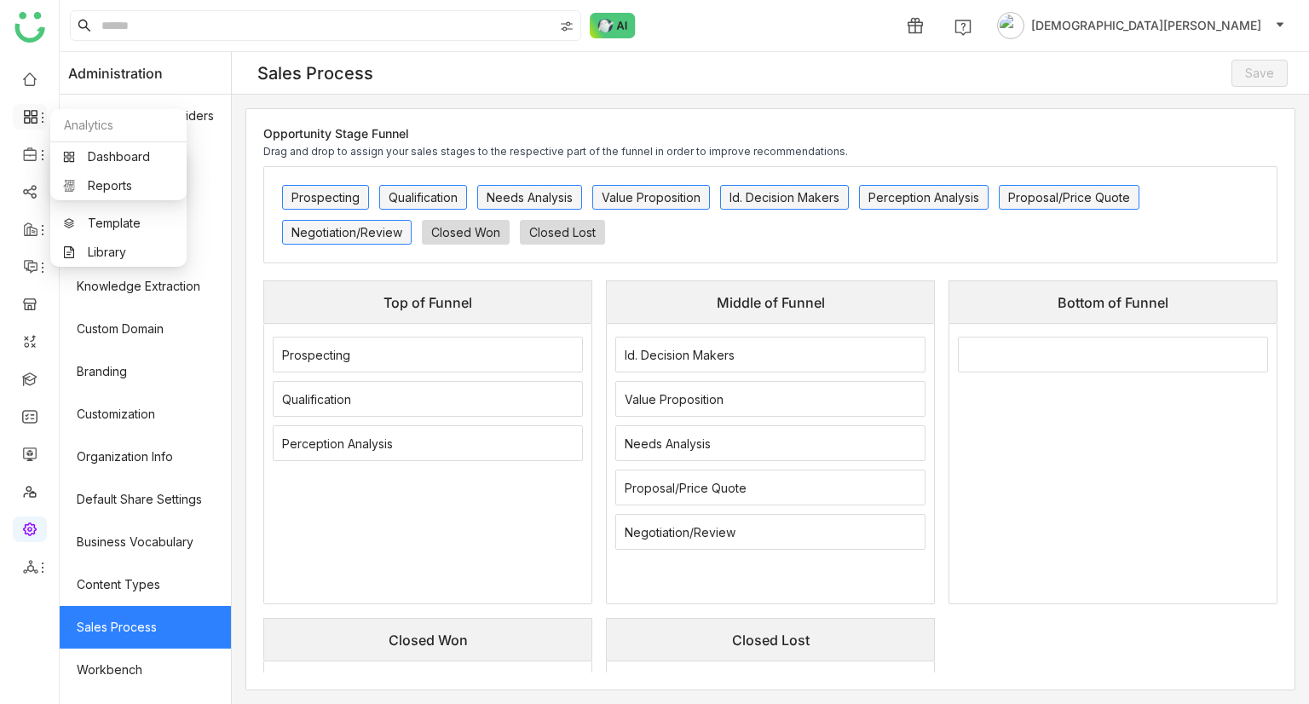
click at [34, 122] on icon at bounding box center [30, 116] width 15 height 15
click at [126, 163] on link "Dashboard" at bounding box center [118, 157] width 111 height 12
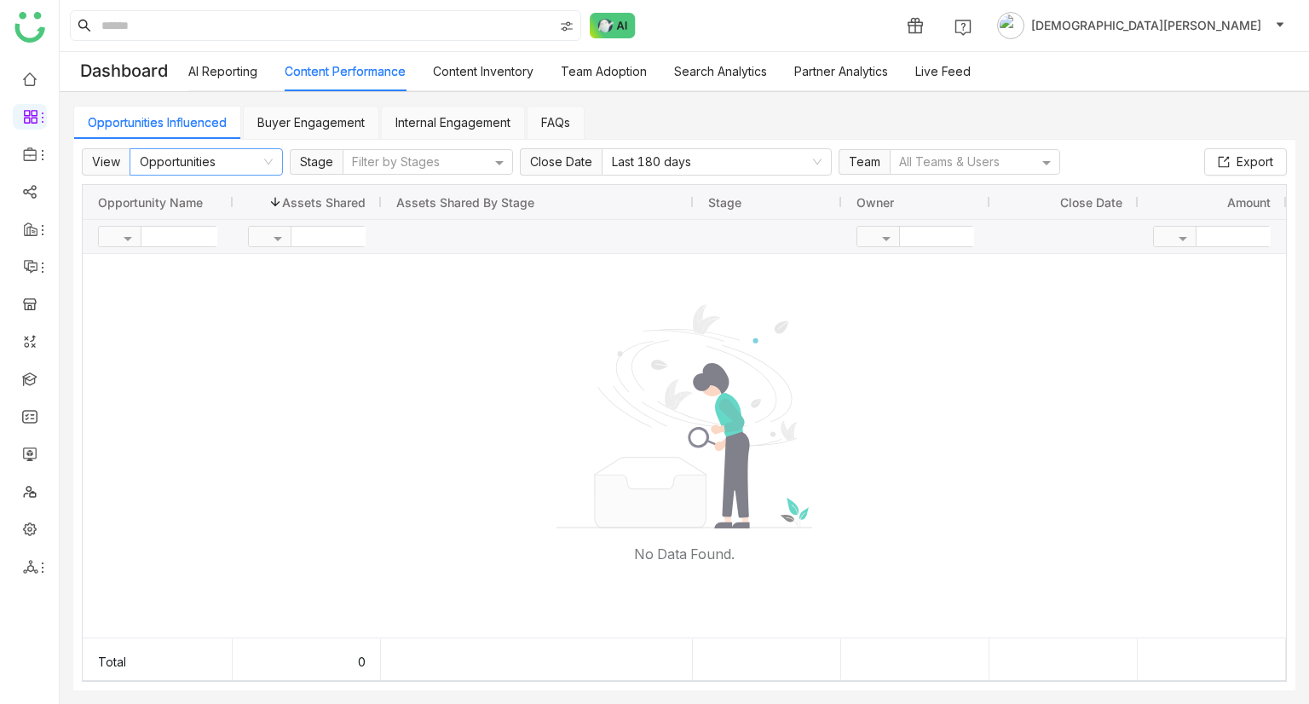
click at [193, 160] on nz-select-item "Opportunities" at bounding box center [206, 162] width 133 height 26
click at [225, 222] on div "Team Content" at bounding box center [205, 222] width 133 height 19
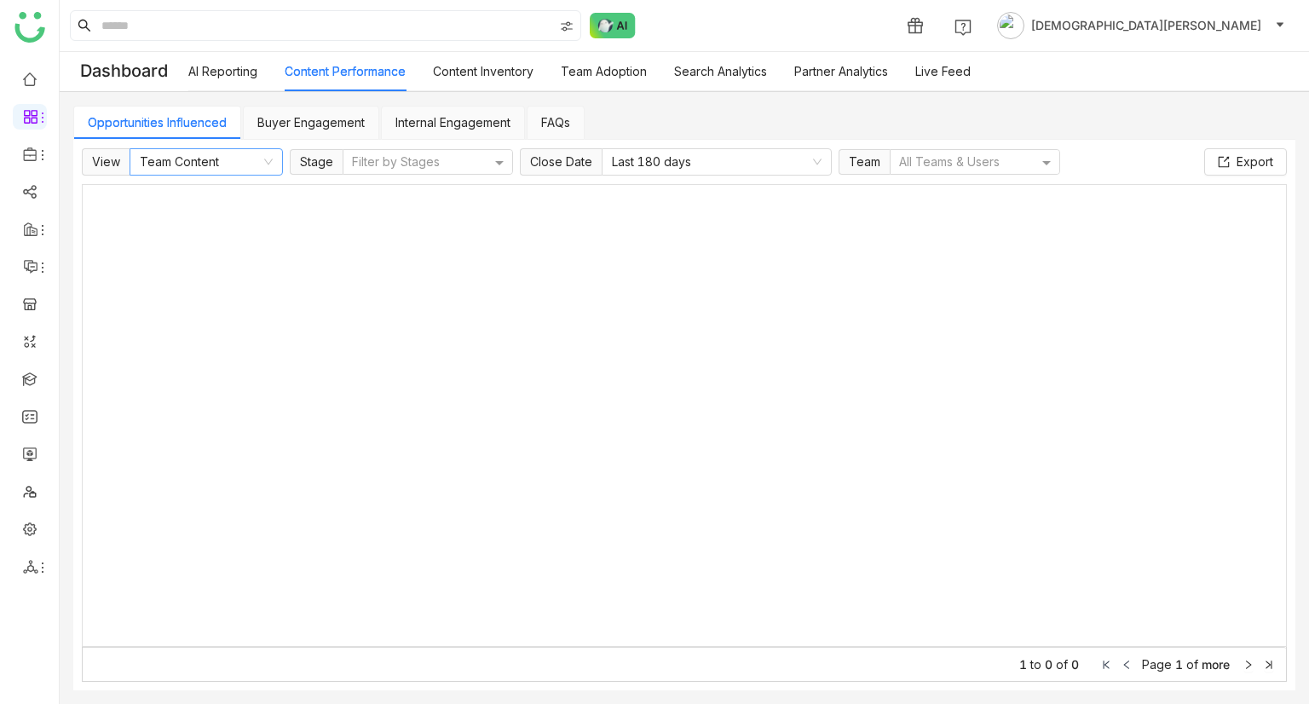
click at [258, 151] on nz-select-item "Team Content" at bounding box center [206, 162] width 133 height 26
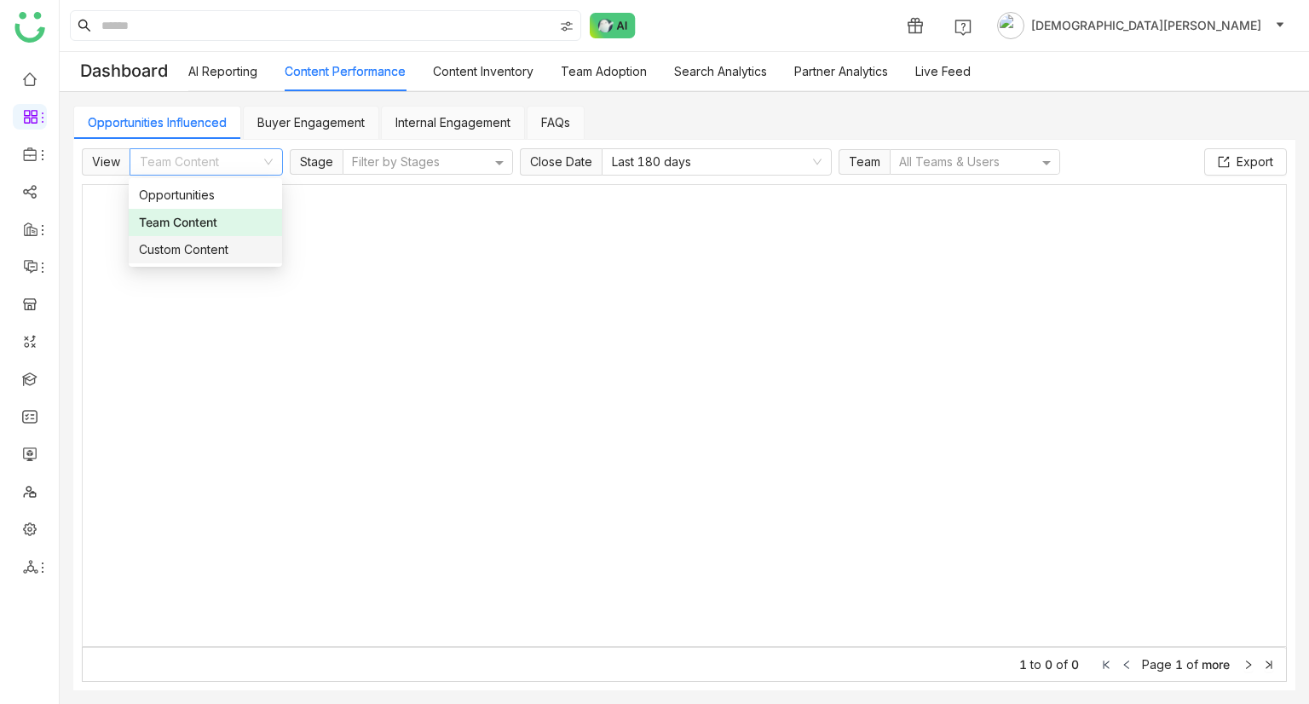
click at [239, 247] on div "Custom Content" at bounding box center [205, 249] width 133 height 19
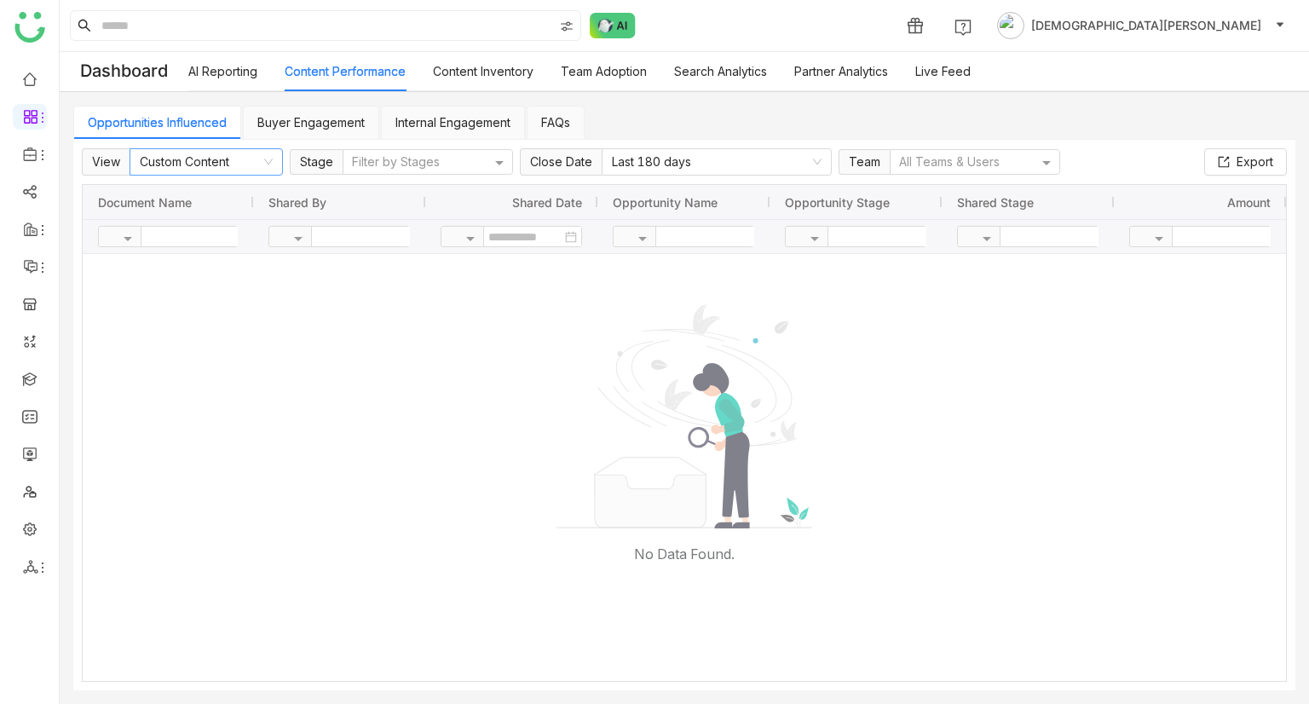
click at [243, 160] on nz-select-item "Custom Content" at bounding box center [206, 162] width 133 height 26
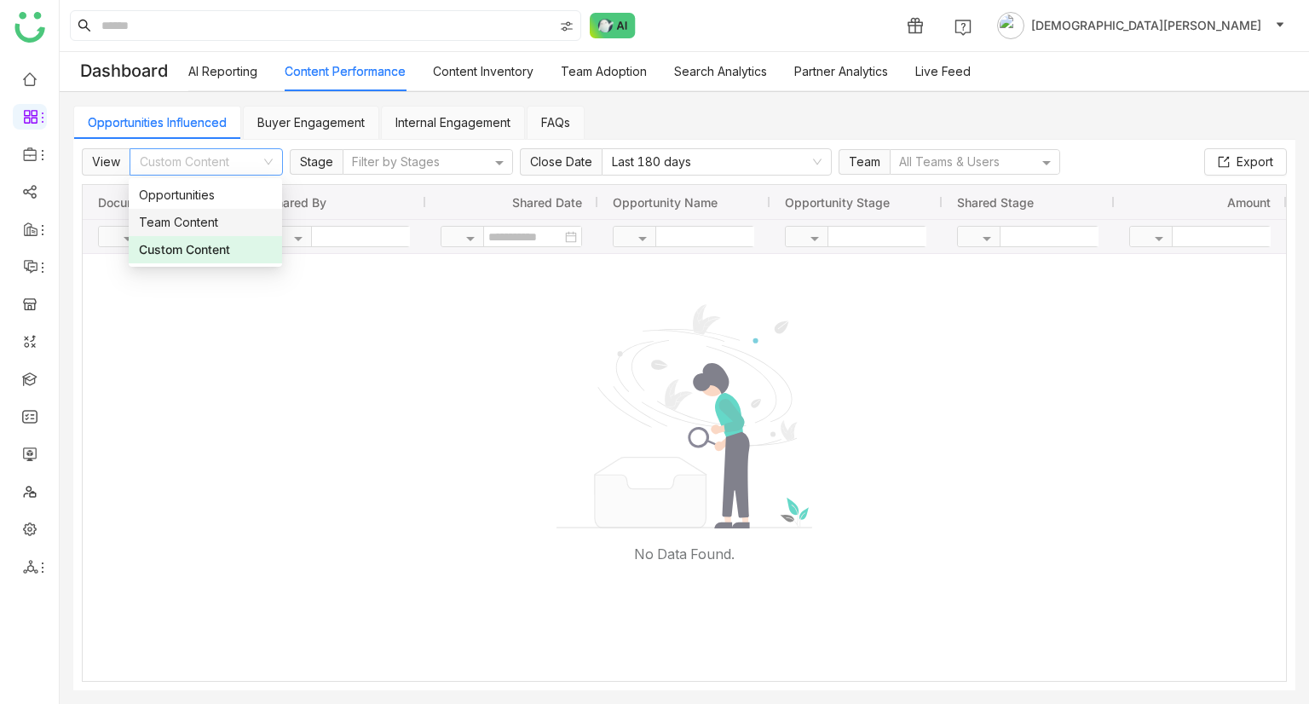
click at [233, 211] on nz-option-item "Team Content" at bounding box center [205, 222] width 153 height 27
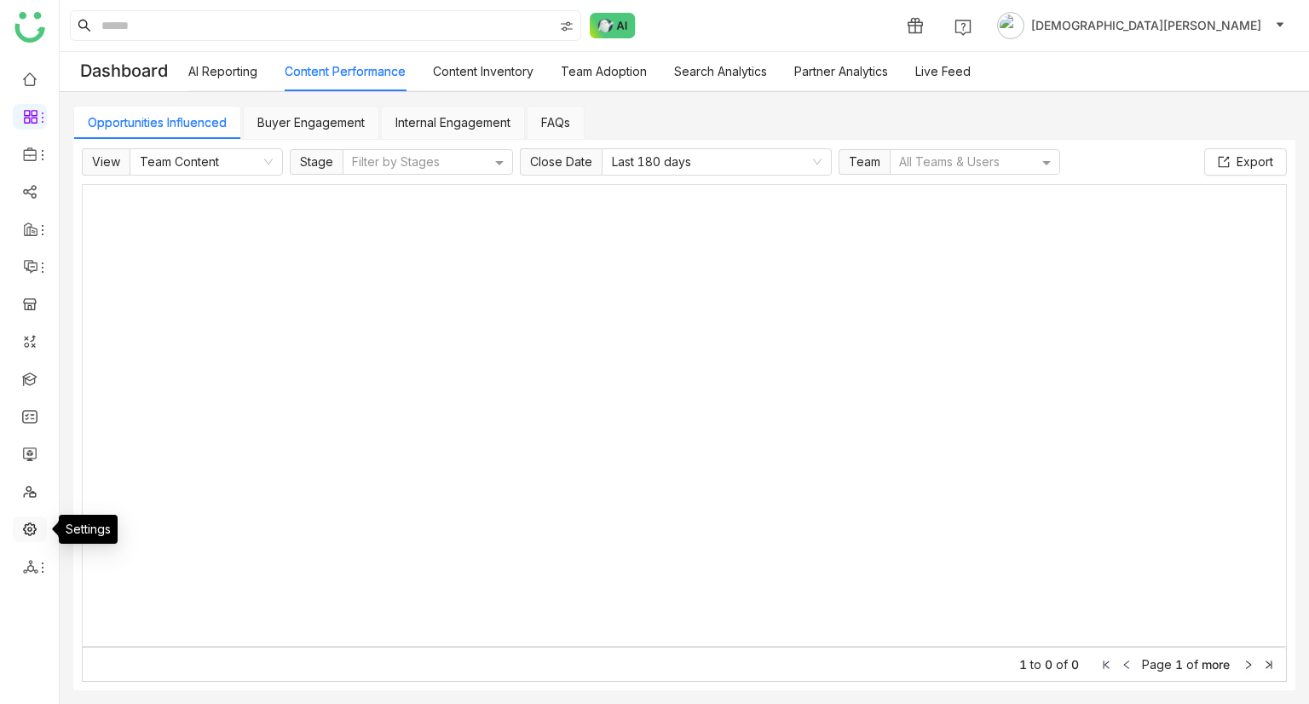
click at [34, 522] on link at bounding box center [29, 528] width 15 height 14
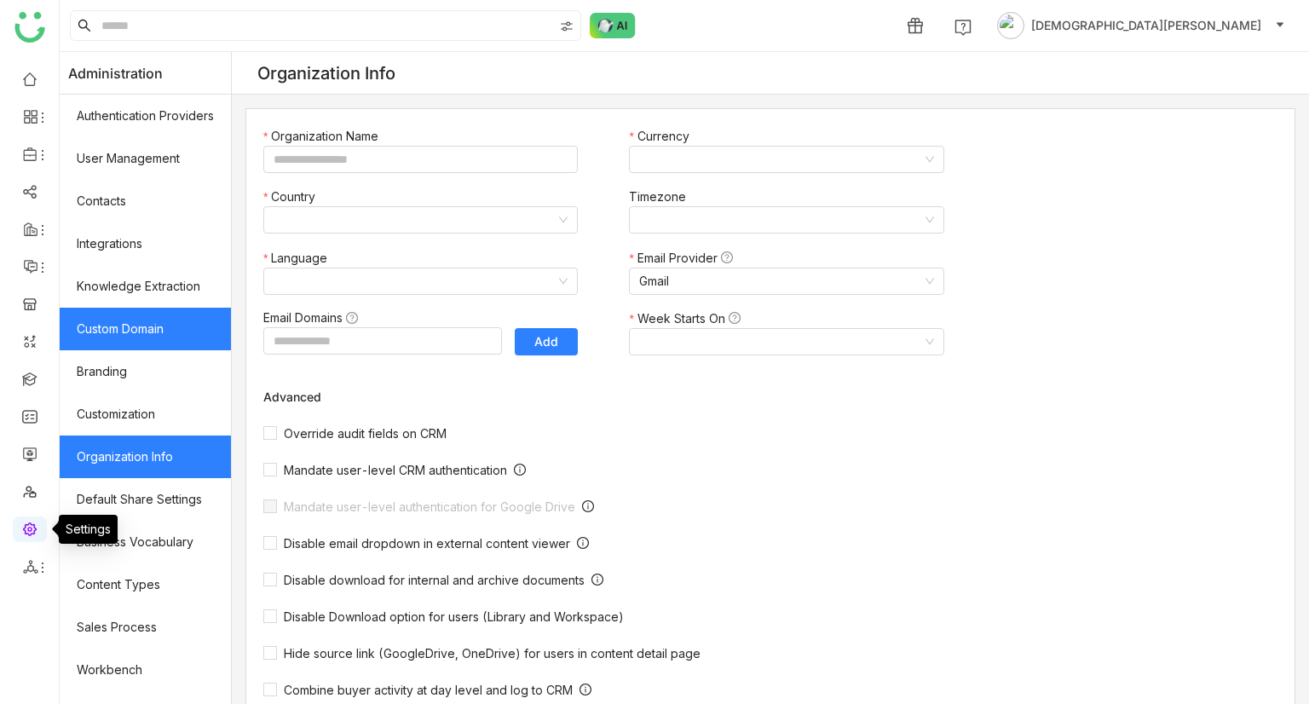
type input "*******"
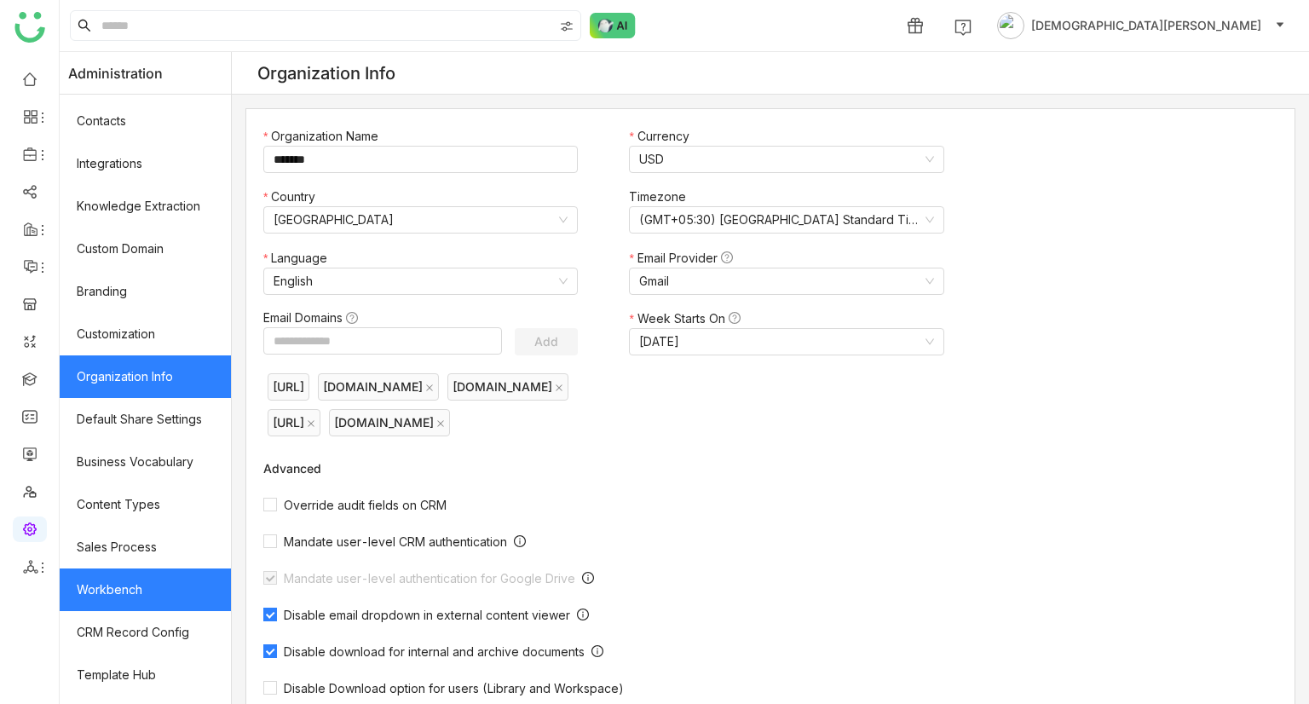
scroll to position [200, 0]
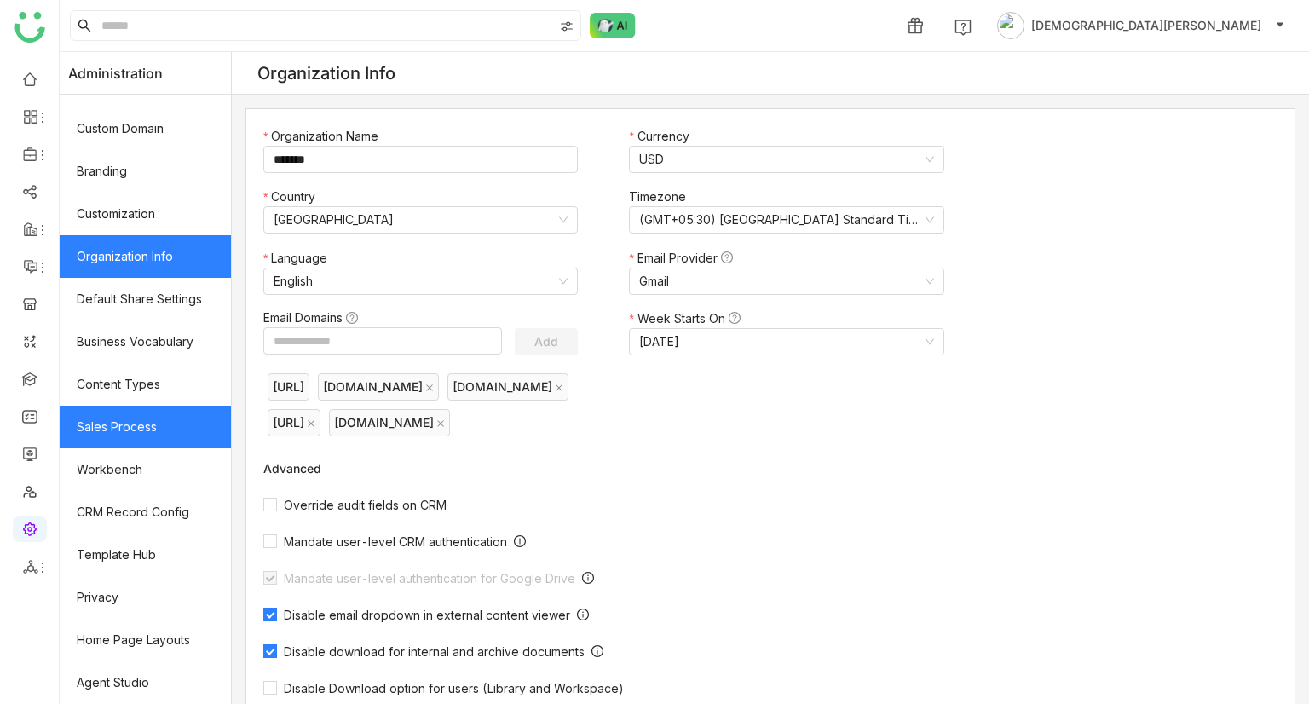
click at [136, 415] on link "Sales Process" at bounding box center [145, 427] width 171 height 43
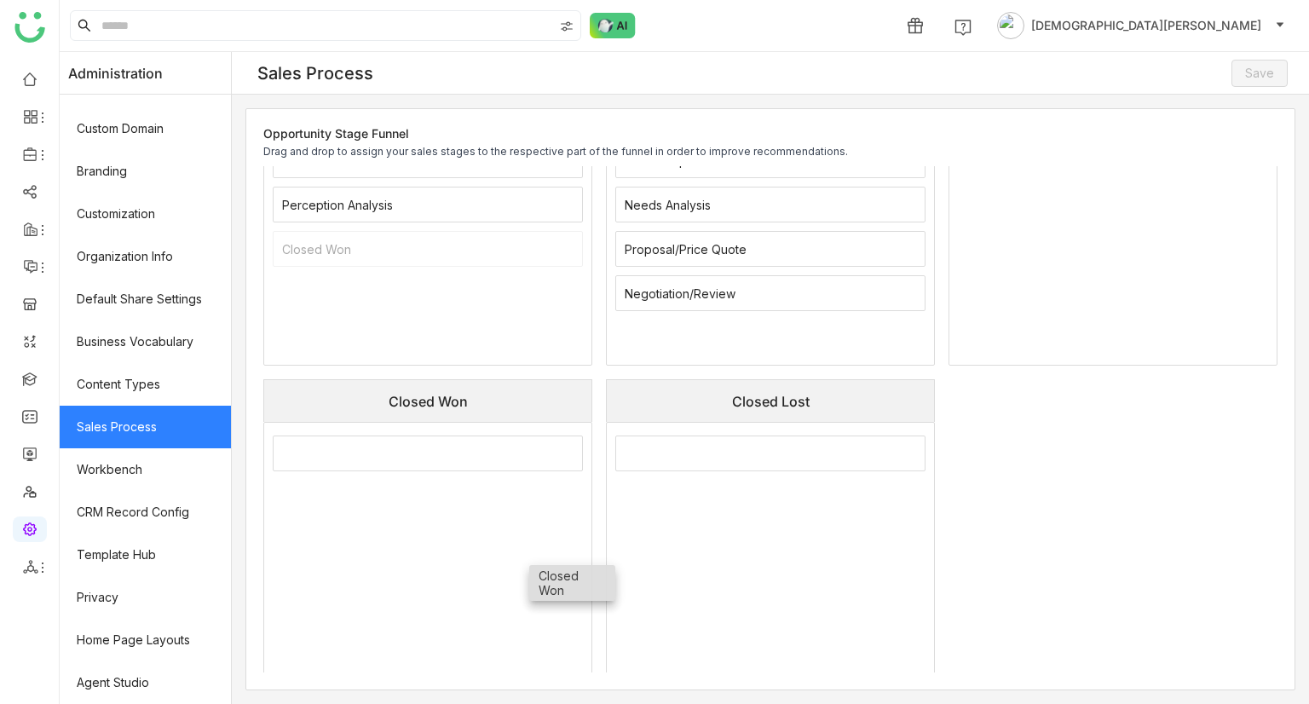
scroll to position [267, 0]
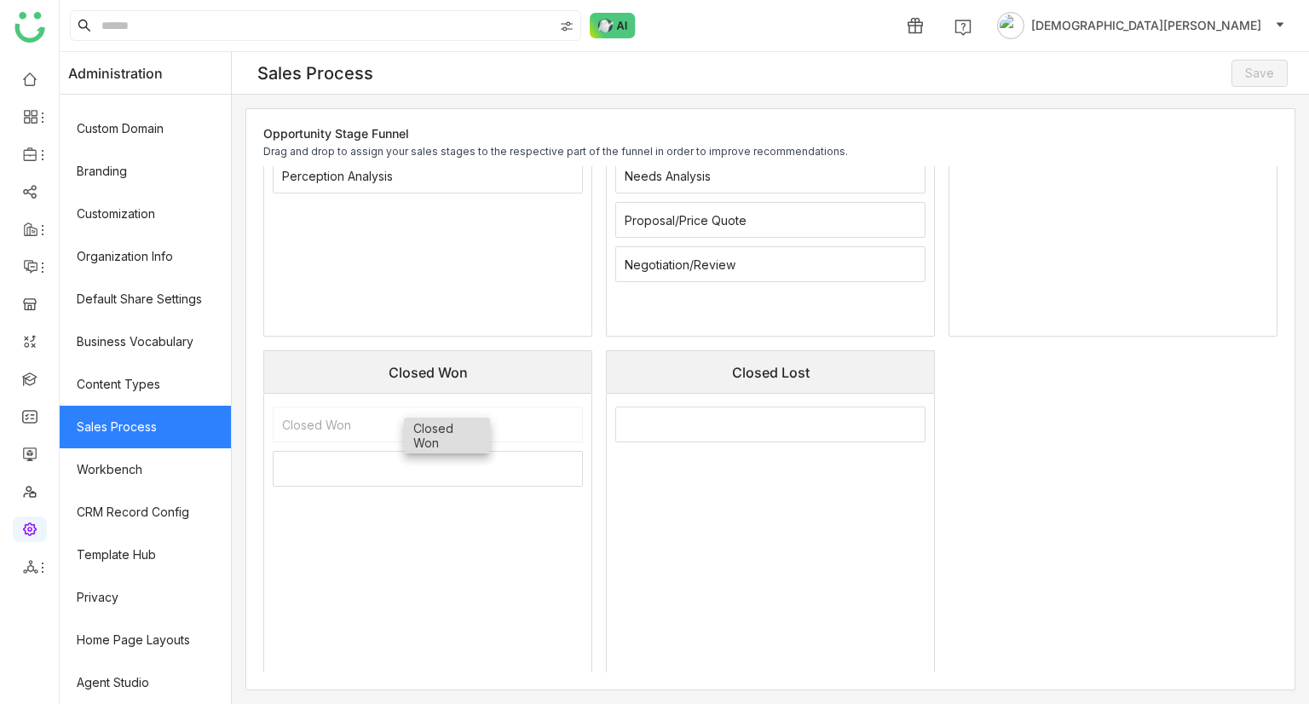
drag, startPoint x: 498, startPoint y: 233, endPoint x: 470, endPoint y: 424, distance: 192.8
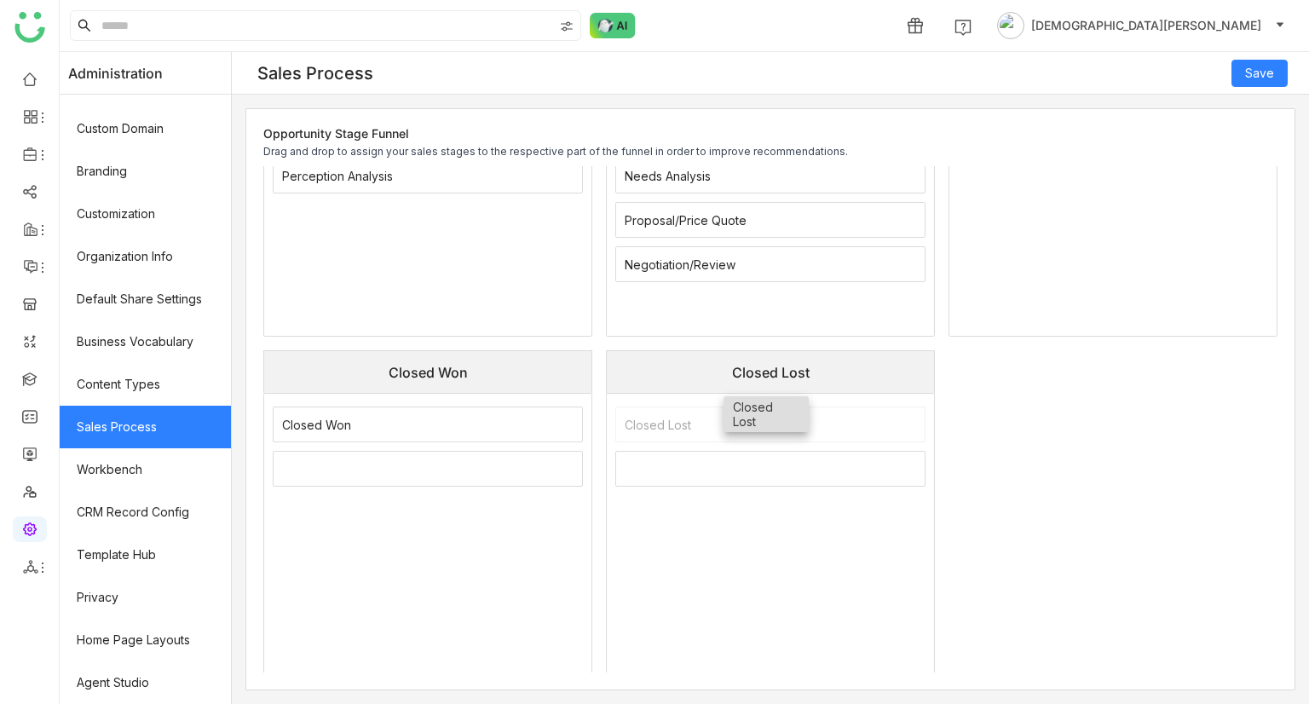
drag, startPoint x: 557, startPoint y: 229, endPoint x: 720, endPoint y: 429, distance: 258.0
click at [1261, 65] on span "Save" at bounding box center [1259, 73] width 29 height 19
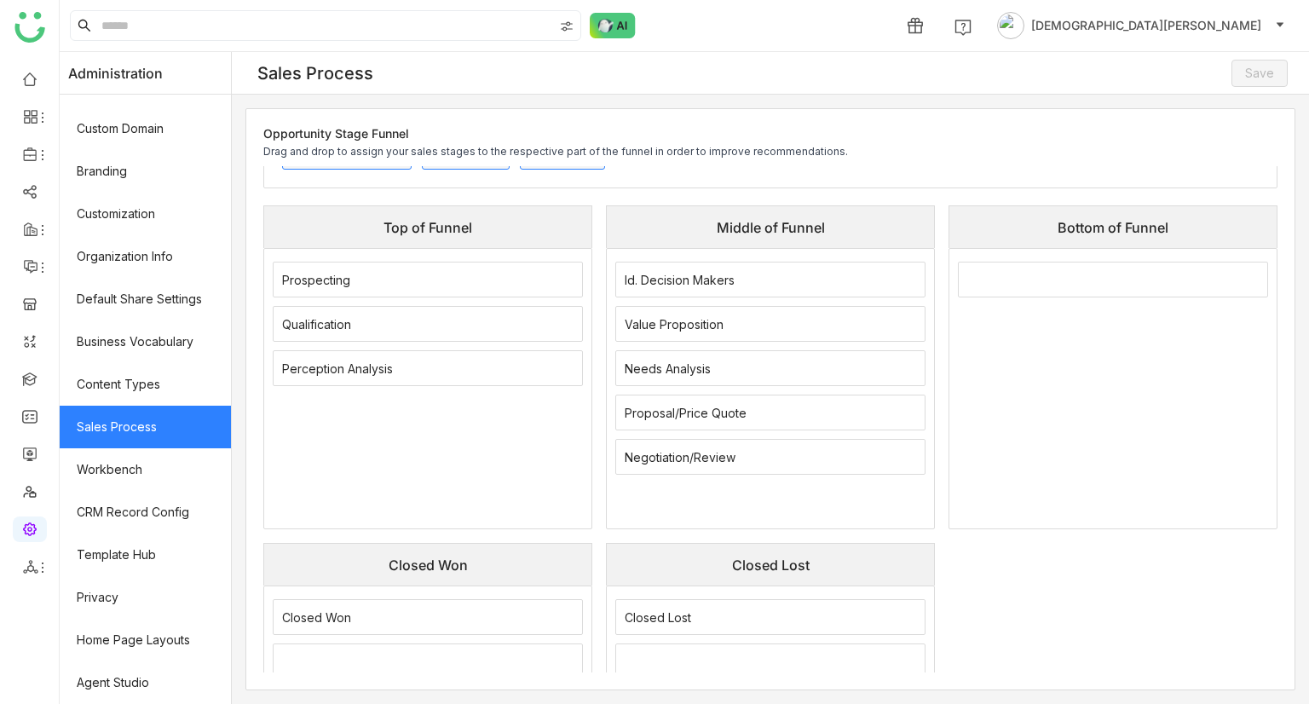
scroll to position [0, 0]
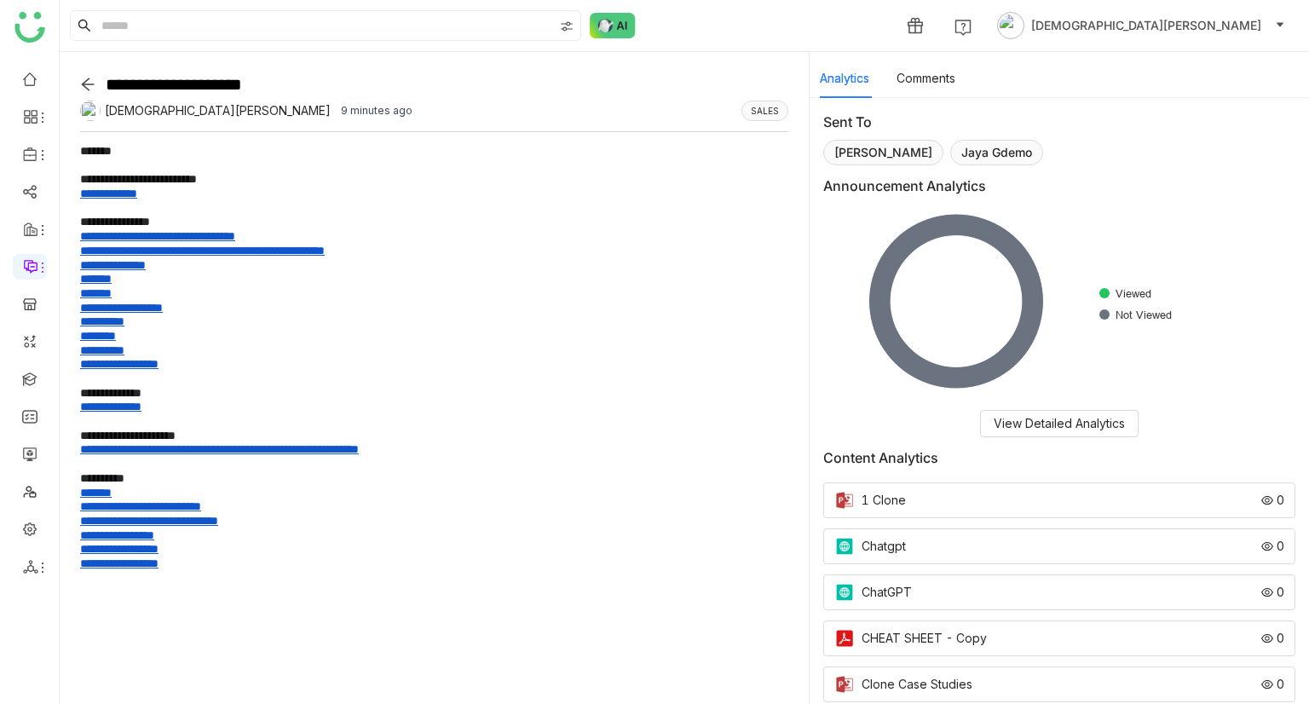
click at [89, 77] on icon at bounding box center [87, 84] width 15 height 15
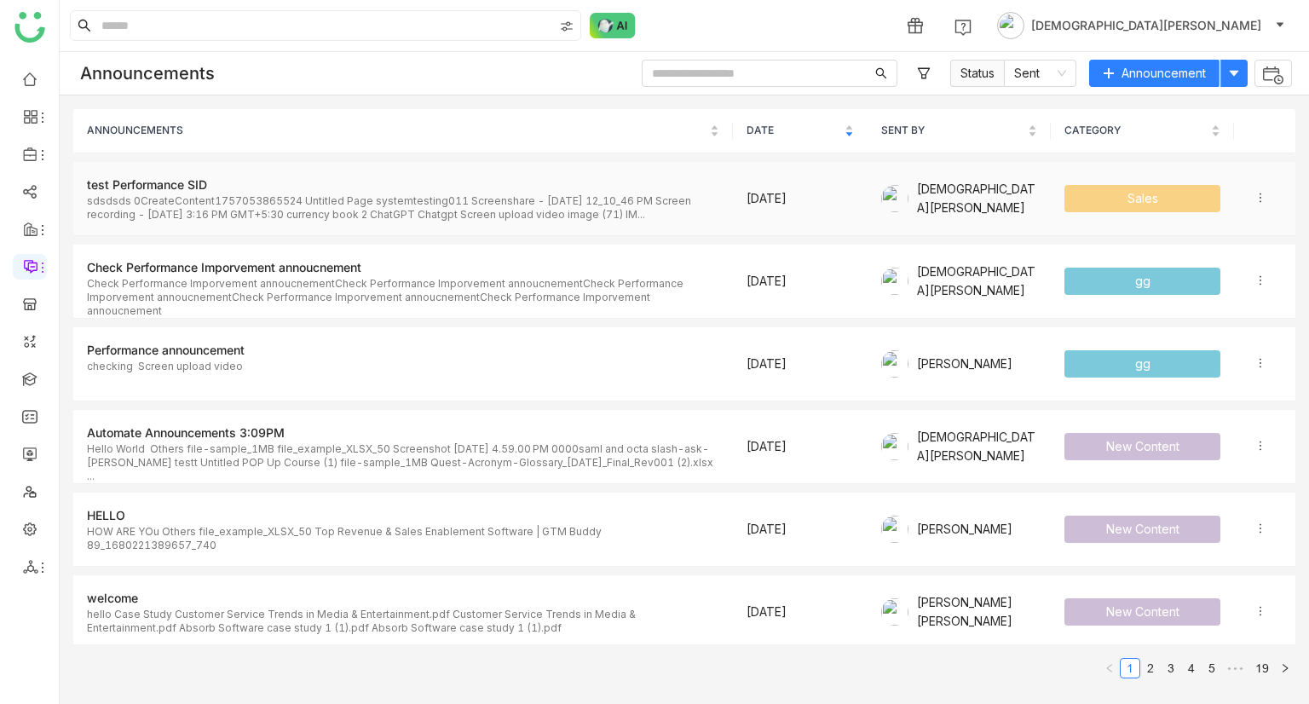
click at [1254, 197] on icon at bounding box center [1260, 198] width 12 height 12
click at [1225, 229] on span "Clone" at bounding box center [1234, 228] width 33 height 14
click at [1254, 193] on icon at bounding box center [1260, 198] width 12 height 12
click at [1231, 222] on span "Clone" at bounding box center [1234, 228] width 33 height 14
click at [1254, 281] on icon at bounding box center [1260, 280] width 12 height 12
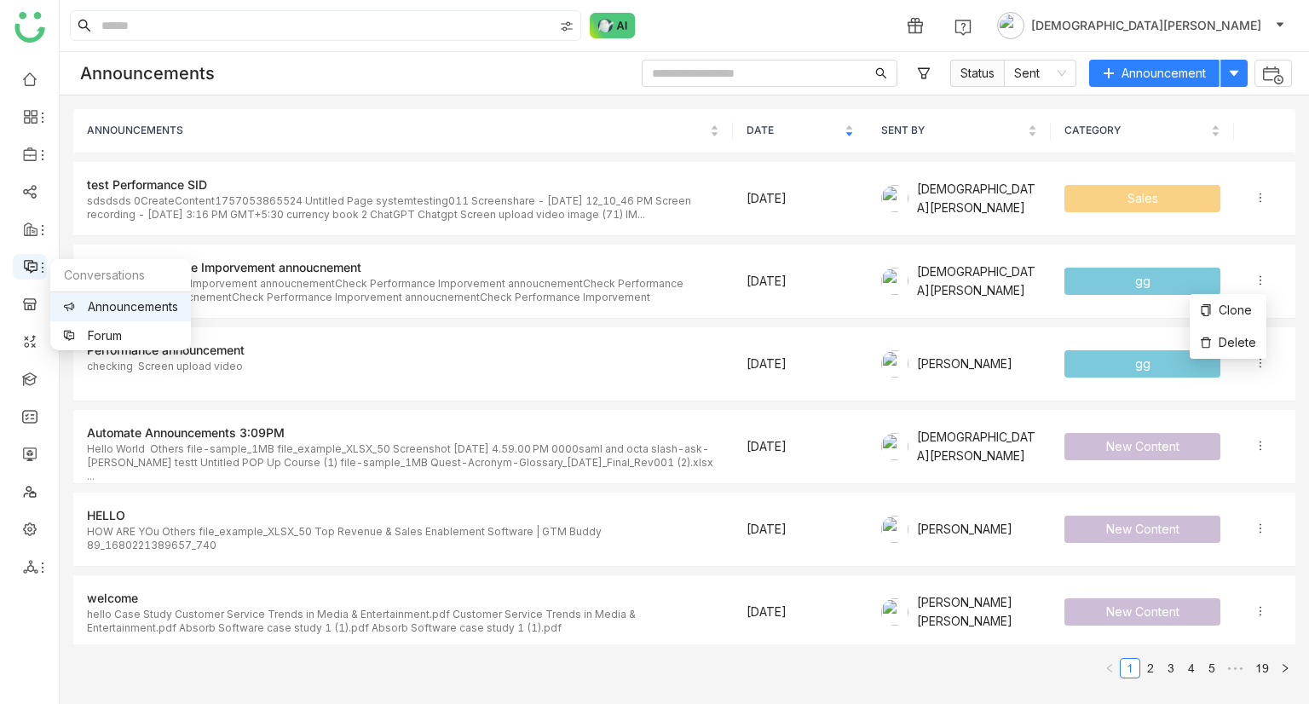
click at [31, 268] on icon at bounding box center [30, 266] width 15 height 15
click at [127, 331] on link "Forum" at bounding box center [120, 336] width 115 height 12
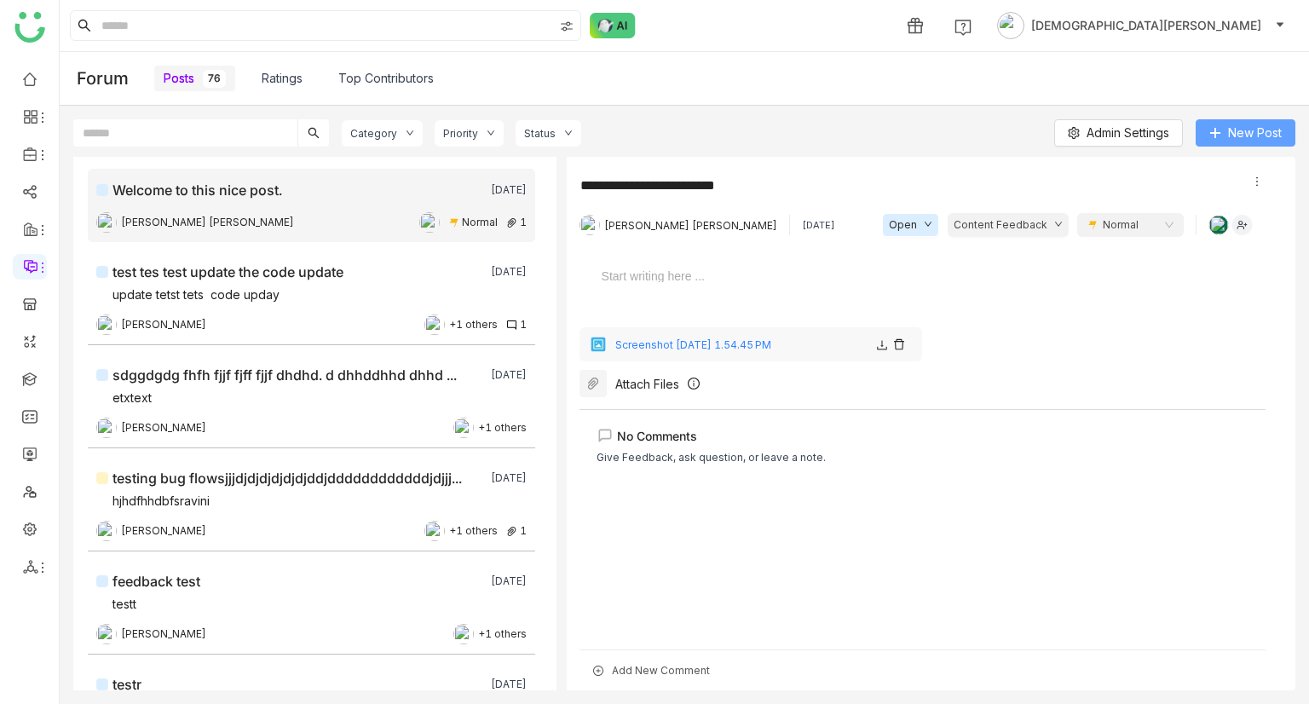
click at [1231, 131] on span "New Post" at bounding box center [1255, 133] width 54 height 19
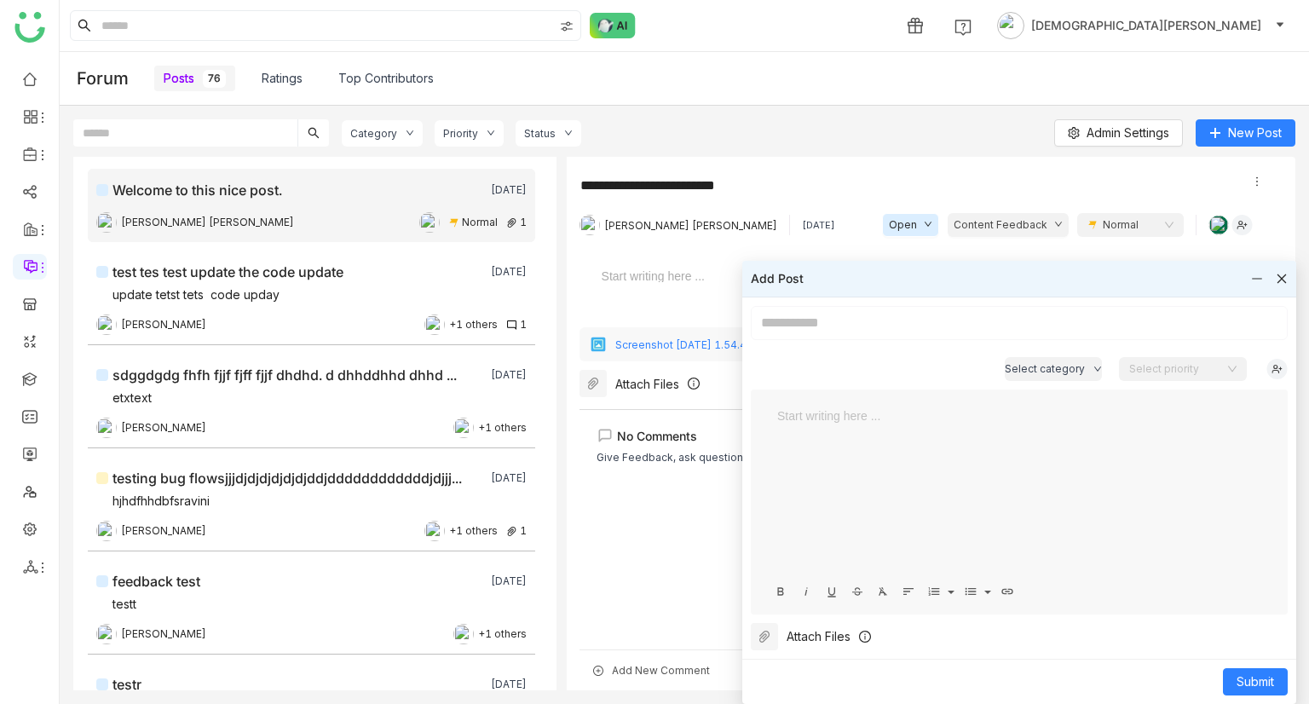
click at [918, 319] on input at bounding box center [1019, 323] width 537 height 34
type input "******"
click at [930, 464] on div at bounding box center [1019, 491] width 503 height 170
click at [1248, 685] on span "Submit" at bounding box center [1254, 681] width 37 height 19
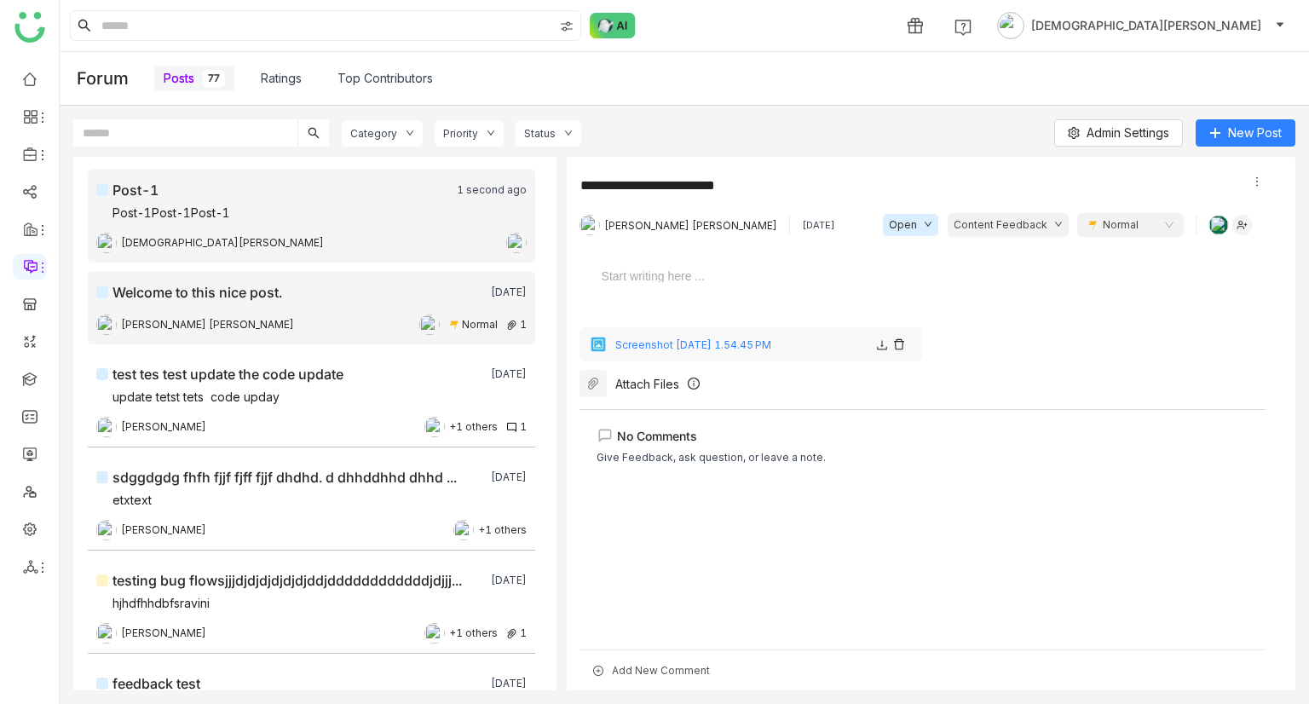
click at [219, 220] on div "Post-1Post-1Post-1" at bounding box center [171, 214] width 118 height 20
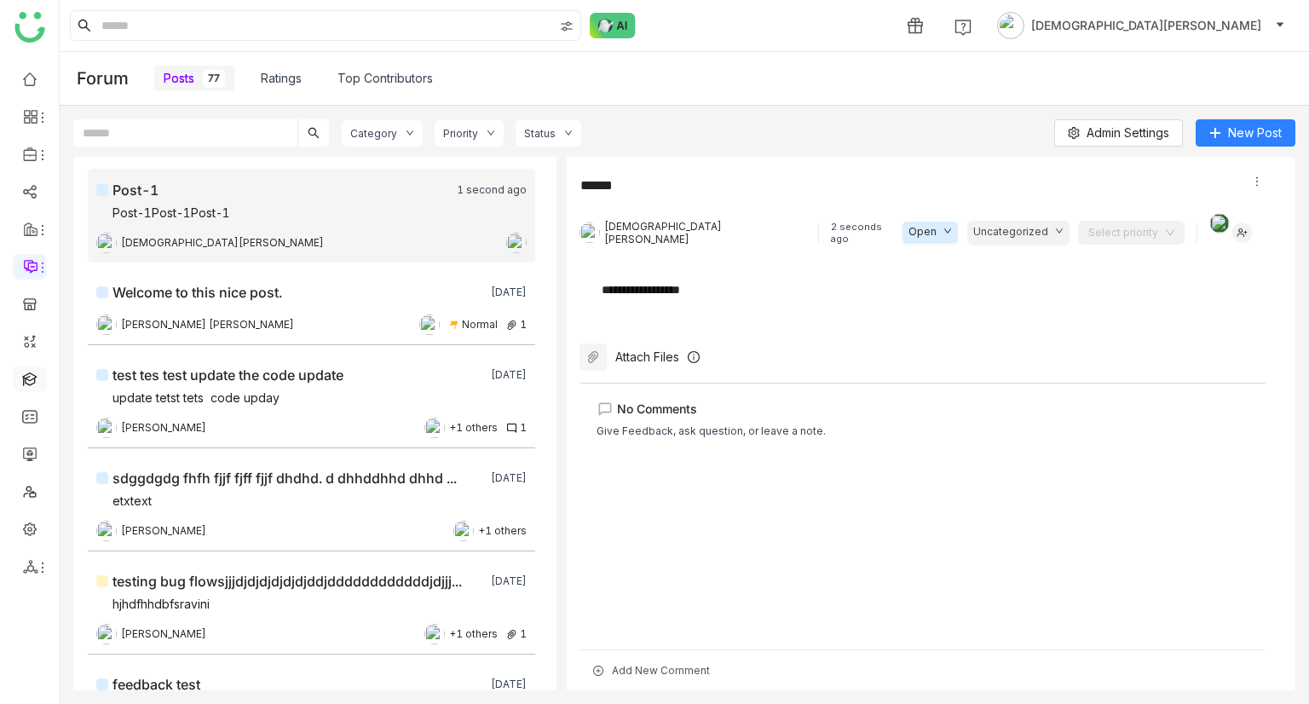
click at [26, 382] on link at bounding box center [29, 378] width 15 height 14
click at [32, 371] on link at bounding box center [29, 378] width 15 height 14
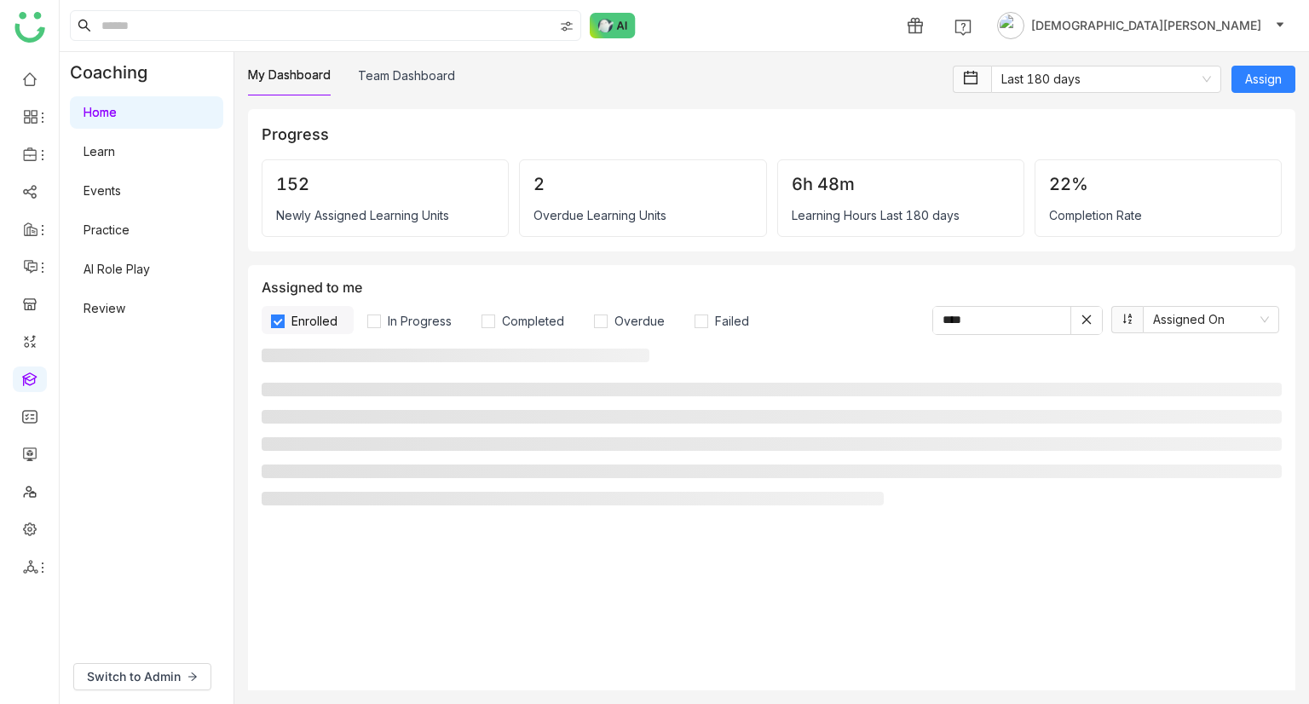
click at [115, 158] on link "Learn" at bounding box center [99, 151] width 32 height 14
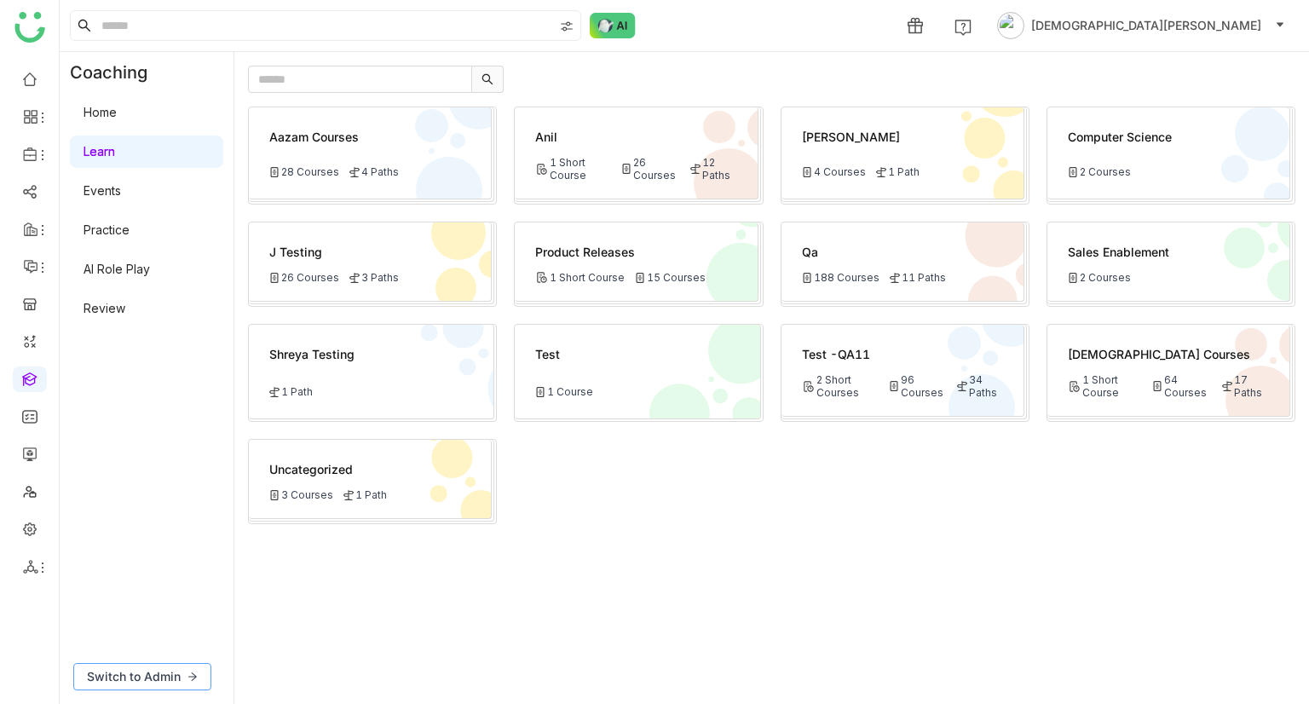
click at [164, 672] on span "Switch to Admin" at bounding box center [134, 676] width 94 height 19
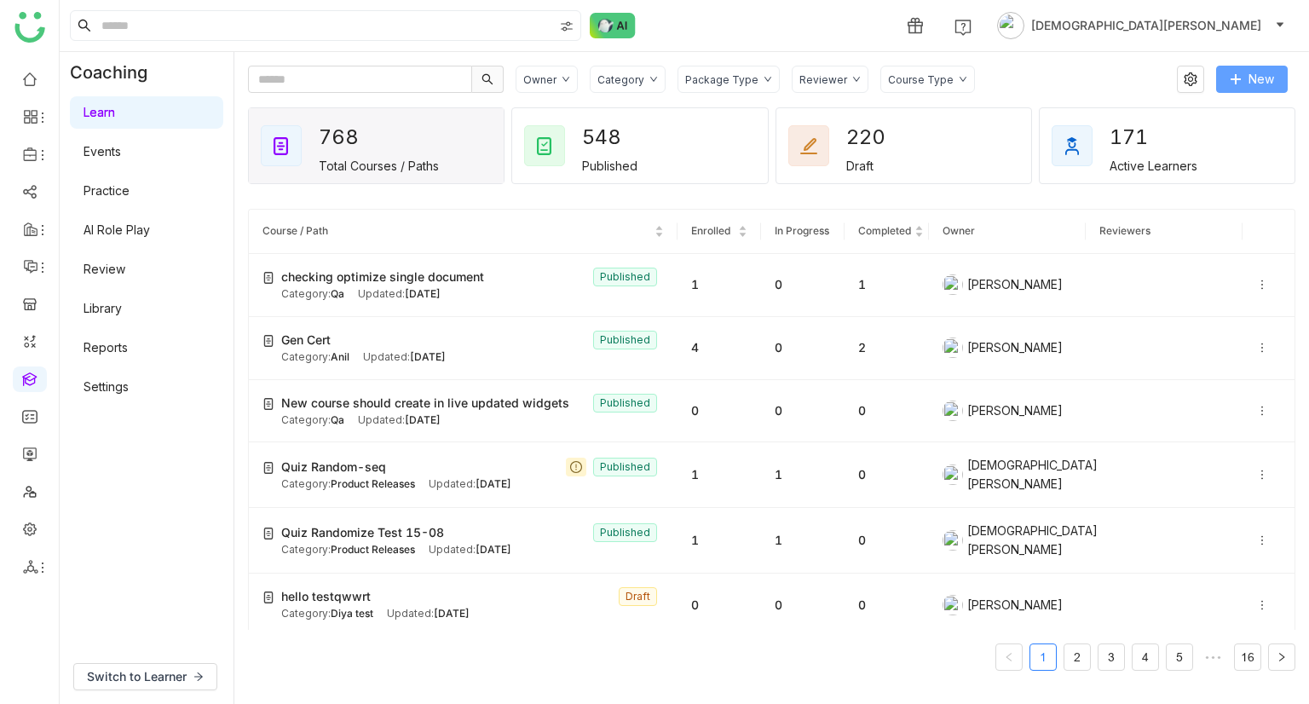
click at [1254, 76] on span "New" at bounding box center [1261, 79] width 26 height 19
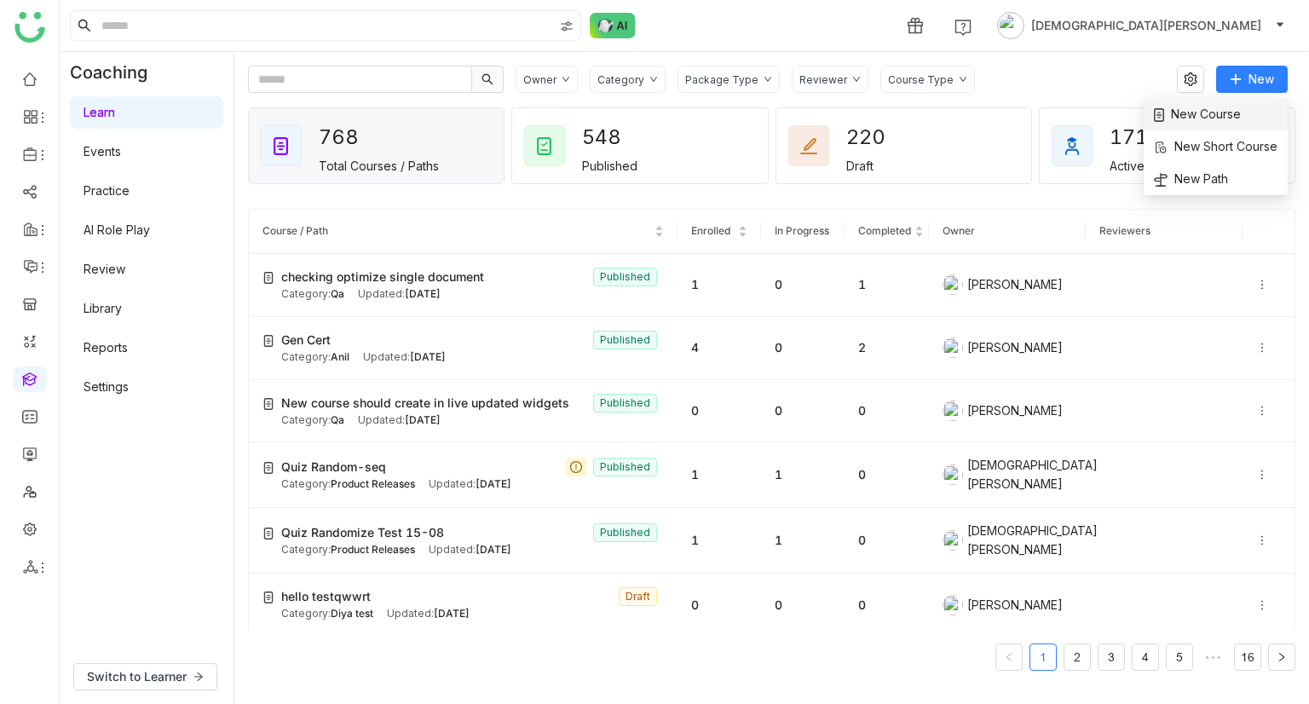
click at [1217, 110] on span "New Course" at bounding box center [1196, 114] width 87 height 19
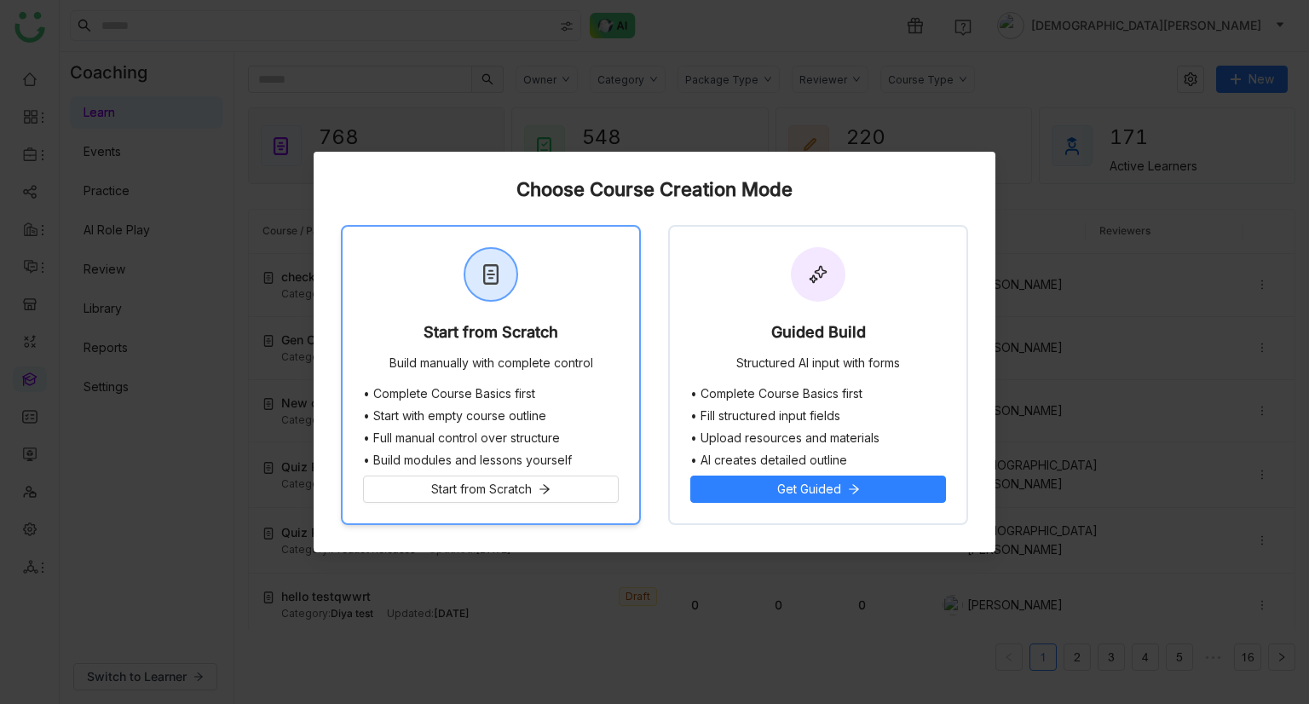
click at [423, 305] on div "Start from Scratch Build manually with complete control" at bounding box center [490, 307] width 296 height 160
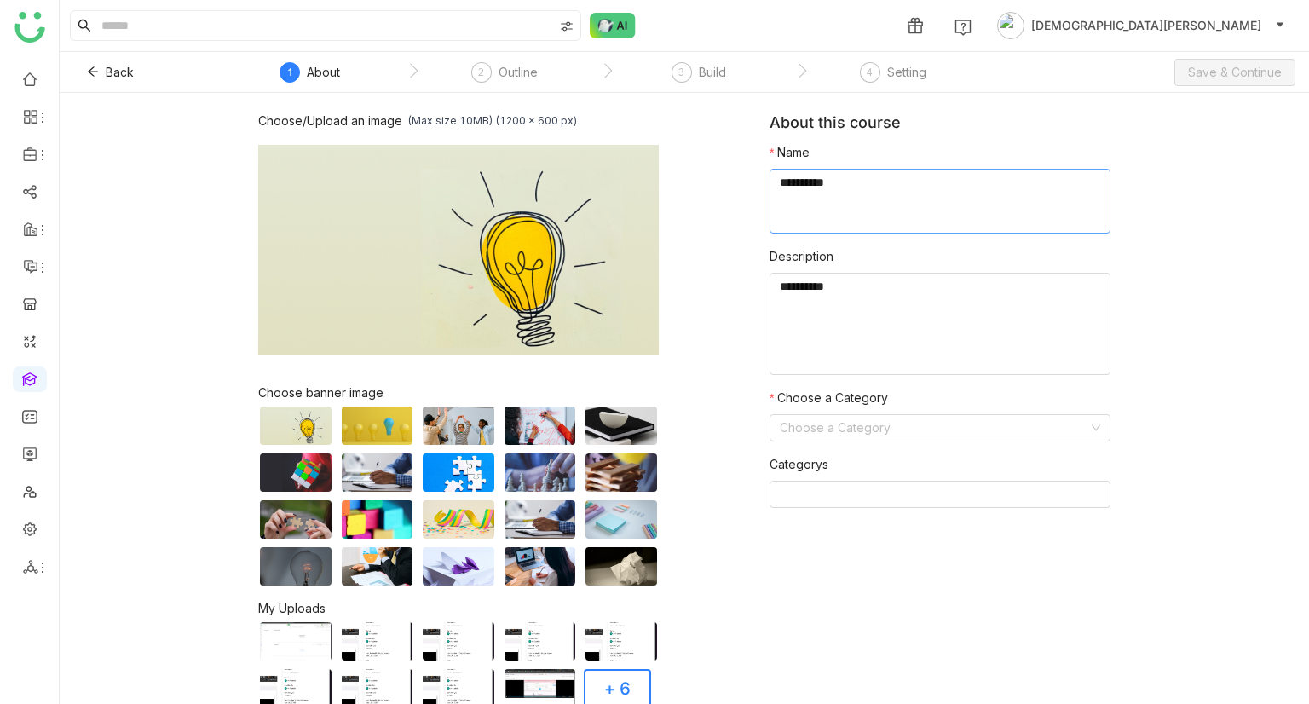
click at [838, 213] on textarea at bounding box center [939, 201] width 341 height 65
type textarea "*"
type textarea "**********"
click at [824, 332] on textarea at bounding box center [939, 324] width 341 height 102
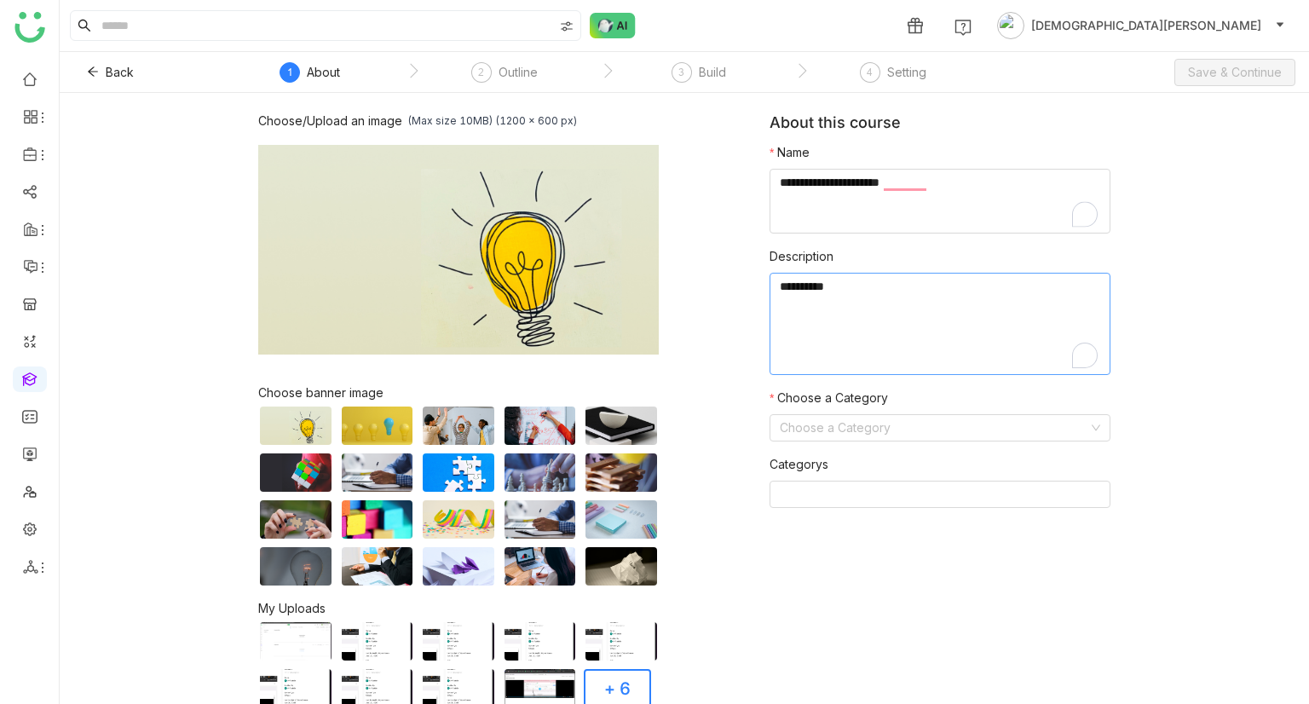
paste textarea "**********"
type textarea "**********"
click at [845, 425] on input at bounding box center [933, 428] width 308 height 26
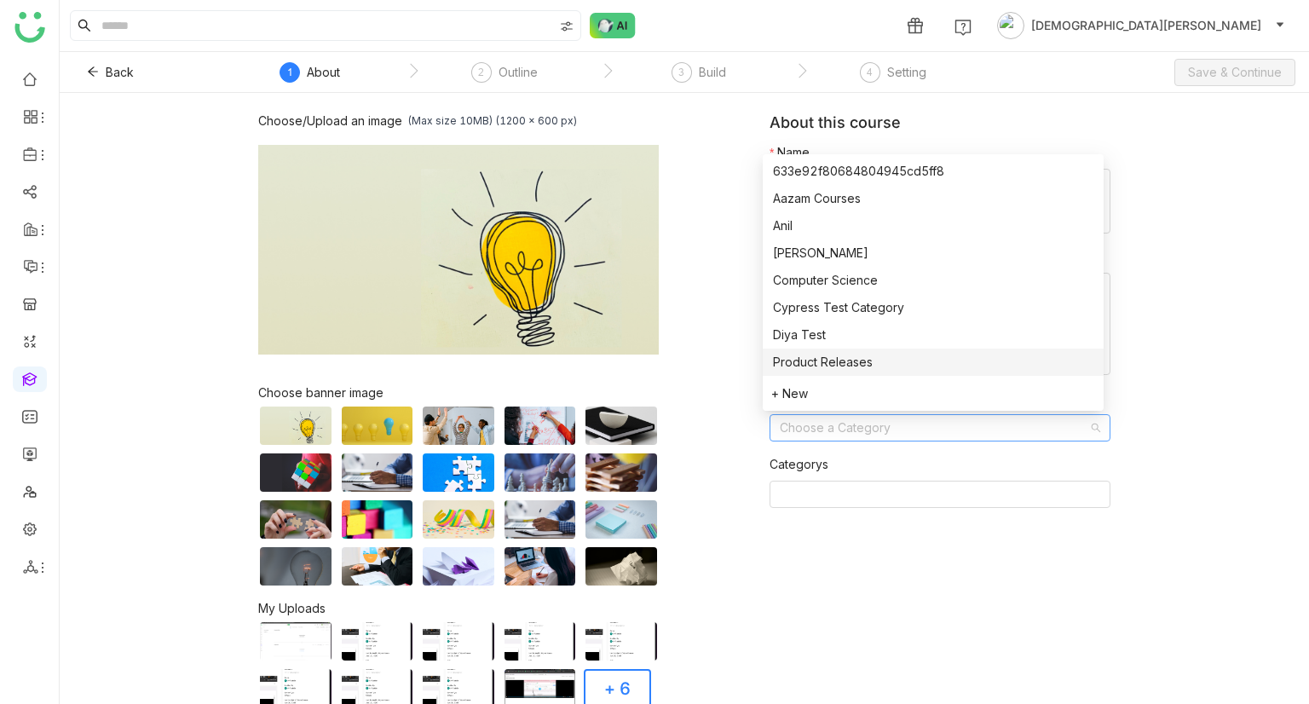
click at [848, 353] on div "Product Releases" at bounding box center [933, 362] width 320 height 19
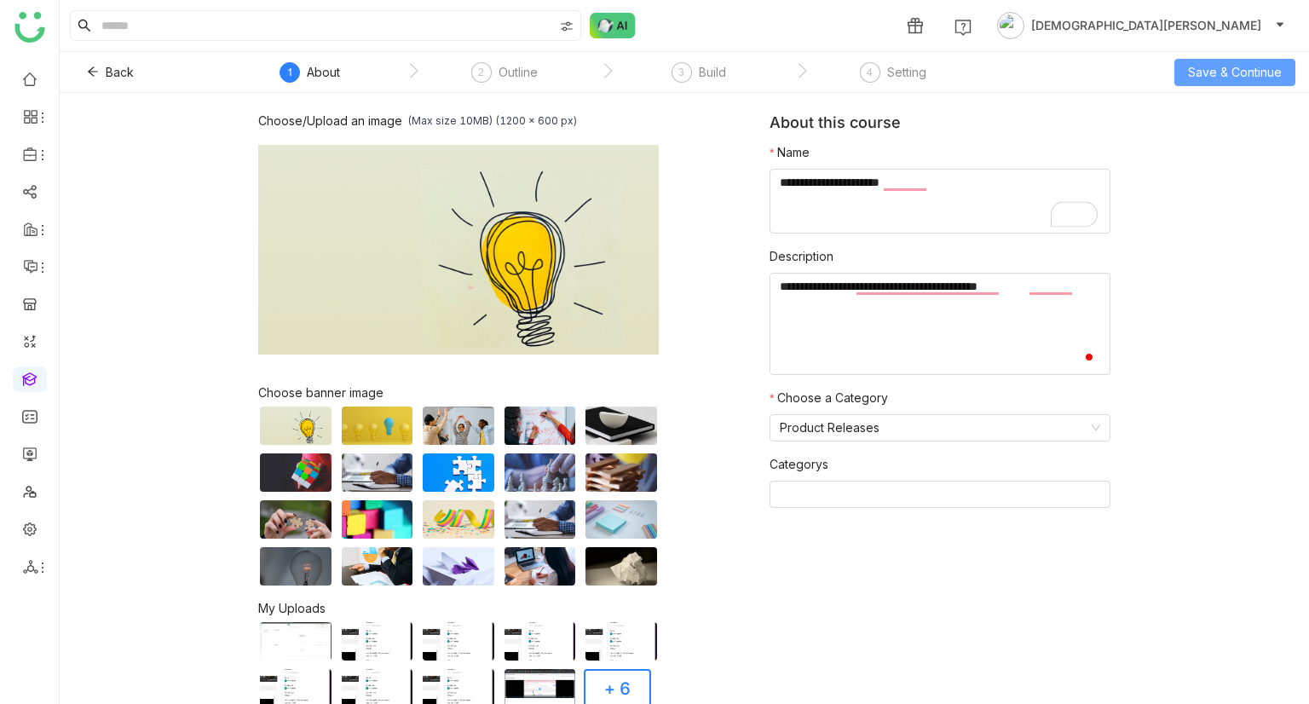
click at [1230, 59] on button "Save & Continue" at bounding box center [1234, 72] width 121 height 27
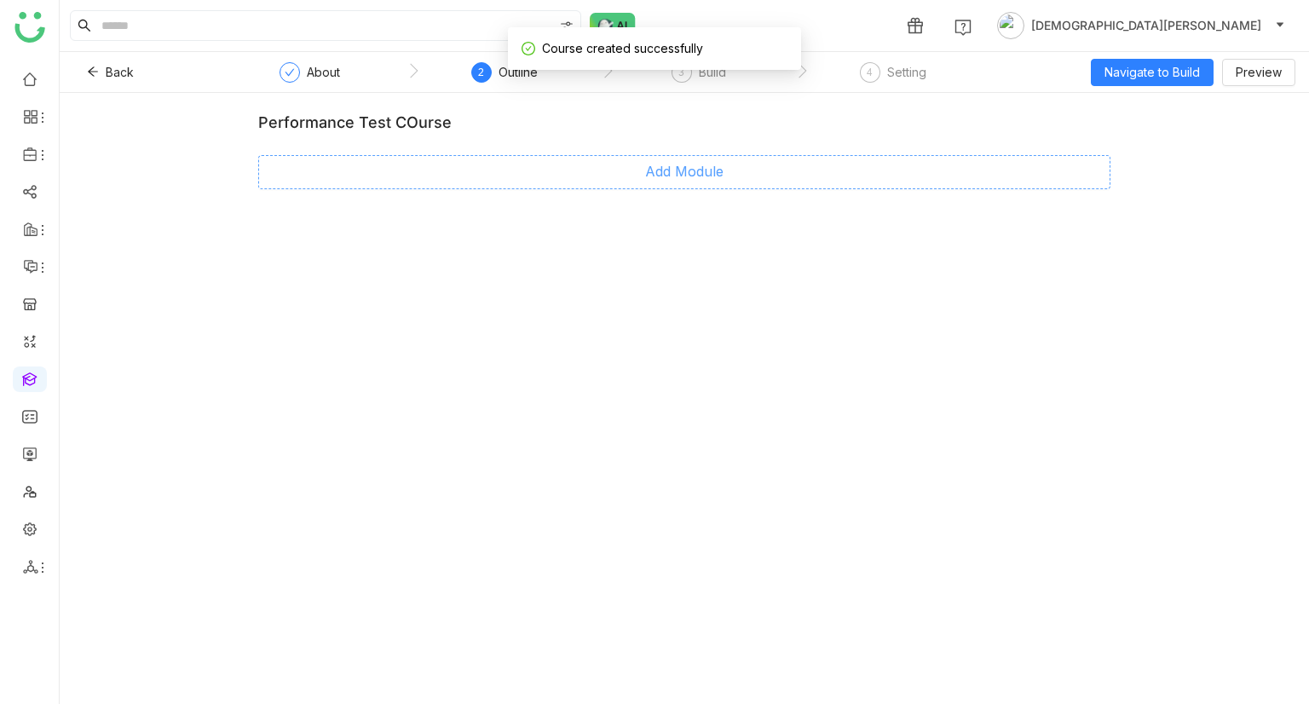
click at [675, 169] on span "Add Module" at bounding box center [684, 171] width 78 height 21
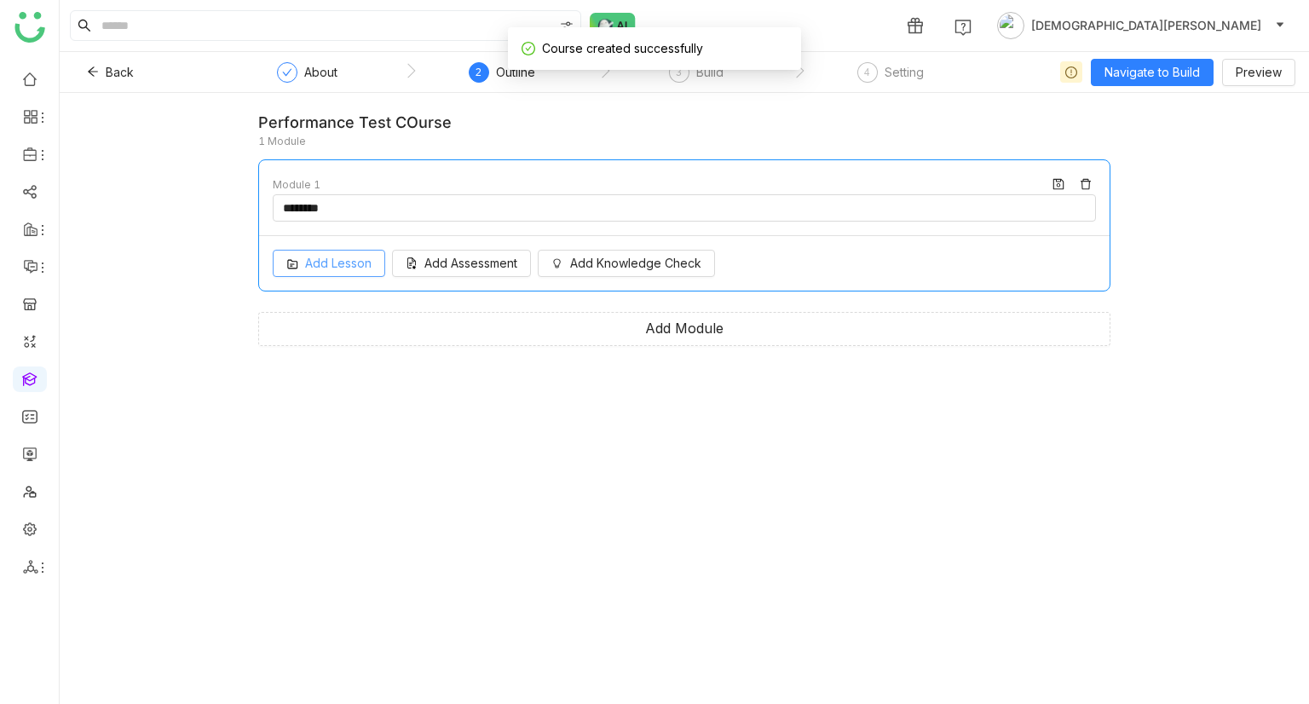
click at [330, 260] on span "Add Lesson" at bounding box center [338, 263] width 66 height 19
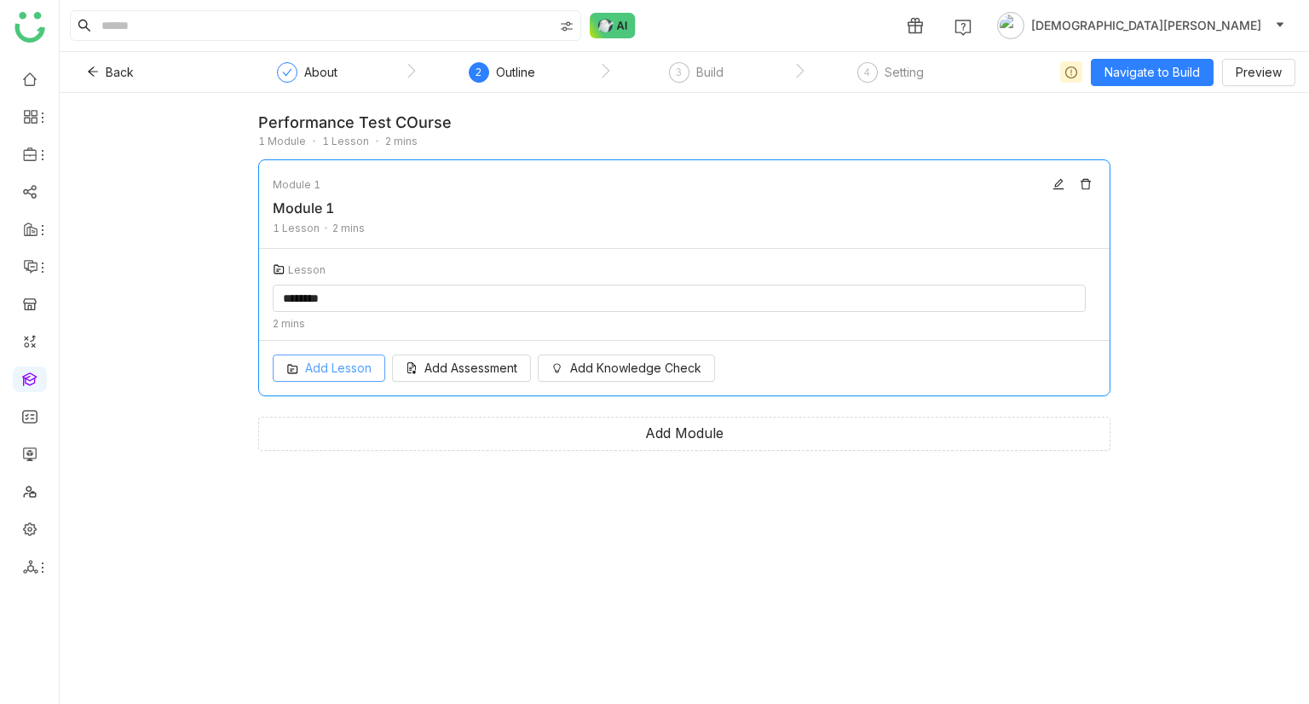
click at [308, 365] on button "Add Lesson" at bounding box center [329, 367] width 112 height 27
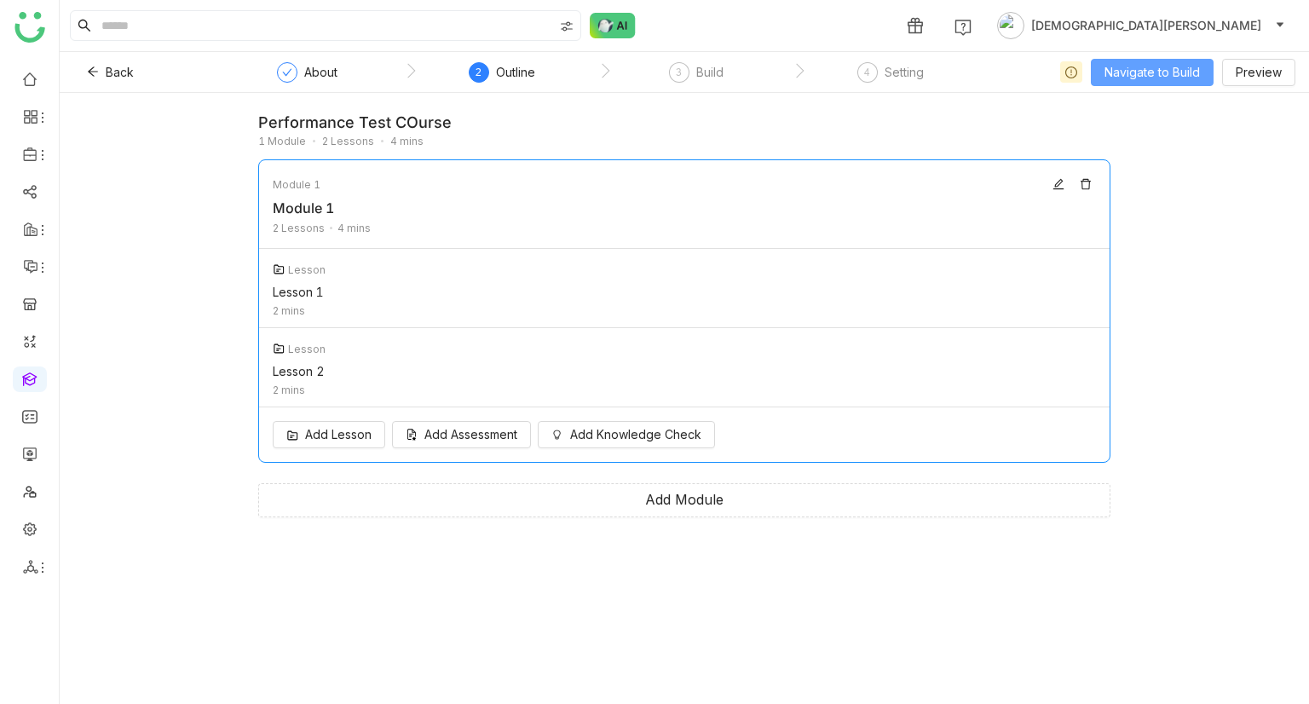
click at [1136, 82] on button "Navigate to Build" at bounding box center [1151, 72] width 123 height 27
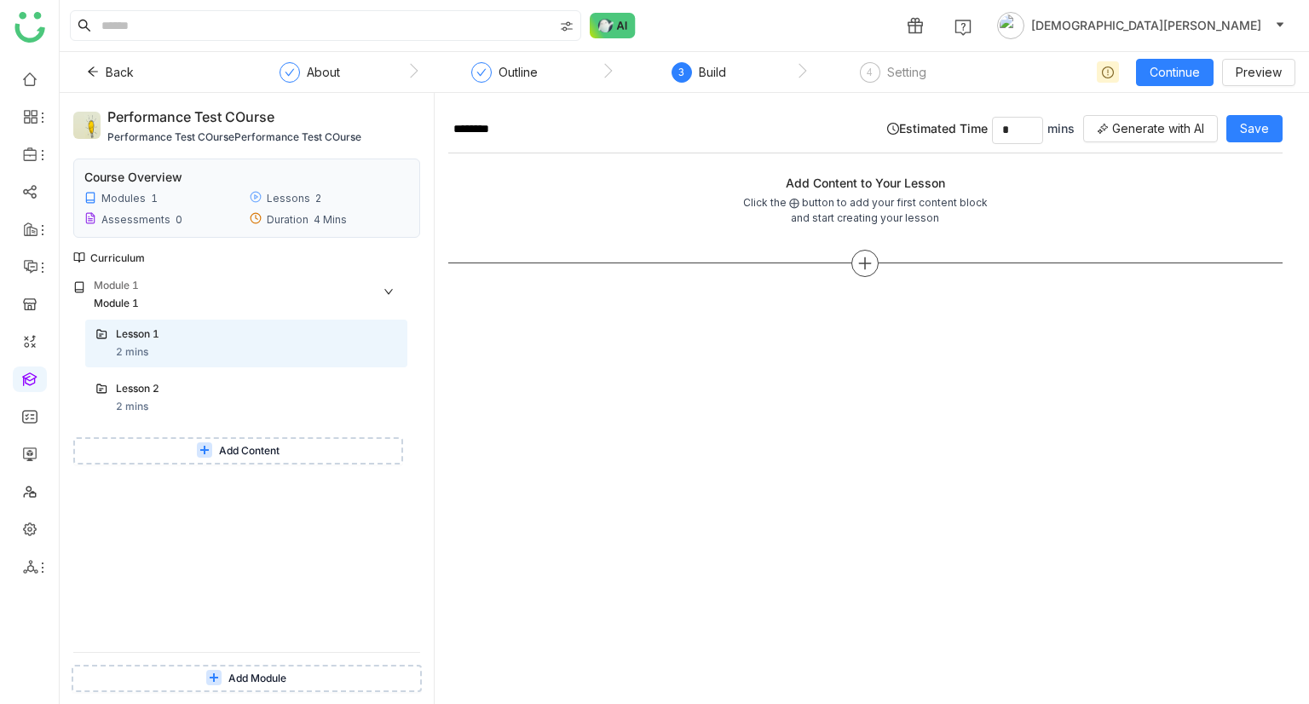
click at [869, 263] on icon at bounding box center [864, 263] width 15 height 15
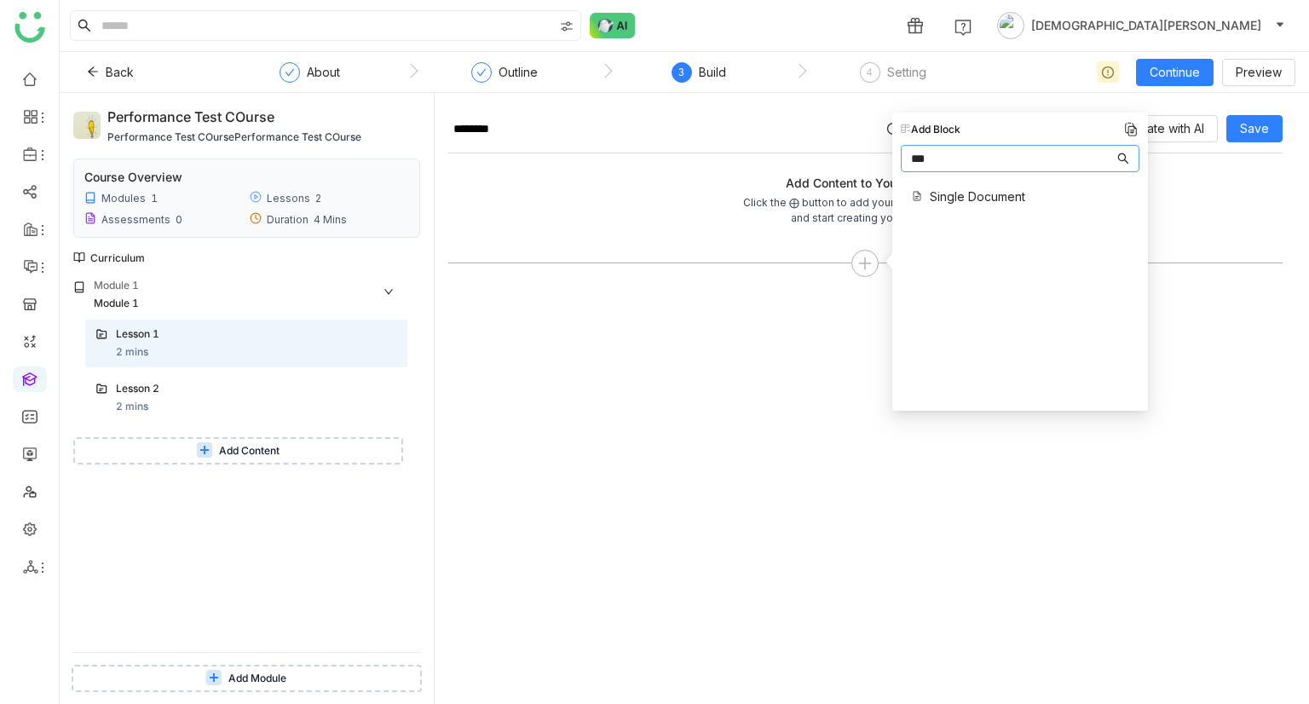
type input "***"
click at [959, 192] on span "Single Document" at bounding box center [976, 196] width 95 height 18
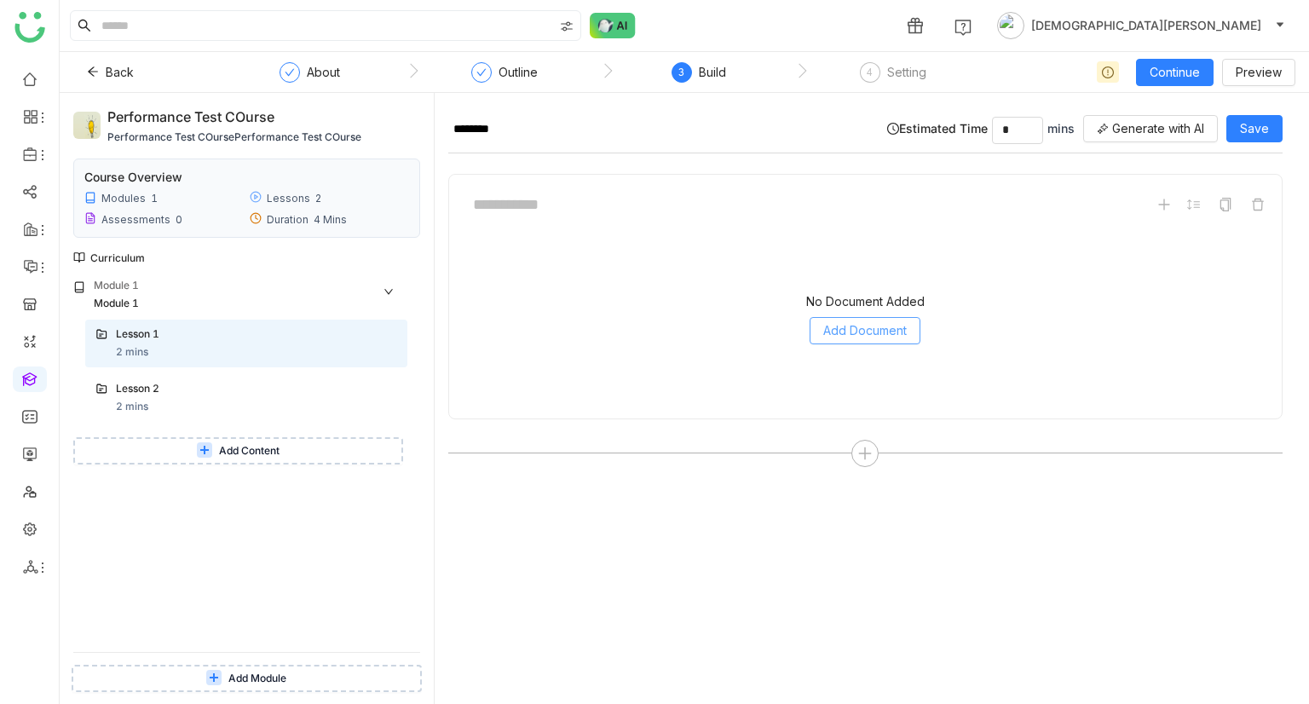
click at [864, 321] on span "Add Document" at bounding box center [864, 330] width 83 height 19
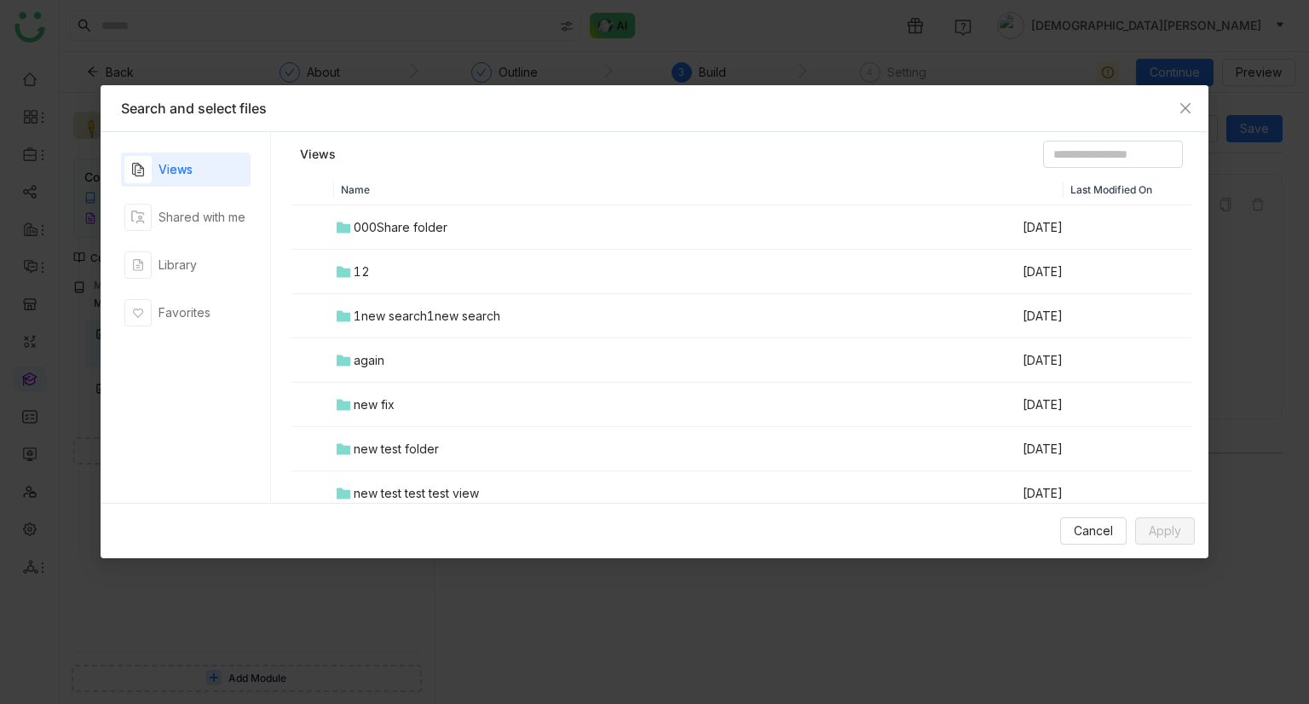
click at [209, 243] on div "Views Shared with me Library Favorites" at bounding box center [185, 317] width 129 height 330
click at [200, 255] on div "Library" at bounding box center [185, 265] width 129 height 34
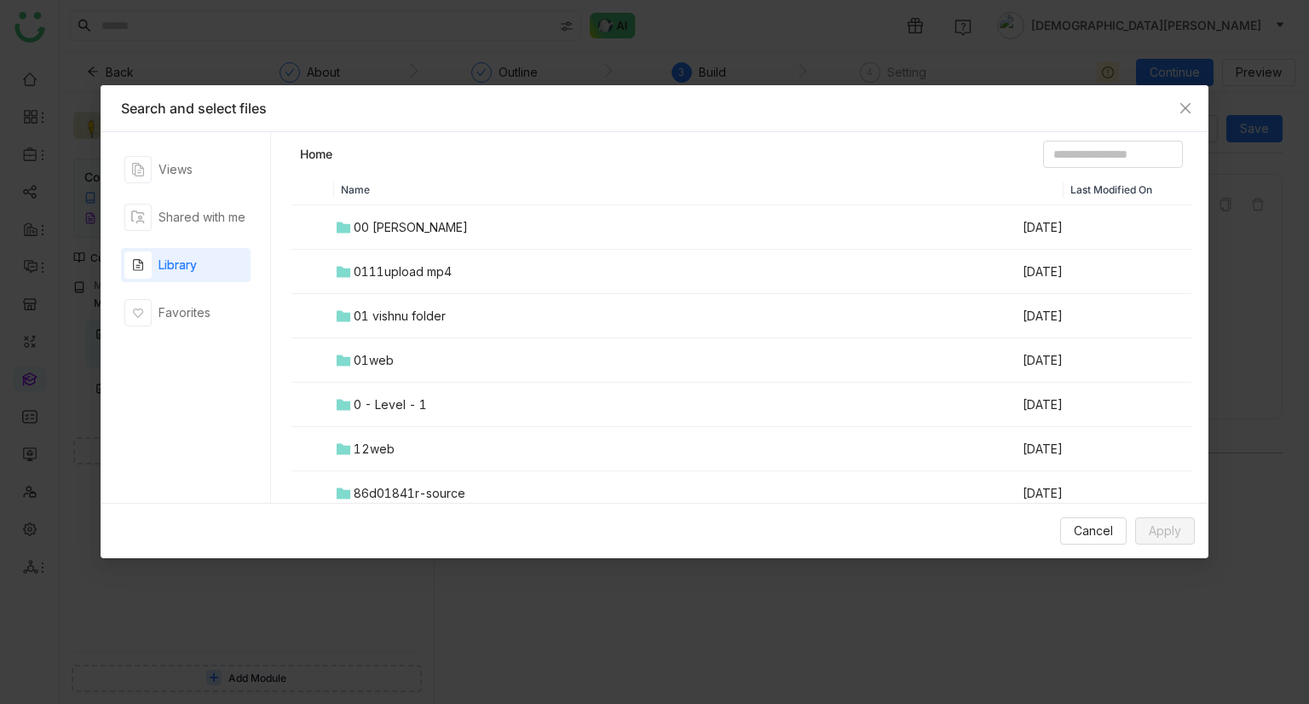
click at [388, 297] on td "01 vishnu folder" at bounding box center [677, 316] width 687 height 44
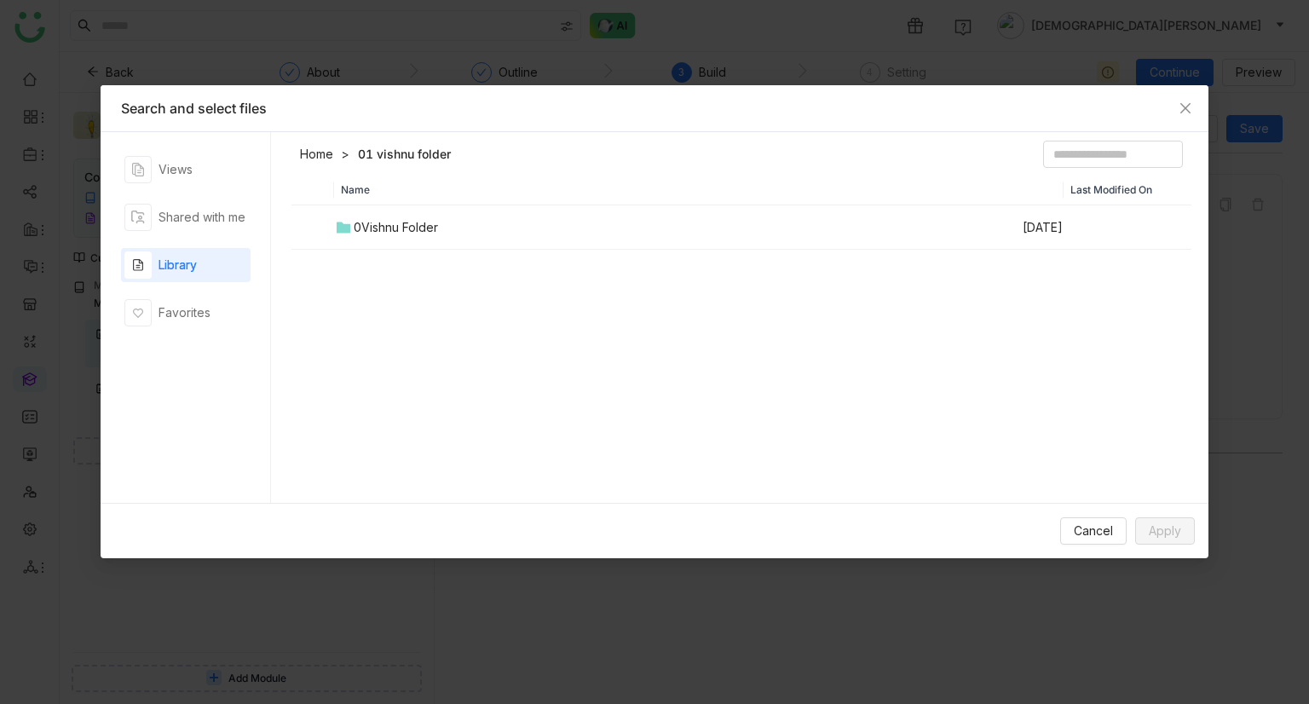
click at [389, 227] on div "0Vishnu Folder" at bounding box center [396, 227] width 84 height 19
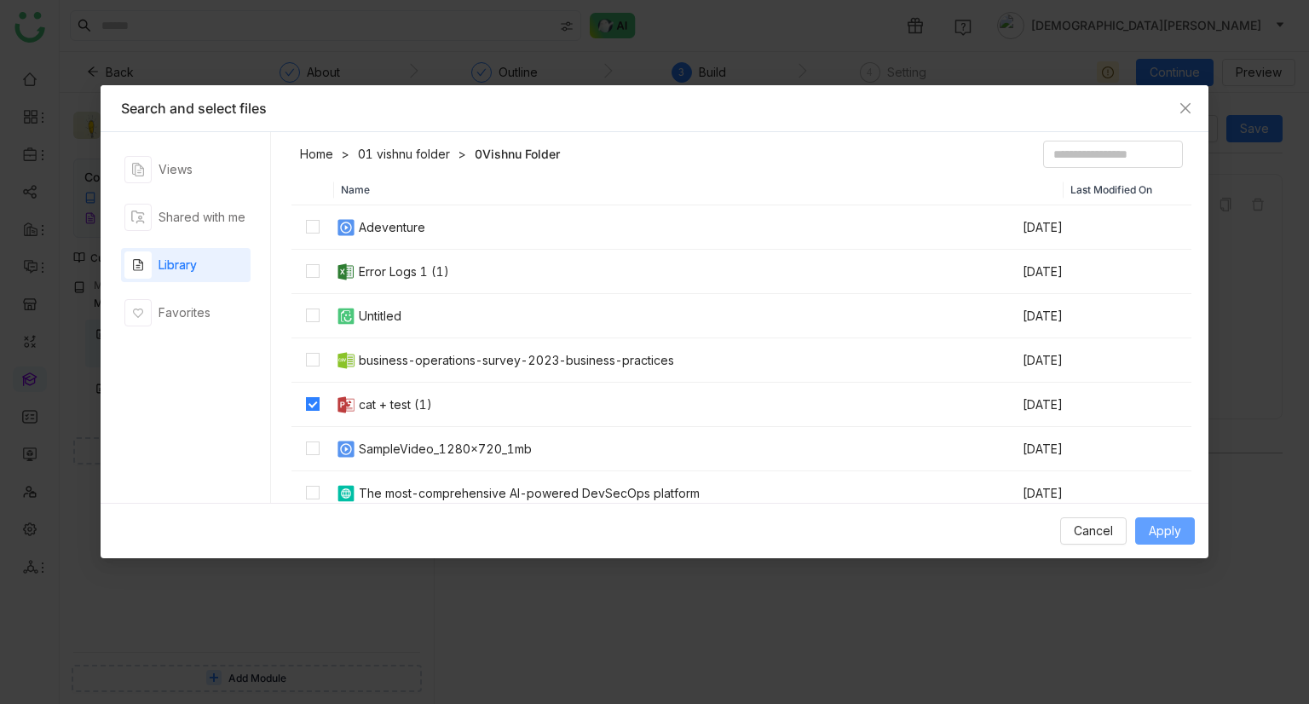
drag, startPoint x: 1172, startPoint y: 529, endPoint x: 1250, endPoint y: 509, distance: 80.0
click at [1172, 530] on span "Apply" at bounding box center [1164, 530] width 32 height 19
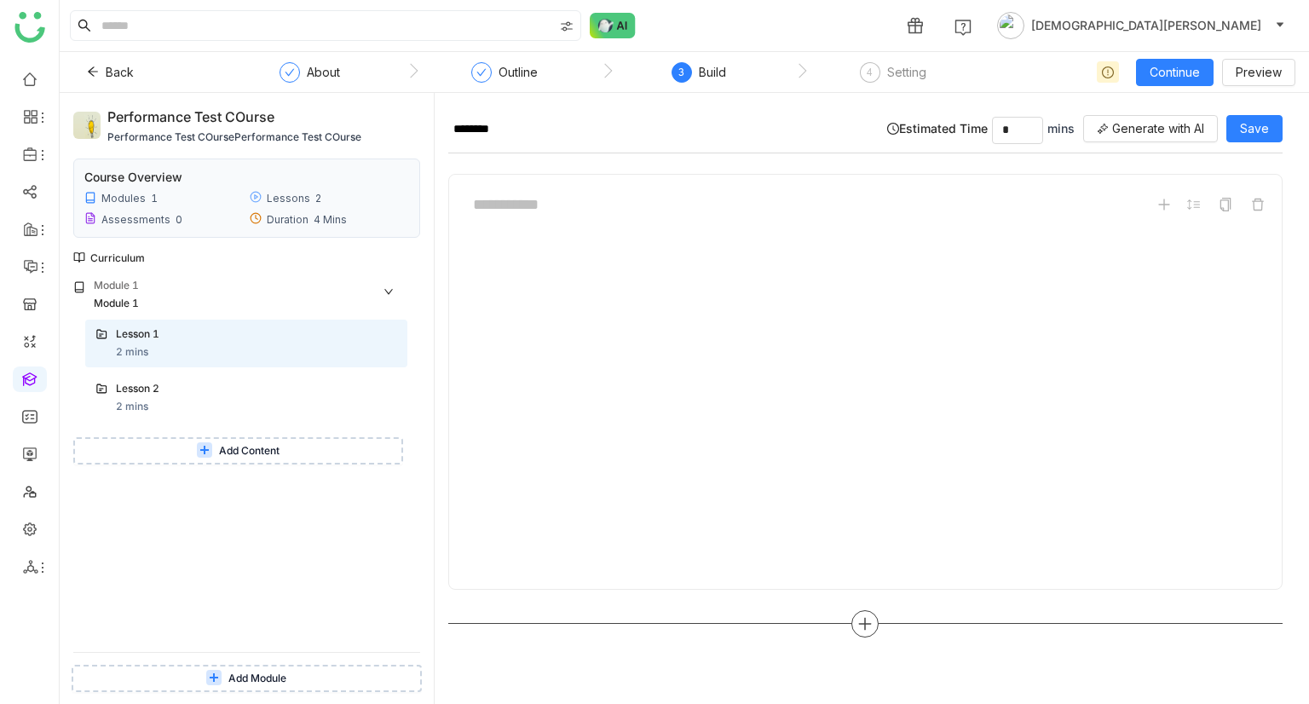
click at [861, 623] on icon at bounding box center [864, 623] width 15 height 15
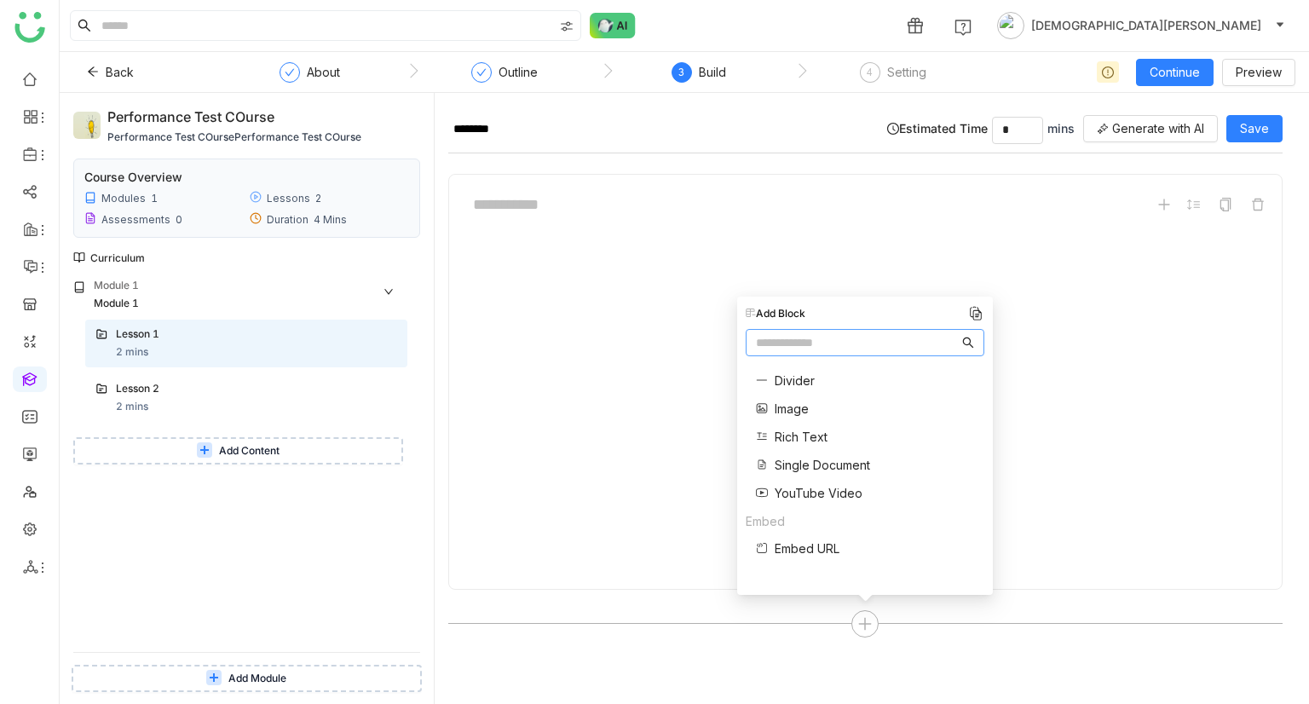
click at [793, 456] on span "Single Document" at bounding box center [821, 465] width 95 height 18
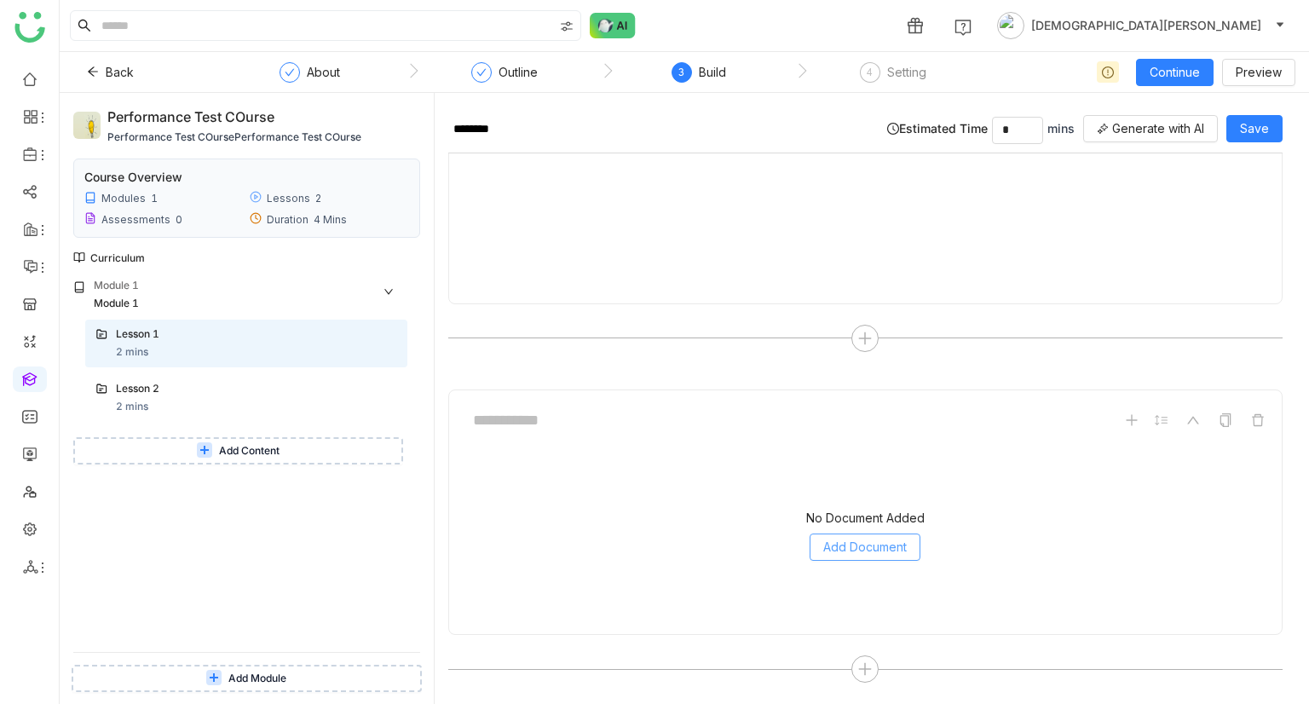
click at [856, 544] on span "Add Document" at bounding box center [864, 547] width 83 height 19
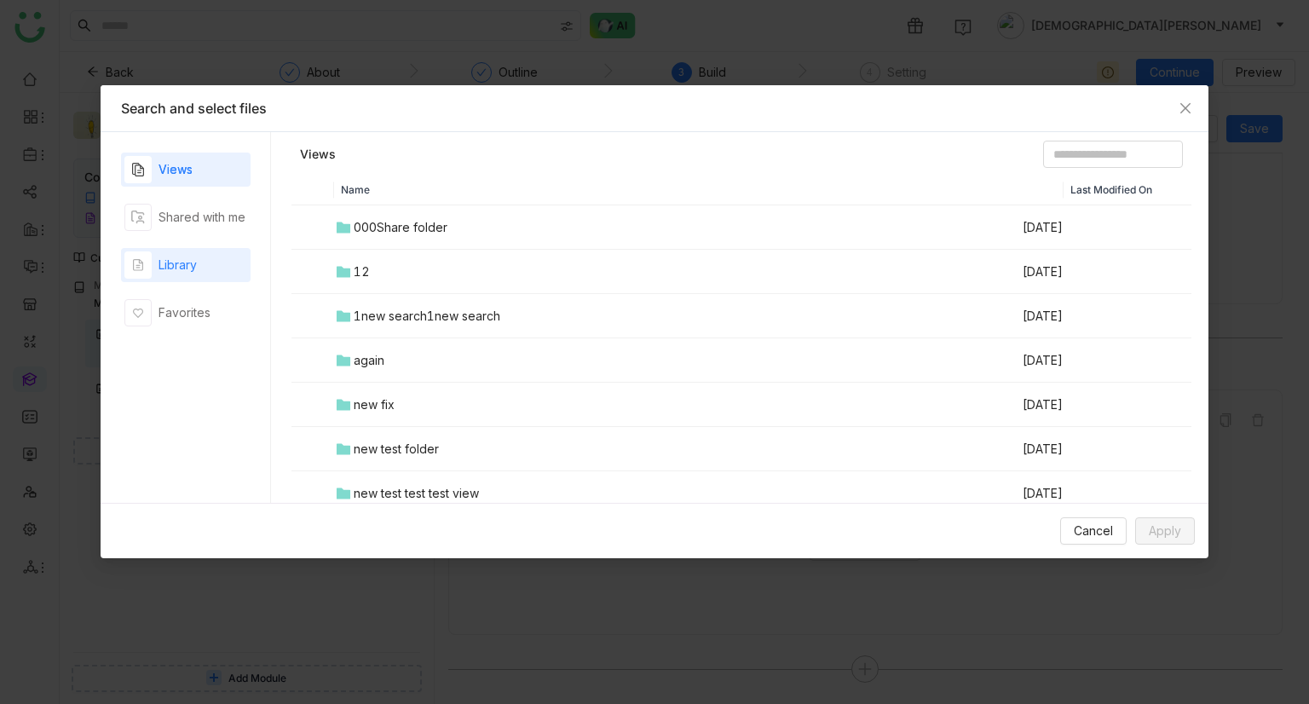
click at [168, 280] on div "Library" at bounding box center [185, 265] width 129 height 34
click at [1060, 158] on input at bounding box center [1113, 154] width 140 height 27
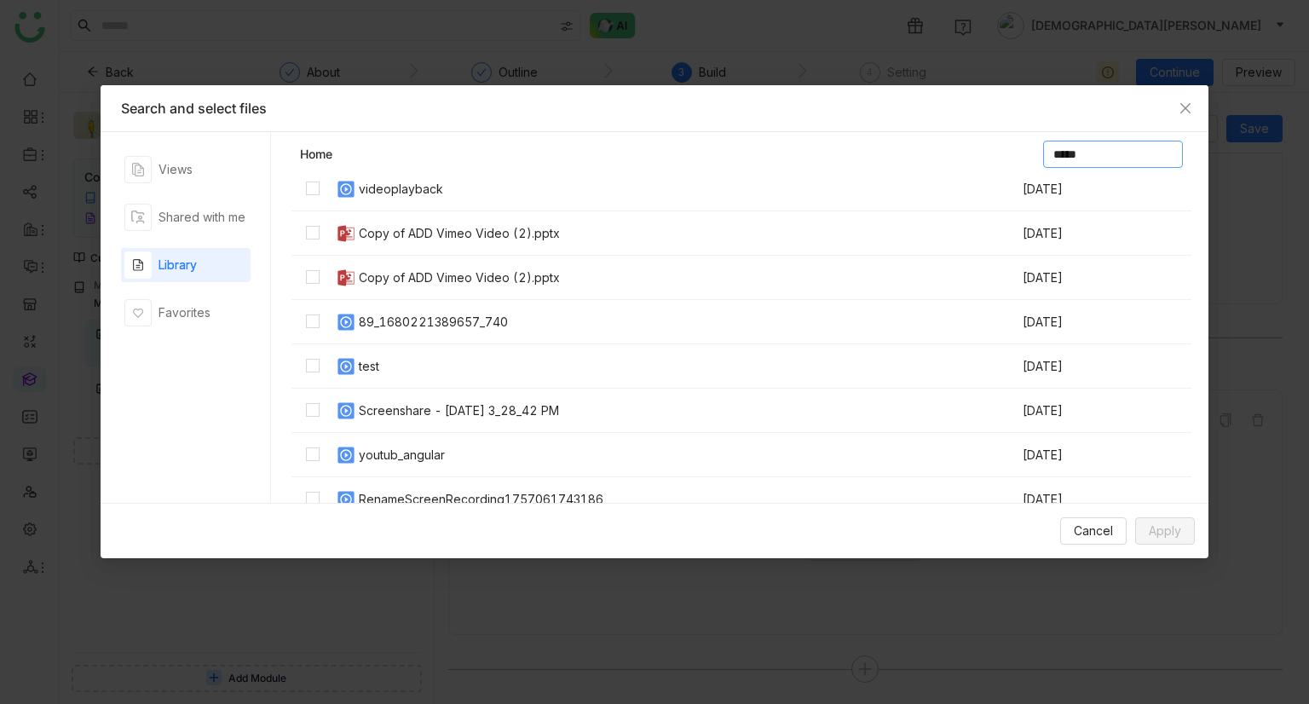
scroll to position [136, 0]
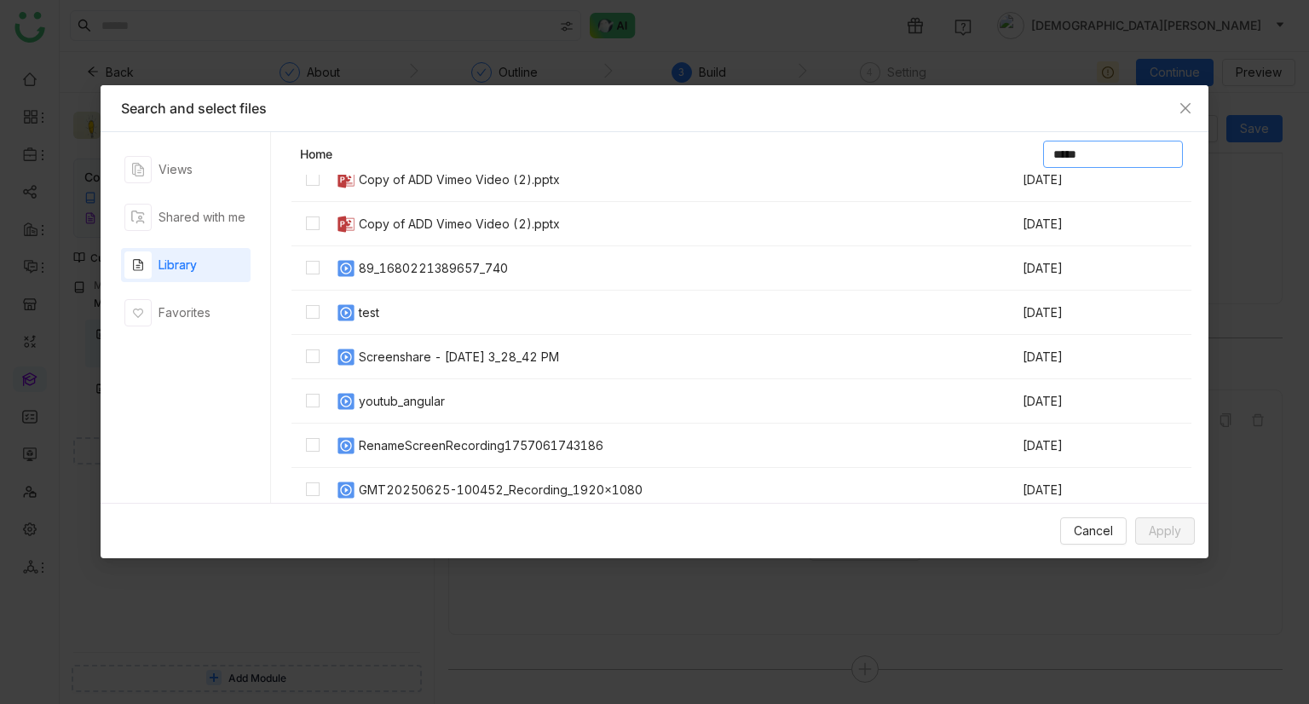
type input "*****"
click at [403, 444] on div "RenameScreenRecording1757061743186" at bounding box center [481, 445] width 244 height 19
click at [1188, 530] on button "Apply" at bounding box center [1165, 530] width 60 height 27
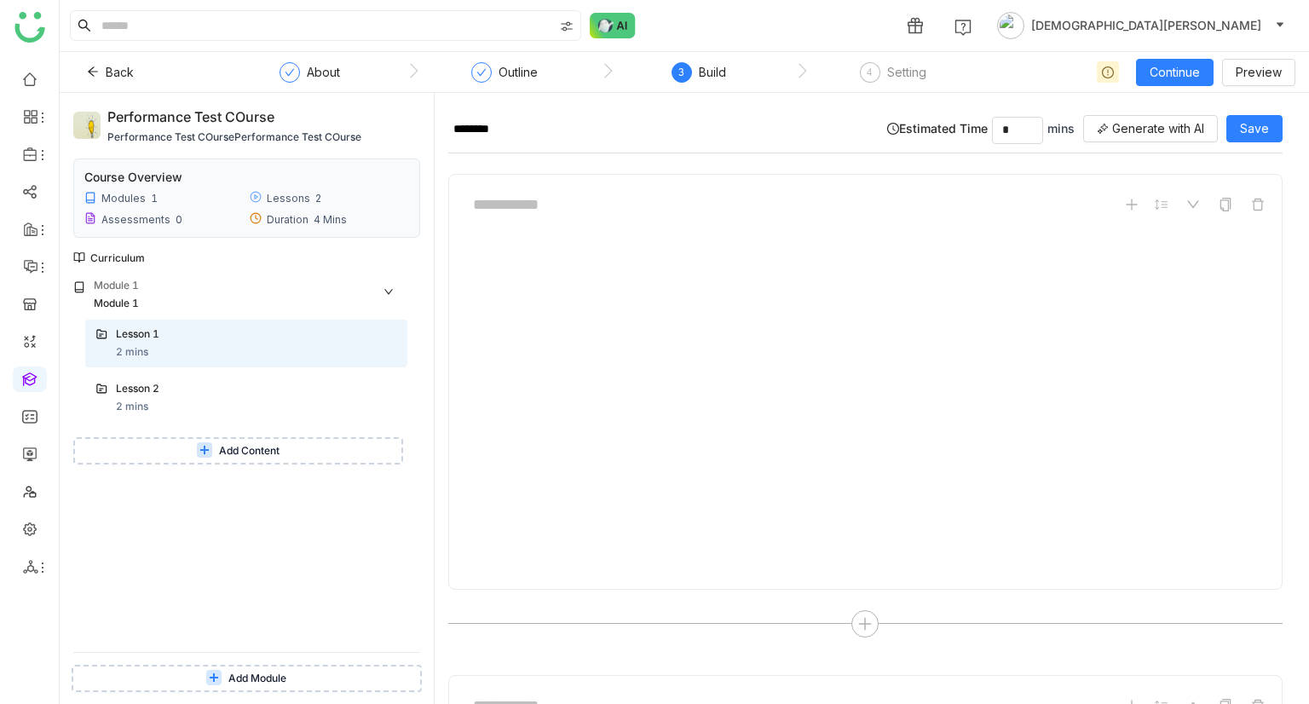
scroll to position [285, 0]
click at [833, 539] on span "Add Document" at bounding box center [864, 547] width 83 height 19
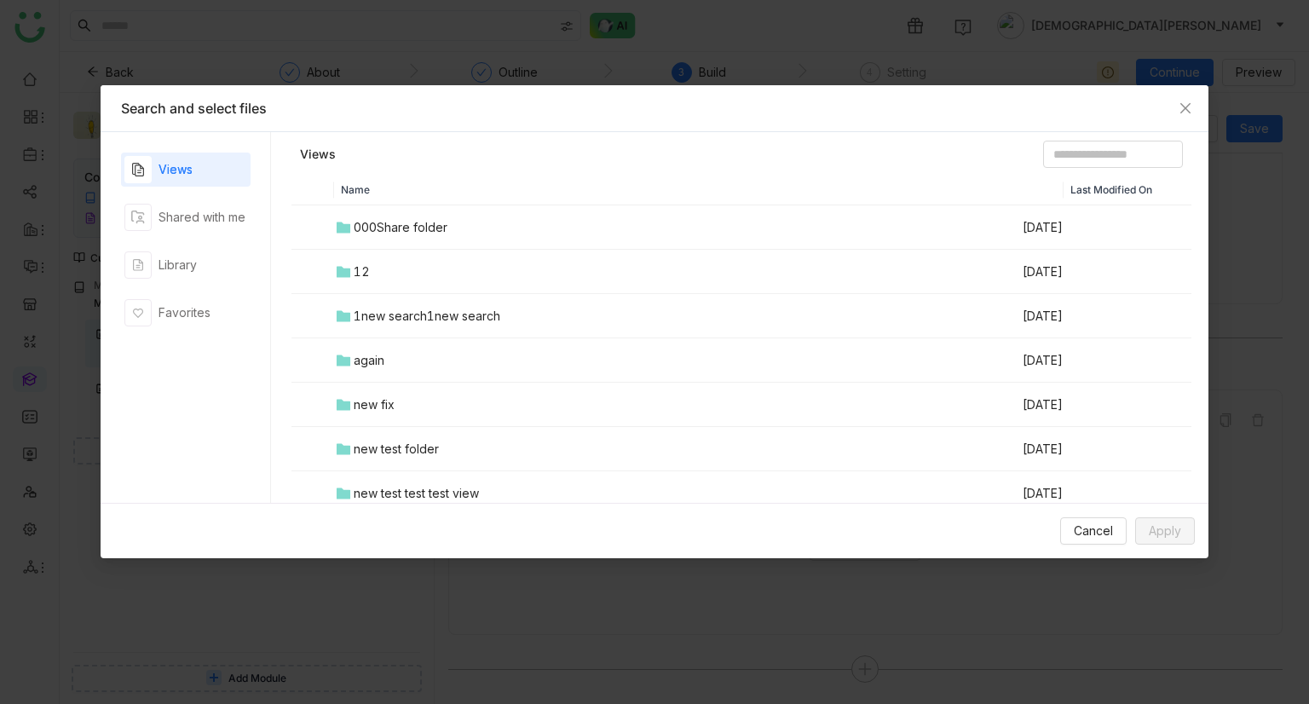
click at [183, 244] on div "Views Shared with me Library Favorites" at bounding box center [185, 317] width 129 height 330
click at [184, 267] on div "Library" at bounding box center [177, 265] width 38 height 19
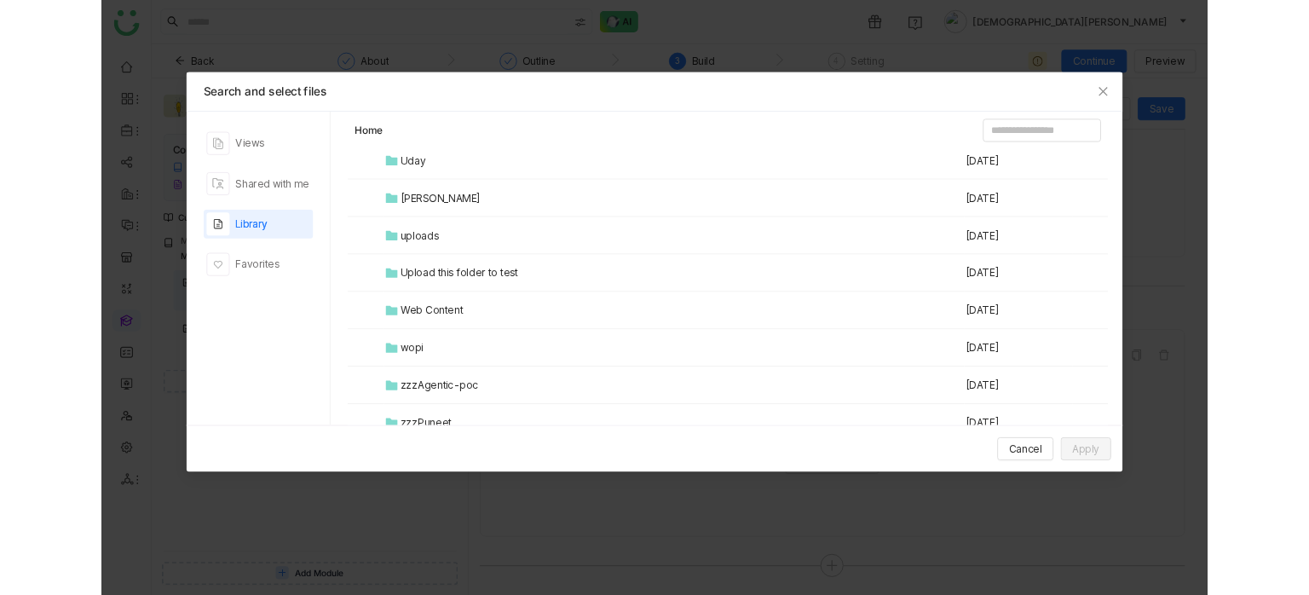
scroll to position [852, 0]
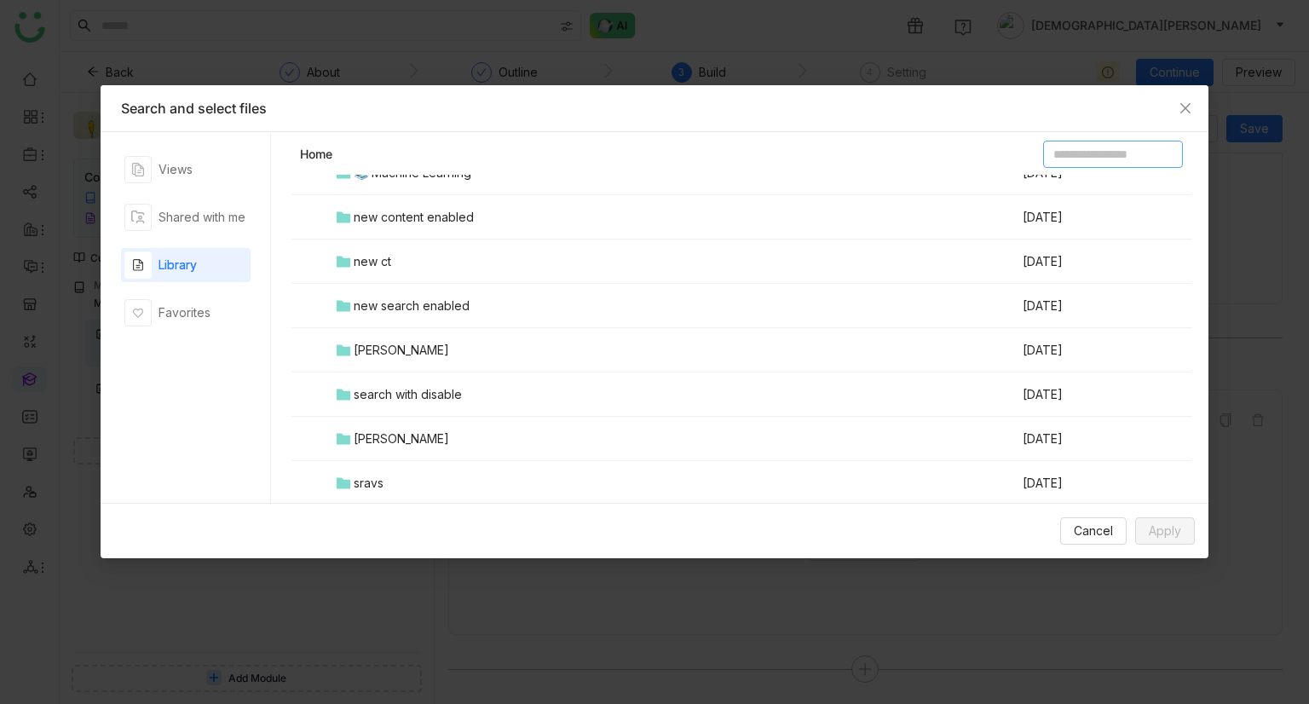
click at [1043, 161] on input at bounding box center [1113, 154] width 140 height 27
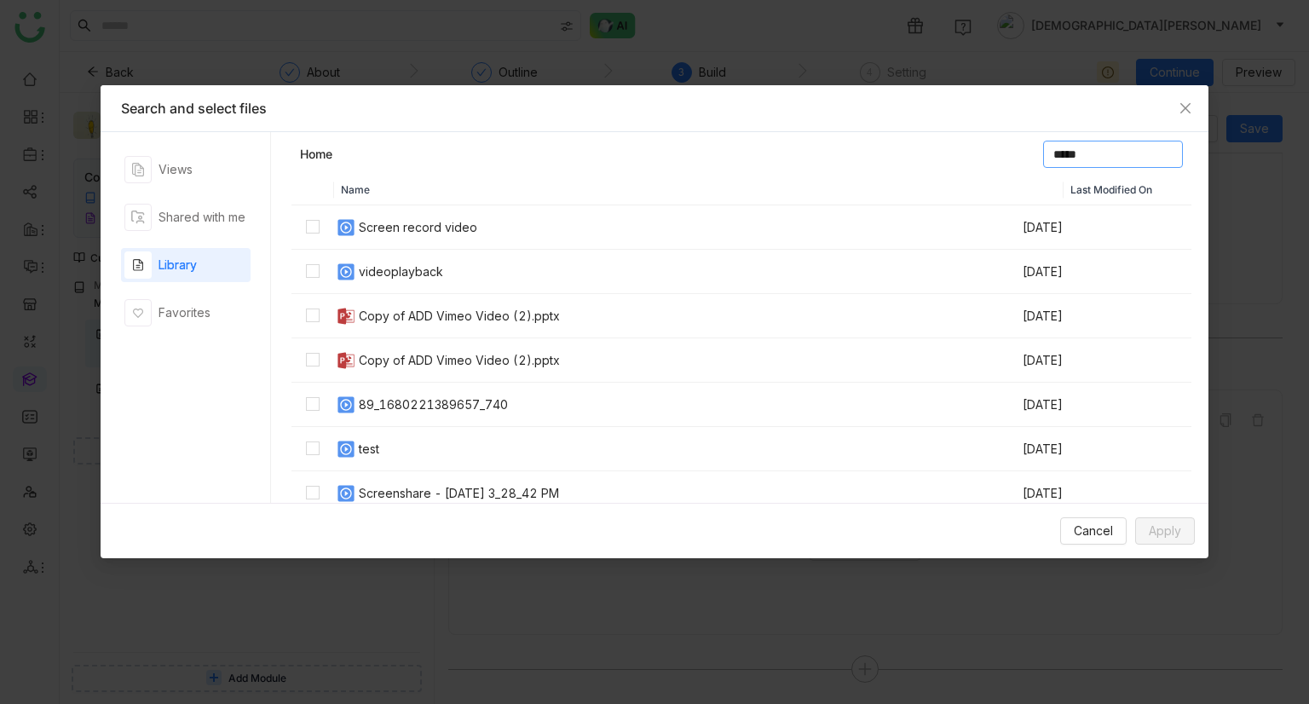
type input "*****"
click at [968, 369] on td "Copy of ADD Vimeo Video (2).pptx" at bounding box center [677, 360] width 687 height 44
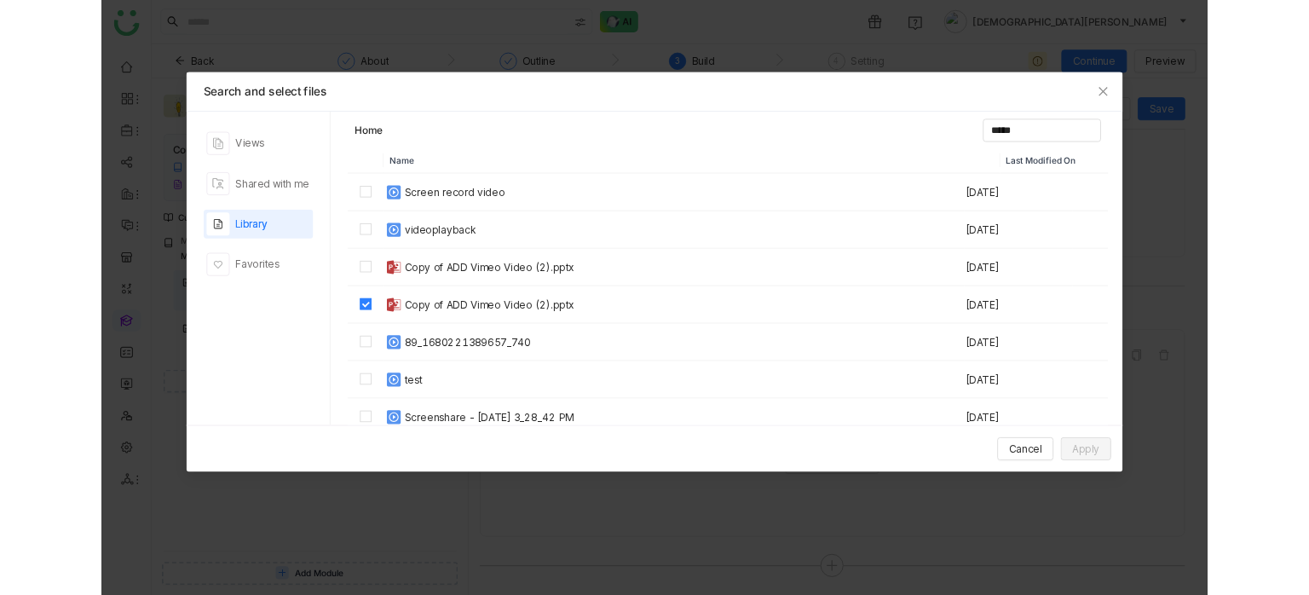
scroll to position [0, 0]
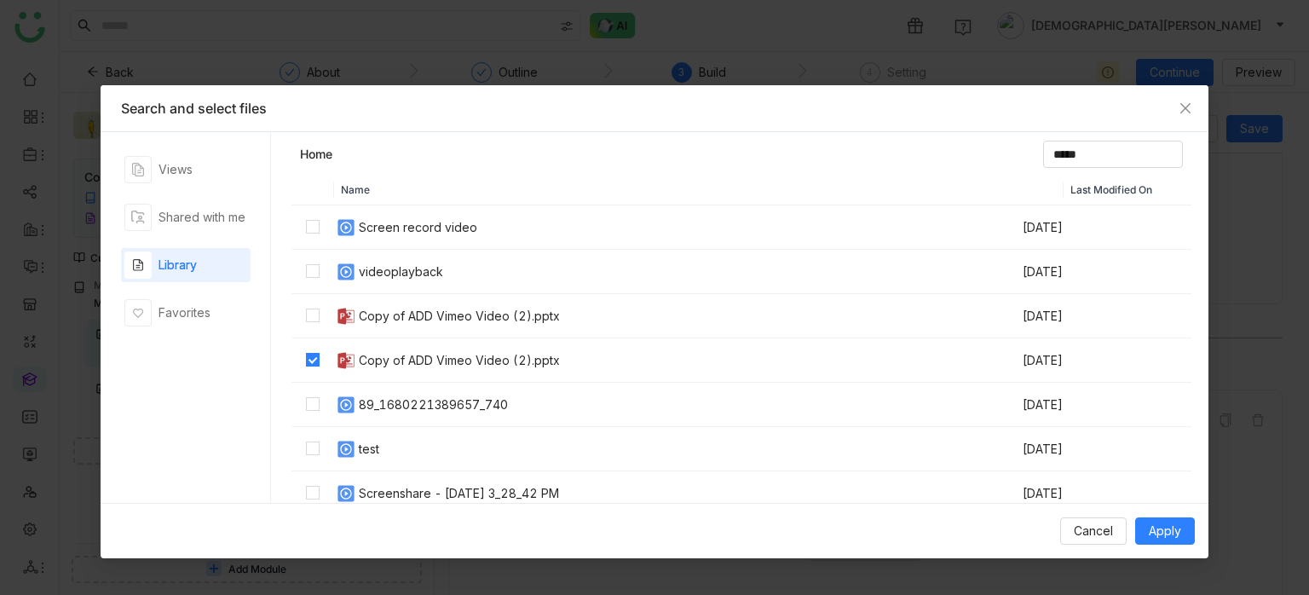
click at [354, 359] on img at bounding box center [346, 360] width 20 height 20
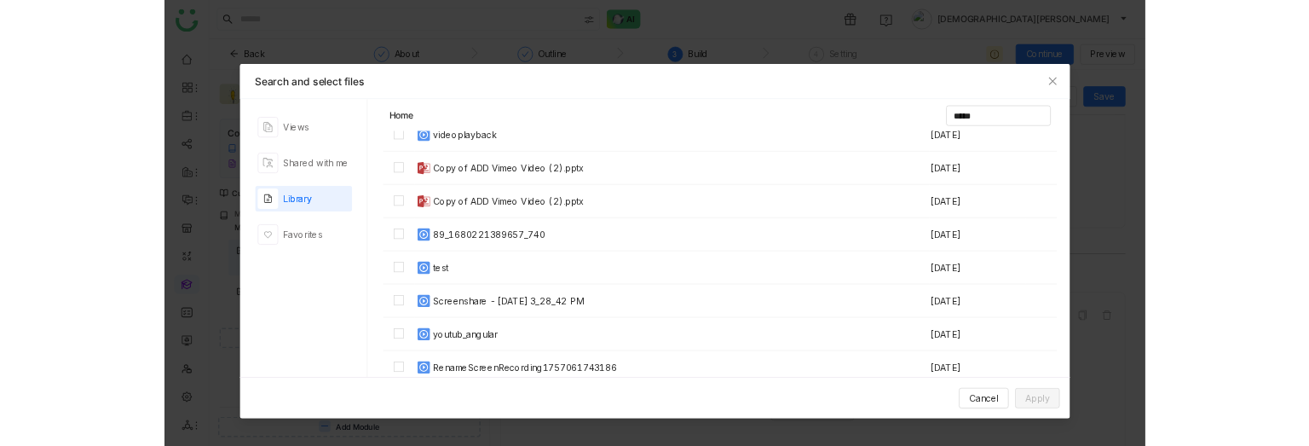
scroll to position [136, 0]
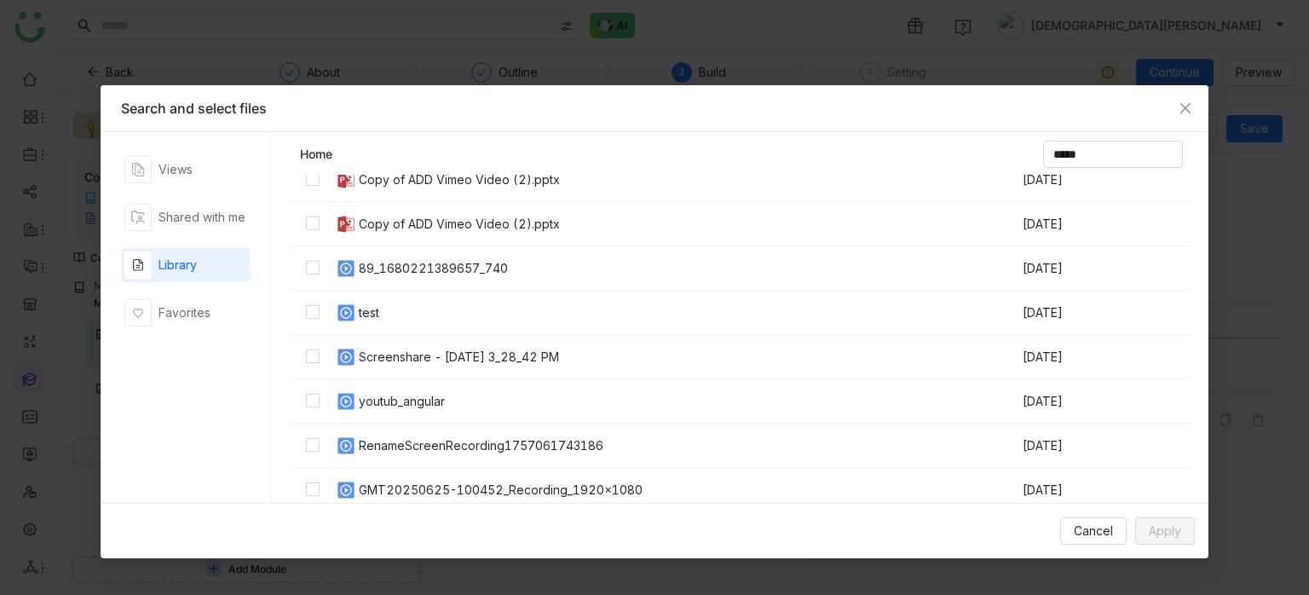
click at [411, 434] on td "RenameScreenRecording1757061743186" at bounding box center [677, 445] width 687 height 44
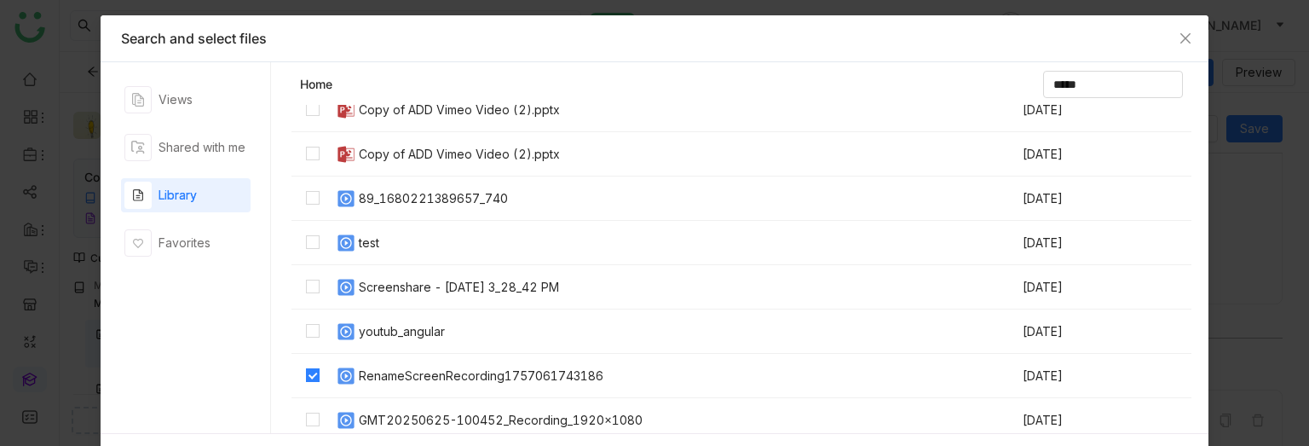
scroll to position [133, 0]
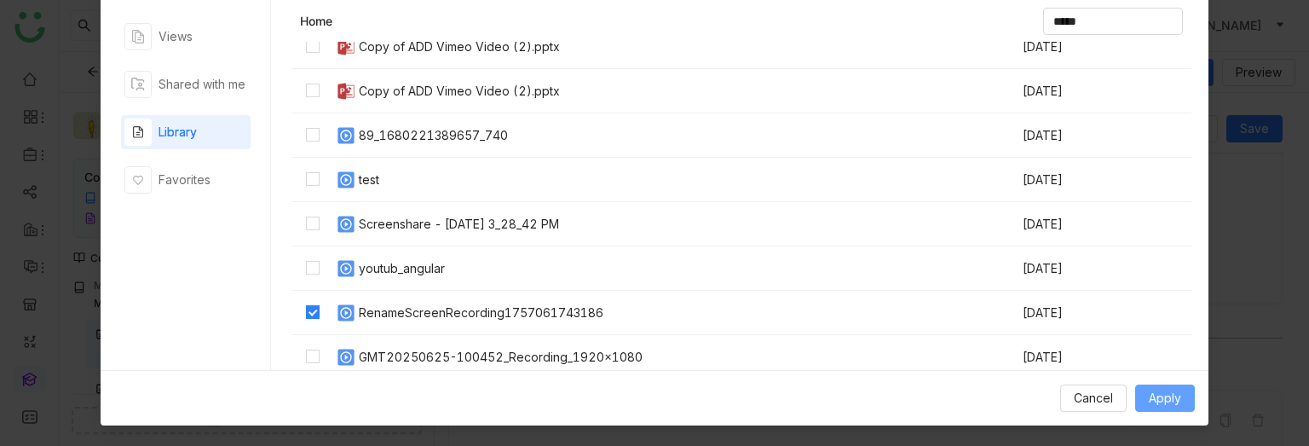
click at [1175, 396] on button "Apply" at bounding box center [1165, 397] width 60 height 27
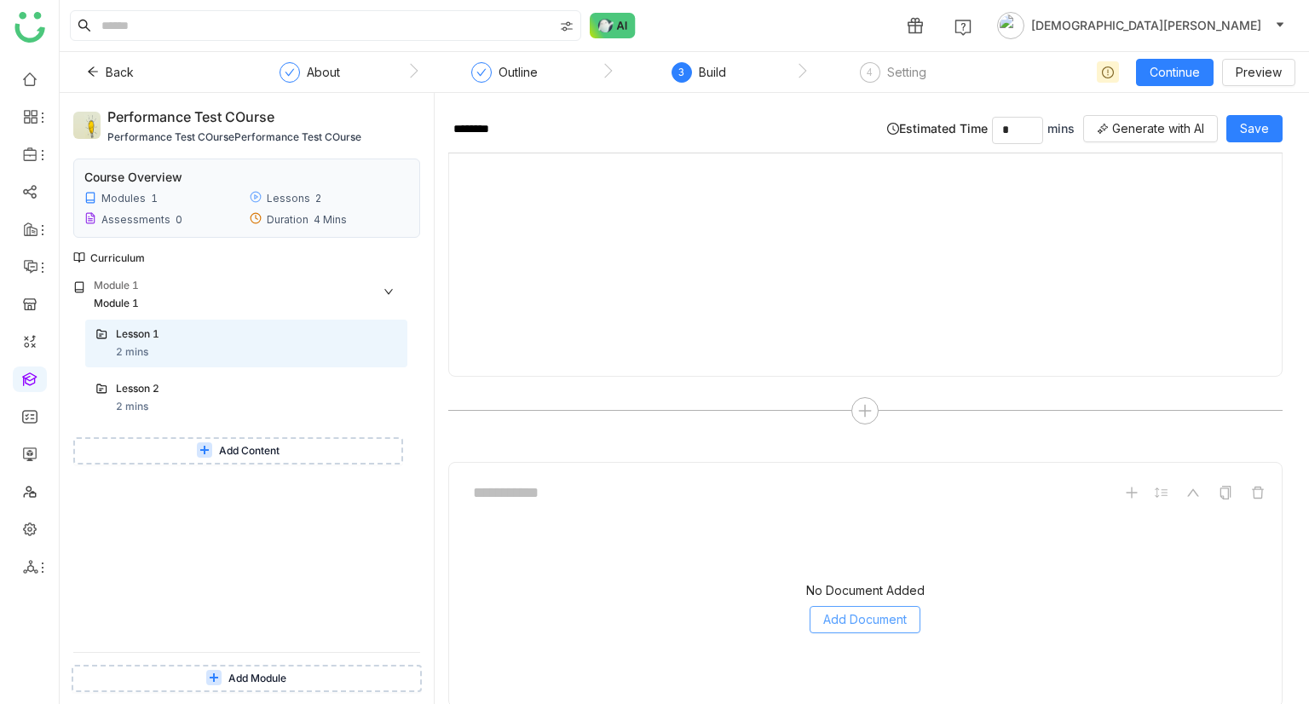
scroll to position [285, 0]
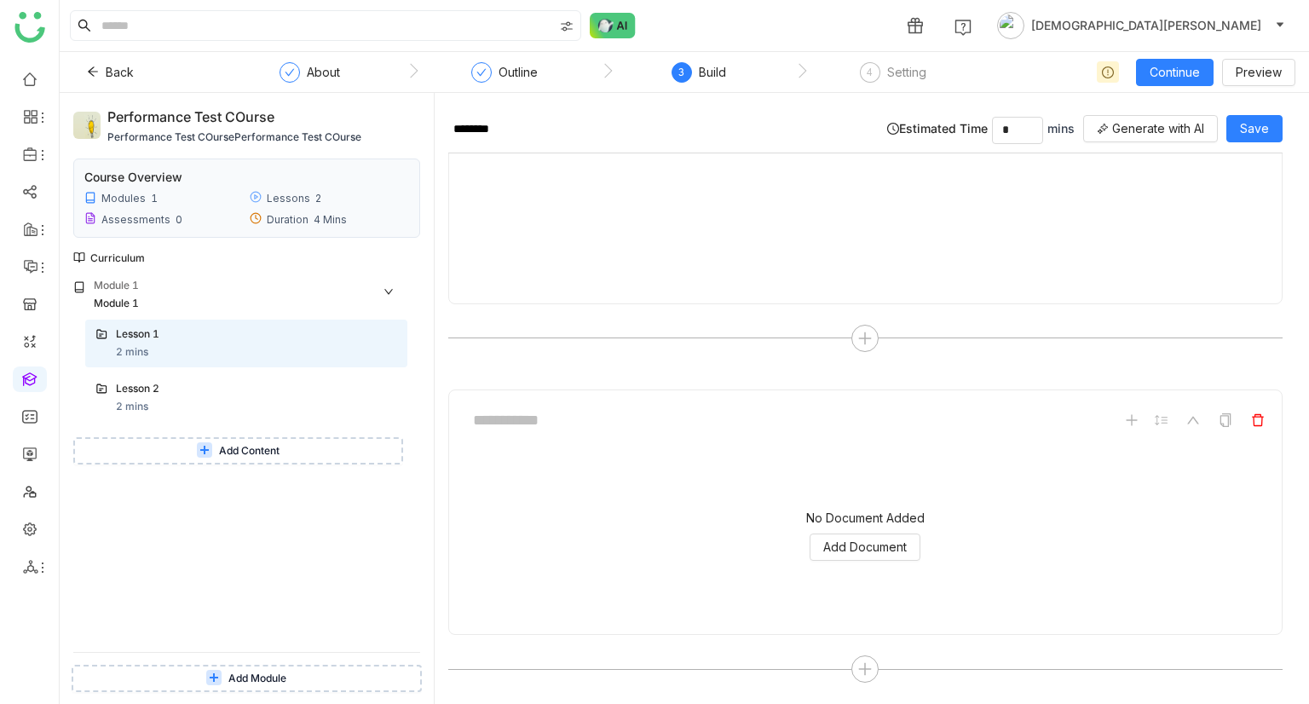
click at [1251, 423] on icon at bounding box center [1257, 420] width 12 height 12
click at [192, 400] on div "Lesson 2 2 mins" at bounding box center [256, 398] width 281 height 34
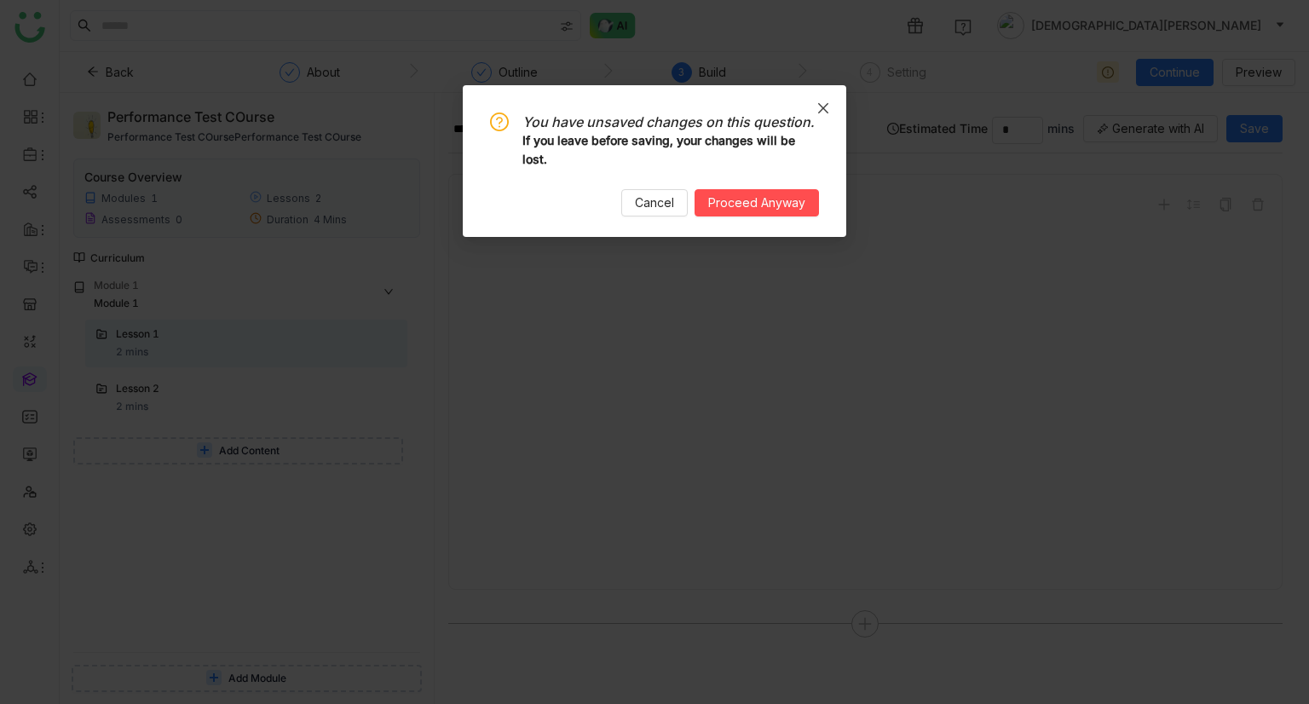
click at [819, 105] on icon "Close" at bounding box center [823, 108] width 14 height 14
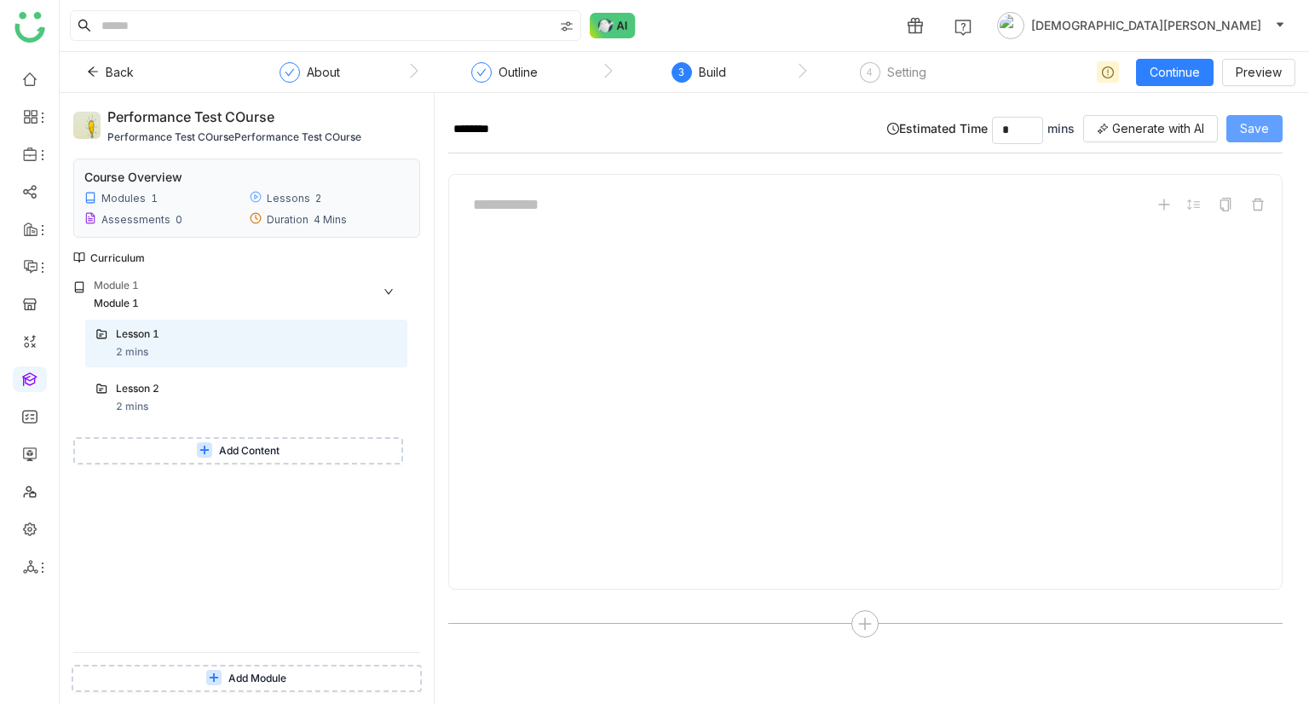
click at [1264, 129] on span "Save" at bounding box center [1254, 128] width 29 height 19
click at [151, 396] on div "Lesson 2" at bounding box center [239, 389] width 247 height 16
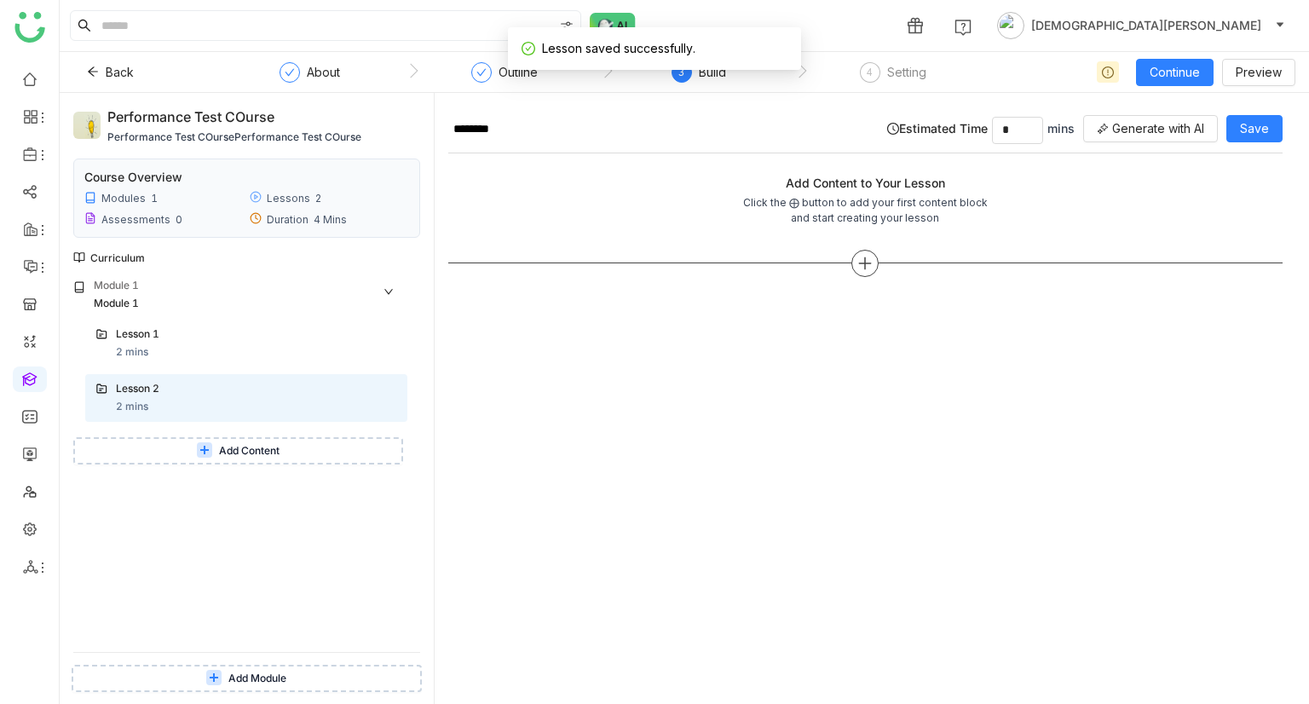
click at [868, 267] on icon at bounding box center [864, 263] width 15 height 15
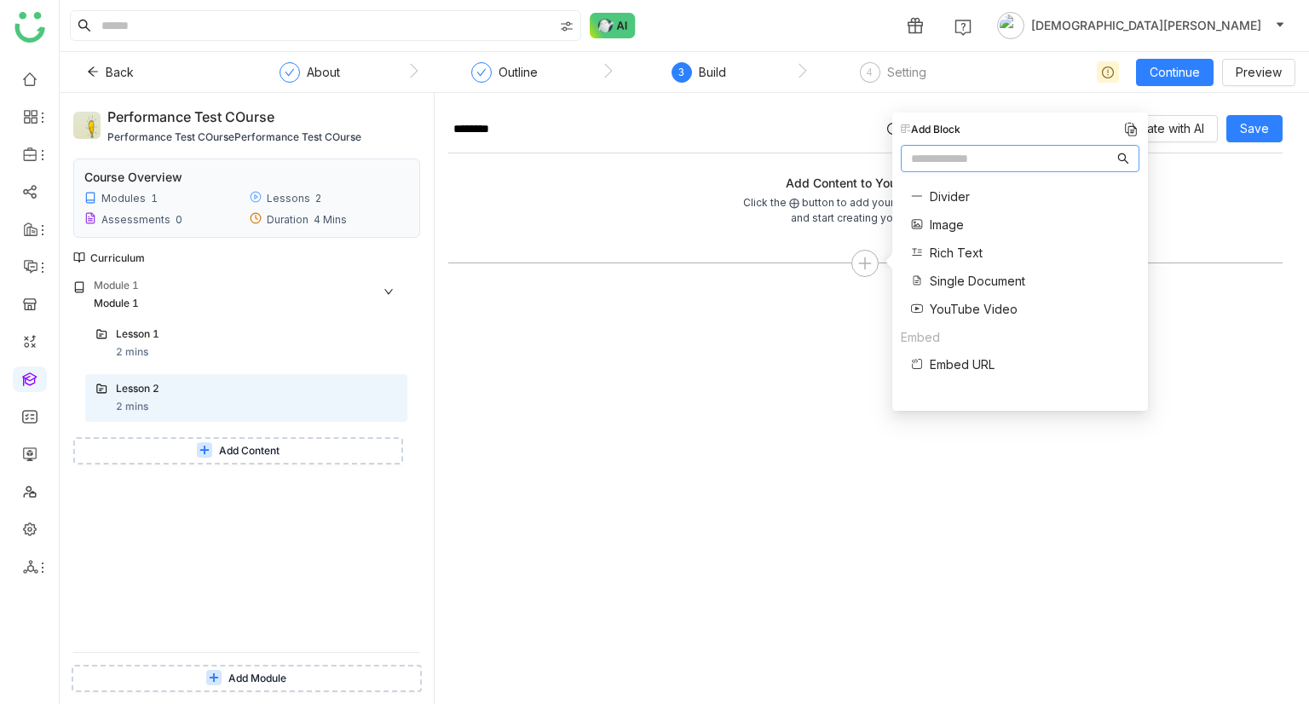
click at [955, 307] on span "YouTube Video" at bounding box center [973, 309] width 88 height 18
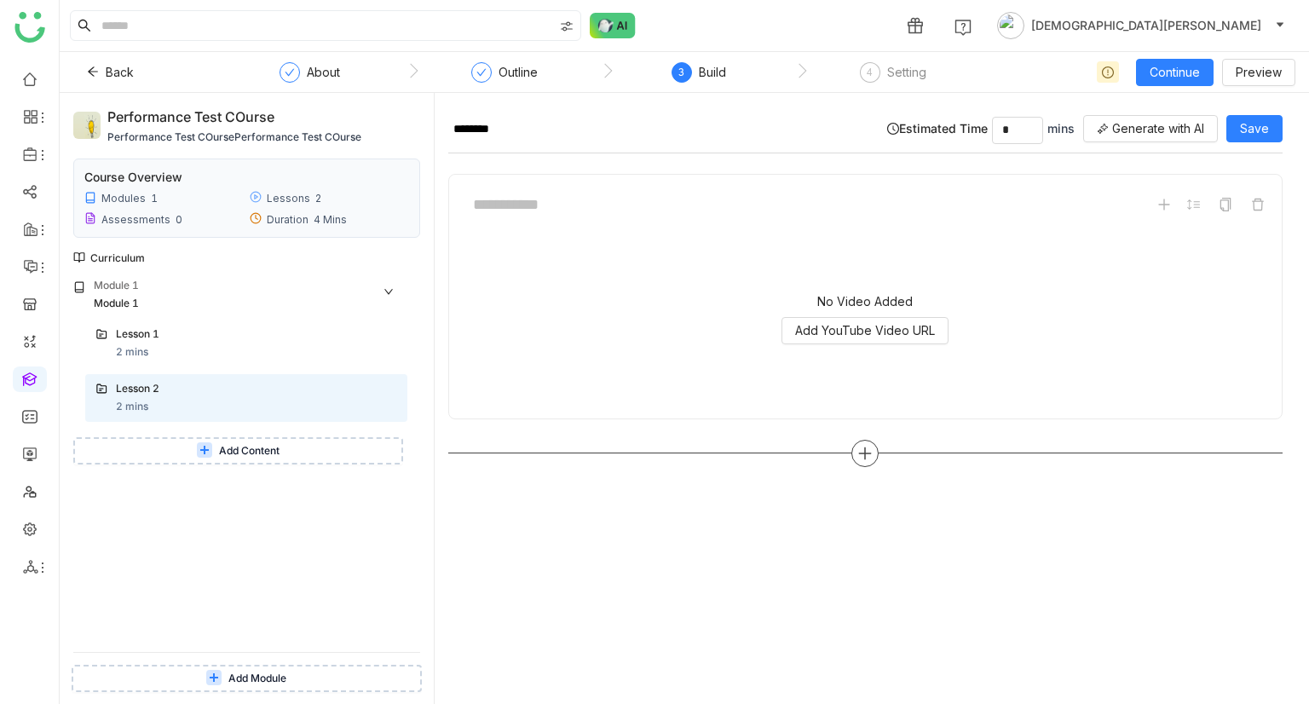
click at [869, 446] on icon at bounding box center [864, 453] width 15 height 15
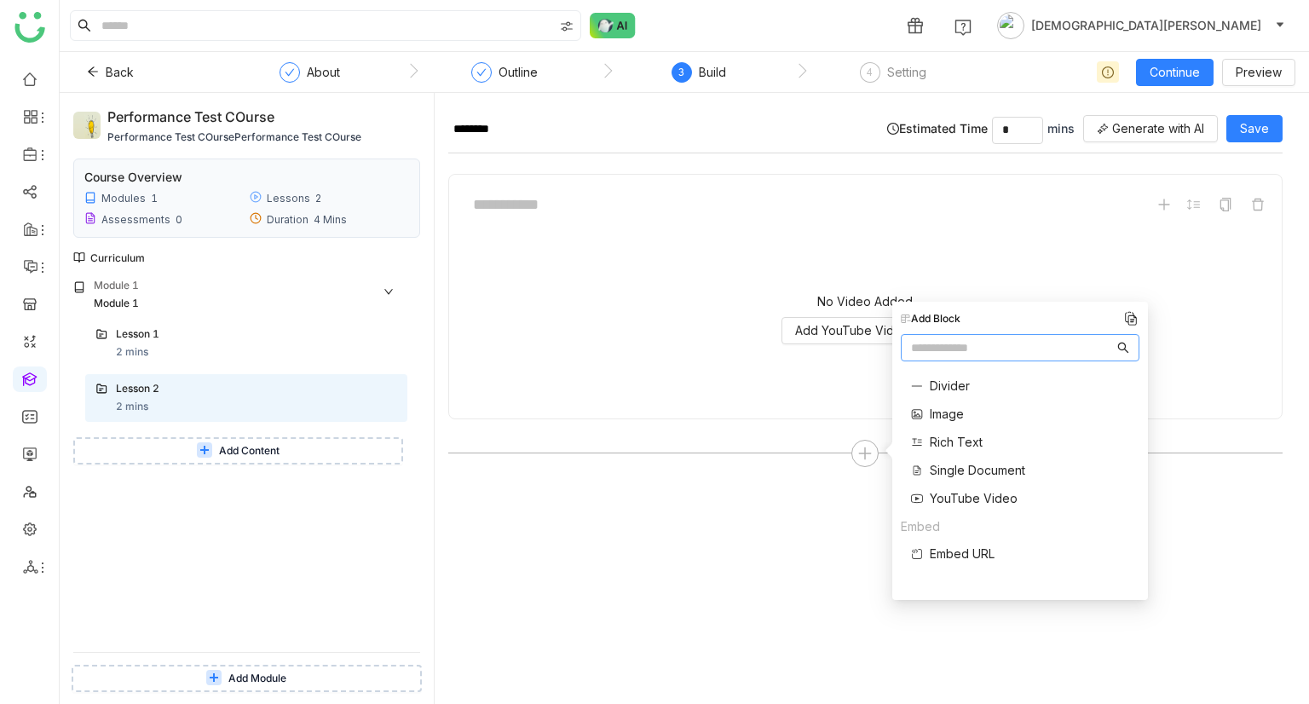
click at [958, 558] on span "Embed URL" at bounding box center [961, 553] width 65 height 18
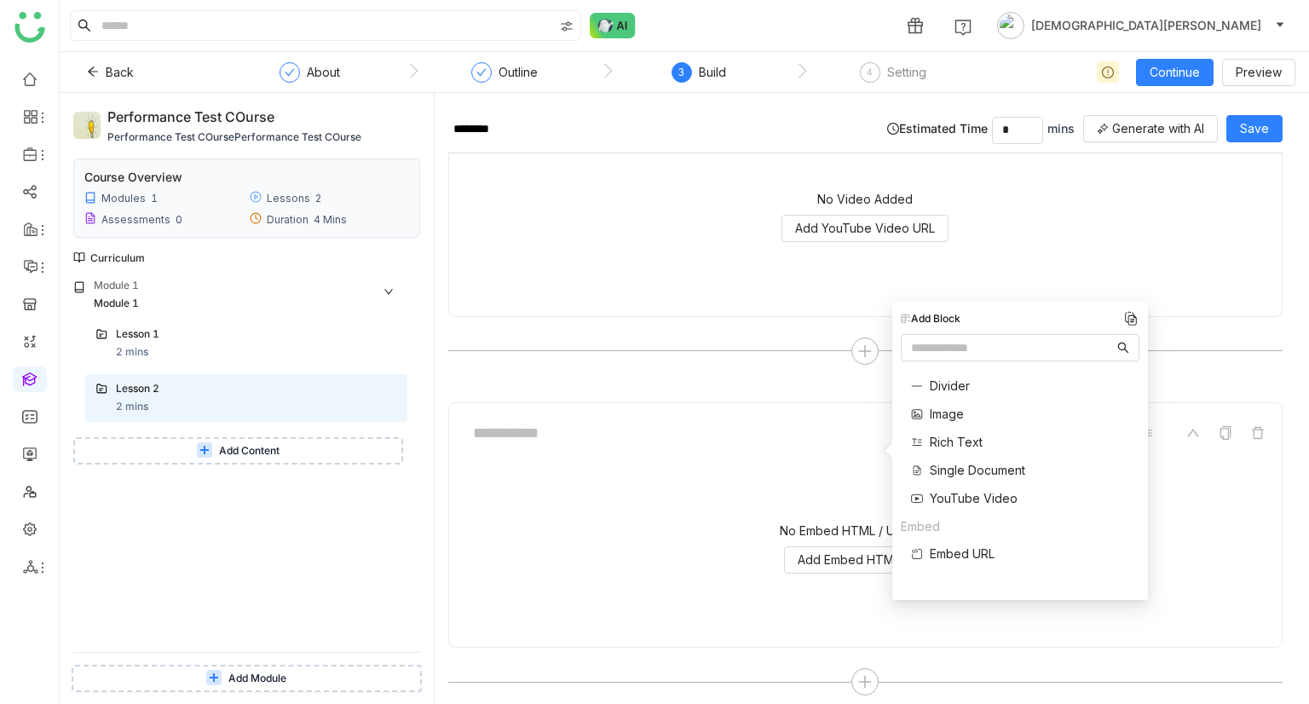
scroll to position [115, 0]
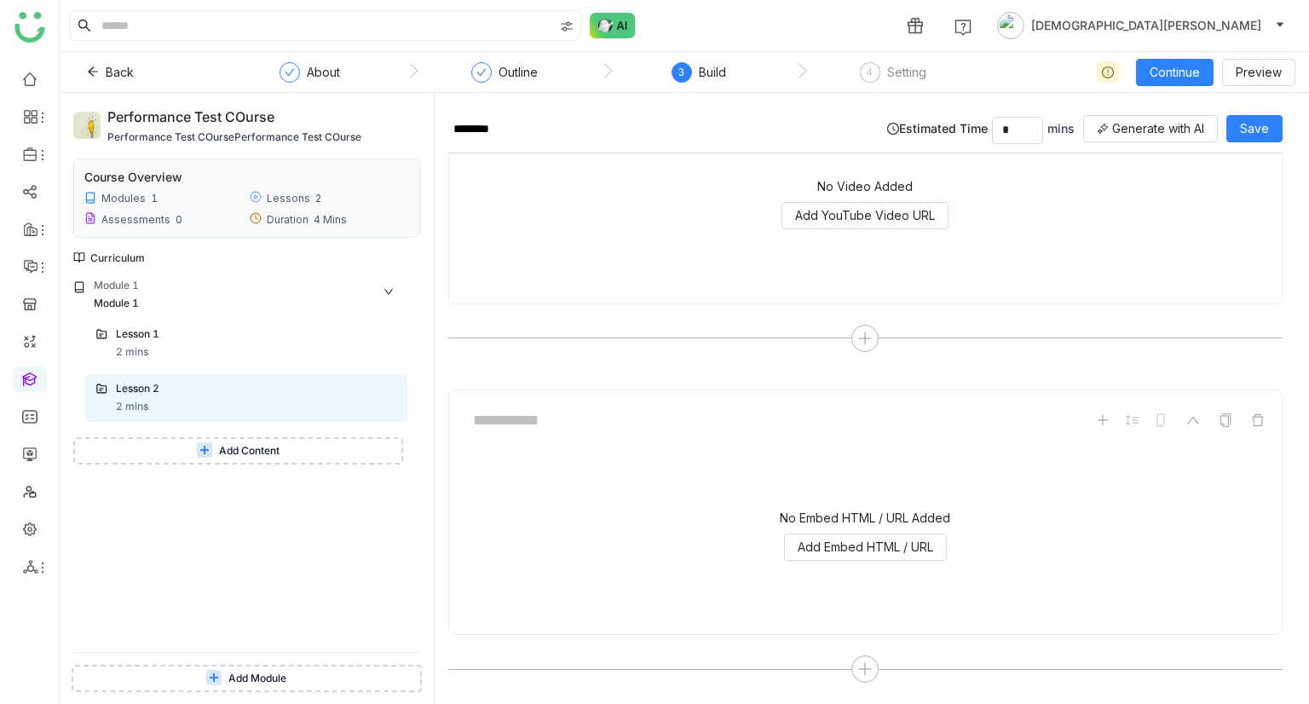
click at [205, 437] on button "Add Content" at bounding box center [238, 450] width 330 height 27
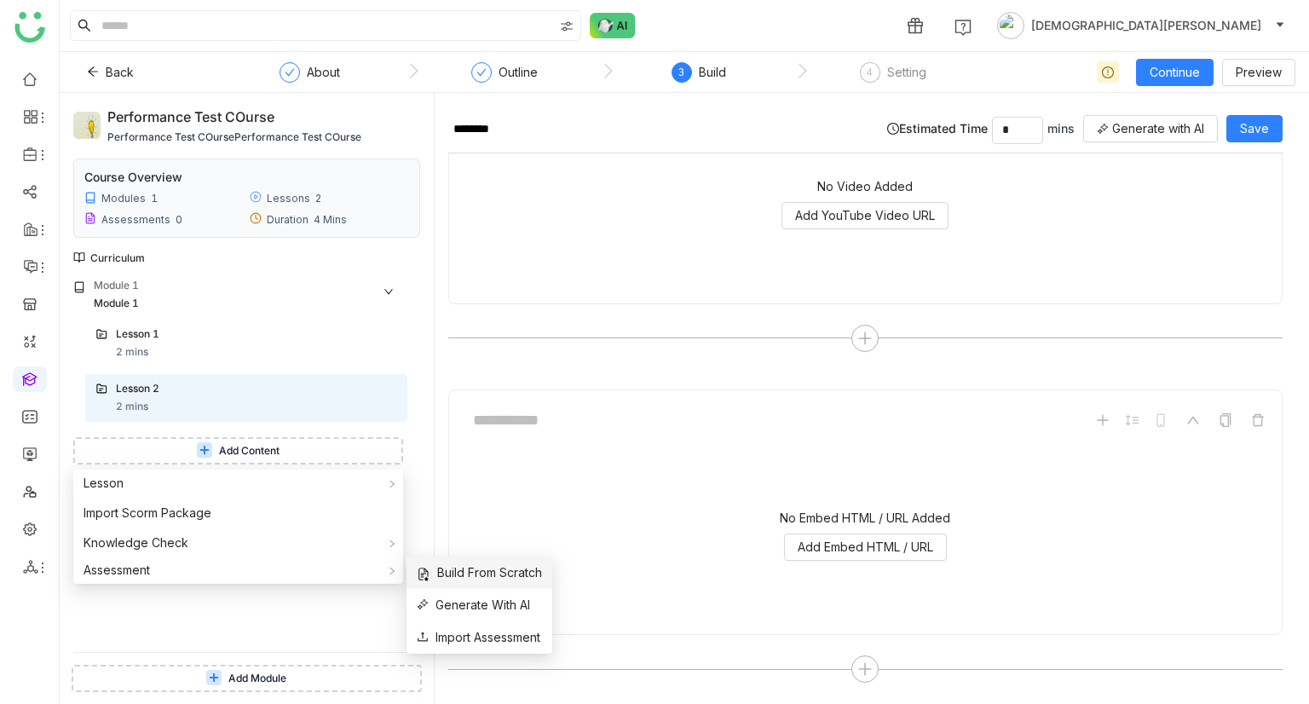
click at [542, 567] on span "Build From Scratch" at bounding box center [479, 572] width 125 height 19
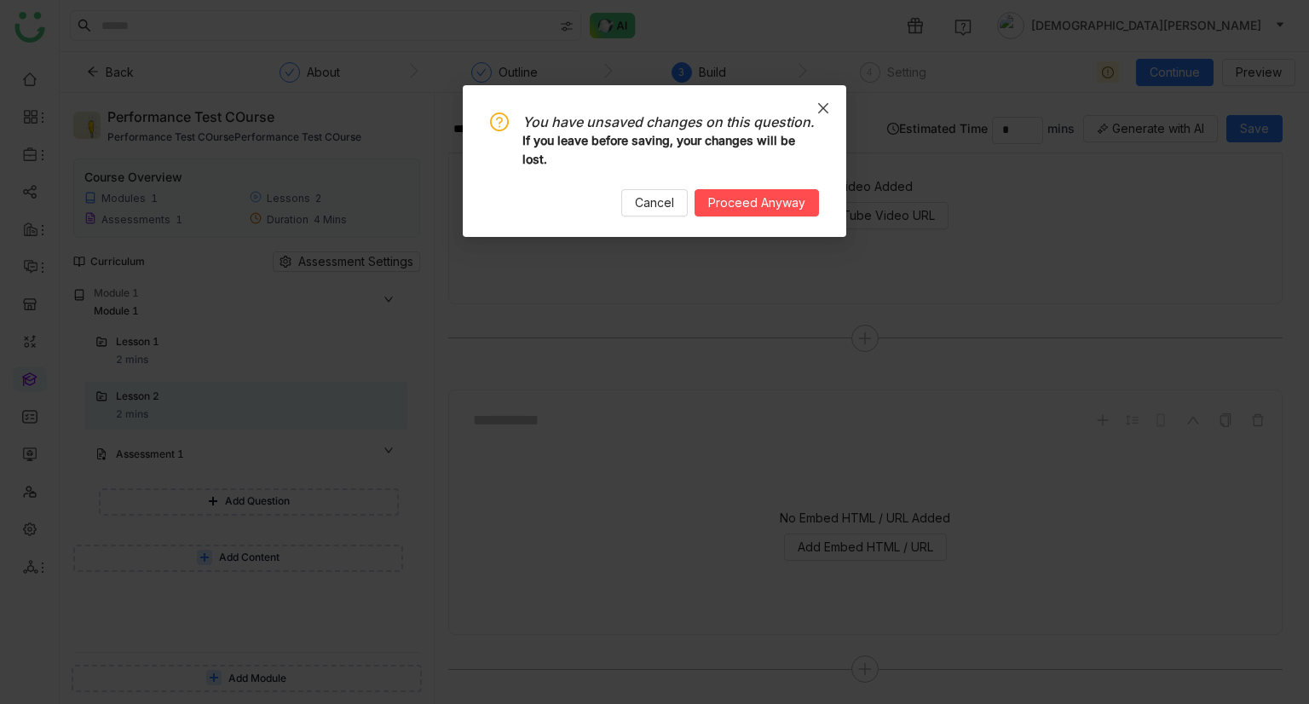
drag, startPoint x: 812, startPoint y: 112, endPoint x: 854, endPoint y: 101, distance: 43.2
click at [813, 112] on span "Close" at bounding box center [823, 108] width 46 height 46
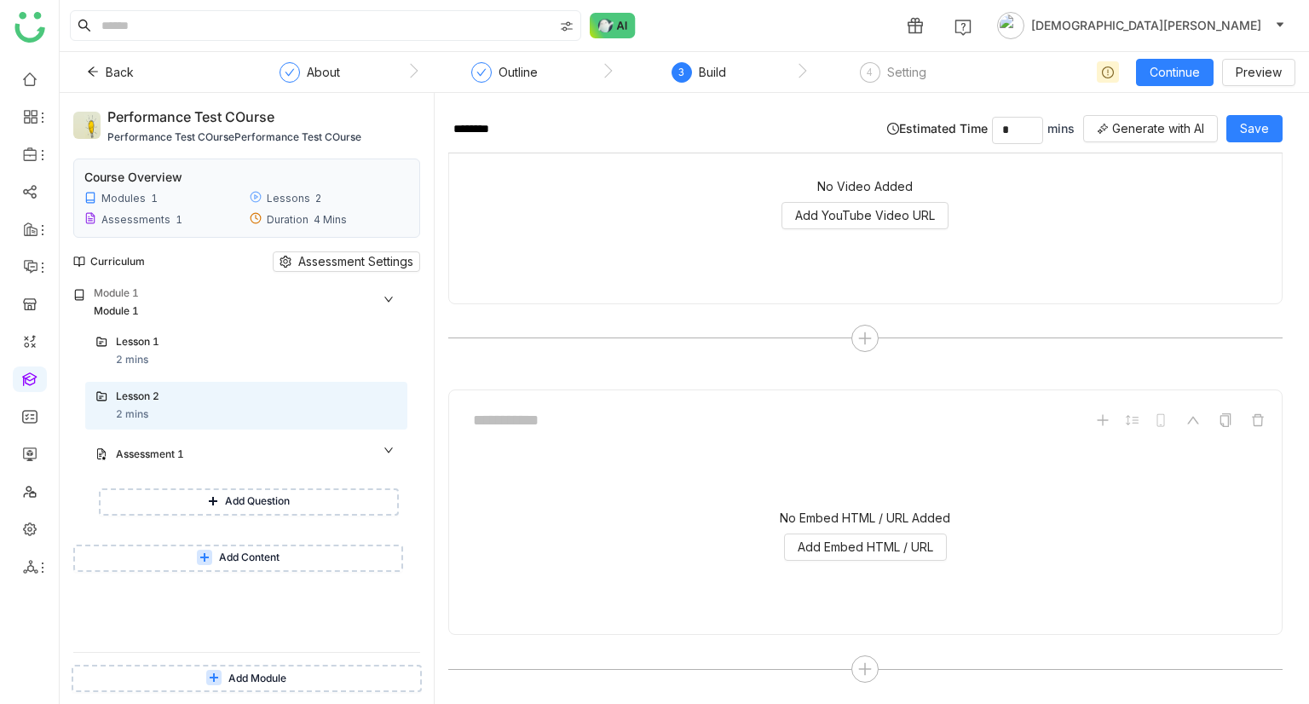
drag, startPoint x: 1302, startPoint y: 124, endPoint x: 1274, endPoint y: 129, distance: 27.9
click at [1302, 124] on div "******** Estimated Time * mins Generate with AI Save No Video Added Add YouTube…" at bounding box center [871, 398] width 874 height 611
click at [1274, 129] on button "Save" at bounding box center [1254, 128] width 56 height 27
click at [213, 494] on button "Add Question" at bounding box center [249, 501] width 300 height 27
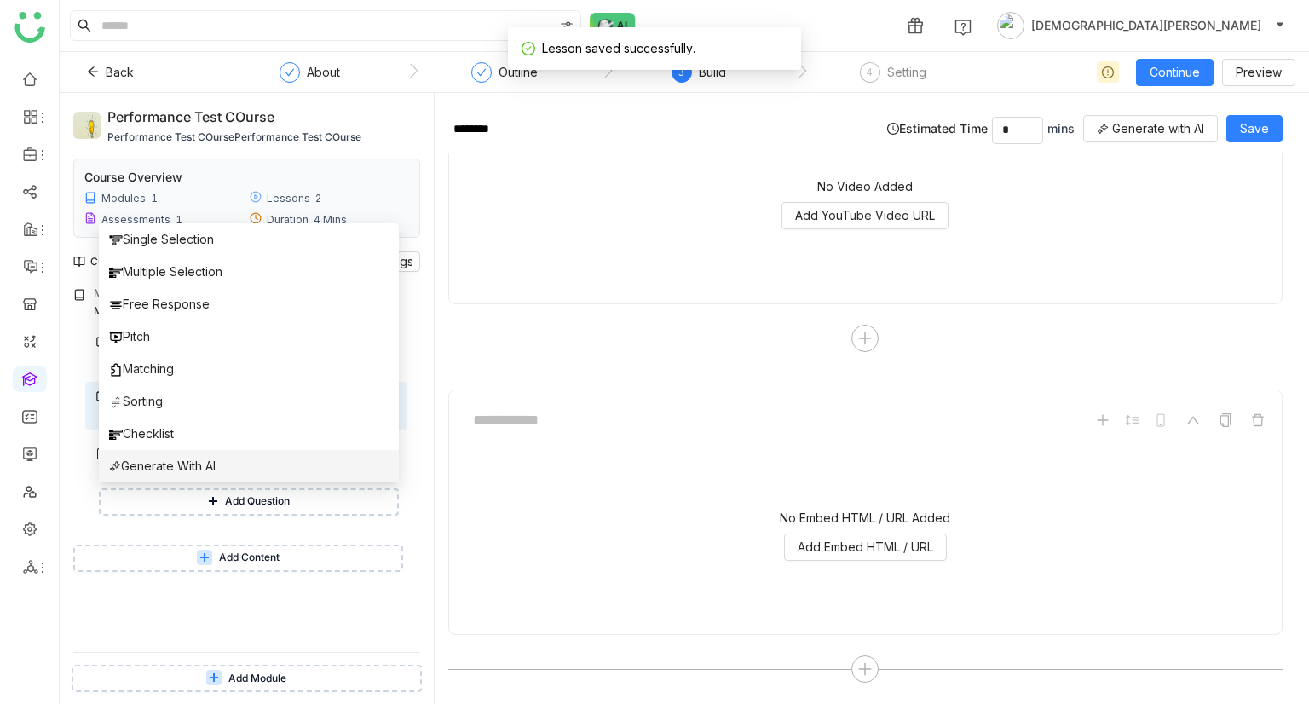
click at [184, 455] on li "Generate With AI" at bounding box center [249, 466] width 300 height 32
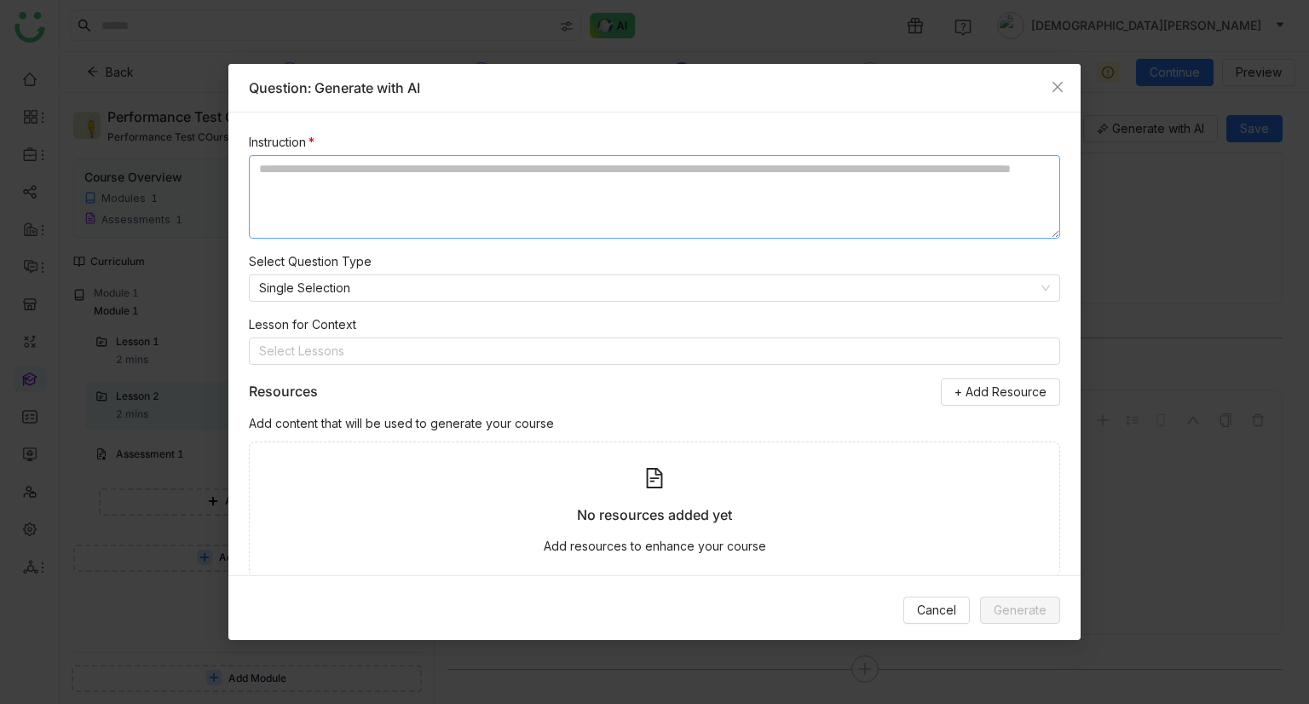
click at [366, 208] on textarea at bounding box center [654, 196] width 811 height 83
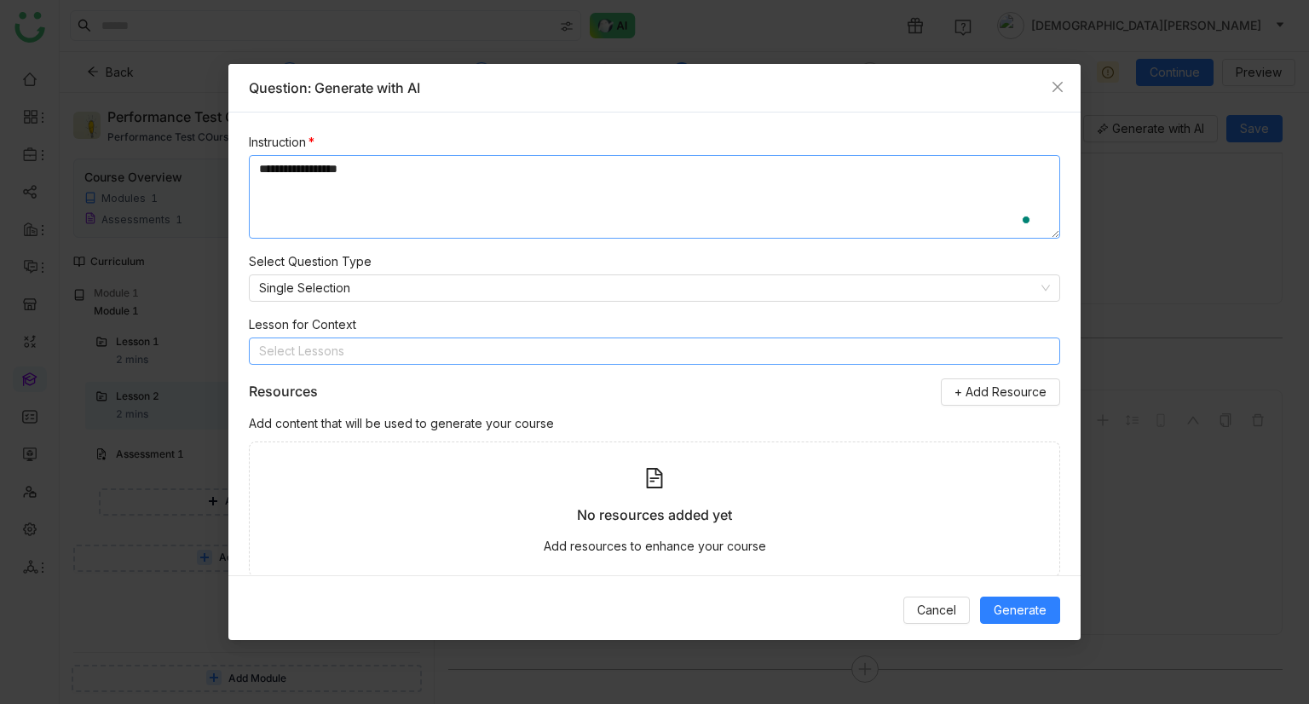
type textarea "**********"
click at [394, 355] on nz-select-top-control "Select Lessons" at bounding box center [654, 350] width 811 height 27
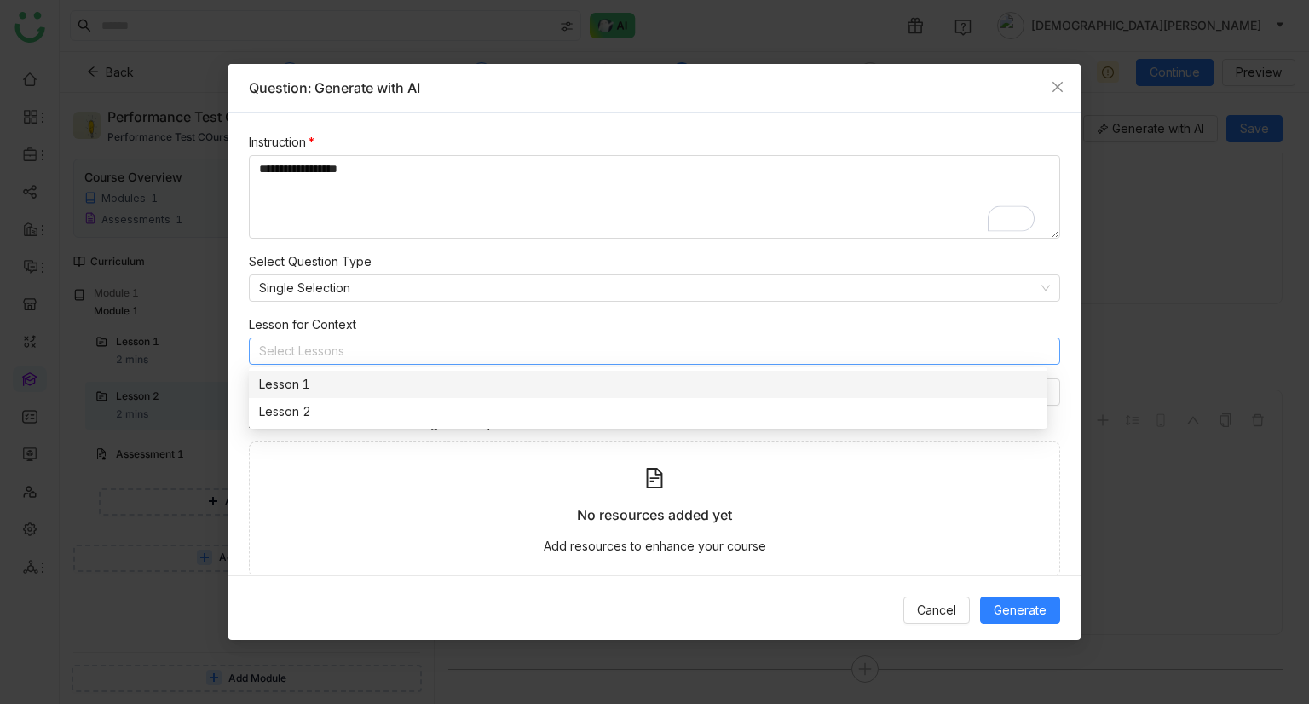
click at [382, 389] on div "Lesson 1" at bounding box center [648, 384] width 778 height 19
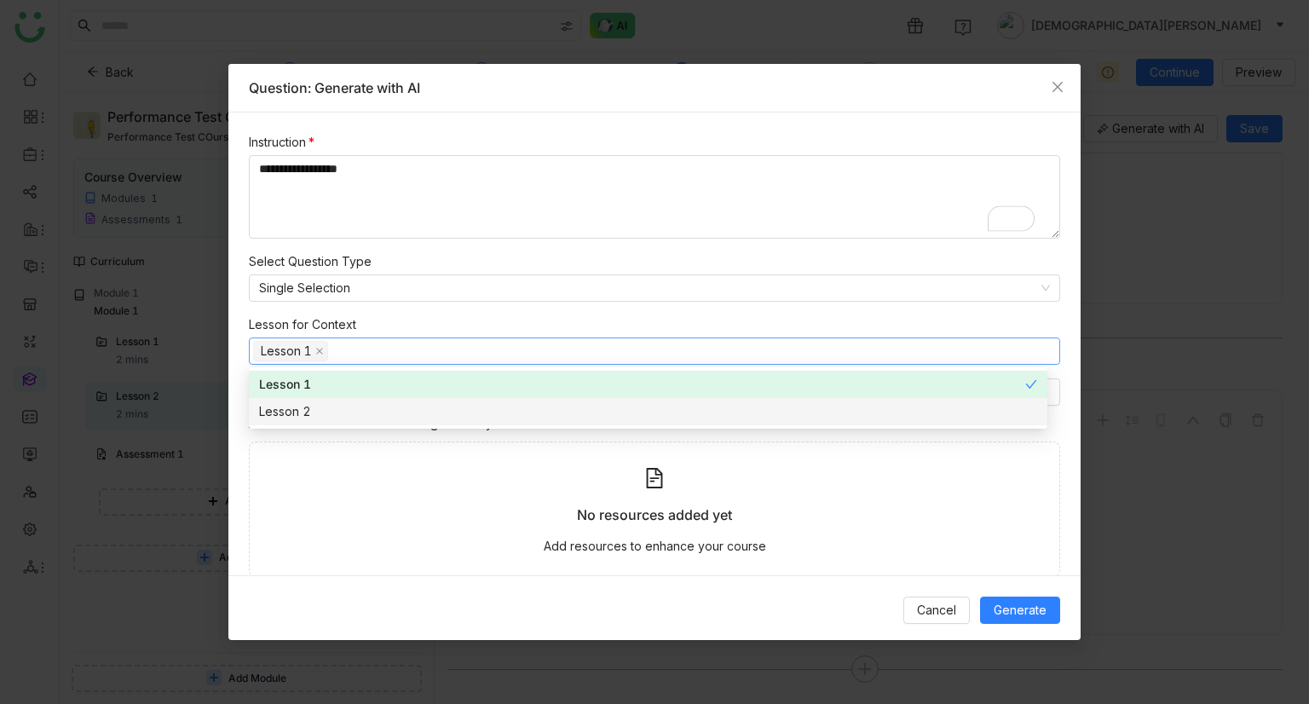
drag, startPoint x: 384, startPoint y: 403, endPoint x: 402, endPoint y: 414, distance: 21.0
click at [385, 404] on div "Lesson 2" at bounding box center [648, 411] width 778 height 19
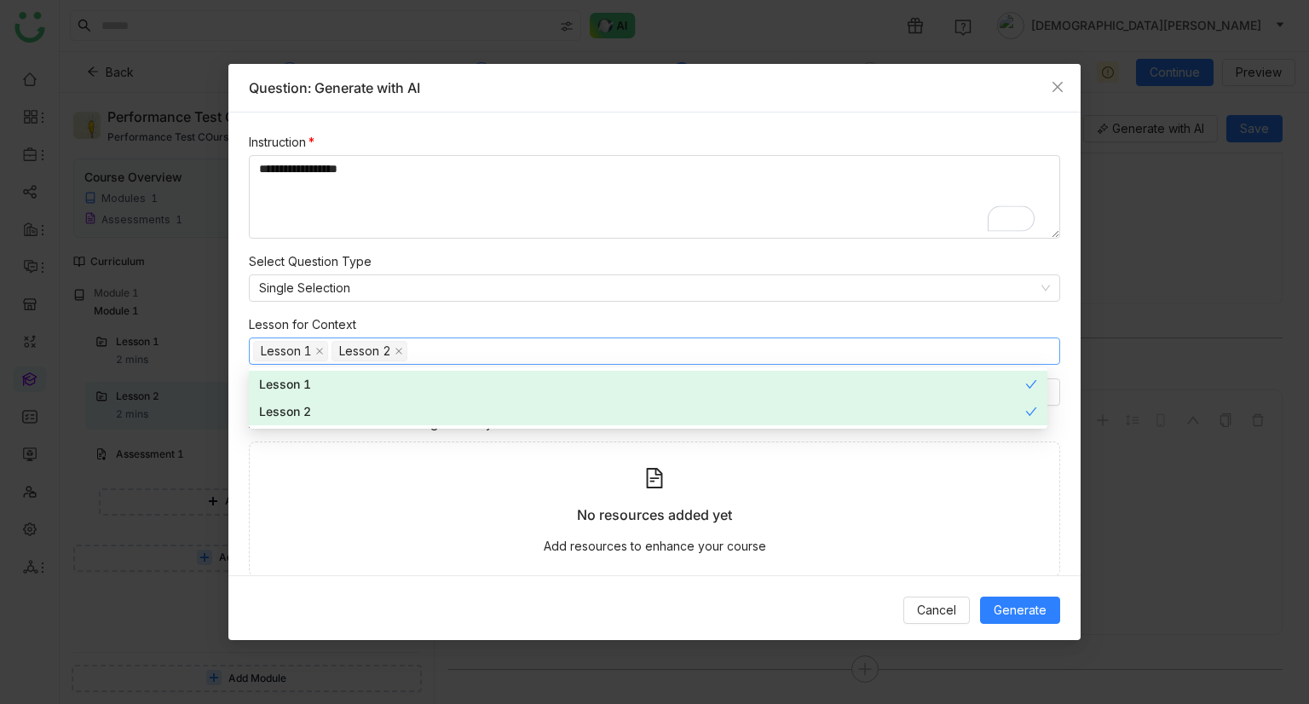
click at [940, 580] on div "Cancel Generate" at bounding box center [654, 609] width 852 height 69
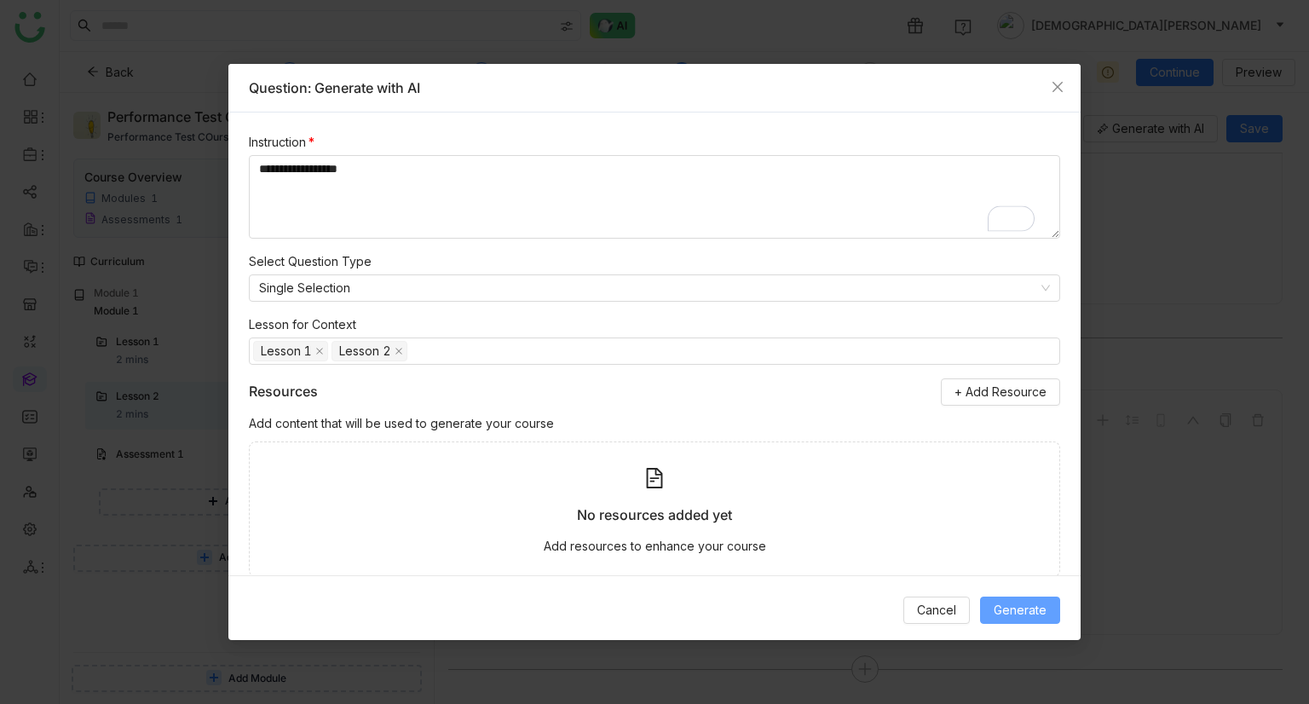
click at [1026, 611] on span "Generate" at bounding box center [1019, 610] width 53 height 19
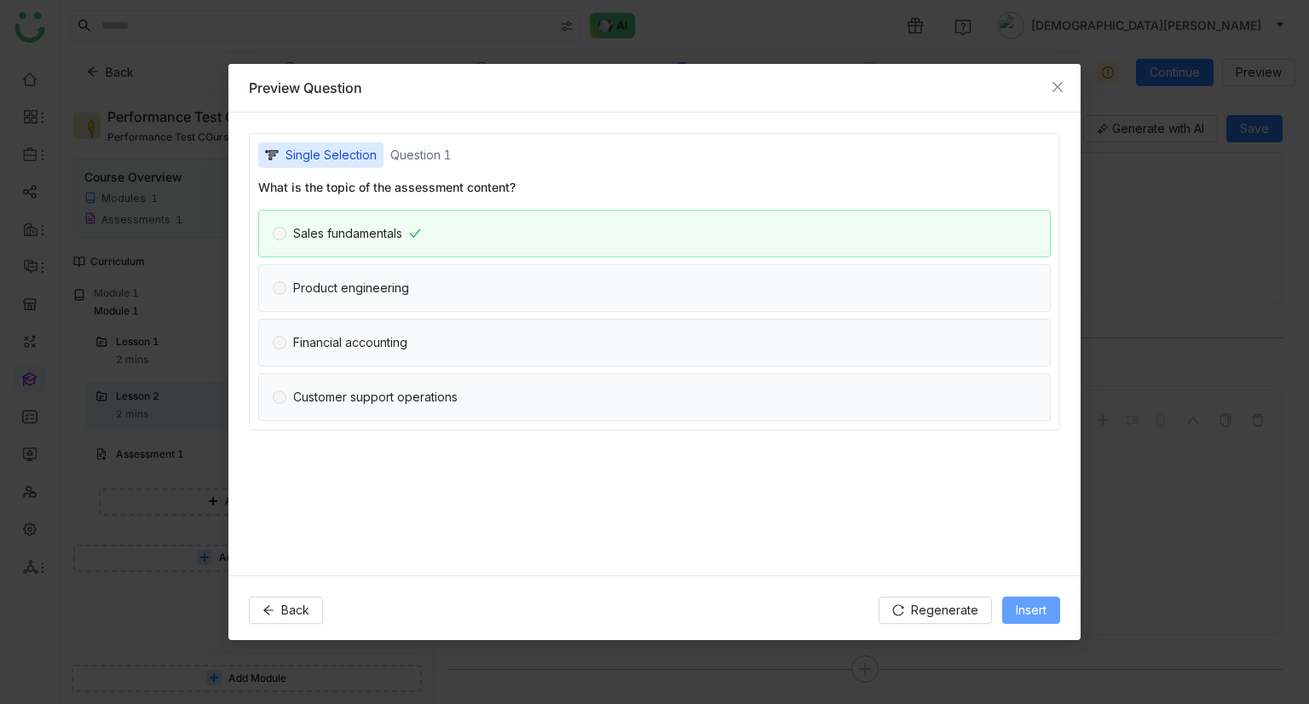
click at [1044, 601] on span "Insert" at bounding box center [1030, 610] width 31 height 19
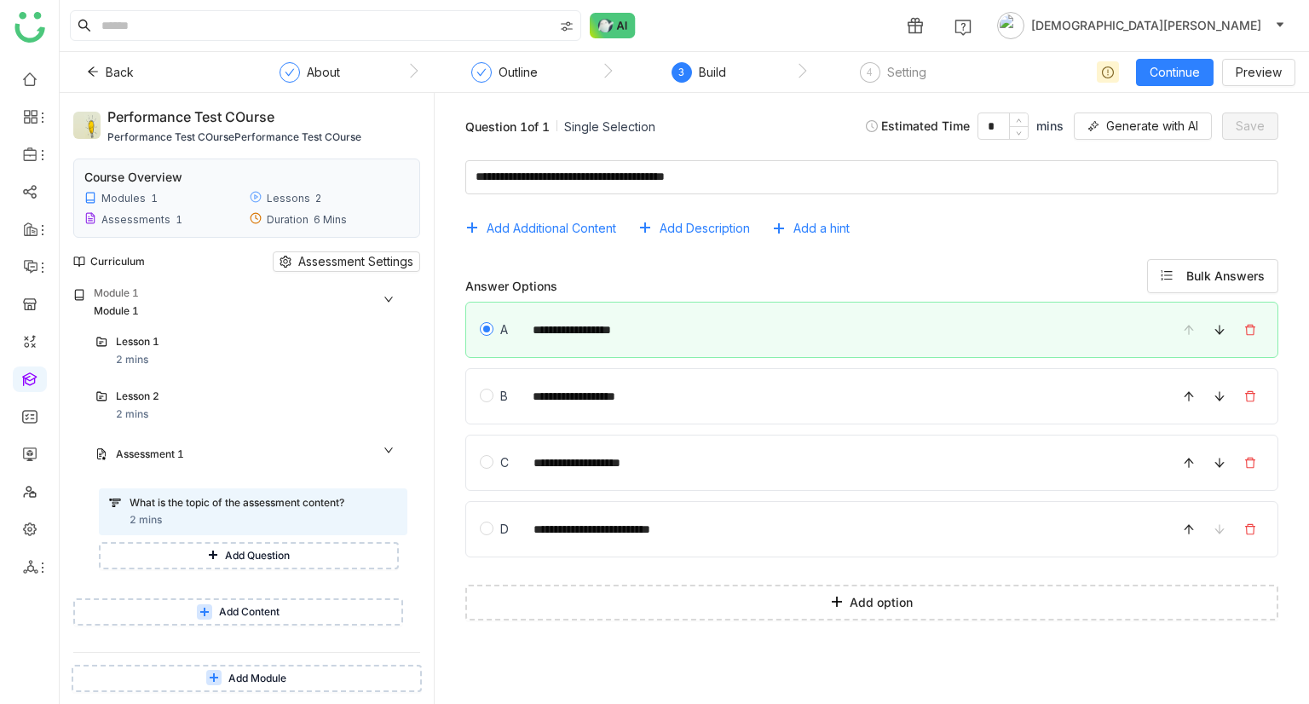
click at [243, 588] on div "Lesson 1 2 mins Lesson 2 2 mins Assessment 1 What is the topic of the assessmen…" at bounding box center [240, 458] width 334 height 262
click at [257, 622] on button "Add Content" at bounding box center [238, 611] width 330 height 27
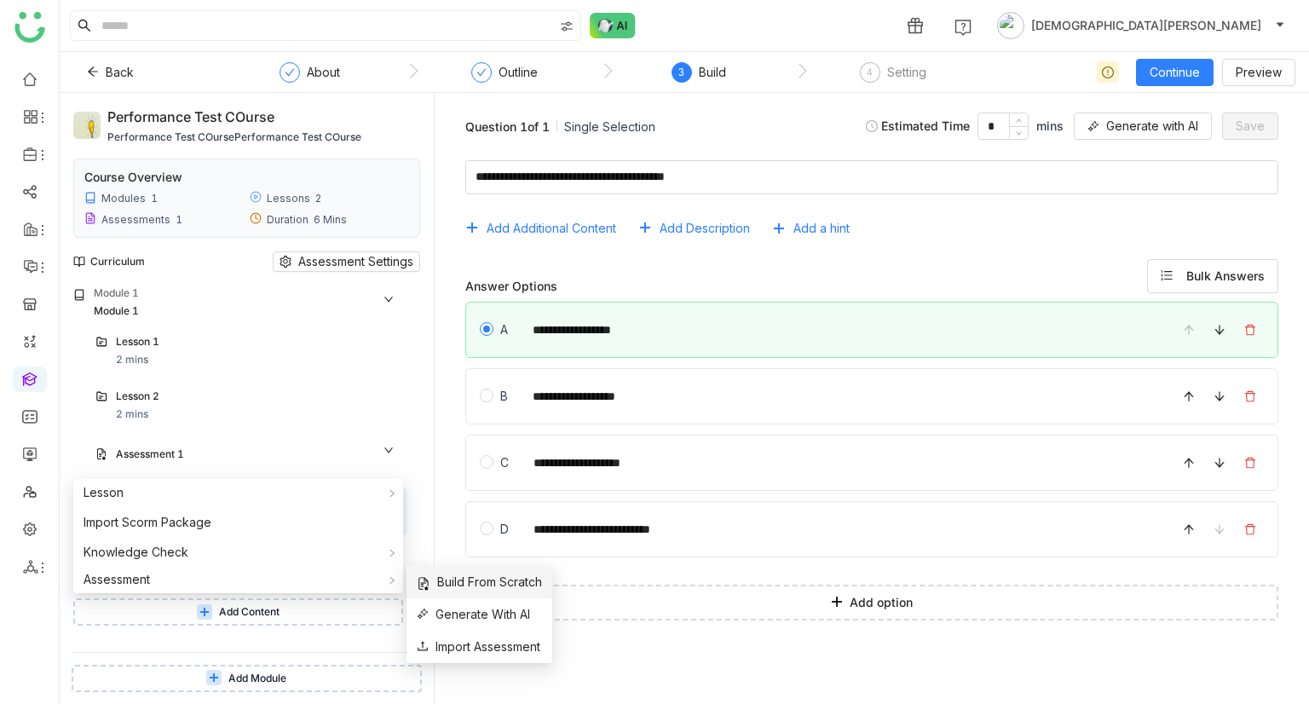
click at [501, 591] on li "Build From Scratch" at bounding box center [479, 582] width 146 height 32
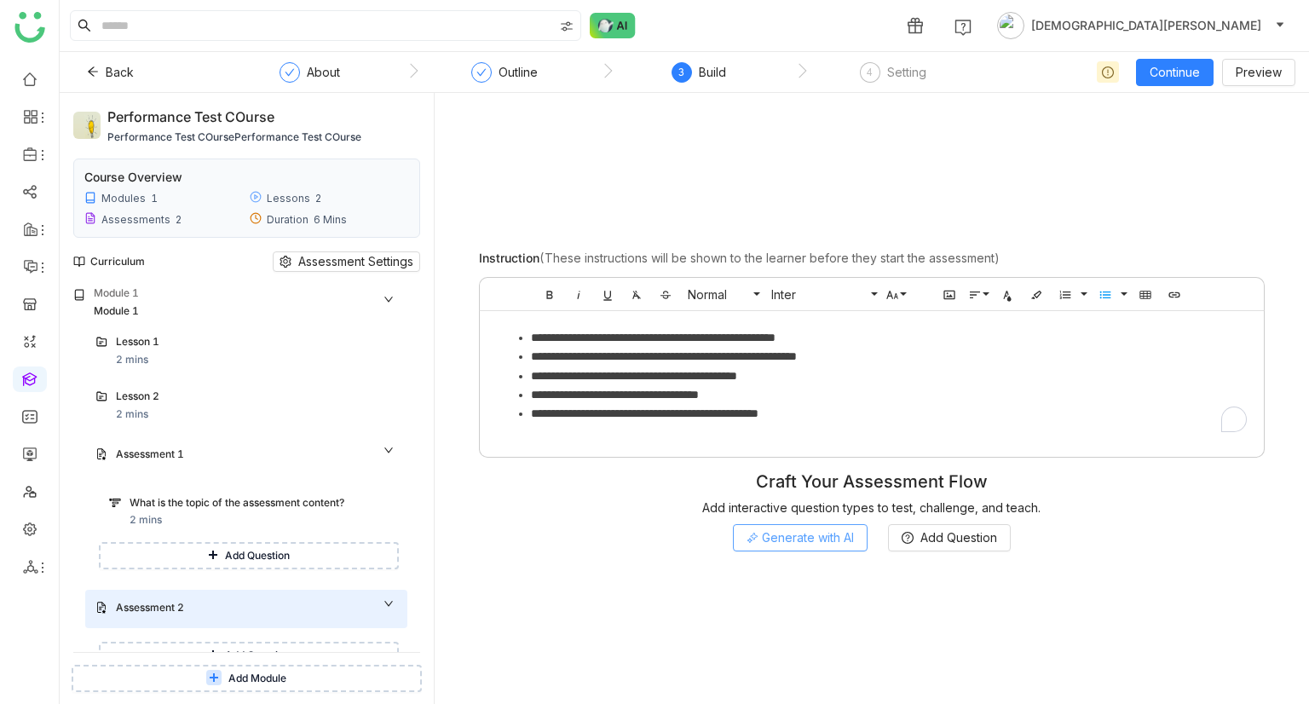
click at [827, 535] on span "Generate with AI" at bounding box center [808, 537] width 92 height 19
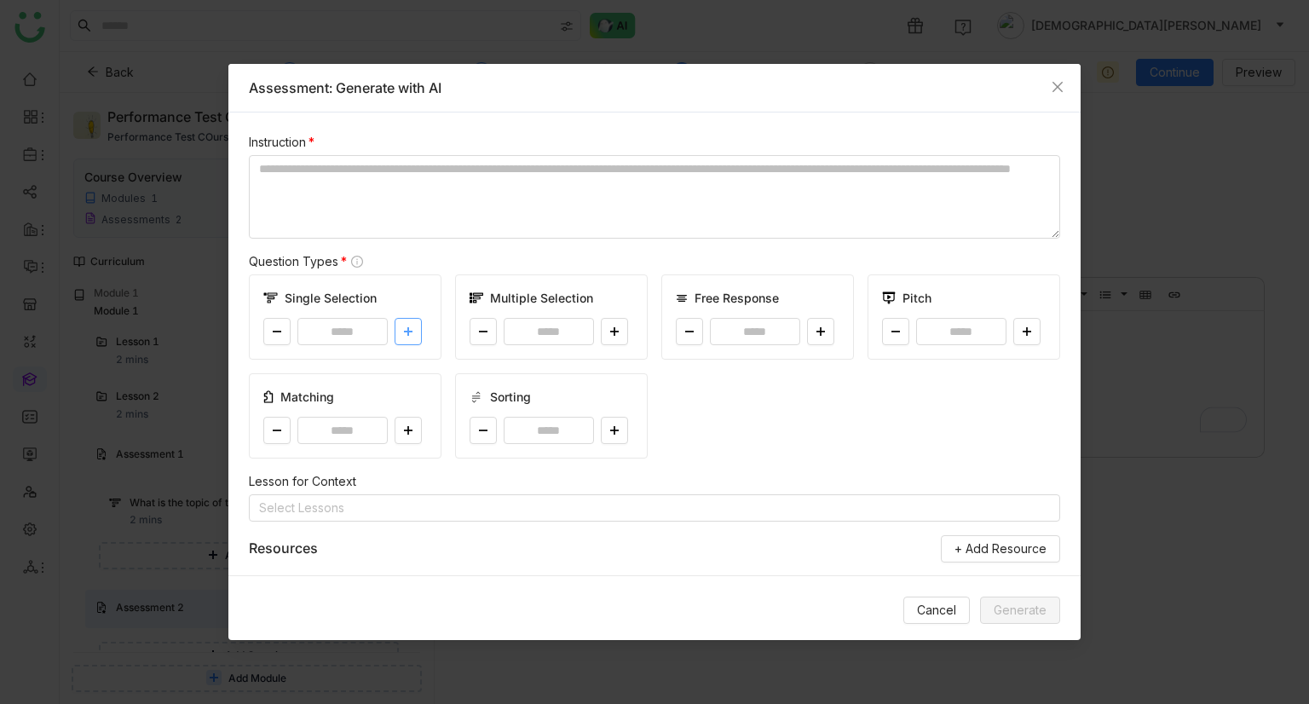
click at [410, 327] on icon at bounding box center [408, 331] width 10 height 10
type input "*"
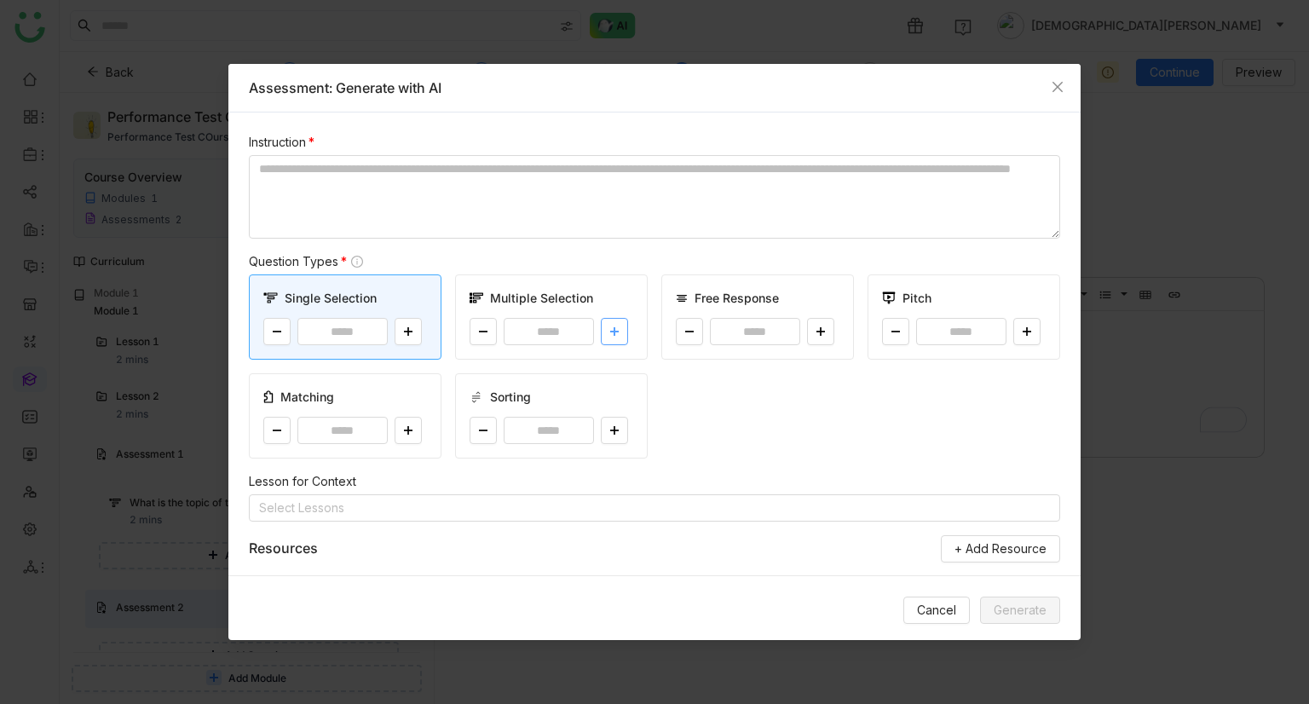
click at [609, 328] on icon at bounding box center [614, 331] width 10 height 10
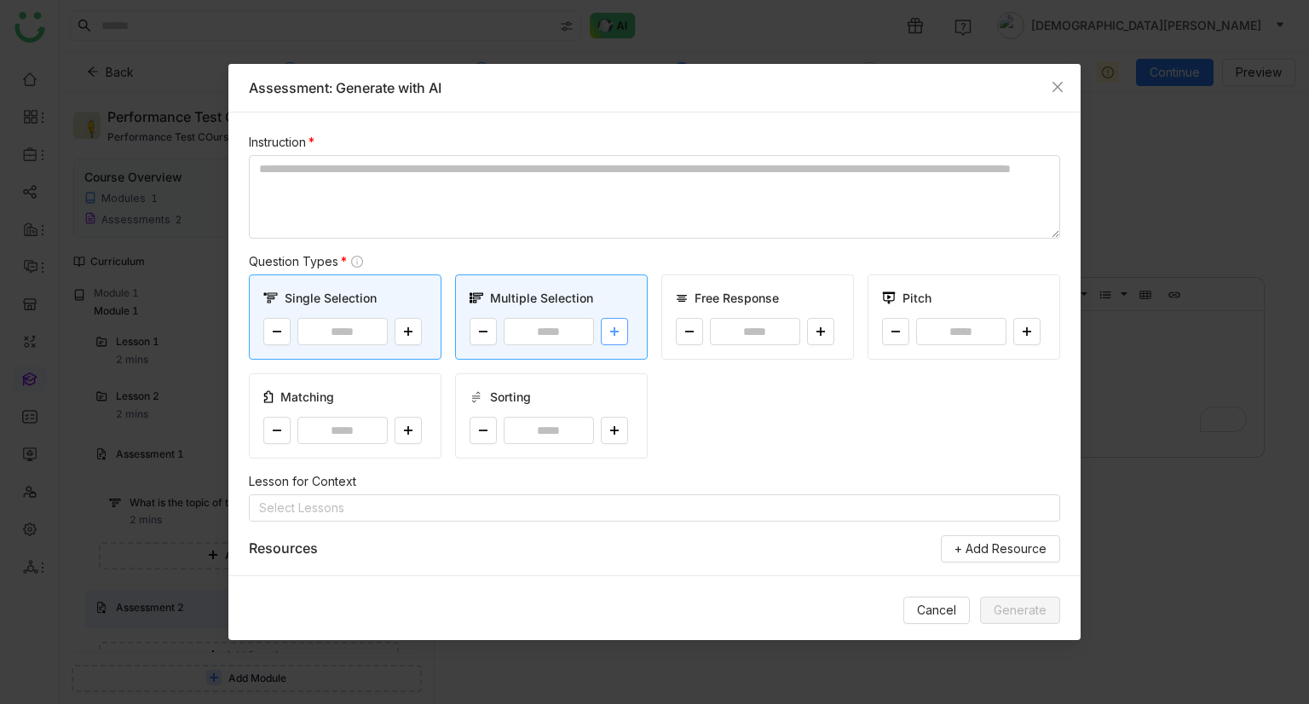
click at [609, 328] on icon at bounding box center [614, 331] width 10 height 10
type input "*"
click at [820, 329] on icon at bounding box center [820, 331] width 1 height 9
type input "*"
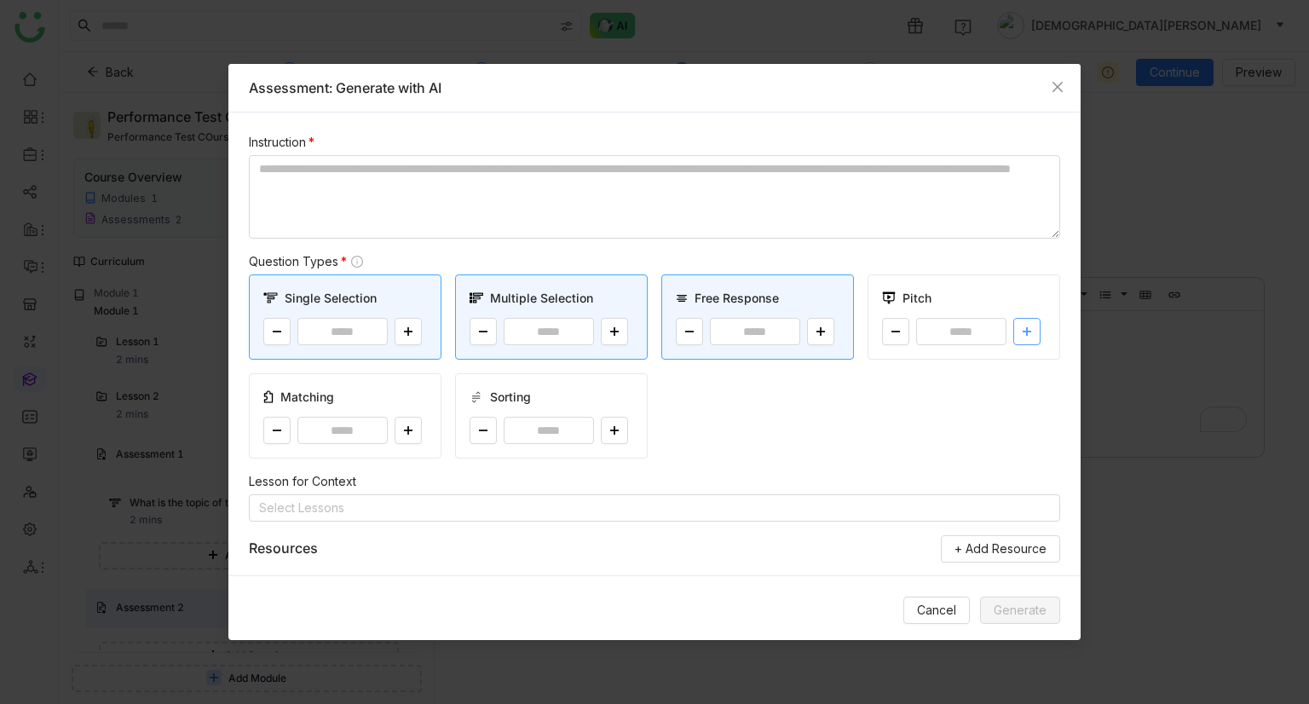
click at [1022, 325] on button at bounding box center [1026, 331] width 27 height 27
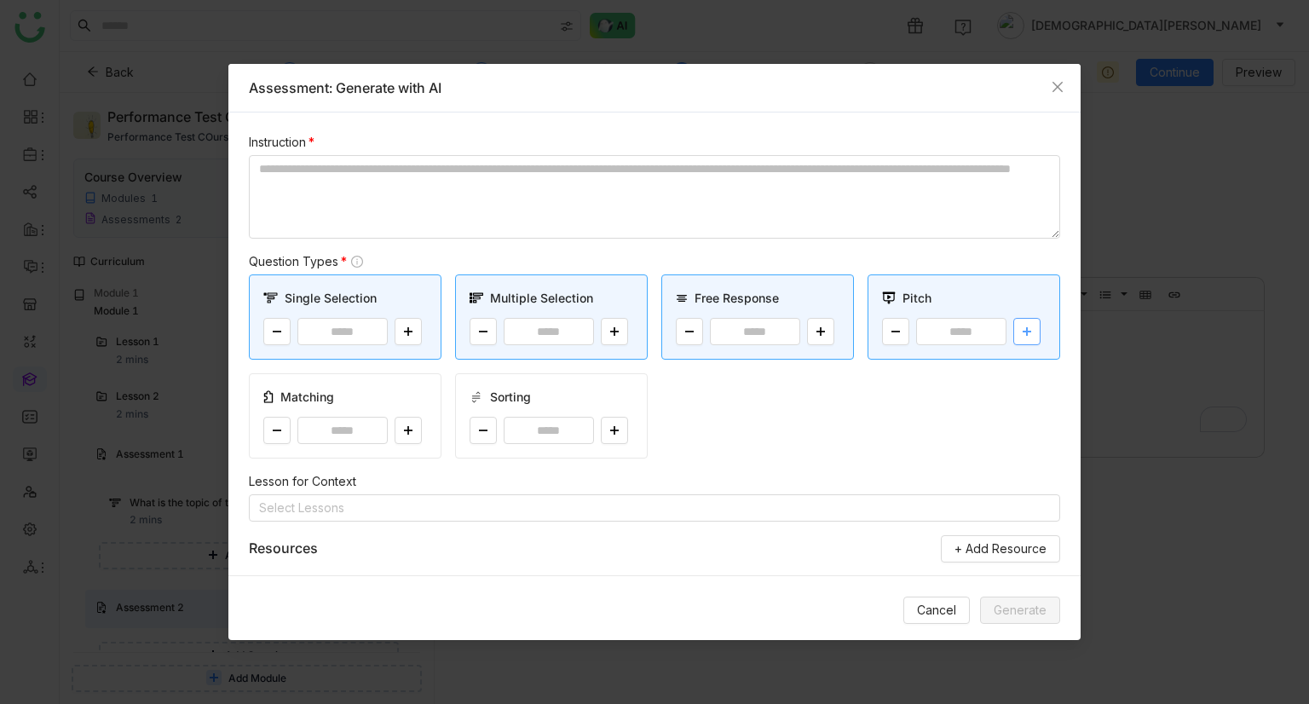
click at [1022, 325] on button at bounding box center [1026, 331] width 27 height 27
type input "*"
click at [409, 422] on button at bounding box center [407, 430] width 27 height 27
type input "*"
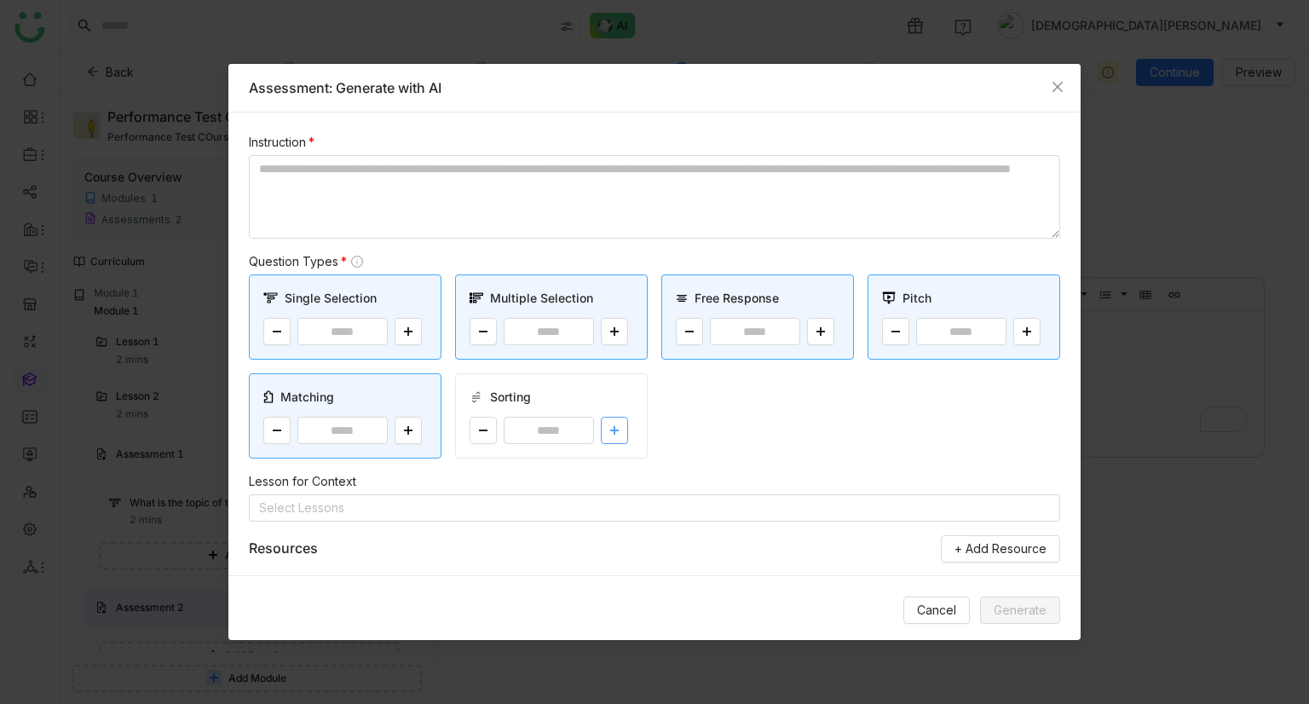
click at [617, 431] on button at bounding box center [614, 430] width 27 height 27
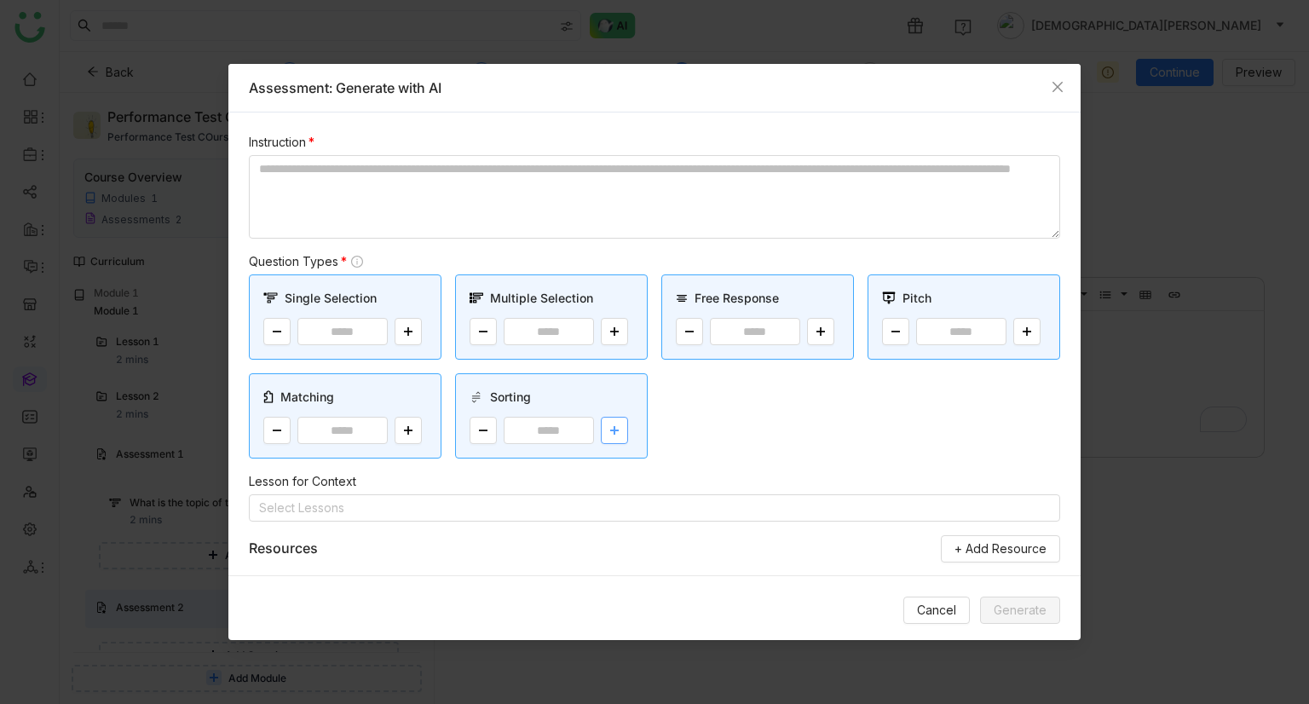
click at [617, 428] on button at bounding box center [614, 430] width 27 height 27
type input "*"
click at [467, 514] on nz-select-top-control "Select Lessons" at bounding box center [654, 507] width 811 height 27
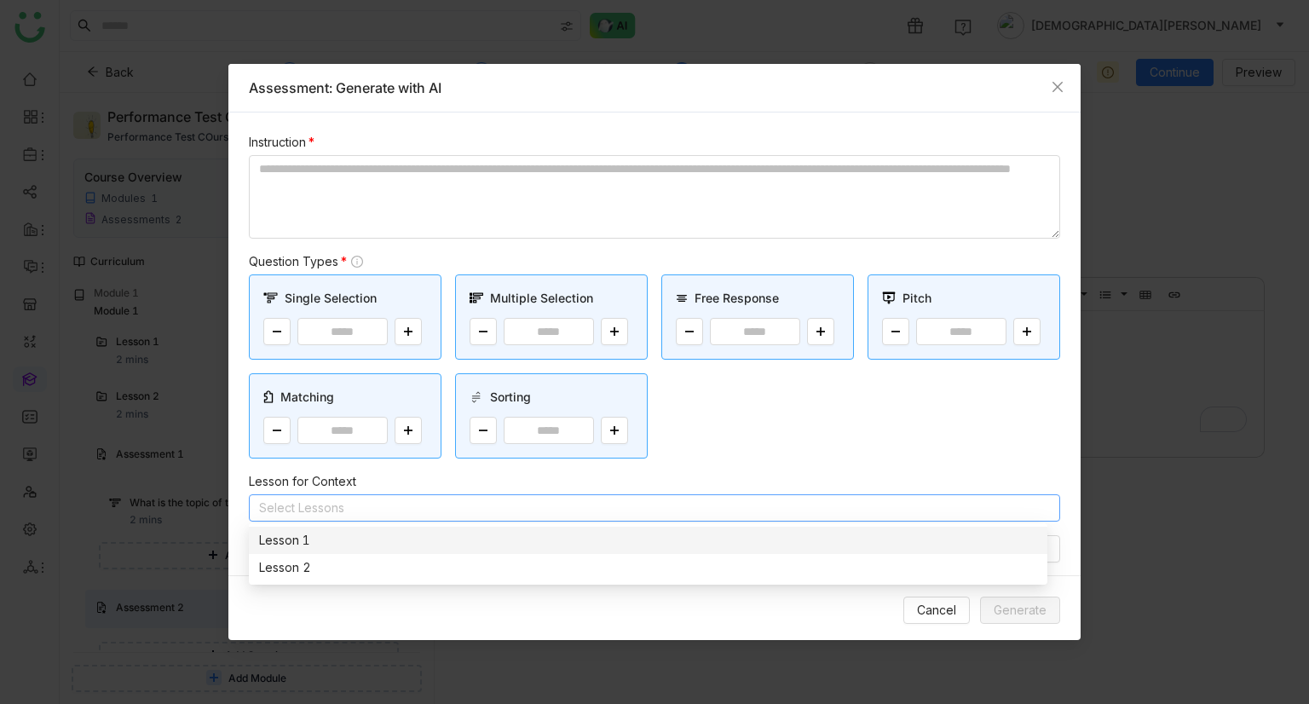
click at [302, 546] on div "Lesson 1" at bounding box center [648, 540] width 778 height 19
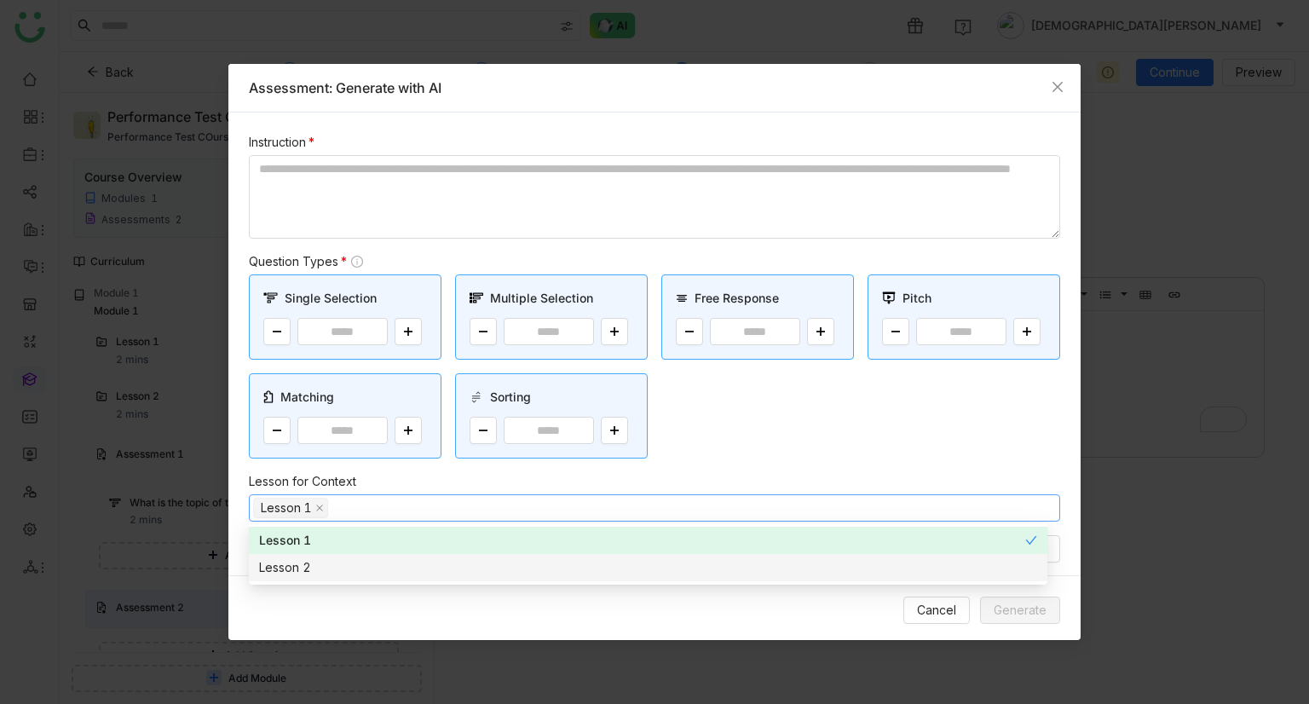
click at [303, 567] on div "Lesson 2" at bounding box center [648, 567] width 778 height 19
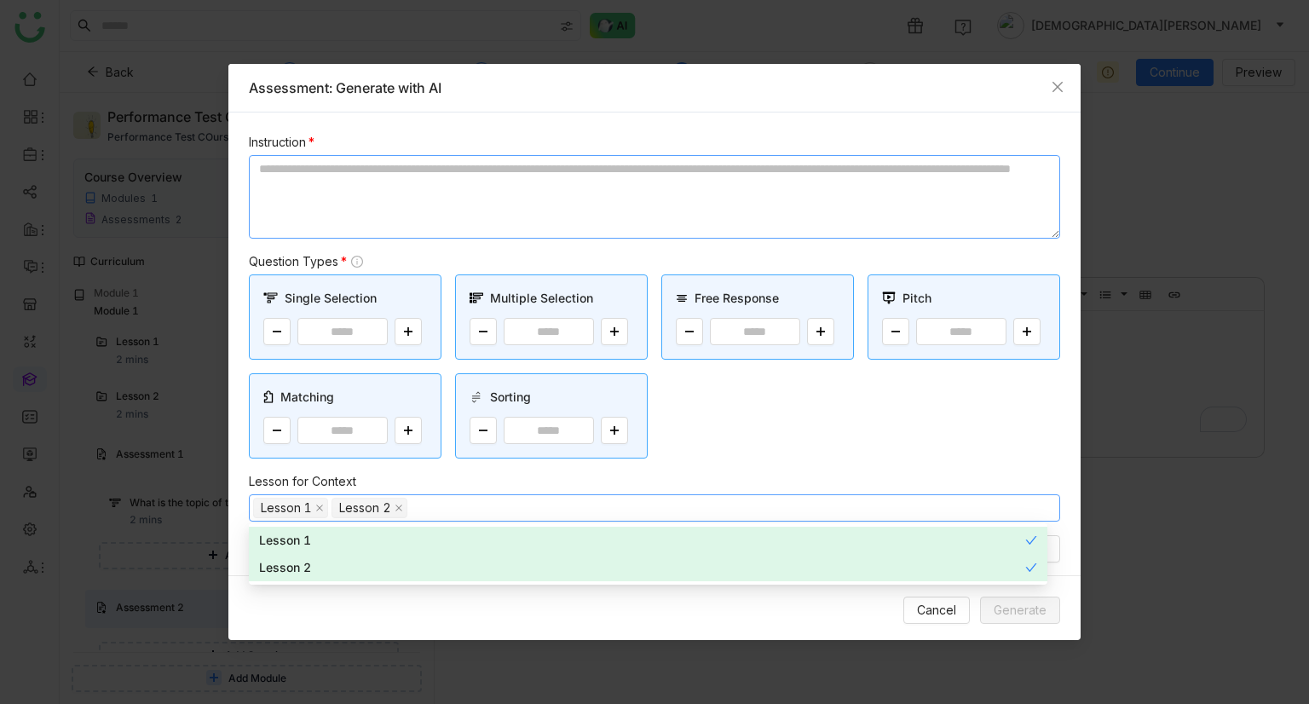
click at [365, 181] on textarea at bounding box center [654, 196] width 811 height 83
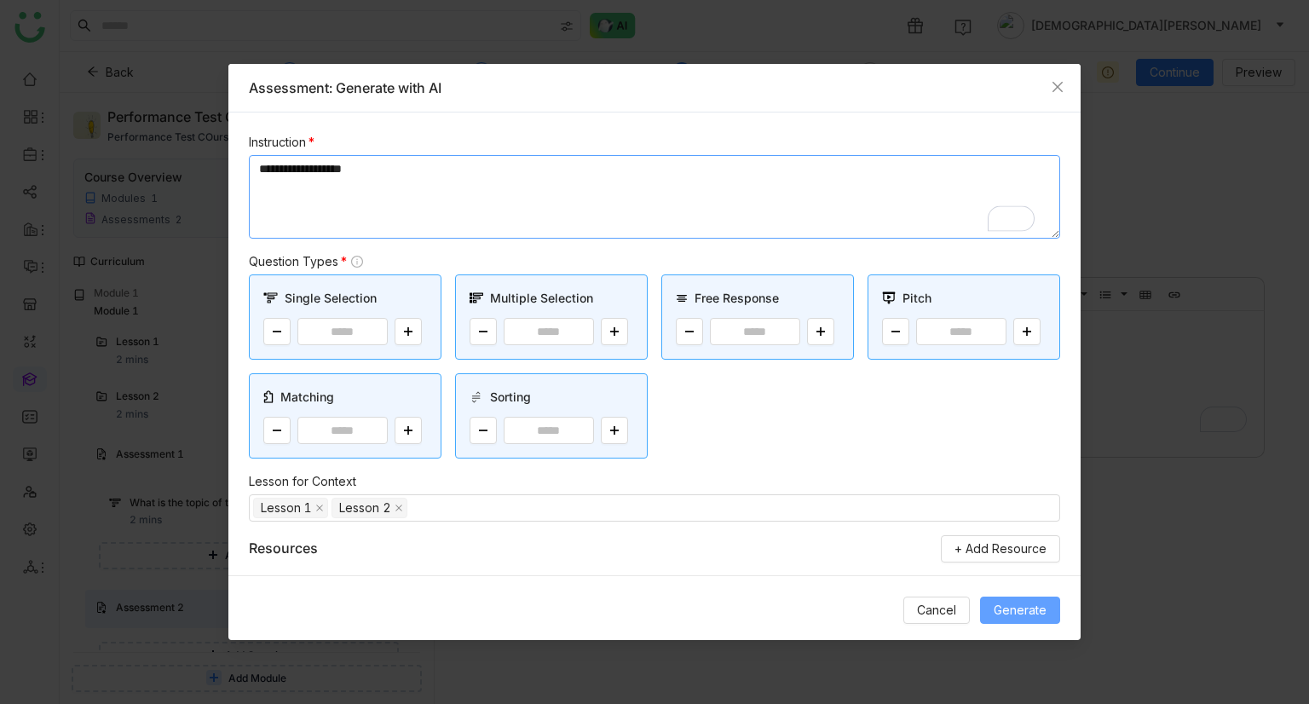
type textarea "**********"
click at [989, 605] on button "Generate" at bounding box center [1020, 609] width 80 height 27
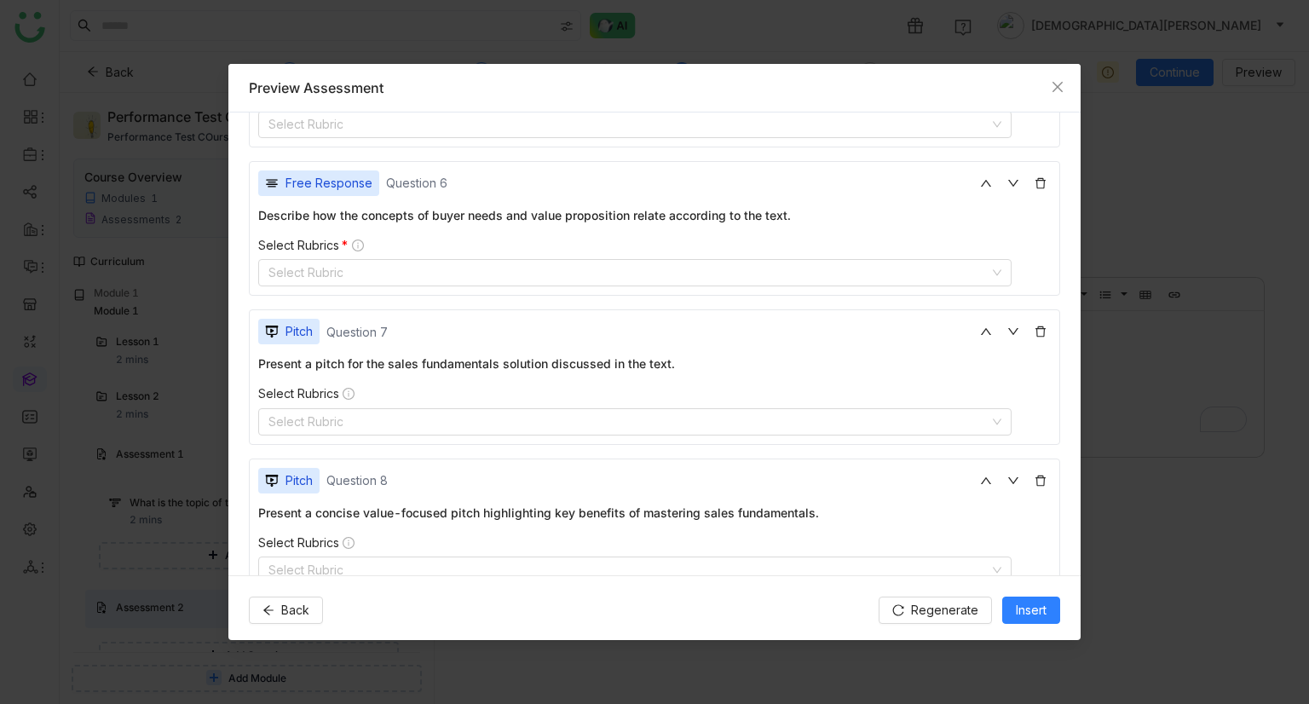
scroll to position [1363, 0]
click at [382, 260] on nz-select-top-control "Select Rubric" at bounding box center [634, 273] width 753 height 27
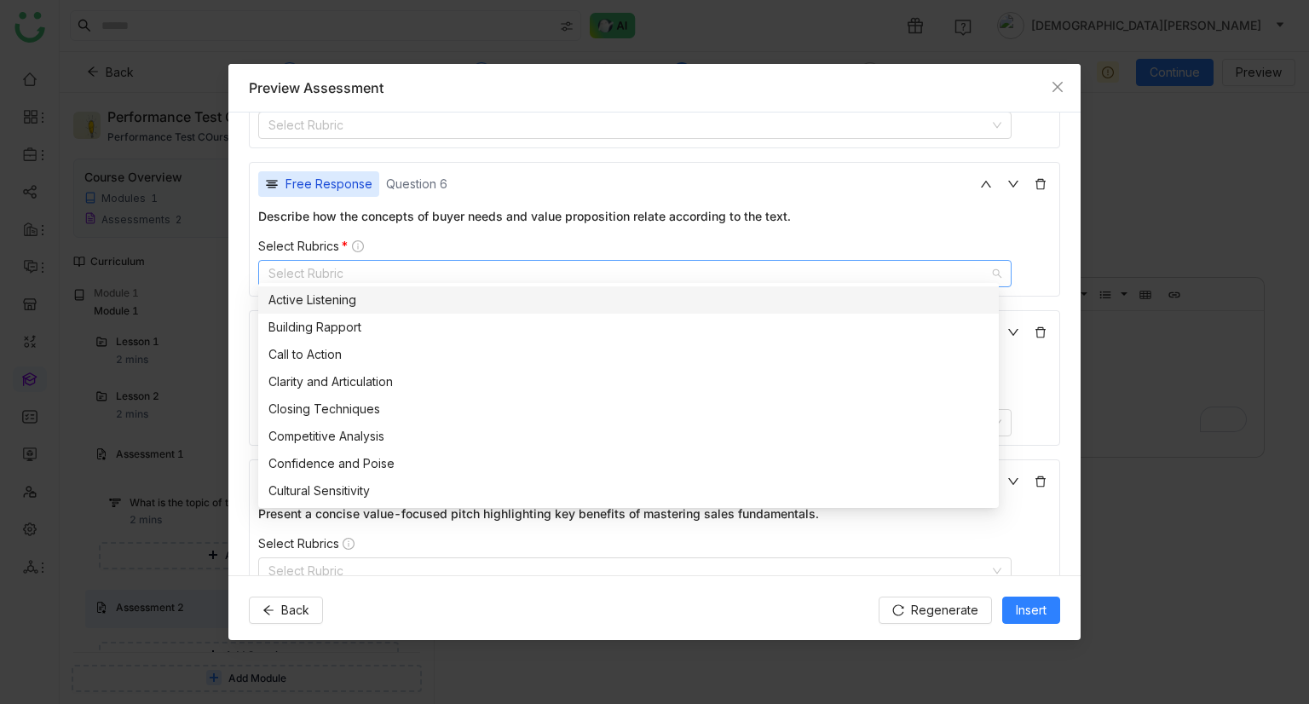
click at [388, 304] on div "Active Listening" at bounding box center [628, 299] width 720 height 19
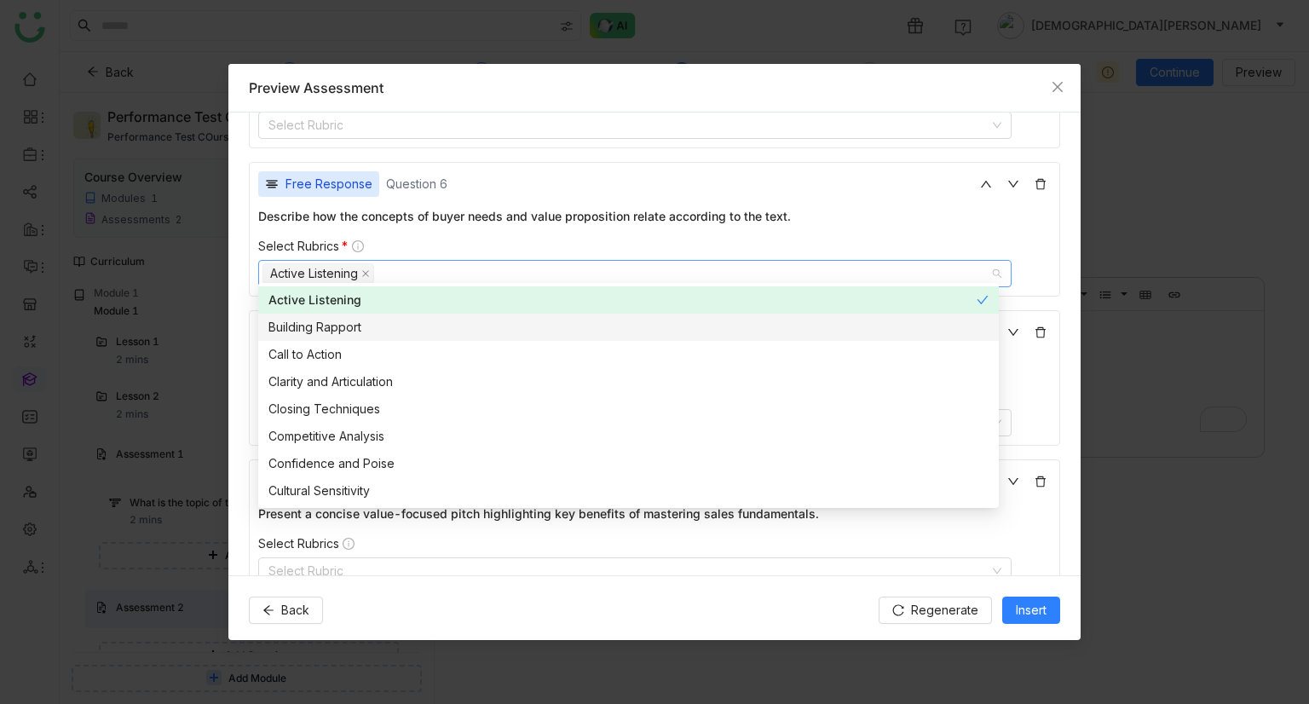
click at [369, 341] on nz-option-item "Call to Action" at bounding box center [628, 354] width 740 height 27
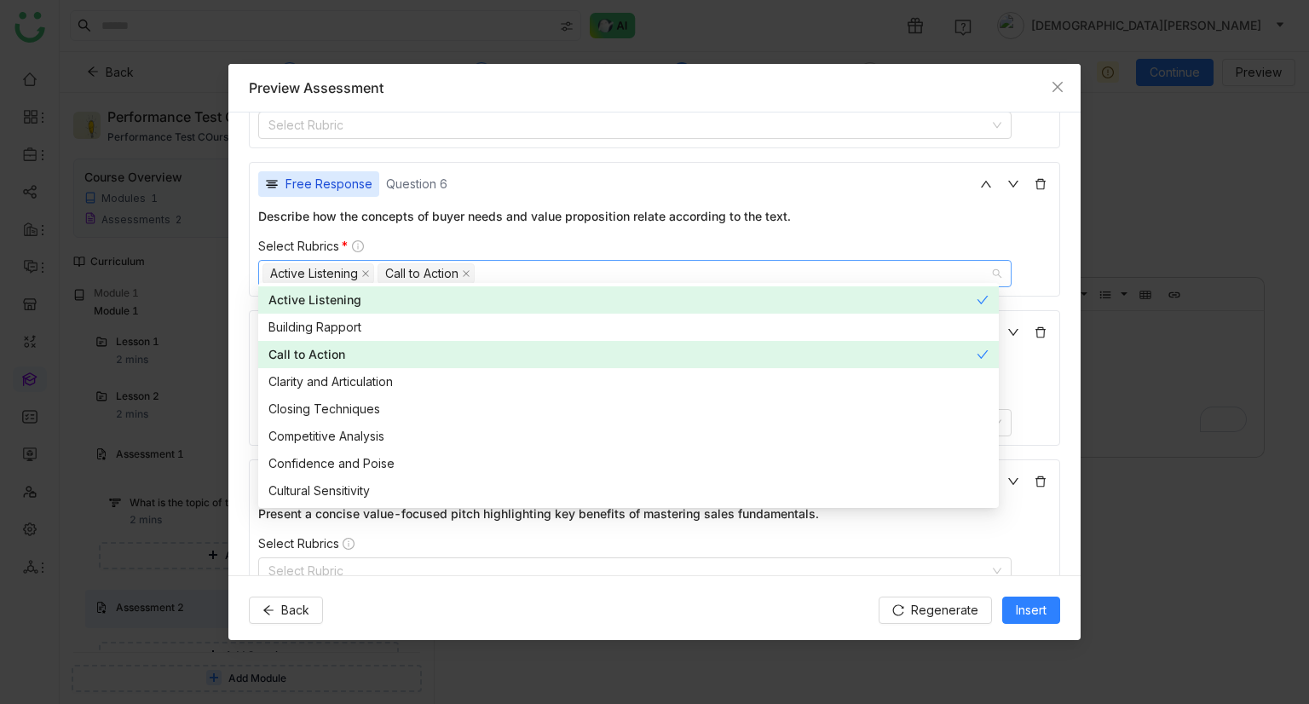
click at [345, 378] on div "Clarity and Articulation" at bounding box center [628, 381] width 720 height 19
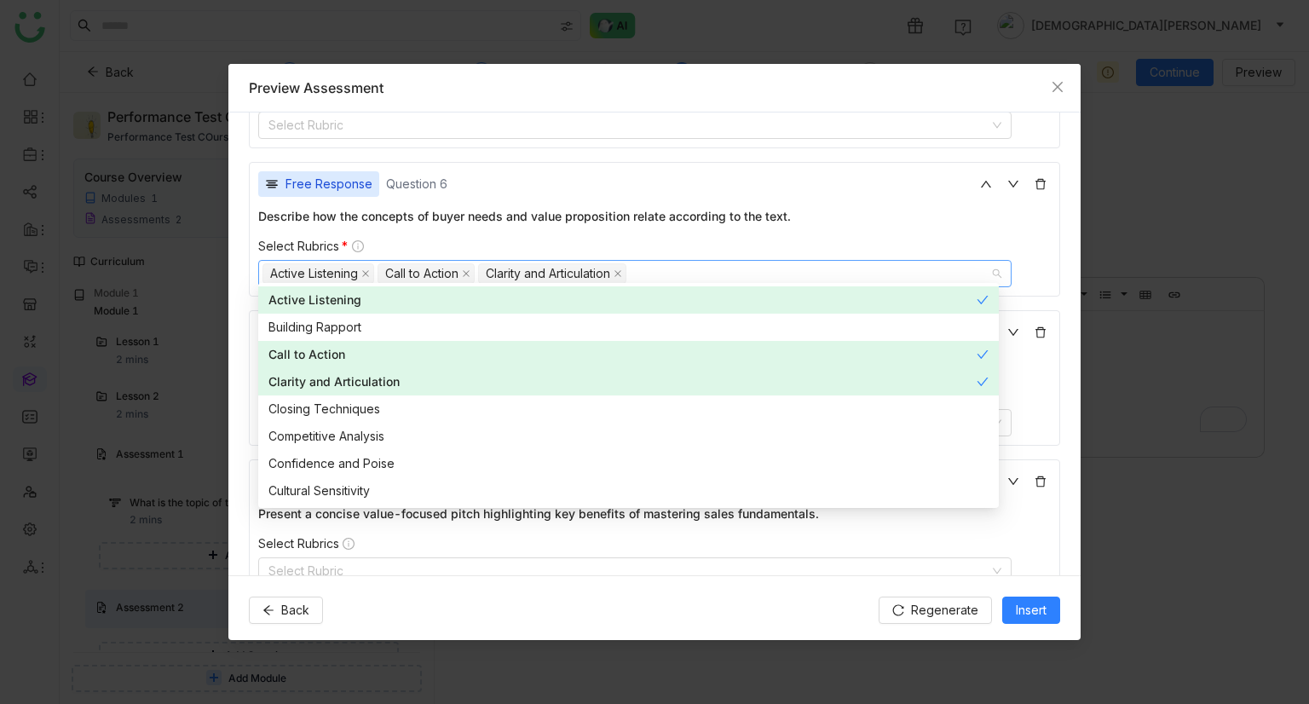
click at [337, 413] on div "Closing Techniques" at bounding box center [628, 409] width 720 height 19
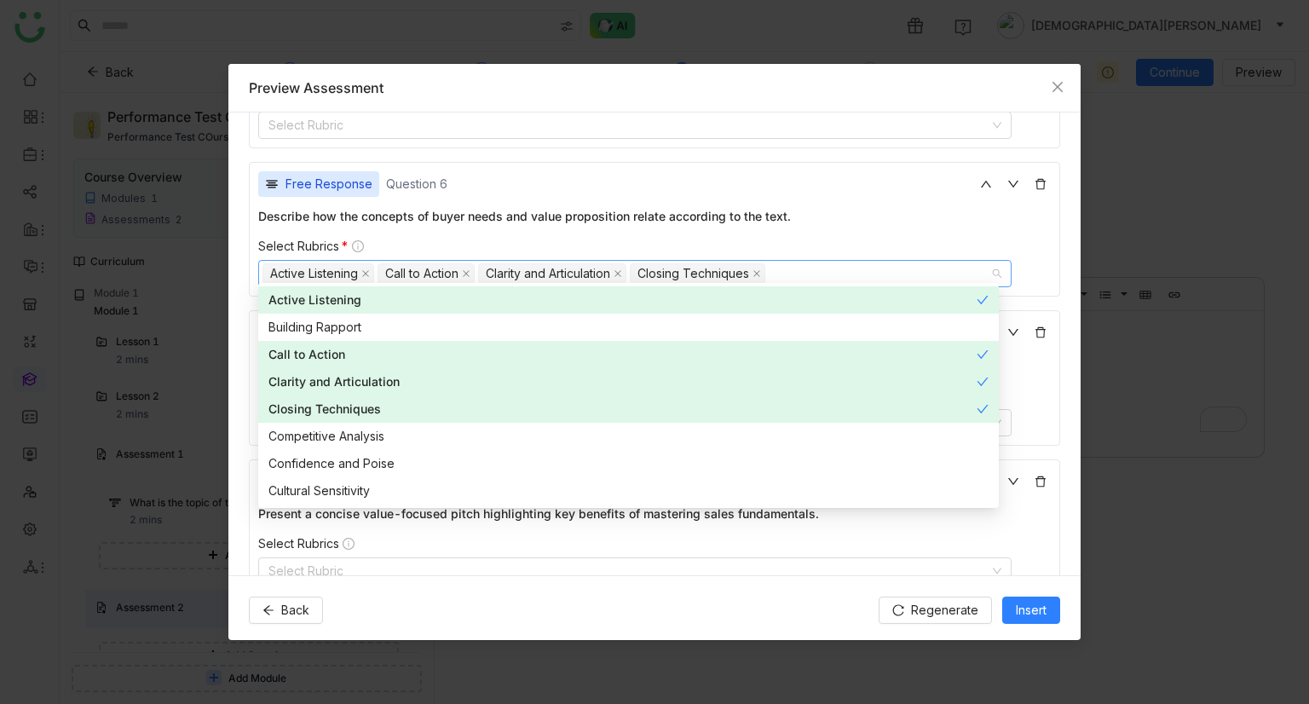
click at [515, 162] on div "Free Response Question 6 Describe how the concepts of buyer needs and value pro…" at bounding box center [654, 229] width 811 height 135
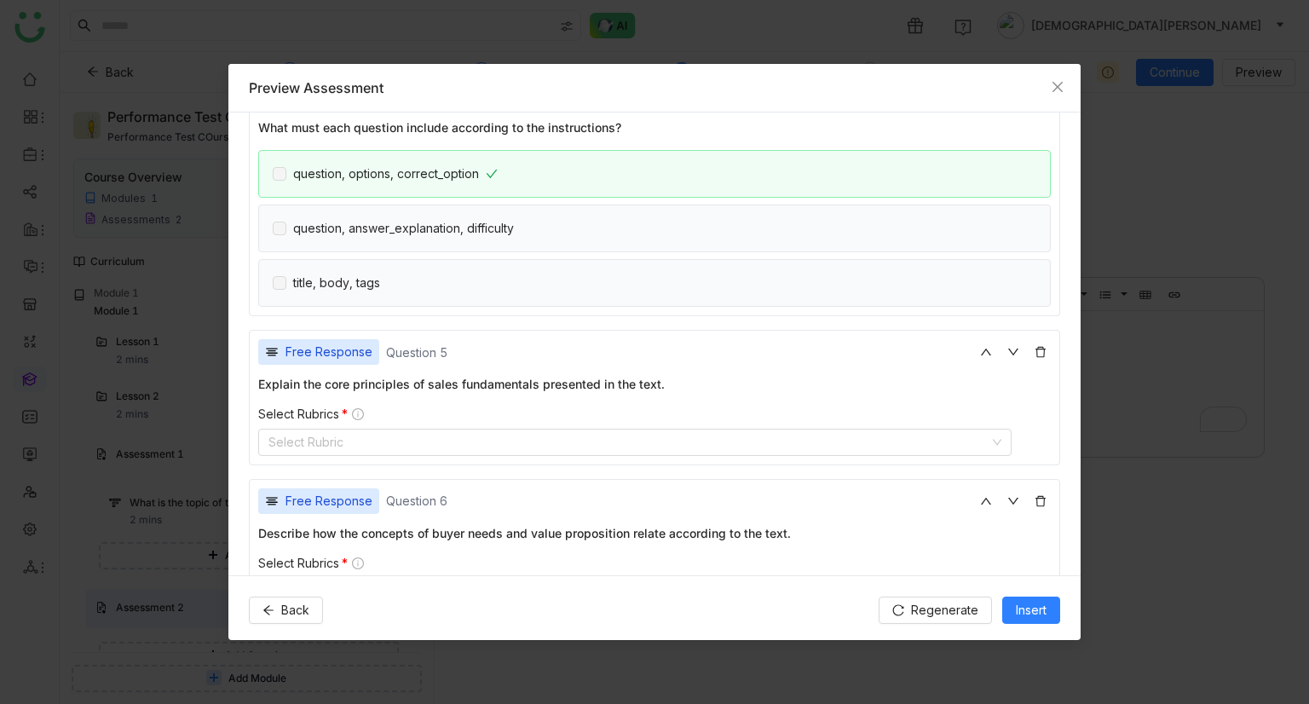
scroll to position [1022, 0]
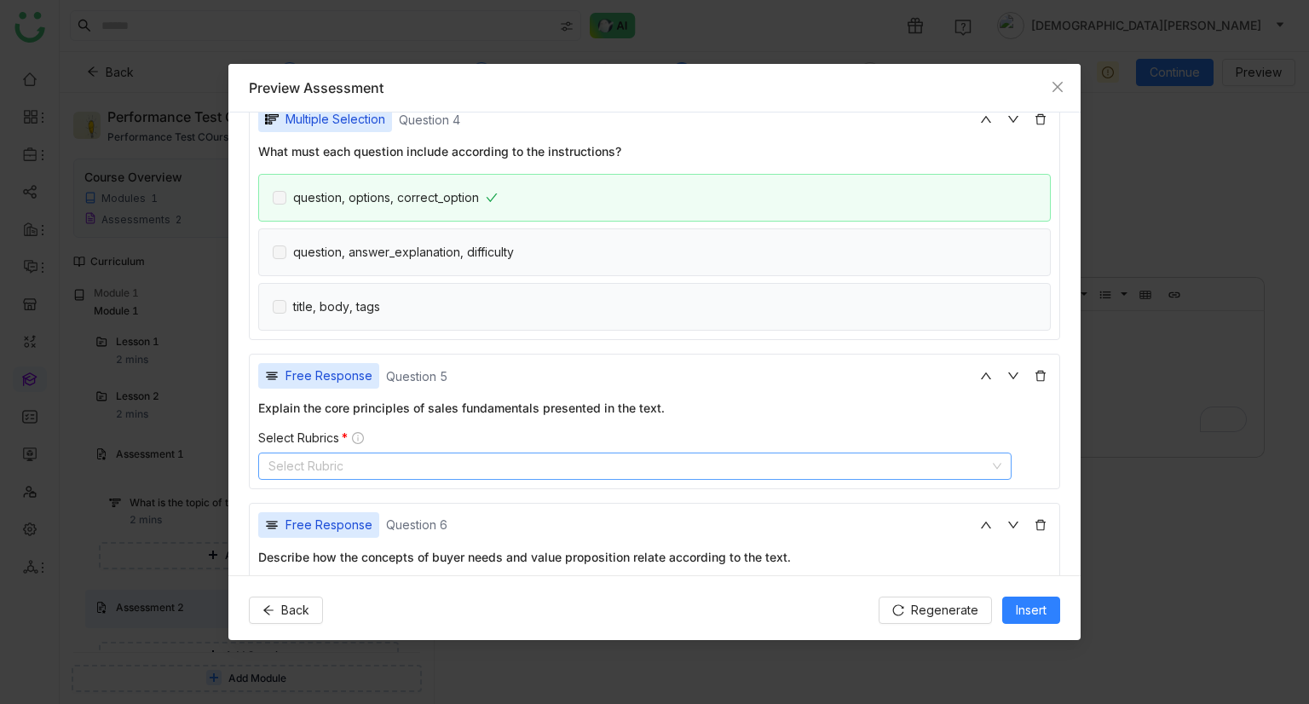
click at [378, 452] on nz-select-top-control "Select Rubric" at bounding box center [634, 465] width 753 height 27
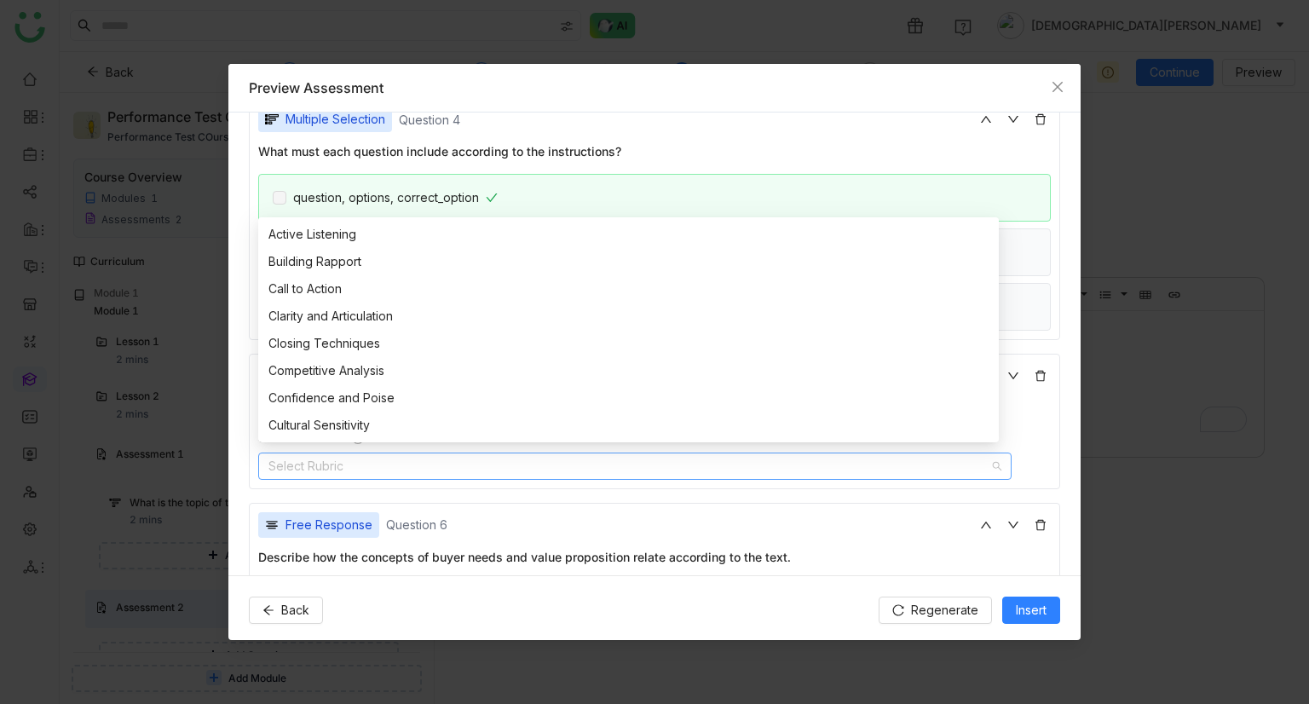
click at [373, 439] on nz-option-item "Customer Journey Mapping" at bounding box center [628, 452] width 740 height 27
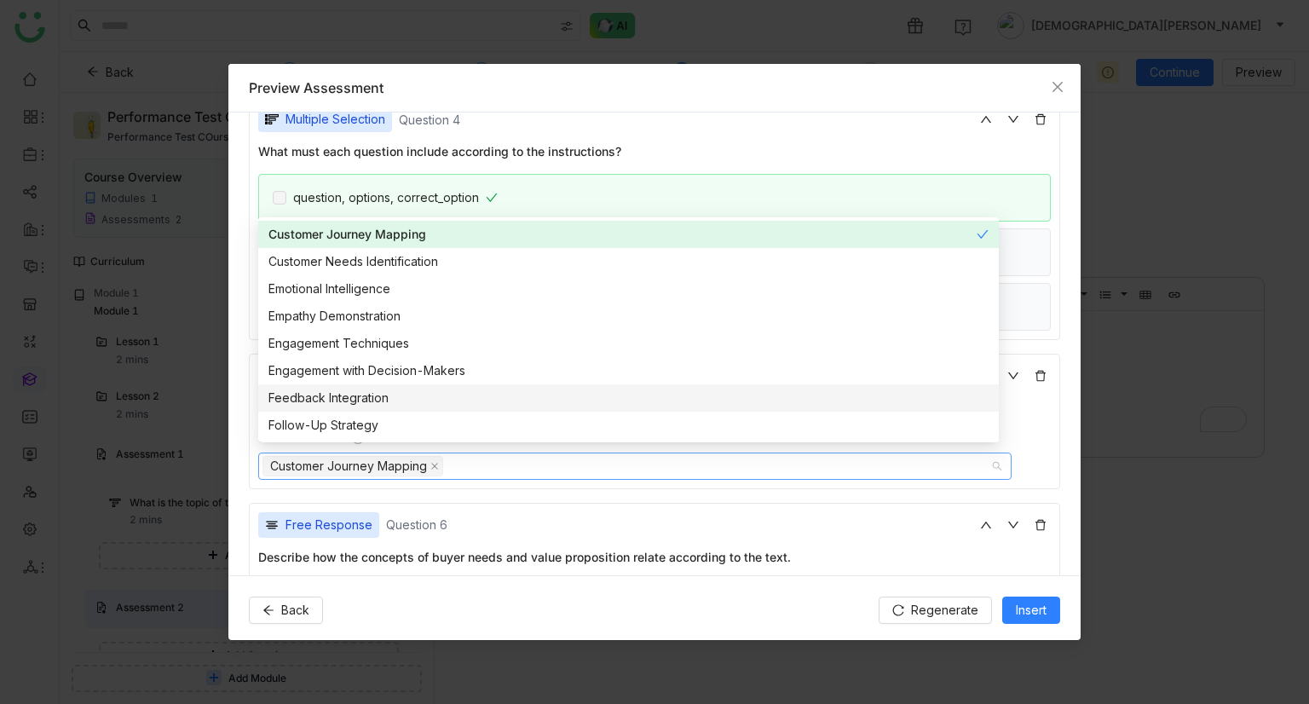
click at [392, 403] on div "Feedback Integration" at bounding box center [628, 397] width 720 height 19
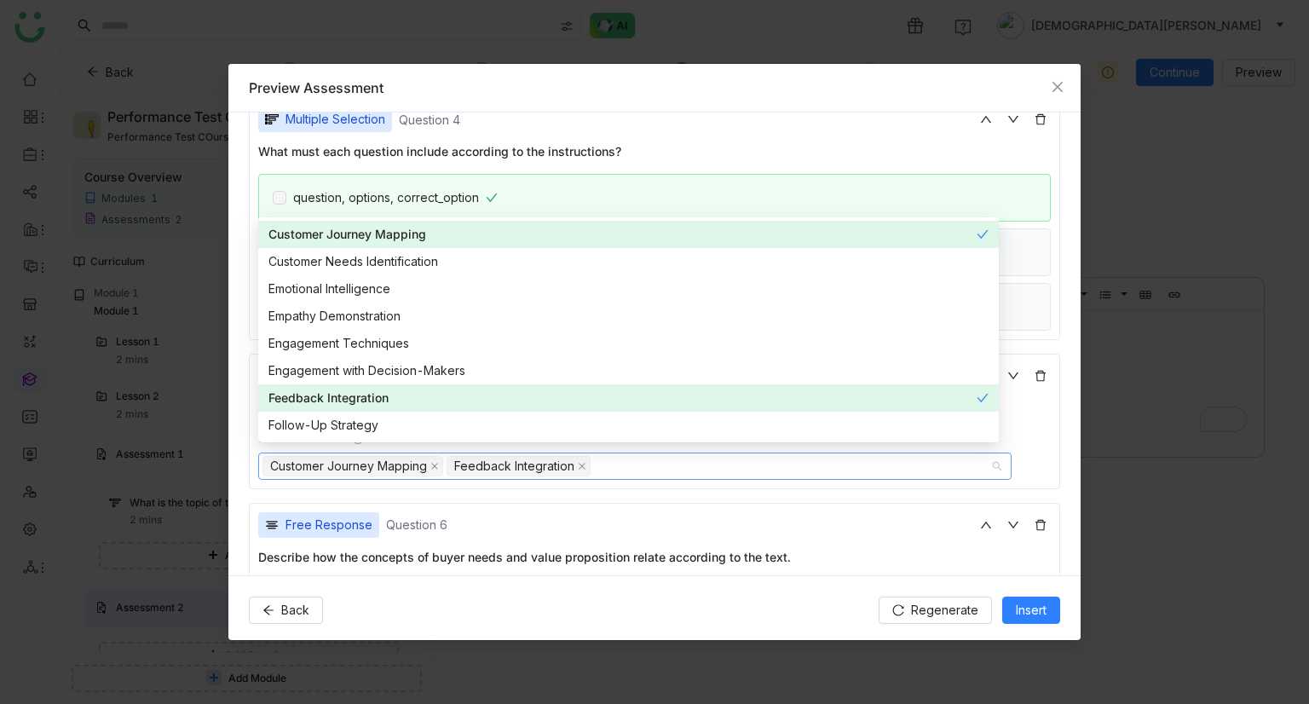
click at [395, 374] on div "Engagement with Decision-Makers" at bounding box center [628, 370] width 720 height 19
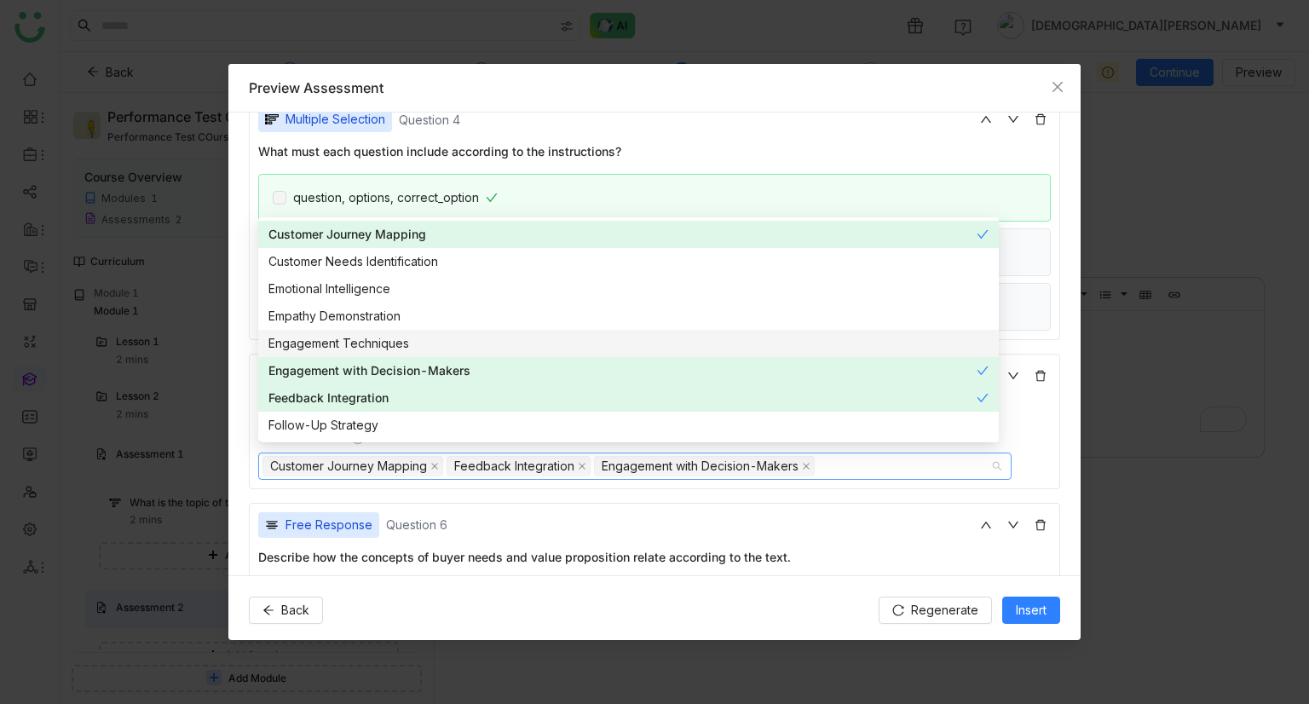
click at [399, 338] on div "Engagement Techniques" at bounding box center [628, 343] width 720 height 19
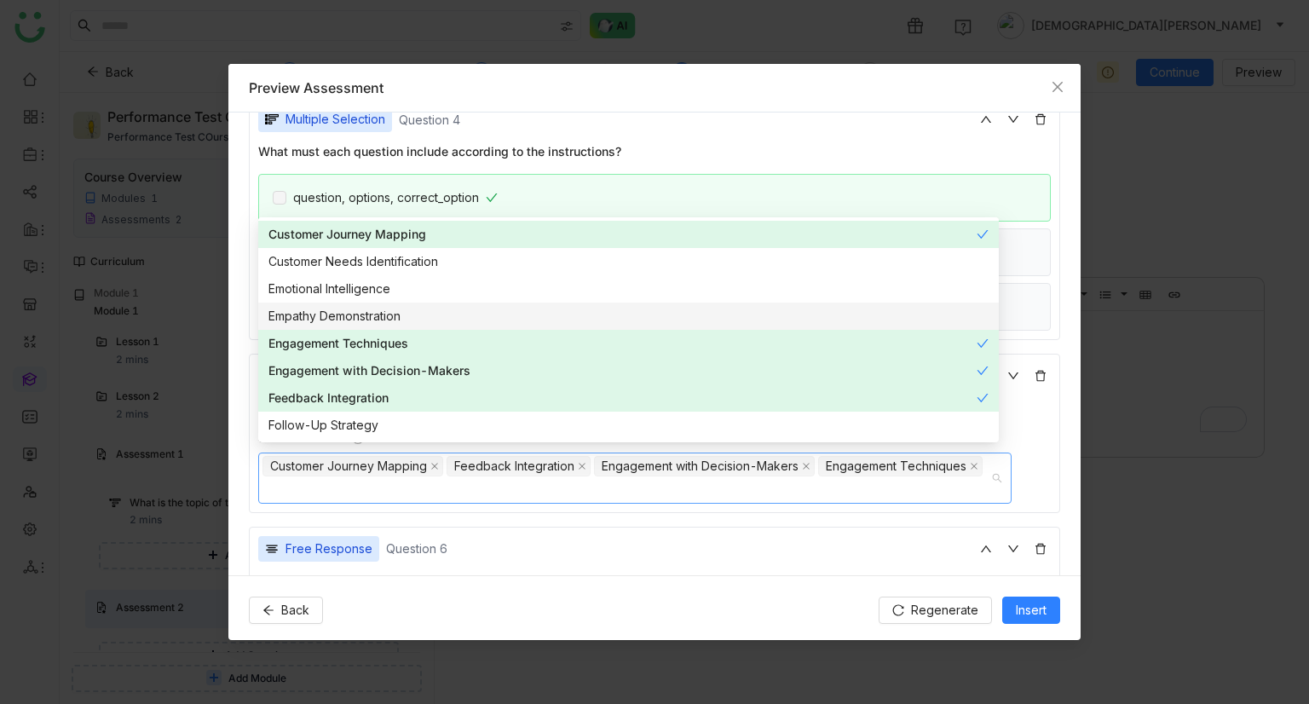
click at [394, 303] on nz-option-item "Empathy Demonstration" at bounding box center [628, 315] width 740 height 27
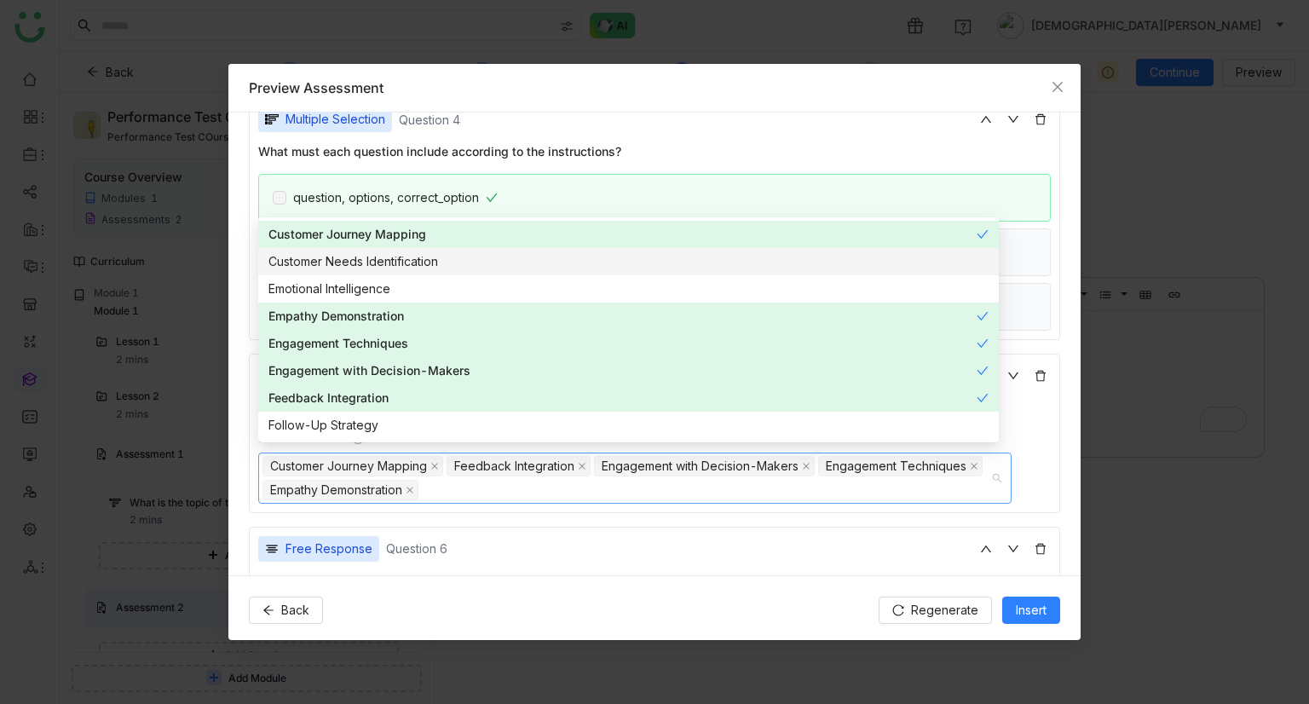
click at [411, 268] on div "Customer Needs Identification" at bounding box center [628, 261] width 720 height 19
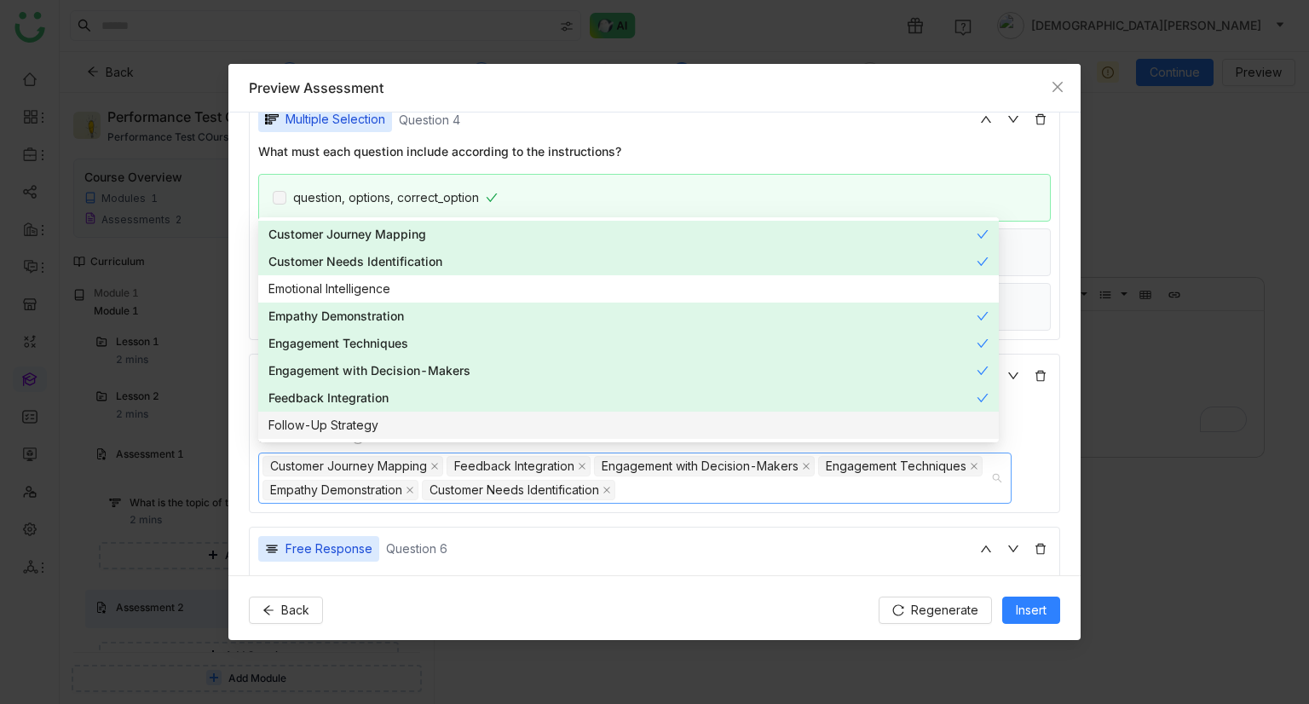
click at [679, 526] on div "Free Response Question 6 Describe how the concepts of buyer needs and value pro…" at bounding box center [654, 593] width 811 height 135
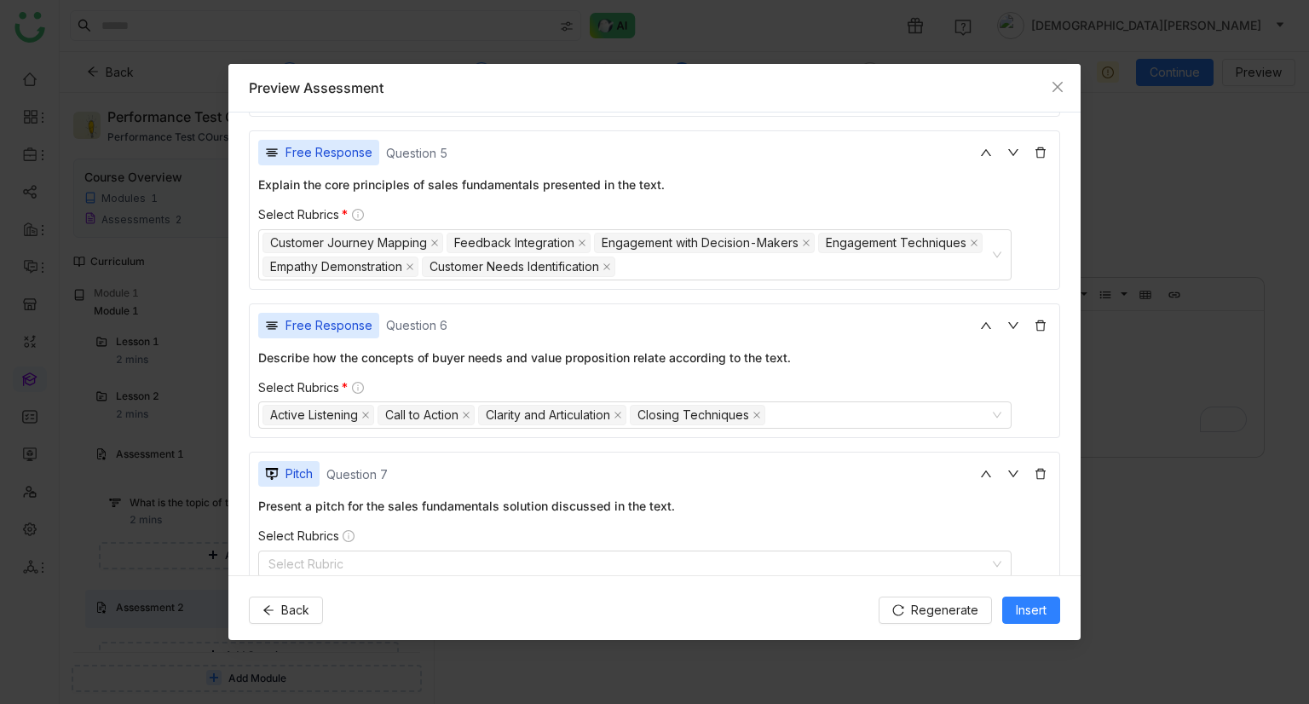
scroll to position [1448, 0]
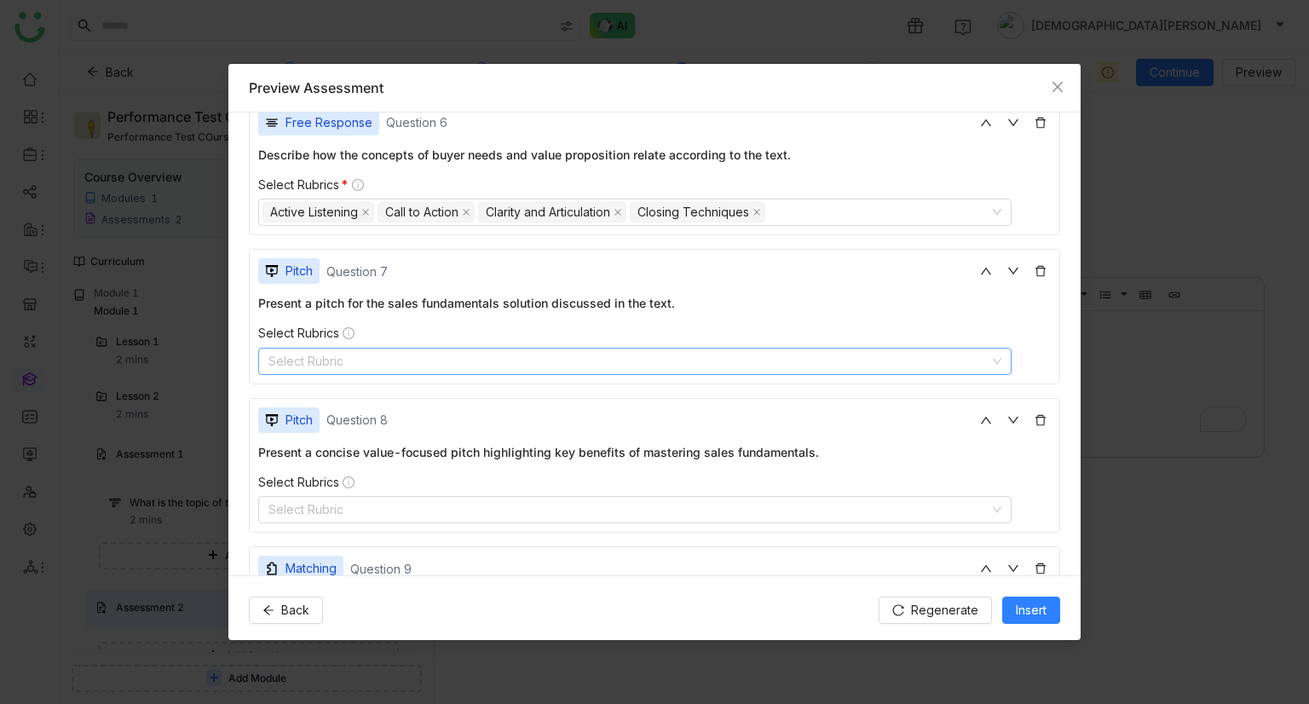
click at [402, 348] on nz-select-top-control "Select Rubric" at bounding box center [634, 361] width 753 height 27
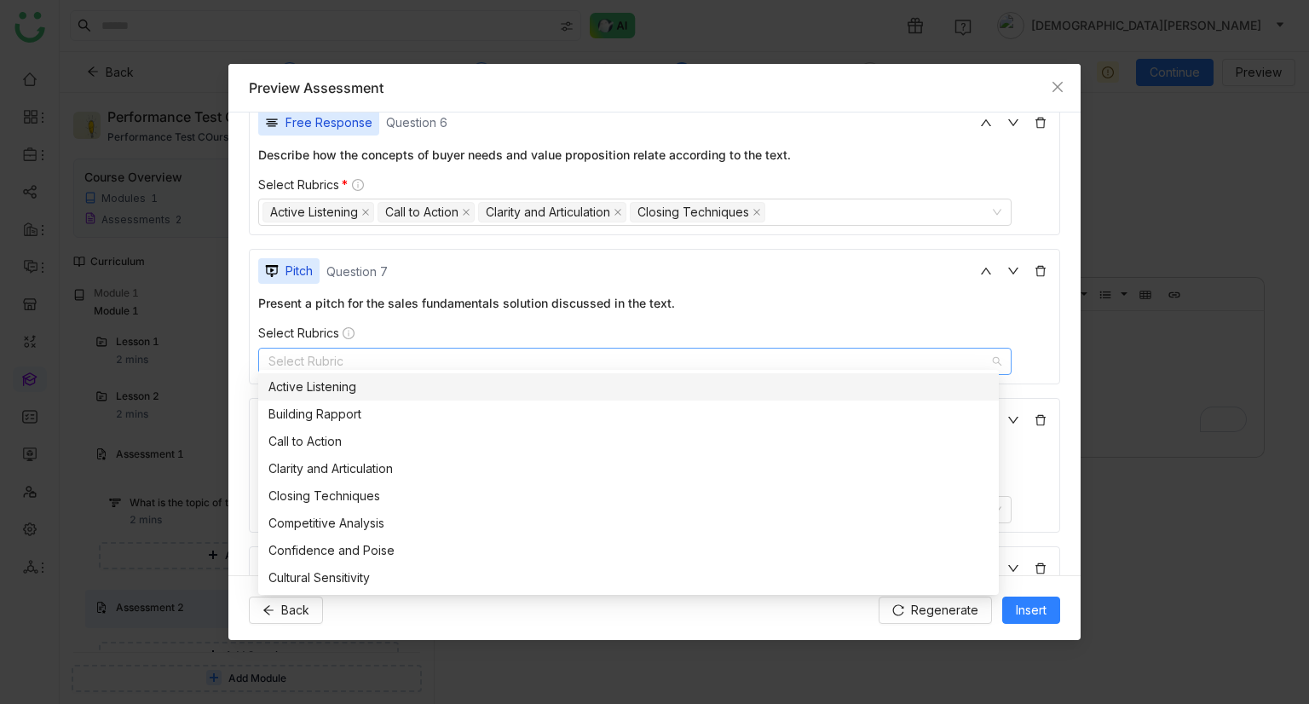
click at [360, 398] on nz-option-item "Active Listening" at bounding box center [628, 386] width 740 height 27
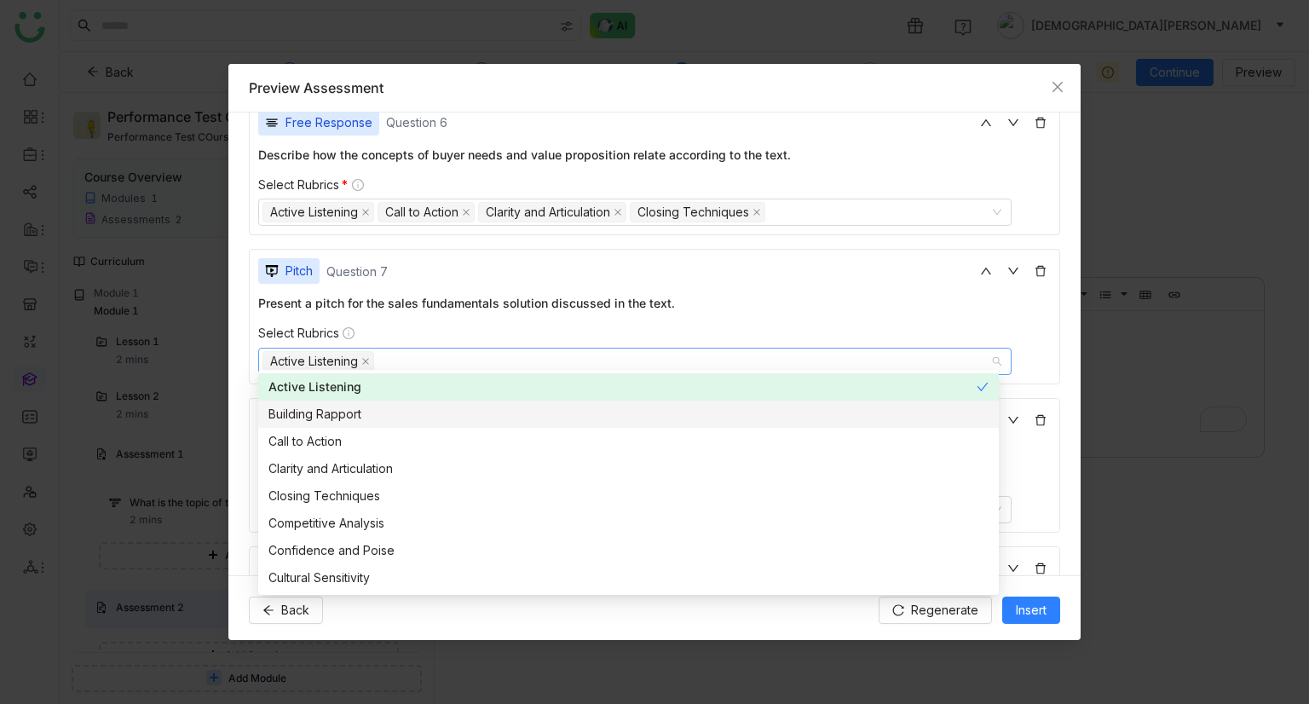
click at [351, 419] on div "Building Rapport" at bounding box center [628, 414] width 720 height 19
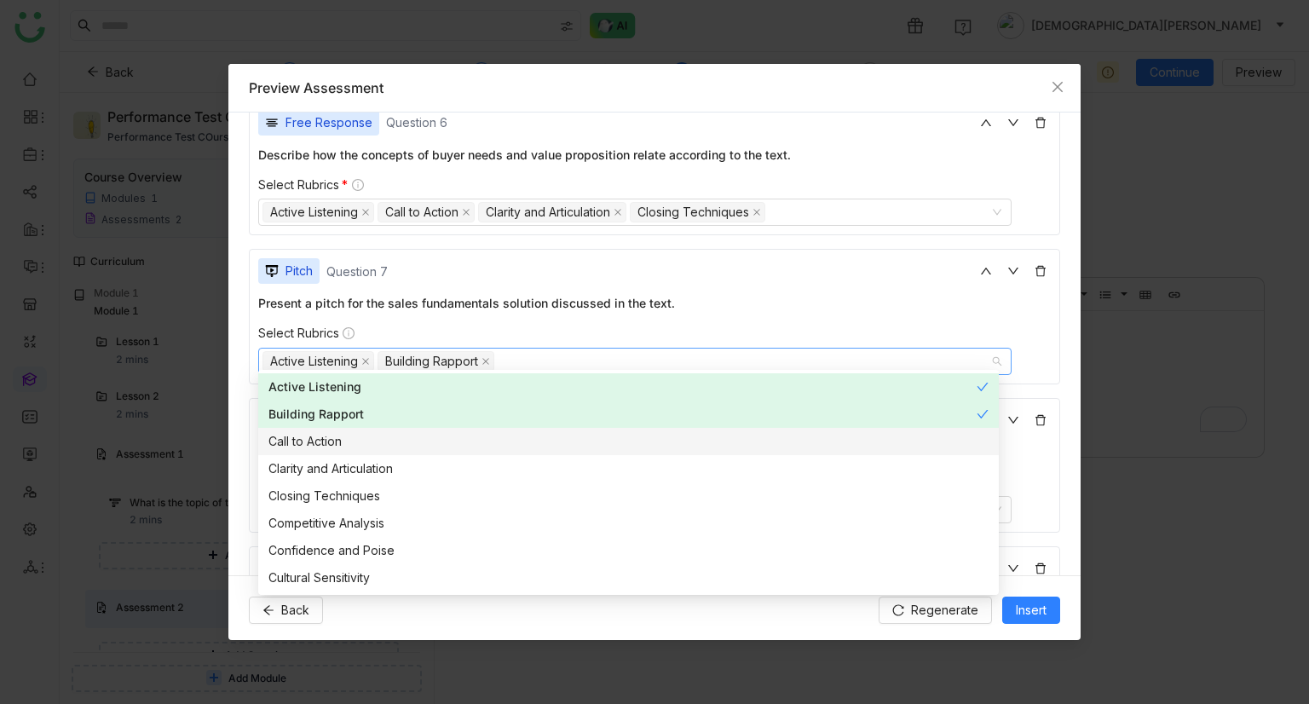
click at [326, 447] on div "Call to Action" at bounding box center [628, 441] width 720 height 19
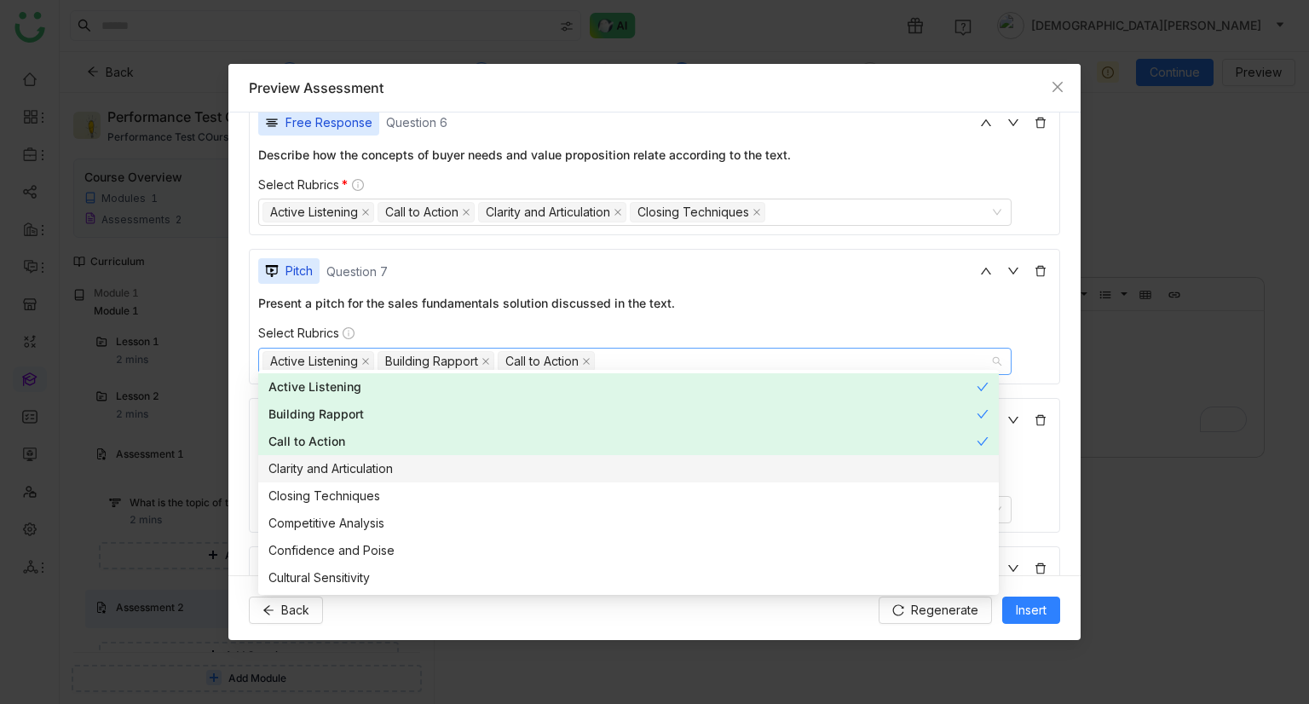
click at [315, 476] on div "Clarity and Articulation" at bounding box center [628, 468] width 720 height 19
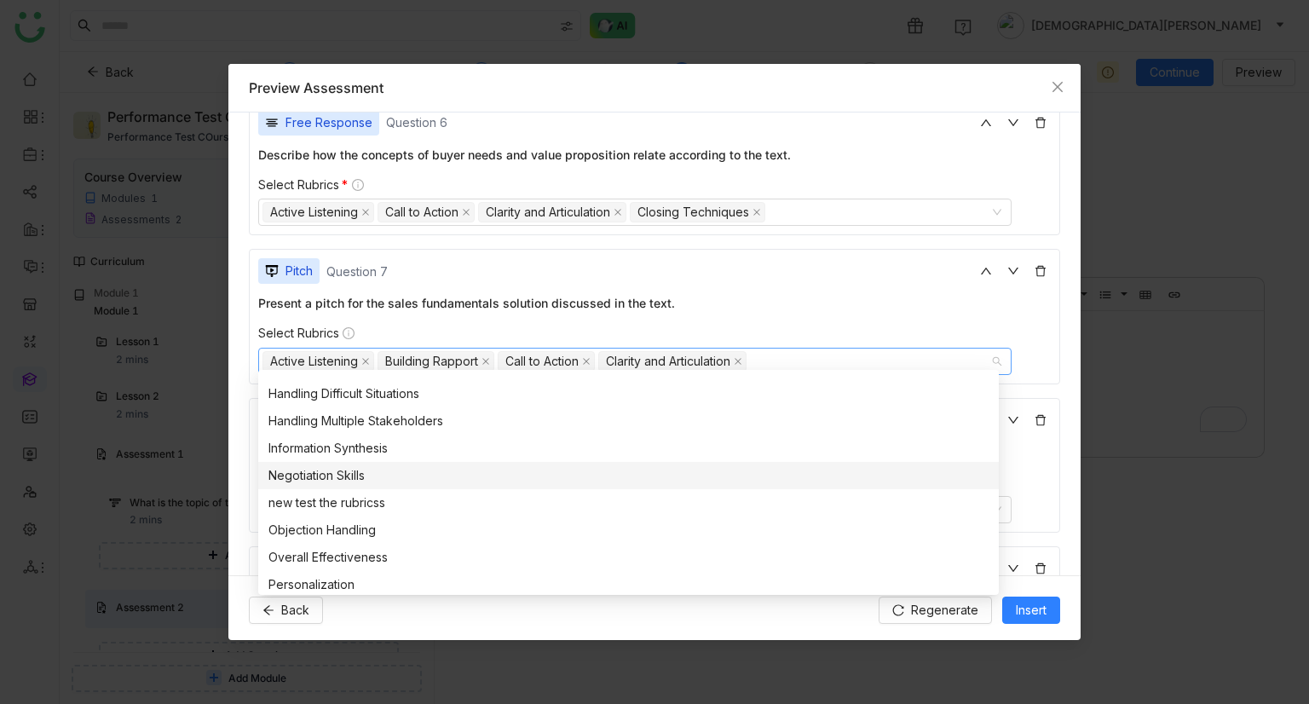
scroll to position [511, 0]
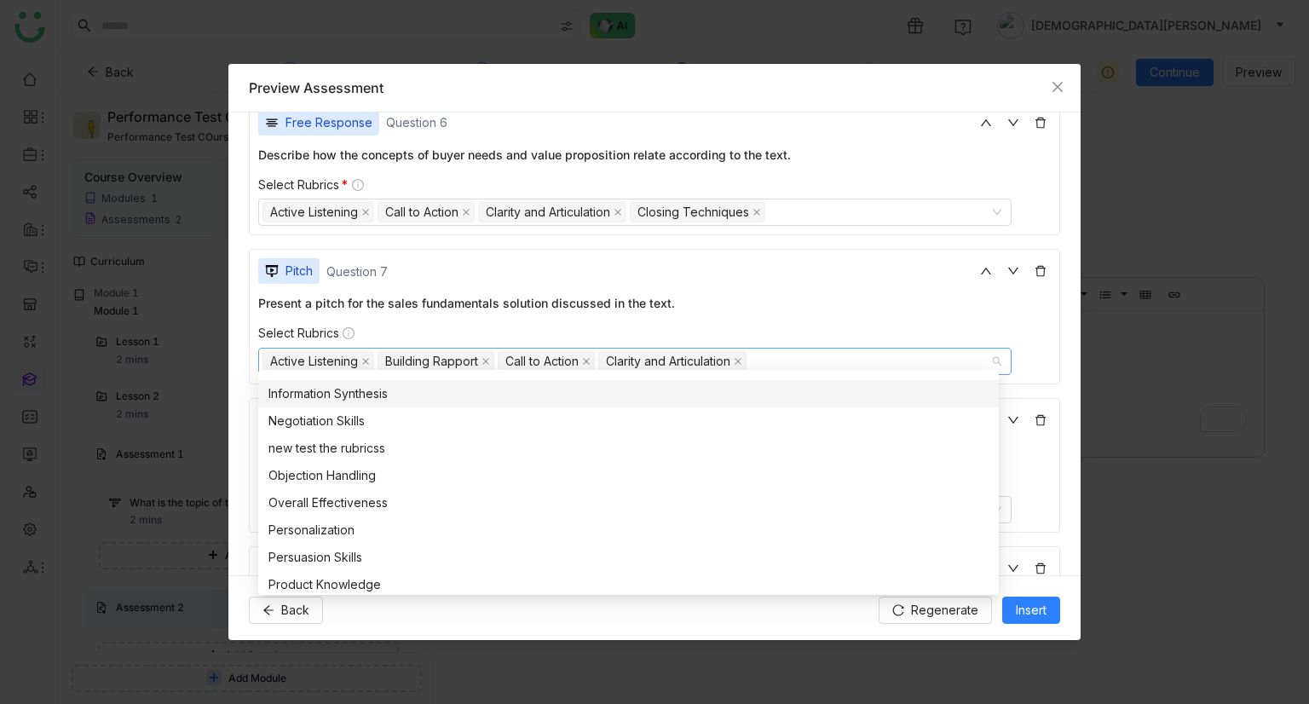
click at [637, 304] on div "Present a pitch for the sales fundamentals solution discussed in the text. Sele…" at bounding box center [654, 334] width 792 height 81
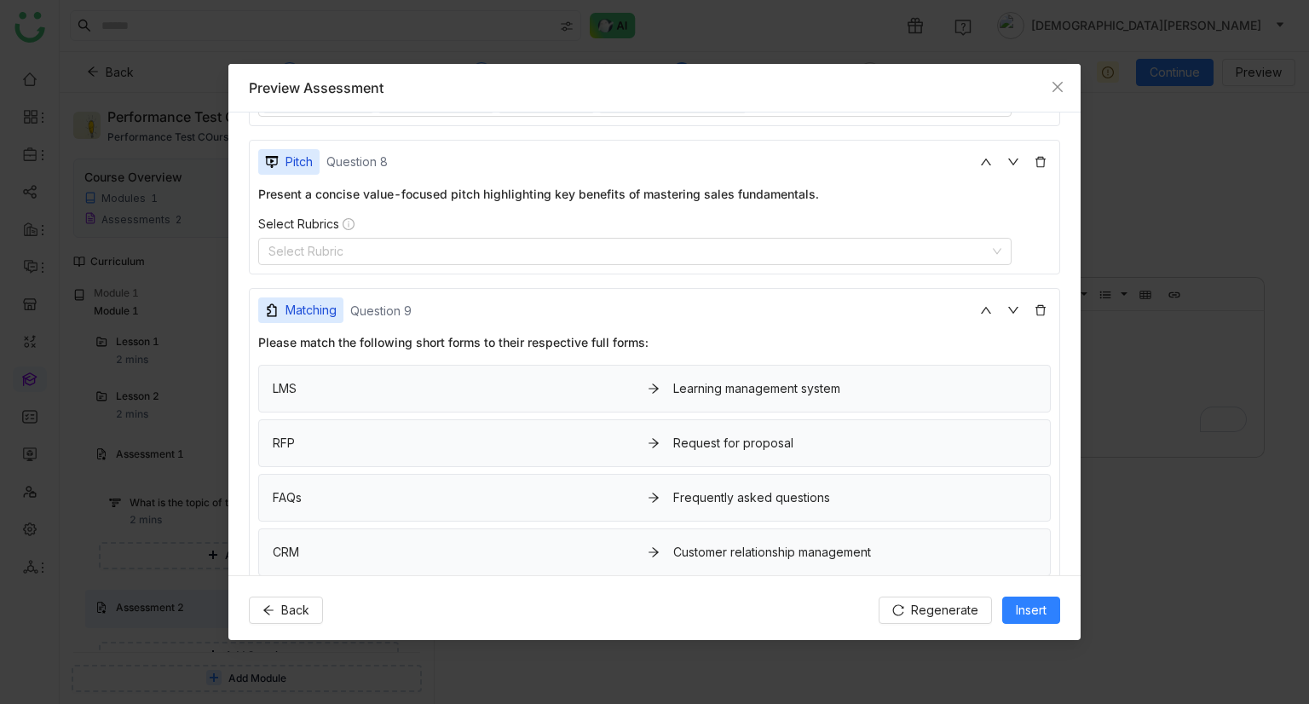
scroll to position [1704, 0]
click at [375, 253] on nz-select-top-control "Select Rubric" at bounding box center [634, 253] width 753 height 27
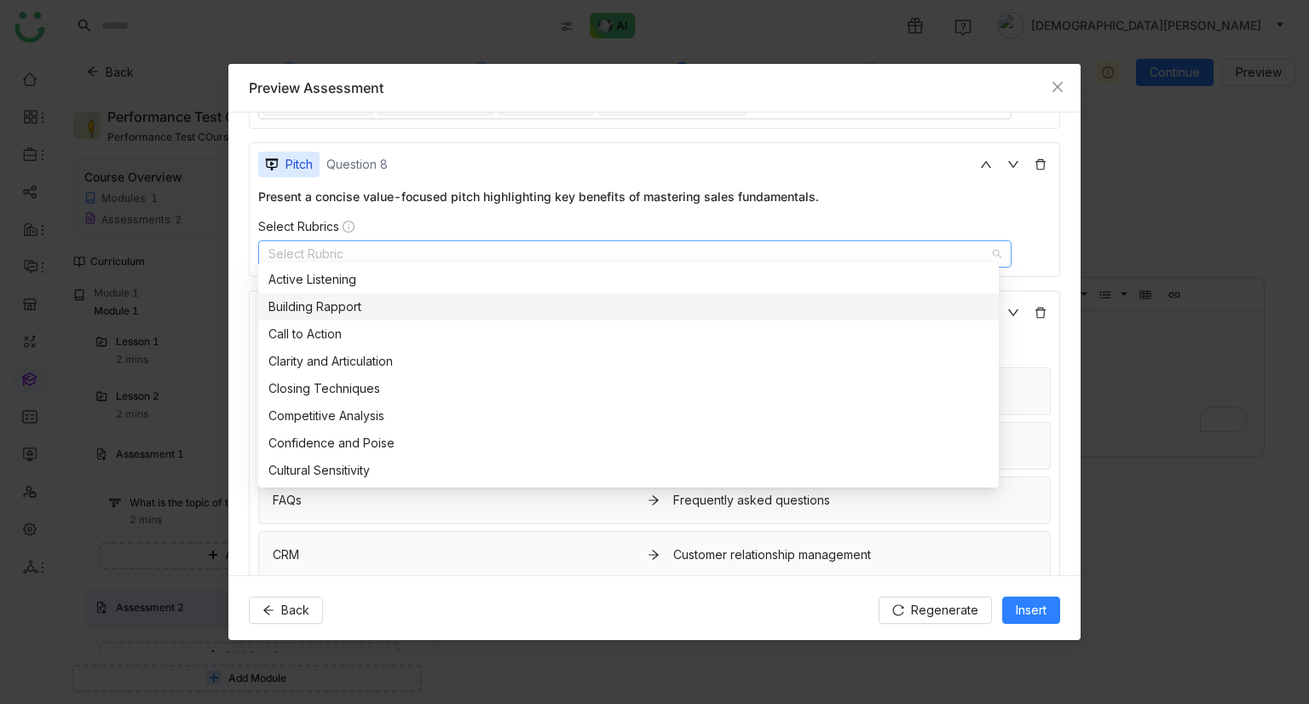
click at [347, 293] on nz-option-item "Building Rapport" at bounding box center [628, 306] width 740 height 27
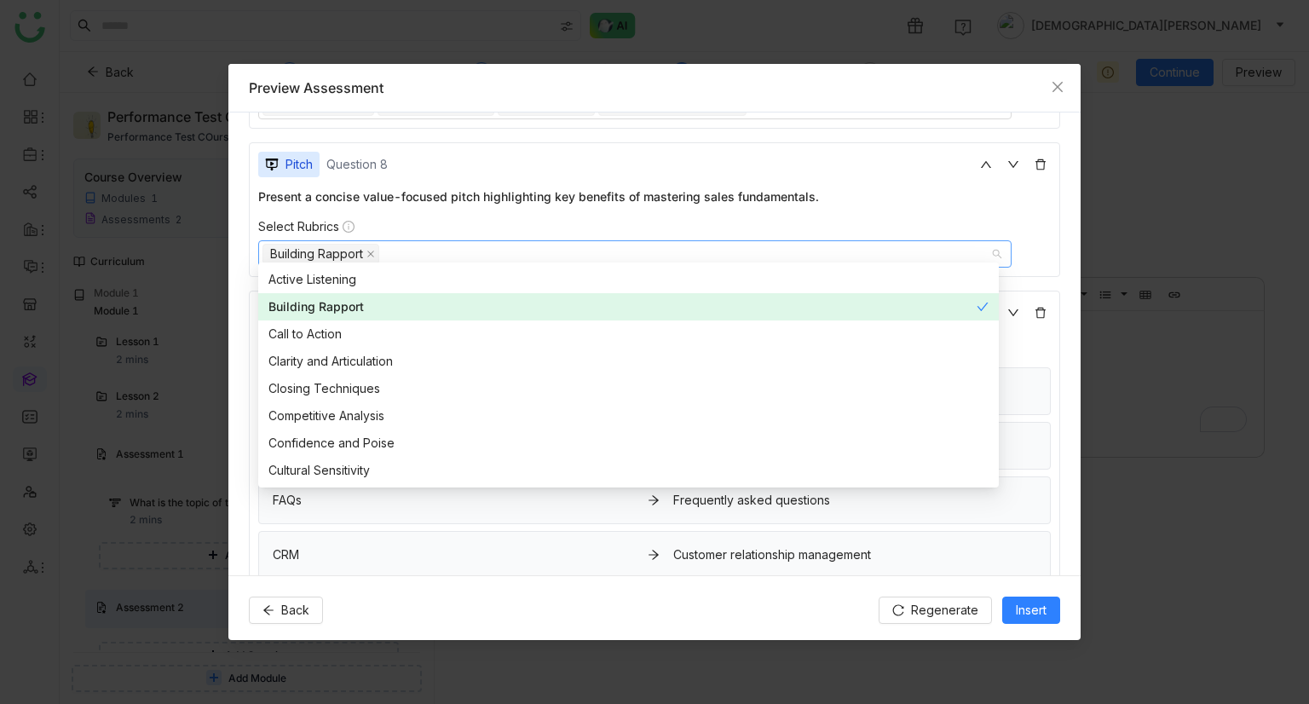
click at [336, 313] on div "Building Rapport" at bounding box center [622, 306] width 708 height 19
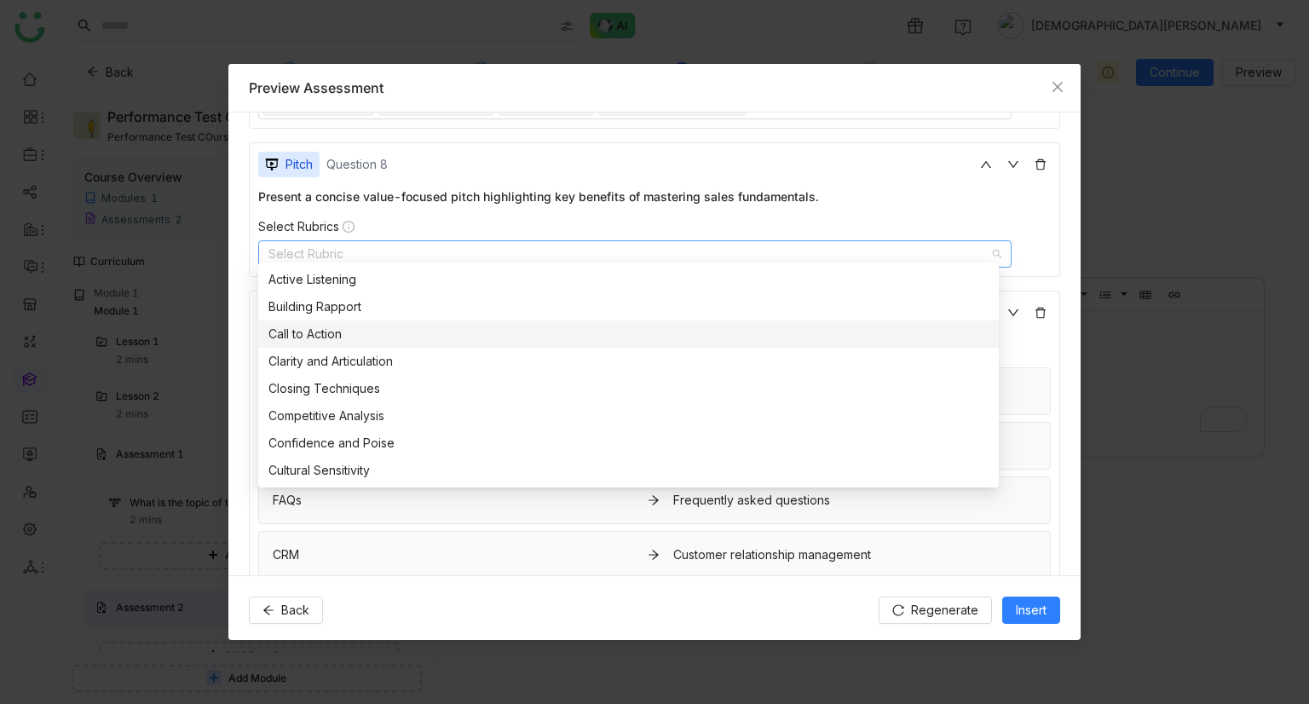
click at [325, 335] on div "Call to Action" at bounding box center [628, 334] width 720 height 19
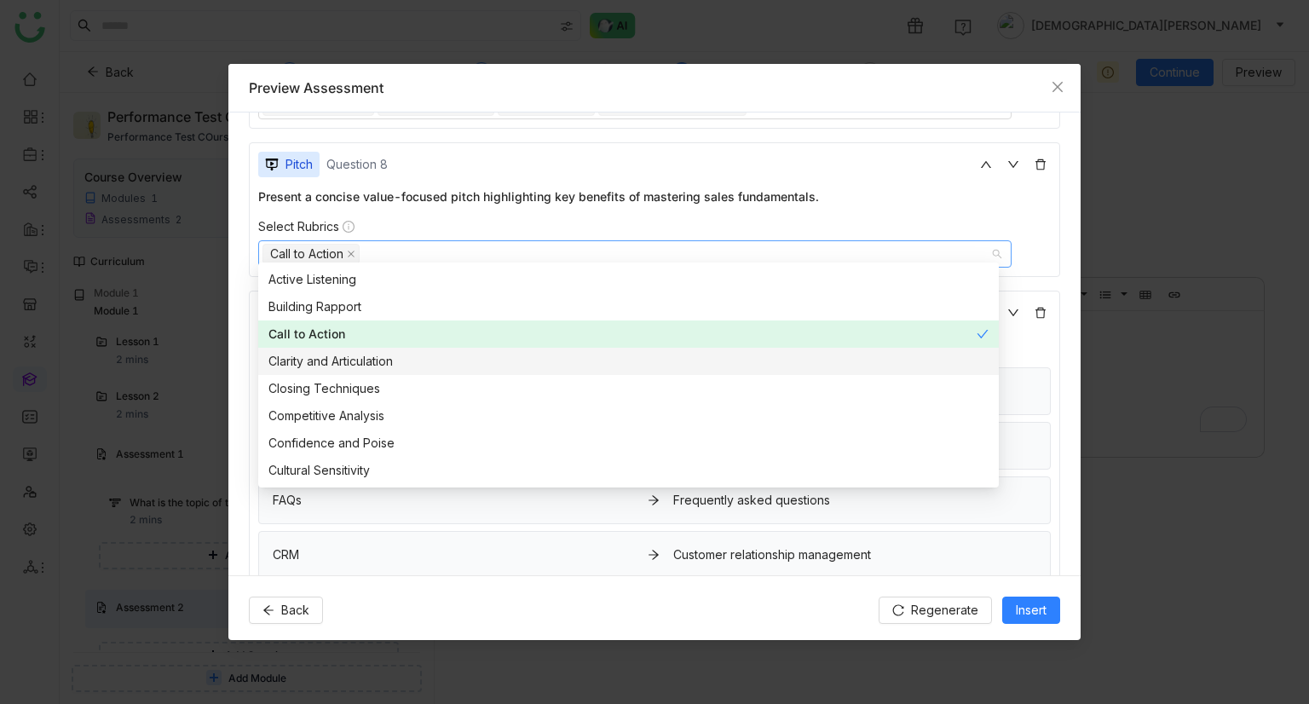
click at [314, 355] on div "Clarity and Articulation" at bounding box center [628, 361] width 720 height 19
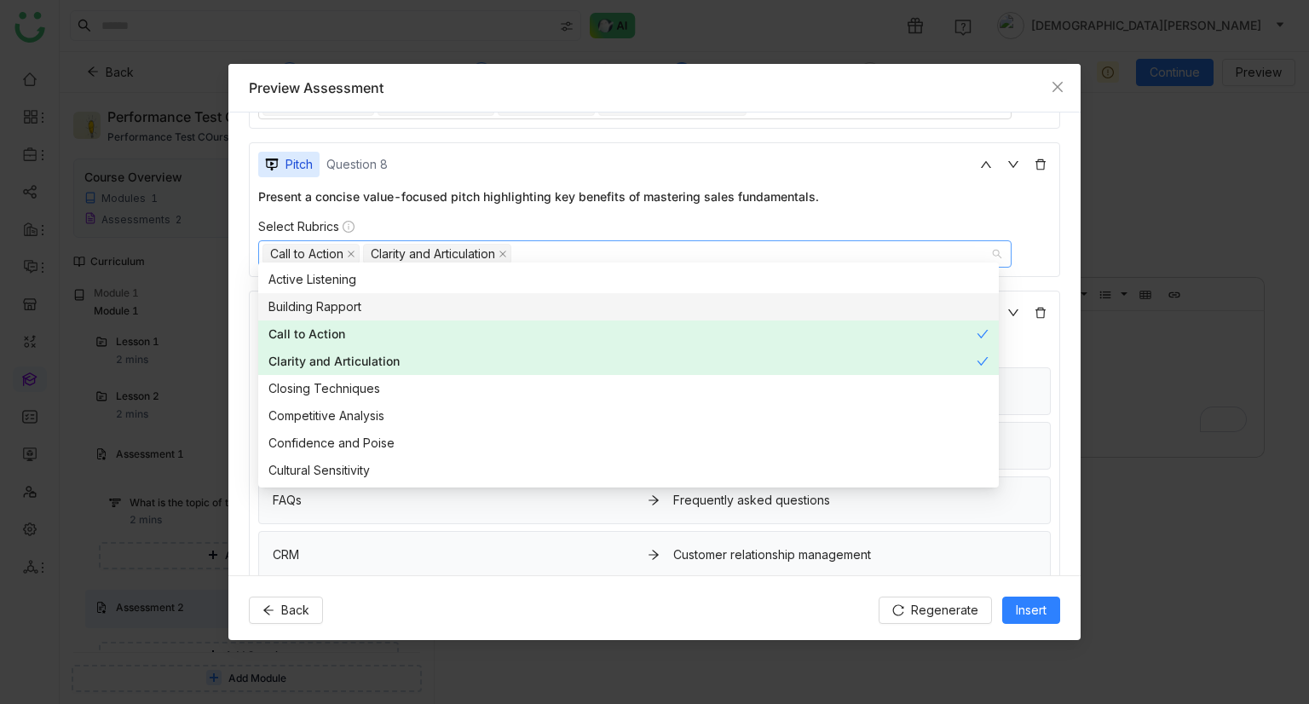
click at [313, 308] on div "Building Rapport" at bounding box center [628, 306] width 720 height 19
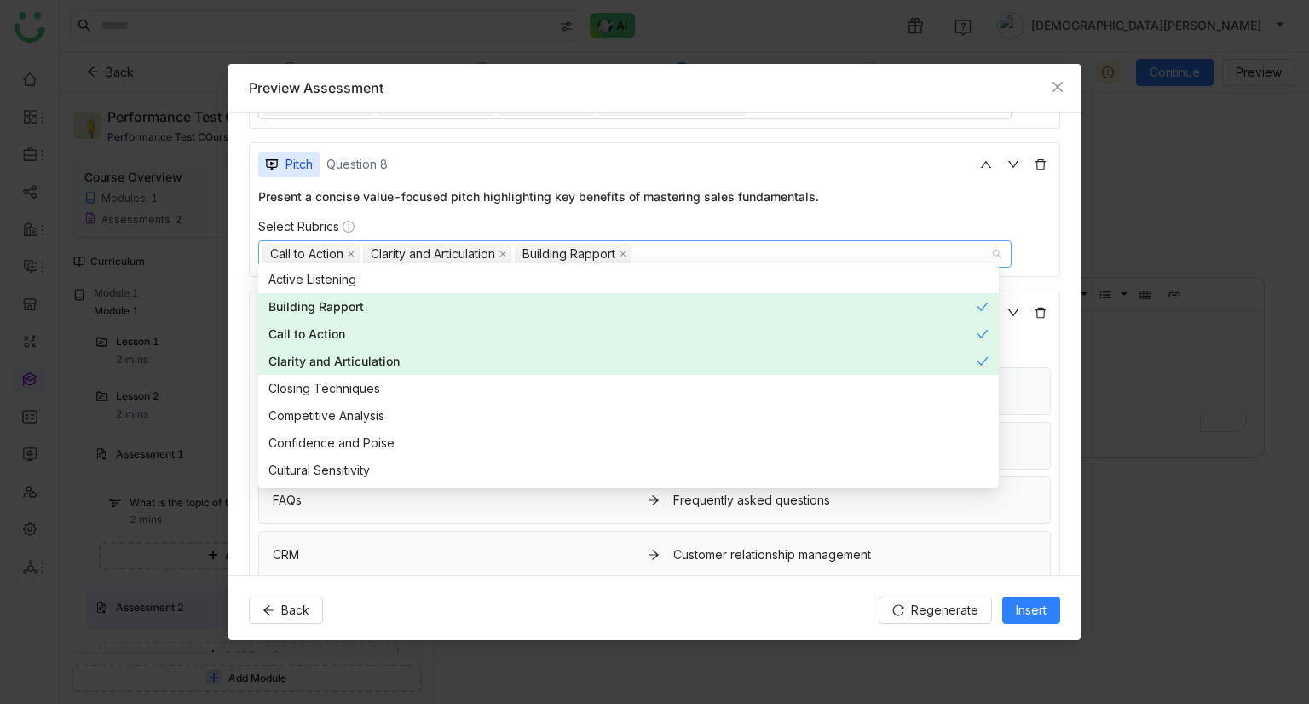
click at [327, 277] on div "Active Listening" at bounding box center [628, 279] width 720 height 19
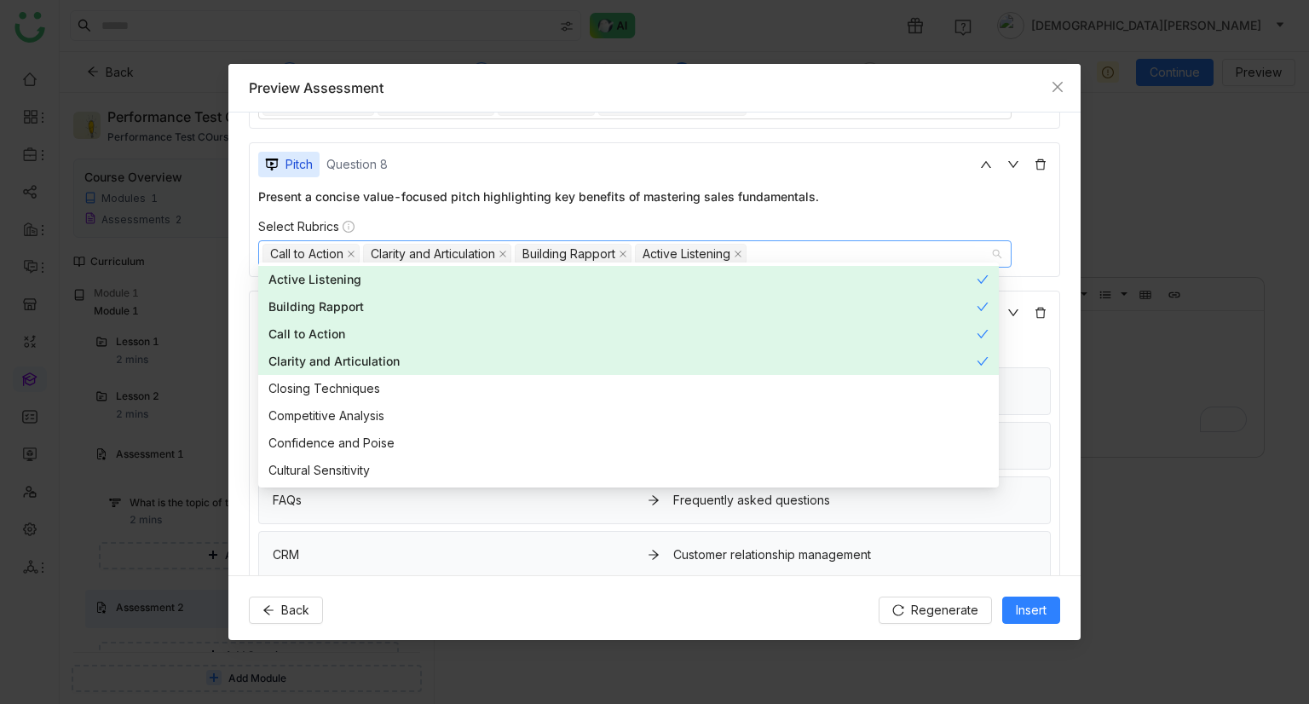
click at [755, 209] on div "Present a concise value-focused pitch highlighting key benefits of mastering sa…" at bounding box center [654, 227] width 792 height 81
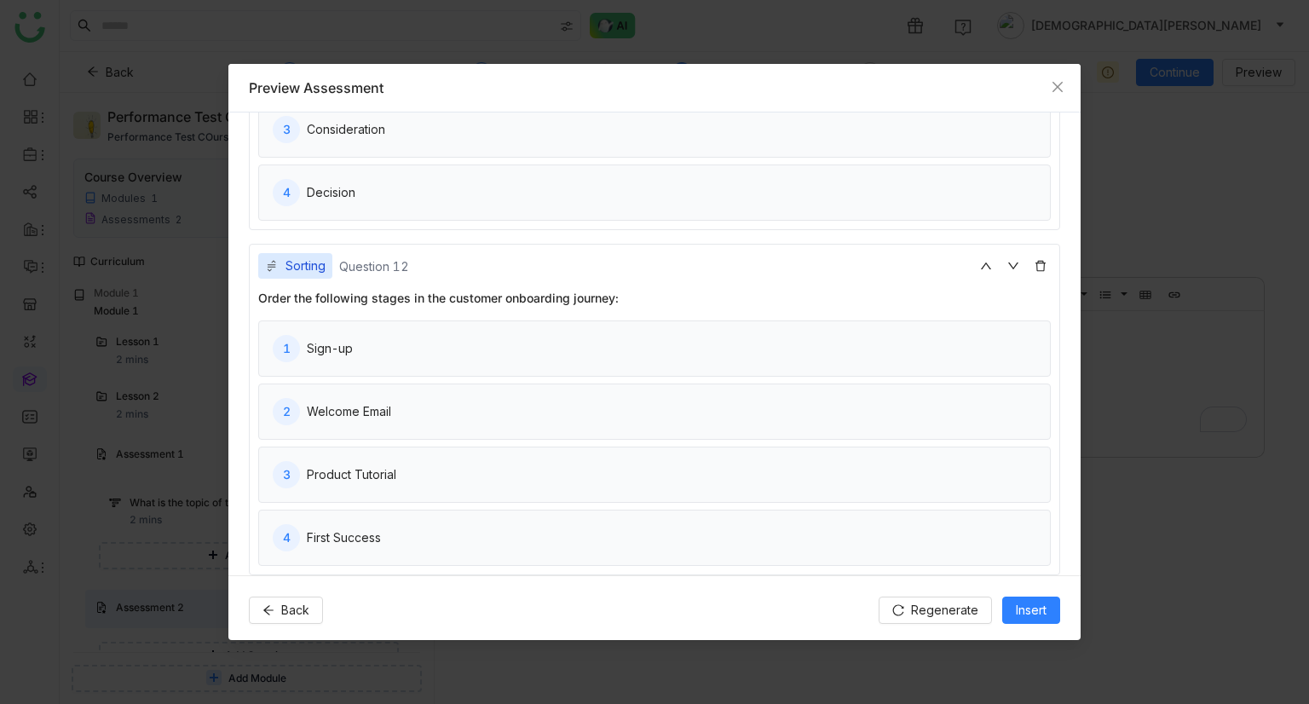
scroll to position [2994, 0]
click at [1021, 596] on button "Insert" at bounding box center [1031, 609] width 58 height 27
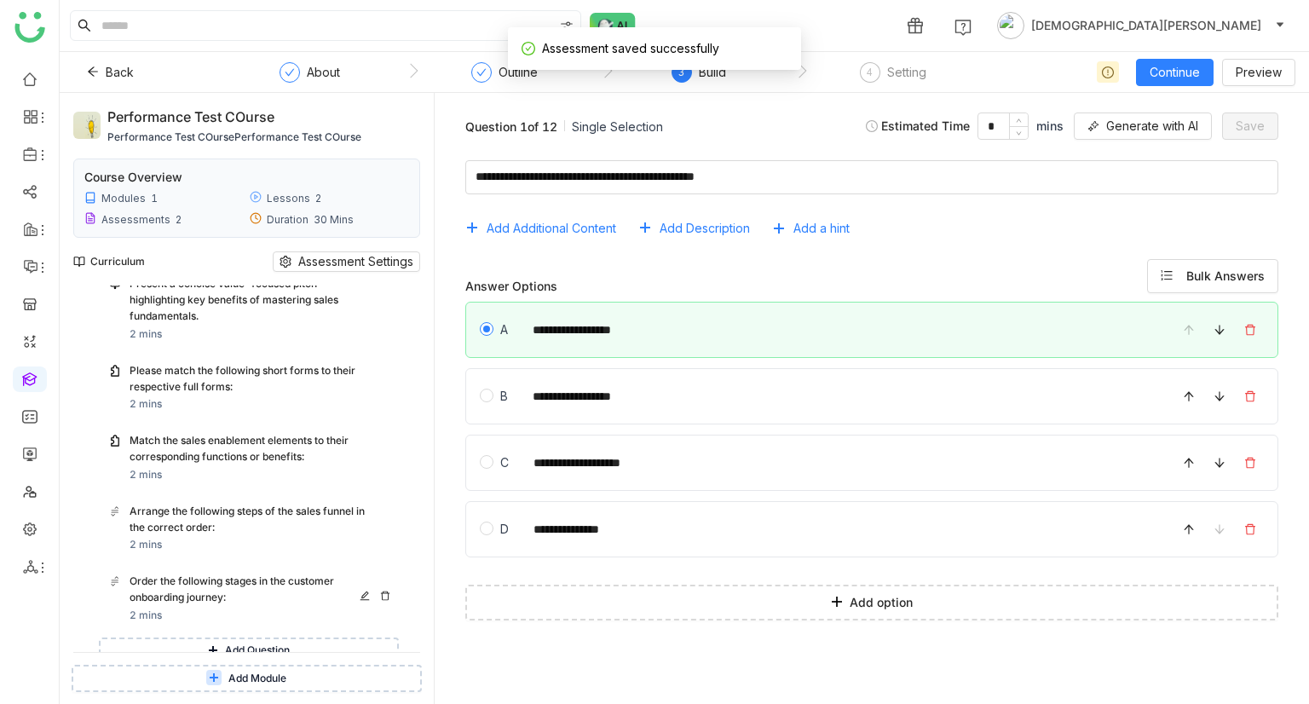
scroll to position [949, 0]
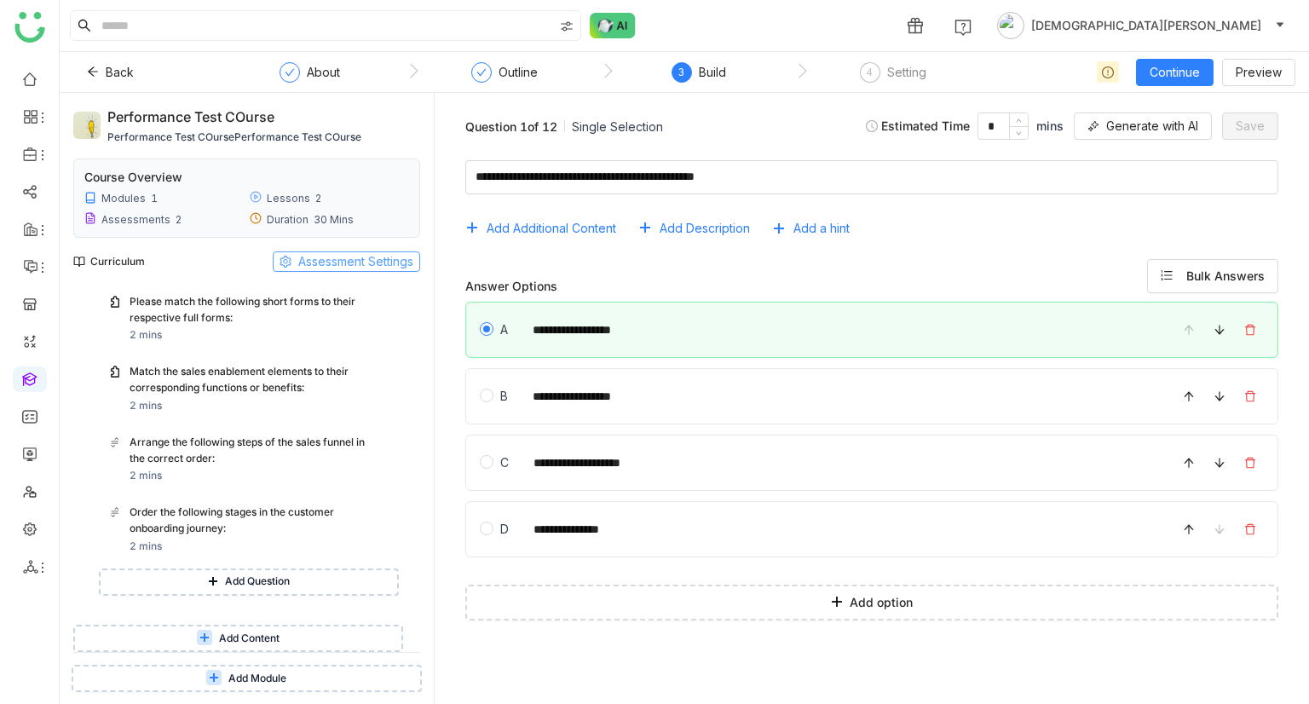
click at [355, 255] on span "Assessment Settings" at bounding box center [355, 261] width 115 height 19
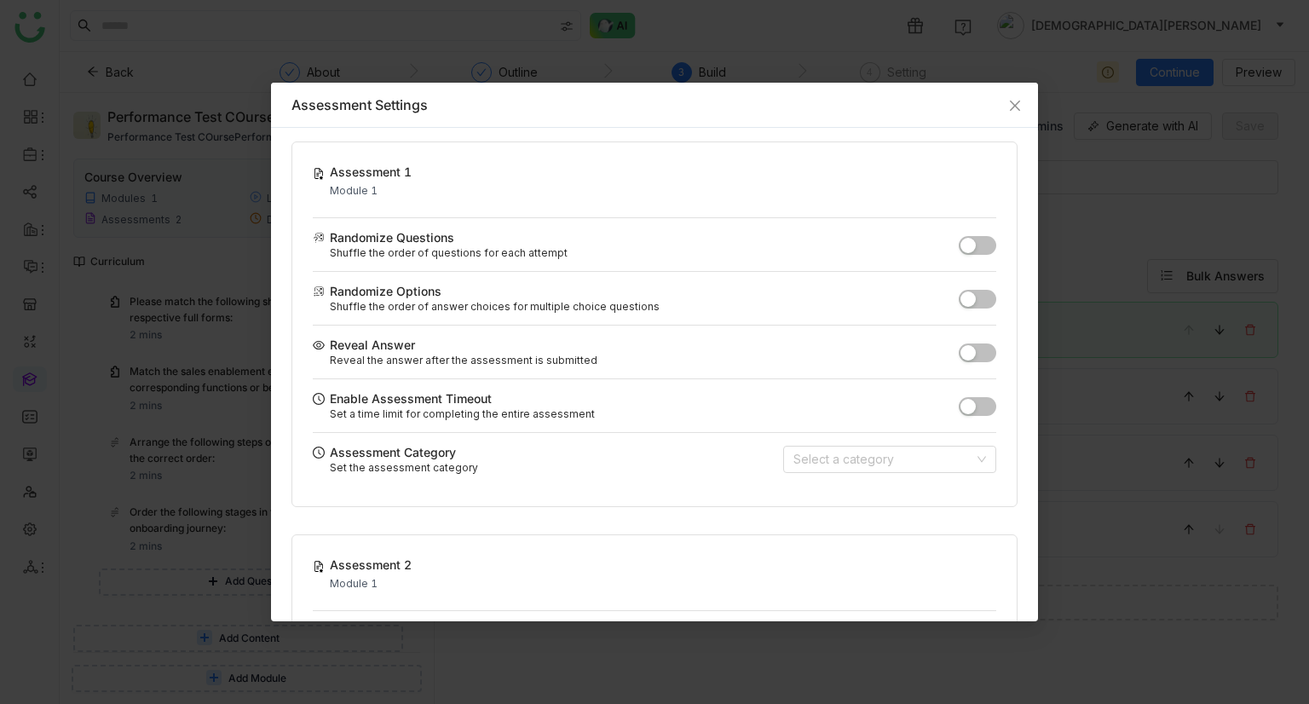
click at [972, 244] on button "button" at bounding box center [976, 245] width 37 height 19
click at [961, 302] on span "button" at bounding box center [967, 298] width 15 height 15
click at [928, 456] on input at bounding box center [883, 459] width 181 height 26
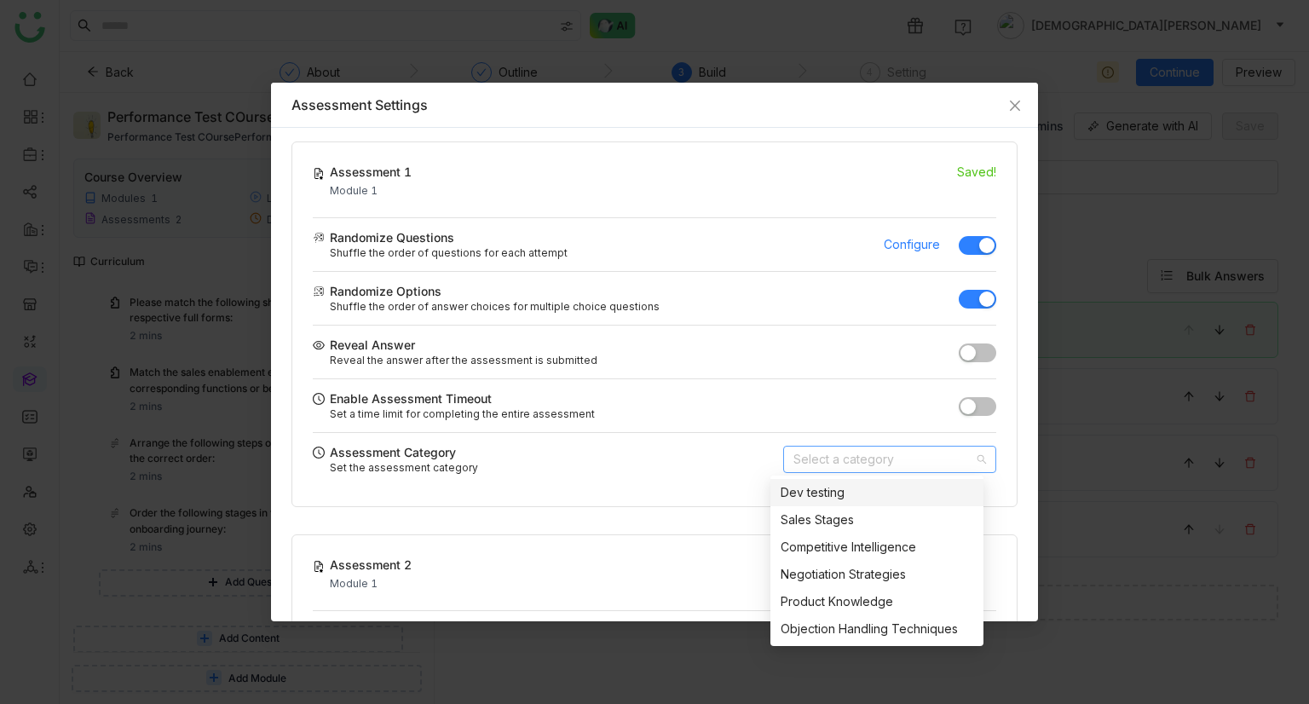
click at [787, 501] on div "Dev testing" at bounding box center [876, 492] width 193 height 19
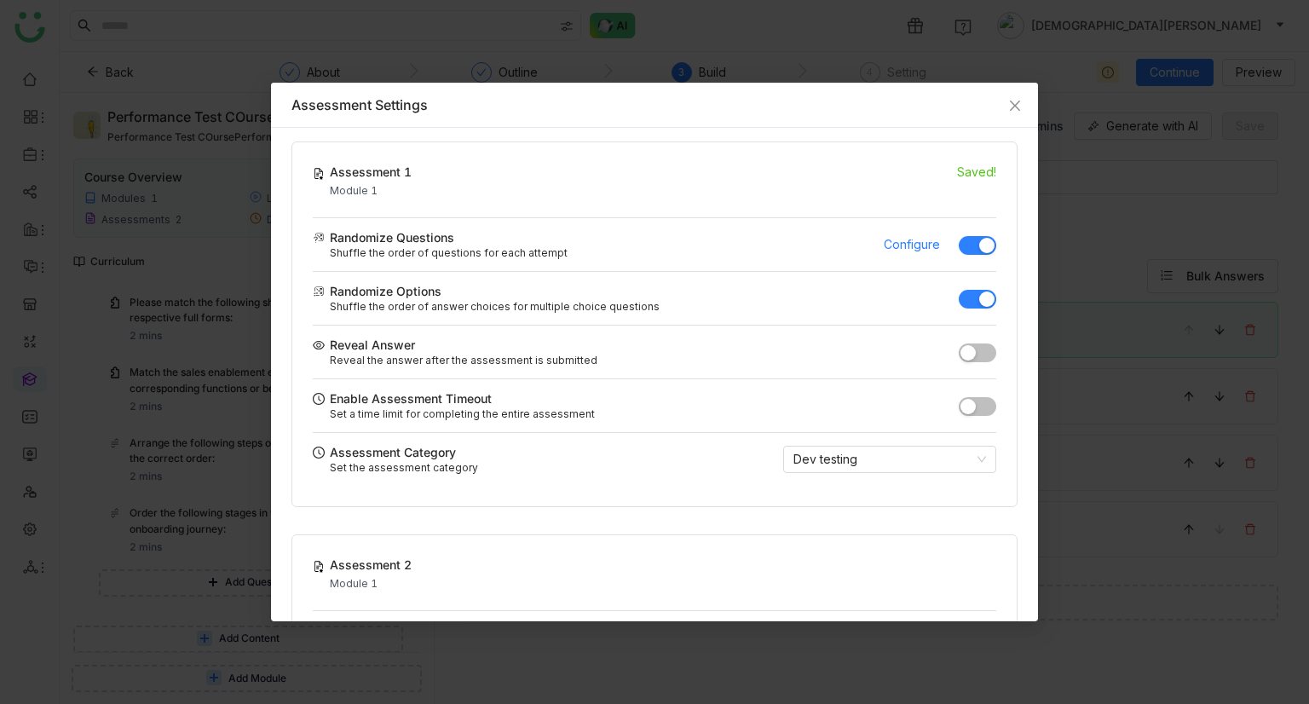
click at [712, 521] on div "Assessment 1 Module 1 Saved! Randomize Questions Shuffle the order of questions…" at bounding box center [654, 524] width 767 height 792
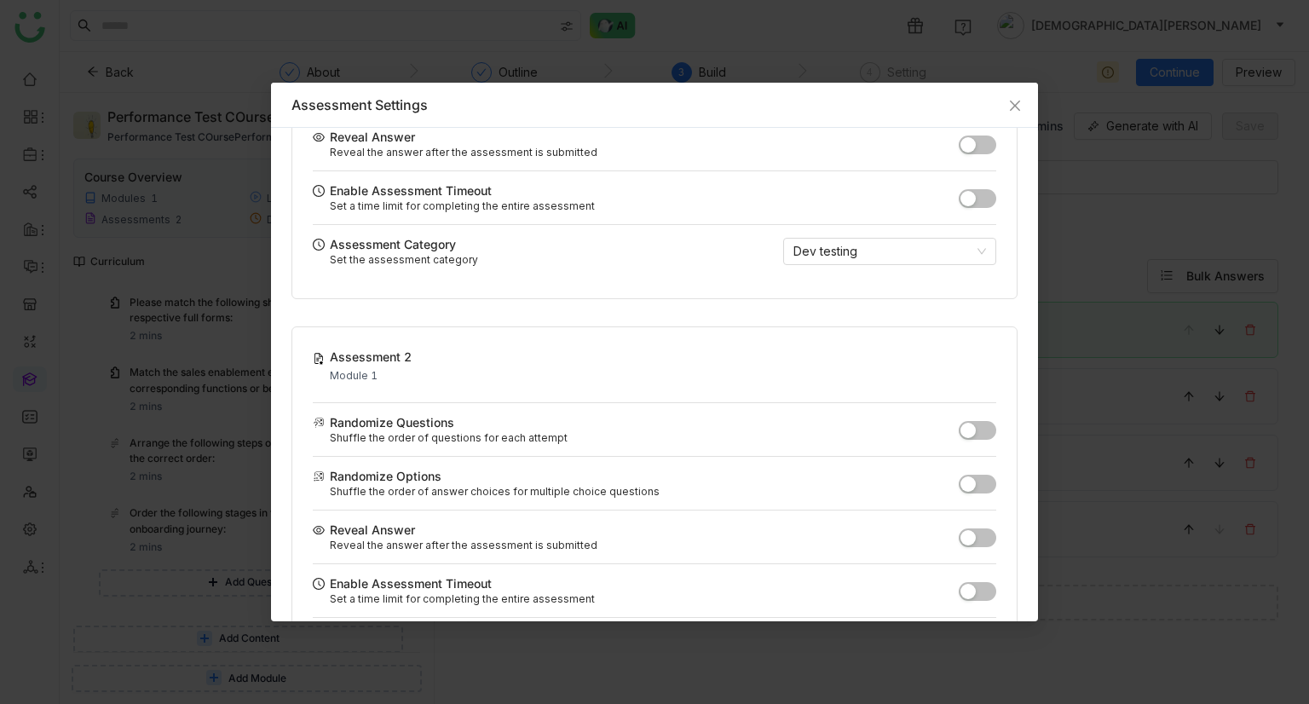
scroll to position [297, 0]
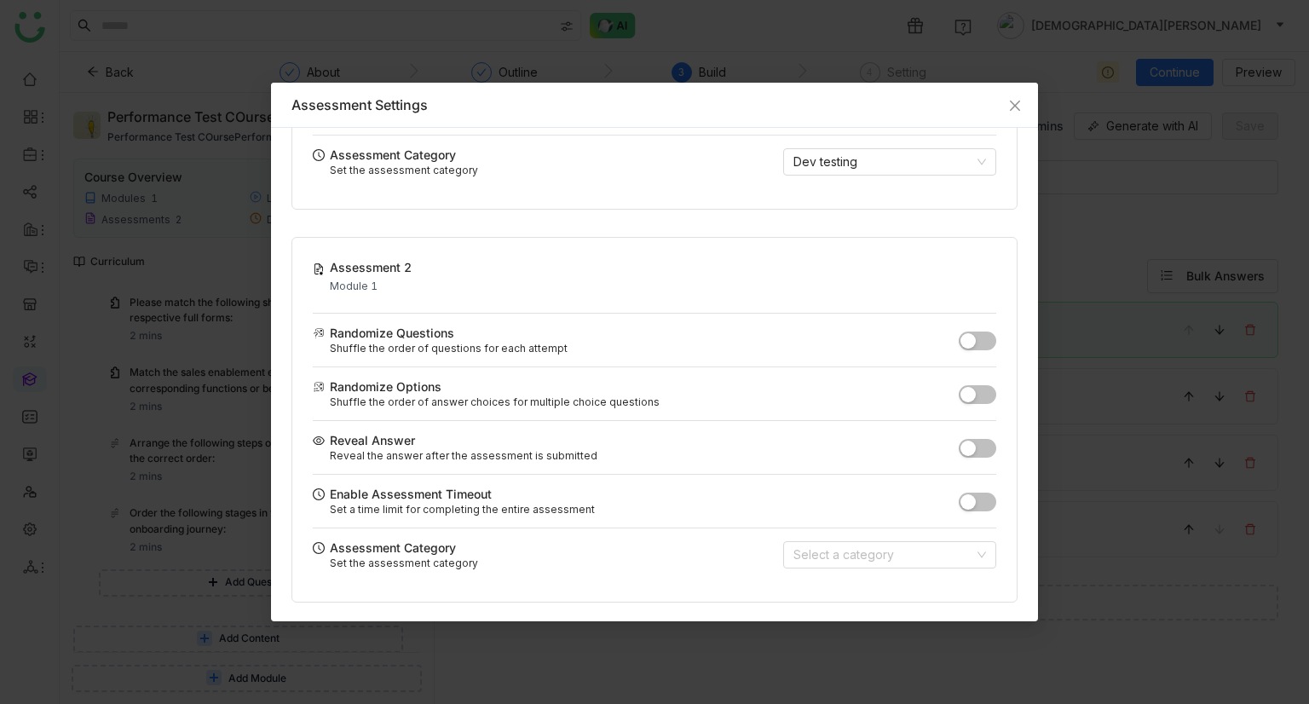
click at [939, 325] on div "Randomize Questions" at bounding box center [636, 333] width 646 height 18
drag, startPoint x: 961, startPoint y: 328, endPoint x: 958, endPoint y: 352, distance: 24.1
click at [962, 331] on button "button" at bounding box center [976, 340] width 37 height 19
click at [997, 108] on span "Close" at bounding box center [1015, 106] width 46 height 46
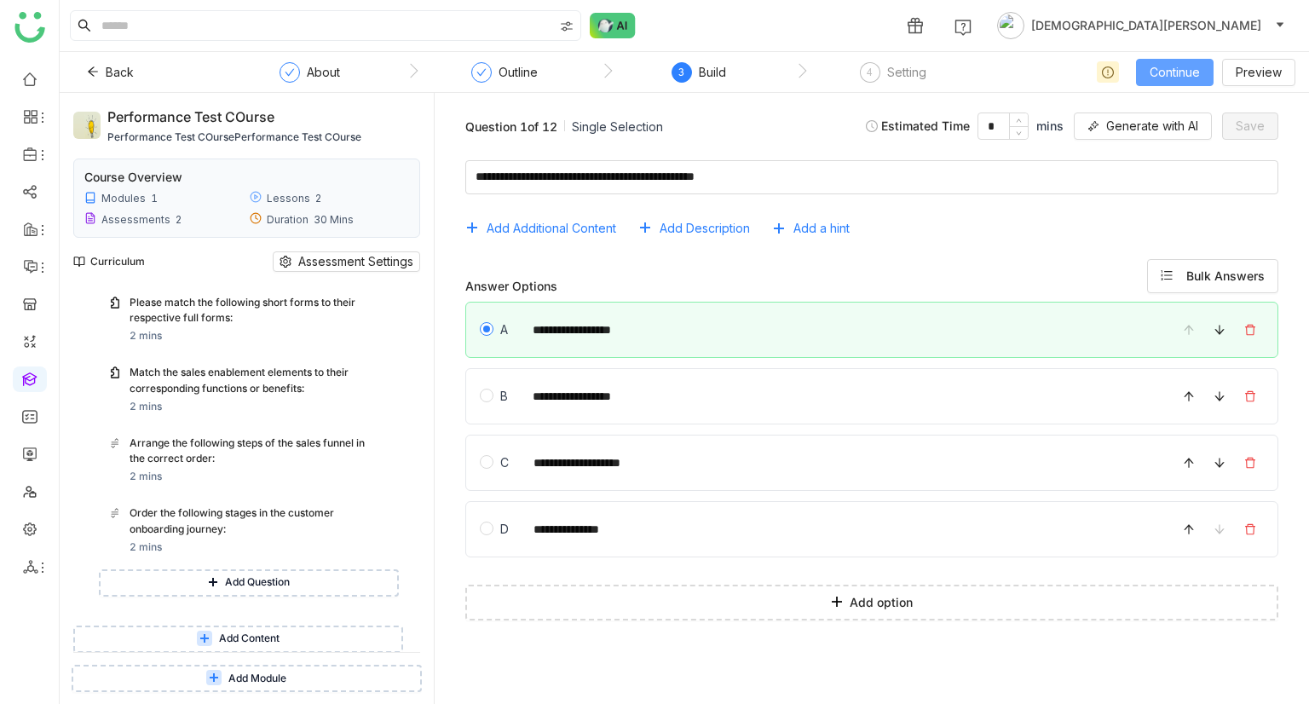
click at [1159, 66] on span "Continue" at bounding box center [1174, 72] width 50 height 19
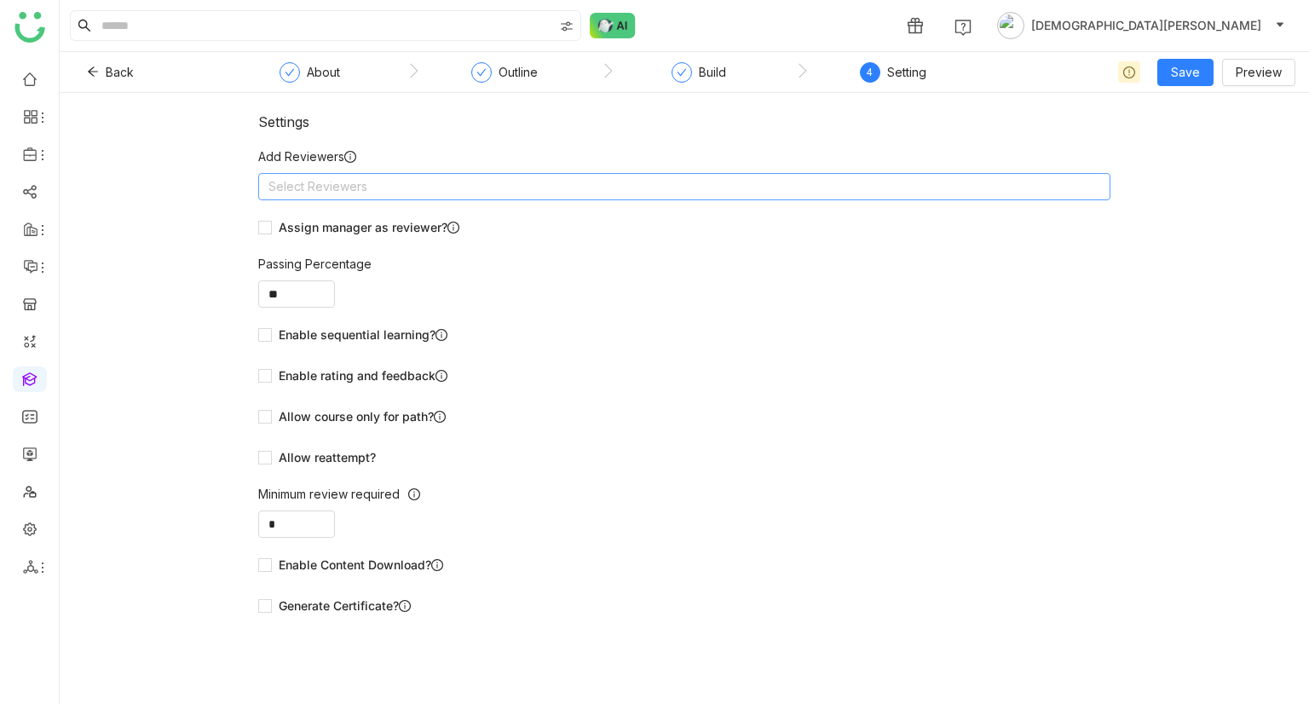
click at [451, 187] on nz-select-top-control "Select Reviewers" at bounding box center [684, 186] width 852 height 27
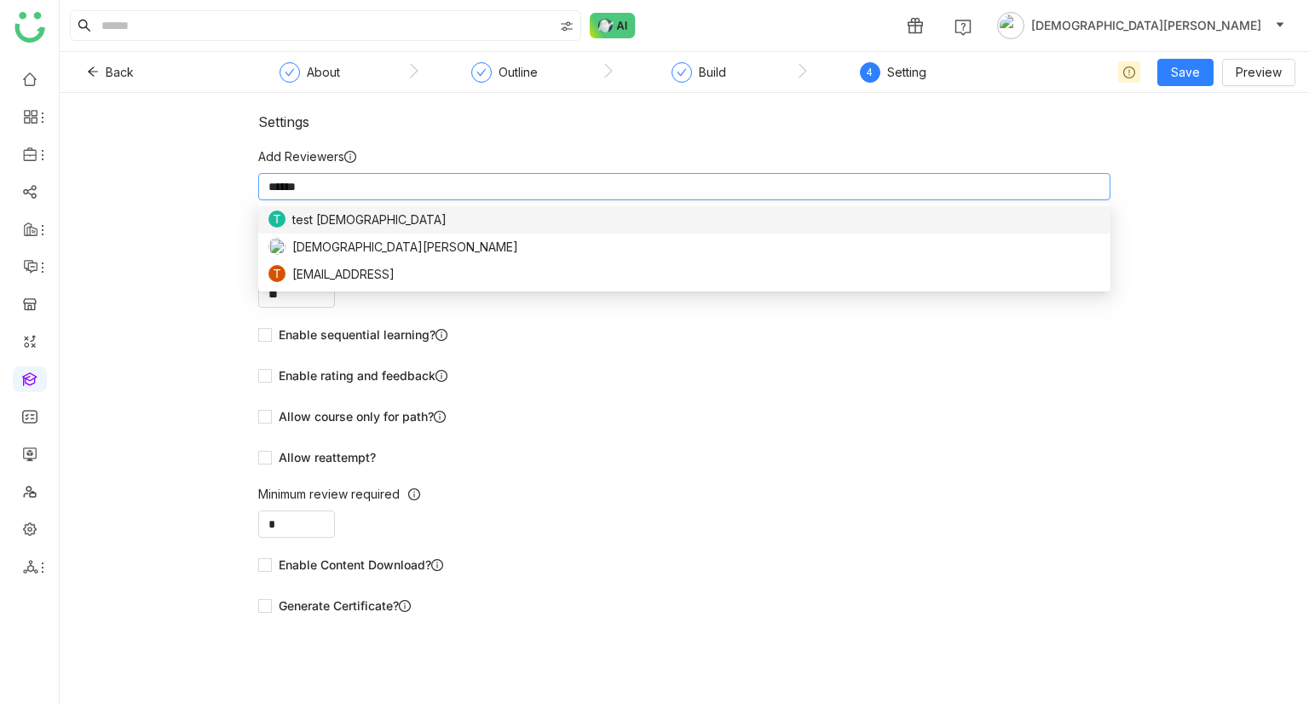
type input "******"
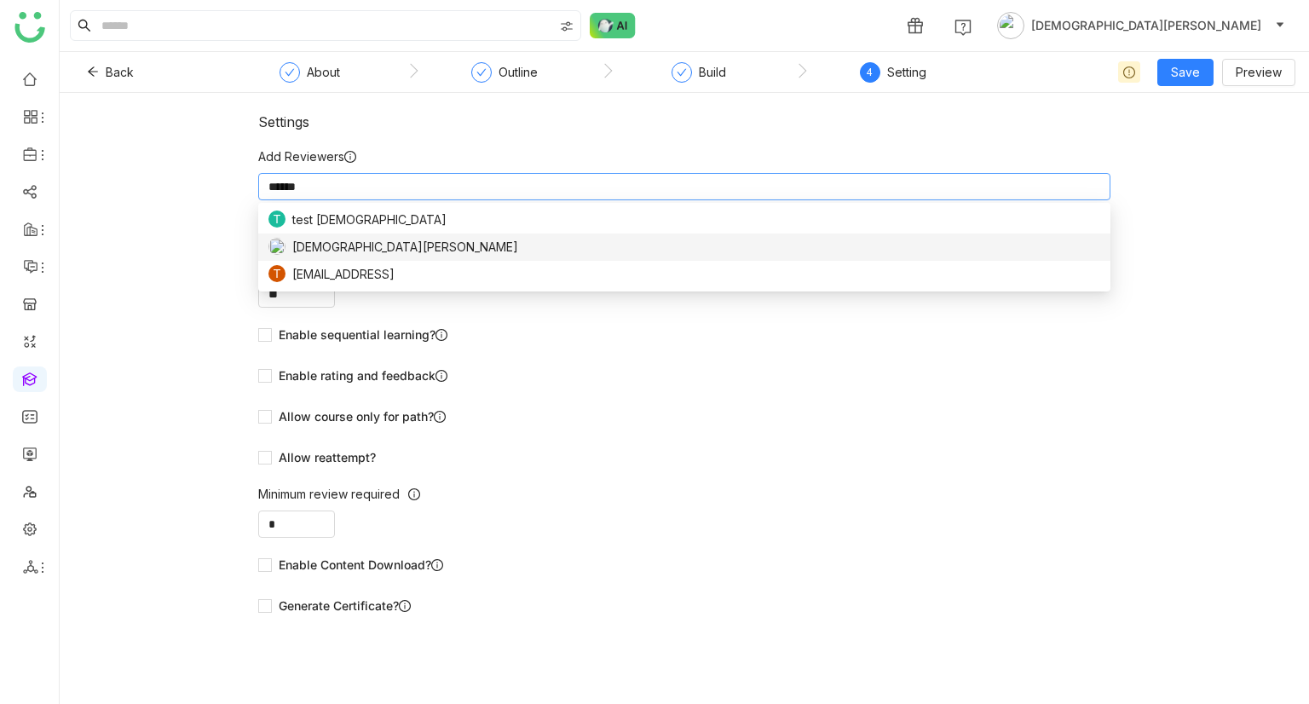
click at [312, 236] on nz-option-item "[DEMOGRAPHIC_DATA][PERSON_NAME]" at bounding box center [684, 246] width 852 height 27
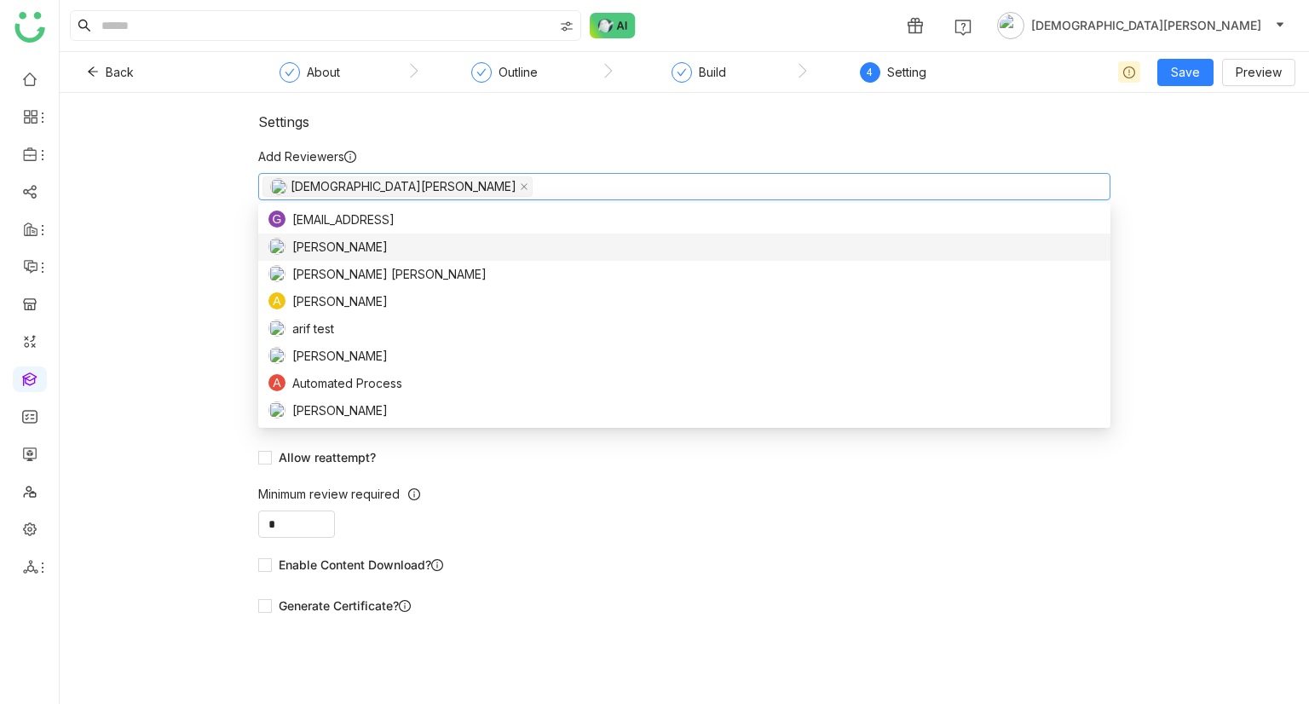
click at [225, 246] on div "Settings Add Reviewers Vishnu Vardhan Assign manager as reviewer? Passing Perce…" at bounding box center [684, 398] width 1249 height 611
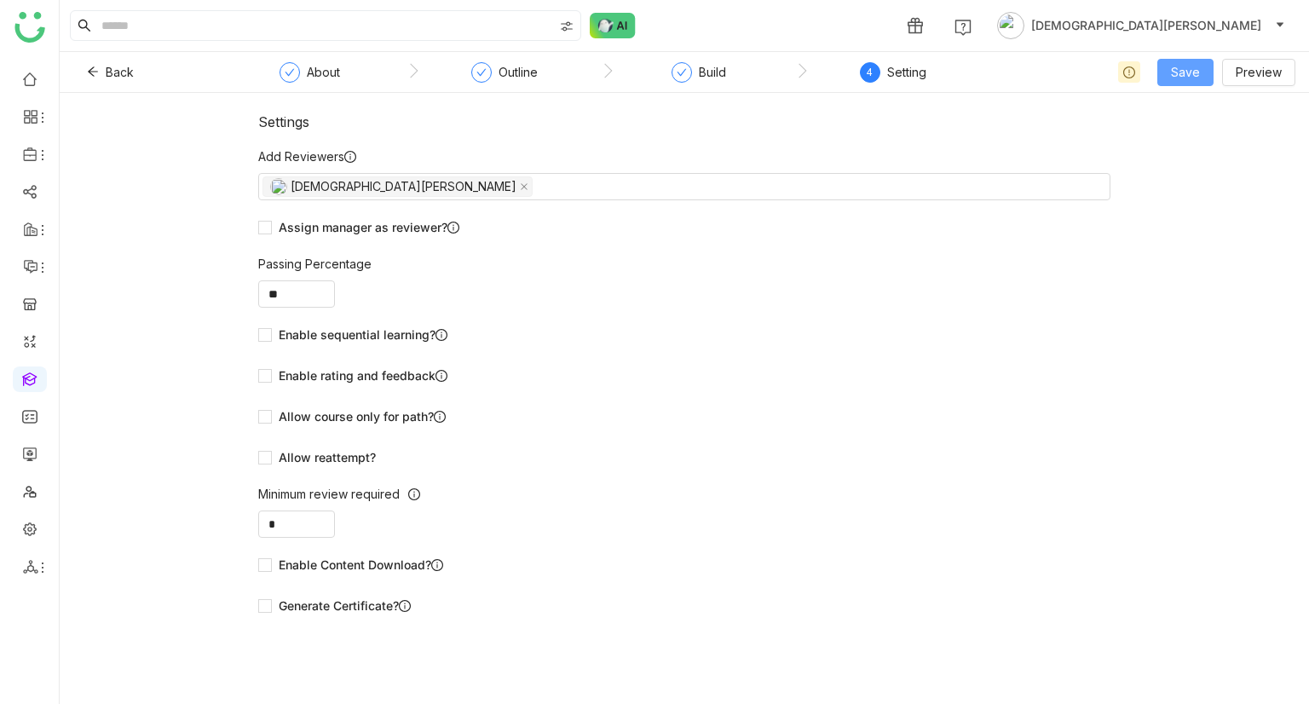
click at [1207, 74] on button "Save" at bounding box center [1185, 72] width 56 height 27
click at [1198, 137] on span "Save & Publish" at bounding box center [1211, 138] width 83 height 19
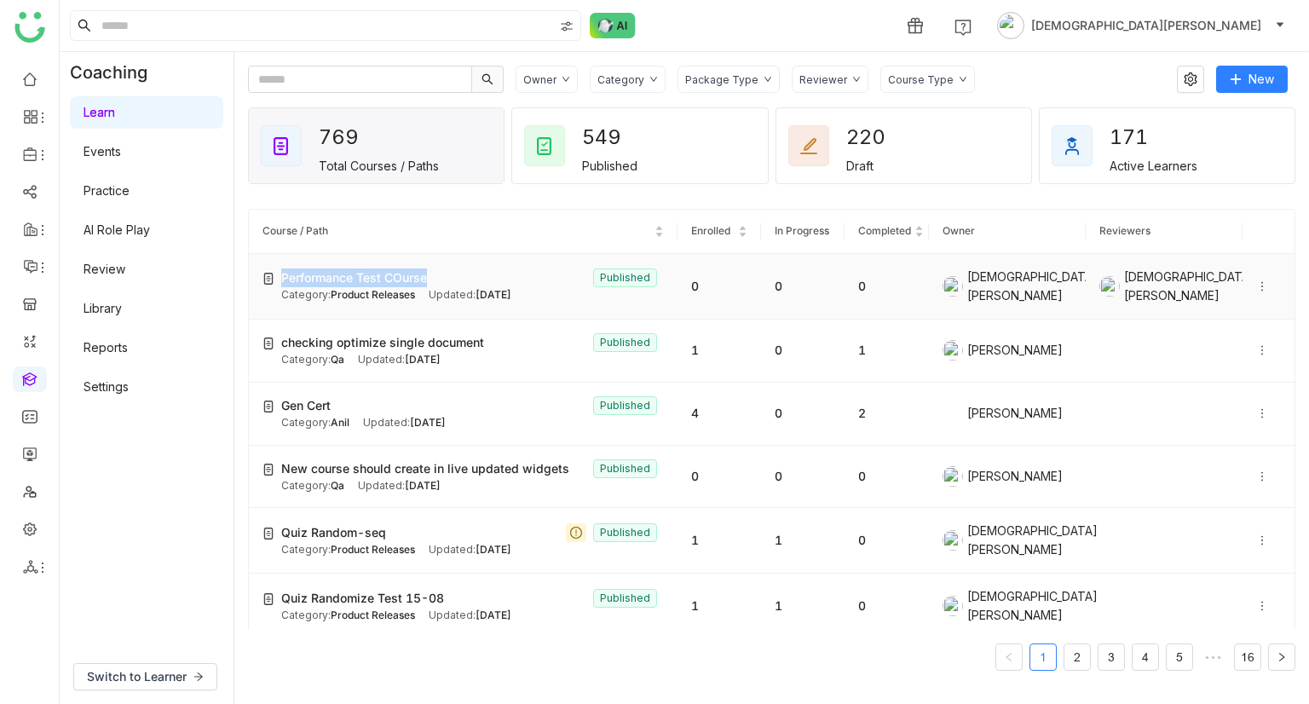
copy span "Performance Test COurse"
drag, startPoint x: 437, startPoint y: 274, endPoint x: 283, endPoint y: 279, distance: 154.3
click at [283, 279] on div "Performance Test COurse Published" at bounding box center [472, 277] width 382 height 19
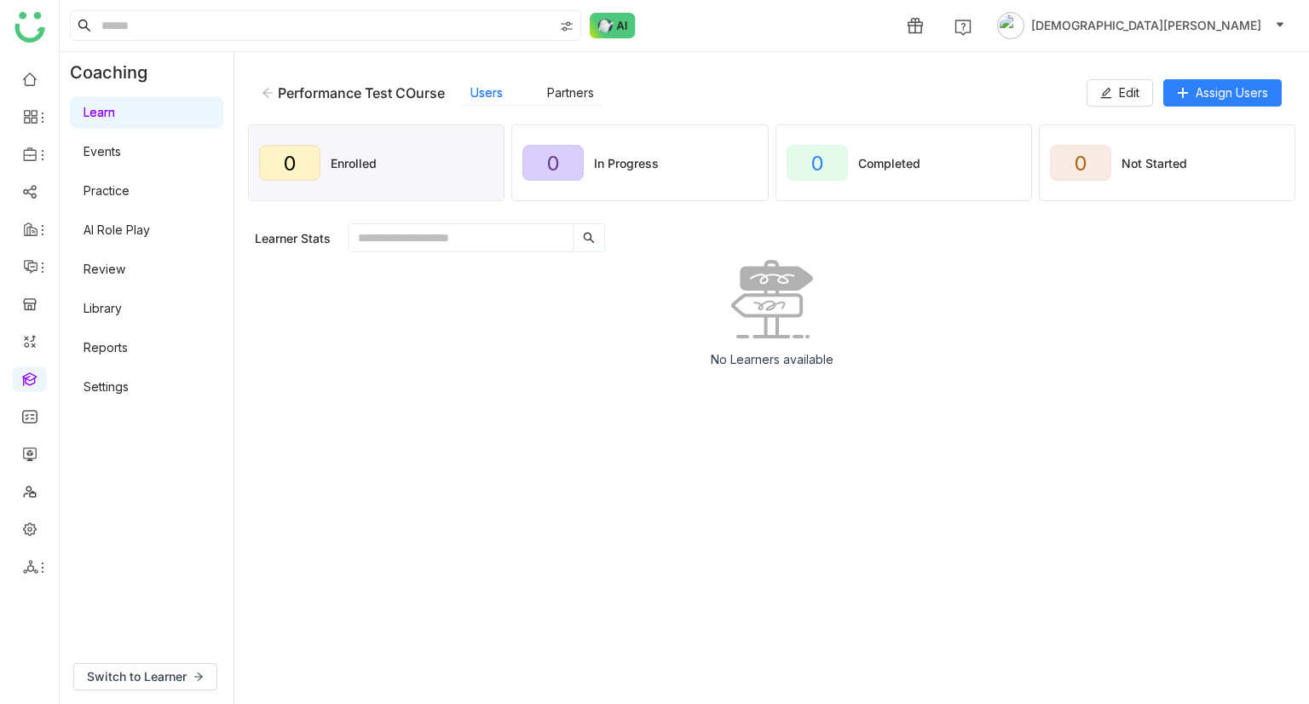
click at [270, 83] on div "Performance Test COurse Users Partners" at bounding box center [674, 93] width 825 height 26
click at [273, 89] on icon at bounding box center [268, 93] width 12 height 12
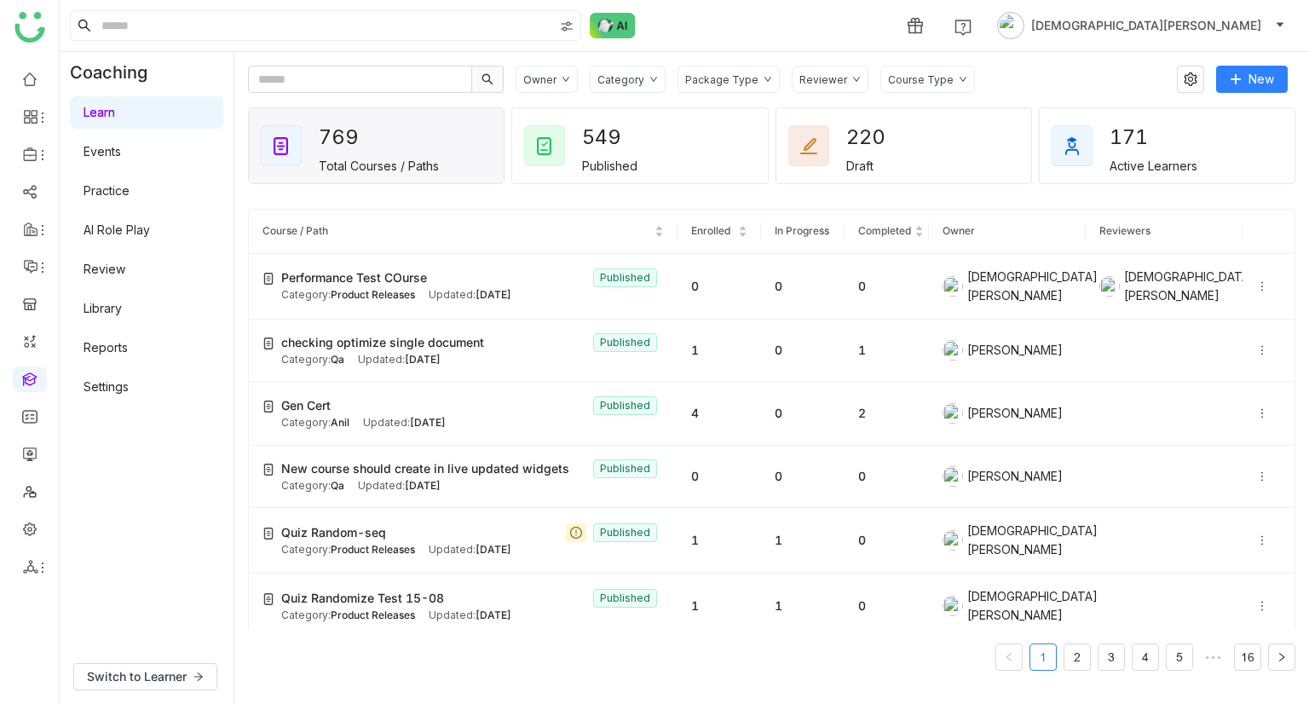
click at [129, 393] on link "Settings" at bounding box center [105, 386] width 45 height 14
click at [129, 386] on link "Settings" at bounding box center [105, 386] width 45 height 14
click at [123, 387] on link "Settings" at bounding box center [105, 386] width 45 height 14
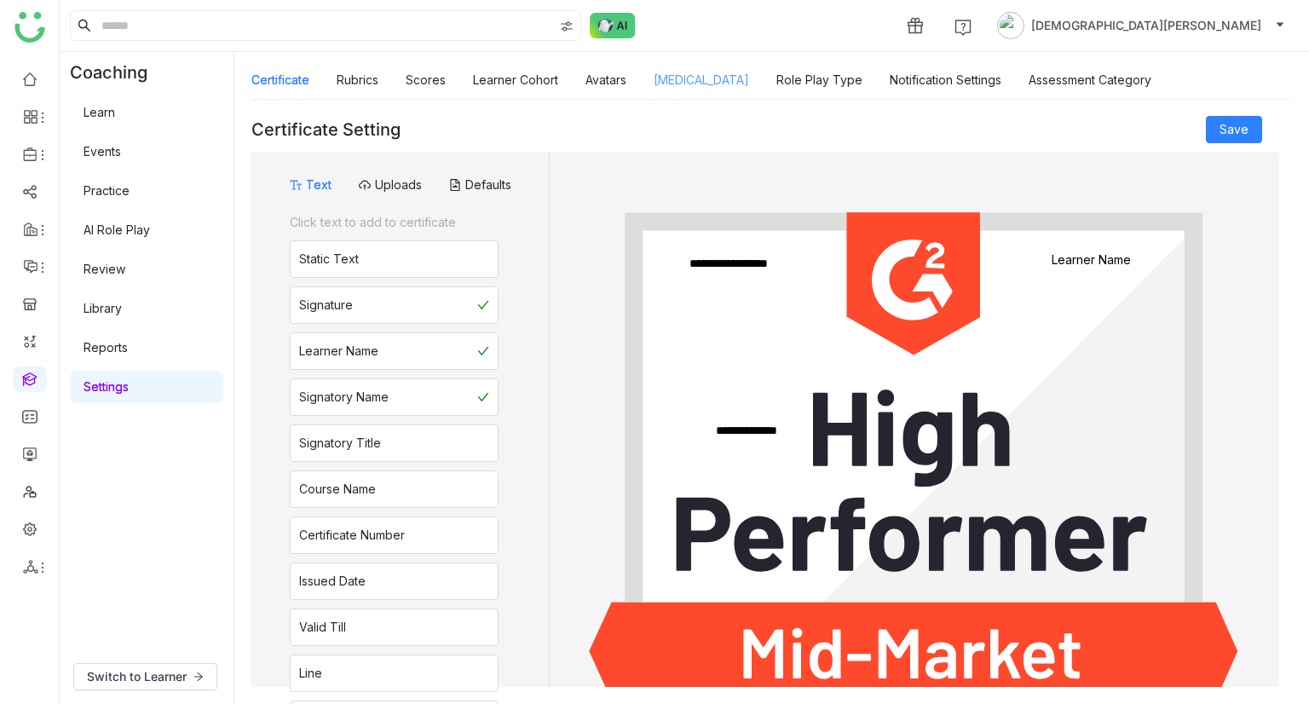
click at [707, 77] on link "[MEDICAL_DATA]" at bounding box center [700, 79] width 95 height 14
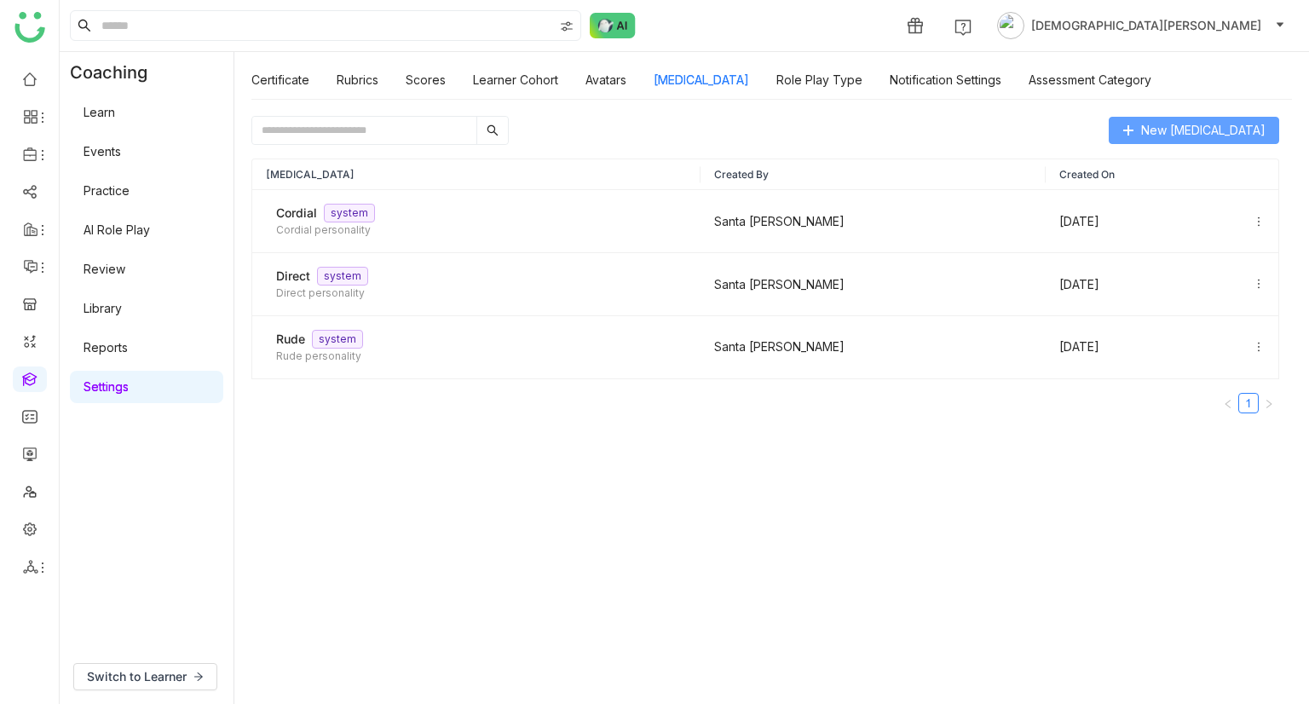
click at [1213, 126] on span "New [MEDICAL_DATA]" at bounding box center [1203, 130] width 124 height 19
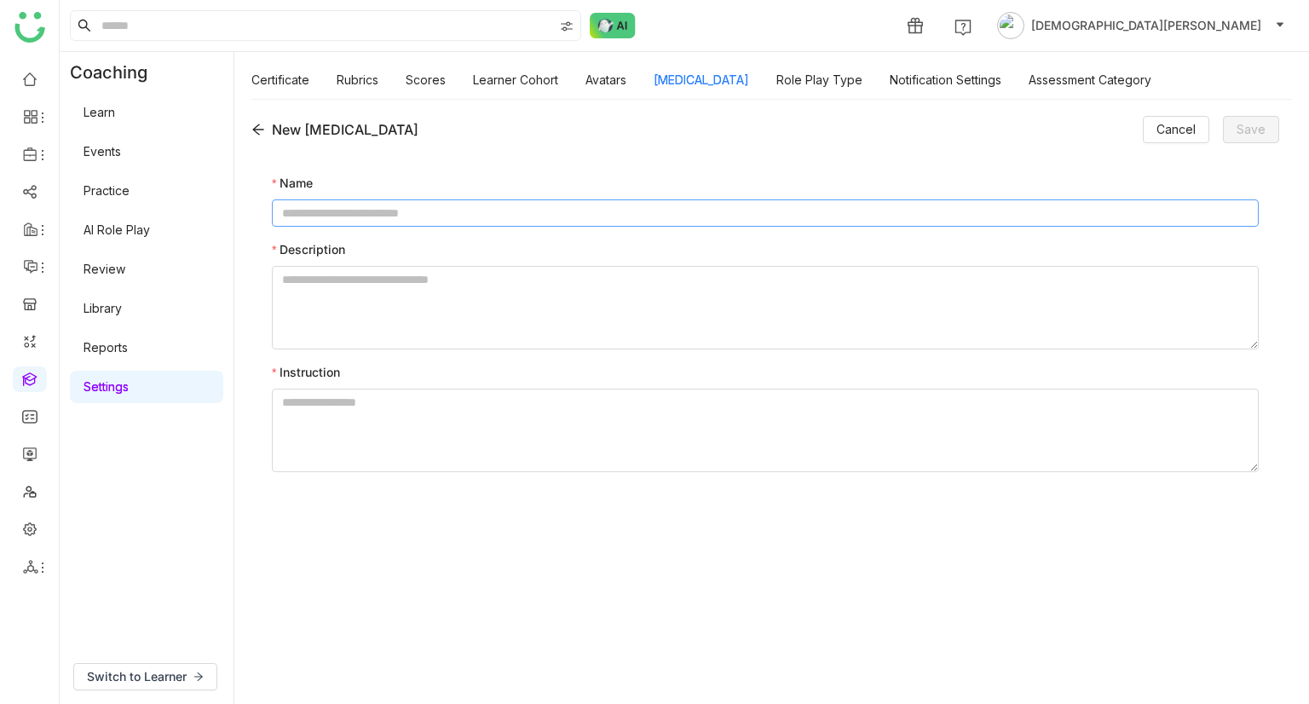
click at [350, 216] on input at bounding box center [765, 212] width 986 height 27
type input "******"
click at [285, 291] on textarea at bounding box center [765, 307] width 986 height 83
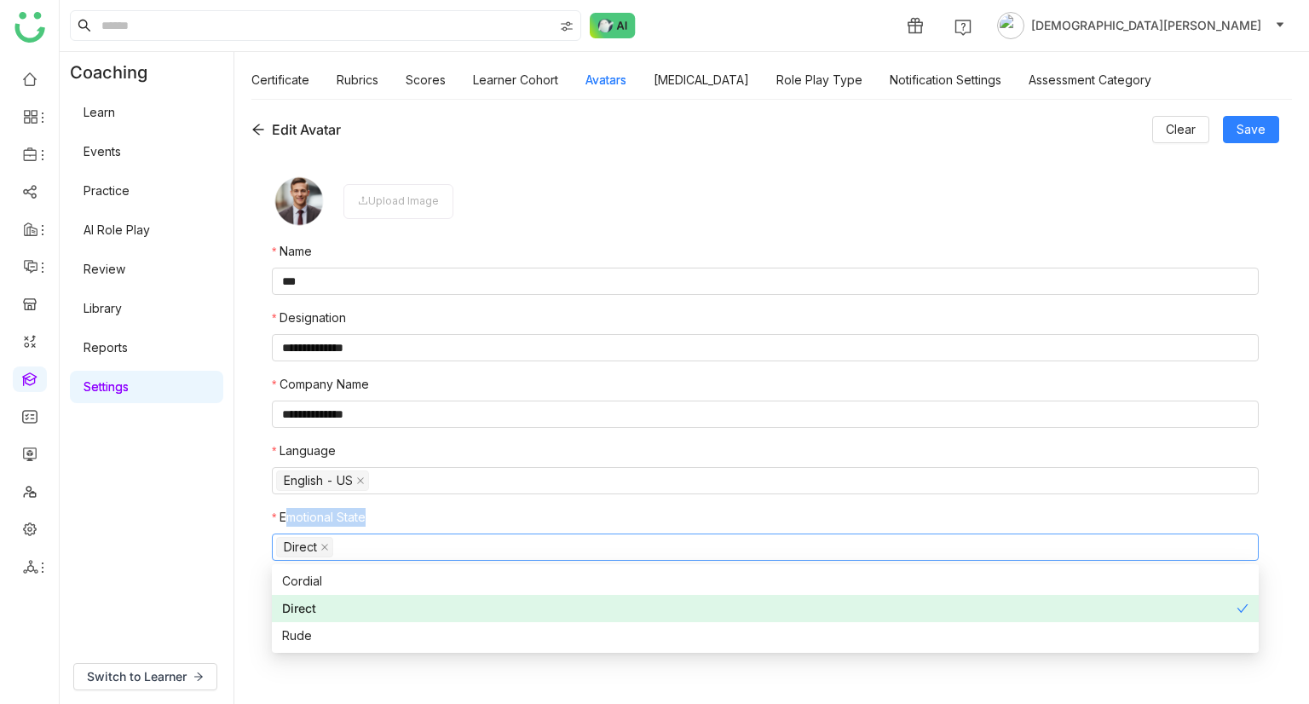
drag, startPoint x: 369, startPoint y: 518, endPoint x: 286, endPoint y: 515, distance: 82.7
click at [286, 515] on nz-form-label "Emotional State" at bounding box center [765, 521] width 986 height 26
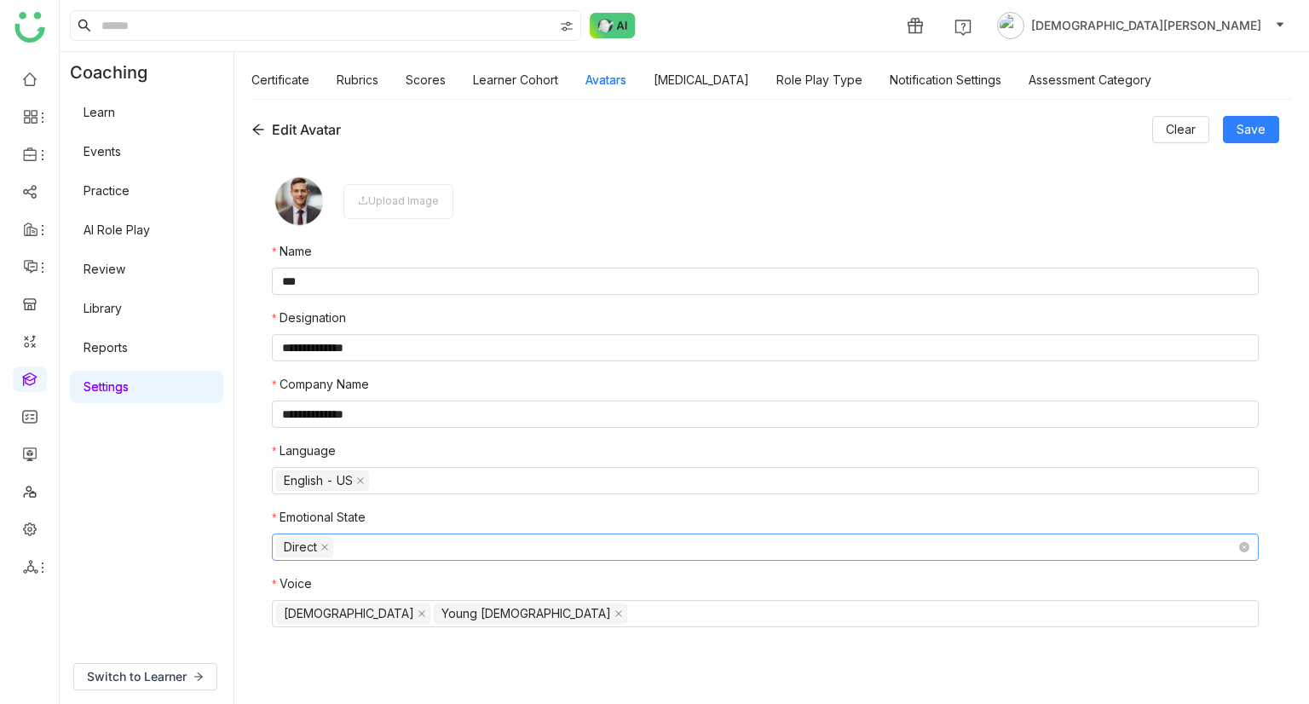
click at [371, 555] on nz-select-top-control "Direct" at bounding box center [765, 546] width 986 height 27
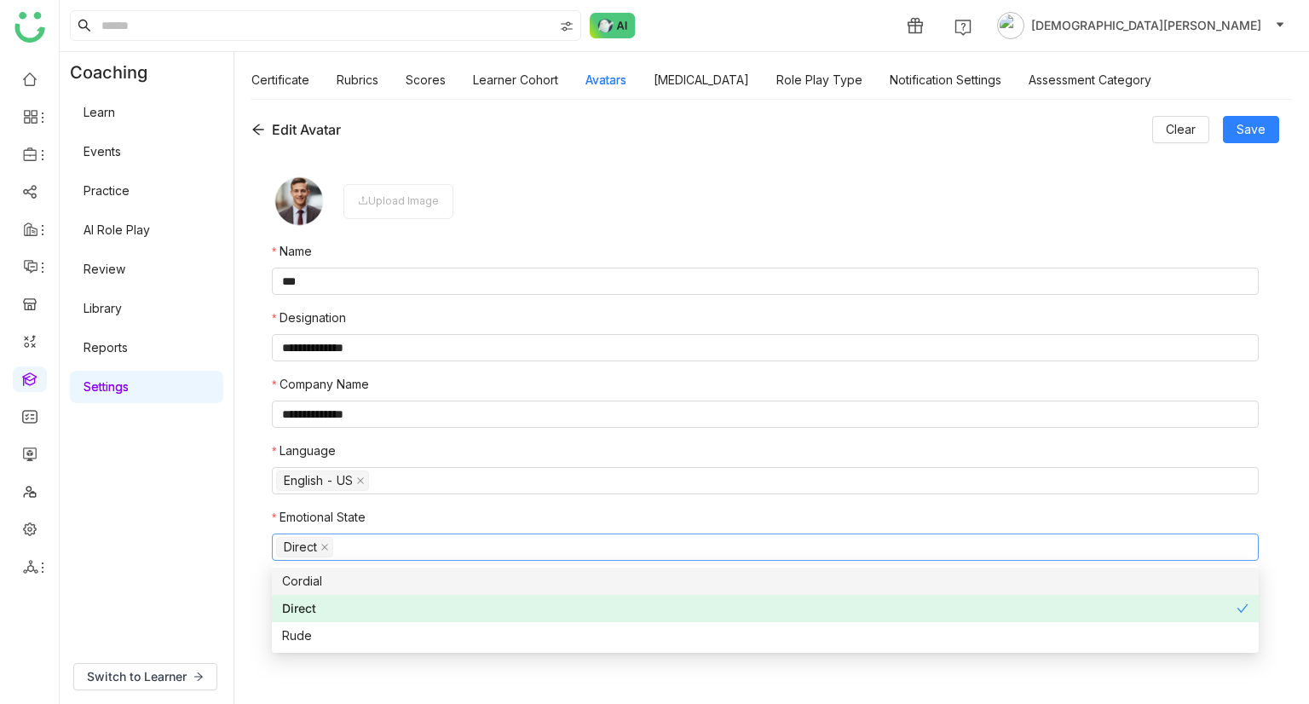
click at [346, 582] on div "Cordial" at bounding box center [765, 581] width 966 height 19
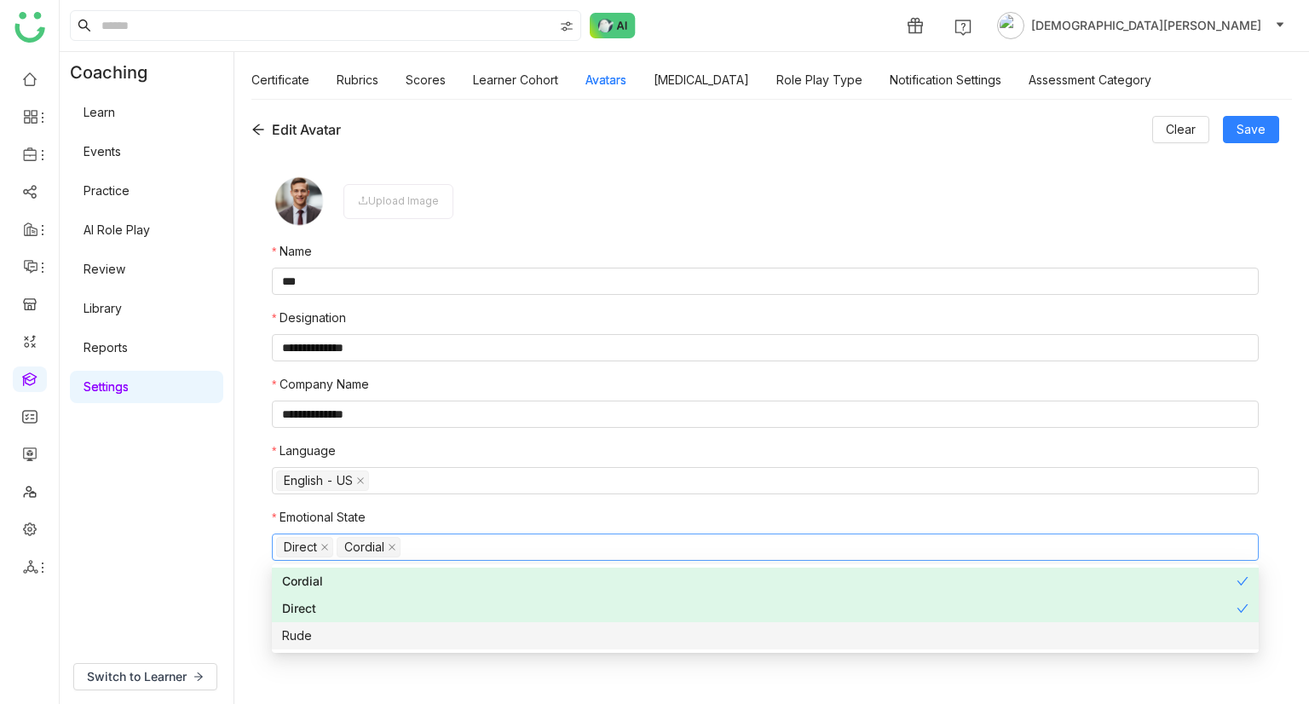
drag, startPoint x: 333, startPoint y: 641, endPoint x: 355, endPoint y: 605, distance: 42.8
click at [333, 641] on div "Rude" at bounding box center [765, 635] width 966 height 19
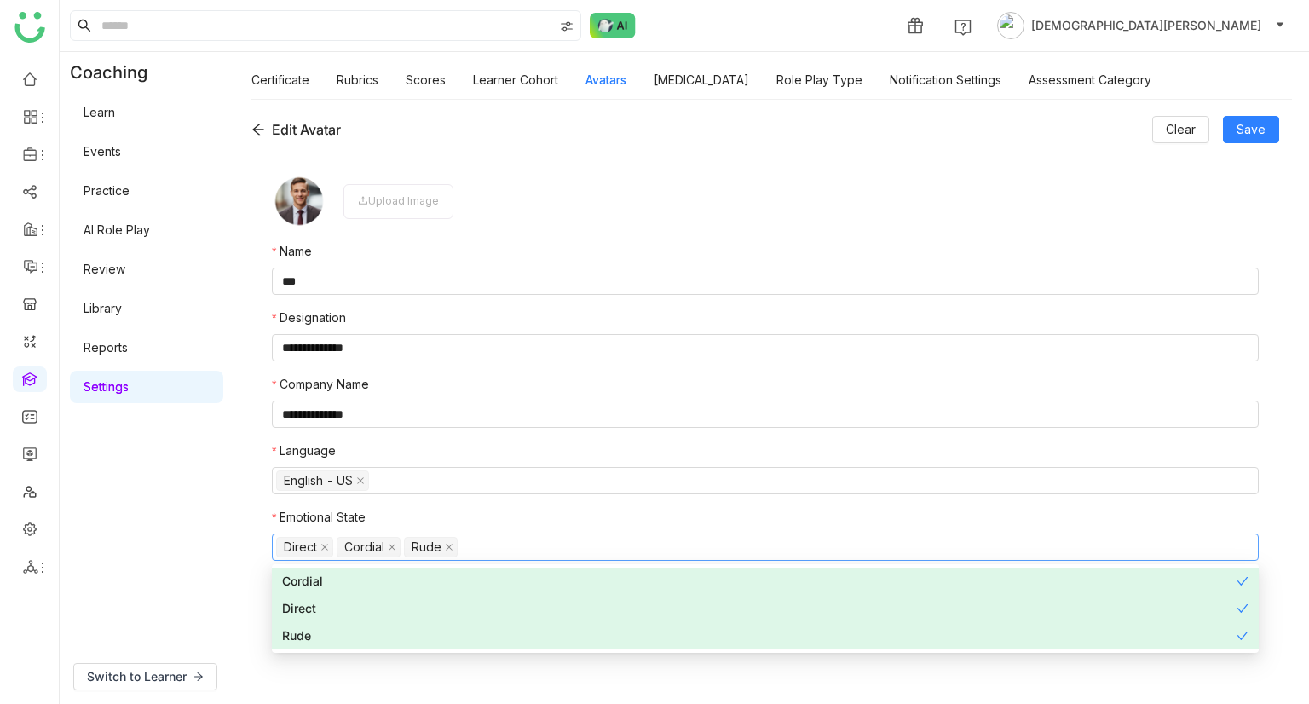
click at [252, 563] on div "**********" at bounding box center [764, 419] width 1027 height 533
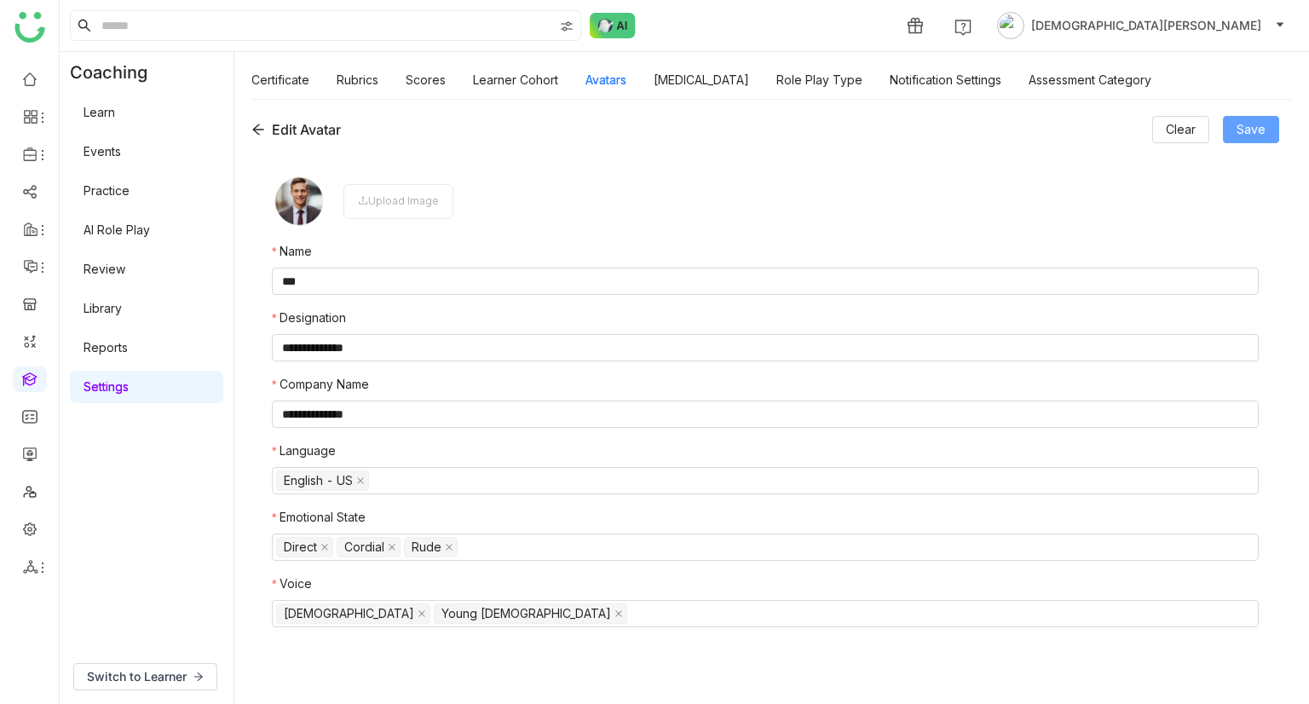
click at [1262, 130] on span "Save" at bounding box center [1250, 129] width 29 height 19
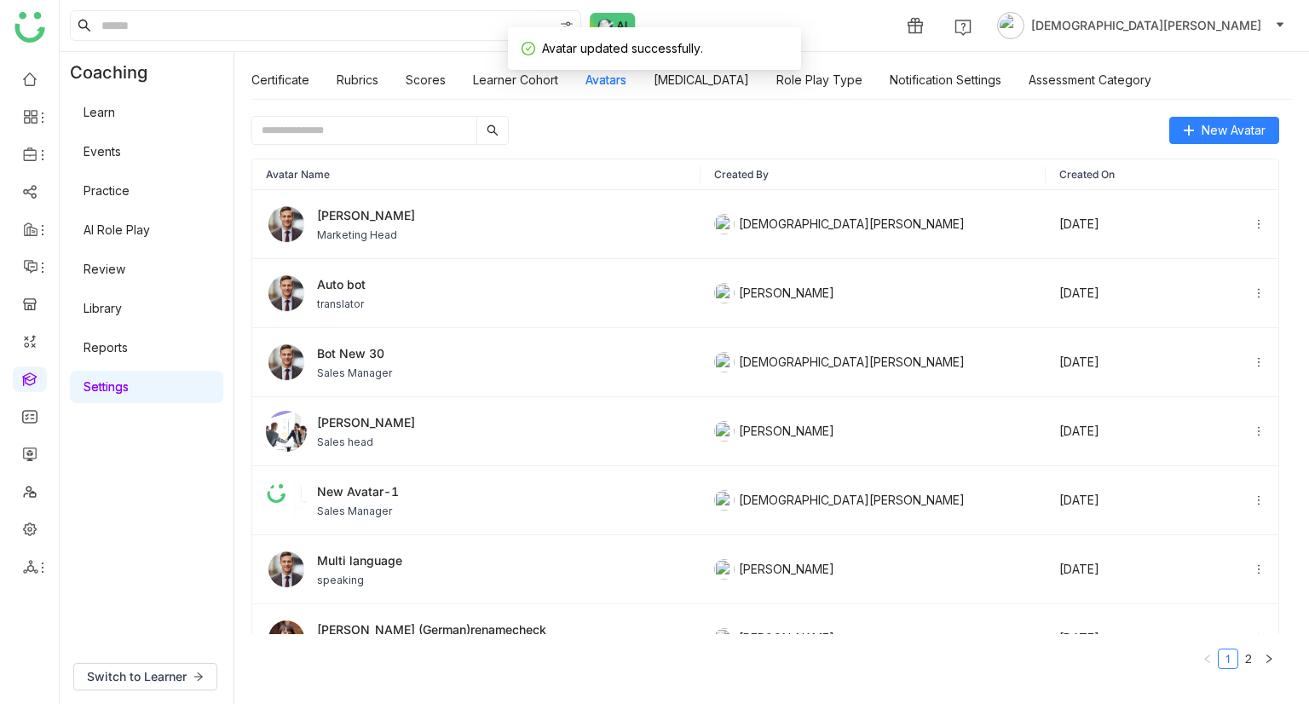
click at [129, 229] on link "AI Role Play" at bounding box center [116, 229] width 66 height 14
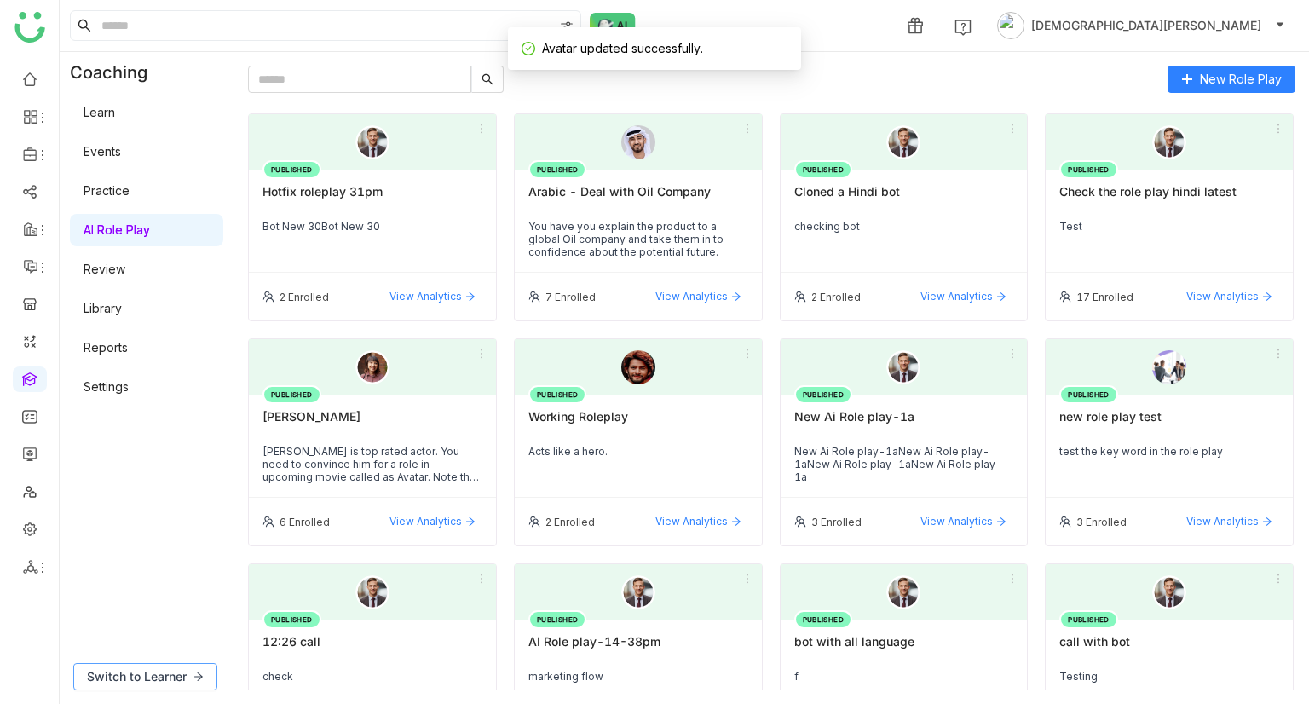
click at [143, 675] on span "Switch to Learner" at bounding box center [137, 676] width 100 height 19
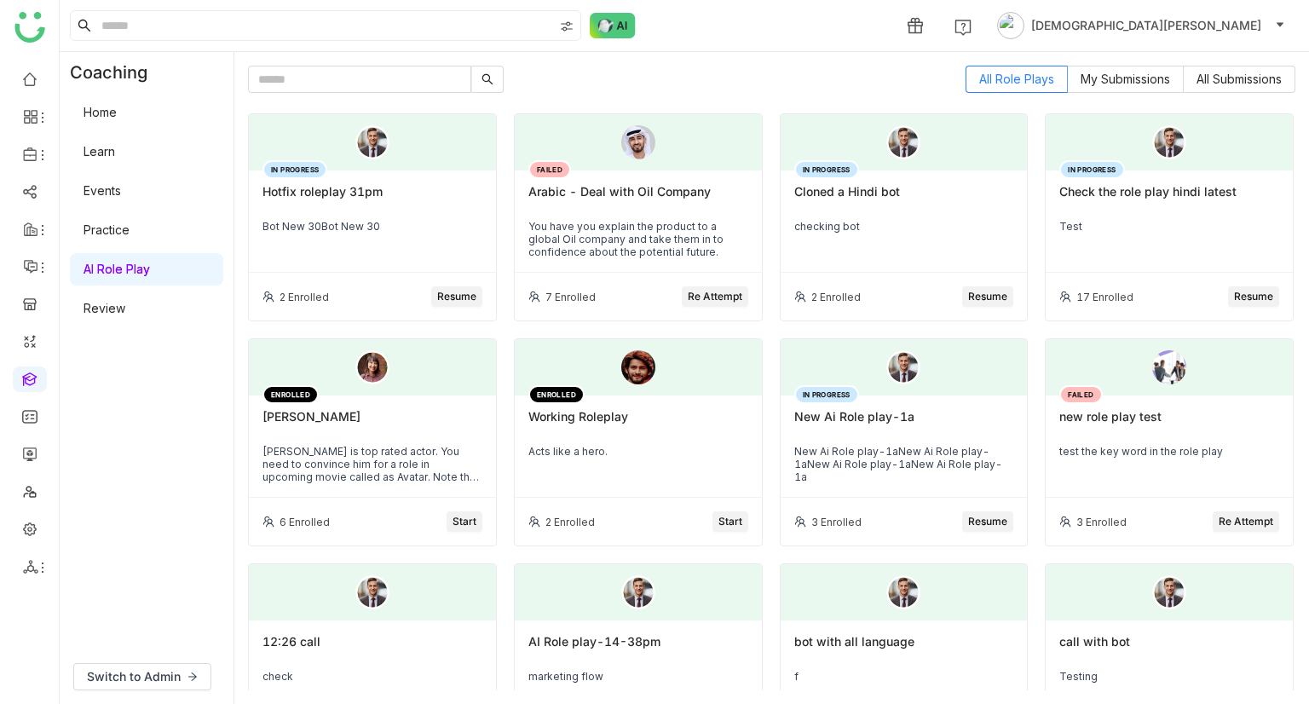
click at [448, 253] on div "IN PROGRESS Hotfix roleplay 31pm Bot New 30Bot New 30" at bounding box center [372, 221] width 247 height 102
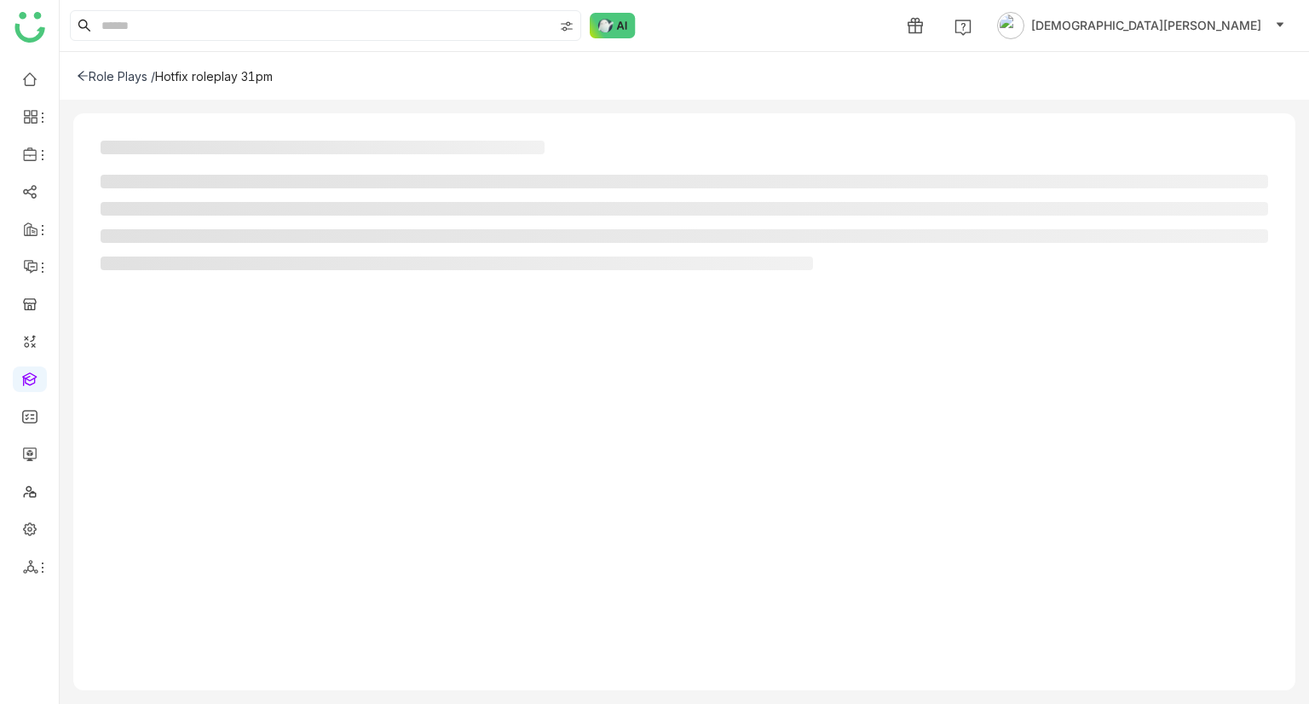
click at [124, 76] on div "Role Plays /" at bounding box center [116, 76] width 78 height 14
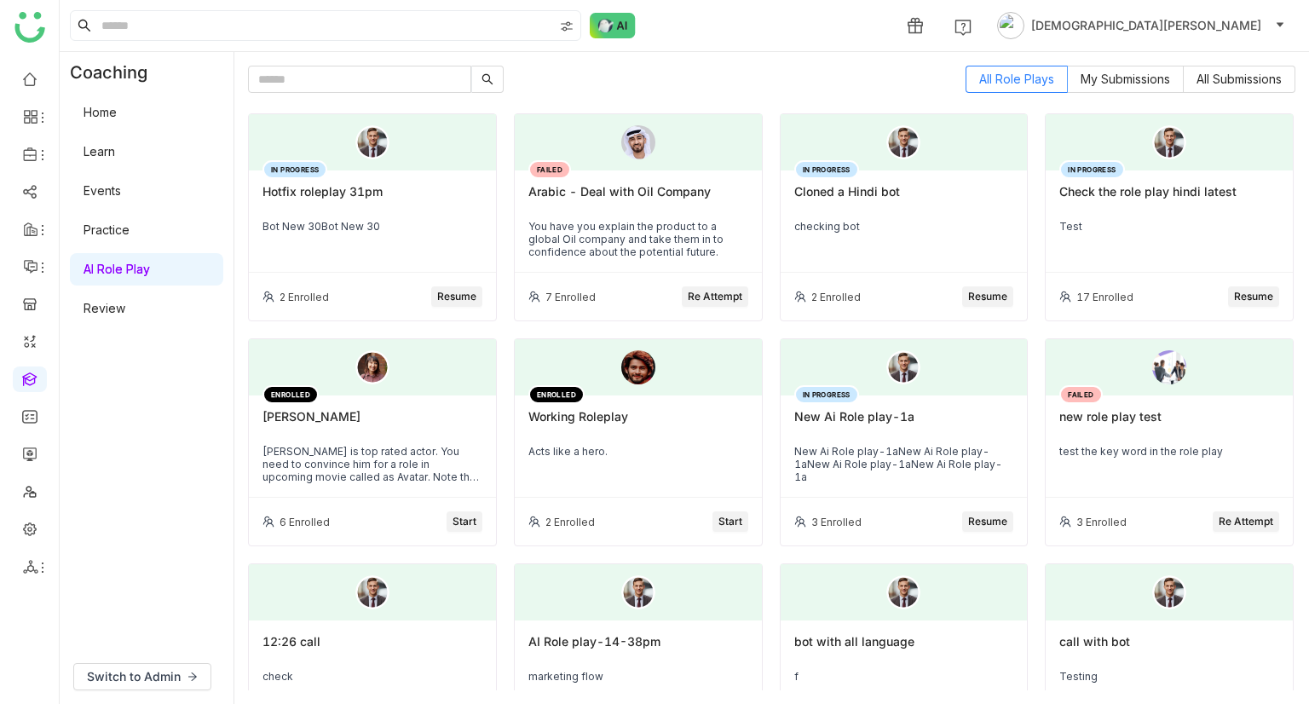
click at [674, 246] on div "You have you explain the product to a global Oil company and take them in to co…" at bounding box center [638, 239] width 220 height 38
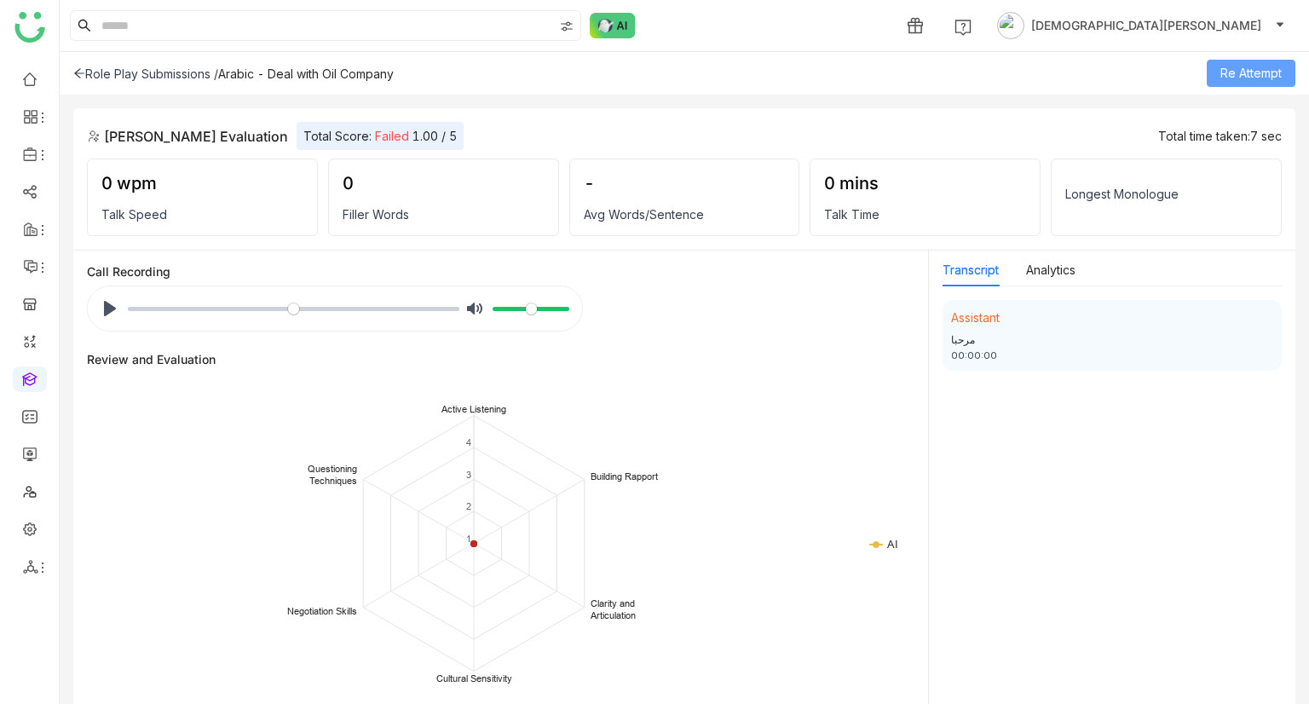
click at [1248, 66] on span "Re Attempt" at bounding box center [1250, 73] width 61 height 19
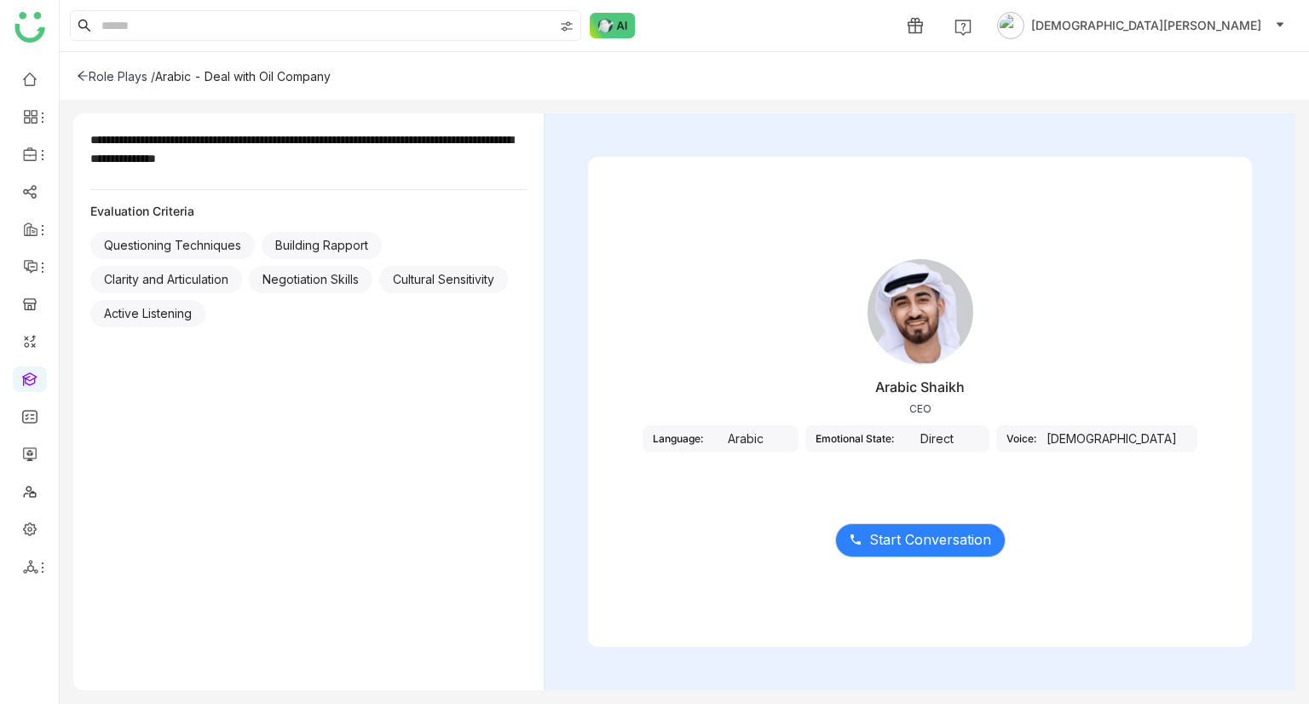
click at [968, 441] on div "Direct" at bounding box center [936, 438] width 85 height 27
click at [968, 432] on div "Direct" at bounding box center [936, 438] width 85 height 27
click at [123, 81] on div "Role Plays /" at bounding box center [116, 76] width 78 height 14
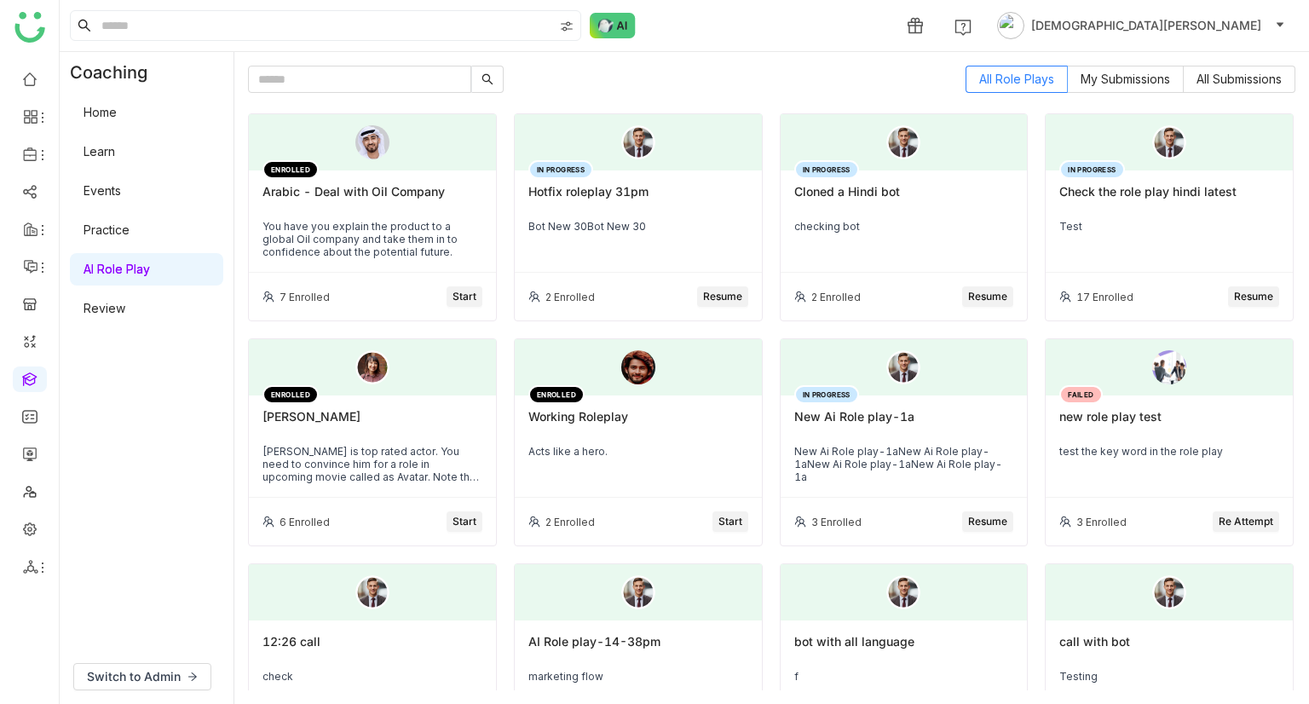
click at [667, 205] on div "Hotfix roleplay 31pm" at bounding box center [638, 198] width 220 height 29
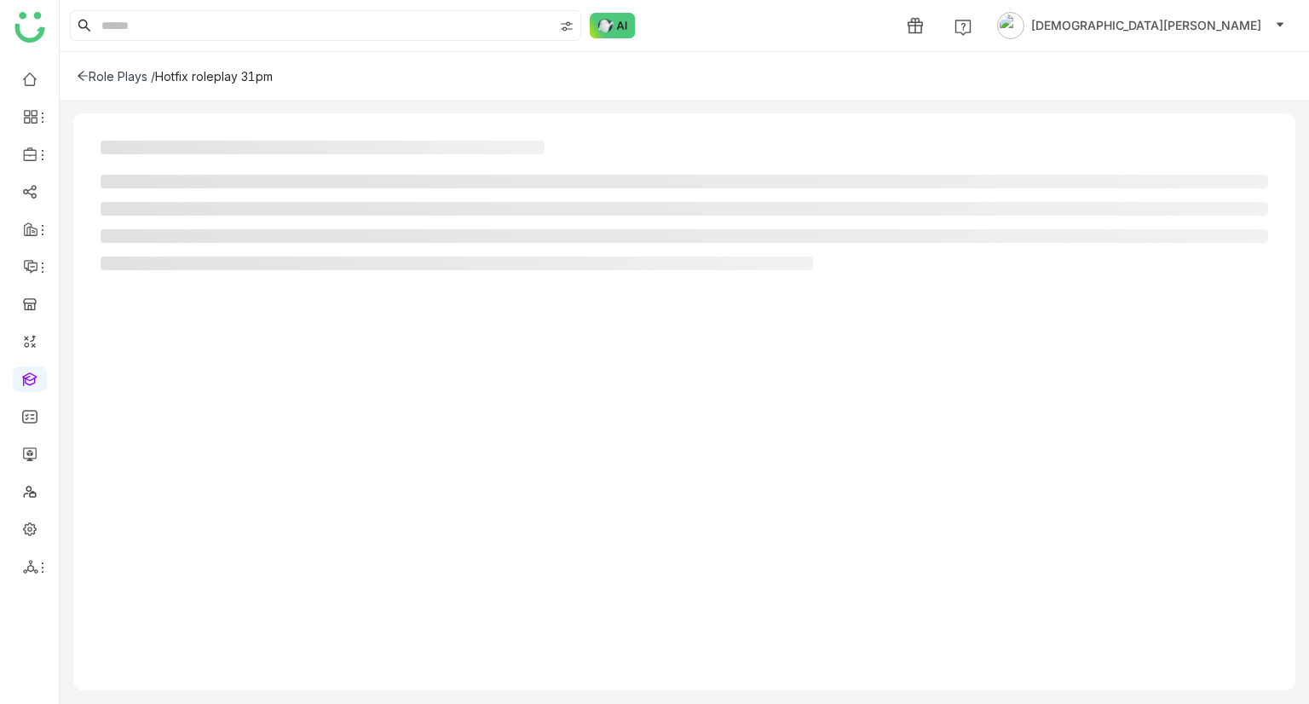
click at [83, 77] on icon at bounding box center [83, 76] width 12 height 12
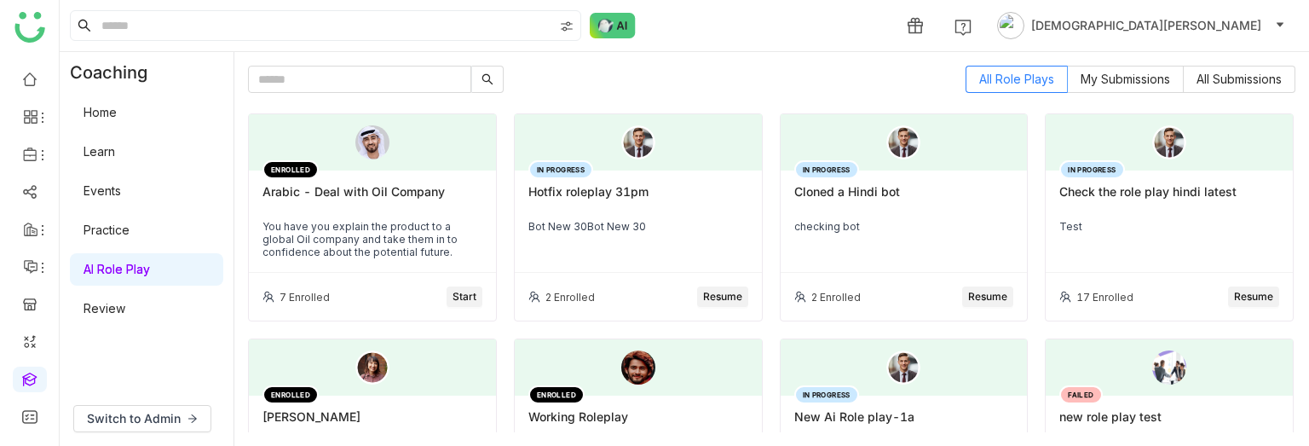
click at [580, 213] on div "IN PROGRESS Hotfix roleplay 31pm Bot New 30Bot New 30" at bounding box center [638, 221] width 247 height 102
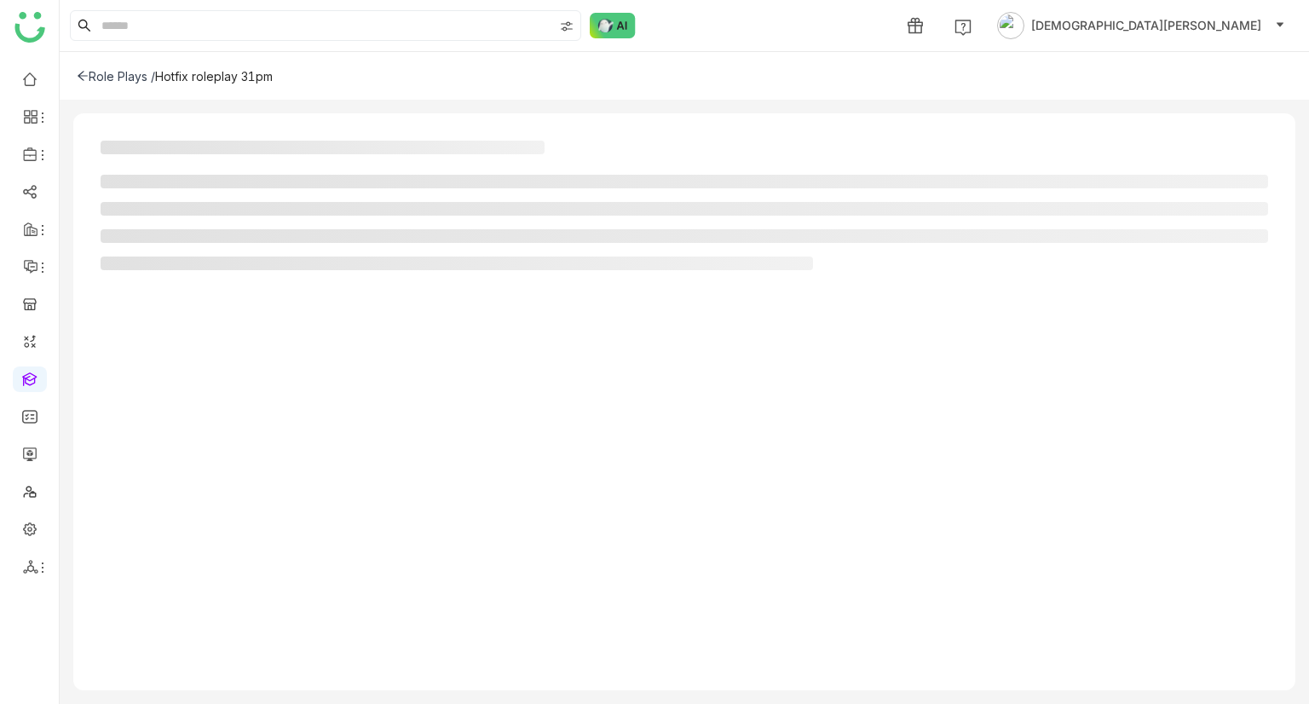
click at [107, 72] on div "Role Plays /" at bounding box center [116, 76] width 78 height 14
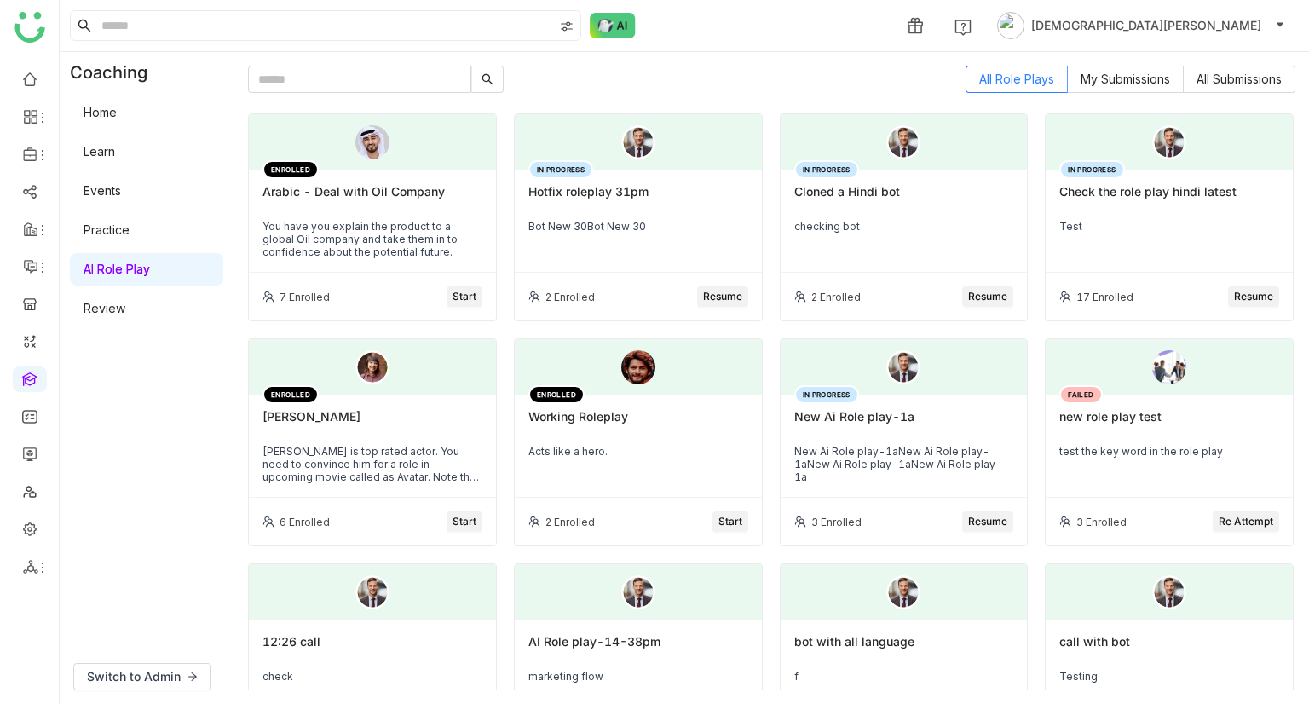
click at [101, 227] on link "Practice" at bounding box center [106, 229] width 46 height 14
click at [124, 237] on link "Practice" at bounding box center [106, 229] width 46 height 14
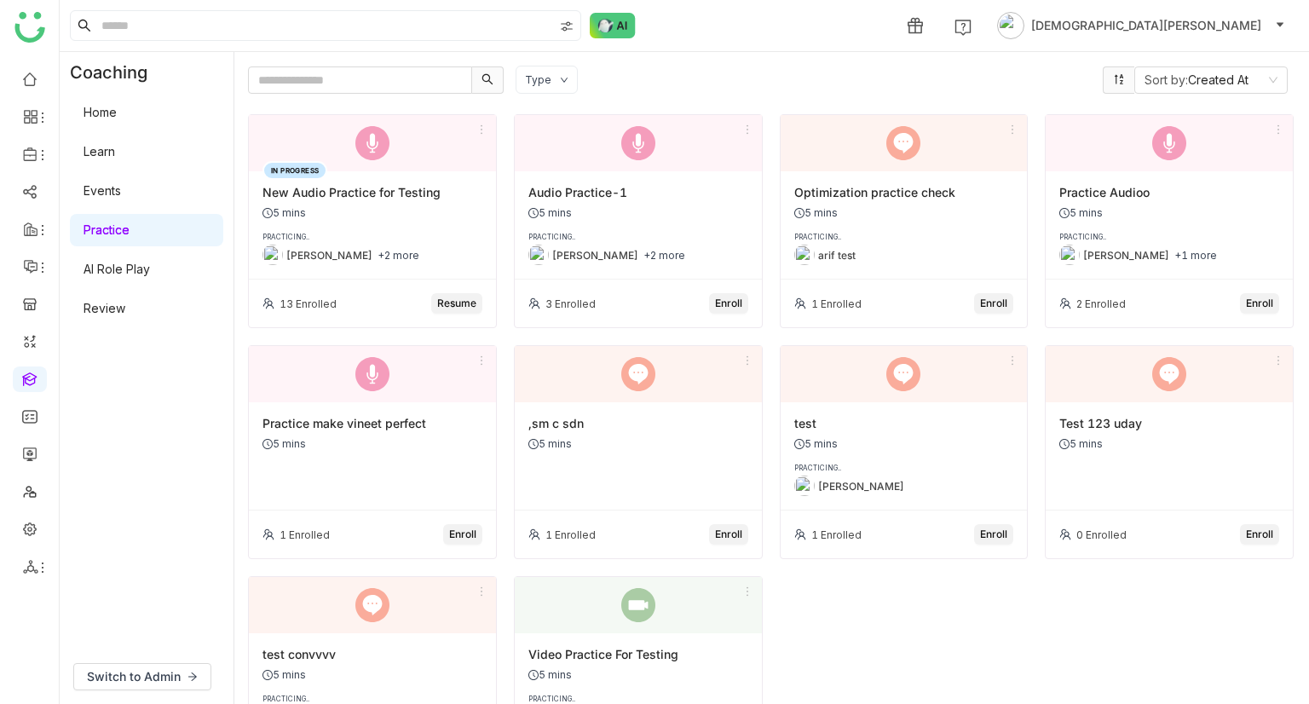
click at [128, 91] on div "Coaching" at bounding box center [116, 72] width 113 height 41
click at [132, 669] on span "Switch to Admin" at bounding box center [134, 676] width 94 height 19
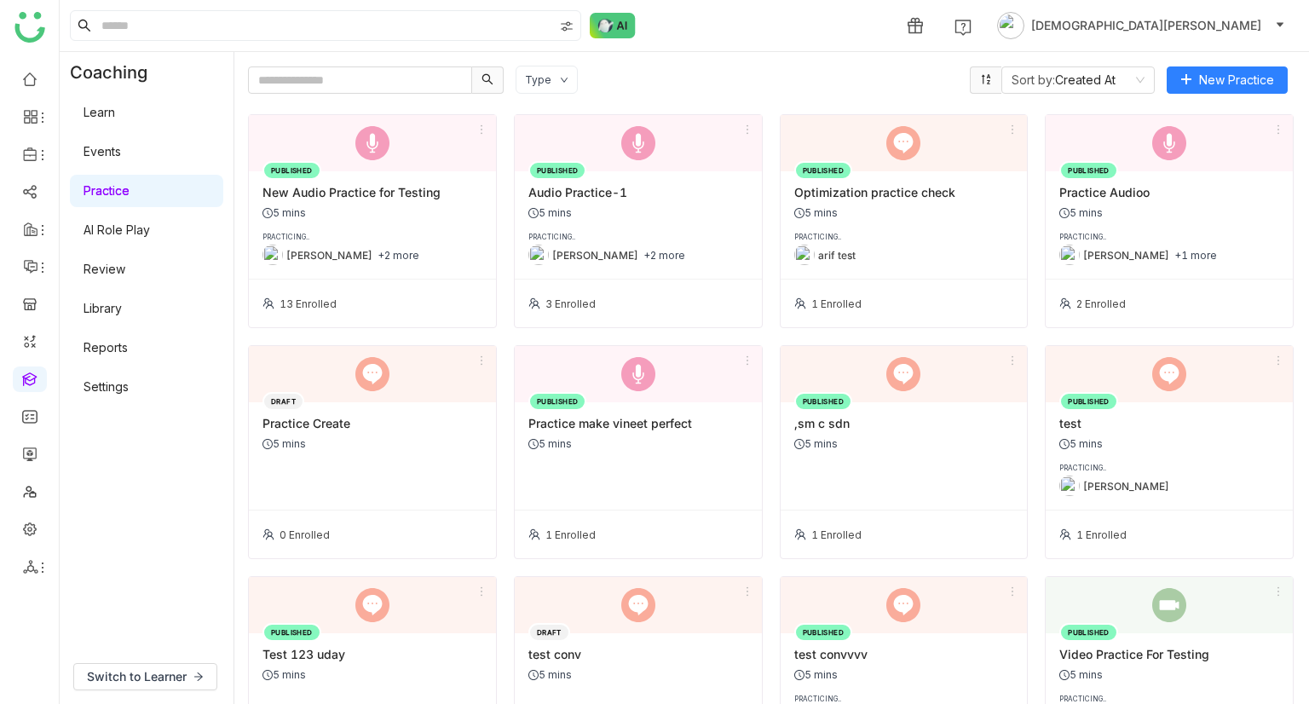
click at [115, 115] on link "Learn" at bounding box center [99, 112] width 32 height 14
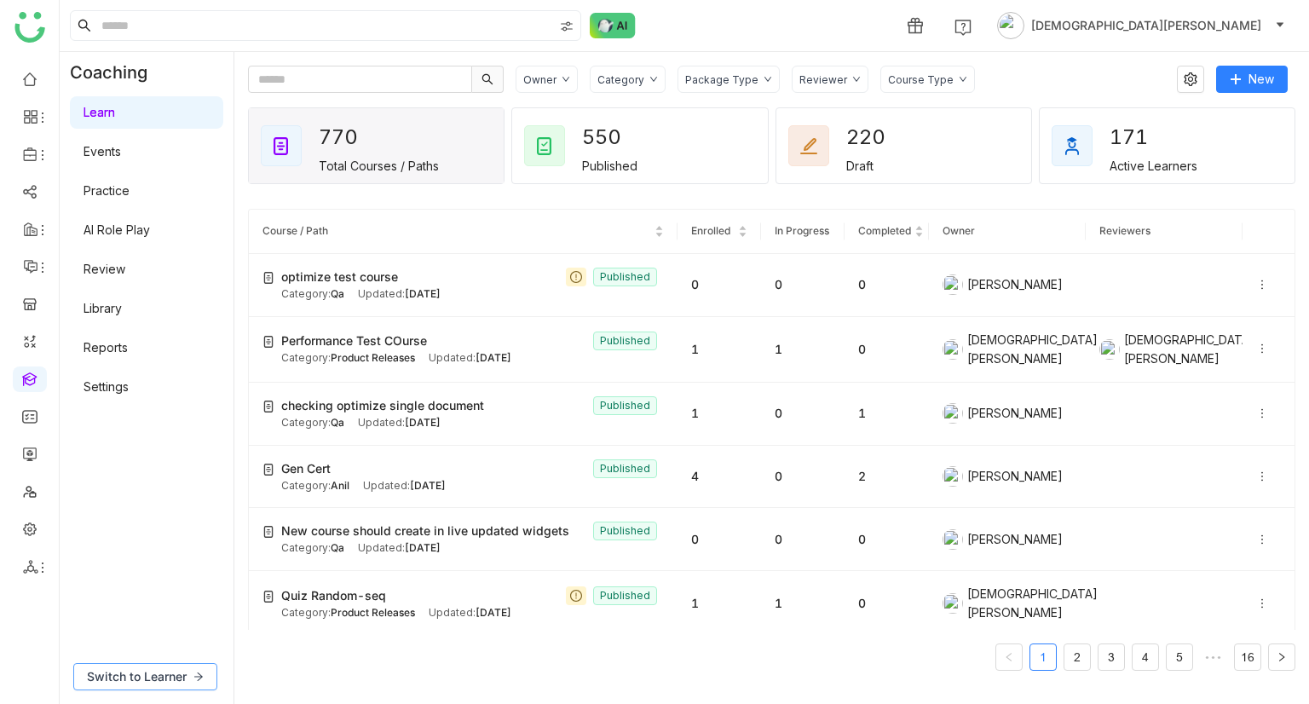
click at [166, 661] on div "Switch to Learner" at bounding box center [147, 676] width 174 height 55
click at [166, 667] on span "Switch to Learner" at bounding box center [137, 676] width 100 height 19
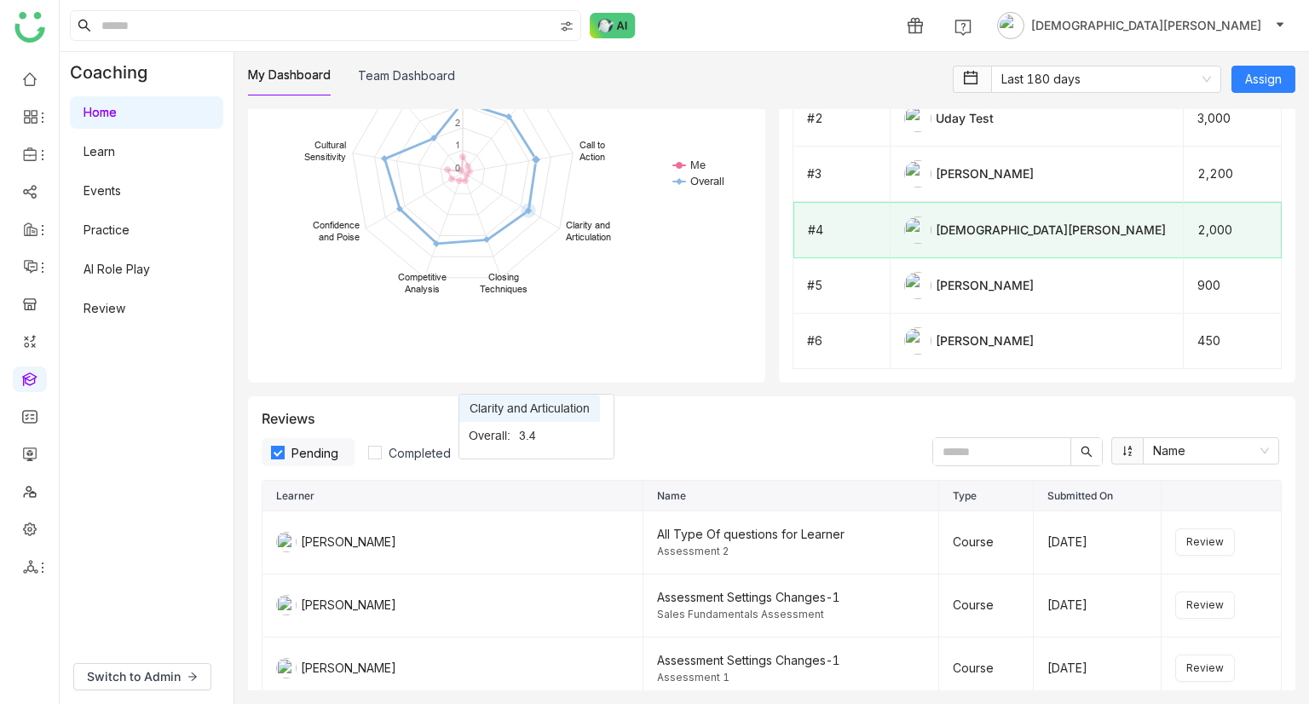
scroll to position [1874, 0]
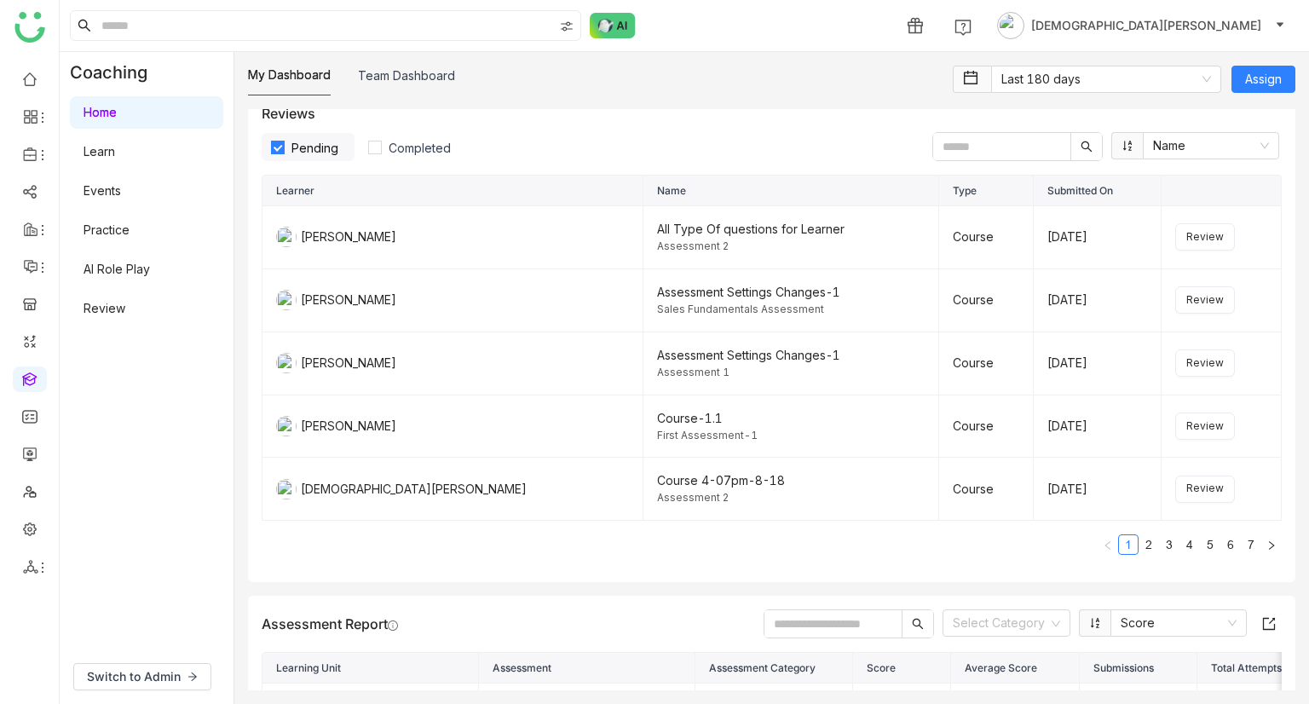
click at [404, 137] on gtmb-dashboard-filter "Pending Completed Name" at bounding box center [772, 141] width 1020 height 39
click at [1139, 546] on link "2" at bounding box center [1148, 544] width 19 height 19
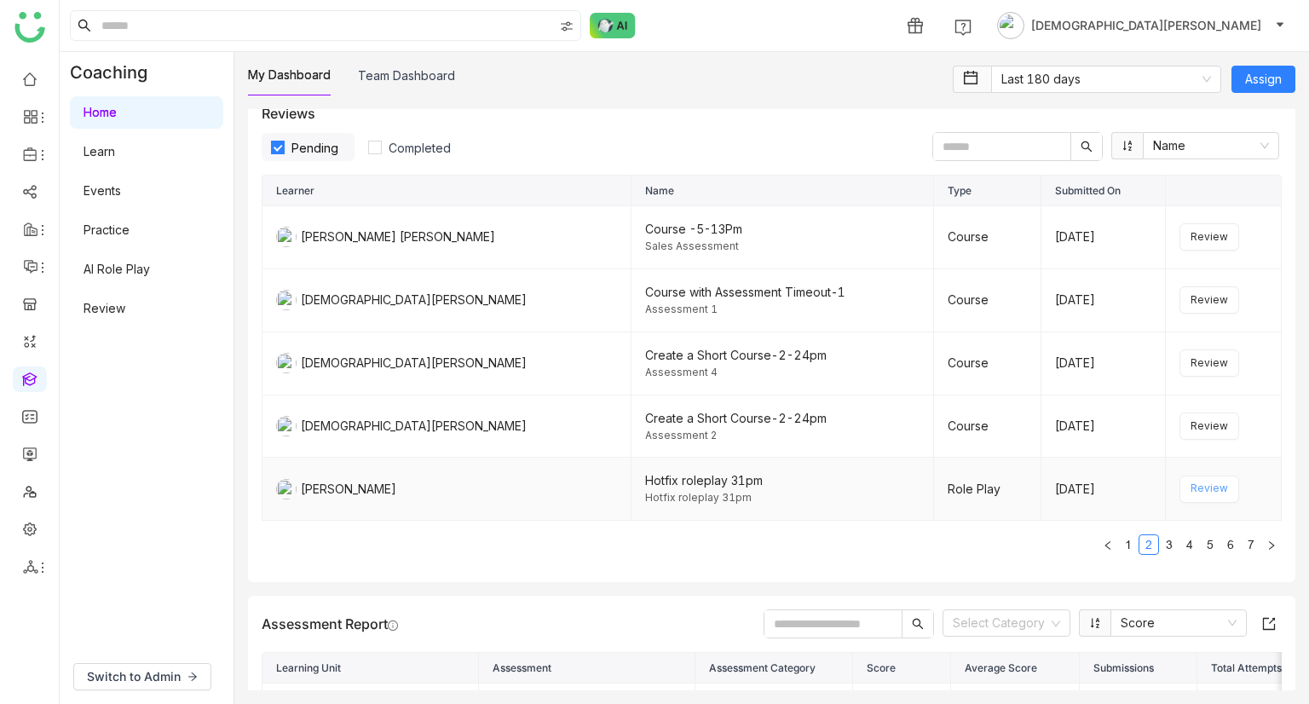
click at [1190, 497] on span "Review" at bounding box center [1208, 488] width 37 height 16
click at [317, 147] on span "Pending" at bounding box center [315, 148] width 60 height 14
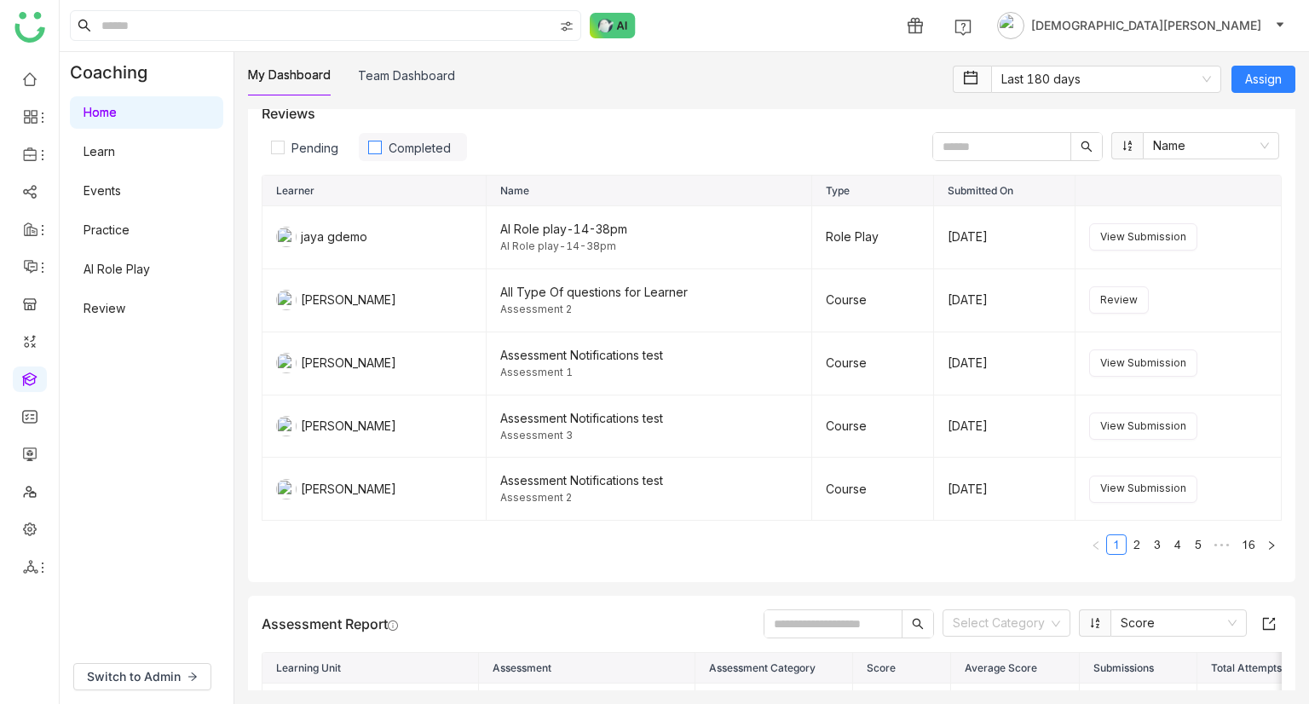
click at [421, 147] on span "Completed" at bounding box center [420, 148] width 76 height 14
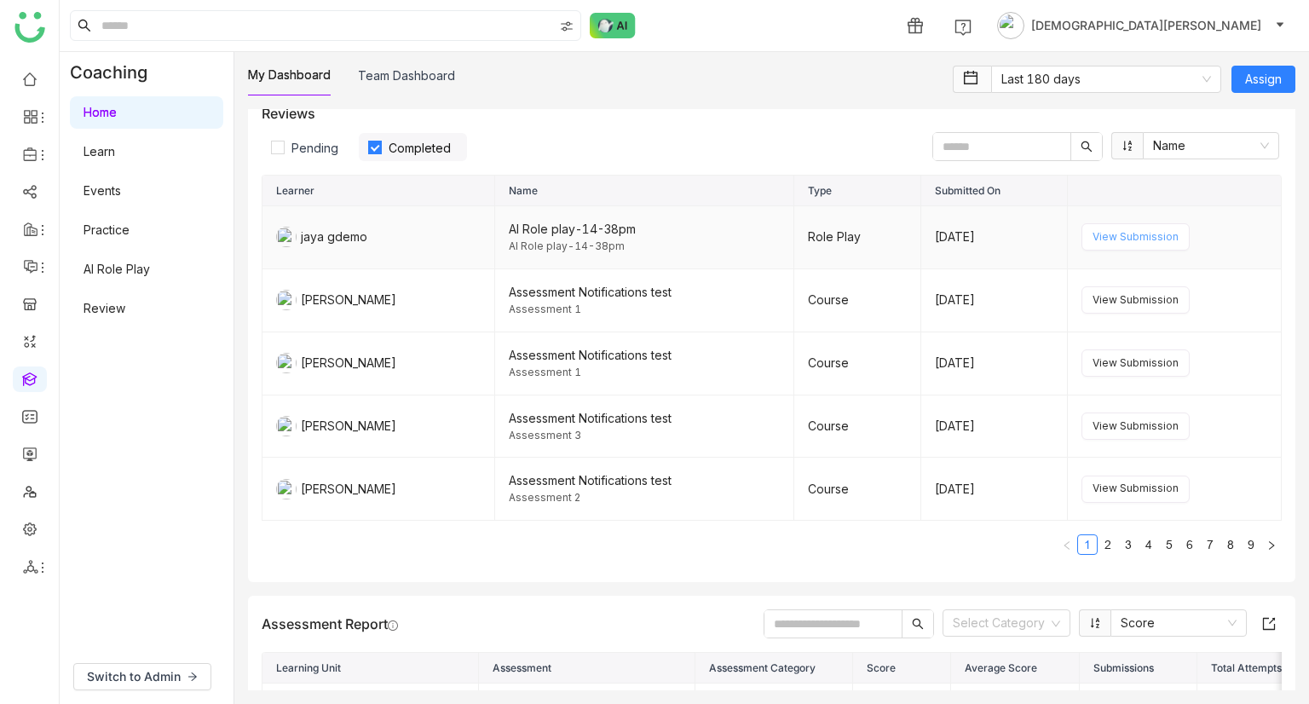
click at [1097, 238] on span "View Submission" at bounding box center [1135, 237] width 86 height 16
click at [1111, 250] on button "View Submission" at bounding box center [1135, 236] width 108 height 27
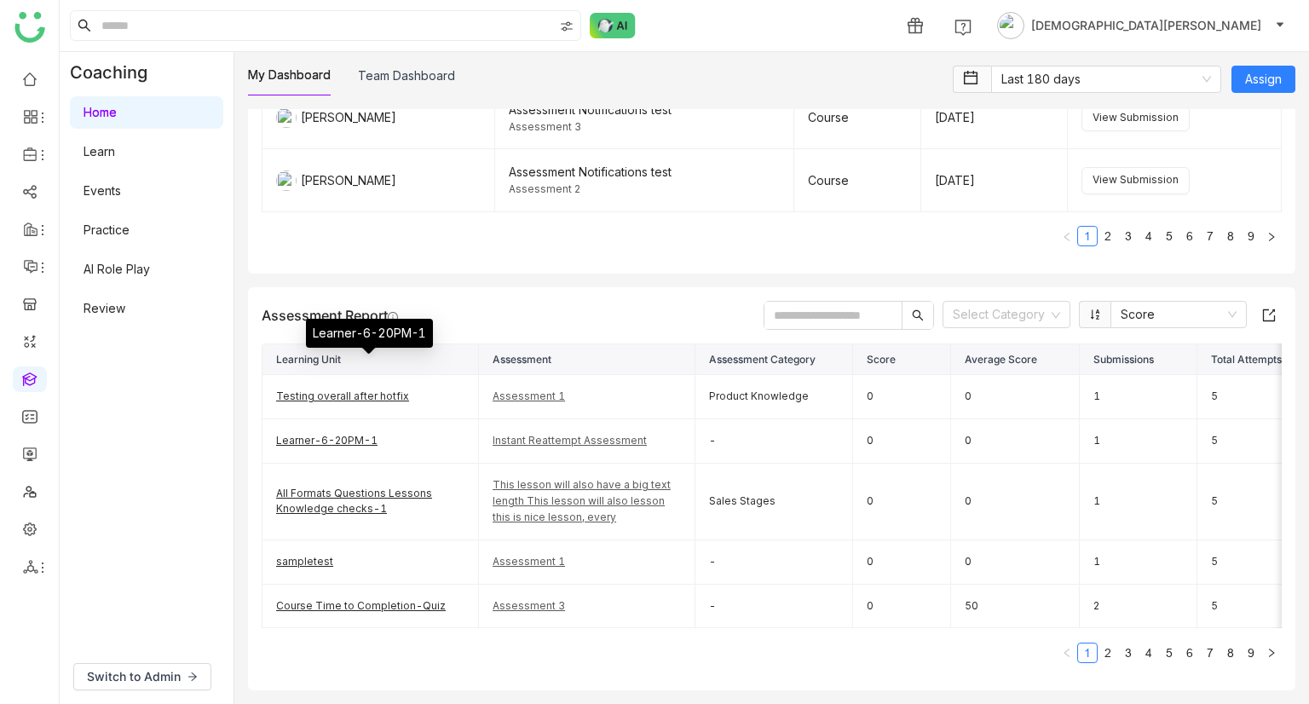
click at [328, 337] on div "Learner-6-20PM-1" at bounding box center [369, 333] width 127 height 29
click at [282, 389] on link "Testing overall after hotfix" at bounding box center [342, 395] width 133 height 13
click at [840, 302] on input "text" at bounding box center [832, 315] width 137 height 27
type input "****"
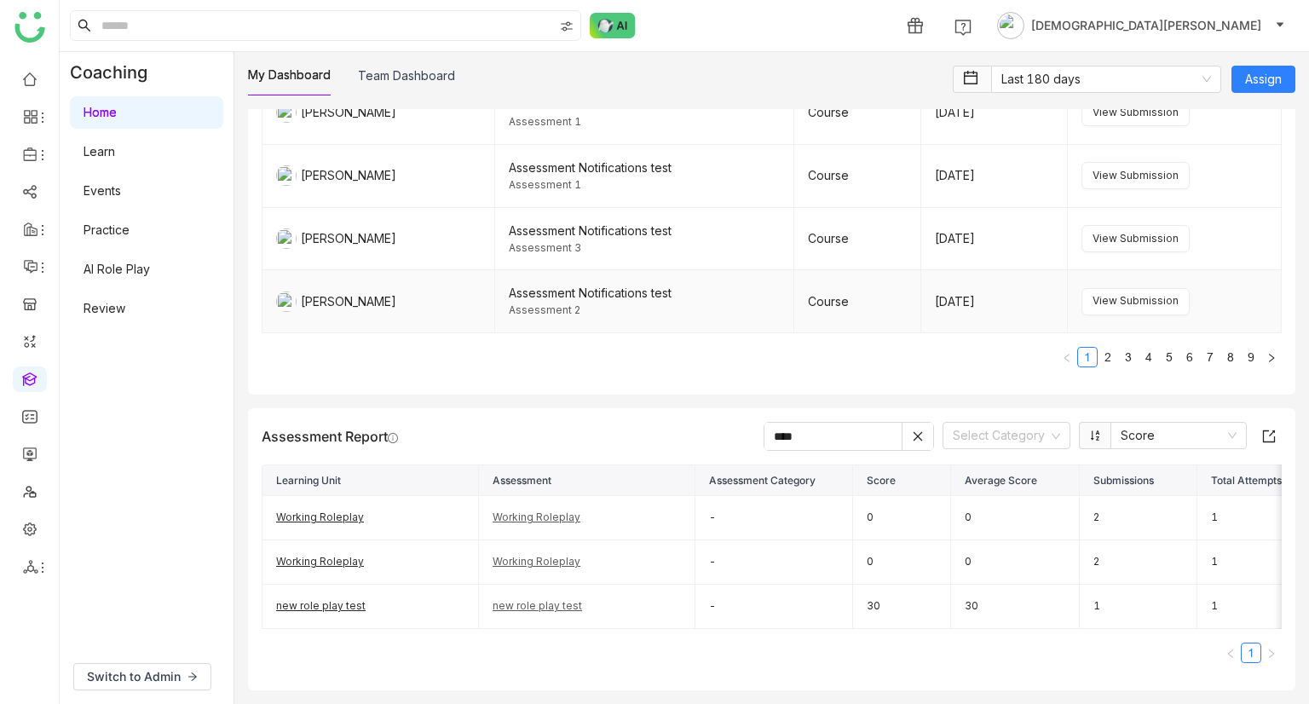
scroll to position [2127, 0]
click at [320, 510] on link "Working Roleplay" at bounding box center [320, 516] width 88 height 13
click at [539, 510] on link "Working Roleplay" at bounding box center [536, 516] width 88 height 13
click at [1028, 422] on nz-select-top-control "Select Category" at bounding box center [1006, 435] width 128 height 27
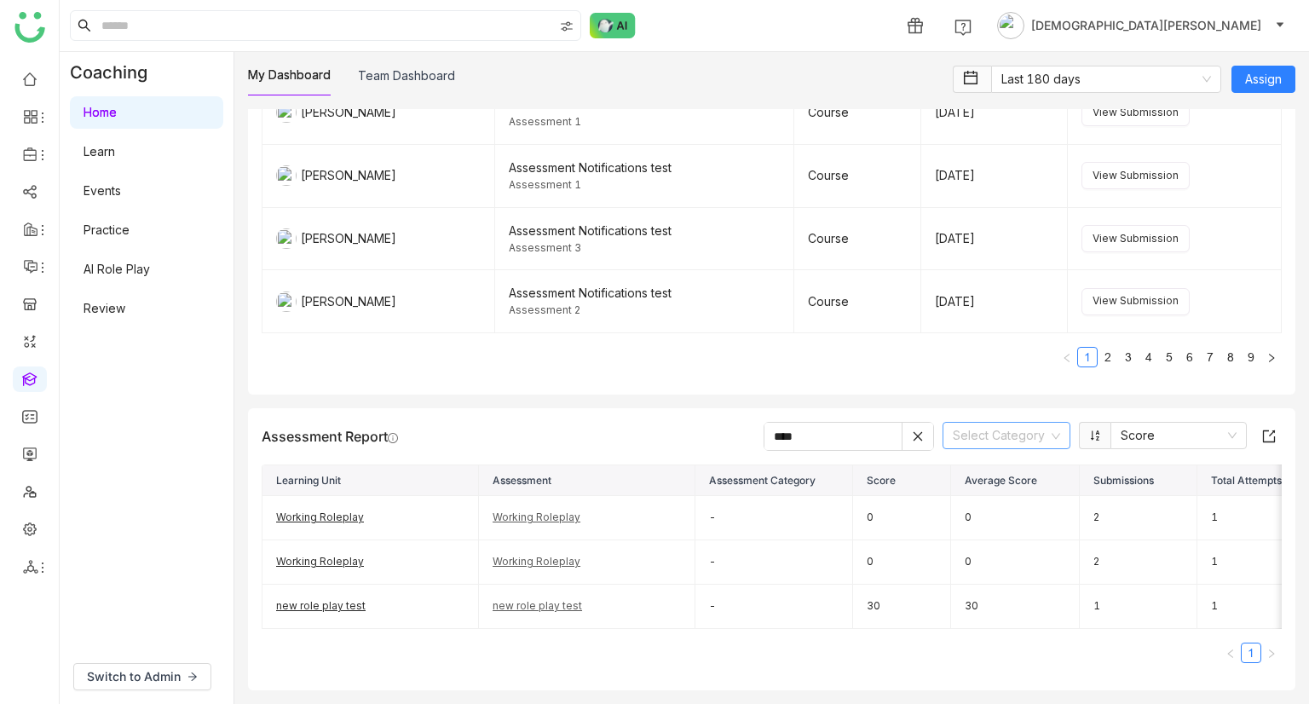
click at [971, 423] on input at bounding box center [999, 436] width 95 height 26
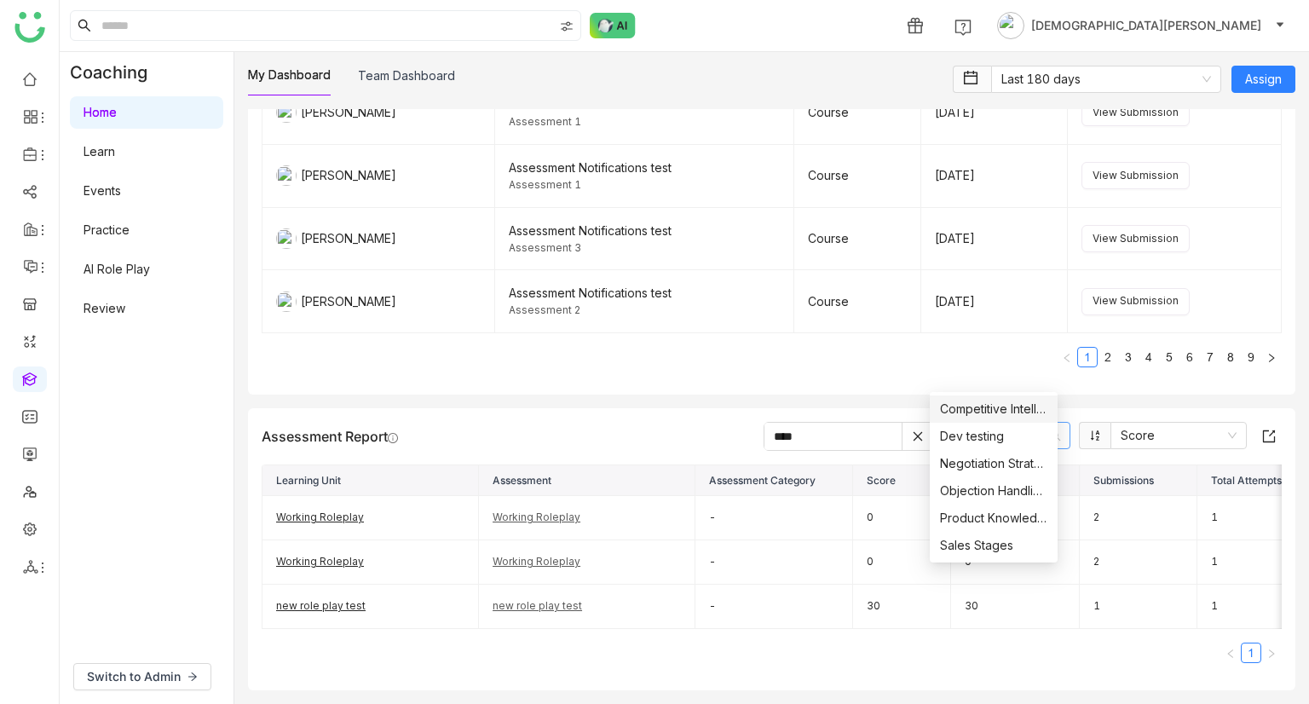
click at [978, 410] on div "Competitive Intelligence" at bounding box center [993, 409] width 107 height 19
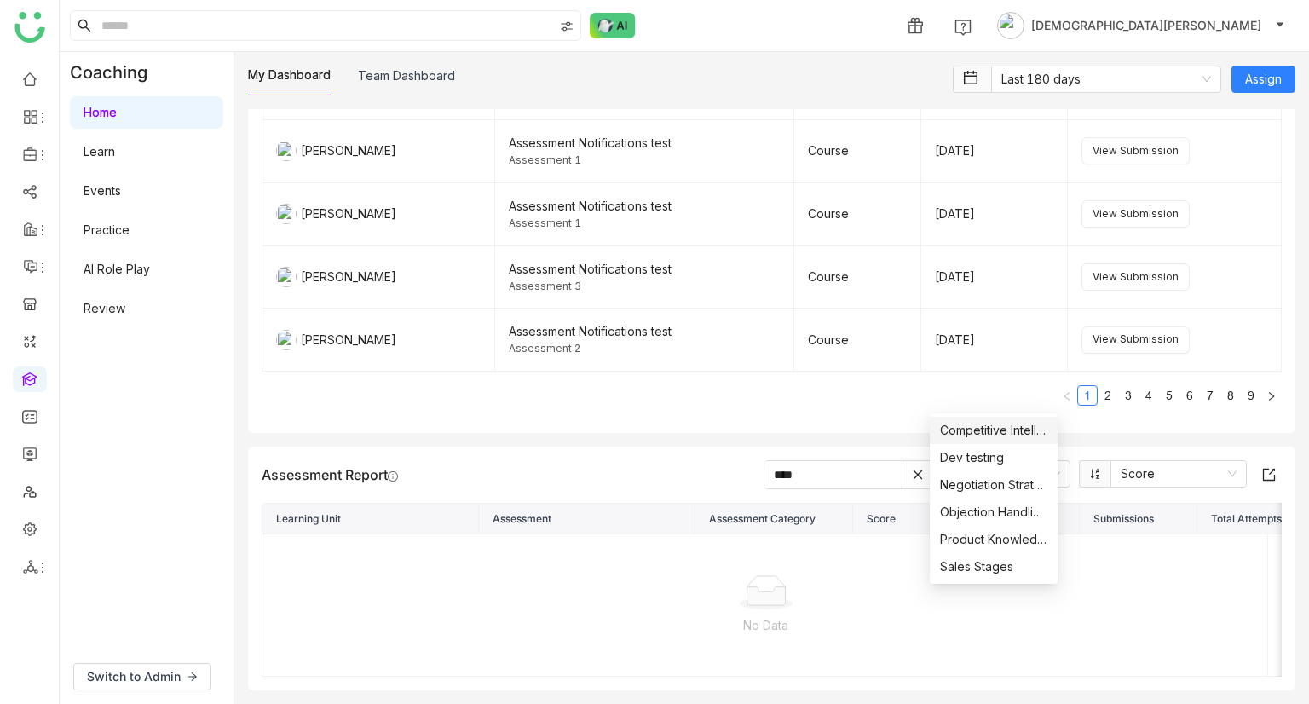
scroll to position [2041, 0]
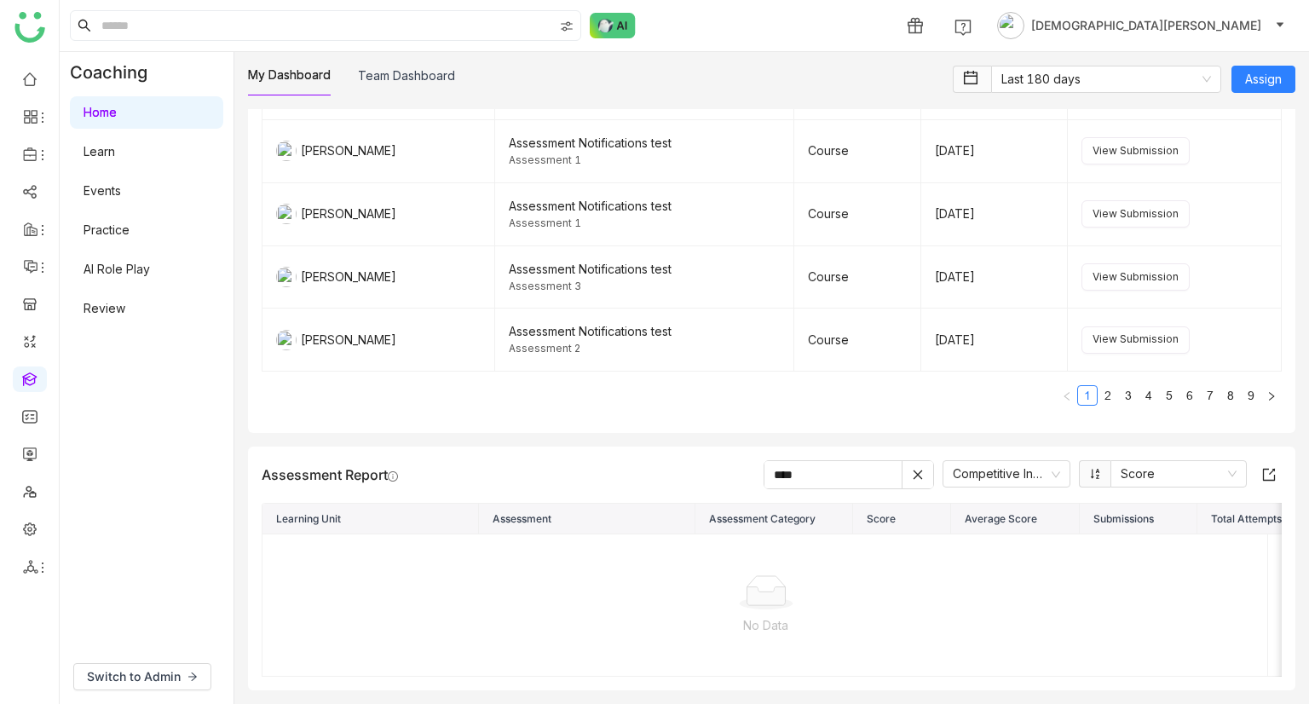
click at [912, 469] on icon at bounding box center [918, 475] width 12 height 12
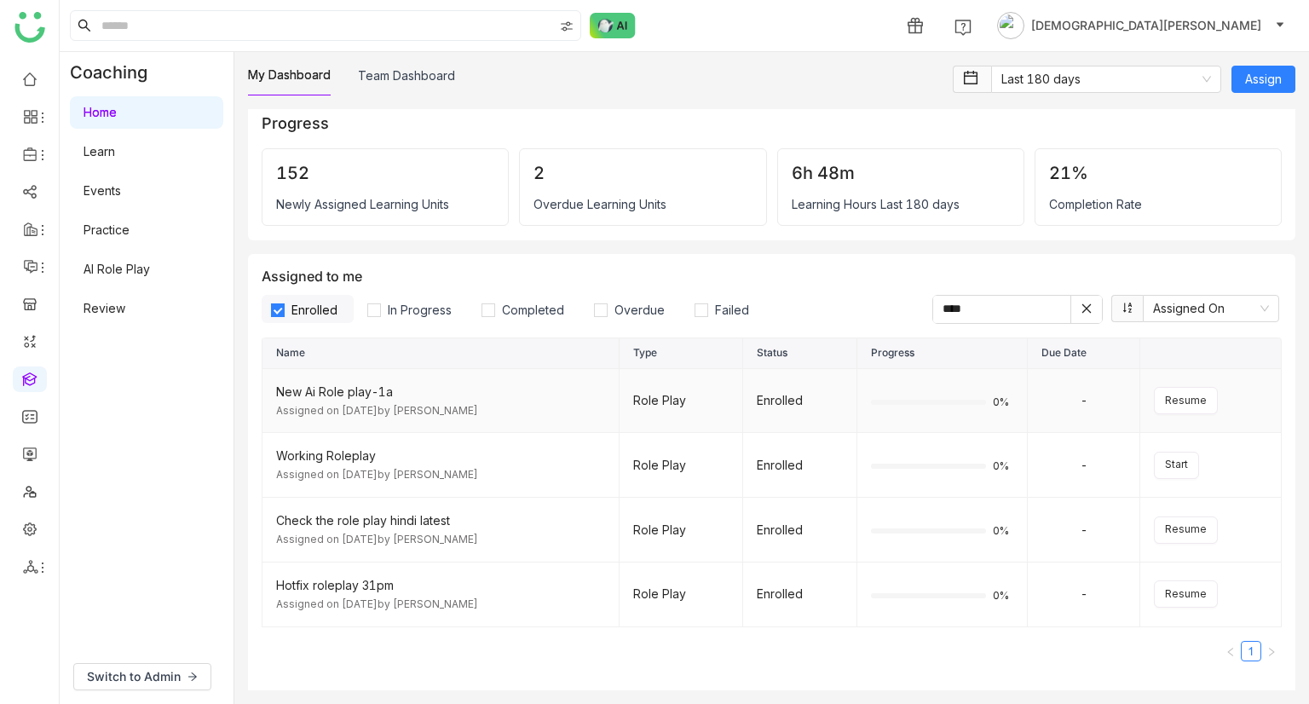
scroll to position [0, 0]
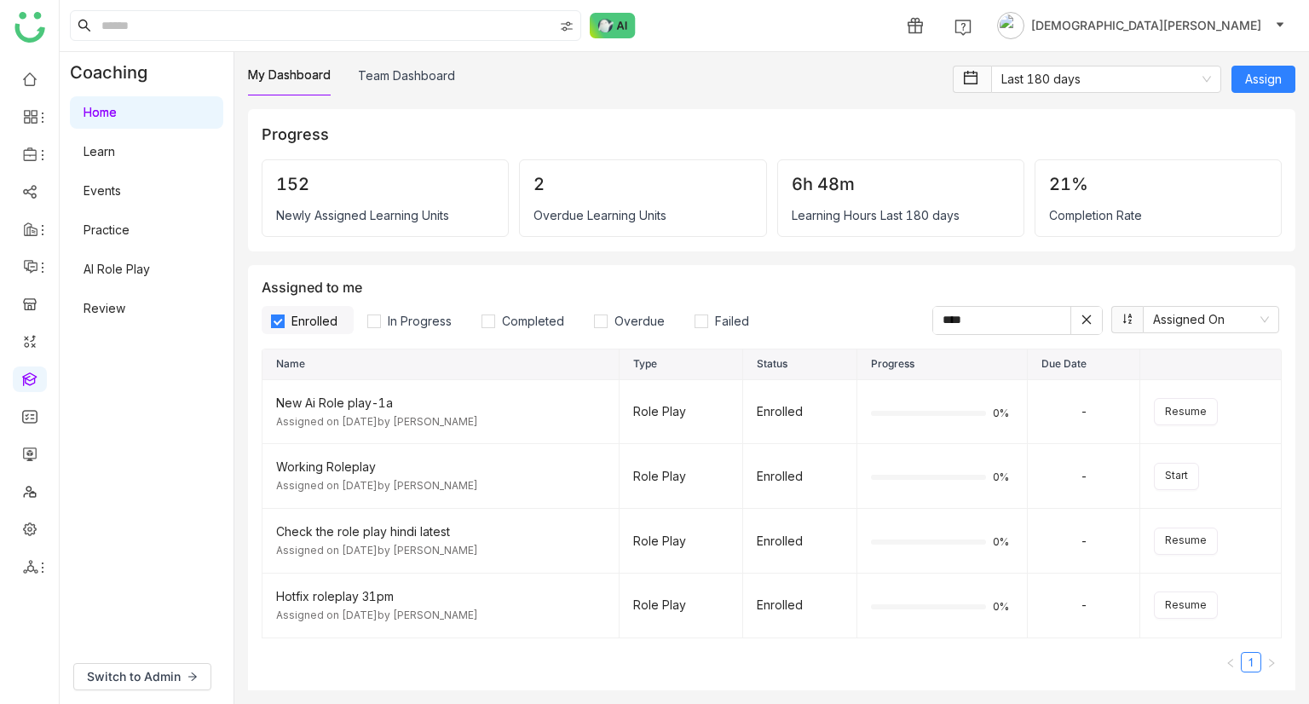
click at [286, 311] on label "Enrolled" at bounding box center [308, 320] width 92 height 28
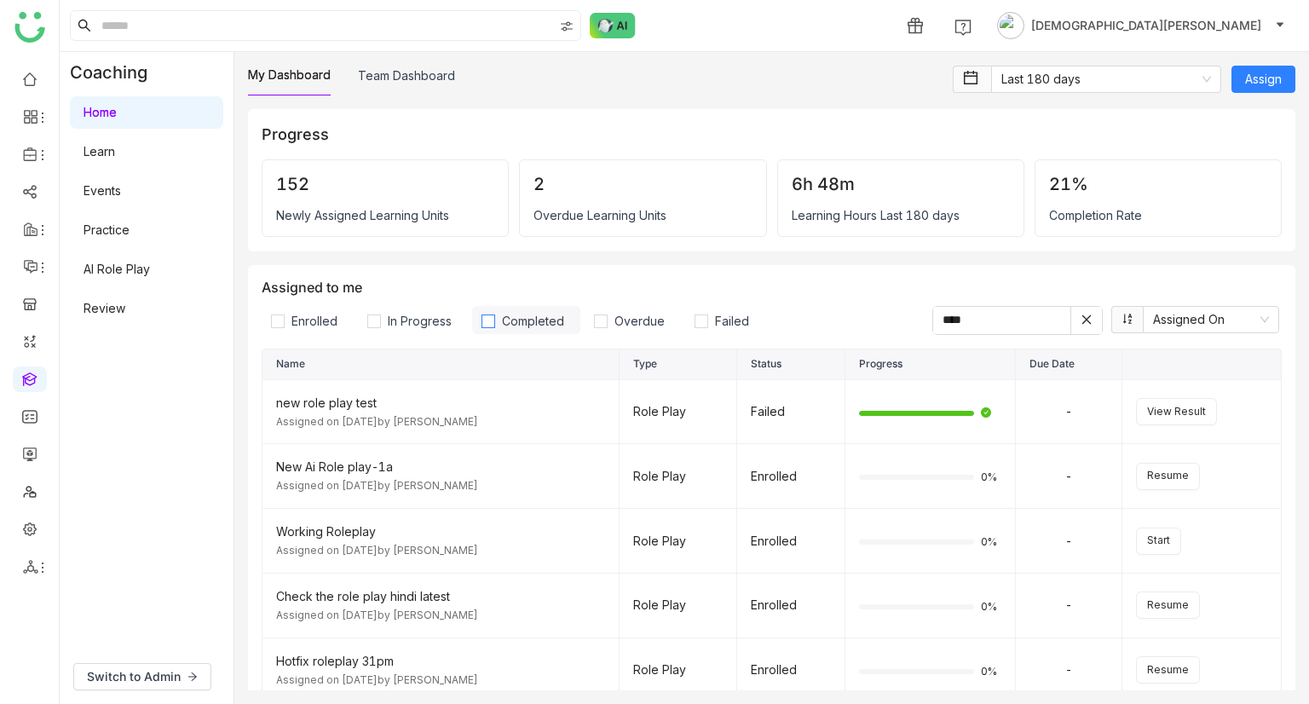
click at [515, 328] on label "Completed" at bounding box center [526, 320] width 108 height 28
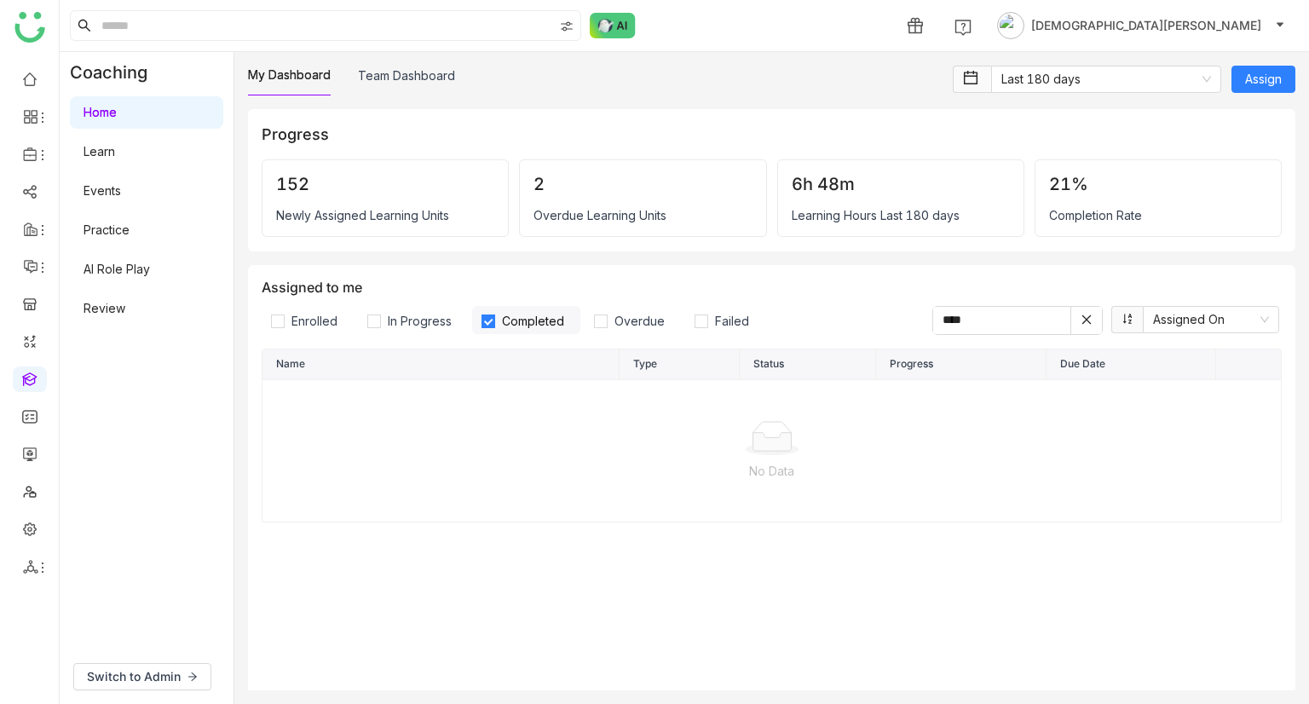
click at [525, 331] on label "Completed" at bounding box center [526, 320] width 108 height 28
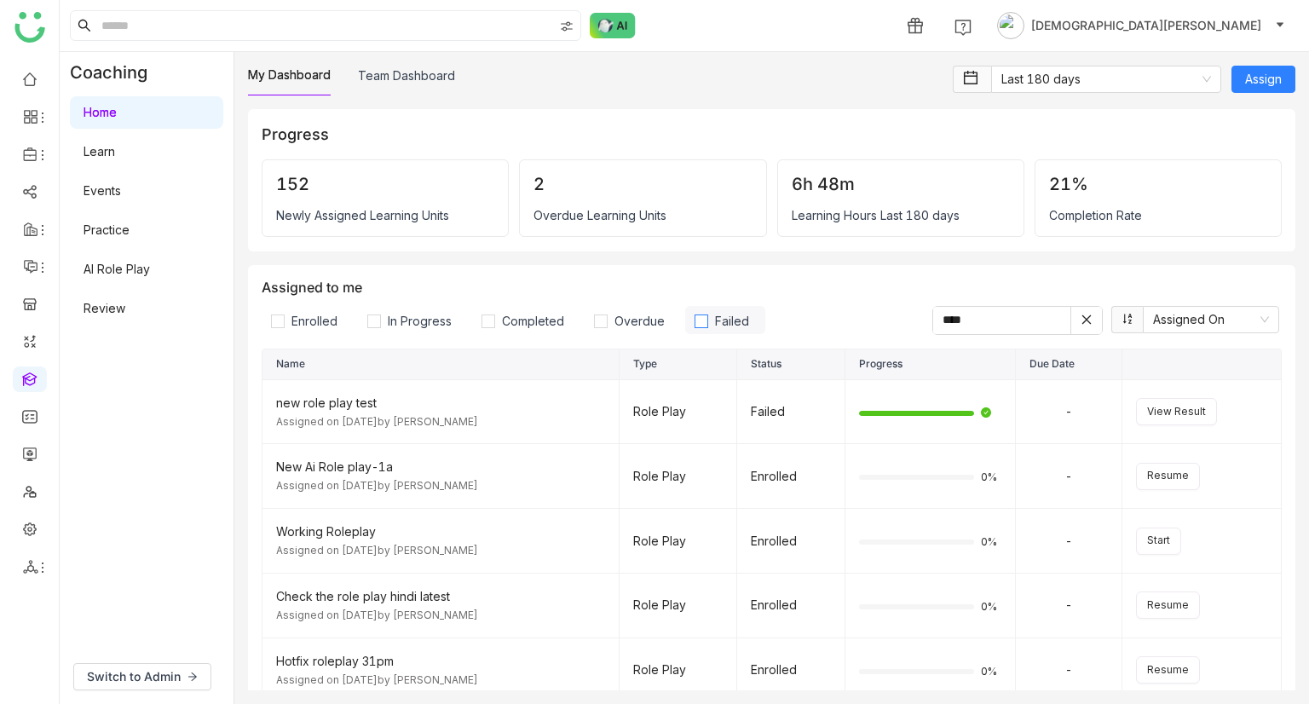
click at [726, 317] on span "Failed" at bounding box center [732, 320] width 48 height 14
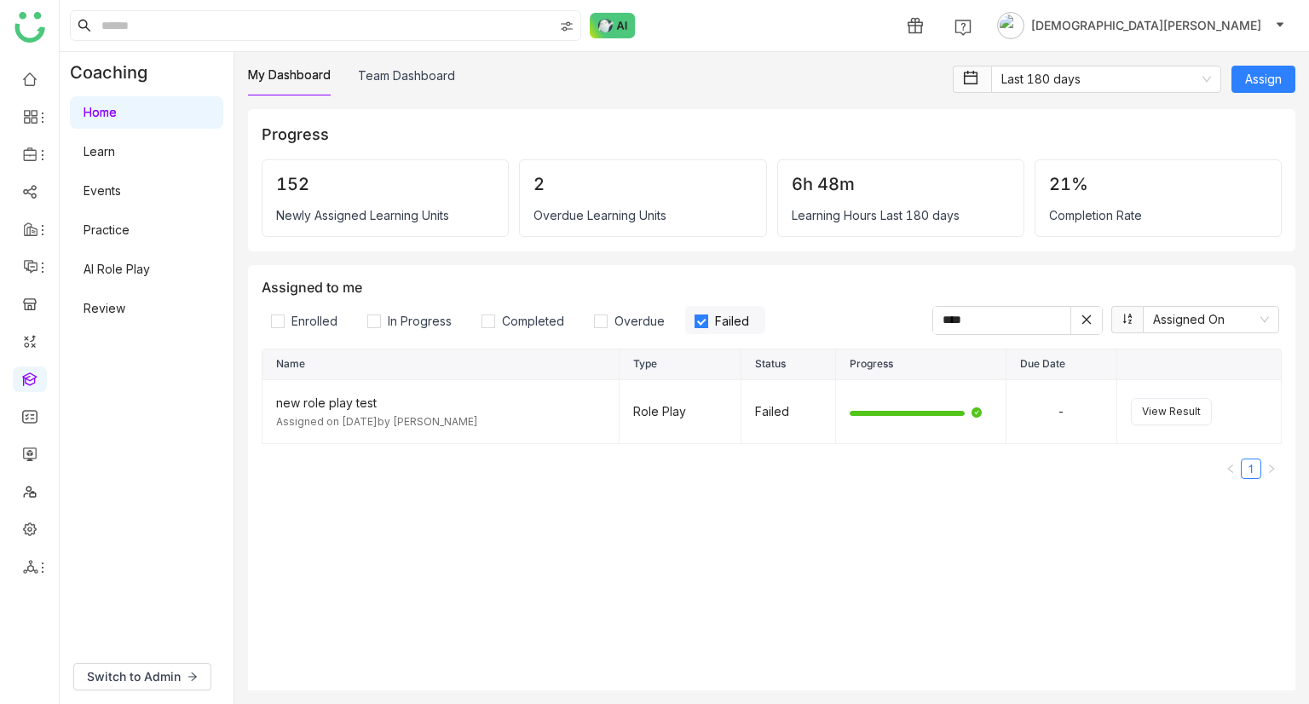
click at [1080, 313] on icon at bounding box center [1086, 319] width 12 height 12
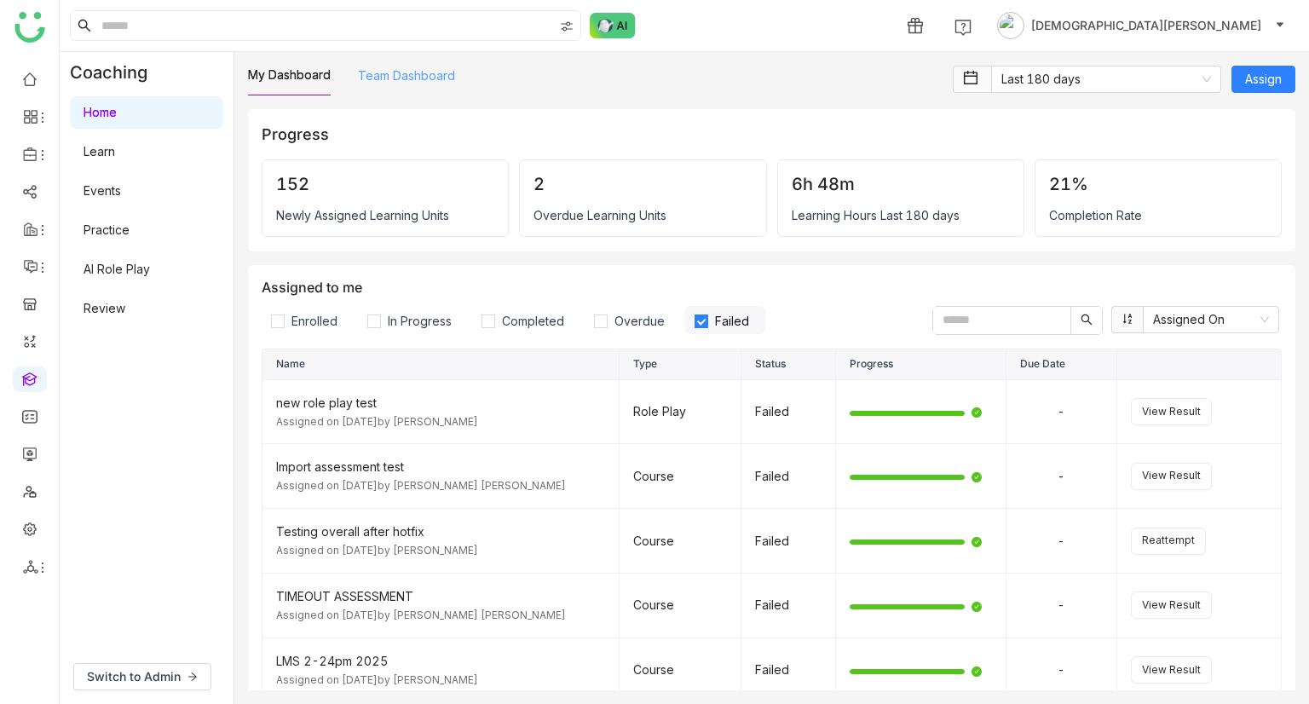
click at [390, 79] on link "Team Dashboard" at bounding box center [406, 75] width 97 height 14
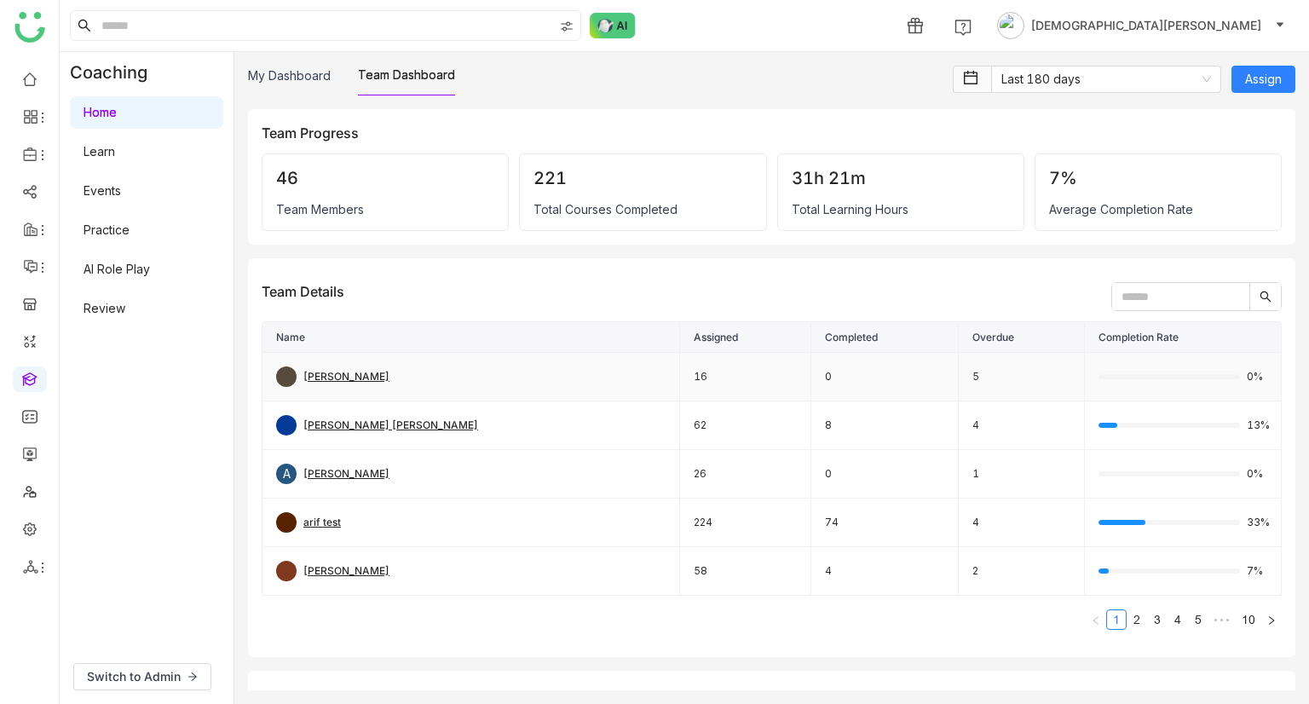
click at [327, 373] on div "aavi aavi" at bounding box center [346, 377] width 86 height 16
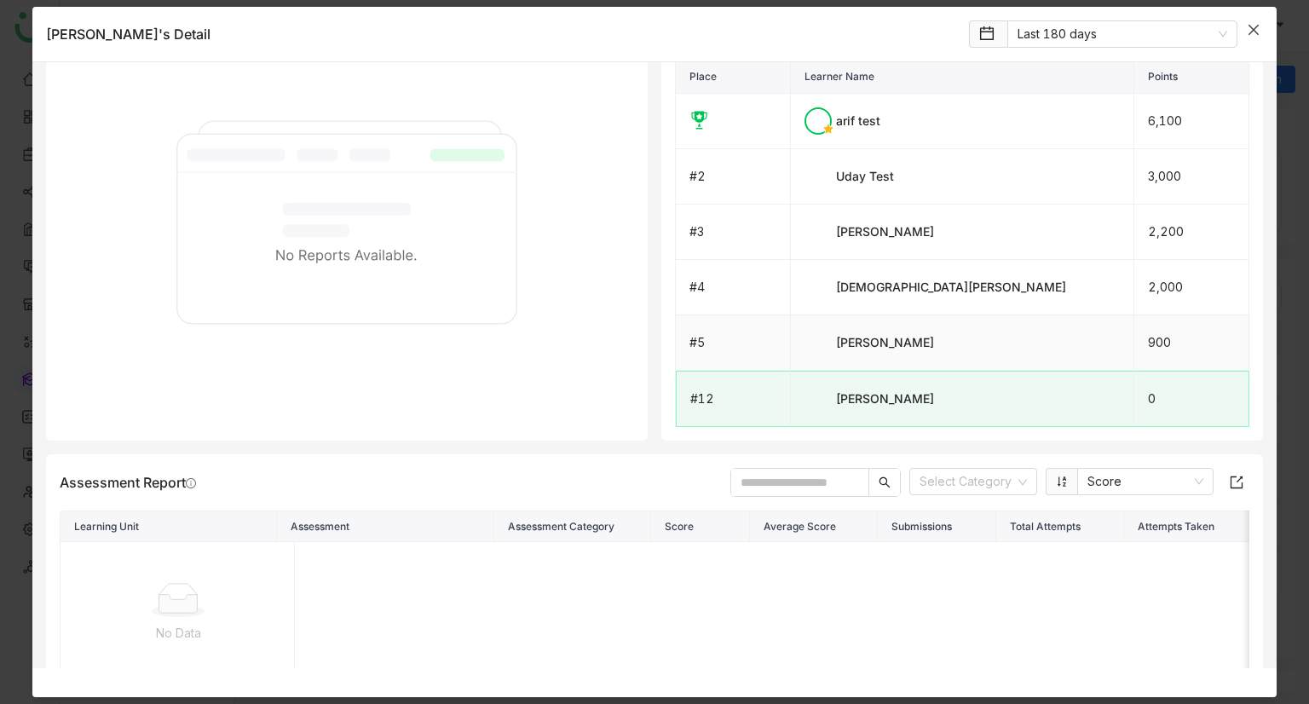
scroll to position [1328, 0]
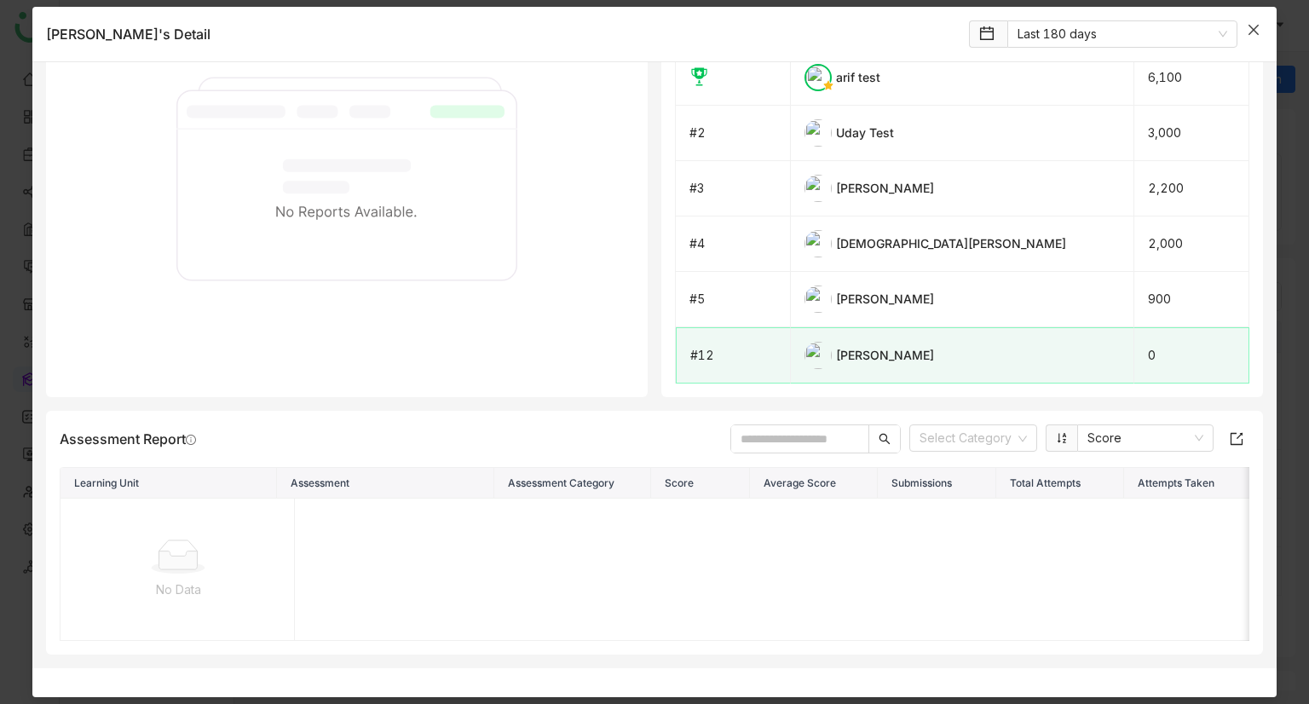
click at [1240, 18] on span "Close" at bounding box center [1253, 30] width 46 height 46
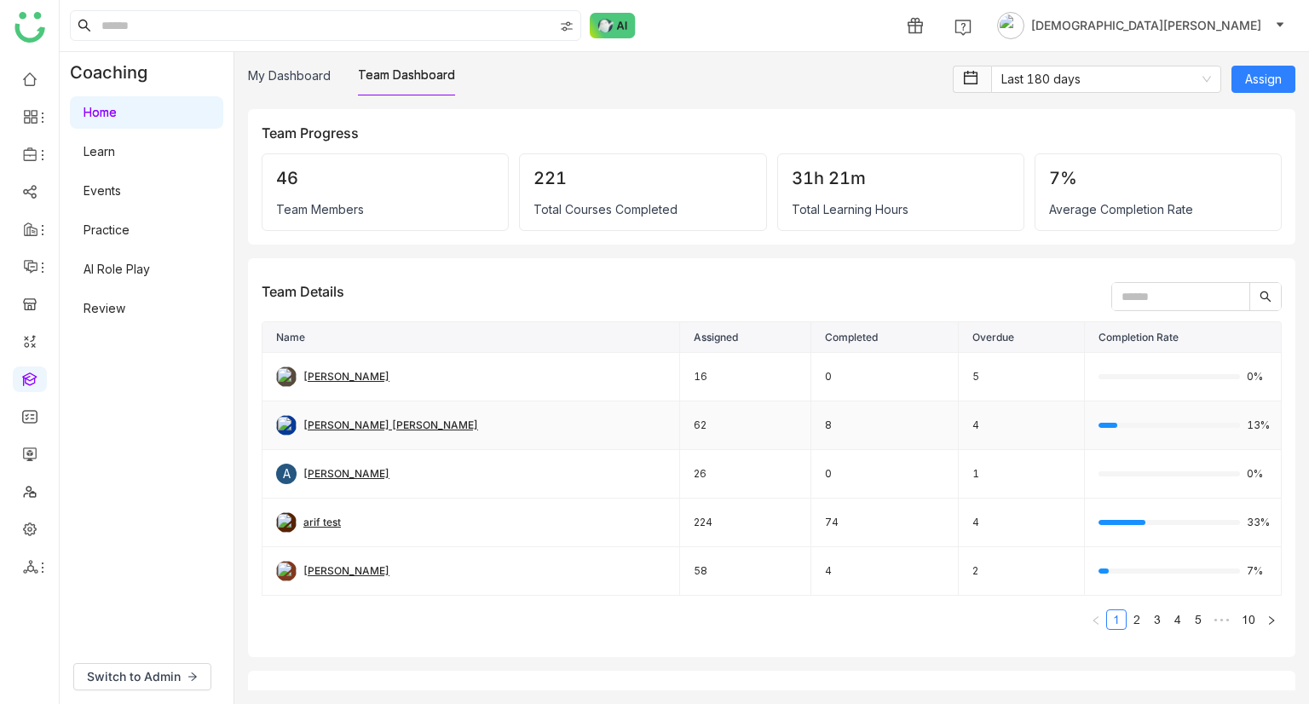
click at [336, 431] on div "[PERSON_NAME] [PERSON_NAME]" at bounding box center [390, 425] width 175 height 16
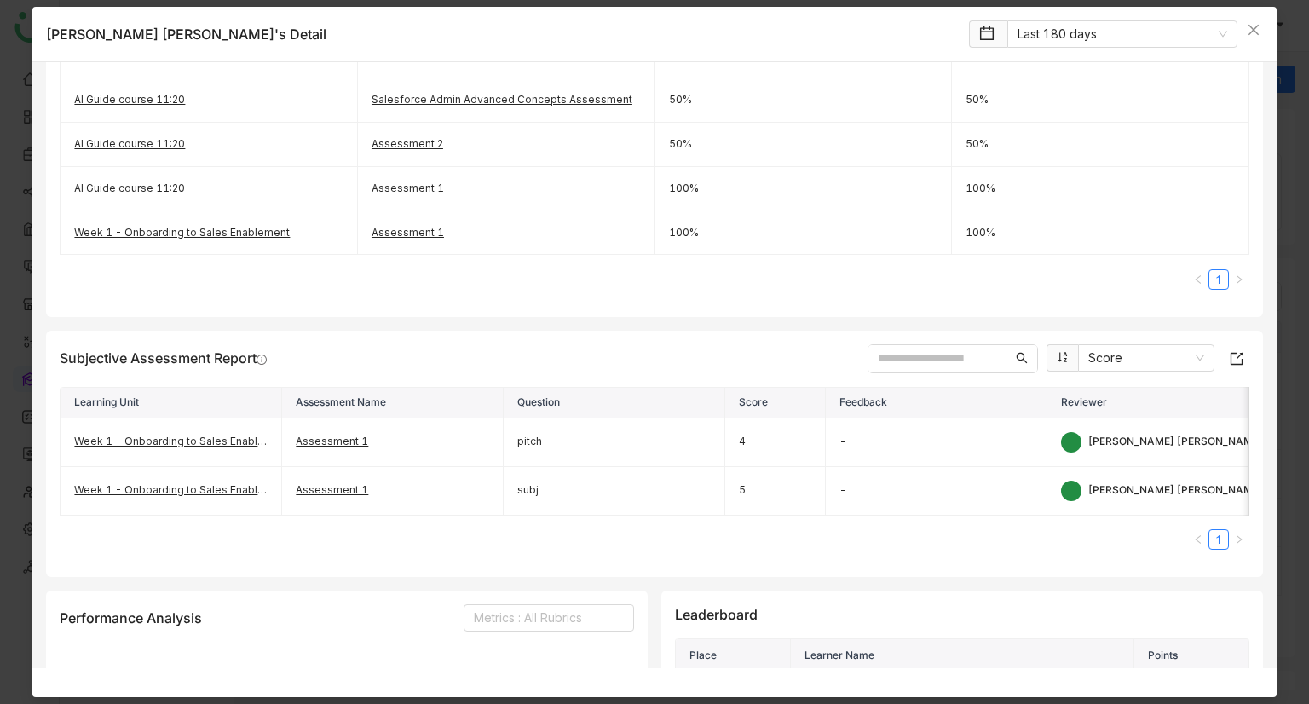
scroll to position [811, 0]
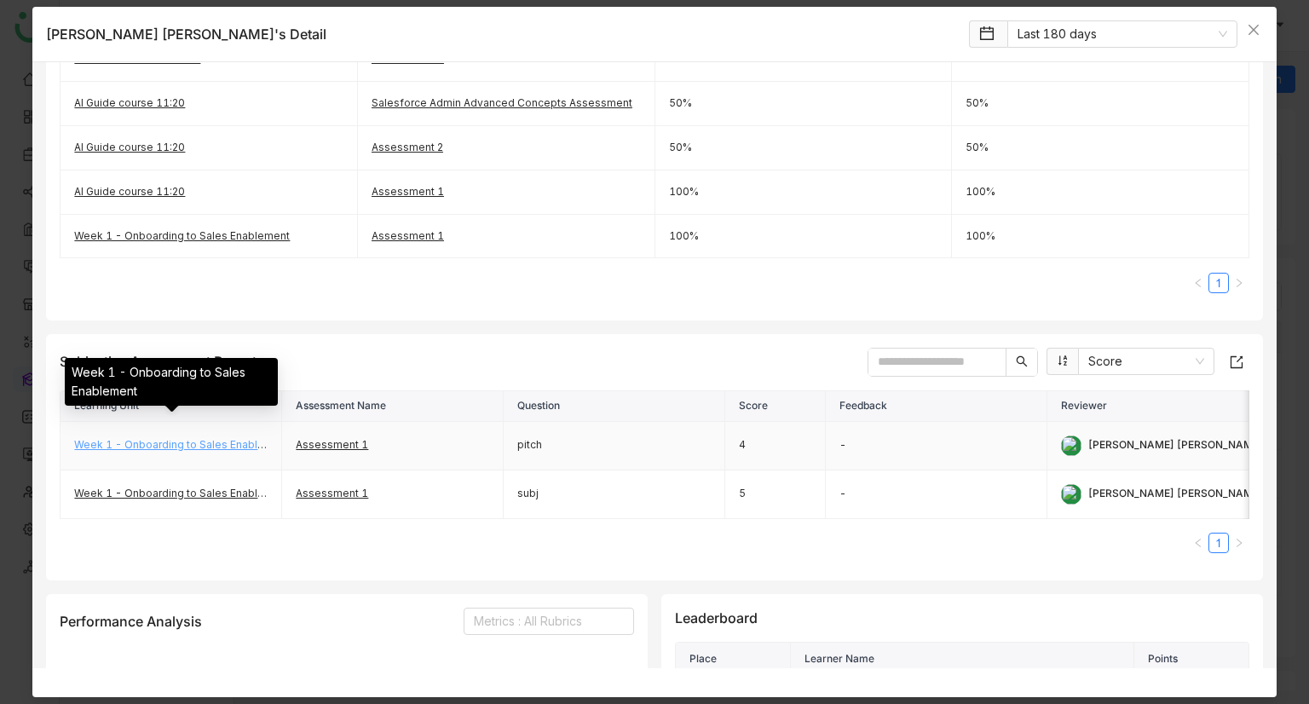
click at [199, 440] on link "Week 1 - Onboarding to Sales Enablement" at bounding box center [182, 444] width 216 height 13
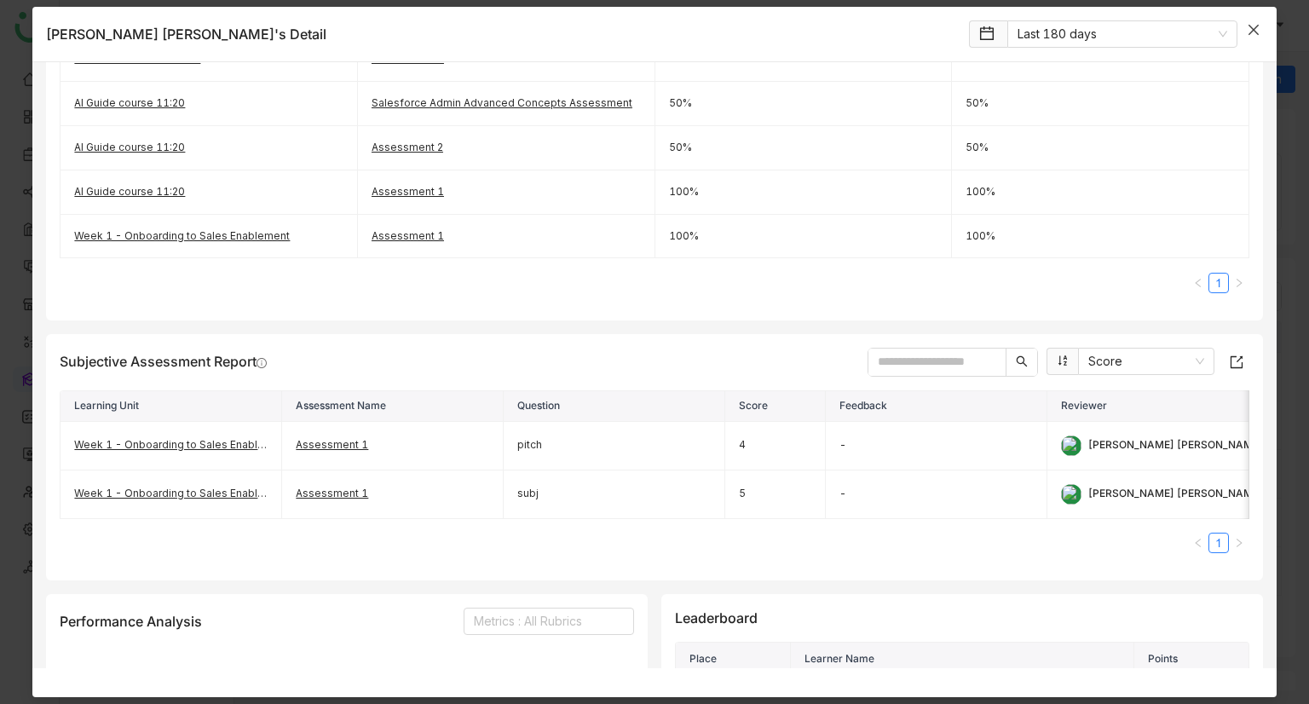
click at [1257, 32] on icon "Close" at bounding box center [1253, 30] width 14 height 14
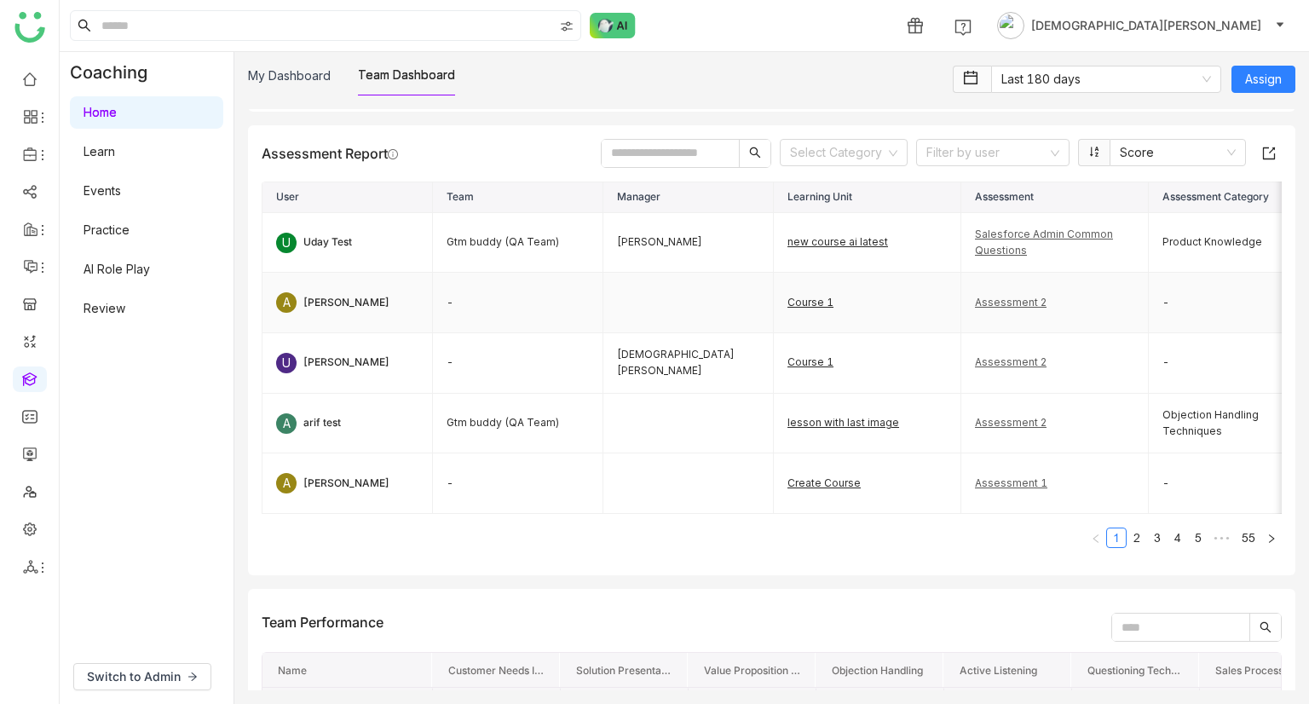
scroll to position [1789, 0]
click at [809, 368] on link "Course 1" at bounding box center [810, 361] width 46 height 13
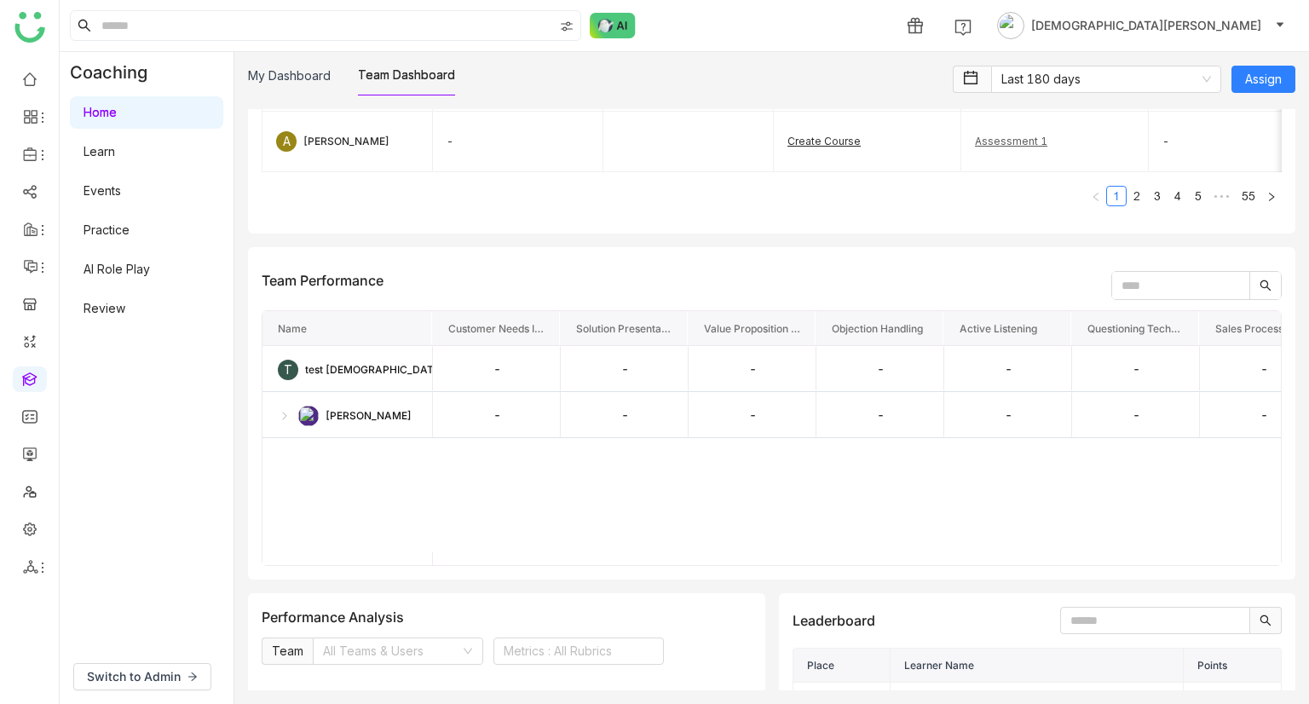
scroll to position [2130, 0]
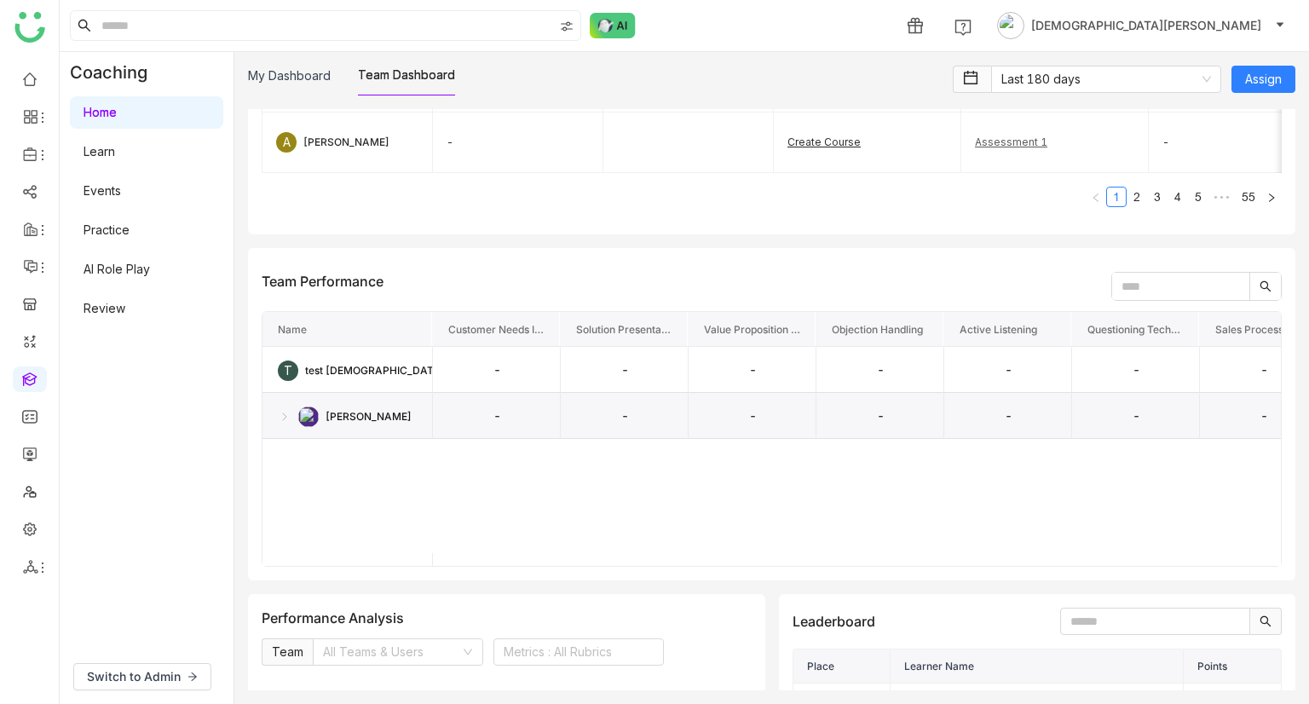
click at [288, 439] on div "[PERSON_NAME]" at bounding box center [348, 416] width 140 height 45
click at [289, 423] on img at bounding box center [284, 416] width 14 height 14
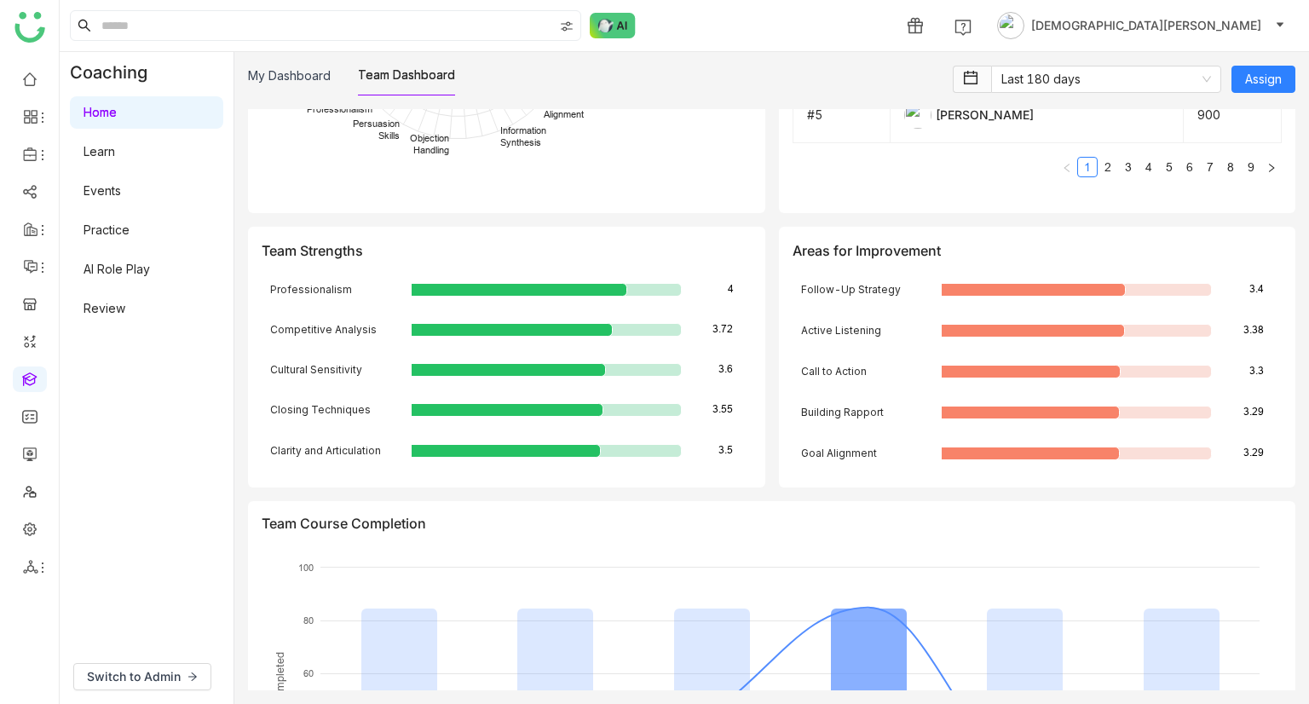
scroll to position [3189, 0]
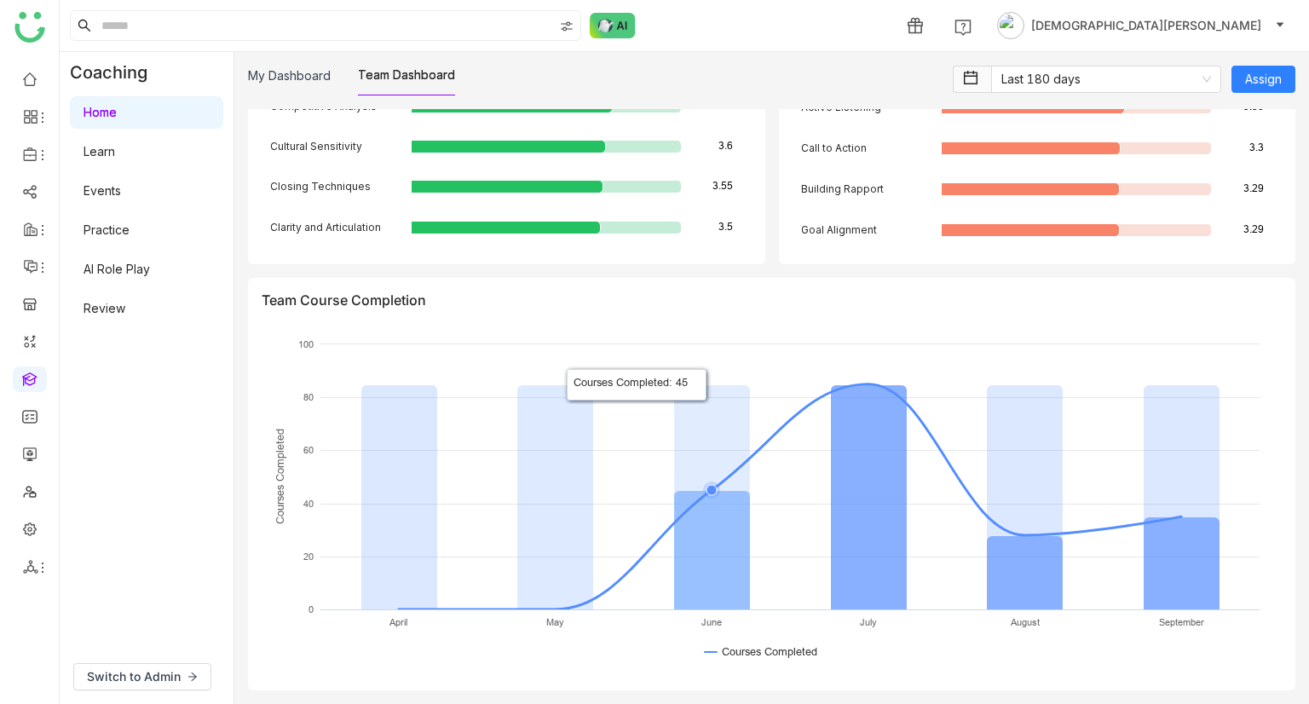
click at [715, 544] on icon at bounding box center [712, 550] width 76 height 119
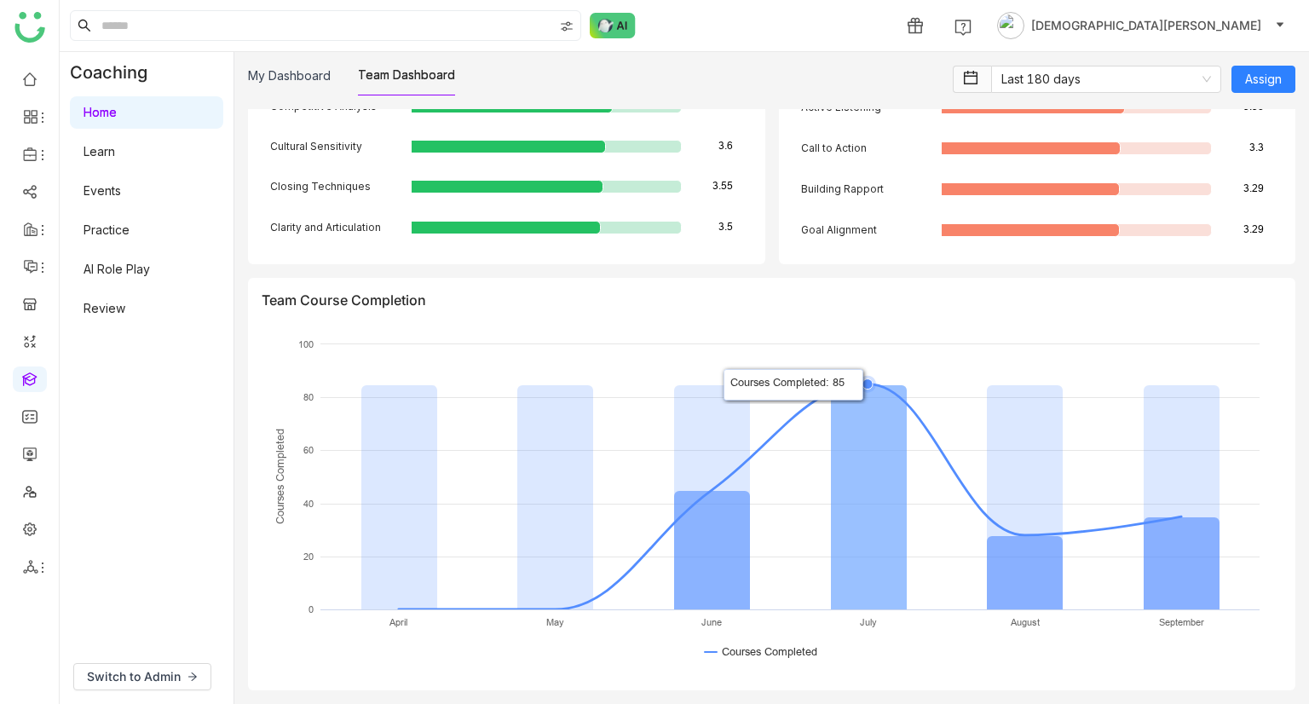
click at [869, 515] on icon at bounding box center [869, 497] width 76 height 225
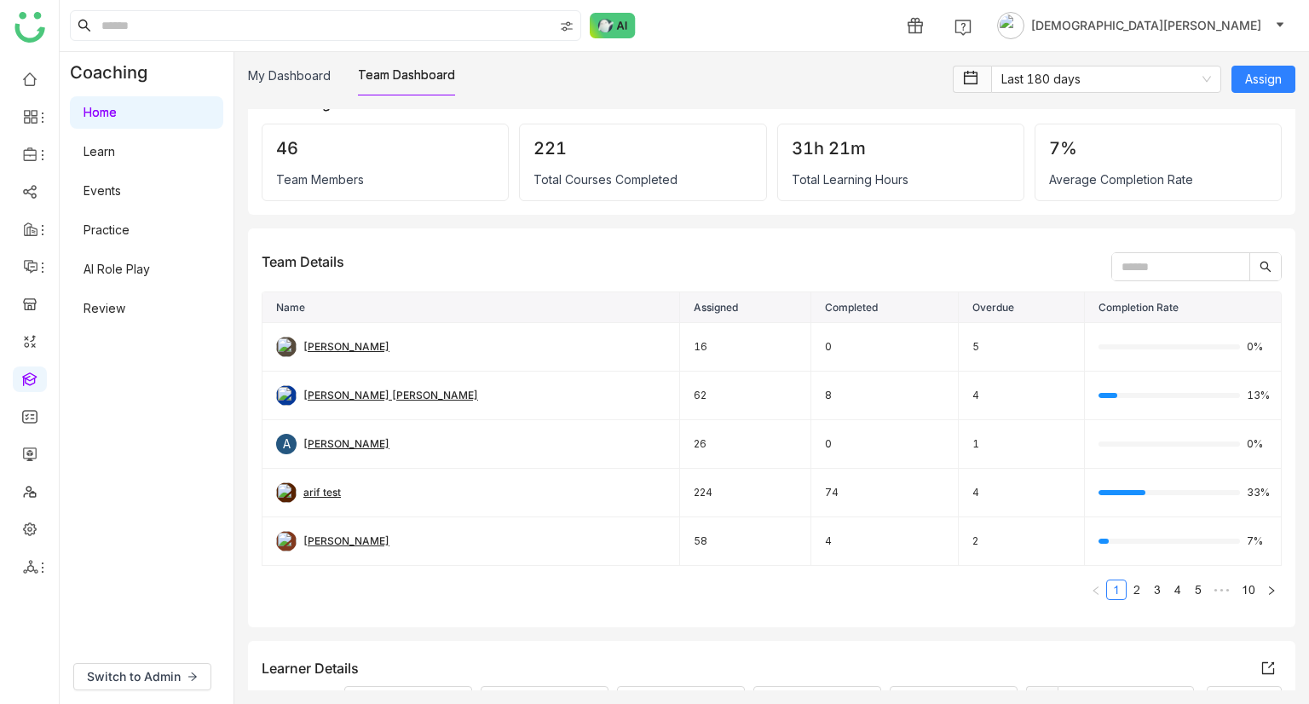
scroll to position [0, 0]
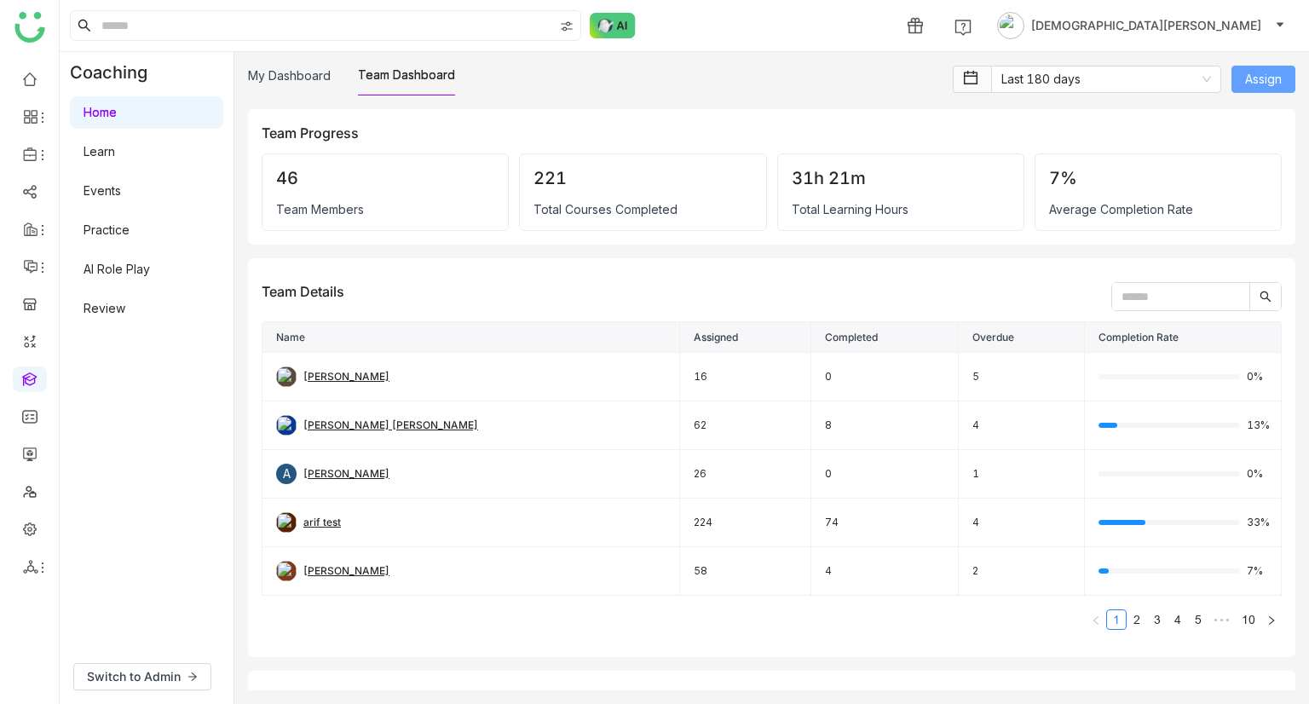
click at [1274, 76] on span "Assign" at bounding box center [1263, 79] width 37 height 19
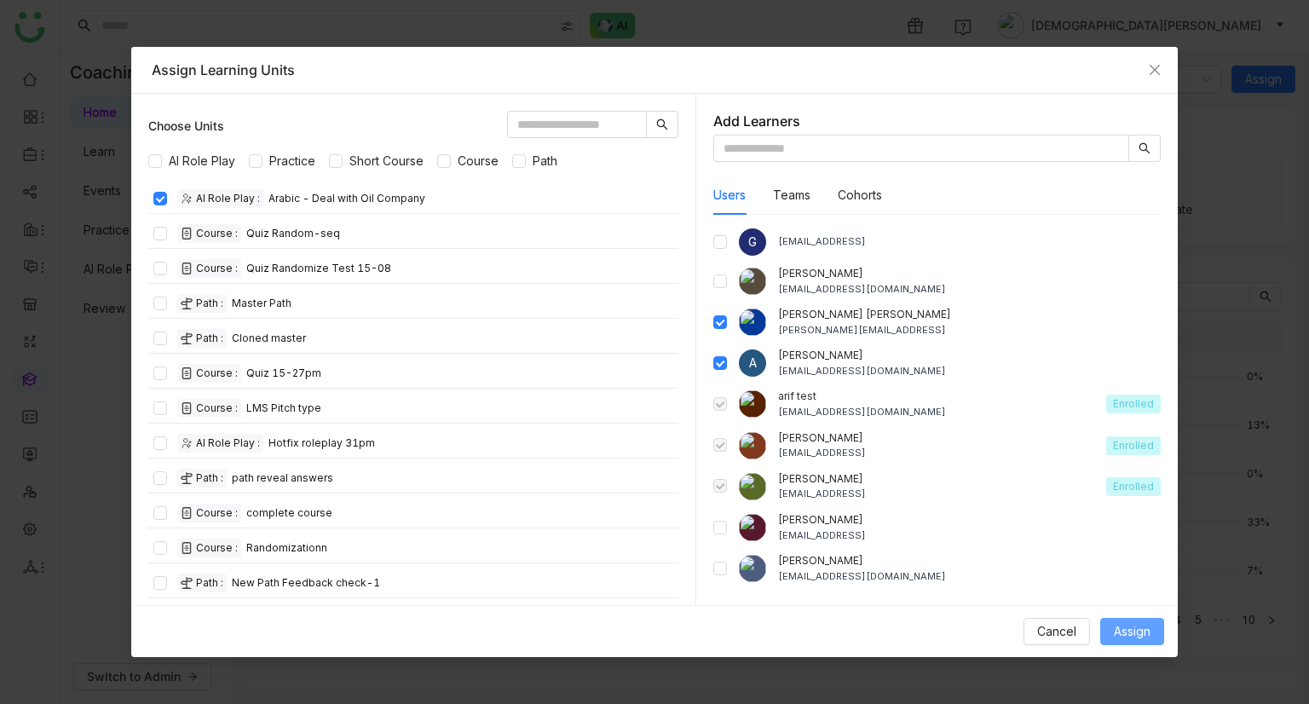
click at [1123, 636] on span "Assign" at bounding box center [1131, 631] width 37 height 19
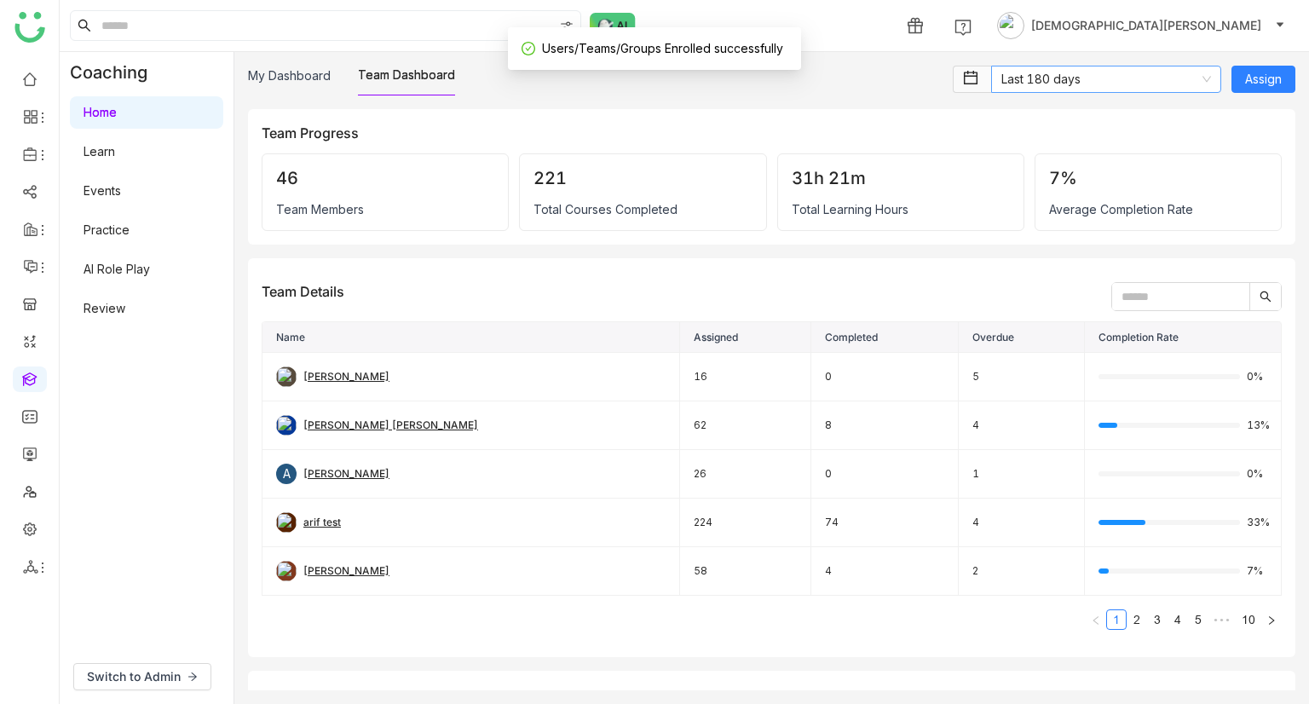
click at [1066, 82] on nz-select-item "Last 180 days" at bounding box center [1106, 79] width 210 height 26
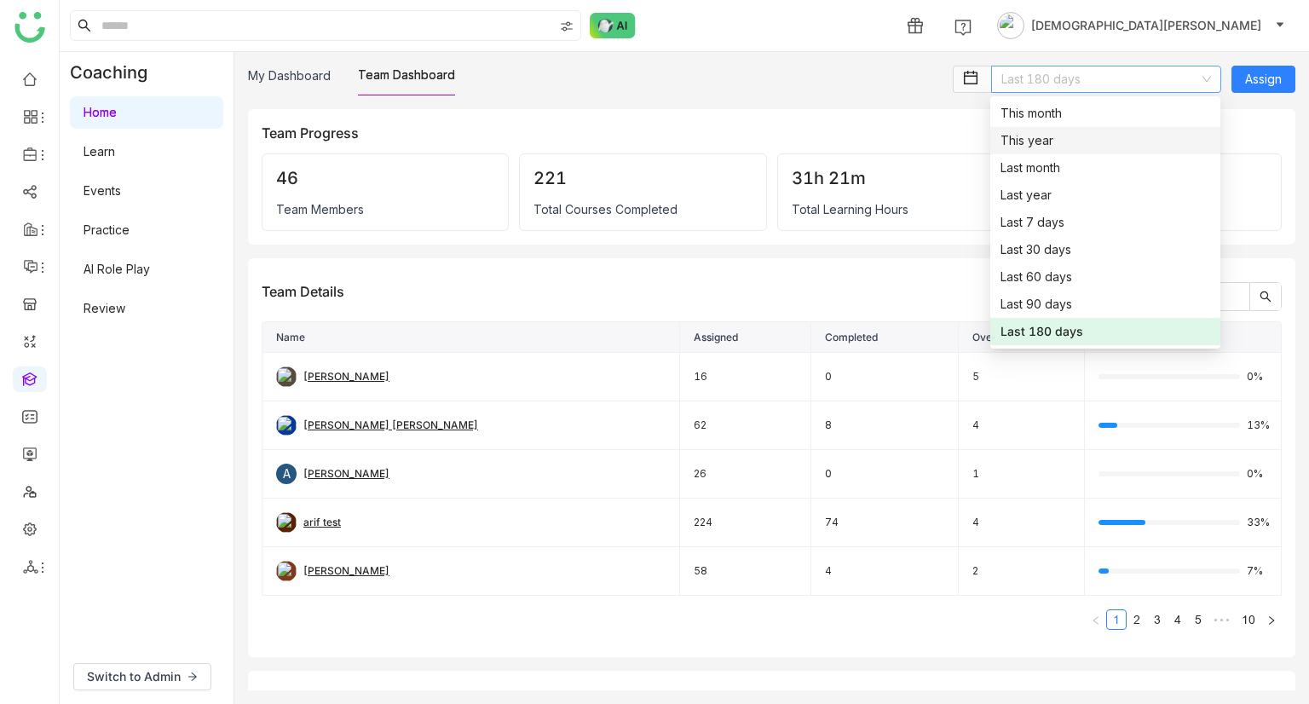
click at [1055, 147] on div "This year" at bounding box center [1105, 140] width 210 height 19
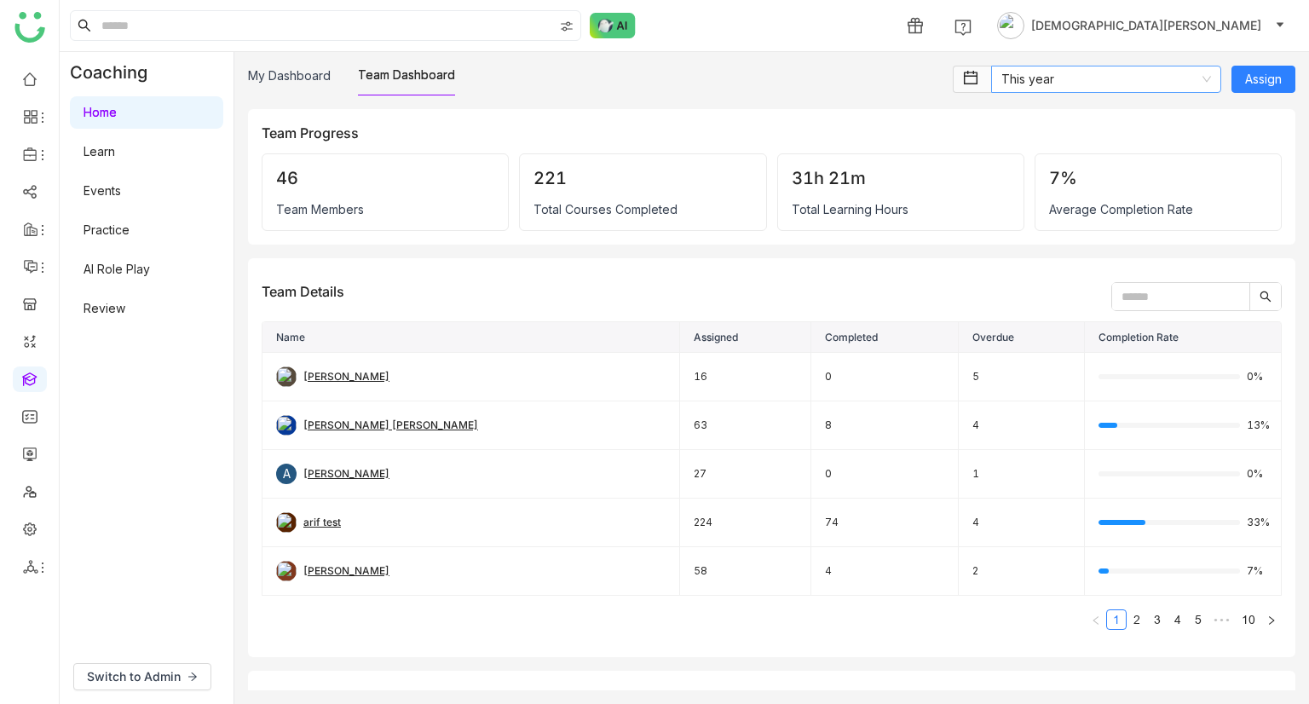
click at [1026, 84] on nz-select-item "This year" at bounding box center [1106, 79] width 210 height 26
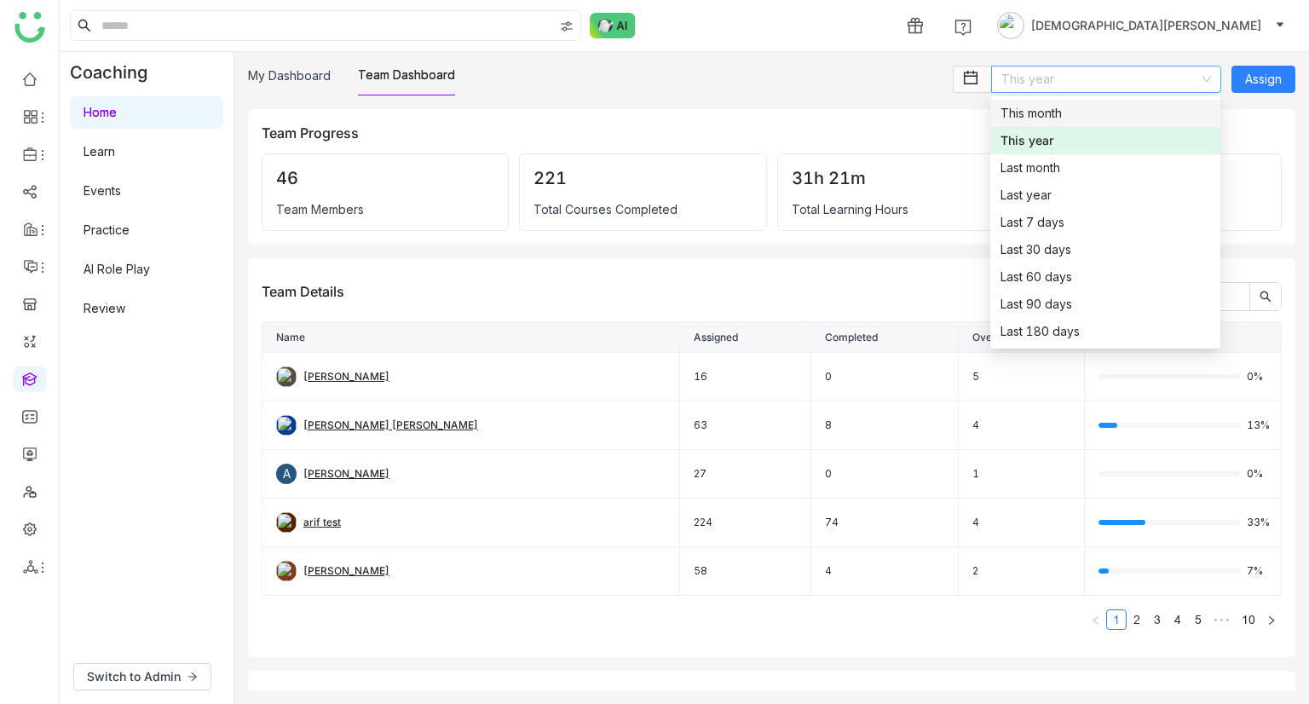
click at [1026, 112] on div "This month" at bounding box center [1105, 113] width 210 height 19
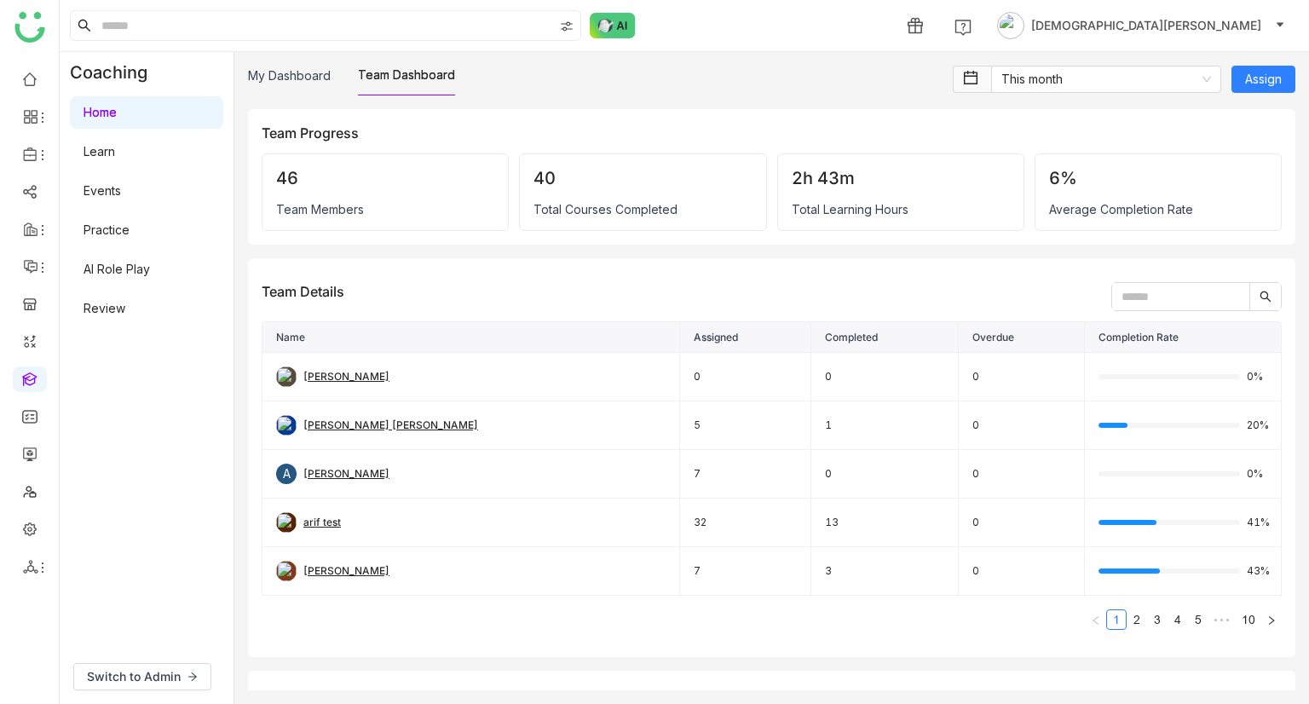
click at [115, 147] on link "Learn" at bounding box center [99, 151] width 32 height 14
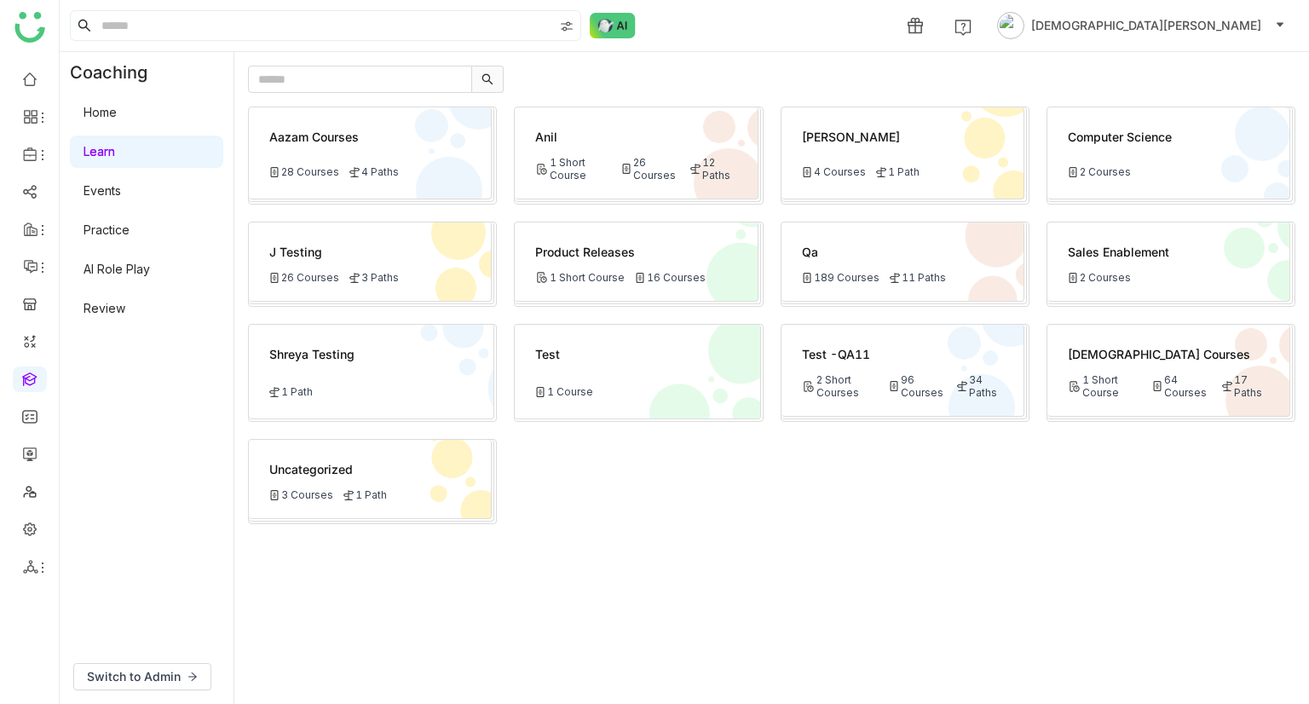
click at [121, 195] on link "Events" at bounding box center [101, 190] width 37 height 14
click at [99, 198] on link "Events" at bounding box center [101, 190] width 37 height 14
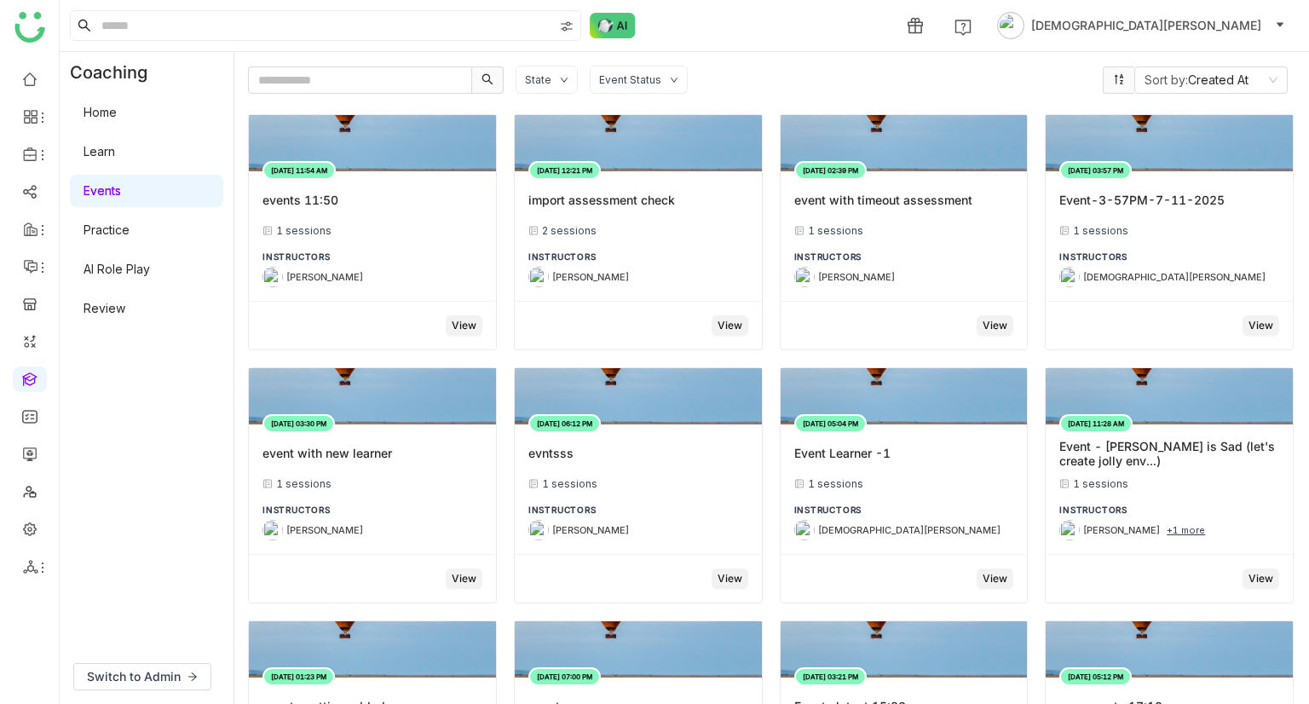
click at [116, 267] on link "AI Role Play" at bounding box center [116, 269] width 66 height 14
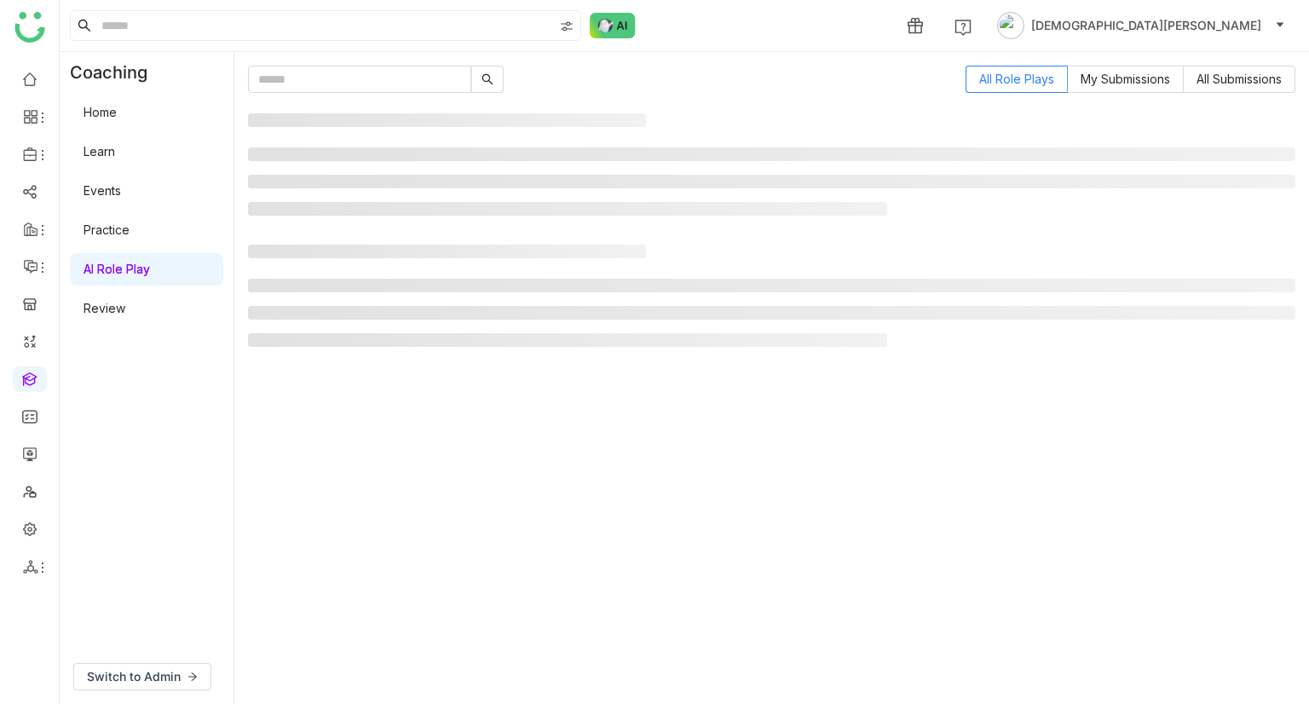
click at [113, 301] on link "Review" at bounding box center [104, 308] width 42 height 14
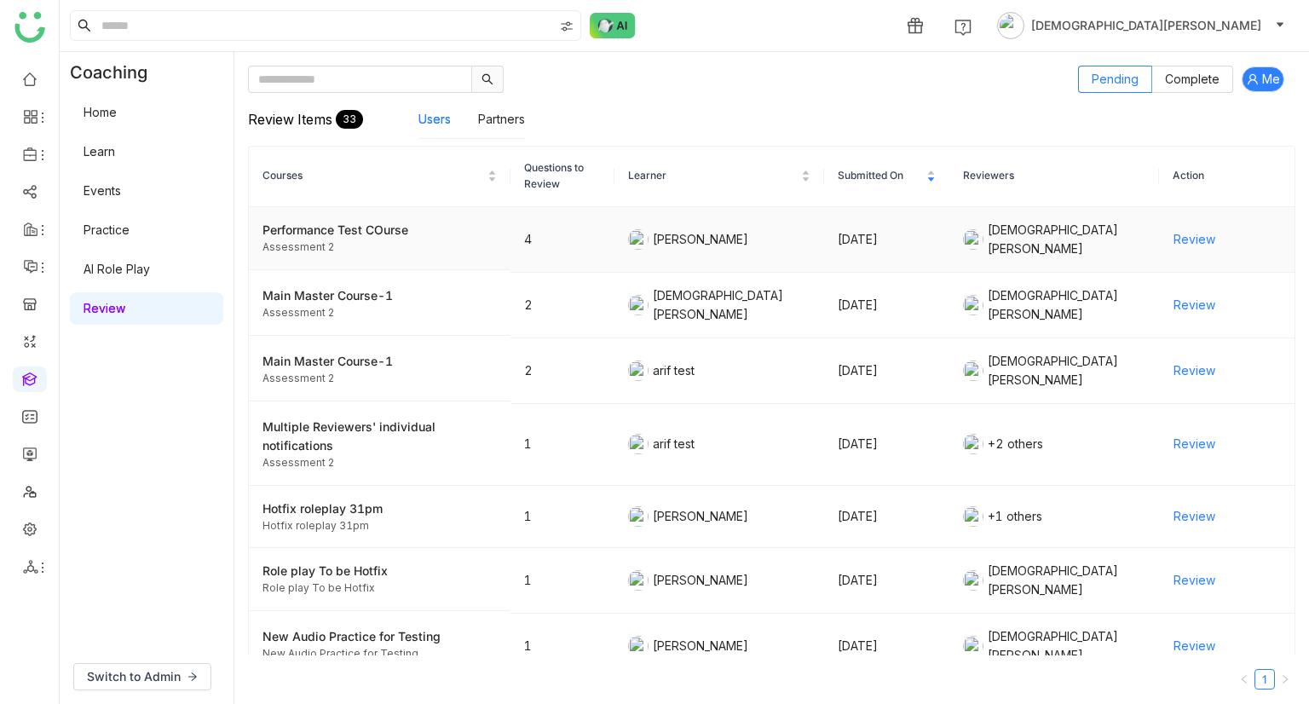
click at [1180, 237] on span "Review" at bounding box center [1194, 239] width 42 height 19
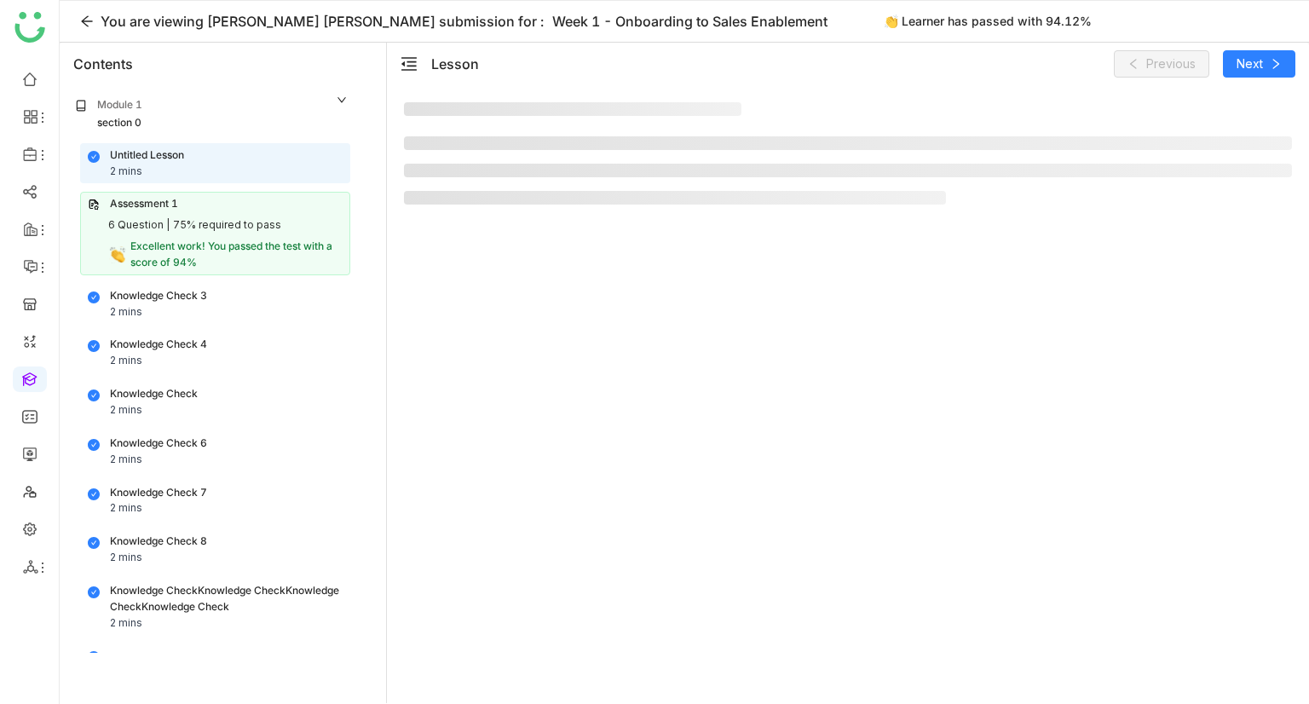
scroll to position [58, 0]
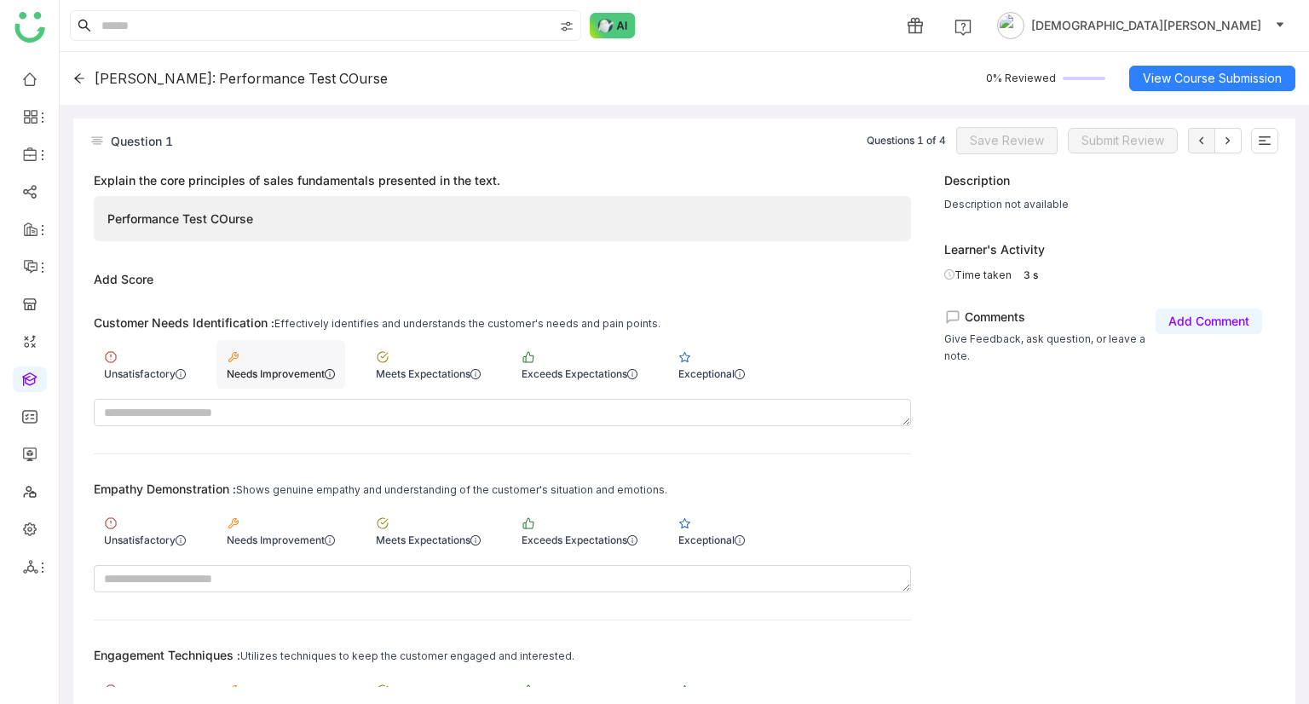
click at [286, 348] on div "Needs Improvement" at bounding box center [280, 364] width 129 height 49
click at [434, 509] on div "Meets Expectations" at bounding box center [427, 530] width 125 height 49
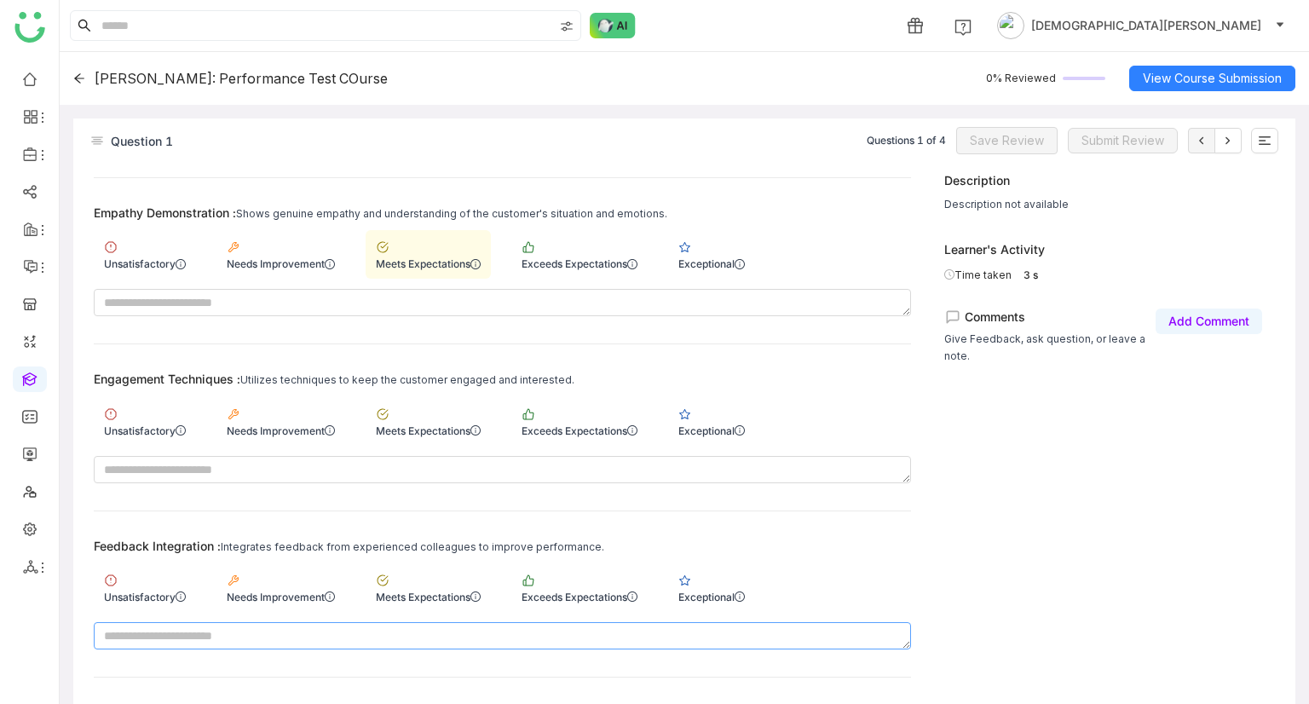
scroll to position [426, 0]
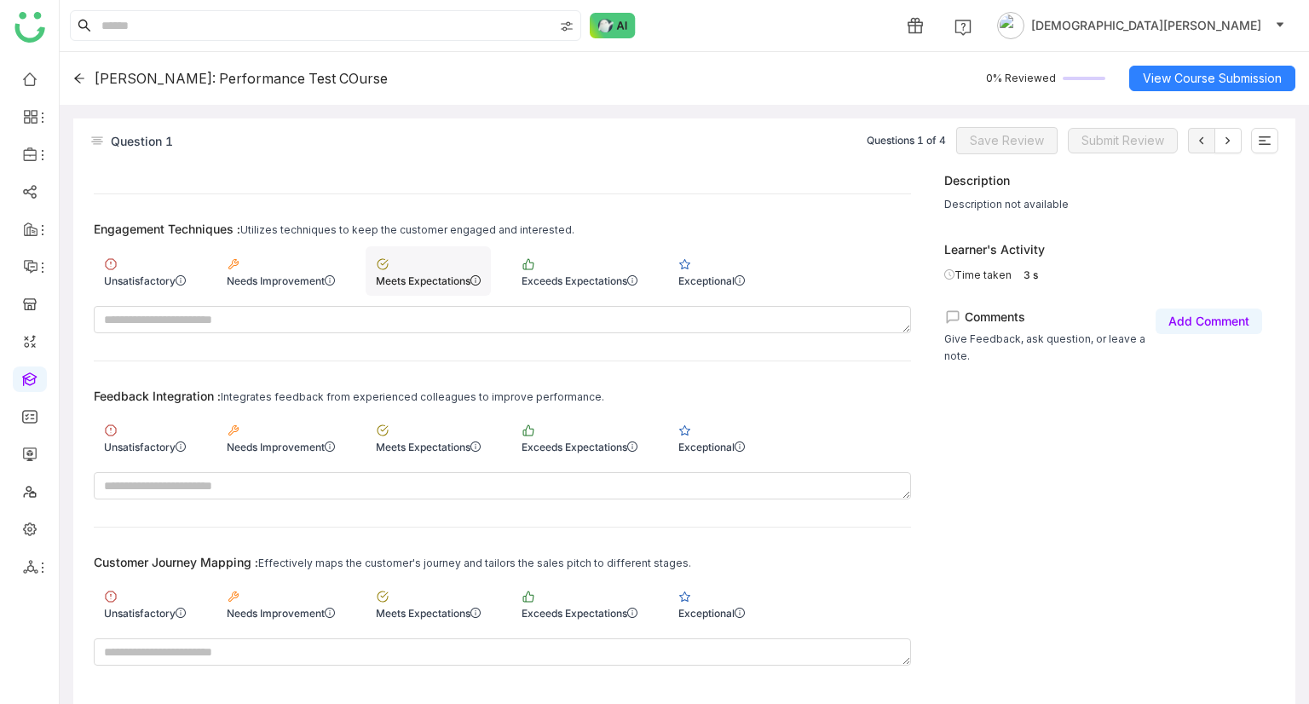
click at [416, 276] on div "Meets Expectations" at bounding box center [428, 280] width 105 height 13
click at [462, 440] on div "Meets Expectations" at bounding box center [428, 446] width 105 height 13
click at [430, 570] on div "Customer Journey Mapping : Effectively maps the customer's journey and tailors …" at bounding box center [502, 610] width 817 height 111
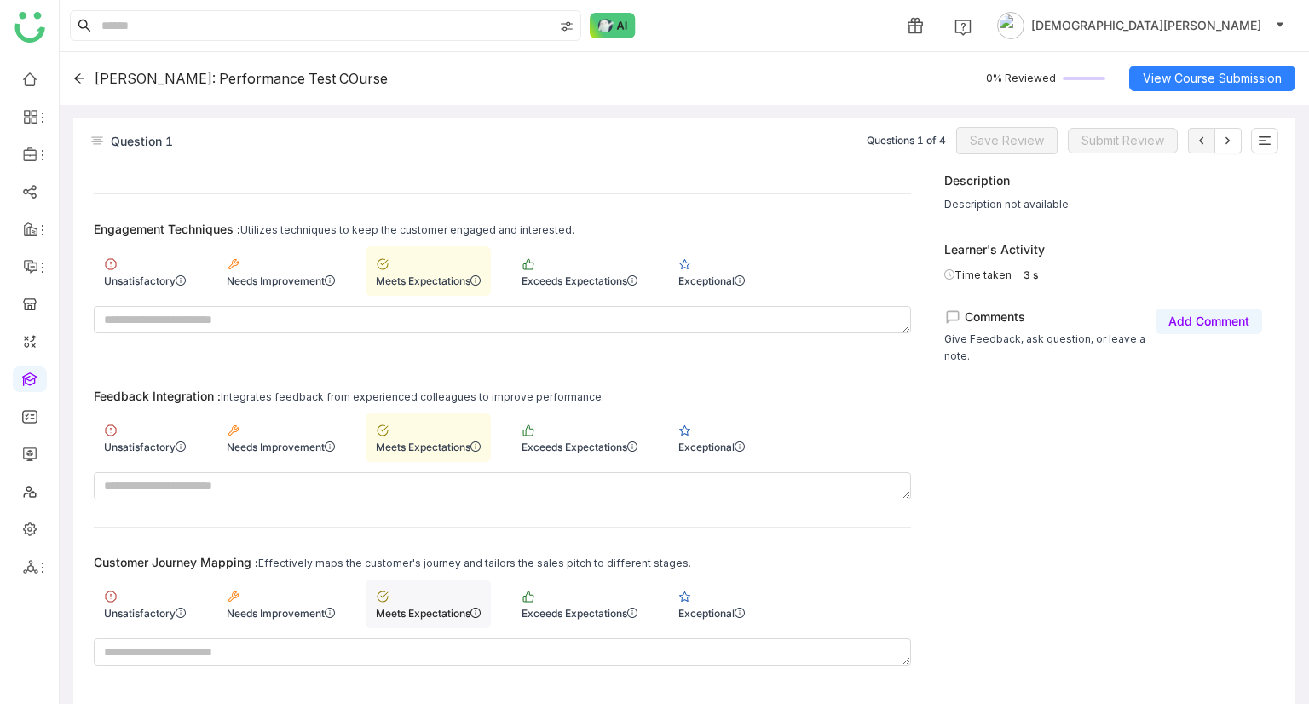
click at [433, 593] on div "Meets Expectations" at bounding box center [427, 603] width 125 height 49
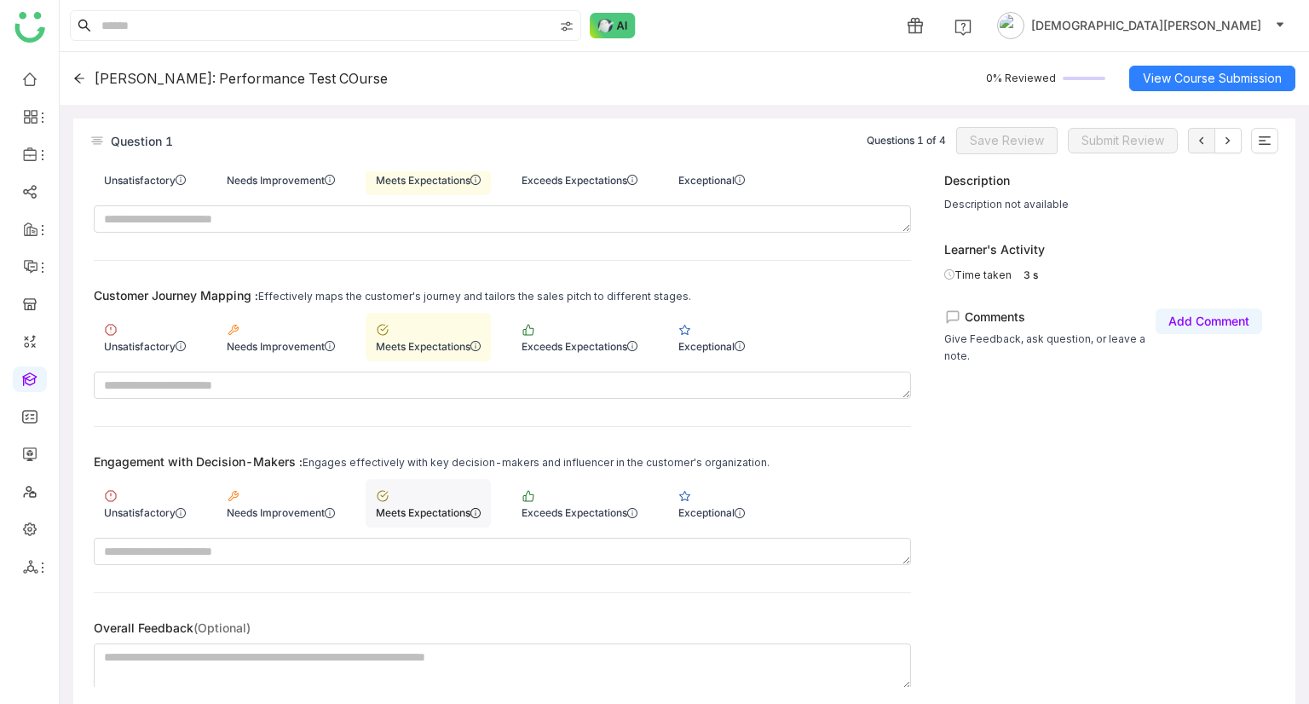
click at [426, 515] on div "Meets Expectations" at bounding box center [428, 512] width 105 height 13
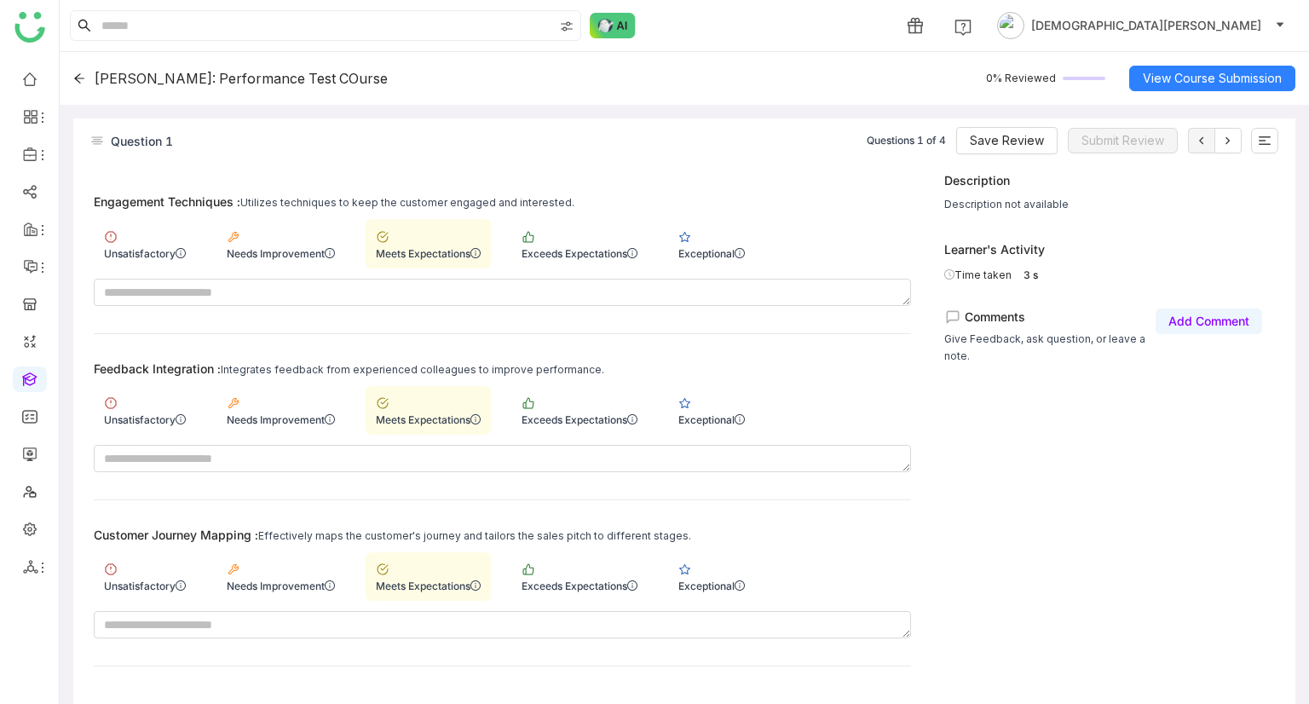
scroll to position [181, 0]
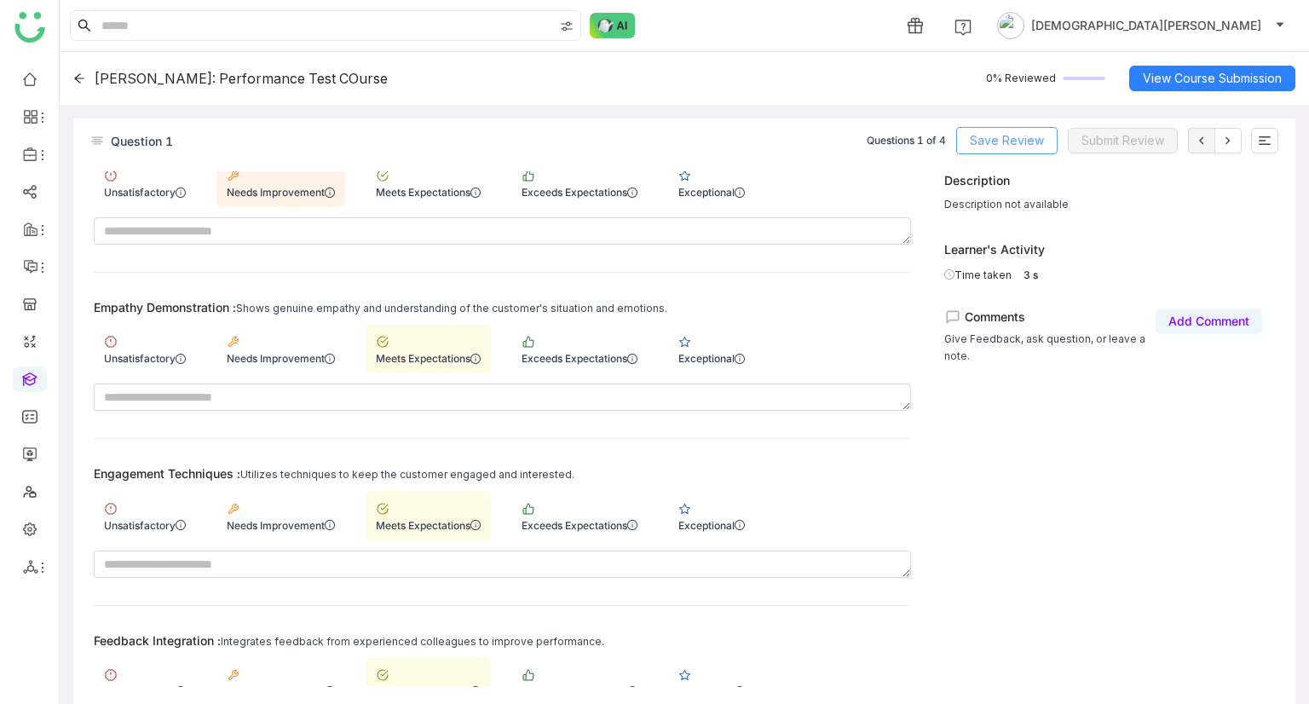
click at [1032, 145] on span "Save Review" at bounding box center [1006, 140] width 74 height 19
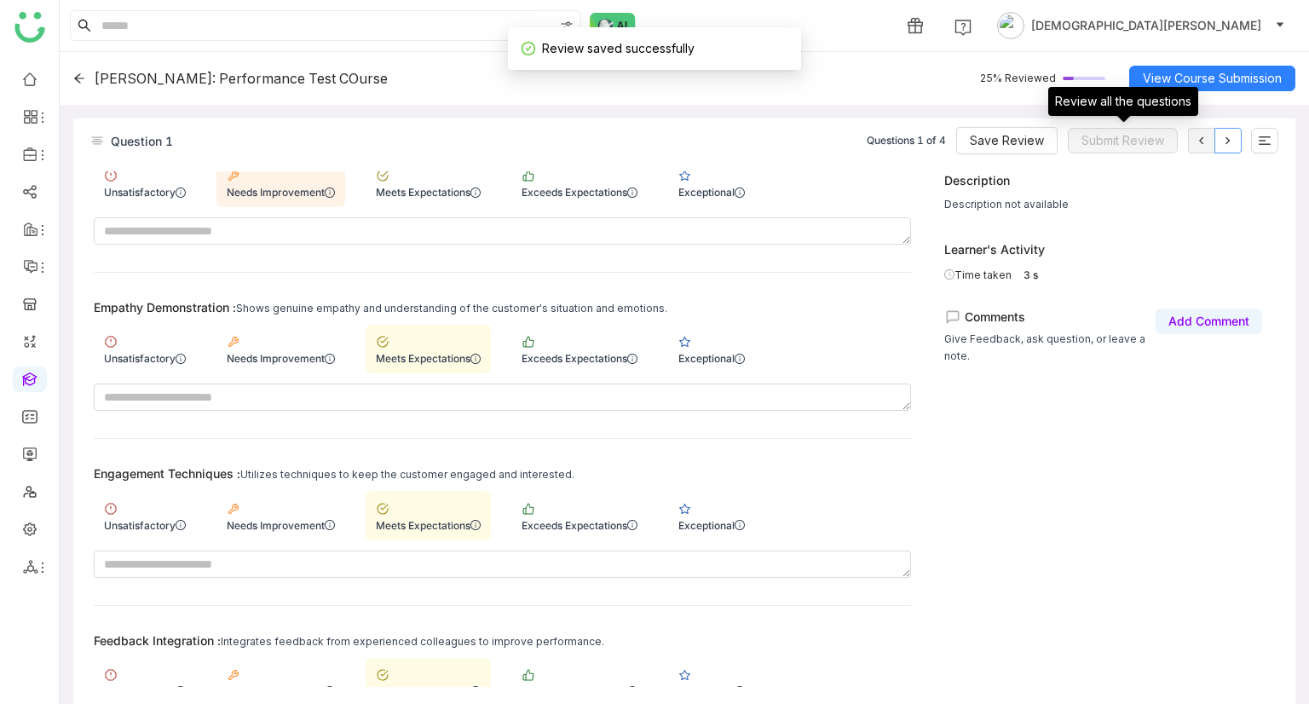
click at [1218, 135] on button at bounding box center [1227, 141] width 27 height 26
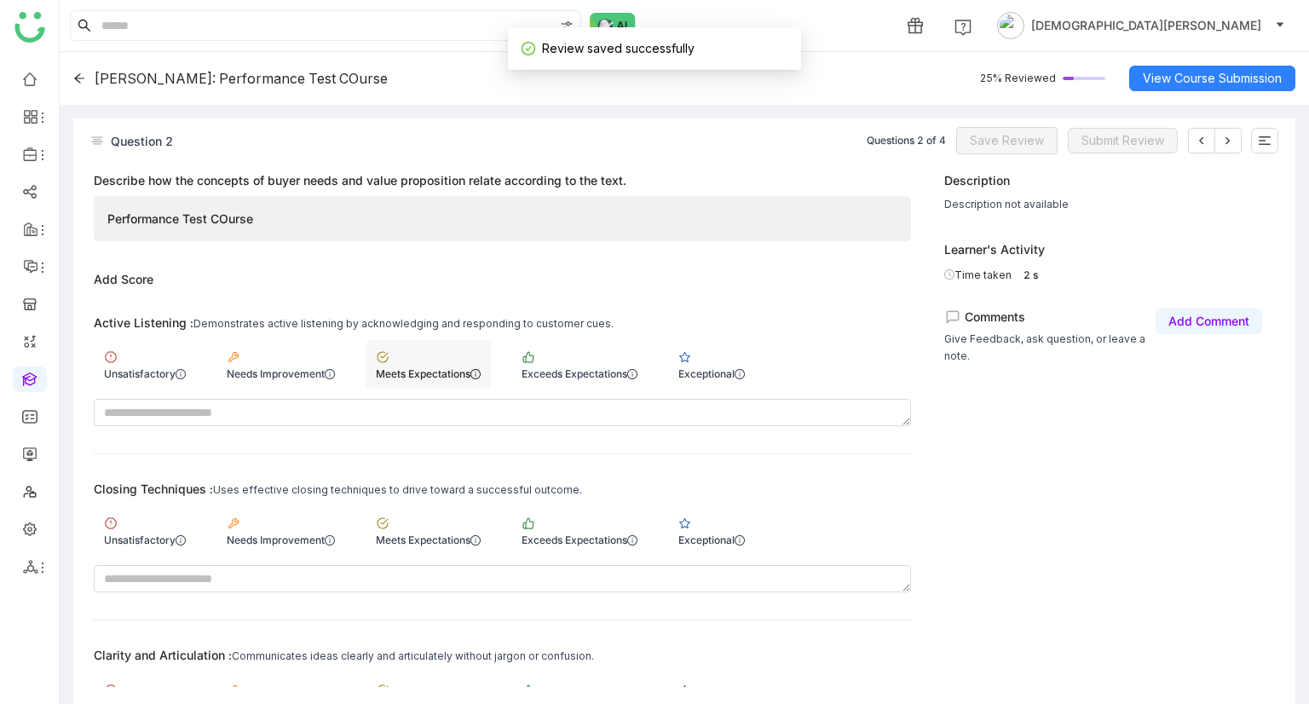
click at [419, 373] on div "Meets Expectations" at bounding box center [428, 373] width 105 height 13
click at [435, 507] on div "Meets Expectations" at bounding box center [427, 530] width 125 height 49
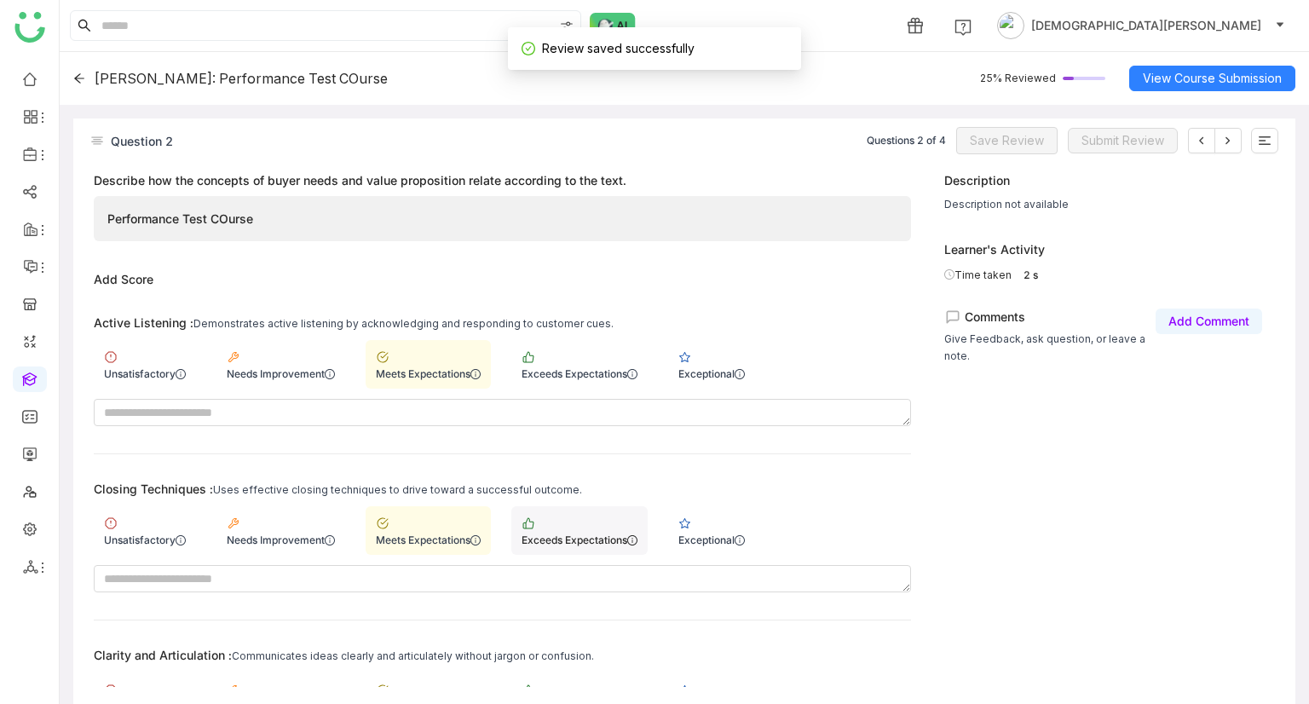
click at [600, 517] on div "Exceeds Expectations" at bounding box center [579, 530] width 136 height 49
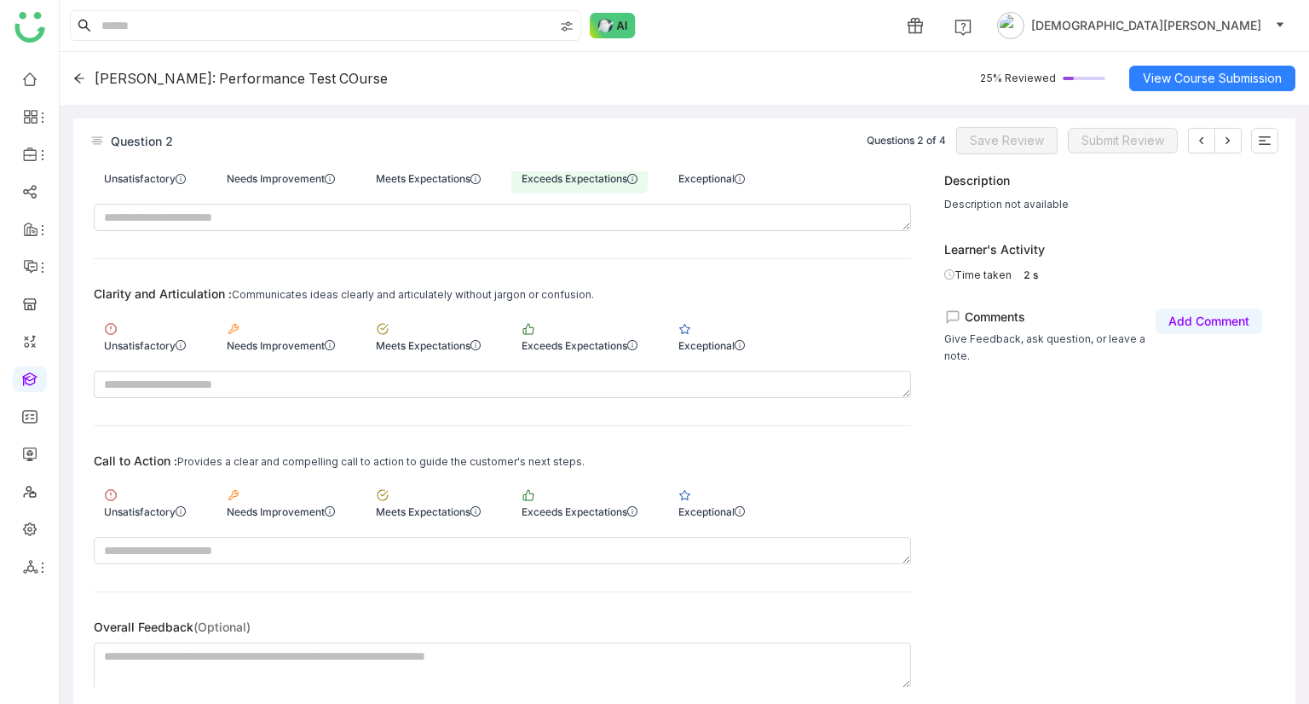
click at [585, 461] on div "Call to Action : Provides a clear and compelling call to action to guide the cu…" at bounding box center [502, 460] width 817 height 14
click at [562, 313] on div "Exceeds Expectations" at bounding box center [579, 335] width 136 height 49
click at [584, 519] on div "Exceeds Expectations" at bounding box center [579, 502] width 136 height 49
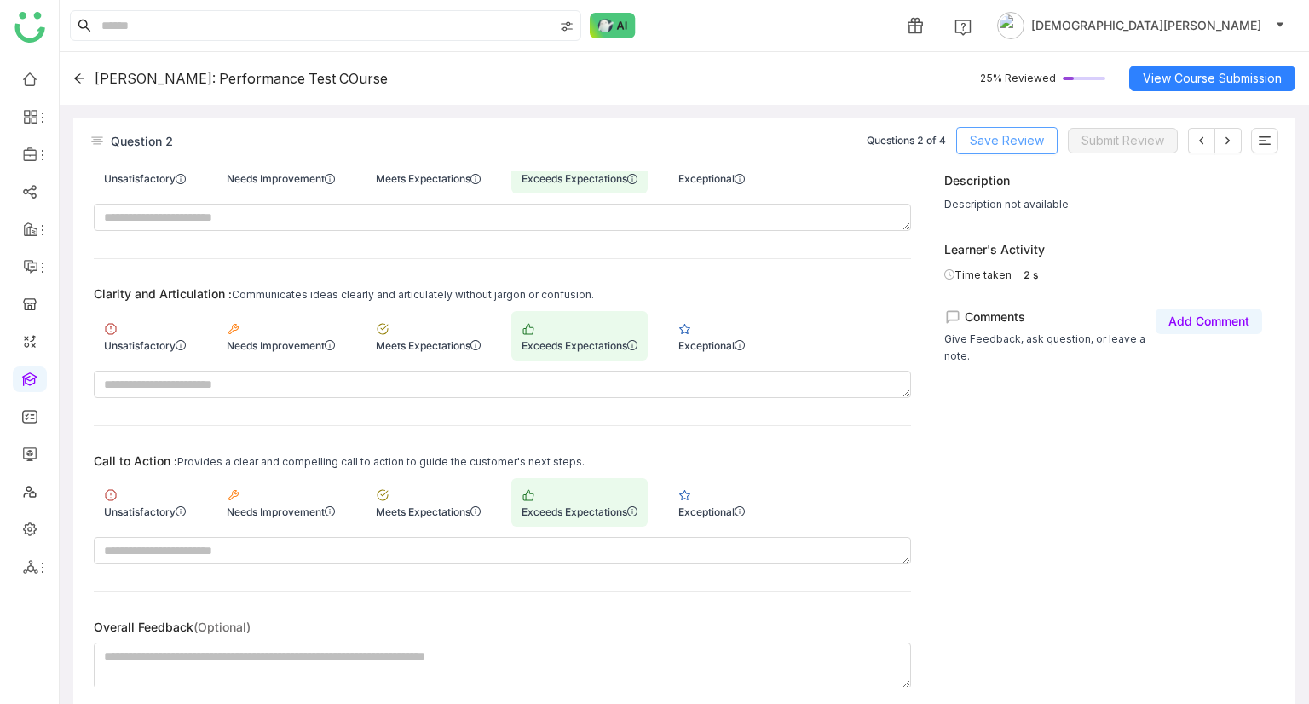
click at [998, 147] on span "Save Review" at bounding box center [1006, 140] width 74 height 19
click at [1225, 141] on icon at bounding box center [1228, 141] width 14 height 14
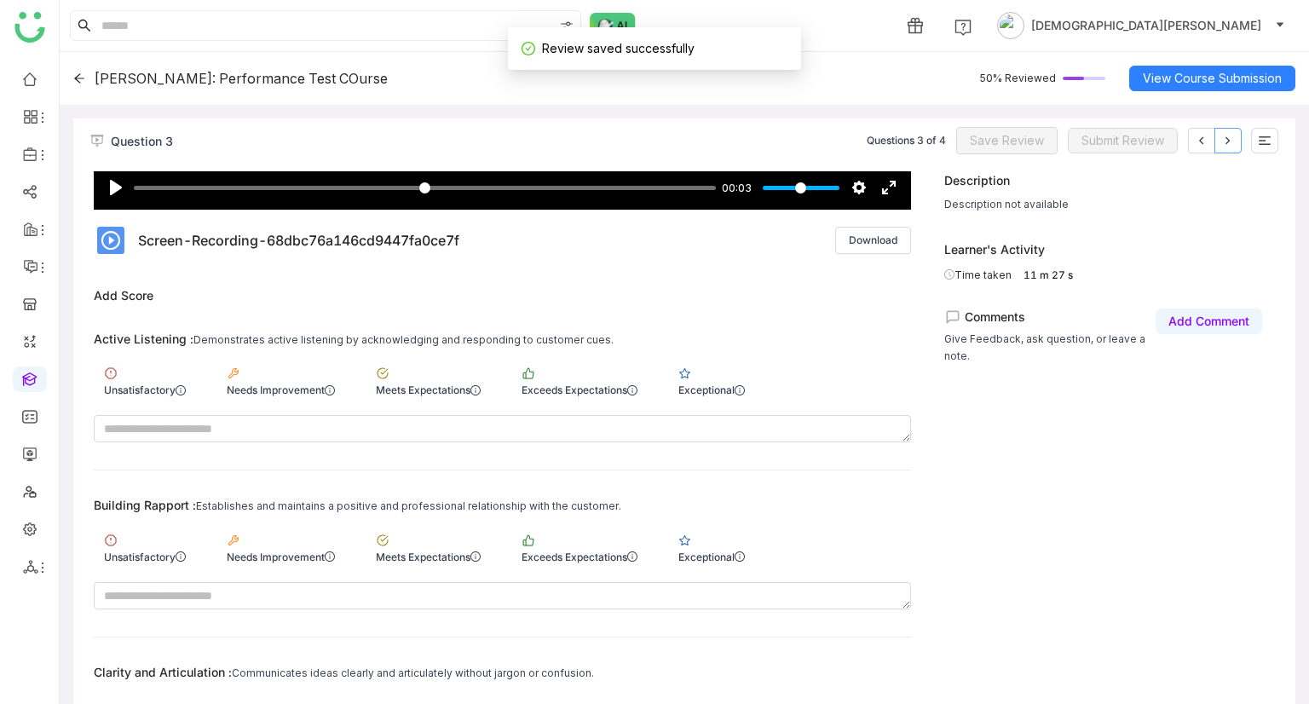
scroll to position [596, 0]
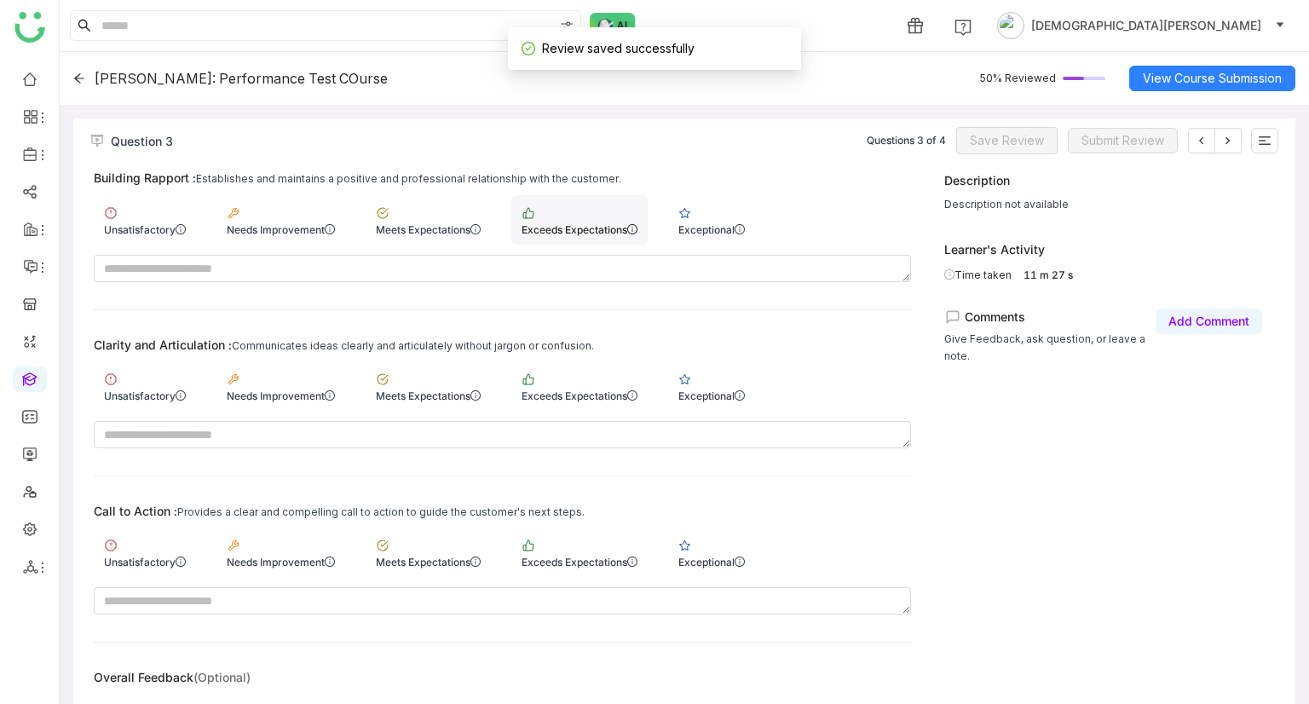
click at [554, 227] on div "Exceeds Expectations" at bounding box center [579, 229] width 116 height 13
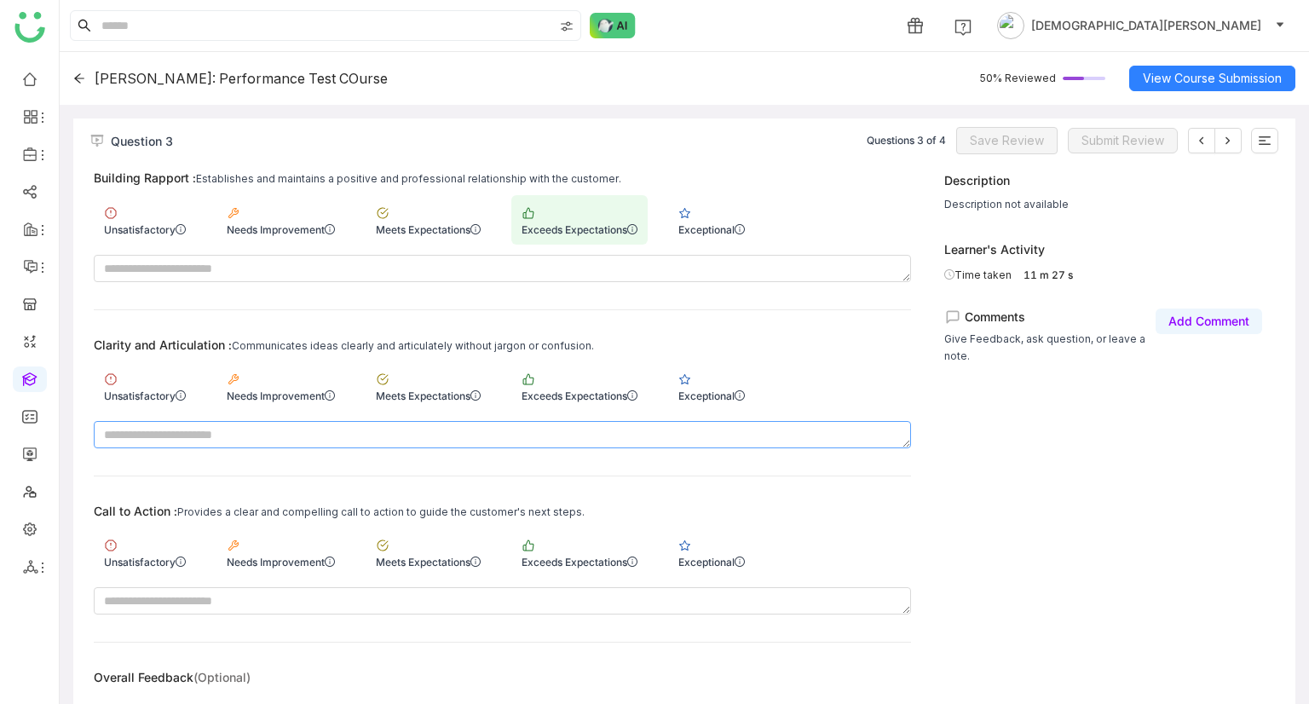
click at [573, 421] on textarea at bounding box center [502, 434] width 817 height 27
click at [572, 389] on div "Exceeds Expectations" at bounding box center [579, 395] width 116 height 13
click at [561, 545] on div "Exceeds Expectations" at bounding box center [579, 552] width 136 height 49
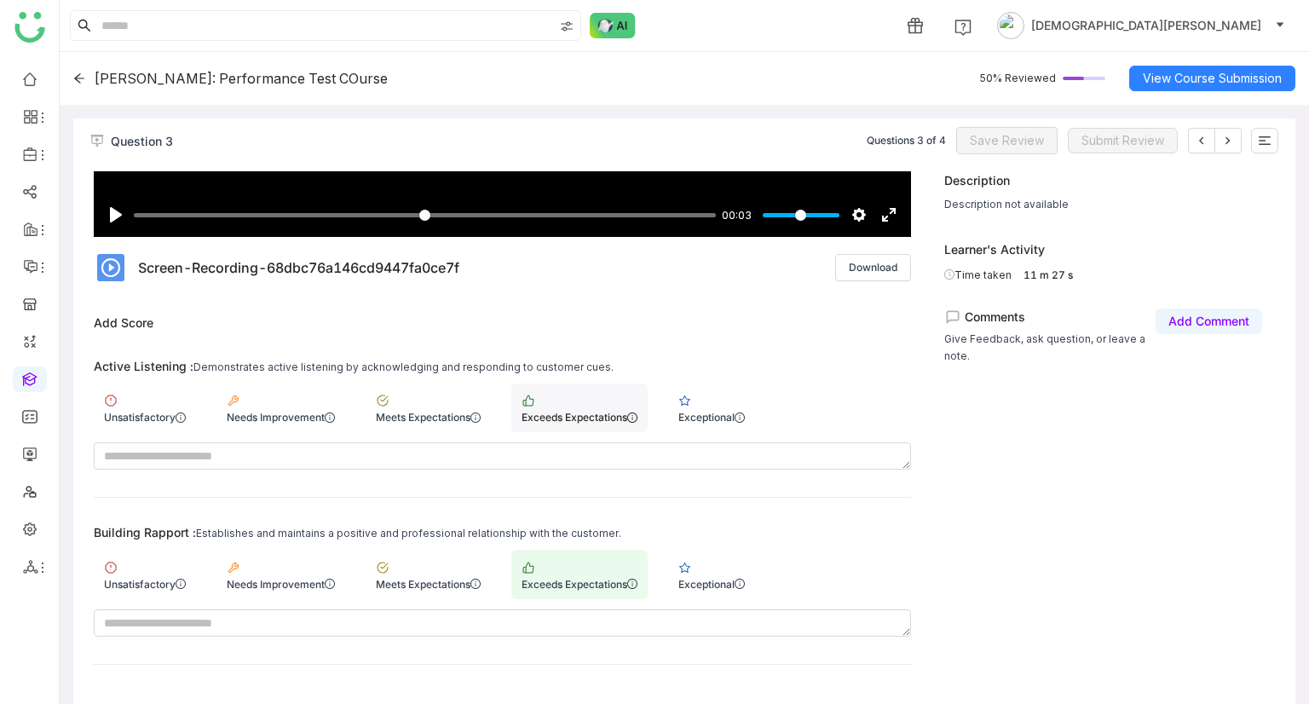
scroll to position [221, 0]
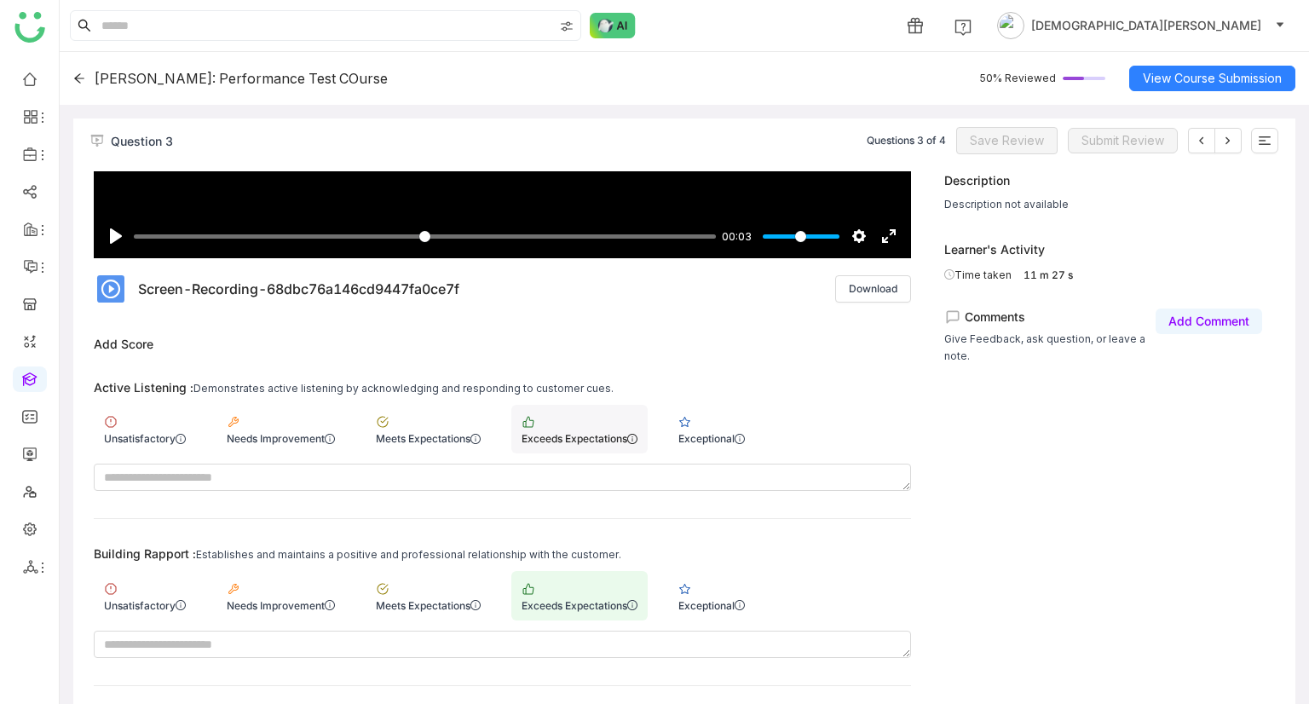
click at [546, 420] on div "Exceeds Expectations" at bounding box center [579, 429] width 136 height 49
click at [1009, 139] on span "Save Review" at bounding box center [1006, 140] width 74 height 19
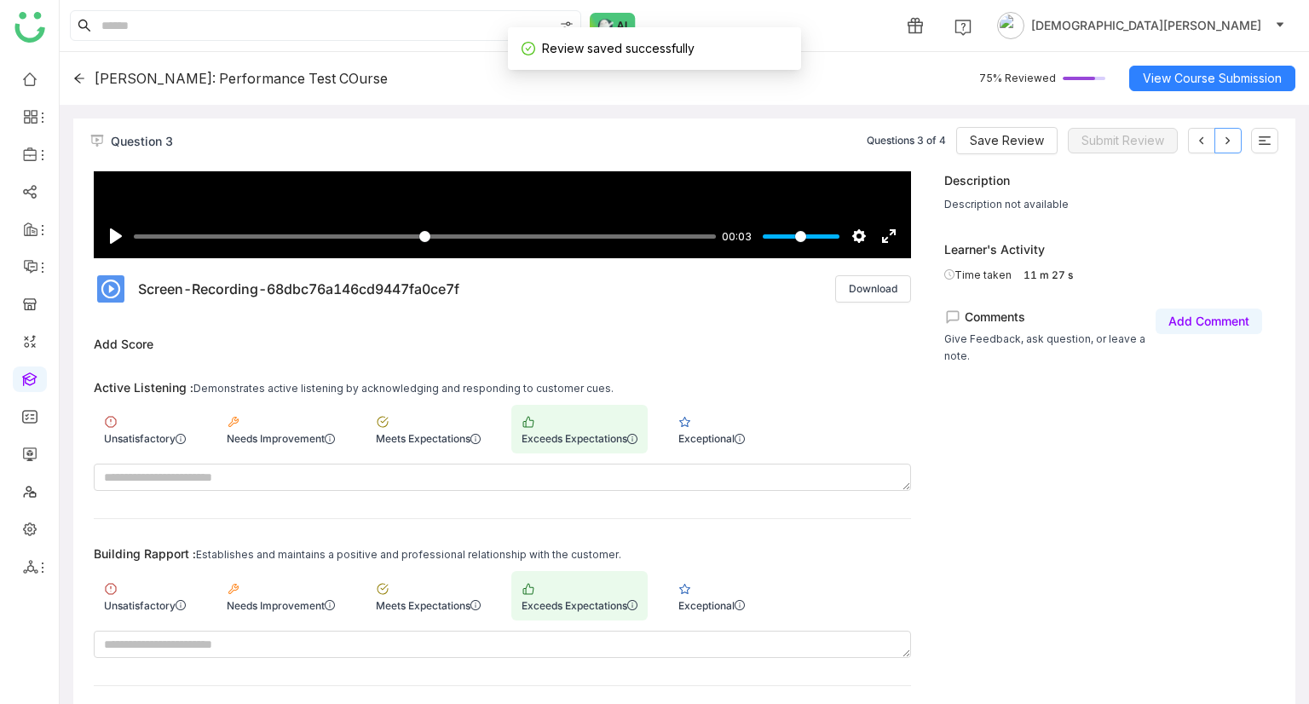
click at [1234, 141] on button at bounding box center [1227, 141] width 27 height 26
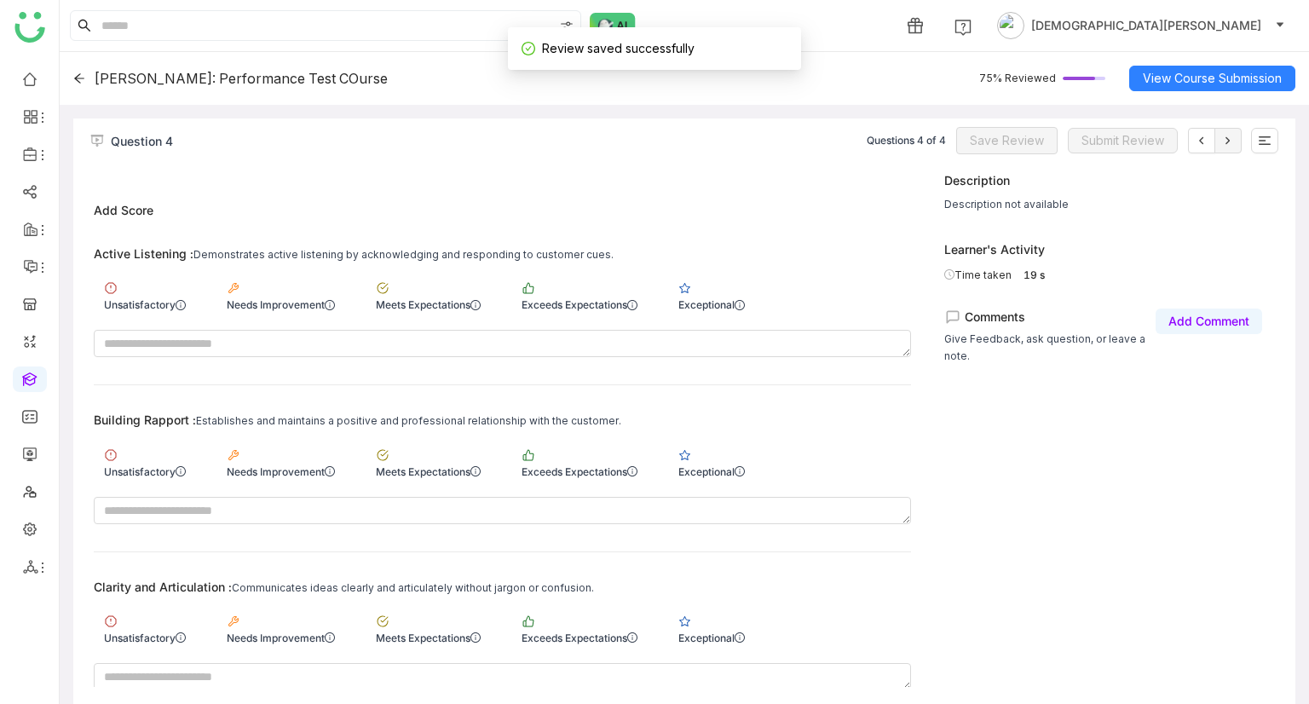
scroll to position [341, 0]
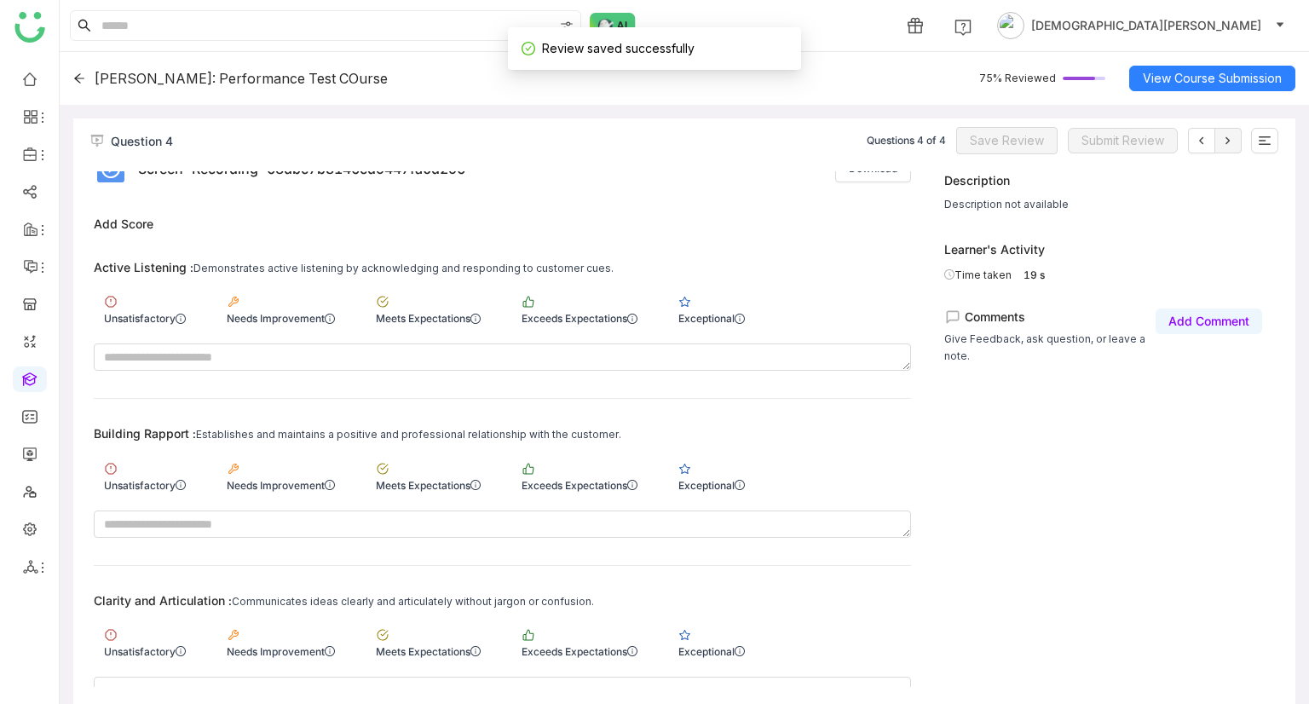
click at [545, 424] on div "Active Listening : Demonstrates active listening by acknowledging and respondin…" at bounding box center [502, 579] width 817 height 638
click at [551, 447] on div "Building Rapport : Establishes and maintains a positive and professional relati…" at bounding box center [502, 481] width 817 height 111
click at [600, 299] on div "Exceeds Expectations" at bounding box center [579, 309] width 136 height 49
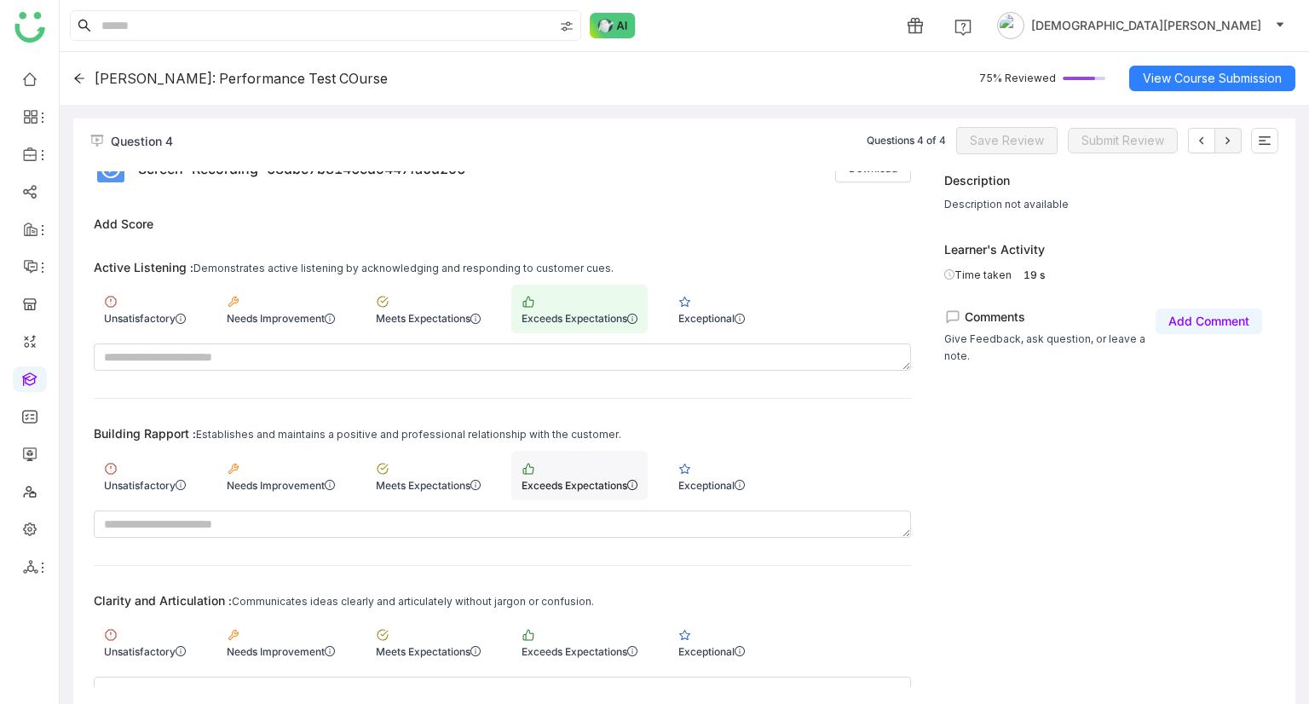
click at [581, 471] on div "Exceeds Expectations" at bounding box center [579, 475] width 136 height 49
click at [577, 635] on div "Exceeds Expectations" at bounding box center [579, 642] width 136 height 49
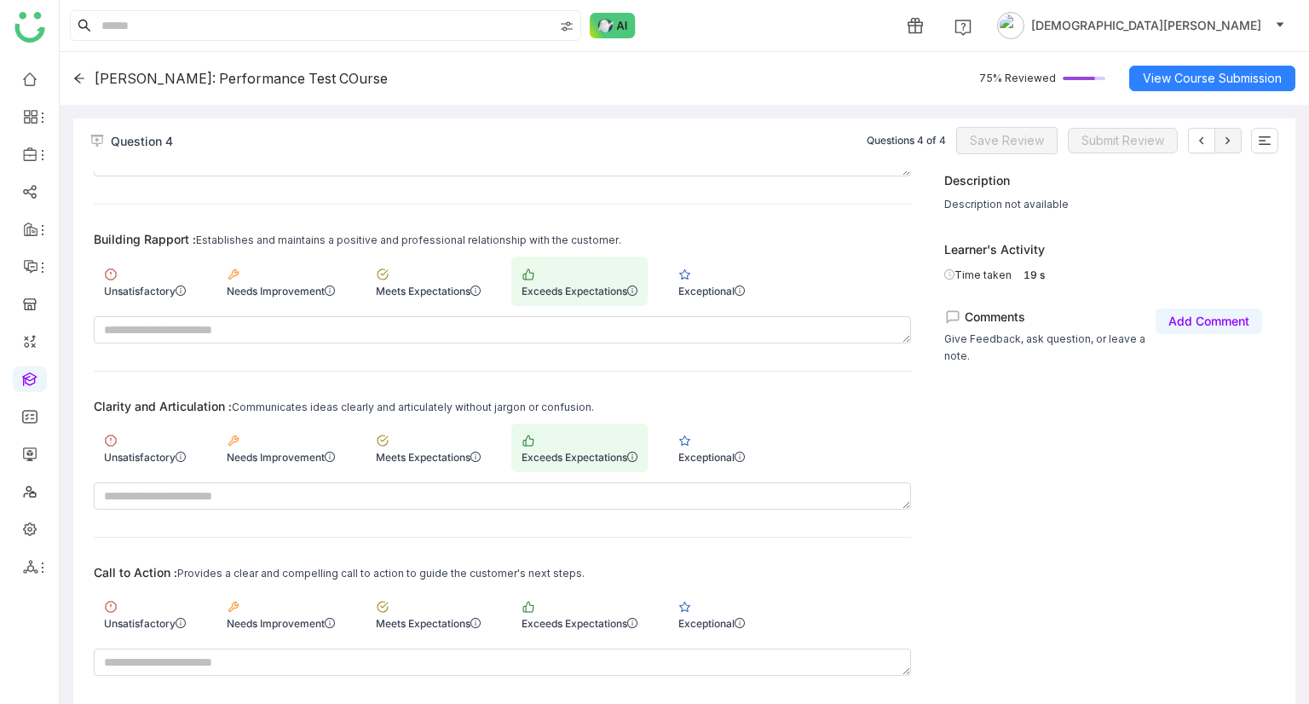
scroll to position [647, 0]
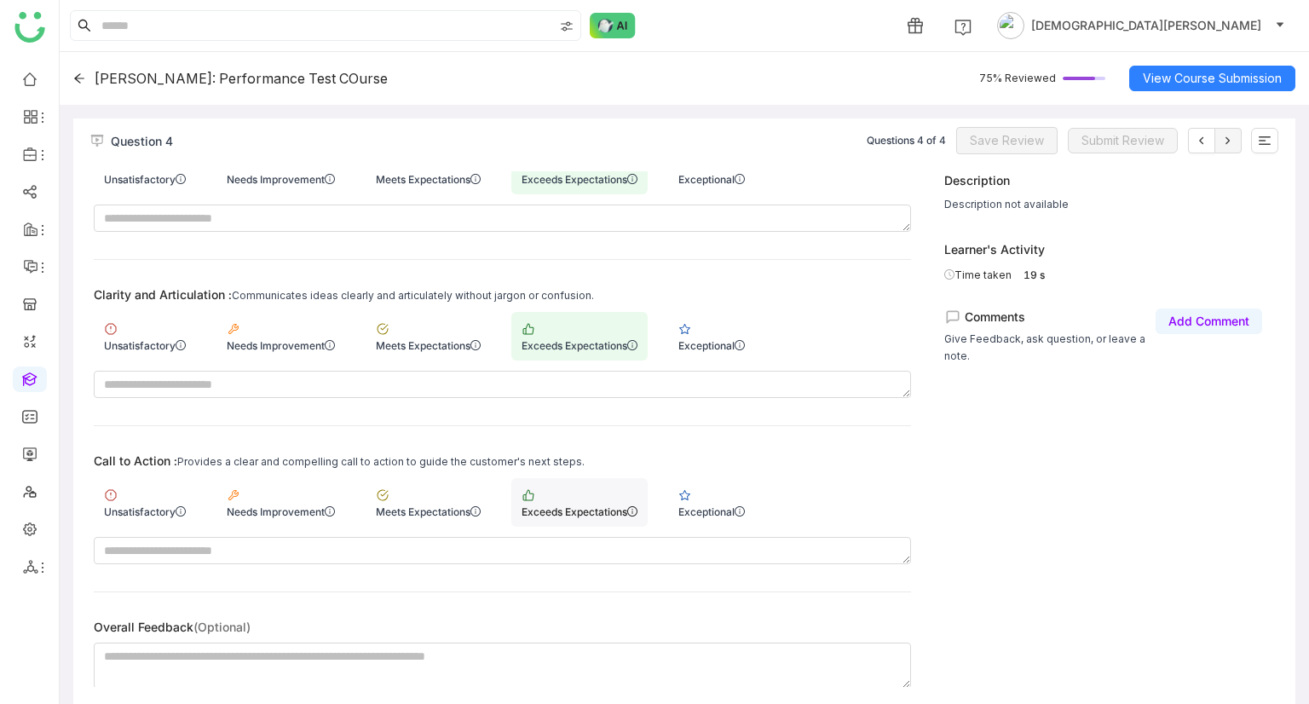
click at [575, 488] on div "Exceeds Expectations" at bounding box center [579, 502] width 136 height 49
click at [992, 132] on span "Save Review" at bounding box center [1006, 140] width 74 height 19
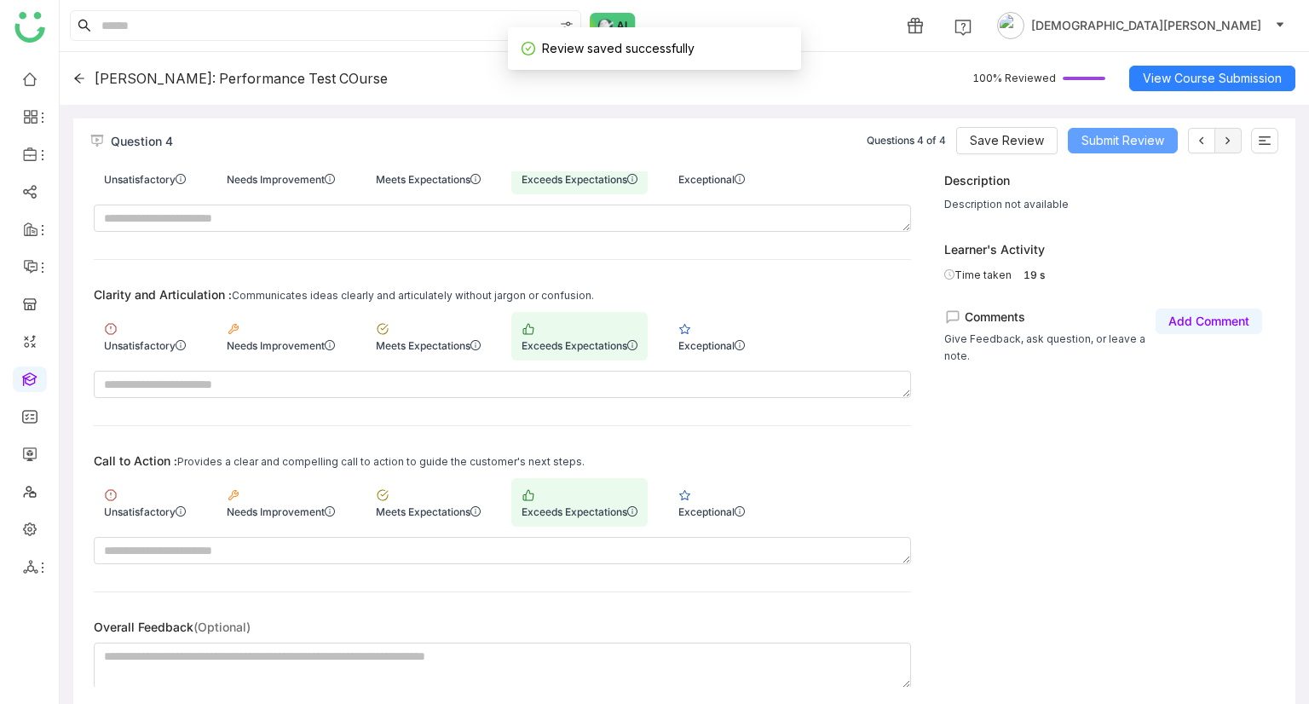
click at [1106, 139] on span "Submit Review" at bounding box center [1122, 140] width 83 height 19
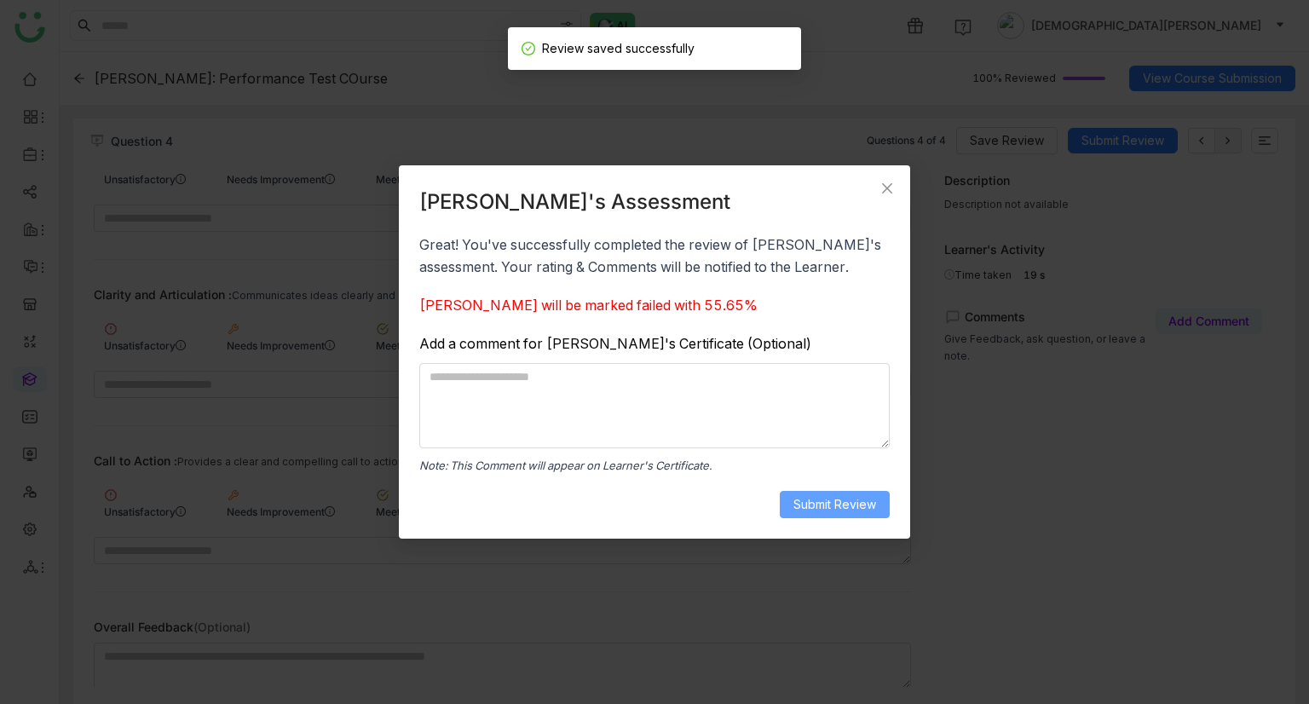
click at [825, 507] on span "Submit Review" at bounding box center [834, 504] width 83 height 19
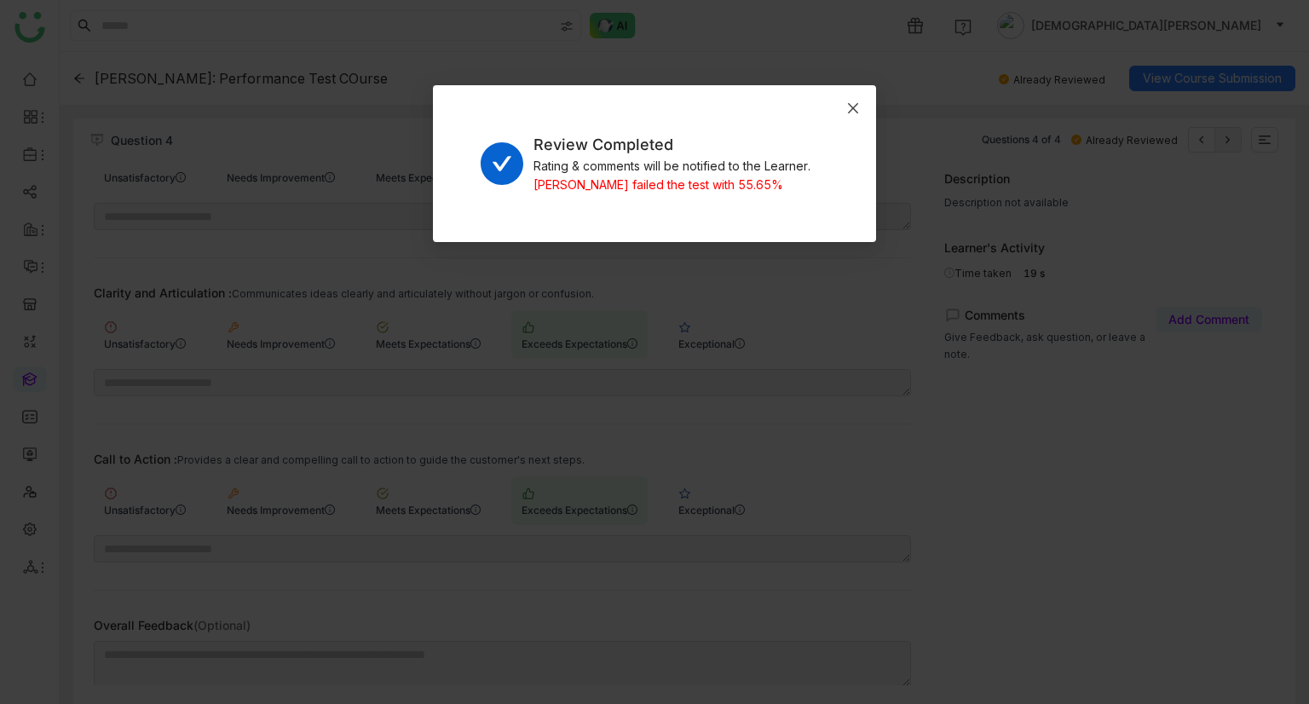
click at [852, 118] on span "Close" at bounding box center [853, 108] width 46 height 46
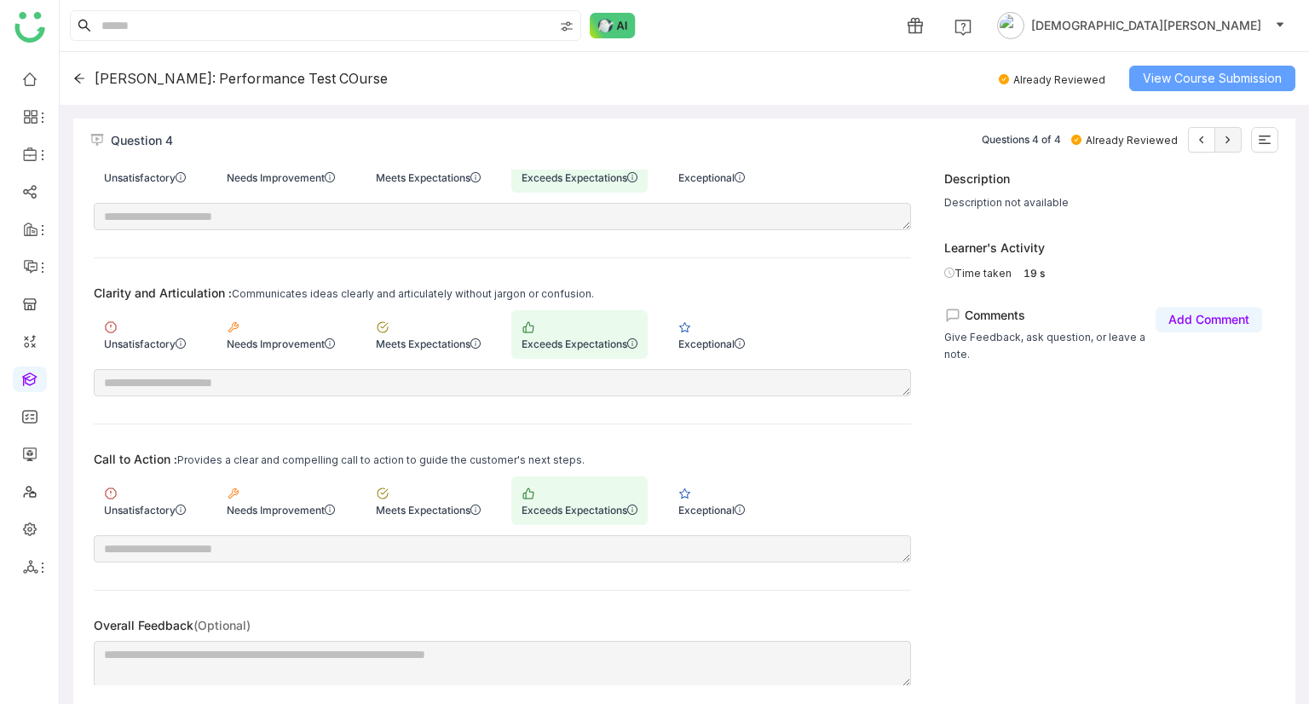
click at [1198, 85] on span "View Course Submission" at bounding box center [1211, 78] width 139 height 19
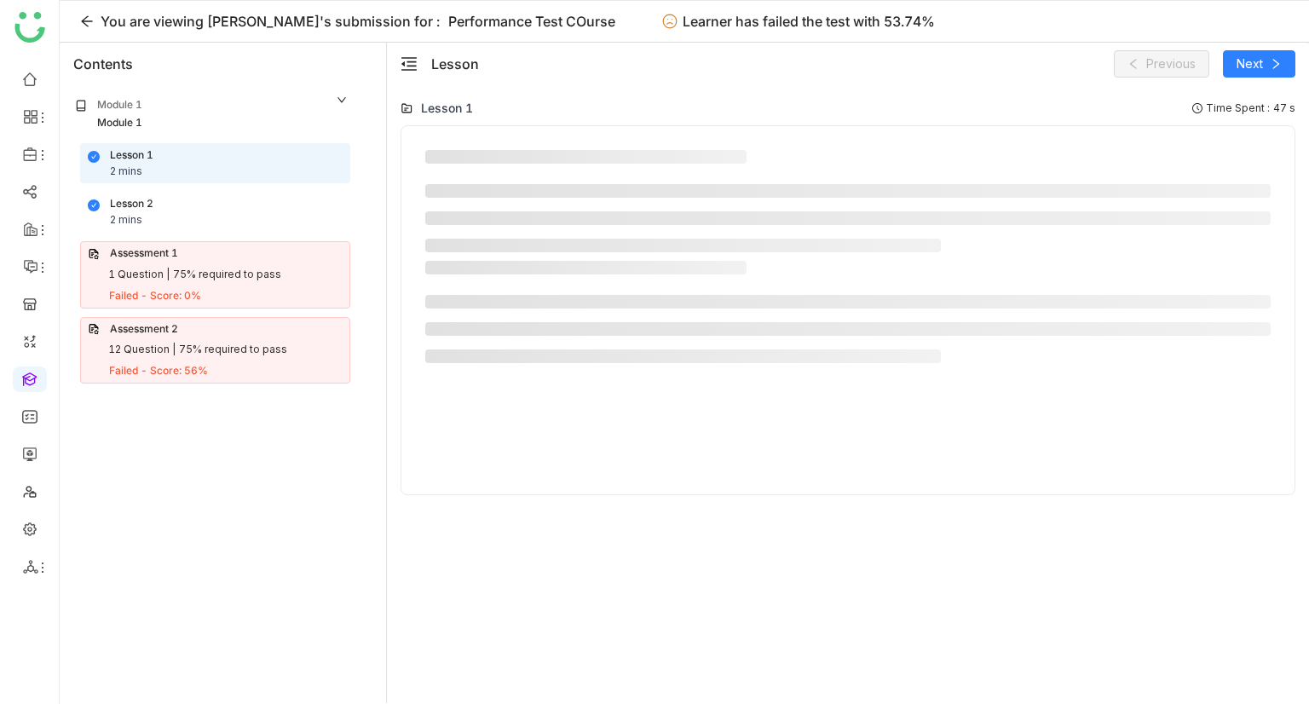
click at [61, 23] on div "You are viewing [PERSON_NAME]'s submission for : Performance Test COurse Learne…" at bounding box center [684, 22] width 1249 height 42
click at [80, 22] on icon at bounding box center [87, 21] width 14 height 14
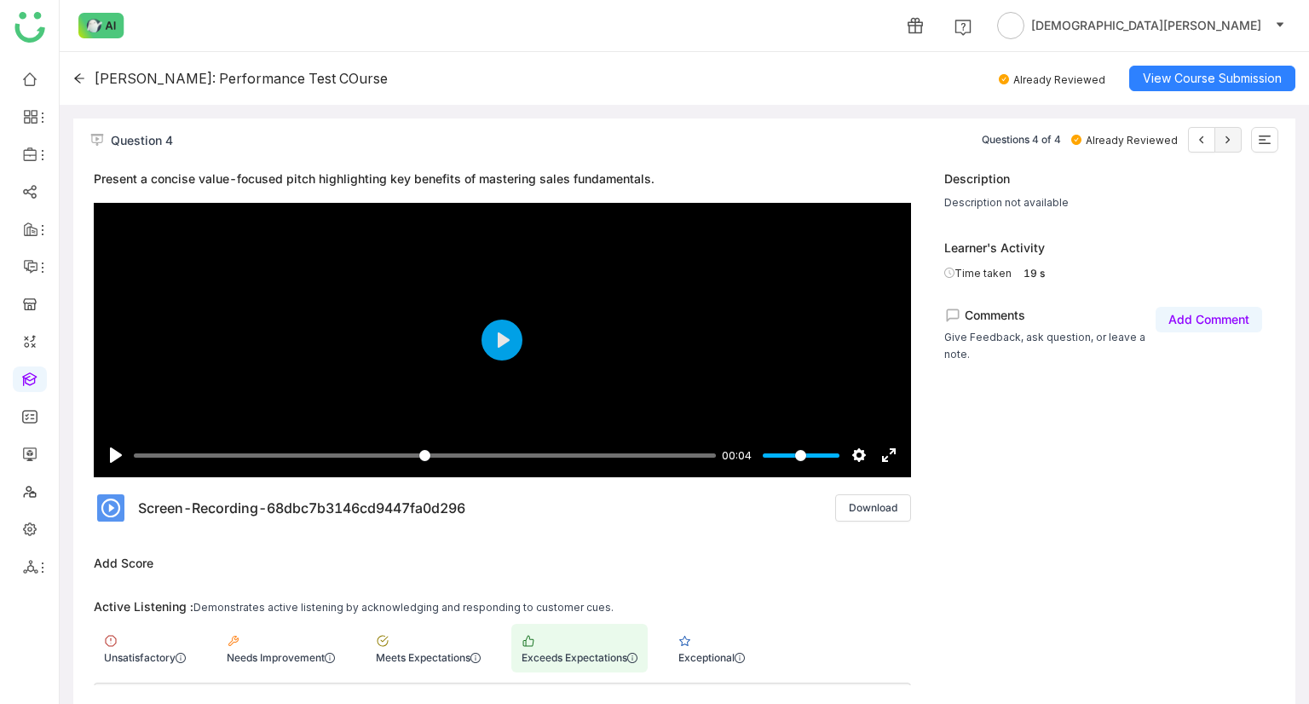
click at [83, 73] on icon at bounding box center [79, 78] width 12 height 12
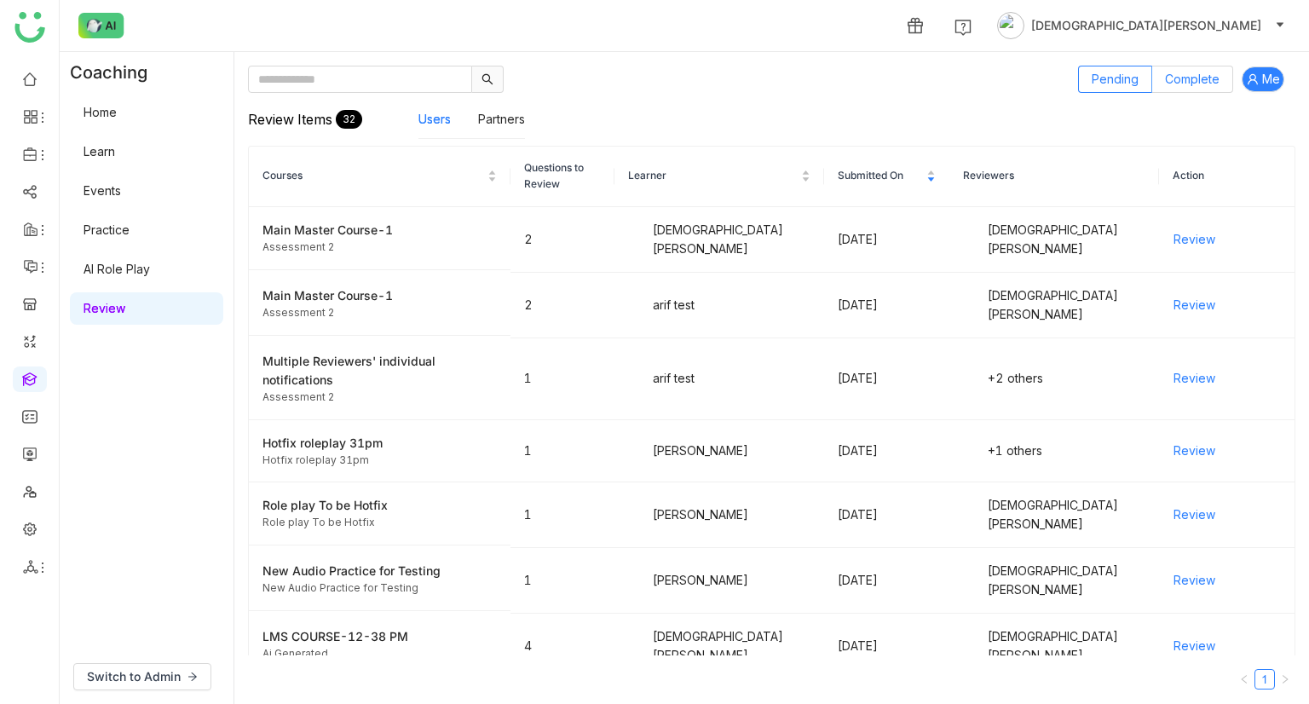
click at [1217, 70] on label "Complete" at bounding box center [1192, 79] width 81 height 27
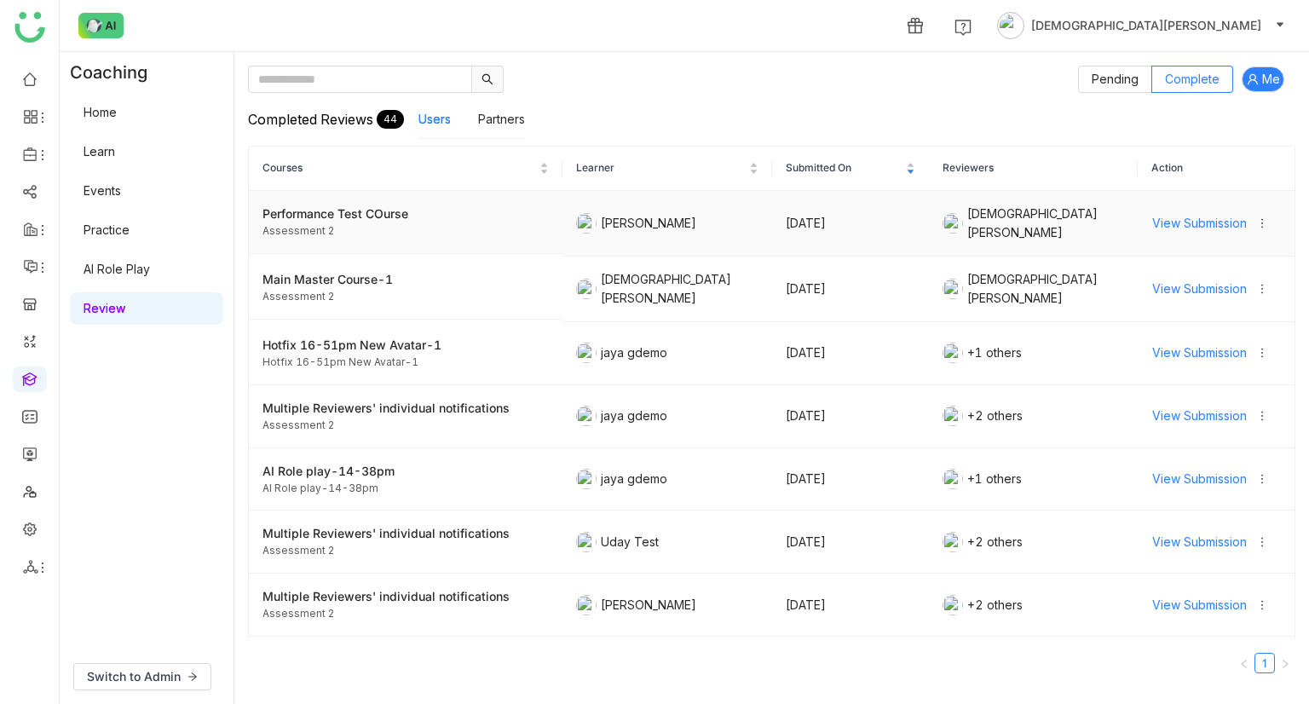
click at [1176, 220] on span "View Submission" at bounding box center [1199, 223] width 95 height 19
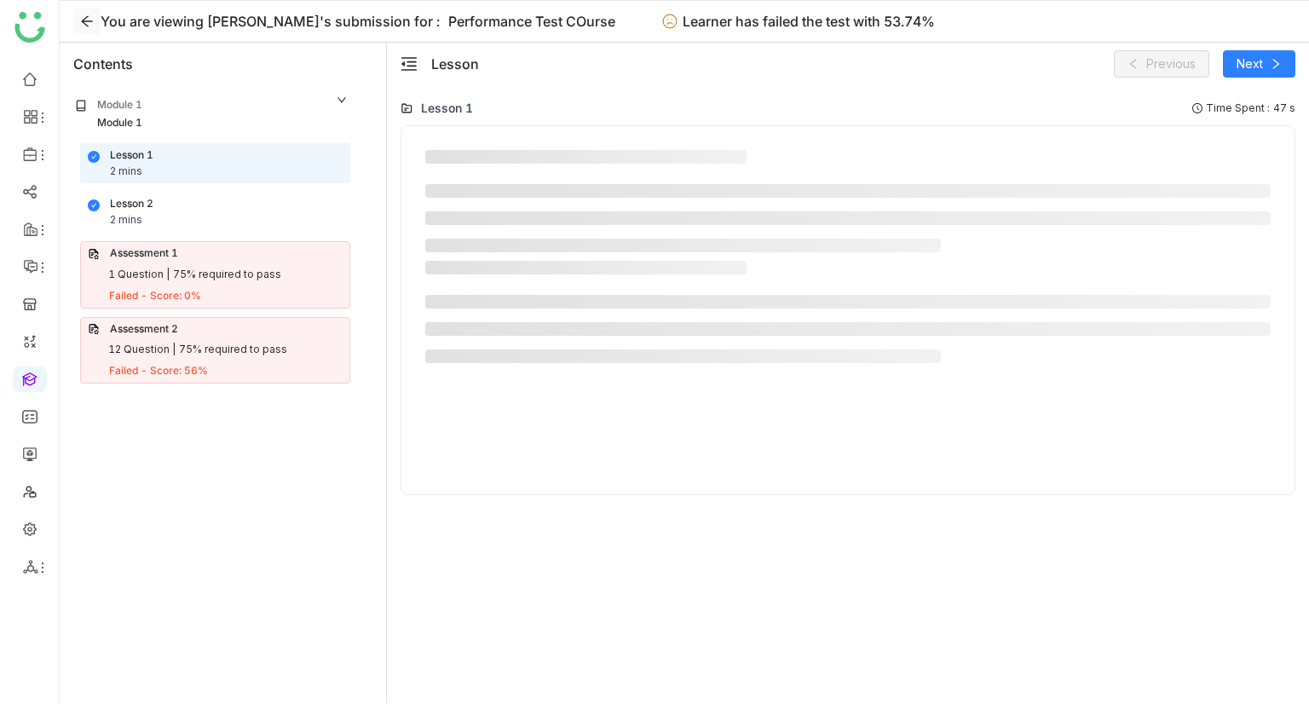
click at [75, 16] on icon at bounding box center [87, 21] width 26 height 14
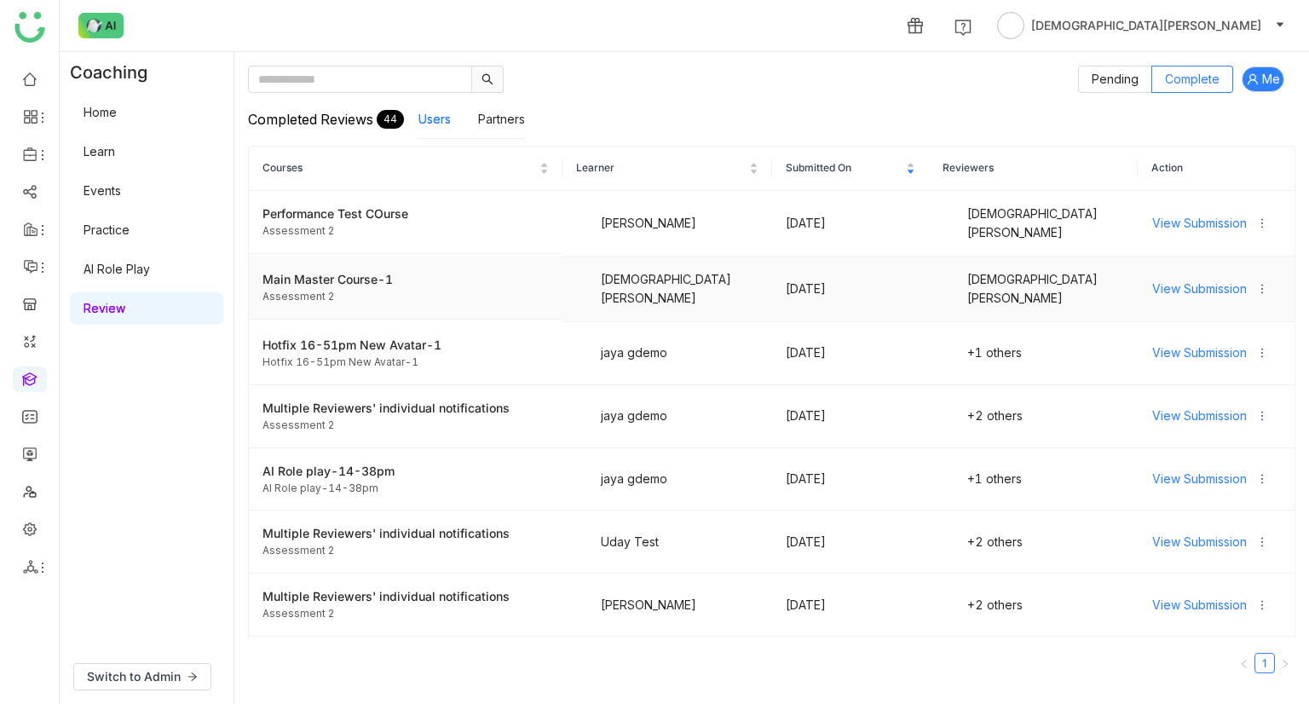
scroll to position [341, 0]
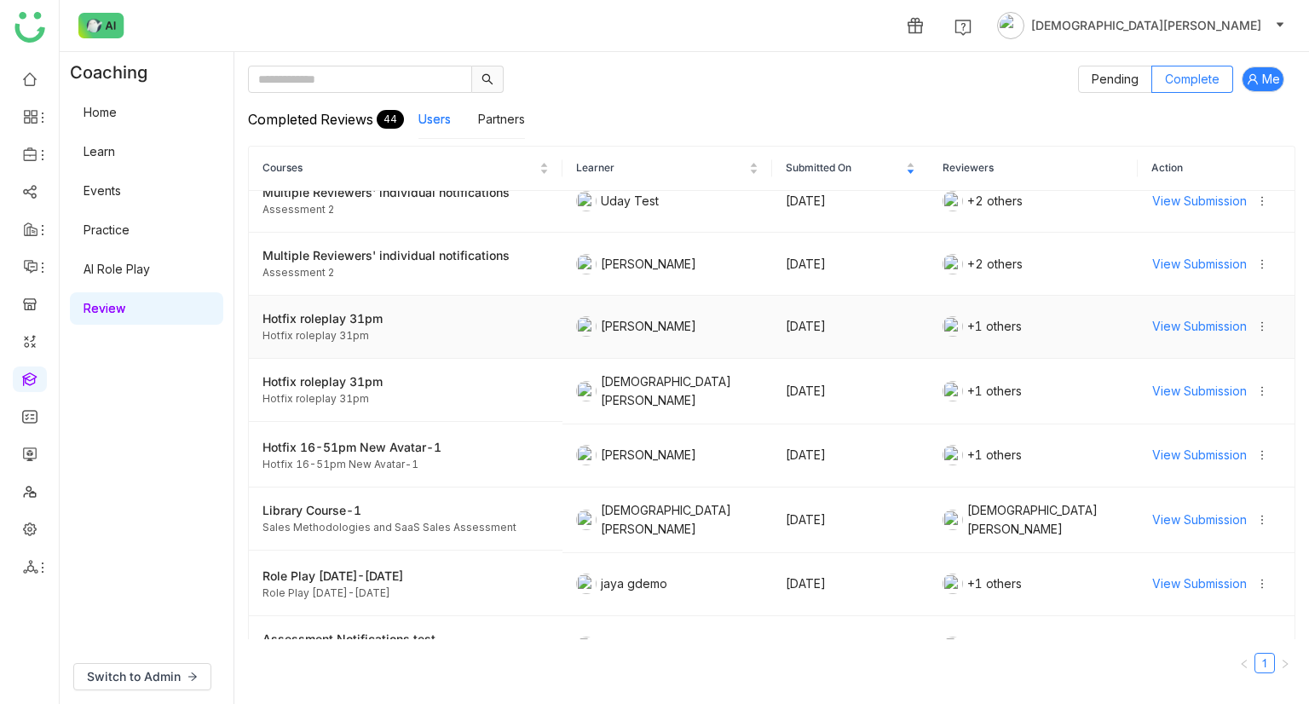
click at [1188, 318] on span "View Submission" at bounding box center [1199, 326] width 95 height 19
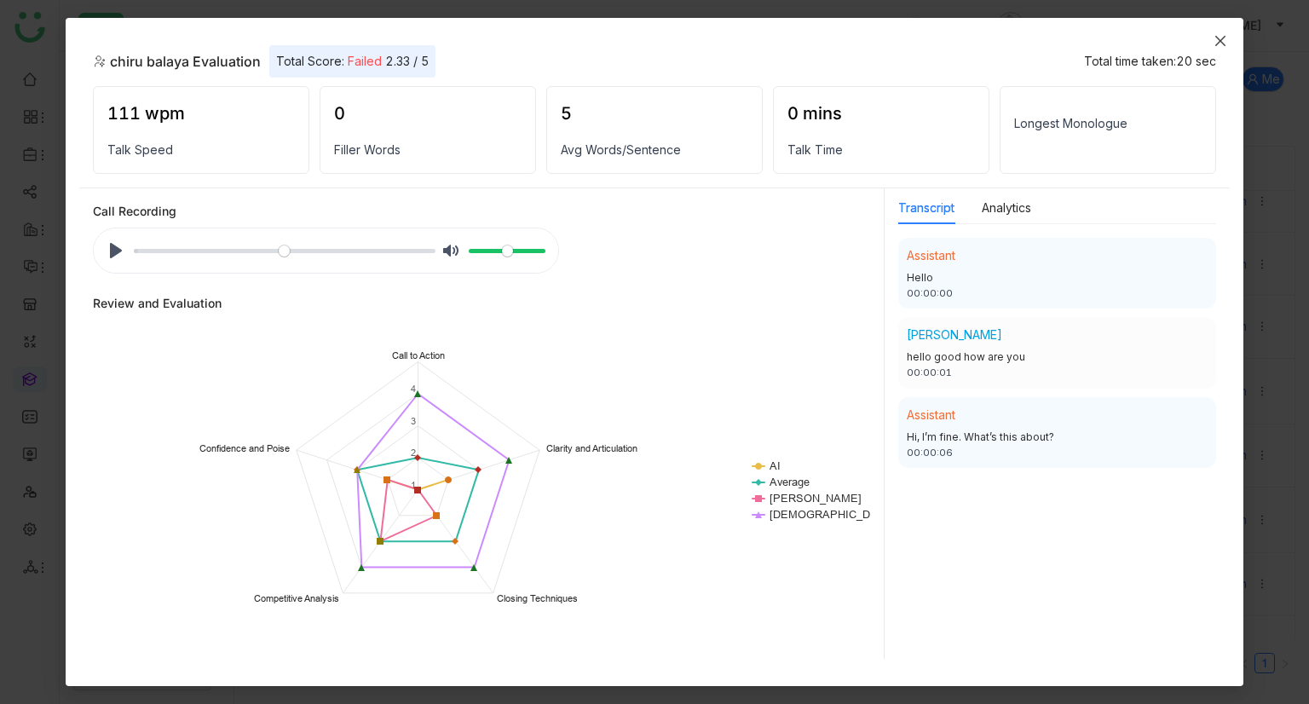
click at [1220, 32] on span "Close" at bounding box center [1220, 41] width 46 height 46
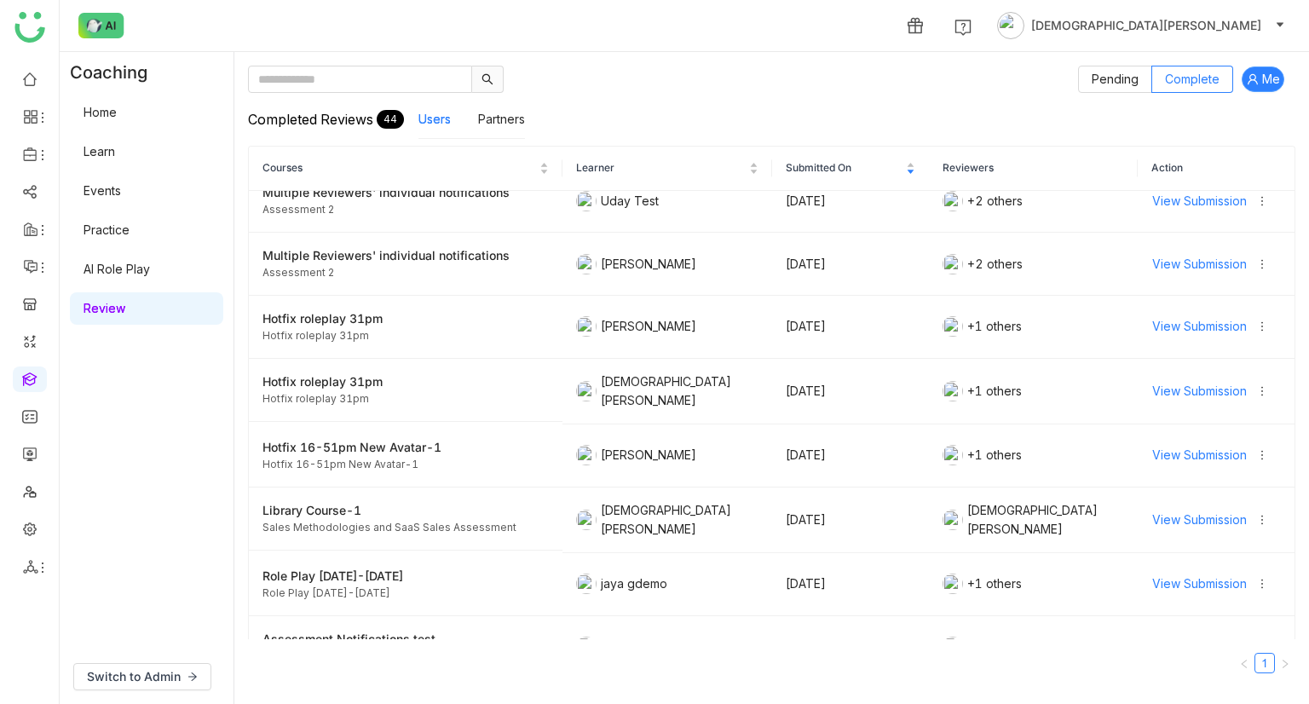
click at [1254, 78] on icon at bounding box center [1252, 79] width 10 height 10
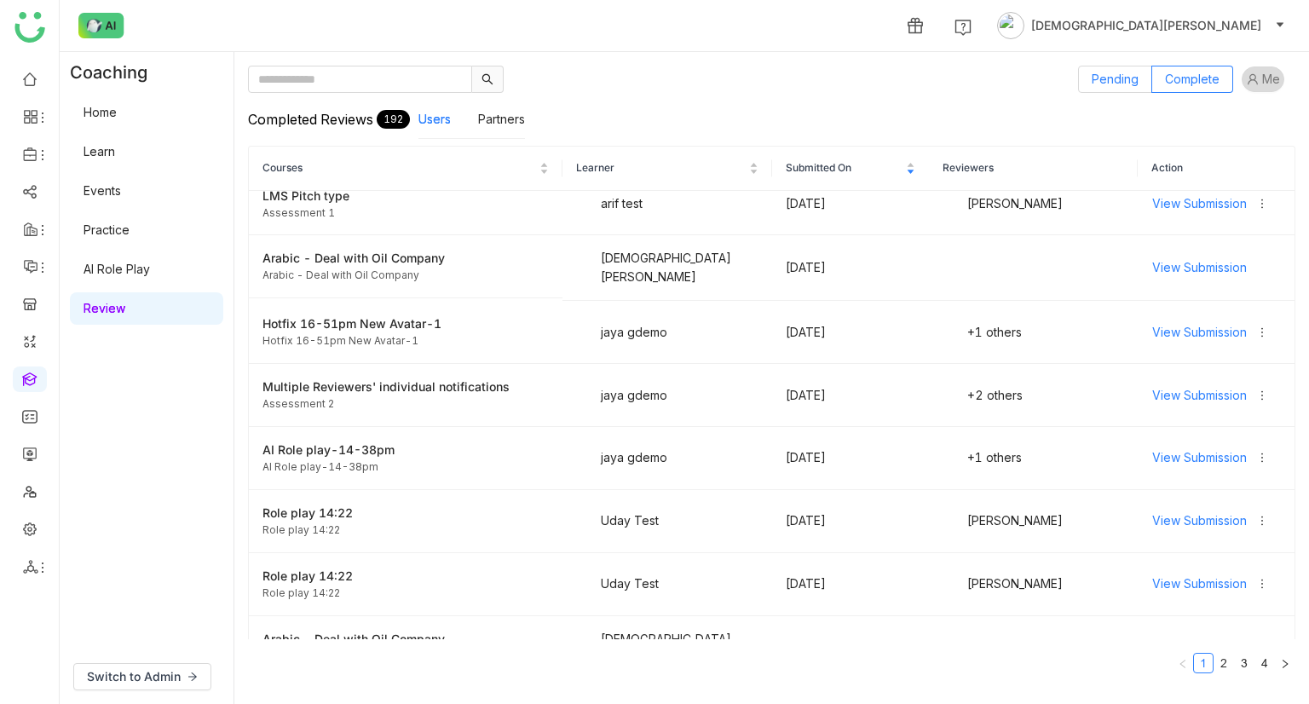
click at [1120, 84] on span "Pending" at bounding box center [1114, 79] width 47 height 14
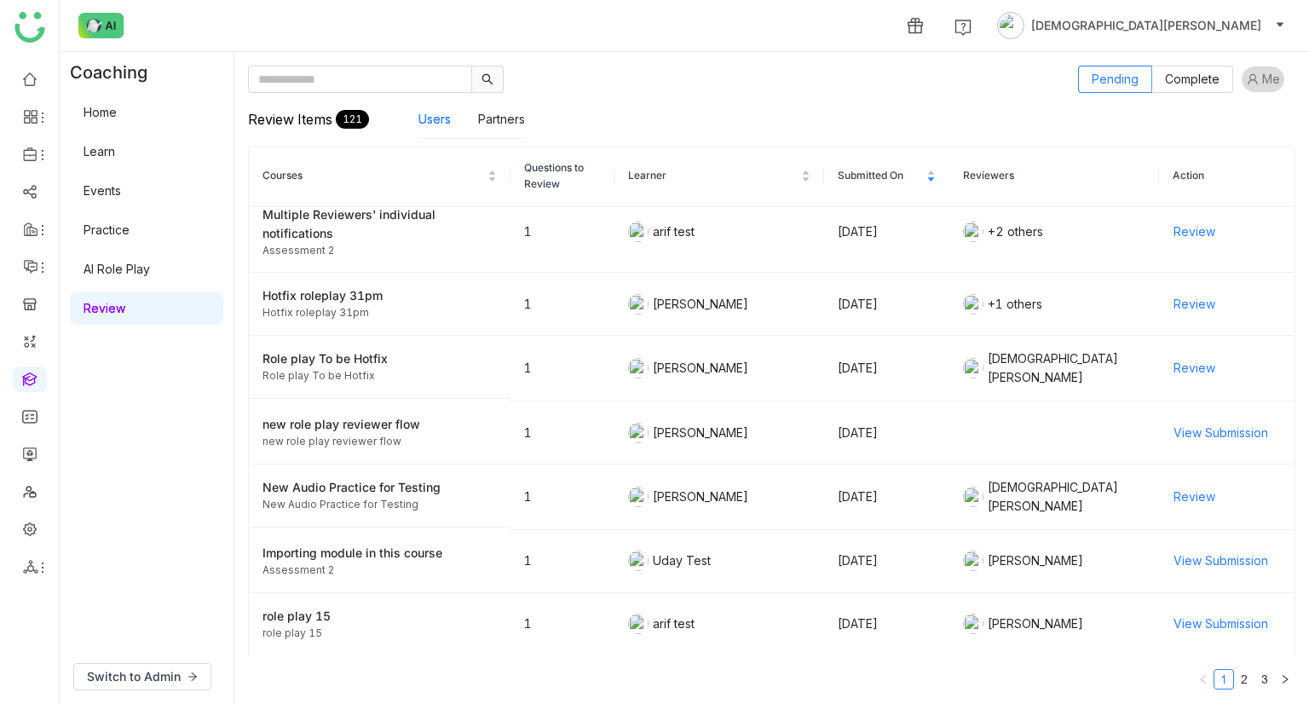
click at [132, 266] on link "AI Role Play" at bounding box center [116, 269] width 66 height 14
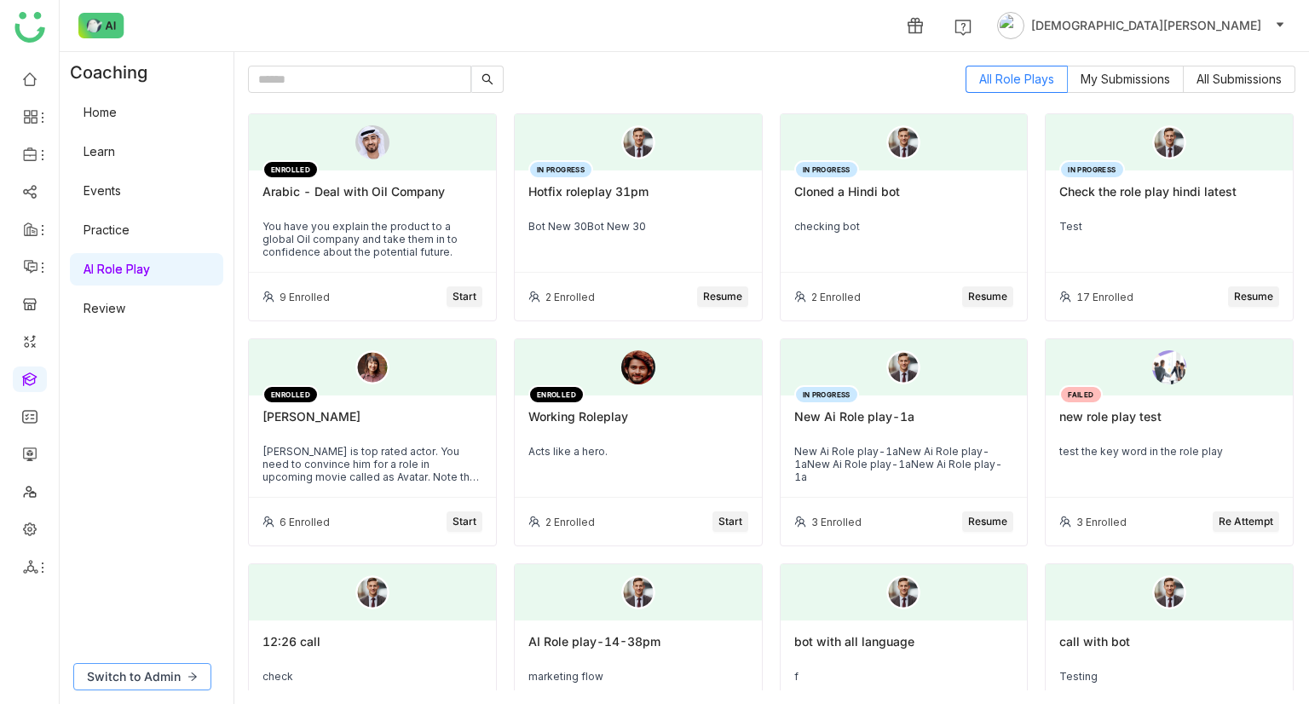
click at [144, 663] on button "Switch to Admin" at bounding box center [142, 676] width 138 height 27
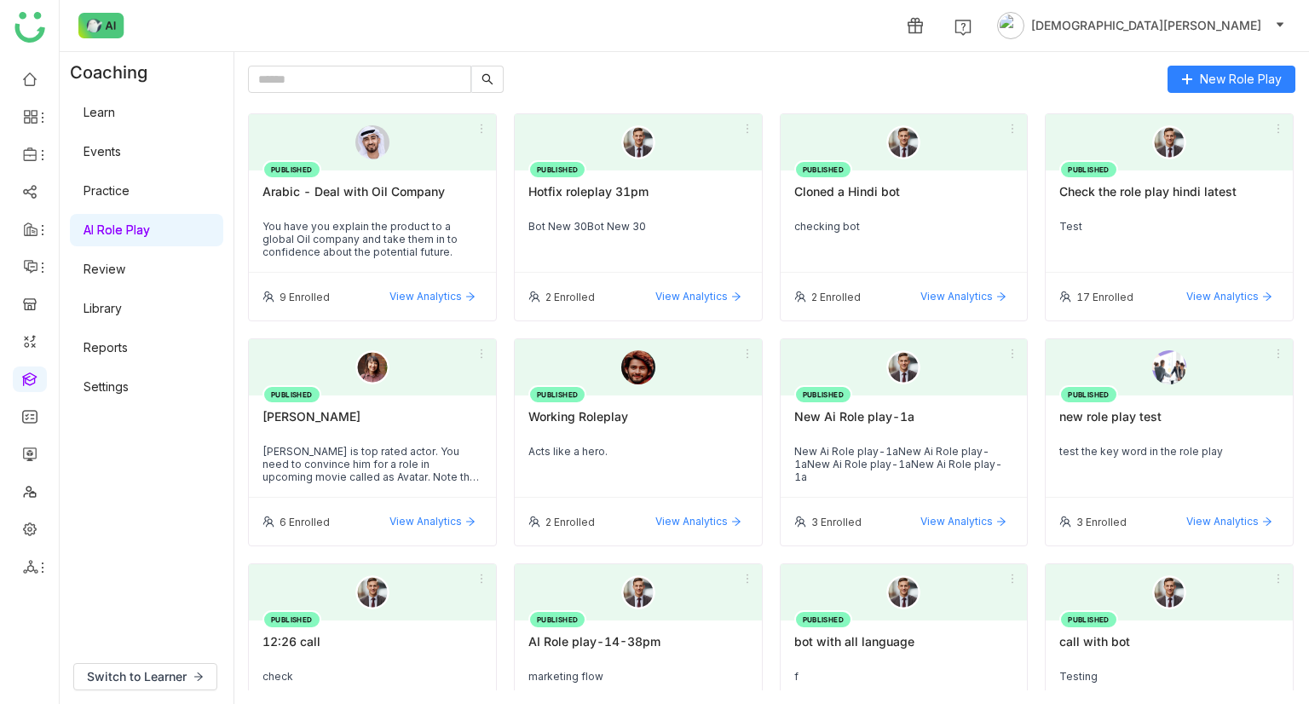
click at [124, 267] on link "Review" at bounding box center [104, 269] width 42 height 14
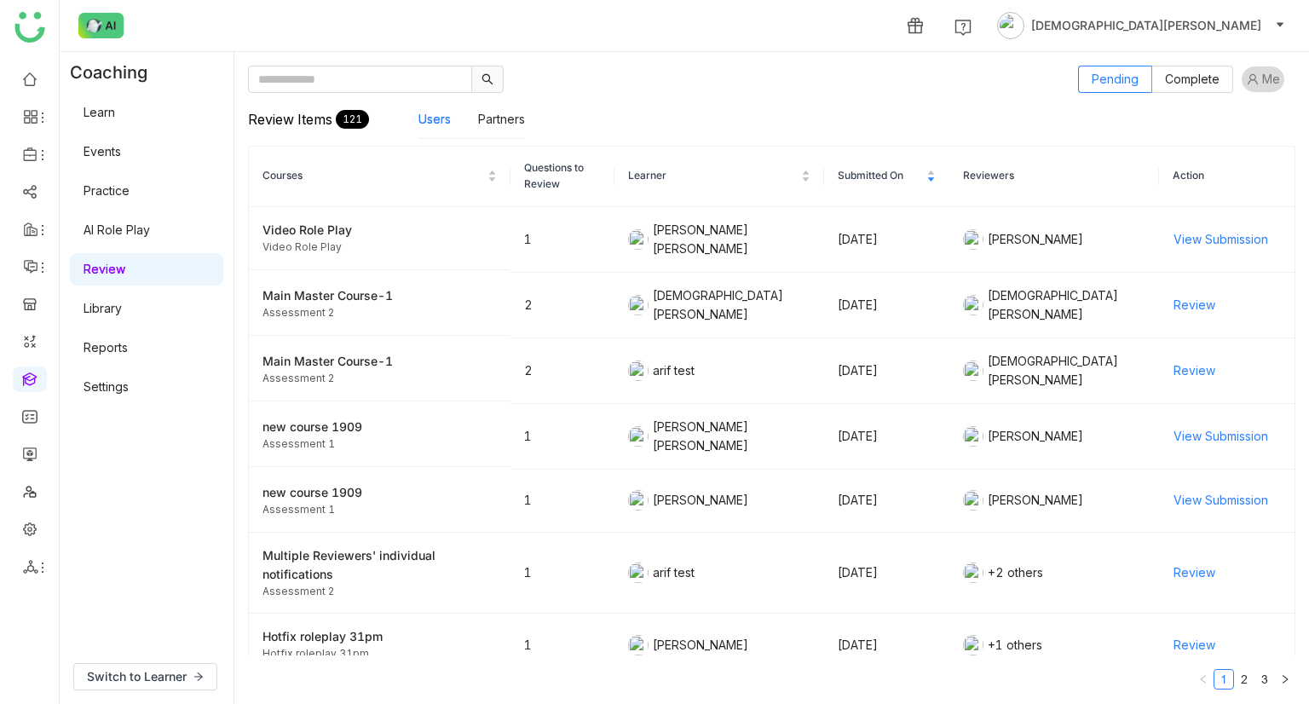
click at [115, 301] on link "Library" at bounding box center [102, 308] width 38 height 14
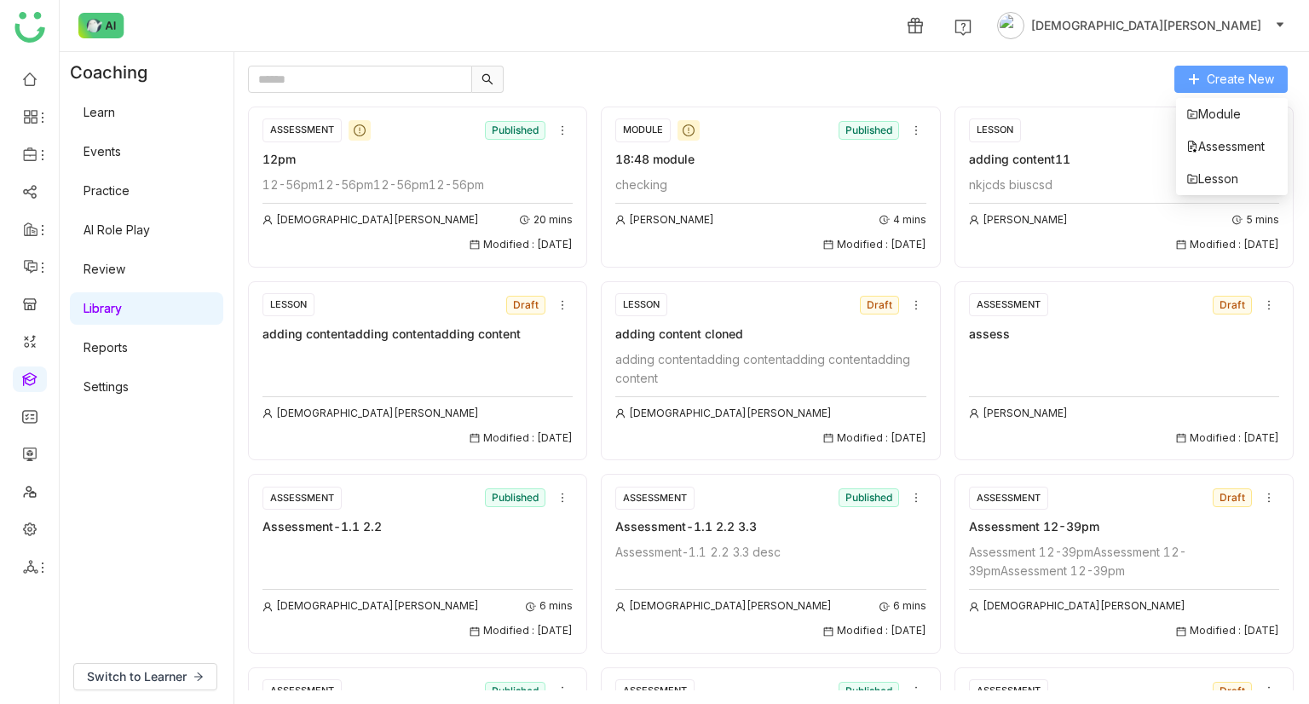
click at [1267, 66] on button "Create New" at bounding box center [1230, 79] width 113 height 27
click at [1240, 115] on span "Module" at bounding box center [1213, 114] width 55 height 19
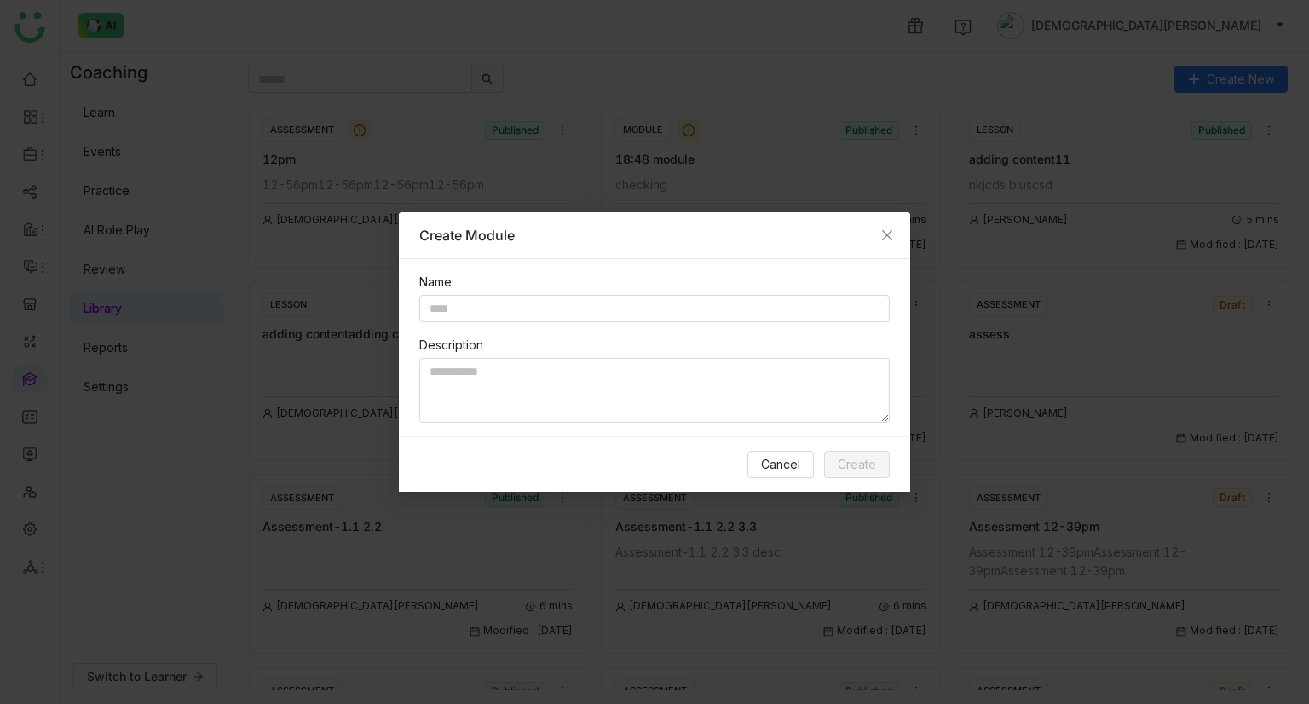
click at [583, 291] on div "Name" at bounding box center [654, 297] width 470 height 49
click at [582, 300] on input "text" at bounding box center [654, 308] width 470 height 27
type input "**"
click at [567, 394] on textarea "To enrich screen reader interactions, please activate Accessibility in Grammarl…" at bounding box center [654, 390] width 470 height 65
type textarea "**"
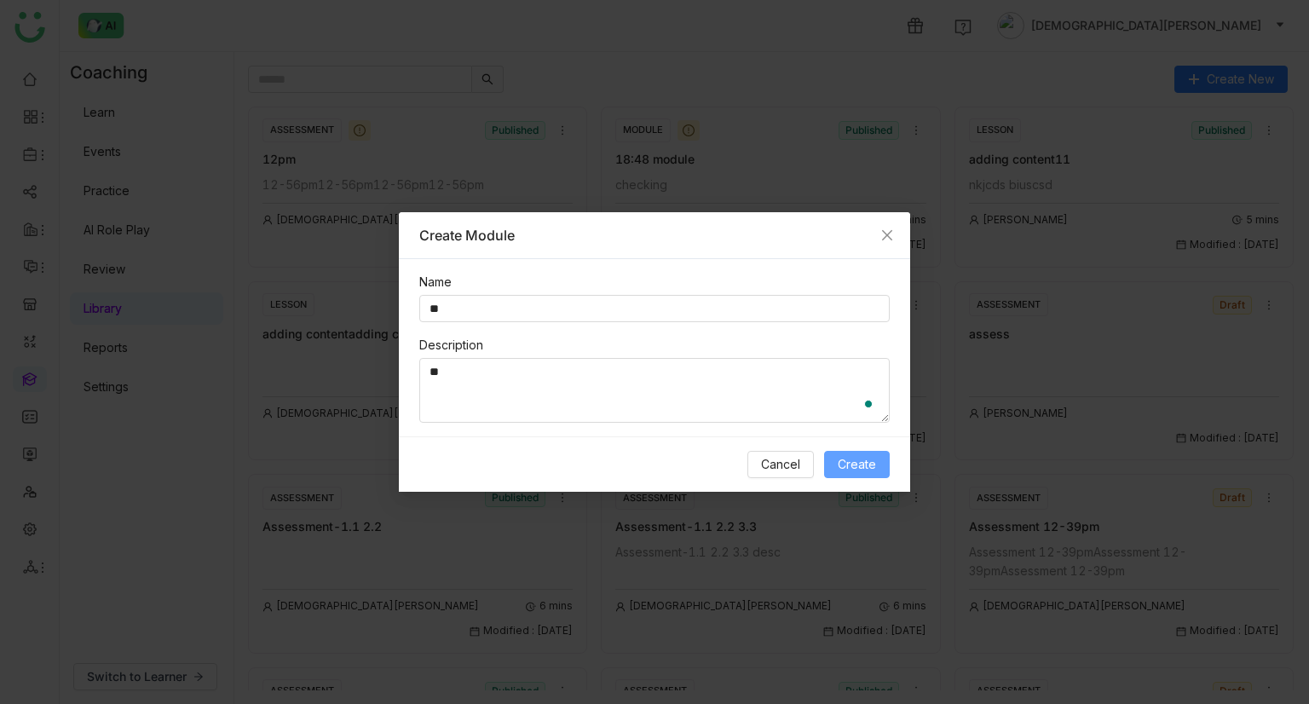
click at [862, 459] on span "Create" at bounding box center [856, 464] width 38 height 19
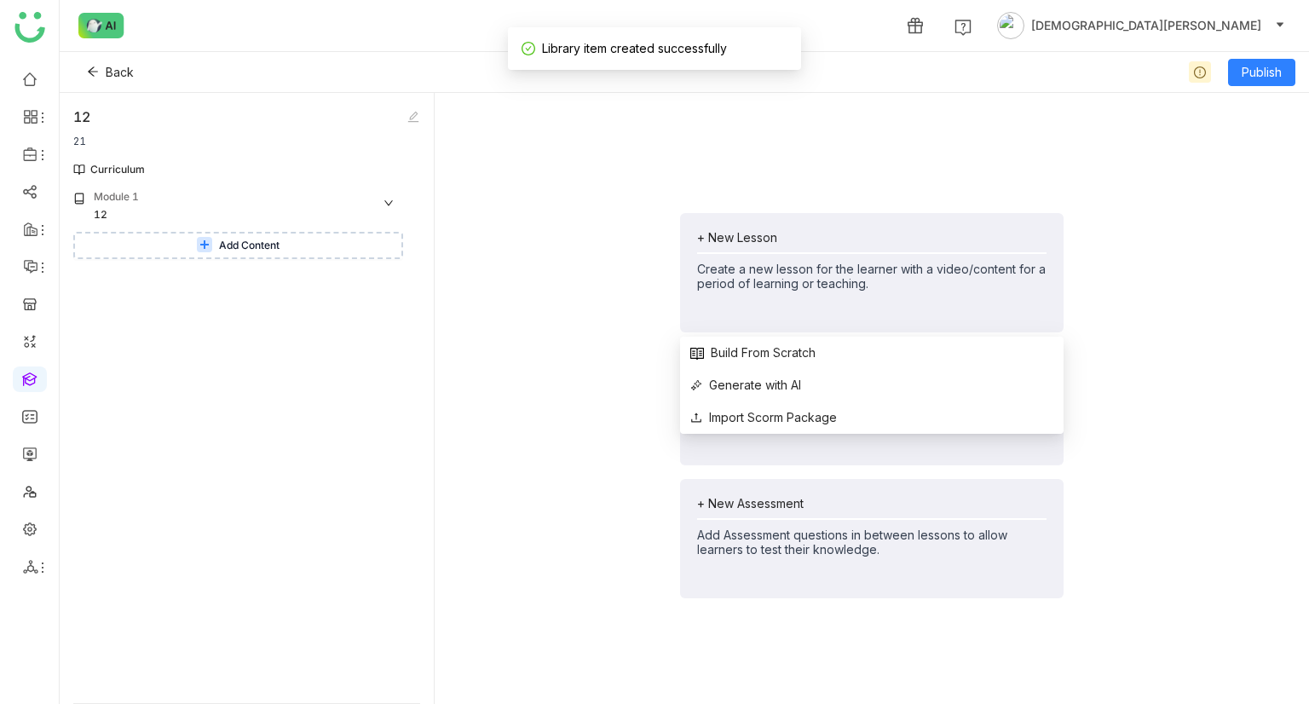
click at [790, 262] on div "Create a new lesson for the learner with a video/content for a period of learni…" at bounding box center [871, 276] width 349 height 29
click at [801, 341] on li "Build From Scratch" at bounding box center [871, 352] width 383 height 32
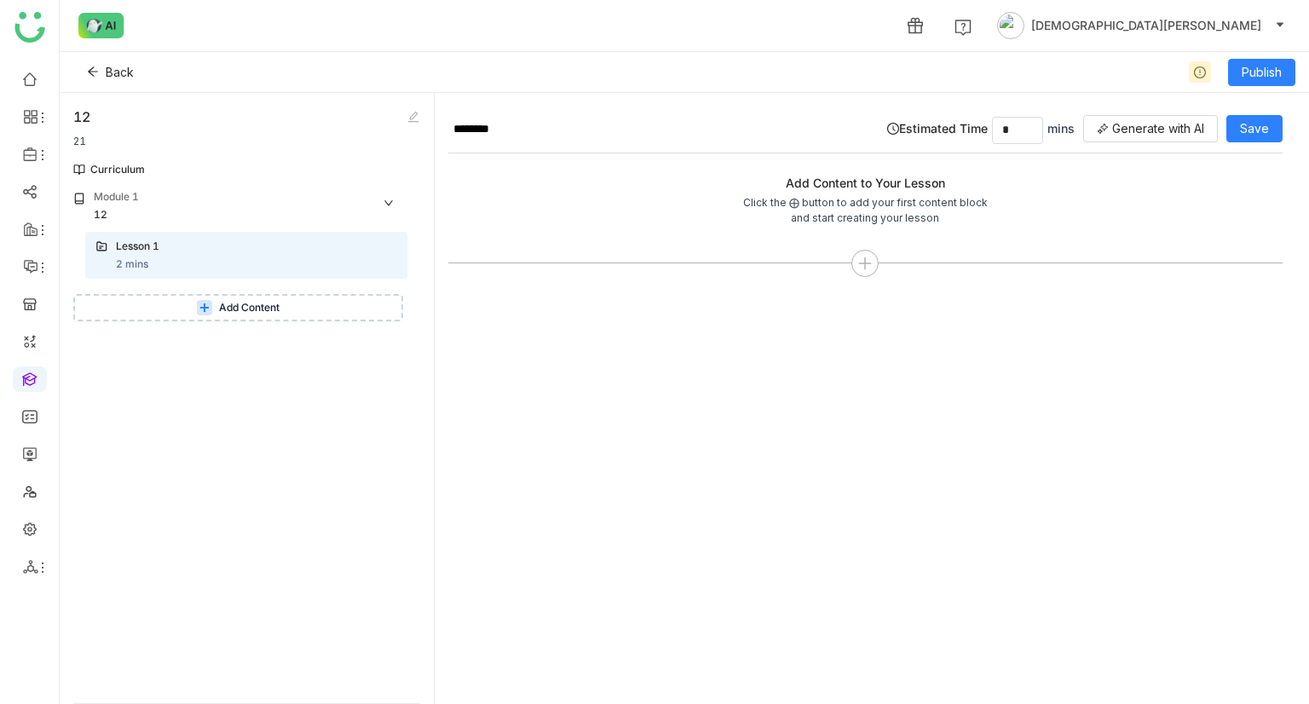
click at [510, 158] on gtmb-coaching-edit-lesson "Add Content to Your Lesson Click the ⨁ button to add your first content block a…" at bounding box center [865, 226] width 834 height 147
click at [883, 254] on div at bounding box center [865, 263] width 834 height 27
drag, startPoint x: 828, startPoint y: 256, endPoint x: 857, endPoint y: 260, distance: 29.2
click at [830, 256] on div at bounding box center [865, 263] width 834 height 27
drag, startPoint x: 886, startPoint y: 260, endPoint x: 872, endPoint y: 267, distance: 15.2
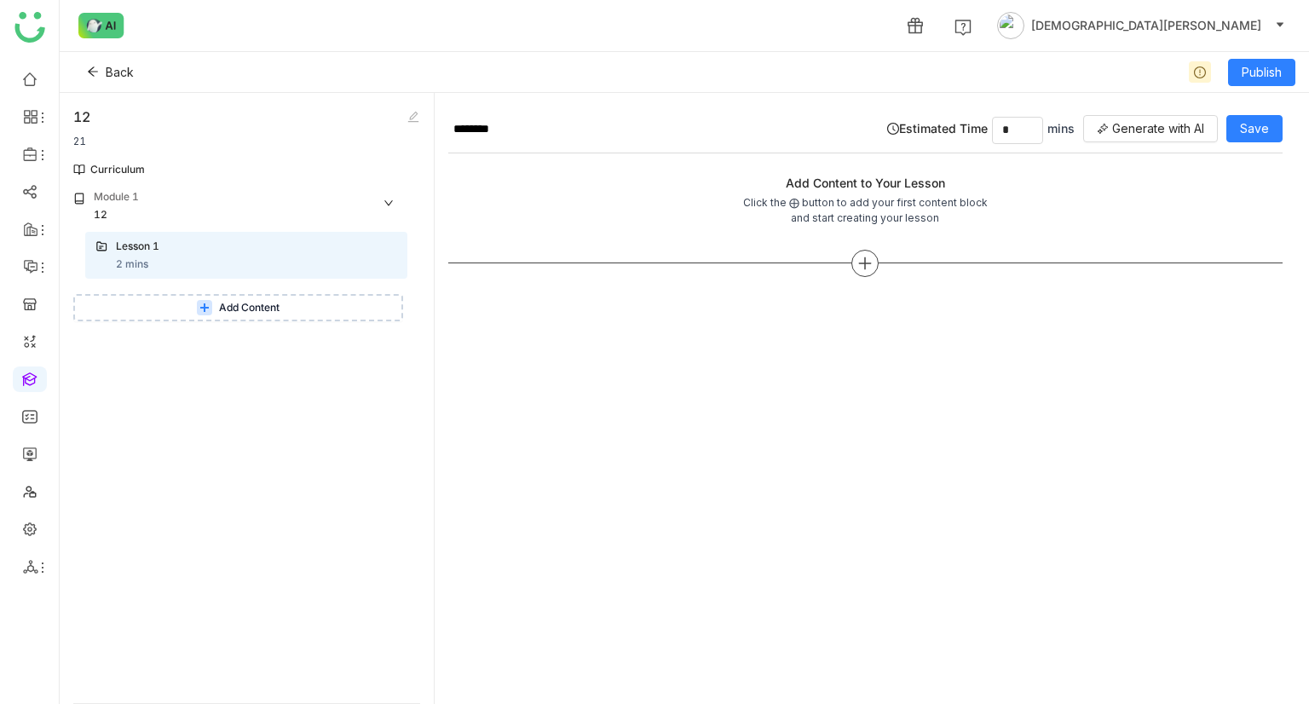
click at [884, 262] on div at bounding box center [865, 263] width 834 height 27
click at [869, 267] on icon at bounding box center [864, 263] width 15 height 15
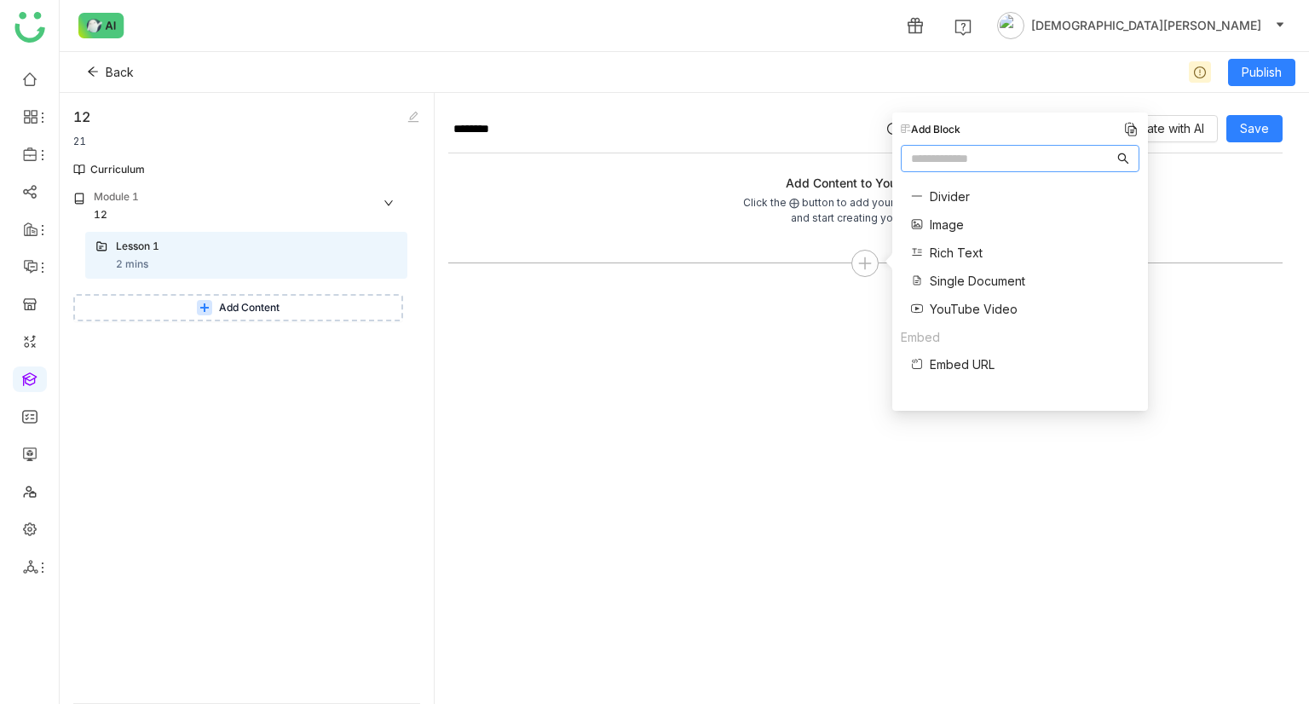
click at [952, 223] on span "Image" at bounding box center [946, 225] width 34 height 18
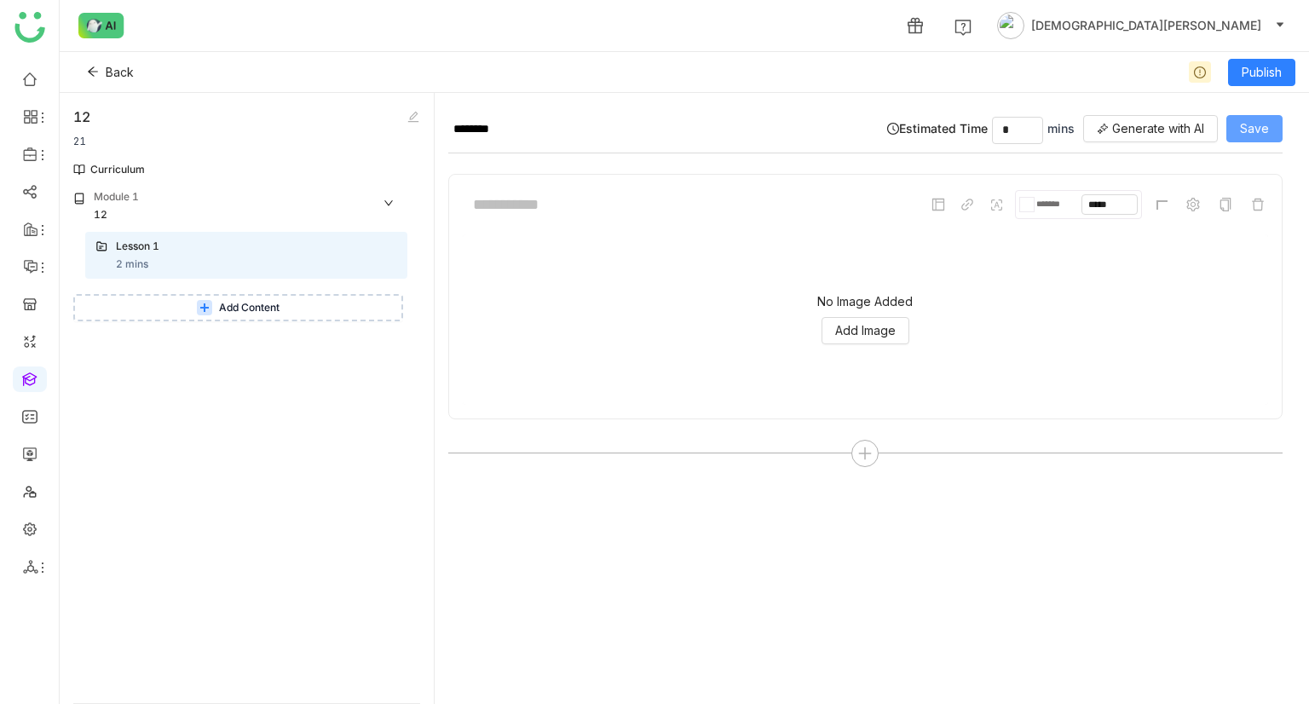
click at [1255, 120] on span "Save" at bounding box center [1254, 128] width 29 height 19
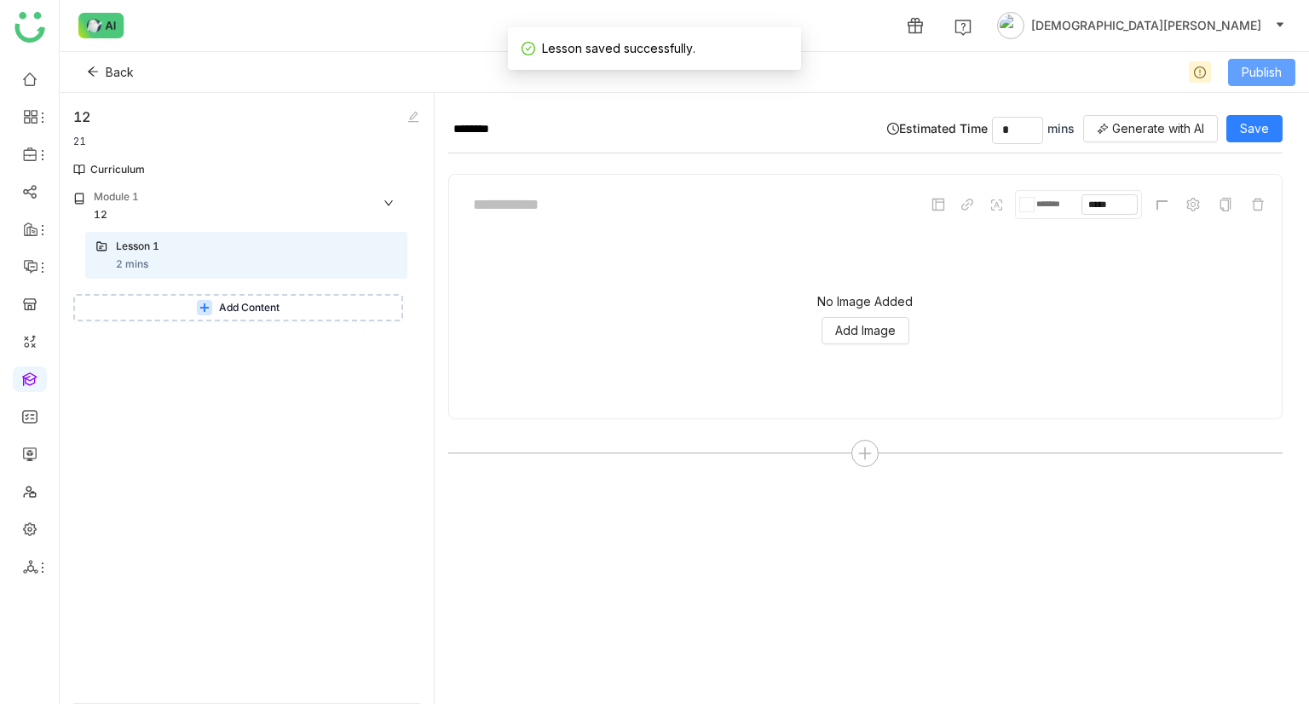
click at [1271, 72] on span "Publish" at bounding box center [1261, 72] width 40 height 19
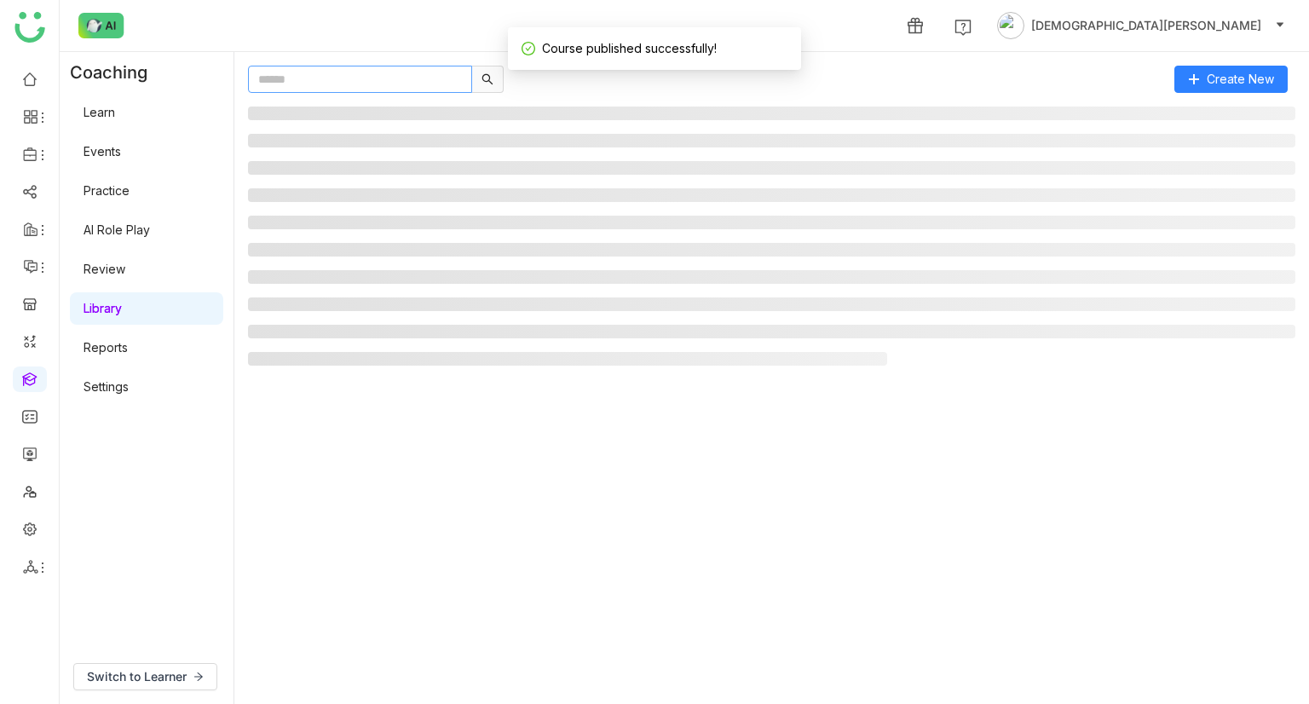
click at [270, 81] on input "text" at bounding box center [360, 79] width 224 height 27
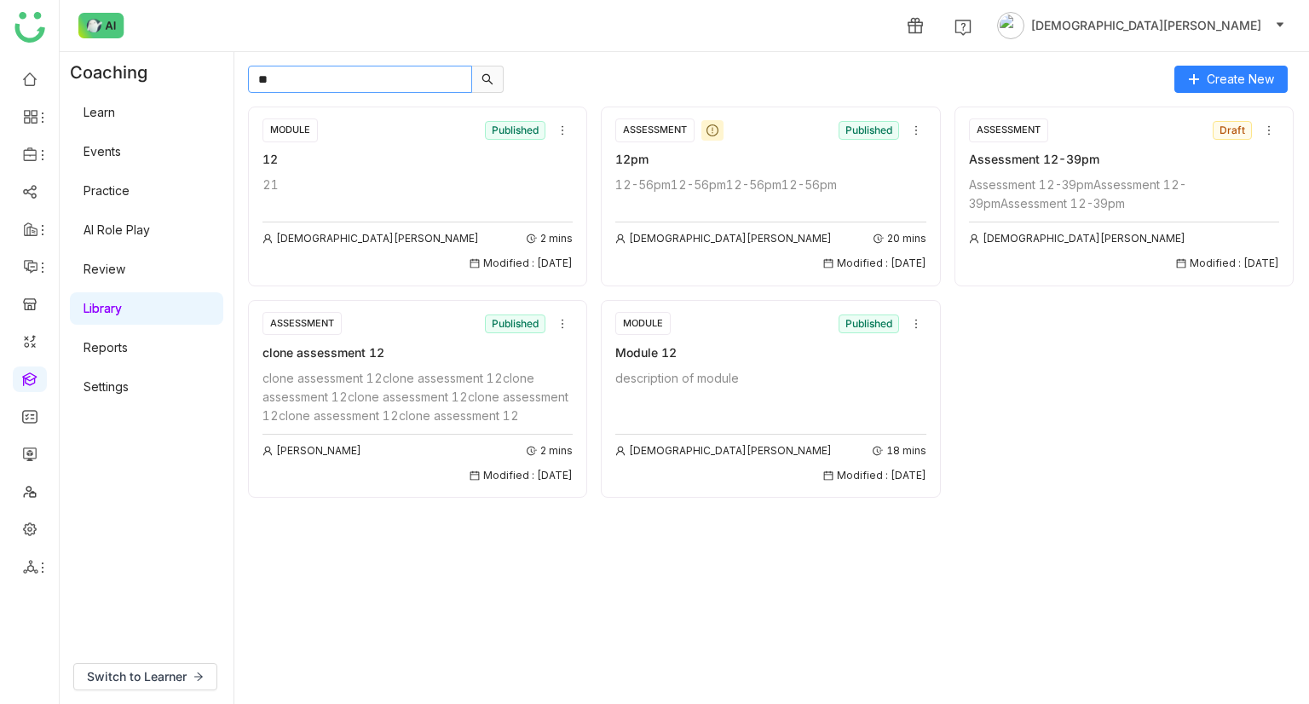
type input "**"
click at [558, 122] on button at bounding box center [562, 130] width 20 height 20
click at [581, 218] on span "Add to Course" at bounding box center [604, 226] width 82 height 19
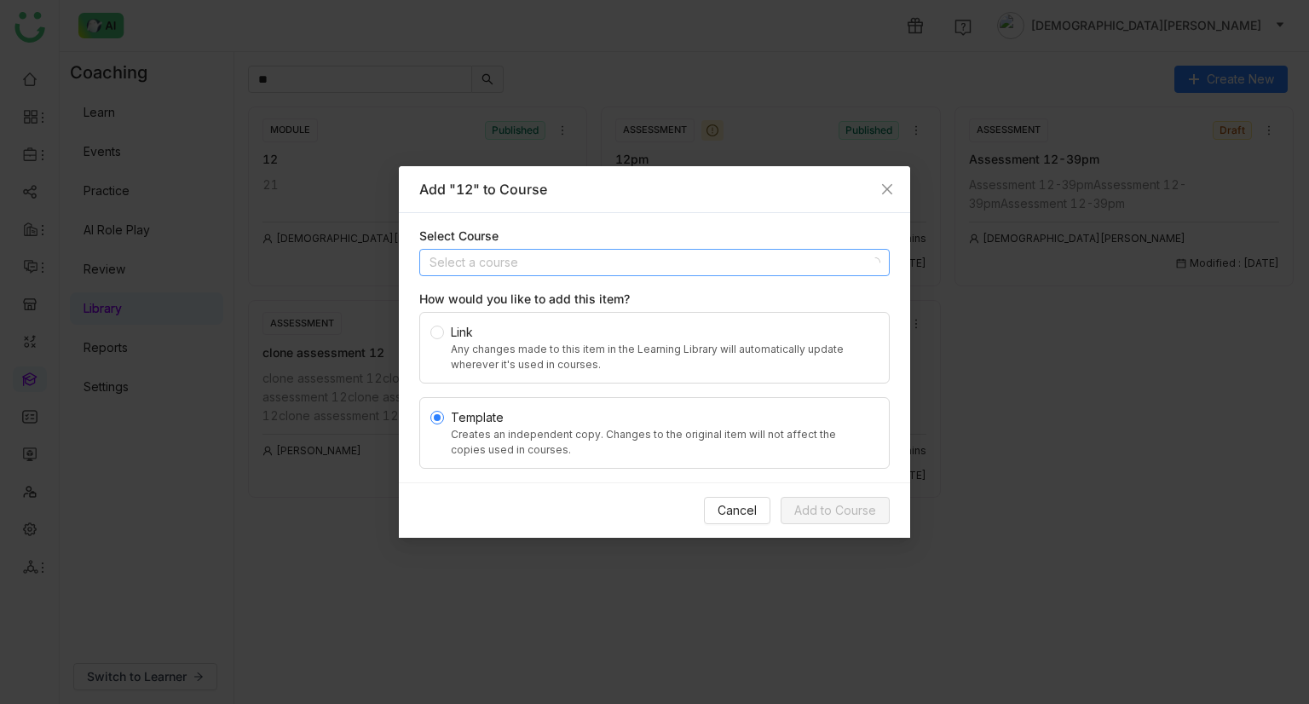
click at [520, 251] on input at bounding box center [648, 263] width 438 height 26
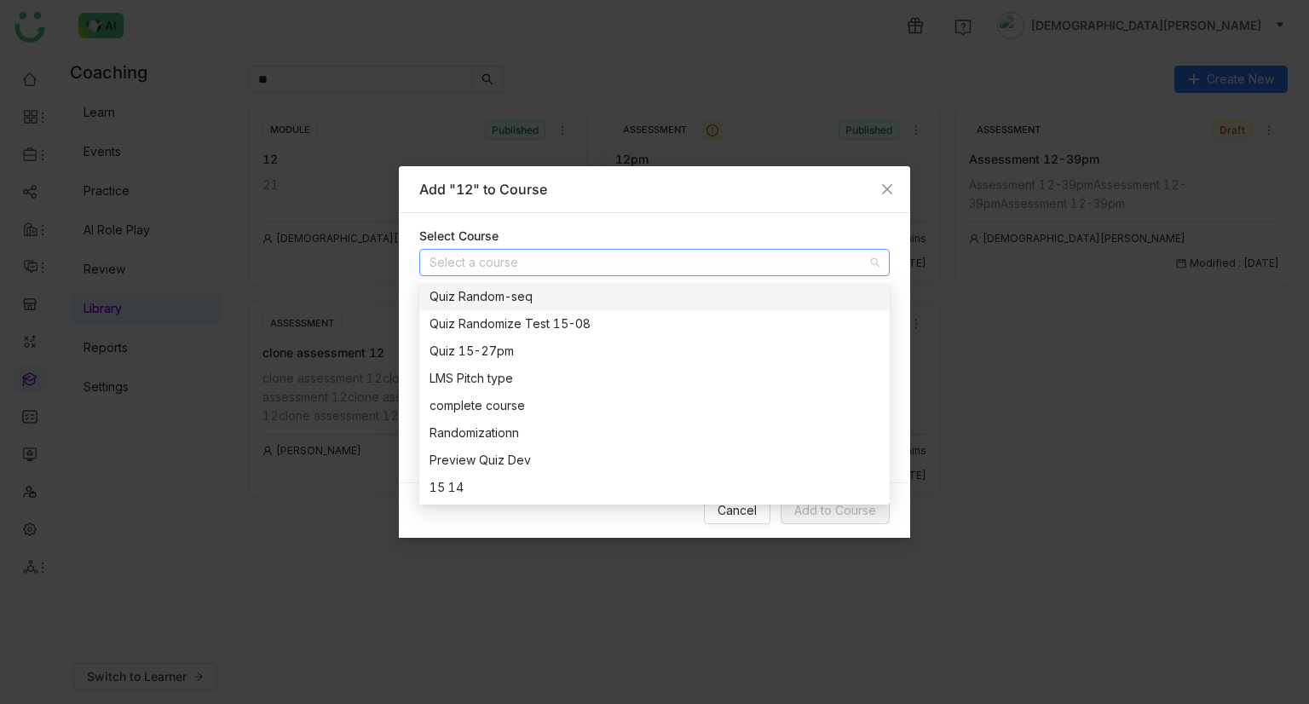
click at [518, 292] on div "Quiz Random-seq" at bounding box center [654, 296] width 450 height 19
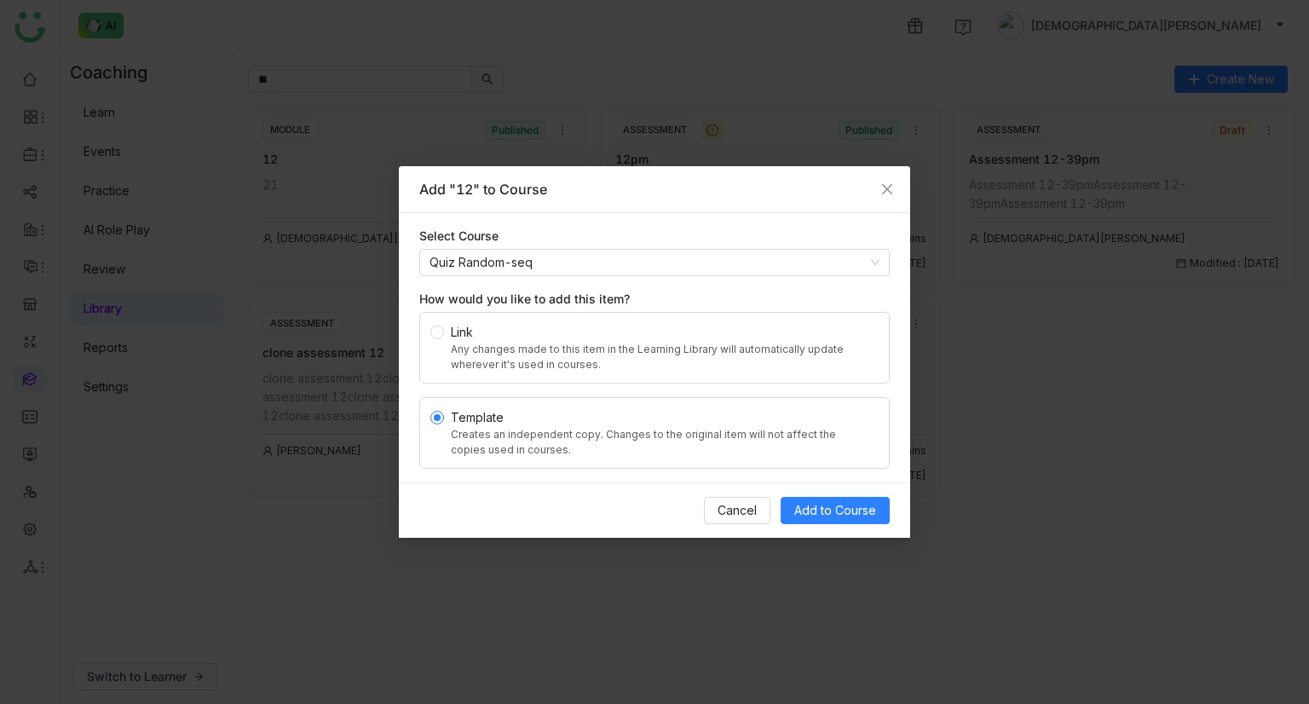
click at [564, 278] on div "Select Course Quiz Random-seq How would you like to add this item? Link Any cha…" at bounding box center [654, 347] width 511 height 269
click at [873, 265] on icon at bounding box center [875, 262] width 10 height 10
click at [767, 267] on input at bounding box center [648, 263] width 438 height 26
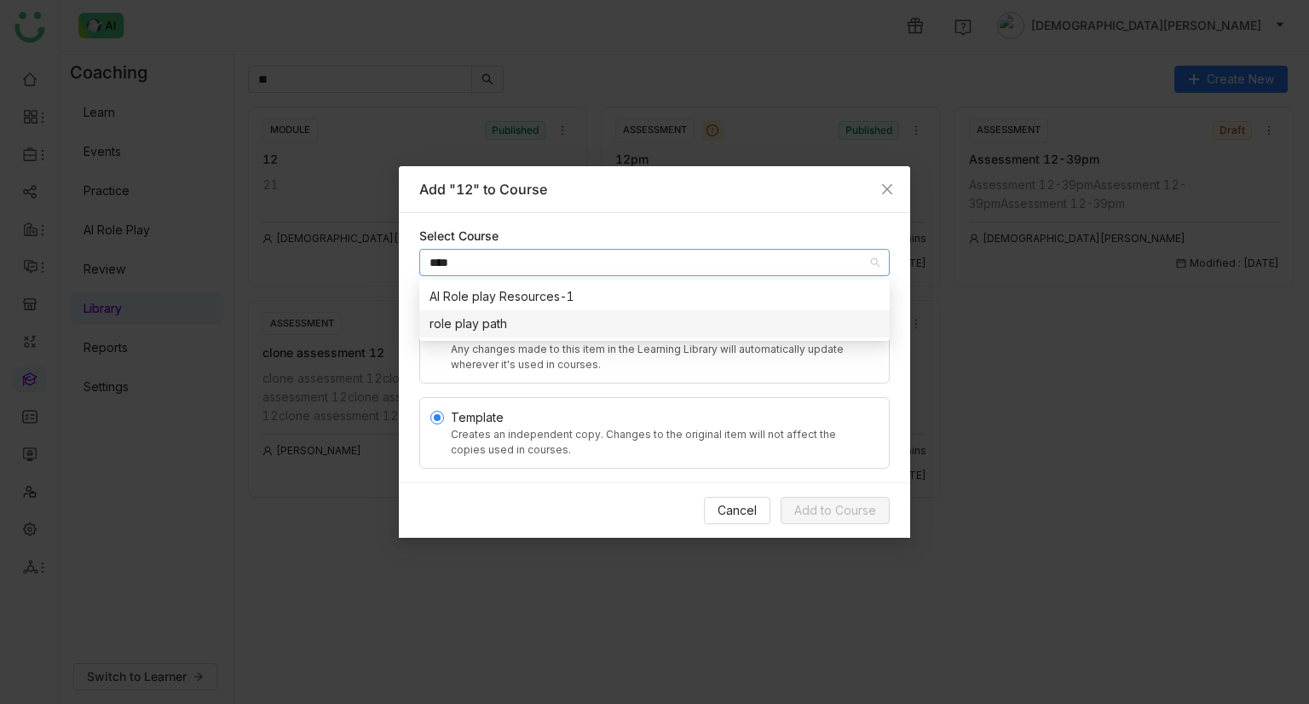
type input "****"
click at [471, 324] on div "role play path" at bounding box center [654, 323] width 450 height 19
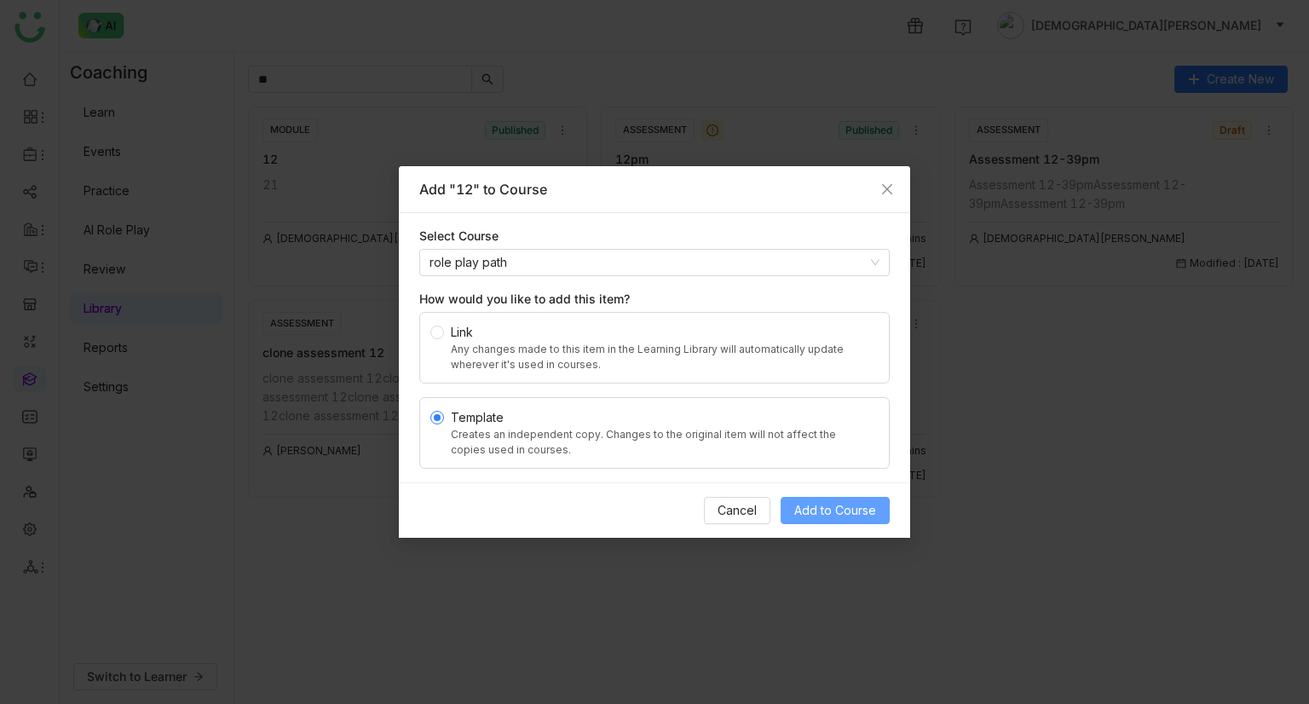
click at [854, 505] on span "Add to Course" at bounding box center [835, 510] width 82 height 19
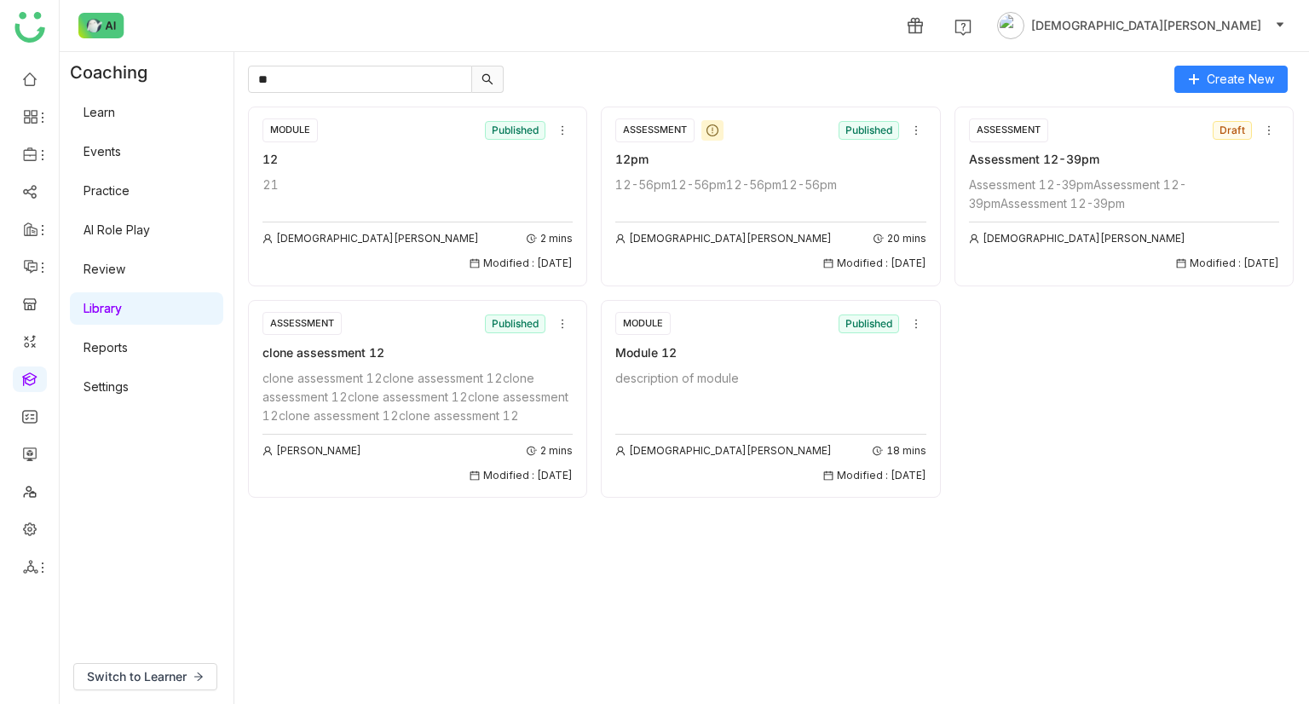
click at [115, 111] on link "Learn" at bounding box center [99, 112] width 32 height 14
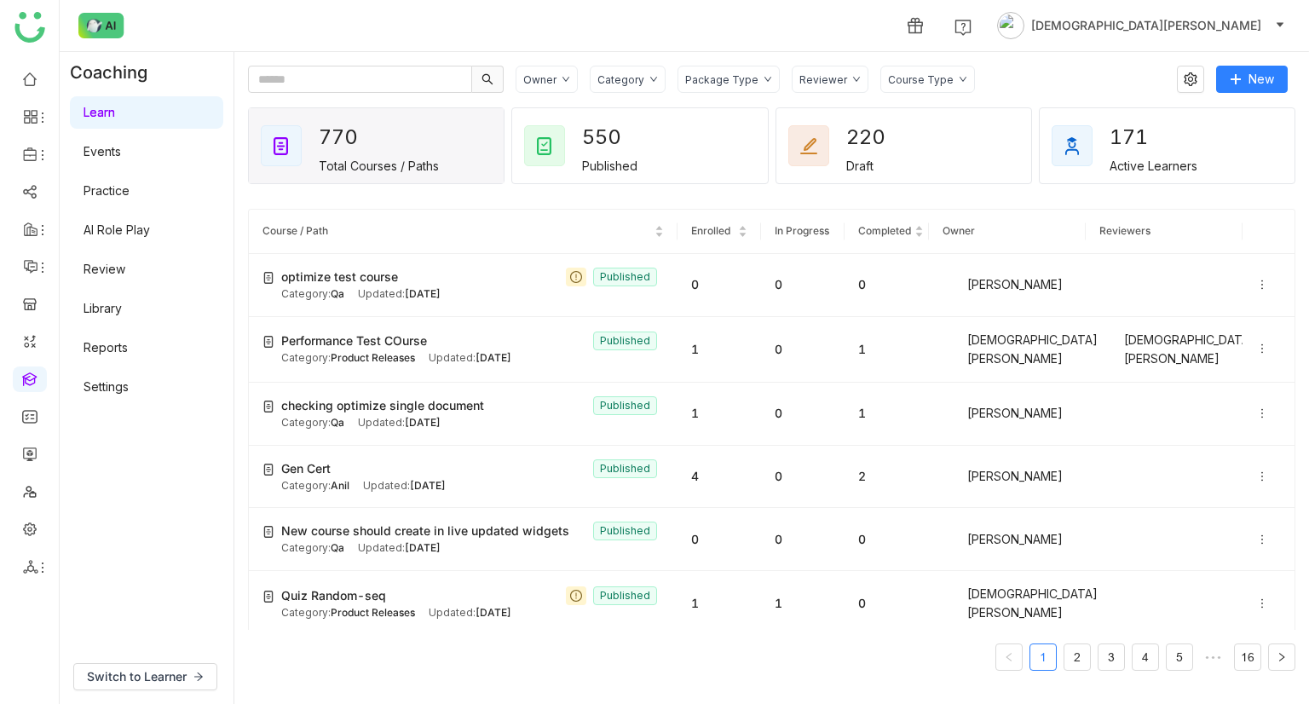
click at [108, 153] on link "Events" at bounding box center [101, 151] width 37 height 14
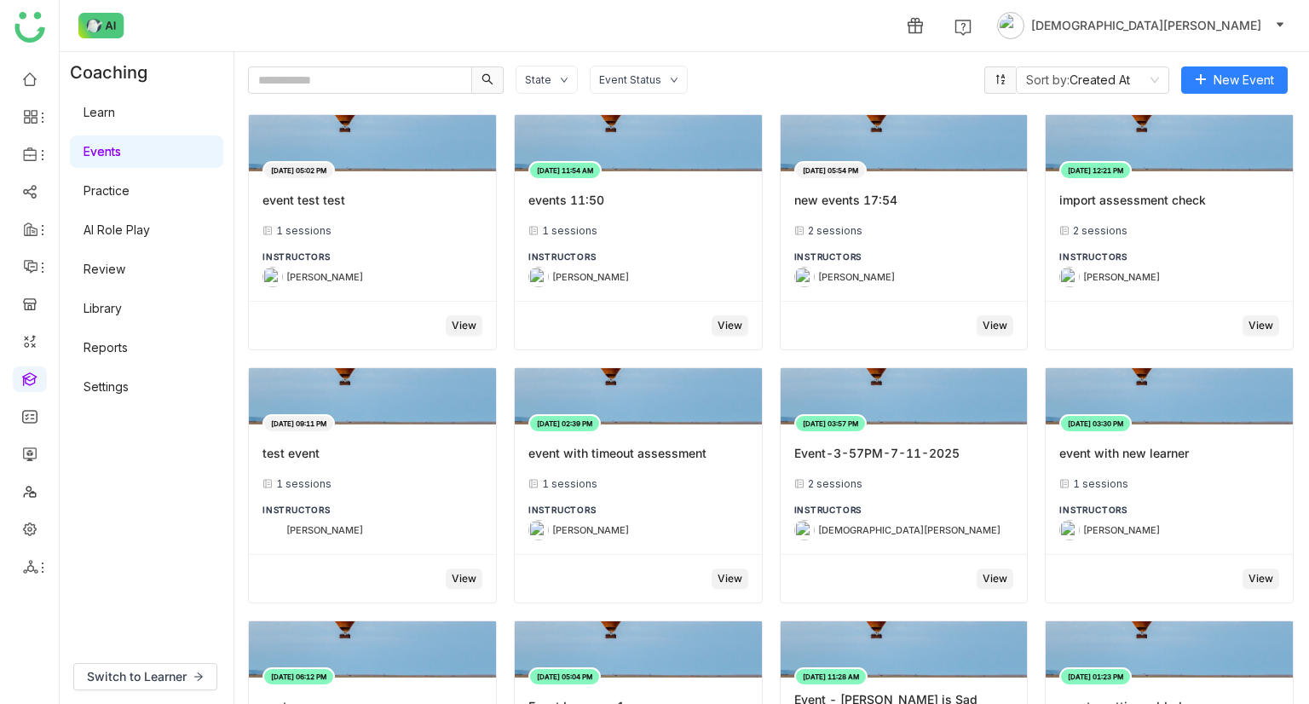
click at [115, 106] on link "Learn" at bounding box center [99, 112] width 32 height 14
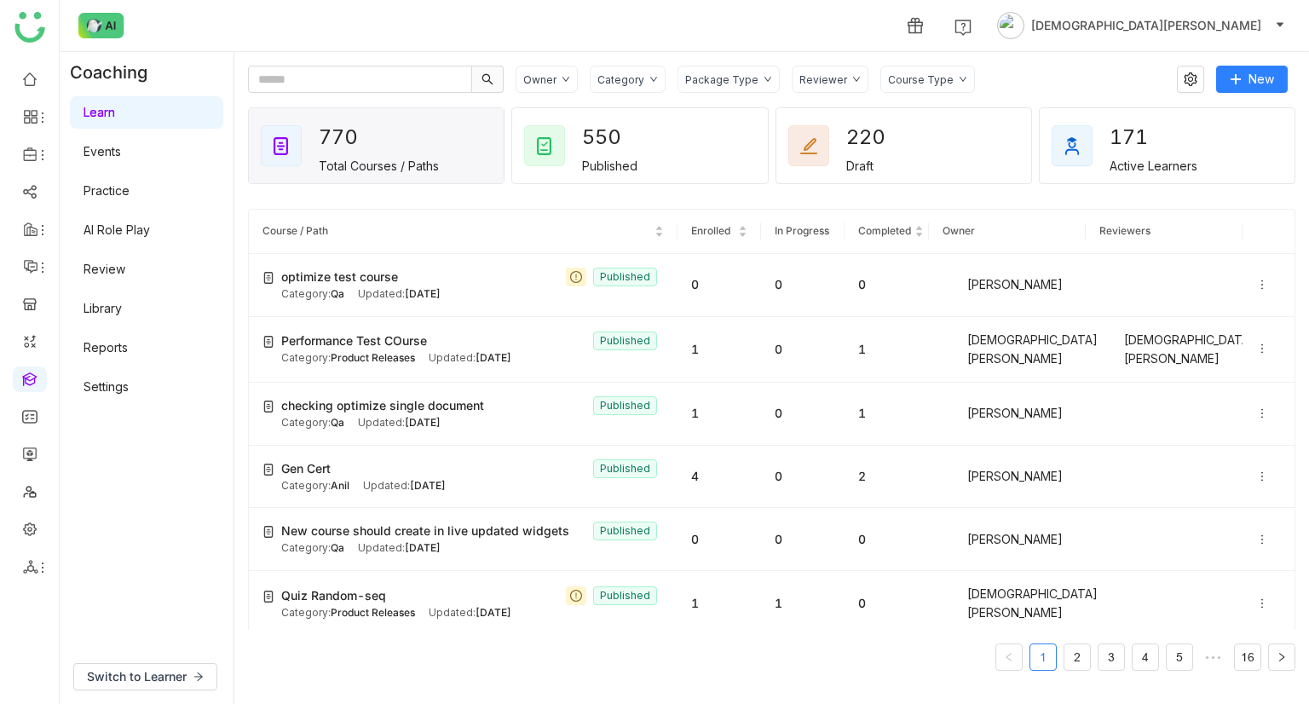
click at [726, 83] on div "Package Type" at bounding box center [721, 79] width 73 height 13
click at [718, 145] on span "Learning Path" at bounding box center [742, 146] width 90 height 19
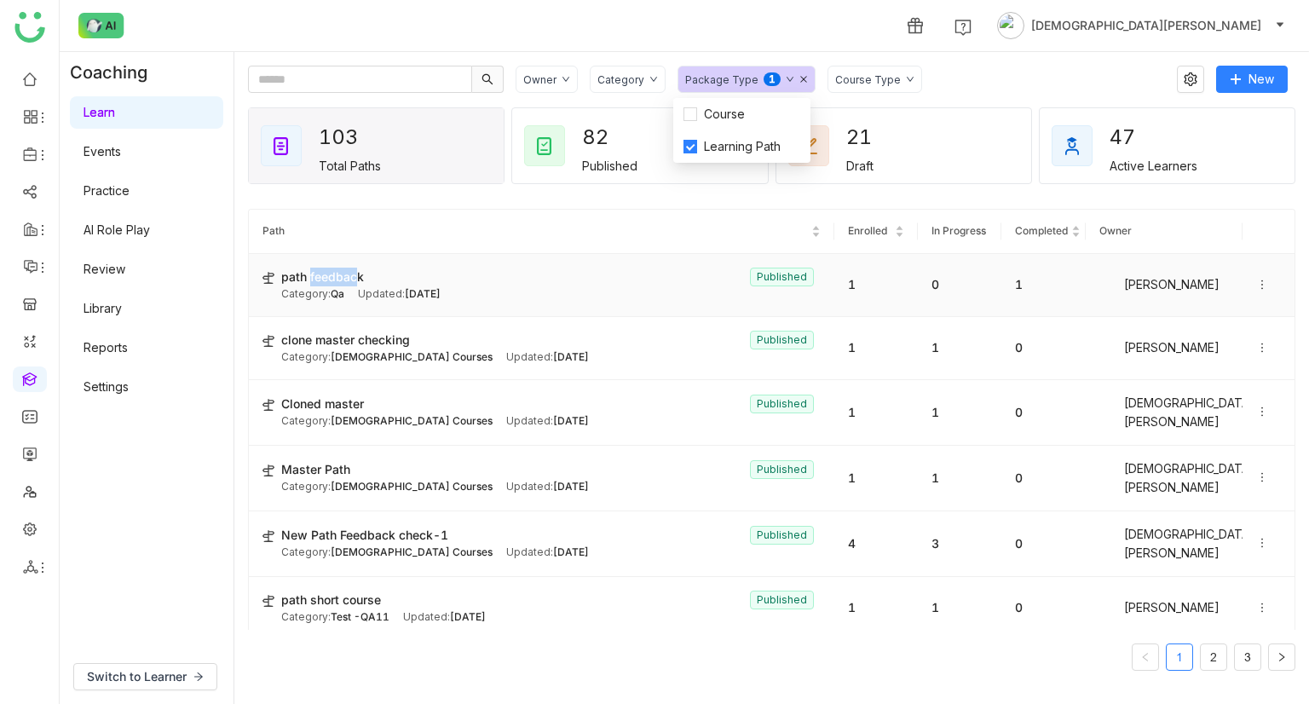
drag, startPoint x: 354, startPoint y: 264, endPoint x: 308, endPoint y: 275, distance: 47.3
click at [308, 275] on td "path feedback Published Category: Qa Updated: [DATE]" at bounding box center [541, 285] width 585 height 63
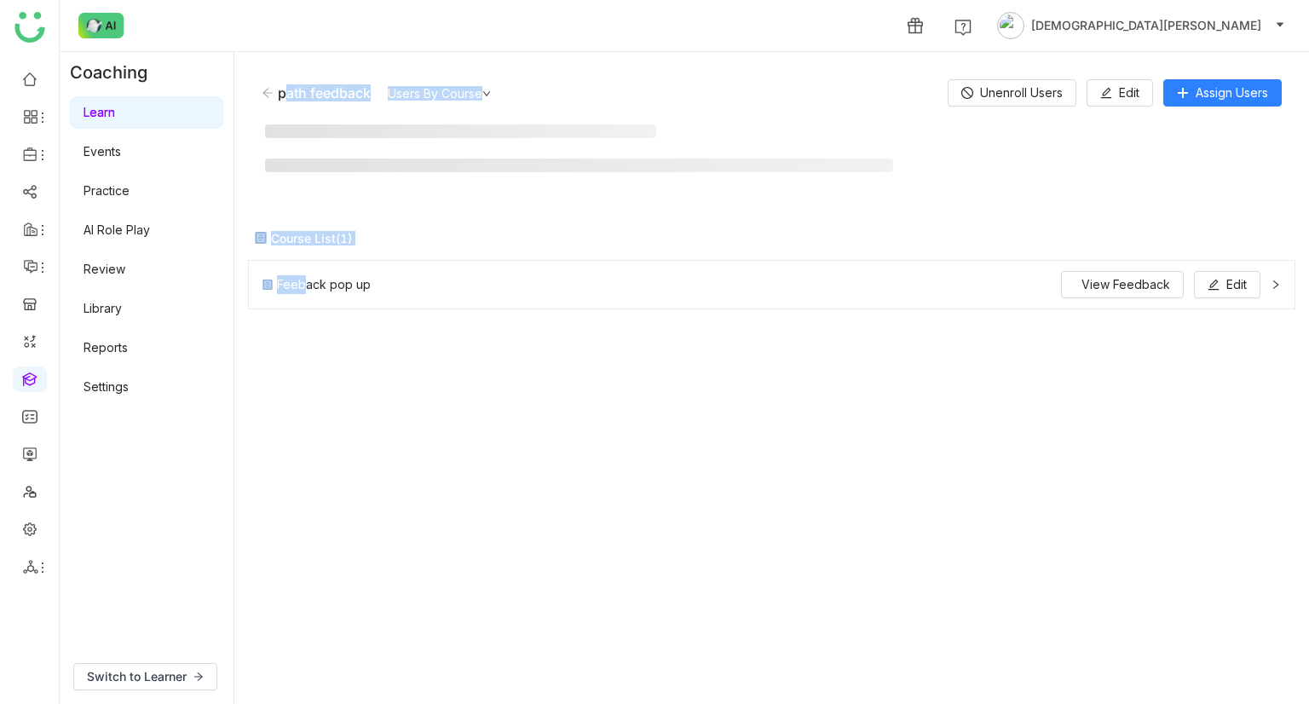
drag, startPoint x: 343, startPoint y: 274, endPoint x: 301, endPoint y: 275, distance: 42.6
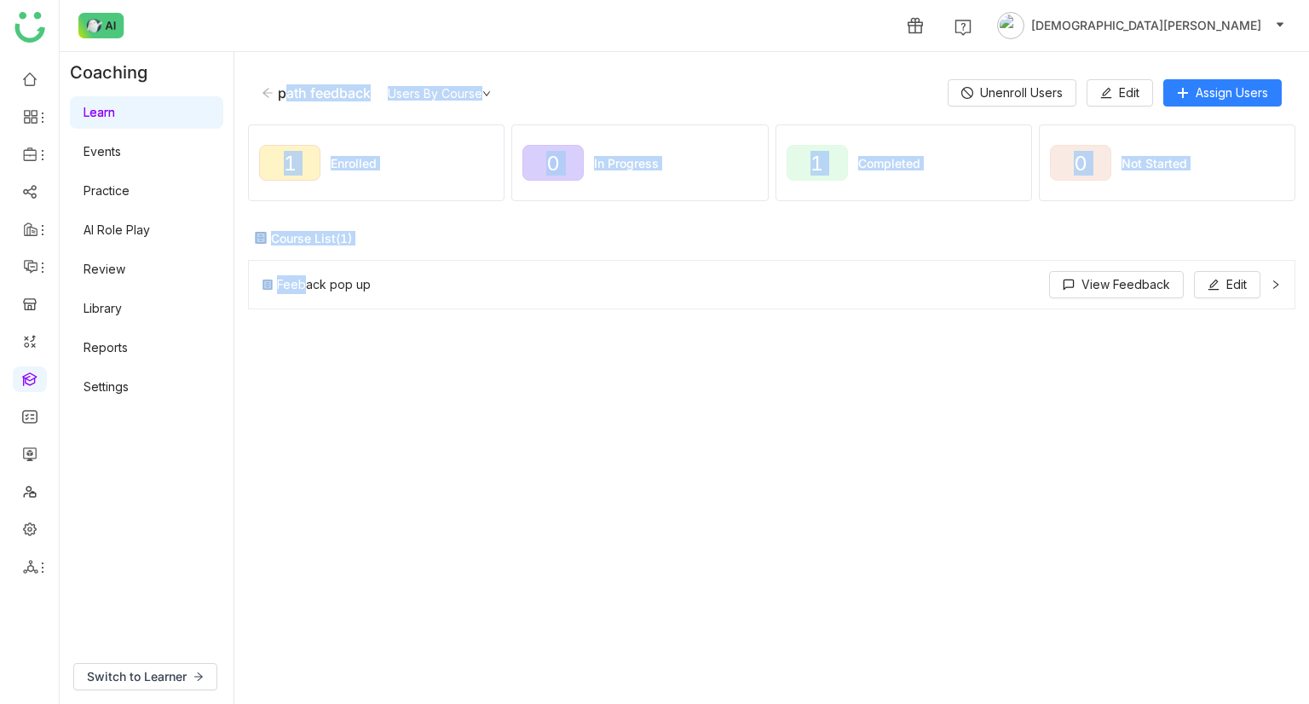
click at [386, 117] on div "path feedback Users By Course Unenroll Users Edit Assign Users" at bounding box center [771, 93] width 1047 height 55
drag, startPoint x: 374, startPoint y: 85, endPoint x: 276, endPoint y: 98, distance: 98.8
click at [276, 98] on div "path feedback Users By Course" at bounding box center [605, 92] width 686 height 17
copy div "path feedback"
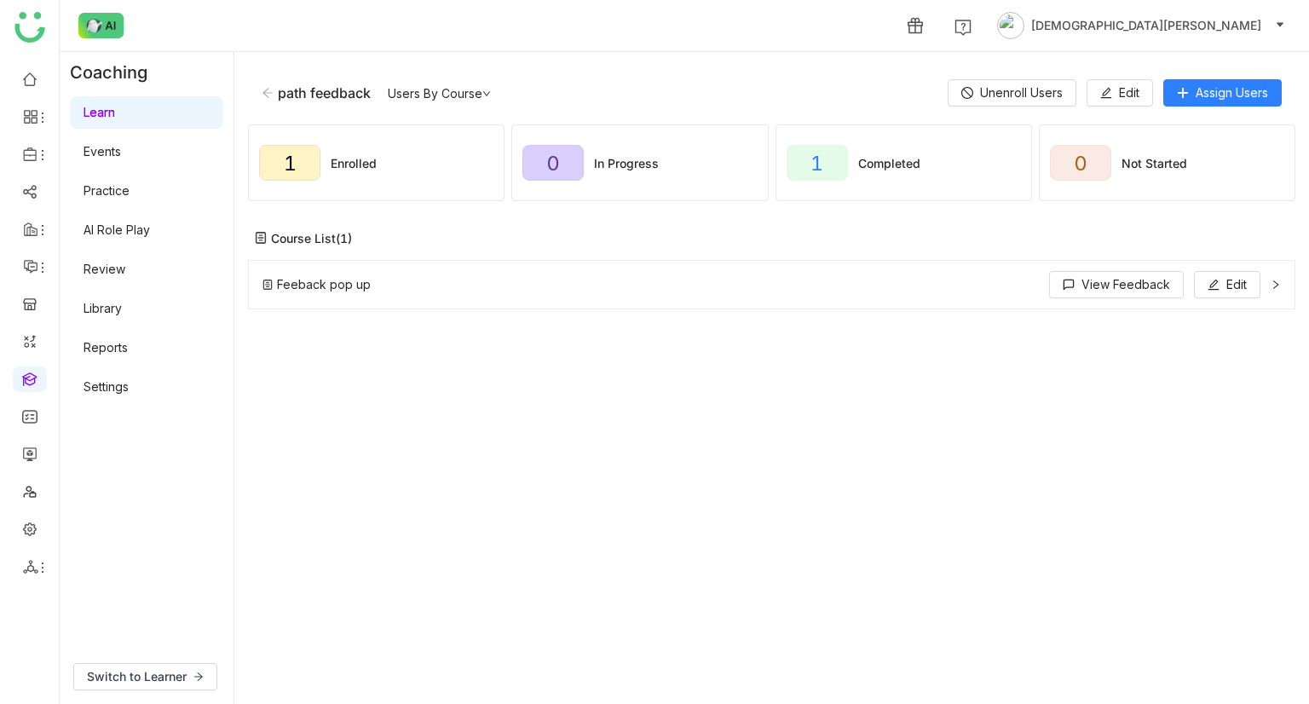
click at [272, 93] on icon at bounding box center [268, 93] width 12 height 12
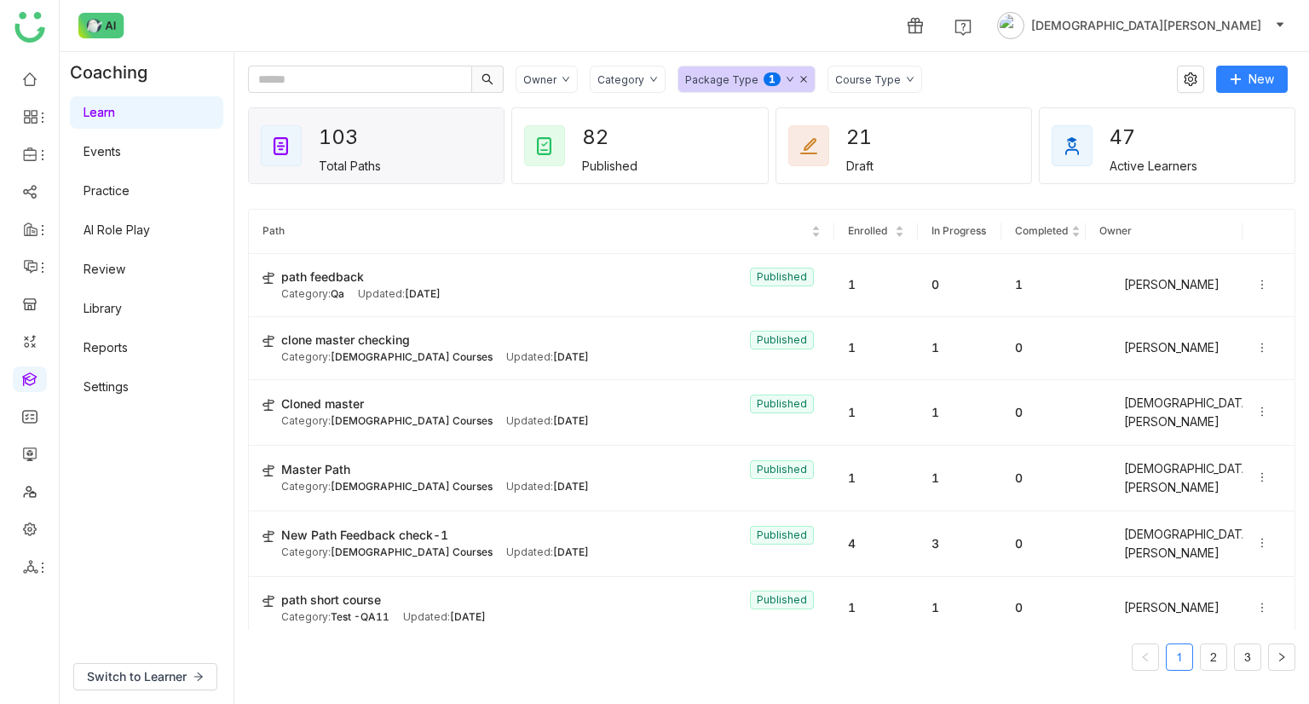
click at [112, 309] on link "Library" at bounding box center [102, 308] width 38 height 14
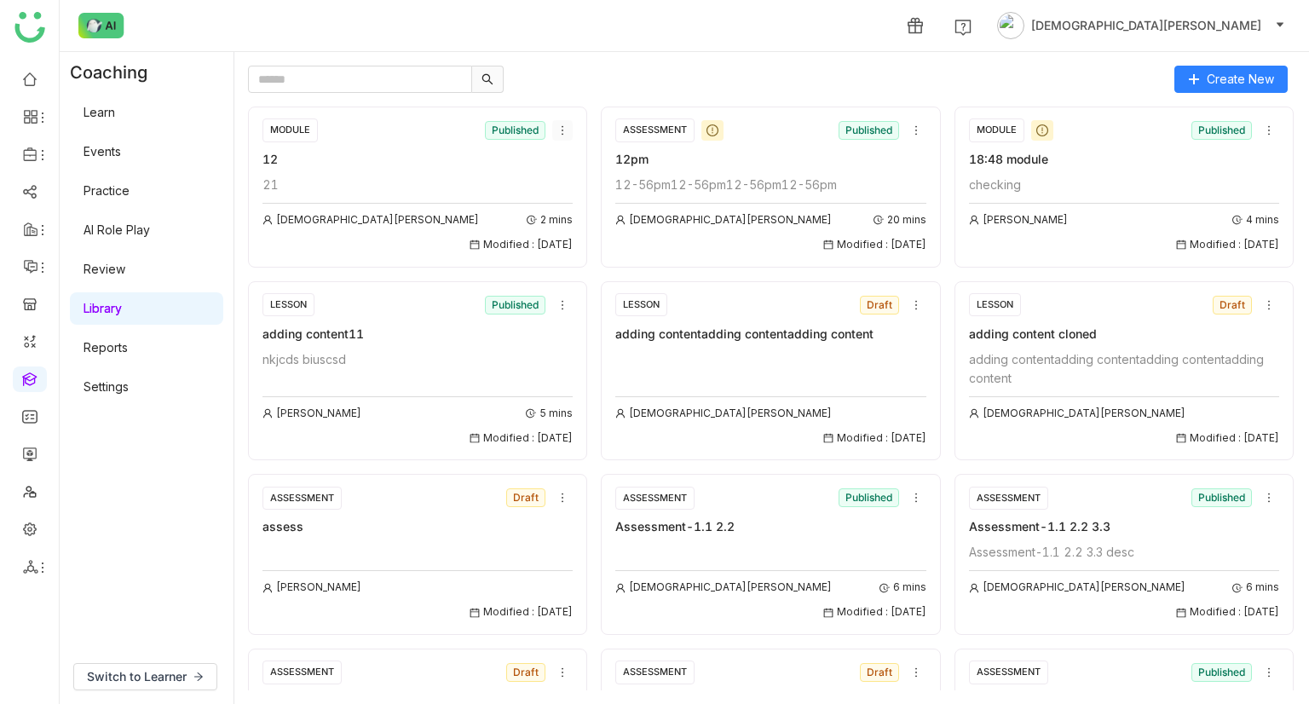
click at [556, 128] on icon at bounding box center [562, 130] width 12 height 12
click at [588, 225] on span "Add to Course" at bounding box center [599, 226] width 82 height 19
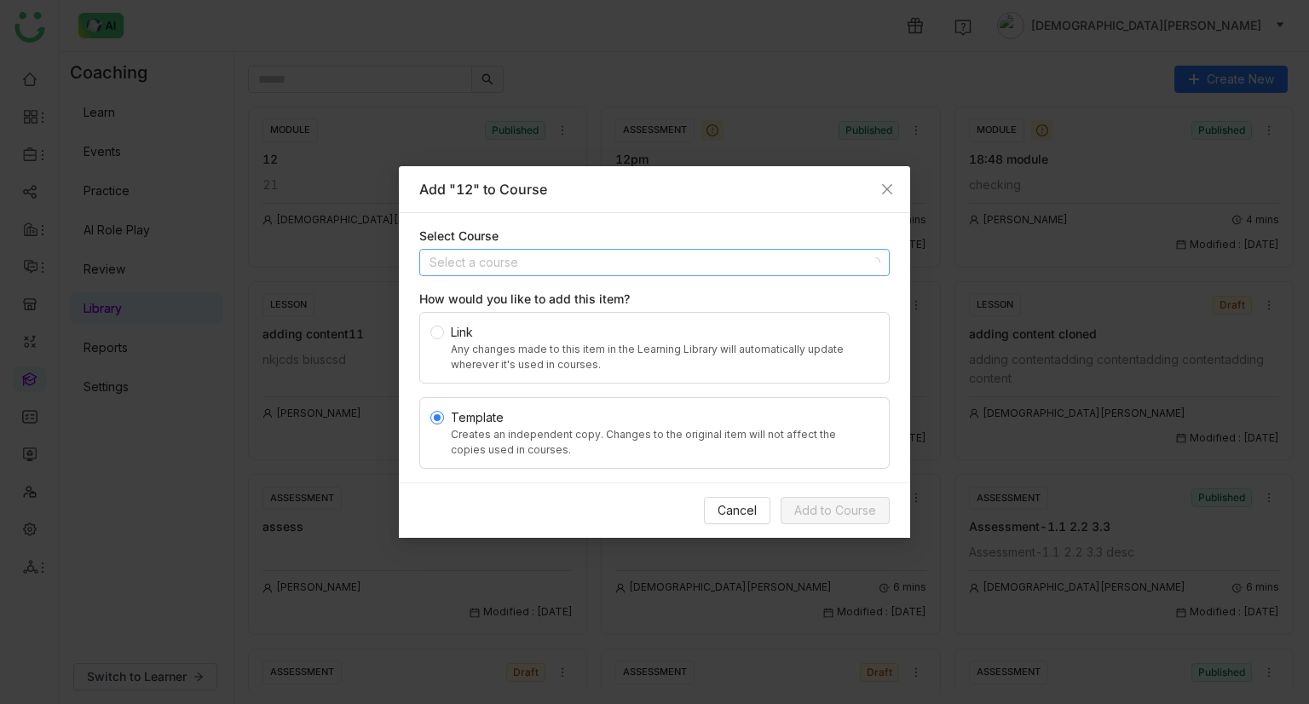
click at [619, 259] on input at bounding box center [648, 263] width 438 height 26
paste input "**********"
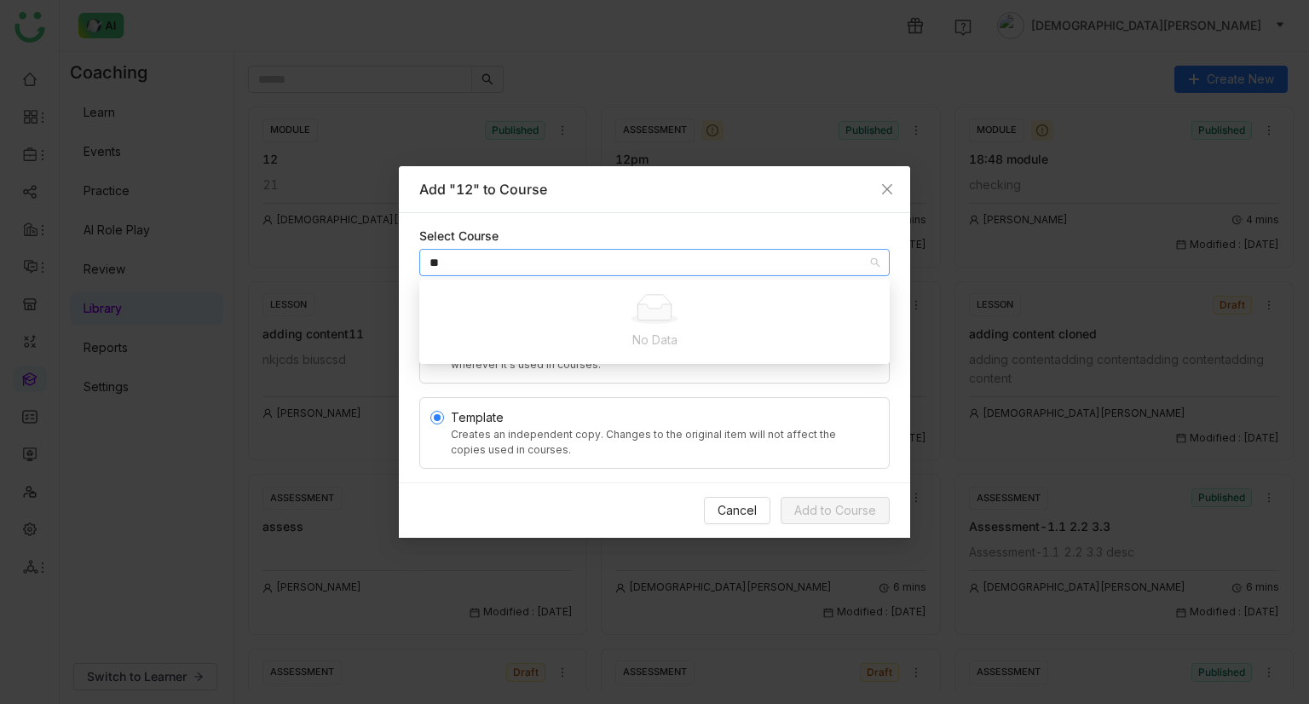
type input "*"
type input "**********"
click at [900, 197] on span "Close" at bounding box center [887, 189] width 46 height 46
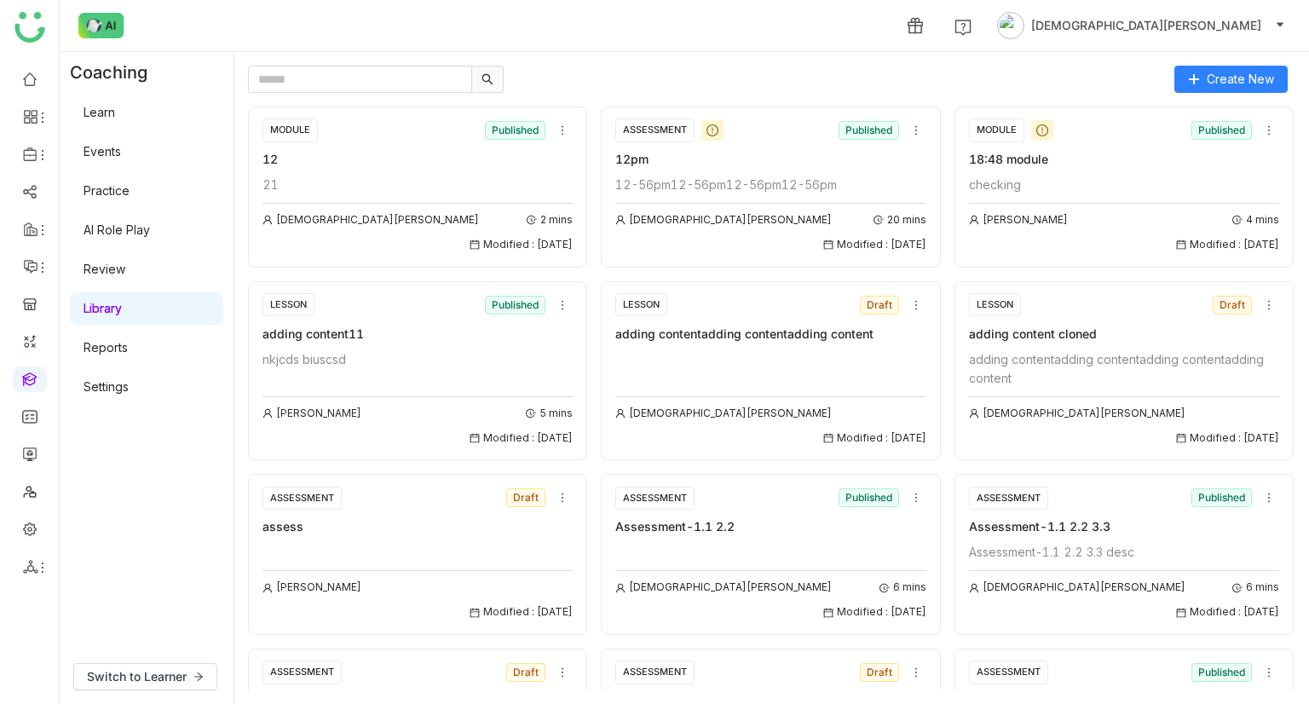
click at [128, 354] on link "Reports" at bounding box center [105, 347] width 44 height 14
drag, startPoint x: 147, startPoint y: 354, endPoint x: 140, endPoint y: 362, distance: 10.9
click at [128, 354] on link "Reports" at bounding box center [105, 347] width 44 height 14
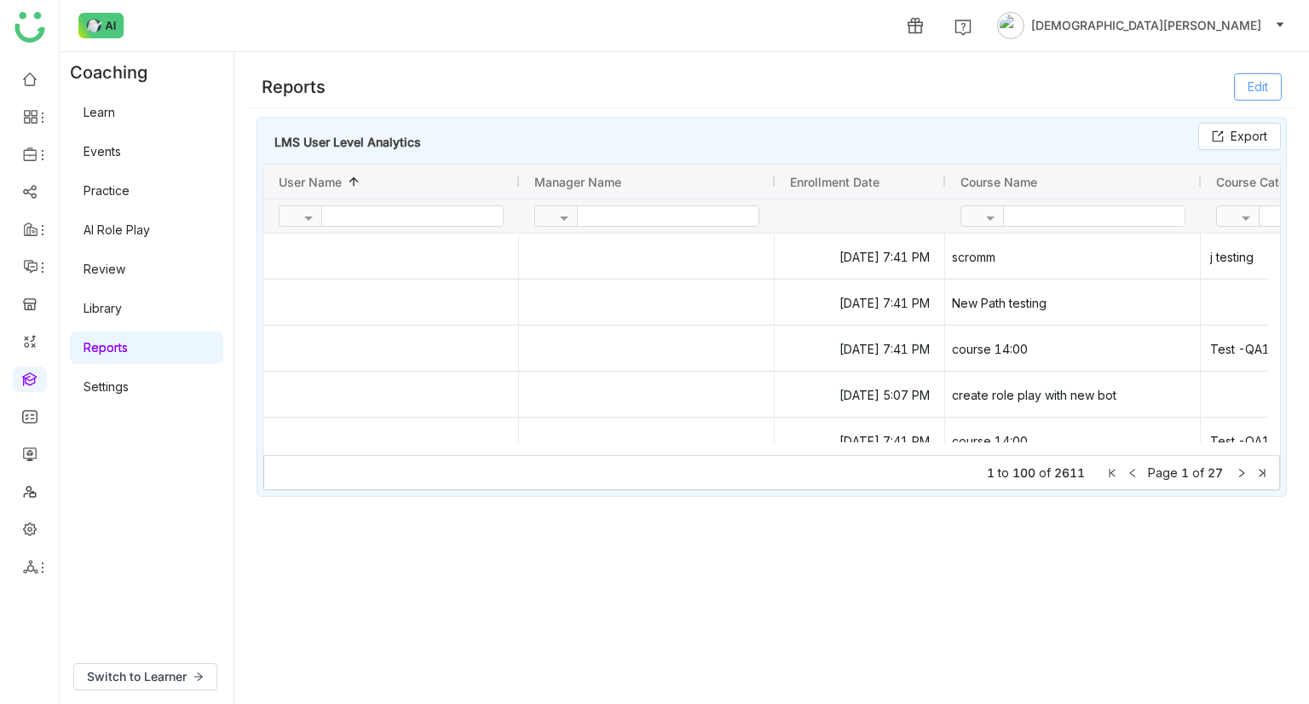
click at [1251, 89] on span "Edit" at bounding box center [1257, 87] width 20 height 19
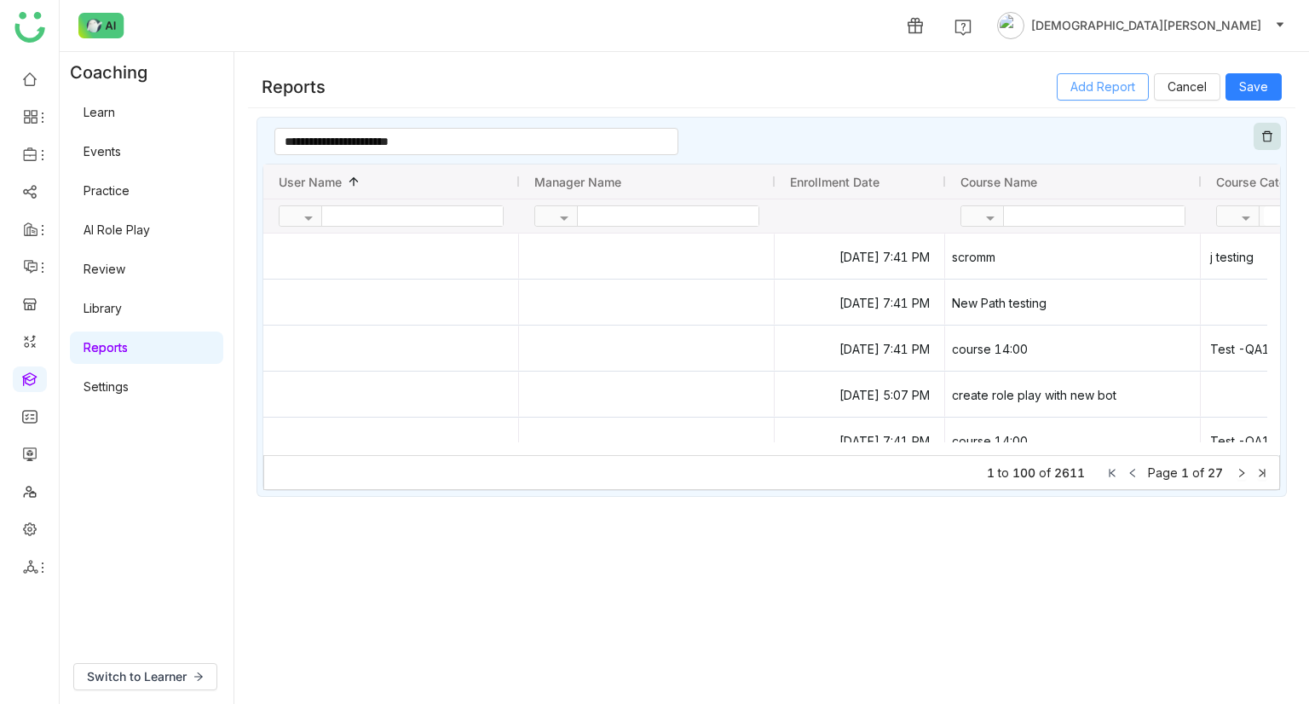
click at [1084, 93] on span "Add Report" at bounding box center [1102, 87] width 65 height 19
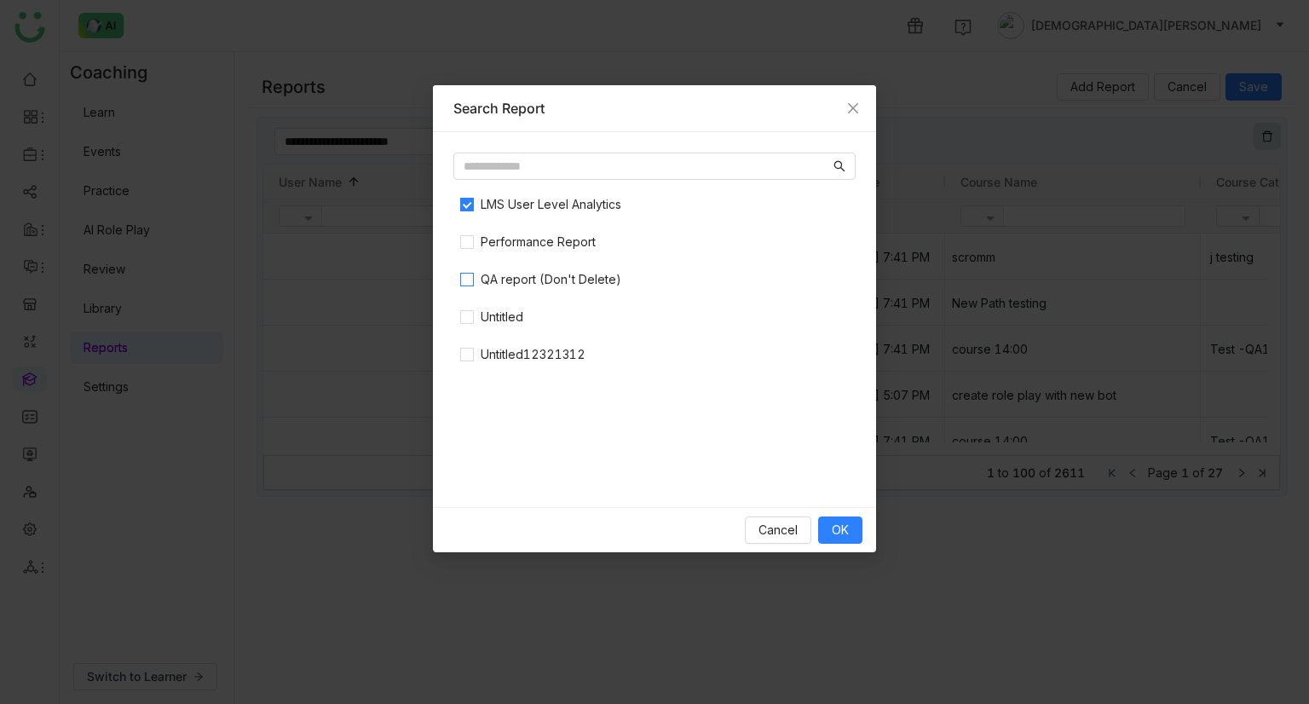
click at [481, 279] on span "QA report (Don't Delete)" at bounding box center [551, 279] width 154 height 19
click at [845, 528] on span "OK" at bounding box center [839, 530] width 17 height 19
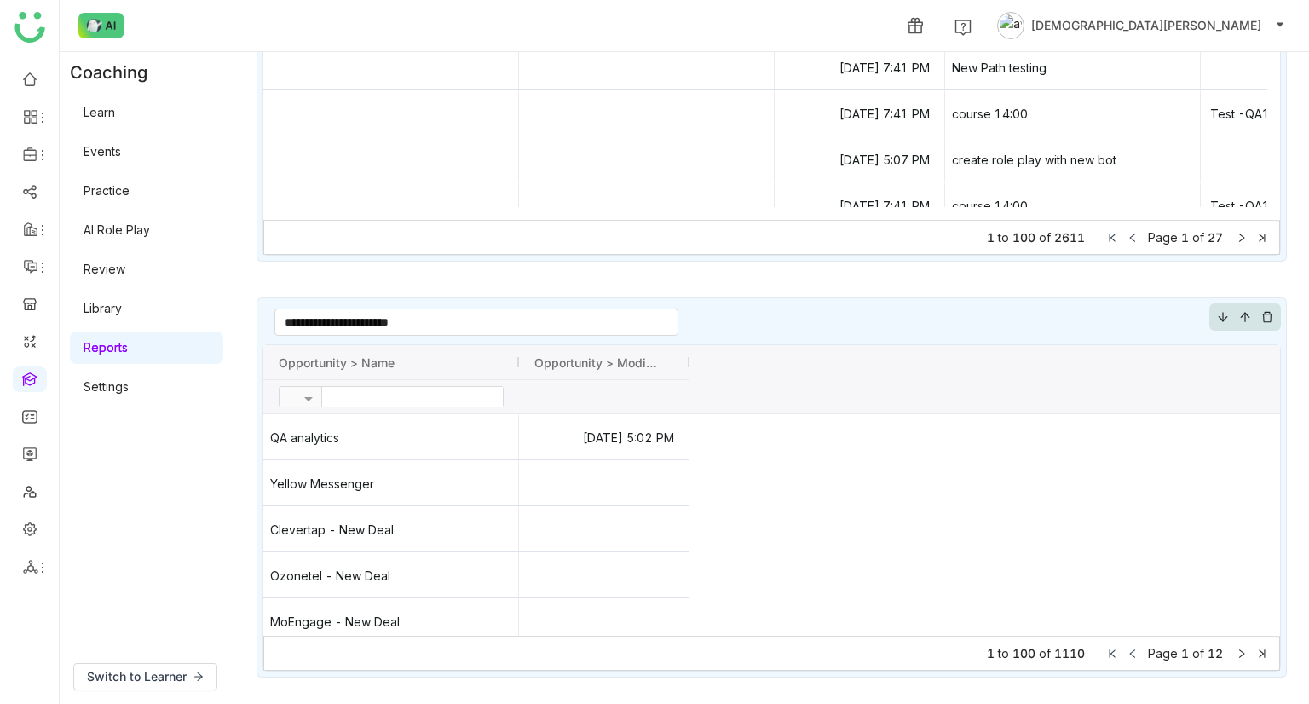
scroll to position [37, 0]
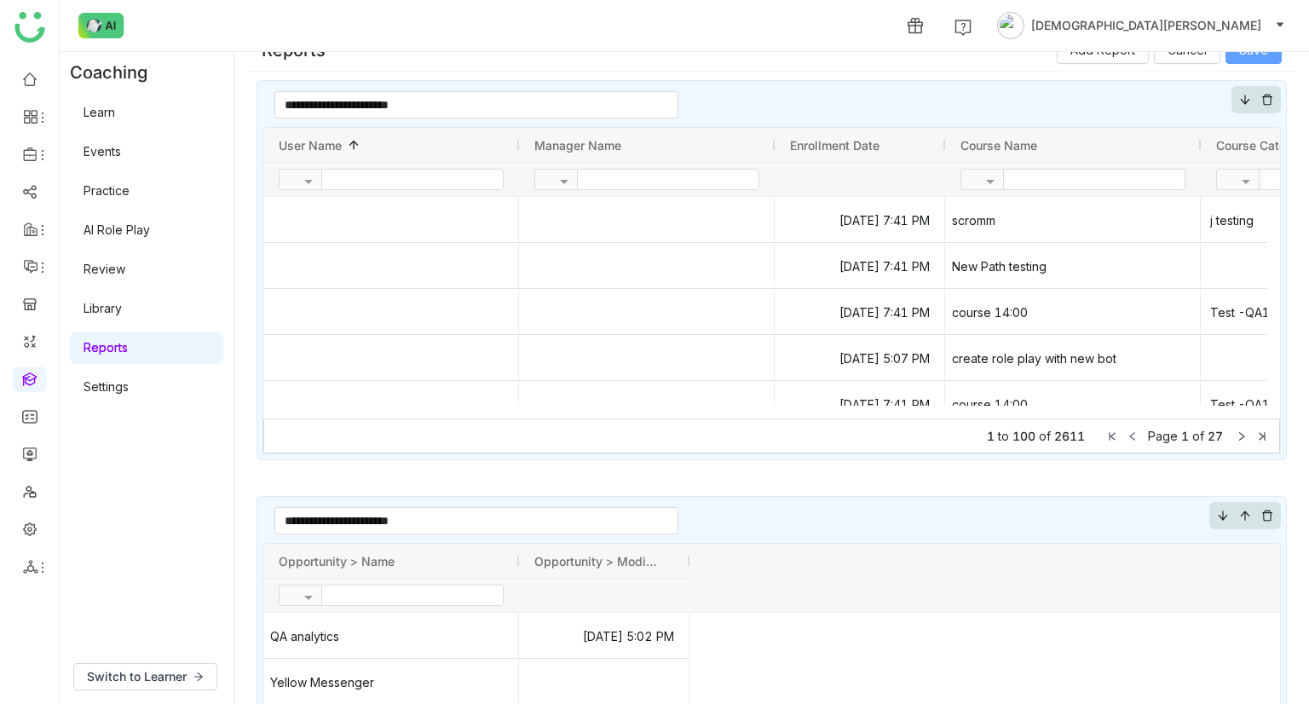
click at [1243, 55] on span "Save" at bounding box center [1253, 50] width 29 height 19
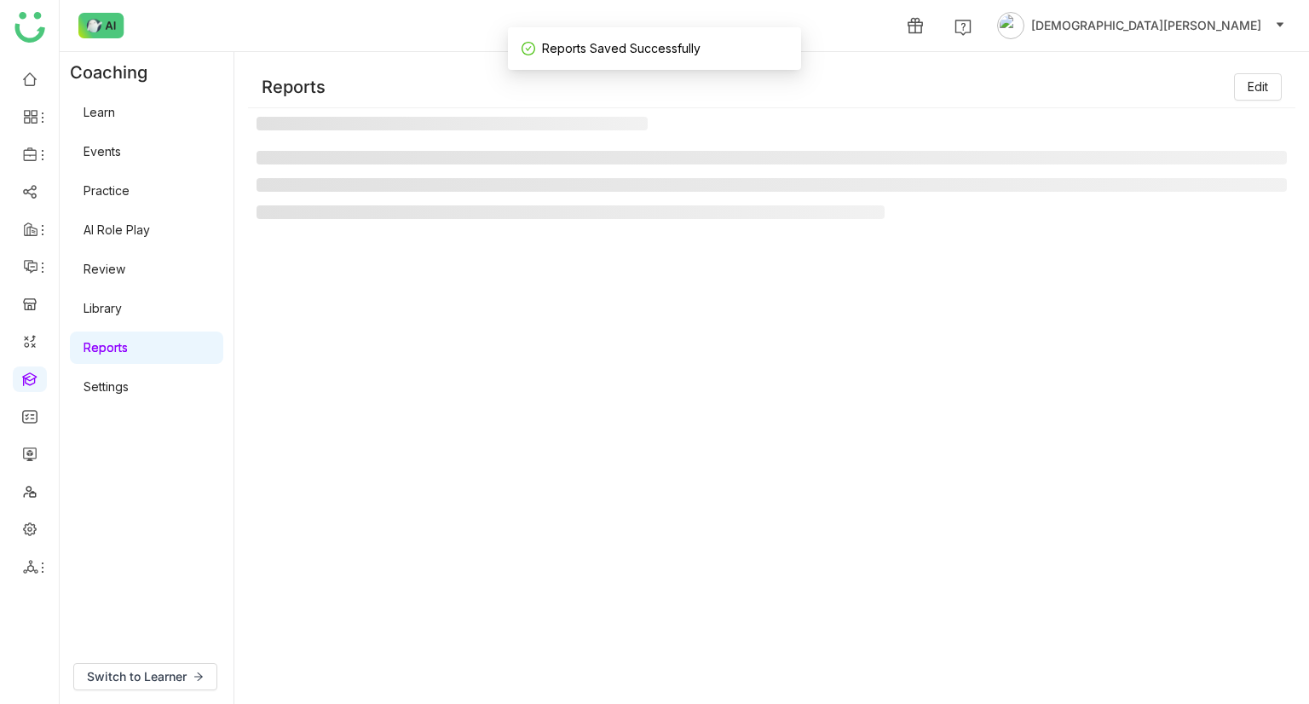
scroll to position [0, 0]
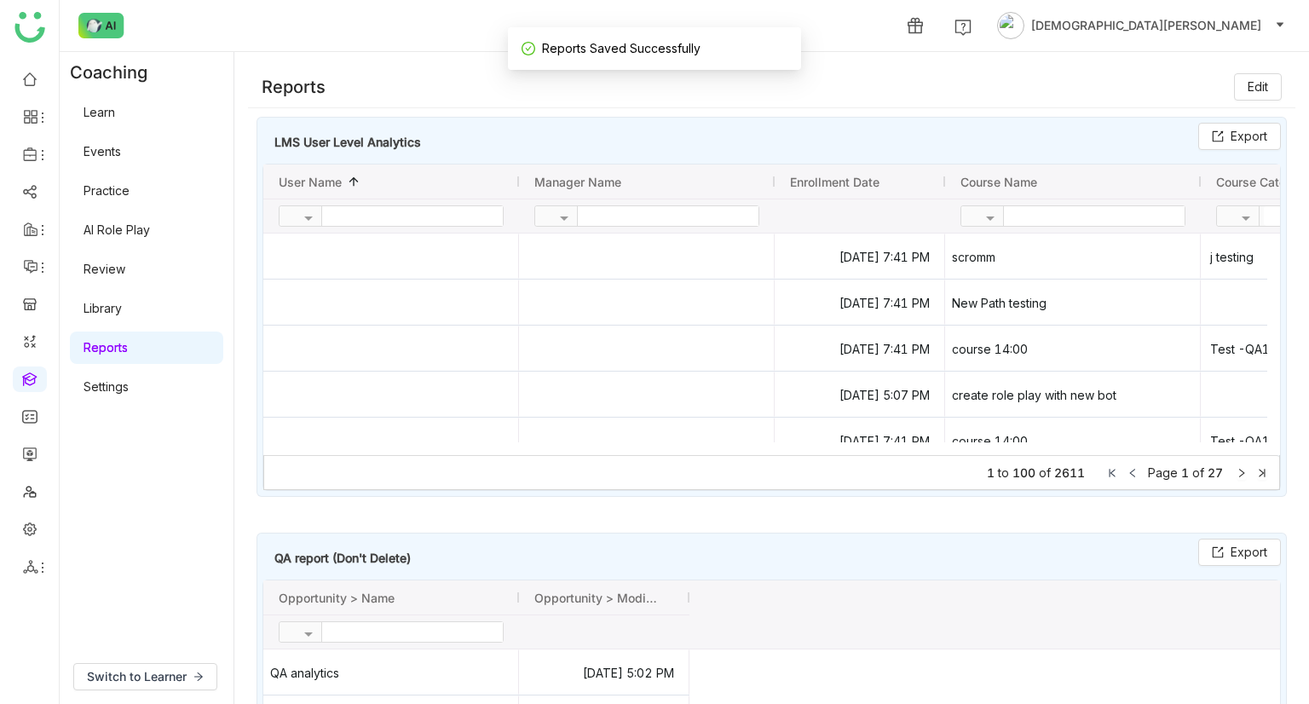
click at [102, 388] on link "Settings" at bounding box center [105, 386] width 45 height 14
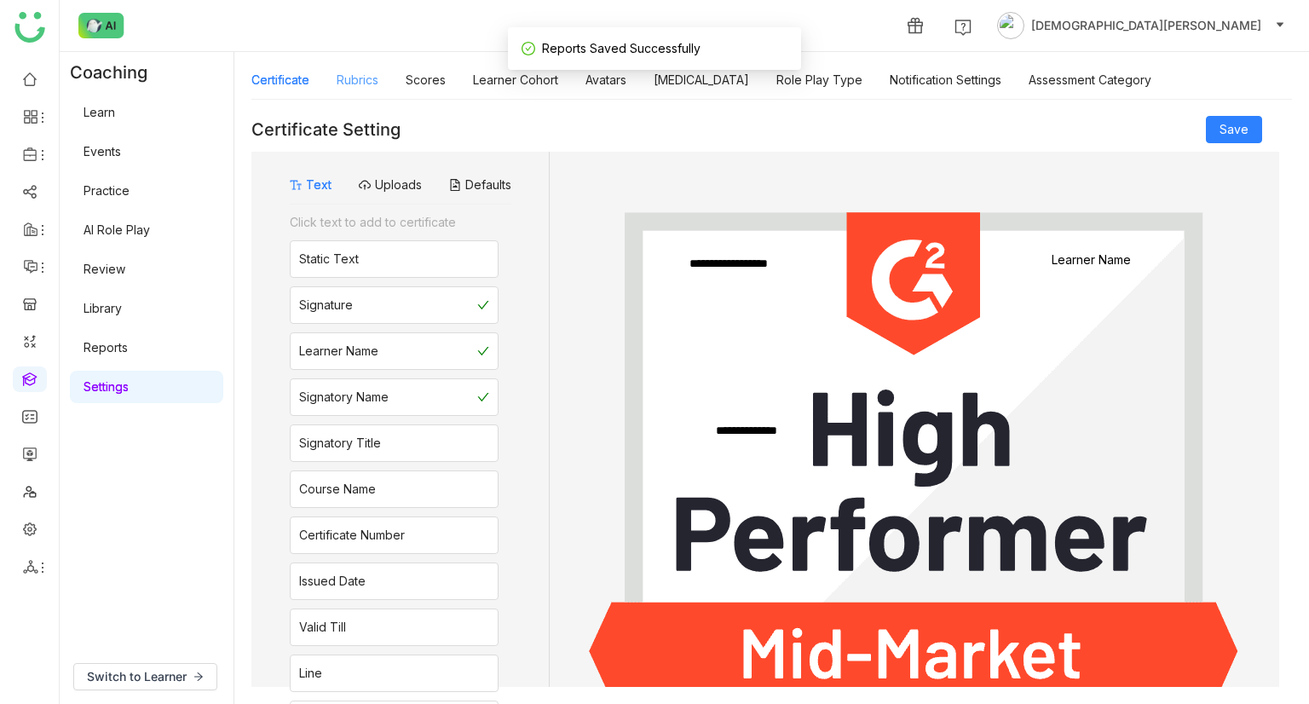
click at [361, 76] on link "Rubrics" at bounding box center [357, 79] width 42 height 14
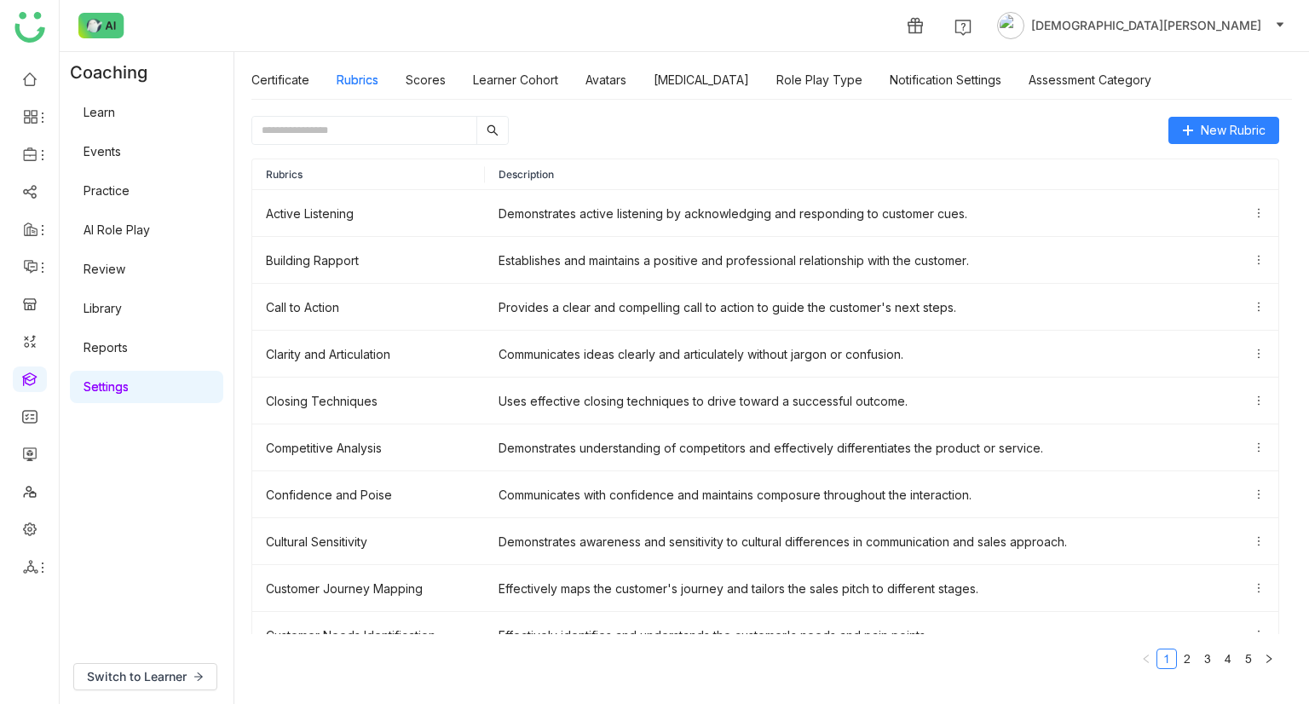
click at [457, 83] on div "Certificate Rubrics Scores Learner Cohort Avatars Personality Type Role Play Ty…" at bounding box center [701, 79] width 900 height 39
click at [431, 83] on link "Scores" at bounding box center [426, 79] width 40 height 14
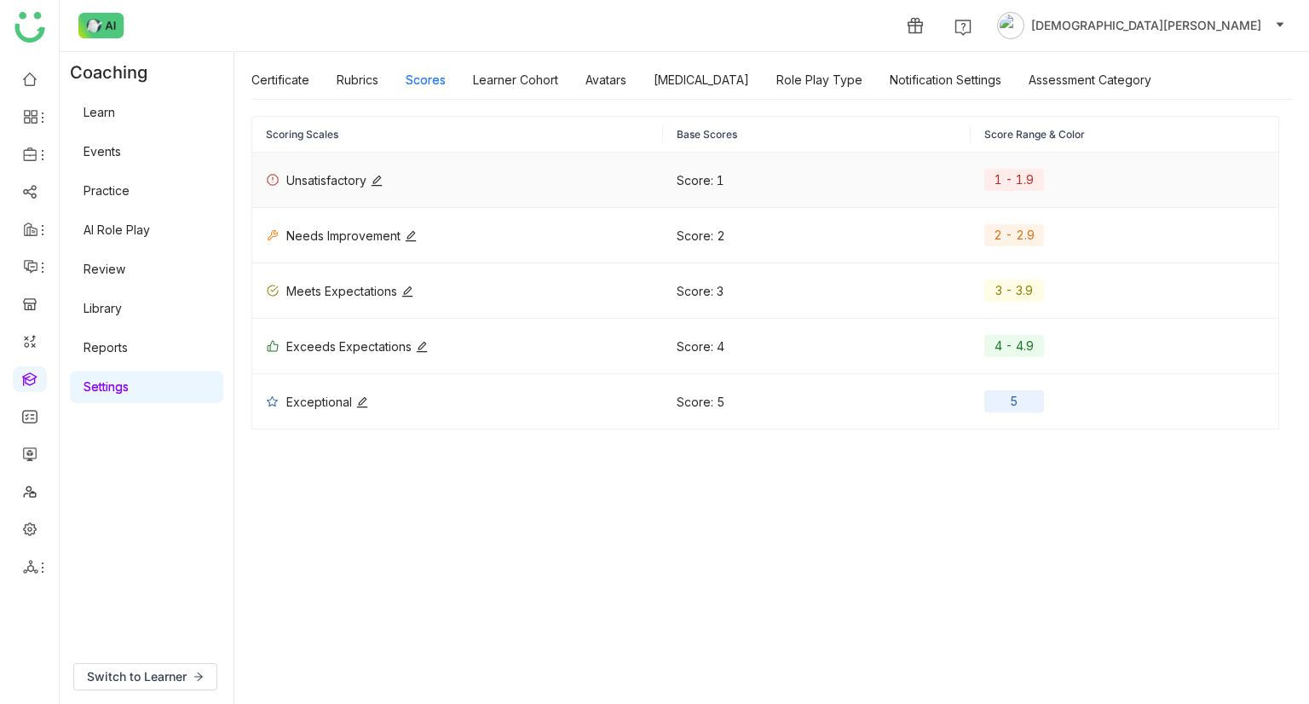
click at [382, 175] on icon at bounding box center [377, 181] width 12 height 12
click at [394, 184] on input "**********" at bounding box center [398, 179] width 204 height 19
type input "**********"
click at [504, 175] on icon at bounding box center [510, 180] width 12 height 12
click at [503, 78] on link "Learner Cohort" at bounding box center [515, 79] width 85 height 14
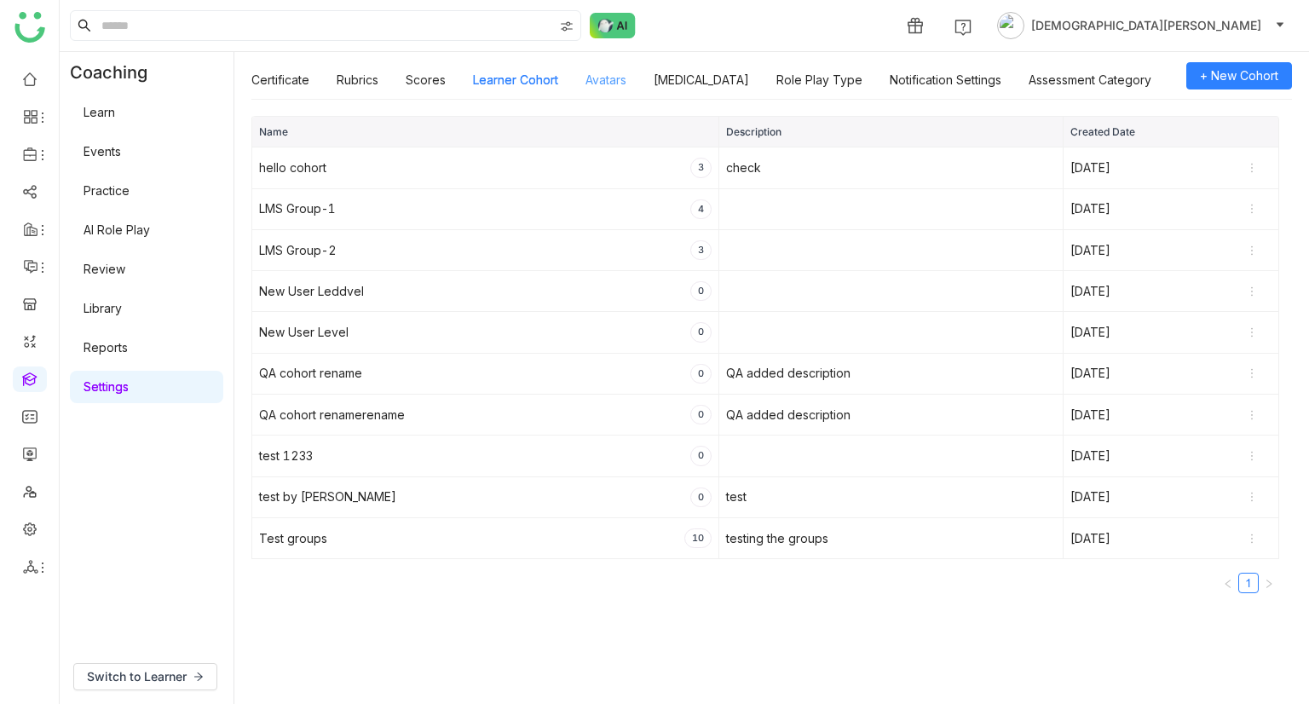
click at [618, 81] on link "Avatars" at bounding box center [605, 79] width 41 height 14
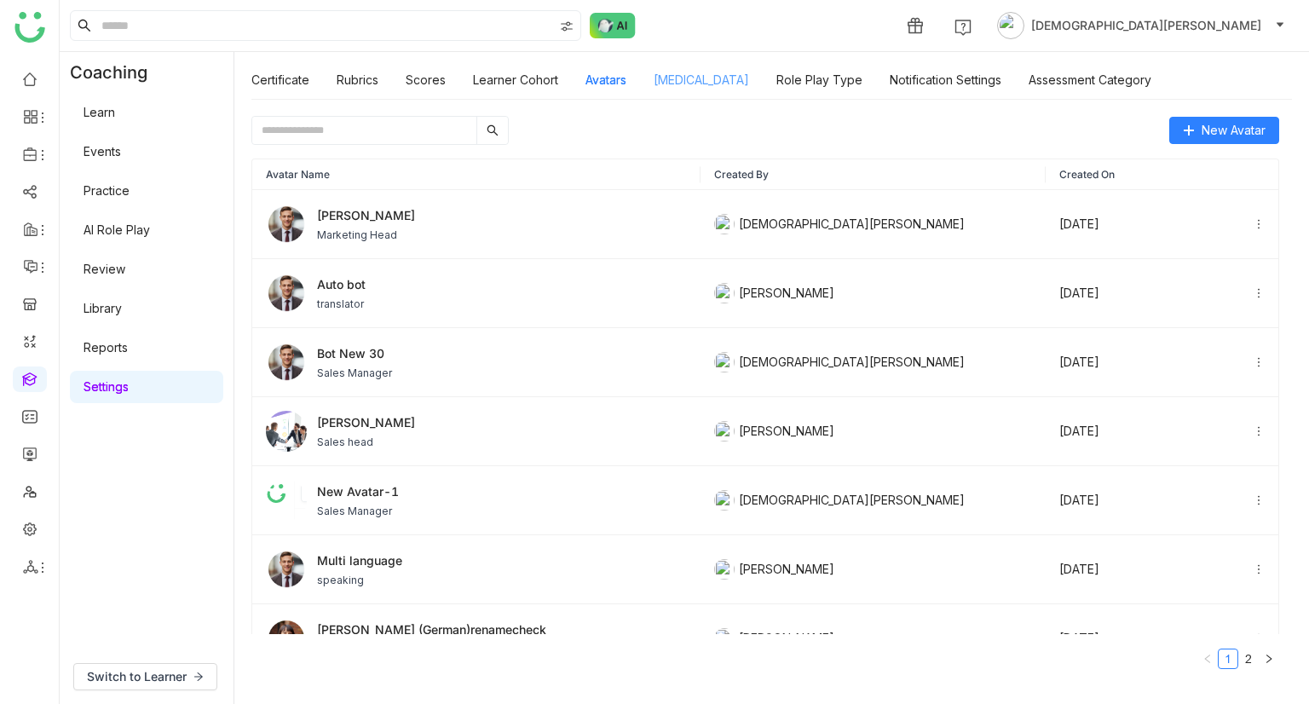
click at [707, 86] on link "[MEDICAL_DATA]" at bounding box center [700, 79] width 95 height 14
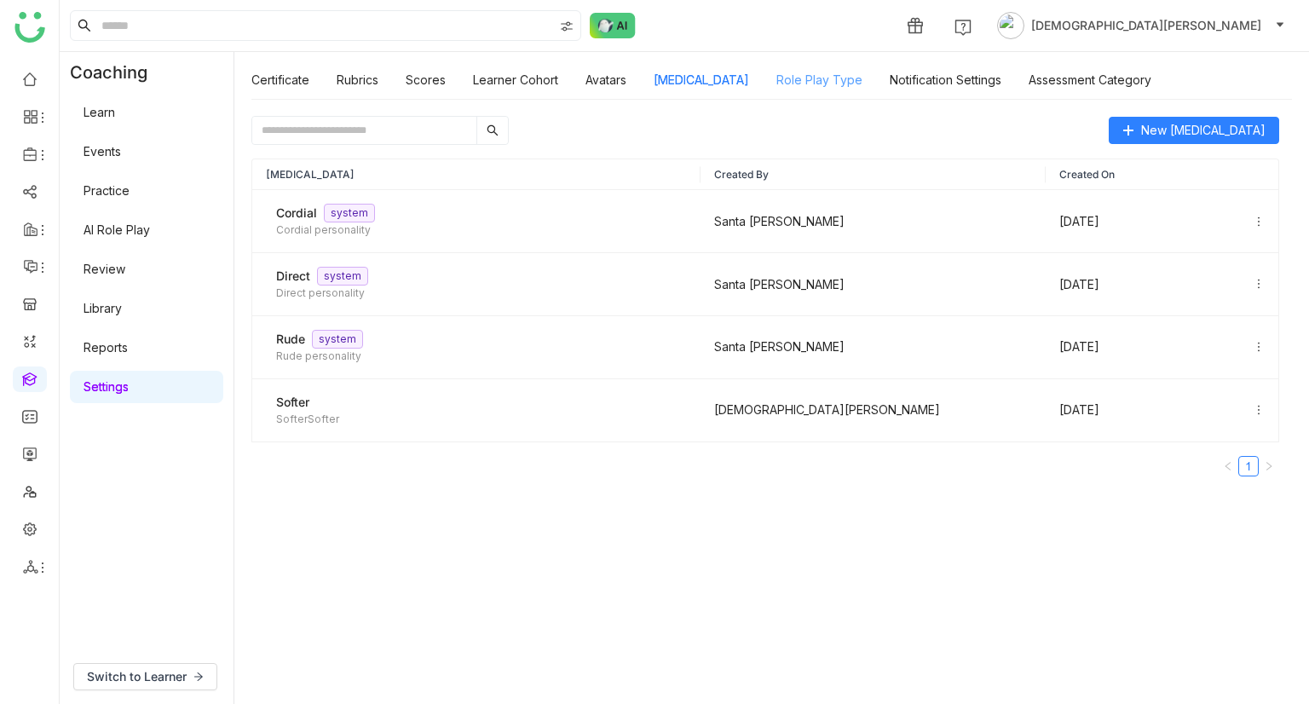
click at [794, 79] on link "Role Play Type" at bounding box center [819, 79] width 86 height 14
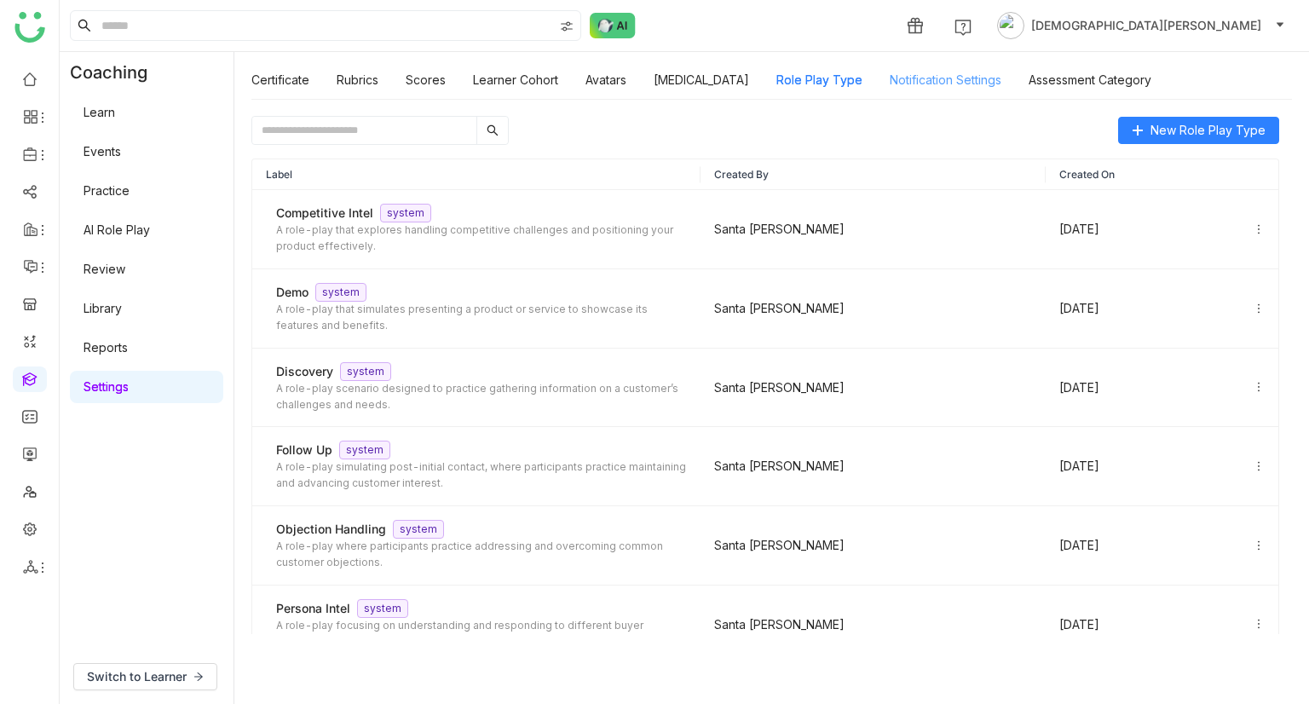
click at [932, 83] on link "Notification Settings" at bounding box center [945, 79] width 112 height 14
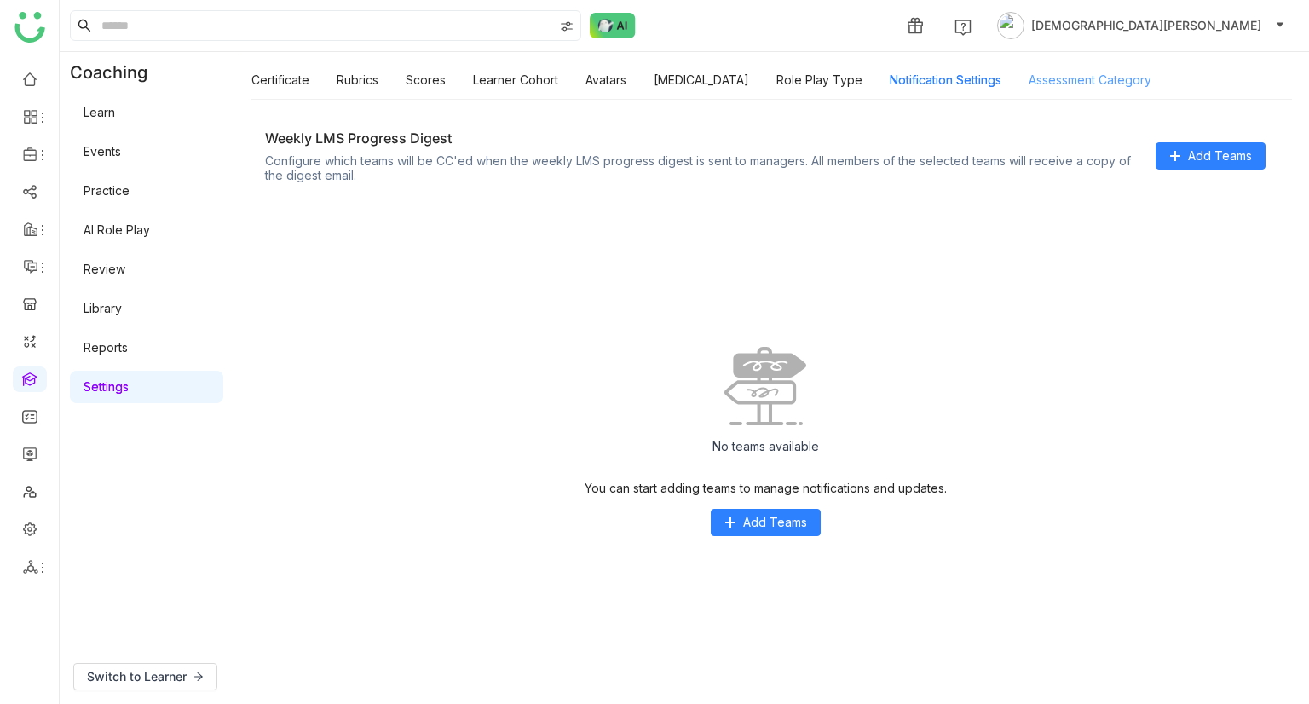
click at [1053, 82] on link "Assessment Category" at bounding box center [1089, 79] width 123 height 14
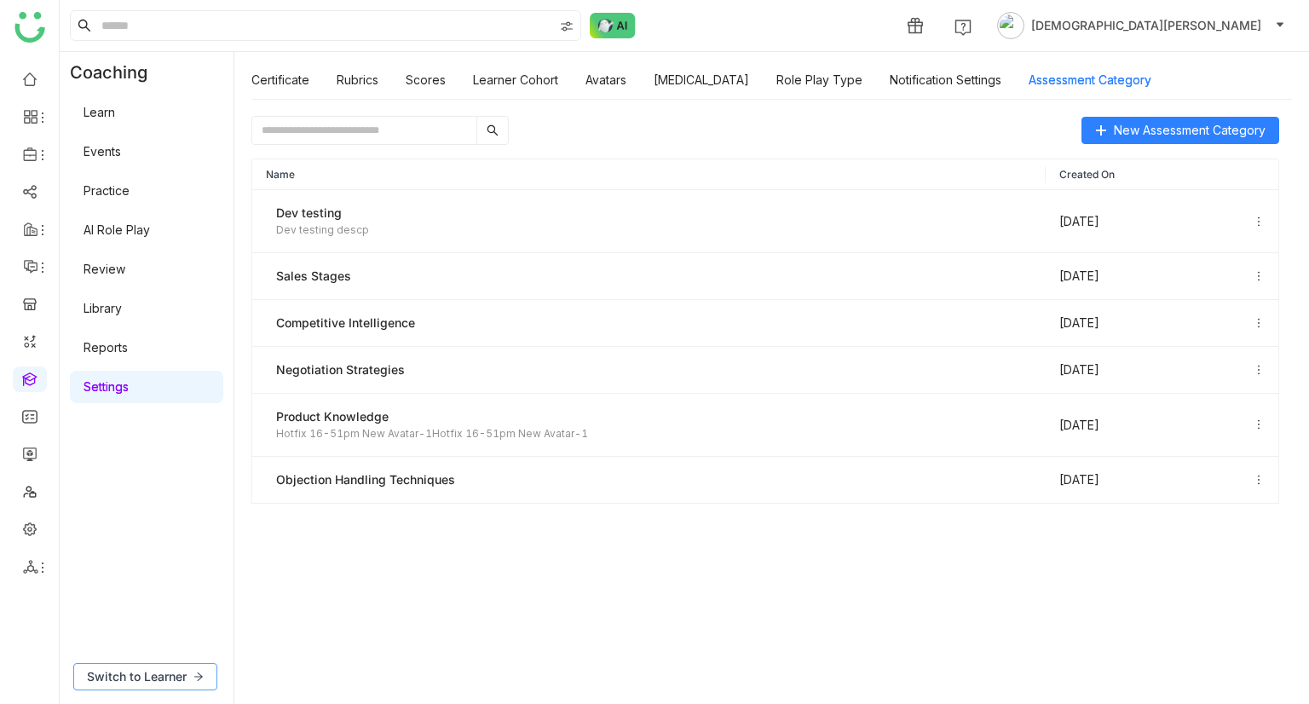
click at [133, 664] on button "Switch to Learner" at bounding box center [145, 676] width 144 height 27
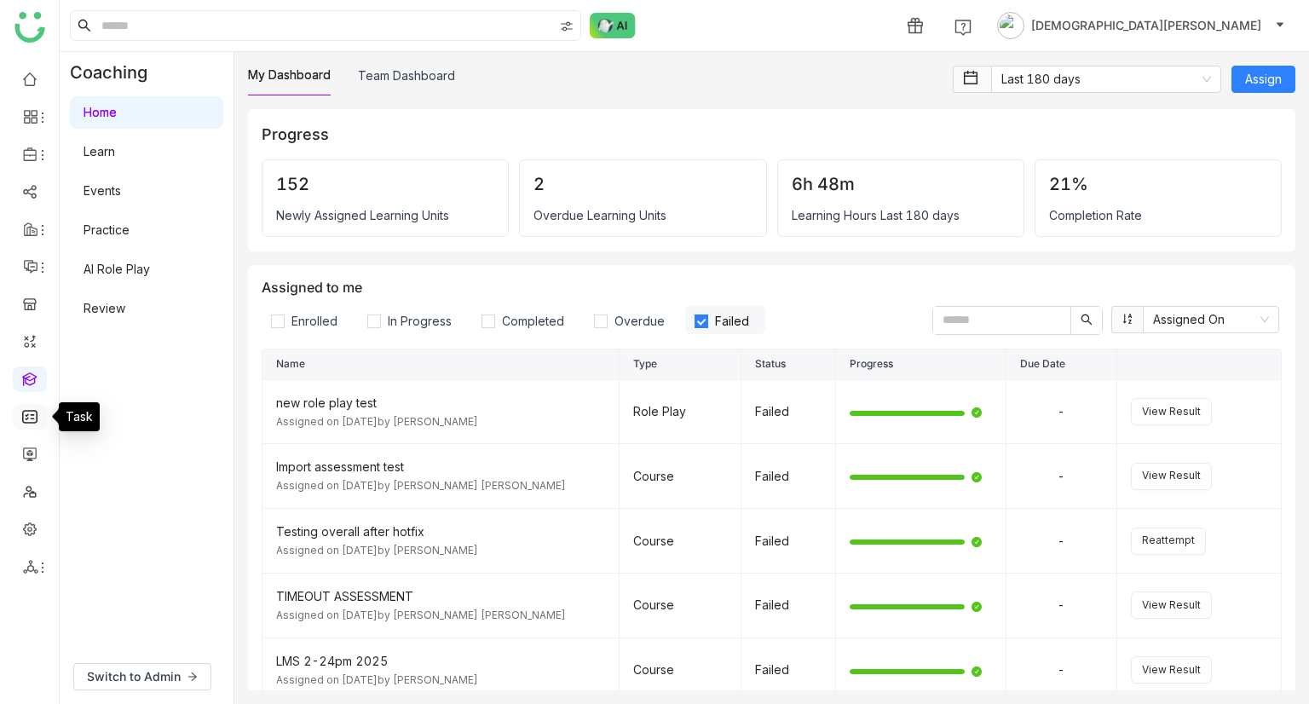
click at [31, 422] on link at bounding box center [29, 415] width 15 height 14
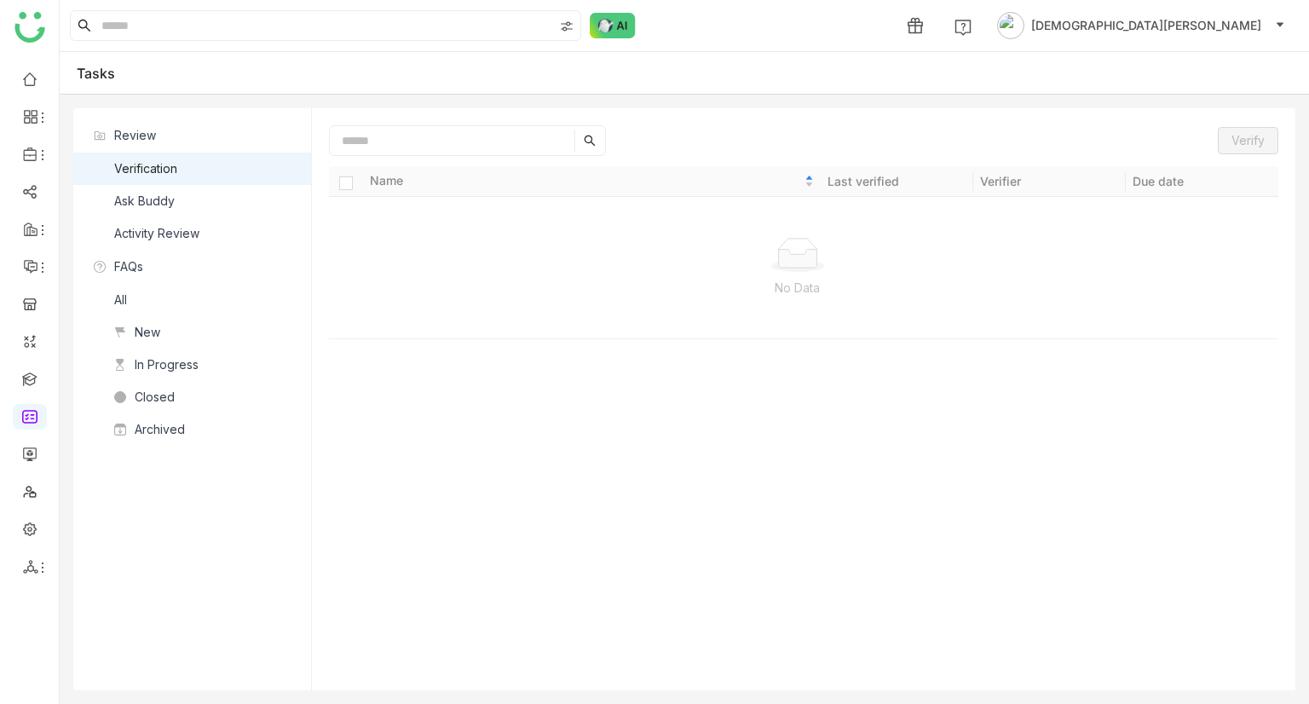
click at [157, 193] on div "Ask Buddy" at bounding box center [144, 201] width 60 height 19
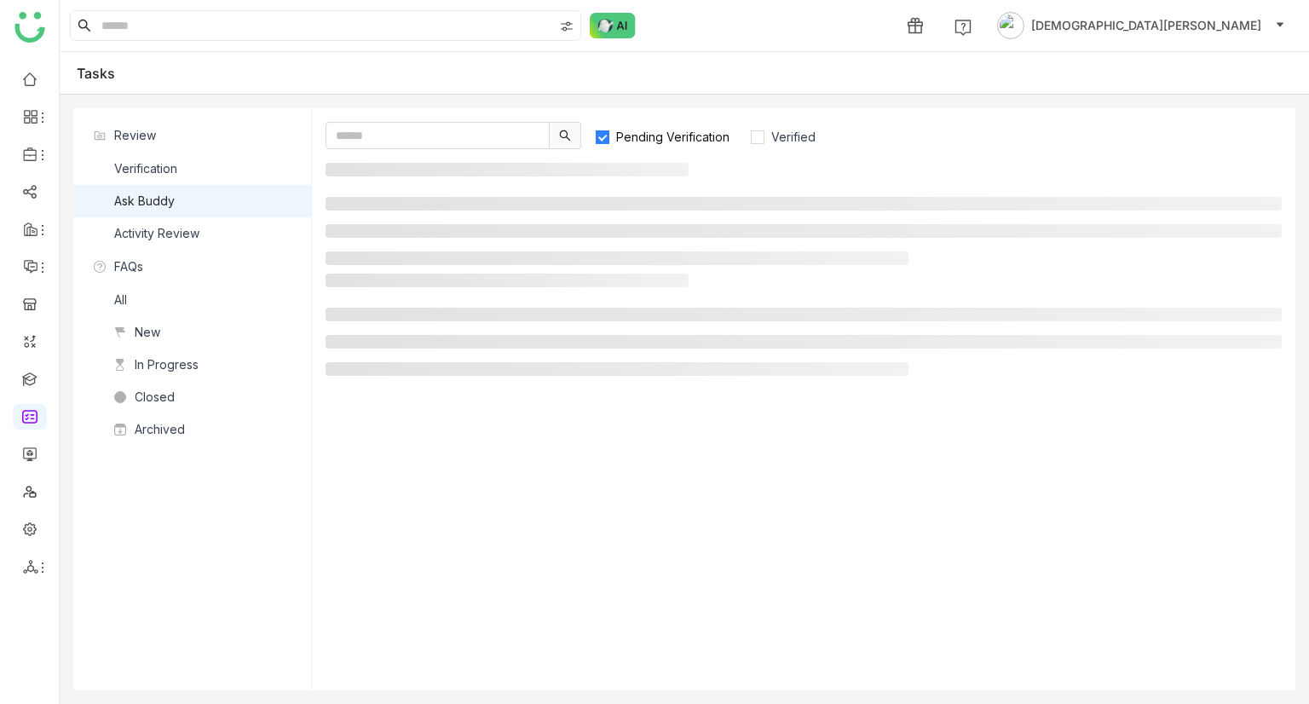
click at [172, 236] on div "Activity Review" at bounding box center [156, 233] width 85 height 19
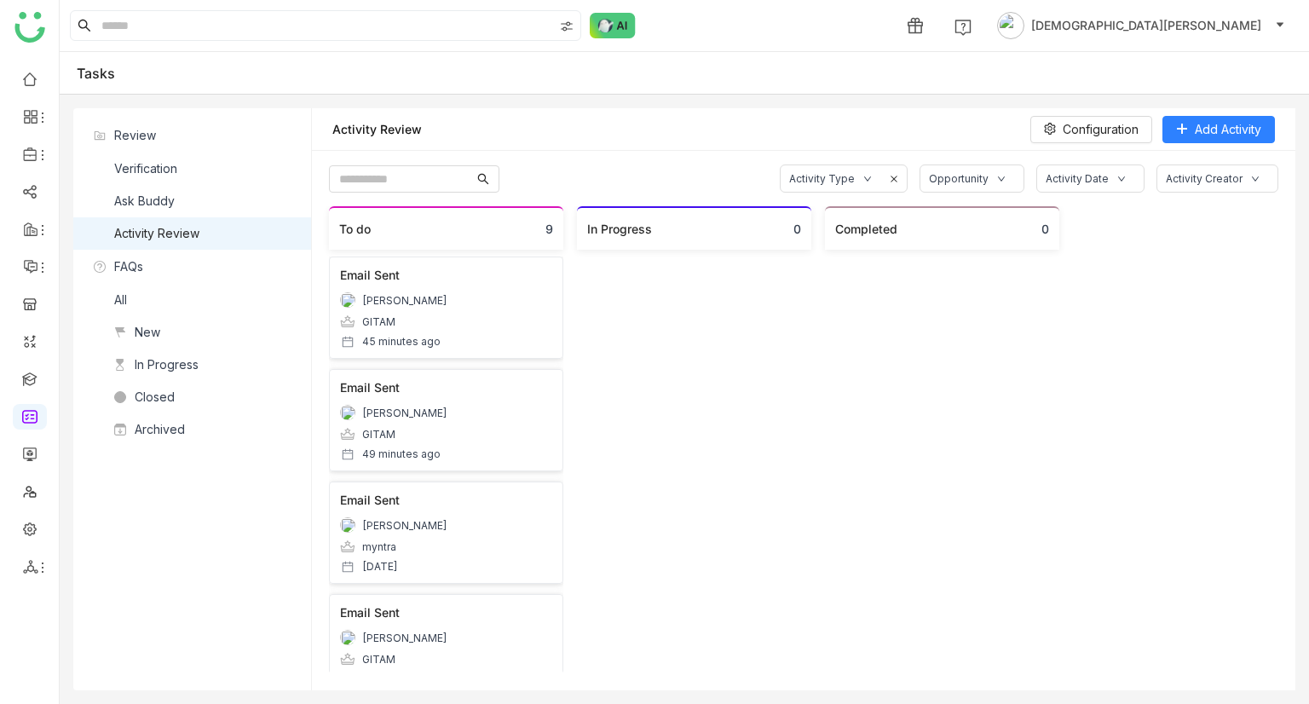
click at [195, 196] on nz-list-item "Ask Buddy" at bounding box center [192, 201] width 238 height 32
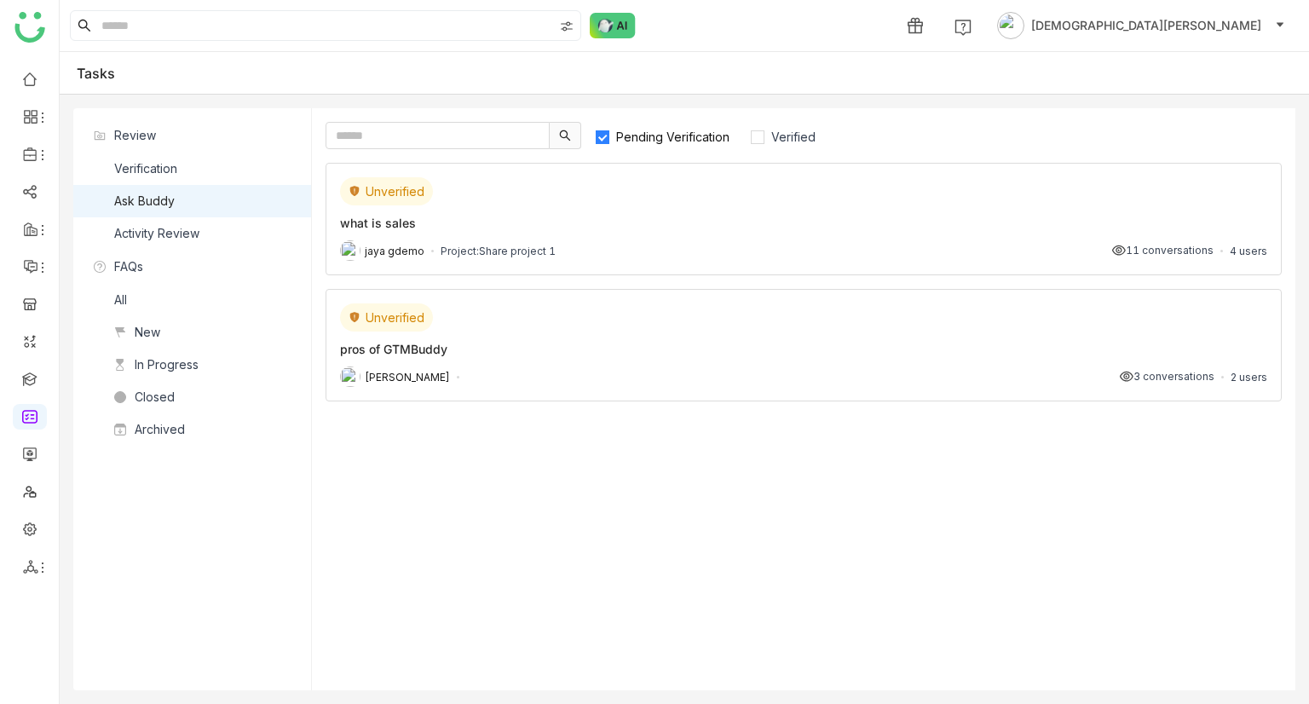
click at [607, 192] on div "Unverified" at bounding box center [803, 191] width 927 height 28
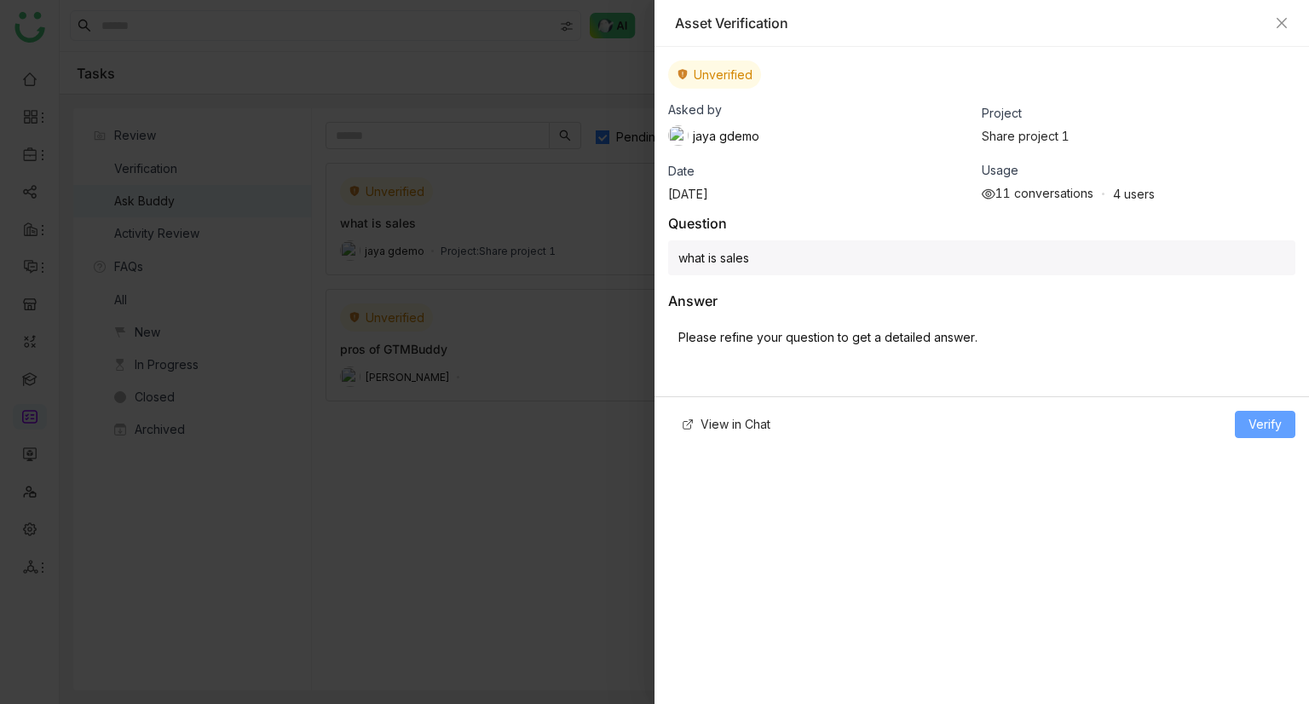
click at [1271, 411] on button "Verify" at bounding box center [1264, 424] width 60 height 27
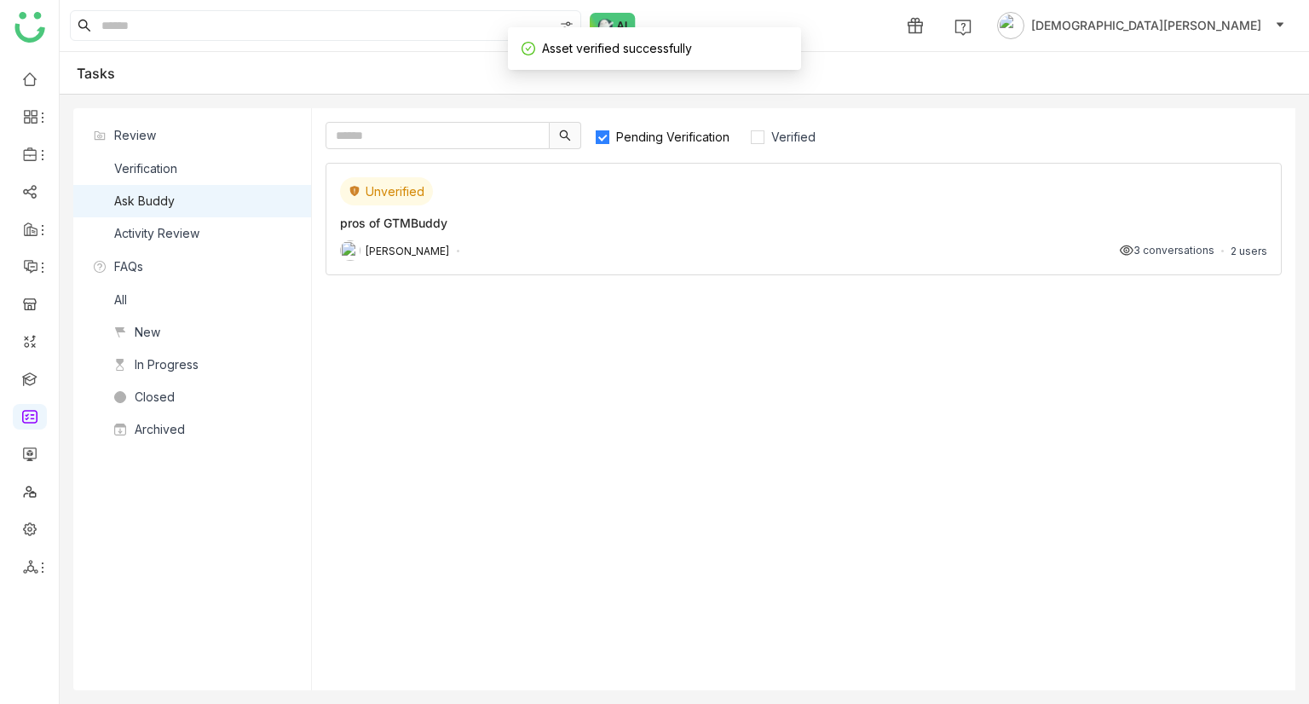
click at [172, 232] on div "Activity Review" at bounding box center [156, 233] width 85 height 19
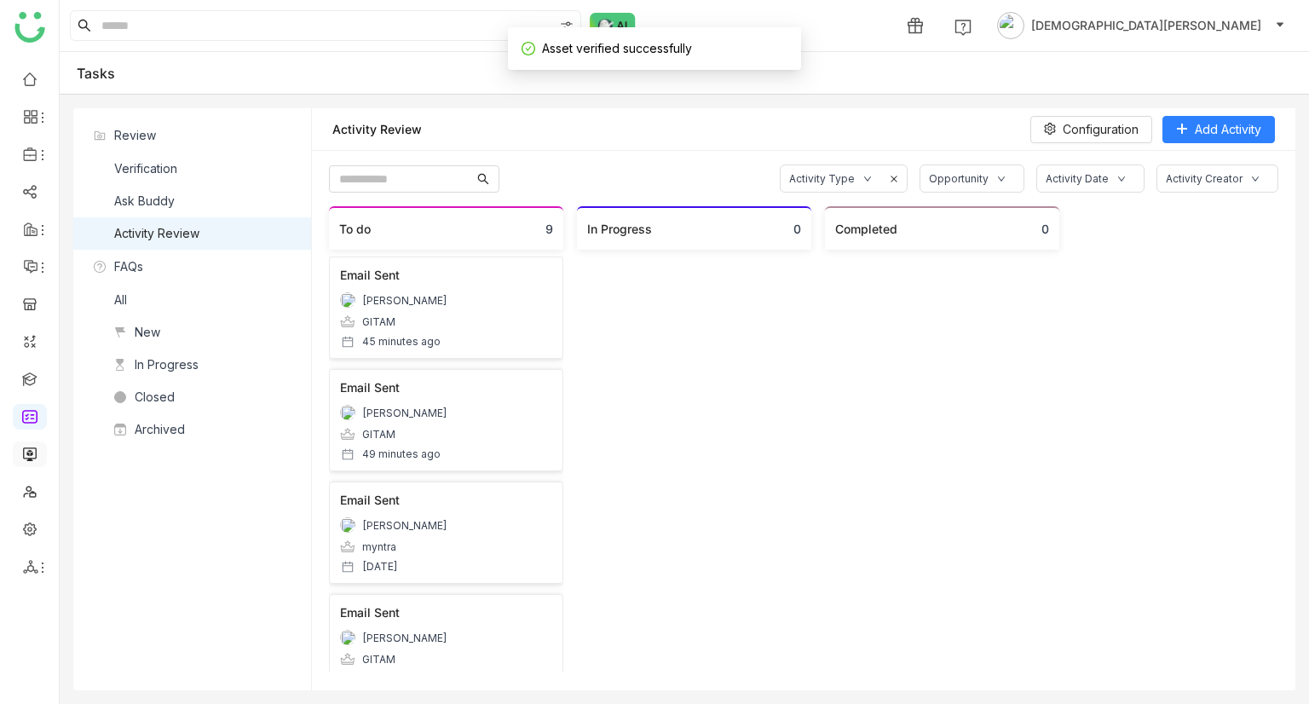
click at [22, 459] on link at bounding box center [29, 453] width 15 height 14
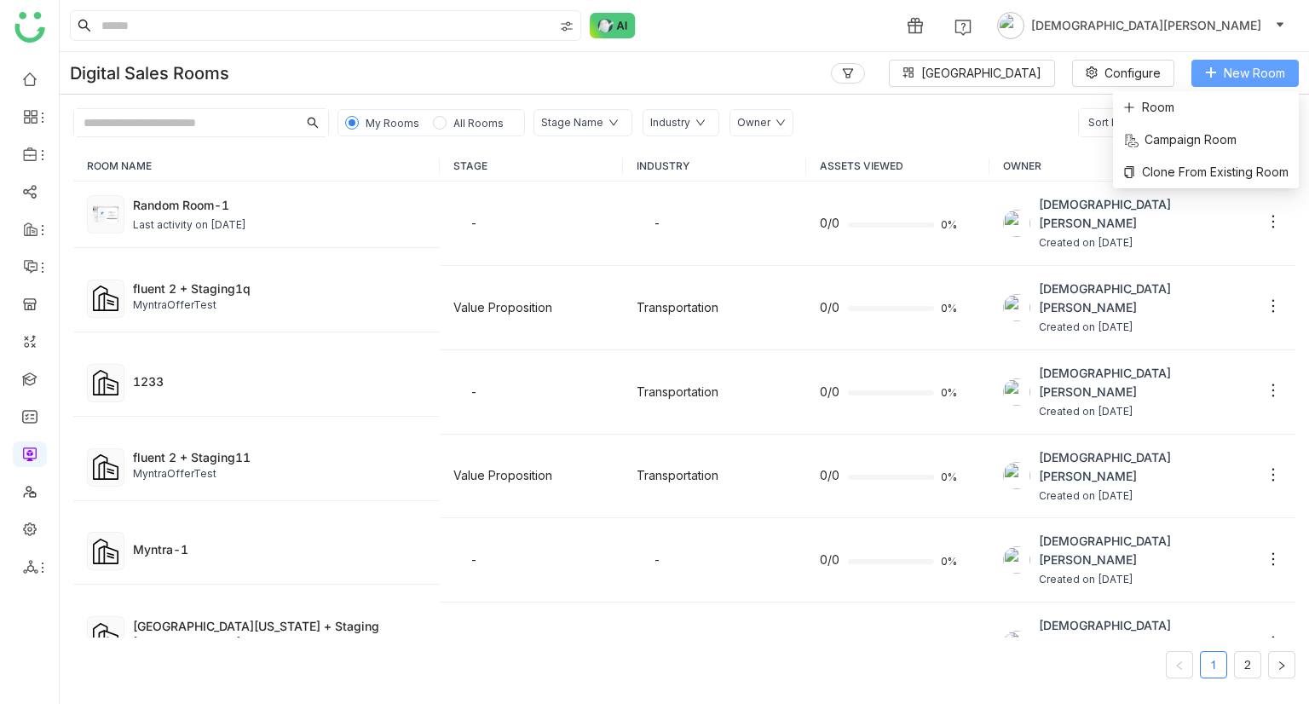
click at [1227, 68] on span "New Room" at bounding box center [1253, 73] width 61 height 19
click at [1151, 98] on span "Room" at bounding box center [1148, 107] width 51 height 19
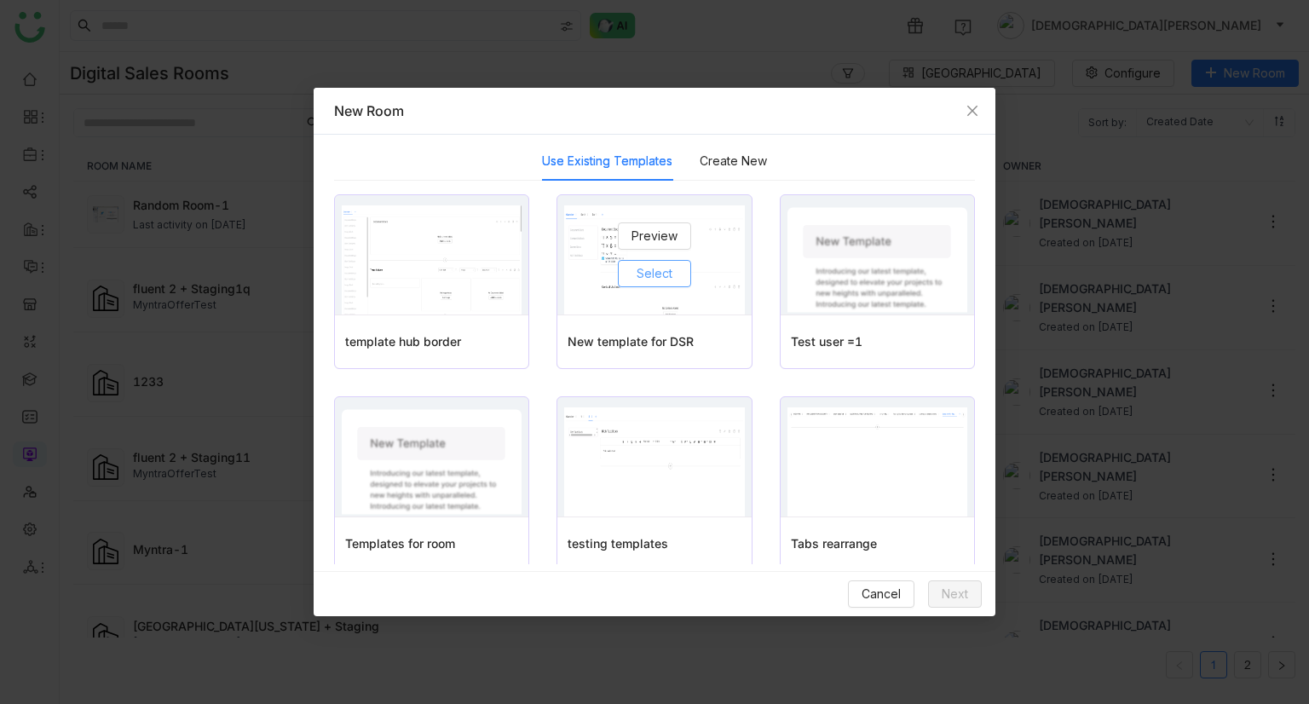
click at [643, 275] on span "Select" at bounding box center [654, 273] width 36 height 19
click at [963, 584] on span "Next" at bounding box center [954, 593] width 26 height 19
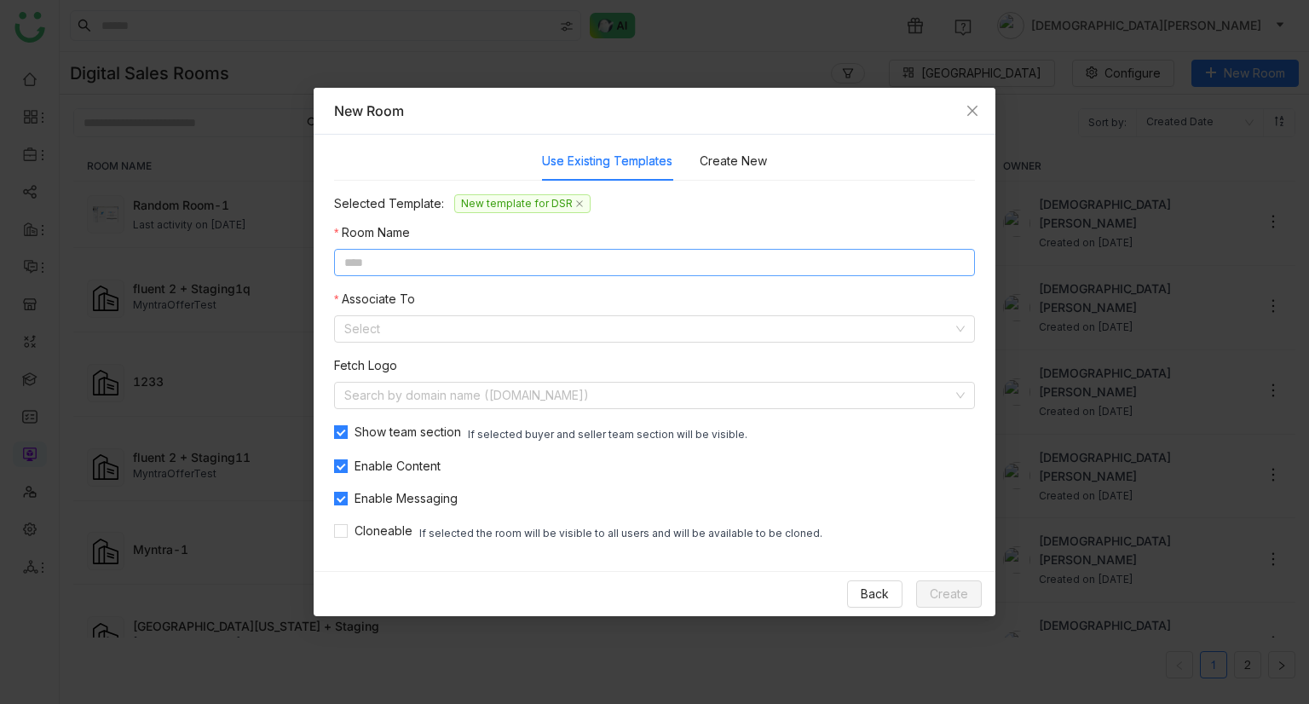
click at [508, 256] on input at bounding box center [654, 262] width 641 height 27
type input "**********"
click at [486, 319] on input at bounding box center [648, 329] width 608 height 26
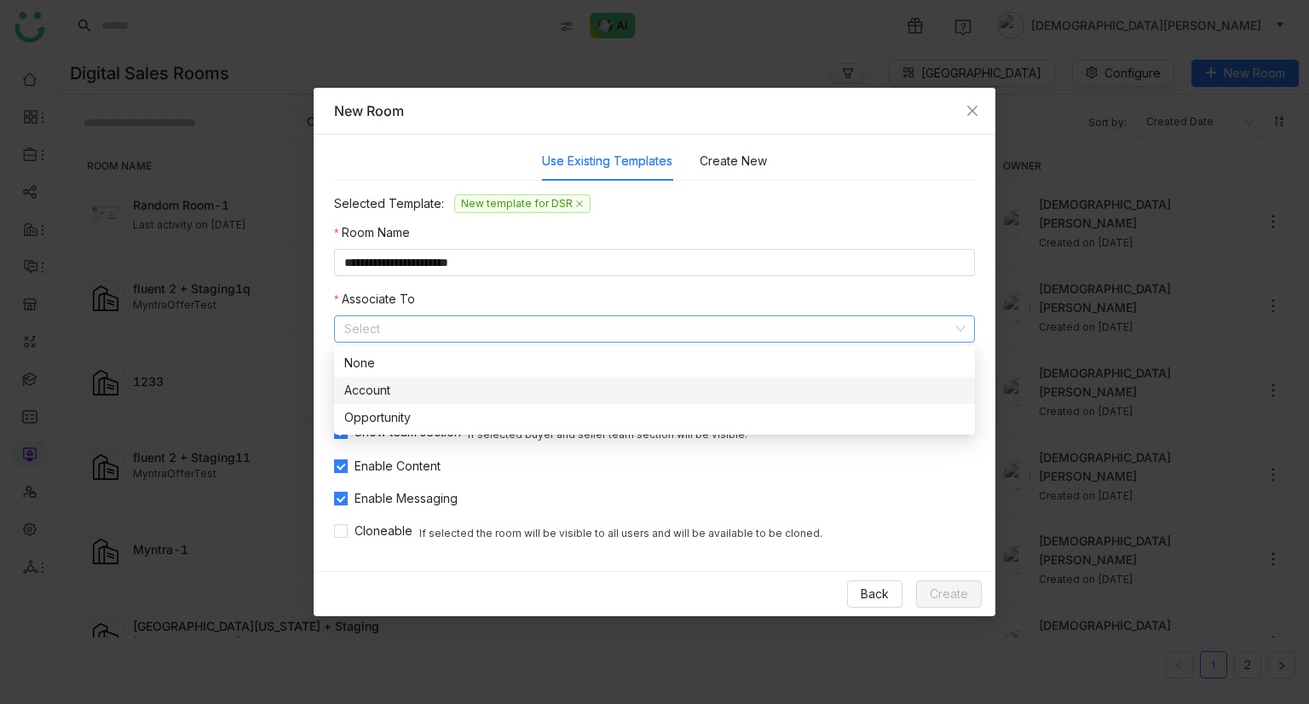
click at [378, 381] on div "Account" at bounding box center [654, 390] width 620 height 19
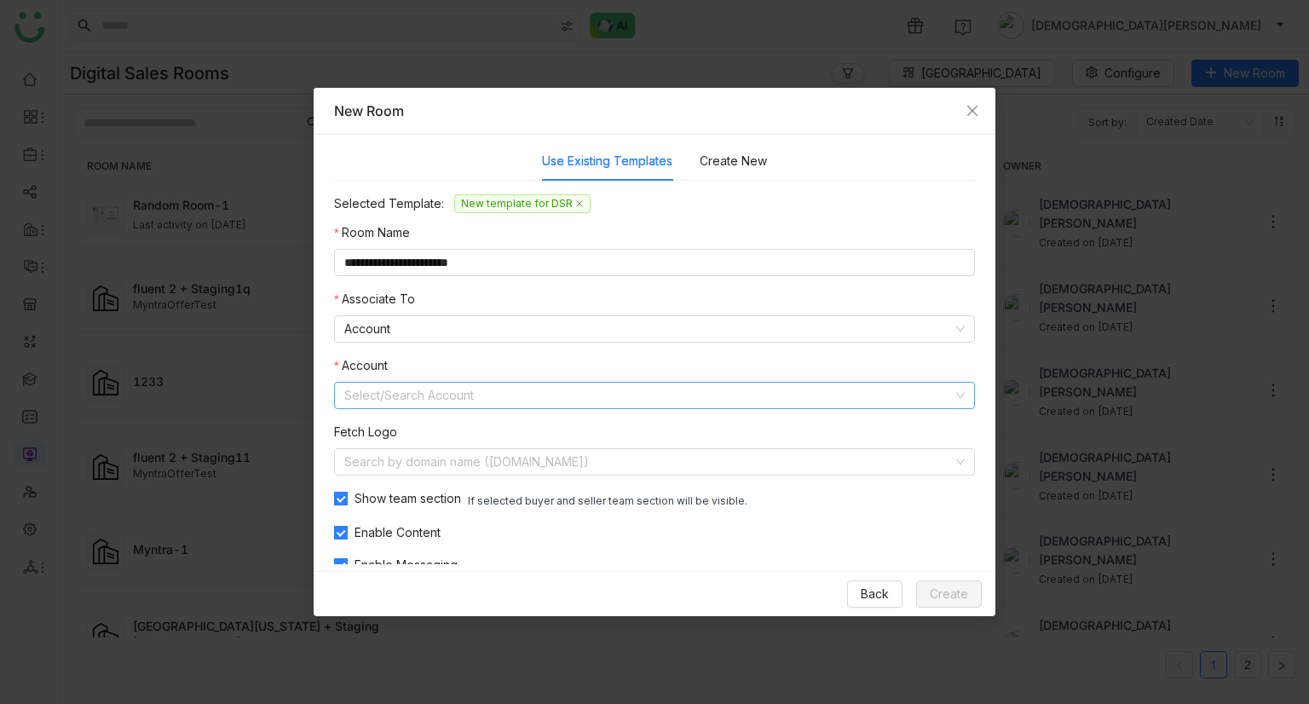
click at [383, 396] on input at bounding box center [648, 395] width 608 height 26
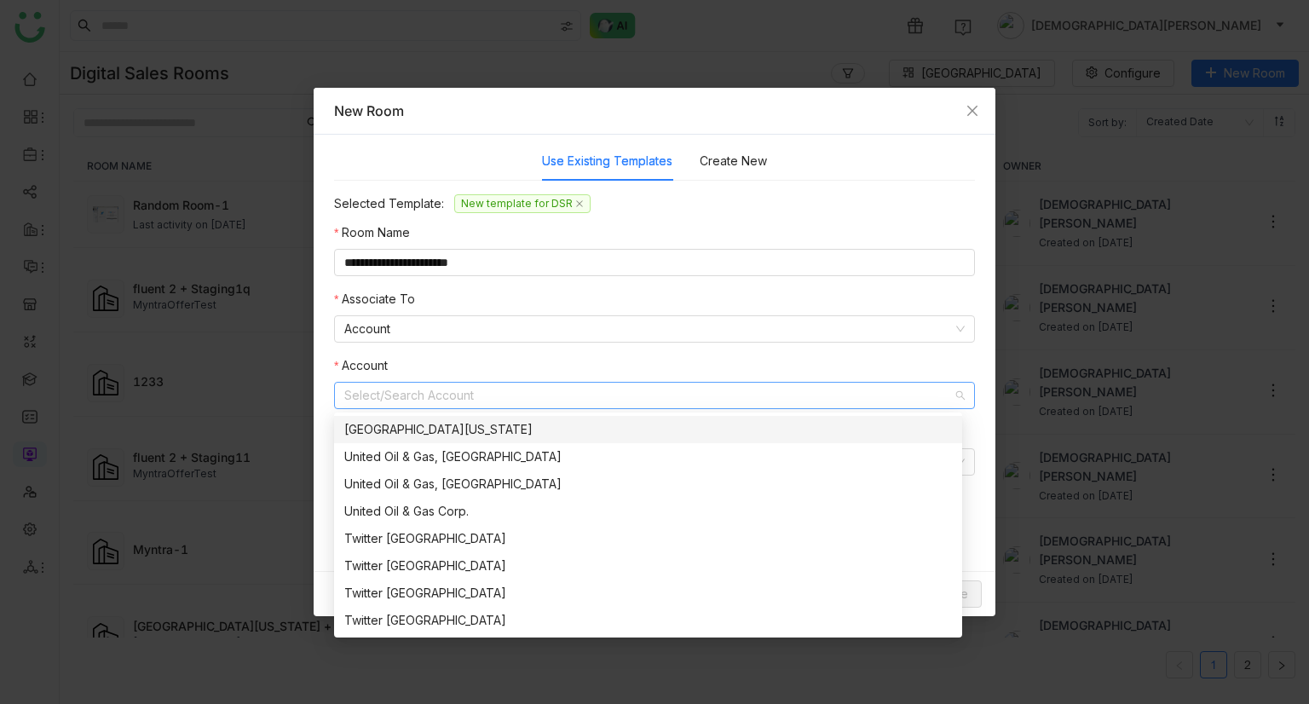
click at [400, 417] on nz-option-item "[GEOGRAPHIC_DATA][US_STATE]" at bounding box center [648, 429] width 628 height 27
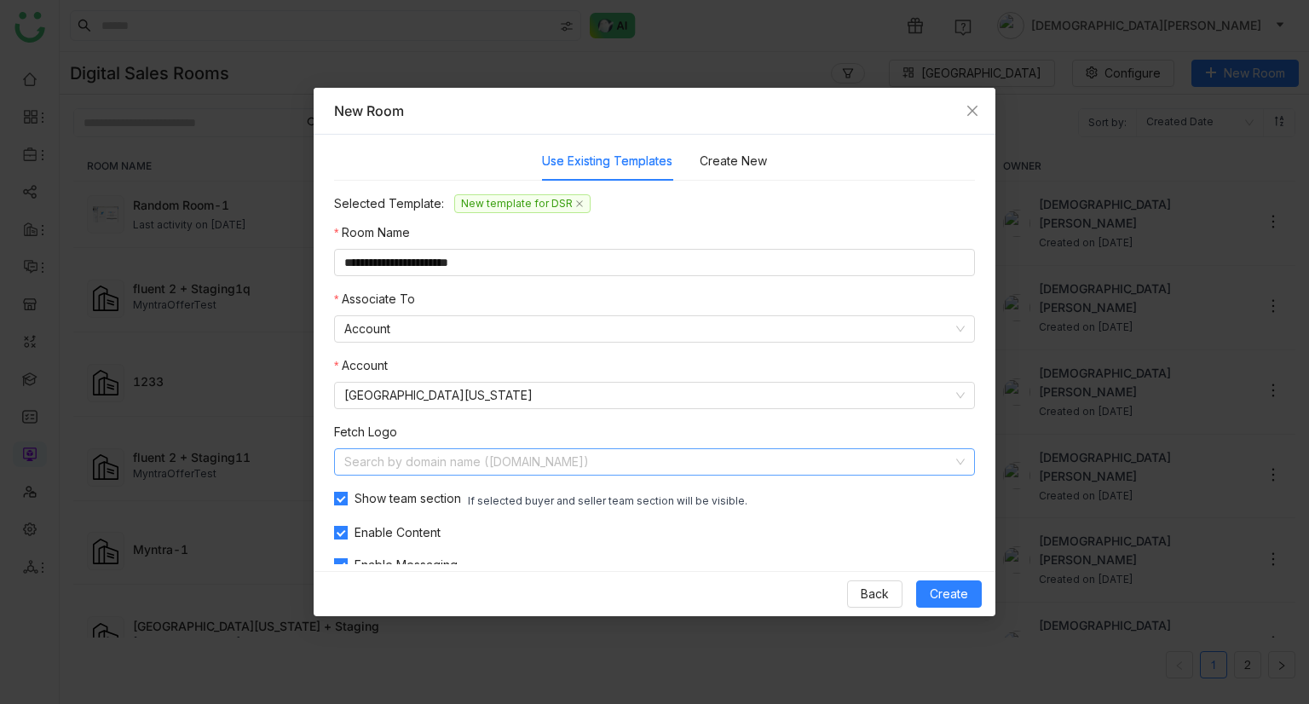
click at [444, 467] on input at bounding box center [648, 462] width 608 height 26
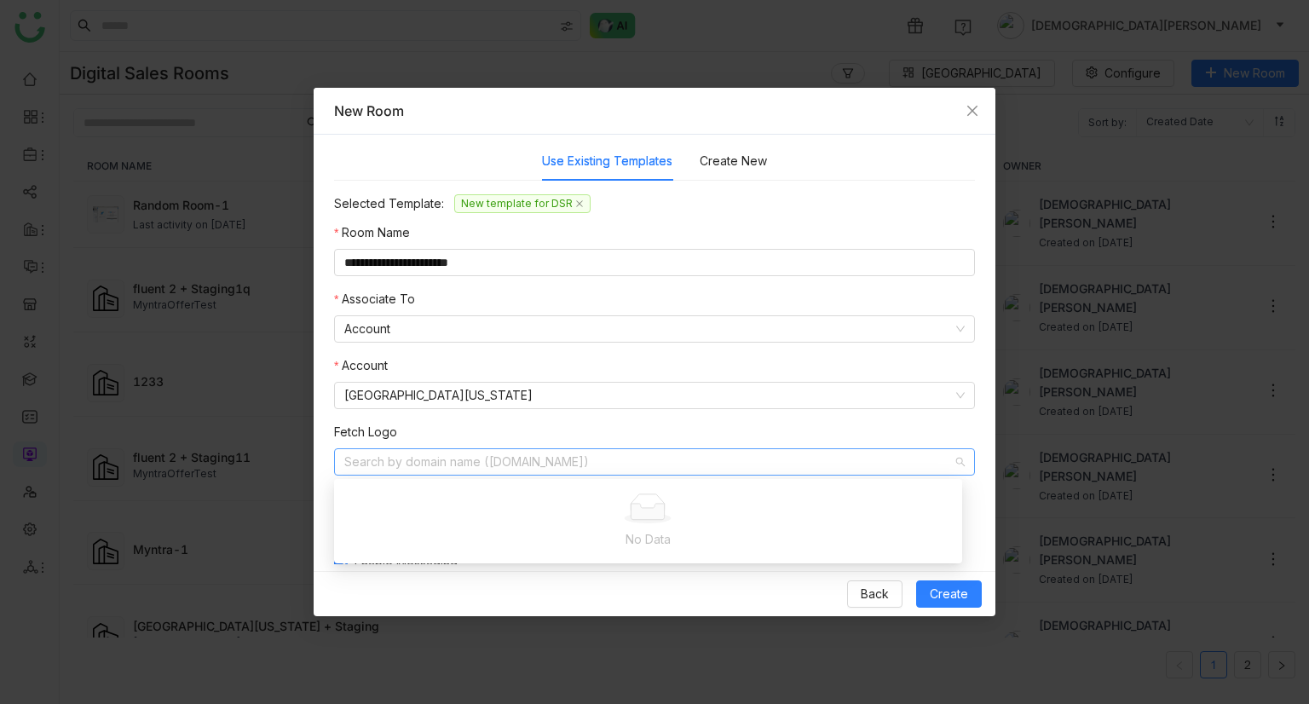
type input "*"
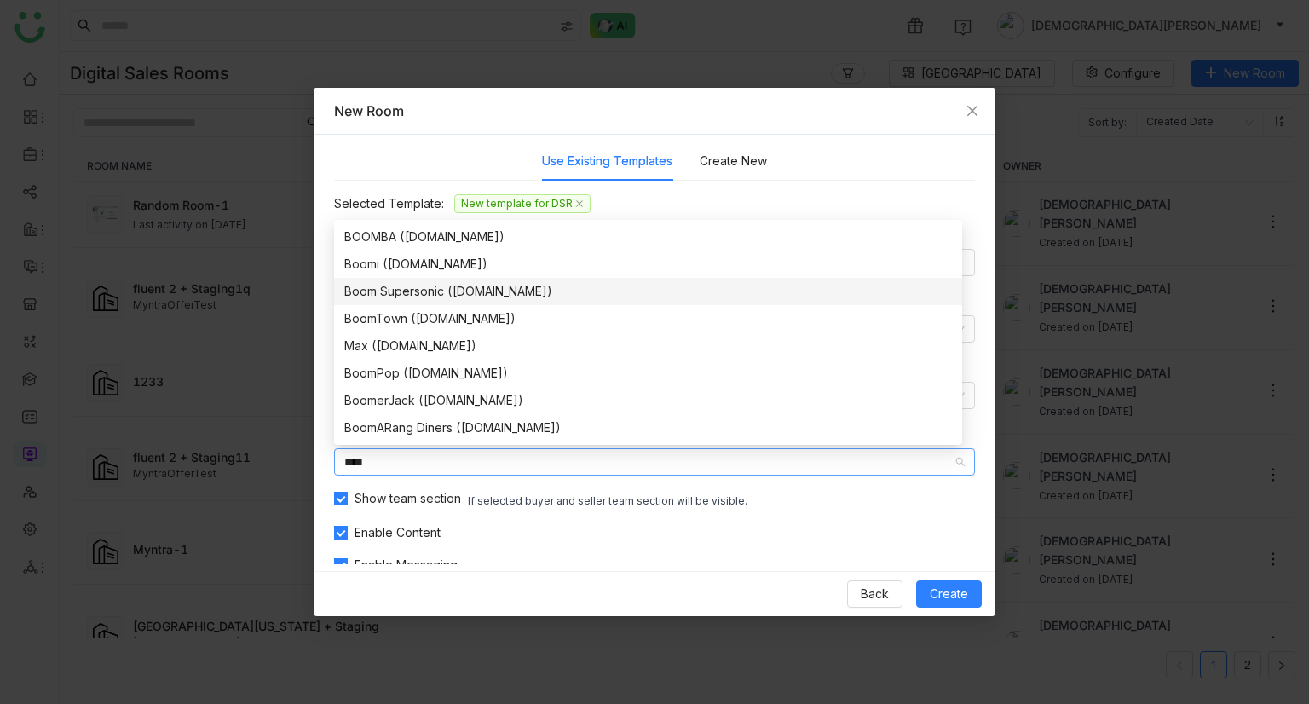
type input "****"
click at [387, 293] on div "Boom Supersonic ([DOMAIN_NAME])" at bounding box center [647, 291] width 607 height 19
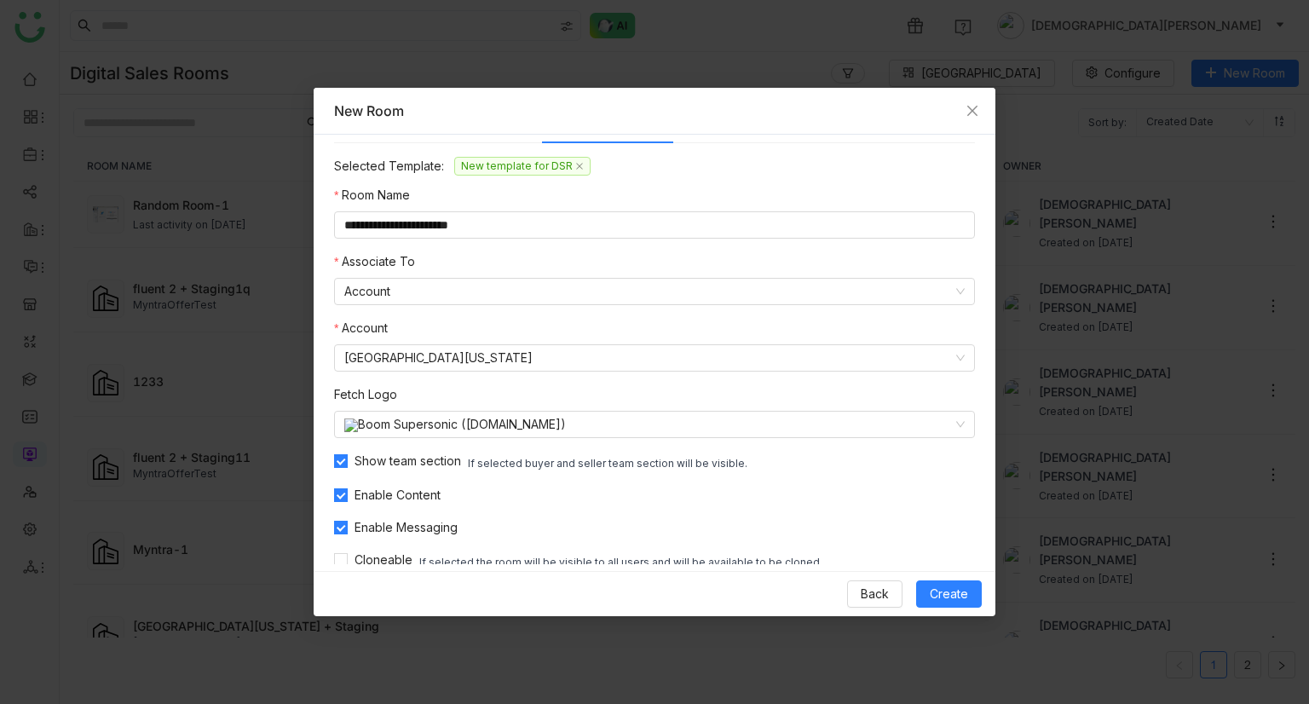
scroll to position [58, 0]
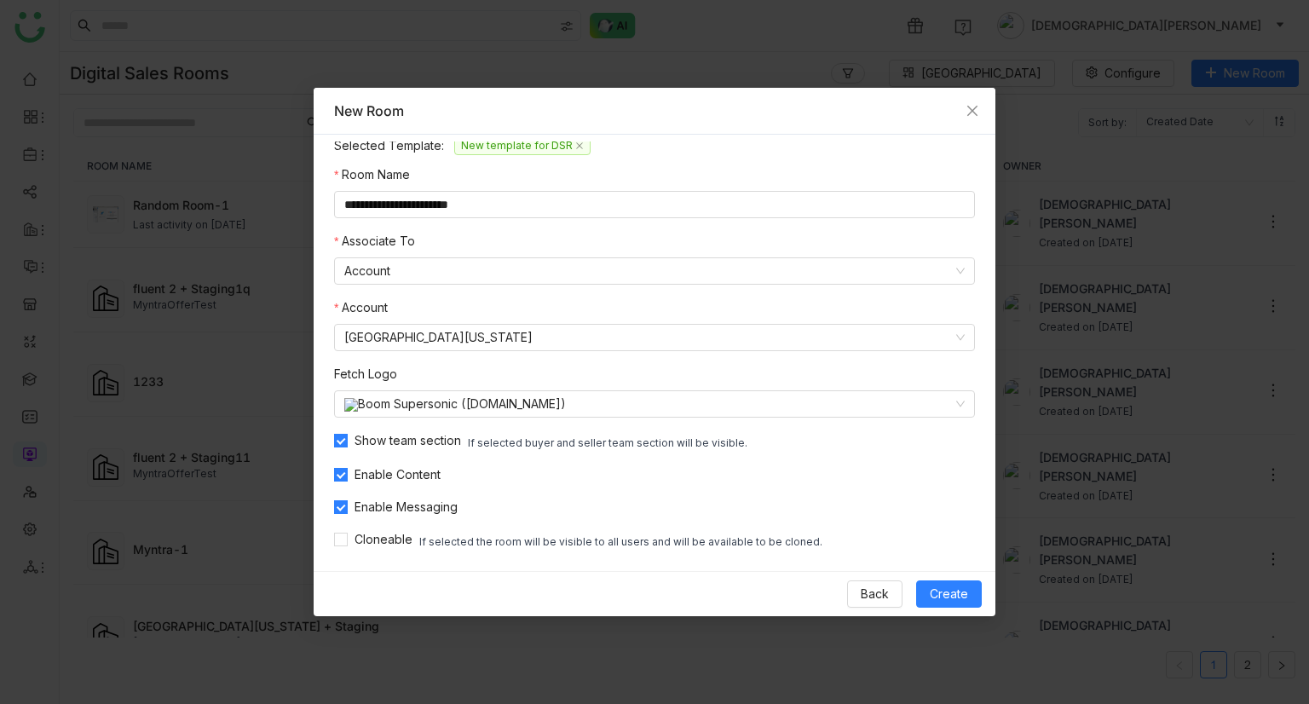
click at [961, 578] on div "Back Create" at bounding box center [654, 593] width 682 height 45
click at [958, 584] on span "Create" at bounding box center [948, 593] width 38 height 19
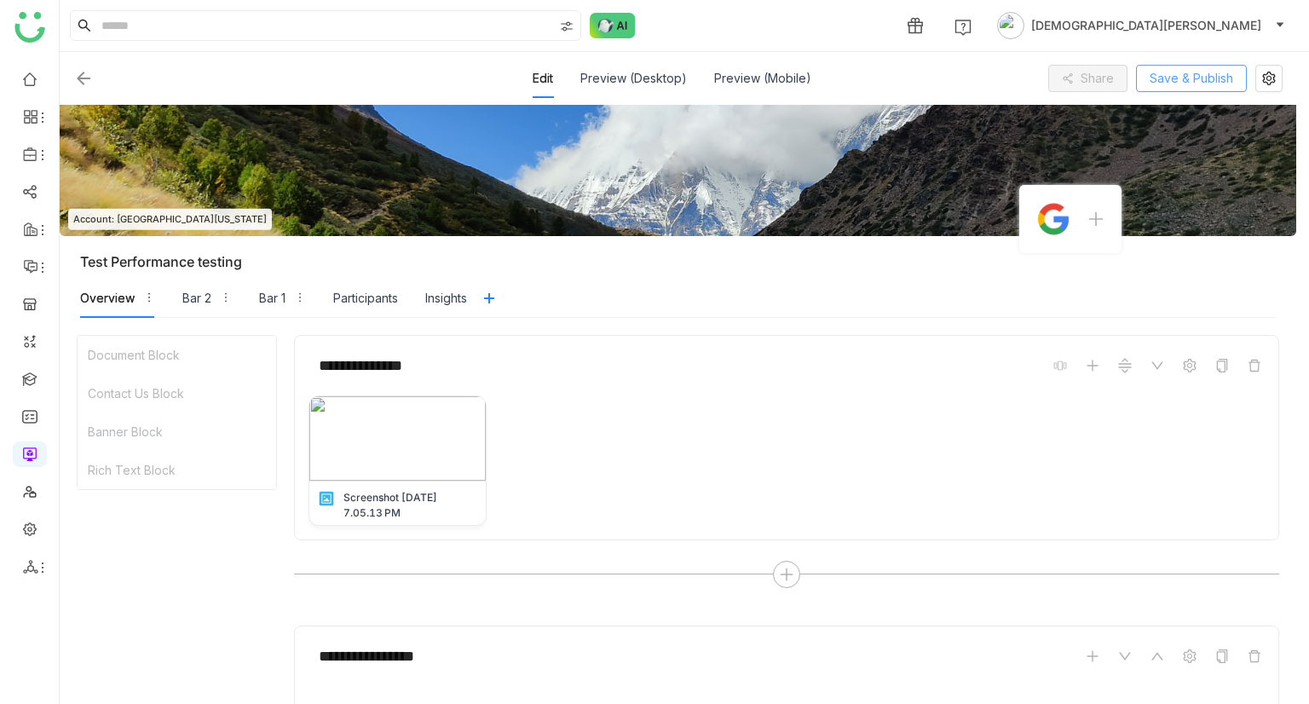
click at [1199, 80] on span "Save & Publish" at bounding box center [1190, 78] width 83 height 19
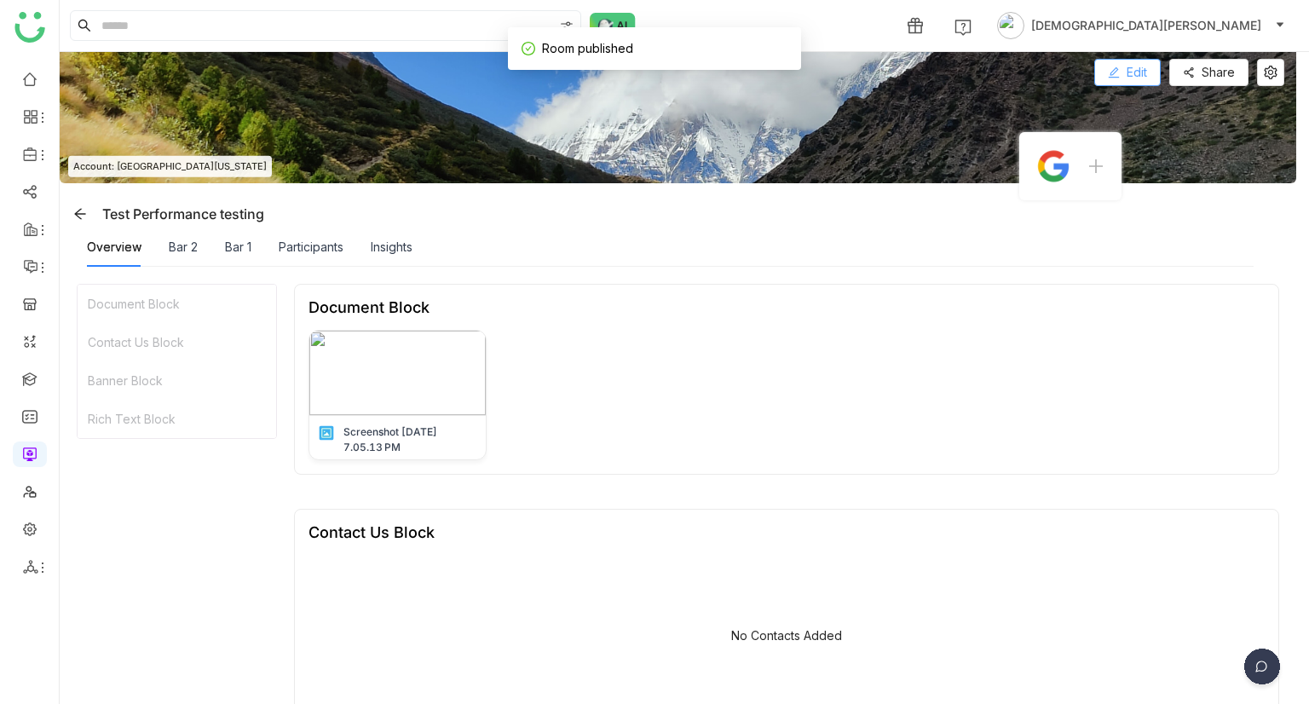
click at [1136, 71] on span "Edit" at bounding box center [1136, 72] width 20 height 19
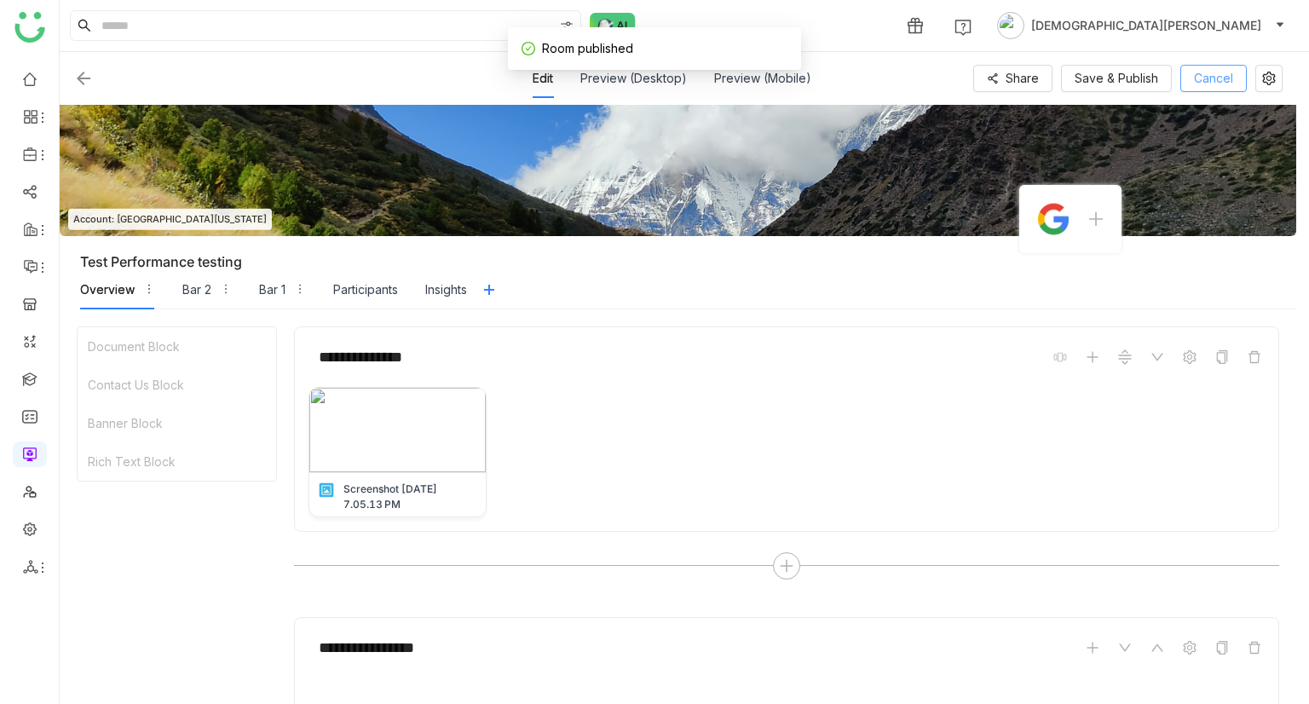
click at [1226, 75] on span "Cancel" at bounding box center [1212, 78] width 39 height 19
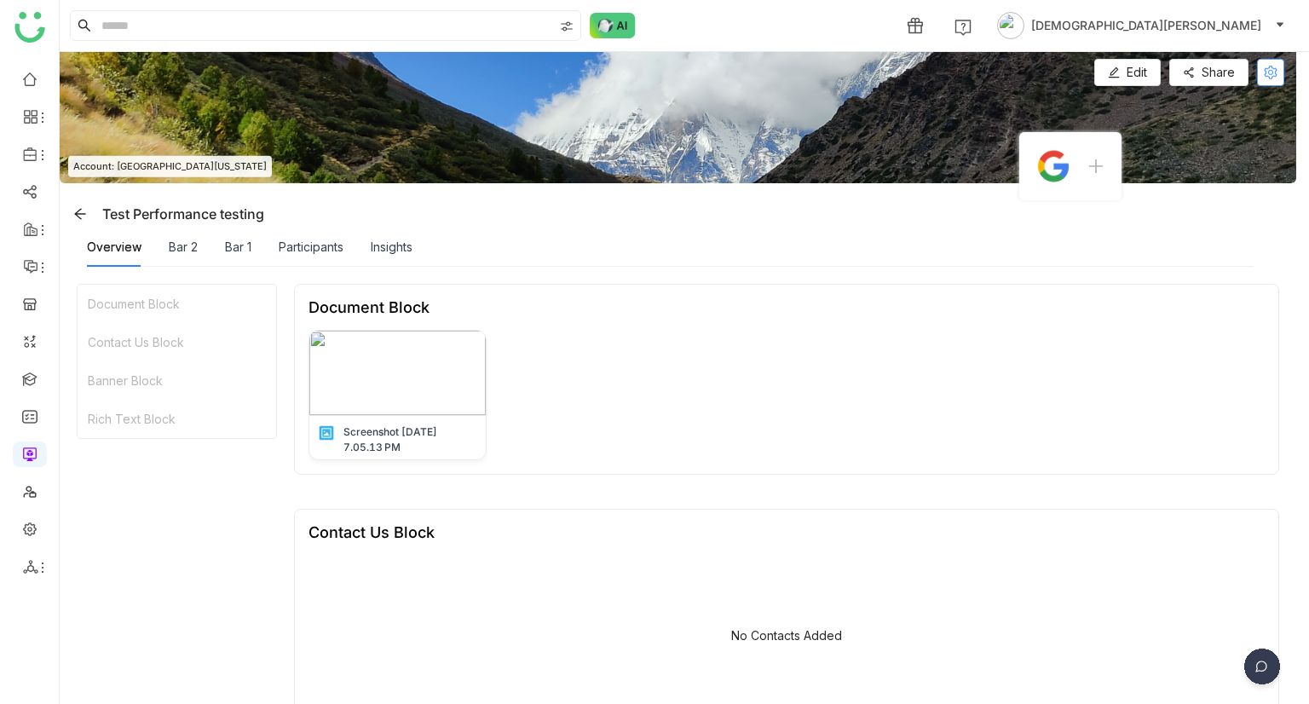
click at [1259, 68] on icon at bounding box center [1270, 73] width 26 height 14
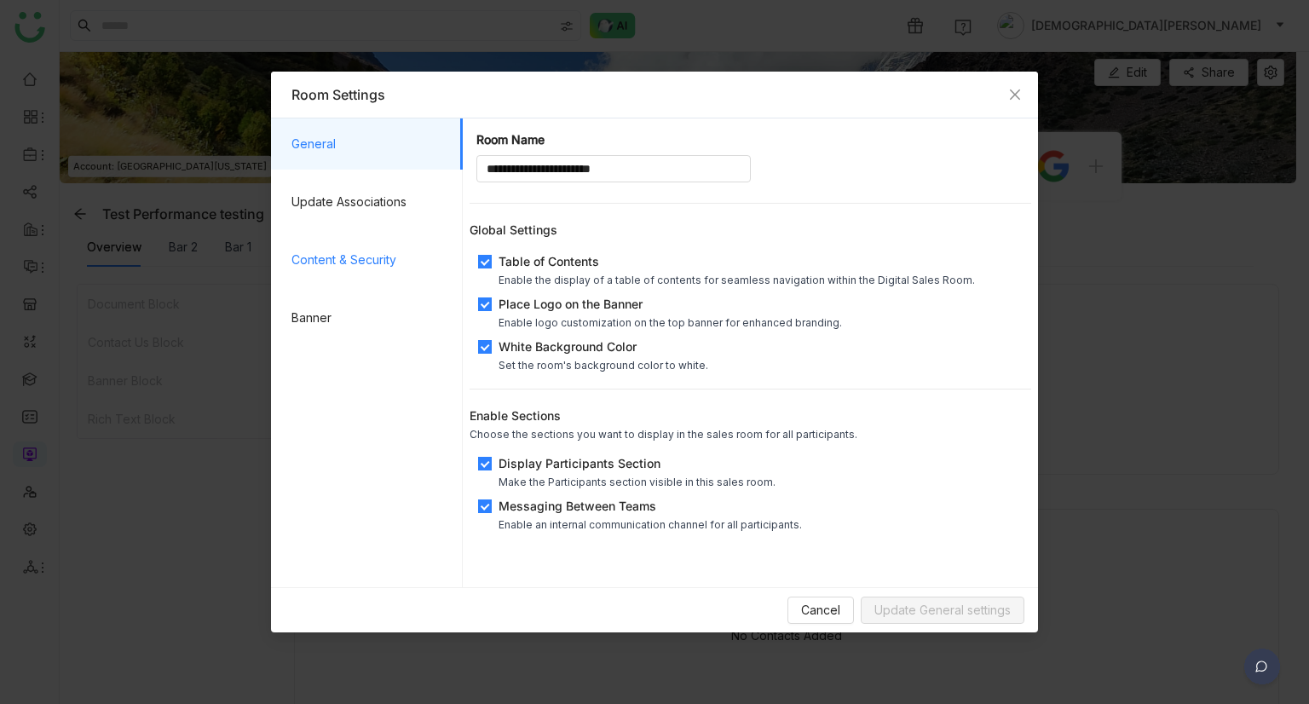
click at [348, 250] on span "Content & Security" at bounding box center [370, 259] width 158 height 51
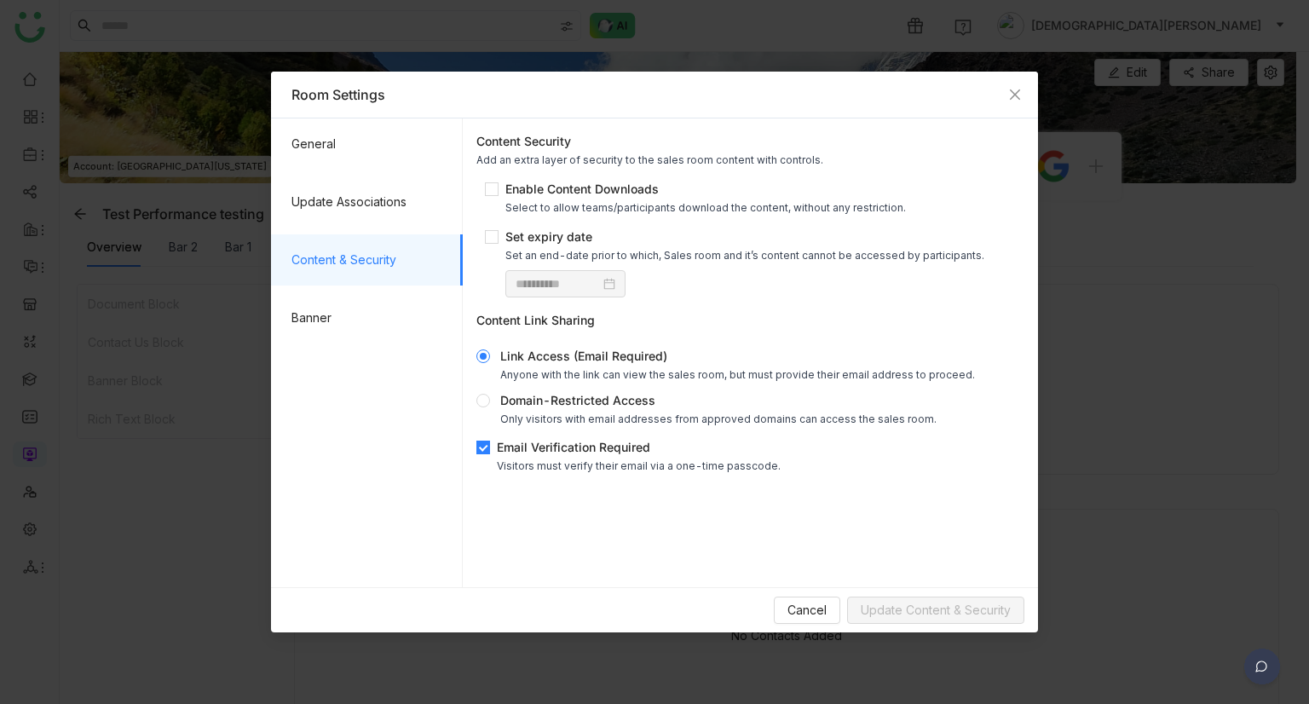
click at [544, 453] on div "Email Verification Required" at bounding box center [639, 447] width 284 height 18
click at [896, 604] on span "Update Content & Security" at bounding box center [935, 610] width 150 height 19
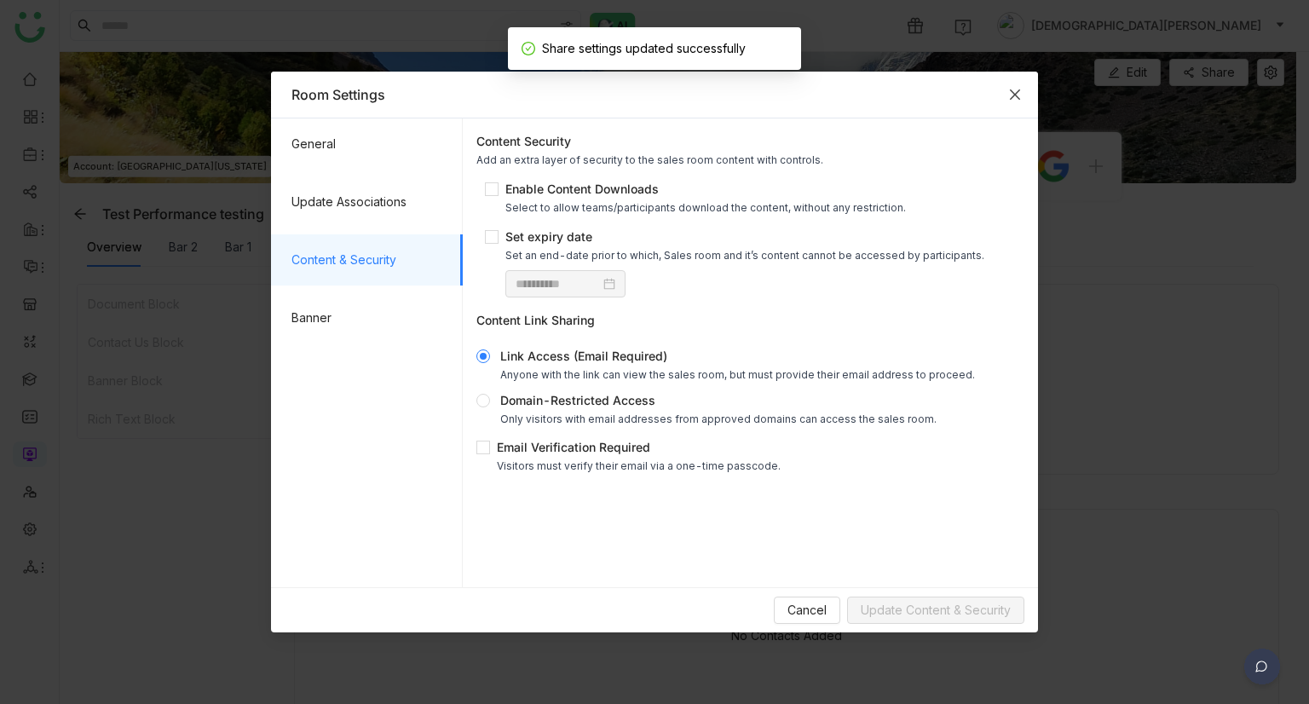
click at [1020, 89] on icon "Close" at bounding box center [1015, 95] width 14 height 14
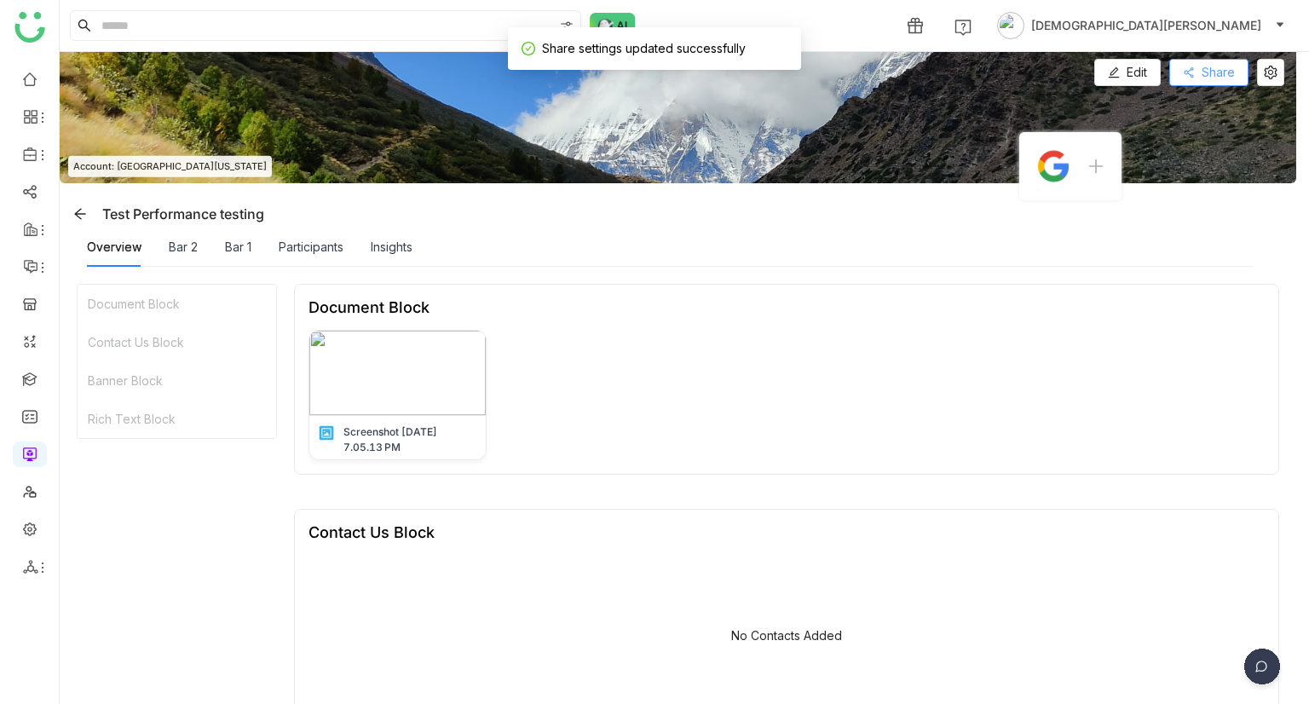
click at [1209, 68] on span "Share" at bounding box center [1217, 72] width 33 height 19
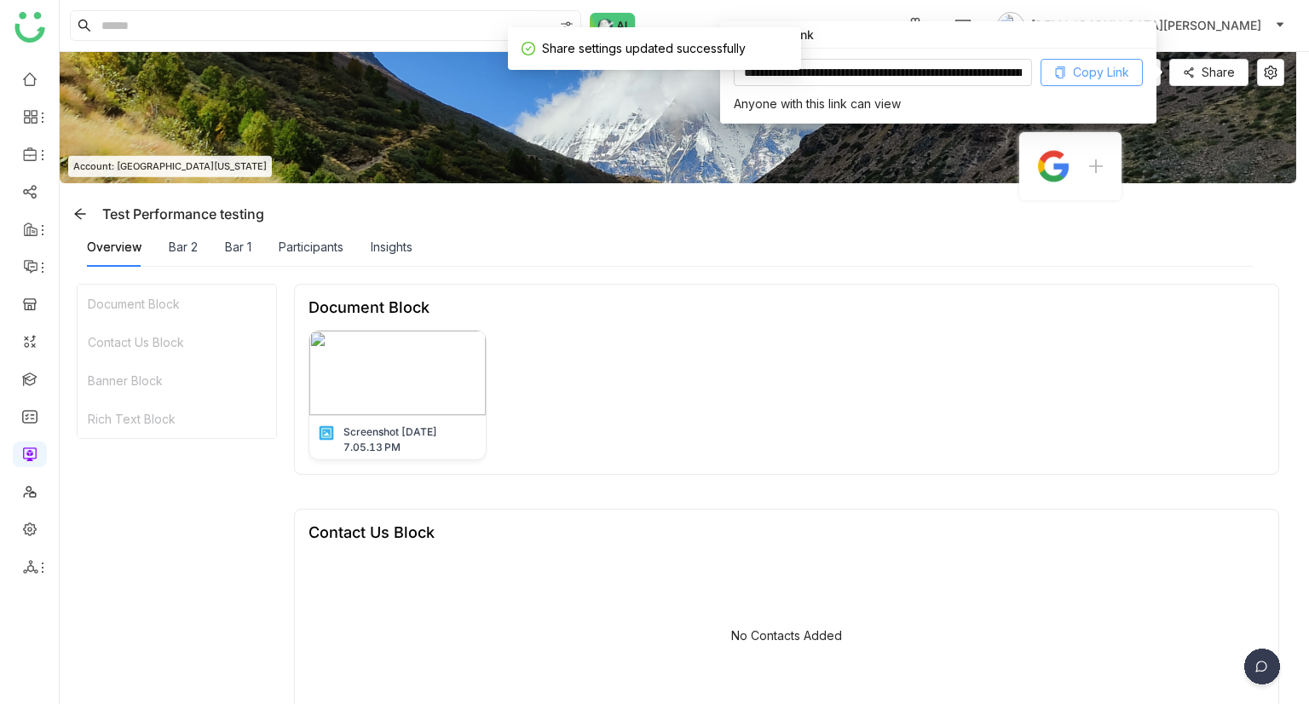
click at [1113, 80] on span "Copy Link" at bounding box center [1101, 72] width 56 height 19
click at [1230, 124] on img at bounding box center [678, 117] width 1236 height 131
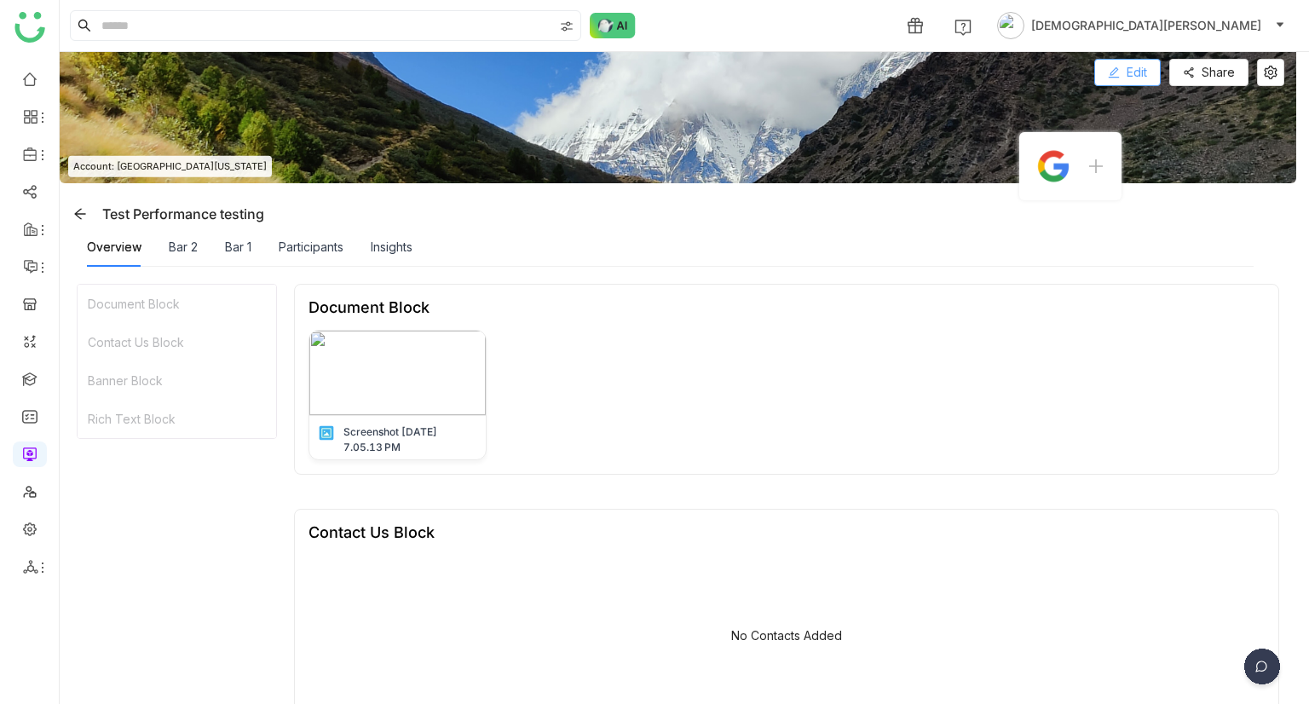
click at [1140, 84] on button "Edit" at bounding box center [1127, 72] width 66 height 27
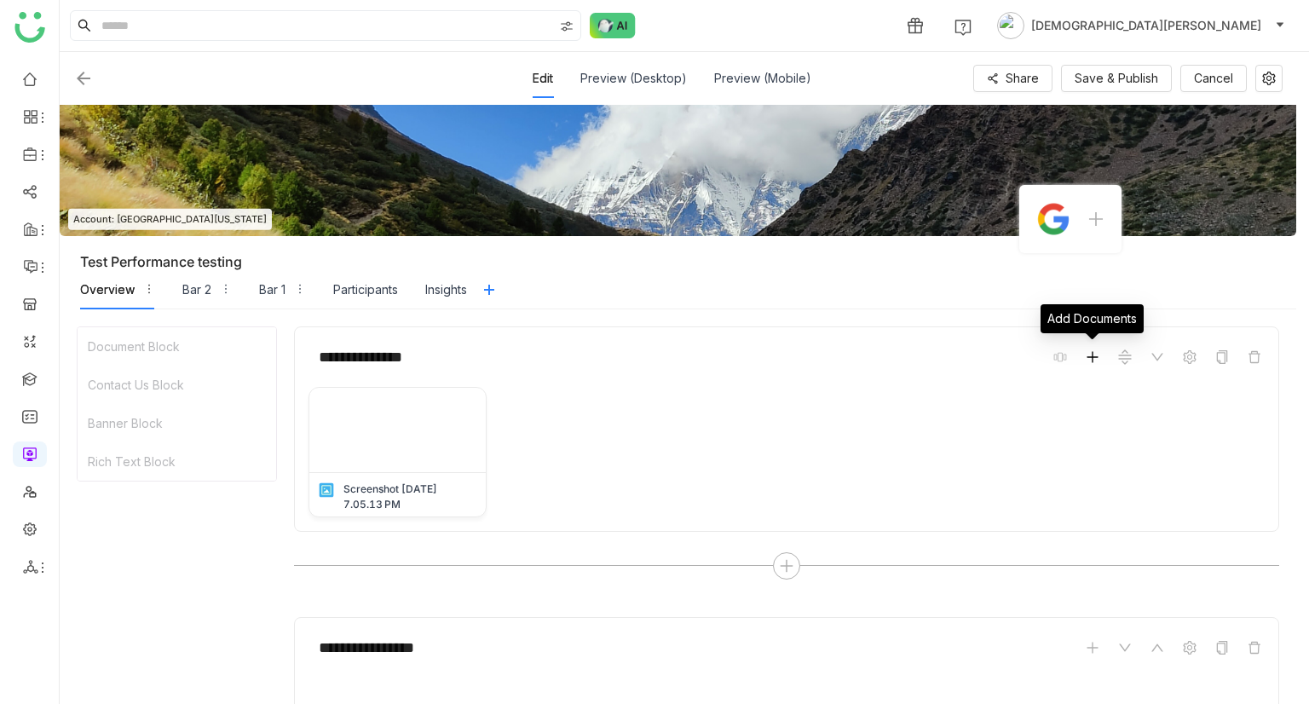
click at [1090, 356] on icon at bounding box center [1092, 356] width 11 height 1
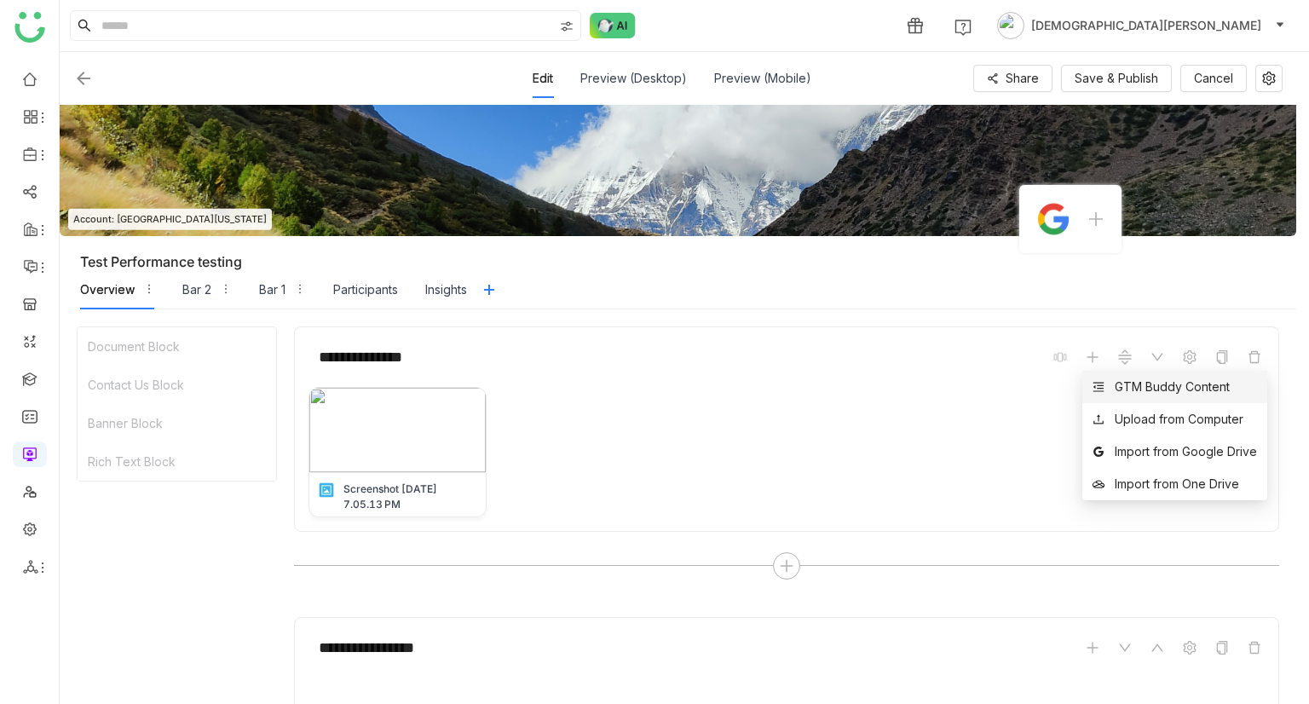
click at [1124, 379] on div "GTM Buddy Content" at bounding box center [1171, 386] width 115 height 19
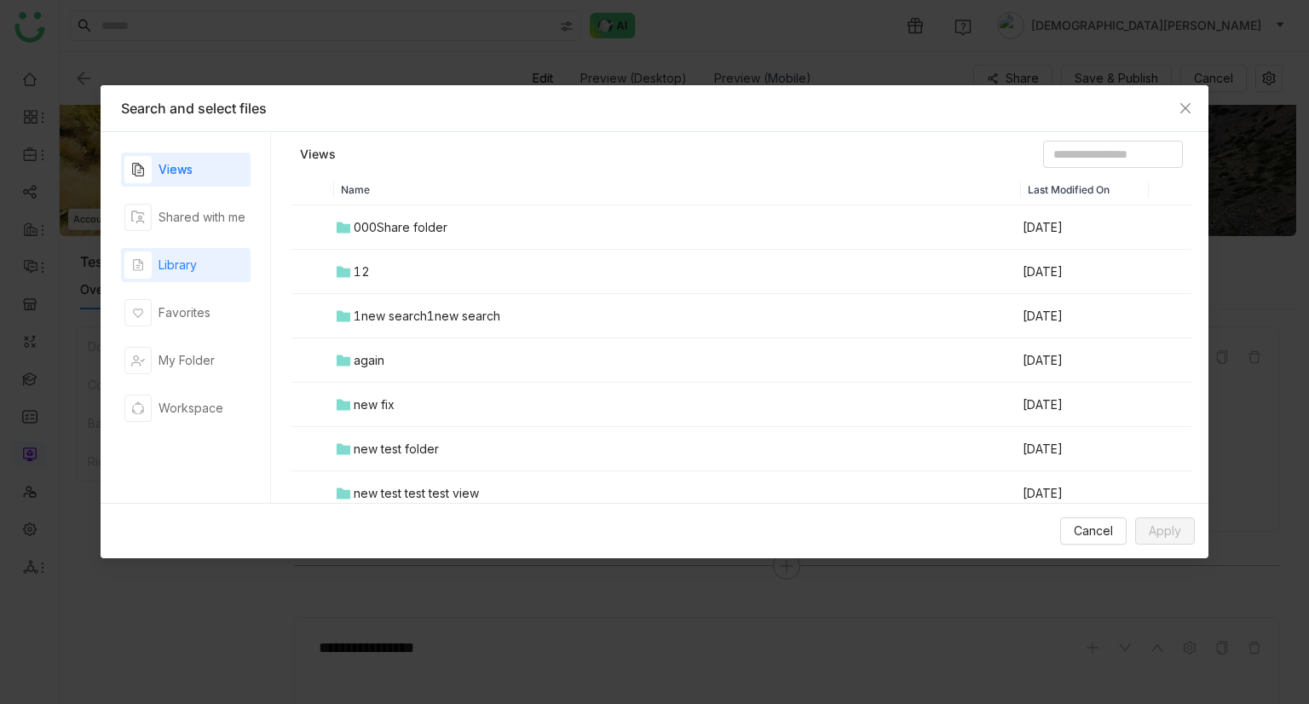
click at [232, 274] on div "Library" at bounding box center [185, 265] width 129 height 34
click at [363, 250] on td "0111upload mp4" at bounding box center [677, 272] width 687 height 44
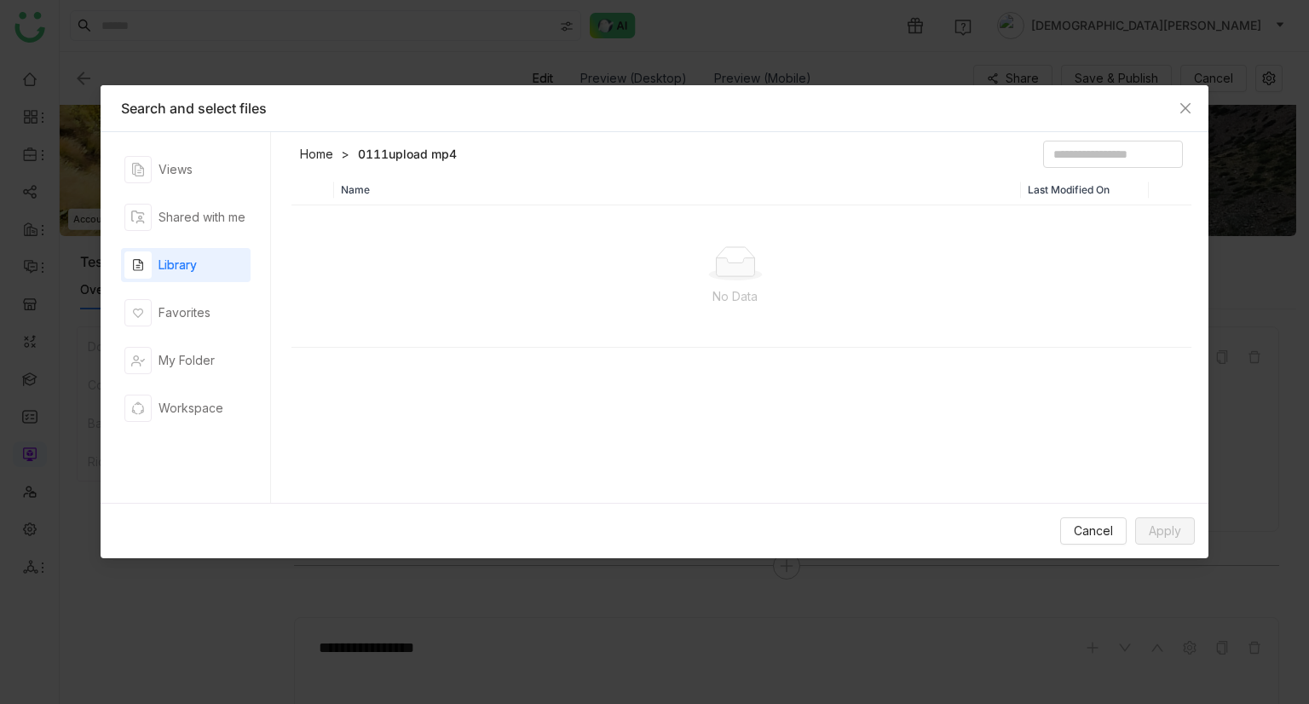
click at [317, 154] on link "Home" at bounding box center [316, 154] width 33 height 17
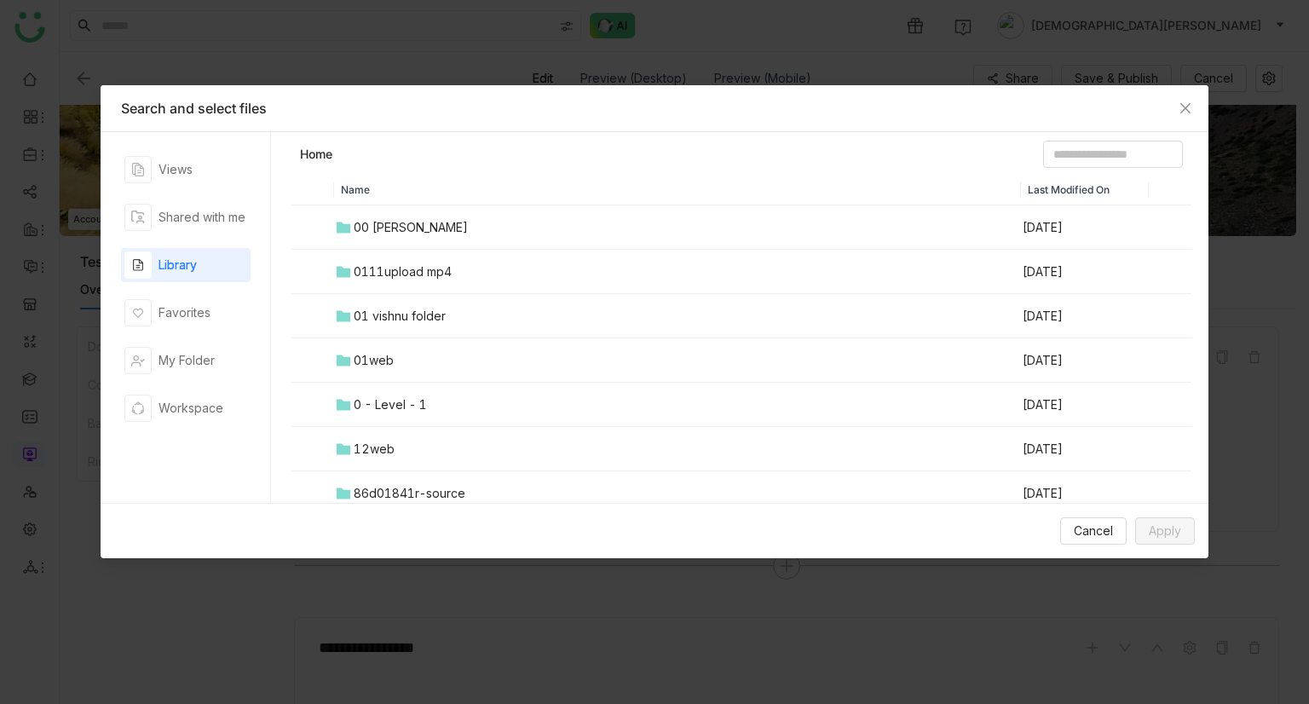
click at [392, 221] on div "00 [PERSON_NAME]" at bounding box center [411, 227] width 114 height 19
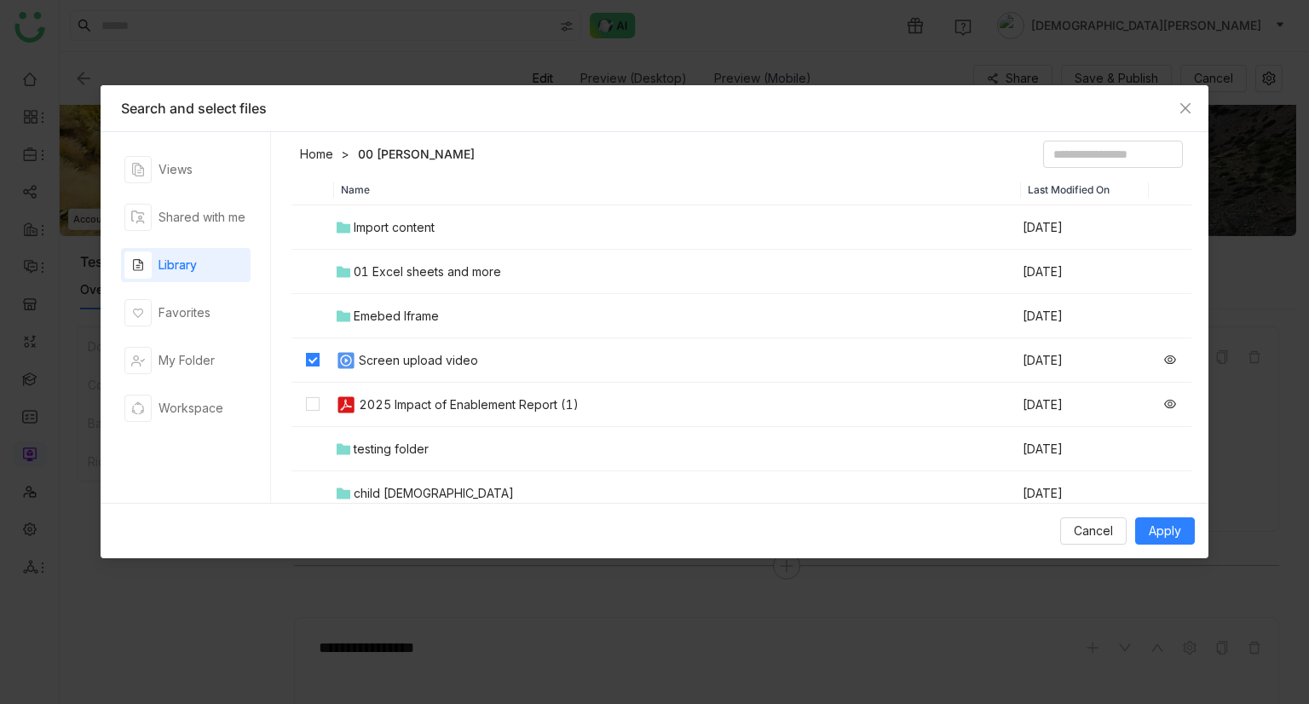
click at [298, 400] on td at bounding box center [312, 404] width 43 height 44
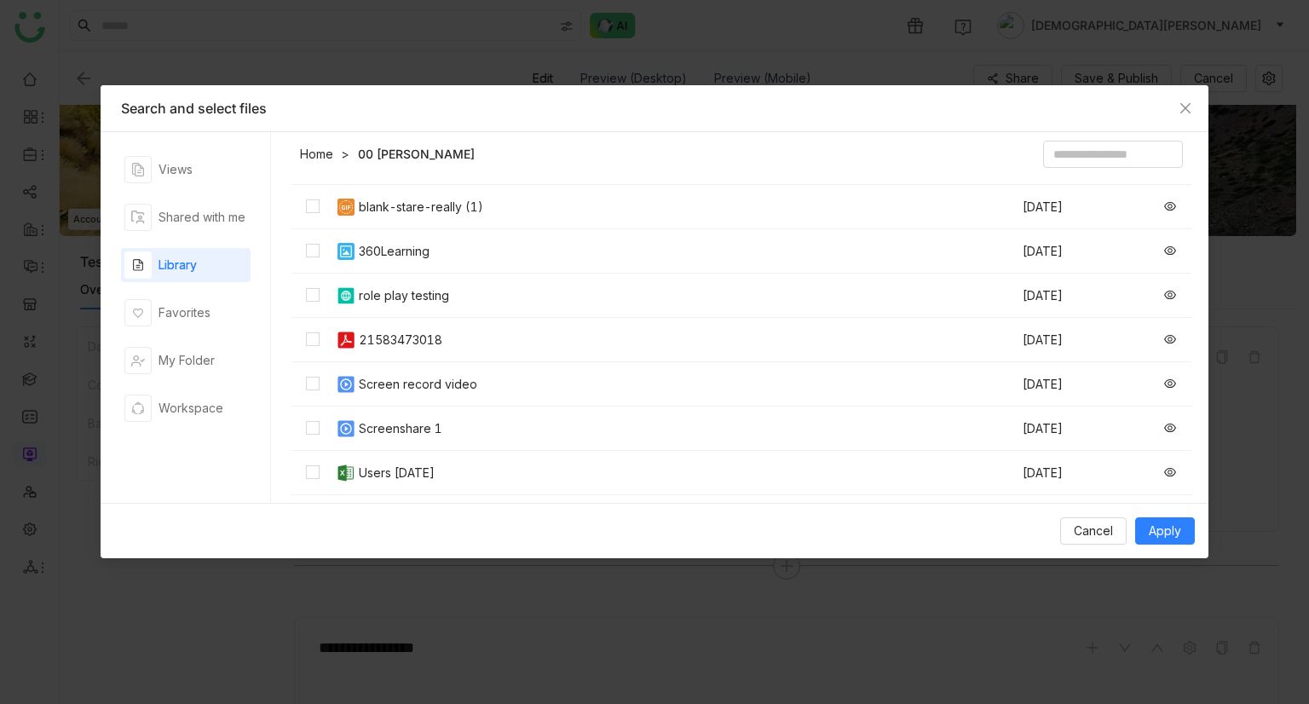
click at [303, 385] on td at bounding box center [312, 384] width 43 height 44
click at [320, 296] on td at bounding box center [312, 295] width 43 height 44
click at [305, 260] on td at bounding box center [312, 251] width 43 height 44
click at [1160, 520] on button "Apply" at bounding box center [1165, 530] width 60 height 27
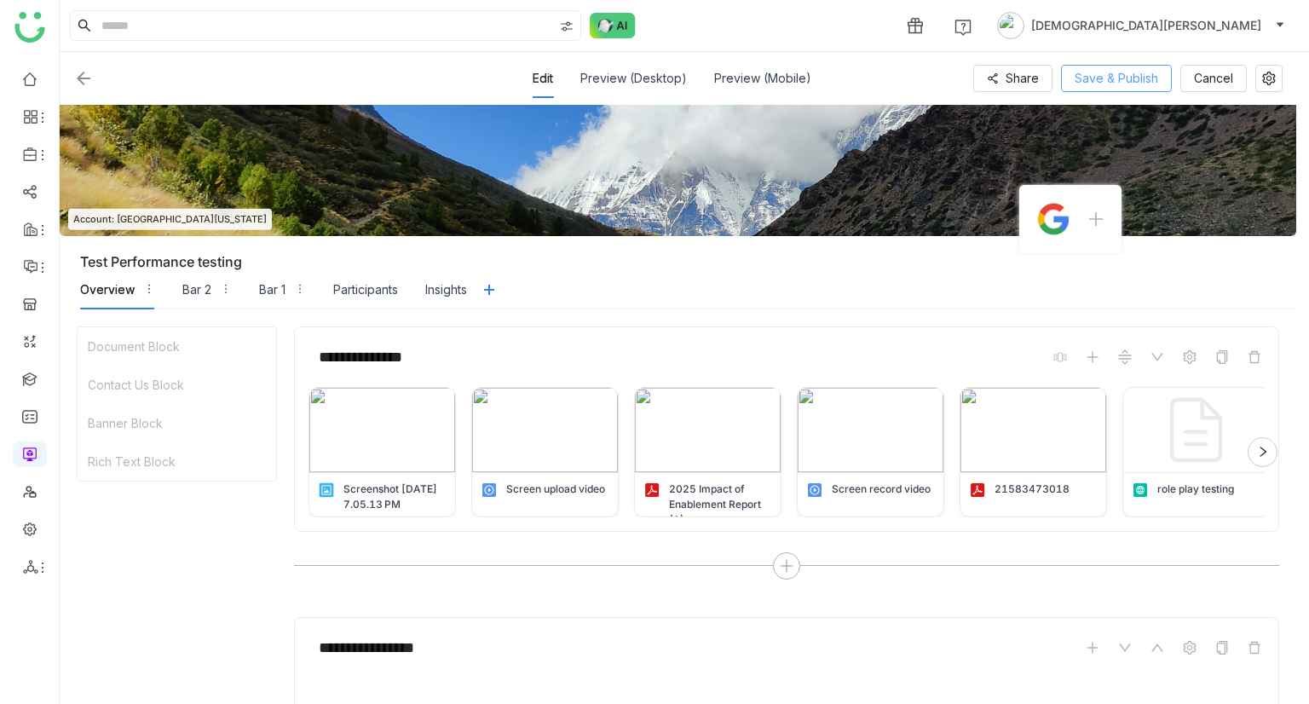
click at [1130, 79] on span "Save & Publish" at bounding box center [1115, 78] width 83 height 19
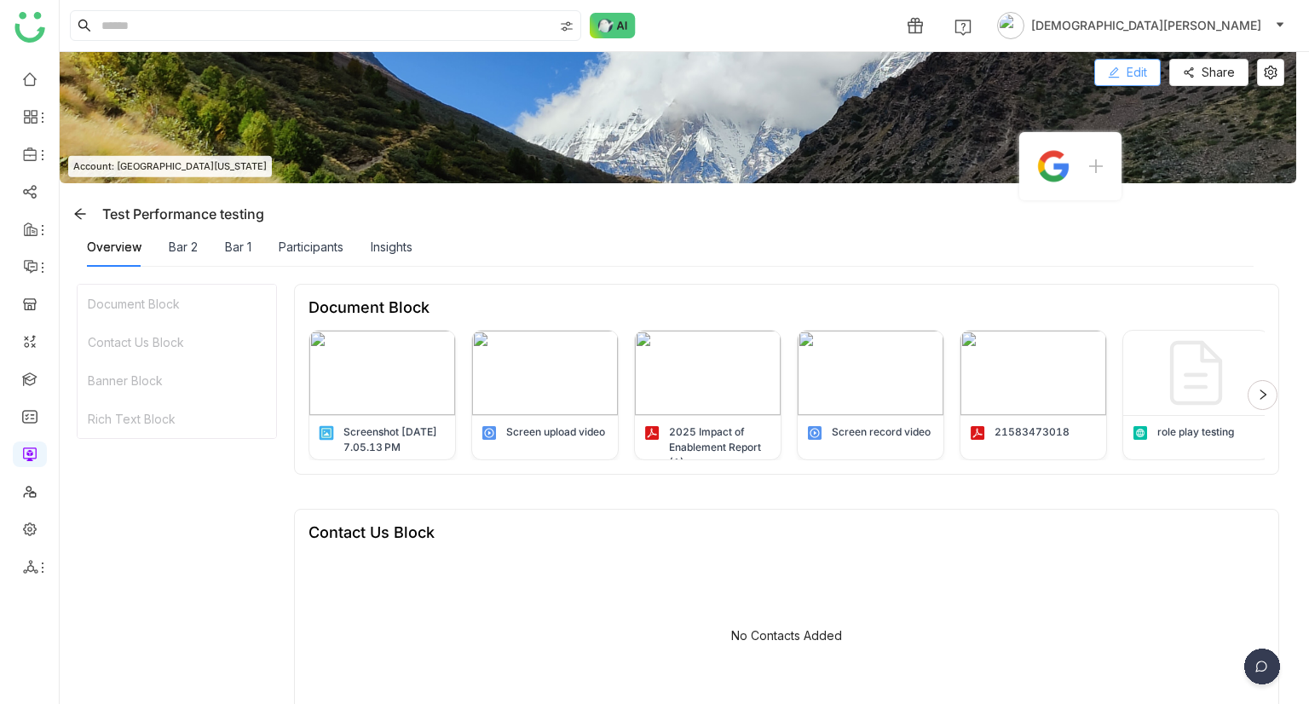
click at [1151, 62] on button "Edit" at bounding box center [1127, 72] width 66 height 27
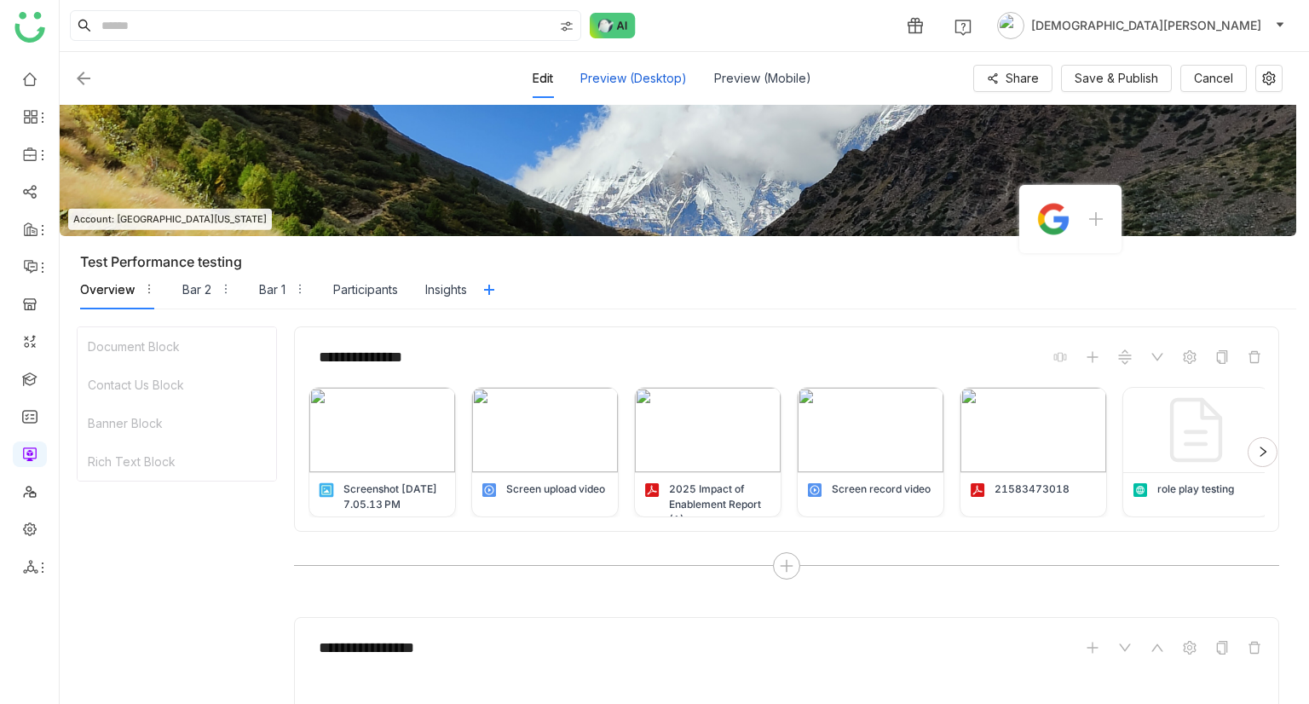
click at [618, 85] on div "Preview (Desktop)" at bounding box center [633, 78] width 106 height 39
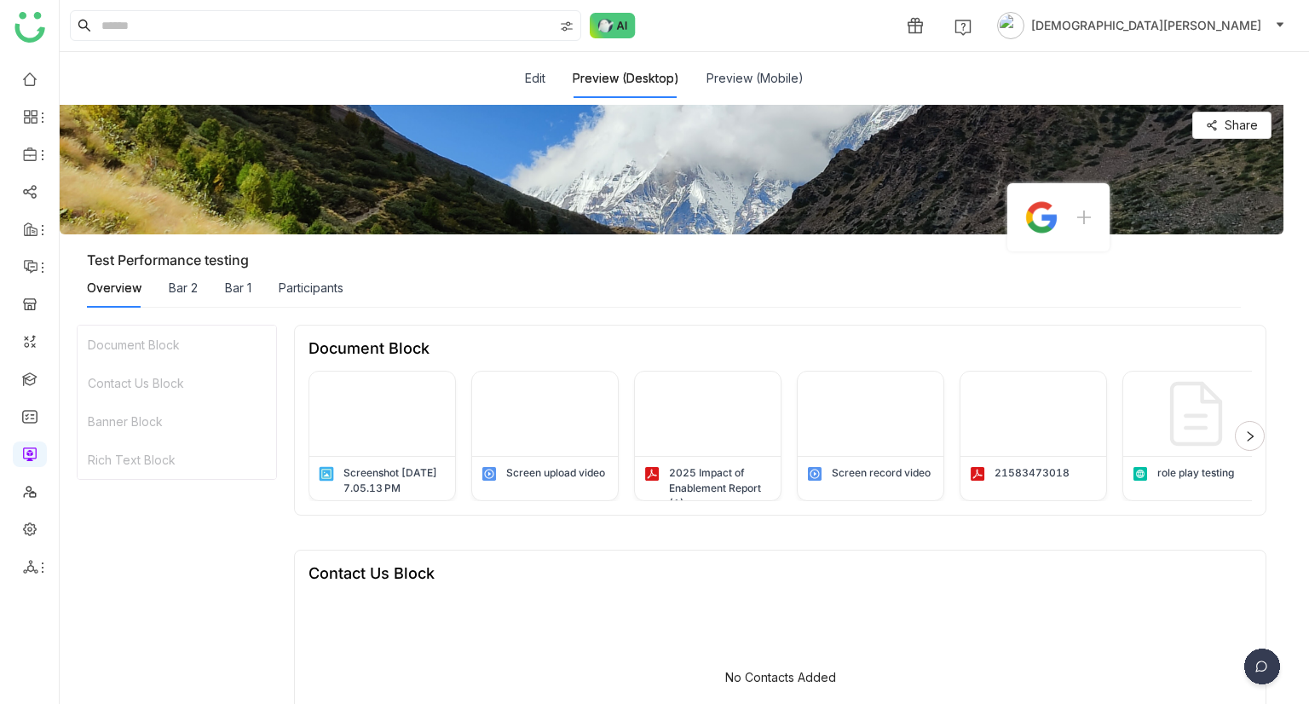
click at [166, 290] on div "Overview Bar 2 Bar 1 Participants" at bounding box center [215, 287] width 256 height 39
drag, startPoint x: 184, startPoint y: 280, endPoint x: 173, endPoint y: 286, distance: 12.6
click at [184, 280] on div "Bar 2" at bounding box center [183, 288] width 29 height 19
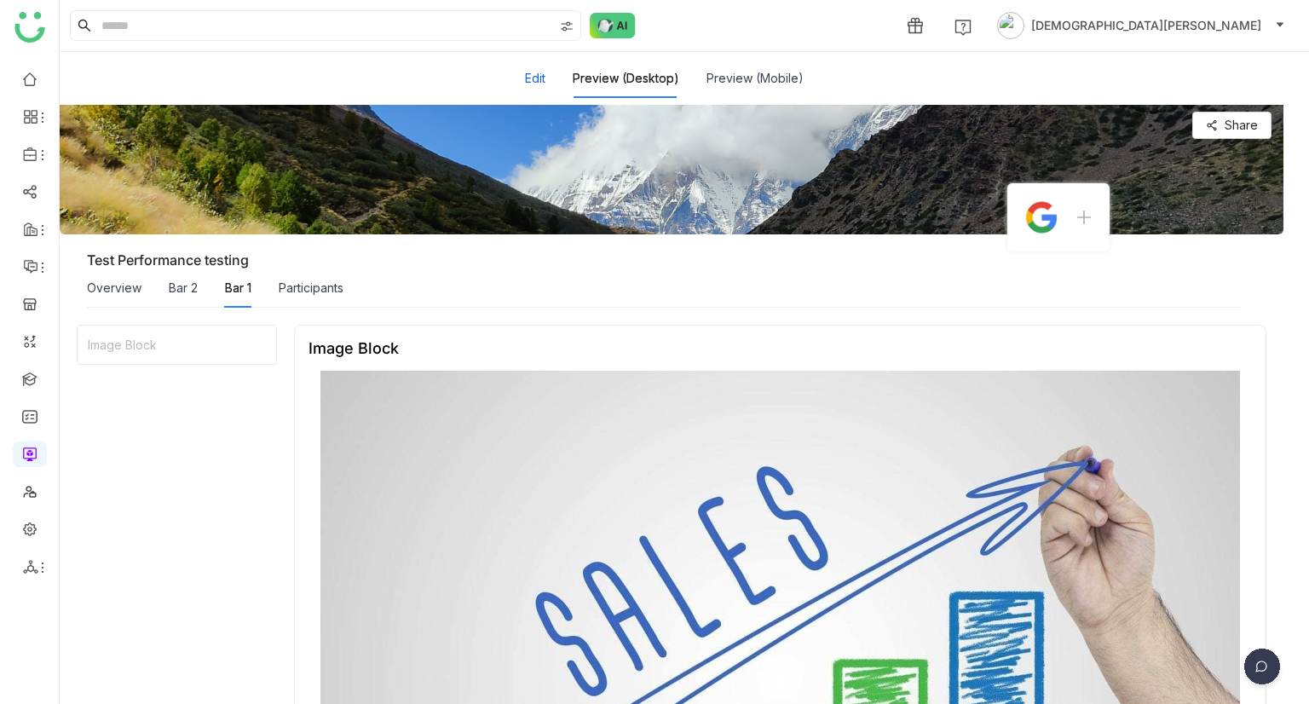
click at [531, 74] on button "Edit" at bounding box center [535, 78] width 20 height 19
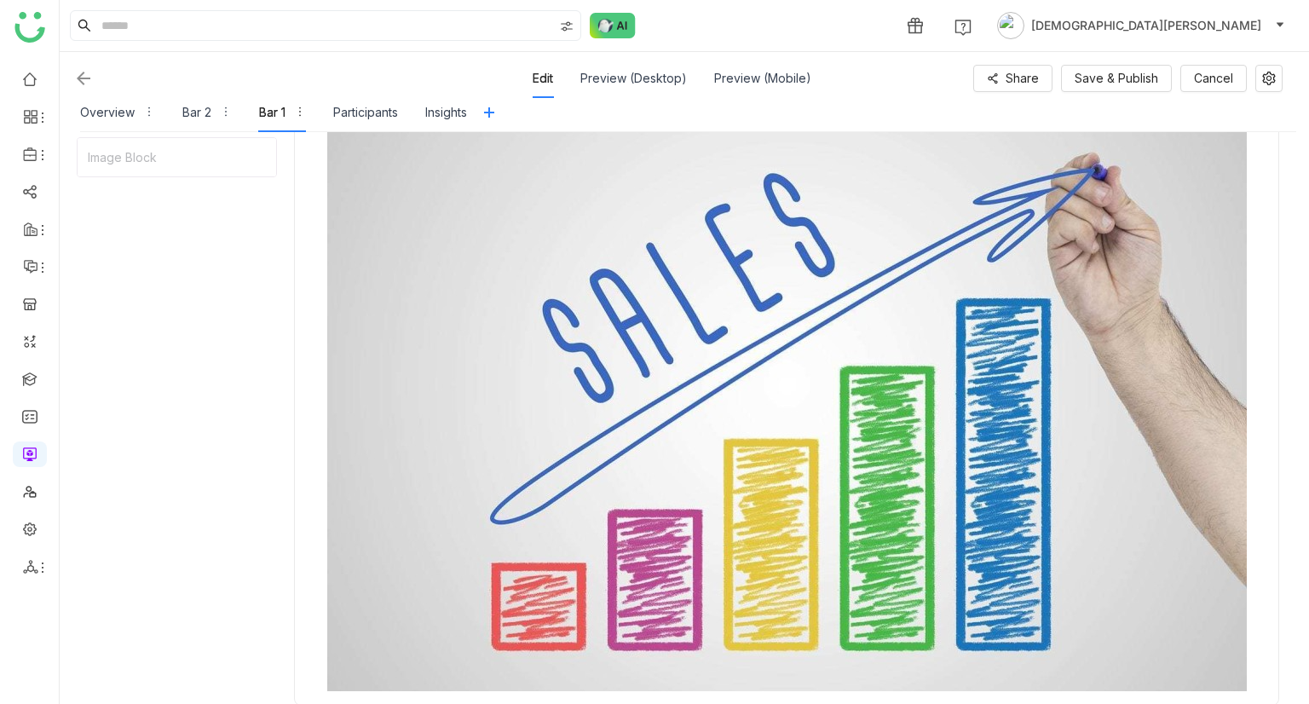
scroll to position [377, 0]
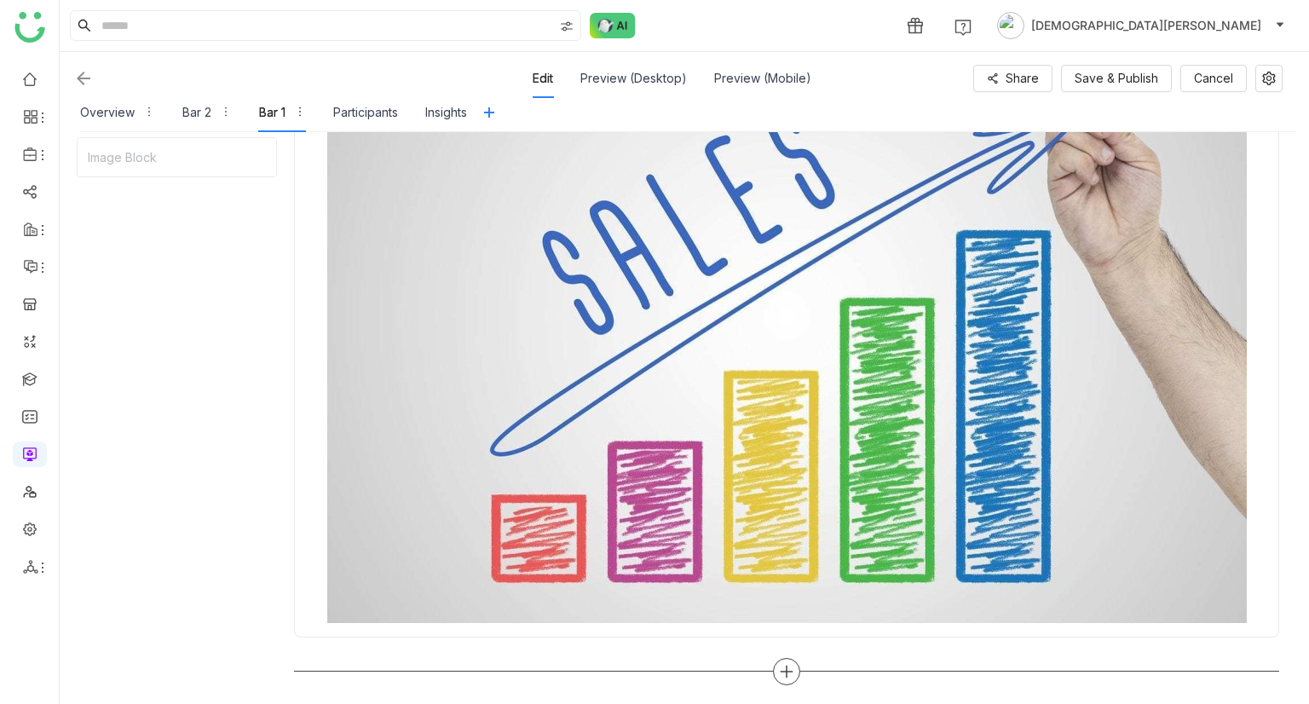
click at [784, 659] on div at bounding box center [786, 671] width 27 height 27
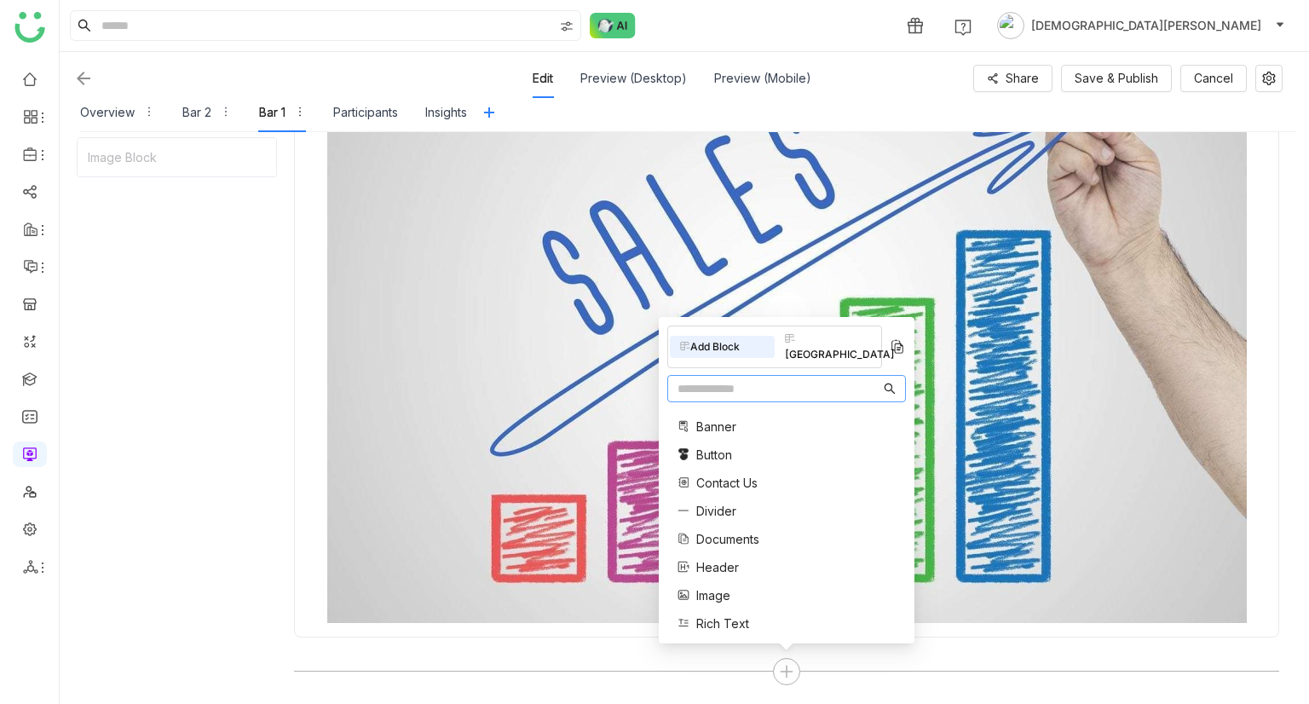
click at [763, 552] on div "Banner Button Contact Us Divider Documents Header Image Rich Text Single Docume…" at bounding box center [729, 540] width 124 height 262
click at [728, 541] on span "Documents" at bounding box center [727, 539] width 63 height 18
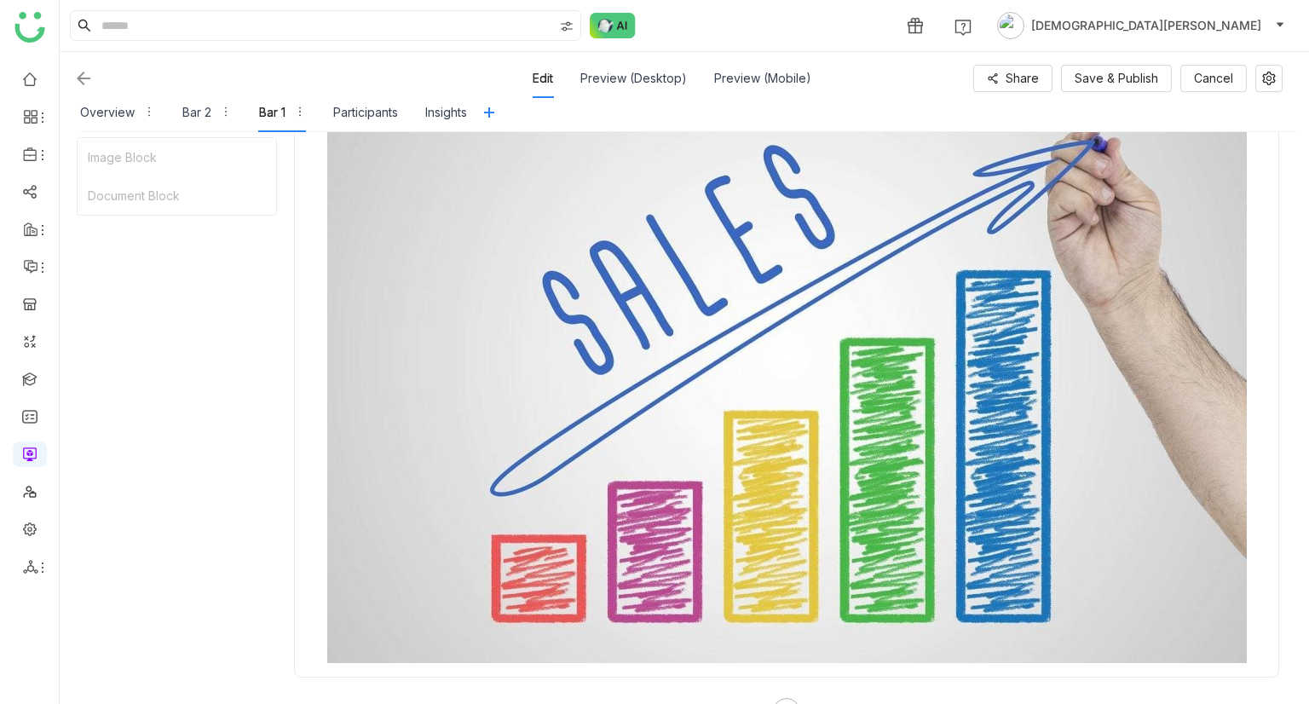
scroll to position [112, 0]
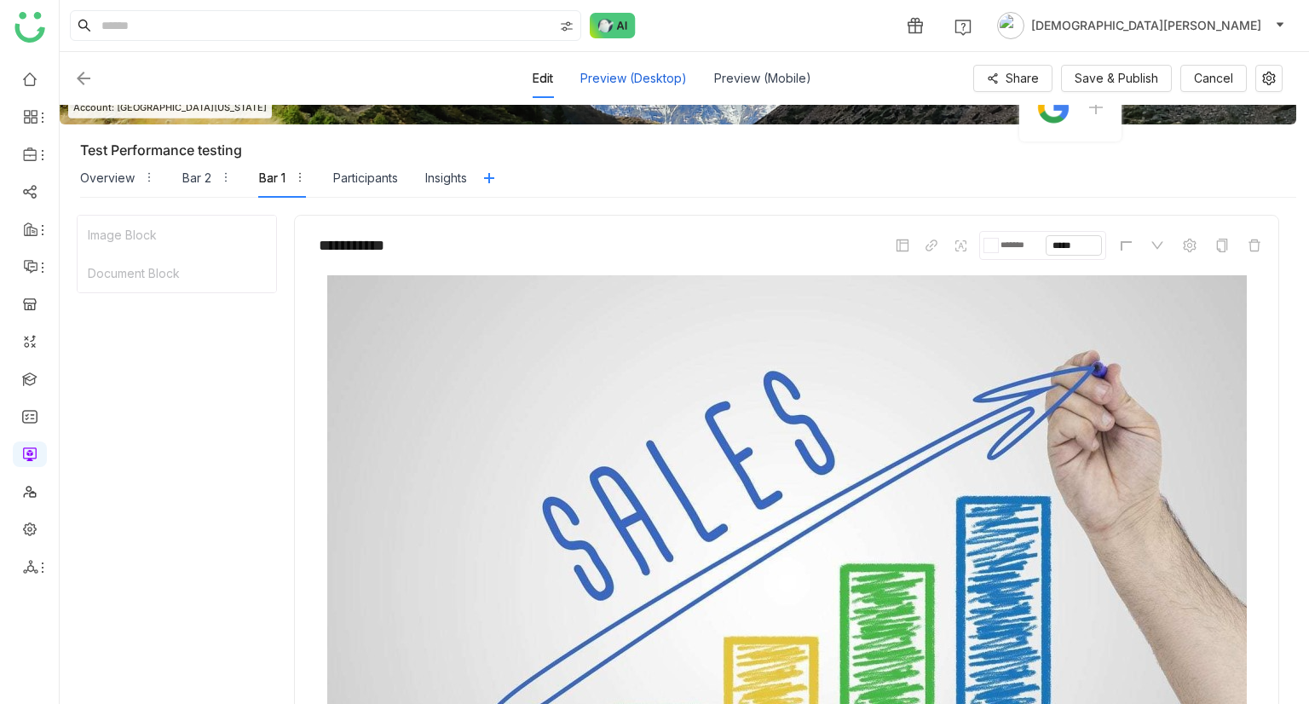
click at [666, 84] on div "Preview (Desktop)" at bounding box center [633, 78] width 106 height 39
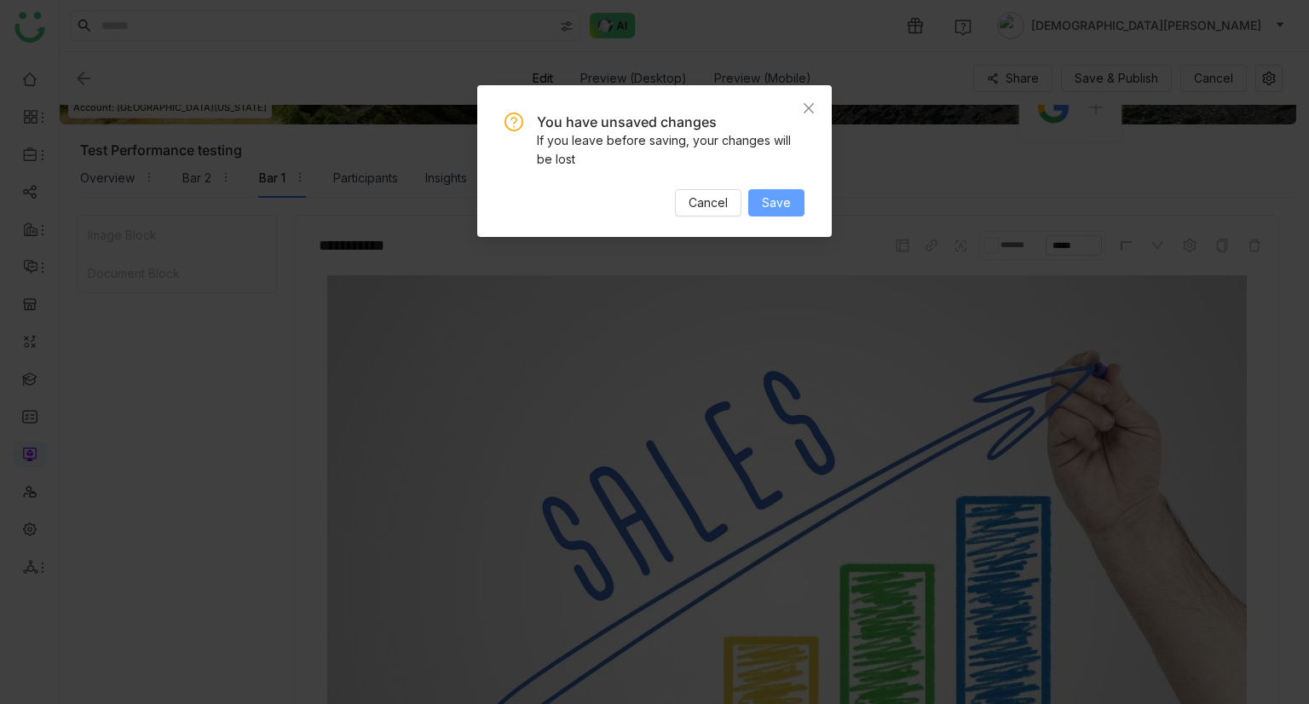
click at [780, 203] on span "Save" at bounding box center [776, 202] width 29 height 19
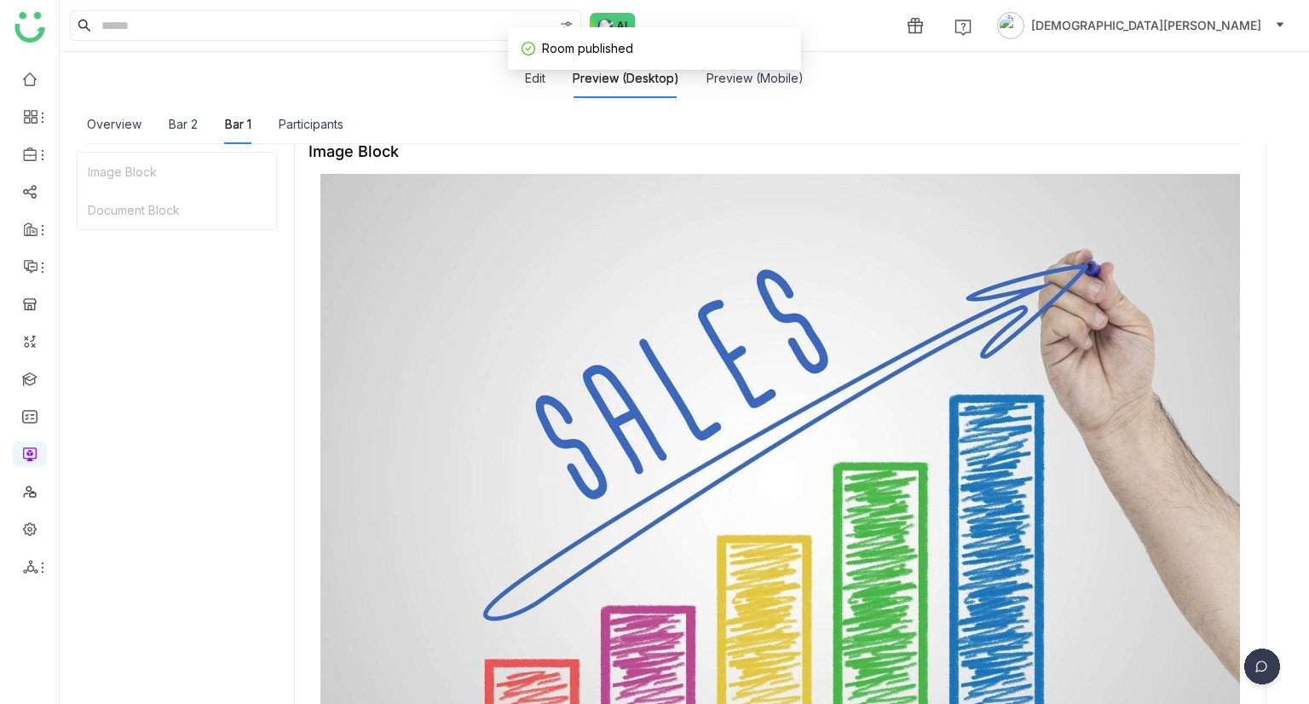
scroll to position [0, 0]
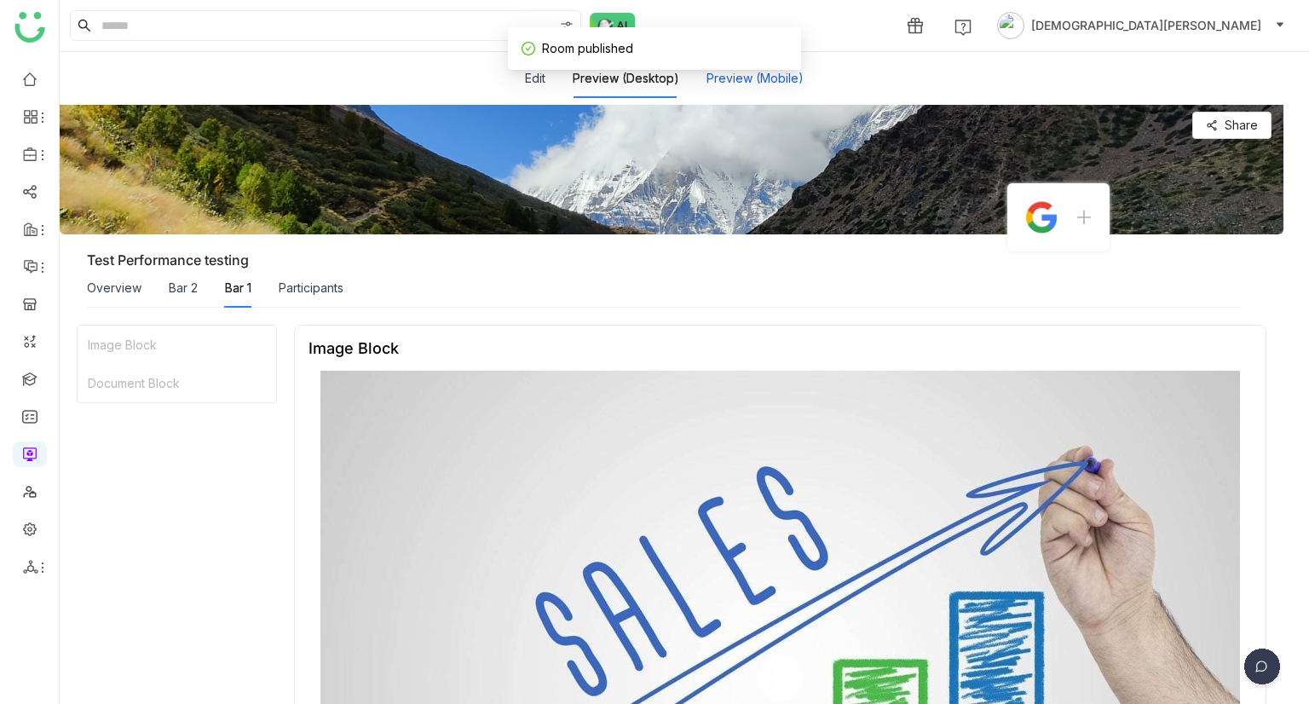
click at [736, 79] on button "Preview (Mobile)" at bounding box center [754, 78] width 97 height 19
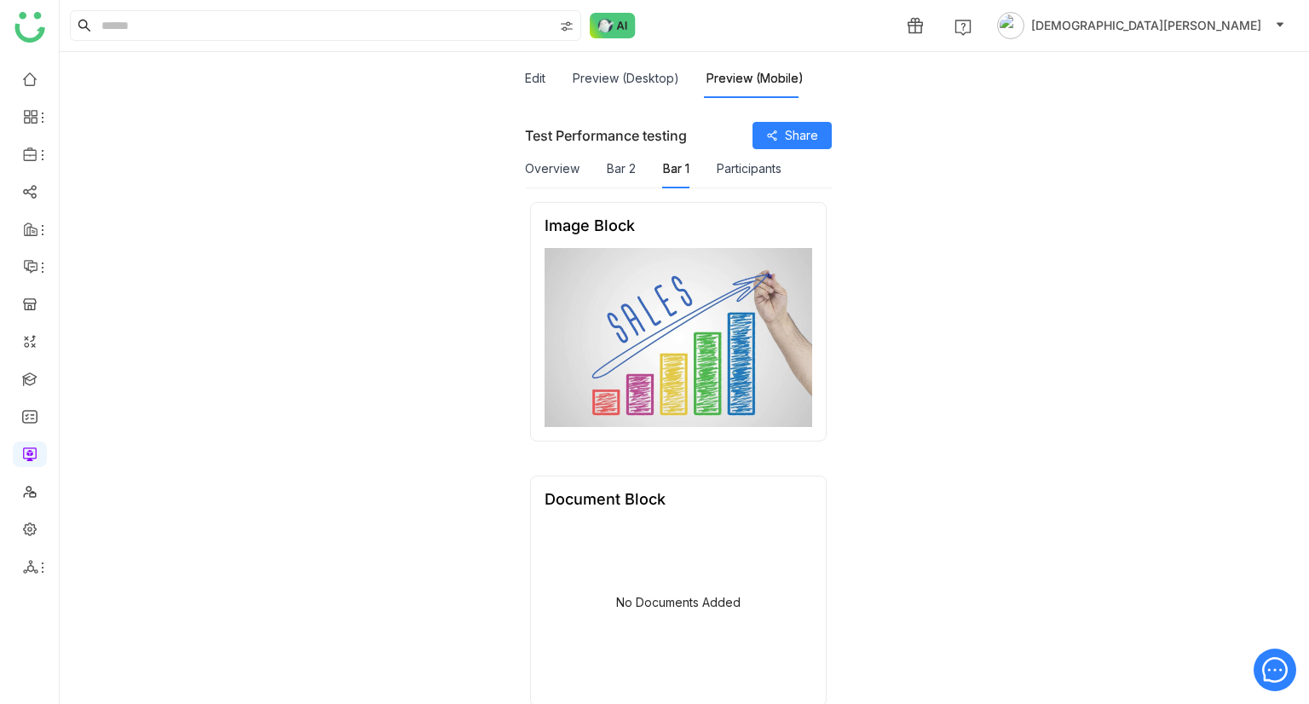
click at [590, 170] on div "Overview Bar 2 Bar 1 Participants" at bounding box center [653, 168] width 256 height 39
click at [596, 169] on div "Overview Bar 2 Bar 1 Participants" at bounding box center [653, 168] width 256 height 39
click at [601, 168] on div "Overview Bar 2 Bar 1 Participants" at bounding box center [653, 168] width 256 height 39
click at [609, 165] on button "Bar 2" at bounding box center [621, 168] width 29 height 19
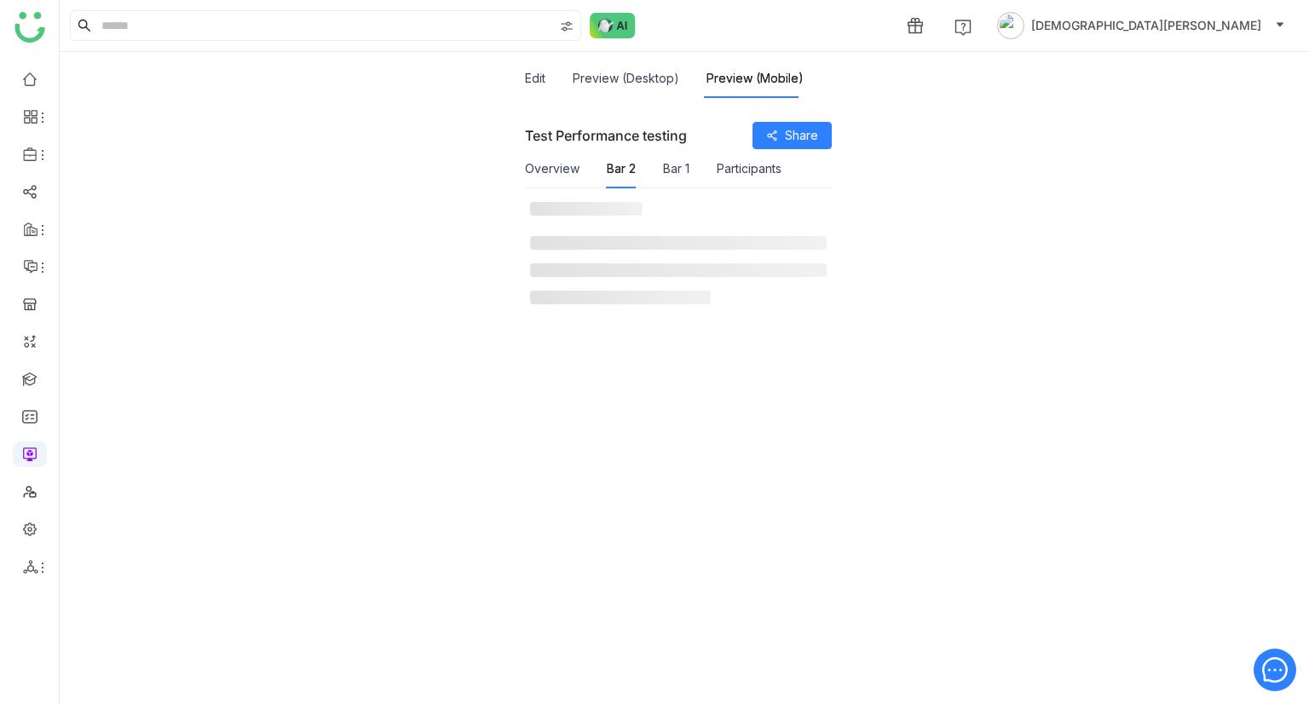
click at [528, 88] on div "Edit" at bounding box center [535, 78] width 20 height 39
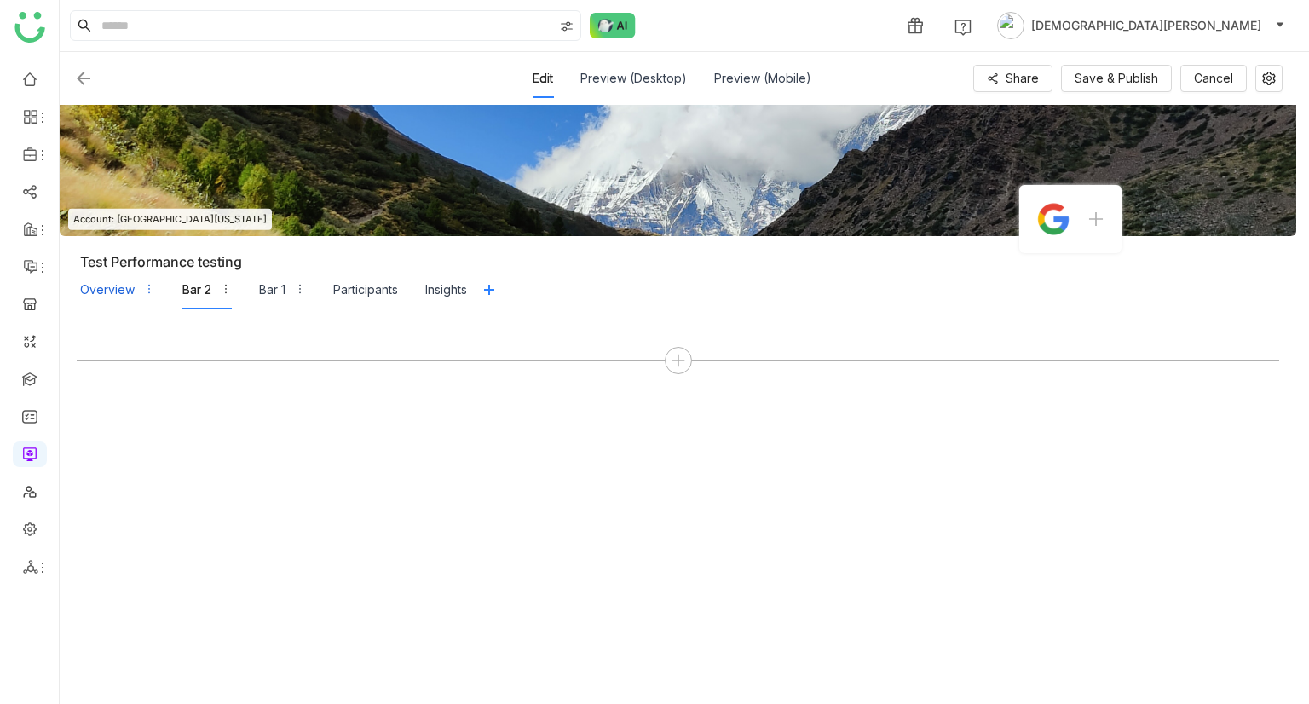
click at [119, 287] on div "Overview" at bounding box center [107, 289] width 55 height 19
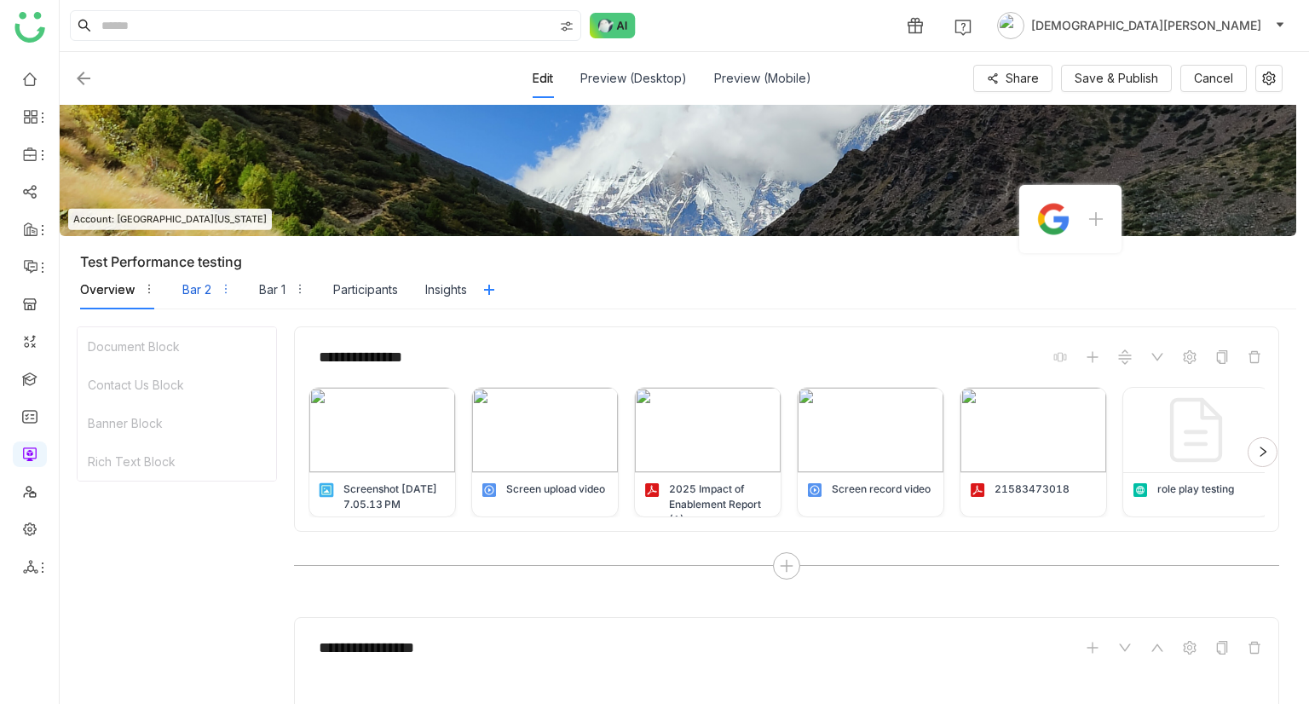
click at [193, 293] on div "Bar 2" at bounding box center [196, 289] width 29 height 19
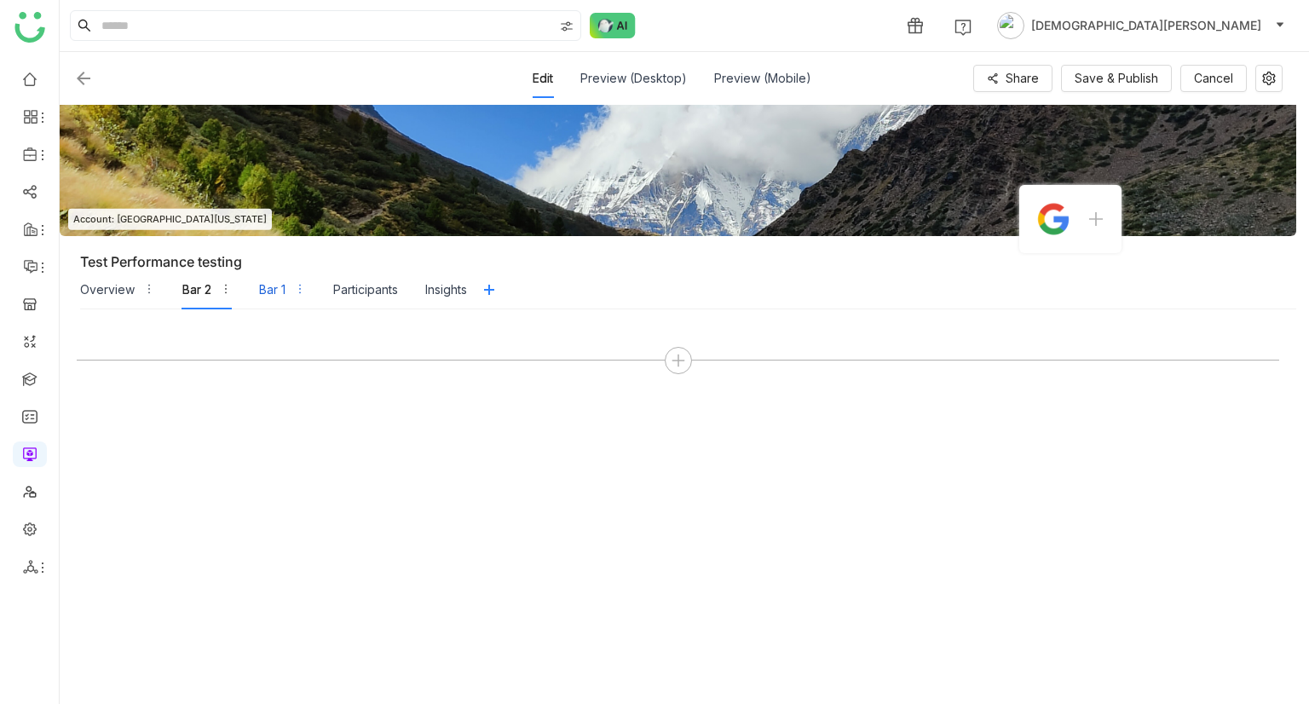
click at [259, 294] on div "Bar 1" at bounding box center [272, 289] width 26 height 19
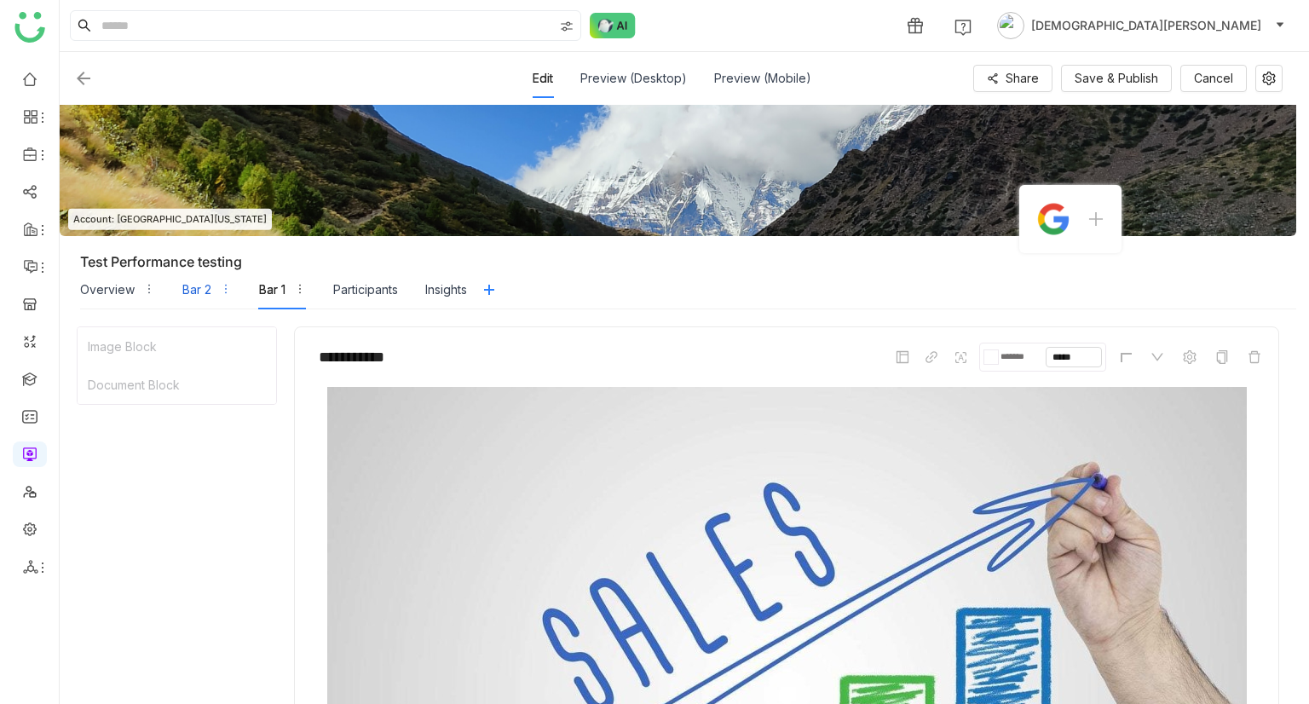
click at [197, 282] on div "Bar 2" at bounding box center [196, 289] width 29 height 19
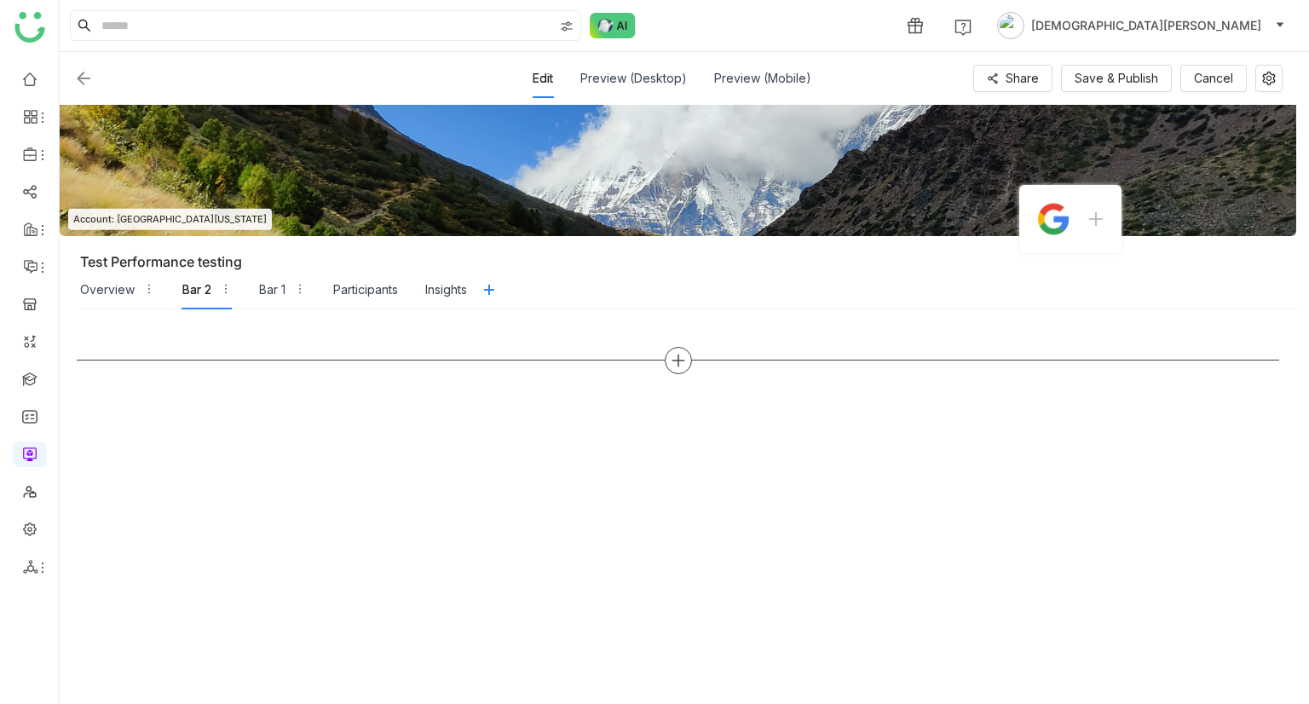
click at [686, 365] on div at bounding box center [677, 360] width 27 height 27
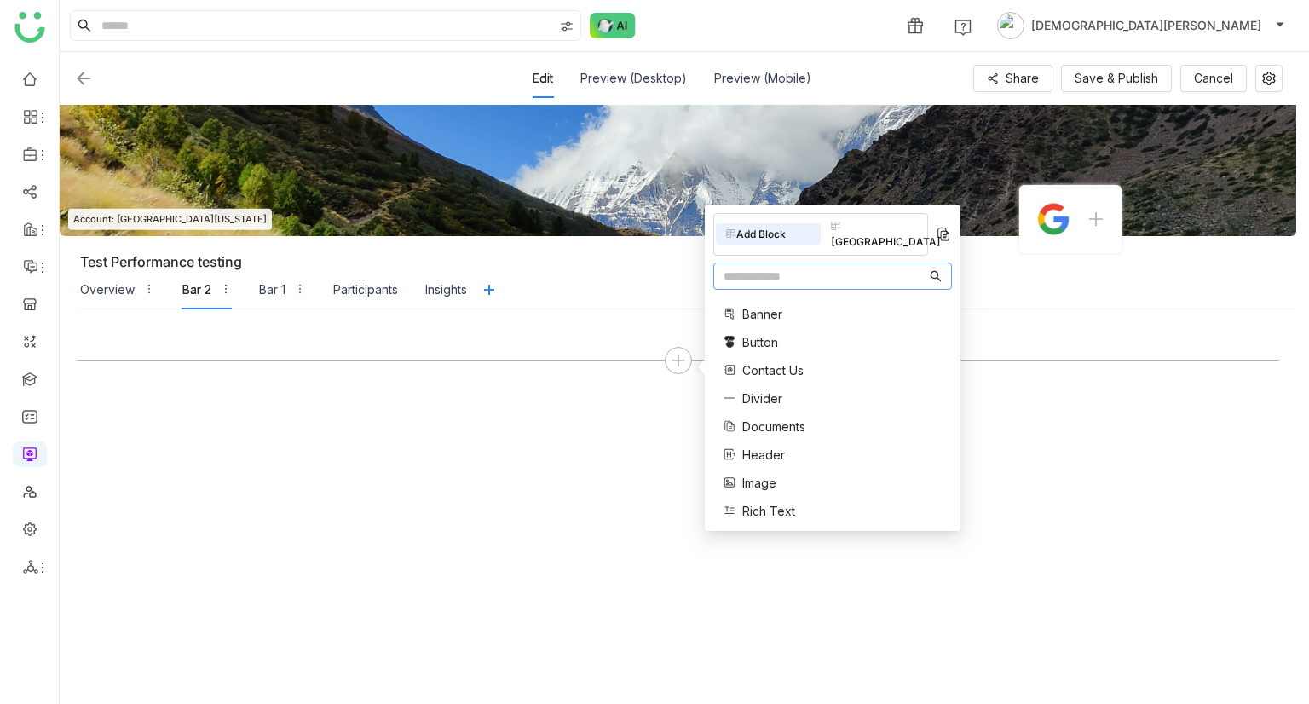
click at [781, 333] on div "Button" at bounding box center [780, 342] width 114 height 18
click at [779, 333] on div "Button" at bounding box center [780, 342] width 114 height 18
click at [758, 333] on span "Button" at bounding box center [760, 342] width 36 height 18
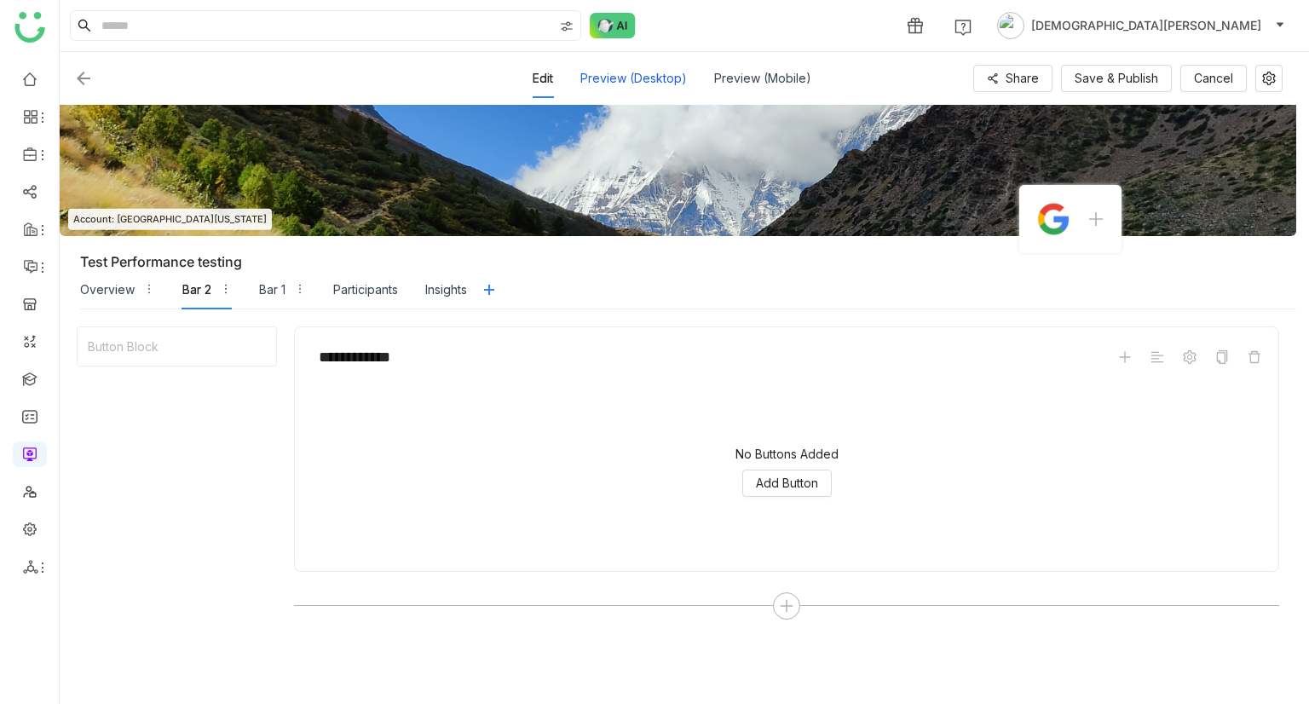
click at [605, 96] on div "Preview (Desktop)" at bounding box center [633, 78] width 106 height 39
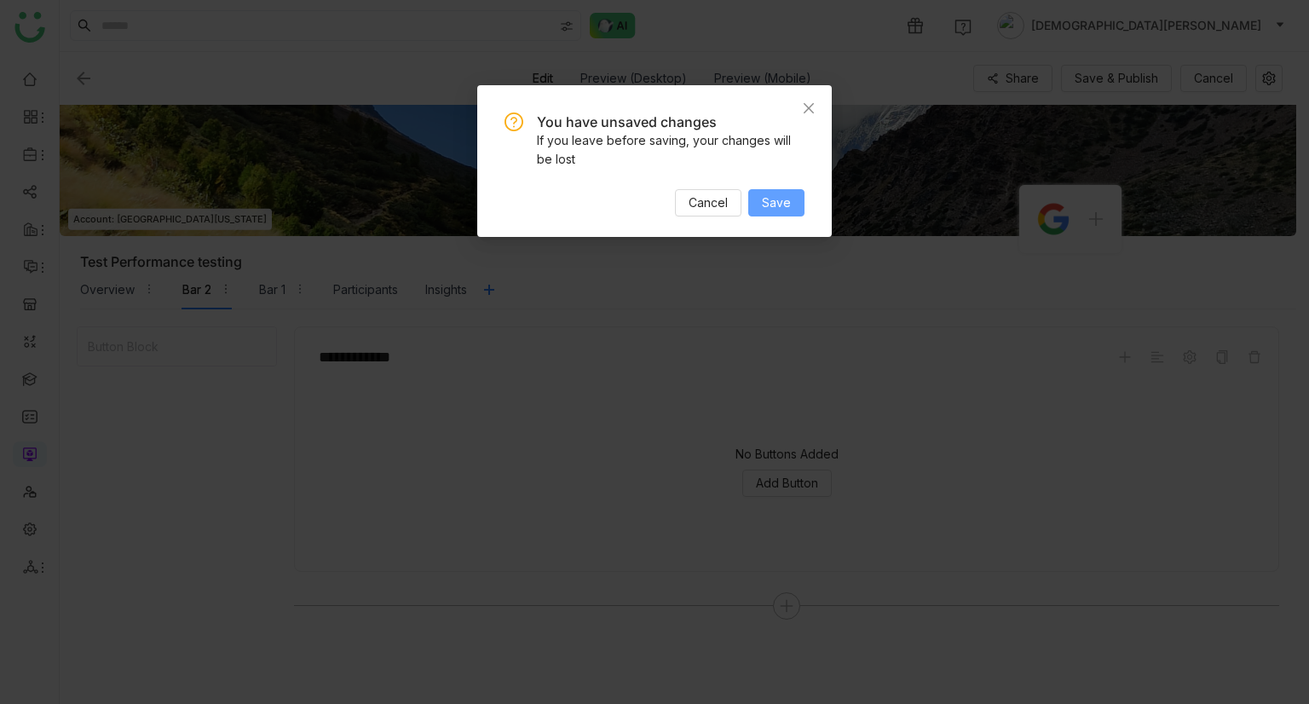
click at [772, 211] on span "Save" at bounding box center [776, 202] width 29 height 19
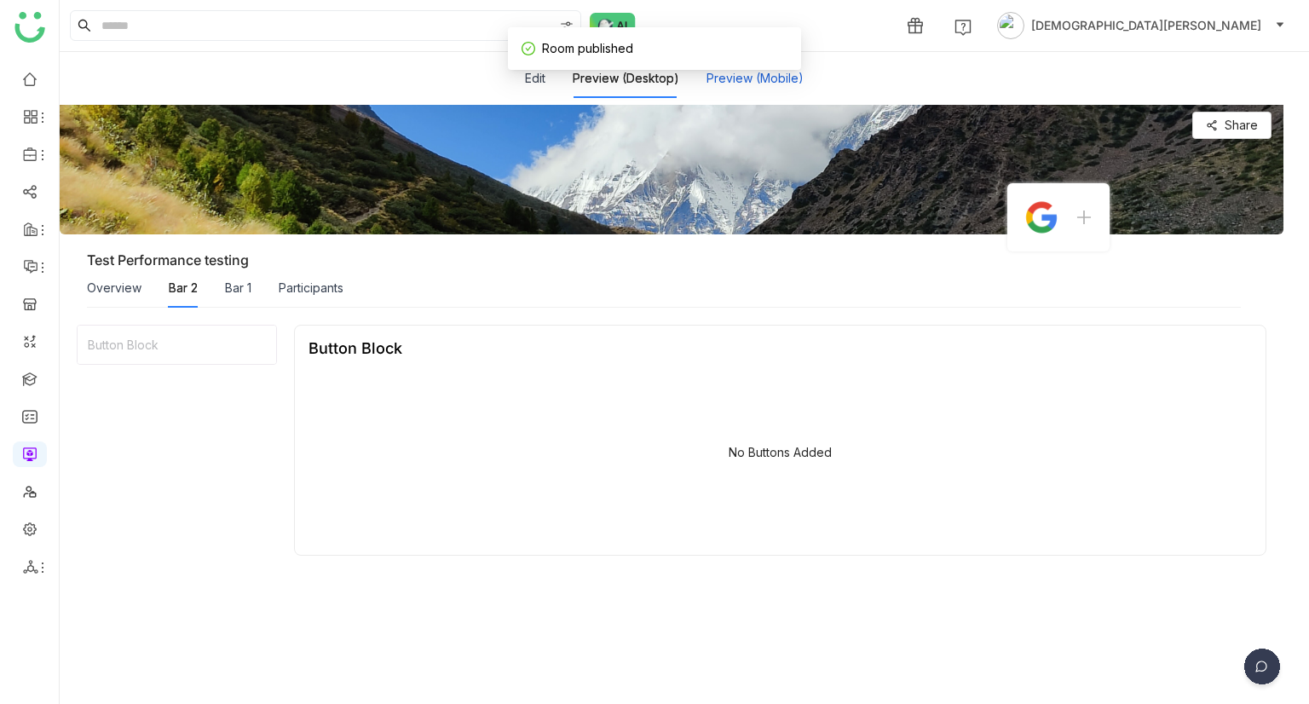
click at [722, 80] on button "Preview (Mobile)" at bounding box center [754, 78] width 97 height 19
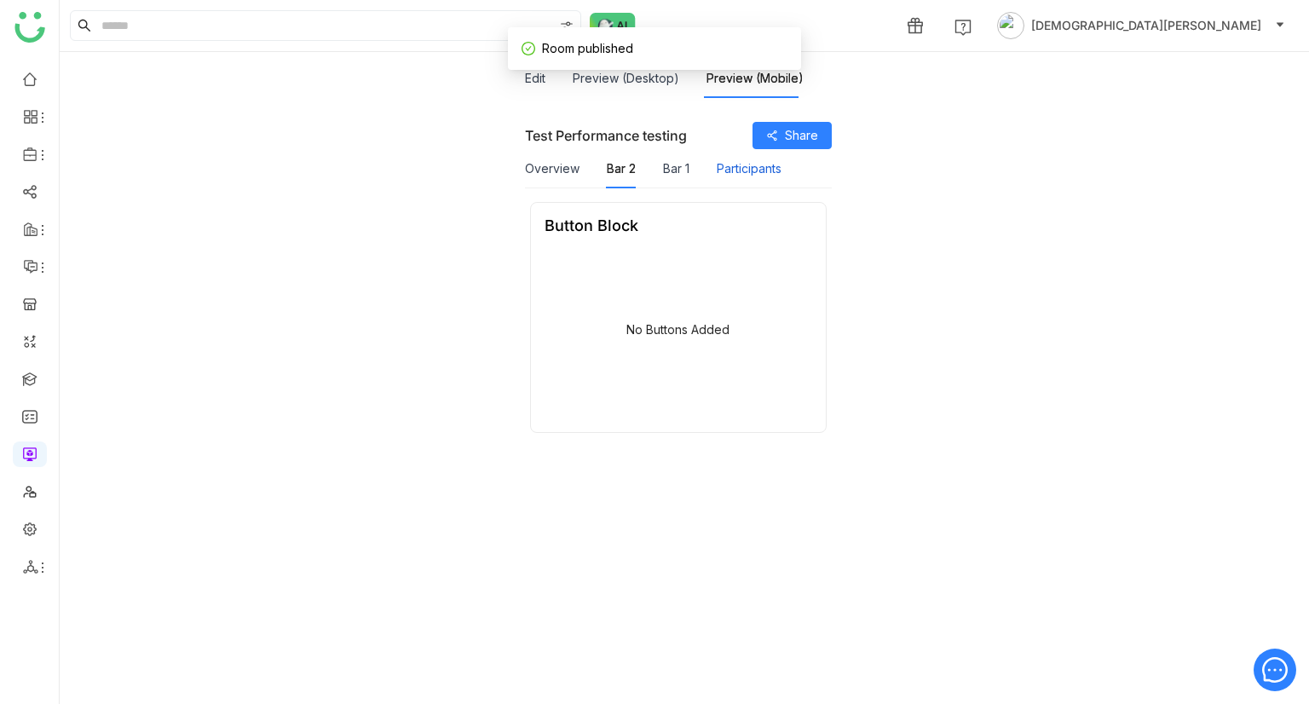
click at [731, 170] on button "Participants" at bounding box center [748, 168] width 65 height 19
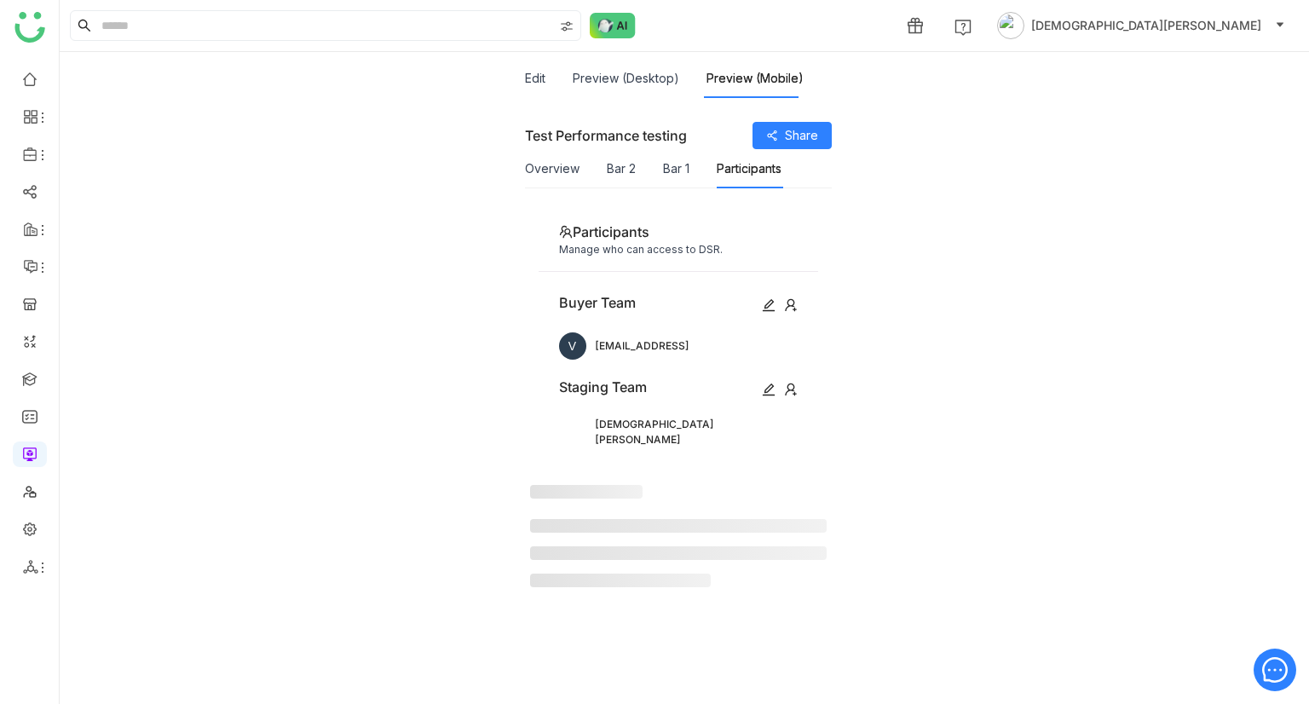
click at [692, 172] on div "Overview Bar 2 Bar 1 Participants" at bounding box center [653, 168] width 256 height 39
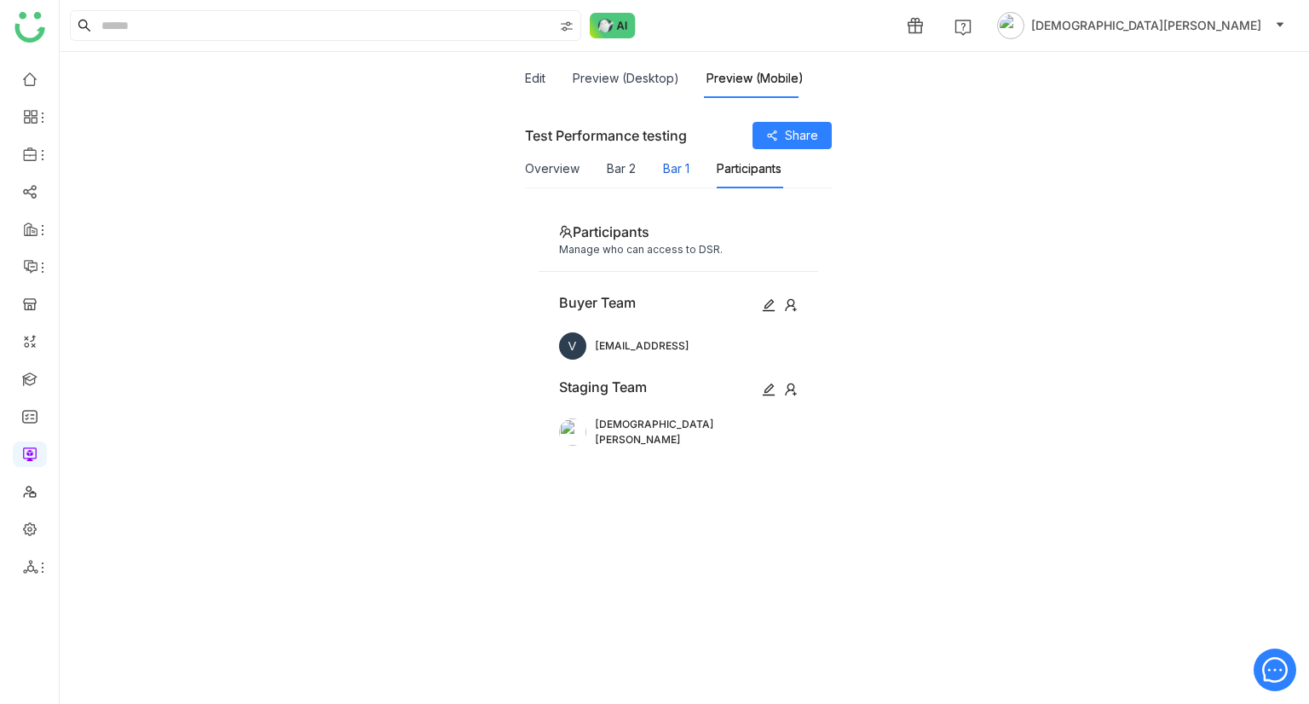
click at [682, 170] on button "Bar 1" at bounding box center [676, 168] width 26 height 19
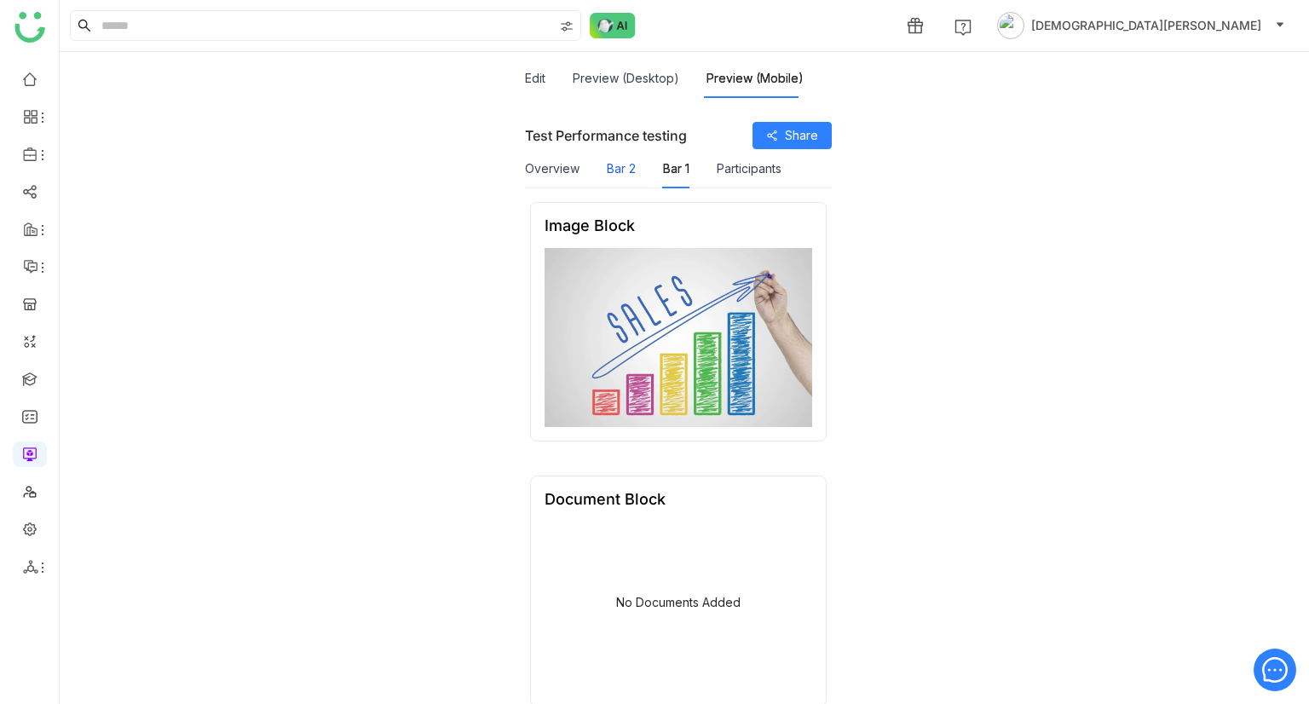
click at [613, 168] on button "Bar 2" at bounding box center [621, 168] width 29 height 19
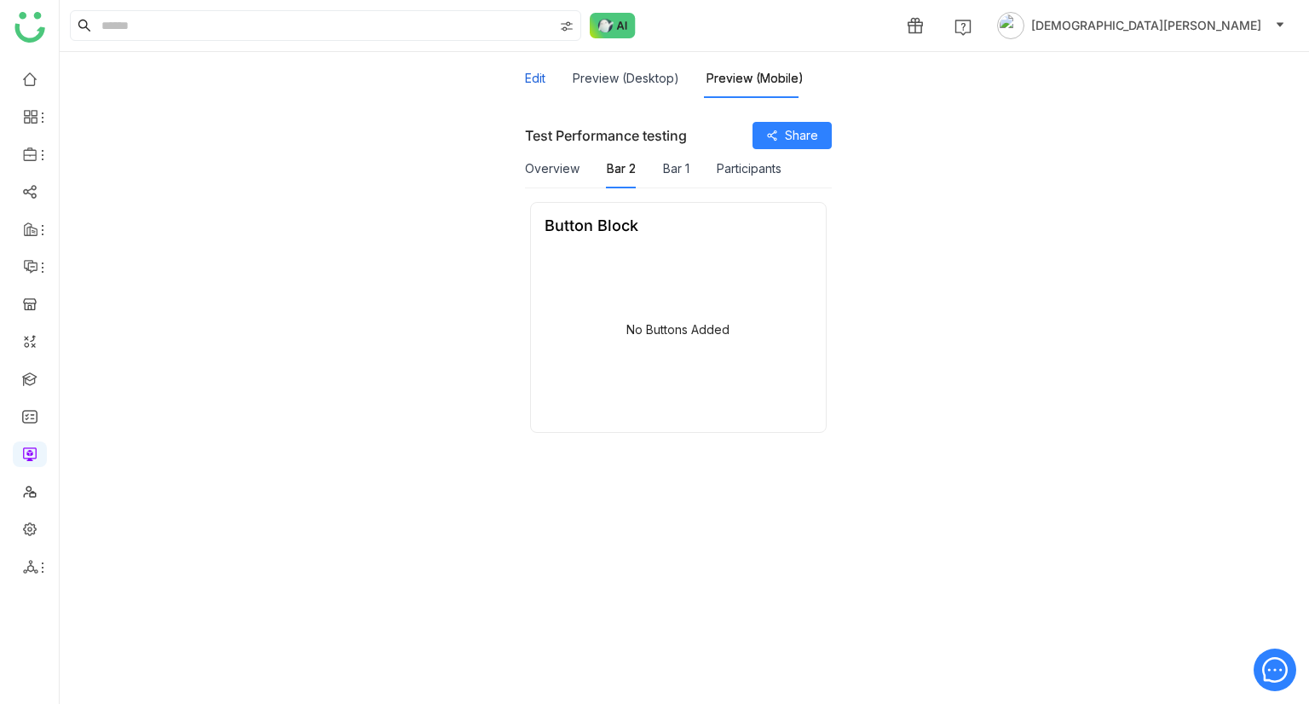
click at [525, 82] on button "Edit" at bounding box center [535, 78] width 20 height 19
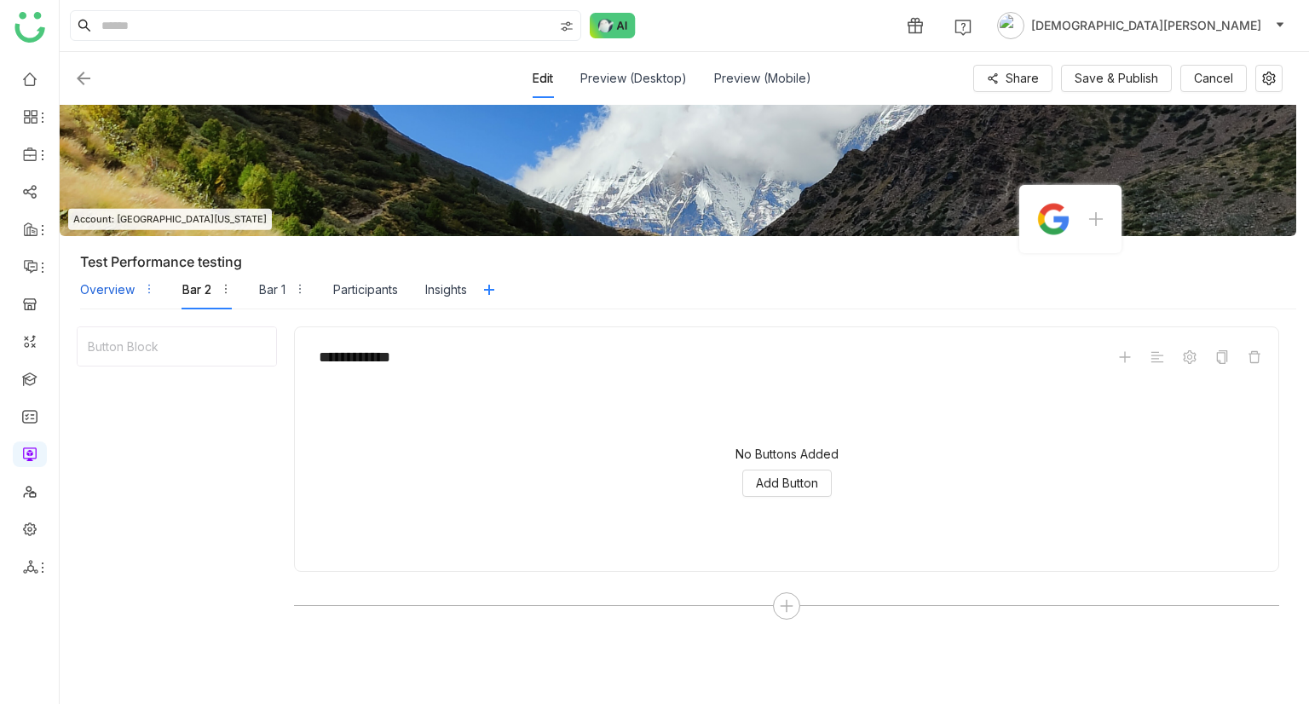
click at [111, 287] on div "Overview" at bounding box center [107, 289] width 55 height 19
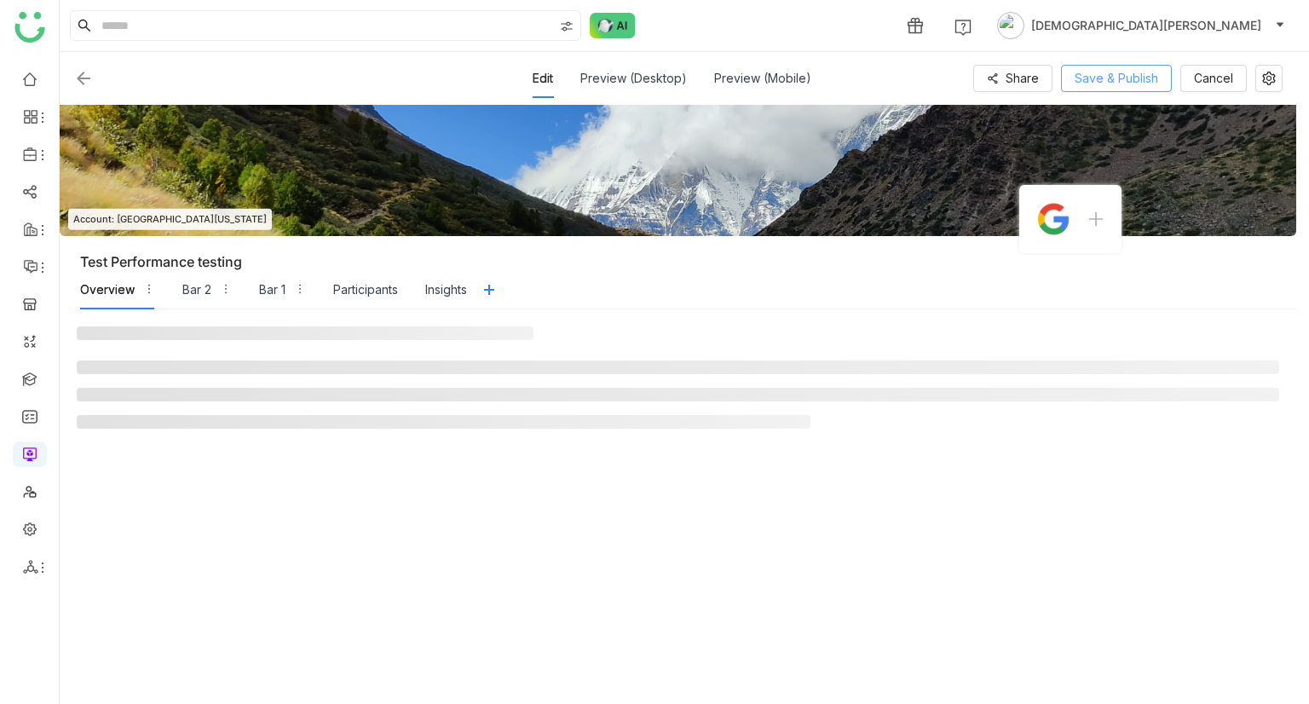
click at [1147, 69] on span "Save & Publish" at bounding box center [1115, 78] width 83 height 19
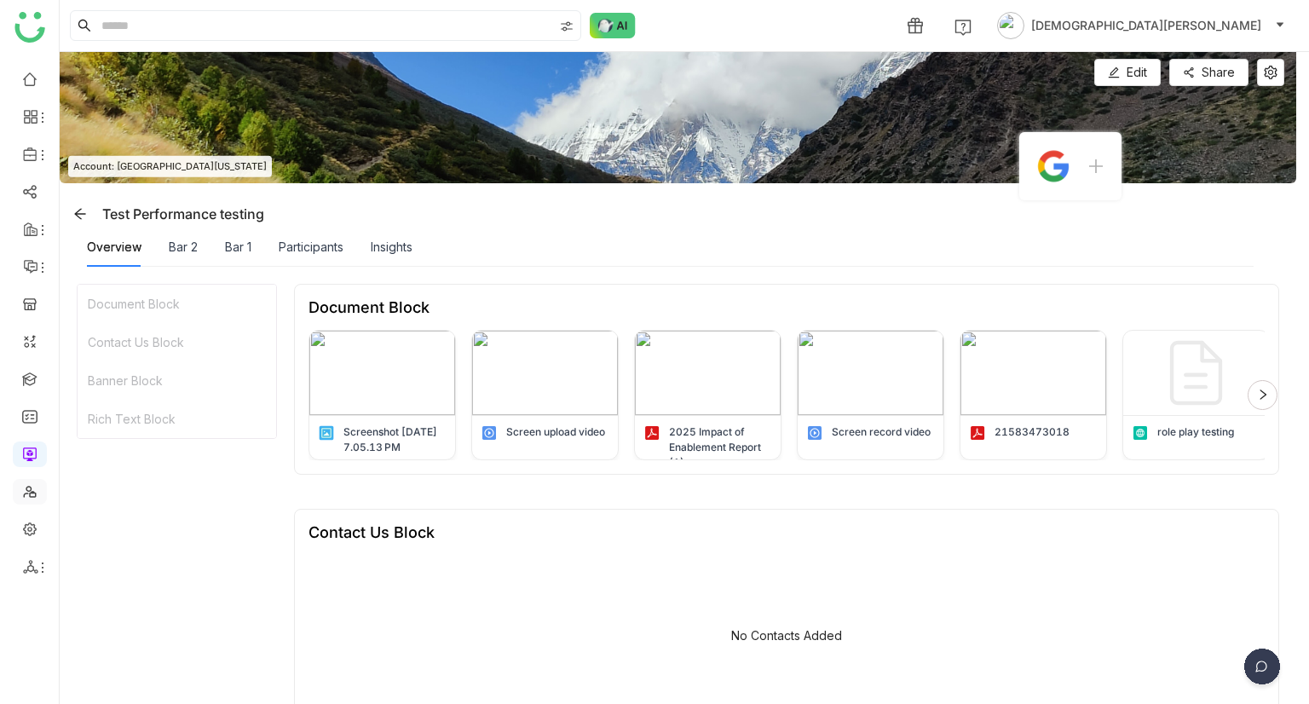
click at [34, 491] on link at bounding box center [29, 490] width 15 height 14
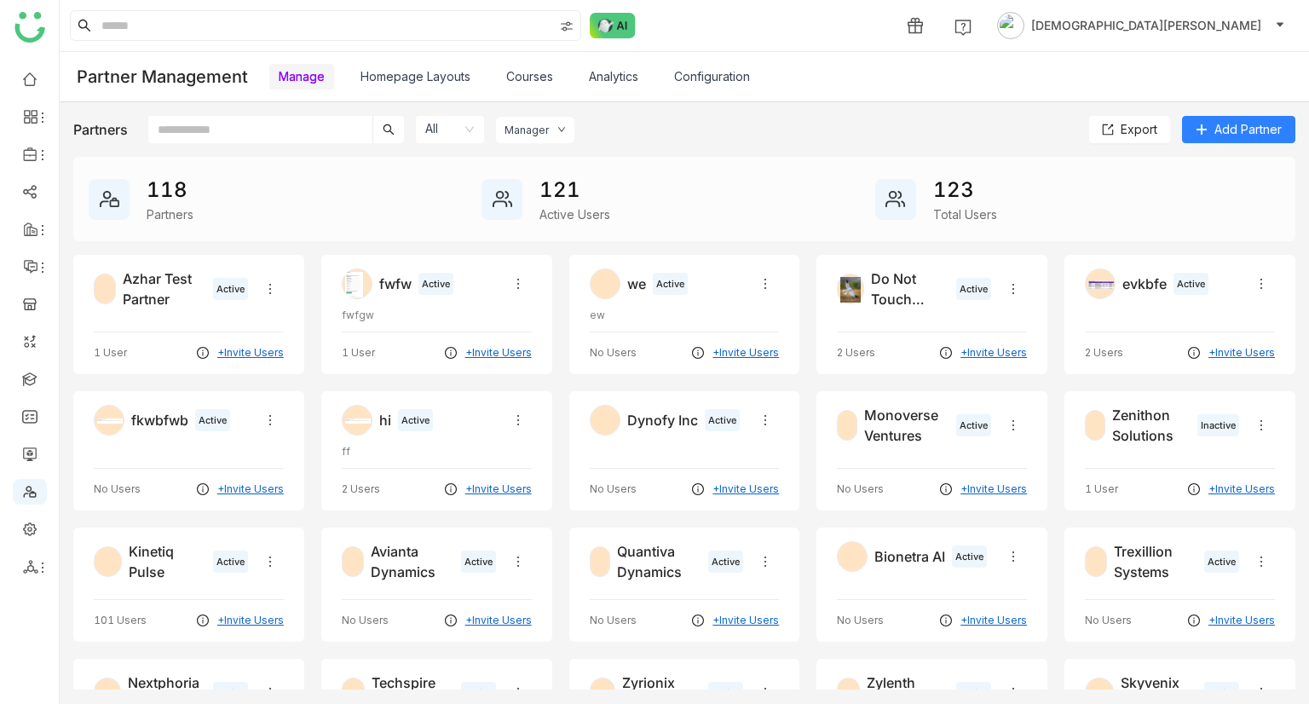
click at [419, 72] on link "Homepage Layouts" at bounding box center [415, 76] width 110 height 14
